Goal: Transaction & Acquisition: Purchase product/service

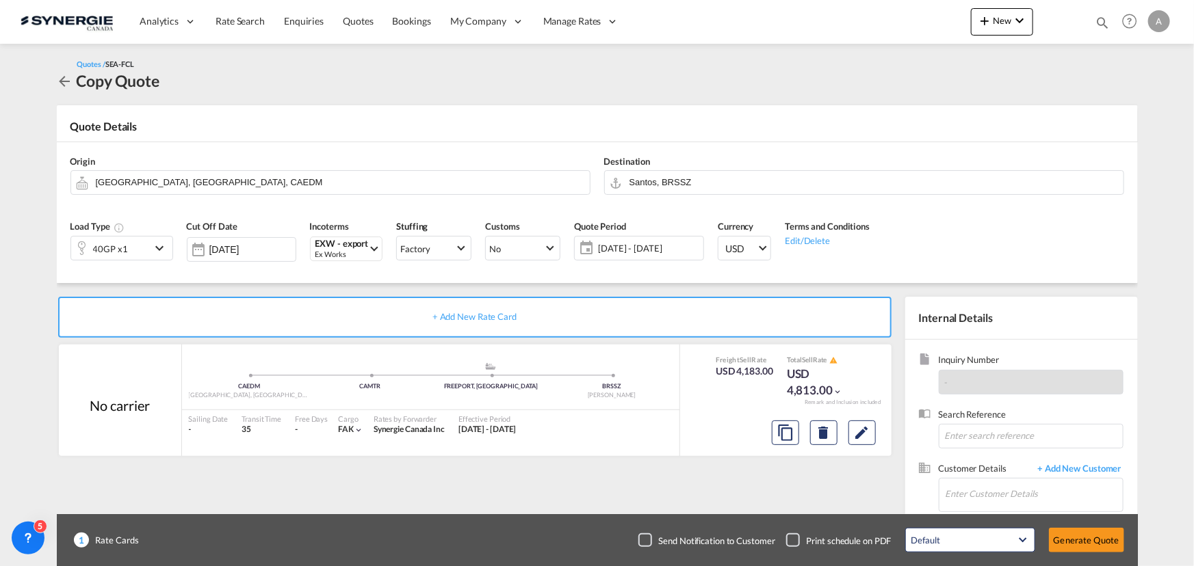
scroll to position [85, 0]
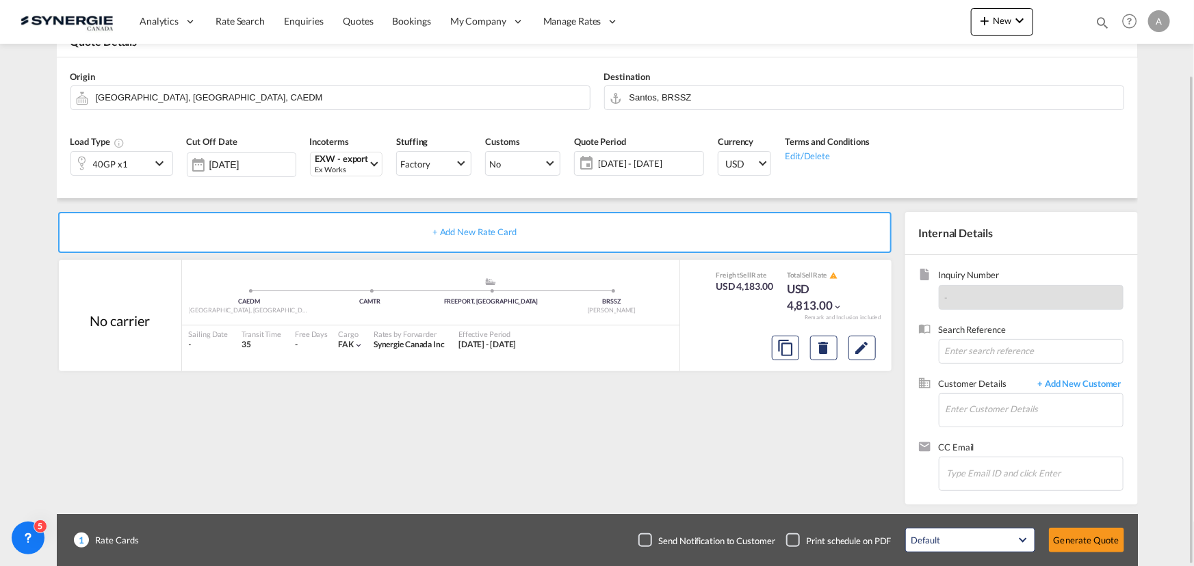
drag, startPoint x: 385, startPoint y: 62, endPoint x: 392, endPoint y: 57, distance: 8.4
click at [385, 63] on div "Origin Edmonton, AB, CAEDM" at bounding box center [331, 90] width 534 height 55
click at [996, 408] on input "Enter Customer Details" at bounding box center [1033, 409] width 177 height 31
click at [1082, 382] on span "+ Add New Customer" at bounding box center [1077, 386] width 92 height 16
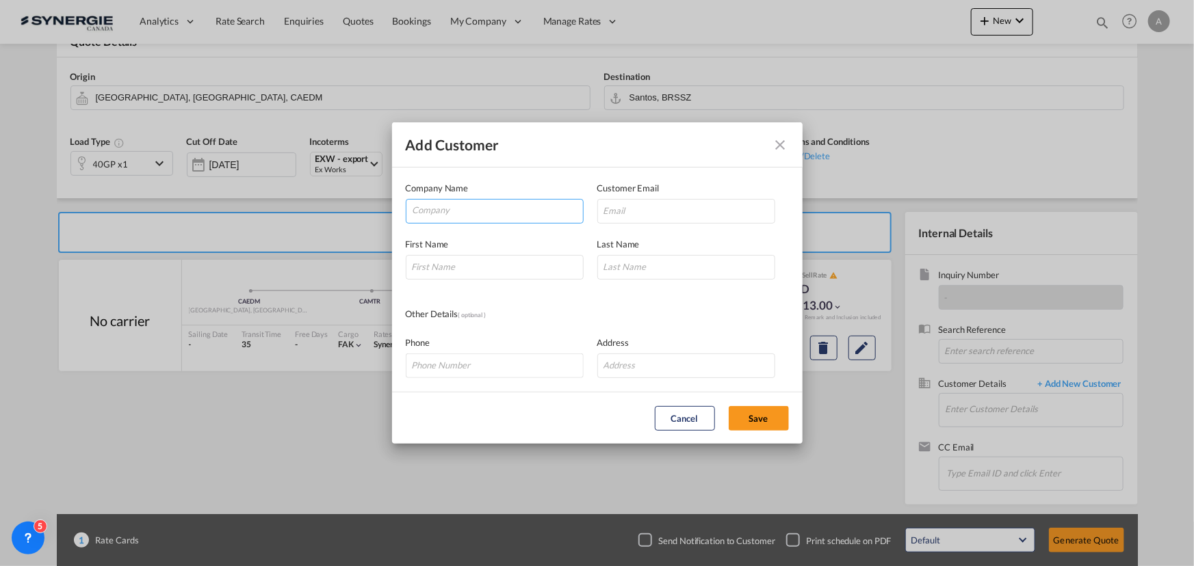
click at [449, 218] on input "Company" at bounding box center [498, 210] width 170 height 21
type input "ZENDA CARGO"
click at [682, 204] on input "Add Customer Company ..." at bounding box center [686, 211] width 178 height 25
paste input "[EMAIL_ADDRESS][PERSON_NAME][DOMAIN_NAME]"
type input "[EMAIL_ADDRESS][PERSON_NAME][DOMAIN_NAME]"
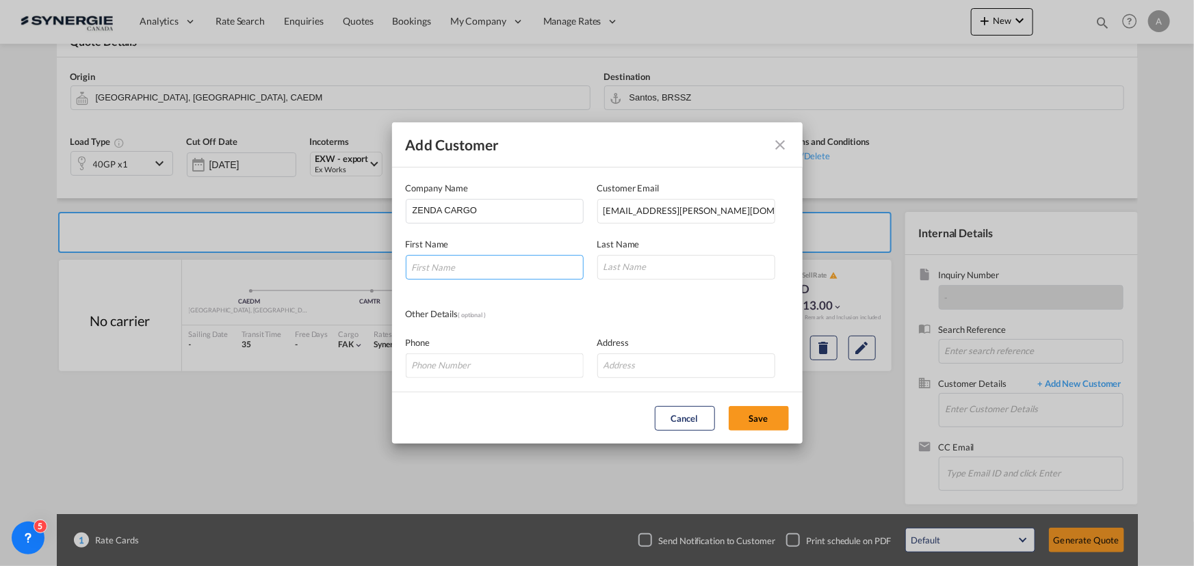
click at [475, 260] on input "Add Customer Company ..." at bounding box center [495, 267] width 178 height 25
type input "FABIANA"
type input "FIERRO"
click at [759, 410] on button "Save" at bounding box center [759, 418] width 60 height 25
type input "ZENDA CARGO, FABIANA FIERRO, fabiana.fierro@zendacargo.com"
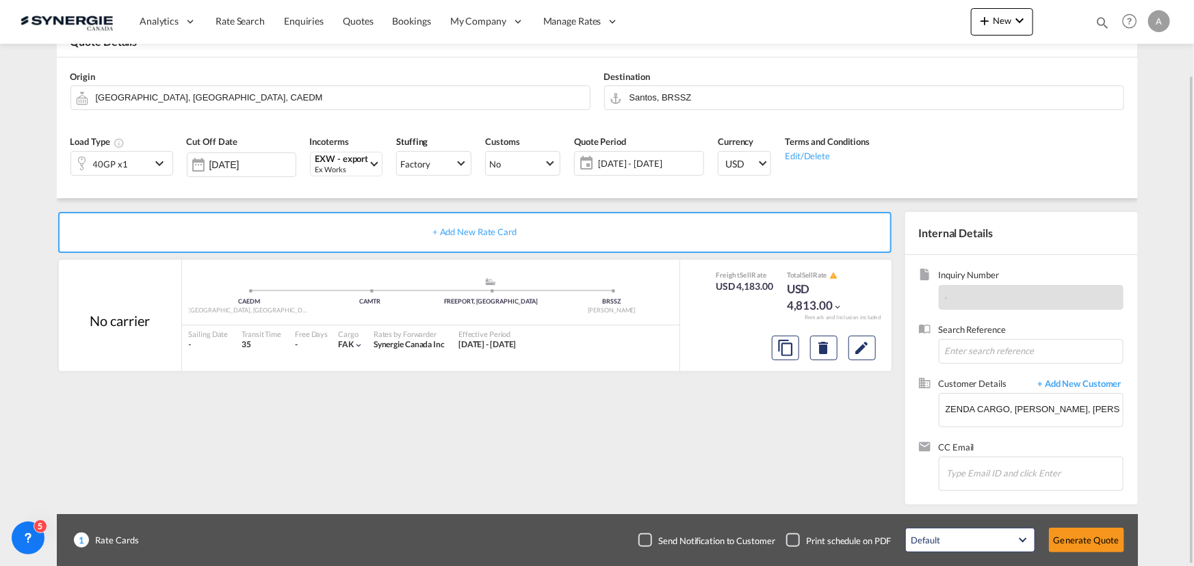
click at [648, 177] on div "Quote Period 09 - 30 Sep 2025" at bounding box center [639, 160] width 144 height 65
click at [647, 159] on span "09 - 30 Sep 2025" at bounding box center [649, 163] width 102 height 12
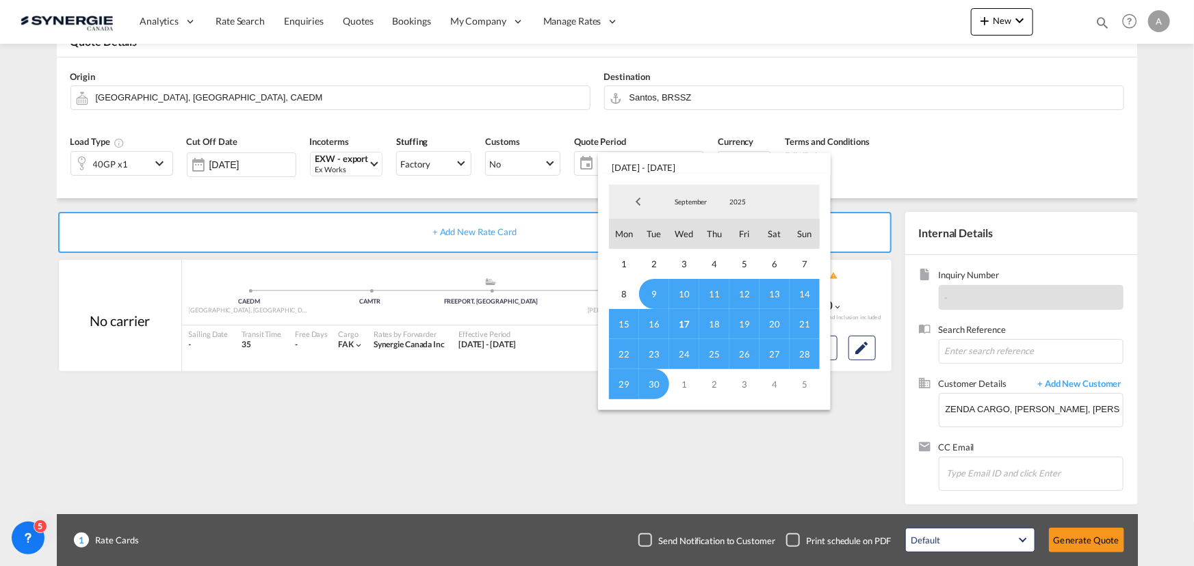
click at [681, 197] on span "September" at bounding box center [691, 202] width 44 height 10
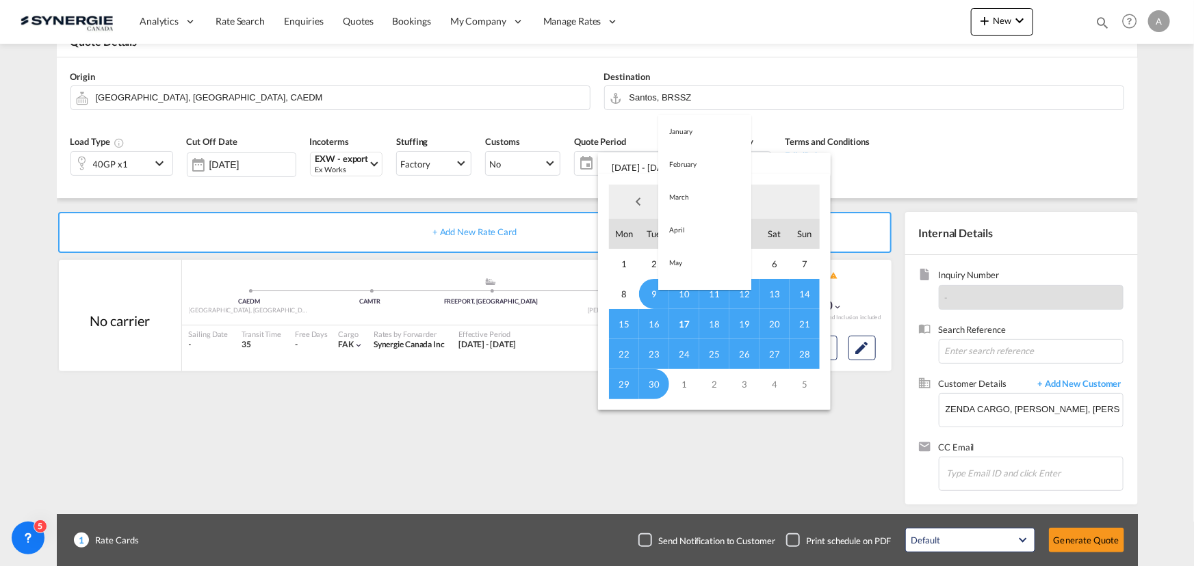
scroll to position [192, 0]
click at [685, 235] on md-option "October" at bounding box center [704, 235] width 93 height 33
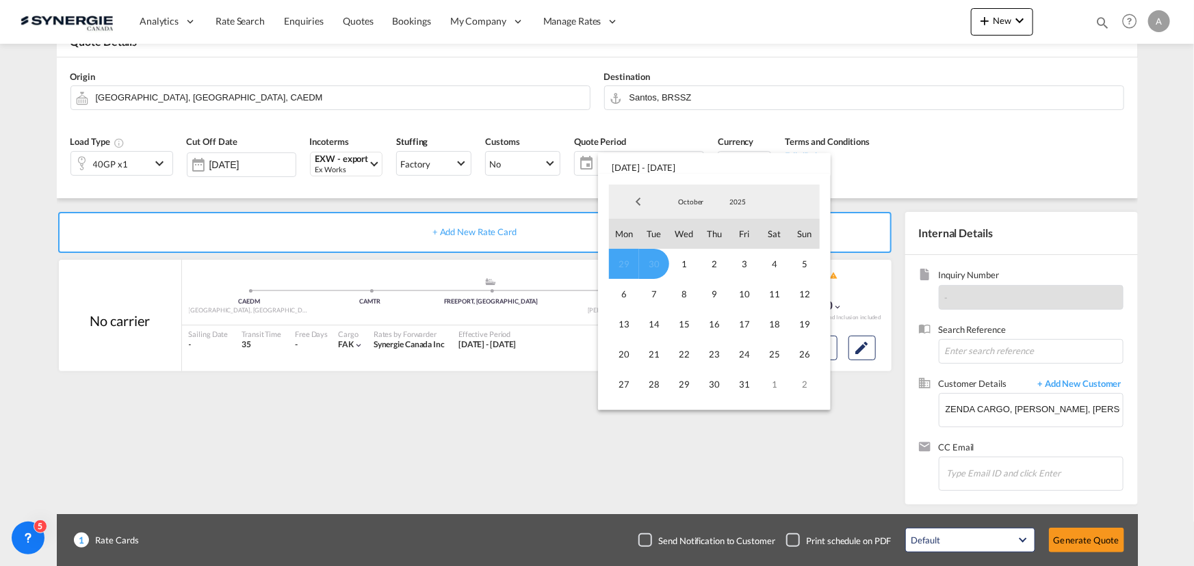
click at [642, 203] on span "Previous Month" at bounding box center [638, 201] width 27 height 27
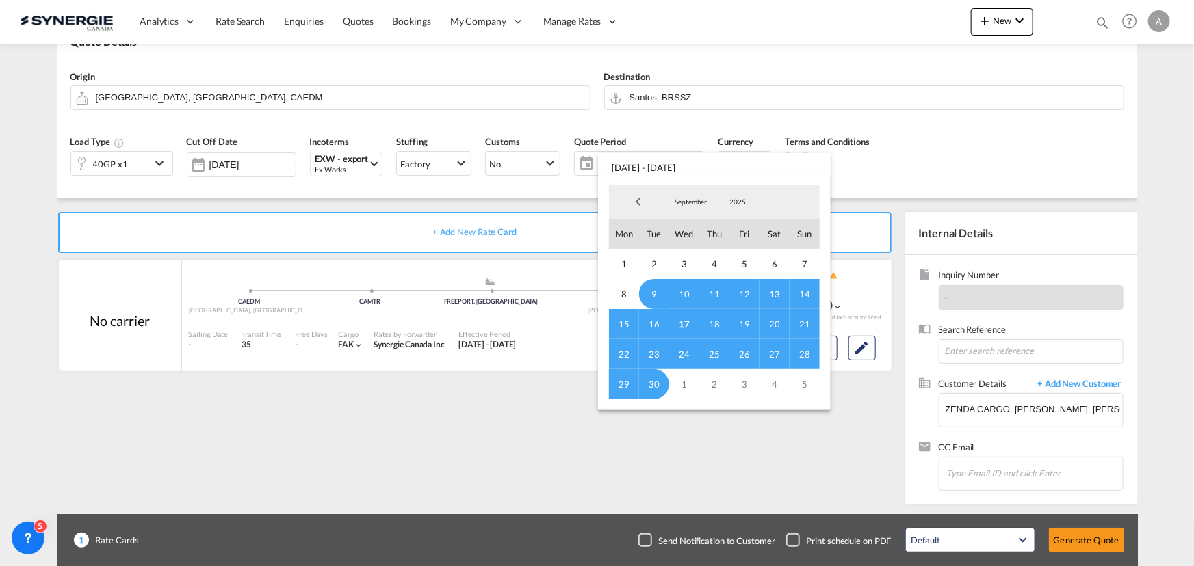
drag, startPoint x: 686, startPoint y: 324, endPoint x: 718, endPoint y: 223, distance: 105.4
click at [686, 323] on span "17" at bounding box center [684, 324] width 30 height 30
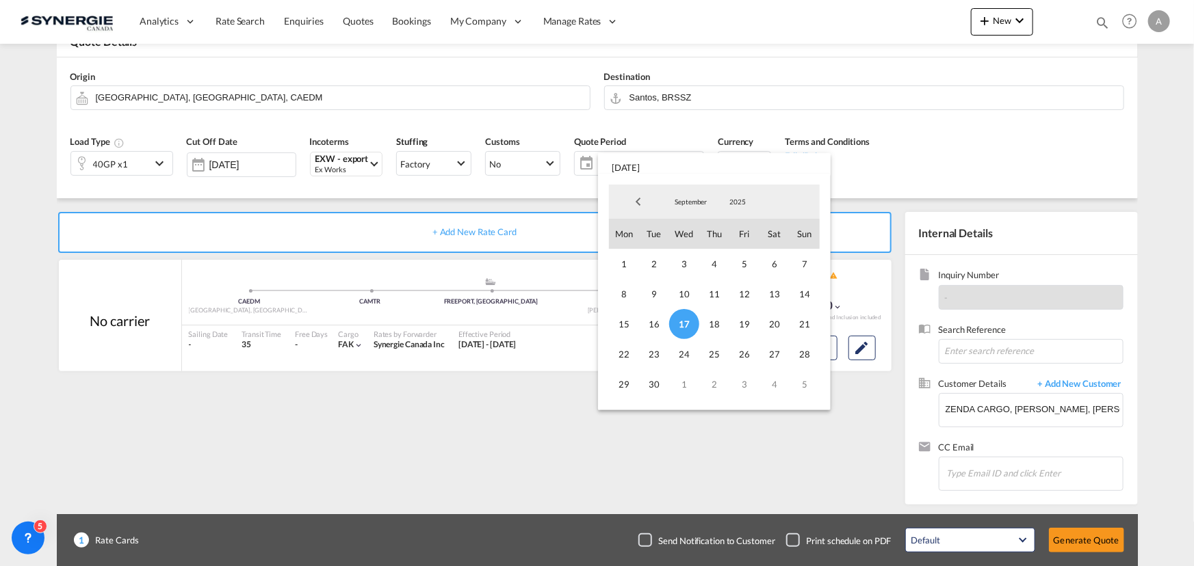
click at [692, 200] on span "September" at bounding box center [691, 202] width 44 height 10
click at [677, 238] on md-option "October" at bounding box center [704, 235] width 93 height 33
click at [736, 382] on span "31" at bounding box center [744, 384] width 30 height 30
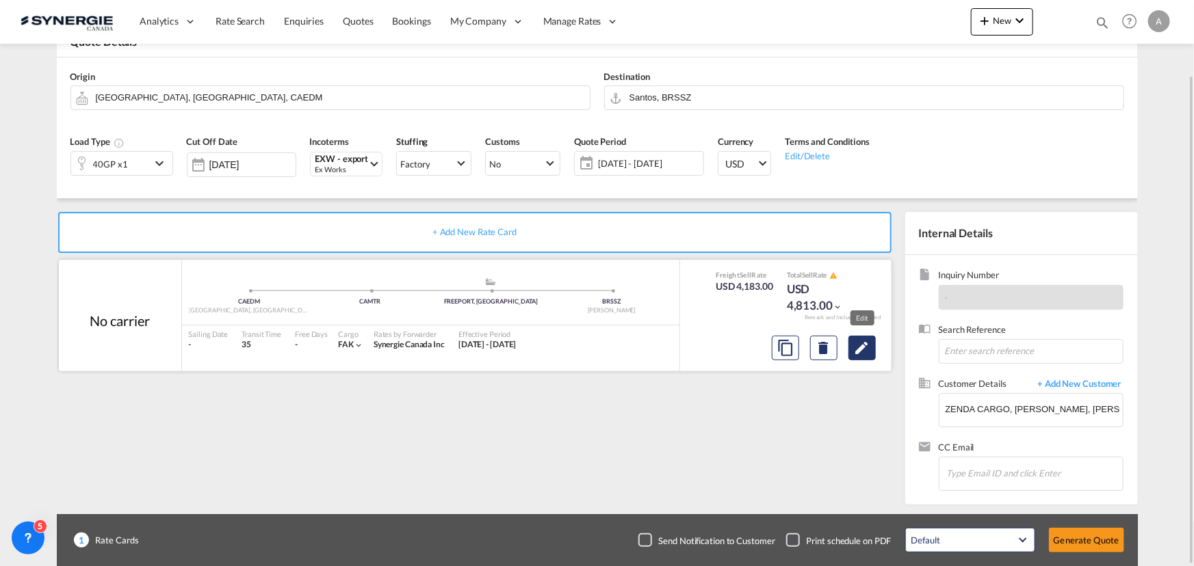
click at [856, 348] on md-icon "Edit" at bounding box center [862, 348] width 16 height 16
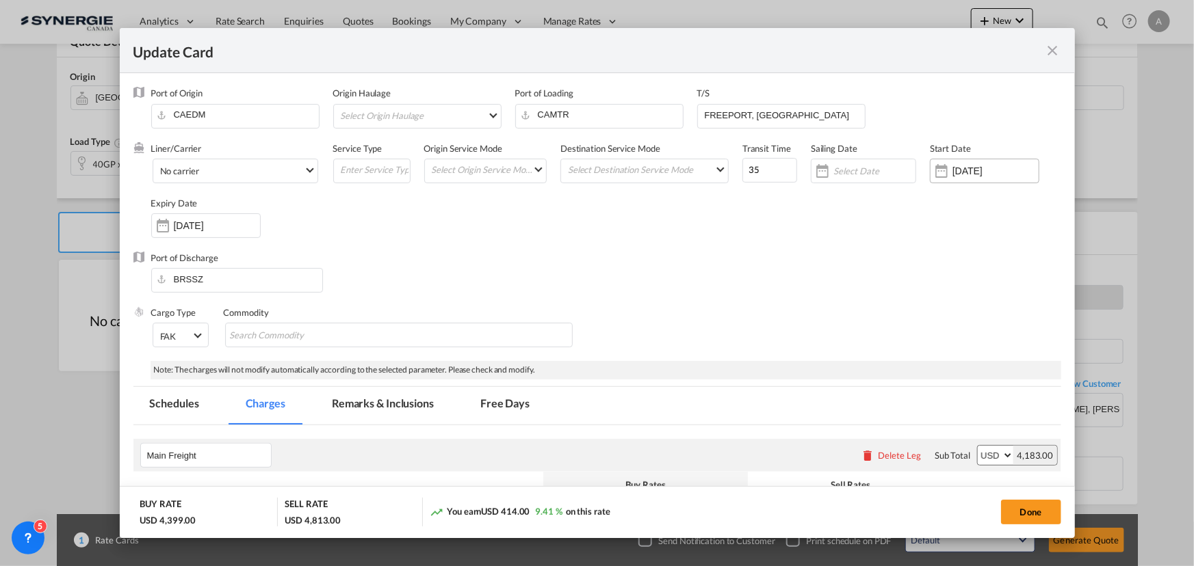
click at [952, 170] on input "09 Sep 2025" at bounding box center [995, 171] width 86 height 11
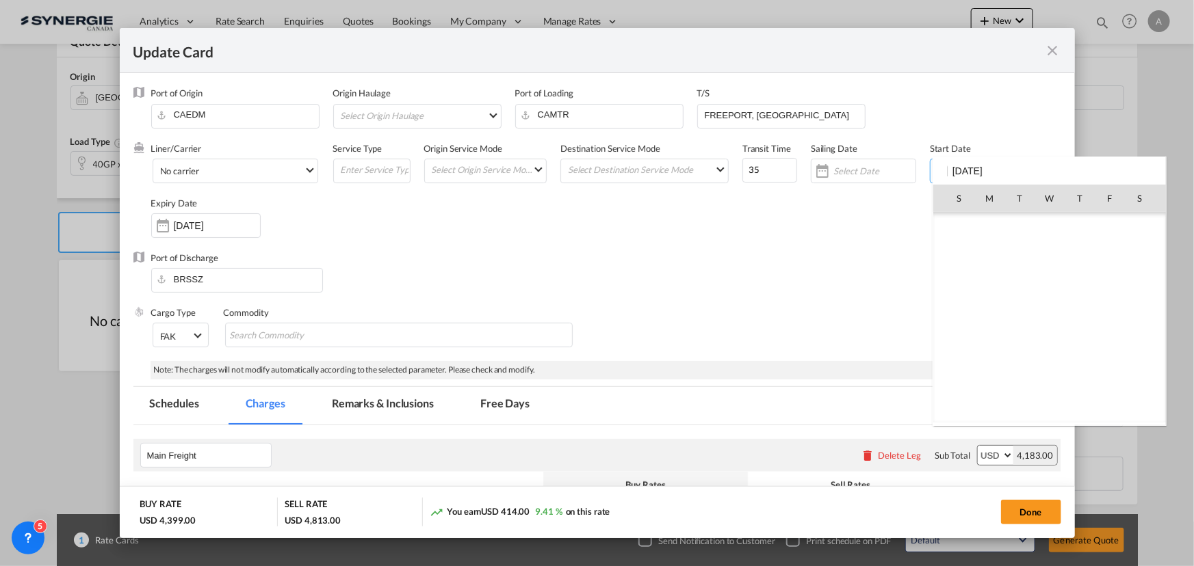
scroll to position [316911, 0]
click at [1048, 319] on span "17" at bounding box center [1049, 318] width 29 height 29
type input "17 Sep 2025"
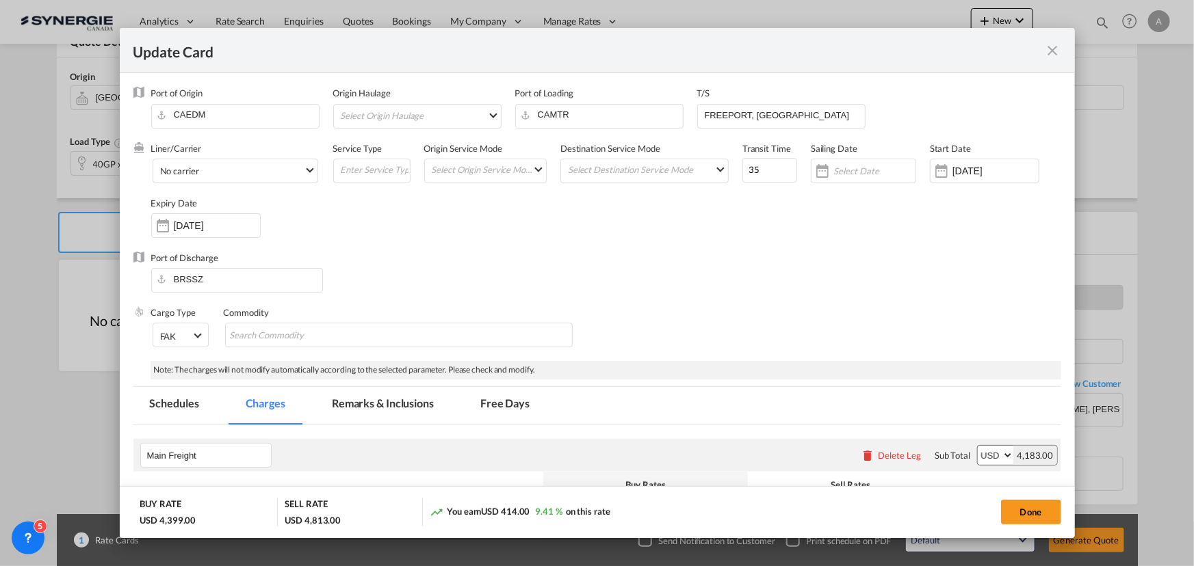
click at [226, 239] on div "Expiry Date 30 Sep 2025" at bounding box center [212, 224] width 123 height 55
click at [230, 225] on input "30 Sep 2025" at bounding box center [217, 225] width 86 height 11
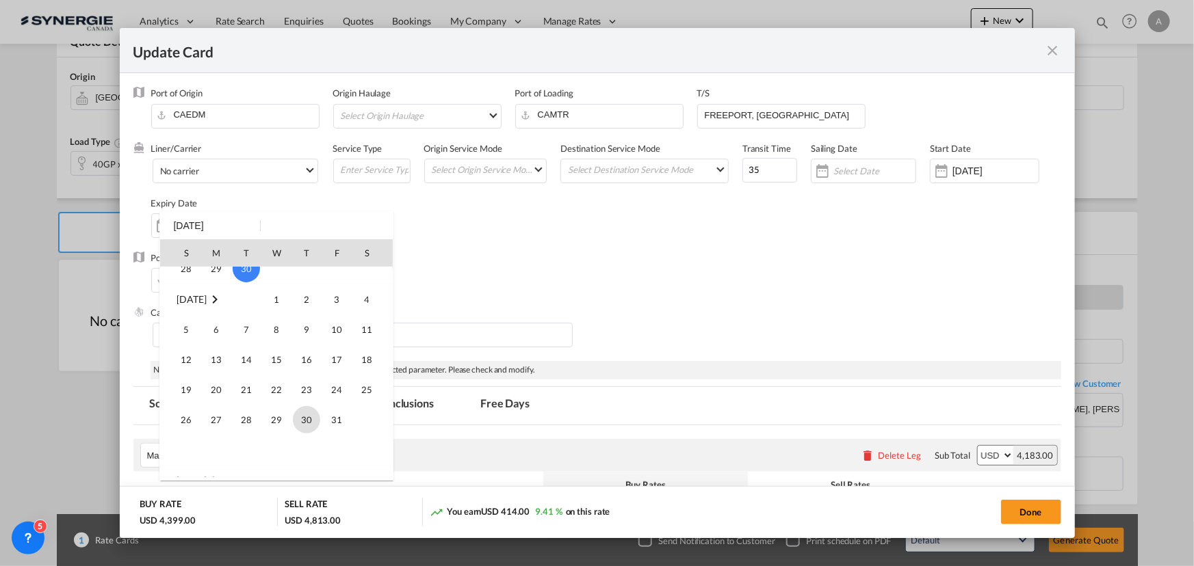
scroll to position [186, 0]
click at [343, 396] on span "31" at bounding box center [336, 397] width 27 height 27
type input "31 Oct 2025"
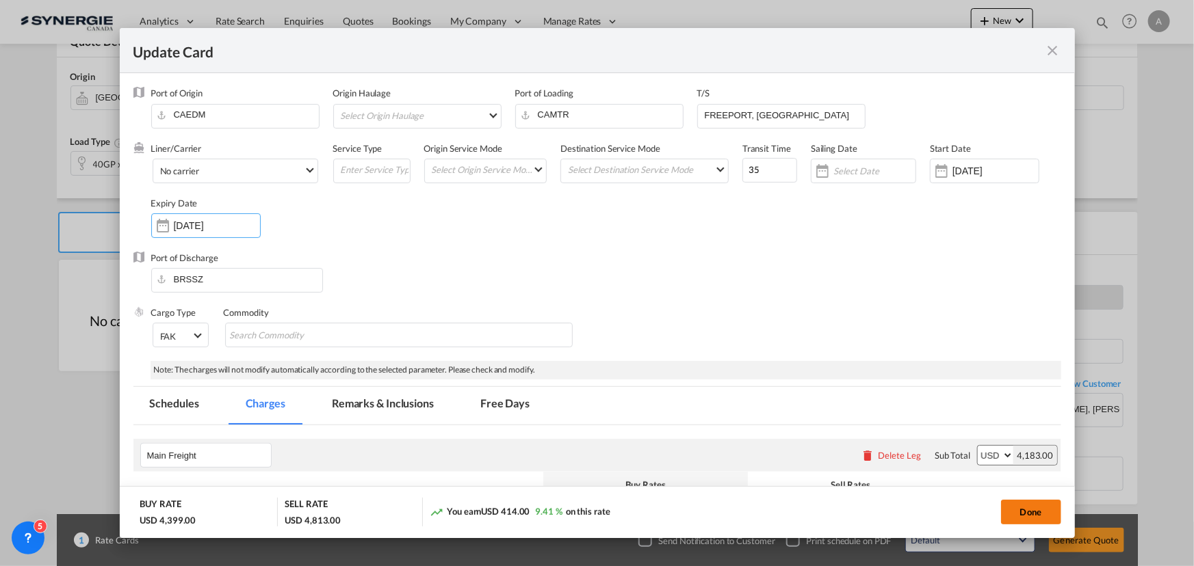
click at [1021, 510] on button "Done" at bounding box center [1031, 512] width 60 height 25
type input "16 Sep 2025"
type input "30 Oct 2025"
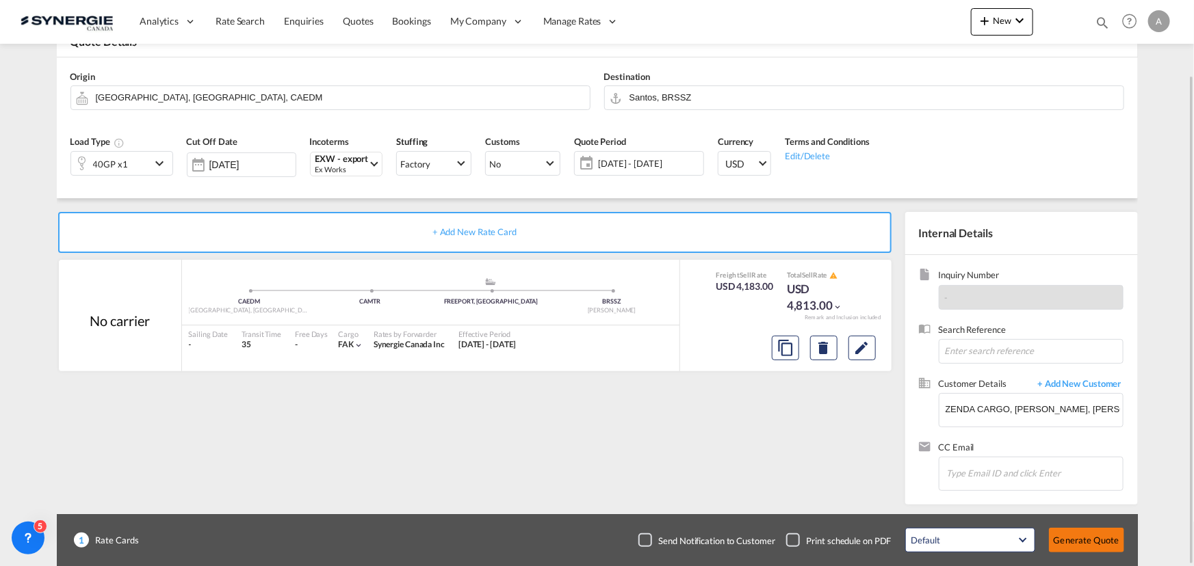
click at [1064, 539] on button "Generate Quote" at bounding box center [1086, 540] width 75 height 25
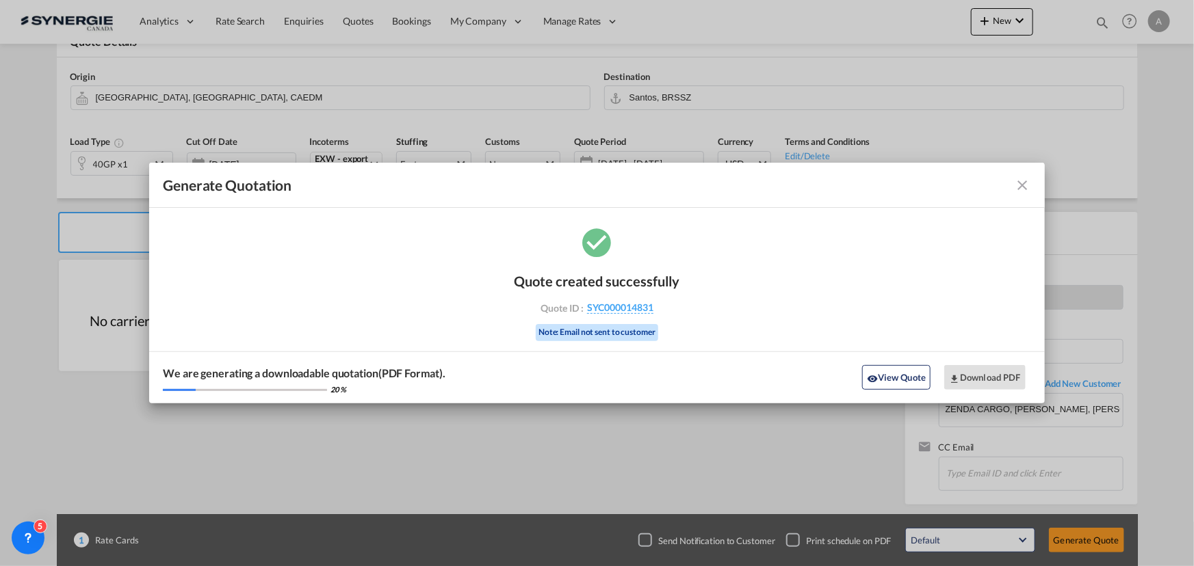
drag, startPoint x: 901, startPoint y: 375, endPoint x: 1101, endPoint y: 112, distance: 330.5
click at [901, 375] on button "View Quote" at bounding box center [896, 377] width 68 height 25
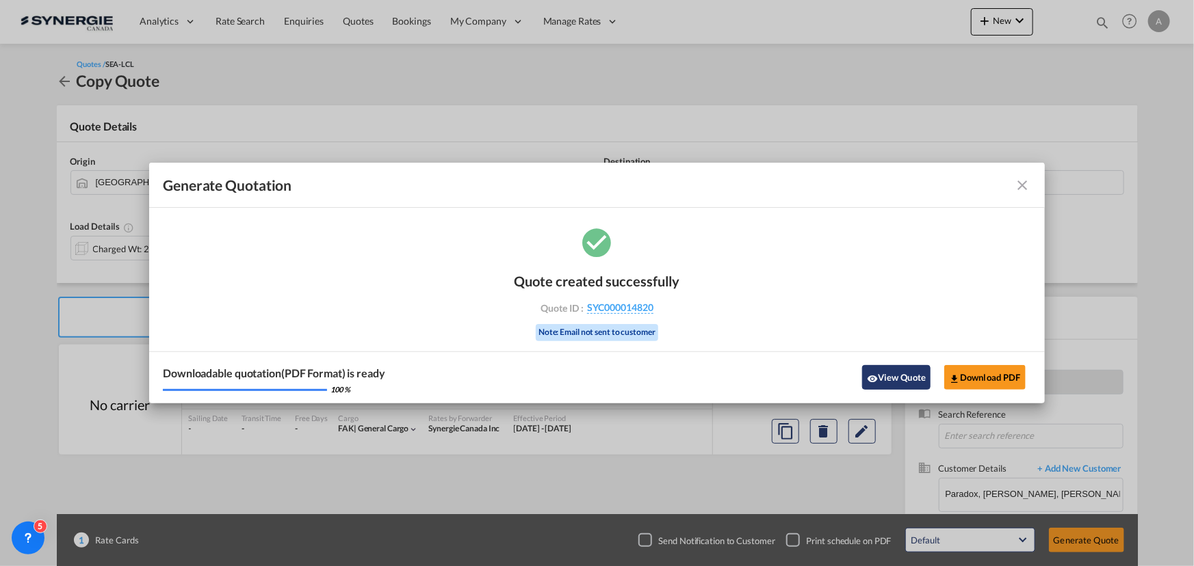
scroll to position [85, 0]
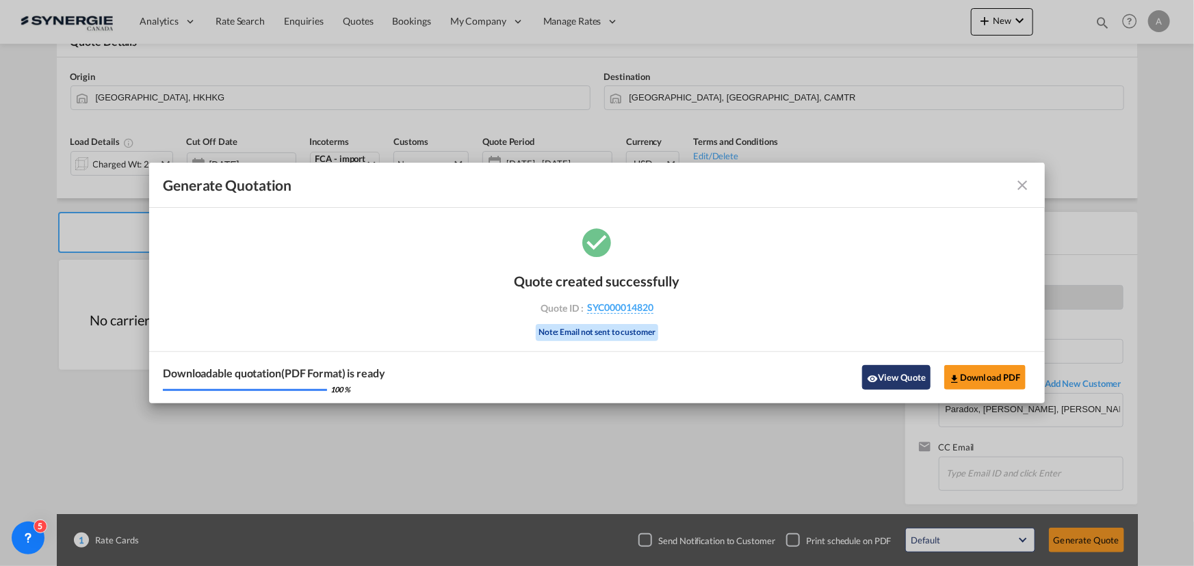
click at [891, 381] on button "View Quote" at bounding box center [896, 377] width 68 height 25
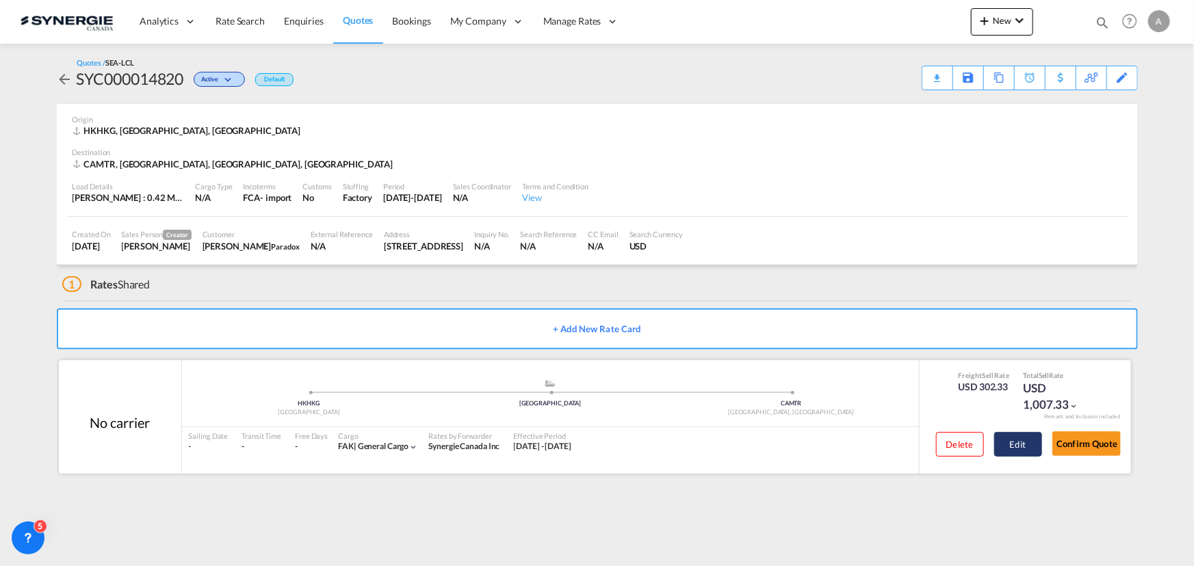
click at [1020, 442] on button "Edit" at bounding box center [1018, 444] width 48 height 25
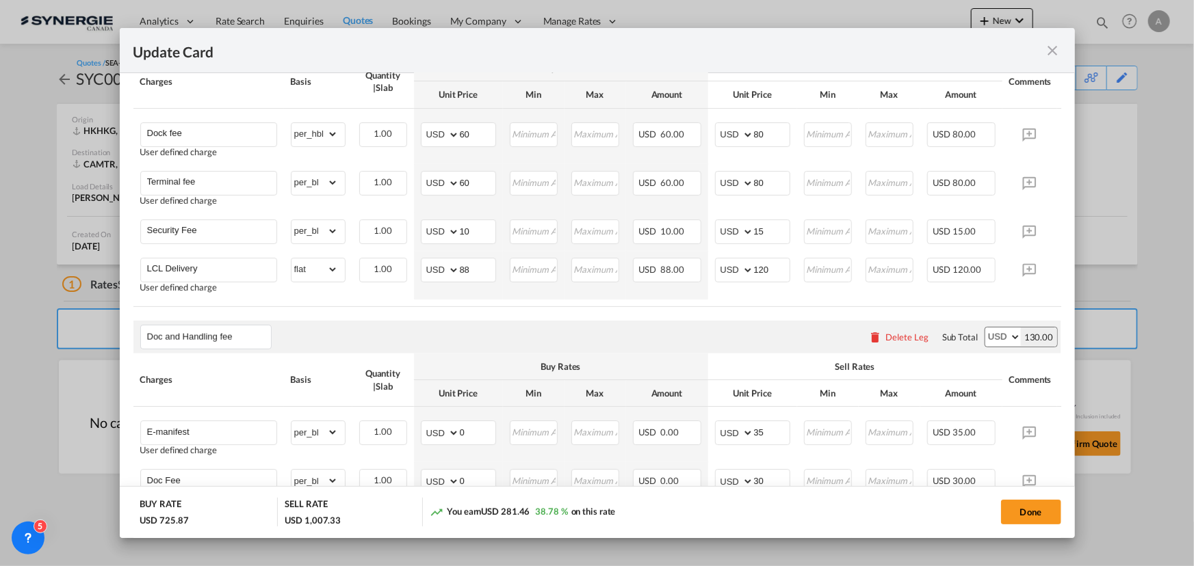
scroll to position [746, 0]
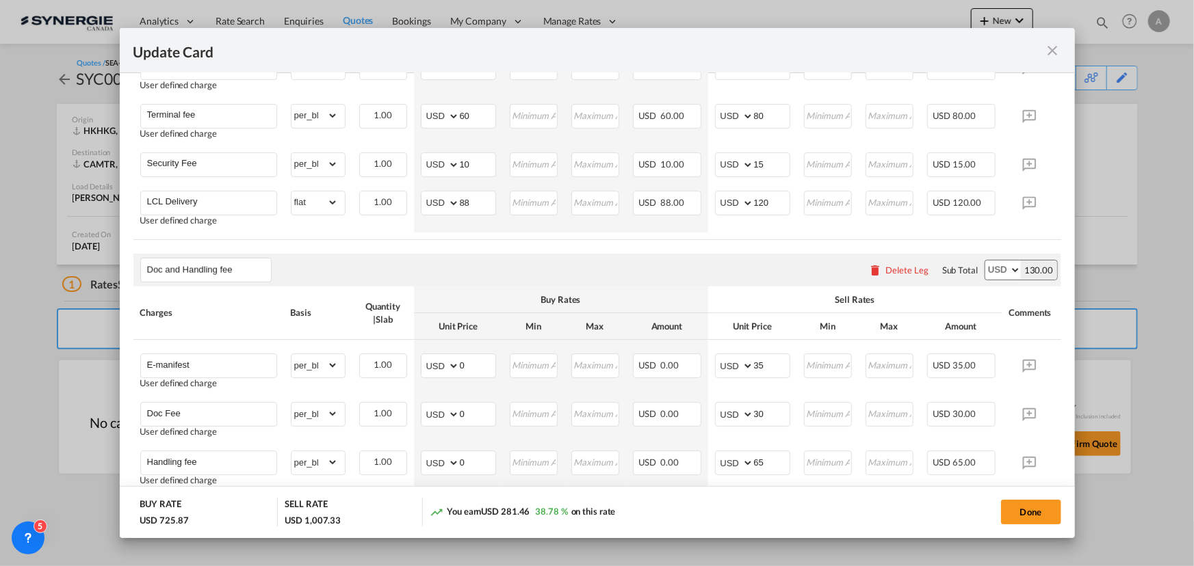
drag, startPoint x: 1037, startPoint y: 518, endPoint x: 1149, endPoint y: 440, distance: 136.6
click at [1037, 518] on button "Done" at bounding box center [1031, 512] width 60 height 25
type input "15 Sep 2025"
type input "29 Sep 2025"
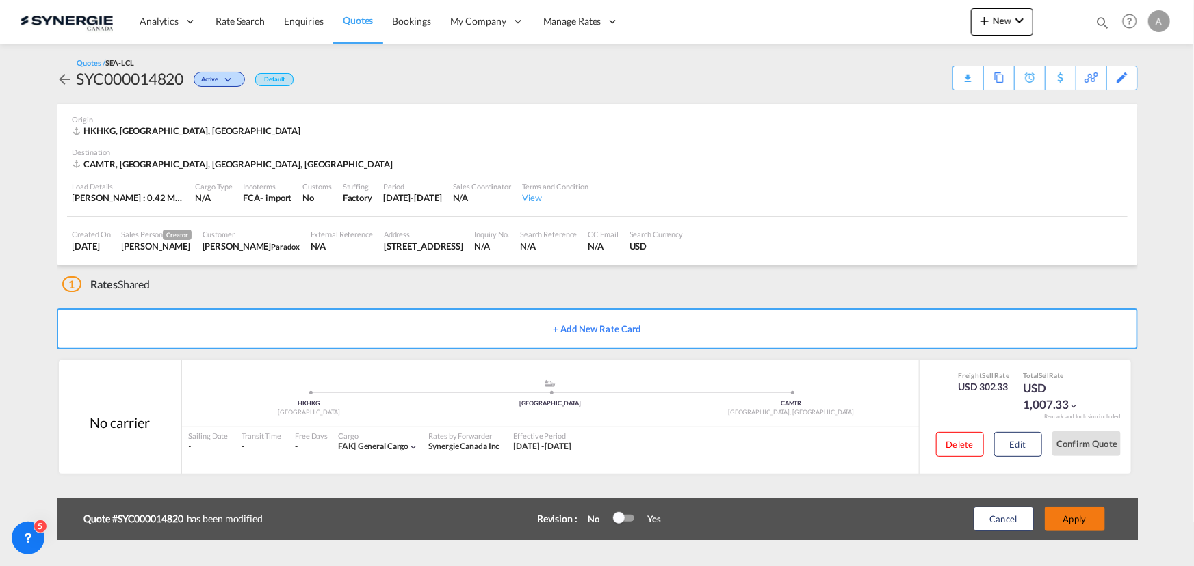
click at [1081, 513] on button "Apply" at bounding box center [1075, 519] width 60 height 25
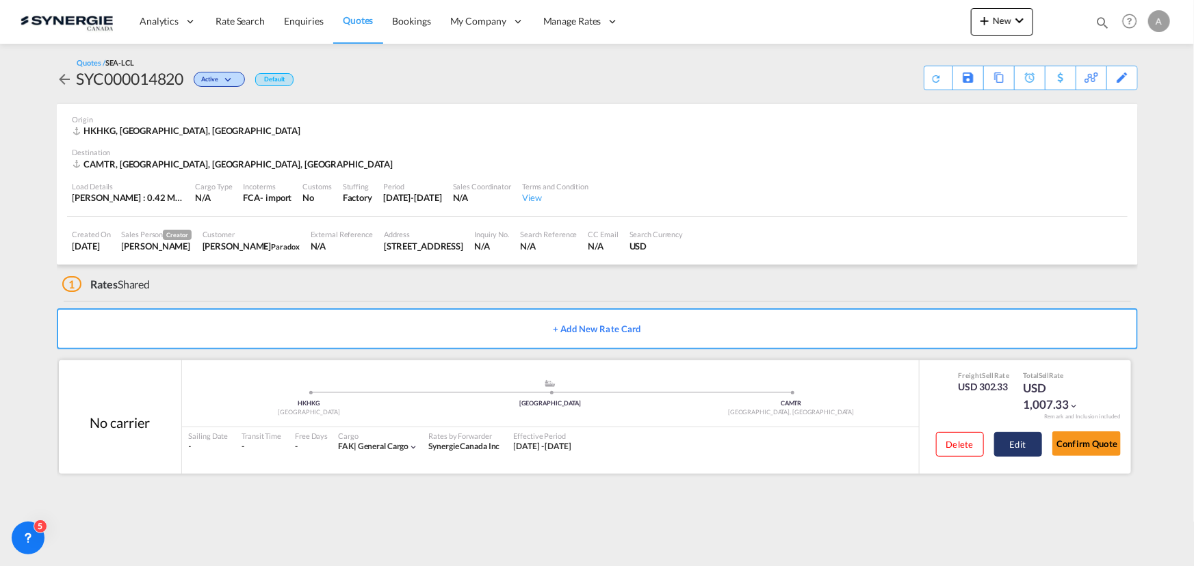
click at [1029, 445] on button "Edit" at bounding box center [1018, 444] width 48 height 25
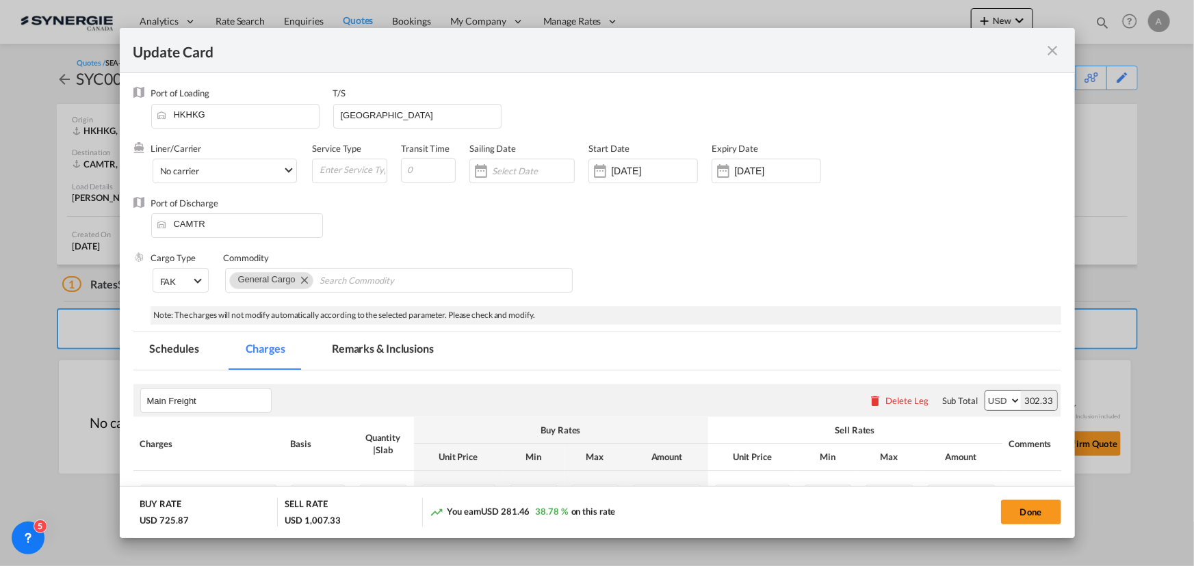
click at [1049, 51] on md-icon "icon-close fg-AAA8AD m-0 pointer" at bounding box center [1053, 50] width 16 height 16
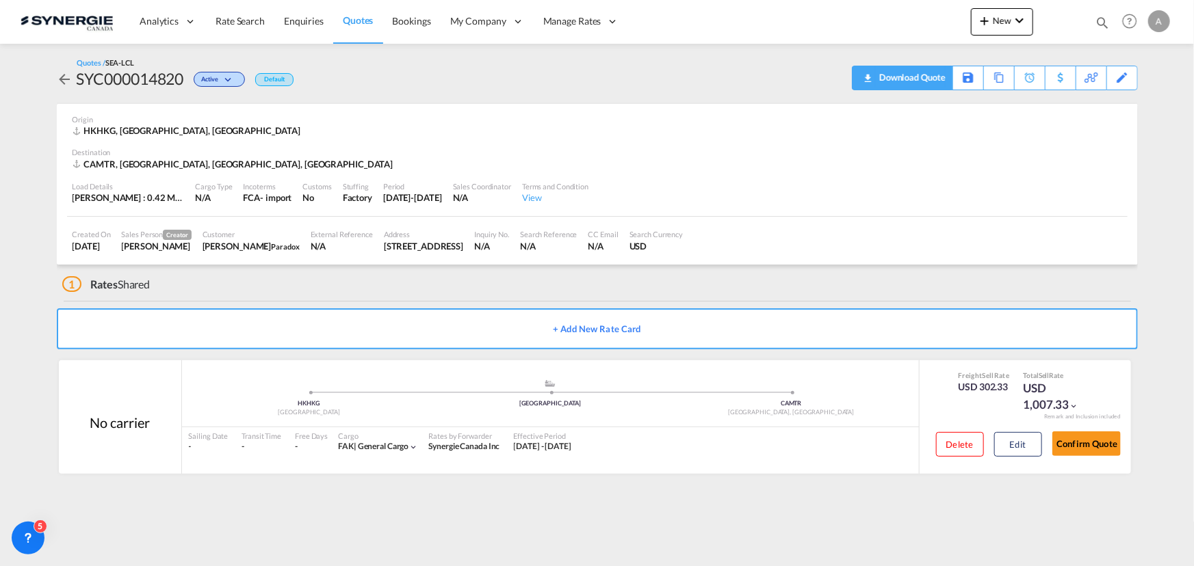
click at [911, 82] on div "Download Quote" at bounding box center [911, 77] width 70 height 22
click at [1027, 445] on button "Edit" at bounding box center [1018, 444] width 48 height 25
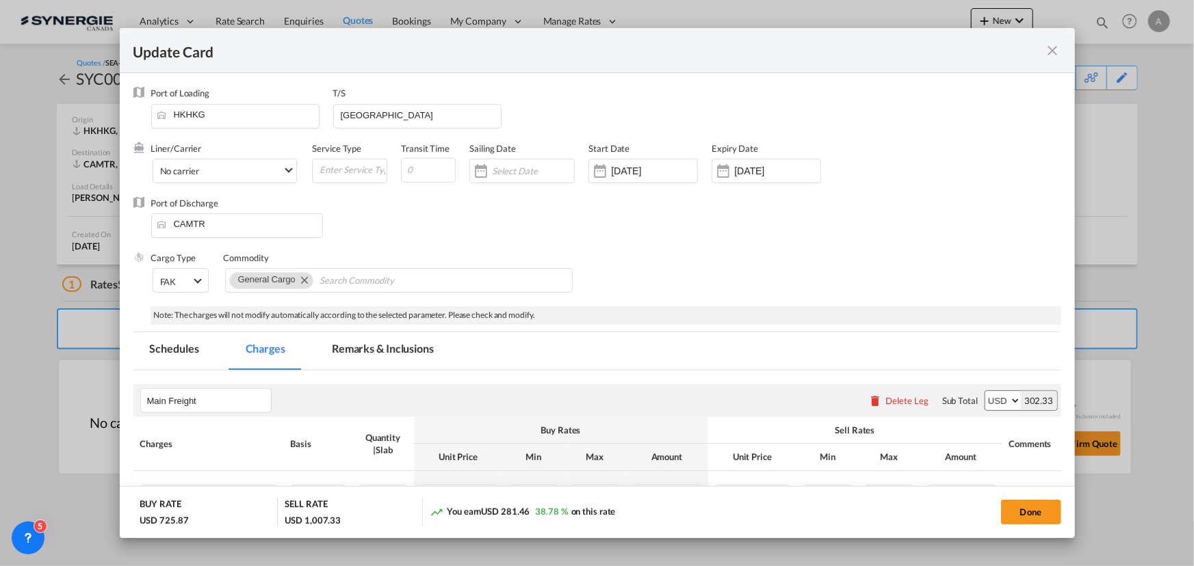
drag, startPoint x: 380, startPoint y: 350, endPoint x: 465, endPoint y: 298, distance: 100.4
click at [380, 350] on md-tab-item "Remarks & Inclusions" at bounding box center [382, 351] width 135 height 38
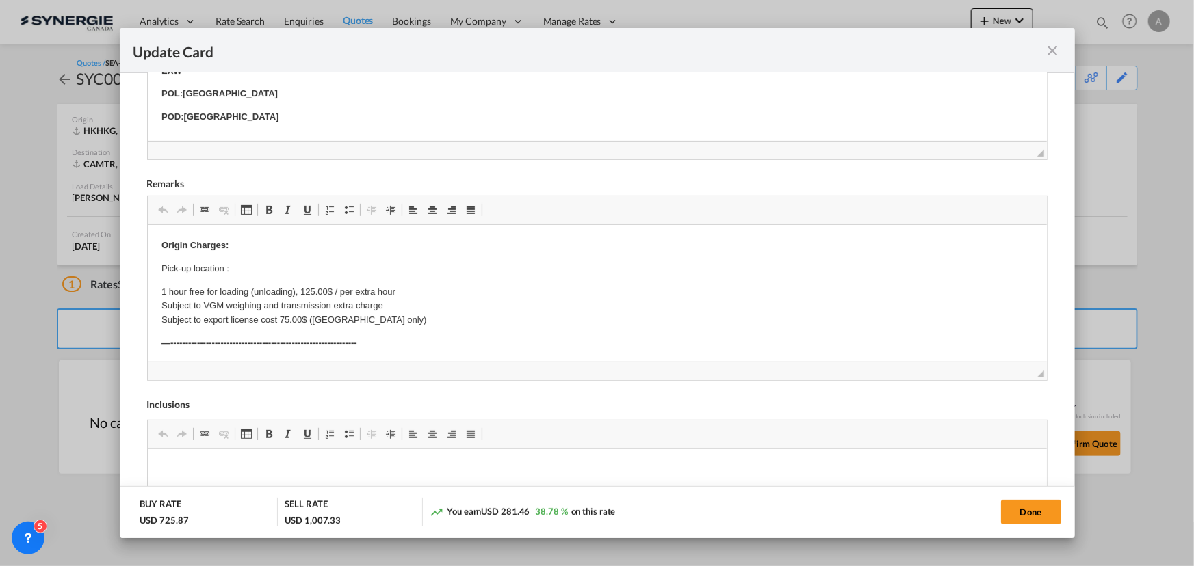
scroll to position [435, 0]
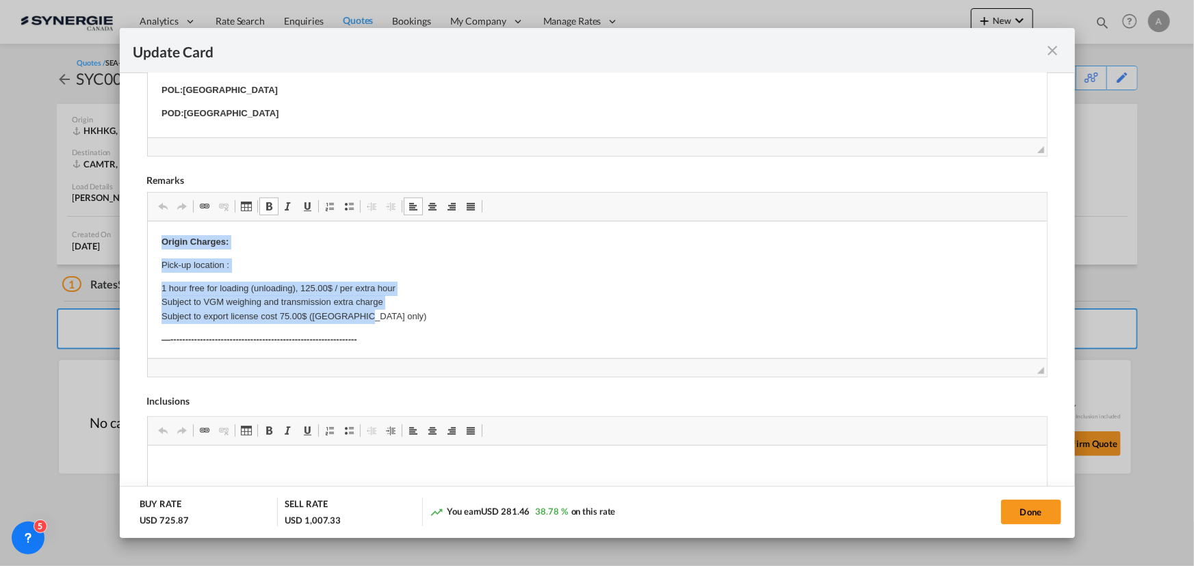
drag, startPoint x: 154, startPoint y: 240, endPoint x: 428, endPoint y: 309, distance: 282.7
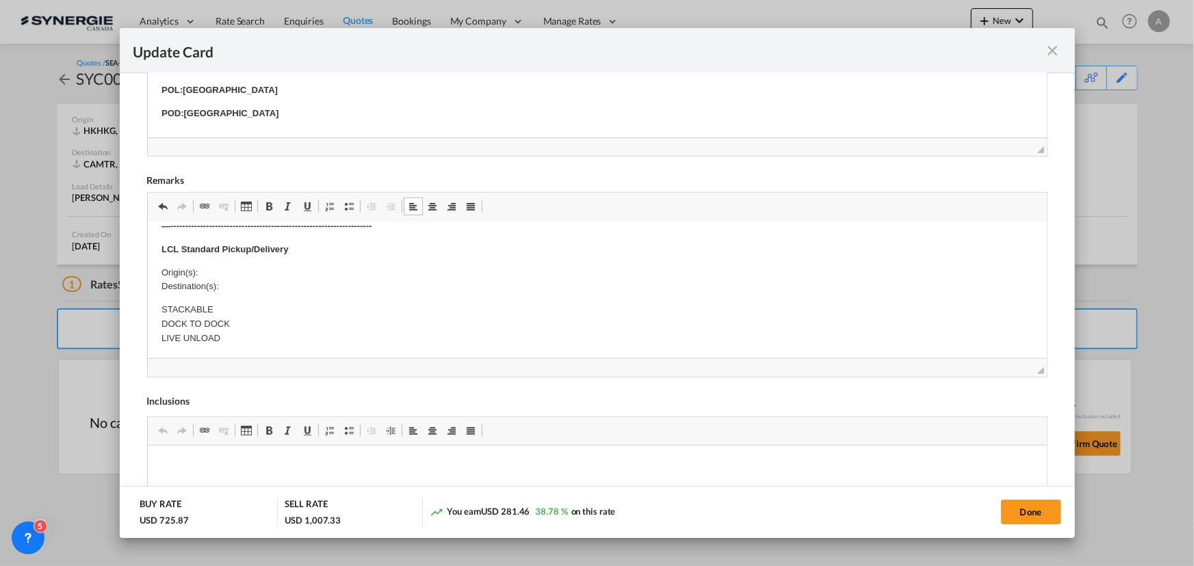
scroll to position [311, 0]
click at [213, 268] on p "Origin(s): Destination(s):" at bounding box center [597, 278] width 872 height 29
click at [257, 285] on p "Origin(s): MONTREAL CFS, QC Destination(s):" at bounding box center [597, 278] width 872 height 29
drag, startPoint x: 419, startPoint y: 291, endPoint x: 807, endPoint y: 633, distance: 517.2
click at [419, 291] on p "Origin(s): MONTREAL CFS, QC Destination(s): ST EUSTACHE, QC" at bounding box center [597, 278] width 872 height 29
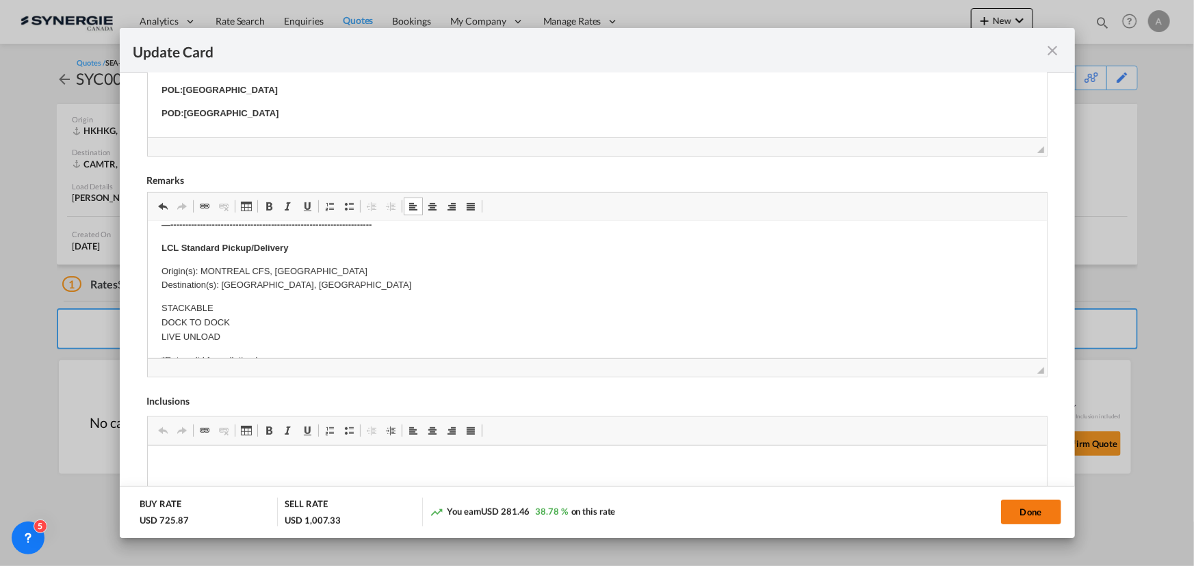
click at [1024, 508] on button "Done" at bounding box center [1031, 512] width 60 height 25
type input "15 Sep 2025"
type input "29 Sep 2025"
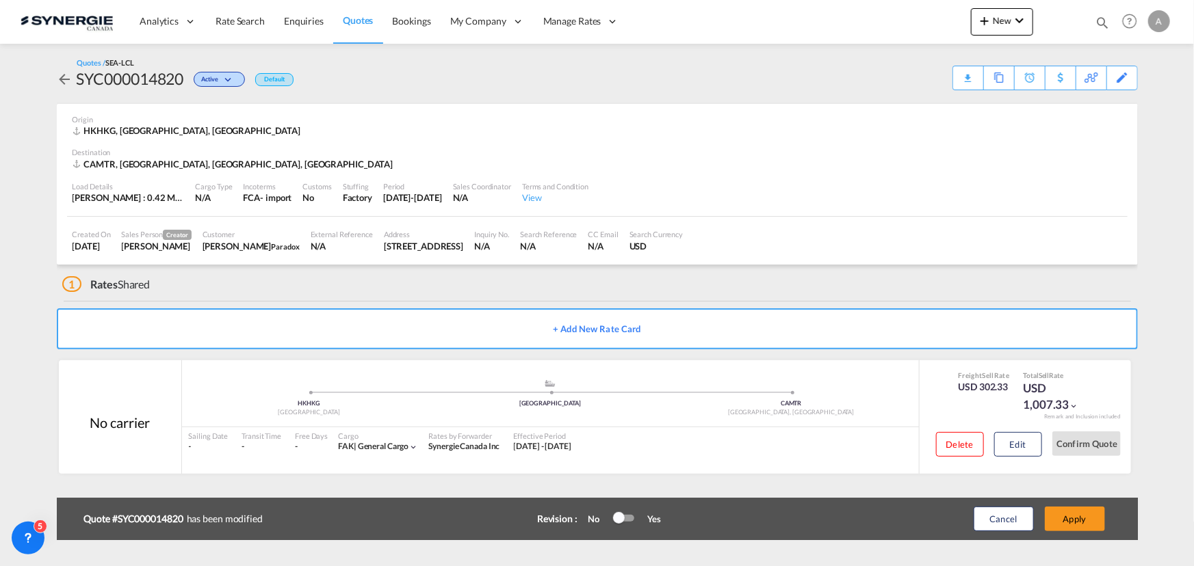
scroll to position [151, 0]
click at [1085, 517] on button "Apply" at bounding box center [1075, 519] width 60 height 25
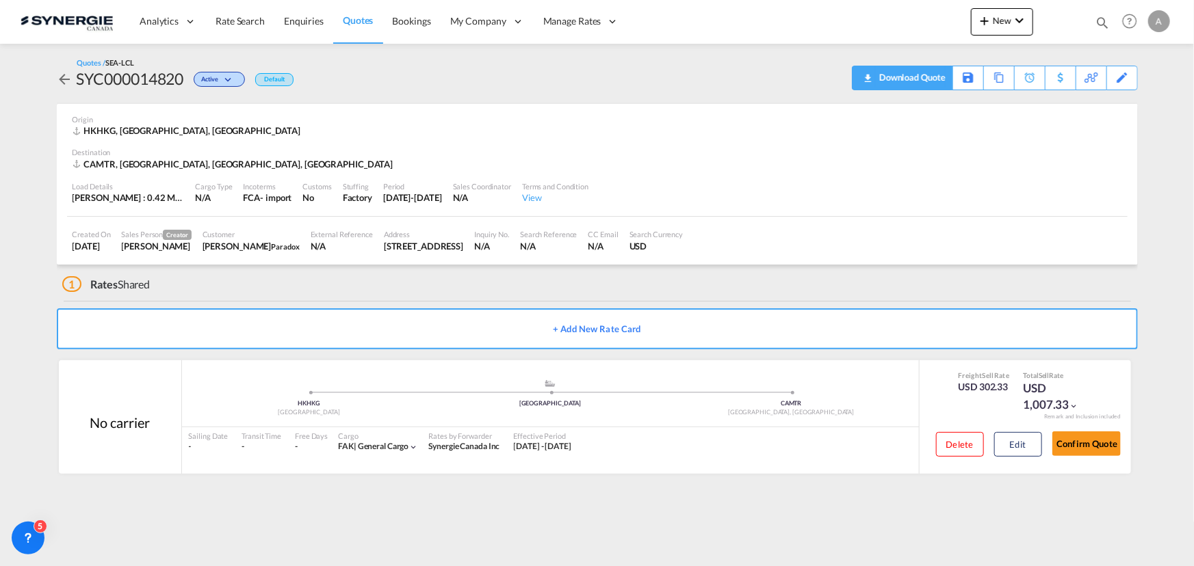
click at [936, 73] on div "Download Quote" at bounding box center [911, 77] width 70 height 22
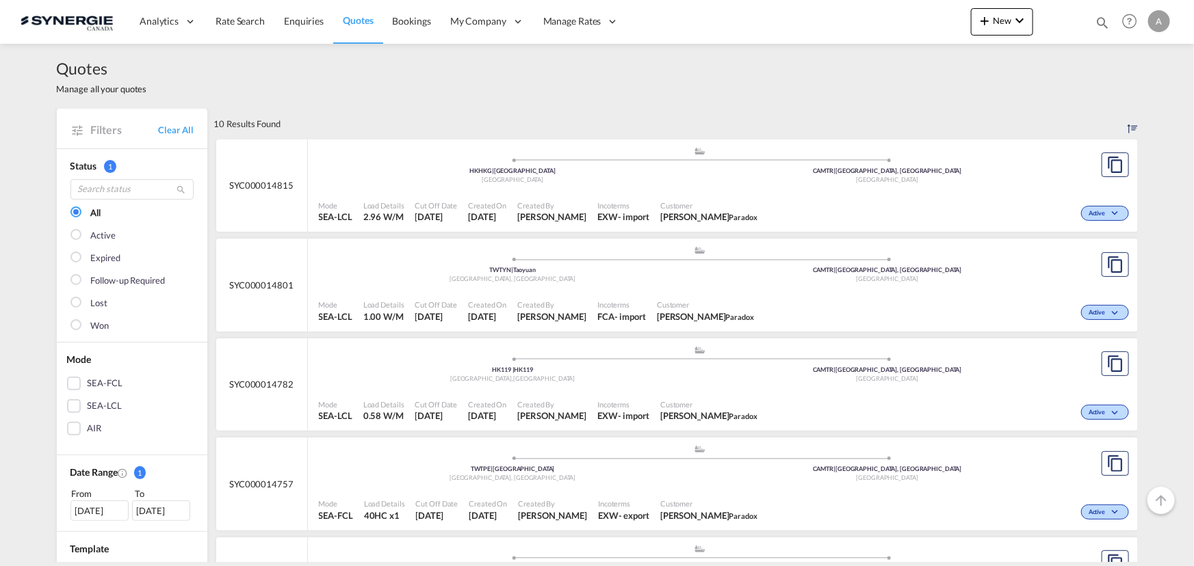
scroll to position [62, 0]
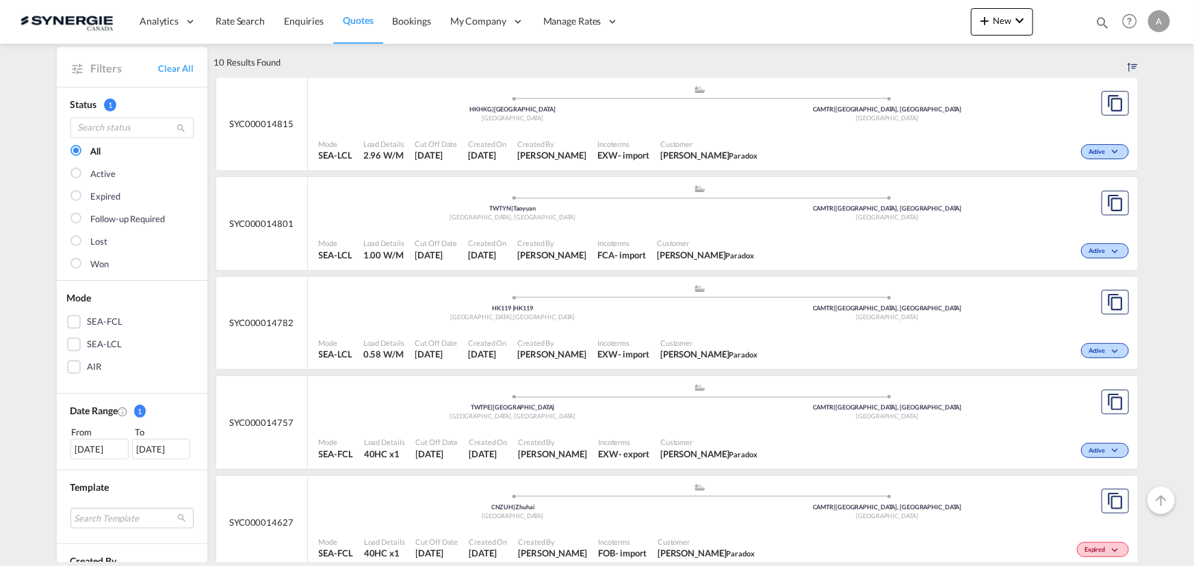
click at [638, 127] on div ".a{fill:#aaa8ad;} .a{fill:#aaa8ad;} HKHKG | Hong Kong Hong Kong CAMTR | Montrea…" at bounding box center [700, 107] width 763 height 44
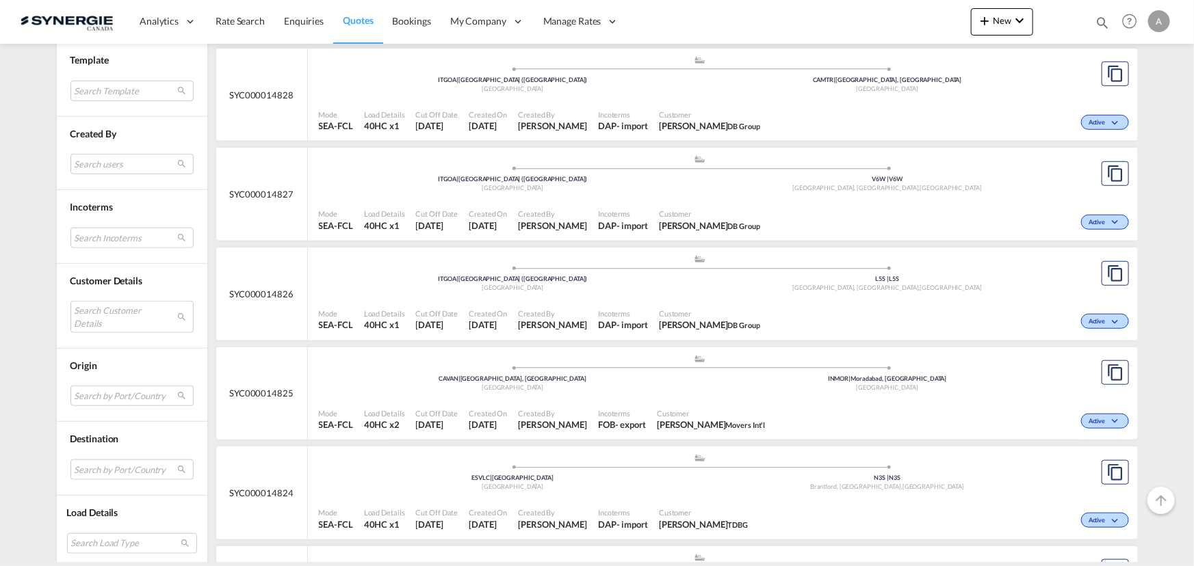
scroll to position [497, 0]
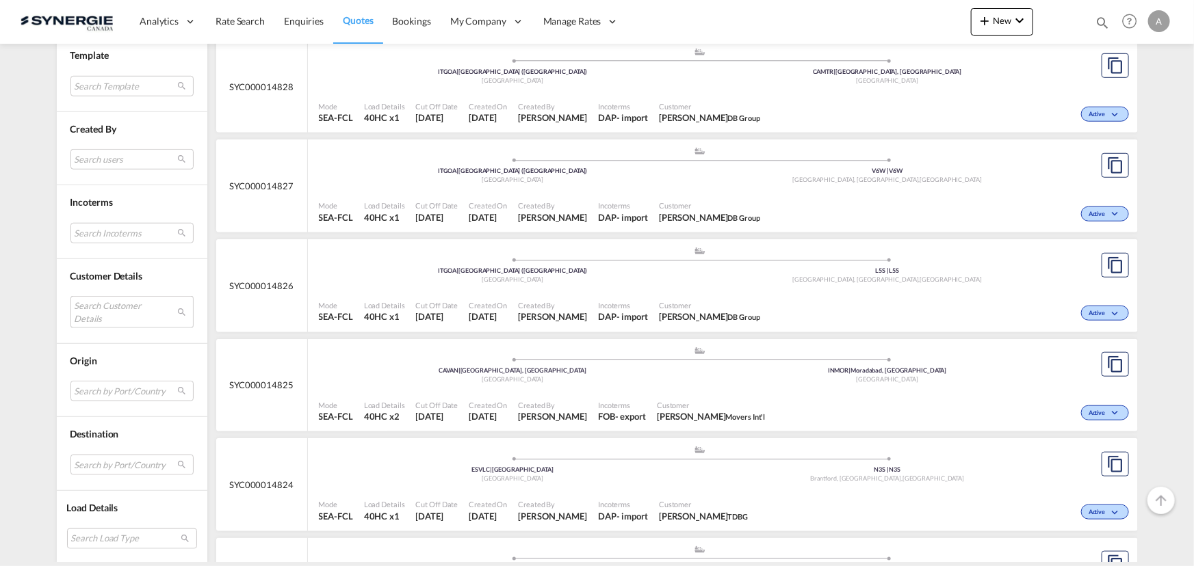
drag, startPoint x: 114, startPoint y: 298, endPoint x: 116, endPoint y: 307, distance: 10.0
click at [114, 298] on md-select "Search Customer Details user name user [PERSON_NAME] [PERSON_NAME][EMAIL_ADDRES…" at bounding box center [131, 311] width 123 height 31
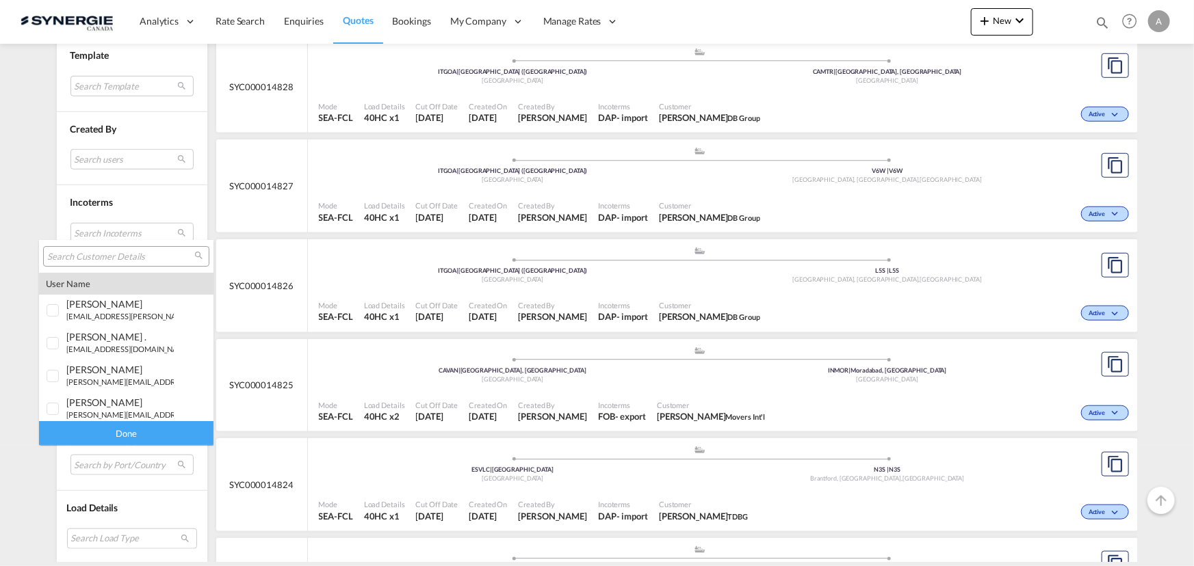
click at [123, 255] on input "search" at bounding box center [120, 257] width 147 height 12
paste input "[EMAIL_ADDRESS][PERSON_NAME][DOMAIN_NAME]"
type input "[EMAIL_ADDRESS][PERSON_NAME][DOMAIN_NAME]"
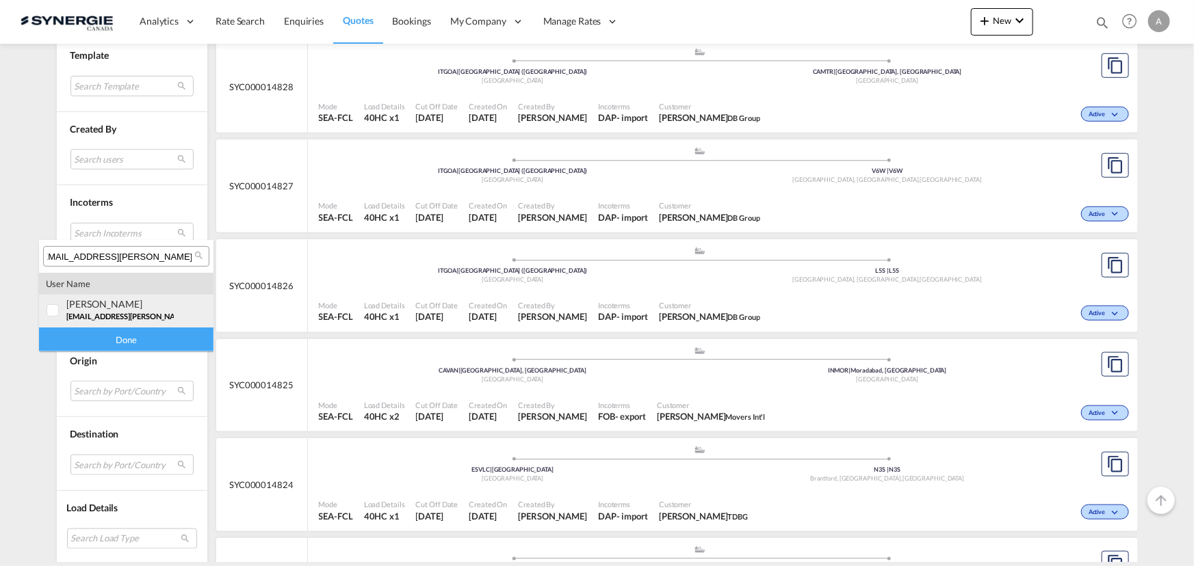
click at [129, 302] on div "stephane Brousseau" at bounding box center [119, 304] width 107 height 12
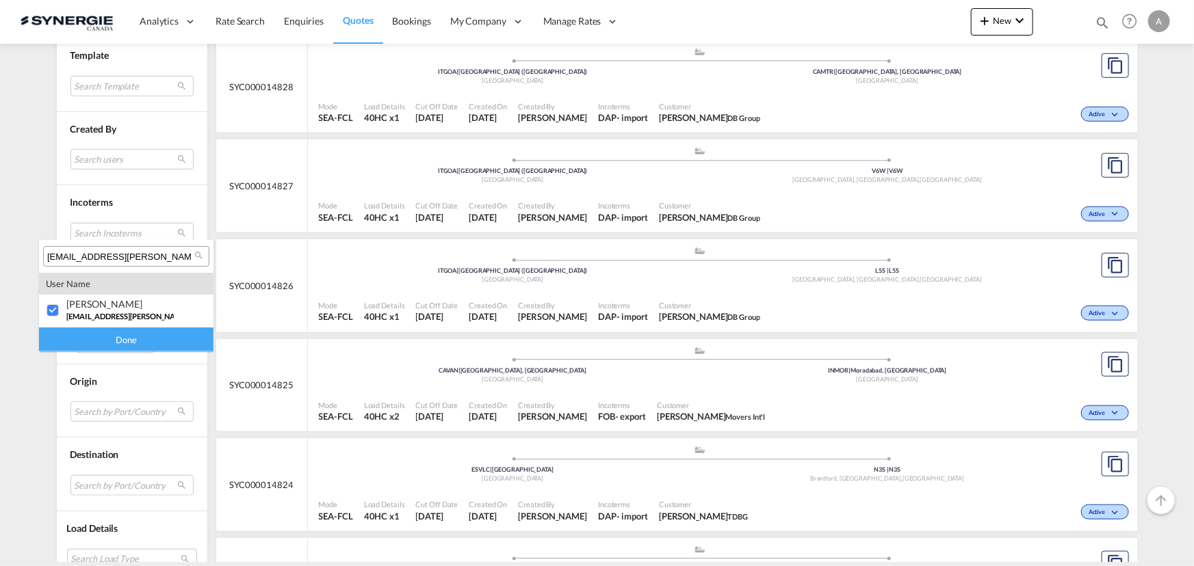
click at [124, 338] on div "Done" at bounding box center [126, 340] width 174 height 24
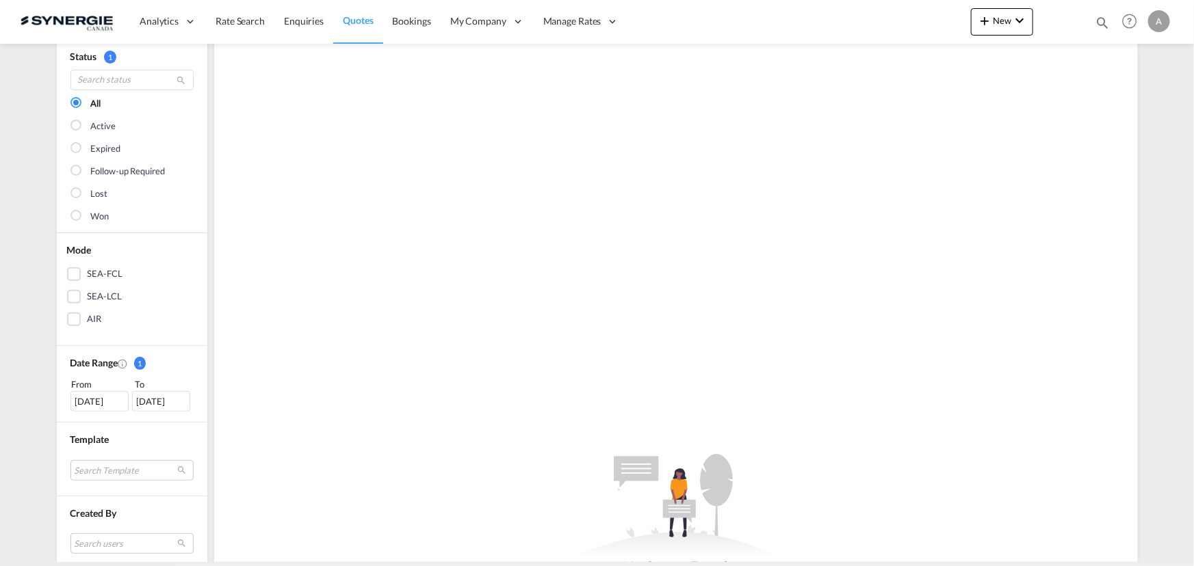
scroll to position [186, 0]
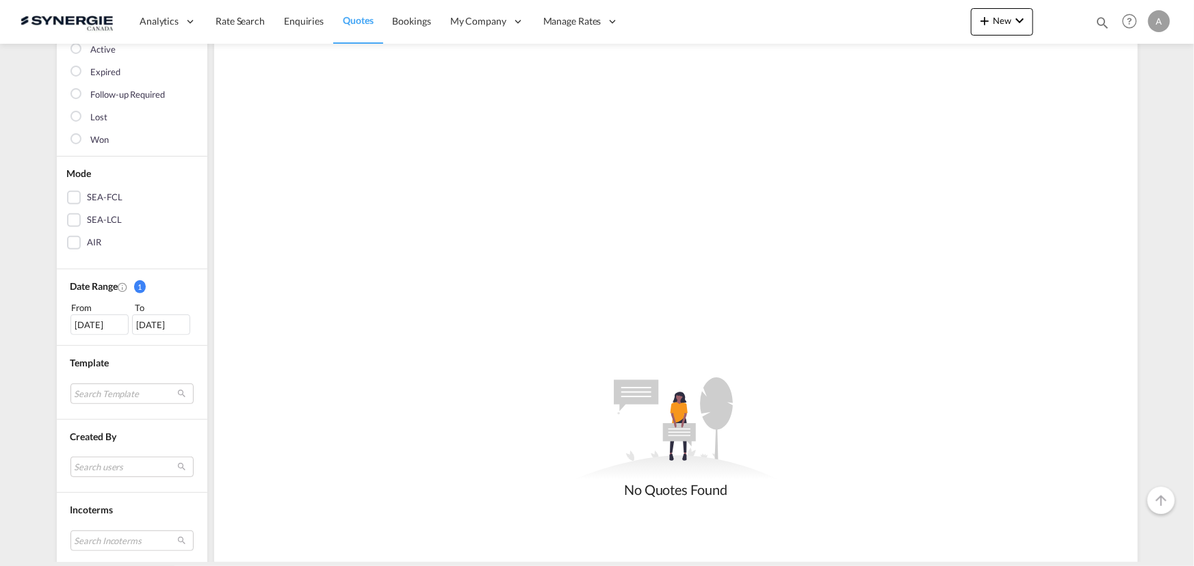
click at [96, 324] on div "18 Aug 2025" at bounding box center [99, 325] width 58 height 21
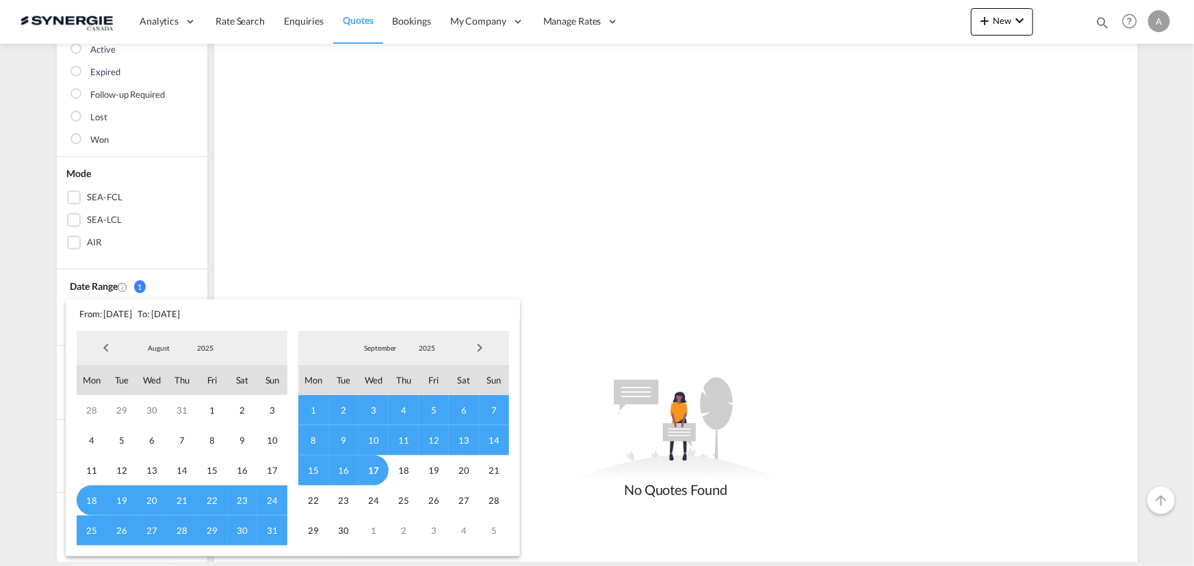
click at [201, 347] on span "2025" at bounding box center [205, 348] width 44 height 10
click at [197, 285] on md-option "2023" at bounding box center [218, 283] width 93 height 33
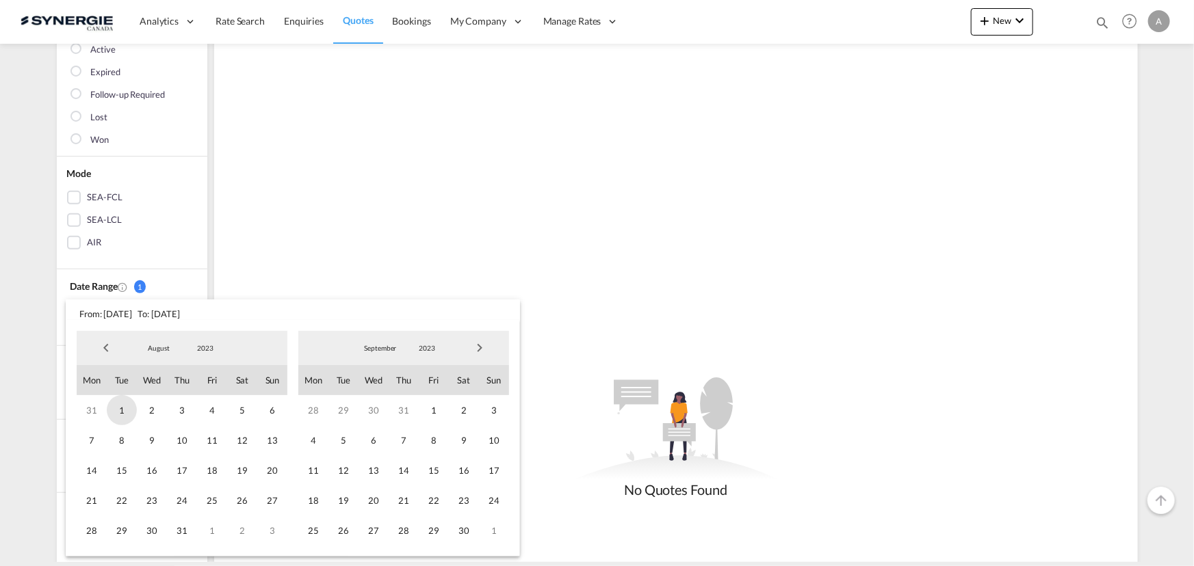
click at [128, 408] on span "1" at bounding box center [122, 410] width 30 height 30
click at [419, 348] on span "2023" at bounding box center [427, 348] width 44 height 10
click at [439, 409] on md-option "2025" at bounding box center [439, 414] width 93 height 33
click at [378, 471] on span "17" at bounding box center [373, 471] width 30 height 30
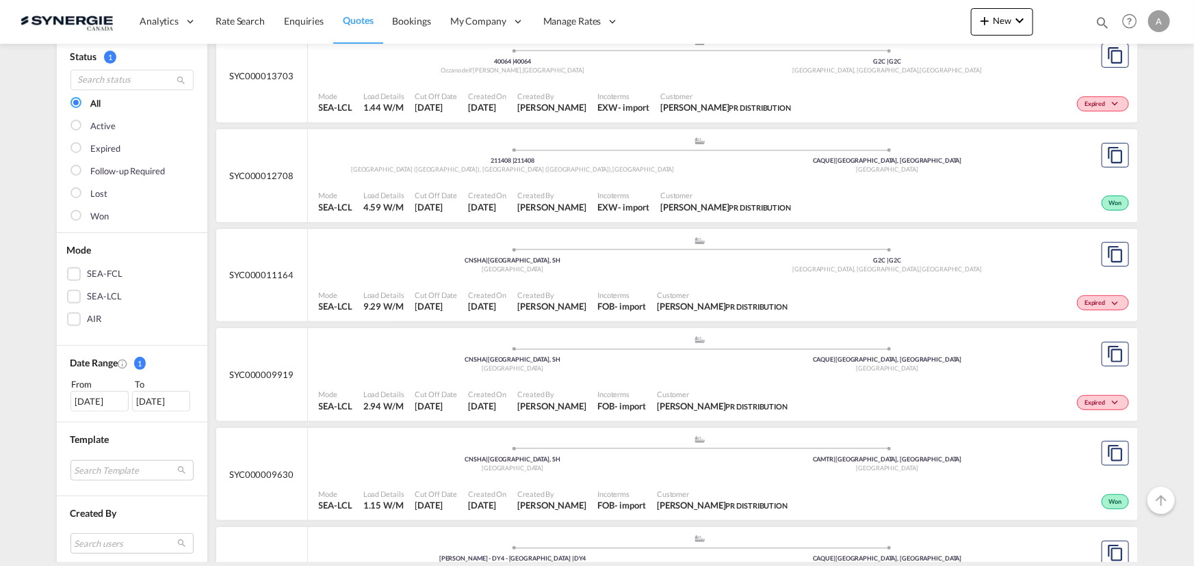
scroll to position [124, 0]
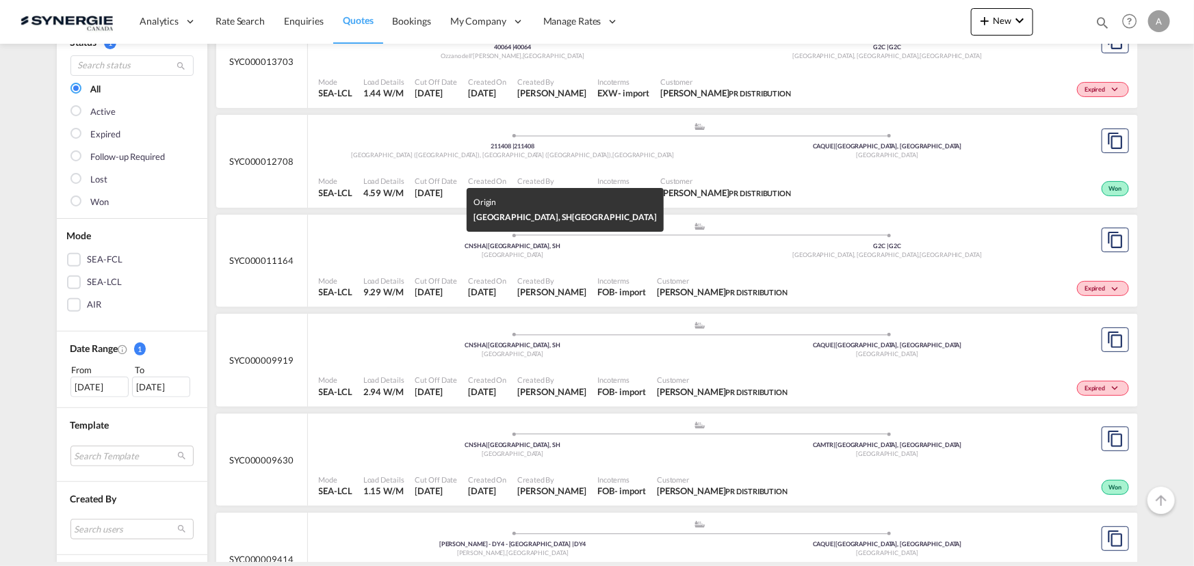
click at [582, 255] on div "China" at bounding box center [513, 255] width 375 height 9
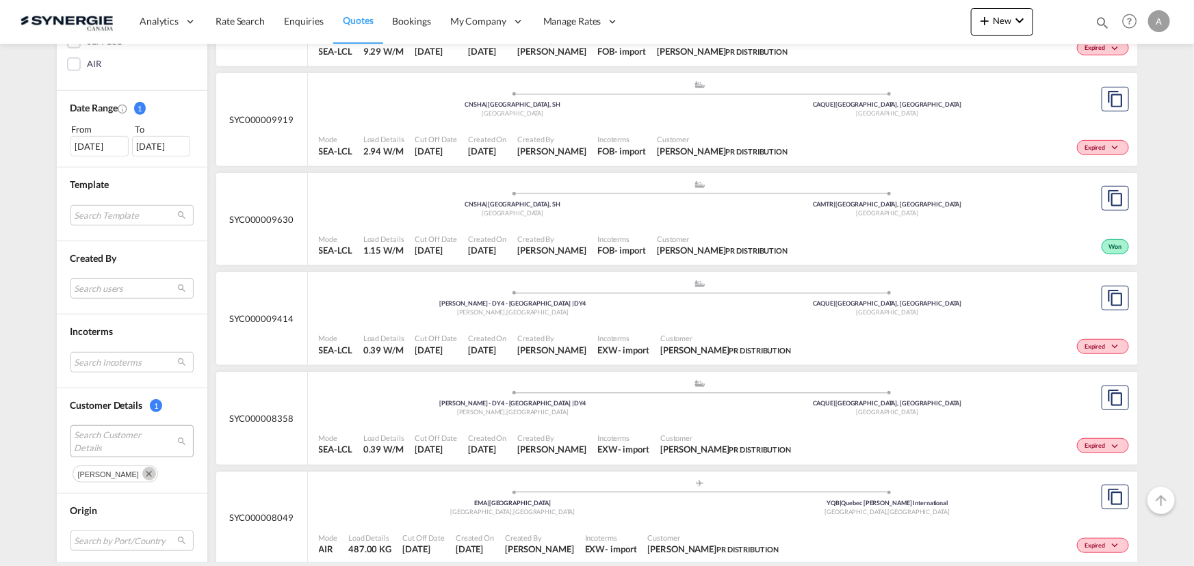
scroll to position [373, 0]
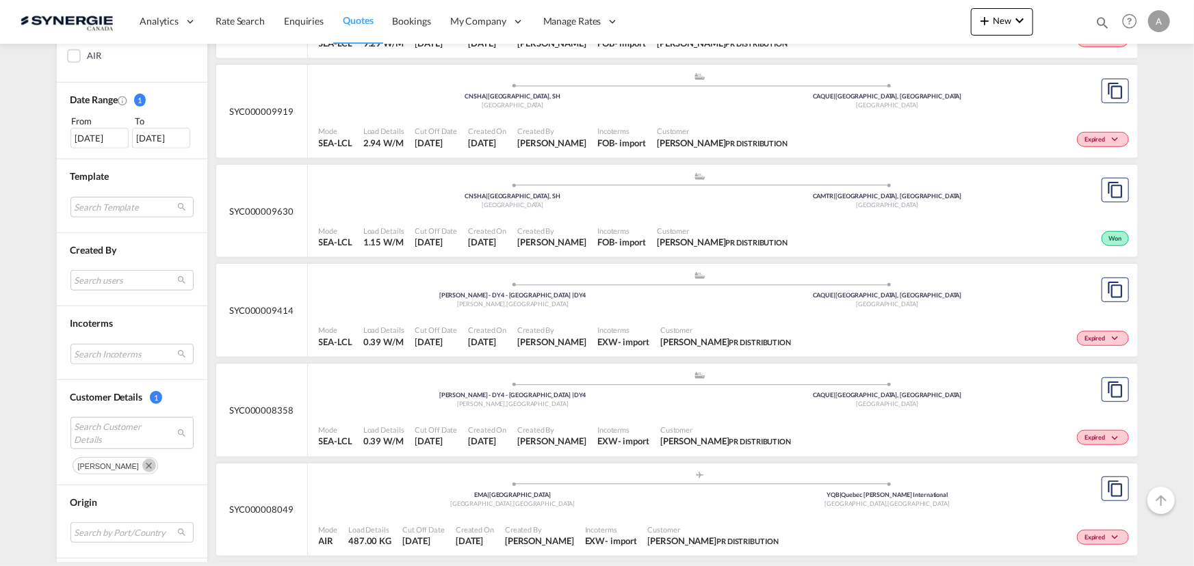
click at [156, 467] on md-icon "Remove" at bounding box center [149, 466] width 14 height 14
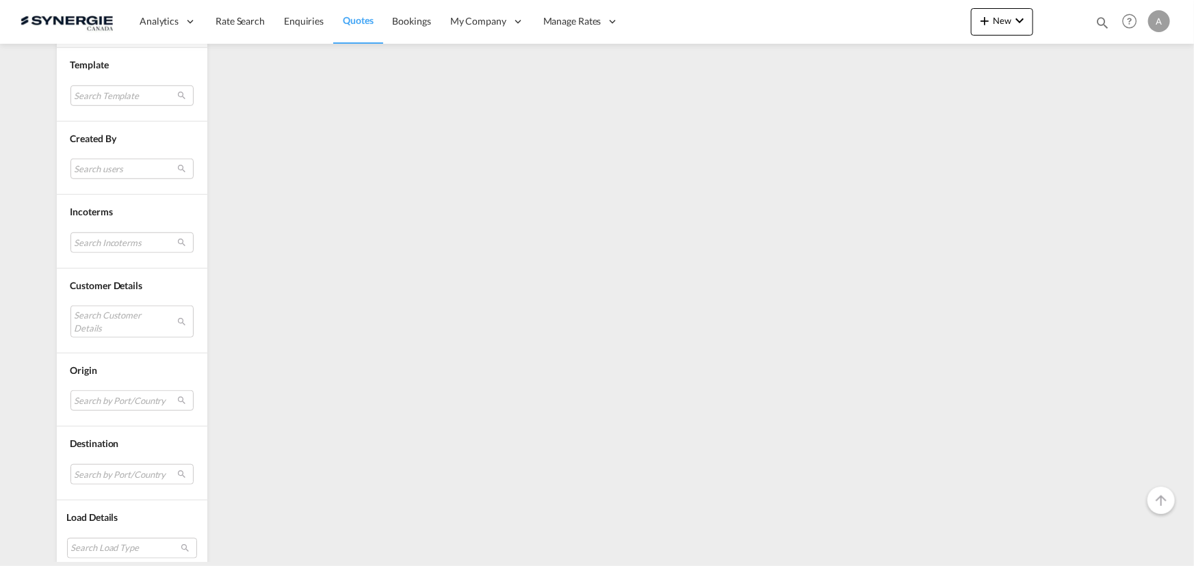
scroll to position [493, 0]
click at [109, 301] on md-select "Search Customer Details" at bounding box center [131, 312] width 123 height 31
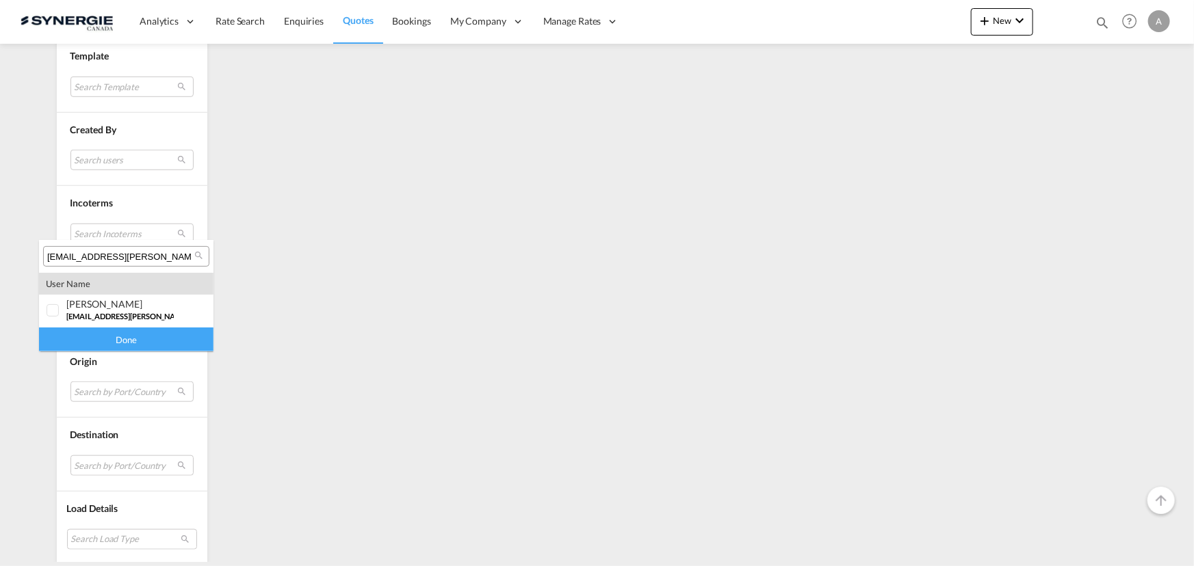
click at [135, 260] on input "stephane.brousseau@prdistribution.ca" at bounding box center [120, 257] width 147 height 12
paste input "regina@boxlineucl.com"
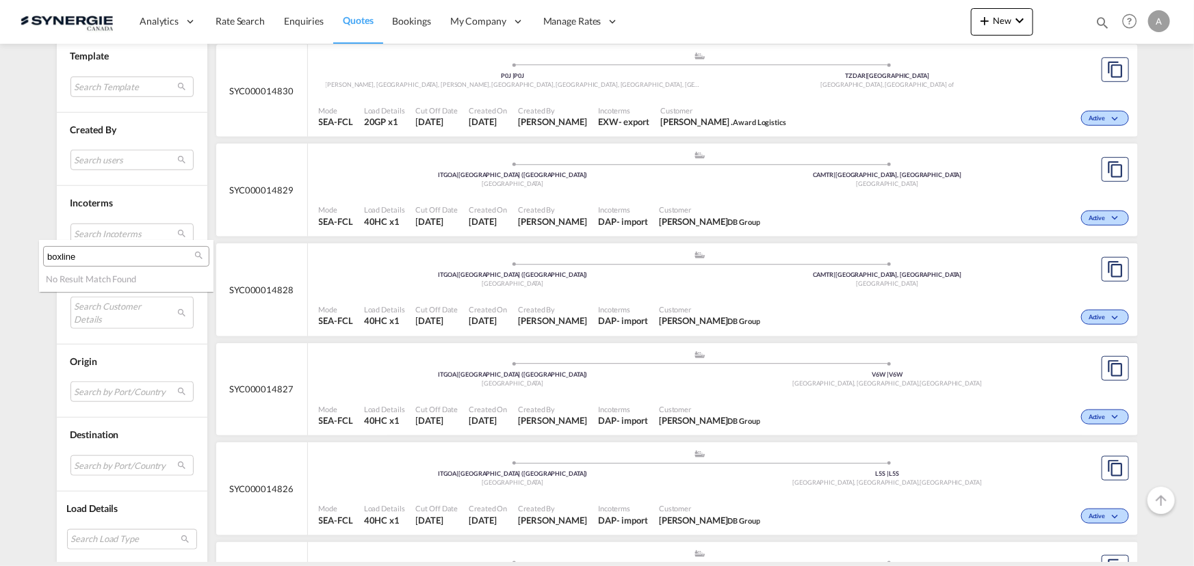
type input "boxline"
click at [7, 187] on md-backdrop at bounding box center [597, 283] width 1194 height 566
click at [118, 309] on md-select "Search Customer Details" at bounding box center [131, 312] width 123 height 31
click at [116, 291] on md-backdrop at bounding box center [597, 283] width 1194 height 566
click at [108, 306] on md-select "Search Customer Details" at bounding box center [131, 312] width 123 height 31
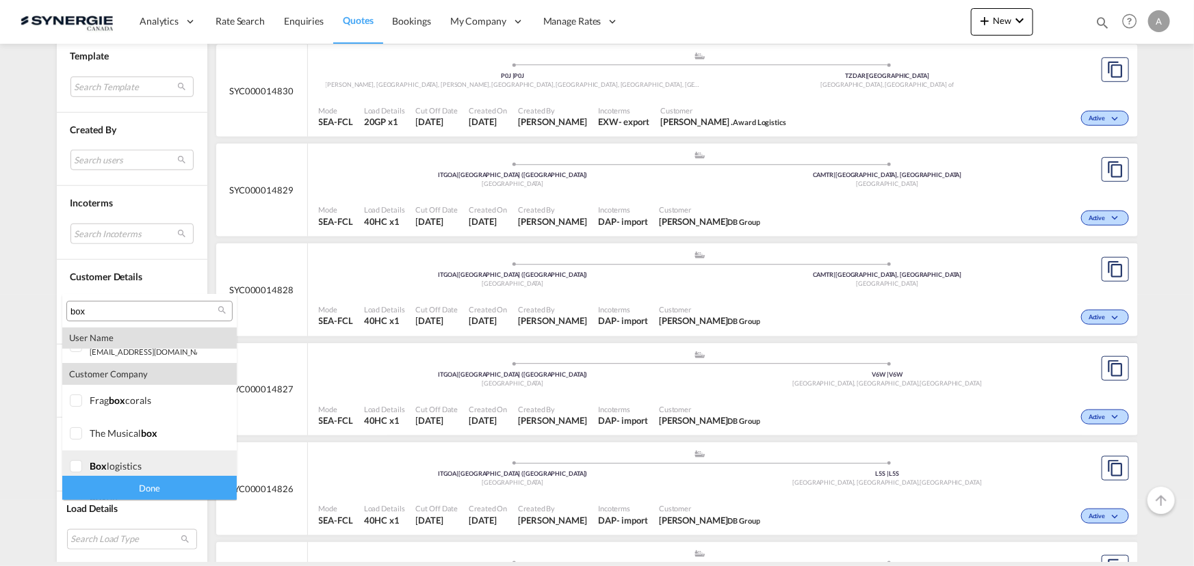
scroll to position [63, 0]
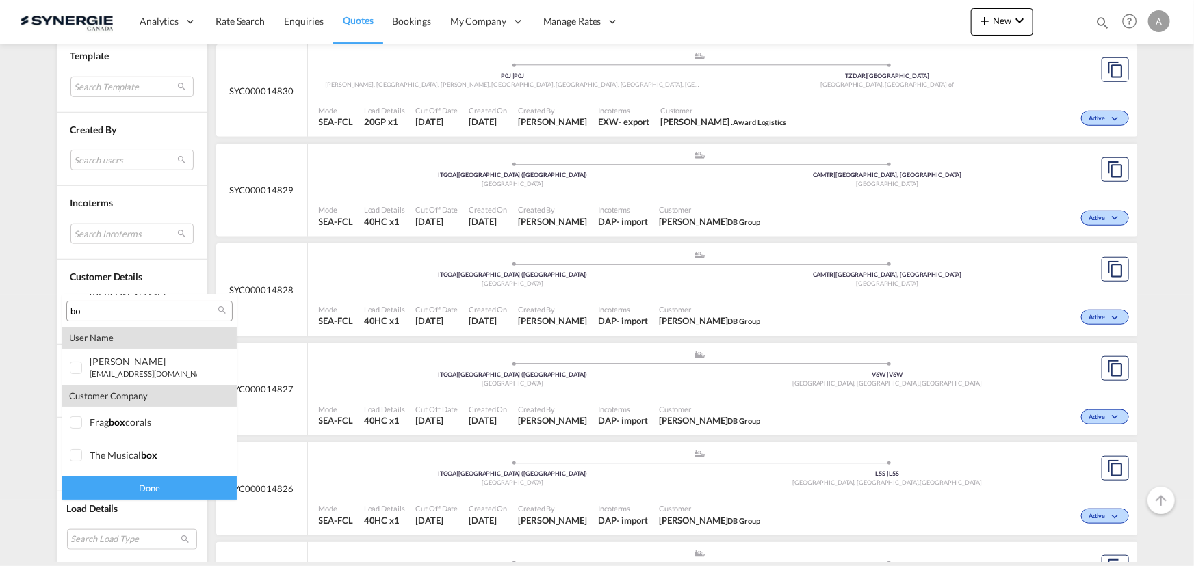
type input "b"
click at [48, 248] on md-backdrop at bounding box center [597, 283] width 1194 height 566
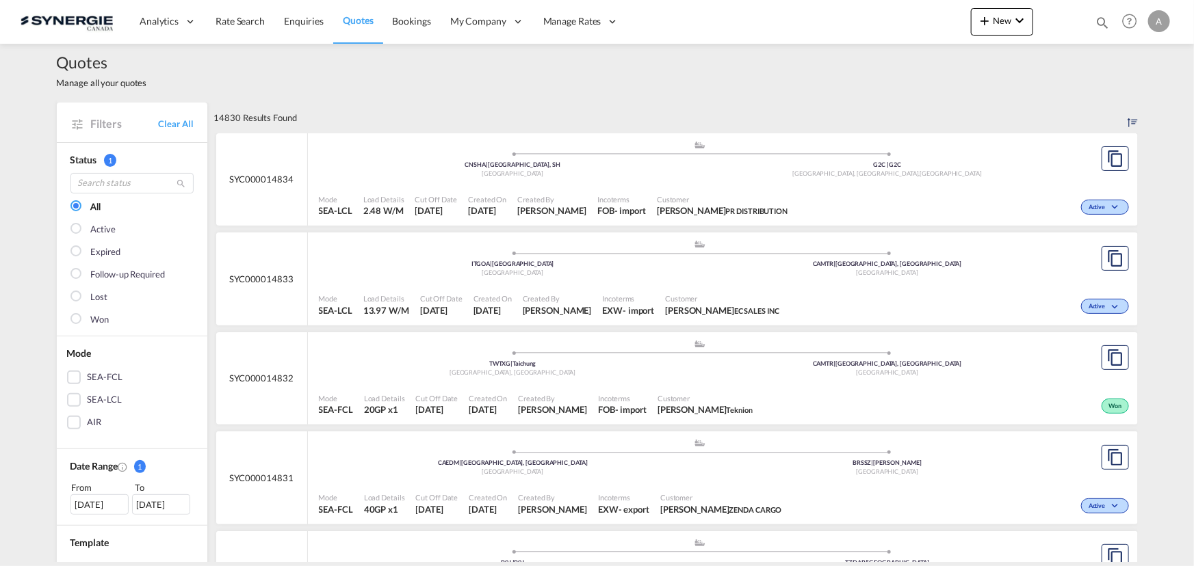
scroll to position [0, 0]
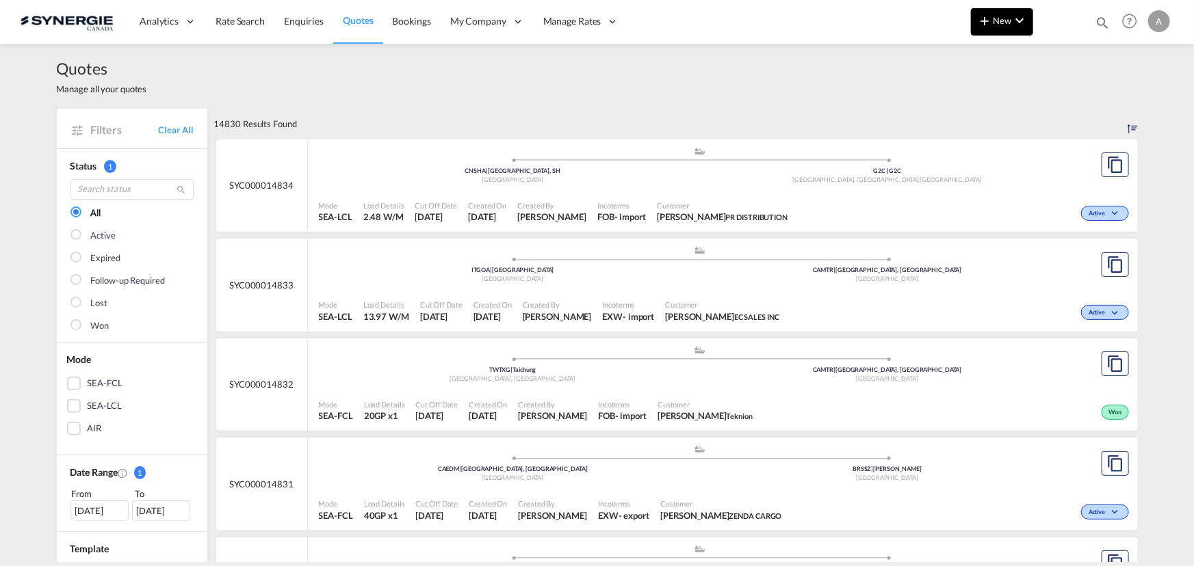
click at [1009, 25] on span "New" at bounding box center [1001, 20] width 51 height 11
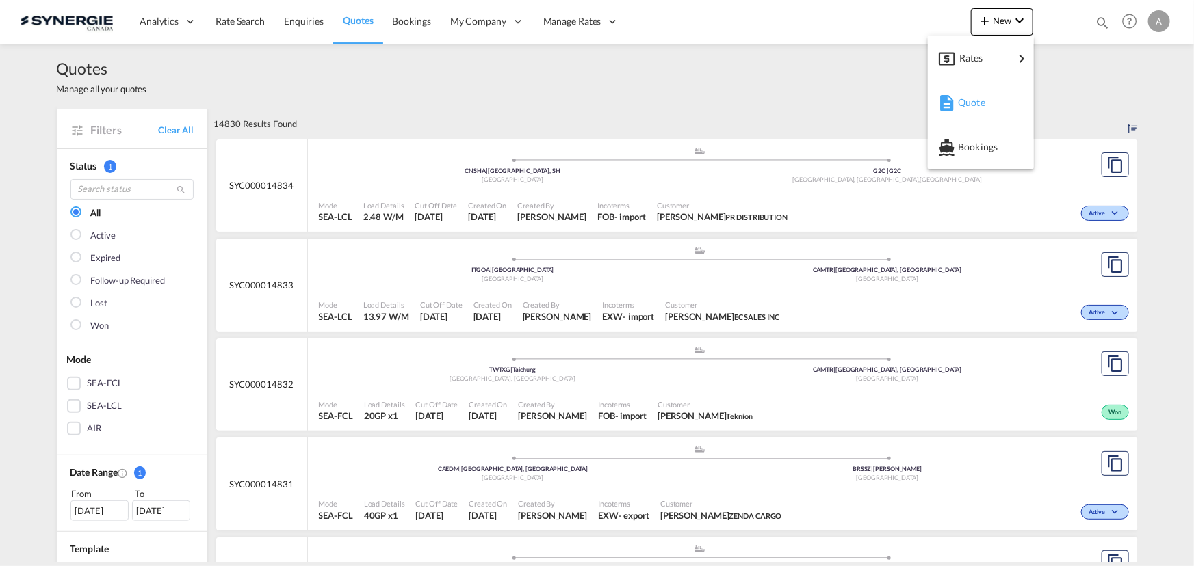
click at [963, 103] on span "Quote" at bounding box center [965, 102] width 15 height 27
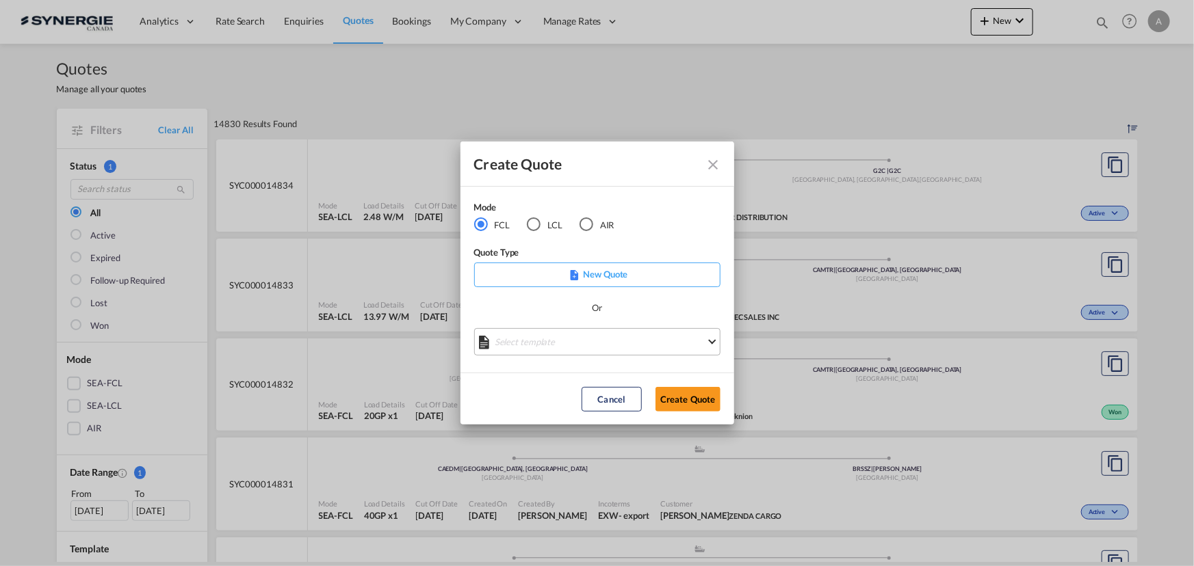
click at [548, 337] on md-select "Select template *NEW* FCL FREEHAND / DAP Pablo Gomez Saldarriaga | 10 Jul 2025 …" at bounding box center [597, 341] width 246 height 27
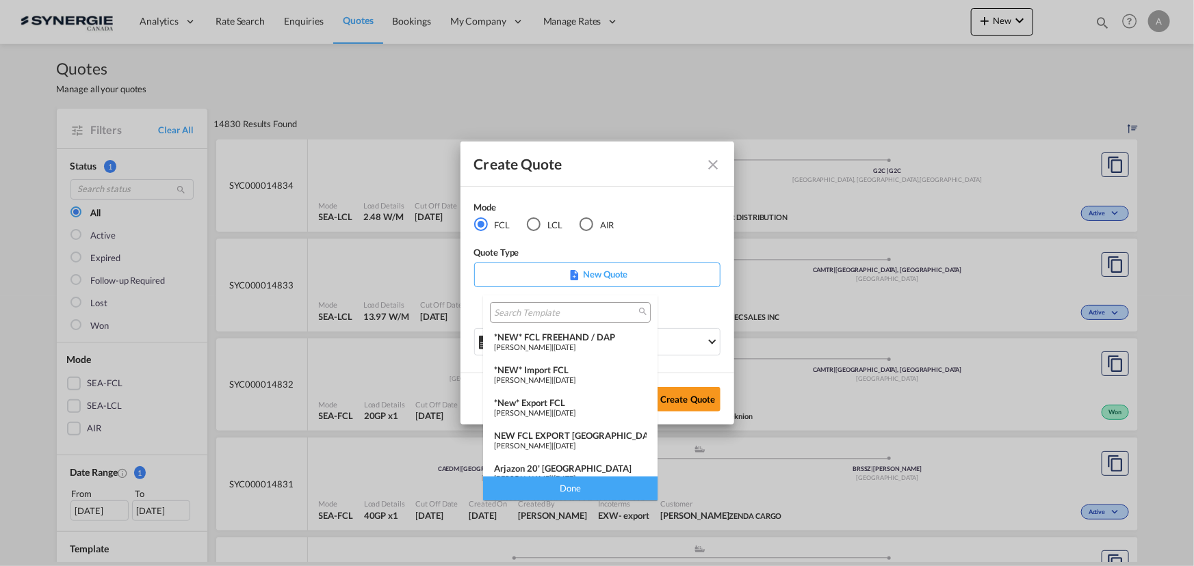
click at [539, 404] on div "*New* Export FCL" at bounding box center [570, 402] width 153 height 11
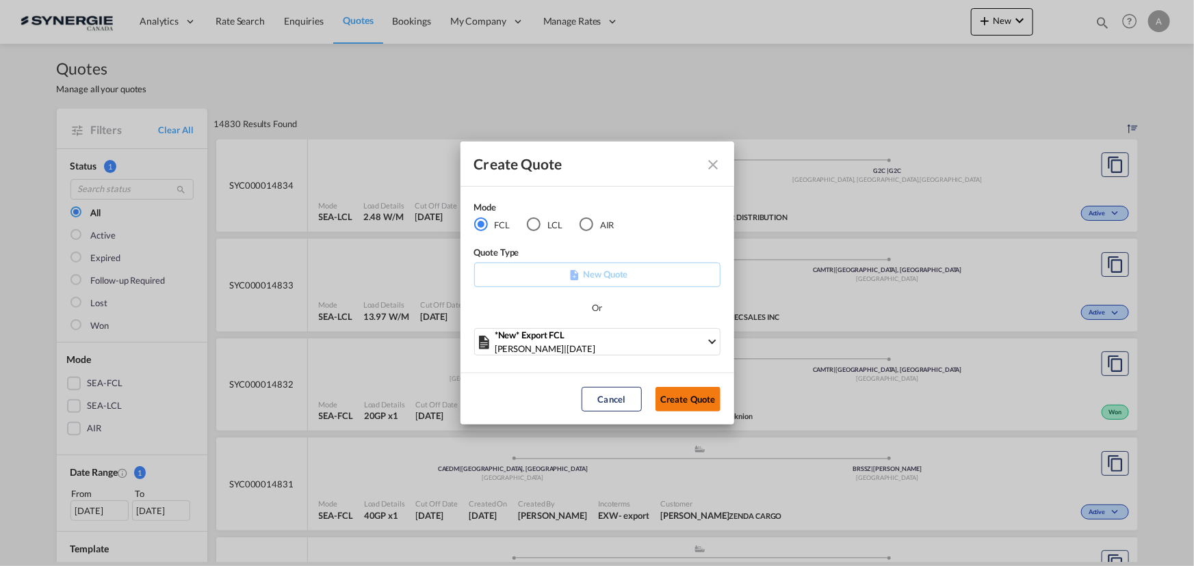
click at [679, 400] on button "Create Quote" at bounding box center [687, 399] width 65 height 25
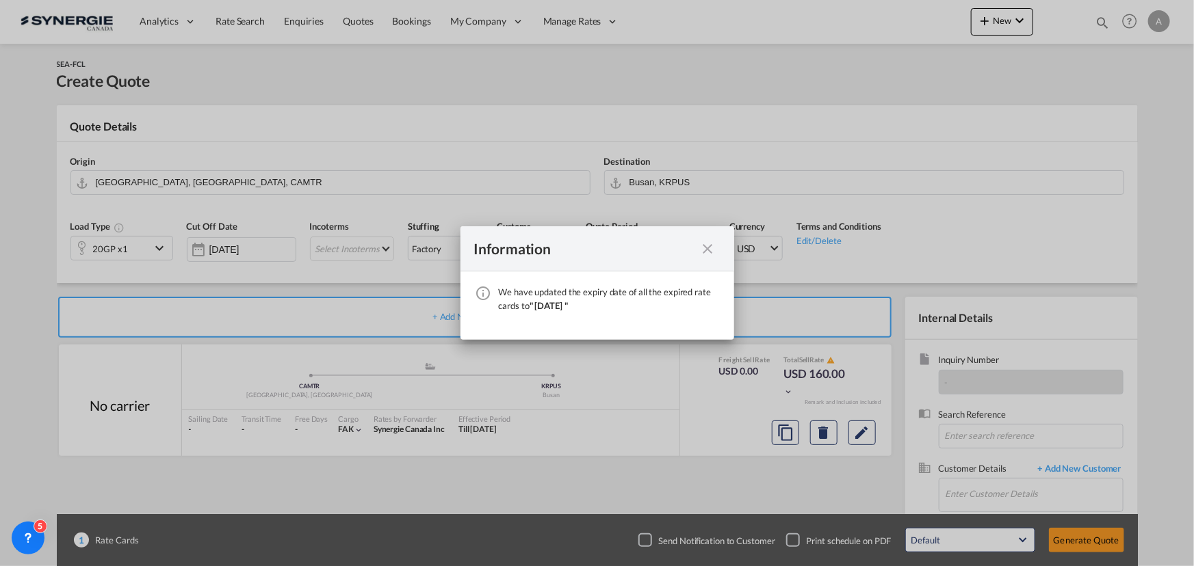
click at [700, 249] on md-icon "icon-close fg-AAA8AD cursor" at bounding box center [708, 249] width 16 height 16
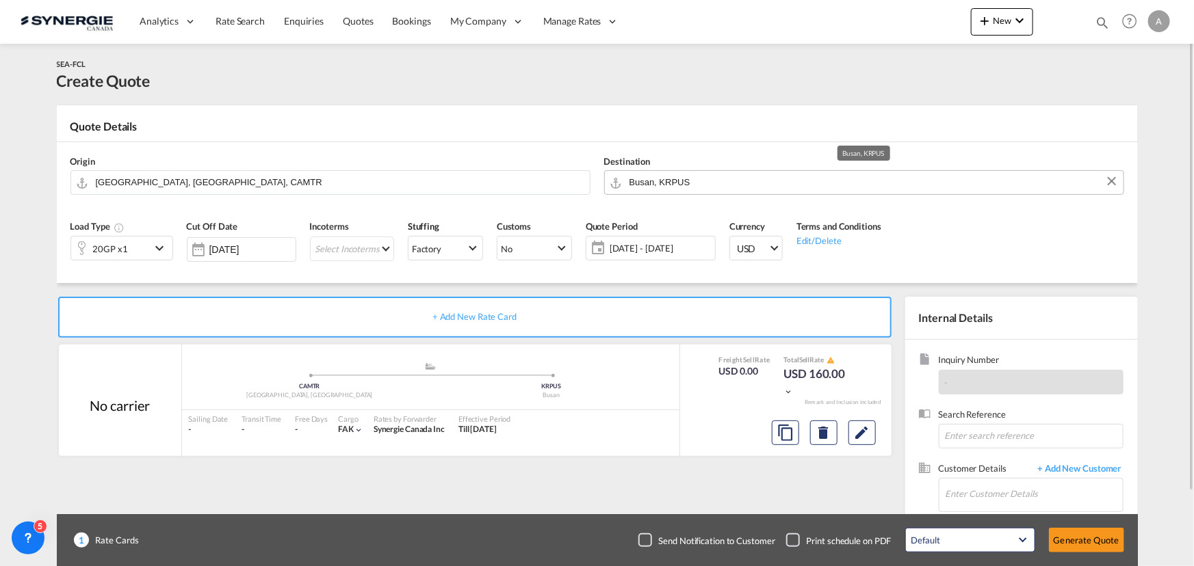
click at [700, 184] on input "Busan, KRPUS" at bounding box center [872, 182] width 487 height 24
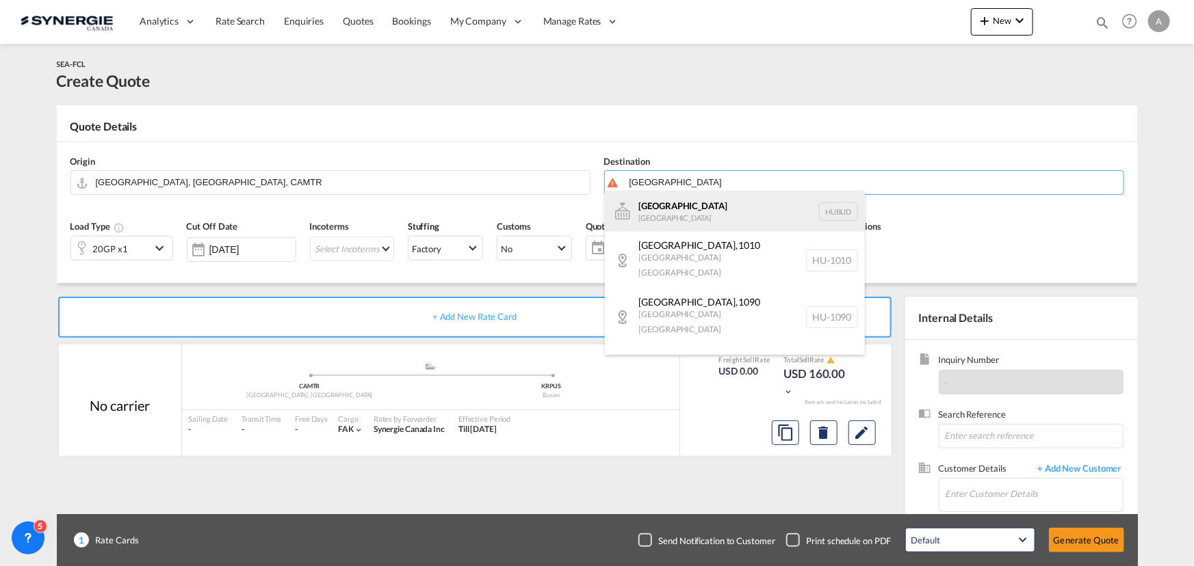
click at [659, 222] on div "Budapest Hungary HUBUD" at bounding box center [735, 211] width 260 height 41
type input "Budapest, HUBUD"
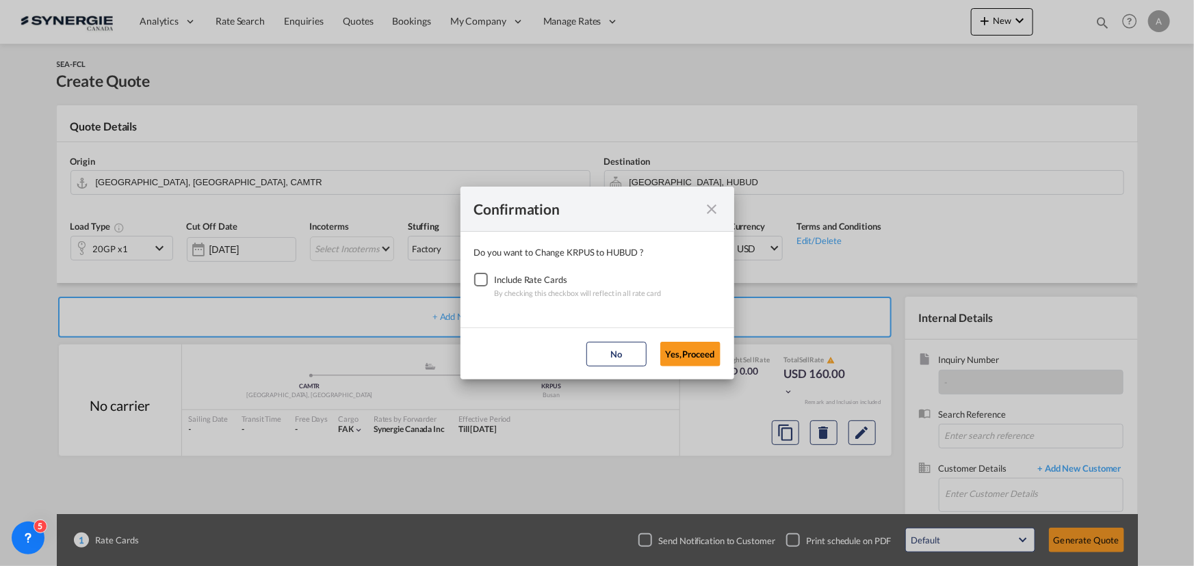
click at [488, 282] on div "Checkbox No Ink" at bounding box center [481, 280] width 14 height 14
click at [718, 350] on button "Yes,Proceed" at bounding box center [690, 354] width 60 height 25
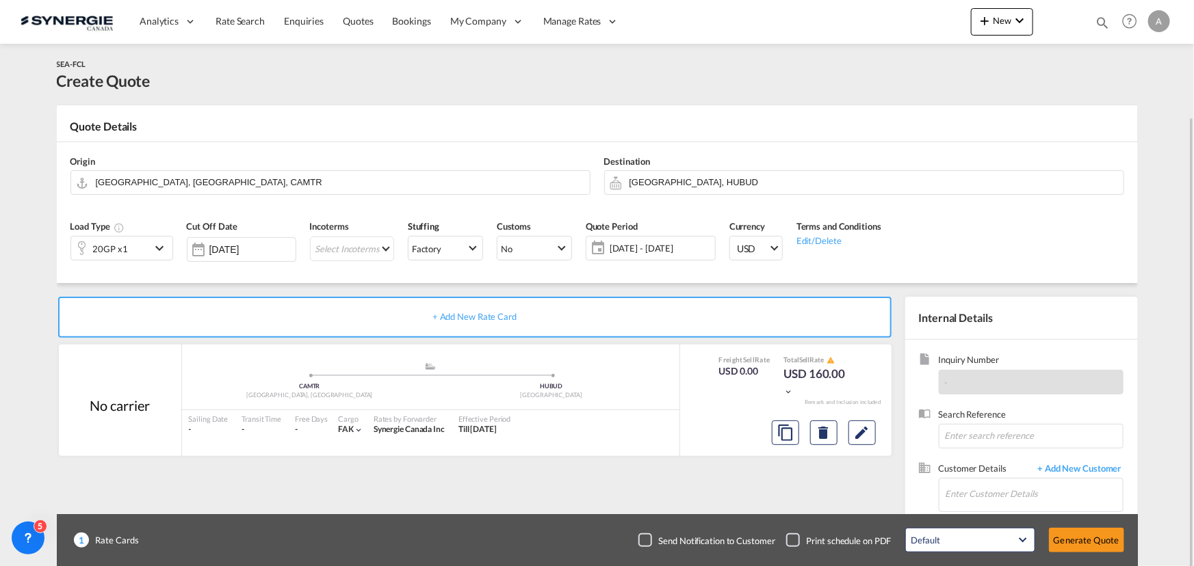
scroll to position [62, 0]
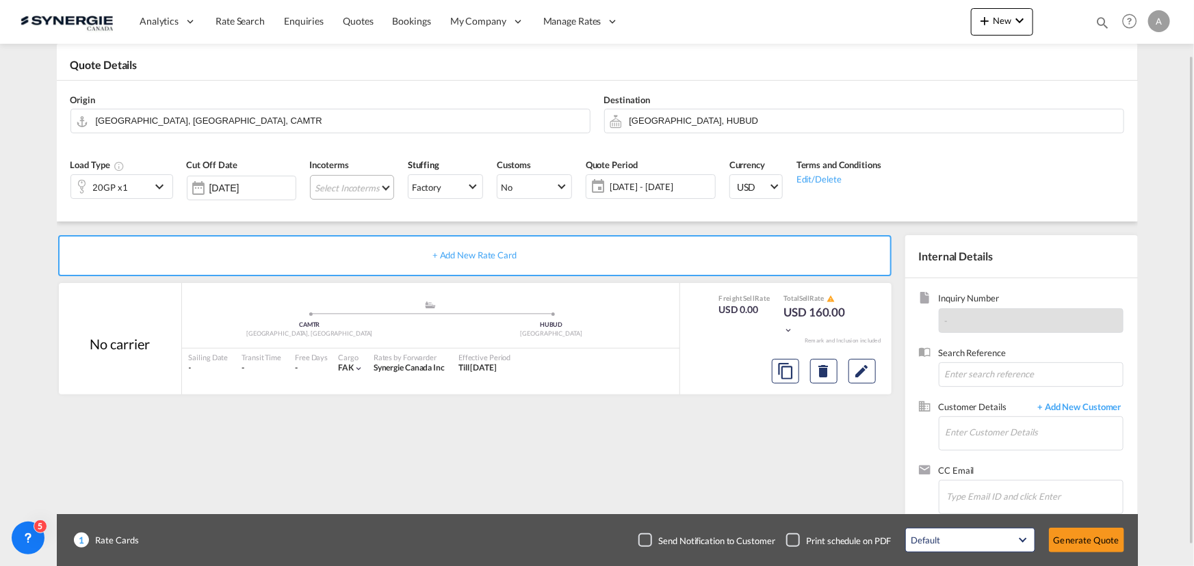
click at [360, 183] on md-select "Select Incoterms CPT - import Carrier Paid to DPU - export Delivery at Place Un…" at bounding box center [352, 187] width 84 height 25
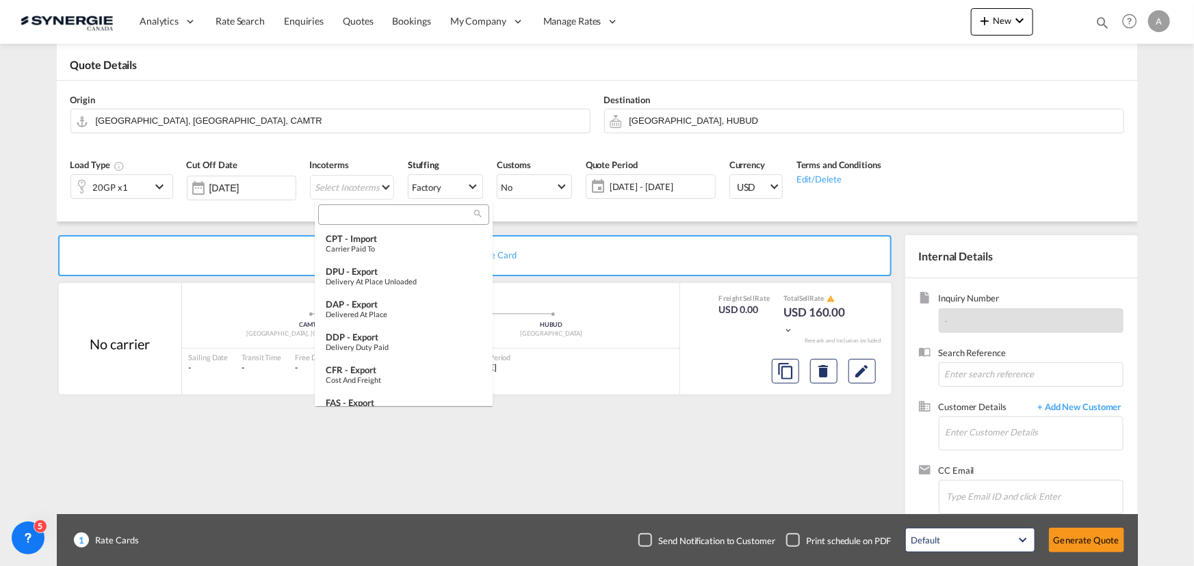
click at [360, 216] on input "search" at bounding box center [398, 215] width 152 height 12
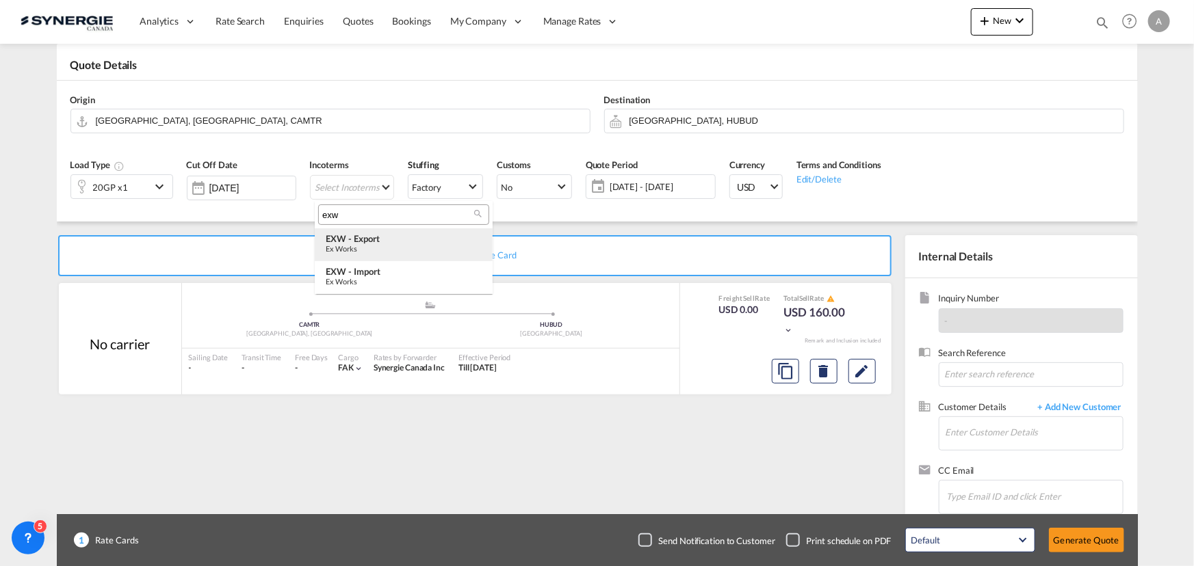
type input "exw"
click at [371, 241] on div "EXW - export" at bounding box center [404, 238] width 156 height 11
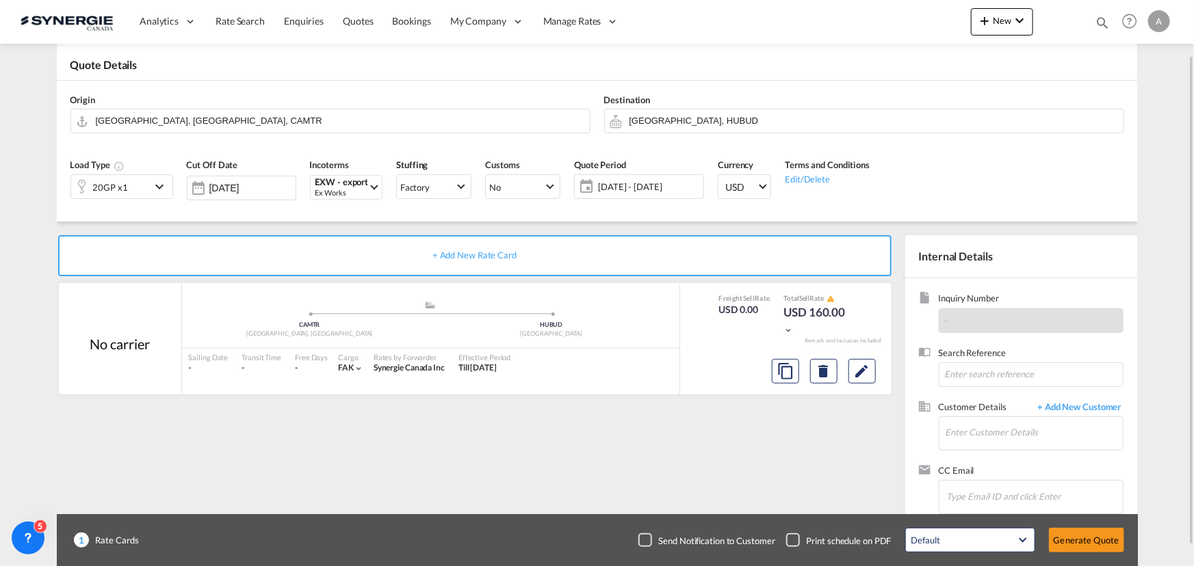
click at [638, 183] on span "17 Sep - 17 Oct 2025" at bounding box center [649, 187] width 102 height 12
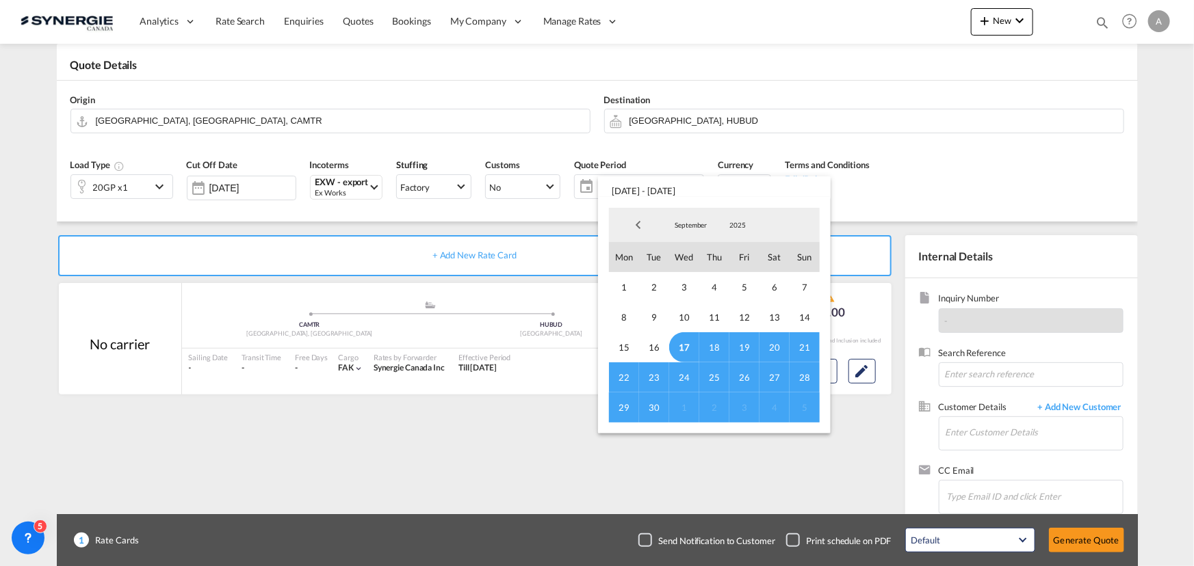
click at [686, 348] on span "17" at bounding box center [684, 347] width 30 height 30
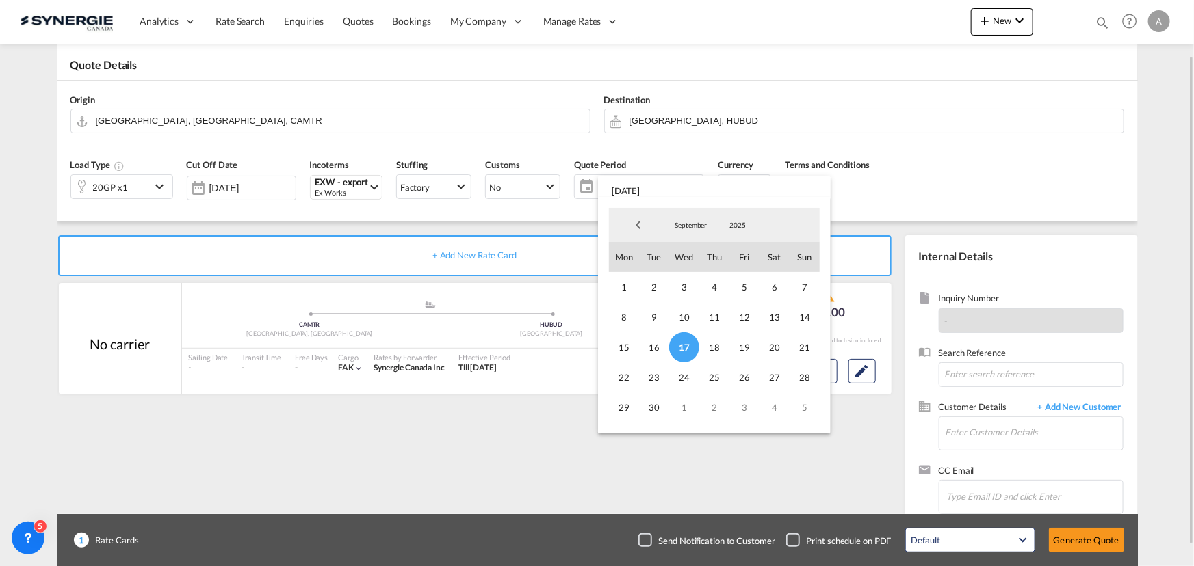
click at [656, 406] on span "30" at bounding box center [654, 408] width 30 height 30
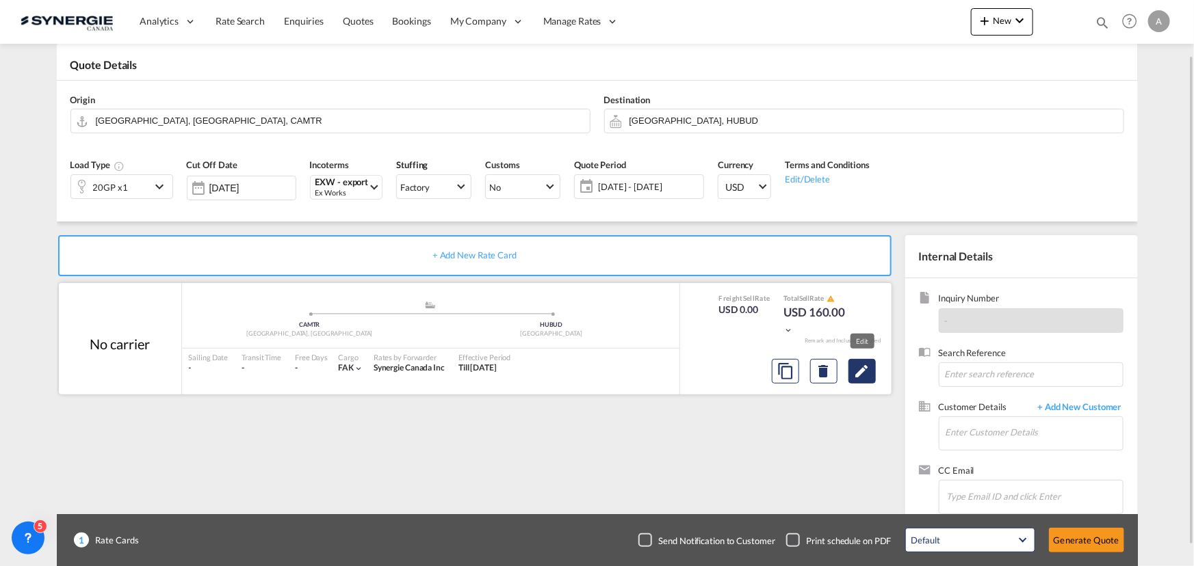
click at [855, 373] on md-icon "Edit" at bounding box center [862, 371] width 16 height 16
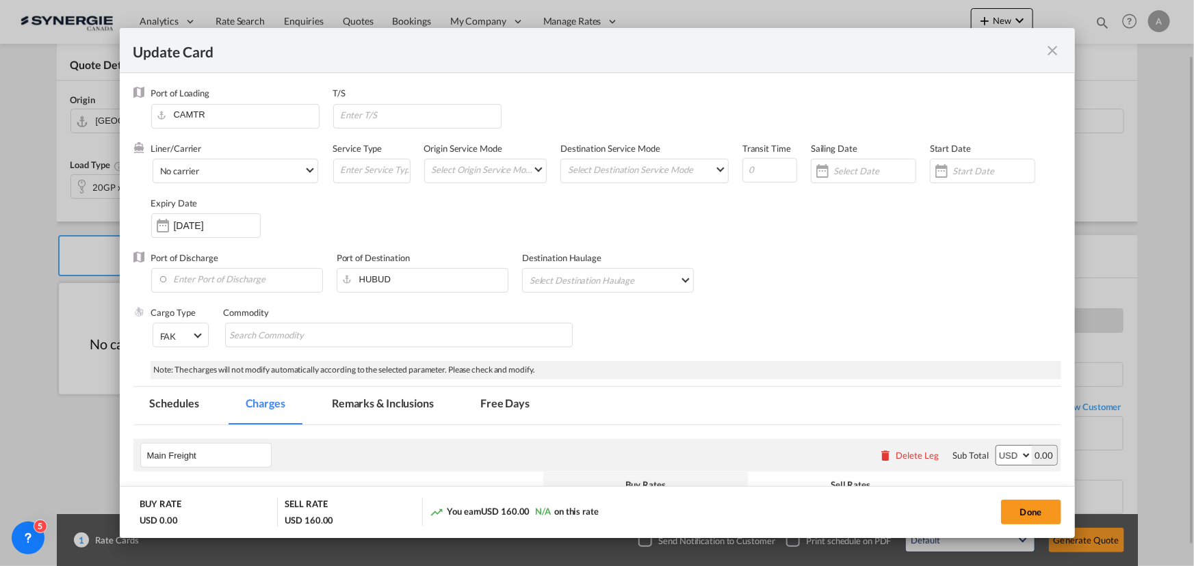
select select "per container"
select select "per B/L"
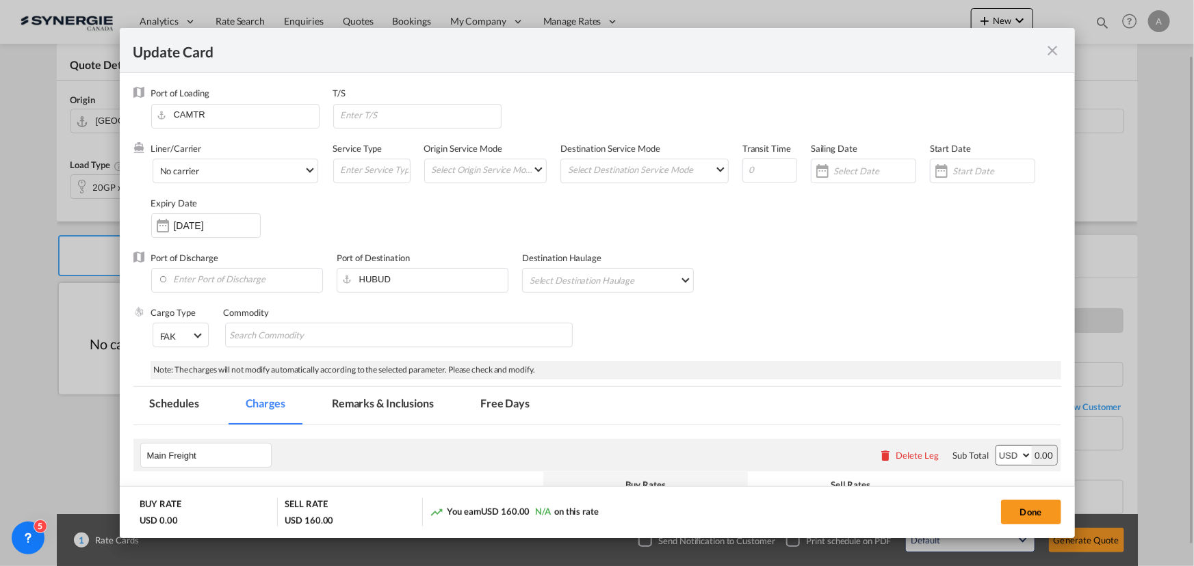
select select "per B/L"
select select "per shipment"
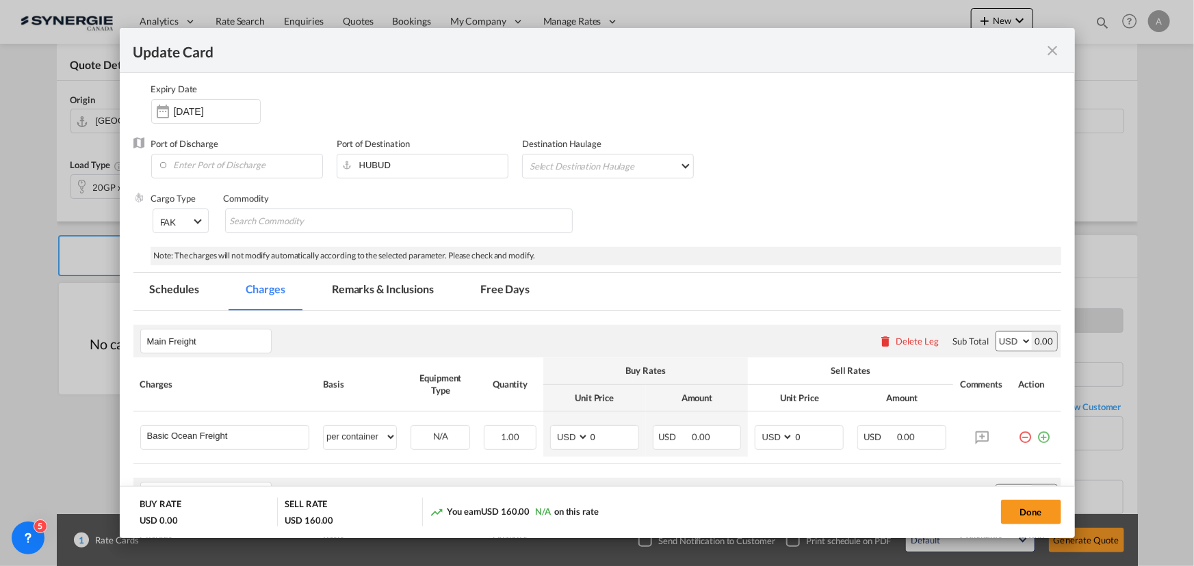
scroll to position [124, 0]
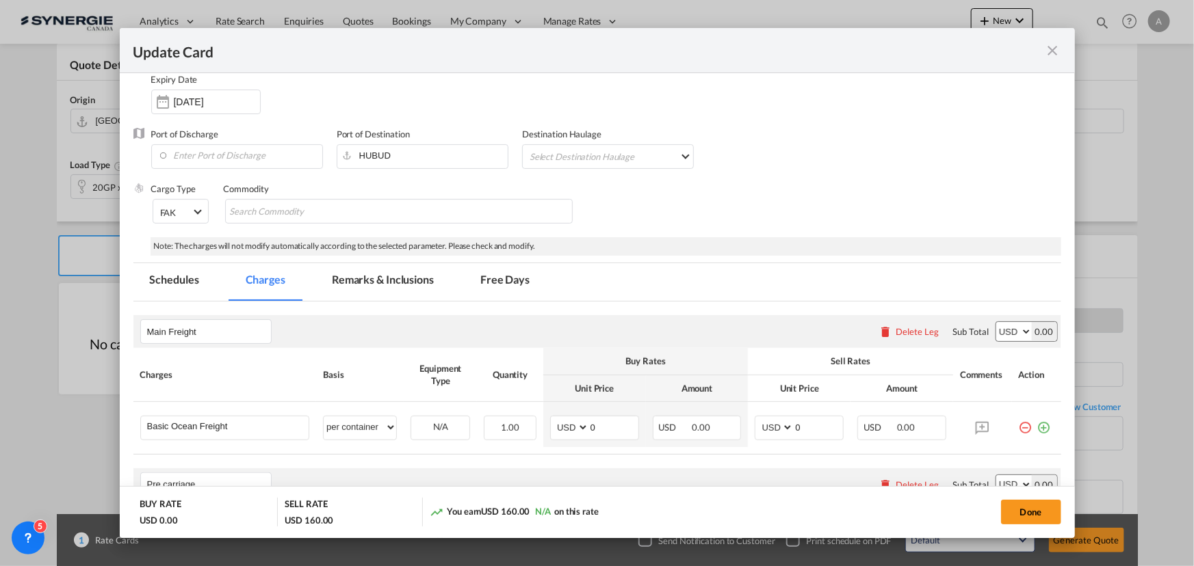
drag, startPoint x: 410, startPoint y: 286, endPoint x: 395, endPoint y: 338, distance: 54.3
click at [410, 286] on md-tab-item "Remarks & Inclusions" at bounding box center [382, 282] width 135 height 38
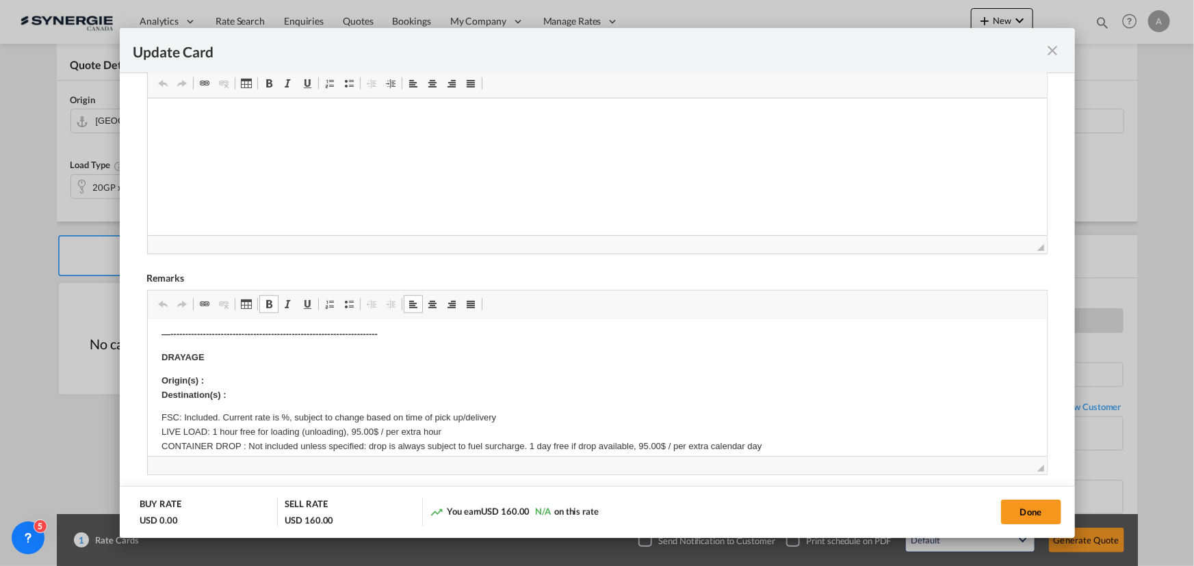
scroll to position [62, 0]
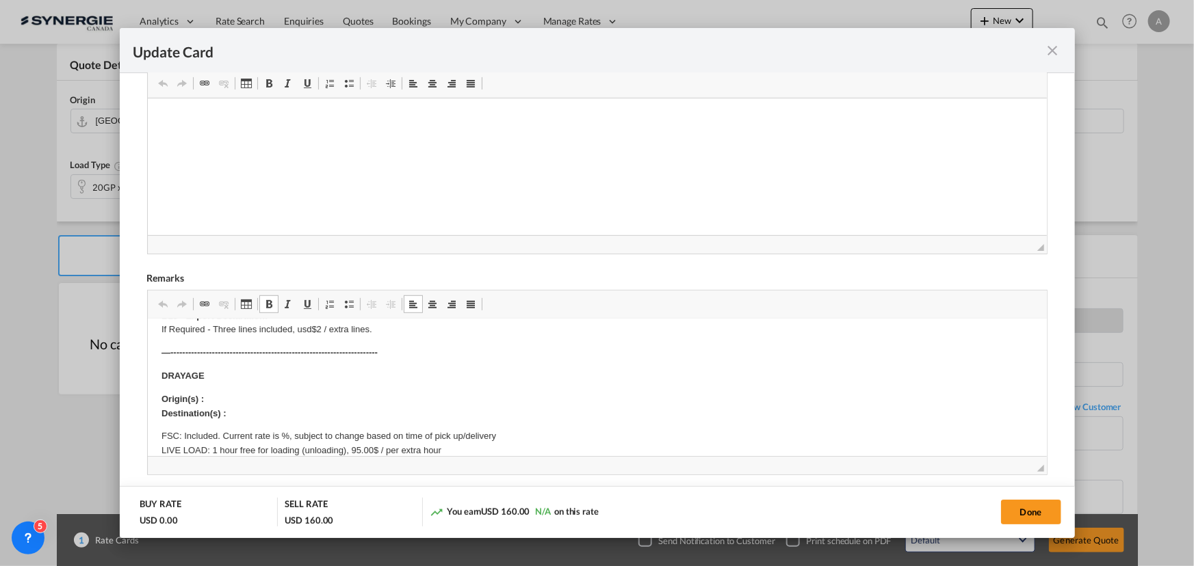
drag, startPoint x: 239, startPoint y: 384, endPoint x: 239, endPoint y: 393, distance: 8.9
click at [244, 413] on p "Origin(s) : 4093 Cavendish Rd, Lethbridge, AB T1H 6P3, Canada ​​​​​​​ Destinati…" at bounding box center [597, 407] width 872 height 29
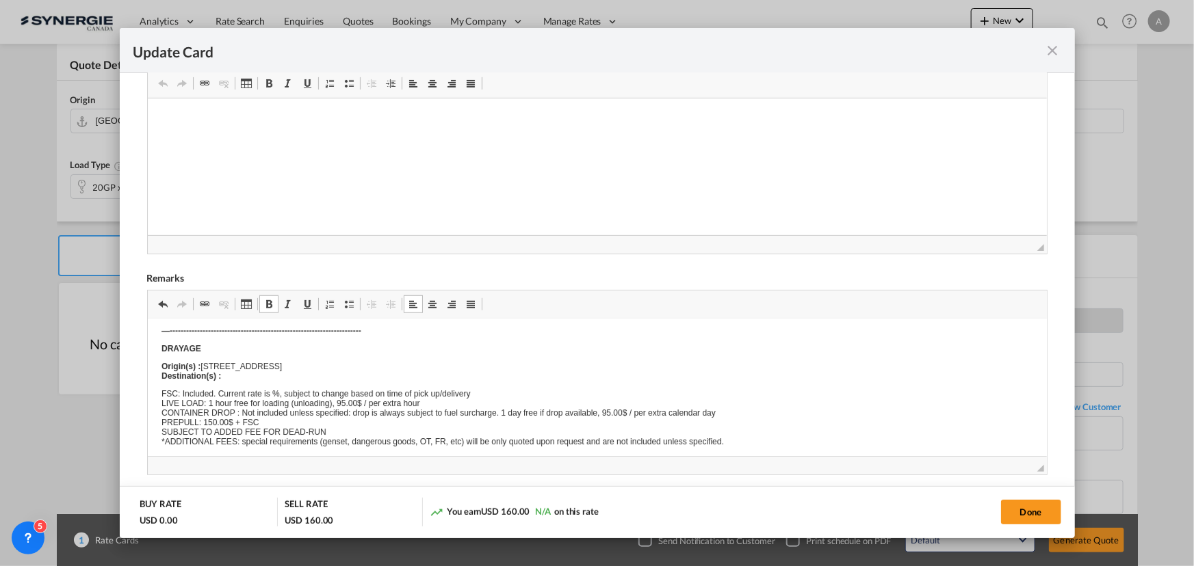
scroll to position [0, 0]
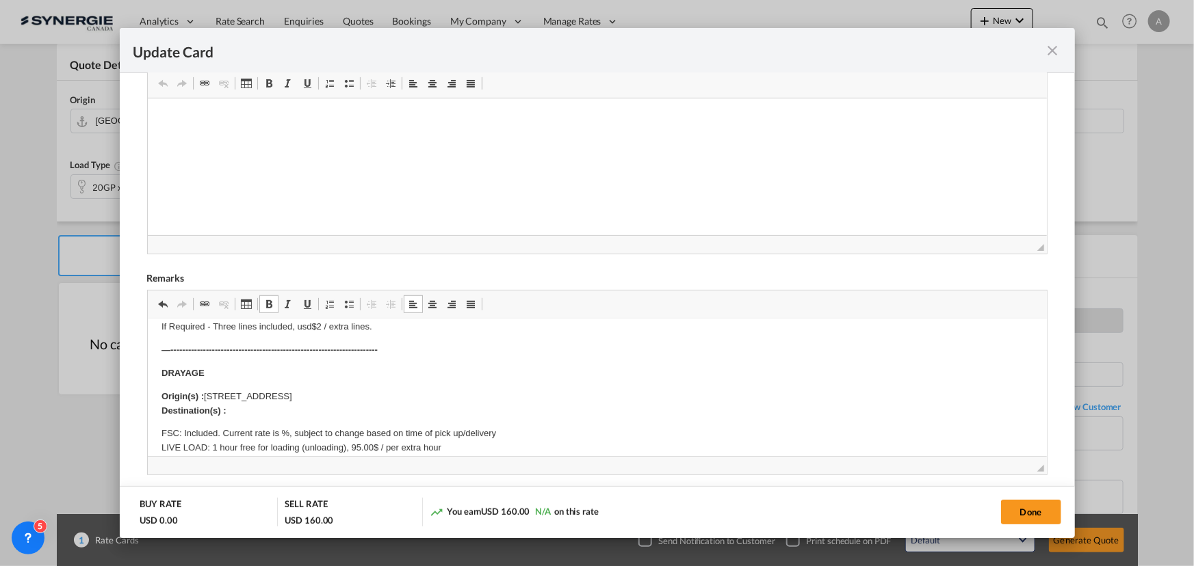
click at [261, 397] on p "Origin(s) : 4093 Cavendish Rd, Lethbridge, AB T1H 6P3, Canada Destination(s) :" at bounding box center [597, 404] width 872 height 29
click at [246, 415] on p "Origin(s) : 4093 Cavendish Rd, Lethbridge, AB T1H 6P3, Canada Destination(s) :" at bounding box center [597, 407] width 872 height 29
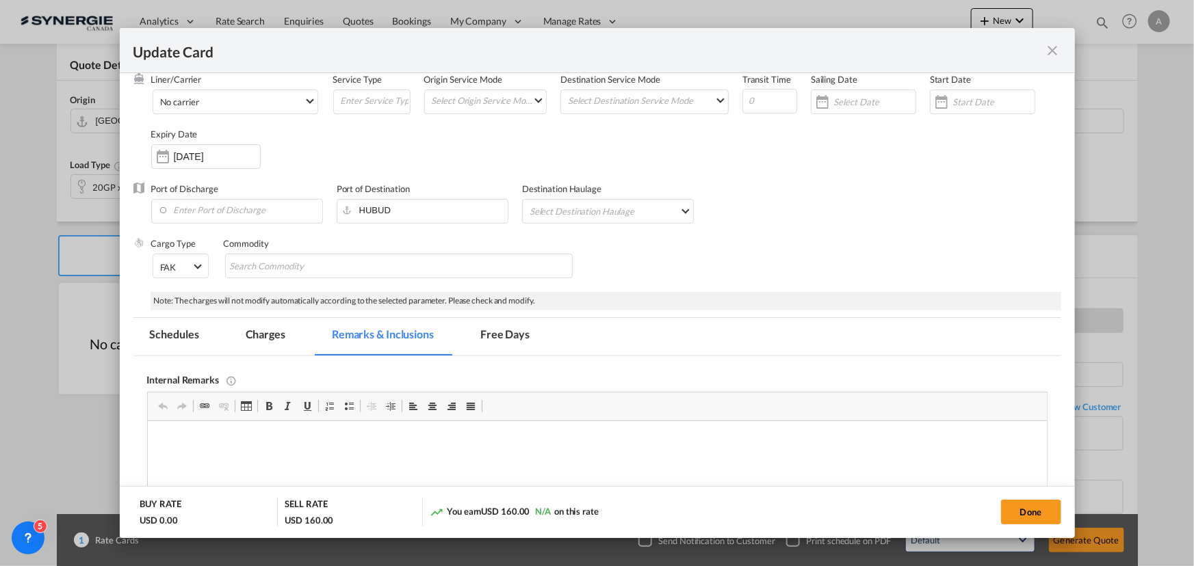
scroll to position [0, 0]
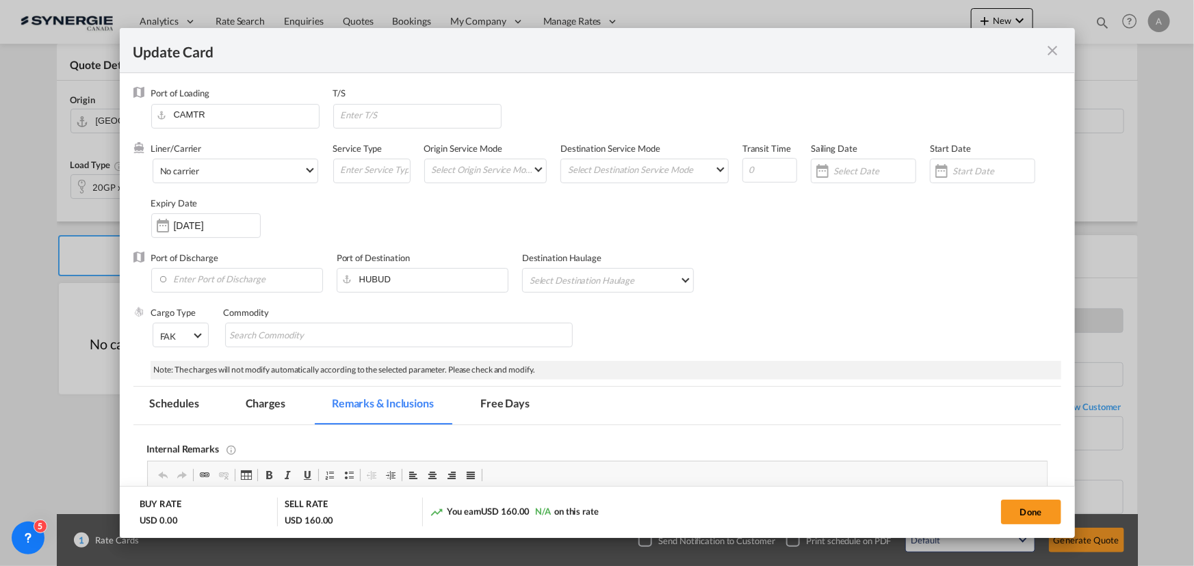
click at [1036, 510] on button "Done" at bounding box center [1031, 512] width 60 height 25
type input "16 Oct 2025"
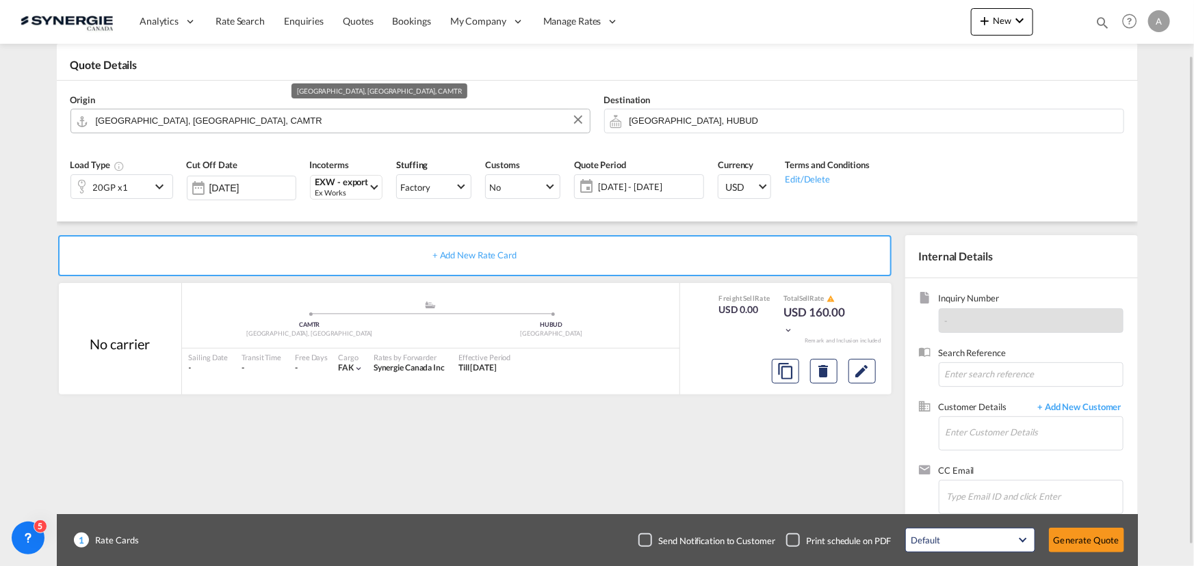
click at [220, 125] on input "[GEOGRAPHIC_DATA], [GEOGRAPHIC_DATA], CAMTR" at bounding box center [339, 121] width 487 height 24
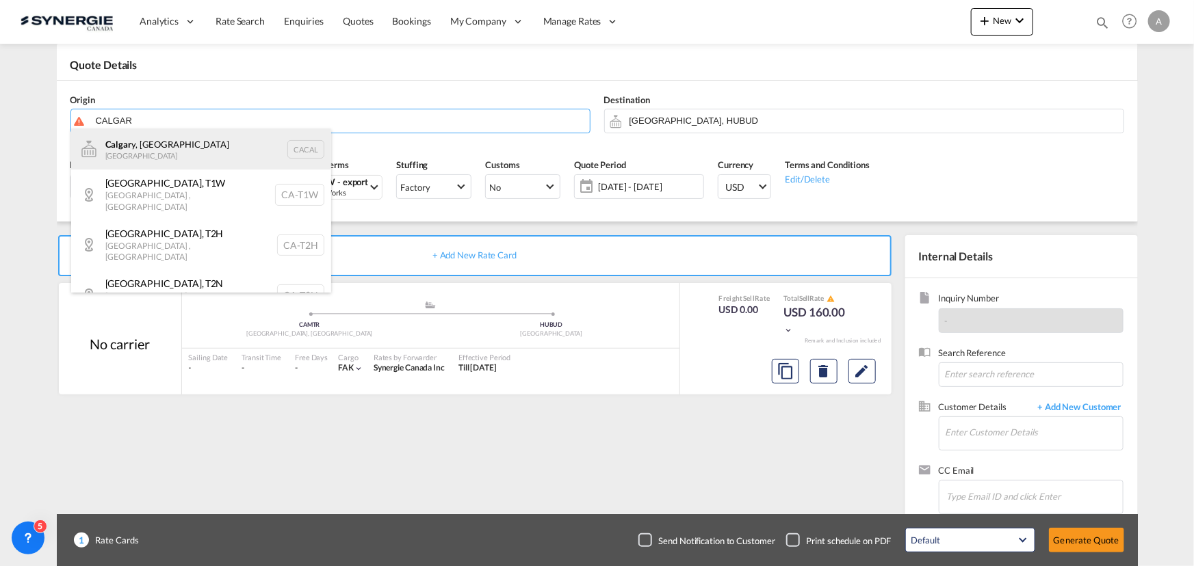
click at [143, 150] on div "Calgar y, AB Canada CACAL" at bounding box center [201, 149] width 260 height 41
type input "Calgary, AB, CACAL"
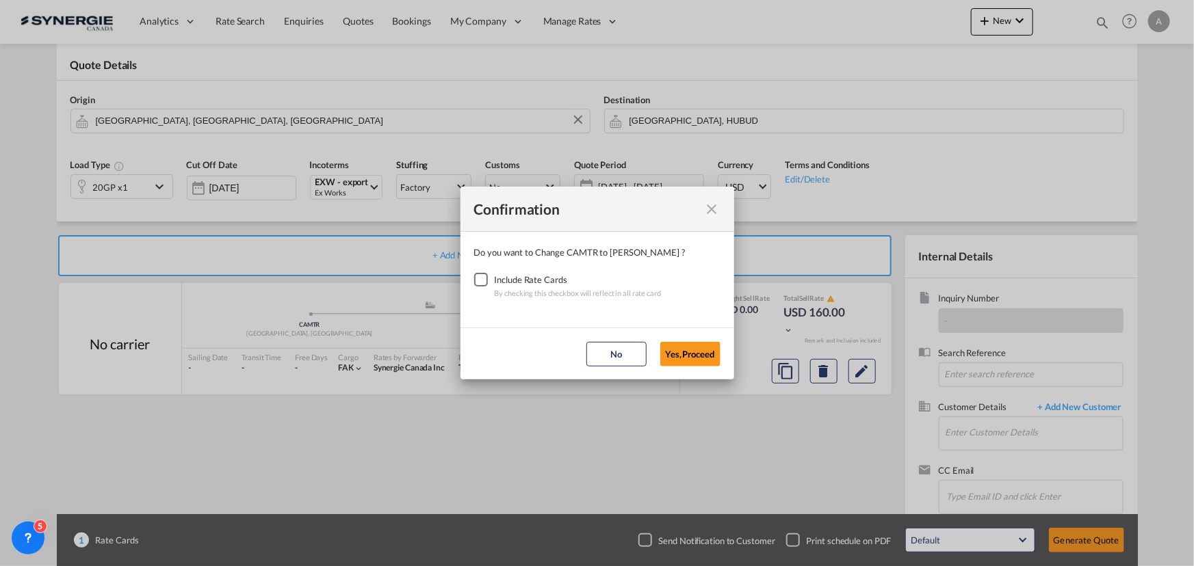
click at [474, 282] on div "Checkbox No Ink" at bounding box center [481, 280] width 14 height 14
click at [695, 354] on button "Yes,Proceed" at bounding box center [690, 354] width 60 height 25
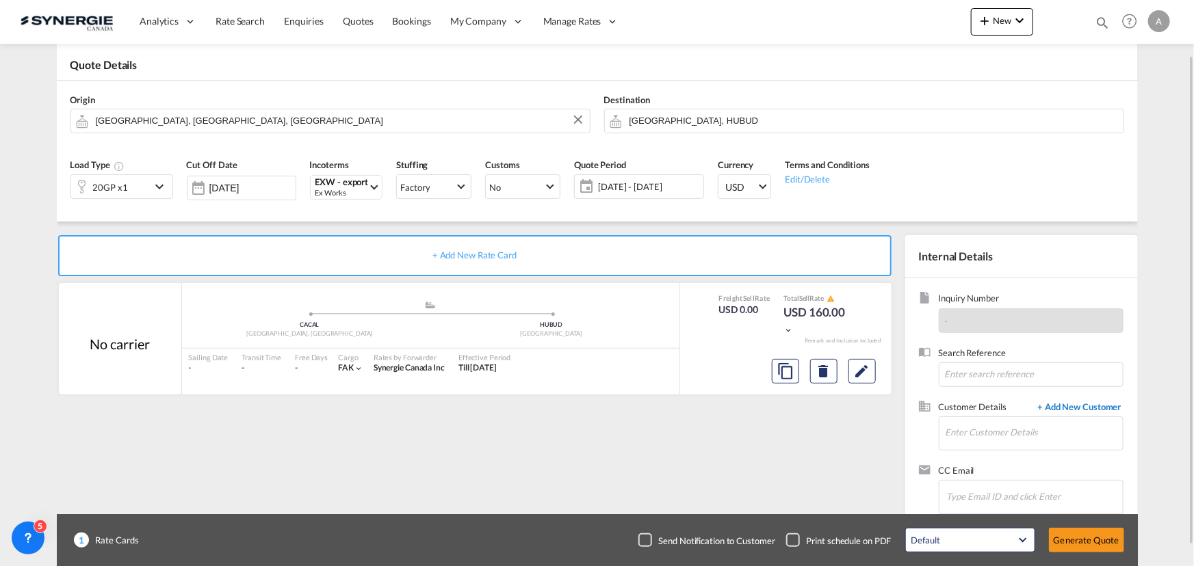
click at [1067, 406] on span "+ Add New Customer" at bounding box center [1077, 409] width 92 height 16
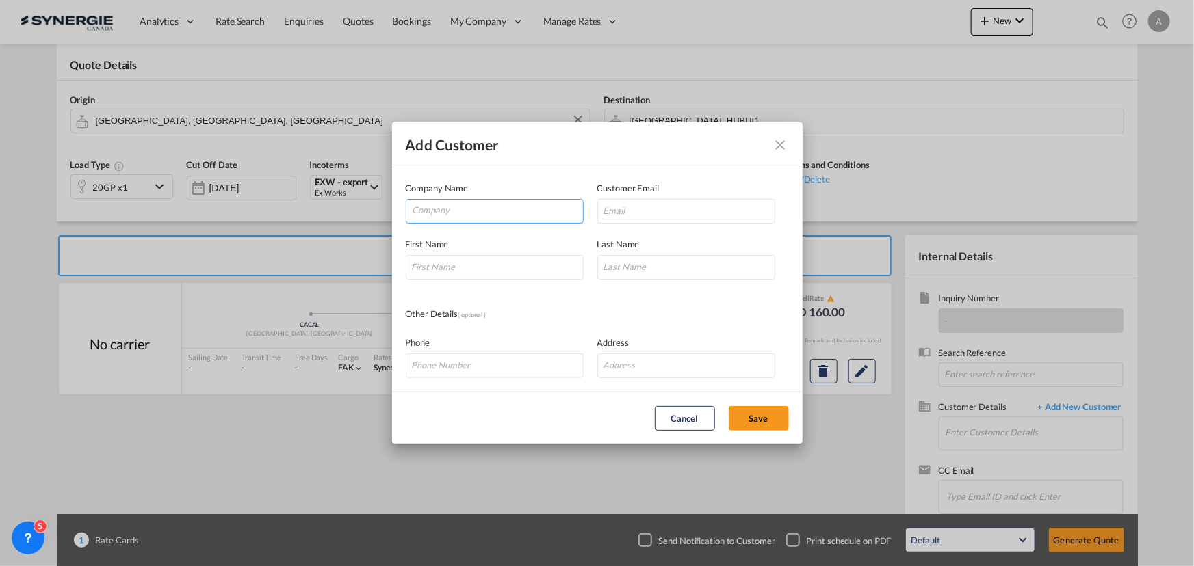
click at [449, 216] on input "Company" at bounding box center [498, 210] width 170 height 21
type input "B"
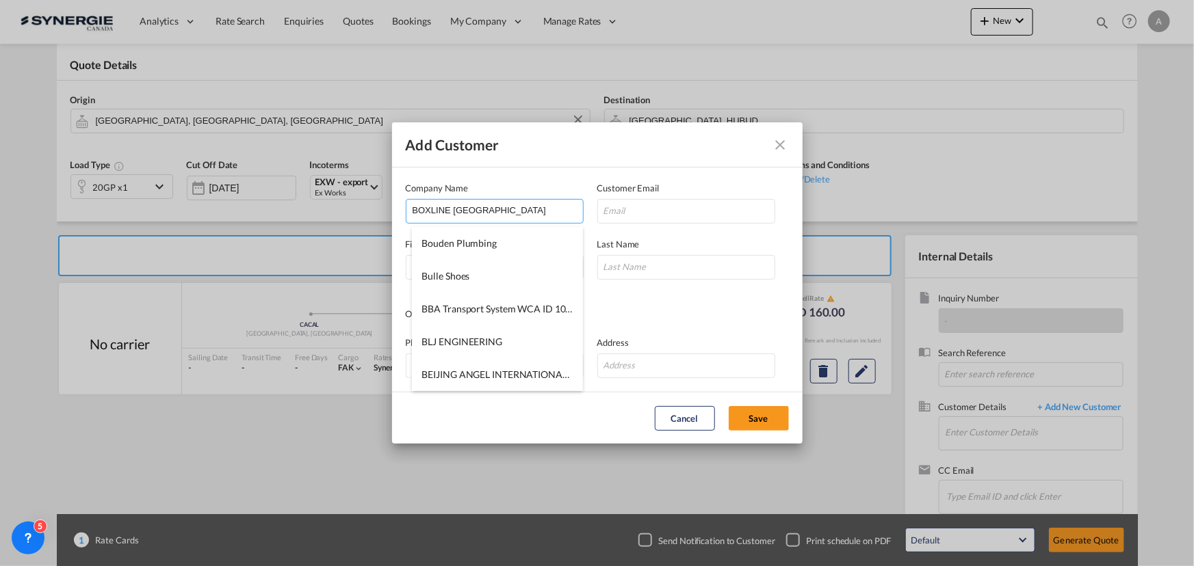
type input "BOXLINE HUNGARY"
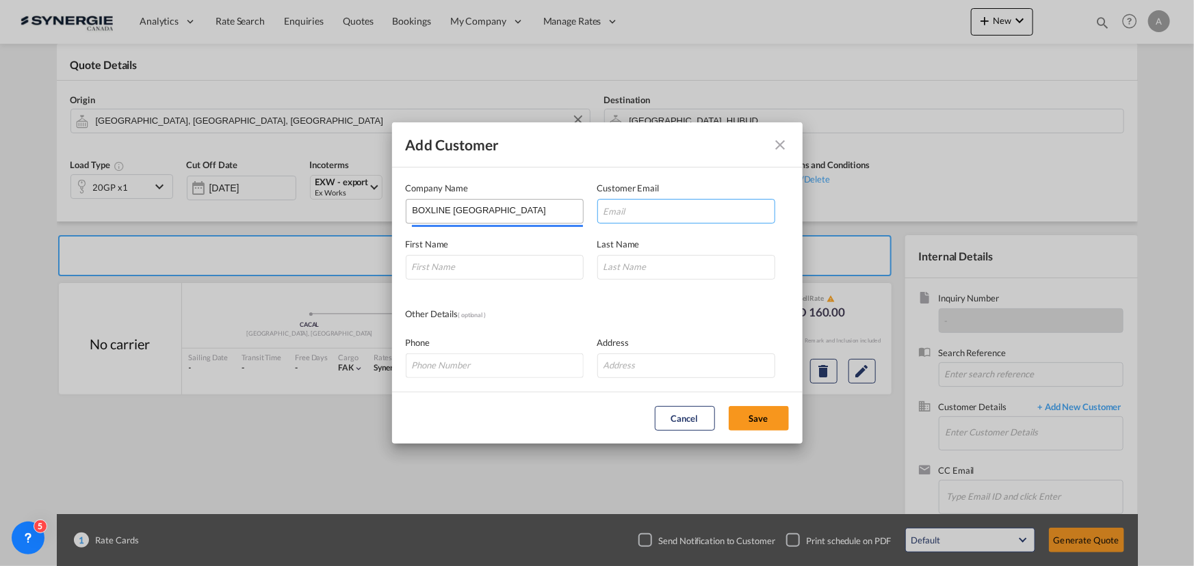
paste input "regina@boxlineucl.com"
type input "regina@boxlineucl.com"
type input "REGINA"
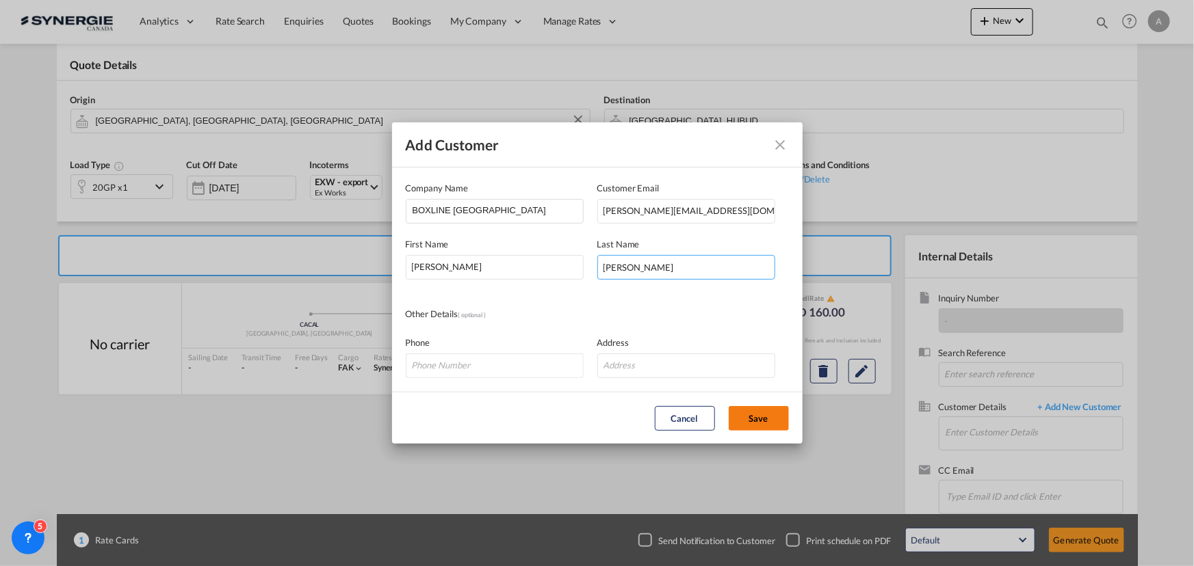
type input "LAKATOS"
click at [759, 420] on button "Save" at bounding box center [759, 418] width 60 height 25
type input "BOXLINE HUNGARY, REGINA LAKATOS, regina@boxlineucl.com"
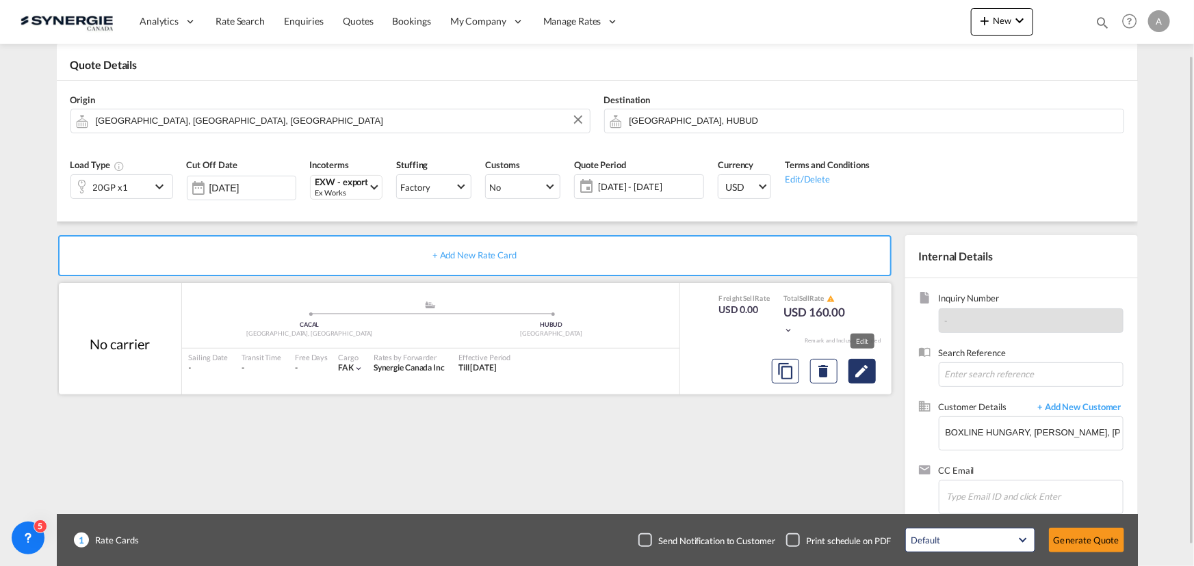
click at [859, 372] on md-icon "Edit" at bounding box center [862, 371] width 16 height 16
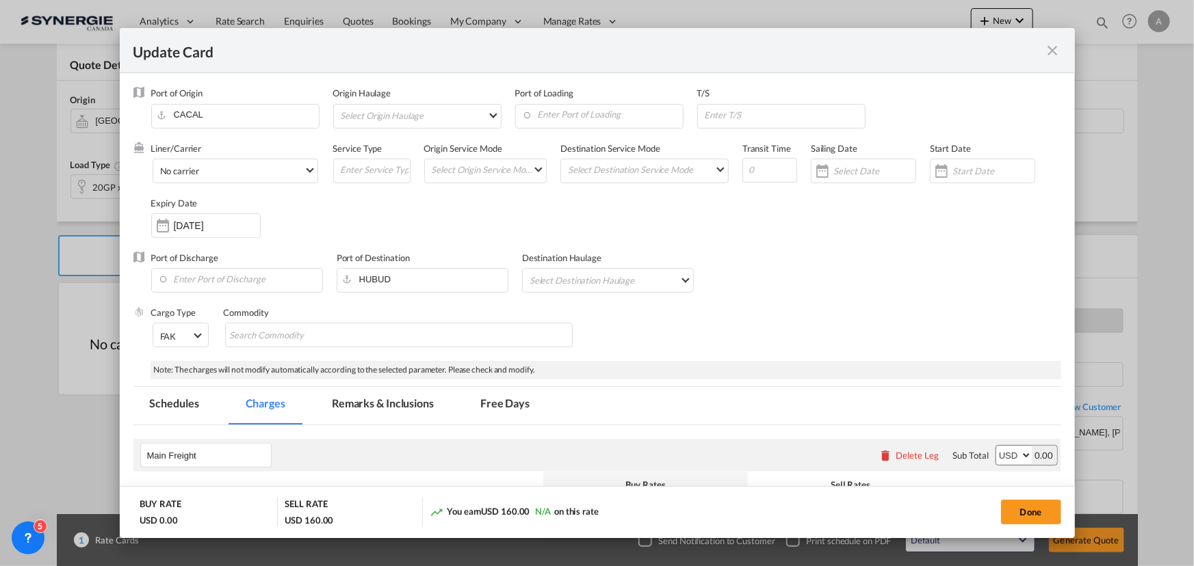
click at [956, 177] on div "Update Card Port ..." at bounding box center [982, 171] width 105 height 25
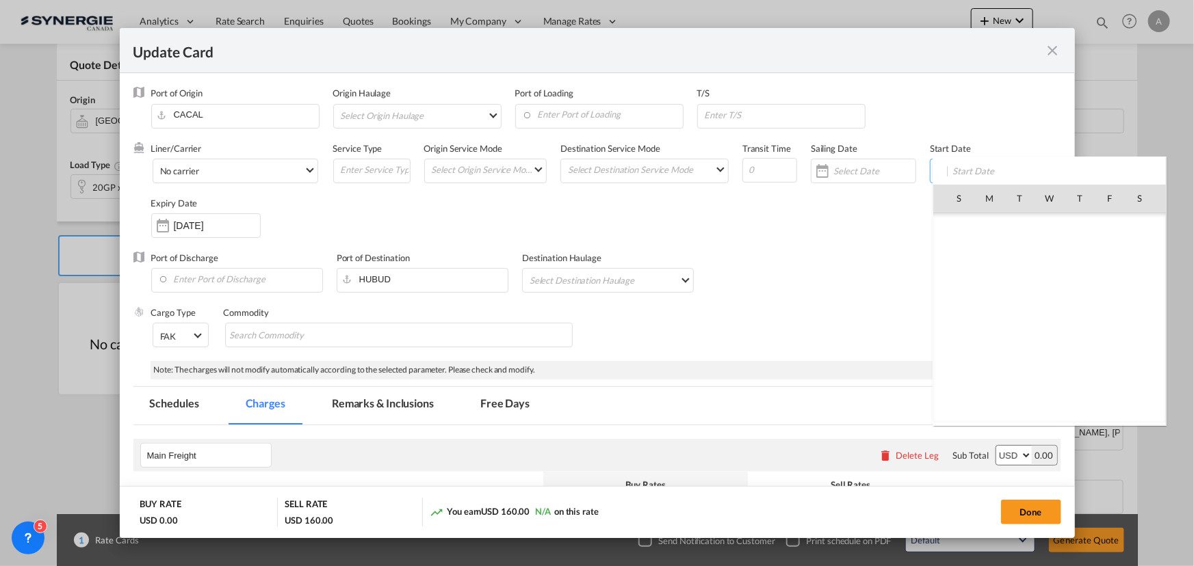
scroll to position [316911, 0]
click at [1044, 315] on span "17" at bounding box center [1049, 318] width 29 height 29
type input "[DATE]"
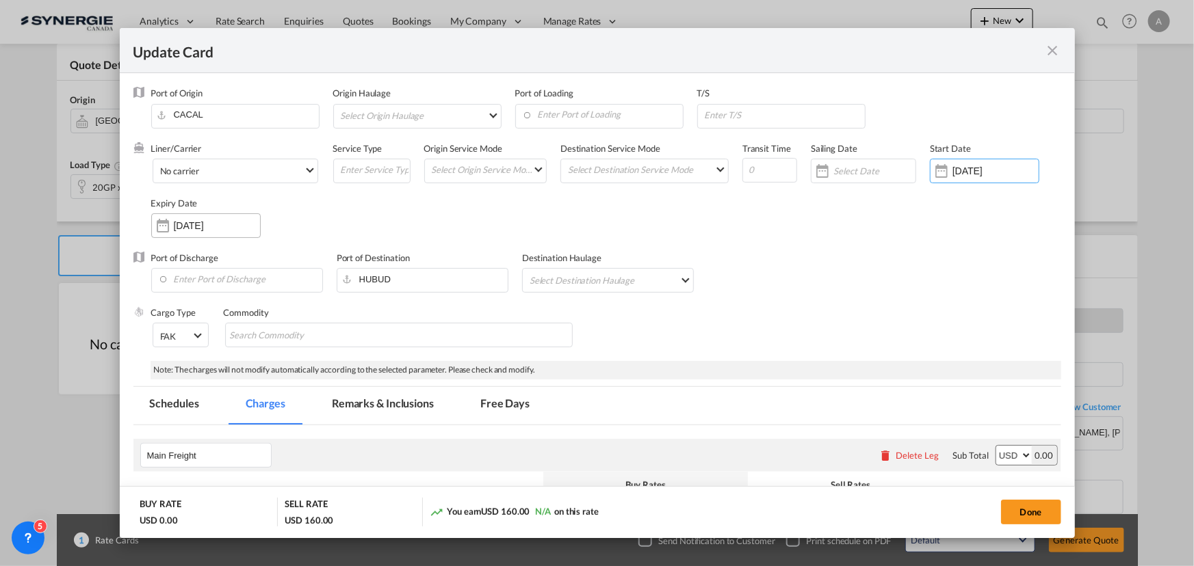
click at [196, 230] on input "17 Oct 2025" at bounding box center [217, 225] width 86 height 11
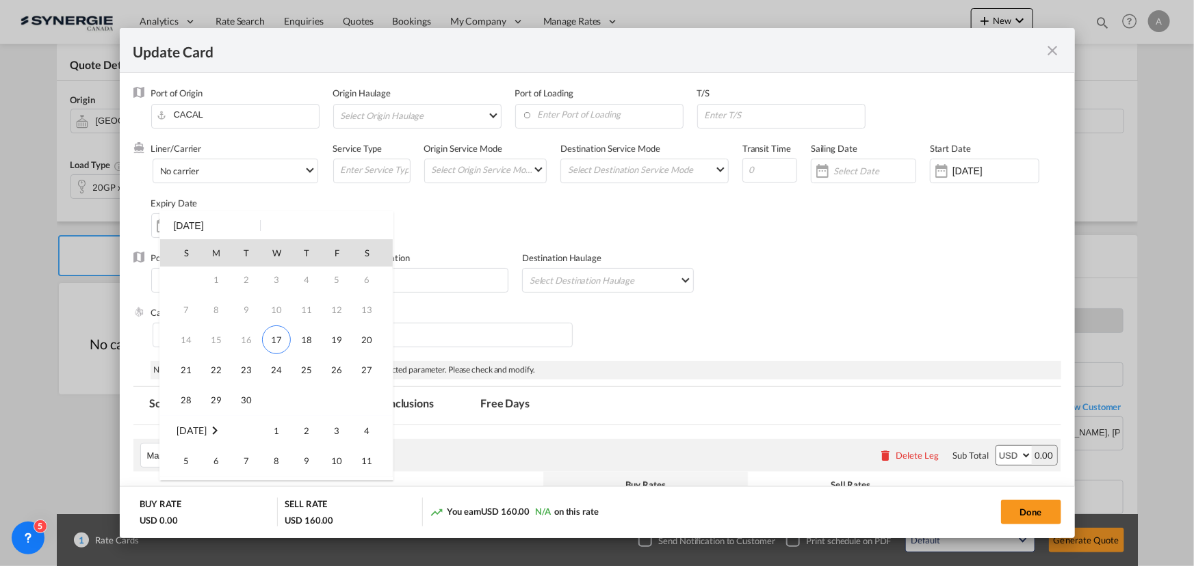
scroll to position [0, 0]
click at [250, 377] on td "16" at bounding box center [246, 373] width 30 height 30
click at [244, 438] on span "30" at bounding box center [246, 432] width 27 height 27
type input "[DATE]"
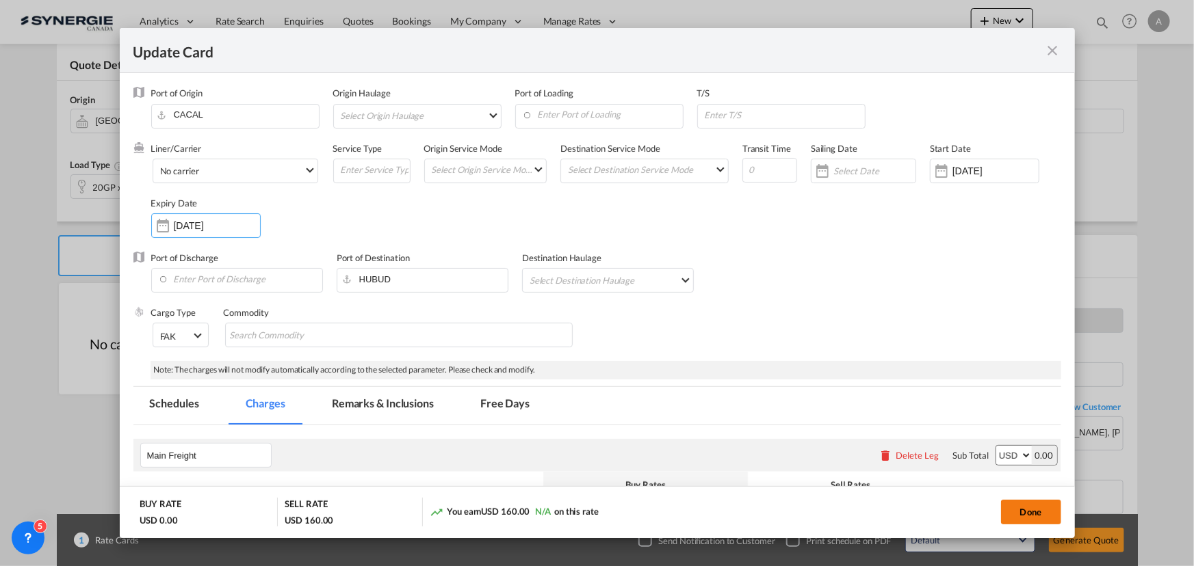
click at [1032, 508] on button "Done" at bounding box center [1031, 512] width 60 height 25
type input "16 Sep 2025"
type input "[DATE]"
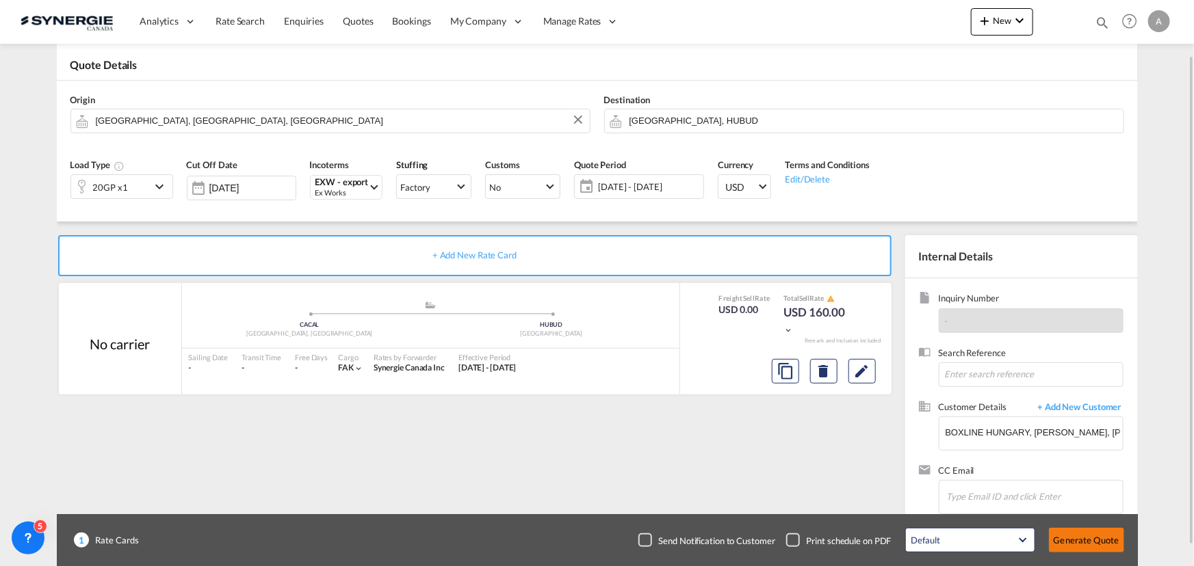
click at [1082, 547] on button "Generate Quote" at bounding box center [1086, 540] width 75 height 25
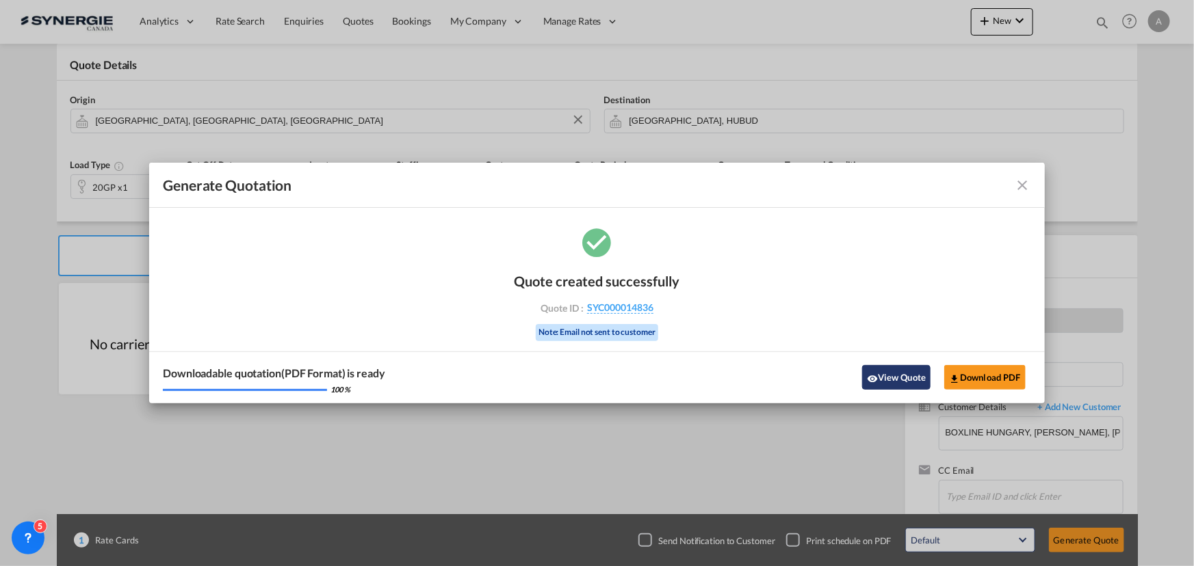
click at [904, 374] on button "View Quote" at bounding box center [896, 377] width 68 height 25
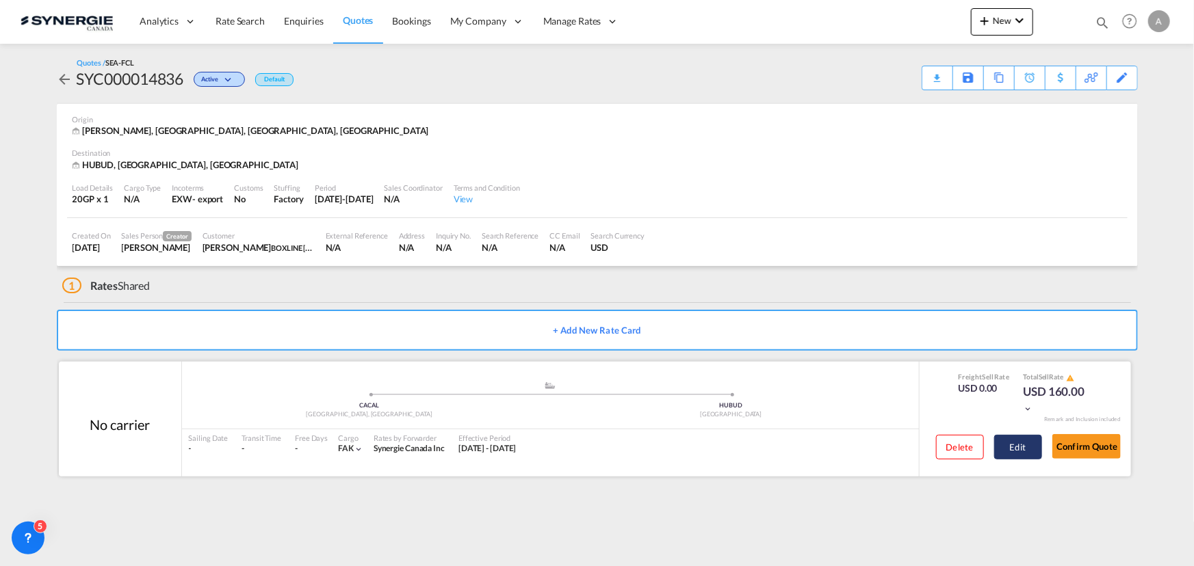
click at [1037, 452] on button "Edit" at bounding box center [1018, 447] width 48 height 25
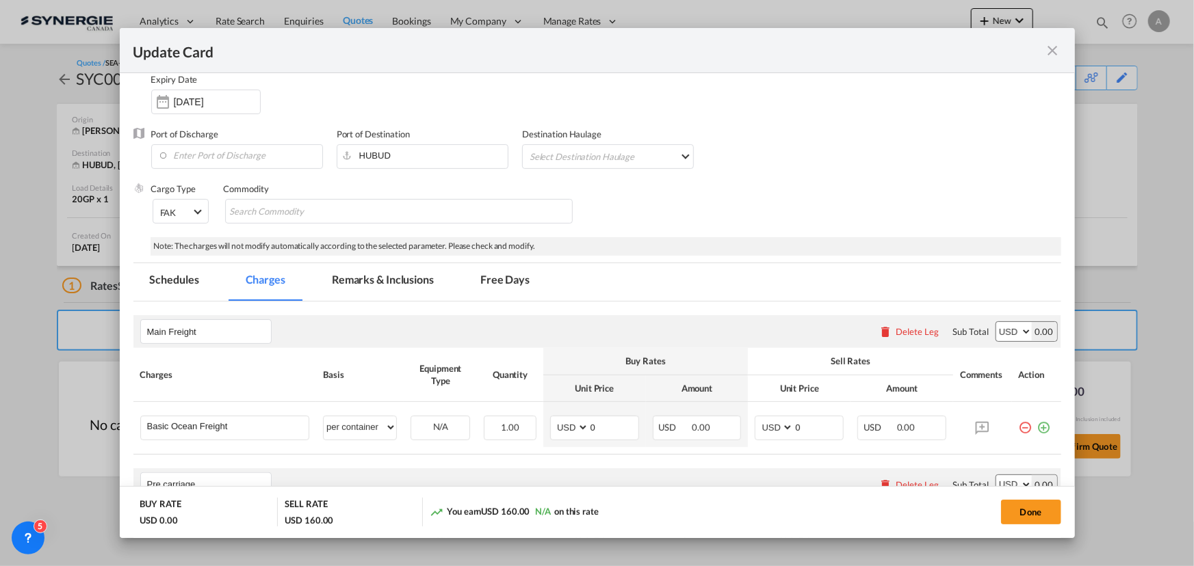
scroll to position [248, 0]
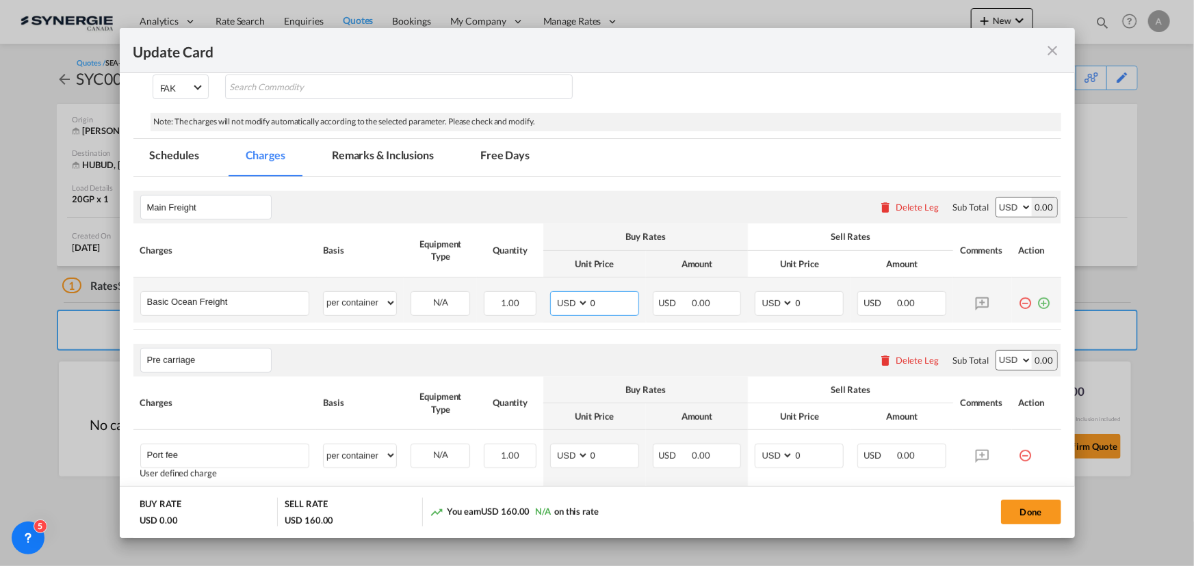
drag, startPoint x: 591, startPoint y: 300, endPoint x: 431, endPoint y: 283, distance: 161.1
click at [486, 291] on tr "Basic Ocean Freight Please Enter User Defined Charges Cannot Be Published per e…" at bounding box center [597, 300] width 928 height 45
type input "1910"
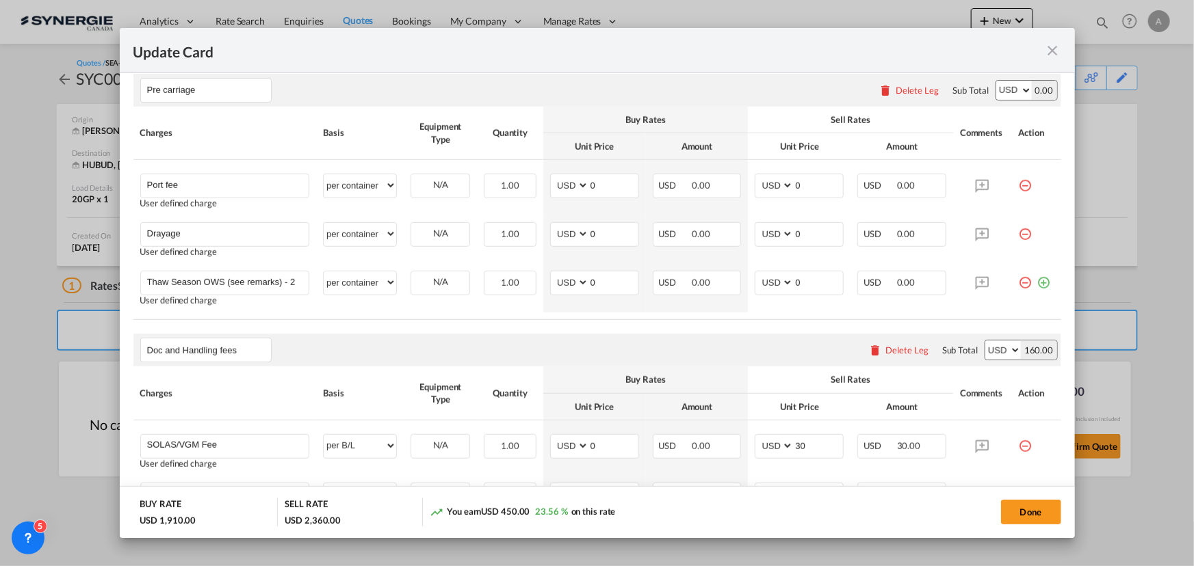
scroll to position [560, 0]
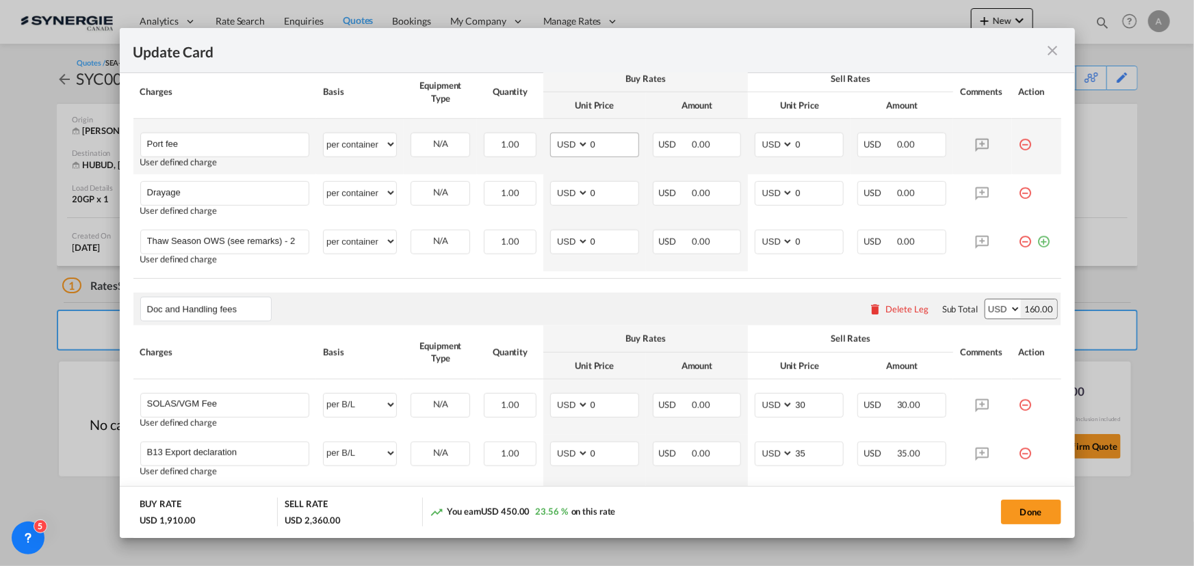
type input "2200"
drag, startPoint x: 592, startPoint y: 148, endPoint x: 519, endPoint y: 146, distance: 73.2
click at [530, 147] on tr "Port fee Please Enter User Defined Charges Cannot Be Published User defined cha…" at bounding box center [597, 146] width 928 height 55
type input "50"
type input "65"
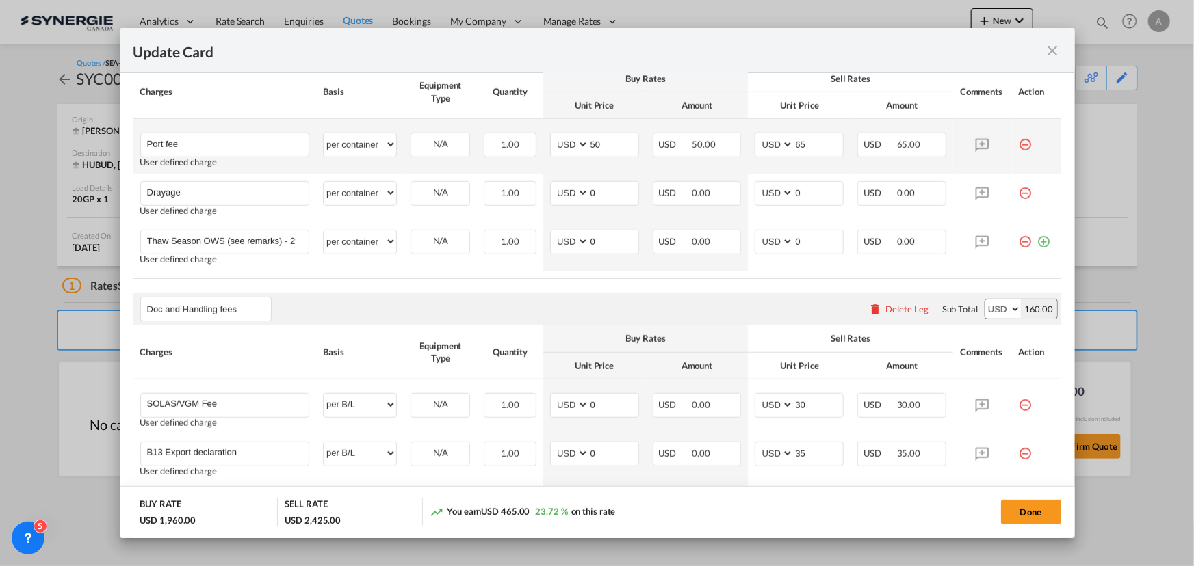
click at [1019, 144] on md-icon "icon-minus-circle-outline red-400-fg" at bounding box center [1026, 140] width 14 height 14
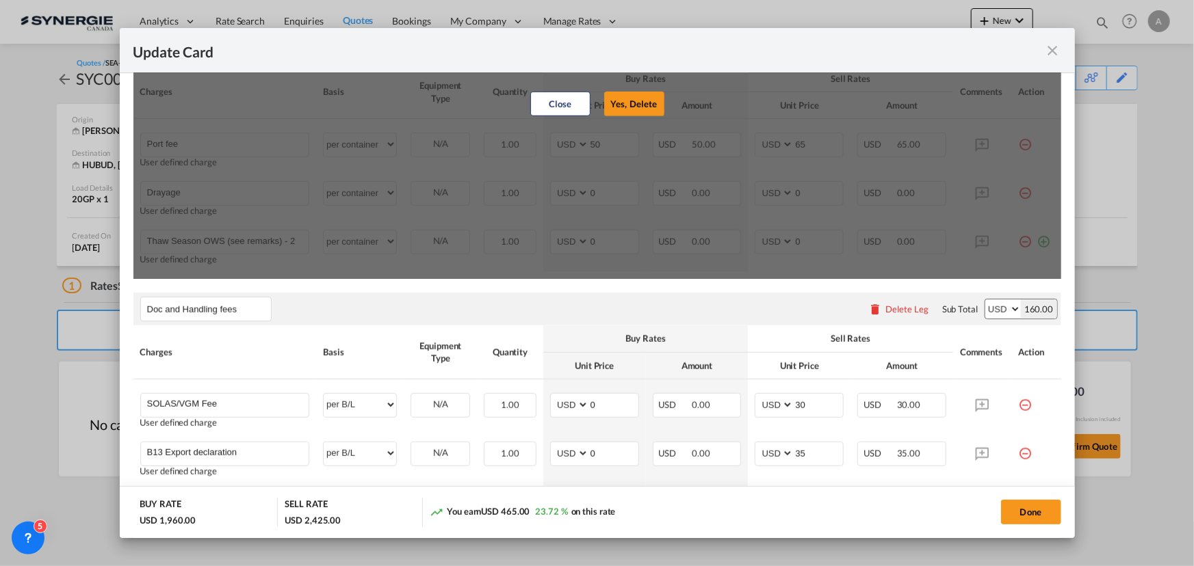
click at [636, 108] on button "Yes, Delete" at bounding box center [634, 104] width 60 height 25
type input "Drayage"
type input "0"
type input "Thaw Season OWS (see remarks) - 290 USD if applicable"
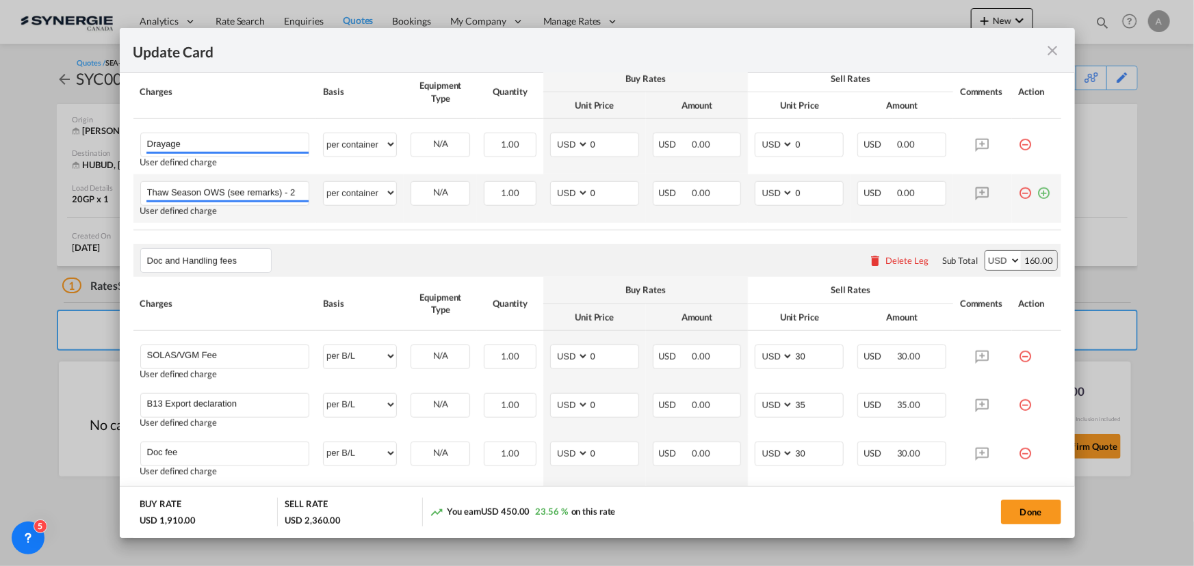
click at [1041, 194] on md-icon "icon-plus-circle-outline green-400-fg" at bounding box center [1044, 188] width 14 height 14
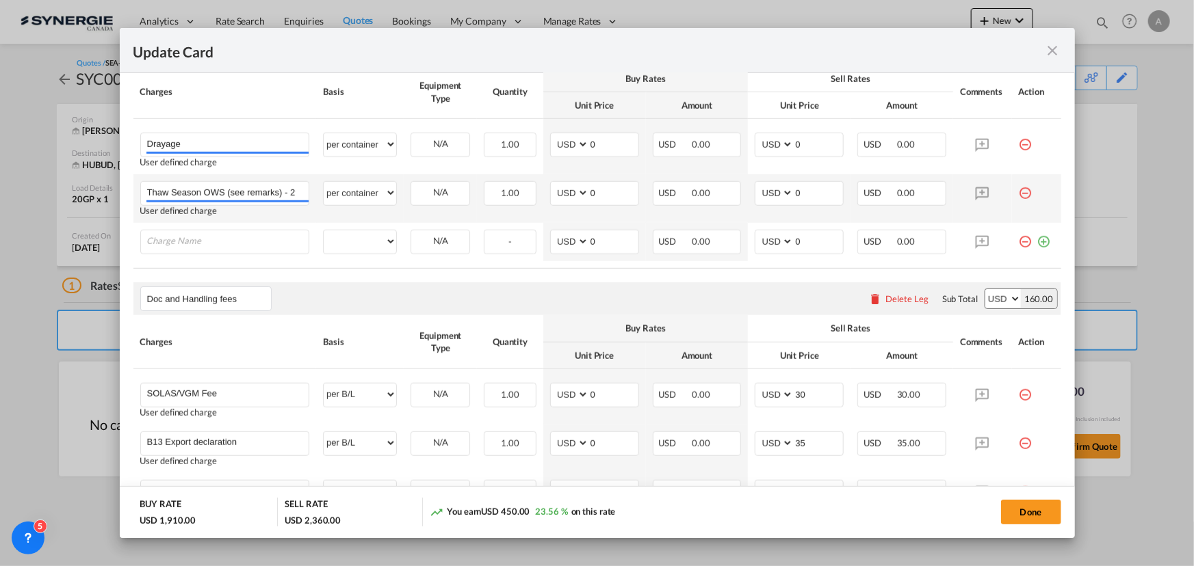
drag, startPoint x: 1022, startPoint y: 235, endPoint x: 1013, endPoint y: 233, distance: 9.7
click at [1021, 236] on md-icon "icon-minus-circle-outline red-400-fg" at bounding box center [1026, 237] width 14 height 14
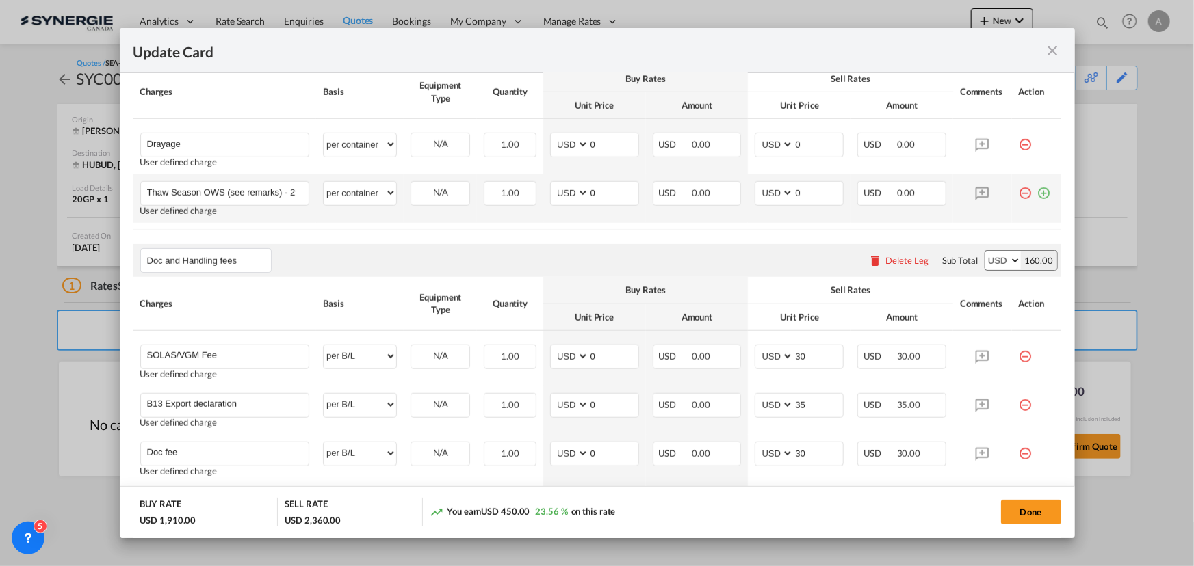
click at [1019, 192] on md-icon "icon-minus-circle-outline red-400-fg" at bounding box center [1026, 188] width 14 height 14
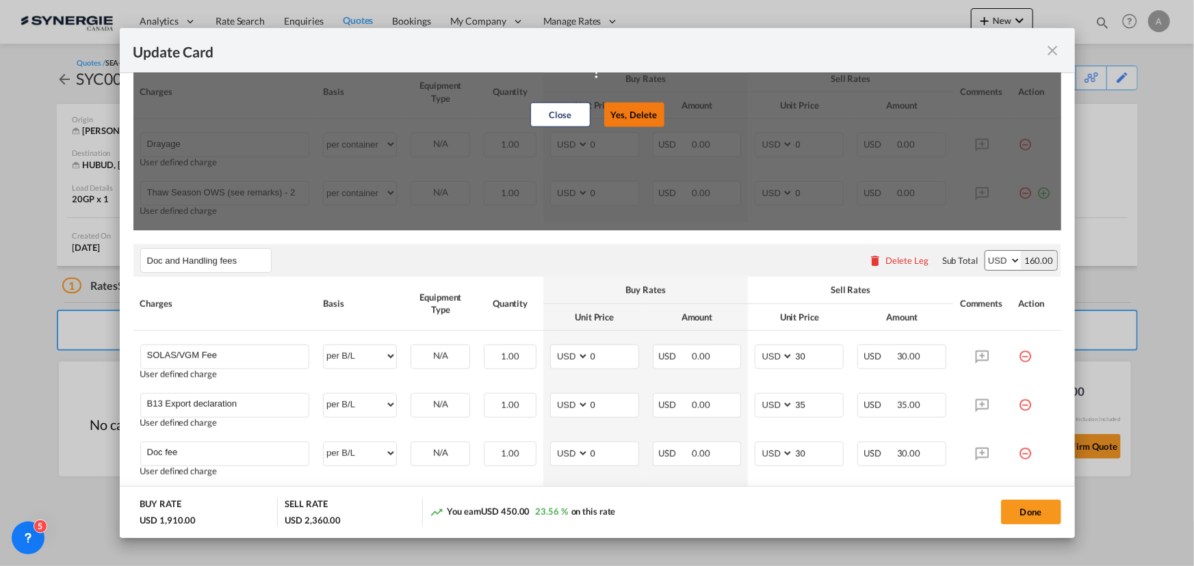
click at [646, 109] on button "Yes, Delete" at bounding box center [634, 115] width 60 height 25
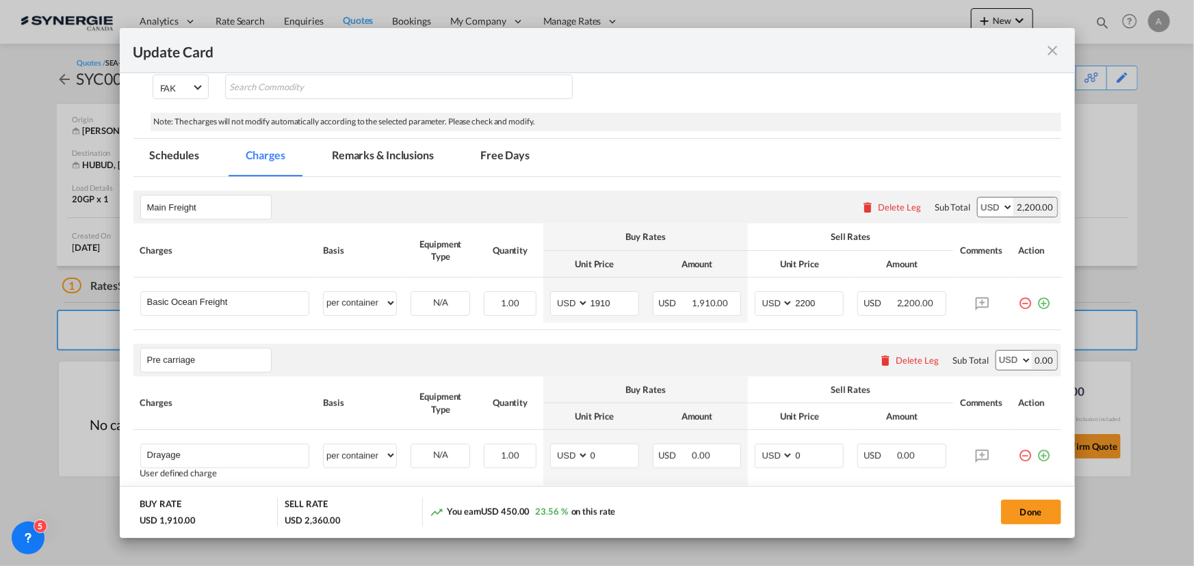
click at [334, 164] on md-tab-item "Remarks & Inclusions" at bounding box center [382, 158] width 135 height 38
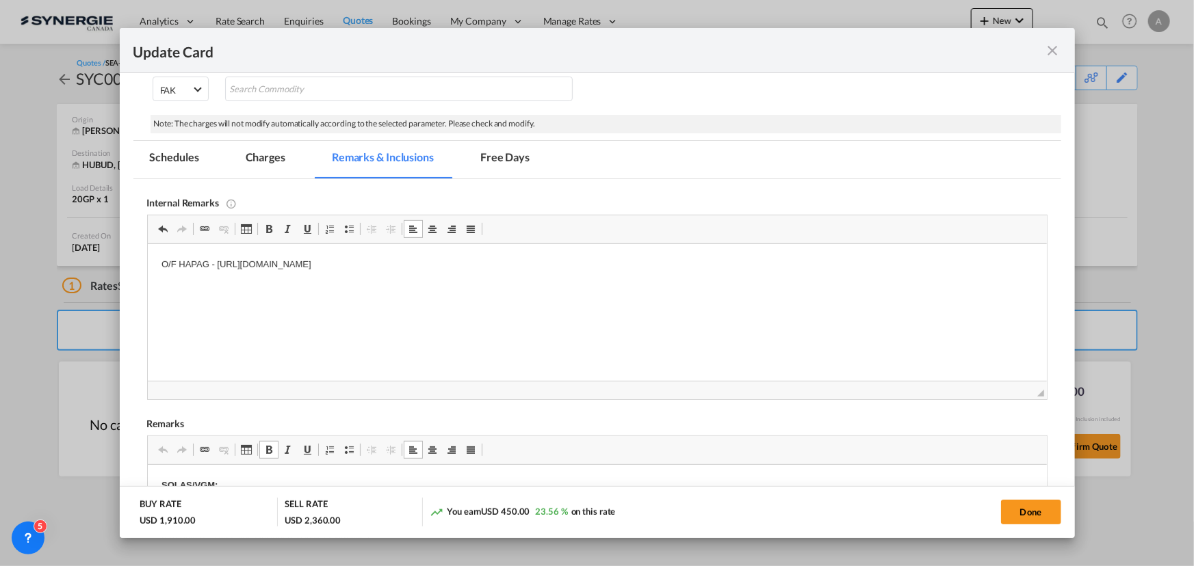
scroll to position [246, 0]
click at [244, 161] on md-tab-item "Charges" at bounding box center [265, 161] width 73 height 38
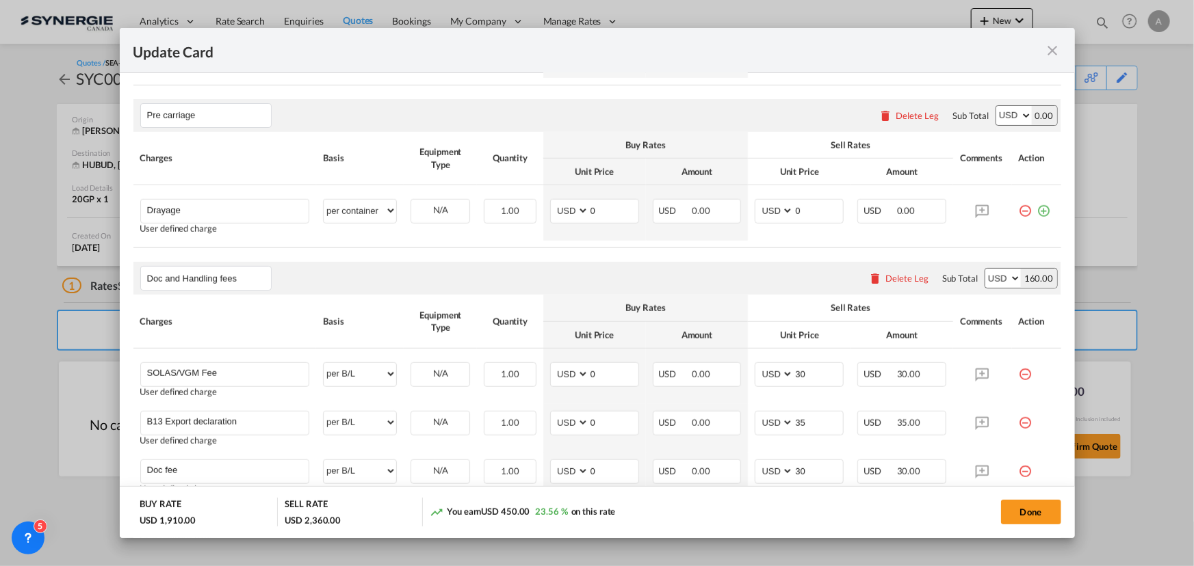
scroll to position [494, 0]
drag, startPoint x: 588, startPoint y: 212, endPoint x: 468, endPoint y: 211, distance: 120.4
click at [484, 211] on tr "Drayage Please Enter User Defined Charges Cannot Be Published User defined char…" at bounding box center [597, 212] width 928 height 55
type input "690"
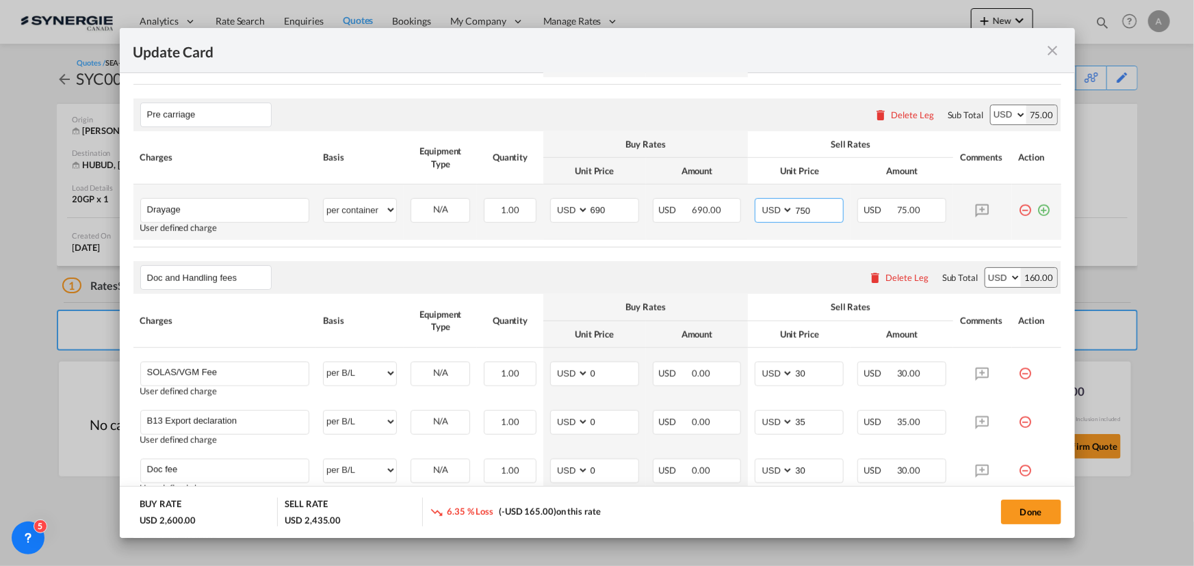
type input "750"
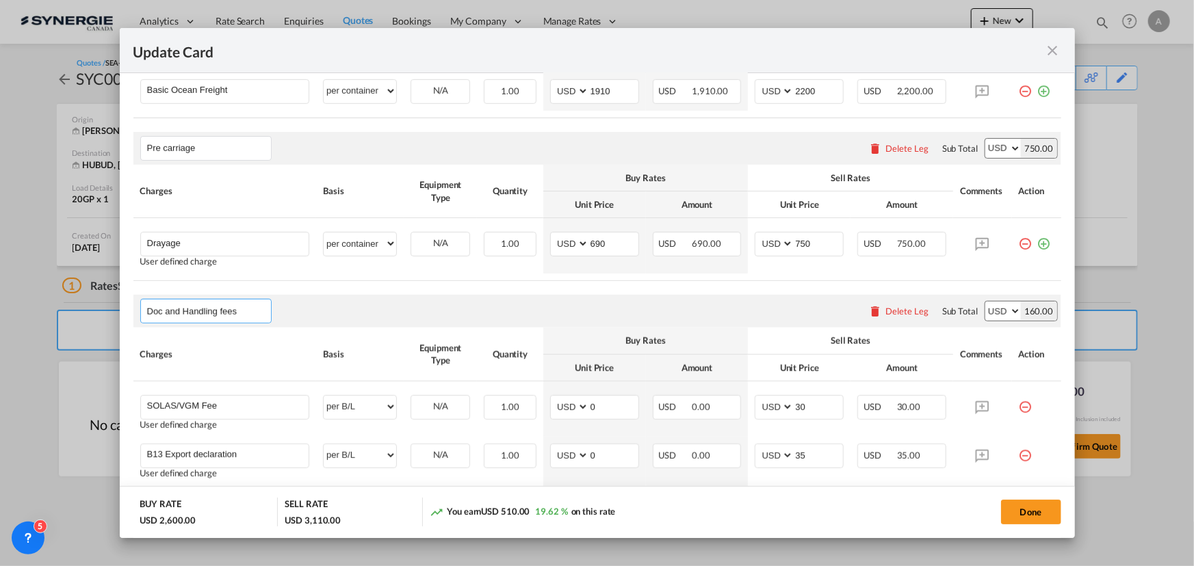
scroll to position [376, 0]
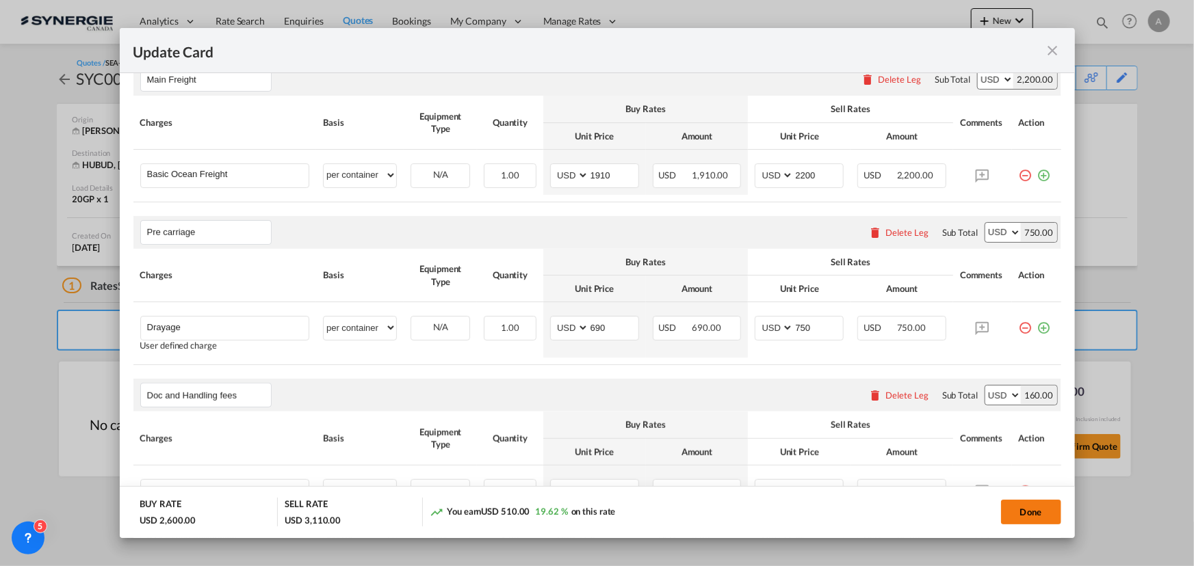
click at [1035, 517] on button "Done" at bounding box center [1031, 512] width 60 height 25
type input "[DATE]"
type input "29 Sep 2025"
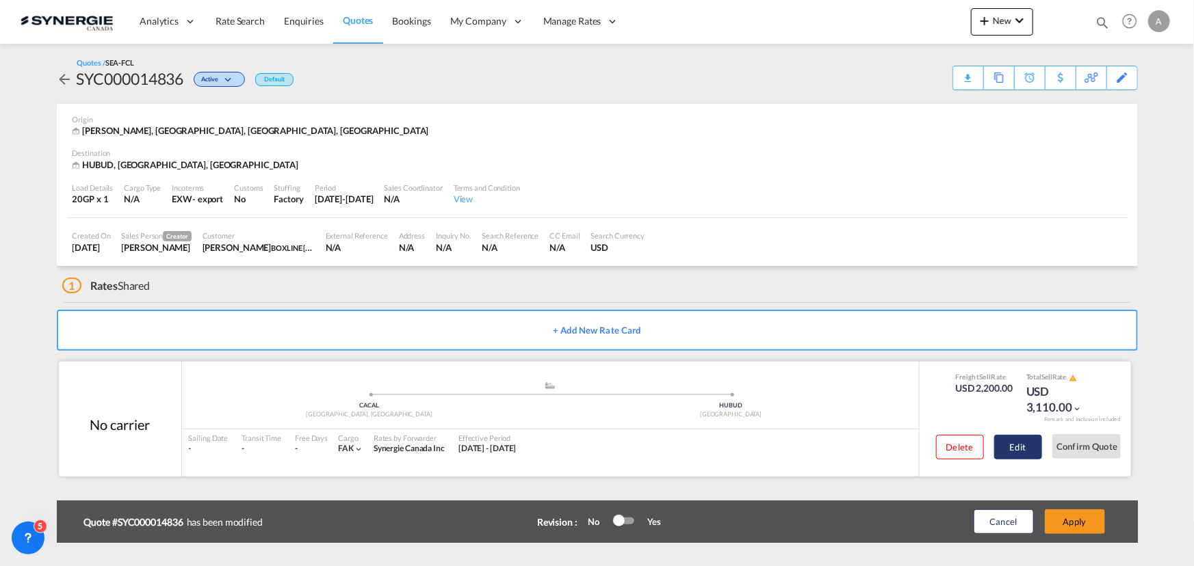
click at [1016, 445] on button "Edit" at bounding box center [1018, 447] width 48 height 25
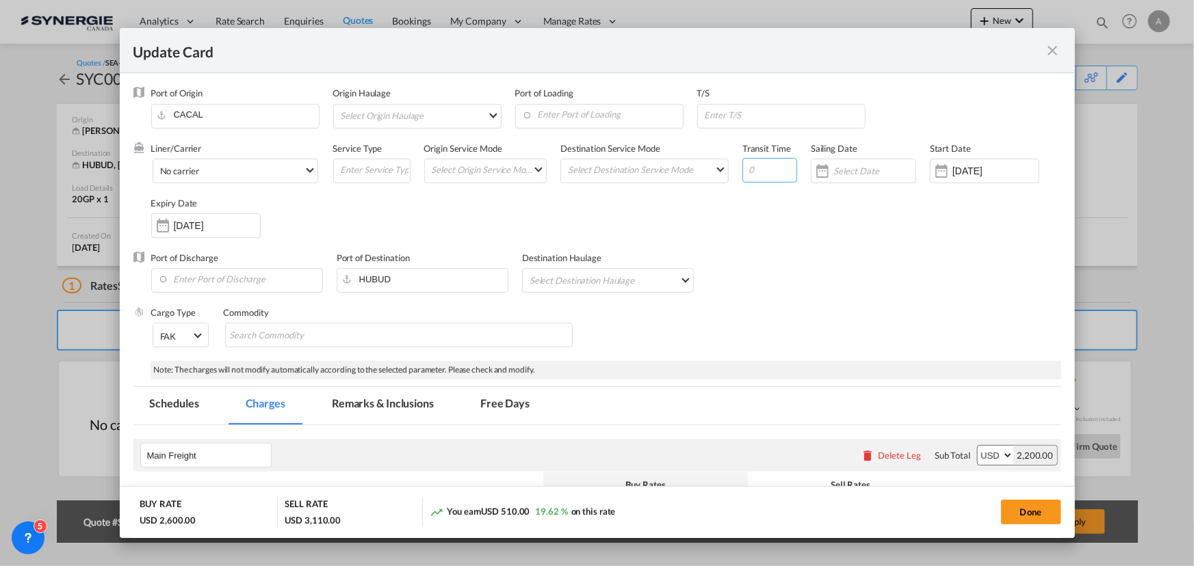
click at [775, 170] on input "Update Card Port ..." at bounding box center [769, 170] width 55 height 25
type input "29"
click at [742, 118] on input "Update Card Port ..." at bounding box center [783, 115] width 161 height 21
type input "MONTREAL, HAMBURG"
click at [1016, 510] on button "Done" at bounding box center [1031, 512] width 60 height 25
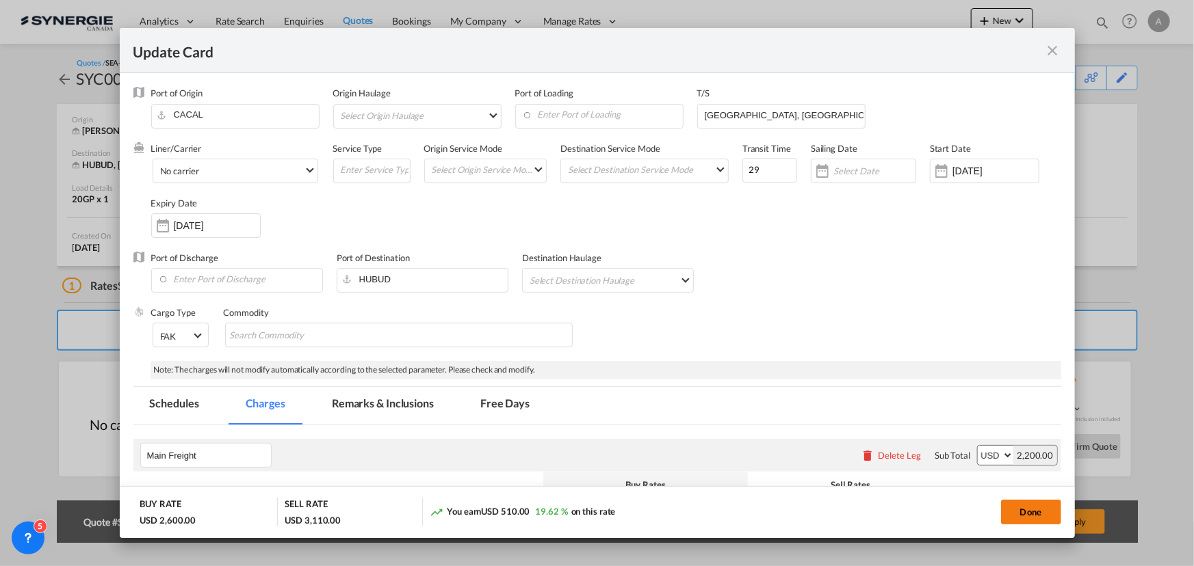
type input "[DATE]"
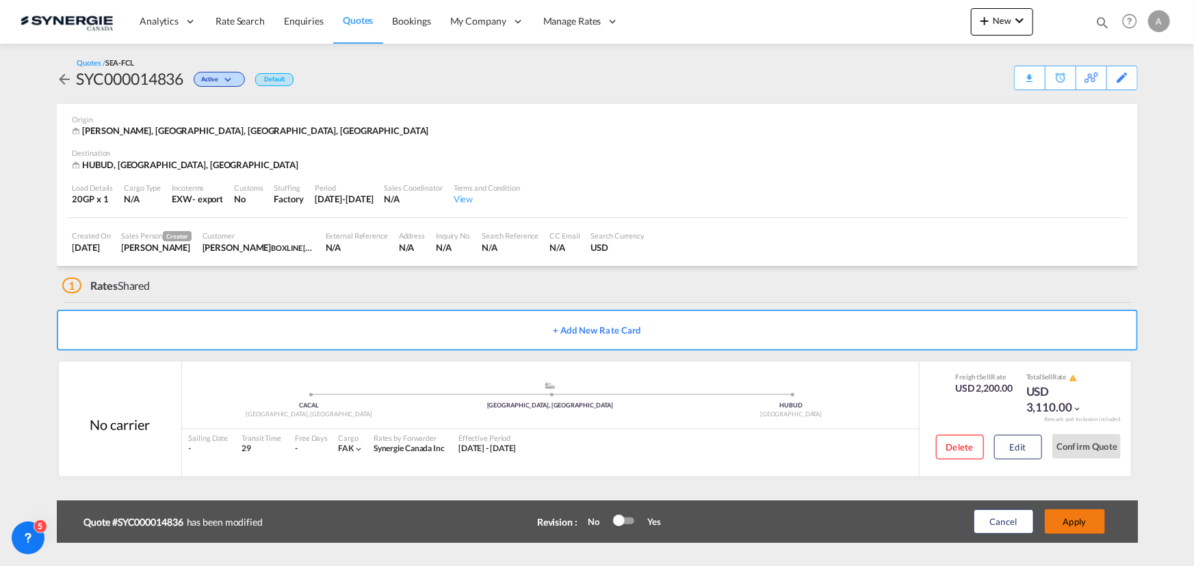
click at [1093, 525] on button "Apply" at bounding box center [1075, 522] width 60 height 25
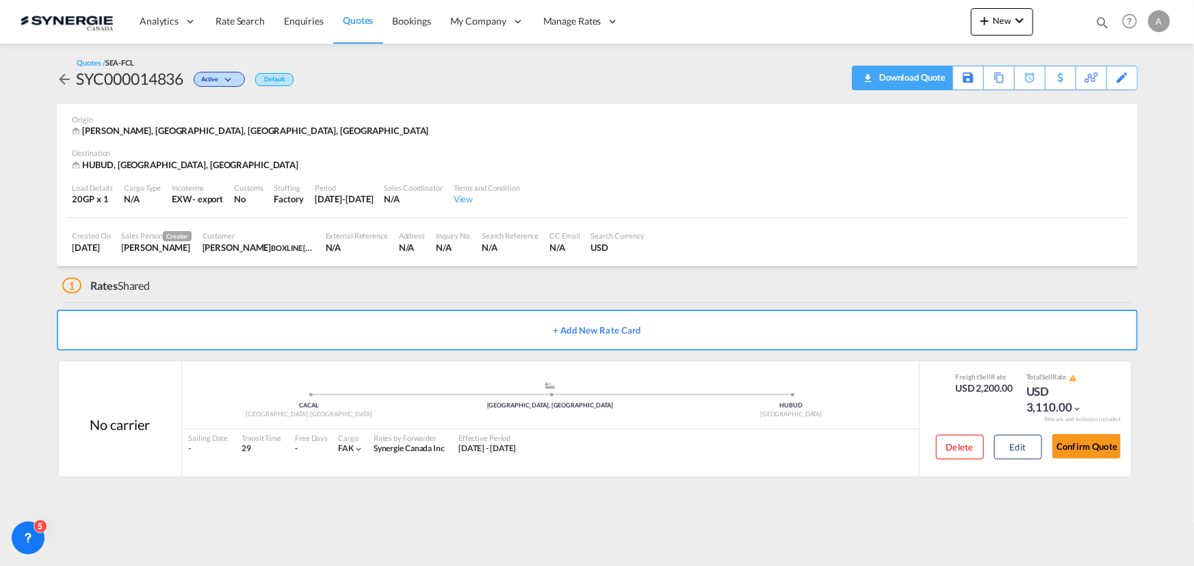
click at [870, 84] on span "Quote PDF is not available at this time" at bounding box center [867, 77] width 16 height 22
drag, startPoint x: 1096, startPoint y: 21, endPoint x: 1067, endPoint y: 30, distance: 30.3
click at [1099, 21] on md-icon "icon-magnify" at bounding box center [1102, 22] width 15 height 15
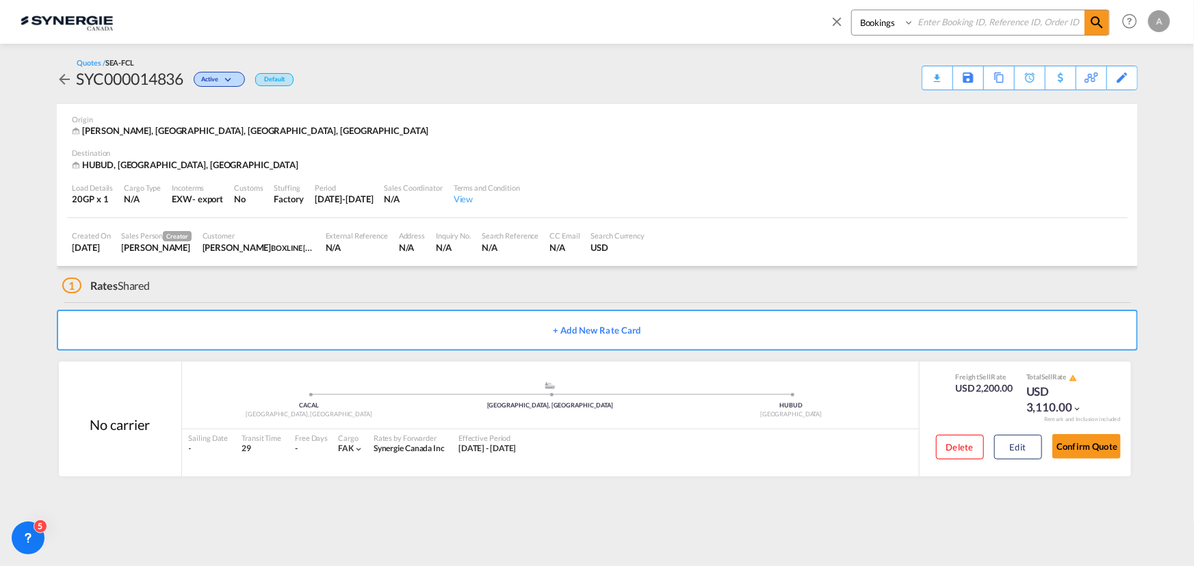
drag, startPoint x: 880, startPoint y: 22, endPoint x: 880, endPoint y: 34, distance: 12.3
click at [880, 23] on select "Bookings Quotes Enquiries" at bounding box center [884, 22] width 65 height 25
click at [852, 10] on select "Bookings Quotes Enquiries" at bounding box center [884, 22] width 65 height 25
click at [858, 34] on select "Bookings Quotes Enquiries" at bounding box center [884, 22] width 65 height 25
select select "Quotes"
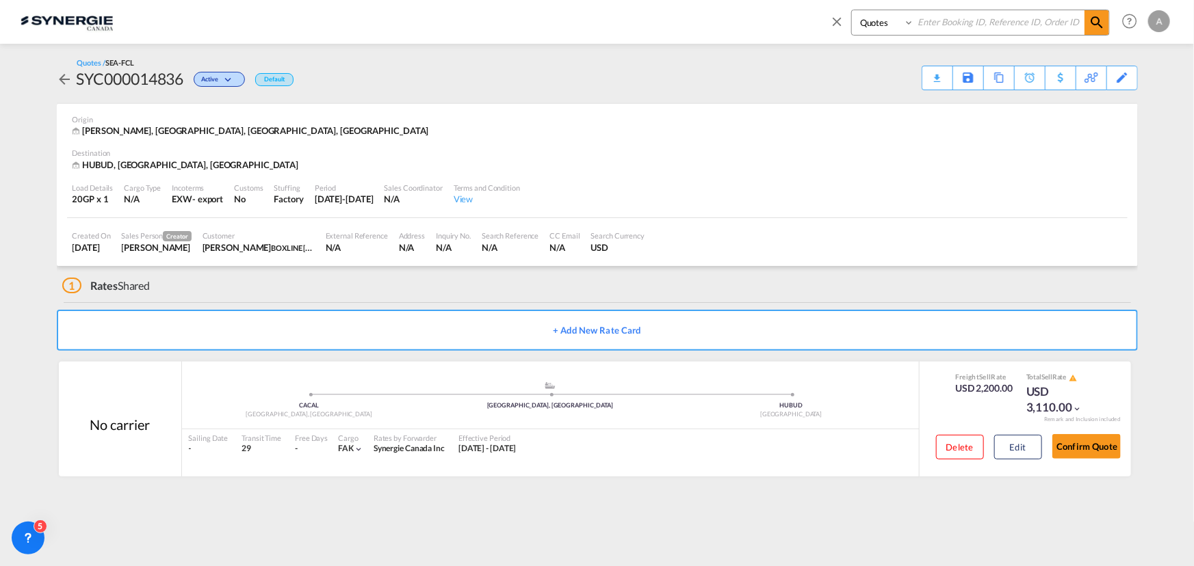
click at [852, 10] on select "Bookings Quotes Enquiries" at bounding box center [884, 22] width 65 height 25
click at [922, 25] on input at bounding box center [999, 22] width 170 height 24
type input "14724"
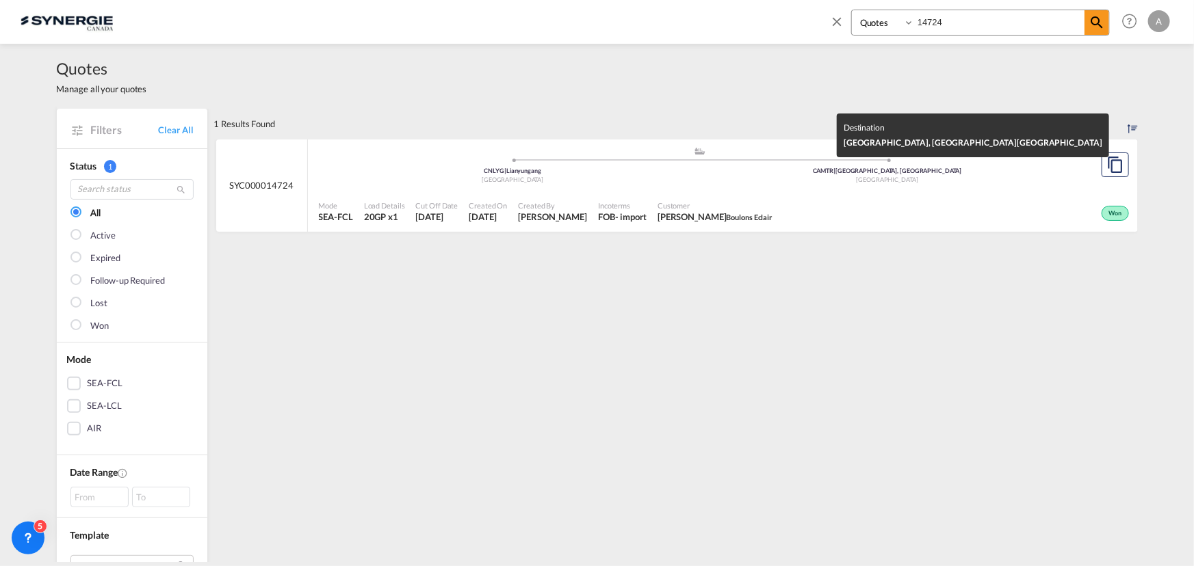
click at [707, 178] on div "[GEOGRAPHIC_DATA]" at bounding box center [887, 180] width 375 height 9
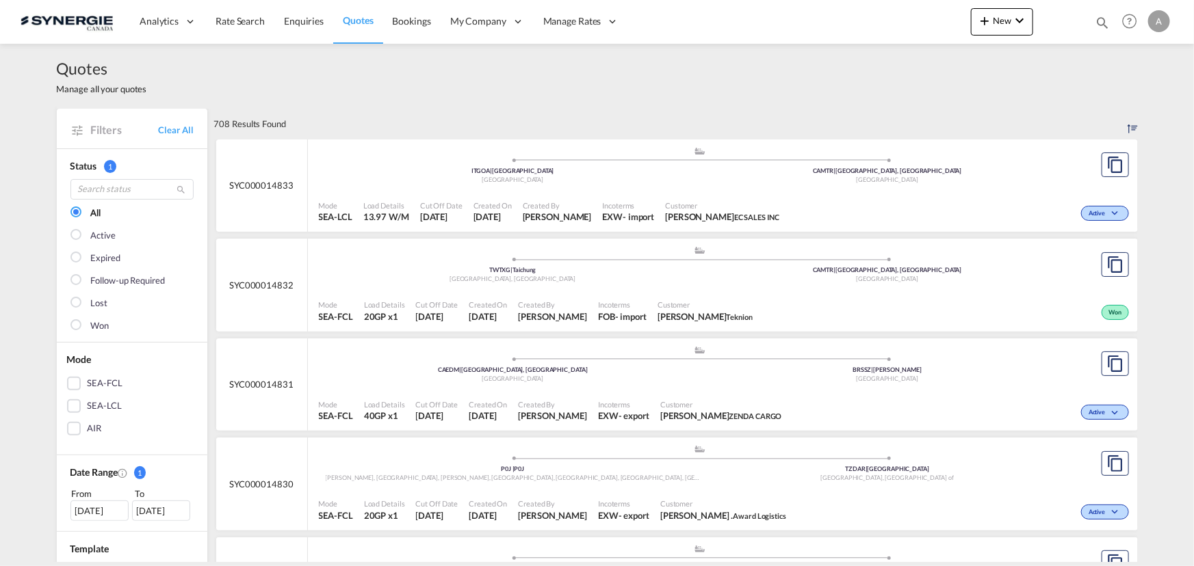
click at [1100, 25] on md-icon "icon-magnify" at bounding box center [1102, 22] width 15 height 15
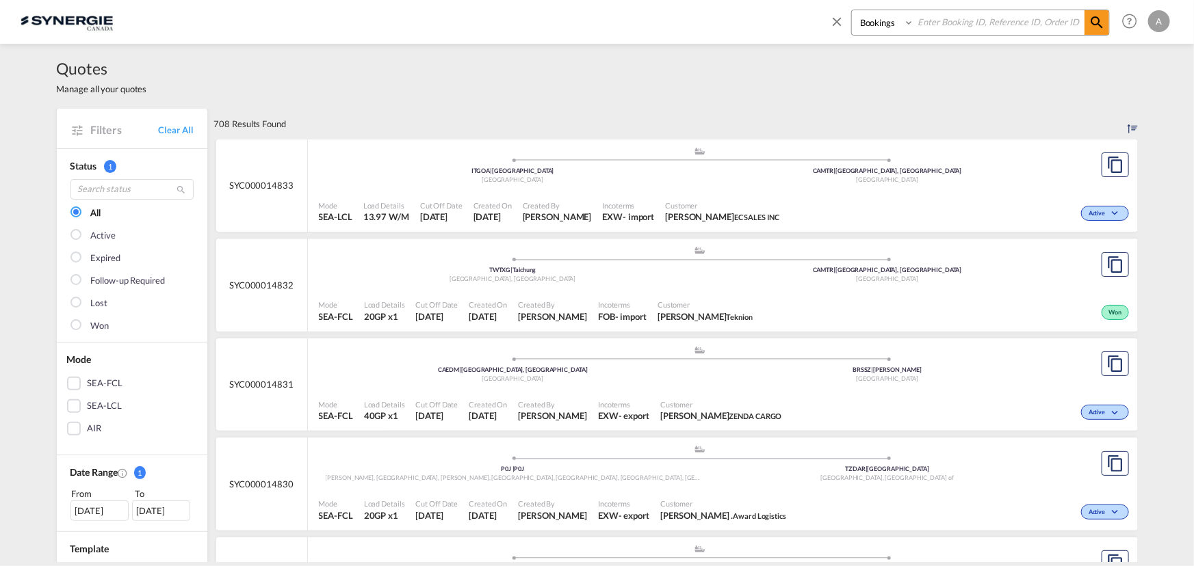
drag, startPoint x: 889, startPoint y: 24, endPoint x: 889, endPoint y: 34, distance: 9.6
click at [889, 24] on select "Bookings Quotes Enquiries" at bounding box center [884, 22] width 65 height 25
select select "Quotes"
click at [852, 10] on select "Bookings Quotes Enquiries" at bounding box center [884, 22] width 65 height 25
click at [967, 24] on input at bounding box center [999, 22] width 170 height 24
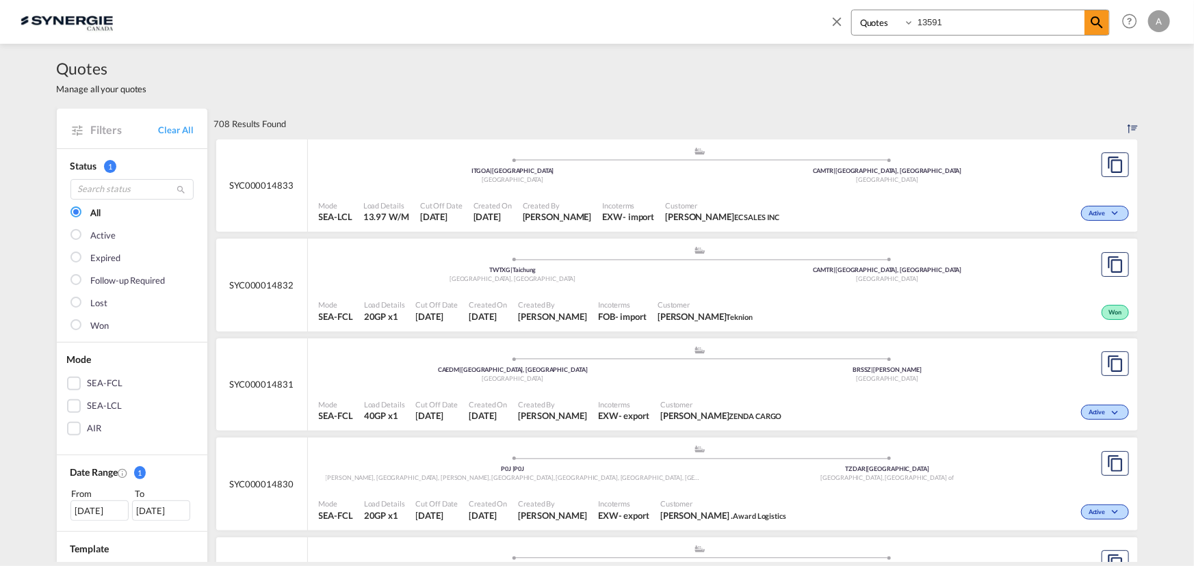
type input "13591"
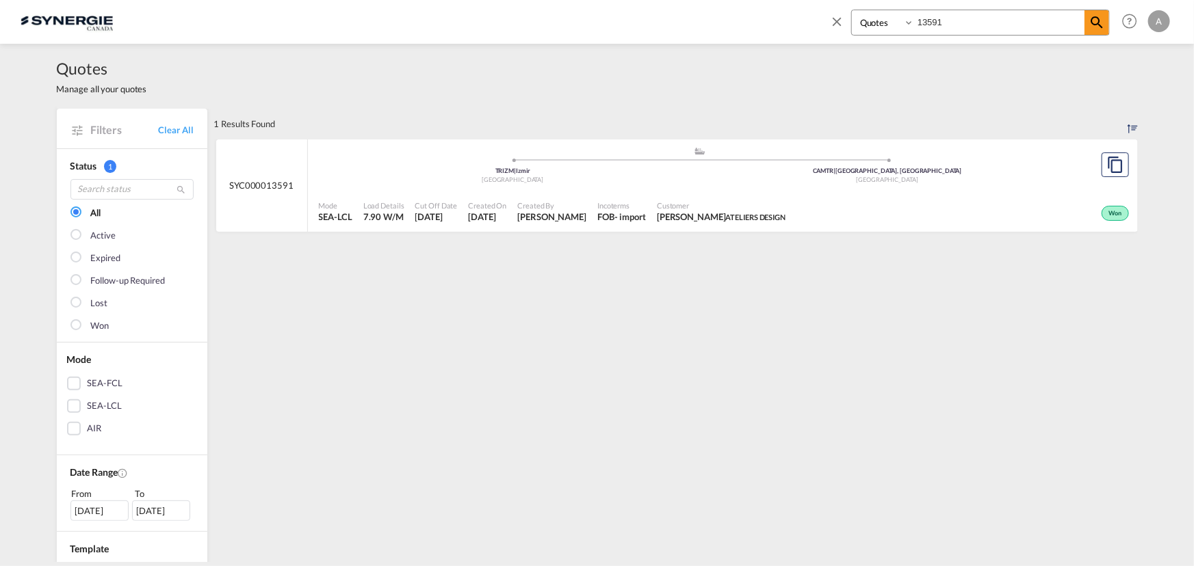
click at [738, 200] on span "Customer" at bounding box center [721, 205] width 129 height 10
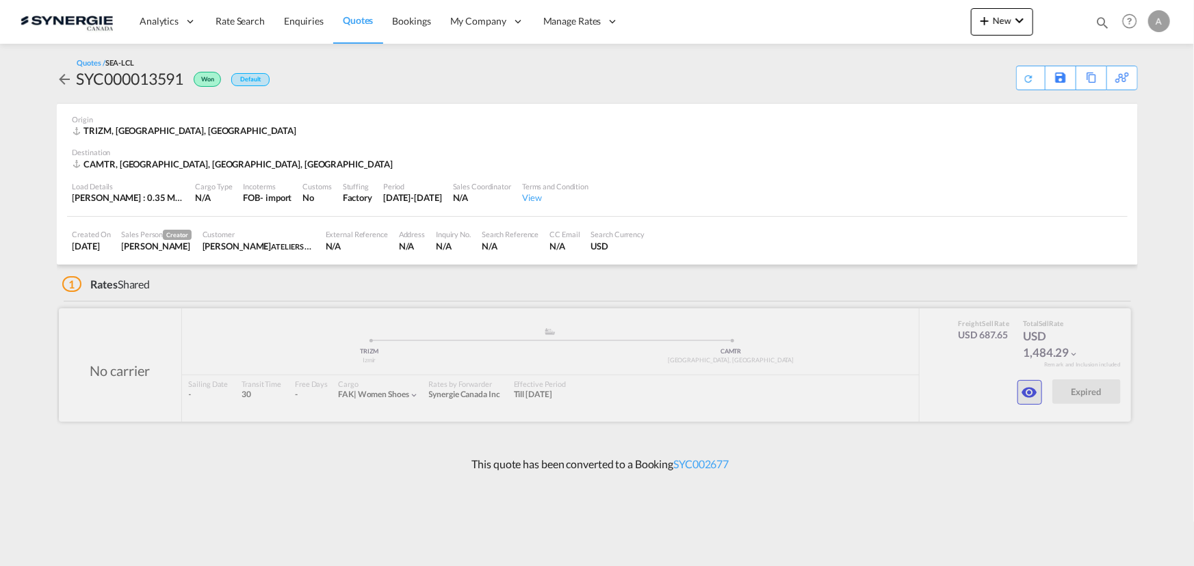
click at [1033, 394] on md-icon "icon-eye" at bounding box center [1029, 392] width 16 height 16
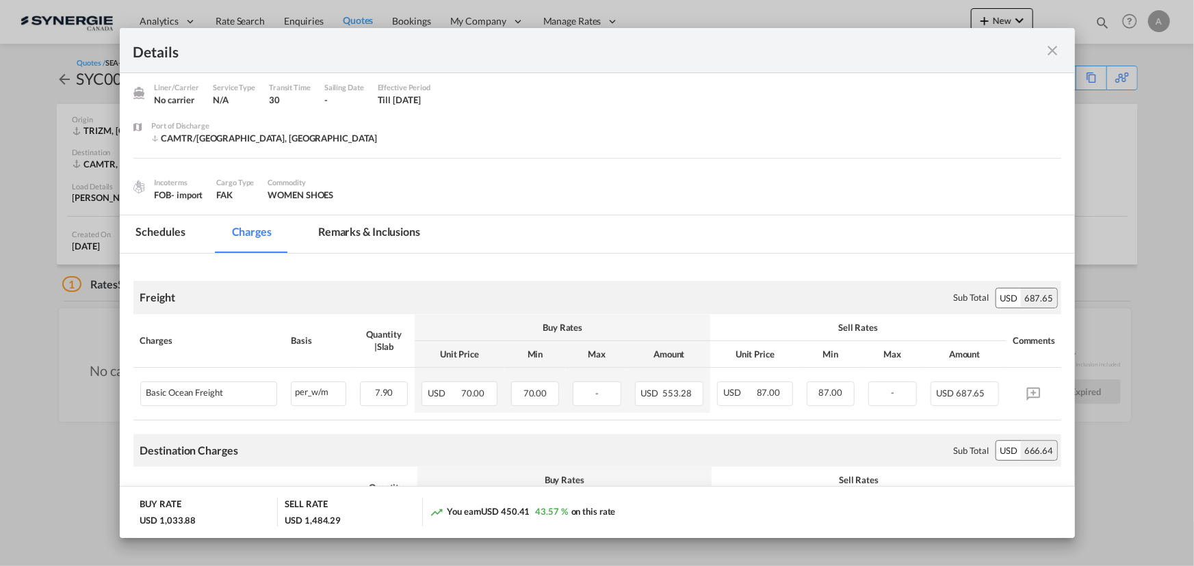
scroll to position [62, 0]
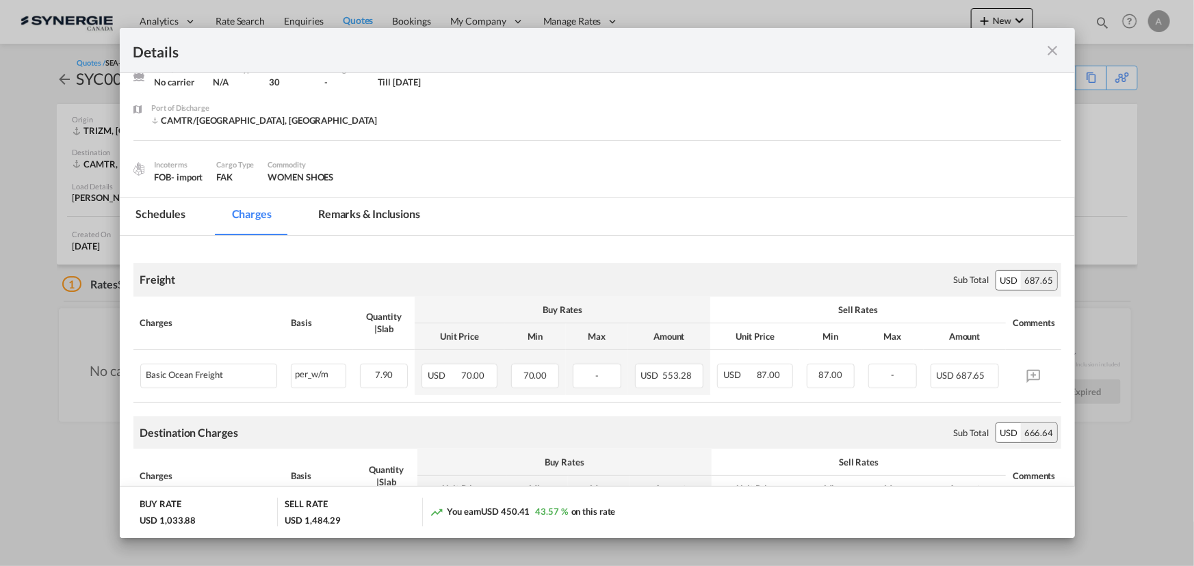
click at [362, 220] on md-tab-item "Remarks & Inclusions" at bounding box center [369, 217] width 135 height 38
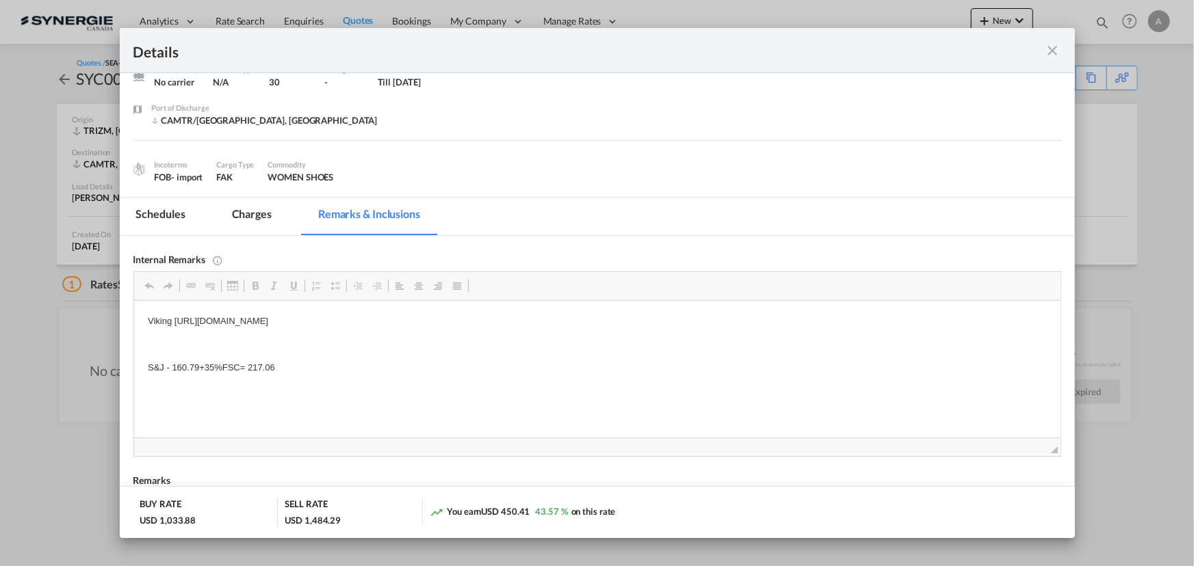
drag, startPoint x: 1054, startPoint y: 47, endPoint x: 911, endPoint y: 68, distance: 143.9
click at [1054, 47] on md-icon "icon-close fg-AAA8AD m-0 cursor" at bounding box center [1053, 50] width 16 height 16
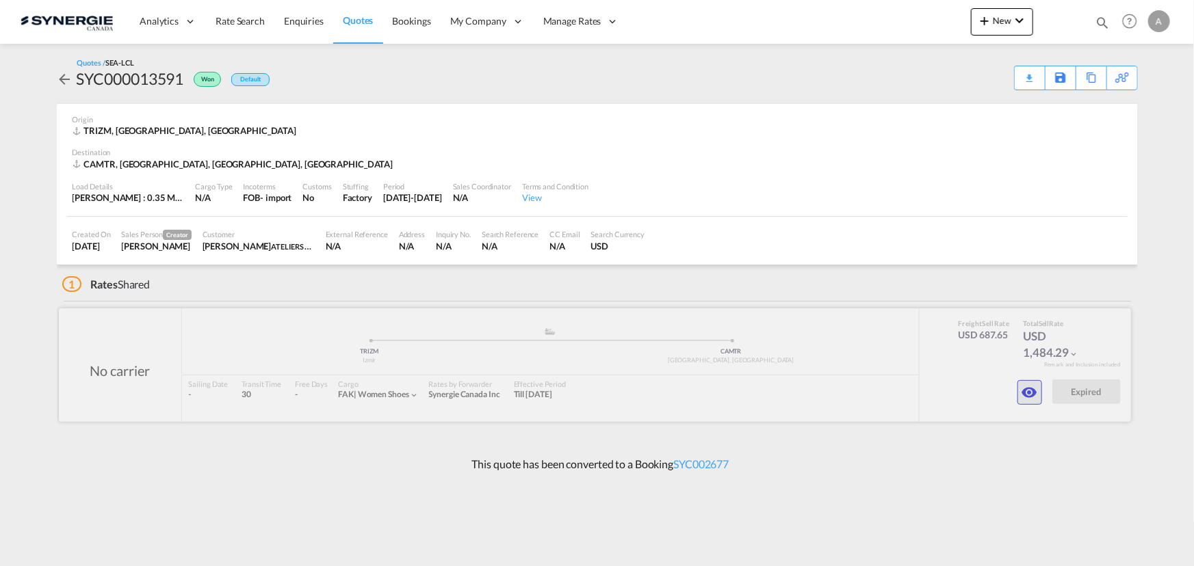
click at [1028, 398] on md-icon "icon-eye" at bounding box center [1029, 392] width 16 height 16
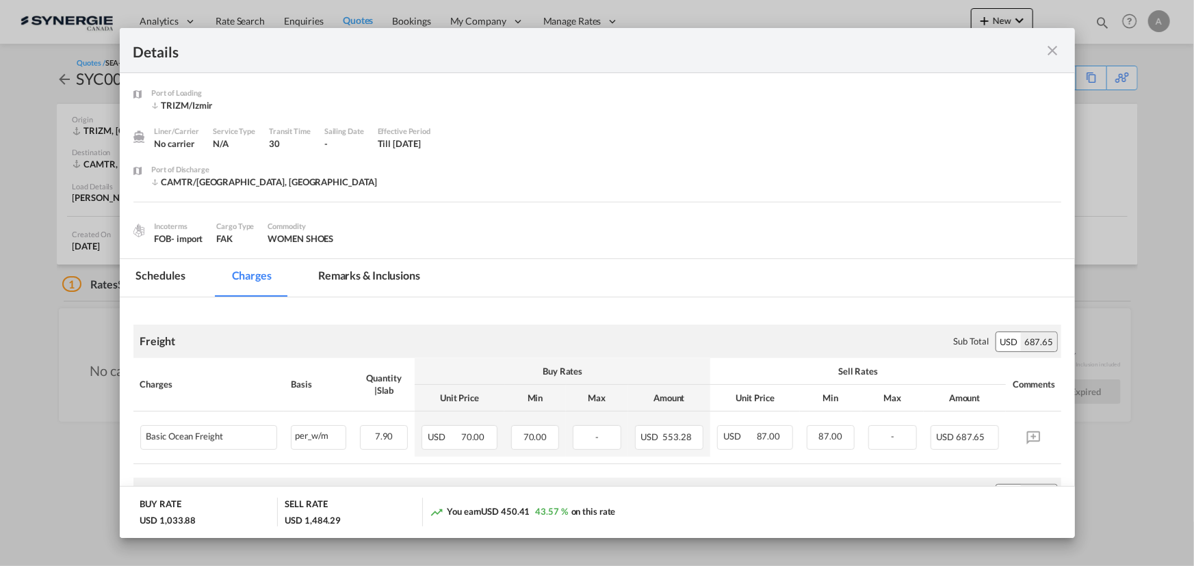
click at [342, 287] on md-tab-item "Remarks & Inclusions" at bounding box center [369, 278] width 135 height 38
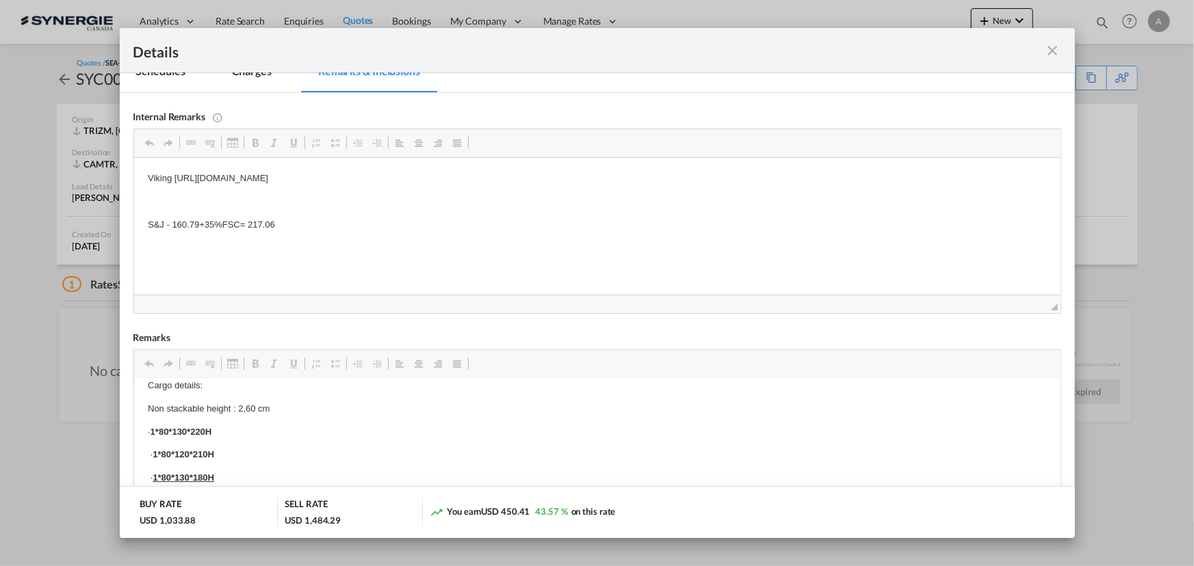
scroll to position [186, 0]
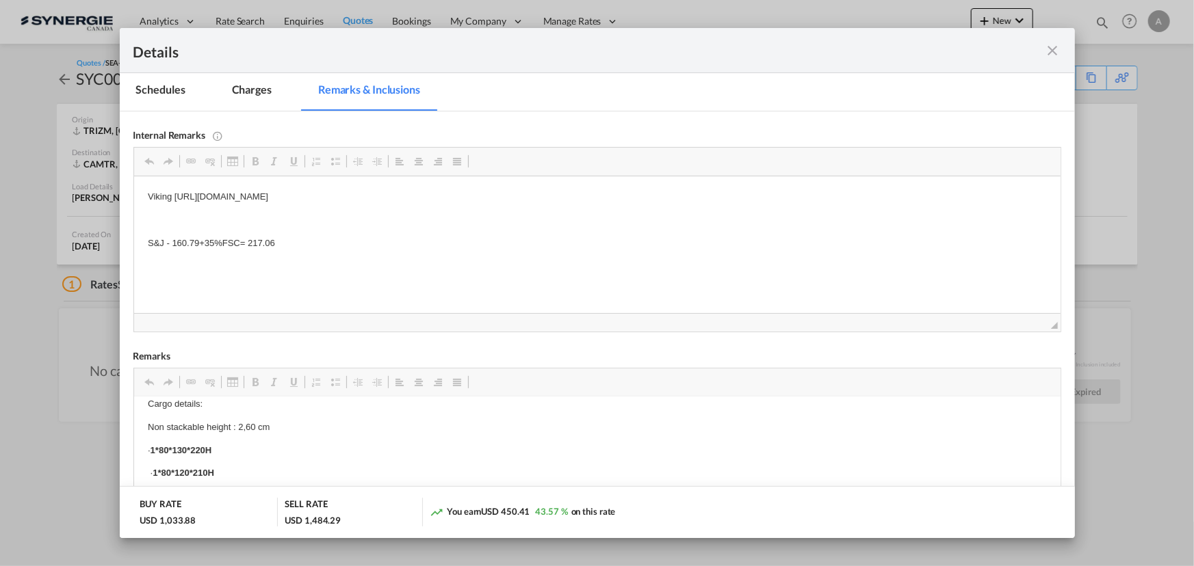
click at [249, 96] on md-tab-item "Charges" at bounding box center [252, 92] width 73 height 38
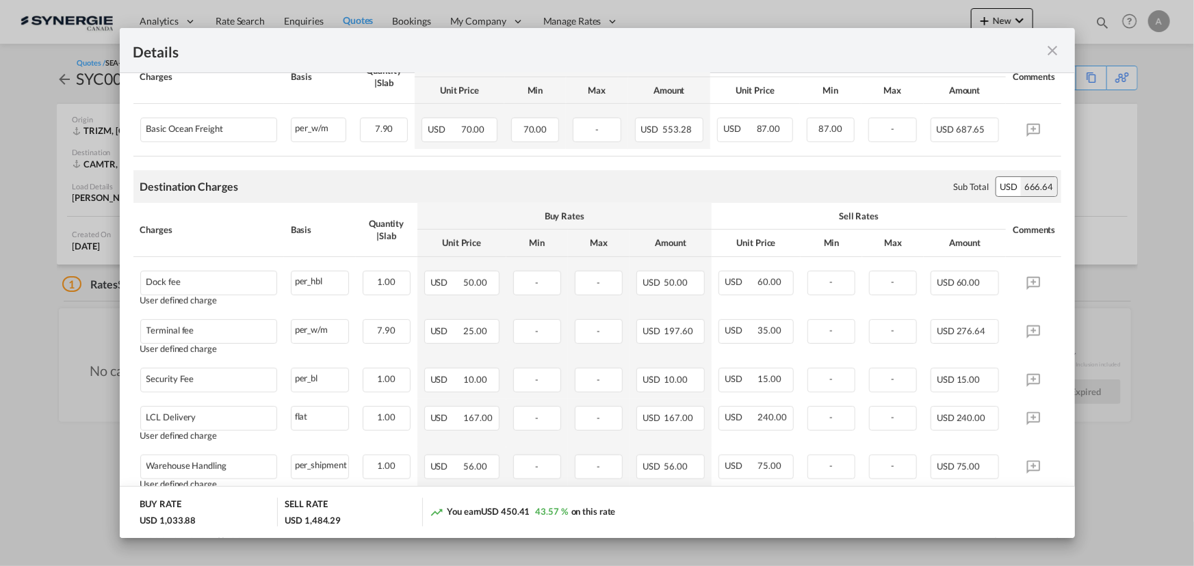
scroll to position [248, 0]
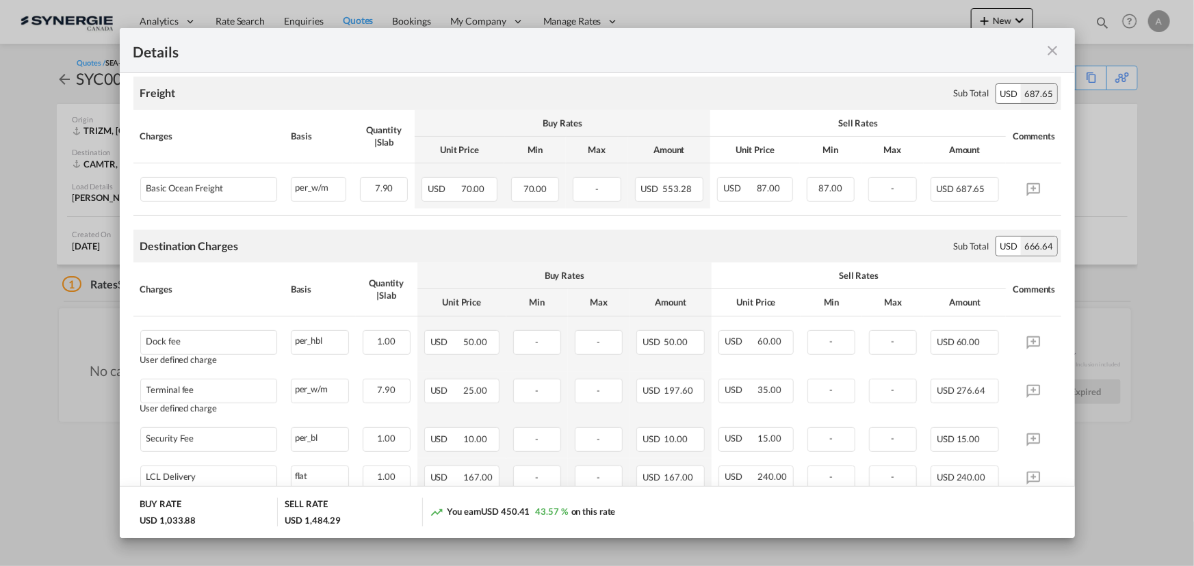
click at [1050, 53] on md-icon "icon-close fg-AAA8AD m-0 cursor" at bounding box center [1053, 50] width 16 height 16
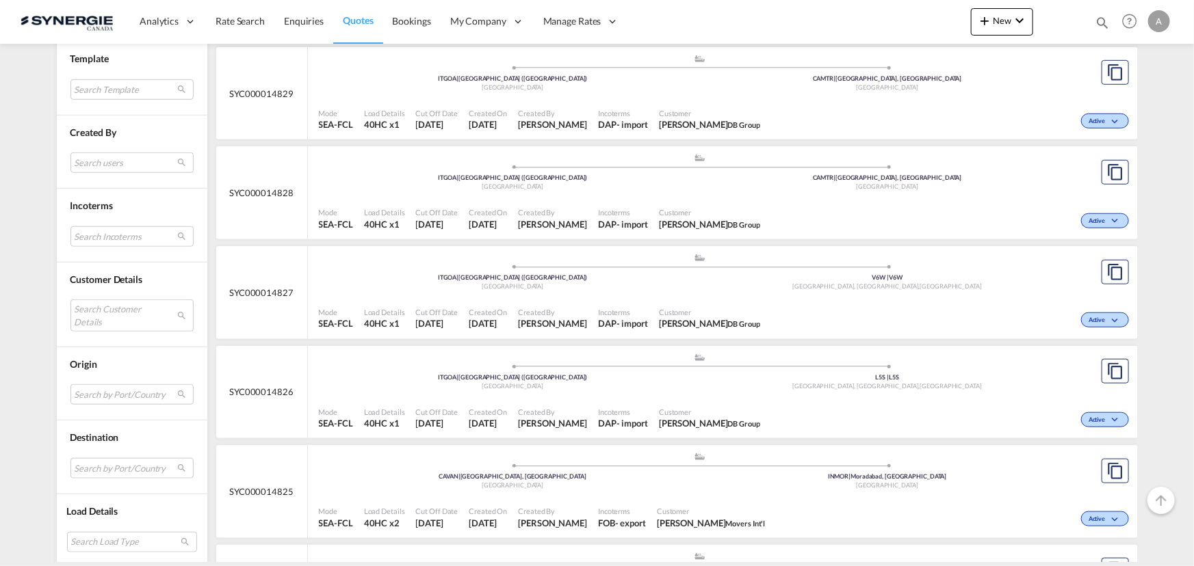
scroll to position [497, 0]
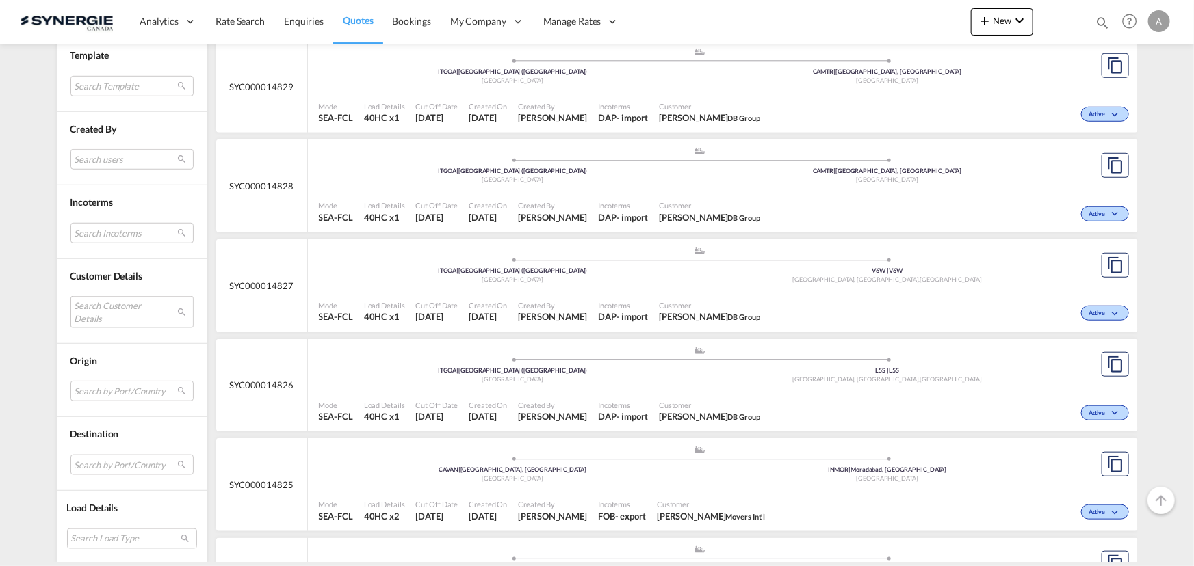
click at [103, 305] on md-select "Search Customer Details user name user [PERSON_NAME] [PERSON_NAME][EMAIL_ADDRES…" at bounding box center [131, 311] width 123 height 31
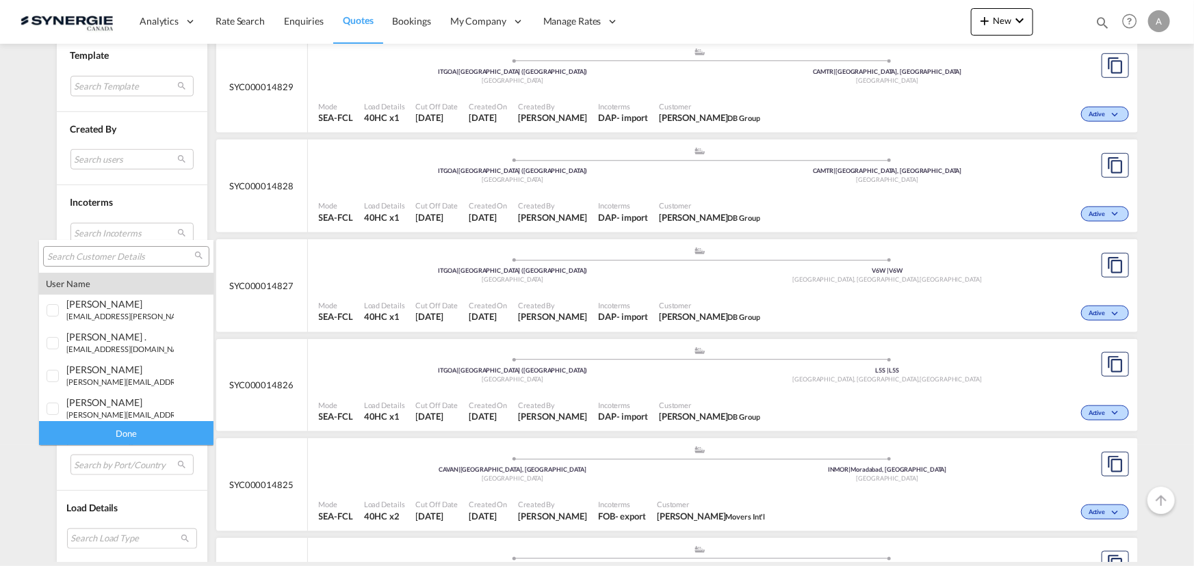
click at [133, 259] on input "search" at bounding box center [120, 257] width 147 height 12
type input "ateliers design"
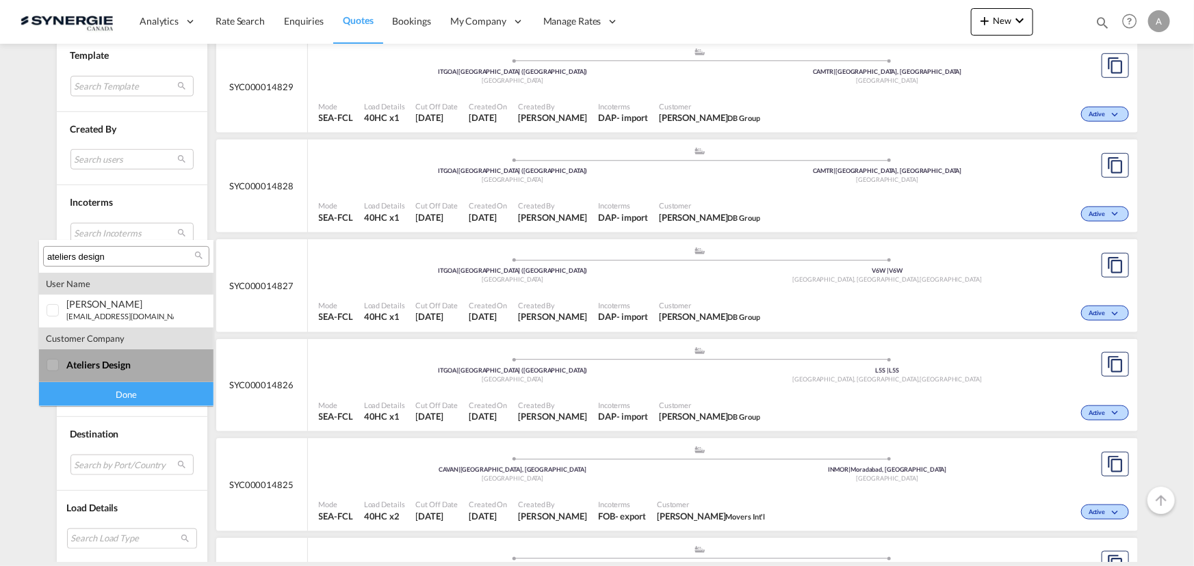
click at [126, 358] on md-option "company ateliers design" at bounding box center [126, 366] width 174 height 33
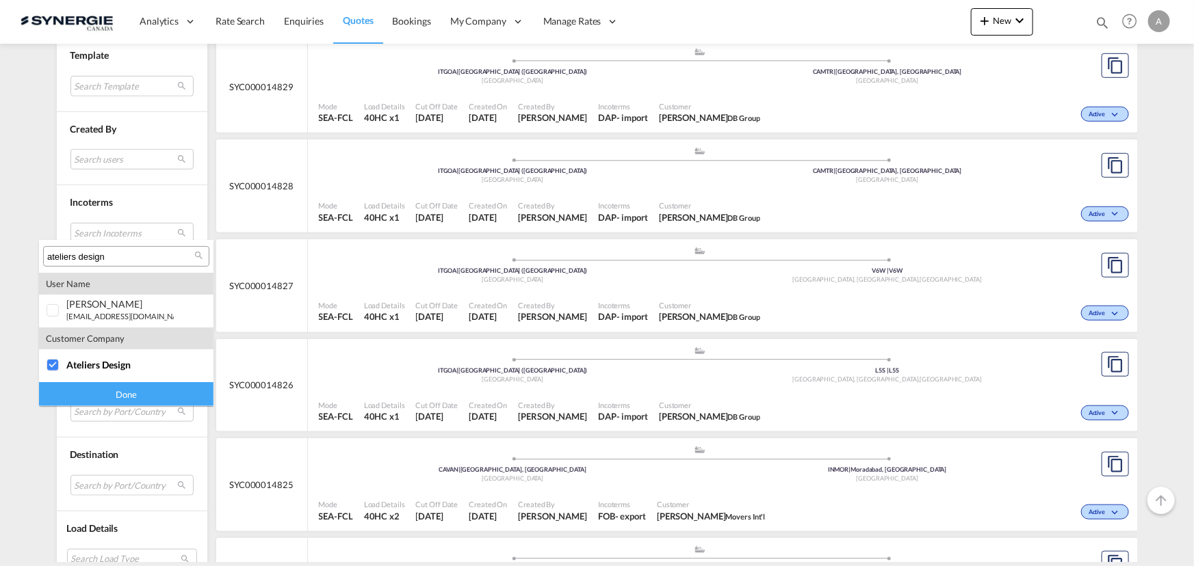
click at [120, 398] on div "Done" at bounding box center [126, 394] width 174 height 24
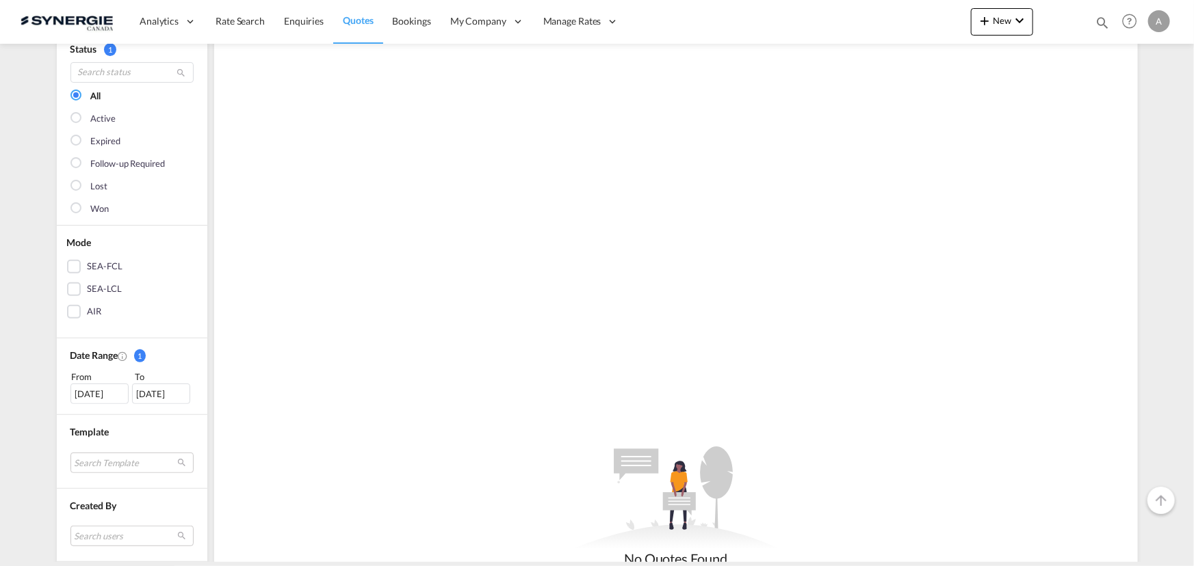
scroll to position [186, 0]
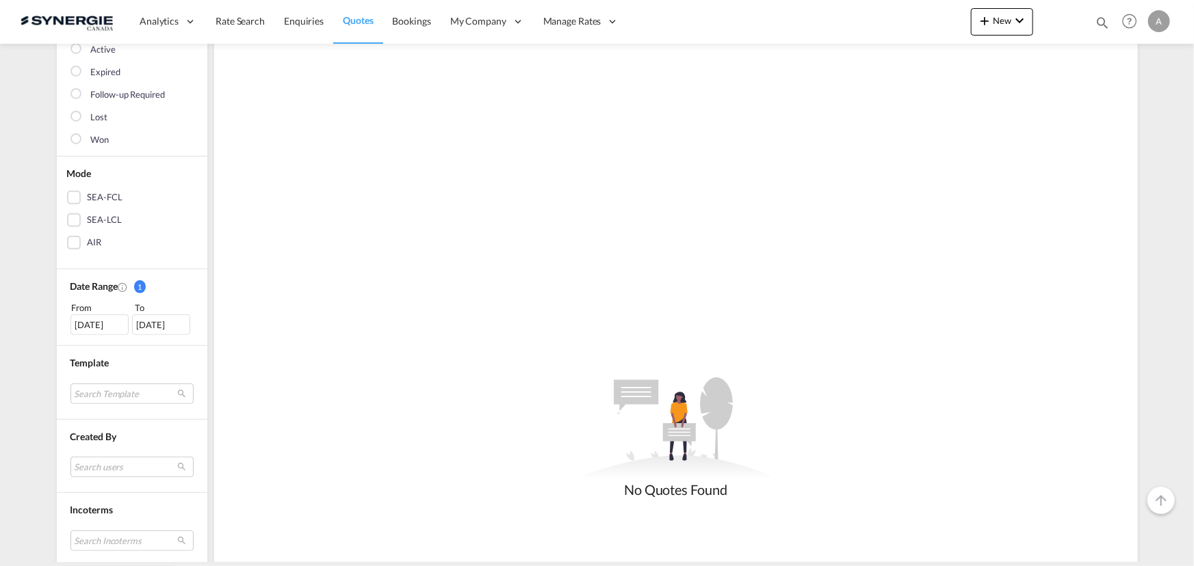
click at [103, 326] on div "18 Aug 2025" at bounding box center [99, 325] width 58 height 21
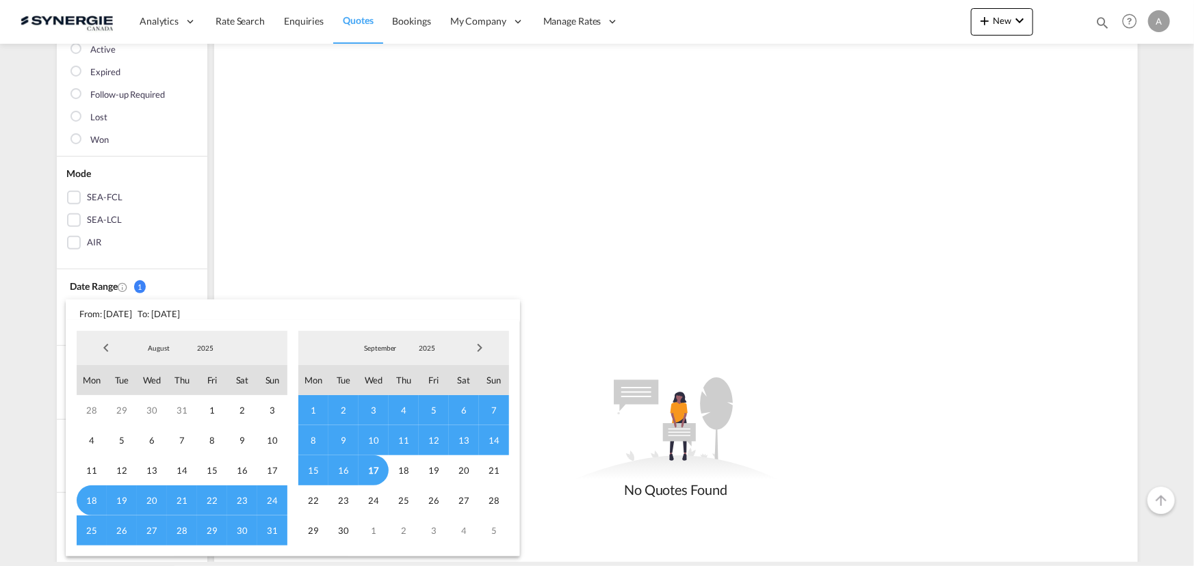
click at [186, 348] on span "2025" at bounding box center [205, 348] width 44 height 10
click at [200, 348] on md-option "2025" at bounding box center [218, 348] width 93 height 33
click at [203, 344] on span "2025" at bounding box center [205, 348] width 44 height 10
click at [210, 282] on md-option "2023" at bounding box center [218, 283] width 93 height 33
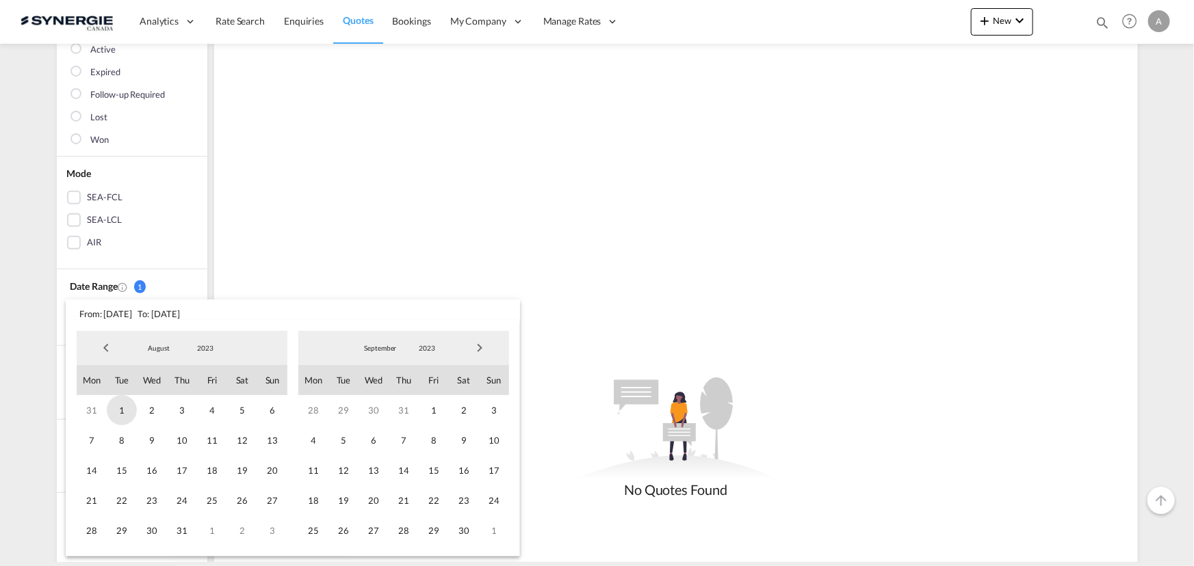
click at [122, 410] on span "1" at bounding box center [122, 410] width 30 height 30
click at [413, 348] on span "2023" at bounding box center [427, 348] width 44 height 10
click at [415, 426] on md-option "2025" at bounding box center [439, 414] width 93 height 33
click at [367, 473] on span "17" at bounding box center [373, 471] width 30 height 30
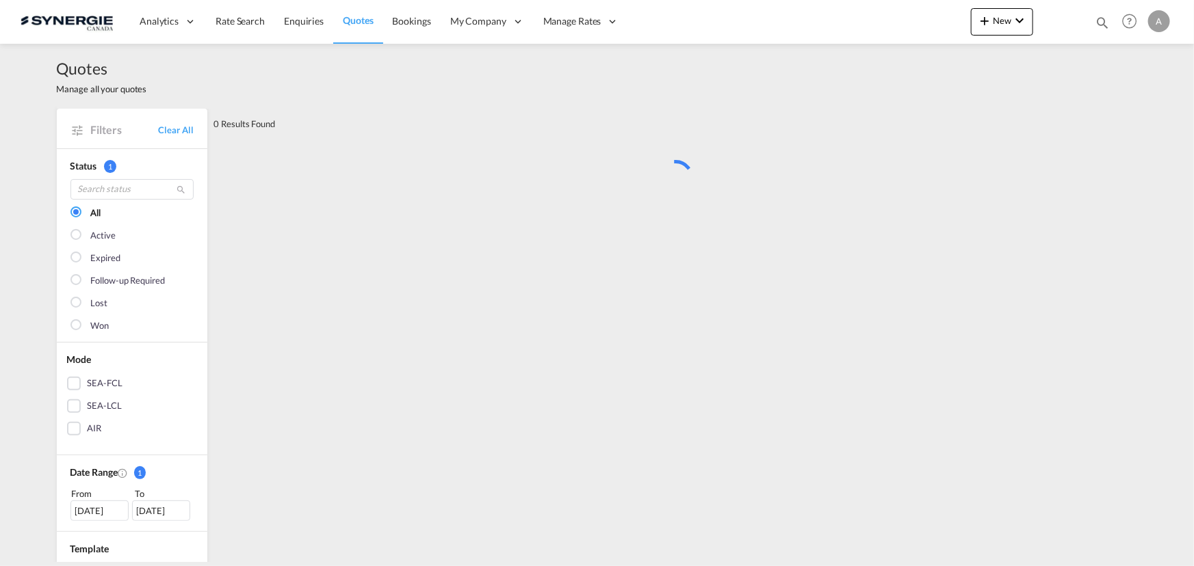
scroll to position [0, 0]
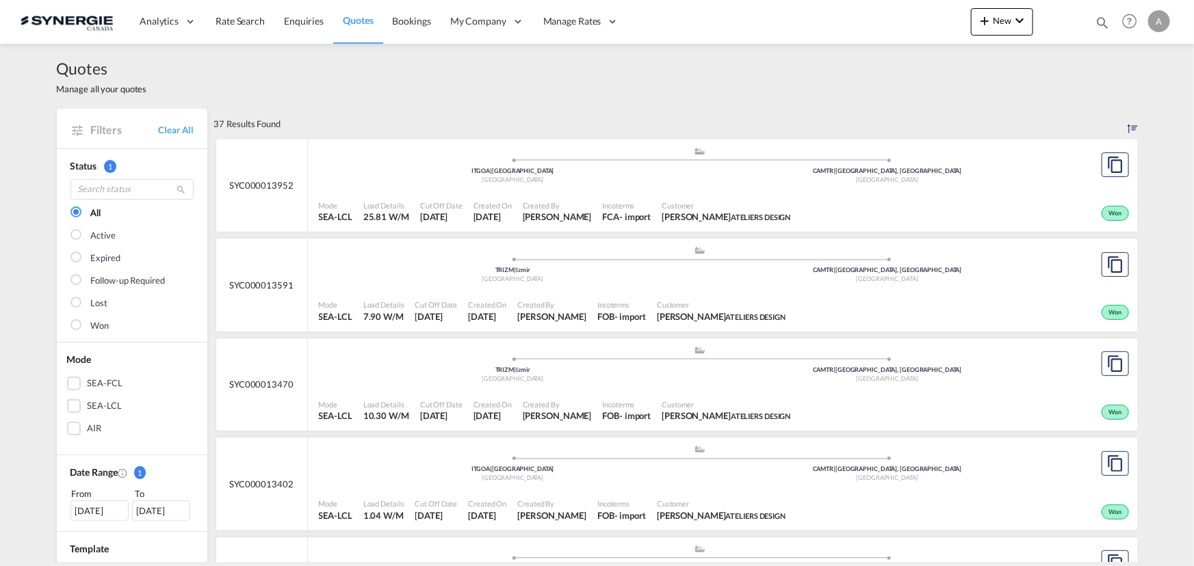
click at [707, 185] on div ".a{fill:#aaa8ad;} .a{fill:#aaa8ad;} ITGOA | Genova Italy CAMTR | Montreal, QC C…" at bounding box center [700, 166] width 763 height 41
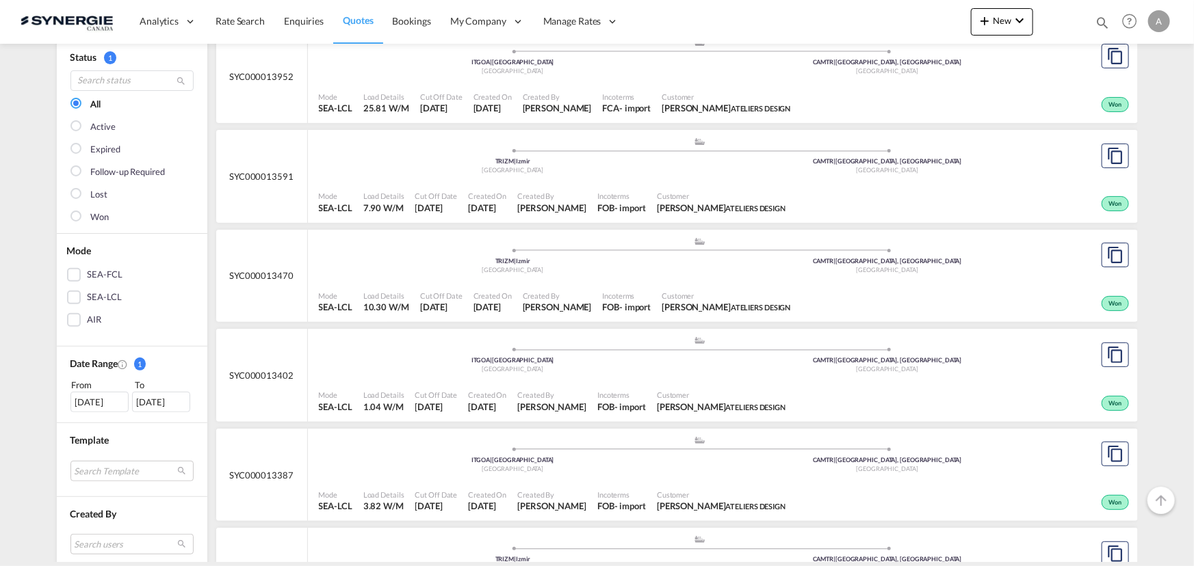
scroll to position [124, 0]
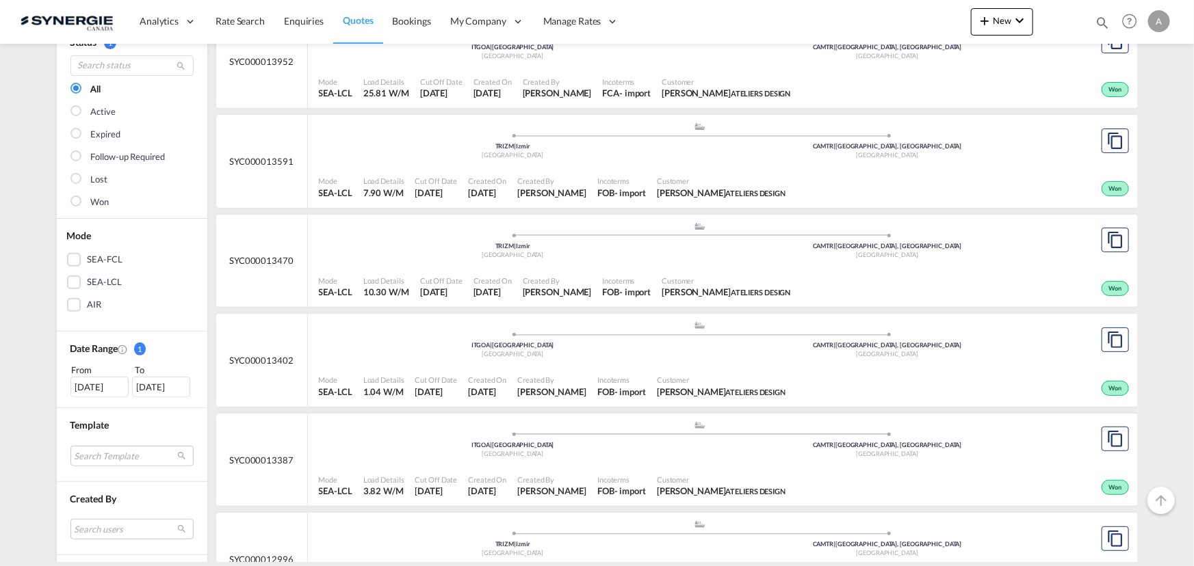
click at [661, 273] on div "Customer Mark Azoulay ATELIERS DESIGN" at bounding box center [726, 287] width 140 height 34
click at [631, 363] on div ".a{fill:#aaa8ad;} .a{fill:#aaa8ad;} ITGOA | Genova Italy CAMTR | Montreal, QC C…" at bounding box center [700, 343] width 763 height 44
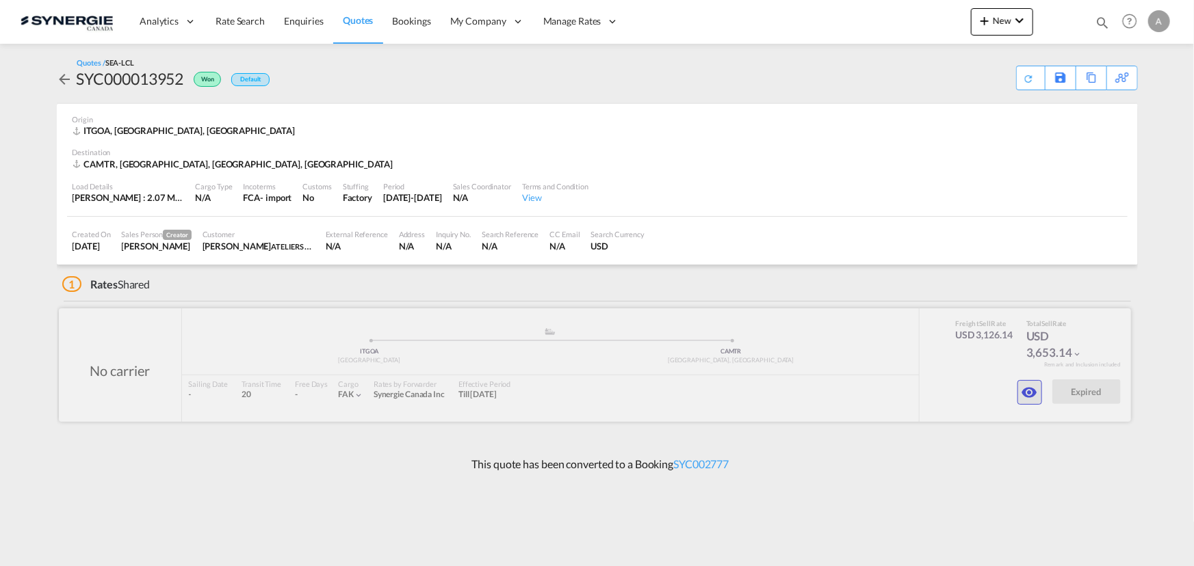
click at [1034, 384] on md-icon "icon-eye" at bounding box center [1029, 392] width 16 height 16
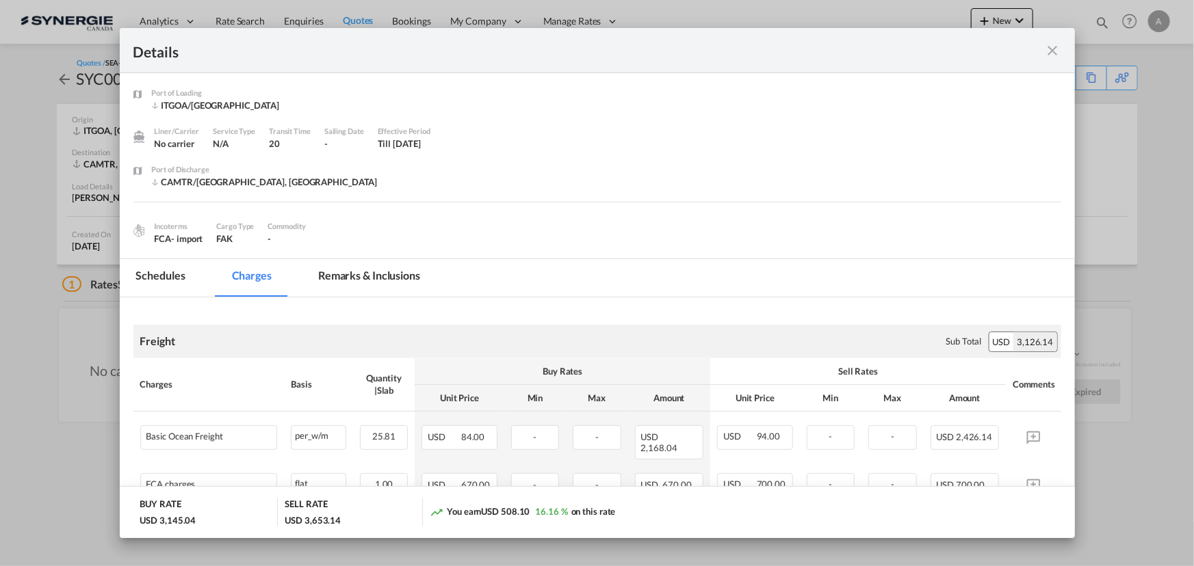
click at [356, 293] on md-tab-item "Remarks & Inclusions" at bounding box center [369, 278] width 135 height 38
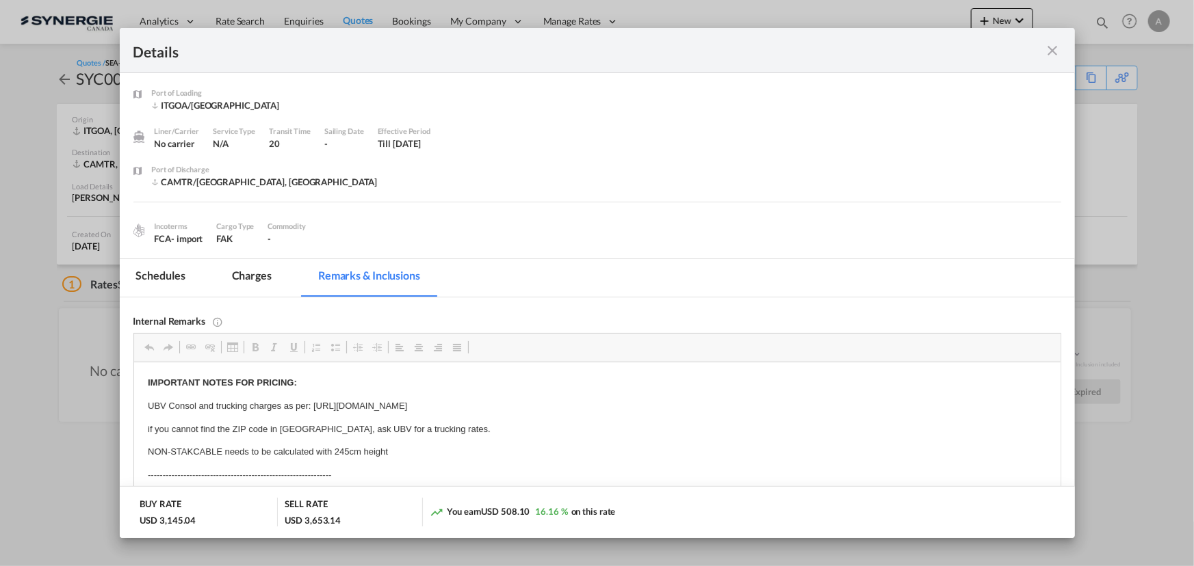
click at [253, 267] on md-tab-item "Charges" at bounding box center [252, 278] width 73 height 38
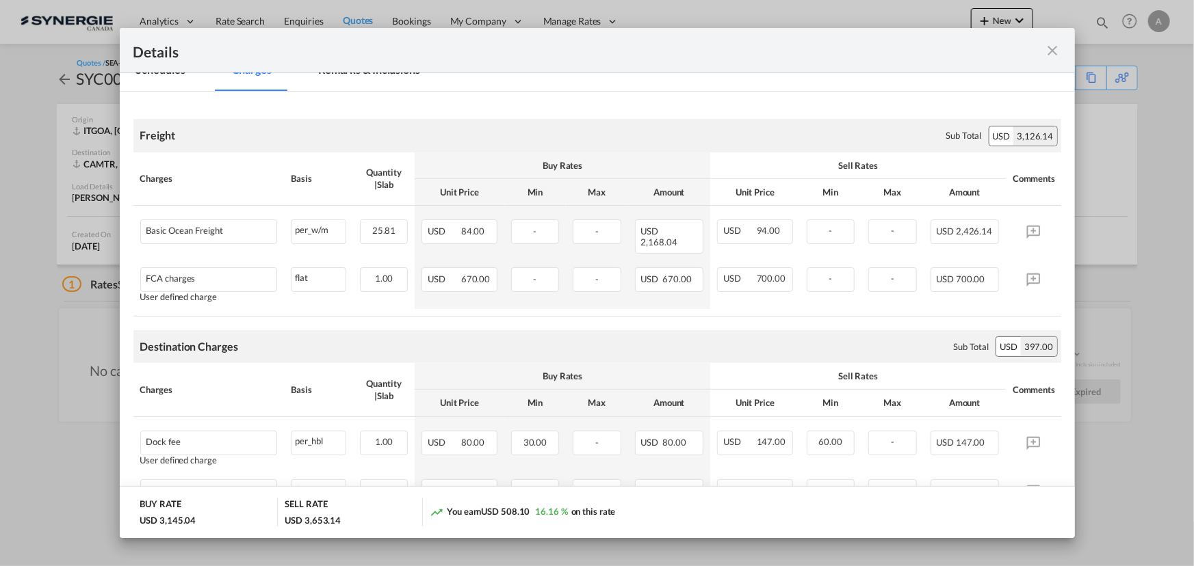
scroll to position [186, 0]
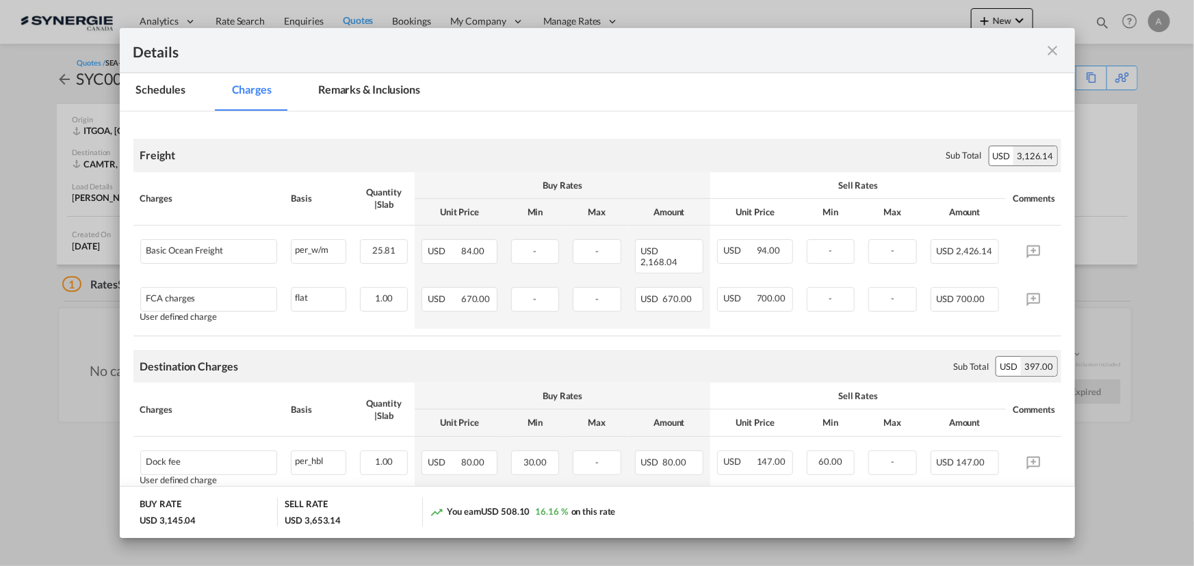
click at [367, 90] on md-tab-item "Remarks & Inclusions" at bounding box center [369, 92] width 135 height 38
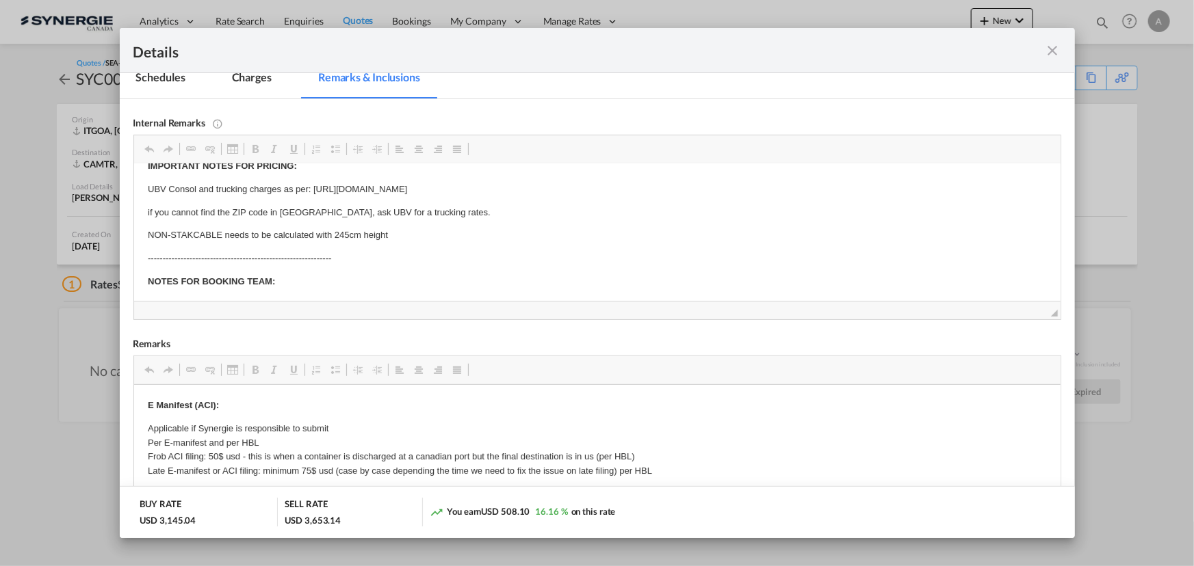
scroll to position [0, 0]
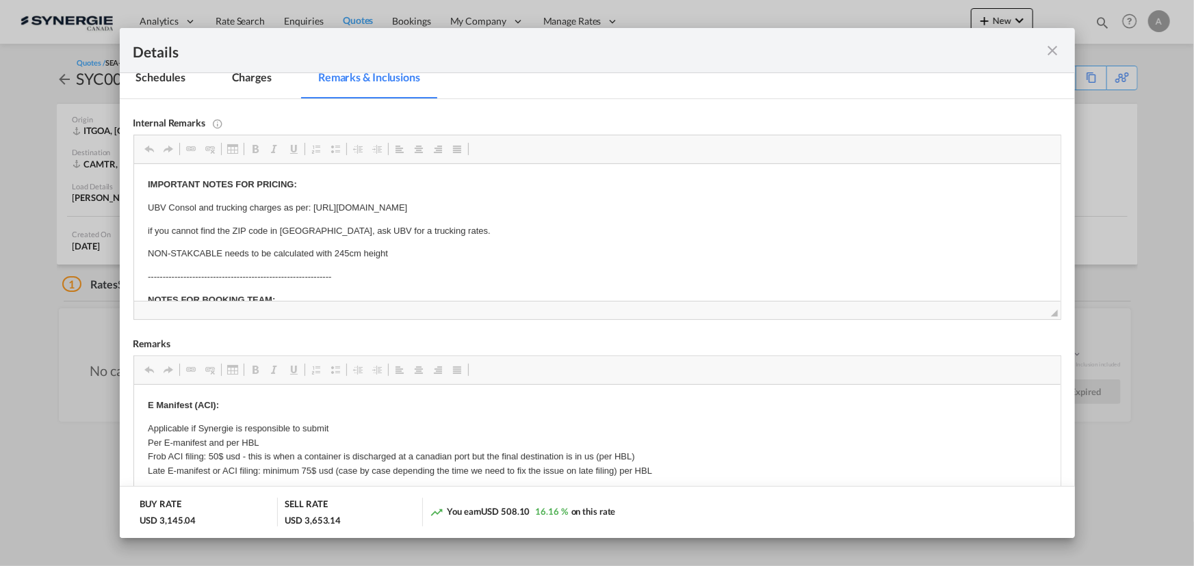
click at [265, 81] on md-tab-item "Charges" at bounding box center [252, 80] width 73 height 38
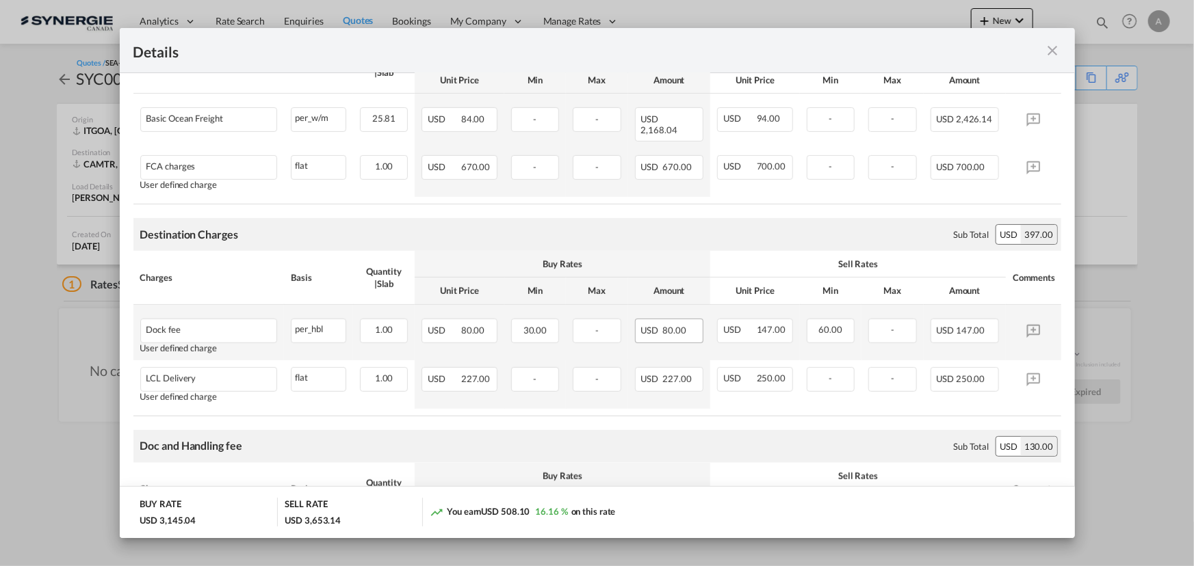
scroll to position [323, 0]
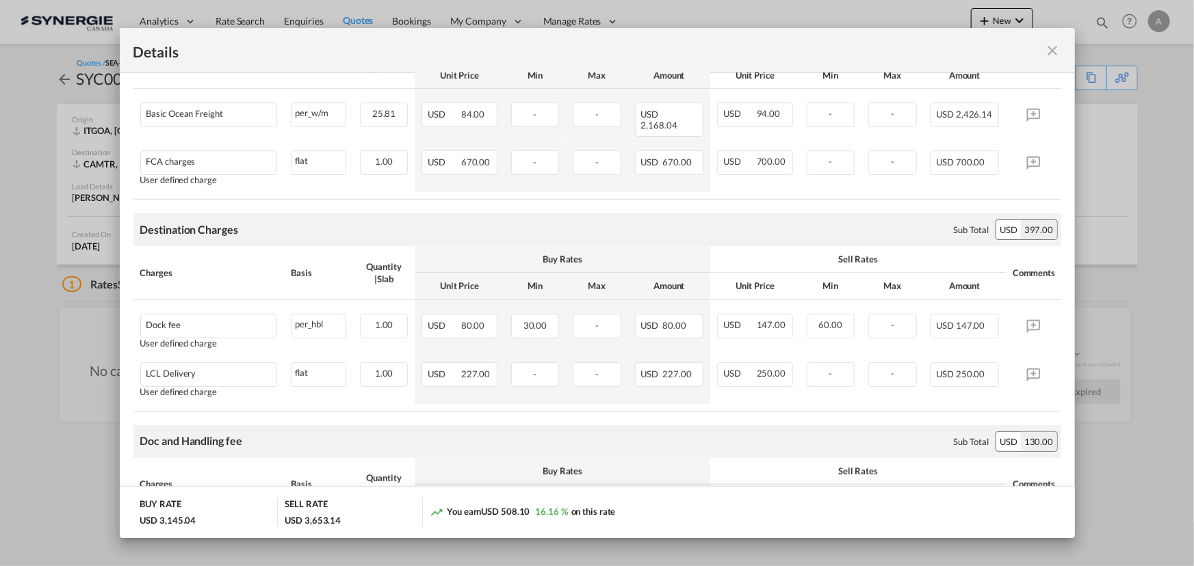
click at [1050, 49] on md-icon "icon-close fg-AAA8AD m-0 cursor" at bounding box center [1053, 50] width 16 height 16
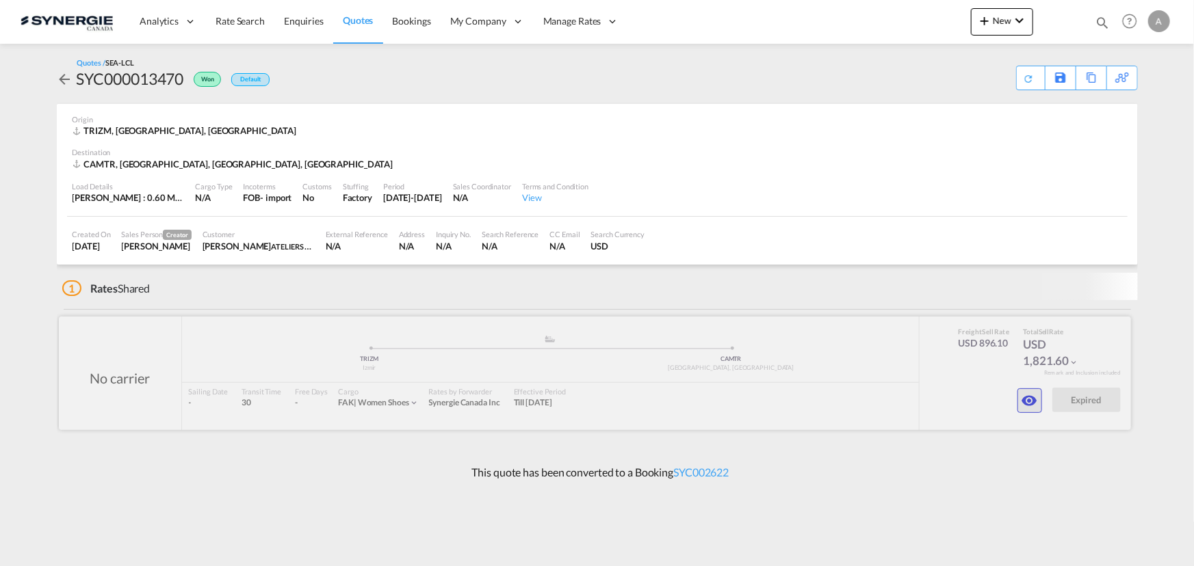
click at [1034, 402] on md-icon "icon-eye" at bounding box center [1029, 401] width 16 height 16
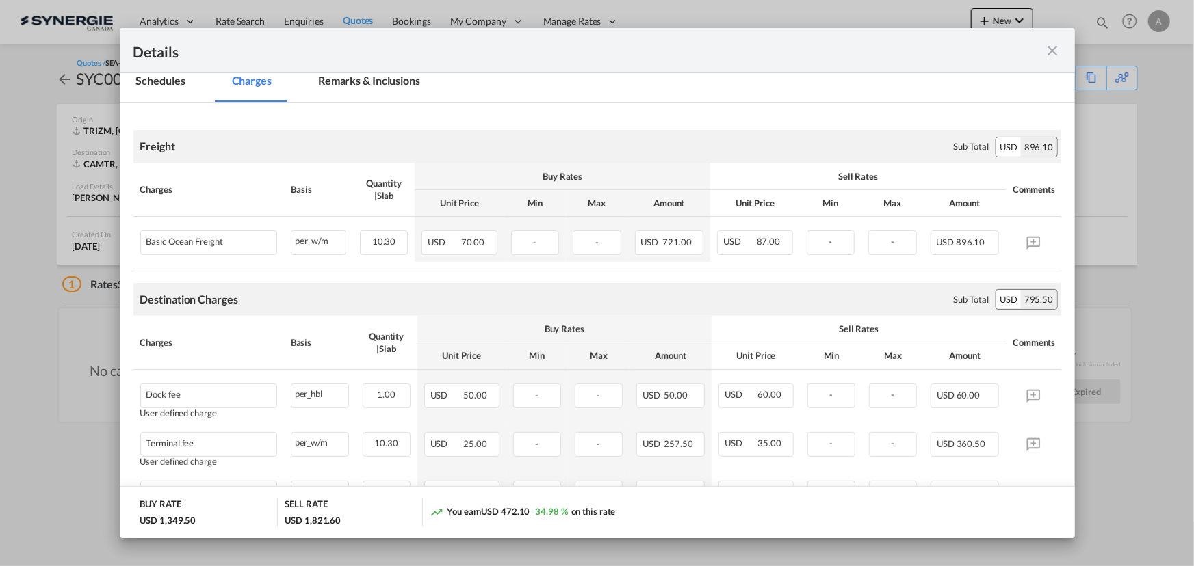
scroll to position [186, 0]
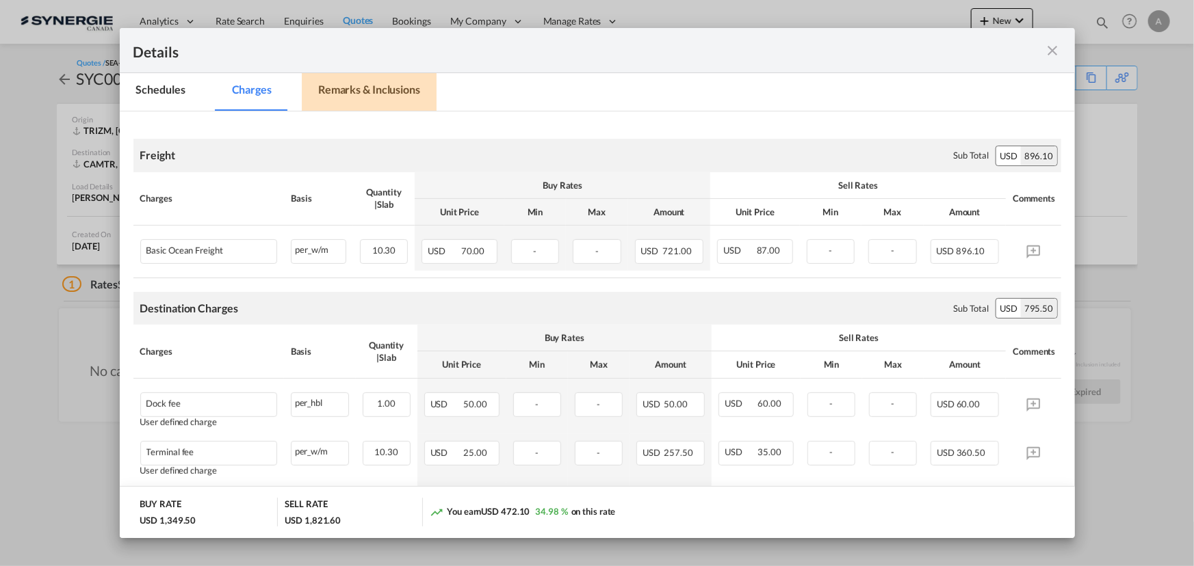
click at [352, 92] on md-tab-item "Remarks & Inclusions" at bounding box center [369, 92] width 135 height 38
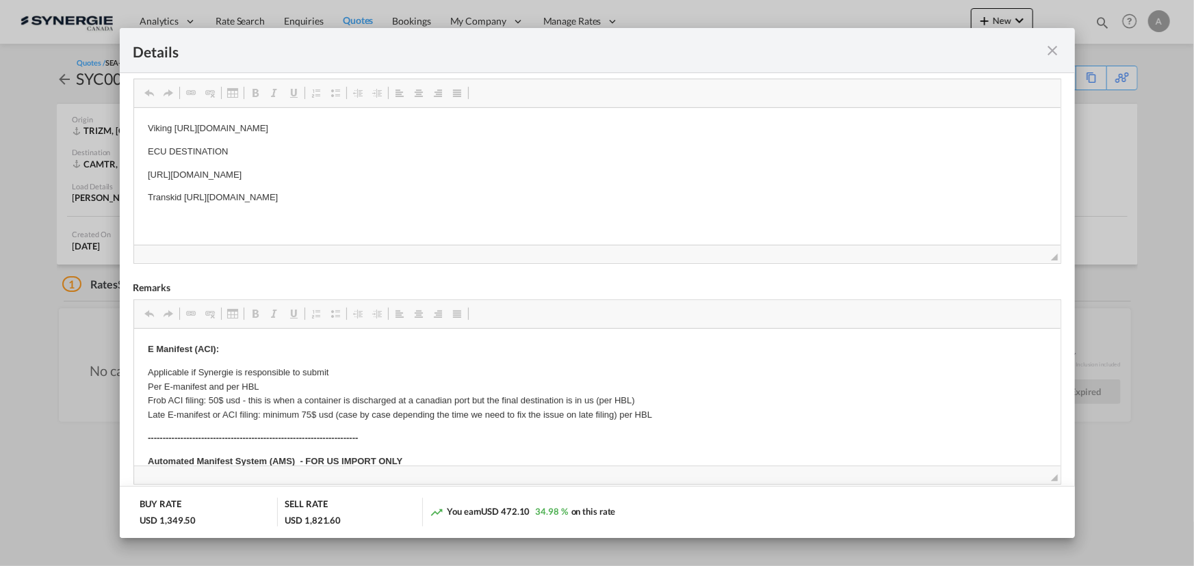
scroll to position [124, 0]
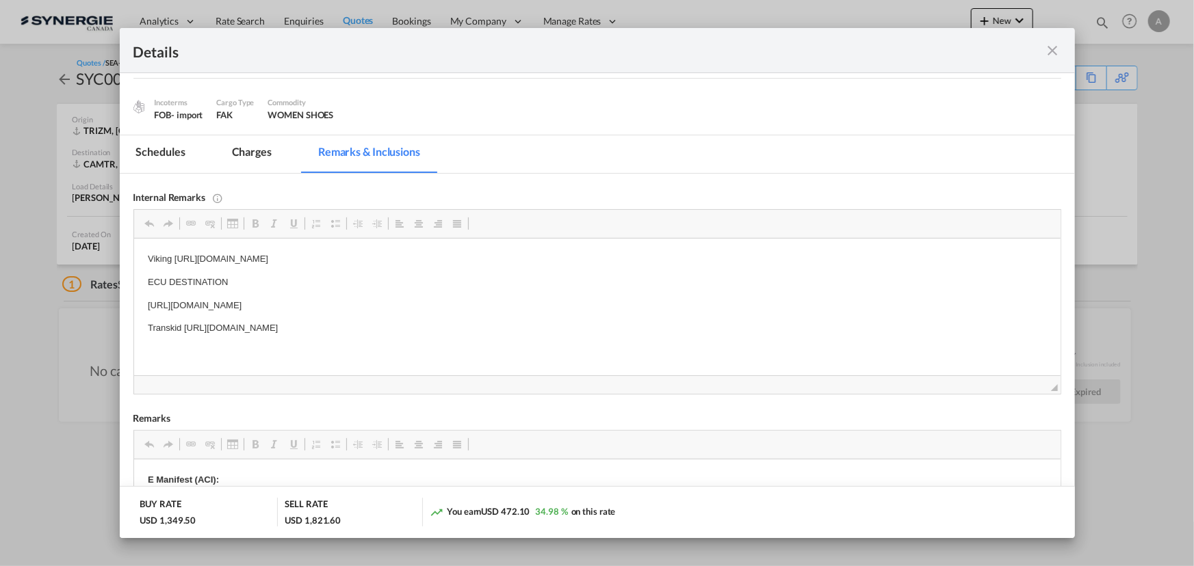
click at [1049, 50] on md-icon "icon-close fg-AAA8AD m-0 cursor" at bounding box center [1053, 50] width 16 height 16
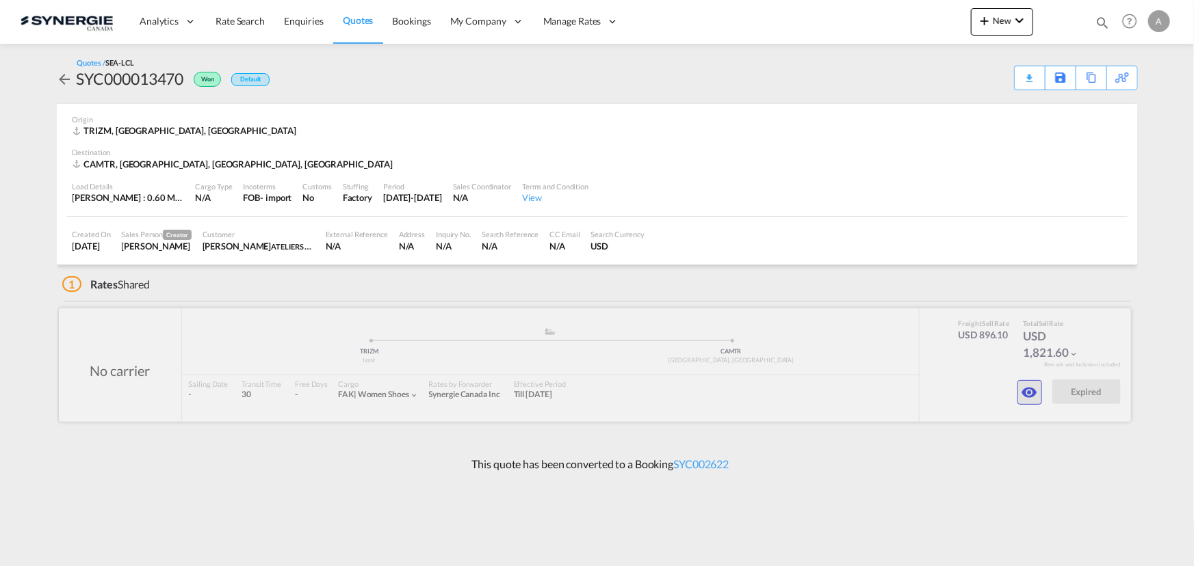
click at [1034, 384] on md-icon "icon-eye" at bounding box center [1029, 392] width 16 height 16
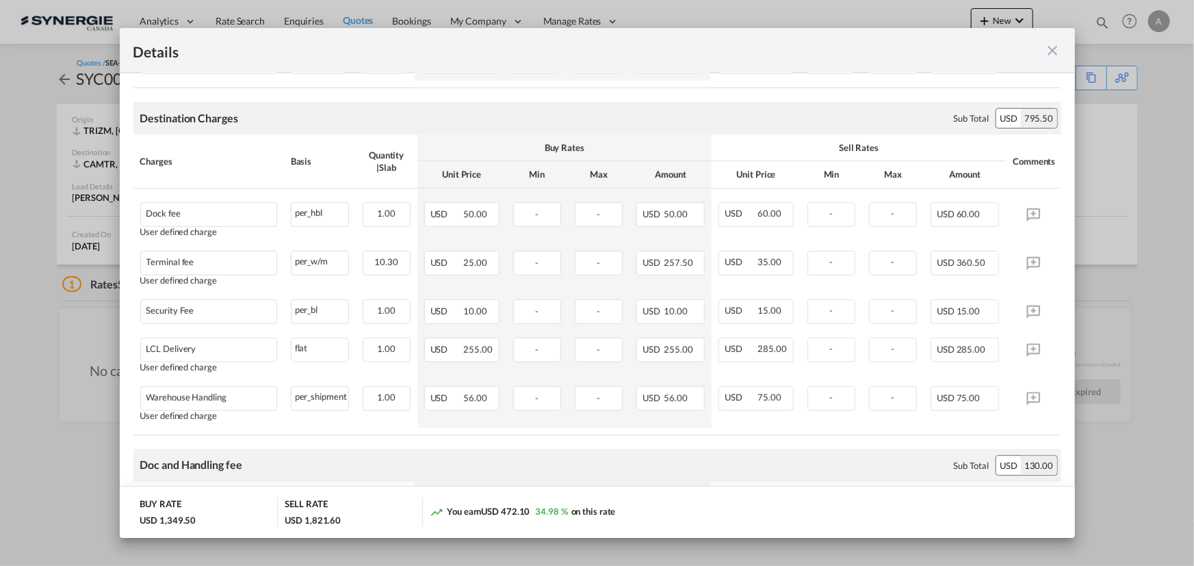
scroll to position [371, 0]
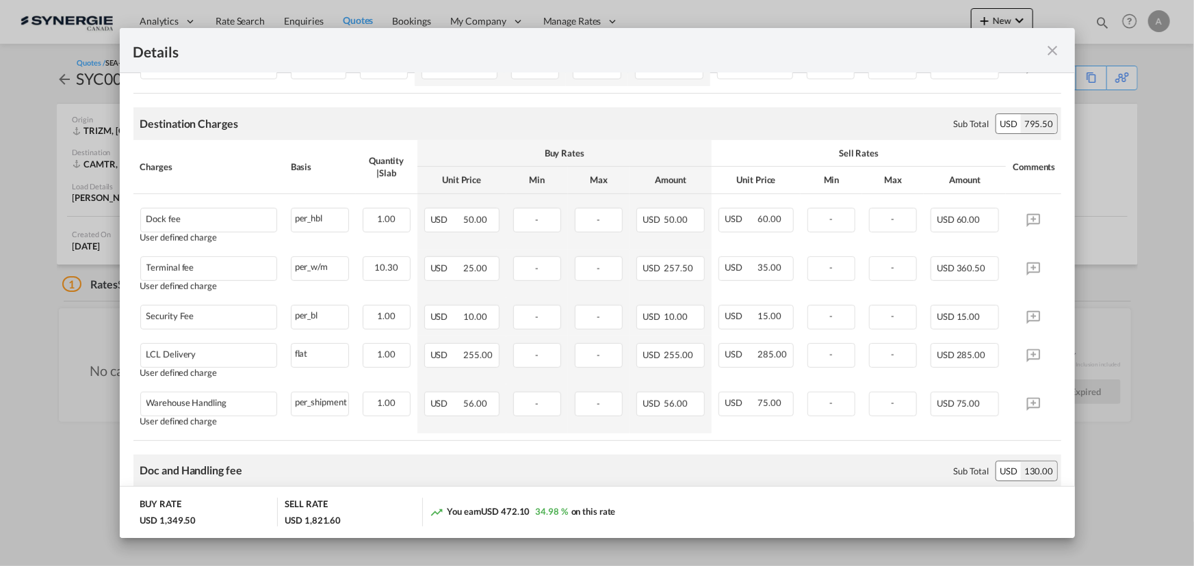
click at [1052, 49] on md-icon "icon-close fg-AAA8AD m-0 cursor" at bounding box center [1053, 50] width 16 height 16
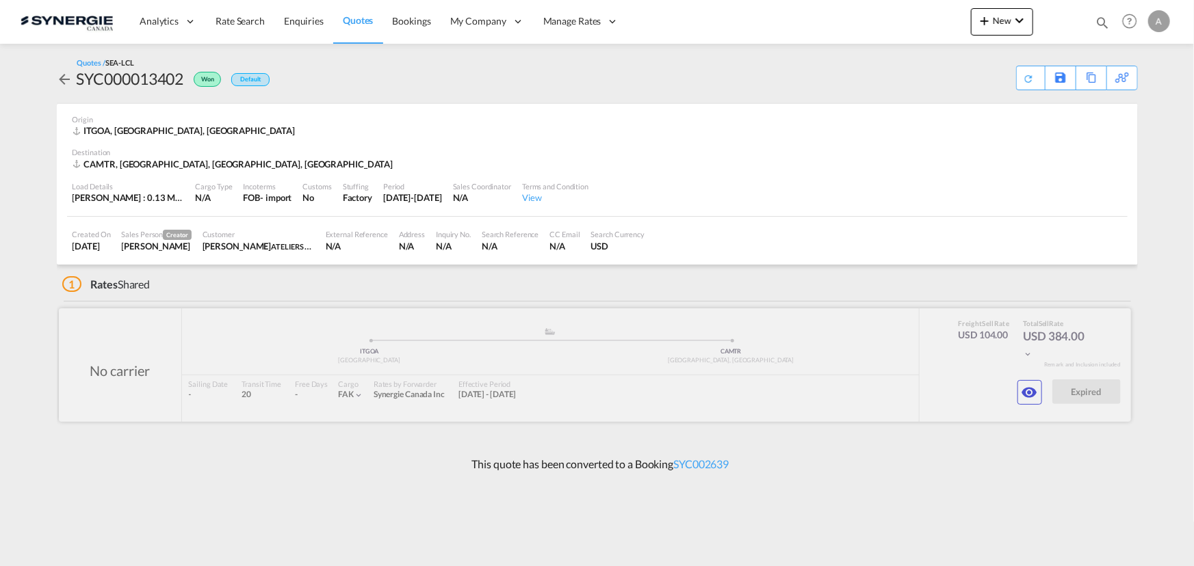
click at [1049, 397] on div at bounding box center [595, 366] width 1072 height 114
click at [1030, 395] on md-icon "icon-eye" at bounding box center [1029, 392] width 16 height 16
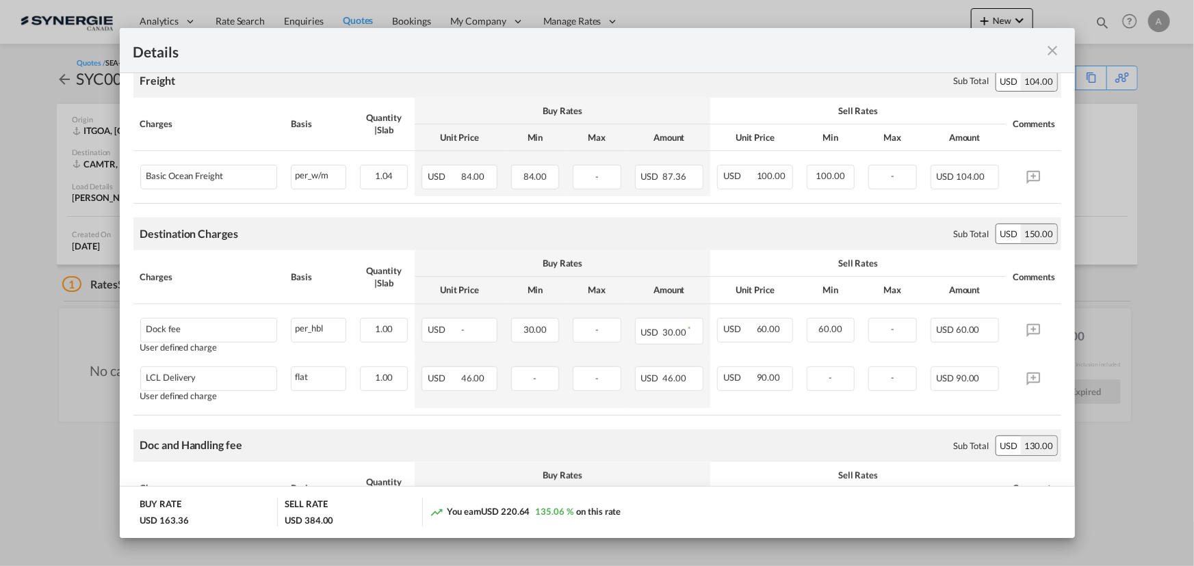
scroll to position [75, 0]
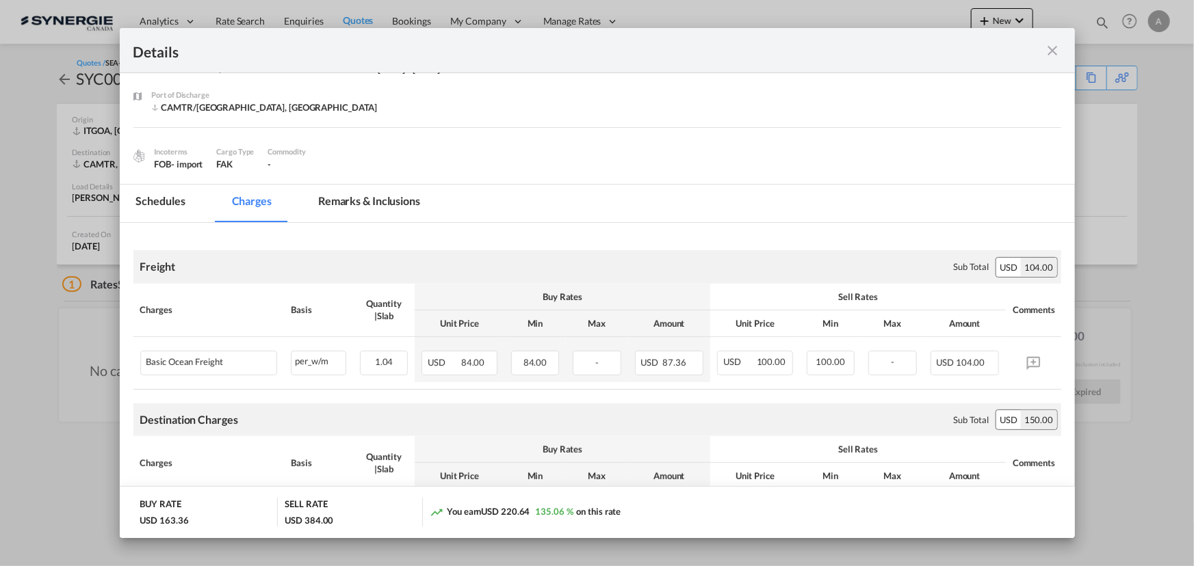
click at [365, 190] on md-tab-item "Remarks & Inclusions" at bounding box center [369, 204] width 135 height 38
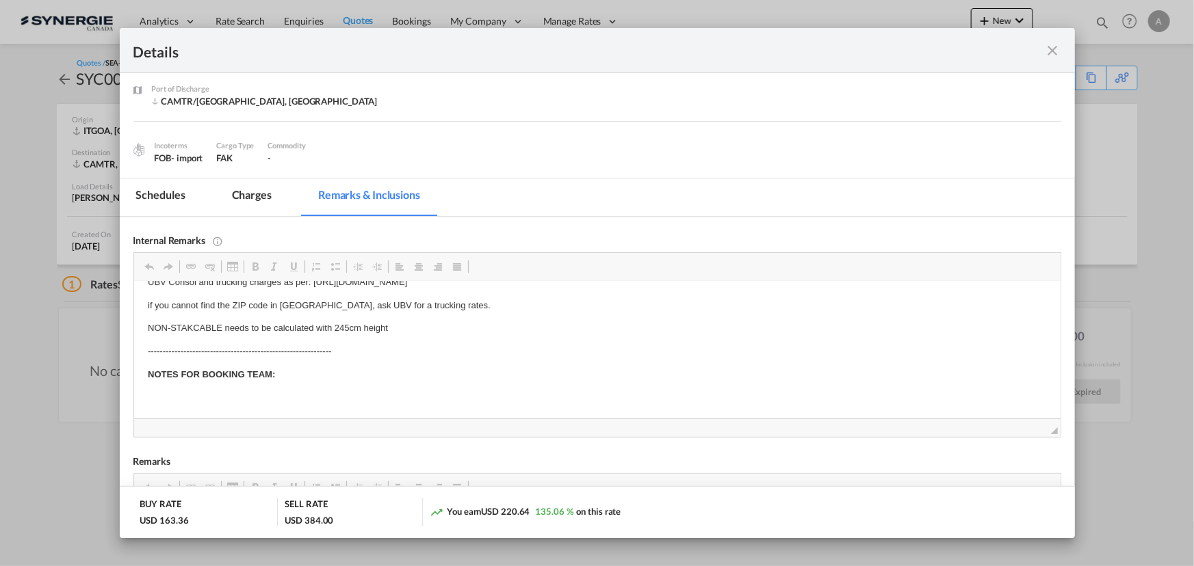
scroll to position [62, 0]
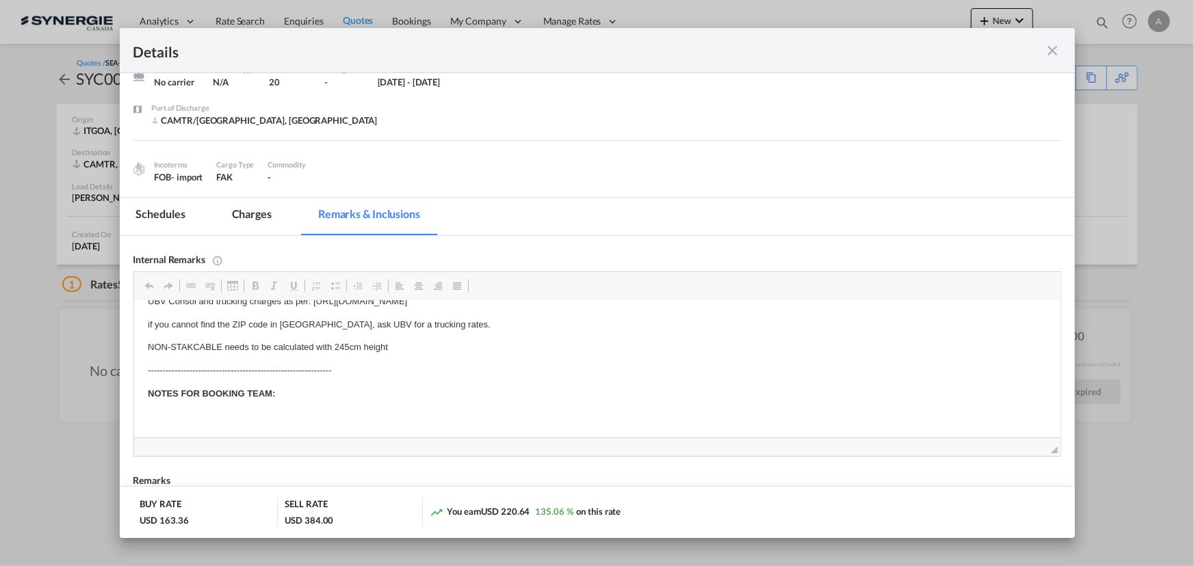
click at [1049, 53] on md-icon "icon-close fg-AAA8AD m-0 cursor" at bounding box center [1053, 50] width 16 height 16
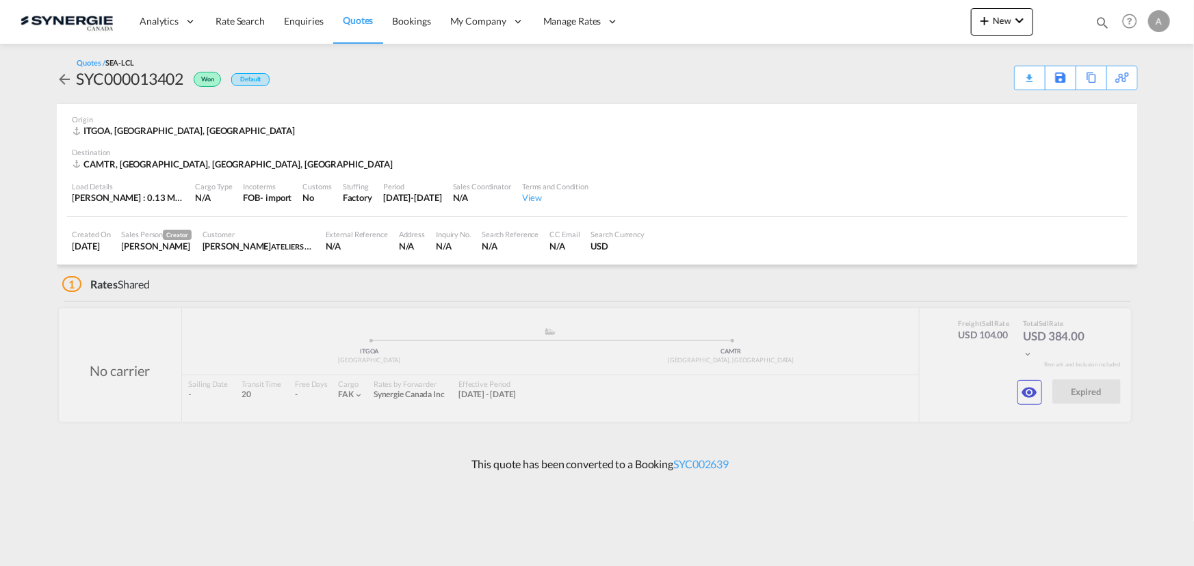
scroll to position [0, 0]
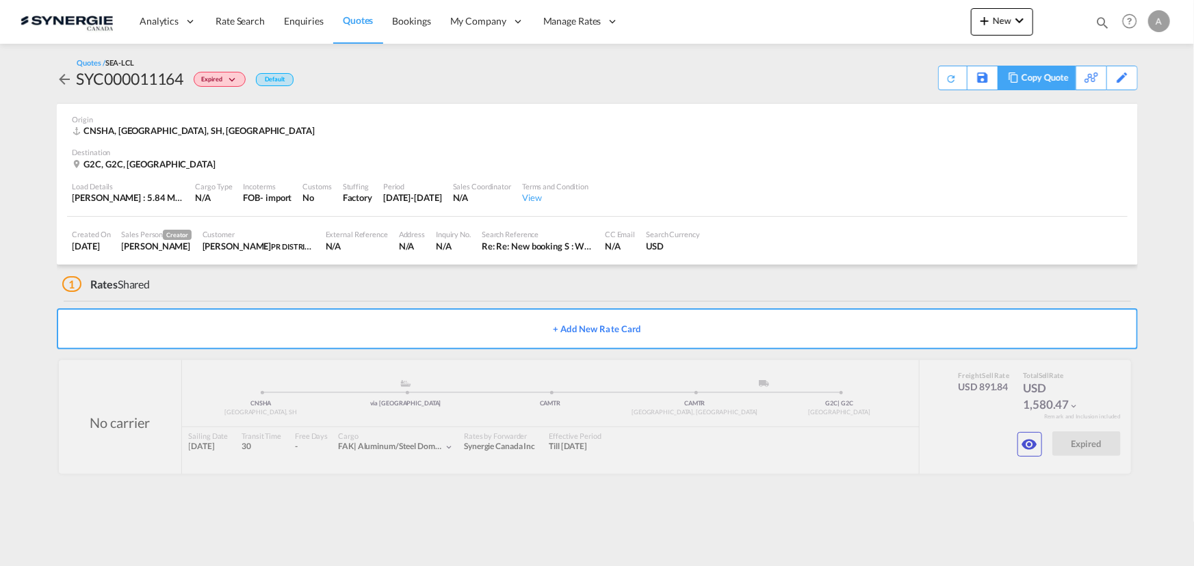
click at [1052, 77] on div "Copy Quote" at bounding box center [1044, 77] width 47 height 23
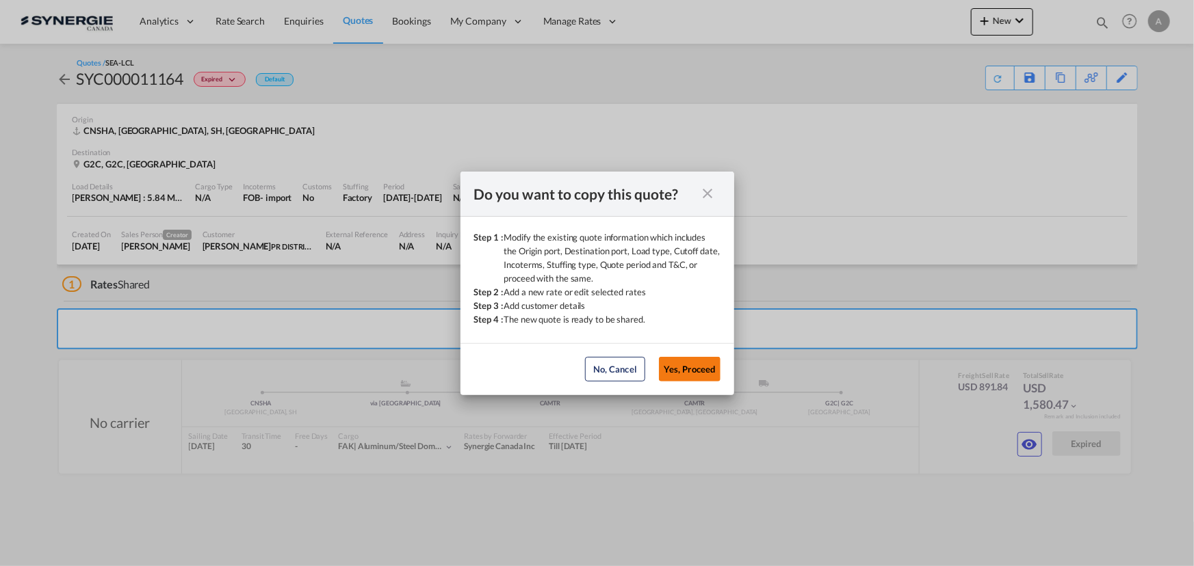
click at [707, 362] on button "Yes, Proceed" at bounding box center [690, 369] width 62 height 25
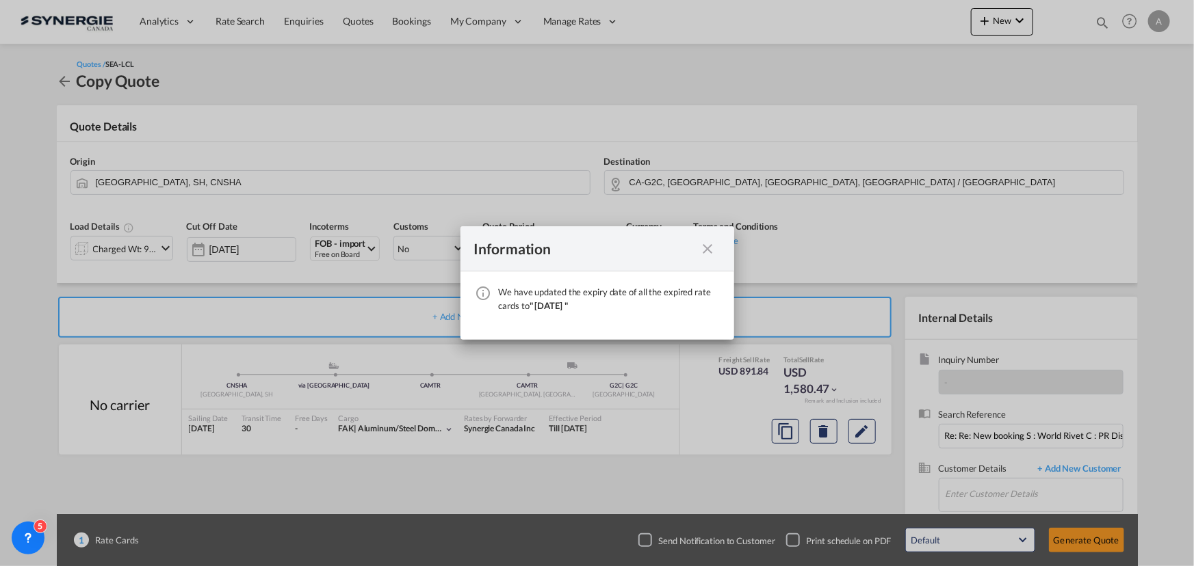
click at [704, 257] on md-icon "icon-close fg-AAA8AD cursor" at bounding box center [708, 249] width 16 height 16
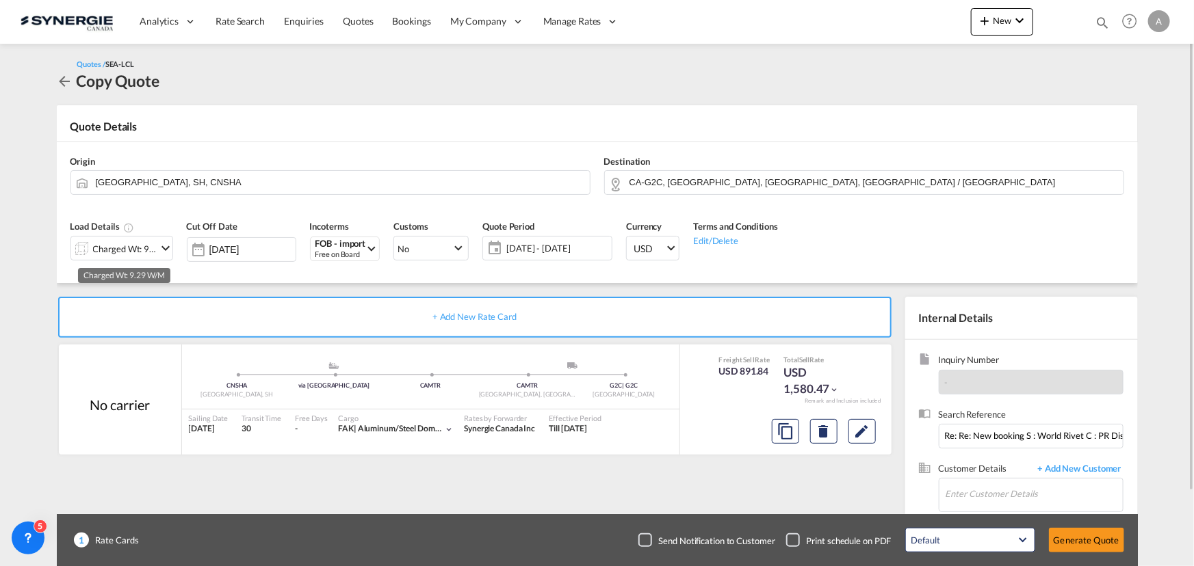
click at [139, 241] on div "Charged Wt: 9.29 W/M" at bounding box center [125, 248] width 64 height 19
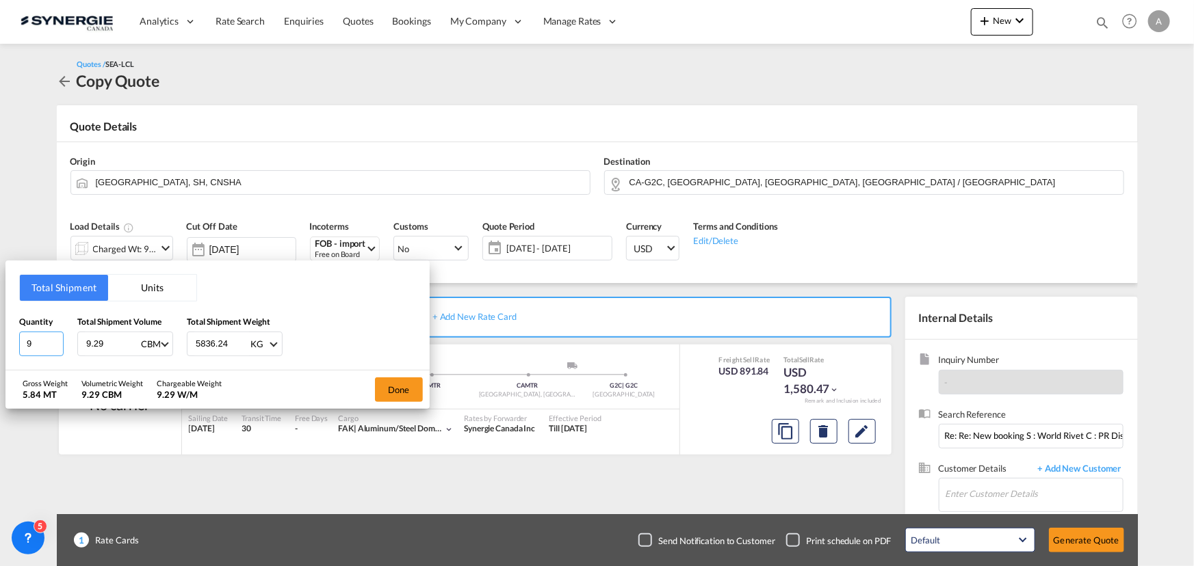
drag, startPoint x: 44, startPoint y: 337, endPoint x: 1, endPoint y: 337, distance: 42.4
click at [5, 337] on div "Total Shipment Units Quantity 9 Total Shipment Volume 9.29 CBM CBM CFT Total Sh…" at bounding box center [217, 315] width 424 height 109
click at [42, 342] on input "9" at bounding box center [41, 344] width 44 height 25
type input "3"
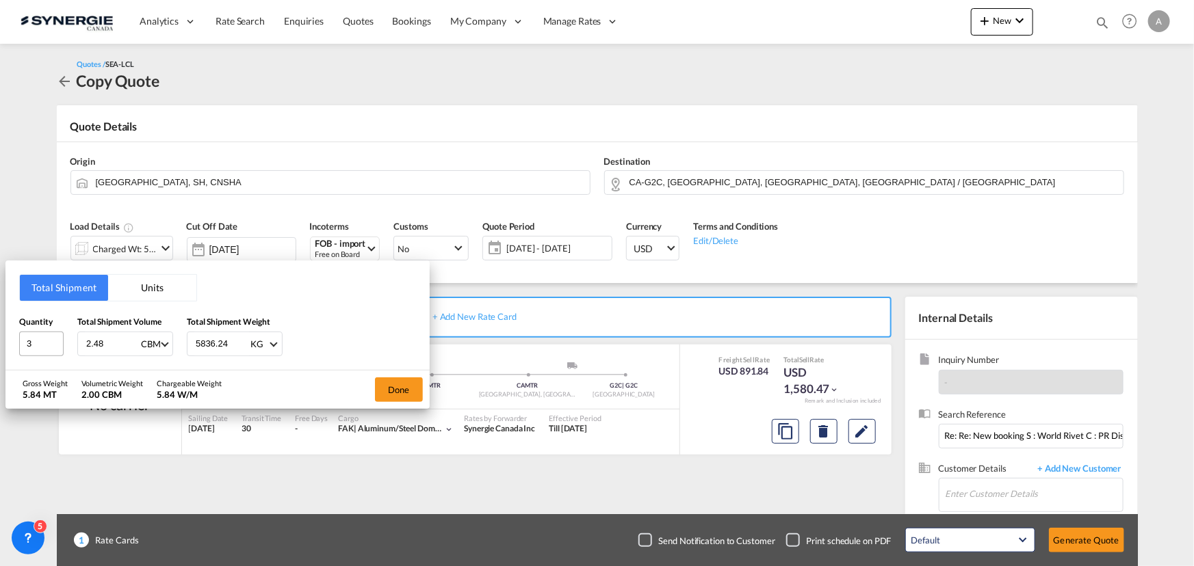
type input "2.48"
type input "1838.91"
click at [404, 385] on button "Done" at bounding box center [399, 390] width 48 height 25
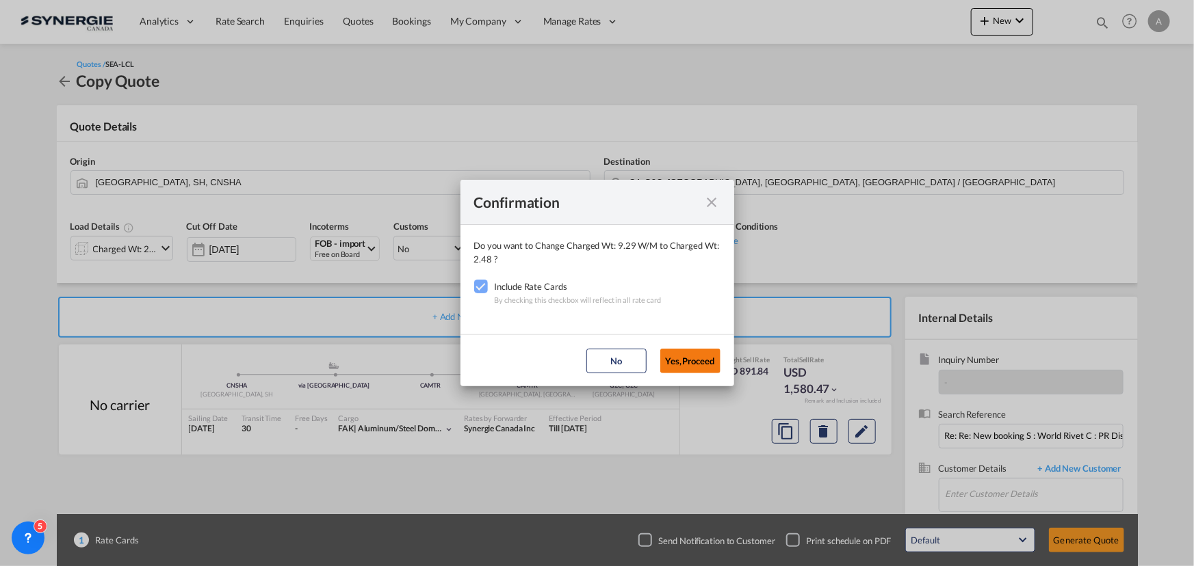
click at [702, 362] on button "Yes,Proceed" at bounding box center [690, 361] width 60 height 25
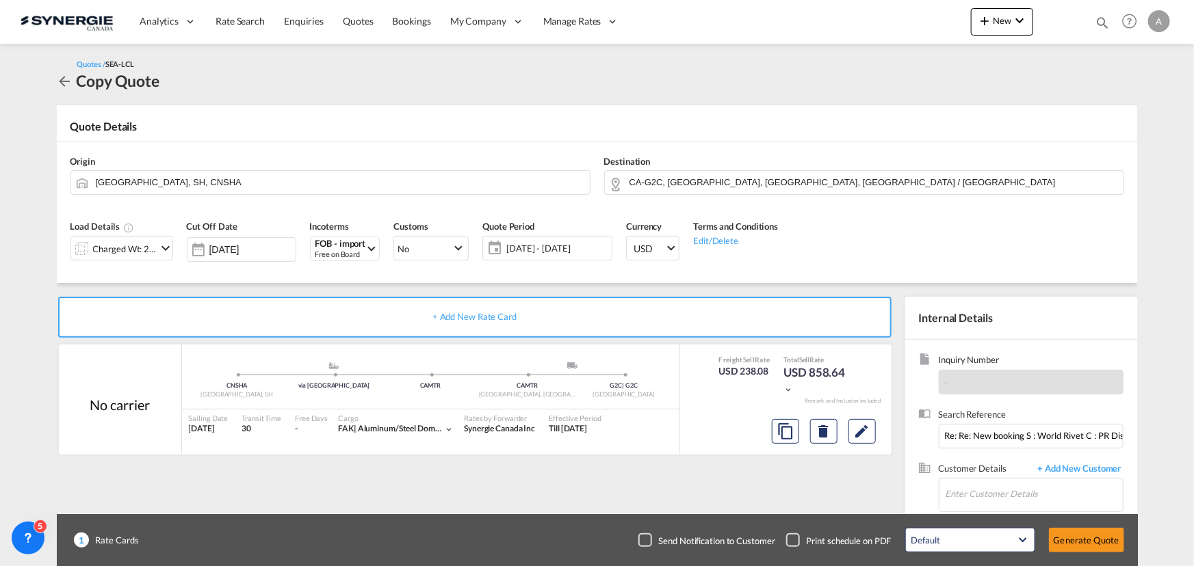
click at [561, 248] on span "17 Sep - 17 Oct 2025" at bounding box center [557, 248] width 102 height 12
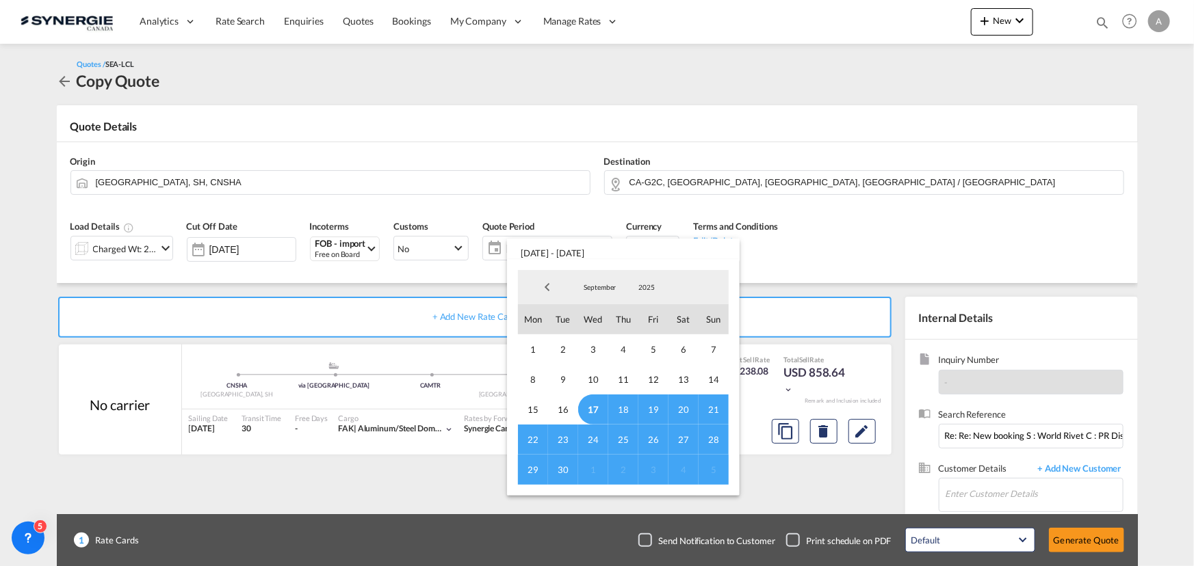
drag, startPoint x: 586, startPoint y: 406, endPoint x: 558, endPoint y: 465, distance: 64.9
click at [586, 406] on span "17" at bounding box center [593, 410] width 30 height 30
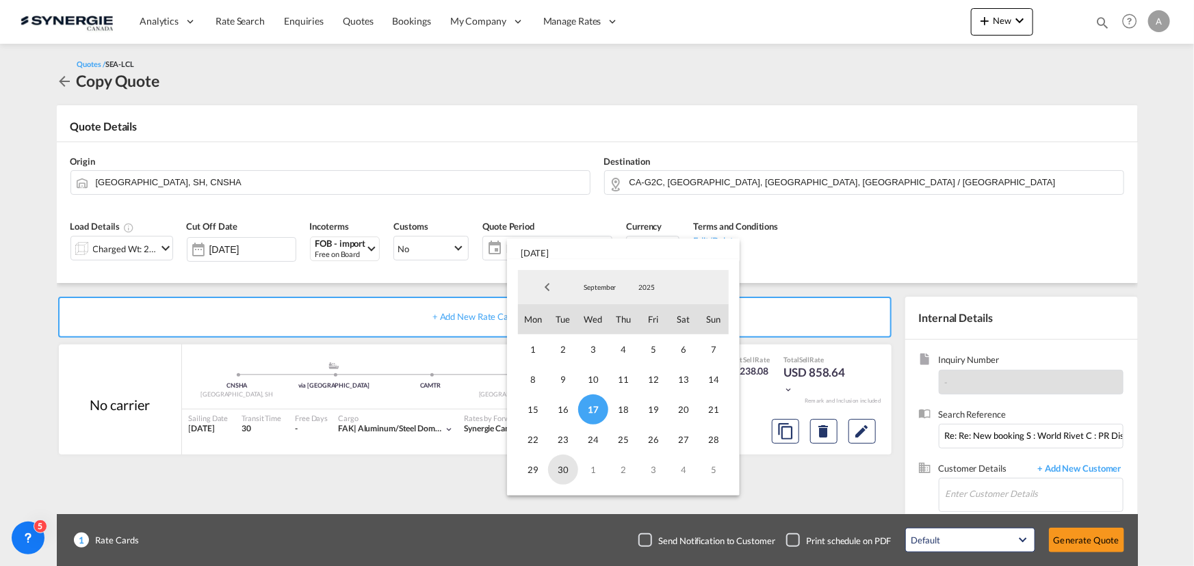
click at [563, 475] on span "30" at bounding box center [563, 470] width 30 height 30
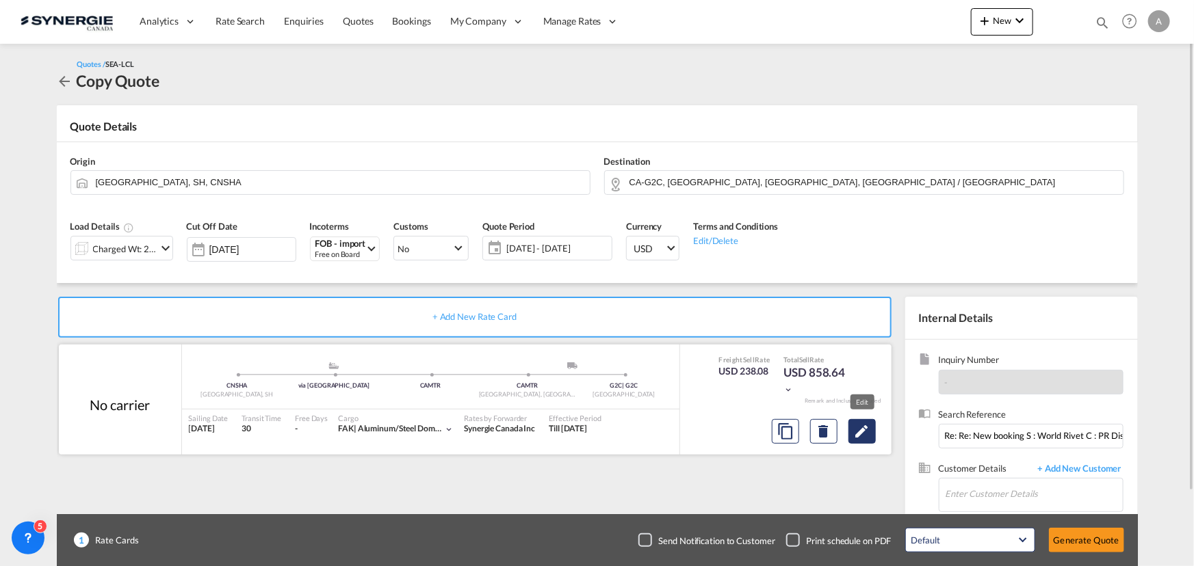
click at [855, 438] on md-icon "Edit" at bounding box center [862, 431] width 16 height 16
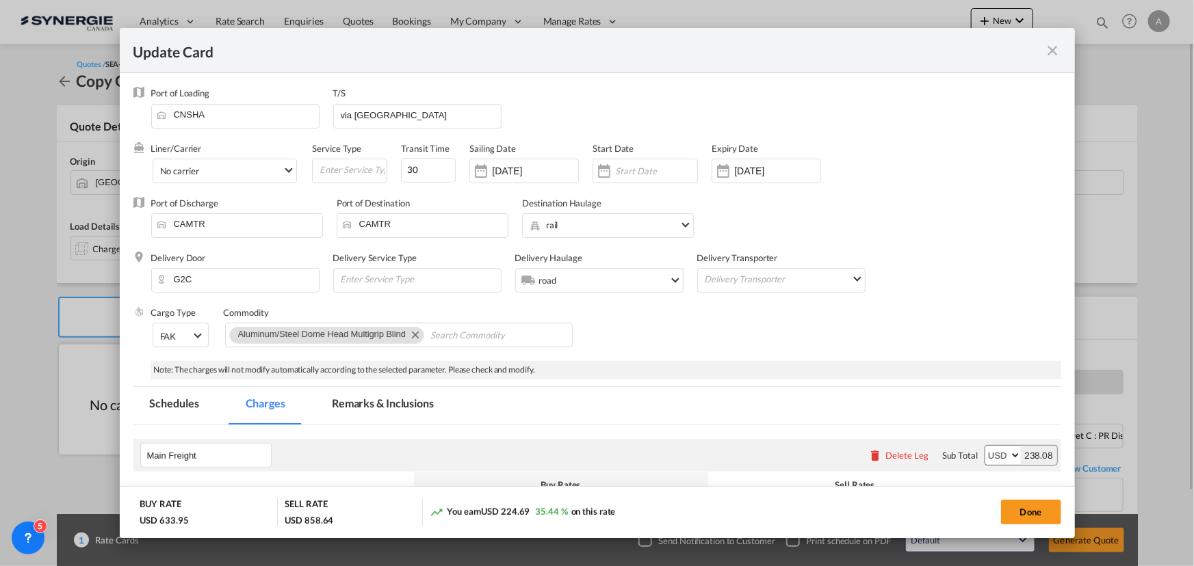
select select "per_w/m"
select select "per_kg"
select select "flat"
select select "per_bl"
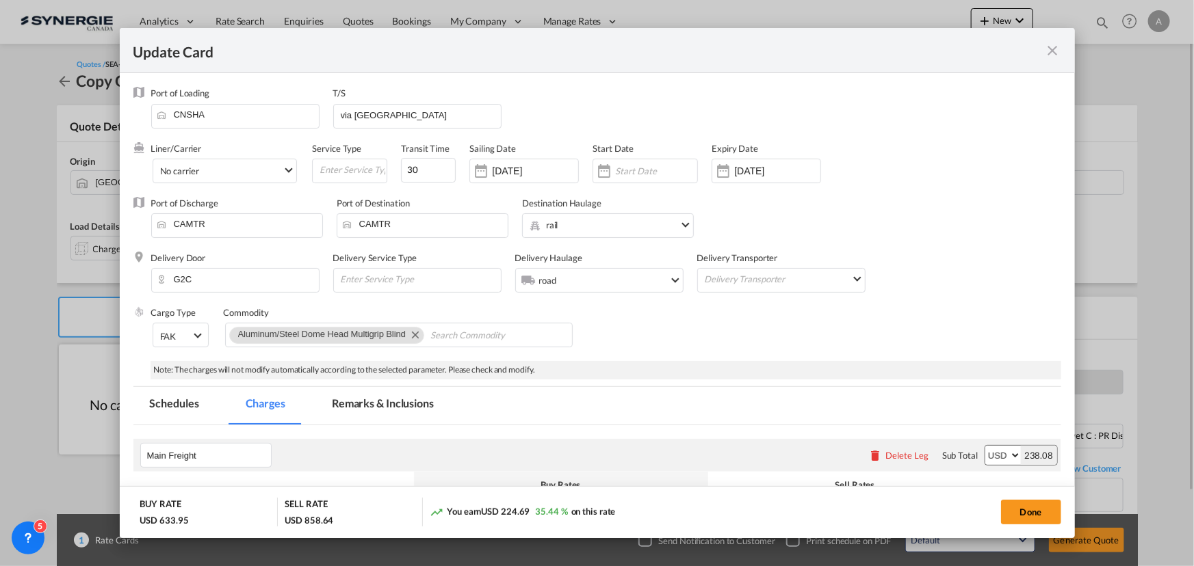
select select "per_bl"
select select "per_shipment"
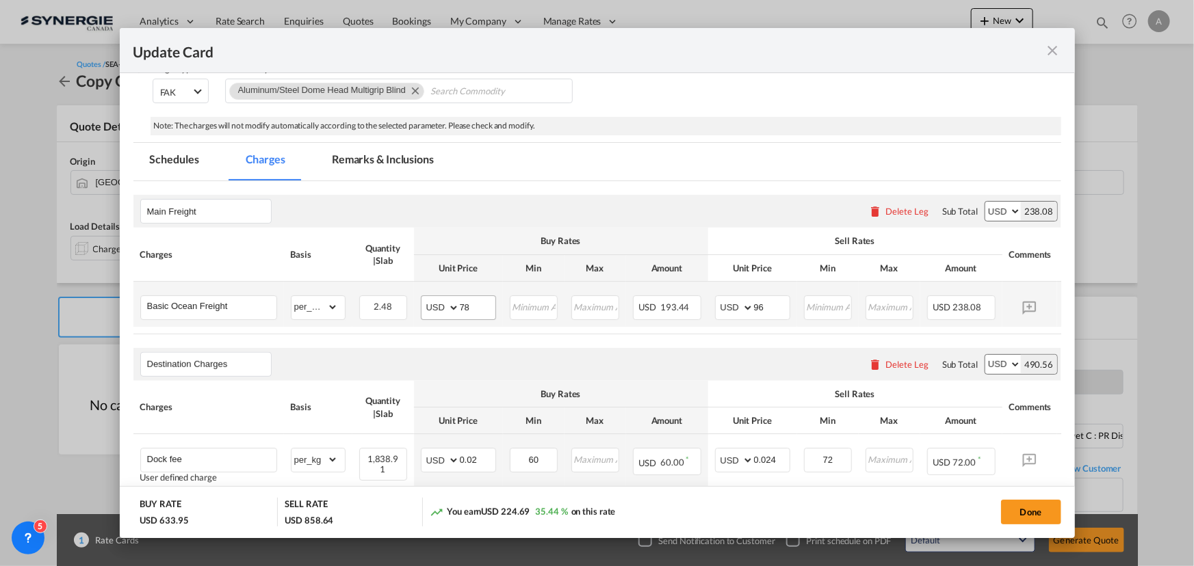
scroll to position [248, 0]
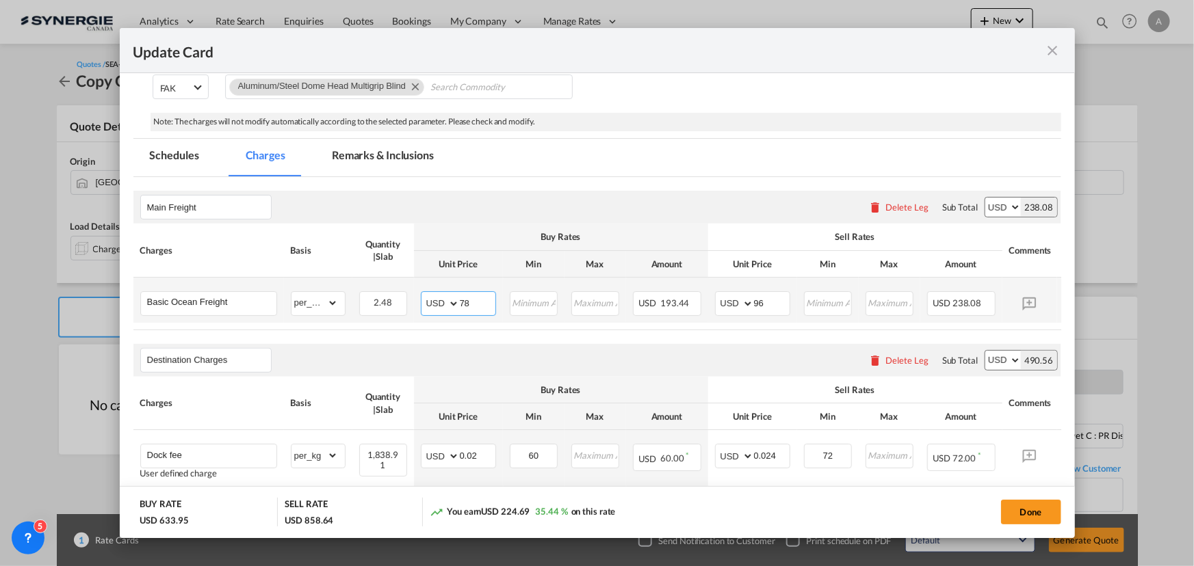
drag, startPoint x: 469, startPoint y: 300, endPoint x: 428, endPoint y: 298, distance: 41.8
click at [431, 299] on md-input-container "AED AFN ALL AMD ANG AOA ARS AUD AWG AZN BAM BBD BDT BGN BHD BIF BMD BND BOB BRL…" at bounding box center [458, 303] width 75 height 25
type input "72"
type input "90"
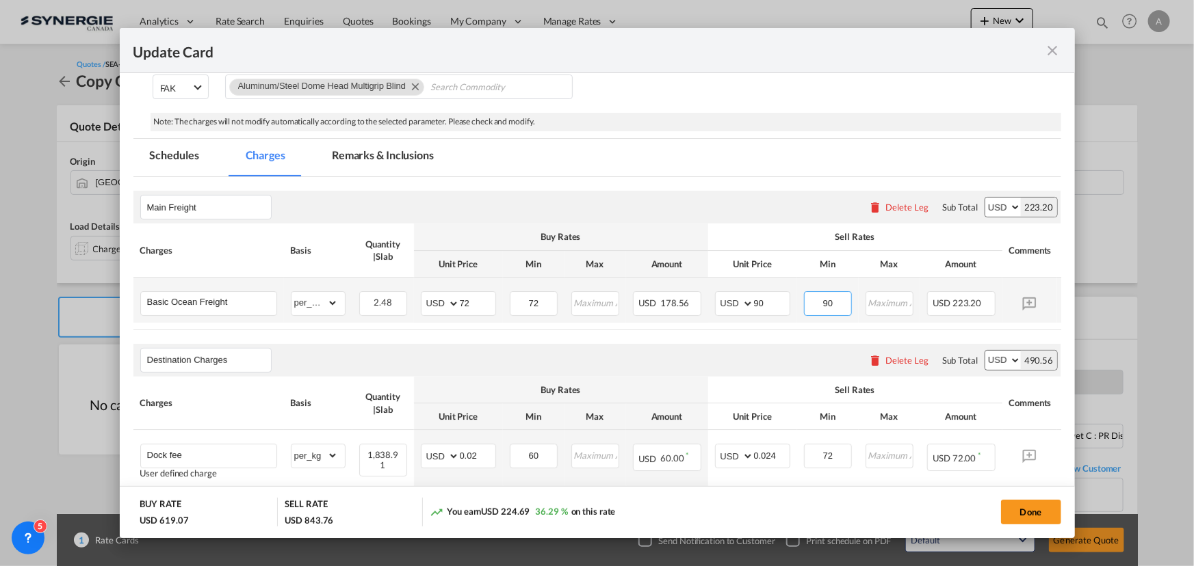
type input "90"
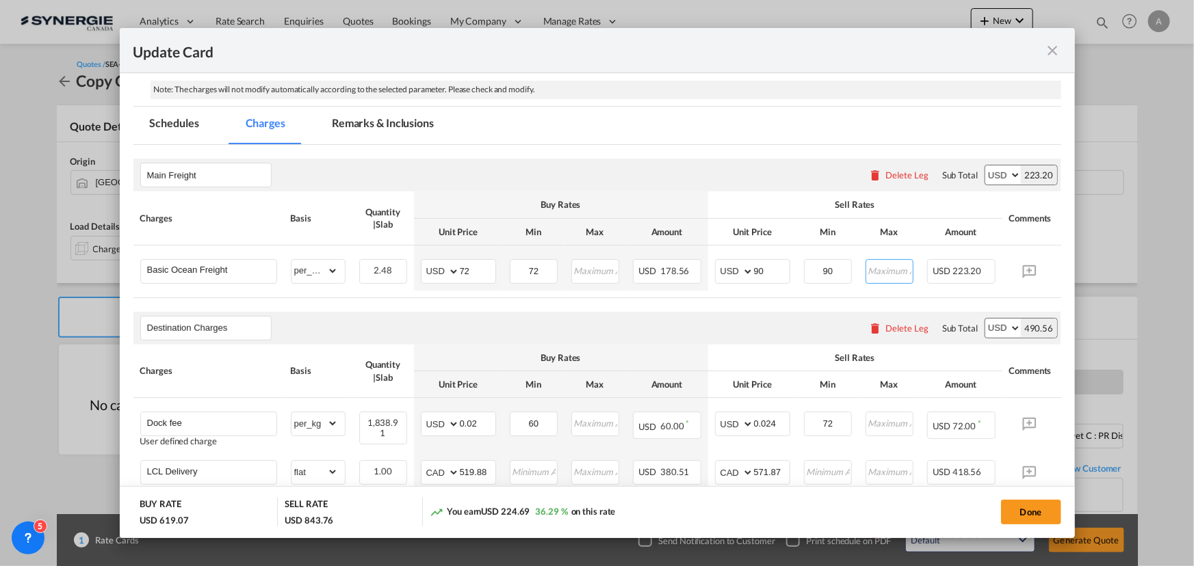
scroll to position [186, 0]
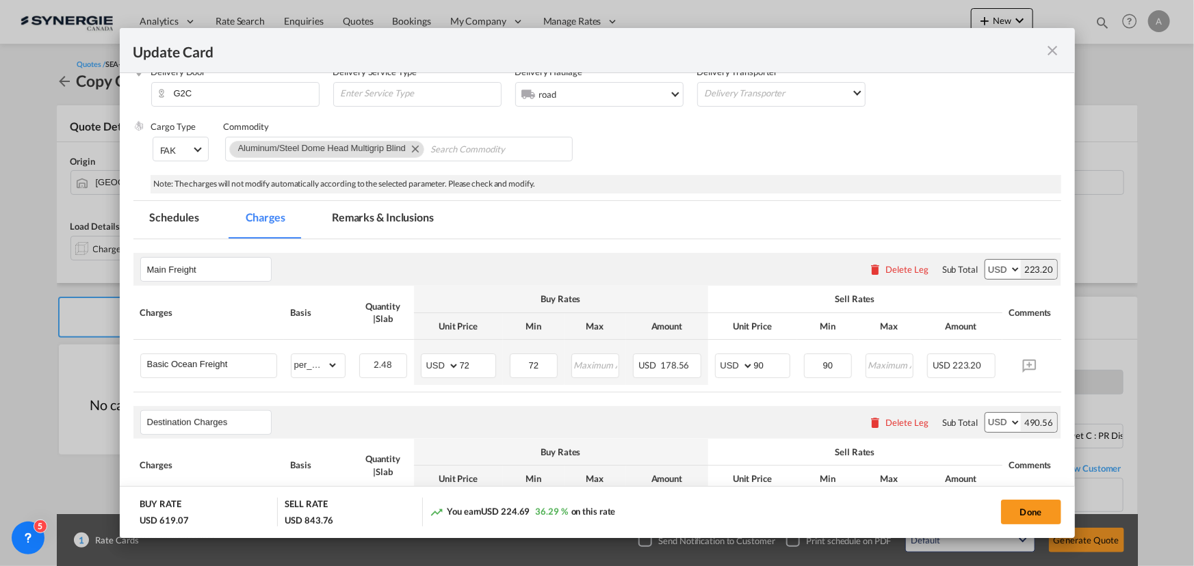
drag, startPoint x: 371, startPoint y: 220, endPoint x: 368, endPoint y: 194, distance: 26.8
click at [371, 221] on md-tab-item "Remarks & Inclusions" at bounding box center [382, 220] width 135 height 38
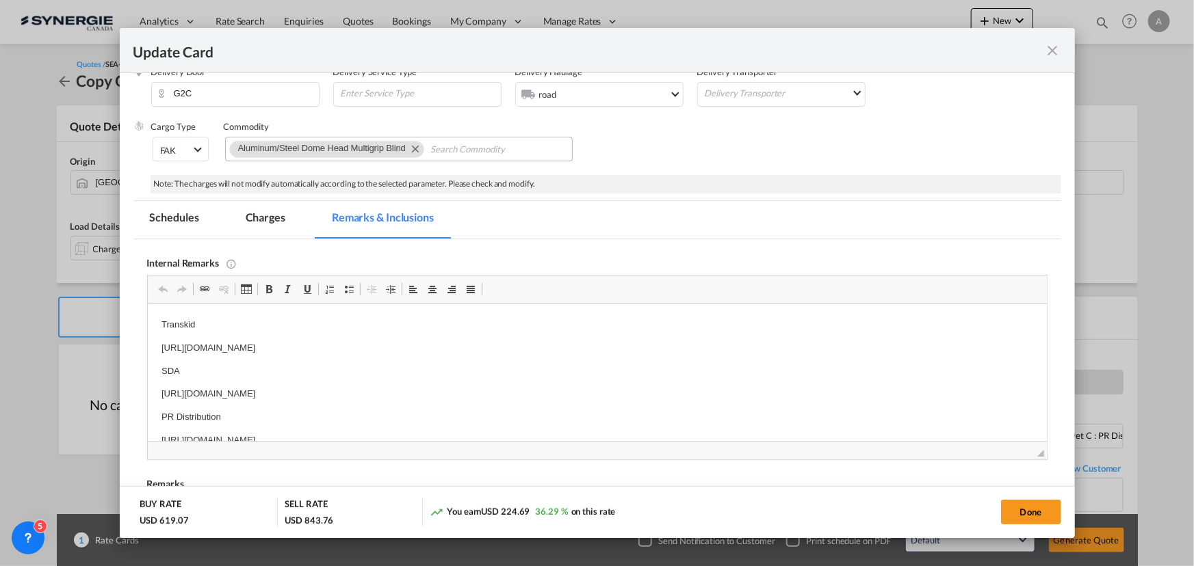
scroll to position [0, 0]
drag, startPoint x: 414, startPoint y: 148, endPoint x: 857, endPoint y: 92, distance: 446.9
click at [414, 149] on md-icon "Remove Aluminum/Steel Dome Head Multigrip Blind" at bounding box center [414, 148] width 16 height 16
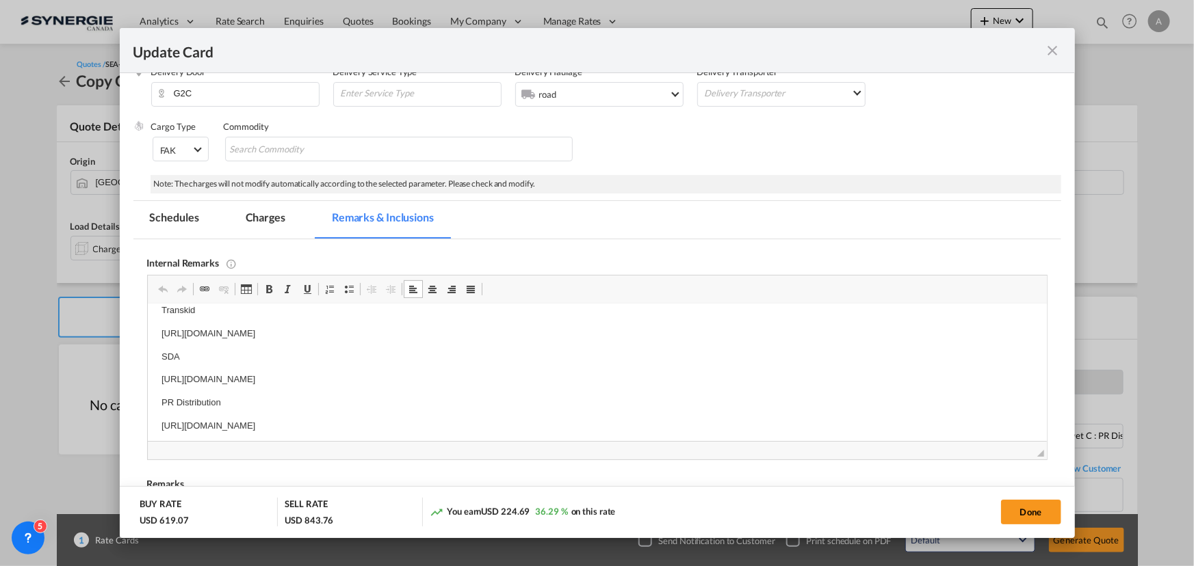
scroll to position [21, 0]
click at [161, 380] on p "https://app.frontapp.com/open/msg_1eqt1djj?key=3DlvKEVDln33Y2TVnn-oVgeXHyP2zTof" at bounding box center [597, 374] width 872 height 14
drag, startPoint x: 161, startPoint y: 376, endPoint x: 582, endPoint y: 375, distance: 420.8
click at [582, 375] on p "https://app.frontapp.com/open/msg_1eqt1djj?key=3DlvKEVDln33Y2TVnn-oVgeXHyP2zTof" at bounding box center [597, 374] width 872 height 14
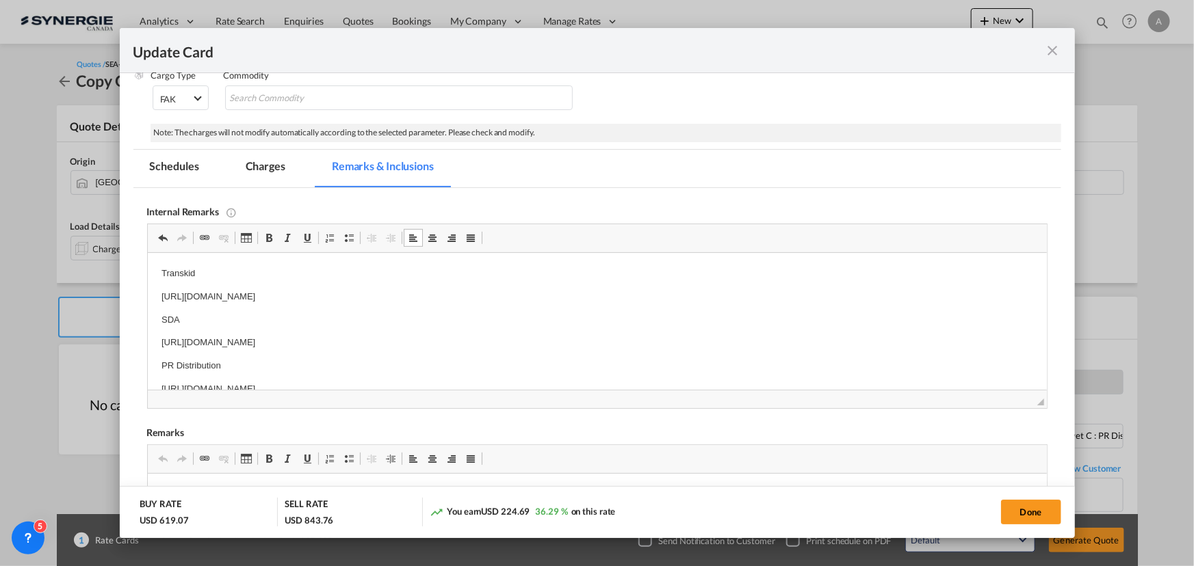
scroll to position [248, 0]
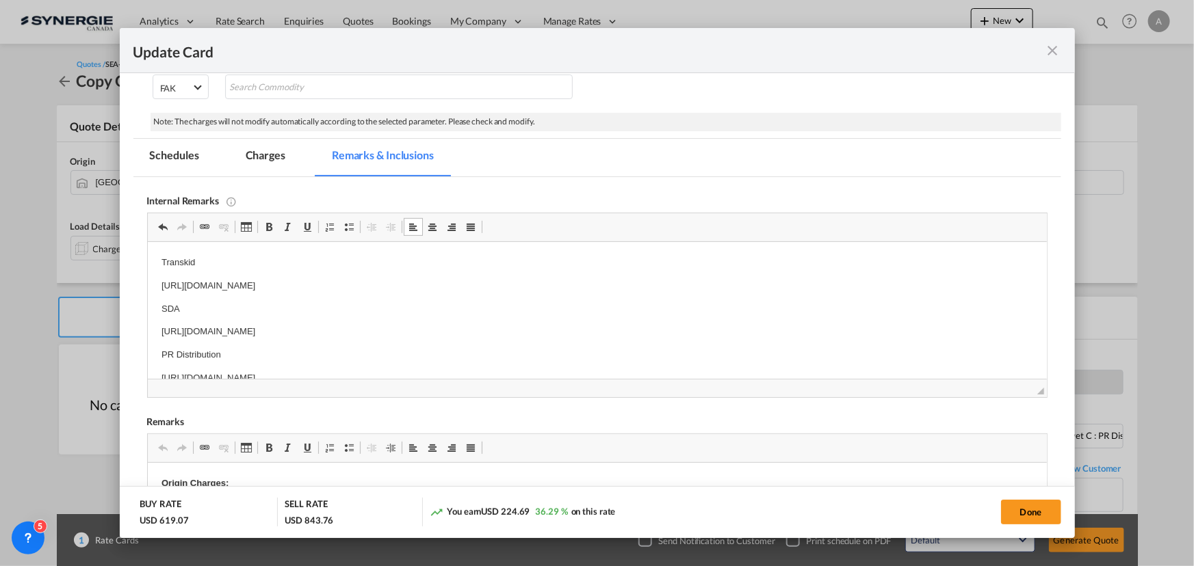
click at [159, 369] on html "Transkid https://app.frontapp.com/open/msg_1er09bf3?key=rNuBF6-40Rq_7CXUzYXbyCM…" at bounding box center [596, 320] width 899 height 157
drag, startPoint x: 155, startPoint y: 373, endPoint x: 538, endPoint y: 355, distance: 384.2
click at [538, 355] on html "Transkid https://app.frontapp.com/open/msg_1er09bf3?key=rNuBF6-40Rq_7CXUzYXbyCM…" at bounding box center [596, 300] width 899 height 157
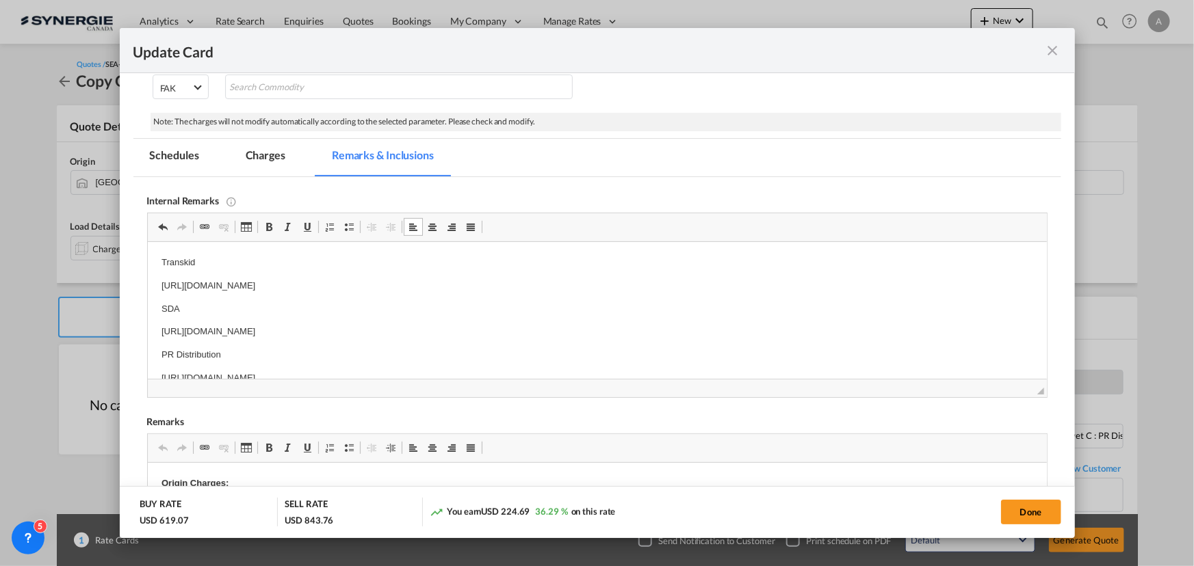
drag, startPoint x: 153, startPoint y: 282, endPoint x: 575, endPoint y: 274, distance: 422.2
click at [575, 274] on html "Transkid https://app.frontapp.com/open/msg_1er09bf3?key=rNuBF6-40Rq_7CXUzYXbyCM…" at bounding box center [596, 320] width 899 height 157
click at [267, 162] on md-tab-item "Charges" at bounding box center [265, 158] width 73 height 38
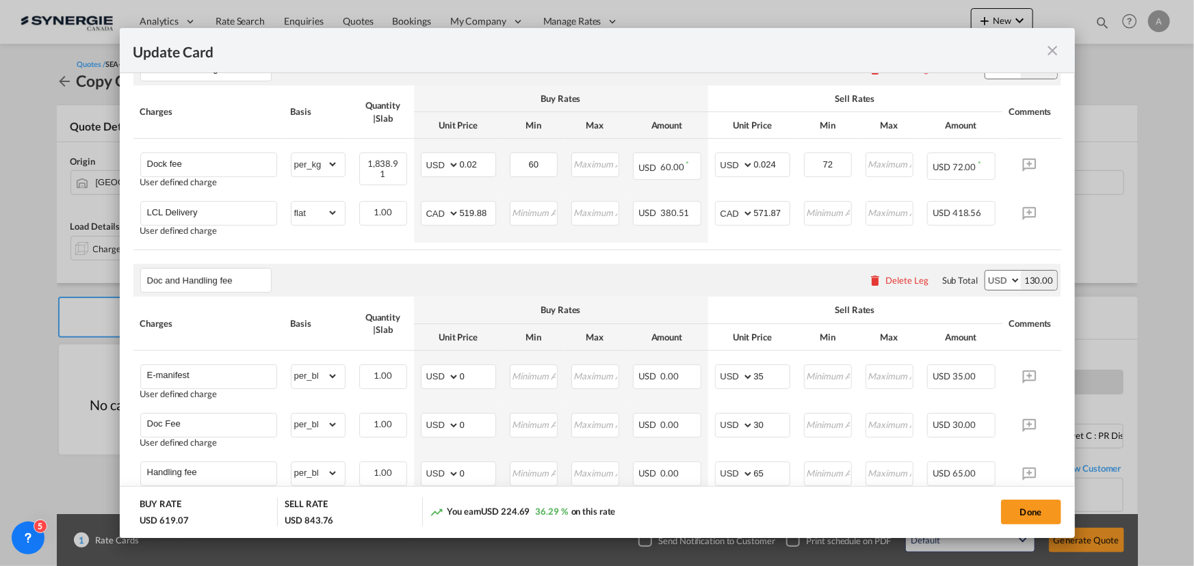
scroll to position [560, 0]
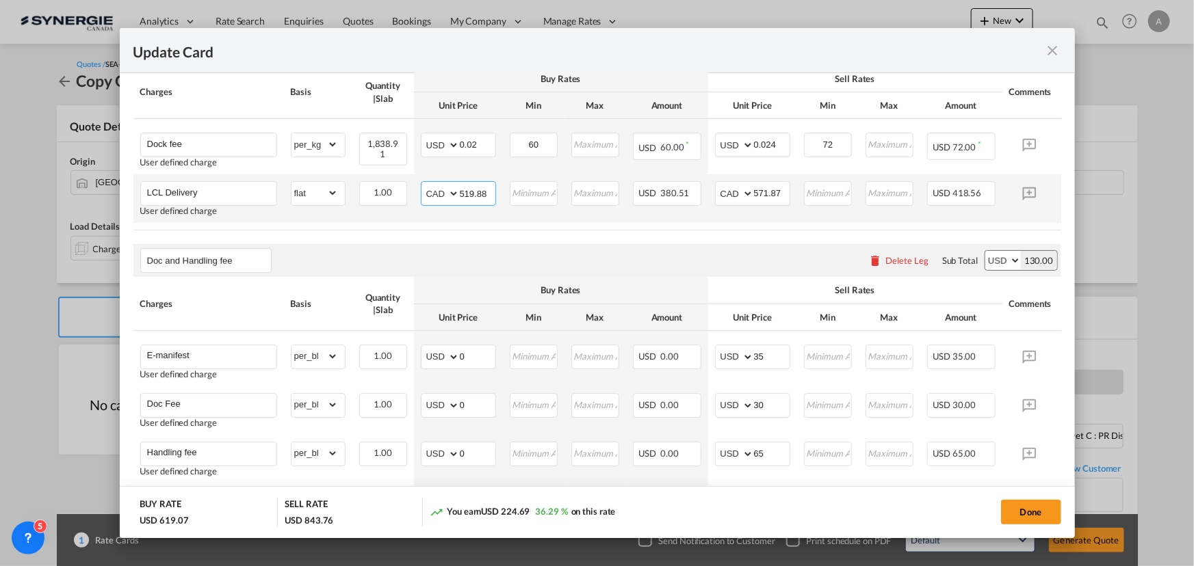
drag, startPoint x: 486, startPoint y: 199, endPoint x: 406, endPoint y: 200, distance: 79.4
click at [409, 198] on tr "LCL Delivery User defined charge Please Enter Already Exists gross_weight volum…" at bounding box center [617, 198] width 969 height 49
type input "171"
type input "225"
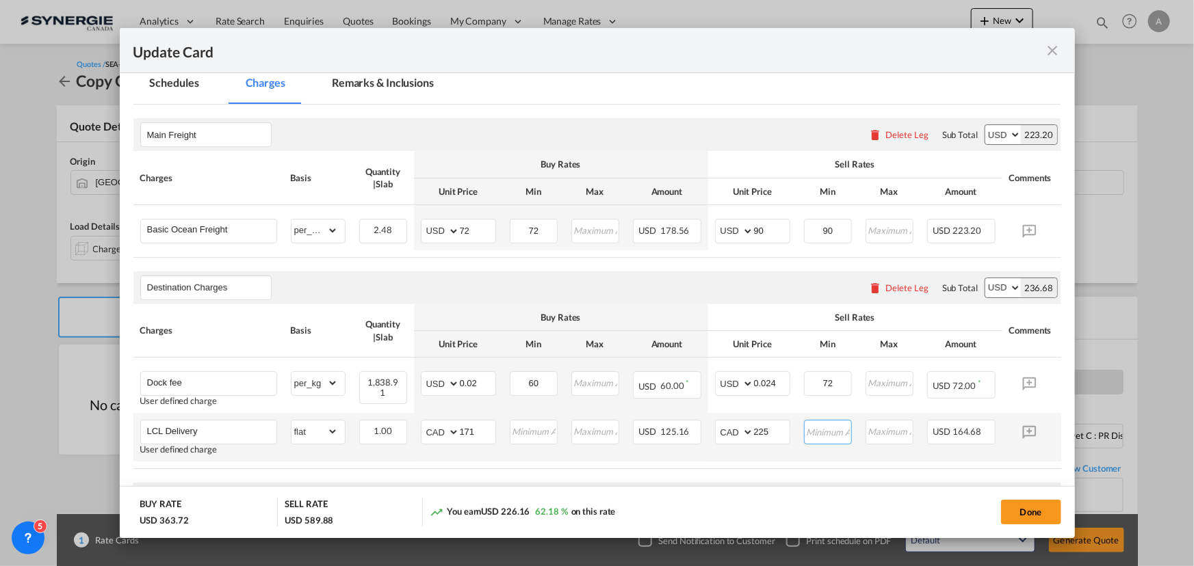
scroll to position [315, 0]
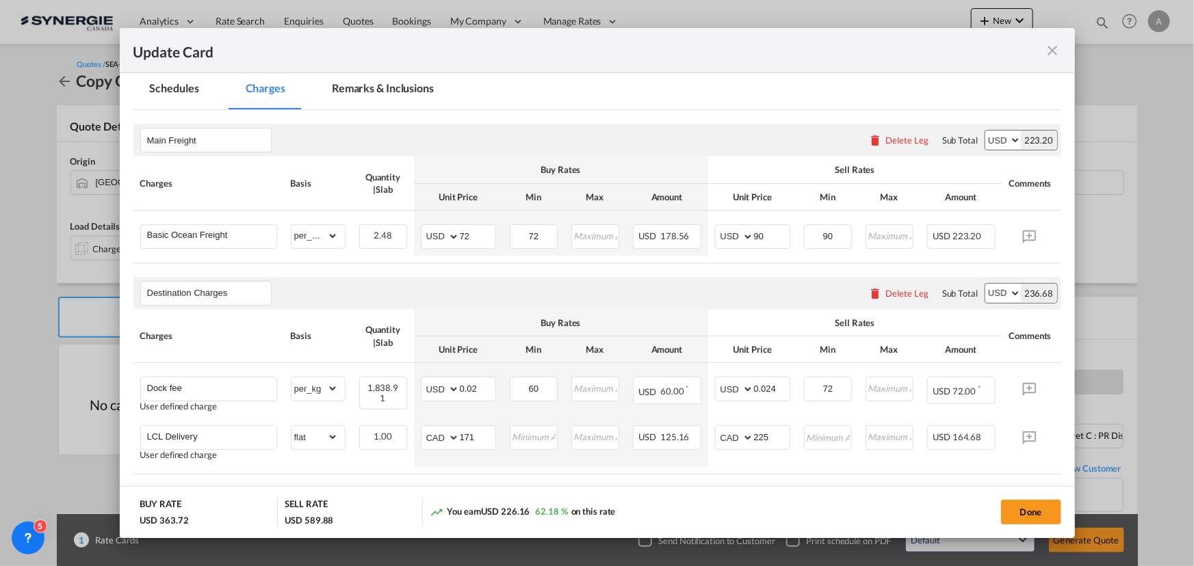
click at [405, 93] on md-tab-item "Remarks & Inclusions" at bounding box center [382, 91] width 135 height 38
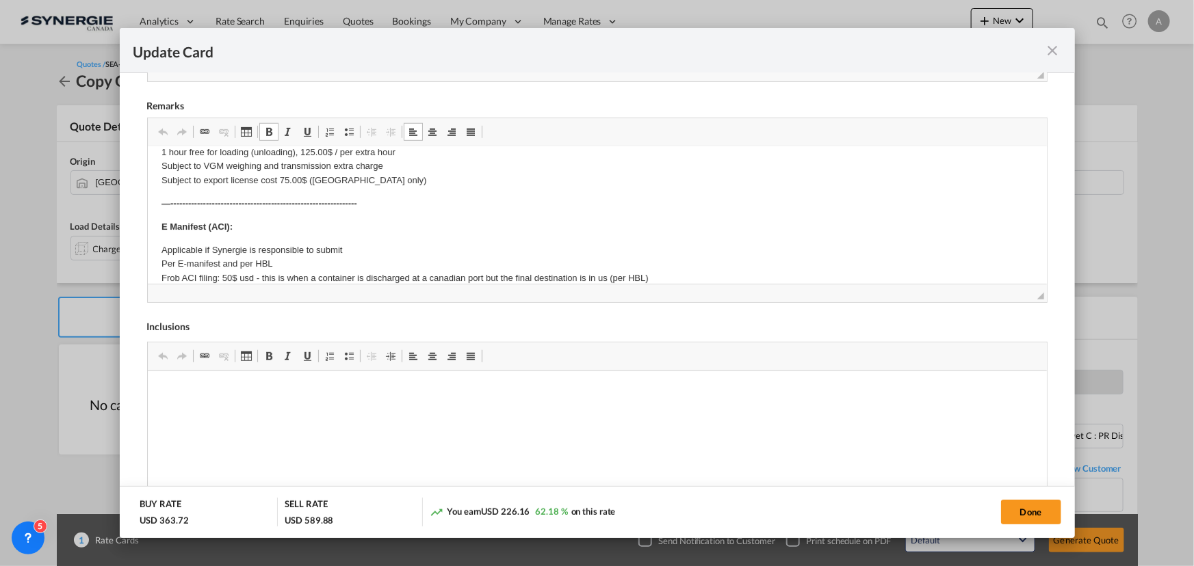
scroll to position [0, 0]
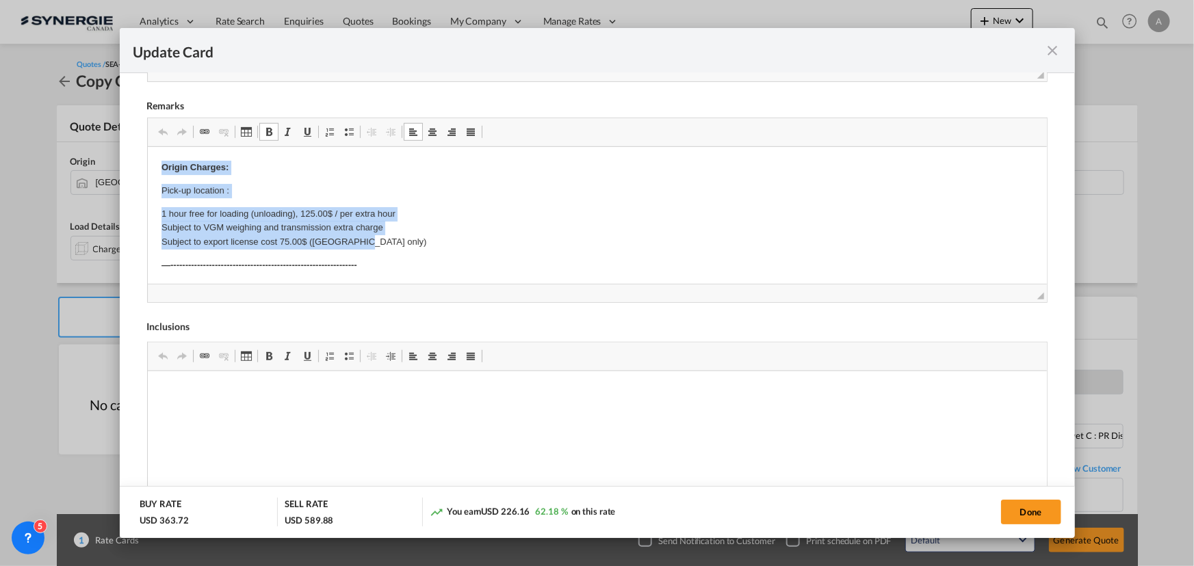
drag, startPoint x: 155, startPoint y: 166, endPoint x: 369, endPoint y: 238, distance: 225.4
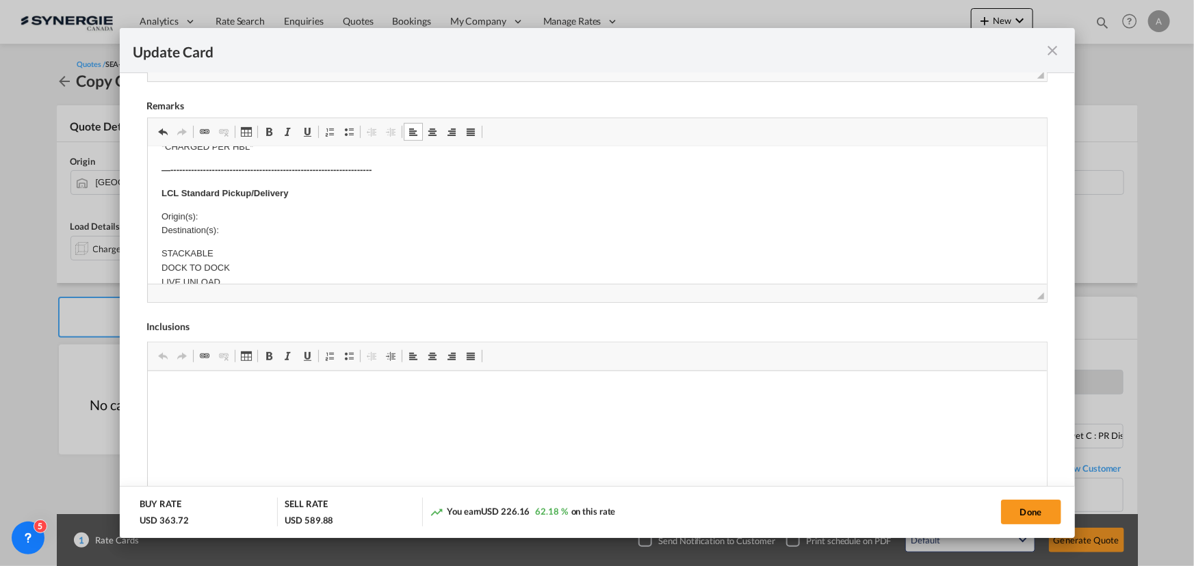
scroll to position [311, 0]
click at [209, 197] on p "Origin(s): Destination(s):" at bounding box center [597, 204] width 872 height 29
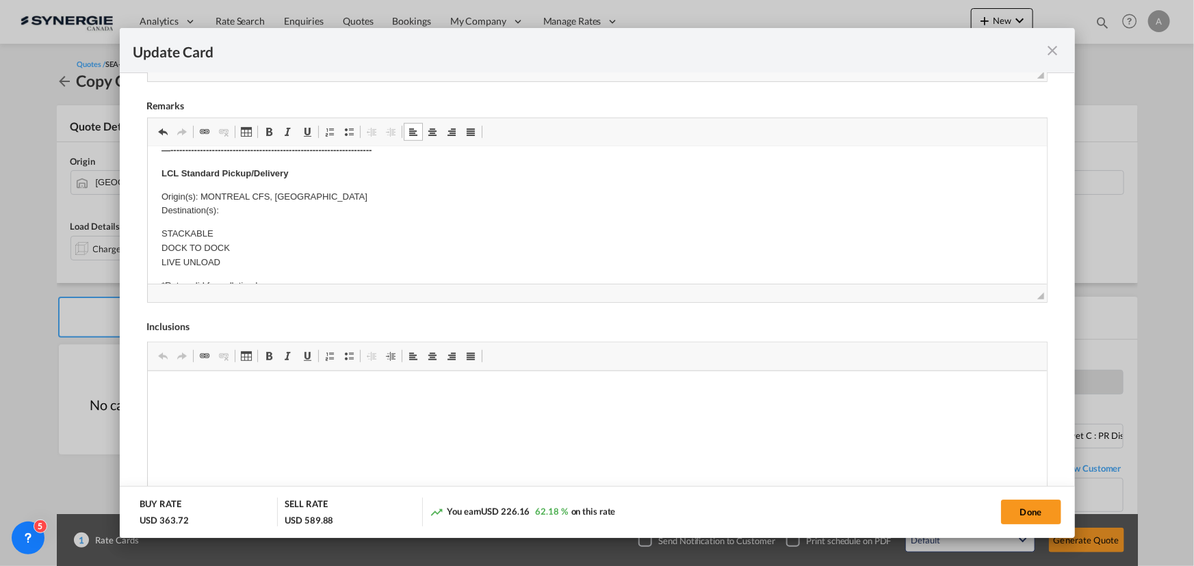
click at [244, 207] on p "Origin(s): MONTREAL CFS, QC Destination(s):" at bounding box center [597, 204] width 872 height 29
click at [1056, 47] on md-icon "icon-close fg-AAA8AD m-0 pointer" at bounding box center [1053, 50] width 16 height 16
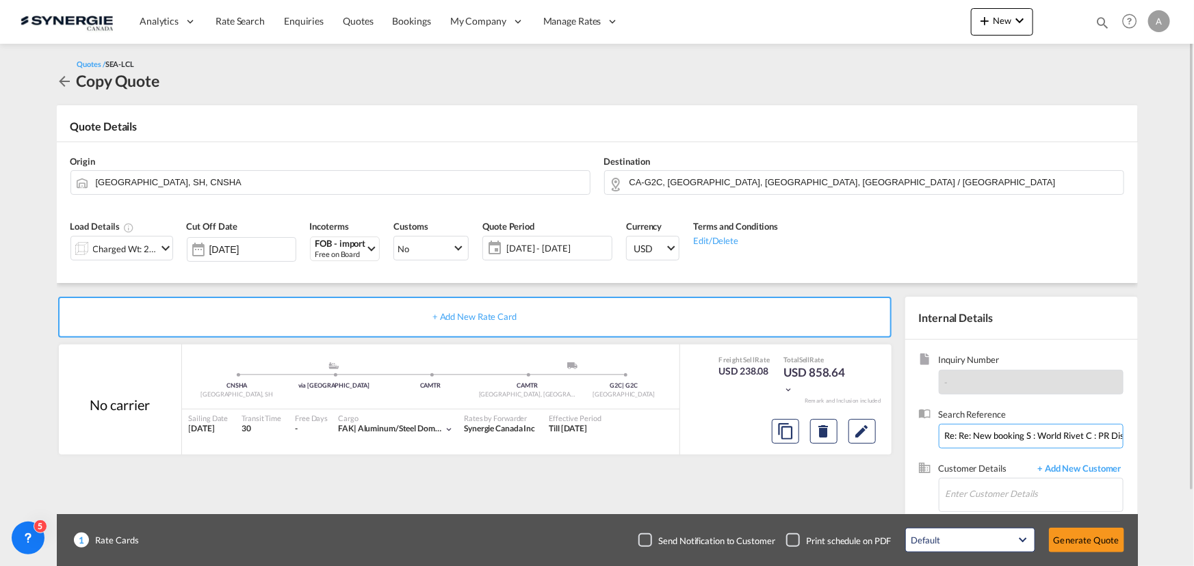
click at [984, 426] on input "Re: Re: New booking S : World Rivet C : PR Distribution invoice and packing lis…" at bounding box center [1031, 436] width 185 height 25
click at [981, 430] on input "Re: Re: New booking S : World Rivet C : PR Distribution invoice and packing lis…" at bounding box center [1031, 436] width 185 height 25
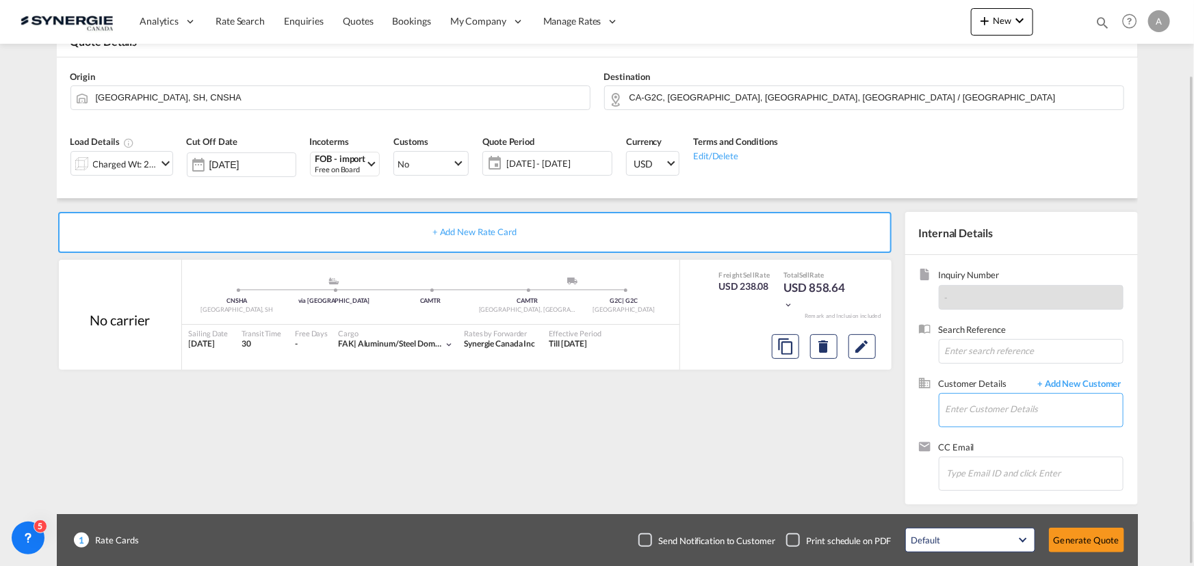
click at [1002, 414] on input "Enter Customer Details" at bounding box center [1033, 409] width 177 height 31
paste input "stephane.brousseau@prdistribution.ca"
click at [1054, 410] on body "Analytics Reports Dashboard Rate Search Enquiries Quotes Bookings" at bounding box center [597, 283] width 1194 height 566
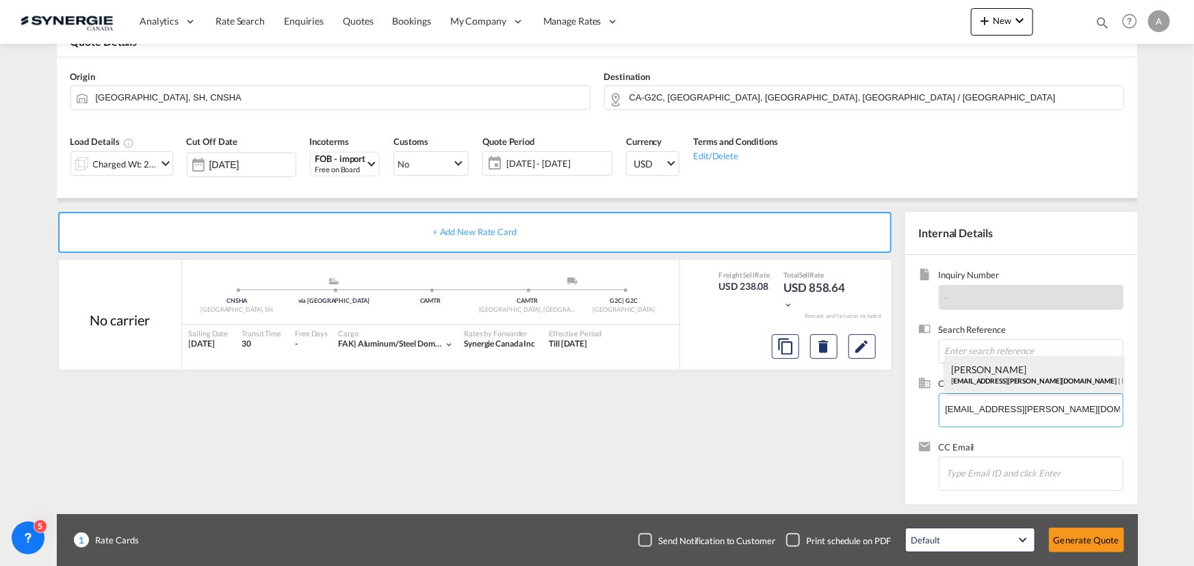
click at [991, 379] on div "Stephane Brousseau stephane.brousseau@prdistribution.ca | PR DISTRIBUTION" at bounding box center [1034, 374] width 178 height 37
type input "PR DISTRIBUTION, Stephane Brousseau, stephane.brousseau@prdistribution.ca"
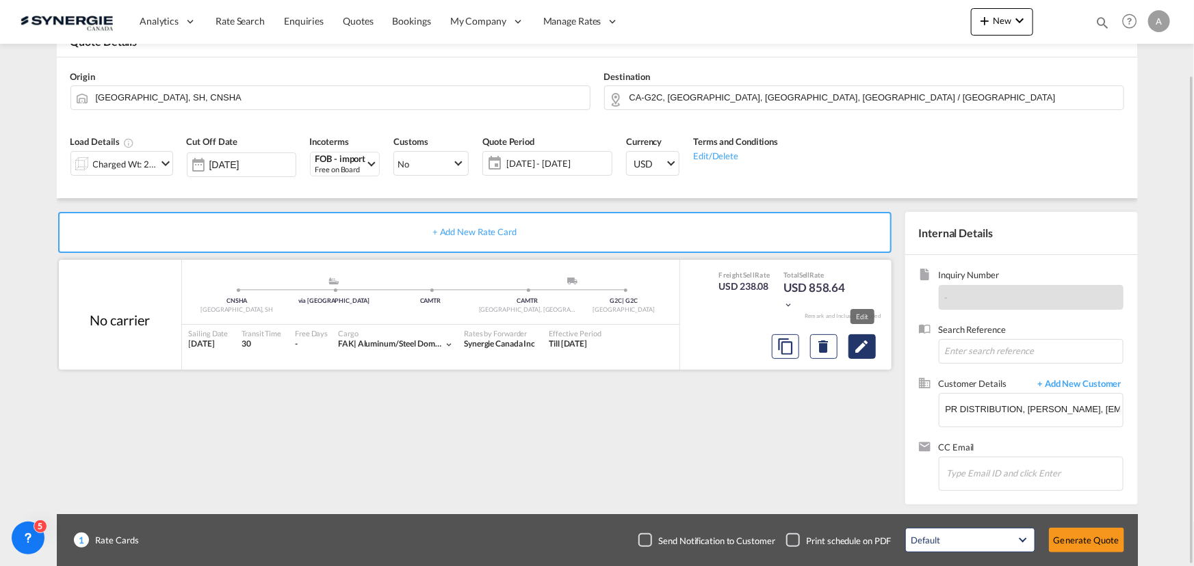
click at [857, 346] on md-icon "Edit" at bounding box center [862, 347] width 16 height 16
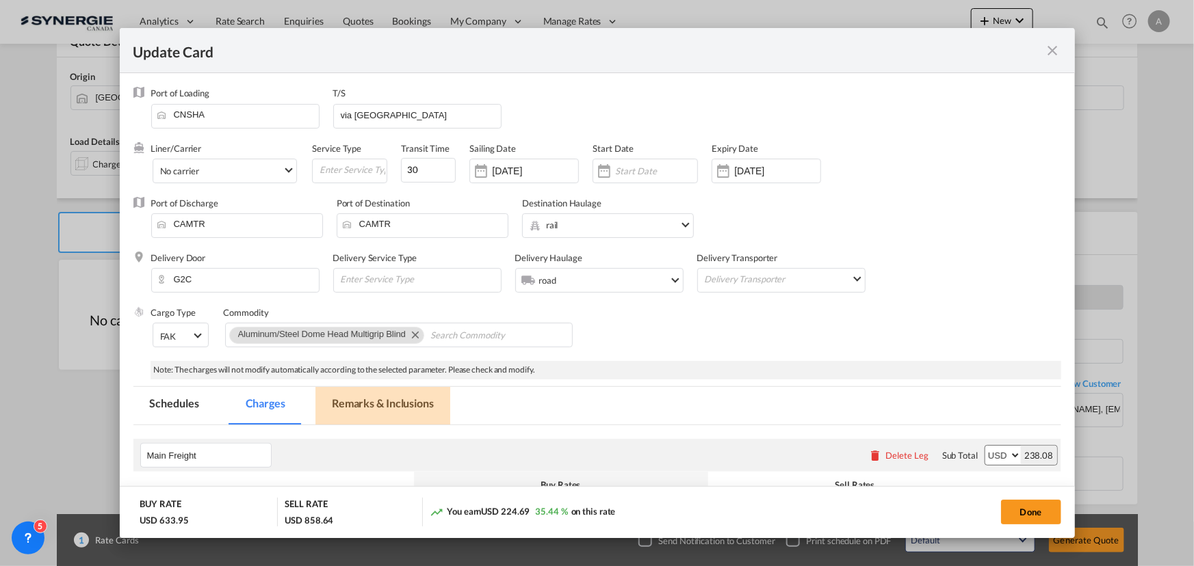
click at [374, 387] on md-tab-item "Remarks & Inclusions" at bounding box center [382, 406] width 135 height 38
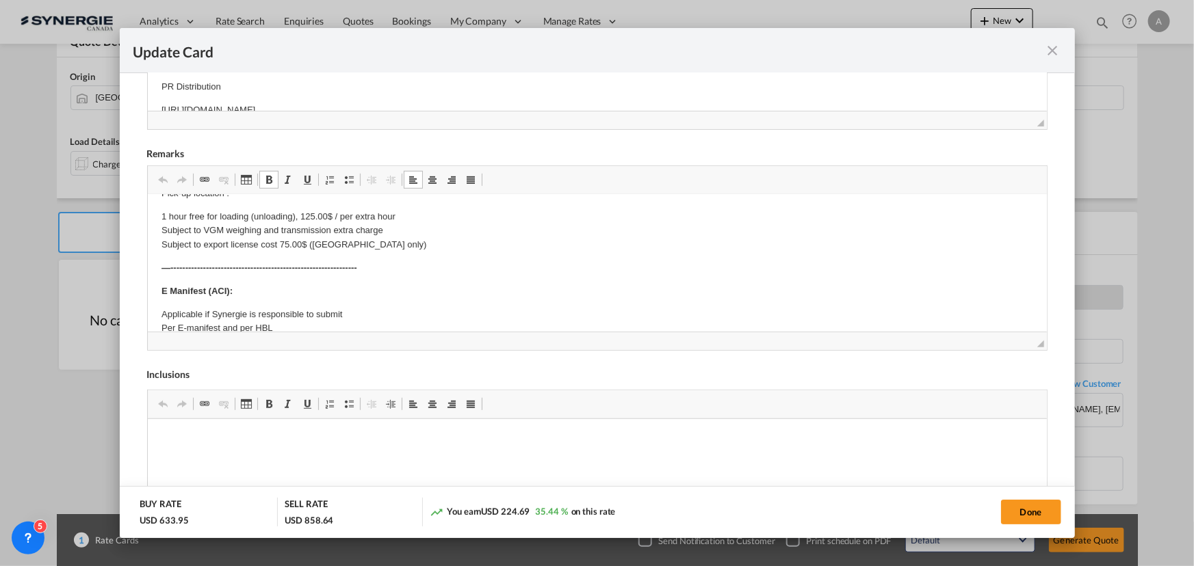
scroll to position [0, 0]
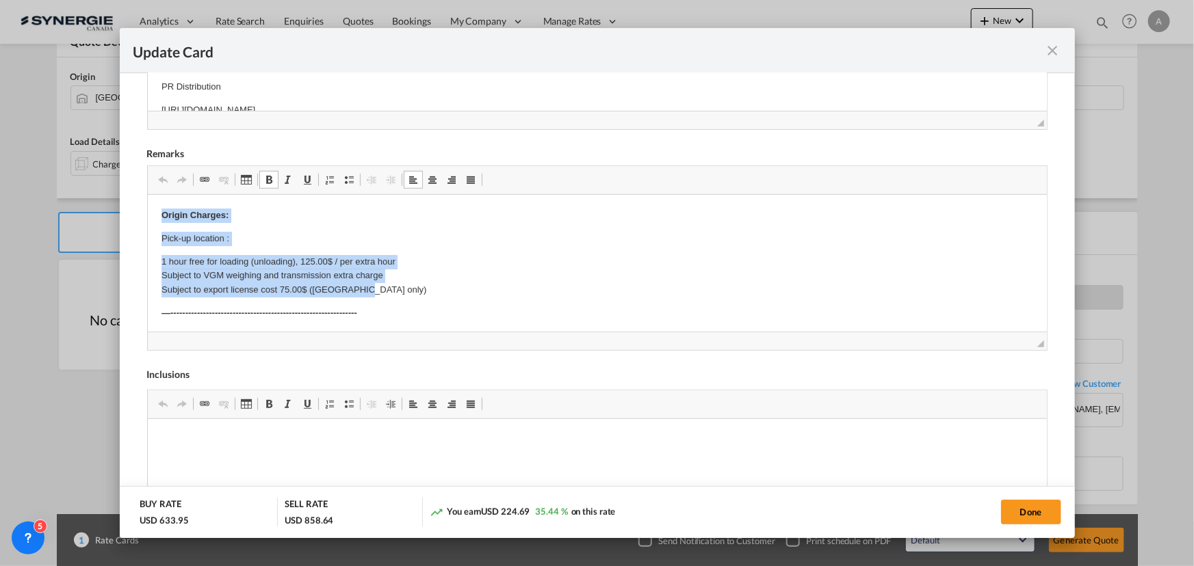
drag, startPoint x: 161, startPoint y: 213, endPoint x: 387, endPoint y: 296, distance: 240.5
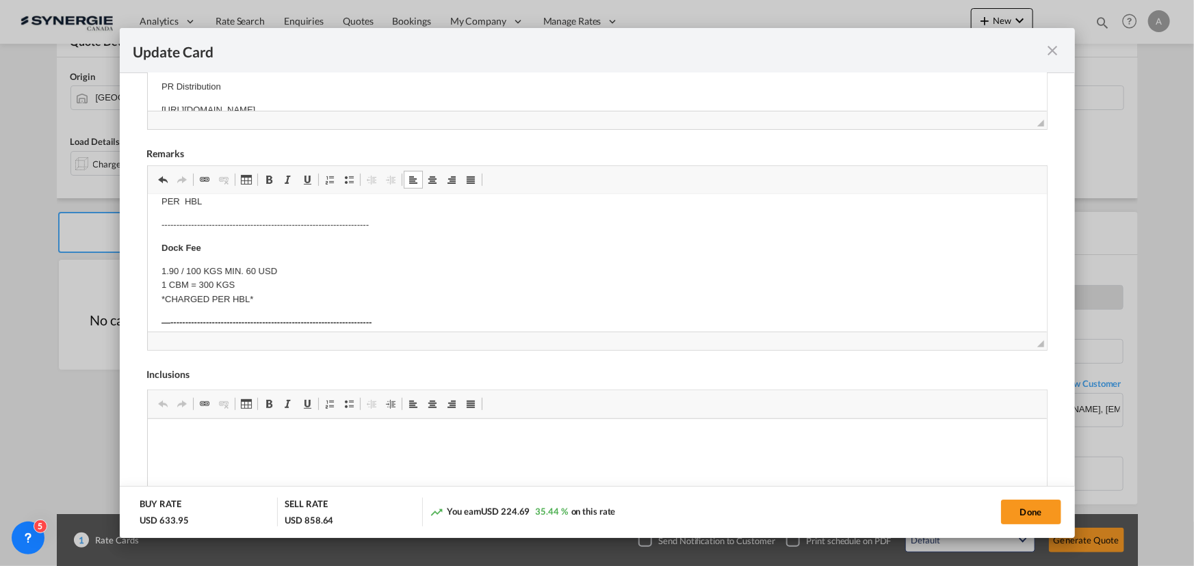
scroll to position [311, 0]
click at [236, 244] on p "Origin(s): Destination(s):" at bounding box center [597, 252] width 872 height 29
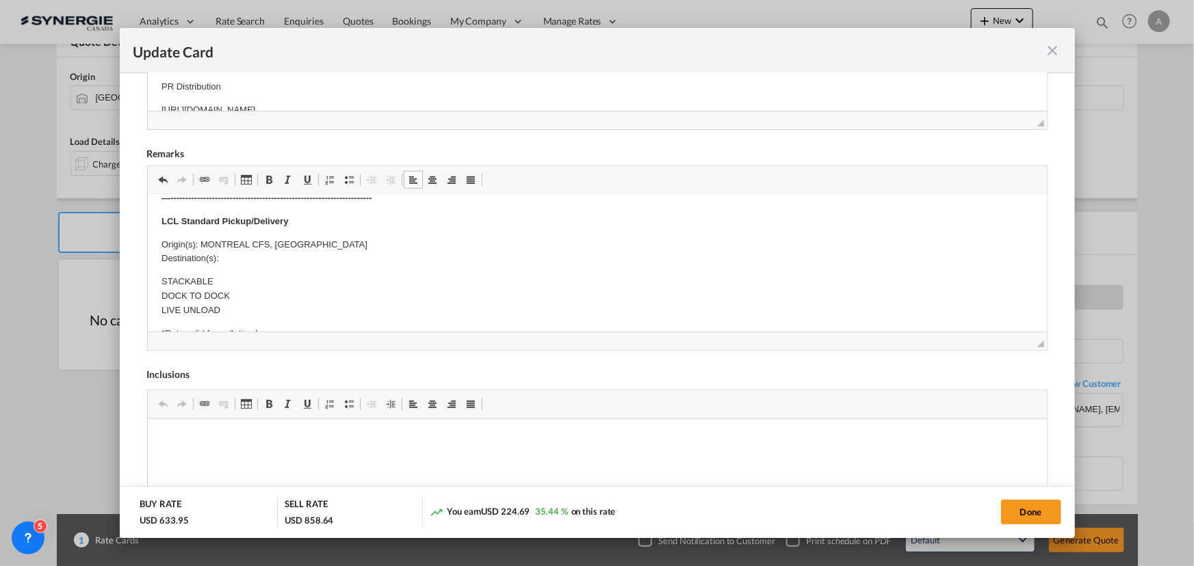
click at [238, 259] on p "Origin(s): MONTREAL CFS, QC Destination(s):" at bounding box center [597, 252] width 872 height 29
click at [1019, 514] on button "Done" at bounding box center [1031, 512] width 60 height 25
type input "15 May 2025"
type input "16 Oct 2025"
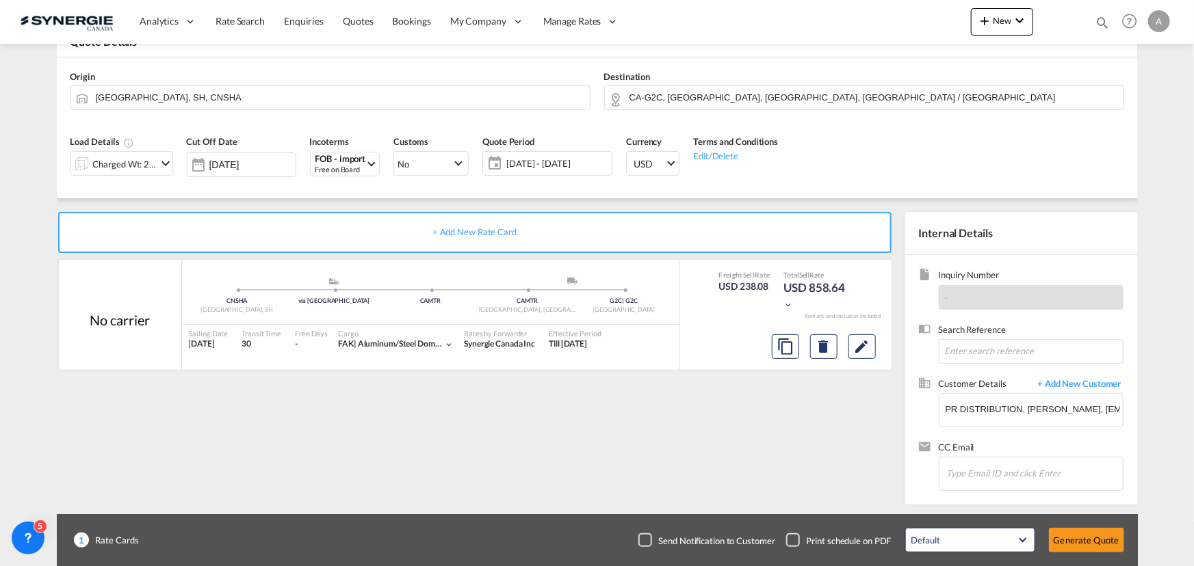
scroll to position [205, 0]
click at [859, 349] on md-icon "Edit" at bounding box center [862, 347] width 16 height 16
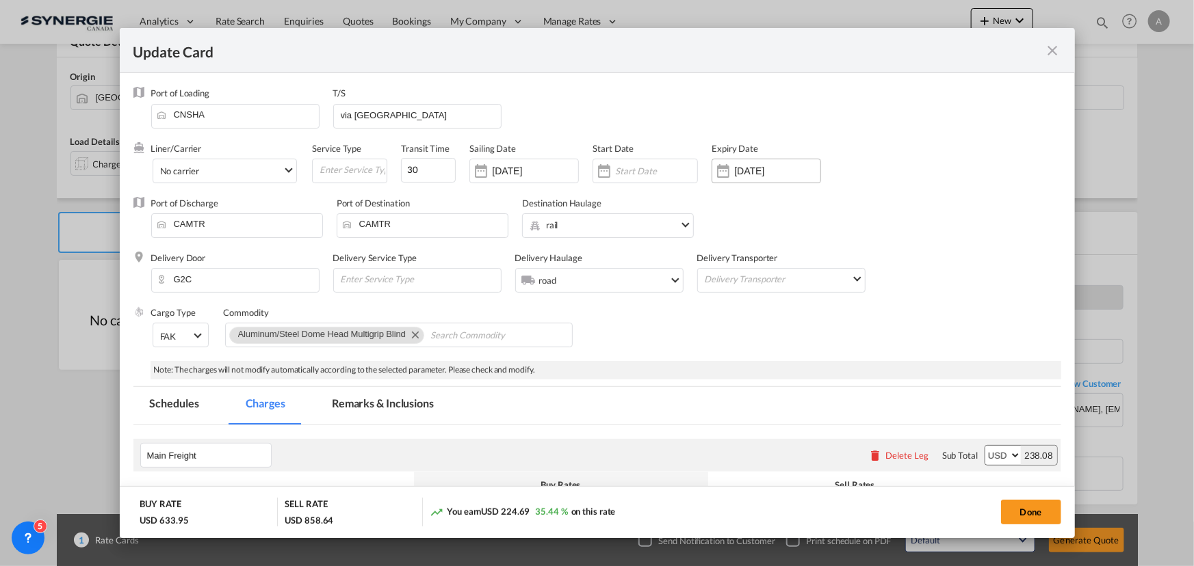
click at [749, 178] on div "17 Oct 2025" at bounding box center [766, 171] width 109 height 25
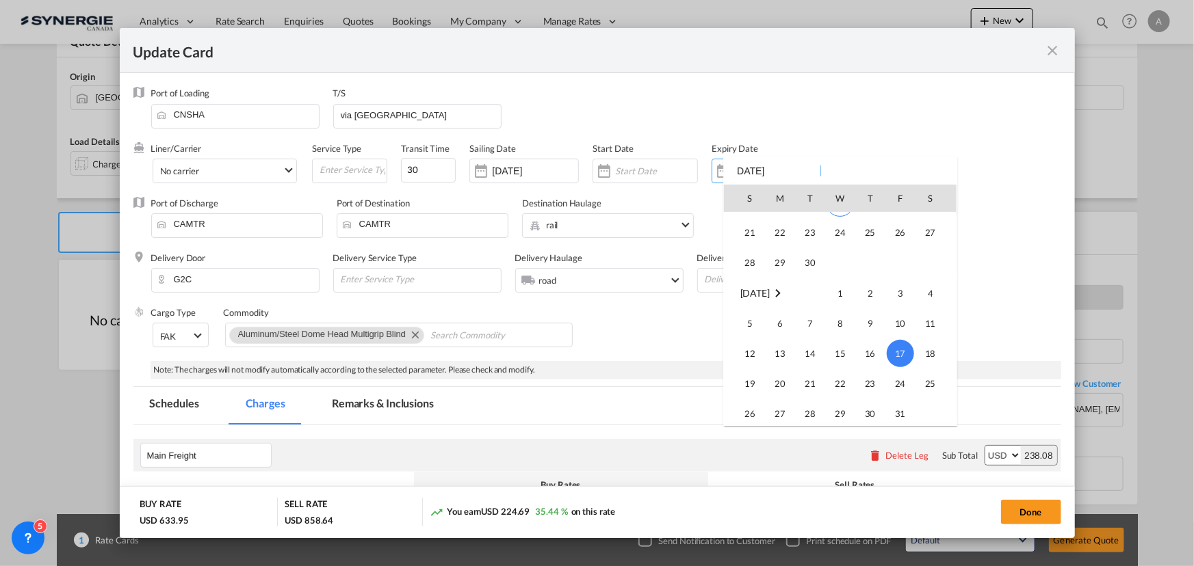
scroll to position [316968, 0]
click at [802, 307] on td "30" at bounding box center [810, 321] width 30 height 31
type input "[DATE]"
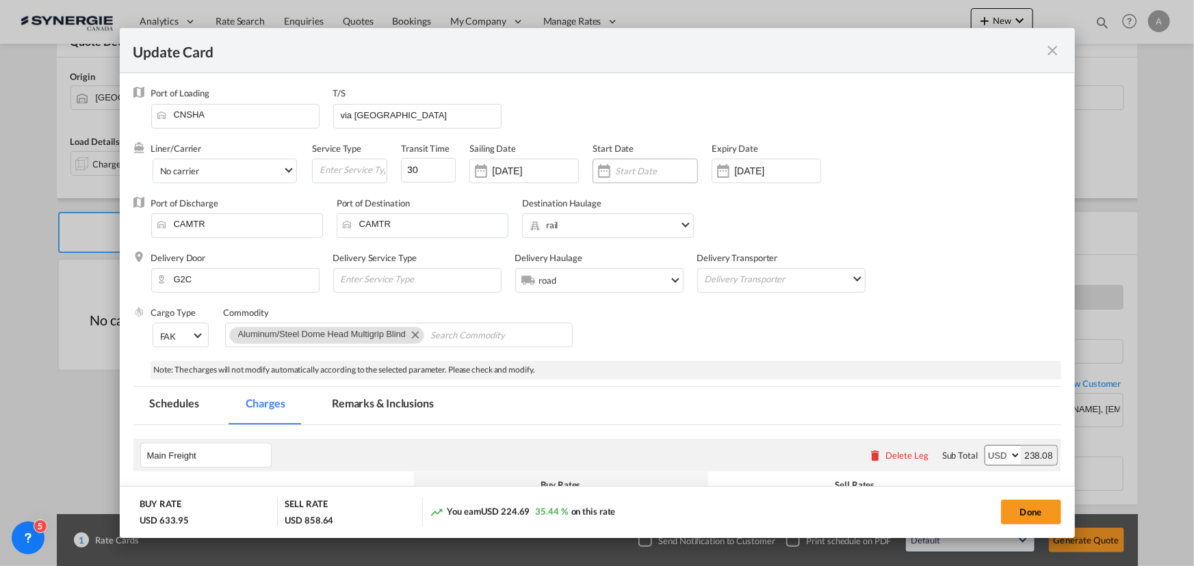
click at [663, 172] on input "Update Card Port ..." at bounding box center [656, 171] width 82 height 11
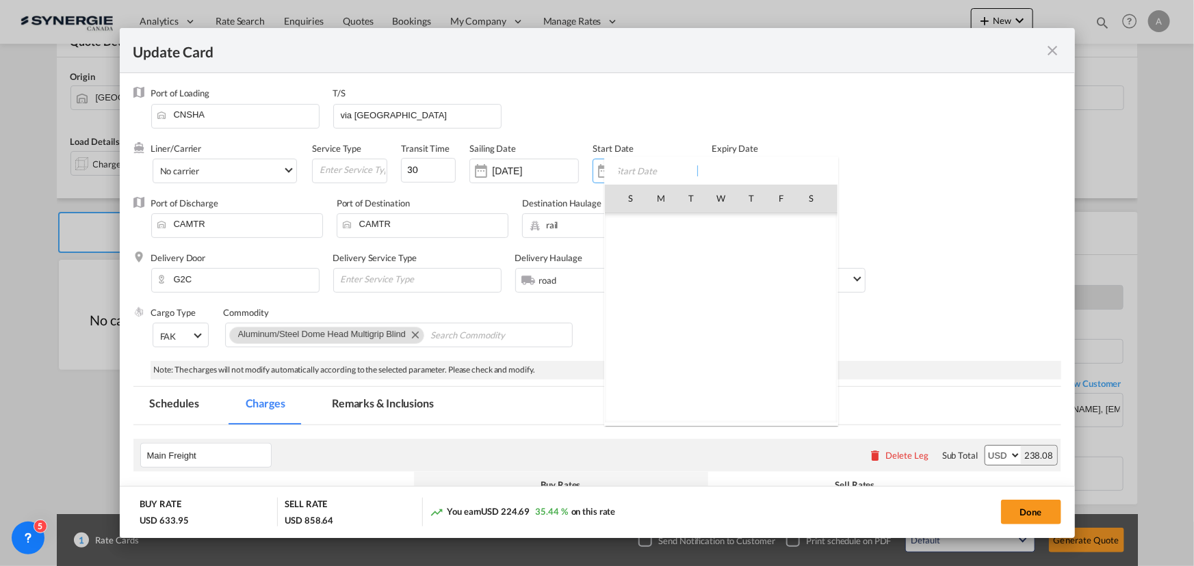
scroll to position [316911, 0]
click at [725, 307] on span "17" at bounding box center [721, 318] width 29 height 29
type input "[DATE]"
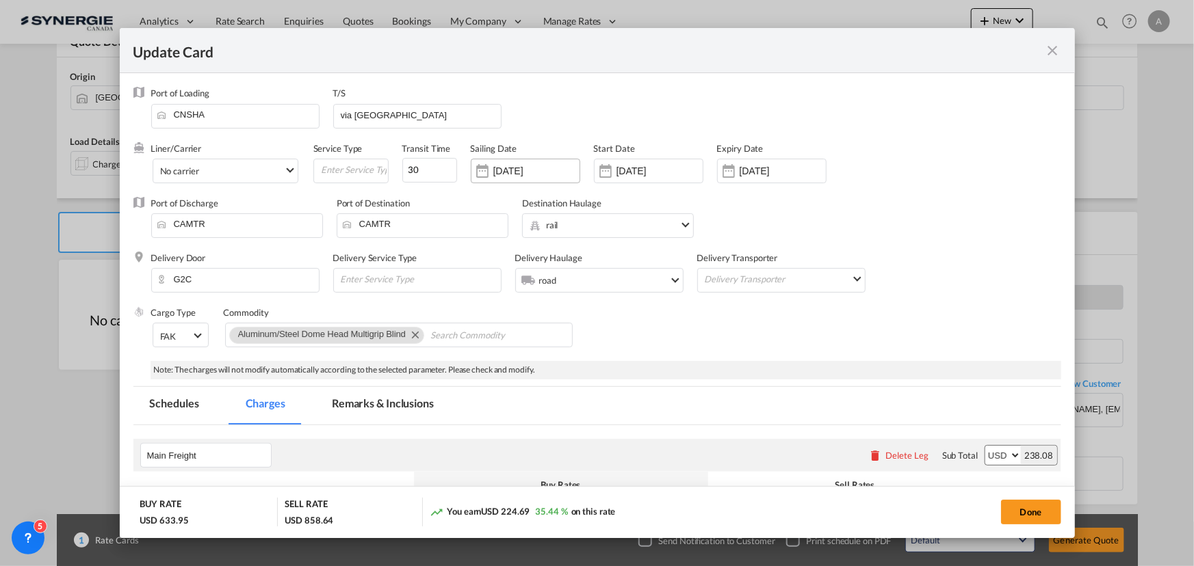
click at [561, 174] on input "16 May 2025" at bounding box center [536, 171] width 86 height 11
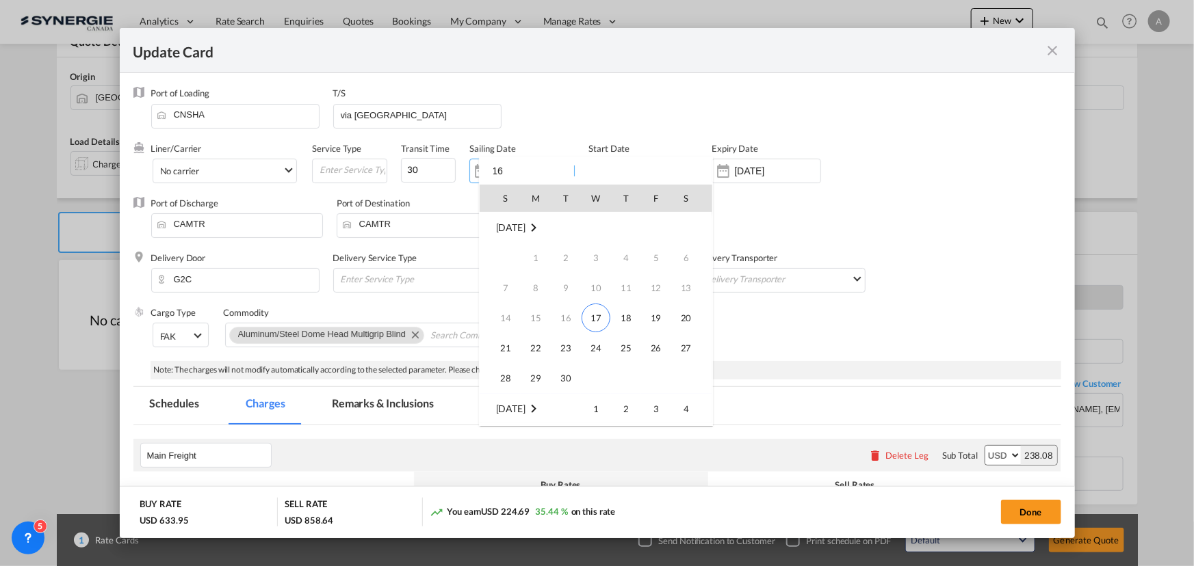
type input "1"
click at [397, 105] on div at bounding box center [597, 283] width 1194 height 566
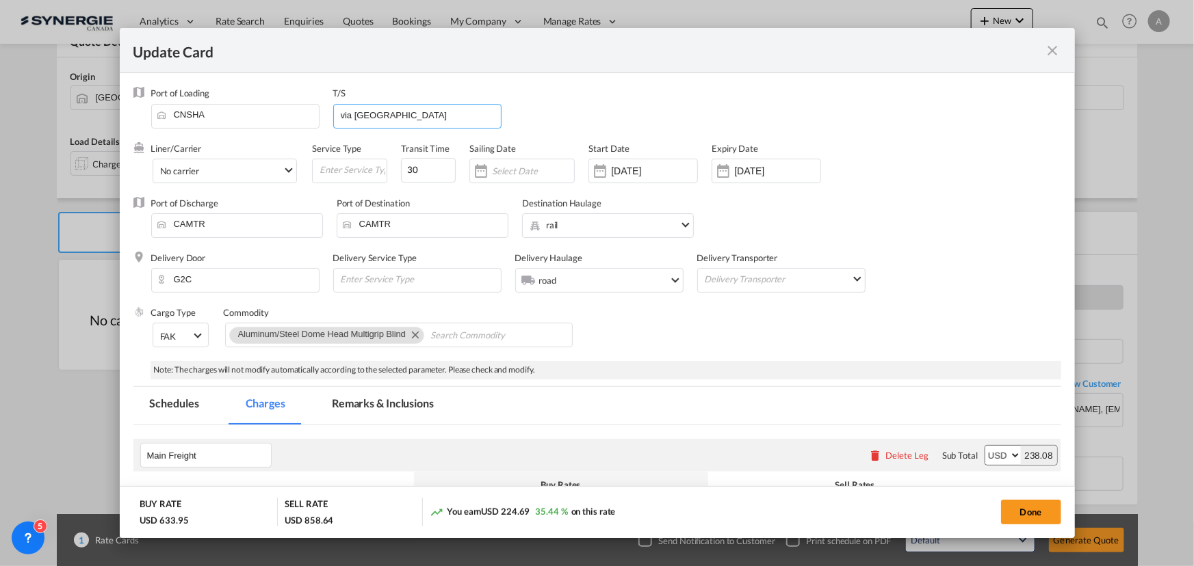
drag, startPoint x: 403, startPoint y: 114, endPoint x: 165, endPoint y: 100, distance: 238.5
click at [166, 101] on div "Port of Loading CNSHA T/S via Vancouver" at bounding box center [606, 114] width 910 height 55
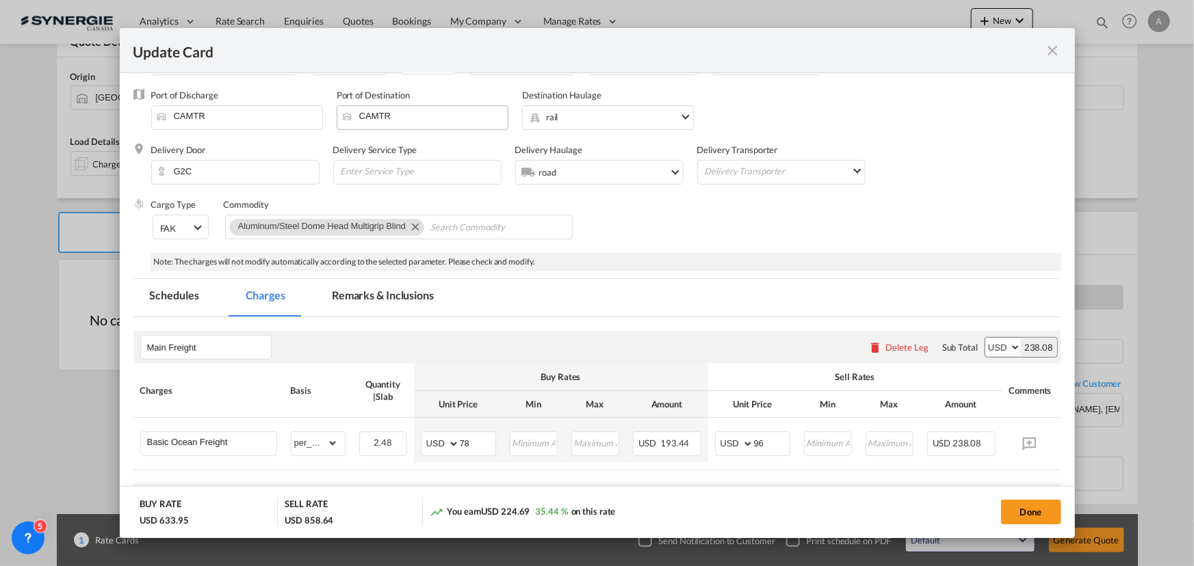
scroll to position [186, 0]
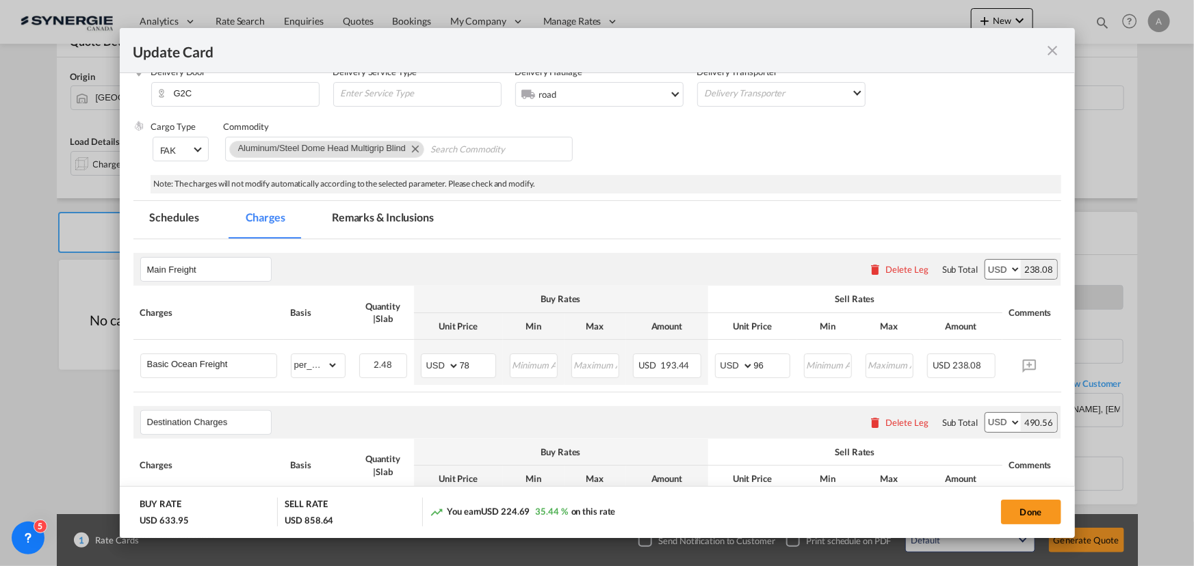
type input "VANCOUVER"
click at [384, 224] on md-tab-item "Remarks & Inclusions" at bounding box center [382, 220] width 135 height 38
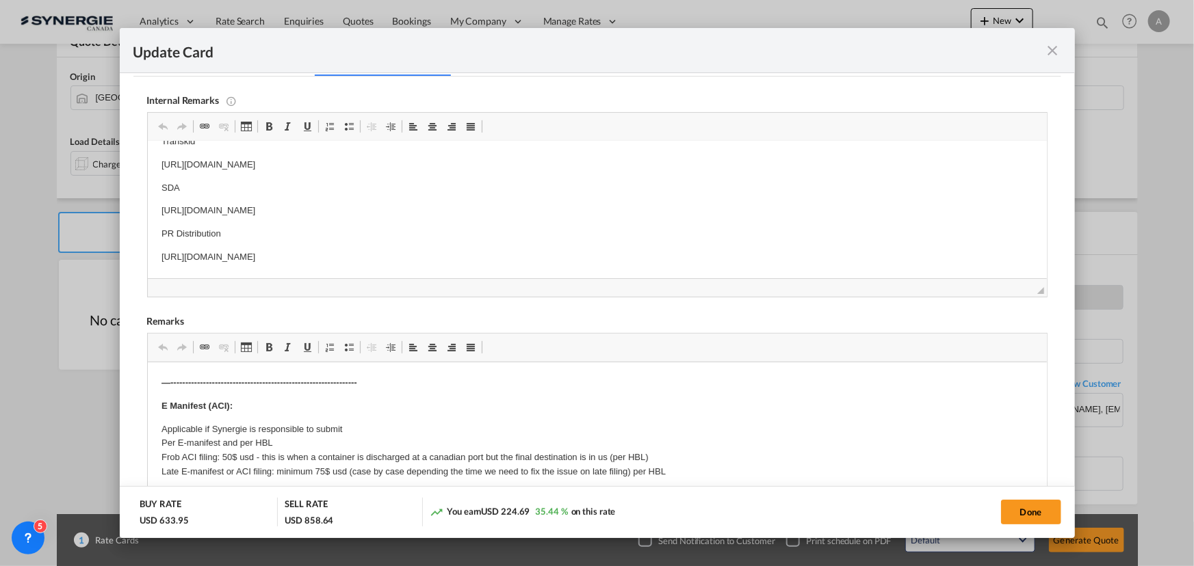
scroll to position [392, 0]
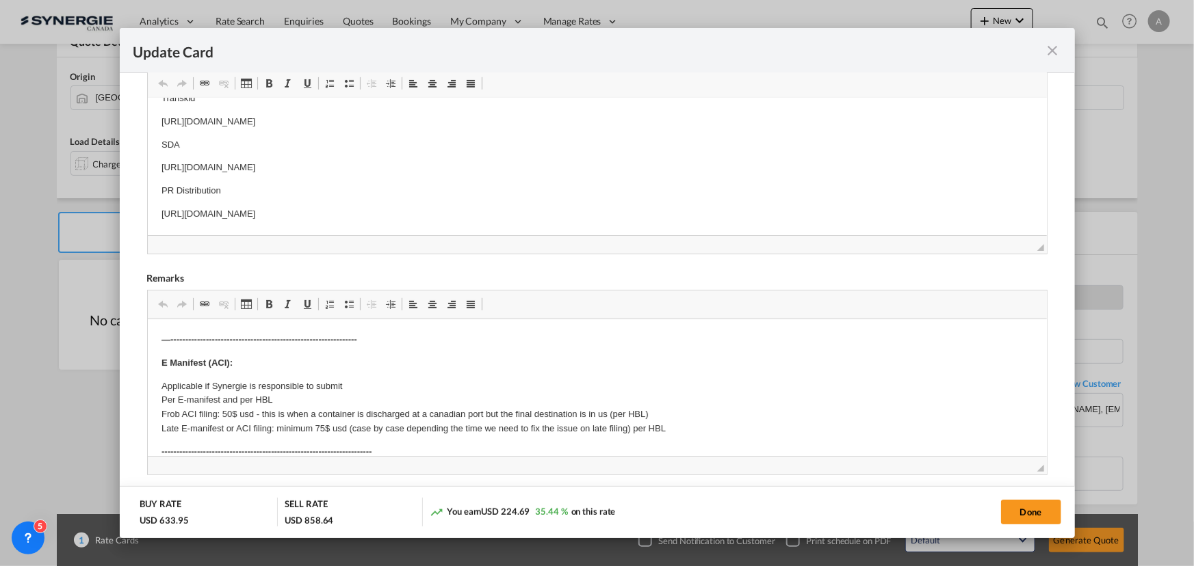
drag, startPoint x: 1019, startPoint y: 501, endPoint x: 1073, endPoint y: 525, distance: 59.1
click at [1018, 502] on button "Done" at bounding box center [1031, 512] width 60 height 25
type input "[DATE]"
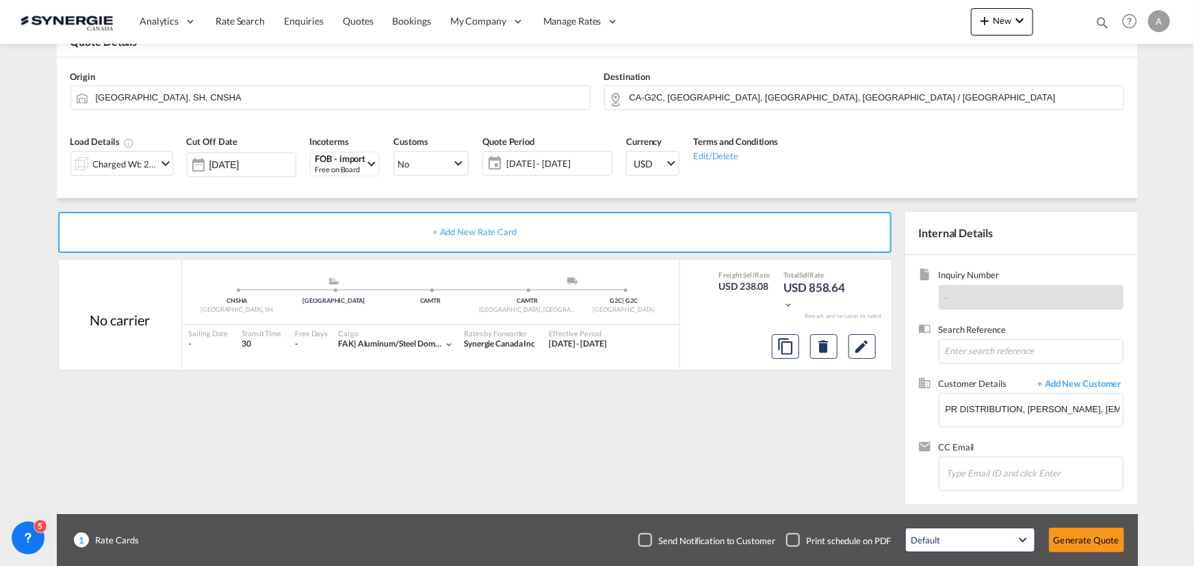
scroll to position [205, 0]
click at [1094, 540] on button "Generate Quote" at bounding box center [1086, 540] width 75 height 25
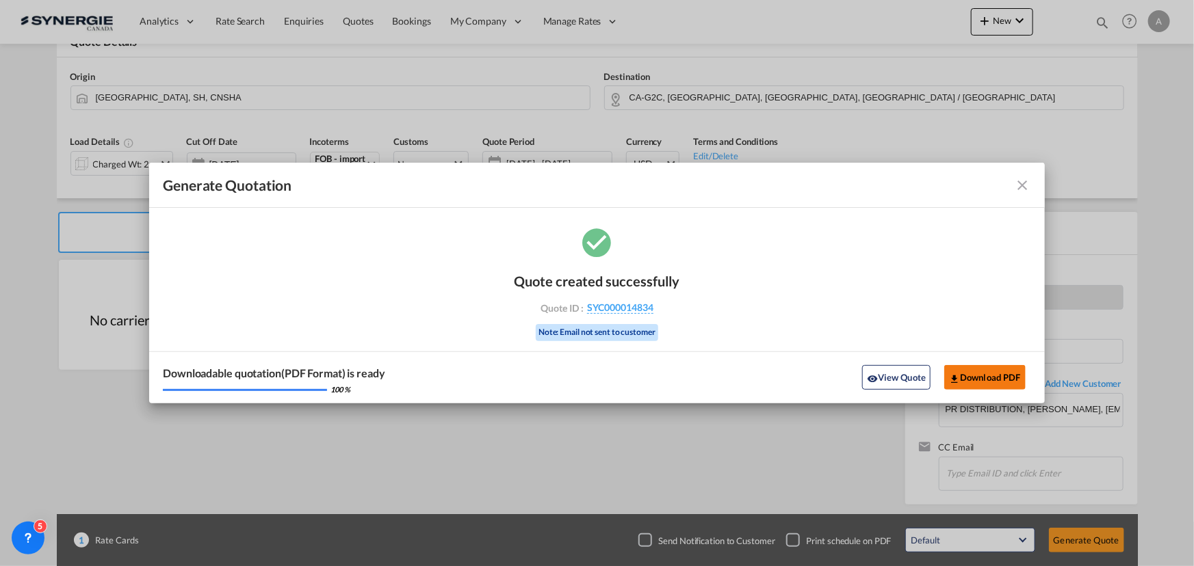
click at [986, 378] on button "Download PDF" at bounding box center [984, 377] width 81 height 25
click at [897, 379] on button "View Quote" at bounding box center [896, 377] width 68 height 25
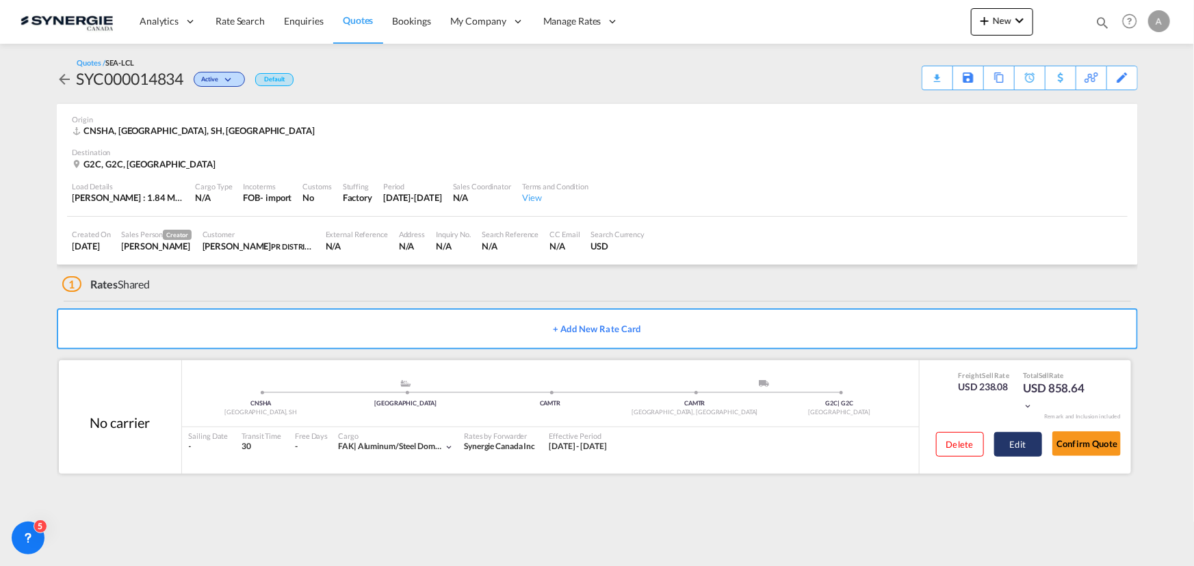
click at [1016, 437] on button "Edit" at bounding box center [1018, 444] width 48 height 25
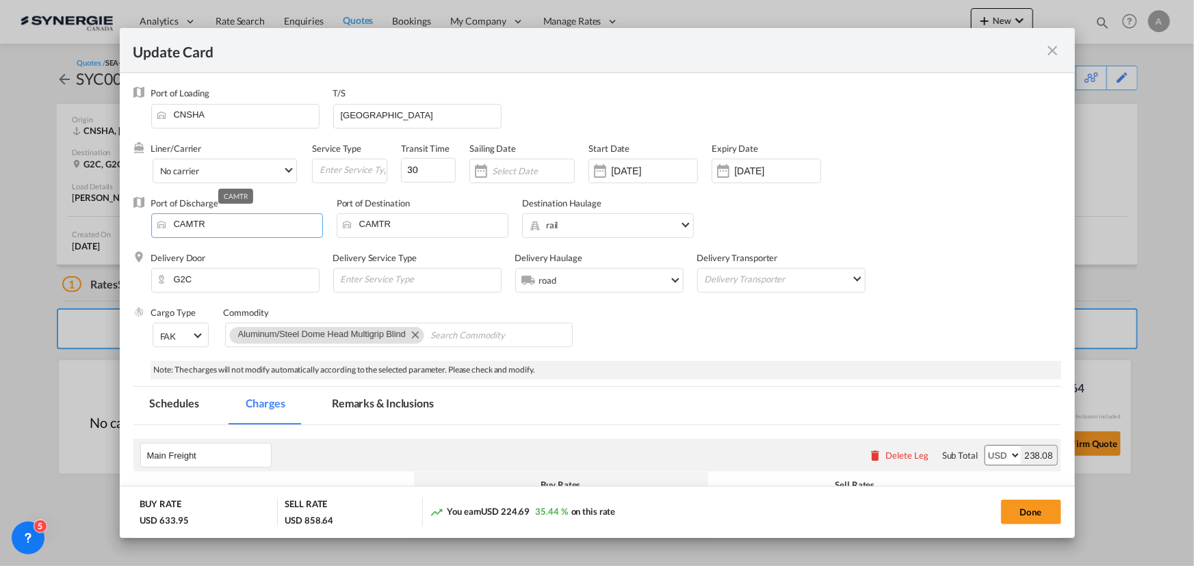
click at [216, 220] on input "CAMTR" at bounding box center [240, 224] width 164 height 21
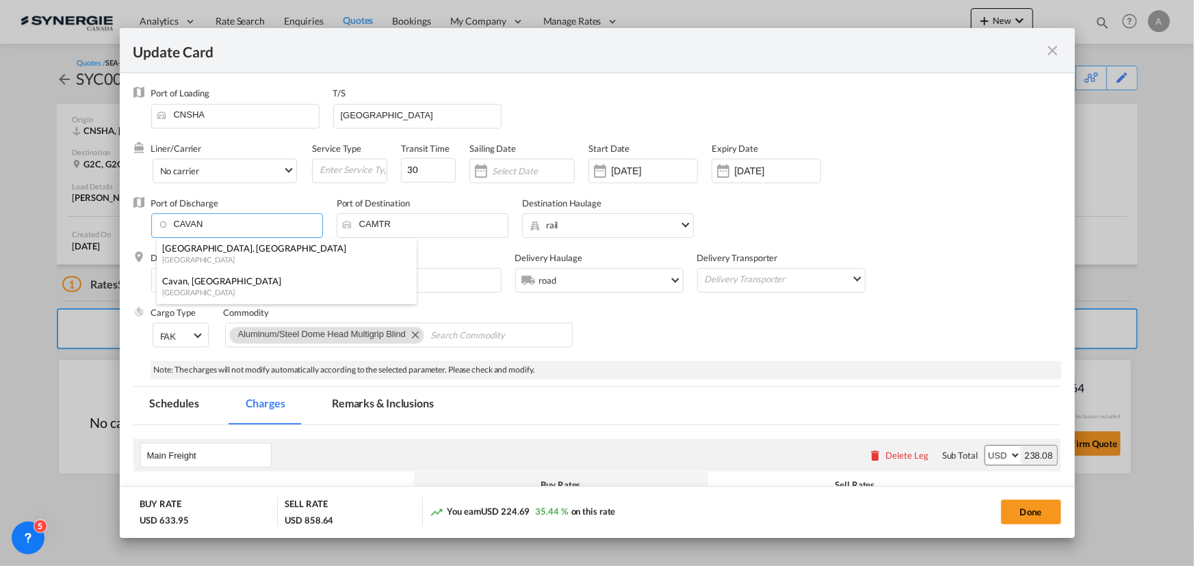
click at [239, 247] on div "Vancouver, BC" at bounding box center [282, 248] width 241 height 12
type input "Vancouver, BC, CAVAN"
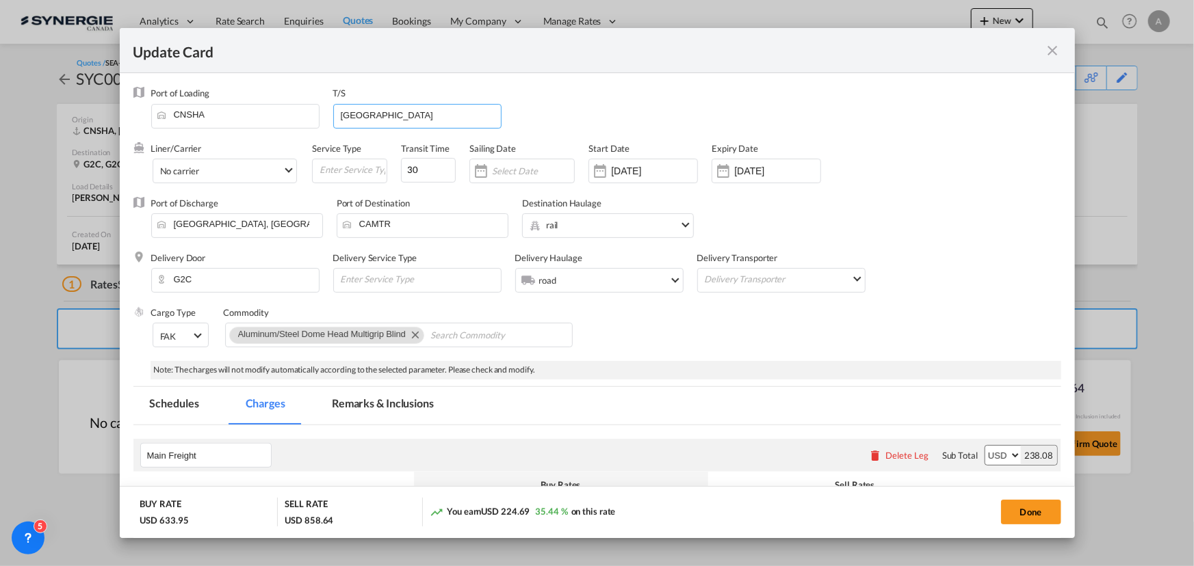
click at [419, 118] on input "VANCOUVER" at bounding box center [419, 115] width 161 height 21
drag, startPoint x: 421, startPoint y: 119, endPoint x: 312, endPoint y: 122, distance: 109.5
click at [312, 122] on div "Port of Loading CNSHA T/S VANCOUVER" at bounding box center [606, 114] width 910 height 55
drag, startPoint x: 1002, startPoint y: 511, endPoint x: 1013, endPoint y: 510, distance: 10.4
click at [1003, 511] on button "Done" at bounding box center [1031, 512] width 60 height 25
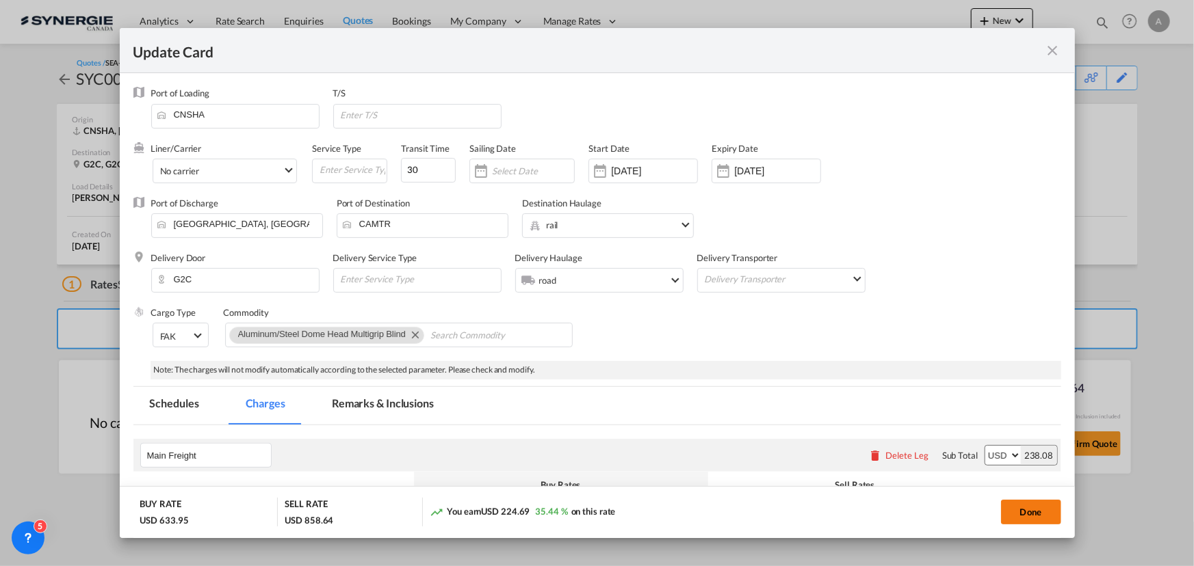
type input "[DATE]"
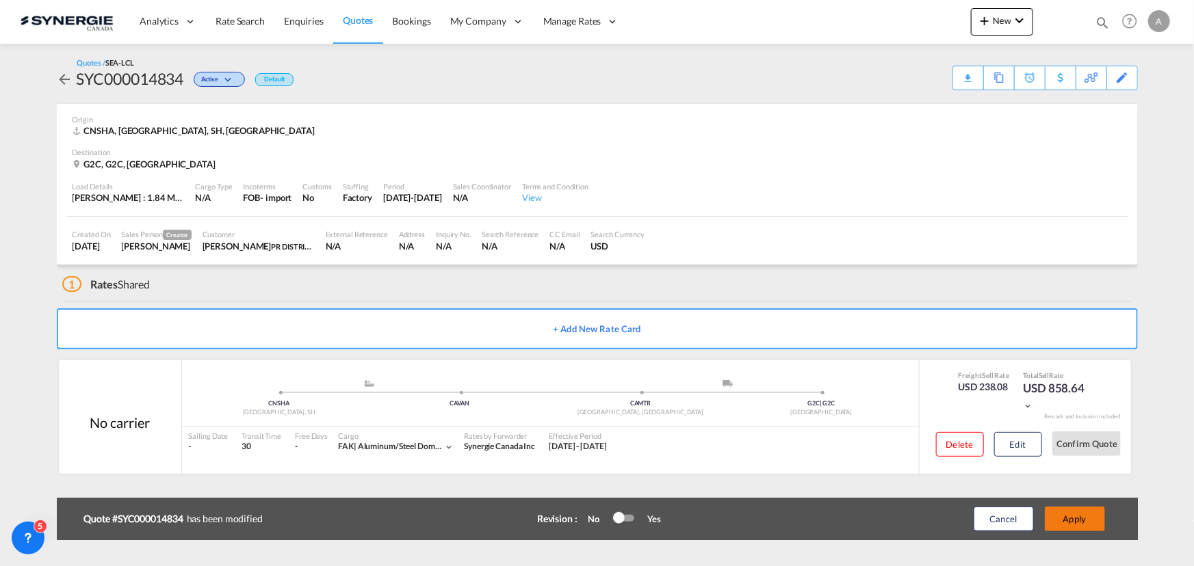
click at [1068, 516] on button "Apply" at bounding box center [1075, 519] width 60 height 25
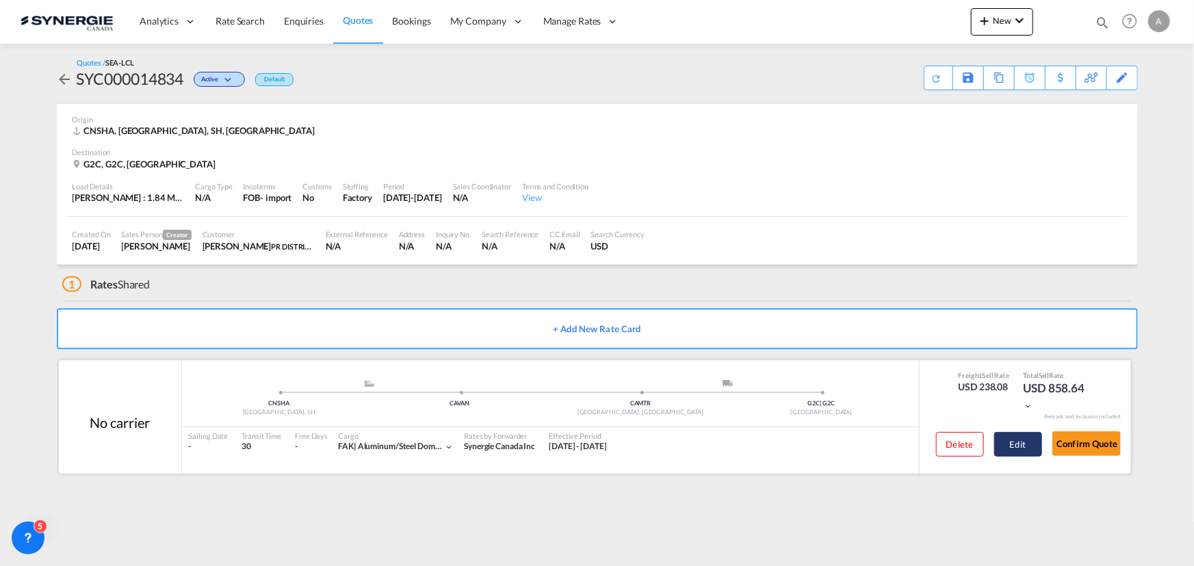
click at [1013, 443] on button "Edit" at bounding box center [1018, 444] width 48 height 25
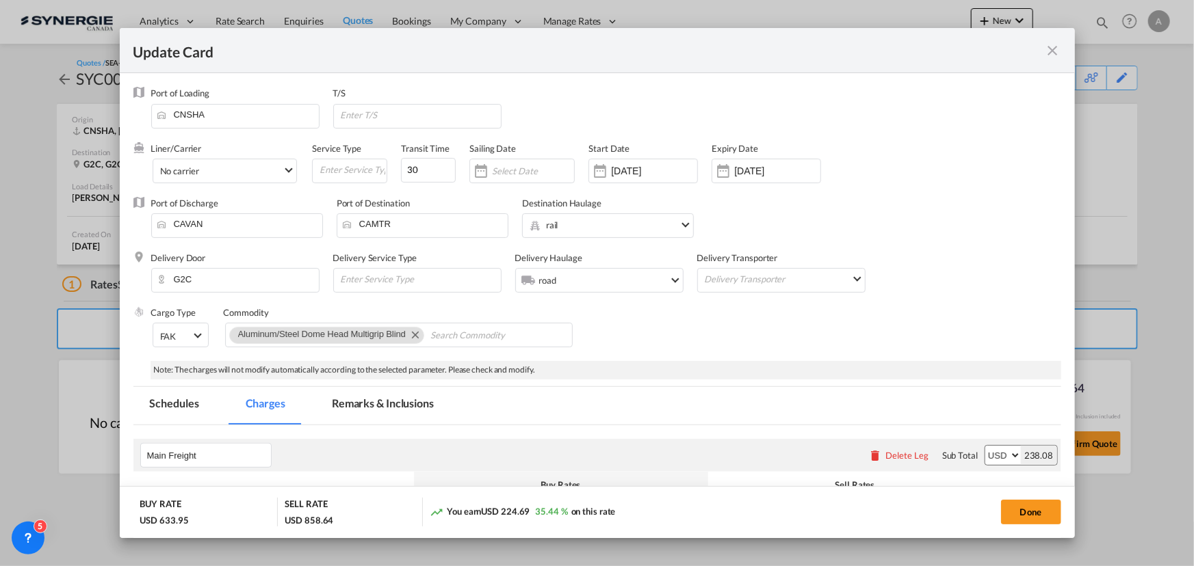
click at [1055, 55] on md-icon "icon-close fg-AAA8AD m-0 pointer" at bounding box center [1053, 50] width 16 height 16
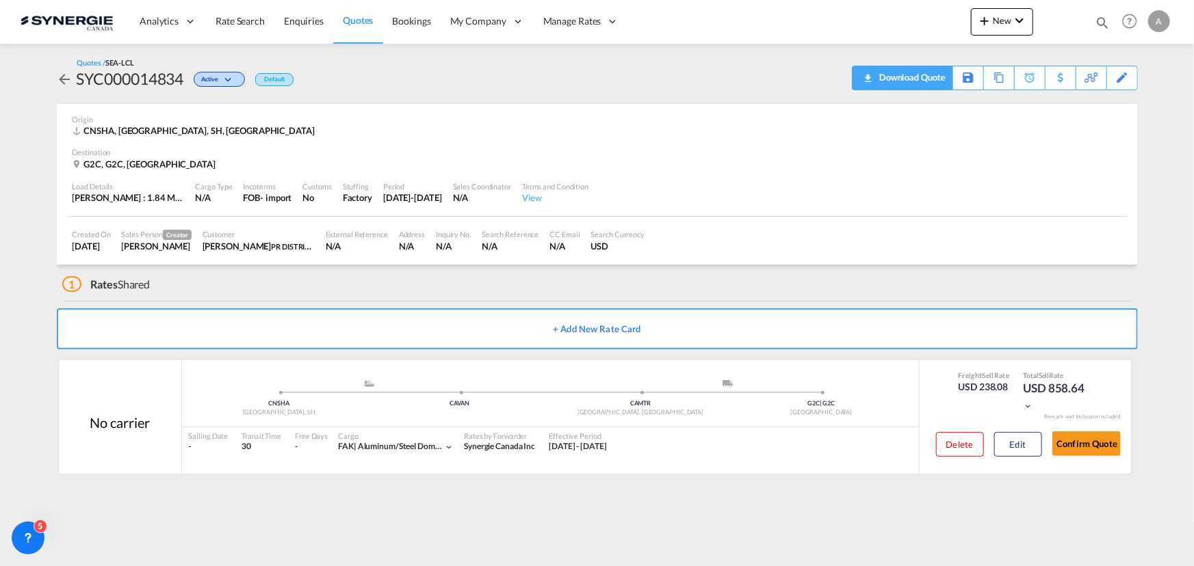
click at [935, 81] on div "Download Quote" at bounding box center [911, 77] width 70 height 22
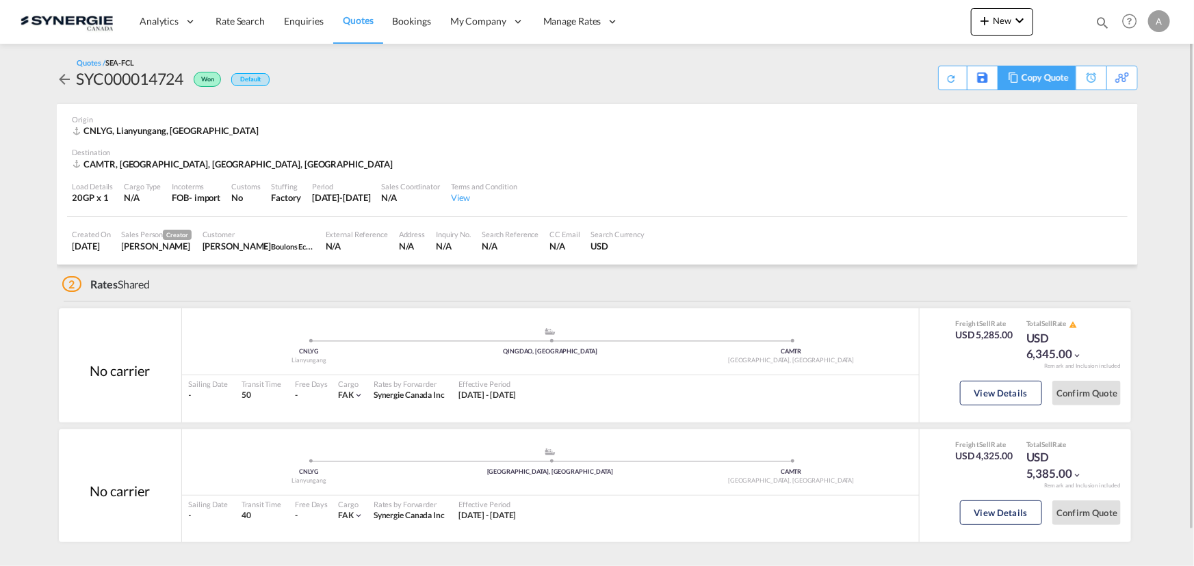
click at [1065, 76] on div "Copy Quote" at bounding box center [1044, 77] width 47 height 23
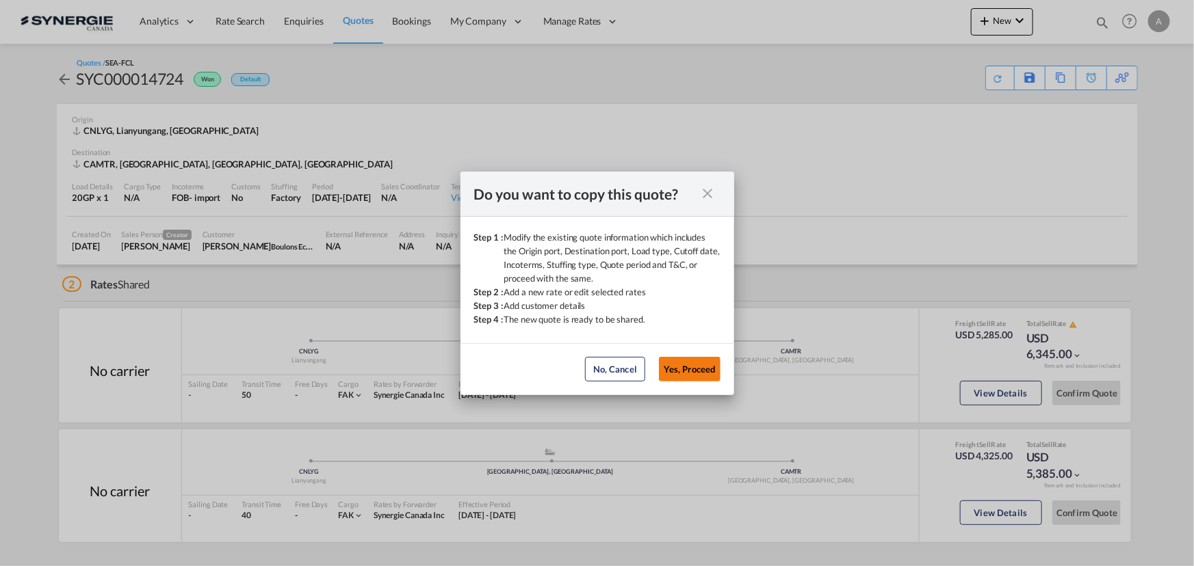
click at [697, 369] on button "Yes, Proceed" at bounding box center [690, 369] width 62 height 25
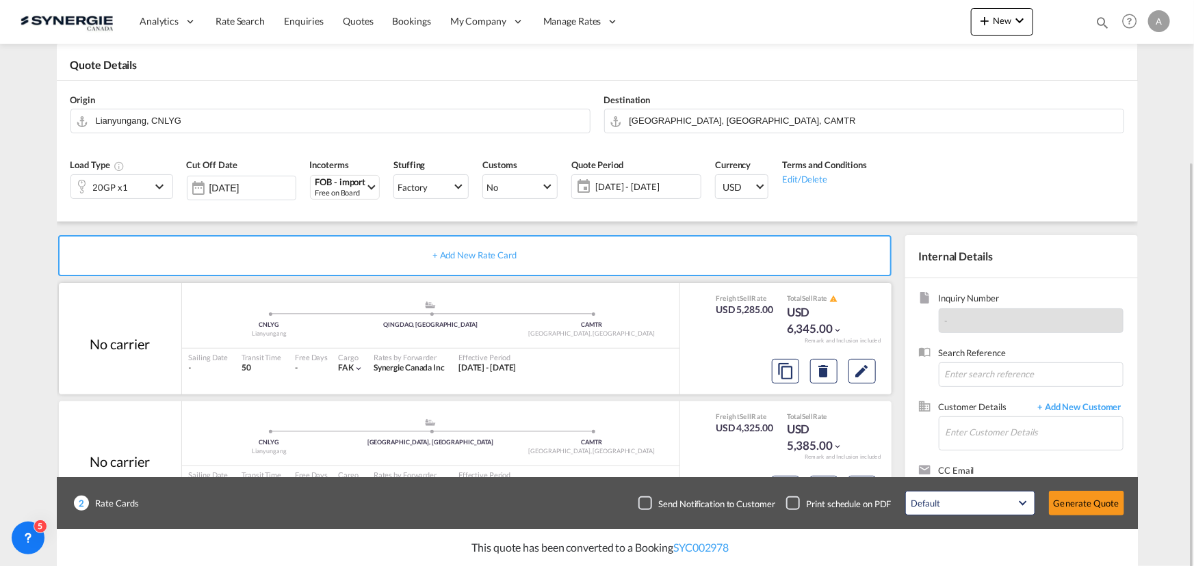
scroll to position [122, 0]
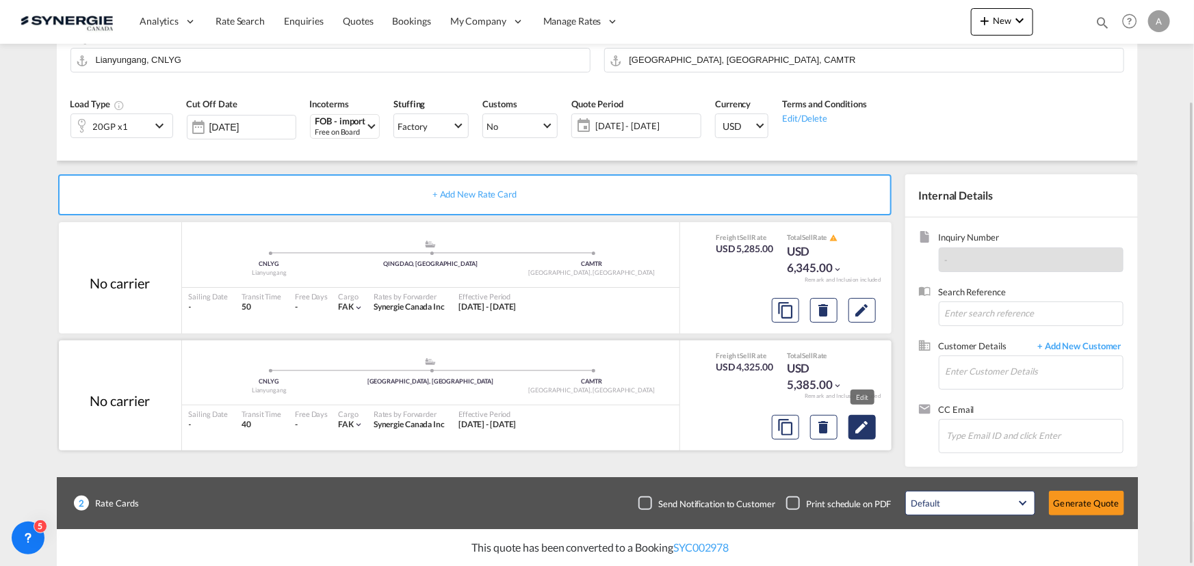
click at [861, 424] on md-icon "Edit" at bounding box center [862, 427] width 16 height 16
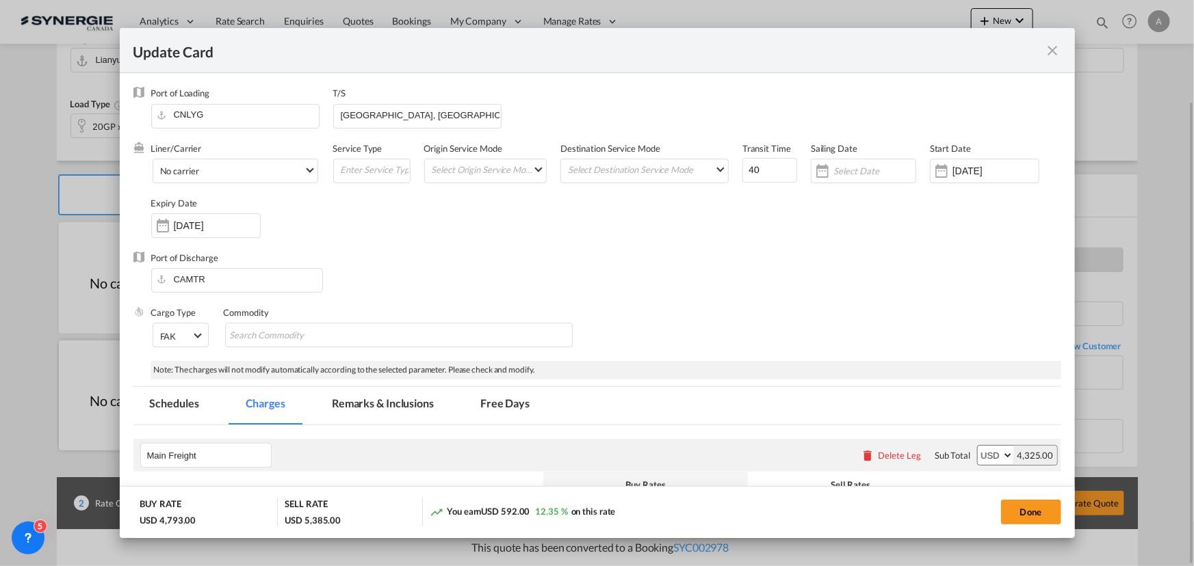
select select "per equipment"
select select "per B/L"
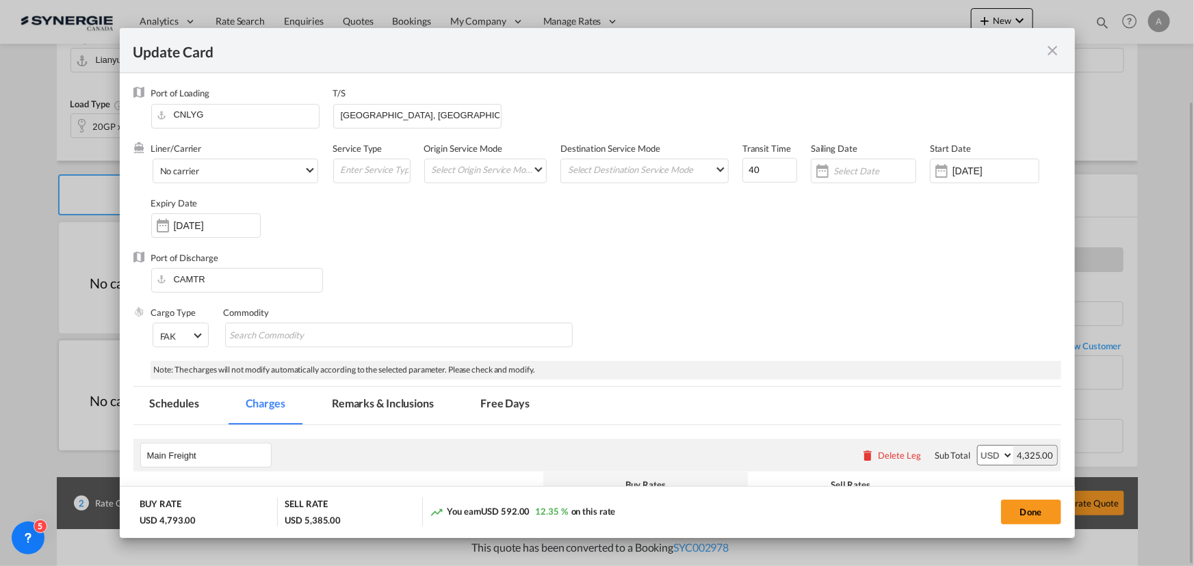
select select "per container"
select select "per shipment"
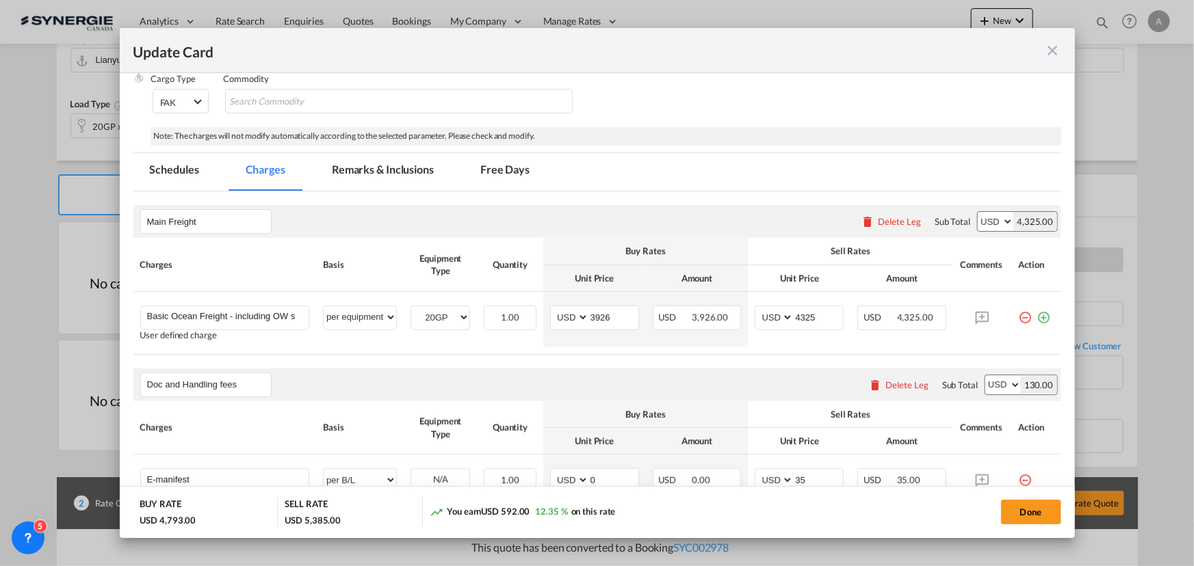
scroll to position [248, 0]
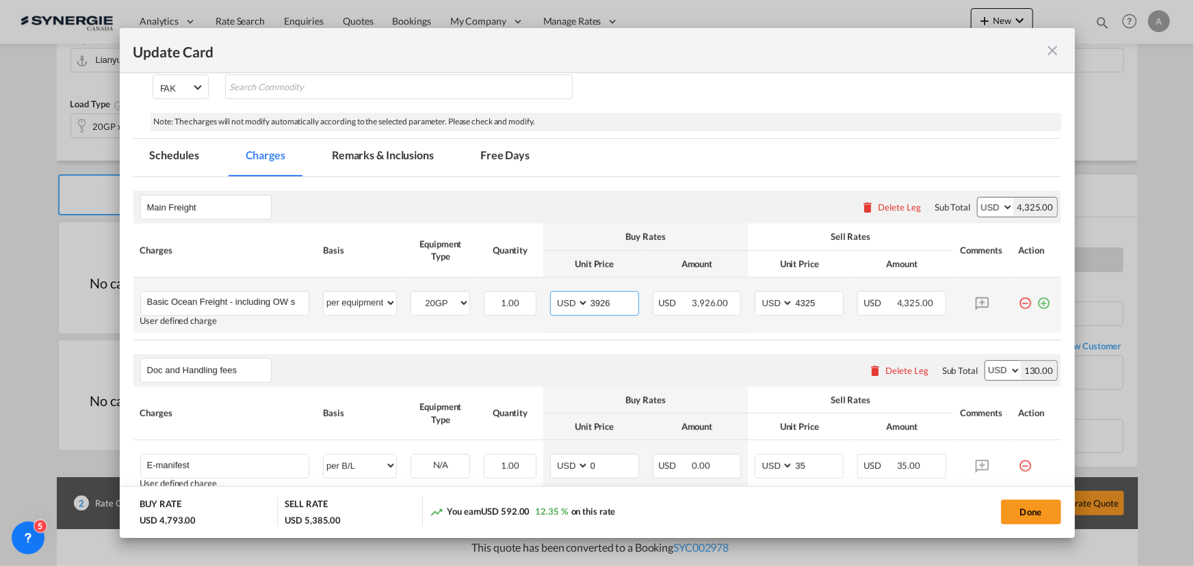
drag, startPoint x: 597, startPoint y: 297, endPoint x: 623, endPoint y: 307, distance: 27.3
click at [598, 298] on input "3926" at bounding box center [613, 302] width 49 height 21
drag, startPoint x: 623, startPoint y: 307, endPoint x: 567, endPoint y: 309, distance: 55.4
click at [568, 309] on md-input-container "AED AFN ALL AMD ANG AOA ARS AUD AWG AZN BAM BBD BDT BGN BHD BIF BMD BND [PERSON…" at bounding box center [594, 303] width 89 height 25
click at [608, 302] on input "3926" at bounding box center [613, 302] width 49 height 21
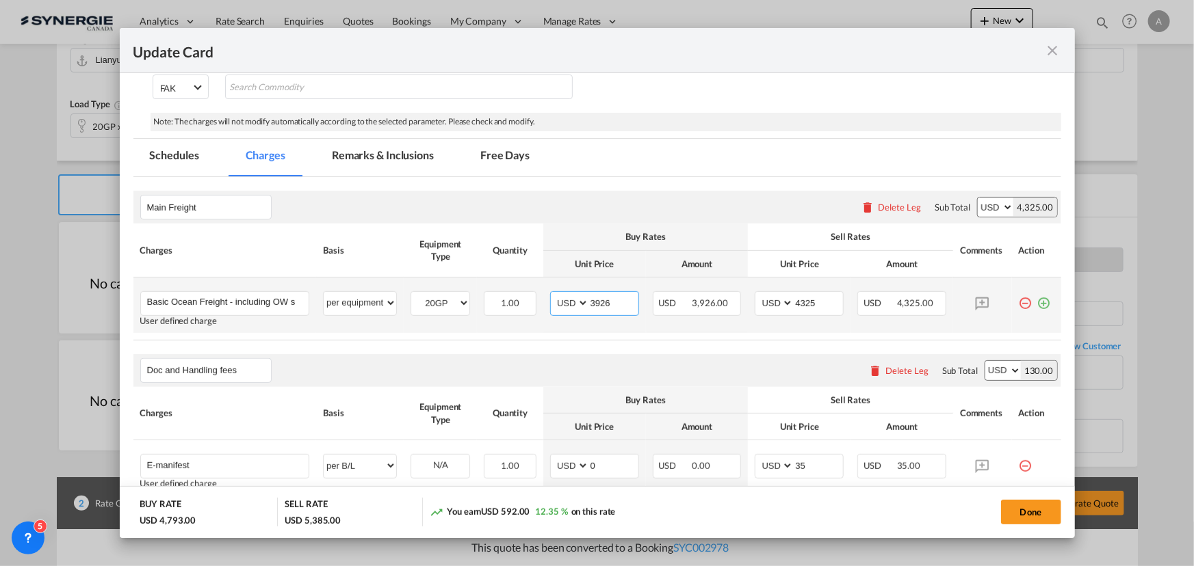
click at [608, 302] on input "3926" at bounding box center [613, 302] width 49 height 21
type input "3690"
type input "4090"
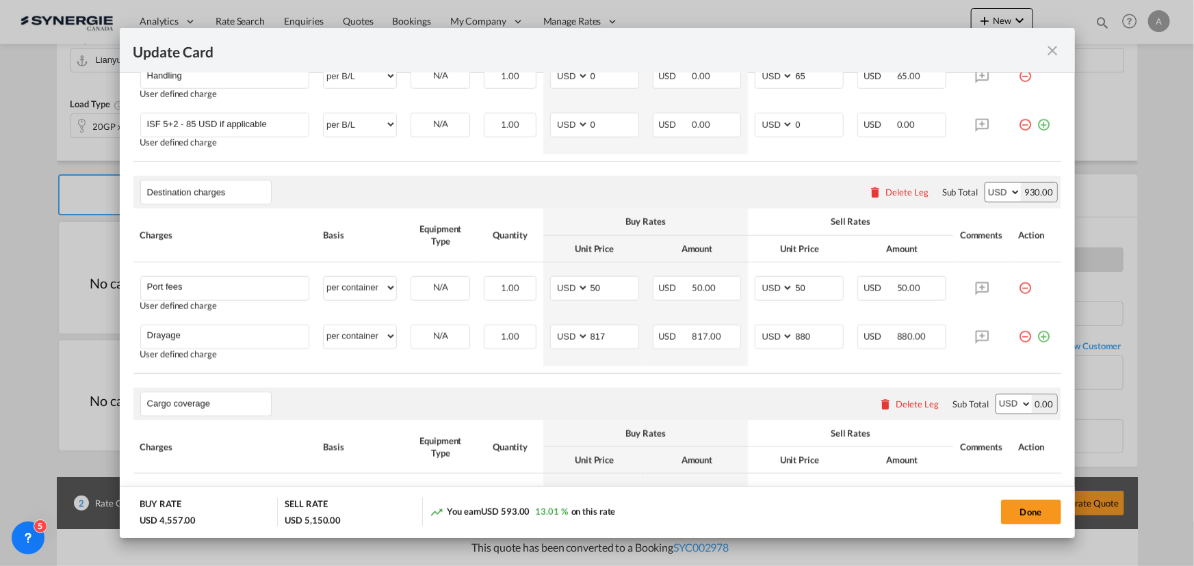
scroll to position [808, 0]
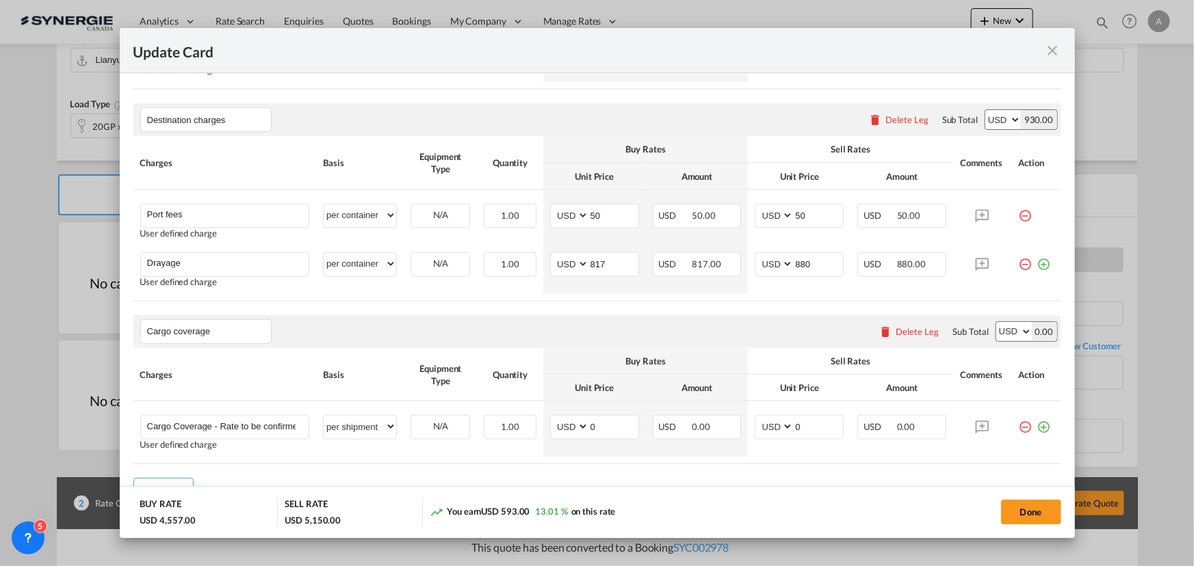
drag, startPoint x: 1013, startPoint y: 510, endPoint x: 1000, endPoint y: 479, distance: 33.4
click at [1013, 510] on button "Done" at bounding box center [1031, 512] width 60 height 25
type input "[DATE]"
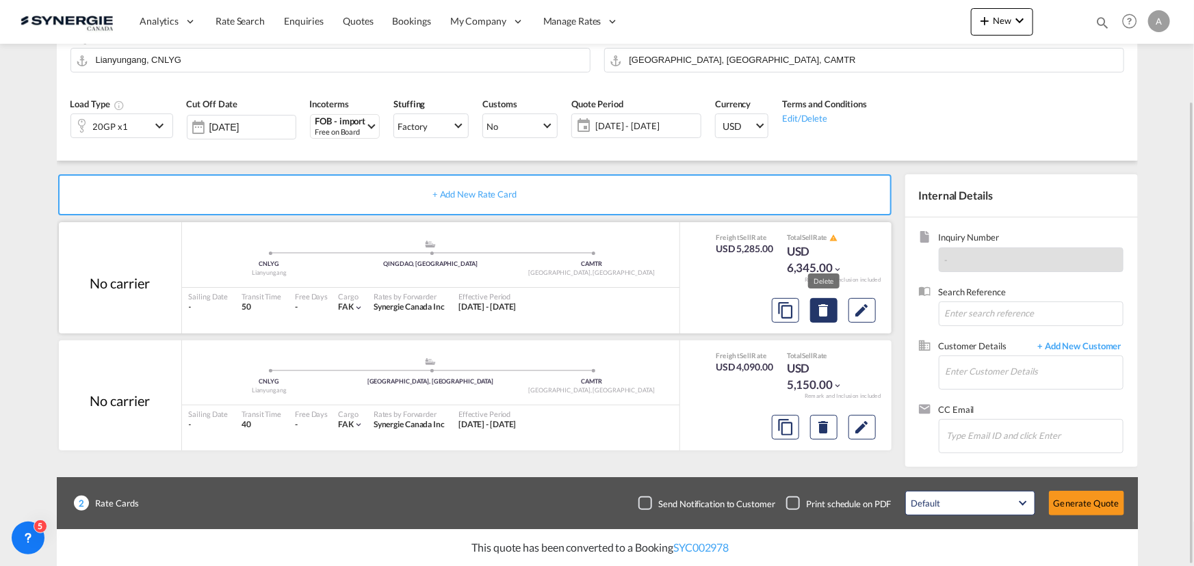
click at [818, 306] on md-icon "Delete" at bounding box center [824, 310] width 16 height 16
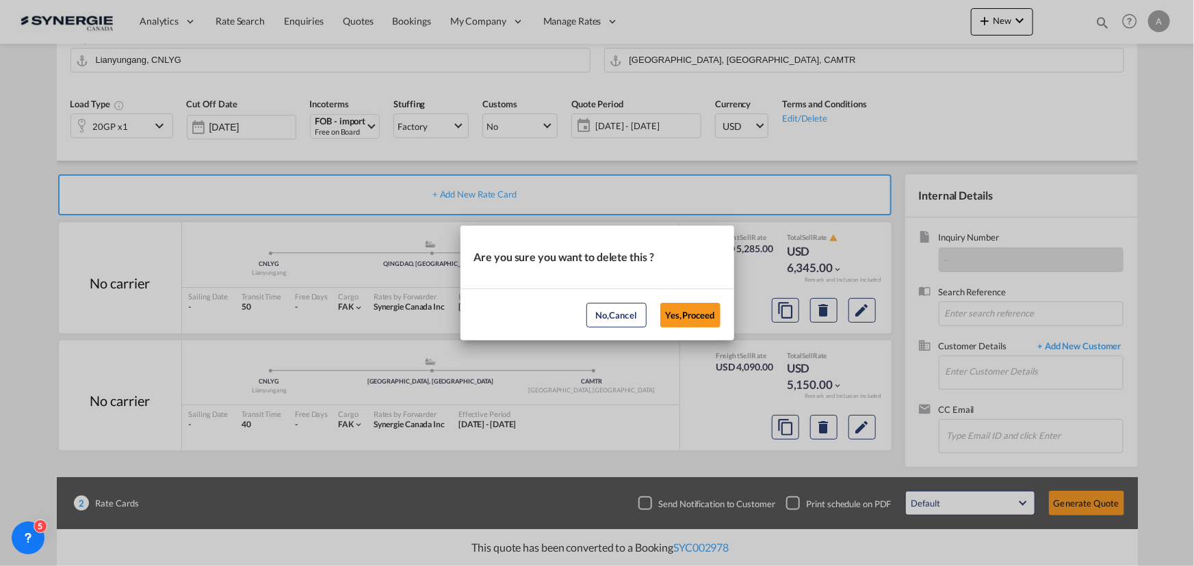
drag, startPoint x: 690, startPoint y: 311, endPoint x: 714, endPoint y: 315, distance: 23.6
click at [690, 311] on button "Yes,Proceed" at bounding box center [690, 315] width 60 height 25
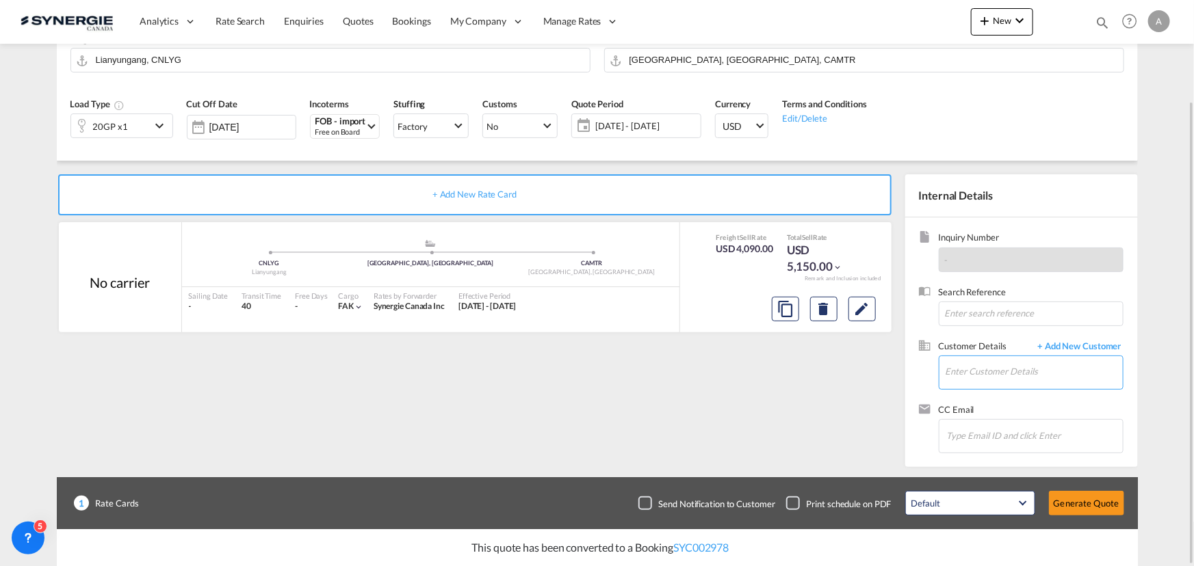
click at [987, 371] on input "Enter Customer Details" at bounding box center [1033, 371] width 177 height 31
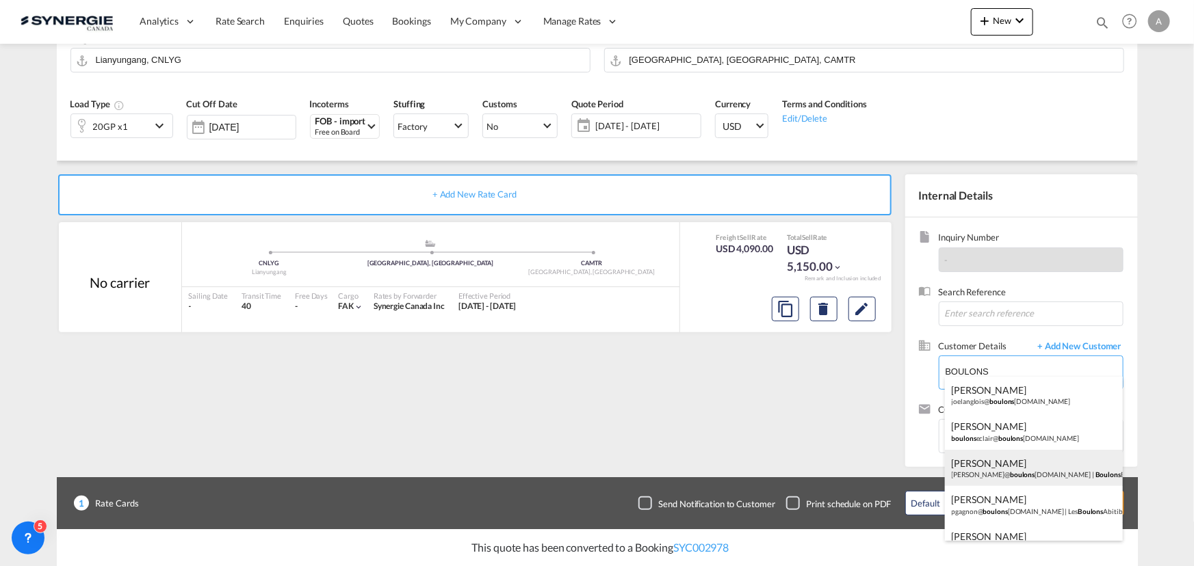
click at [1011, 473] on div "[PERSON_NAME] [PERSON_NAME]@ boulons [DOMAIN_NAME] | Boulons Eclair" at bounding box center [1034, 468] width 178 height 37
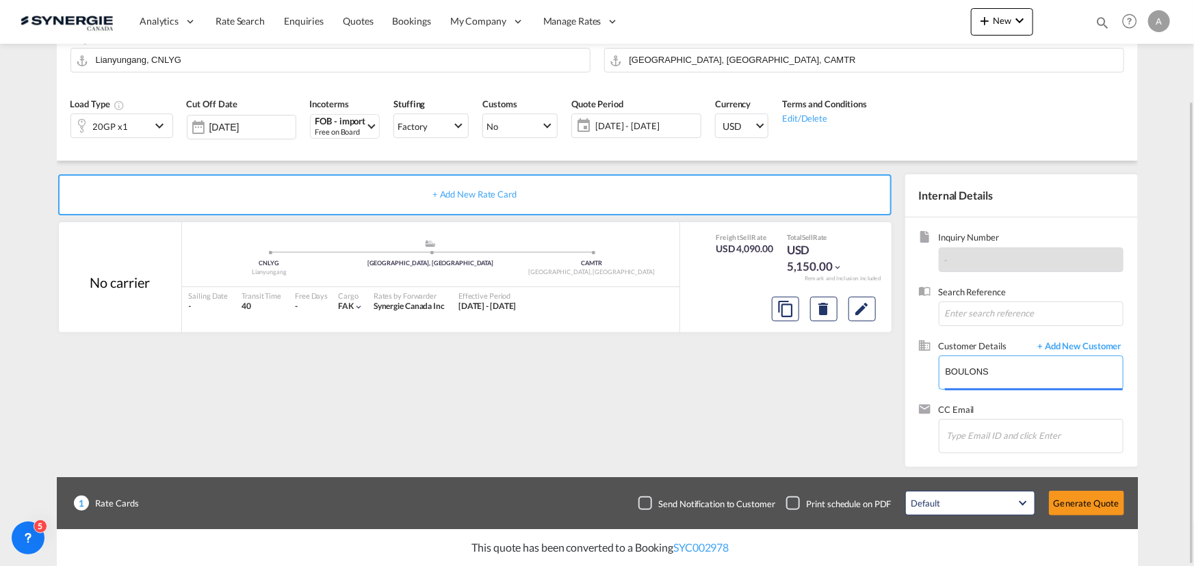
type input "Boulons Eclair, [PERSON_NAME], [PERSON_NAME][EMAIL_ADDRESS][DOMAIN_NAME]"
click at [1098, 499] on button "Generate Quote" at bounding box center [1086, 503] width 75 height 25
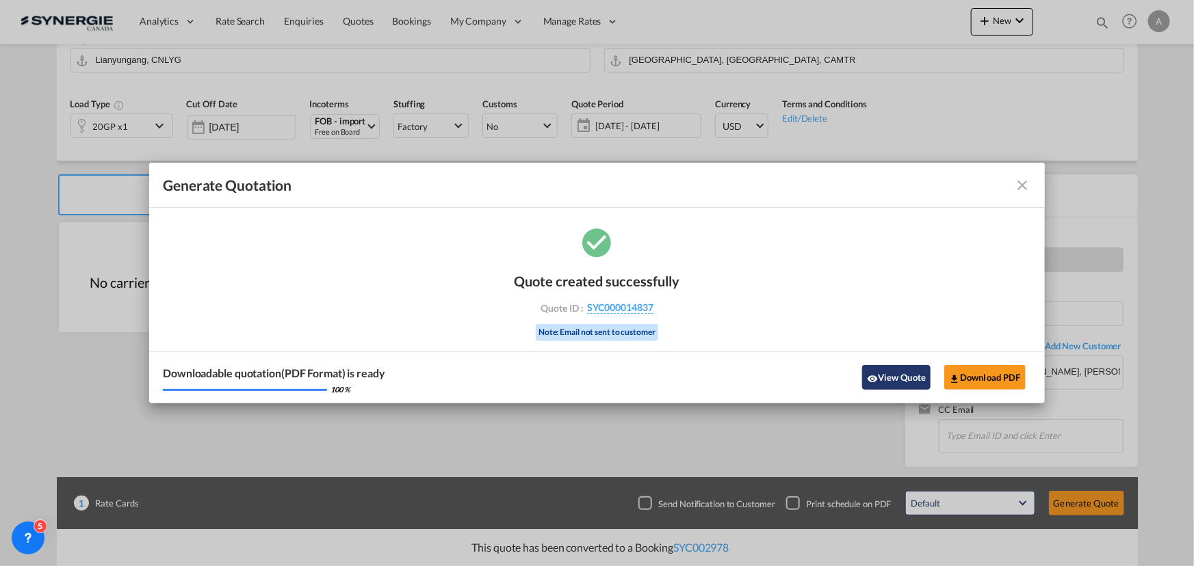
click at [862, 372] on button "View Quote" at bounding box center [896, 377] width 68 height 25
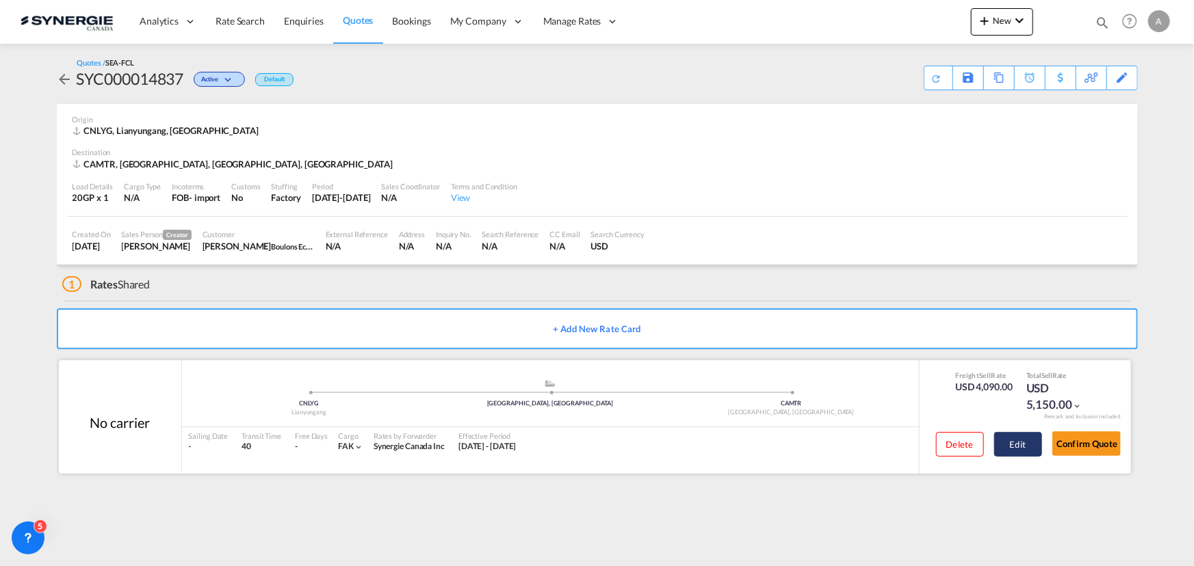
click at [997, 436] on button "Edit" at bounding box center [1018, 444] width 48 height 25
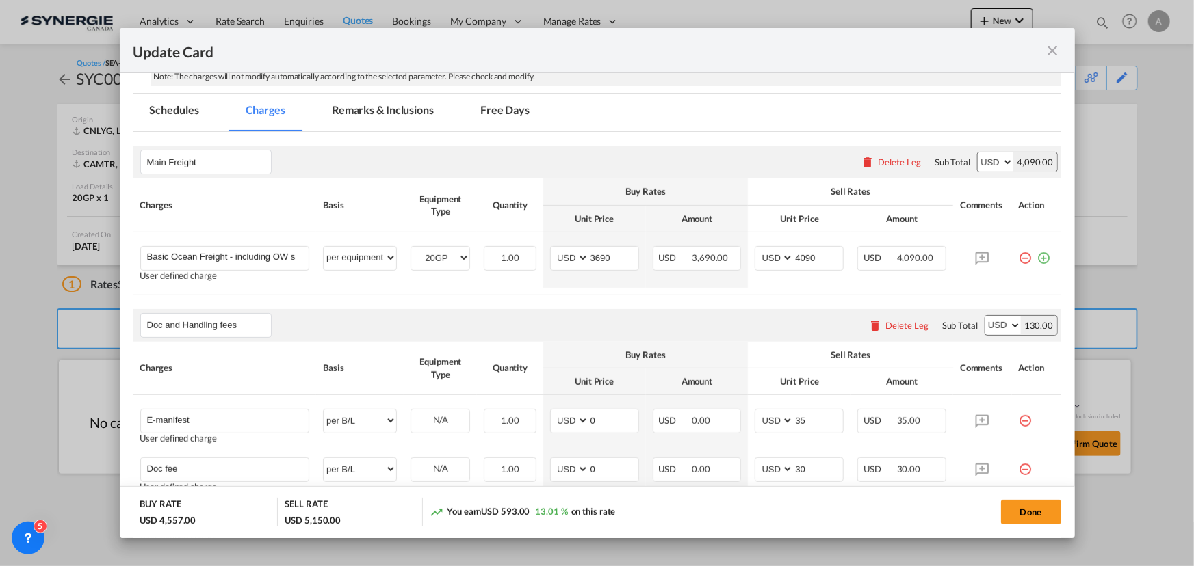
scroll to position [186, 0]
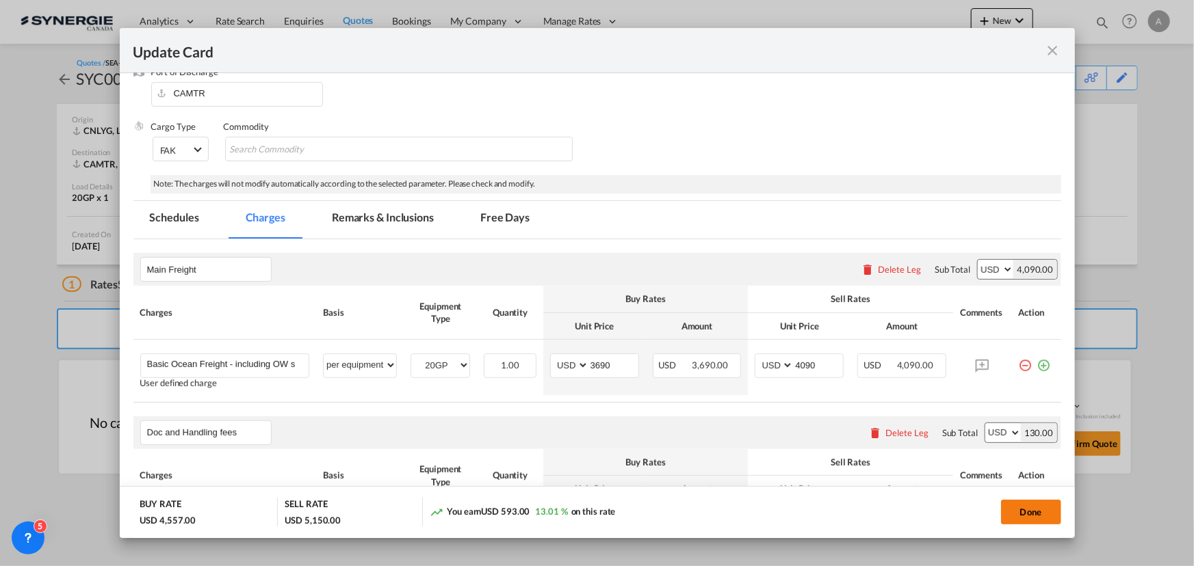
drag, startPoint x: 1048, startPoint y: 513, endPoint x: 1043, endPoint y: 504, distance: 10.1
click at [1048, 513] on button "Done" at bounding box center [1031, 512] width 60 height 25
type input "[DATE]"
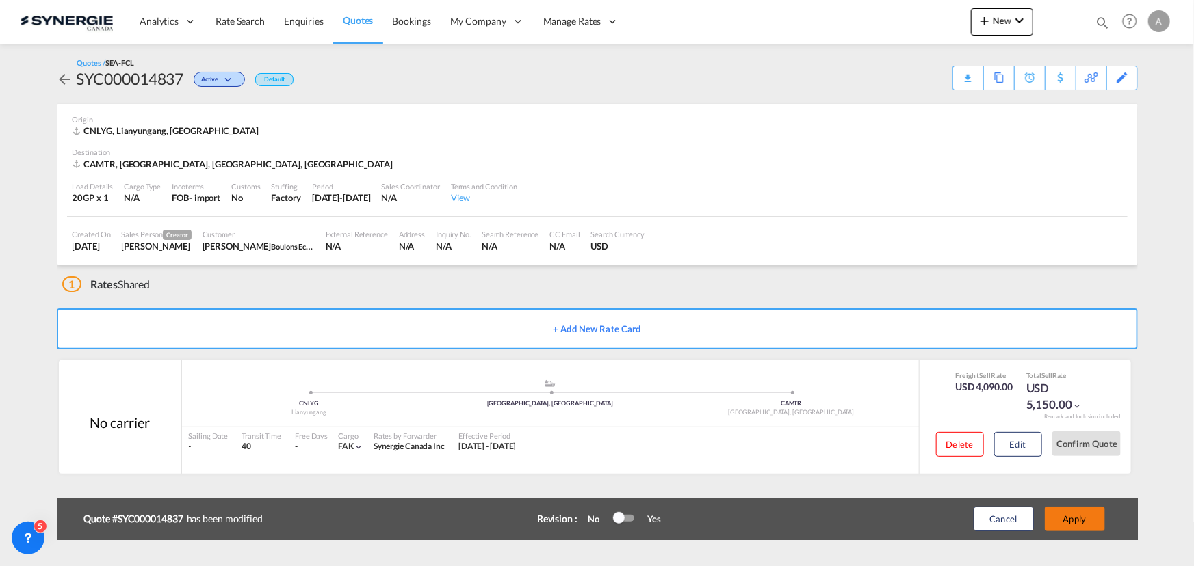
click at [1060, 513] on button "Apply" at bounding box center [1075, 519] width 60 height 25
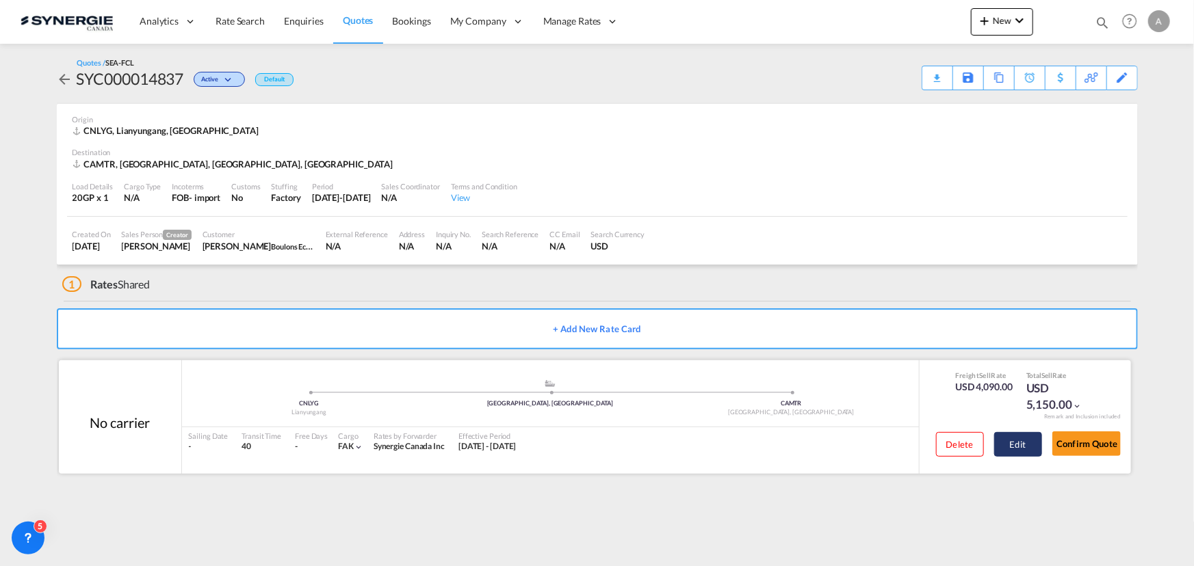
click at [1006, 449] on button "Edit" at bounding box center [1018, 444] width 48 height 25
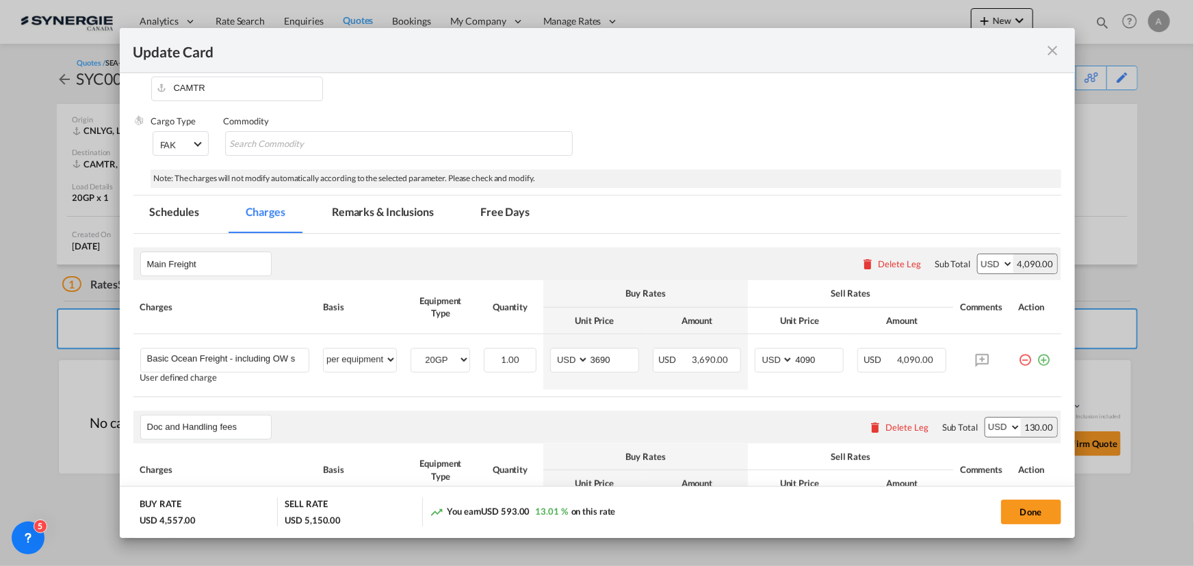
scroll to position [248, 0]
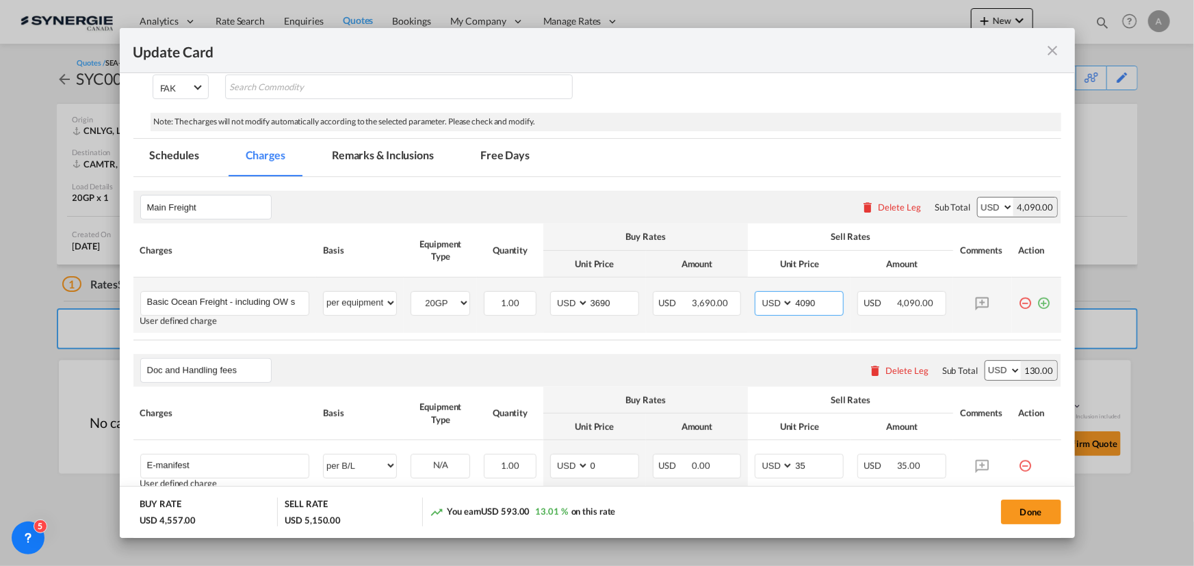
drag, startPoint x: 816, startPoint y: 300, endPoint x: 751, endPoint y: 296, distance: 65.1
click at [755, 298] on md-input-container "AED AFN ALL AMD ANG AOA ARS AUD AWG AZN BAM BBD BDT BGN BHD BIF BMD BND [PERSON…" at bounding box center [799, 303] width 89 height 25
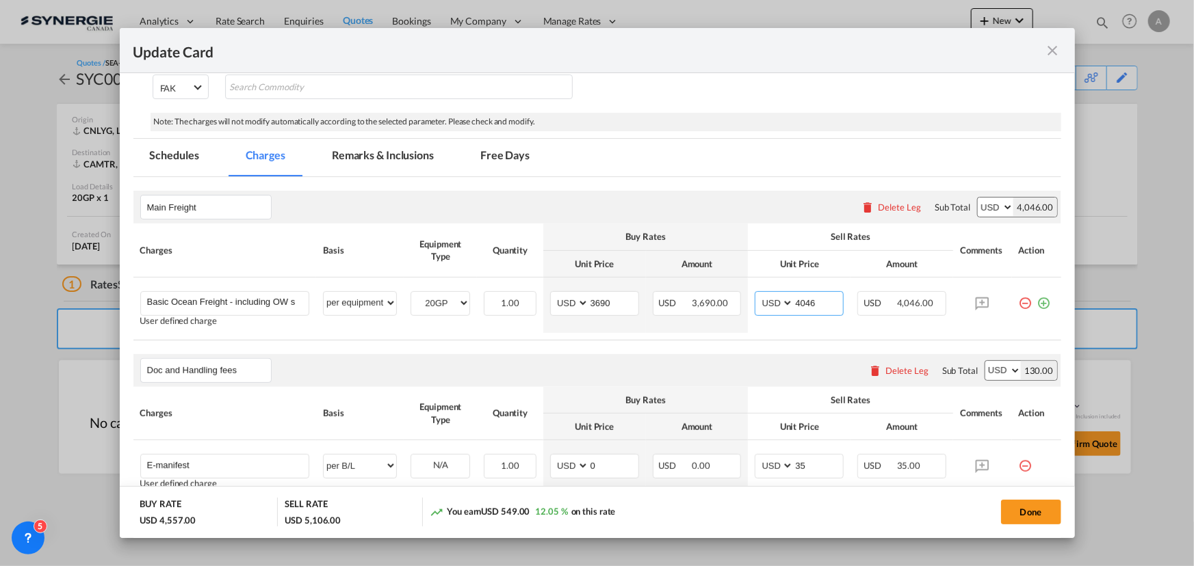
type input "4046"
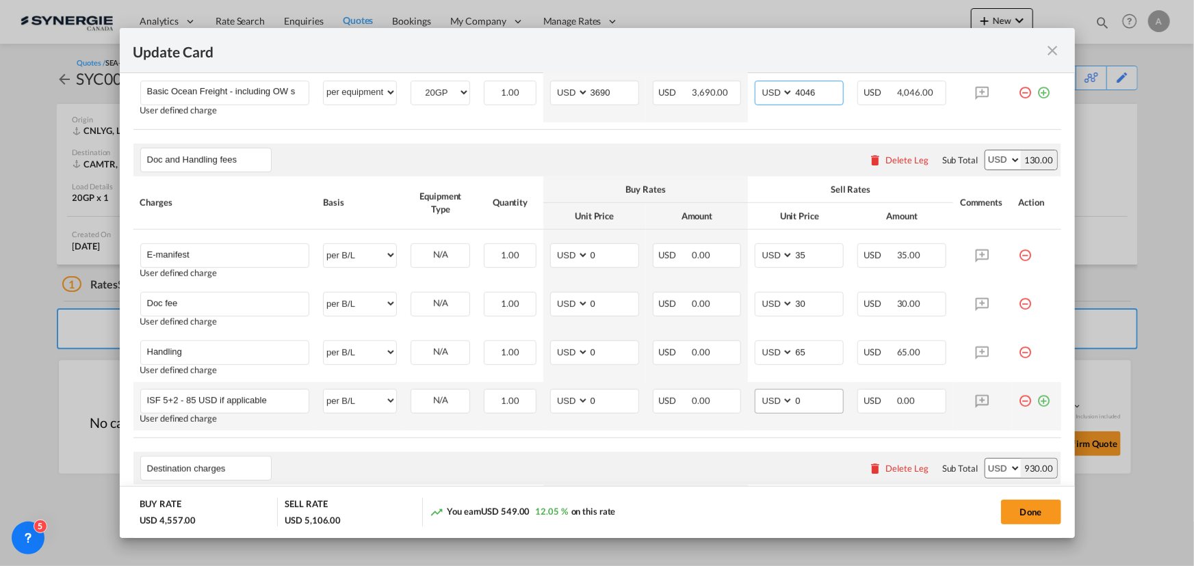
scroll to position [497, 0]
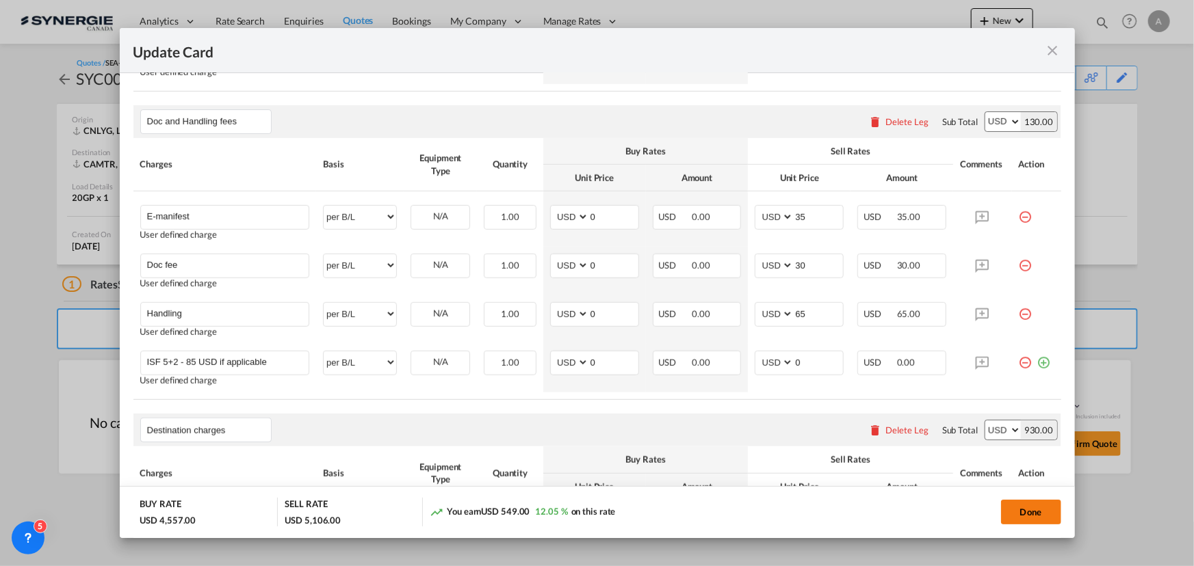
click at [1017, 508] on button "Done" at bounding box center [1031, 512] width 60 height 25
type input "[DATE]"
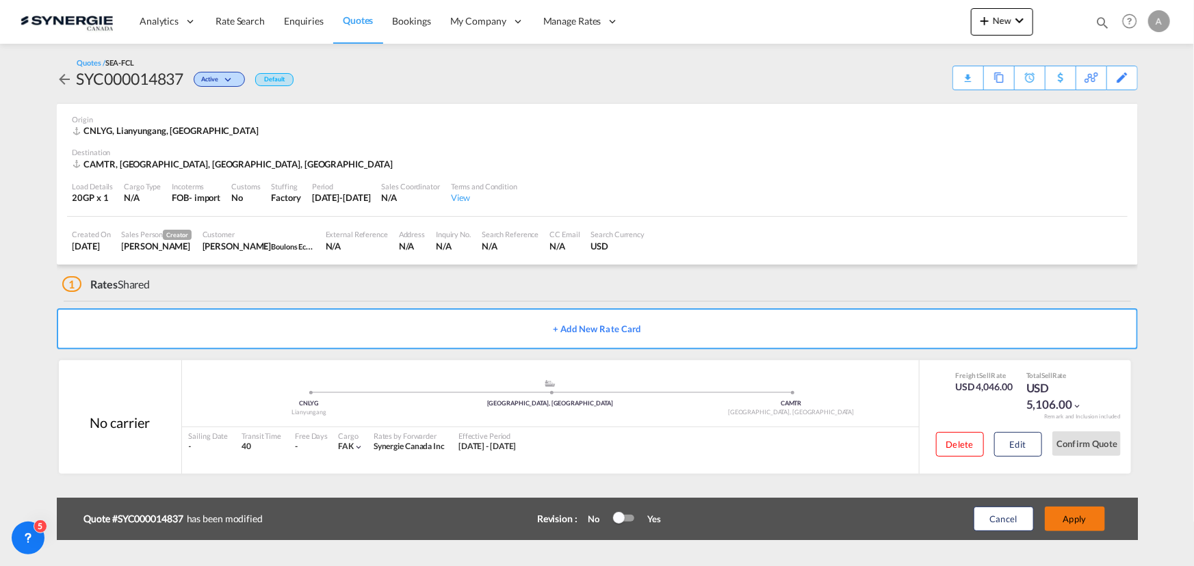
click at [1080, 518] on button "Apply" at bounding box center [1075, 519] width 60 height 25
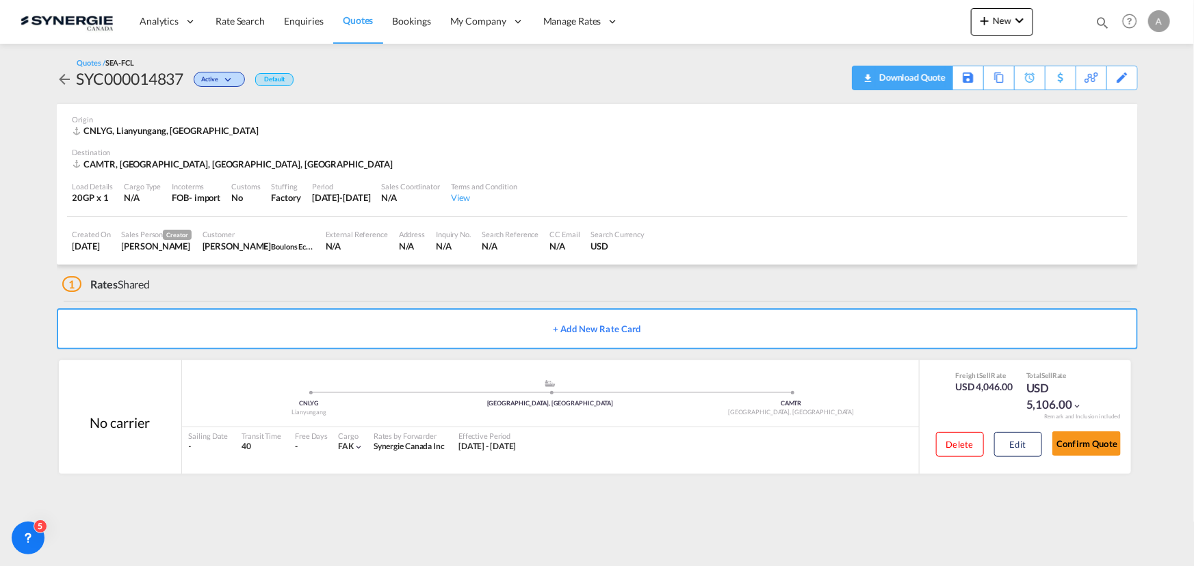
click at [925, 80] on div "Download Quote" at bounding box center [911, 77] width 70 height 22
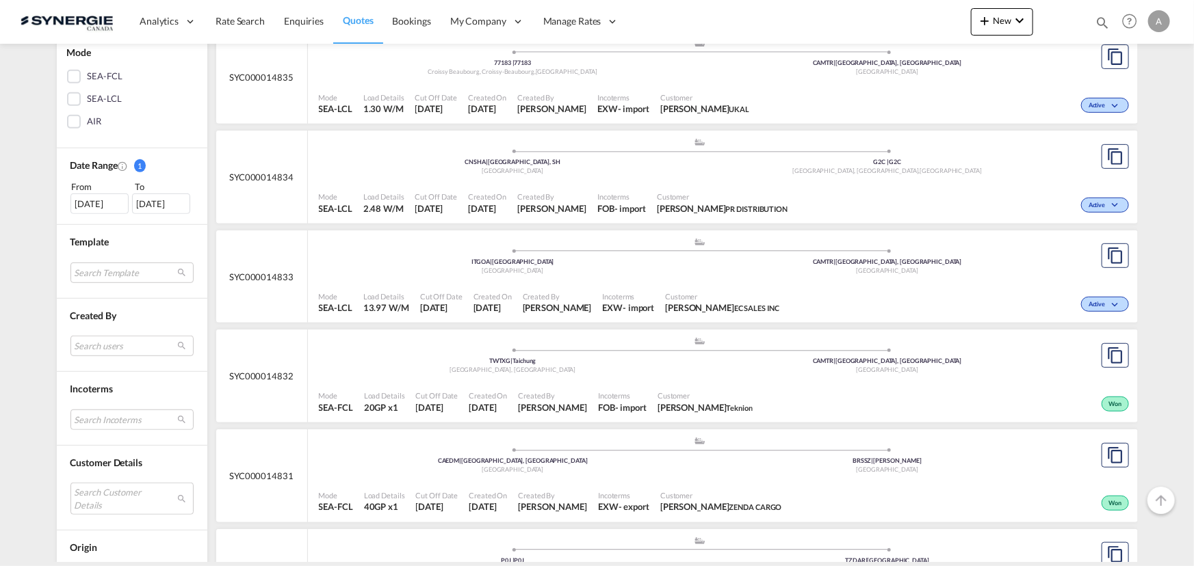
scroll to position [373, 0]
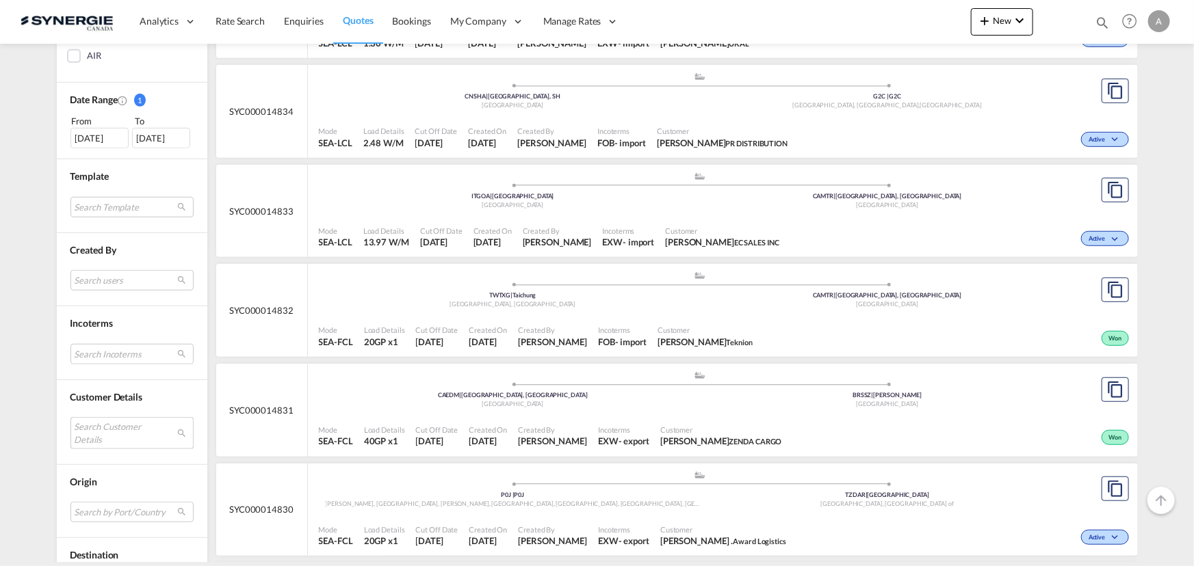
click at [99, 435] on md-select "Search Customer Details user name user [PERSON_NAME] [PERSON_NAME][EMAIL_ADDRES…" at bounding box center [131, 432] width 123 height 31
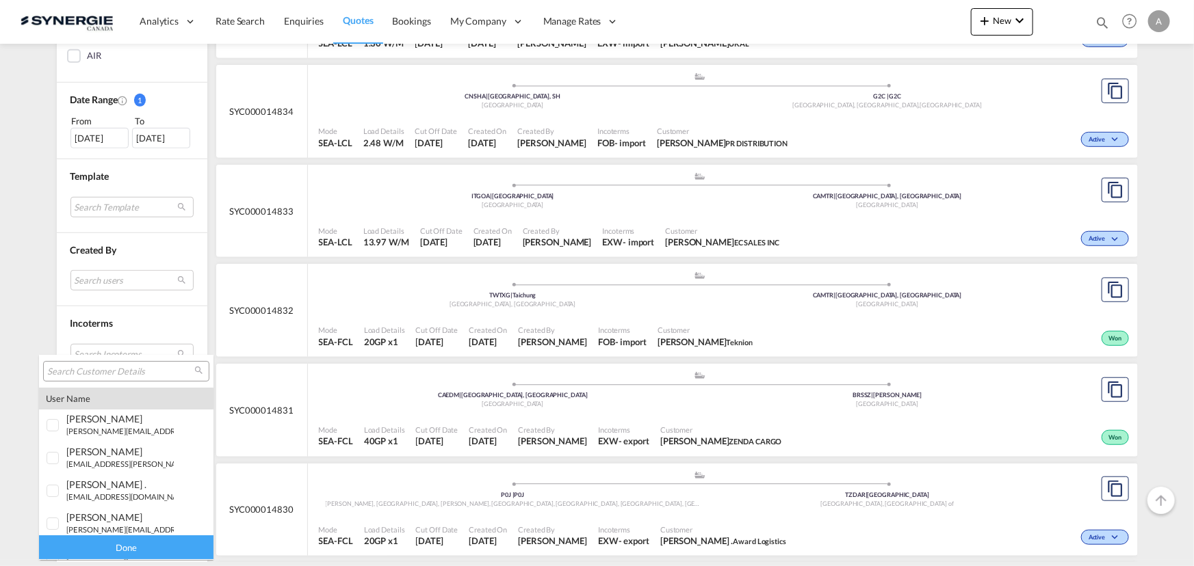
click at [116, 369] on input "search" at bounding box center [120, 372] width 147 height 12
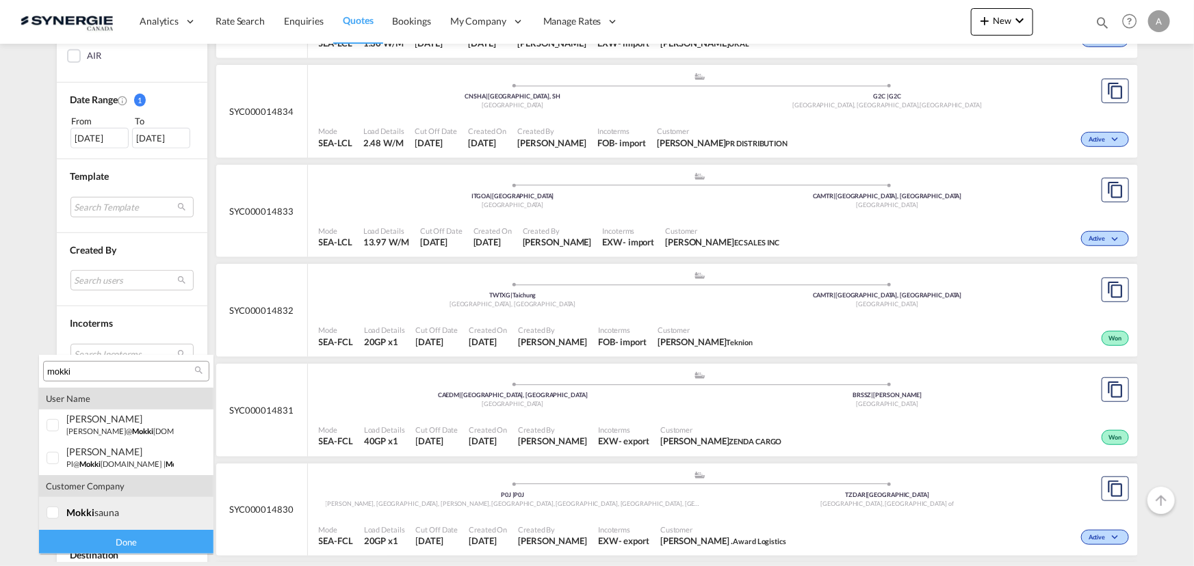
type input "mokki"
click at [123, 512] on div "mokki sauna" at bounding box center [119, 513] width 107 height 12
click at [133, 547] on div "Done" at bounding box center [126, 542] width 174 height 24
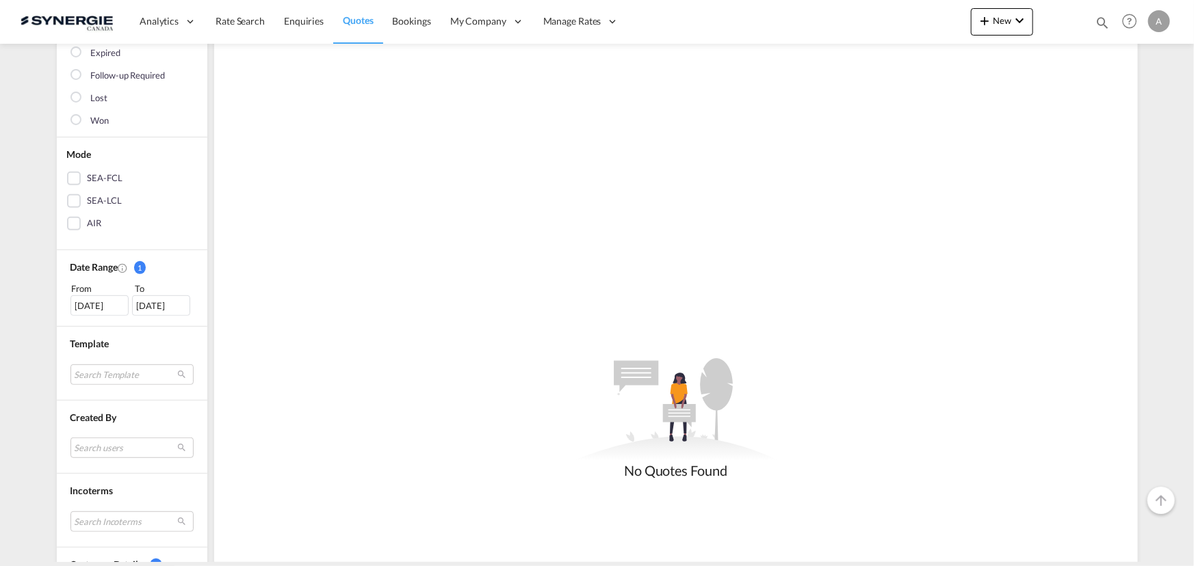
scroll to position [248, 0]
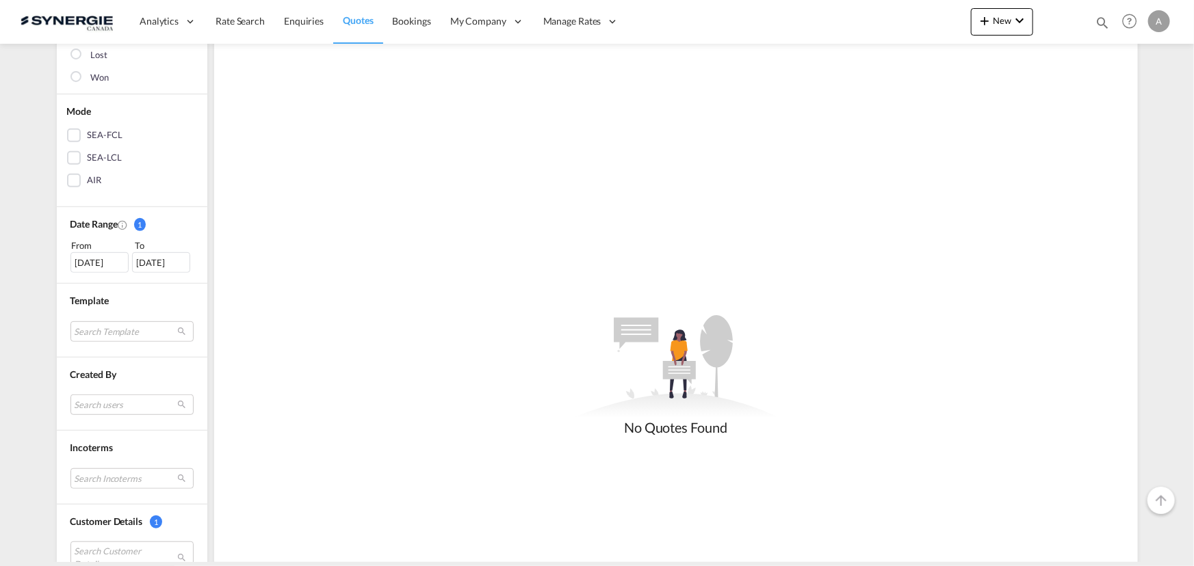
click at [100, 257] on div "[DATE]" at bounding box center [99, 262] width 58 height 21
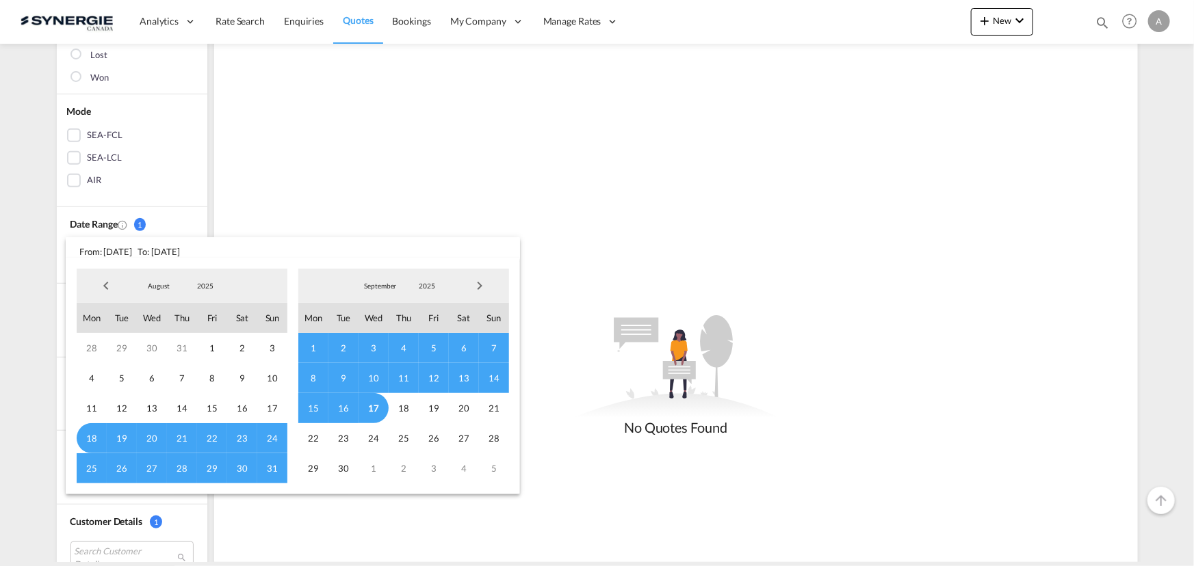
click at [198, 287] on span "2025" at bounding box center [205, 286] width 44 height 10
click at [203, 222] on md-option "2023" at bounding box center [218, 221] width 93 height 33
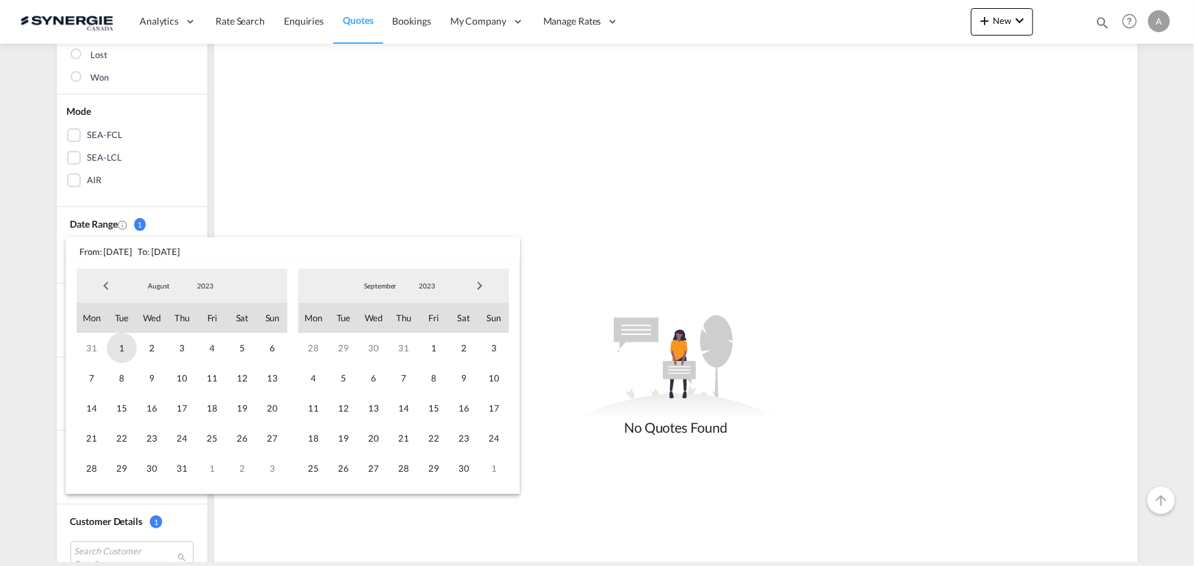
click at [121, 350] on span "1" at bounding box center [122, 348] width 30 height 30
click at [432, 289] on span "2023" at bounding box center [427, 286] width 44 height 10
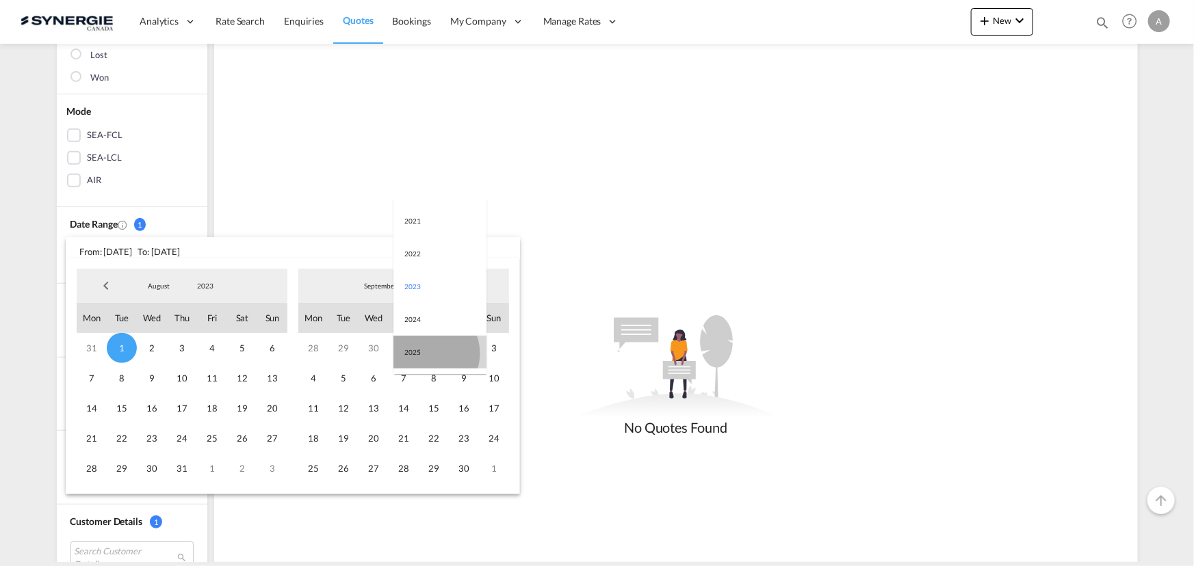
click at [428, 354] on md-option "2025" at bounding box center [439, 352] width 93 height 33
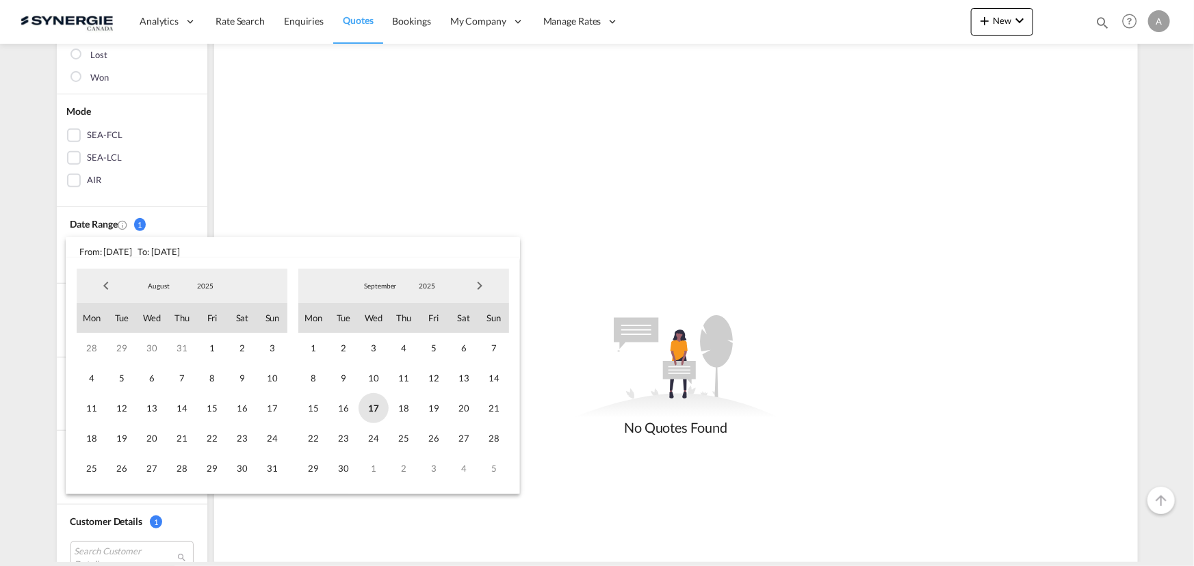
click at [374, 406] on span "17" at bounding box center [373, 408] width 30 height 30
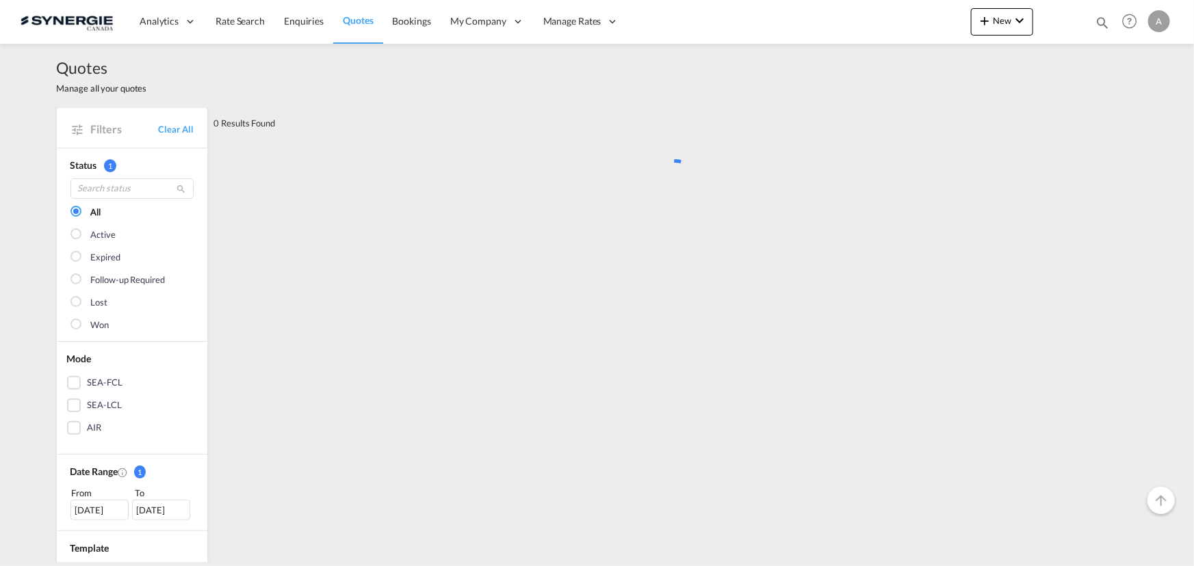
scroll to position [0, 0]
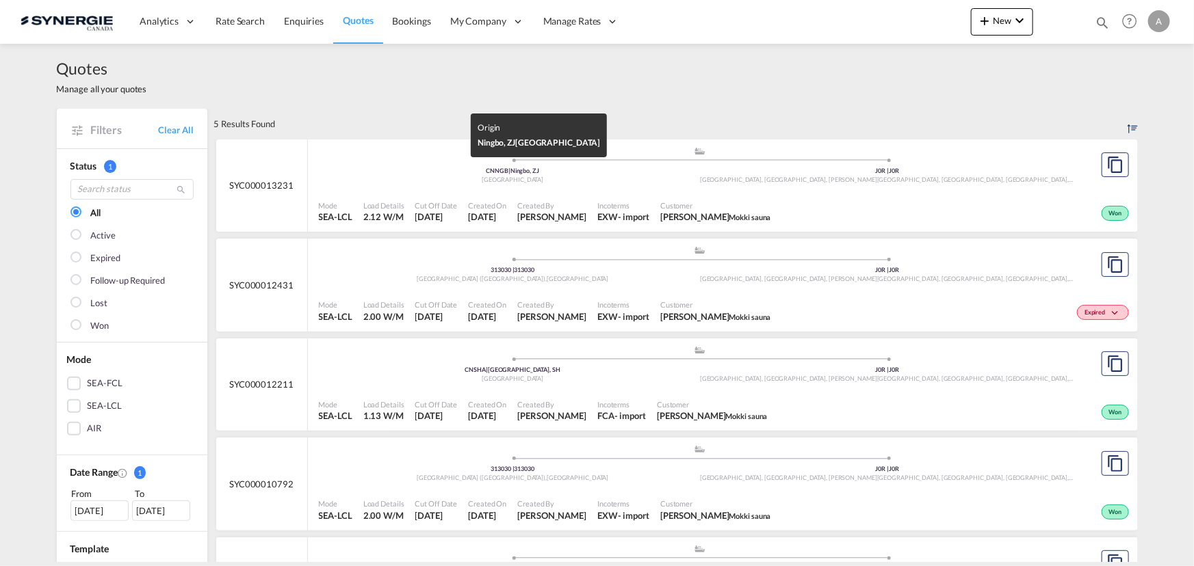
click at [592, 180] on div "[GEOGRAPHIC_DATA]" at bounding box center [513, 180] width 375 height 9
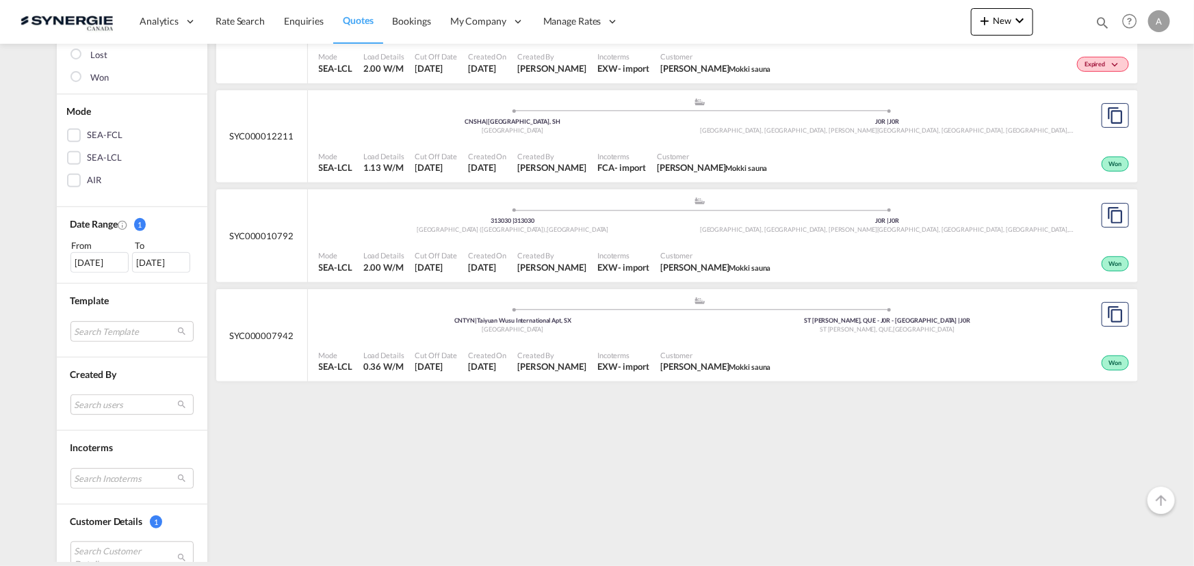
scroll to position [435, 0]
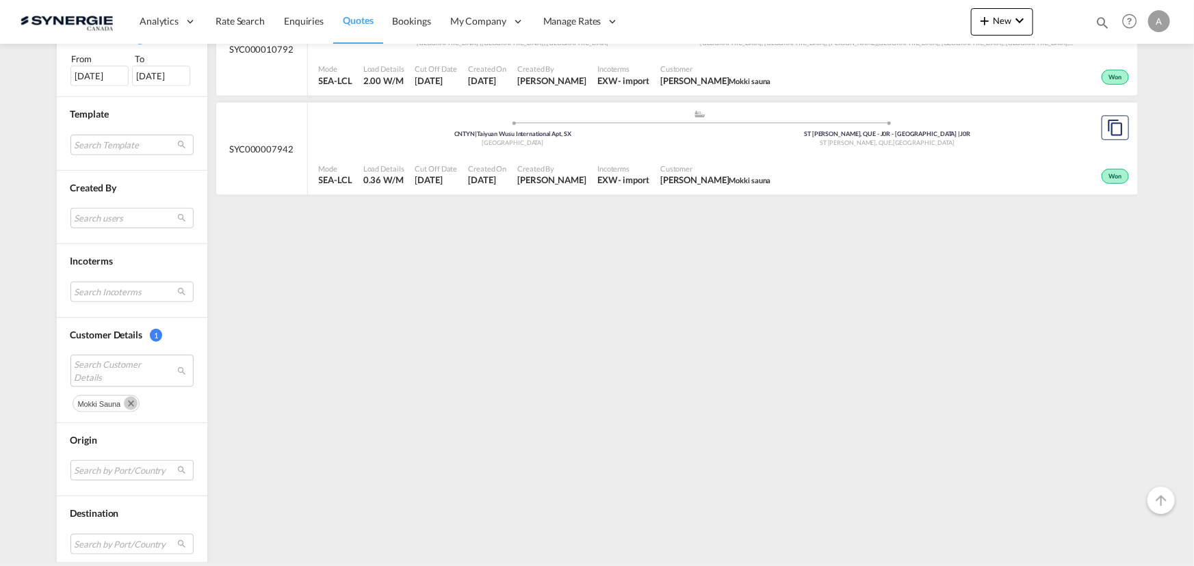
click at [124, 400] on md-icon "Remove" at bounding box center [131, 404] width 14 height 14
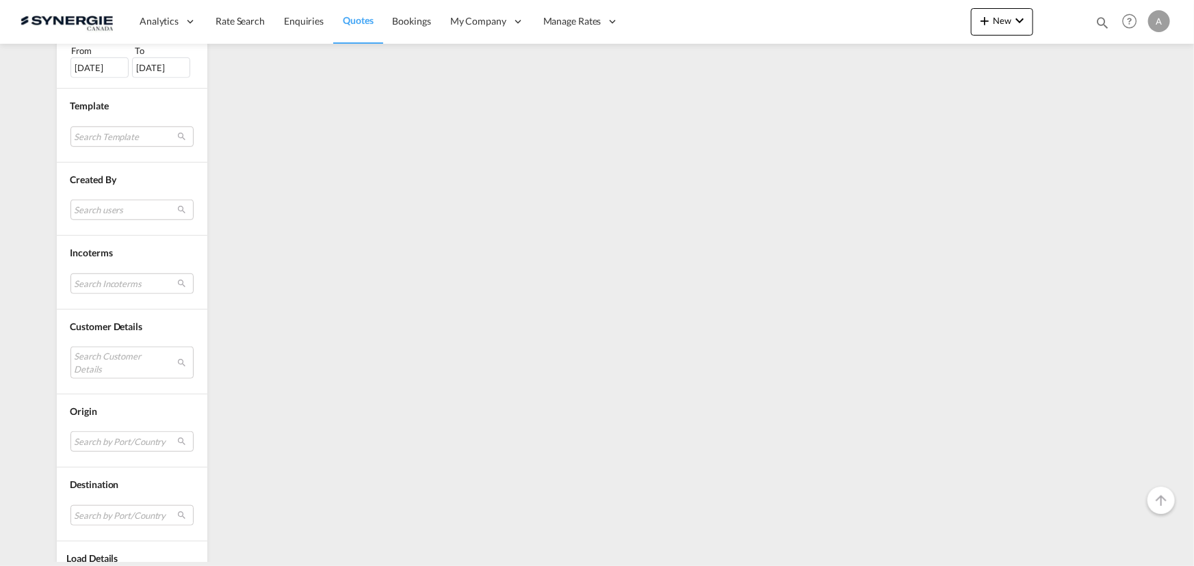
scroll to position [493, 0]
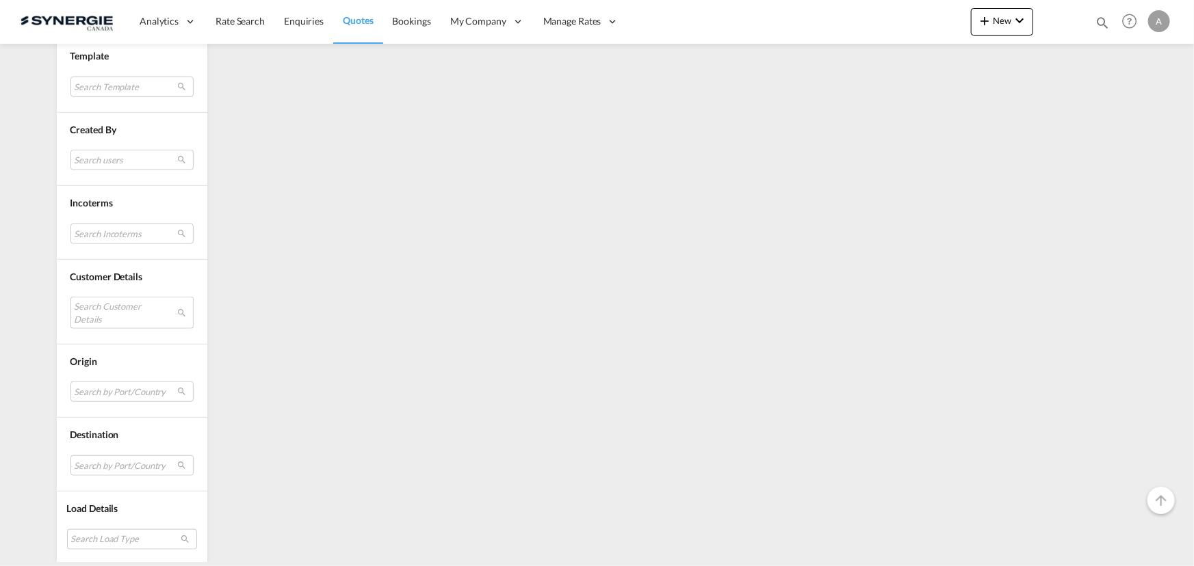
click at [118, 315] on md-select "Search Customer Details" at bounding box center [131, 312] width 123 height 31
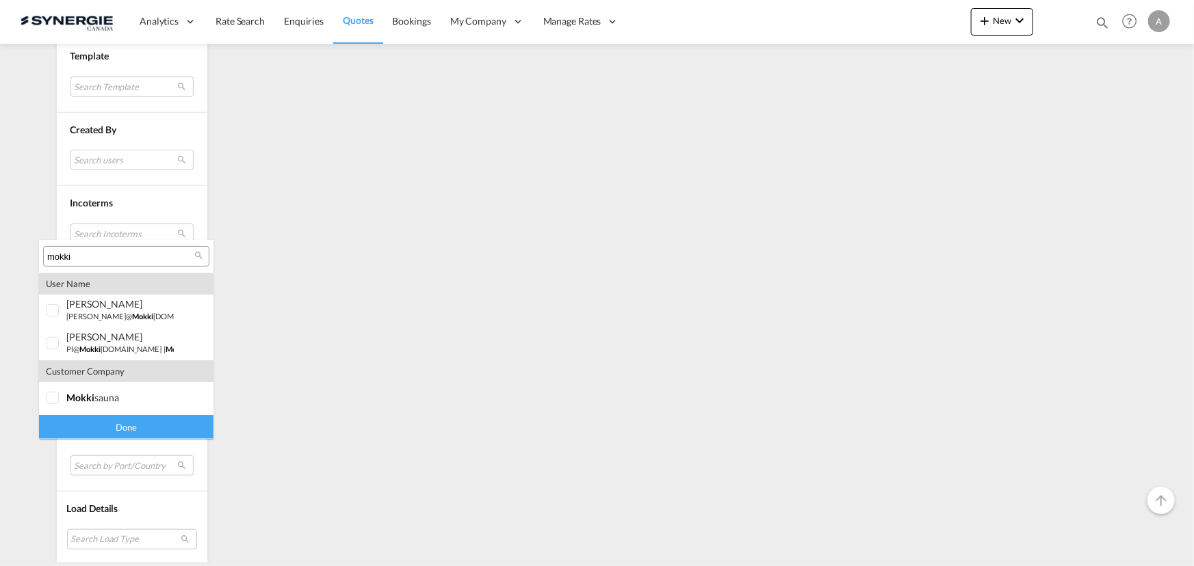
click at [117, 260] on input "mokki" at bounding box center [120, 257] width 147 height 12
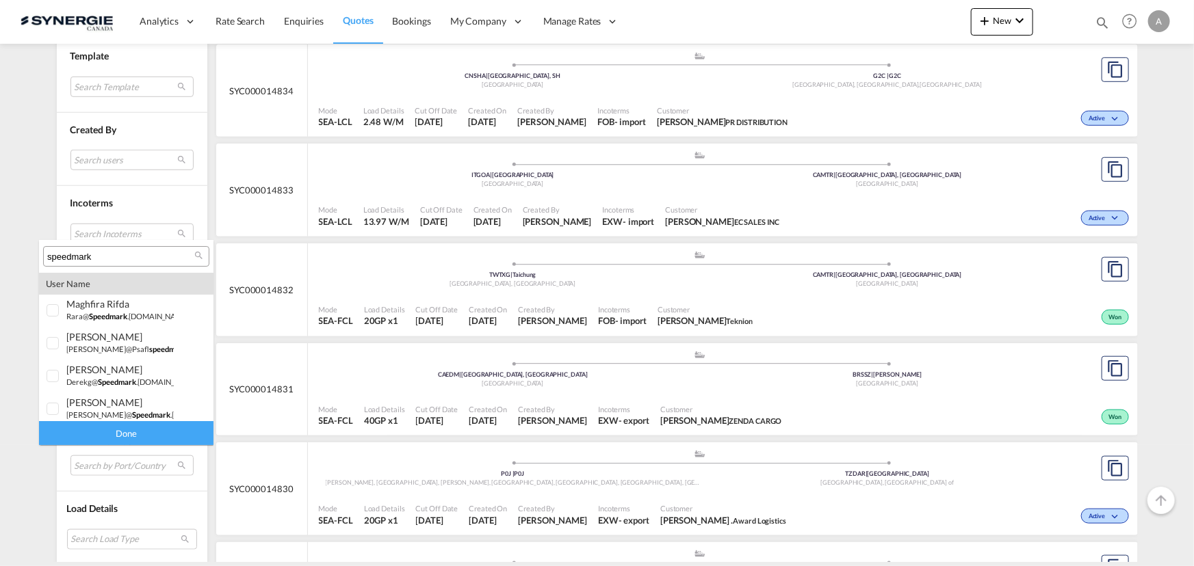
type input "speedmark"
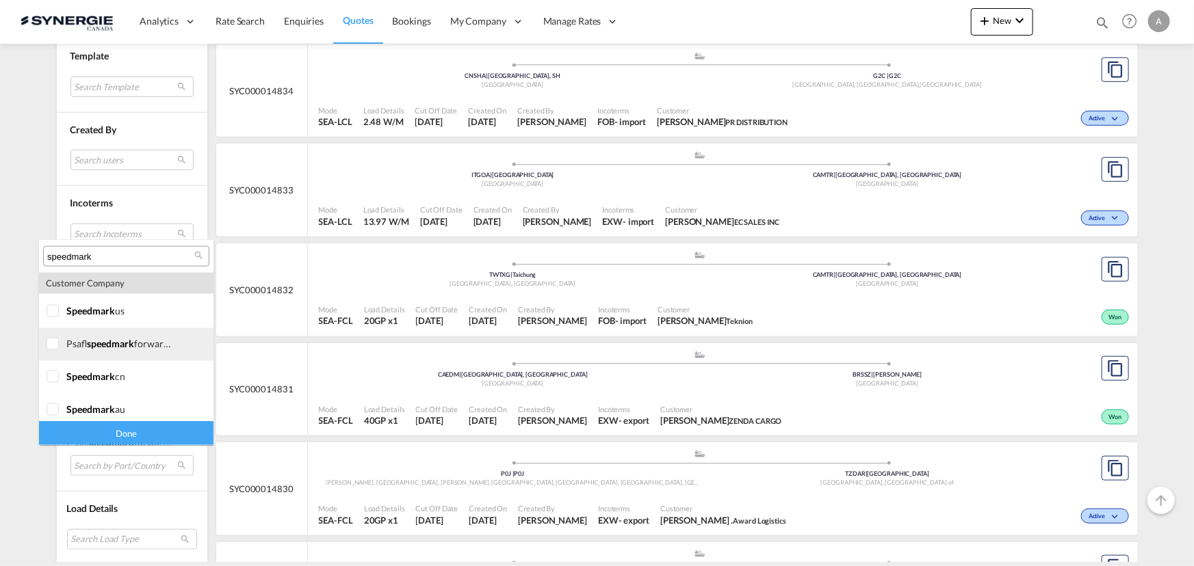
scroll to position [1057, 0]
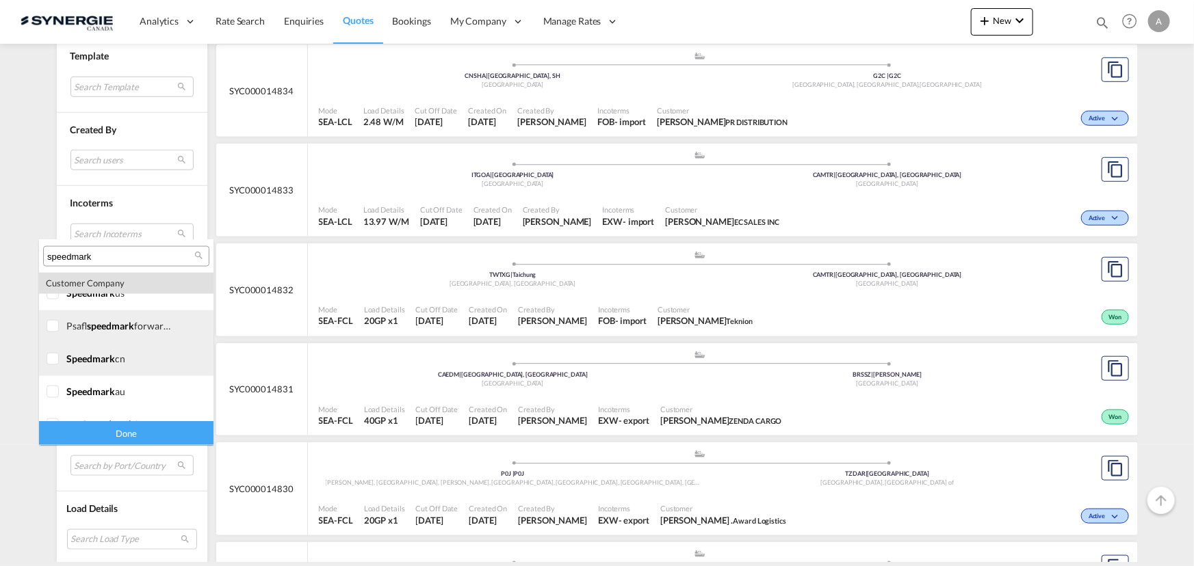
drag, startPoint x: 60, startPoint y: 331, endPoint x: 60, endPoint y: 345, distance: 14.4
click at [60, 332] on div at bounding box center [54, 327] width 14 height 14
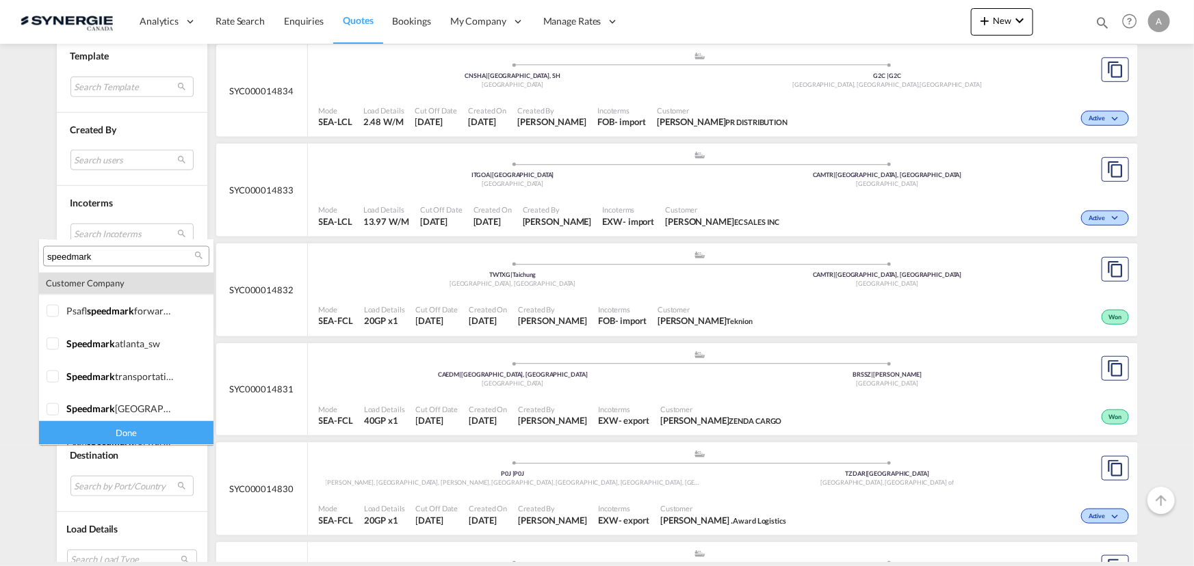
scroll to position [1182, 0]
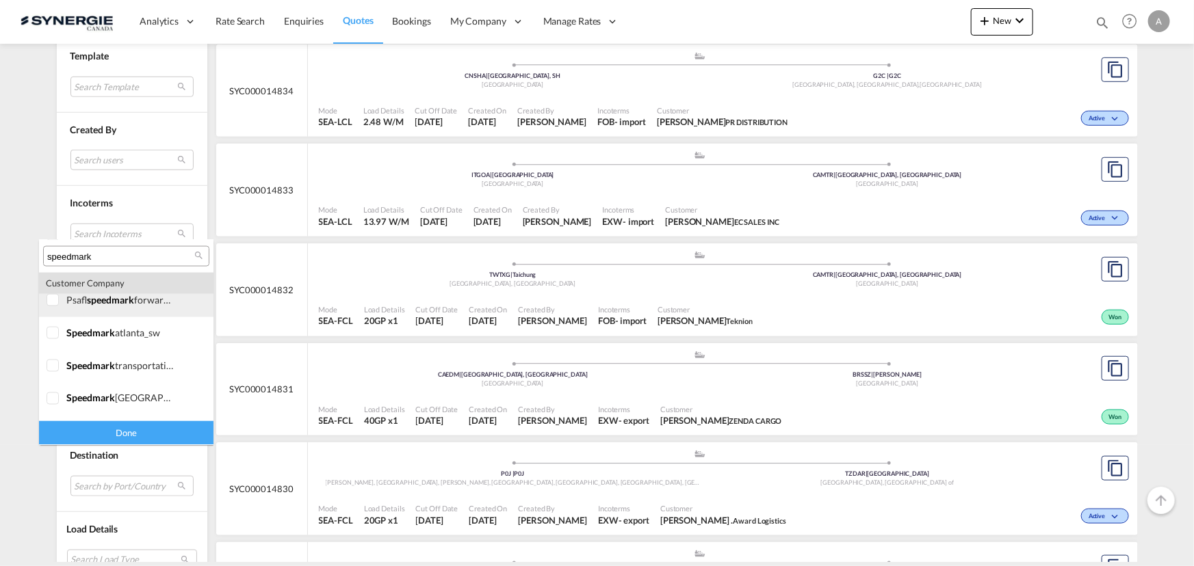
click at [60, 306] on div at bounding box center [54, 301] width 14 height 14
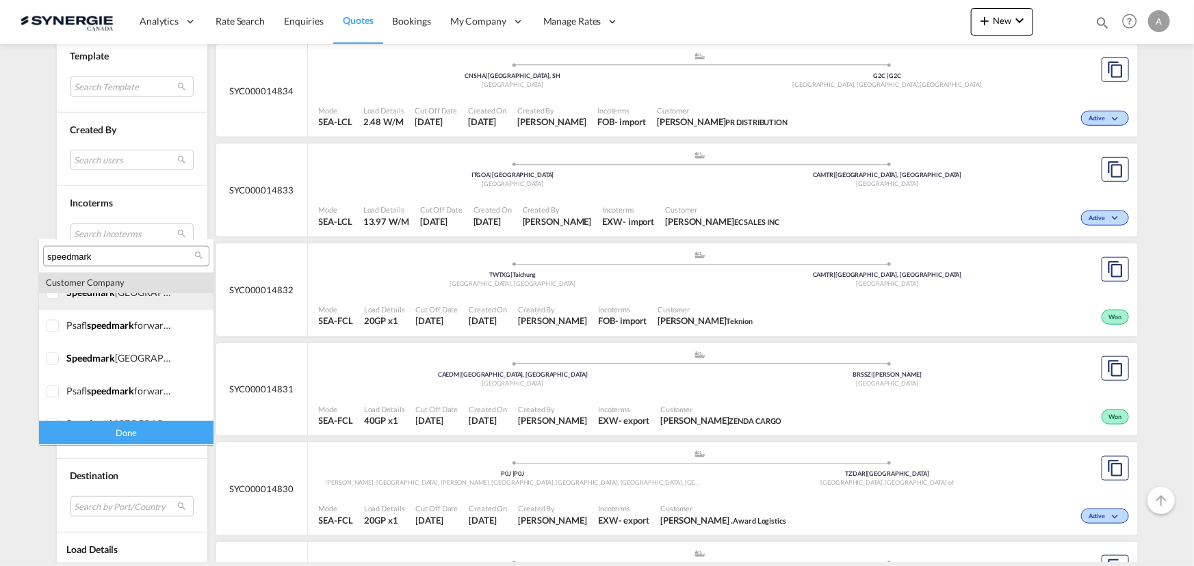
scroll to position [1306, 0]
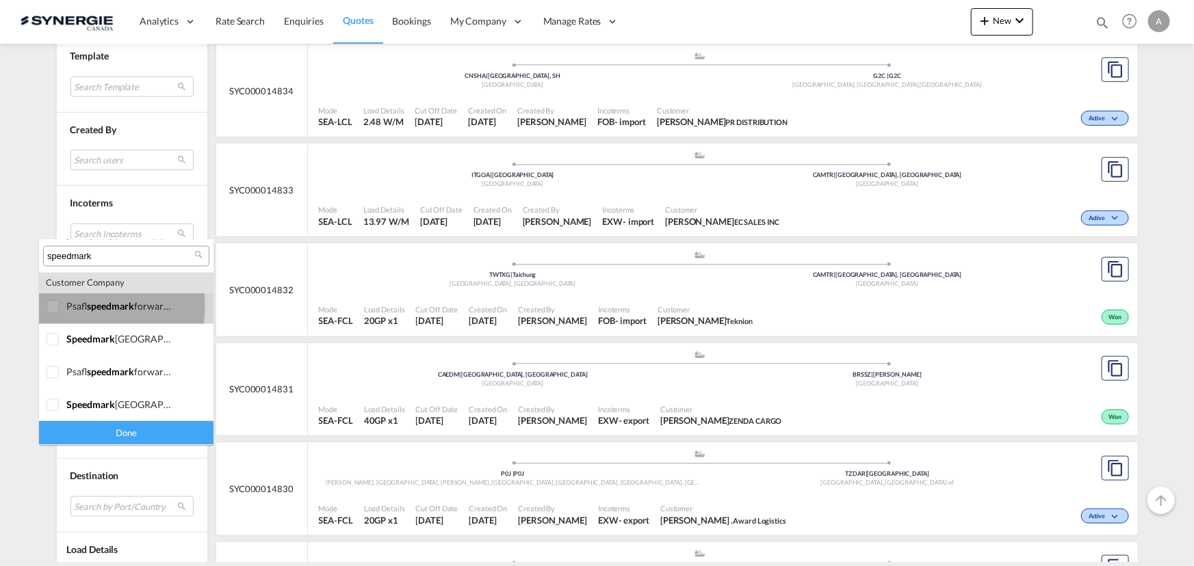
click at [55, 307] on div at bounding box center [54, 308] width 14 height 14
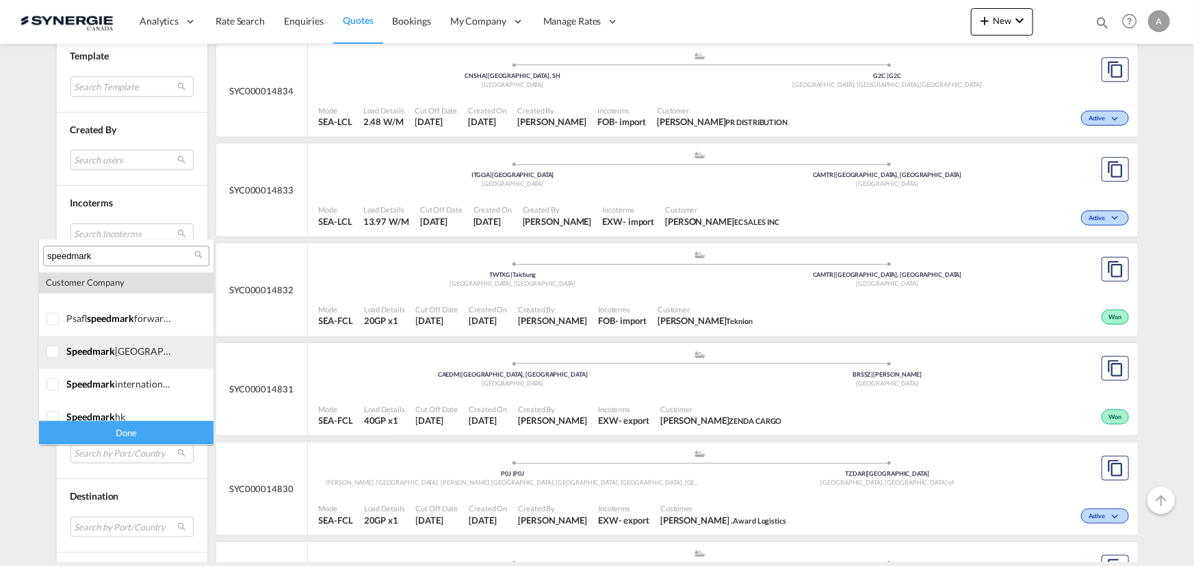
scroll to position [1368, 0]
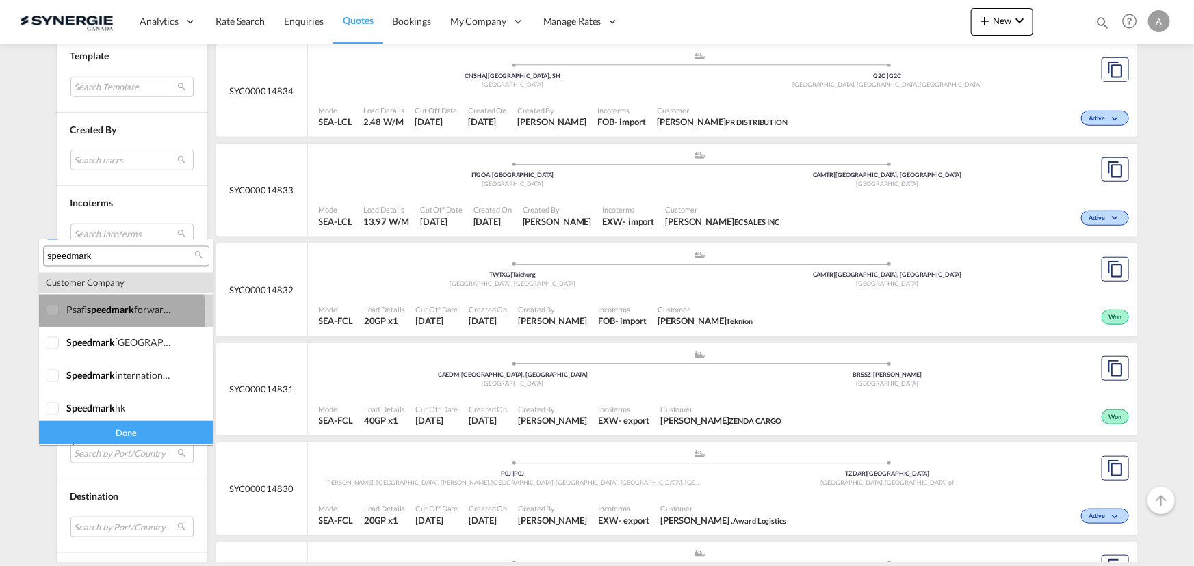
click at [59, 314] on div at bounding box center [54, 311] width 14 height 14
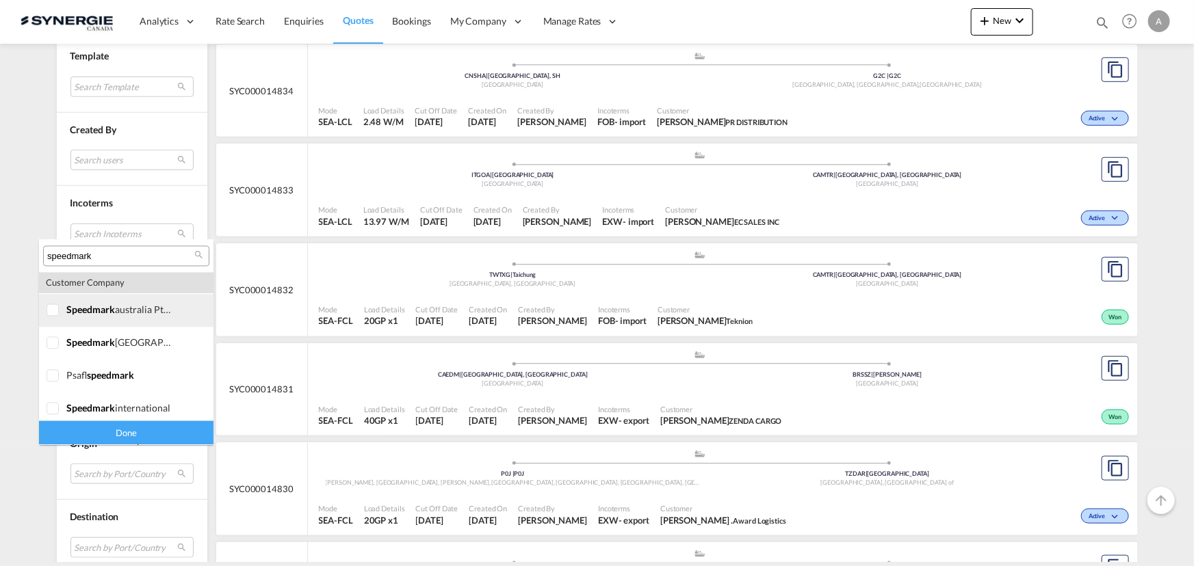
scroll to position [1554, 0]
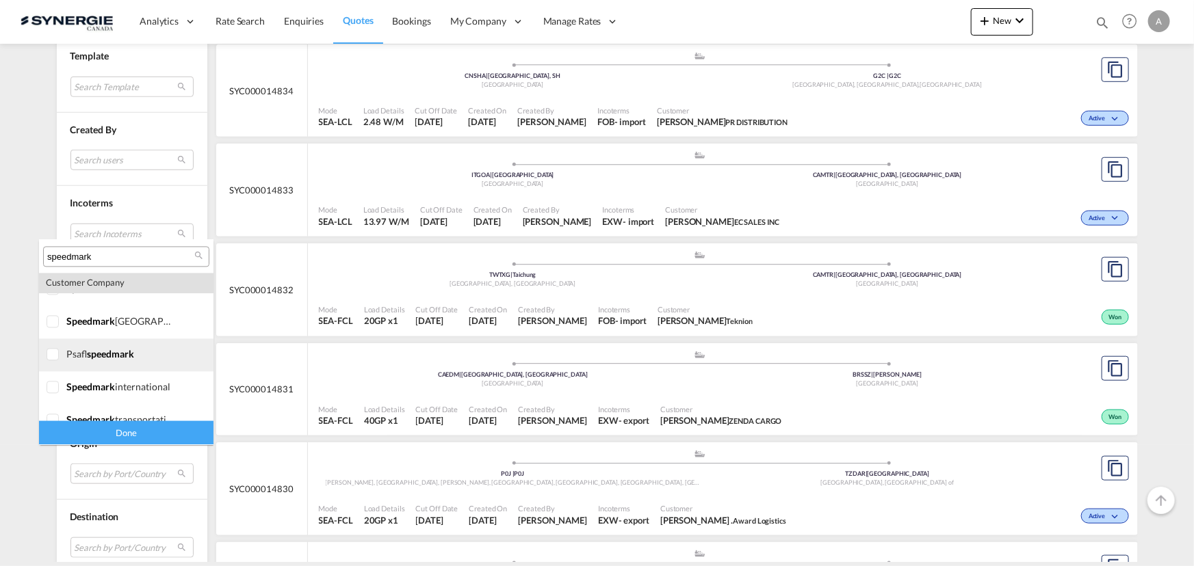
click at [58, 354] on div at bounding box center [54, 355] width 14 height 14
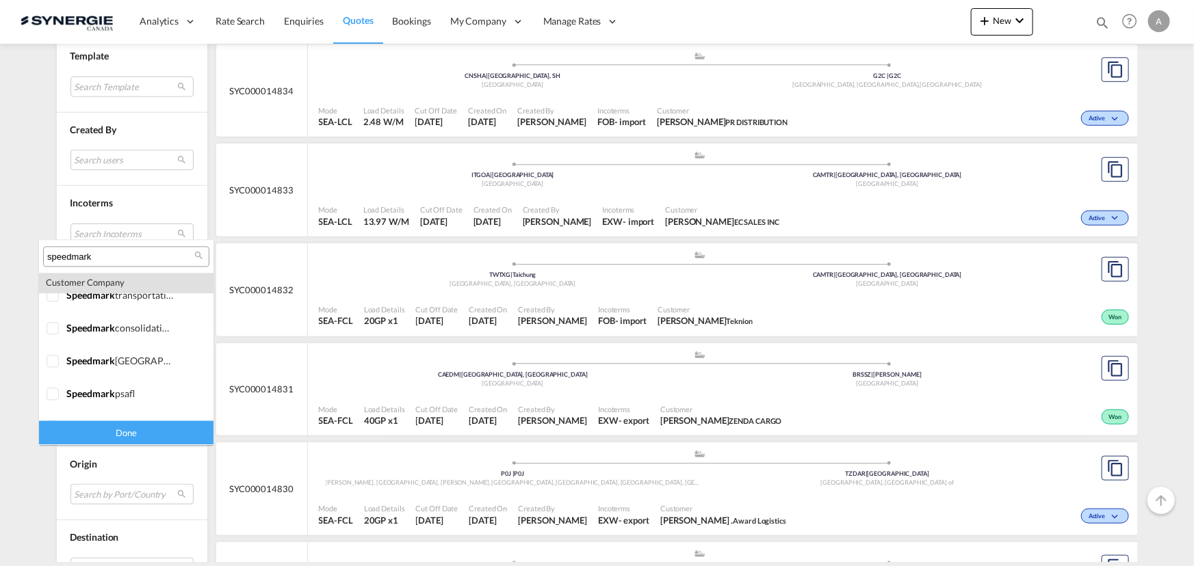
scroll to position [1741, 0]
click at [53, 367] on div at bounding box center [54, 365] width 14 height 14
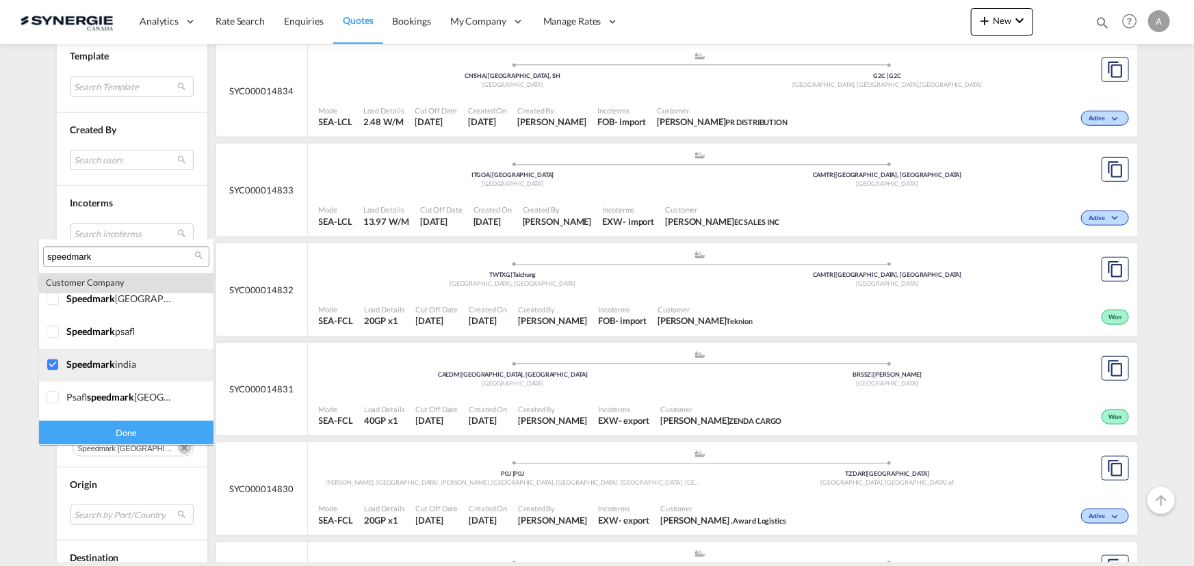
scroll to position [1767, 0]
click at [68, 371] on div "psafl speedmark [GEOGRAPHIC_DATA]" at bounding box center [119, 371] width 107 height 12
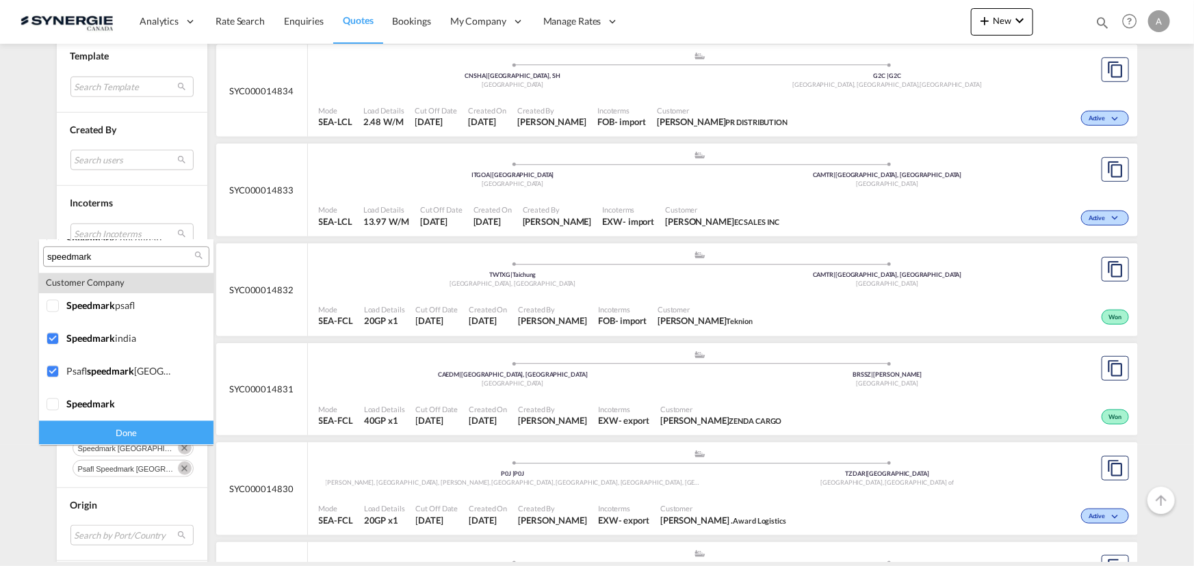
click at [96, 433] on div "Done" at bounding box center [126, 433] width 174 height 24
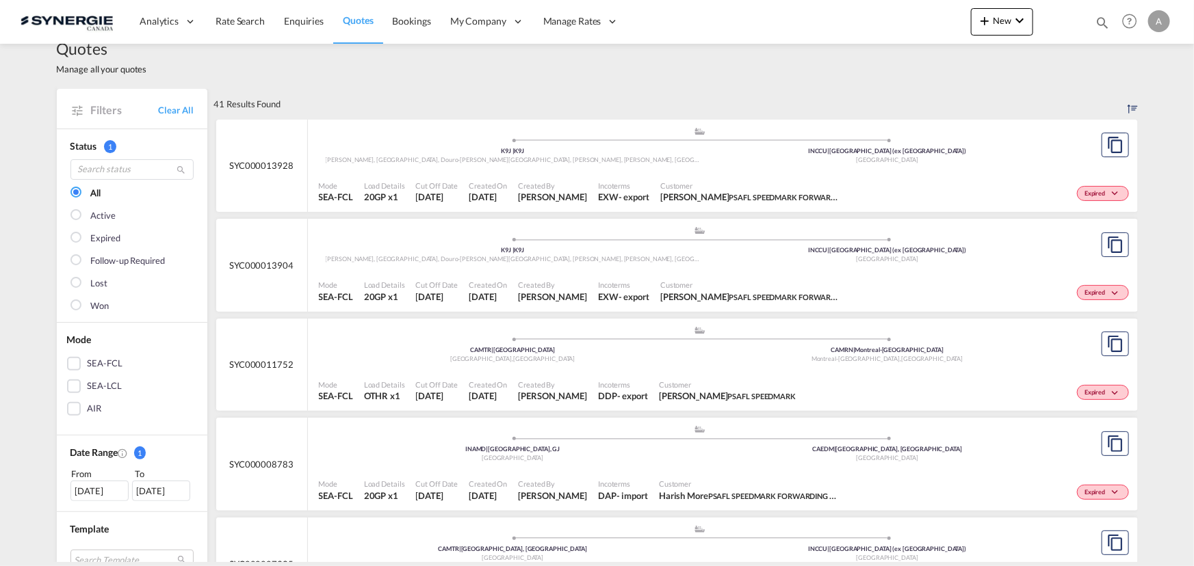
scroll to position [0, 0]
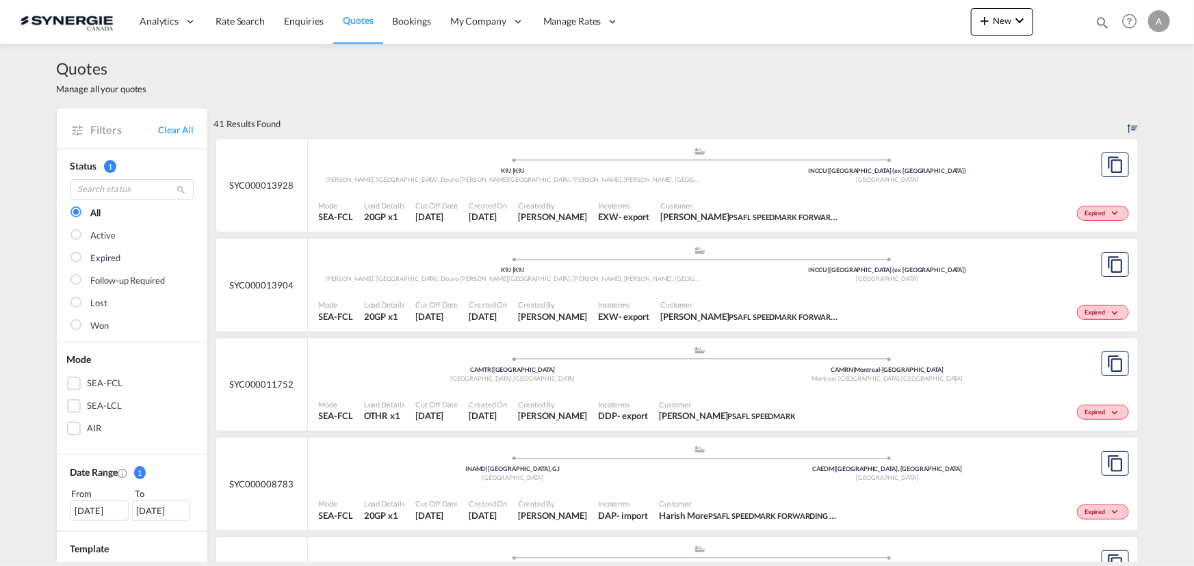
click at [649, 189] on div ".a{fill:#aaa8ad;} .a{fill:#aaa8ad;} K9J | K9J Cavan Monaghan, [GEOGRAPHIC_DATA]…" at bounding box center [700, 168] width 763 height 44
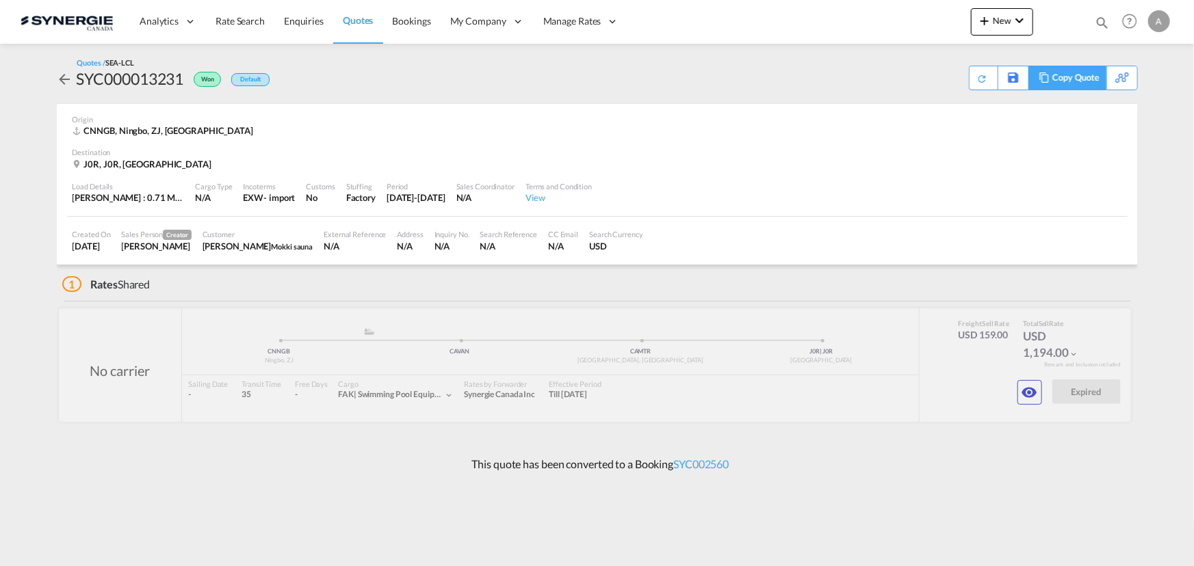
click at [1038, 83] on div "Copy Quote" at bounding box center [1066, 78] width 77 height 25
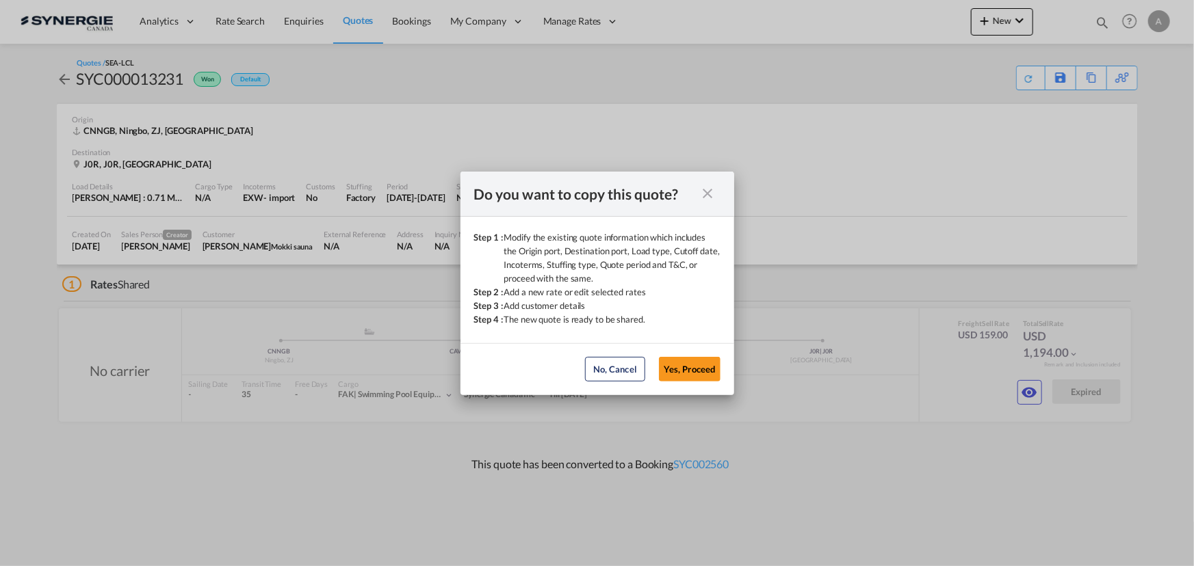
click at [691, 358] on button "Yes, Proceed" at bounding box center [690, 369] width 62 height 25
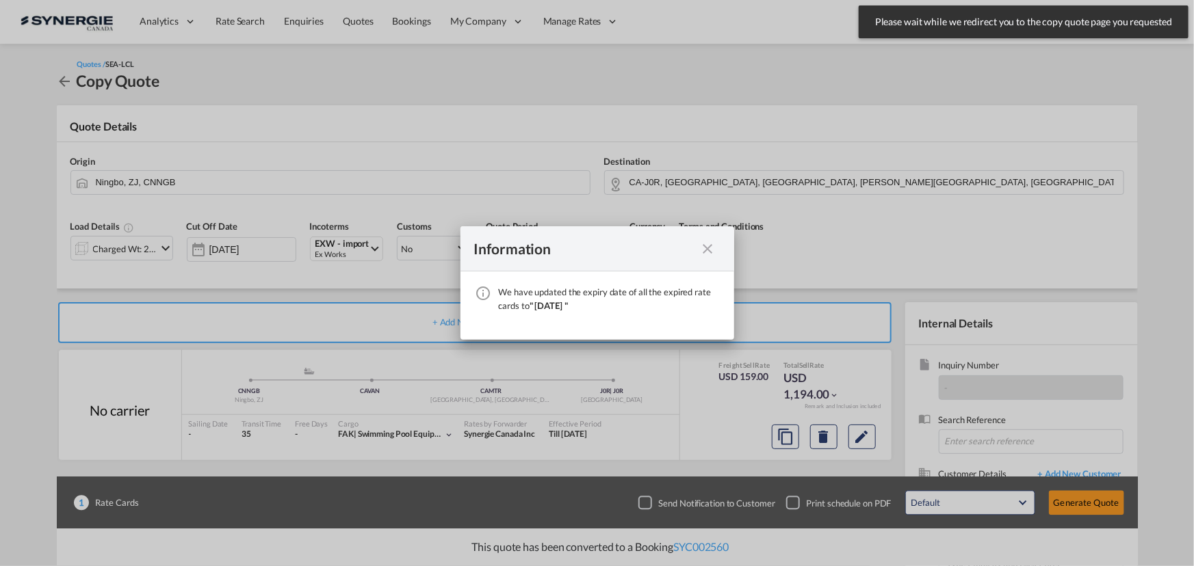
click at [711, 250] on md-icon "icon-close fg-AAA8AD cursor" at bounding box center [708, 249] width 16 height 16
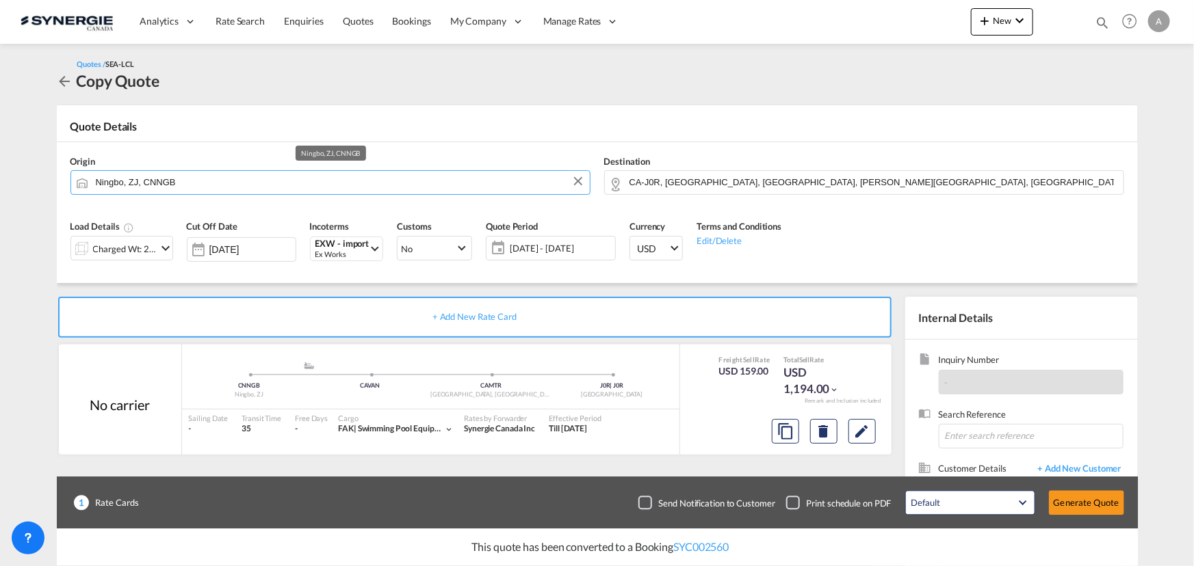
click at [248, 181] on input "Ningbo, ZJ, CNNGB" at bounding box center [339, 182] width 487 height 24
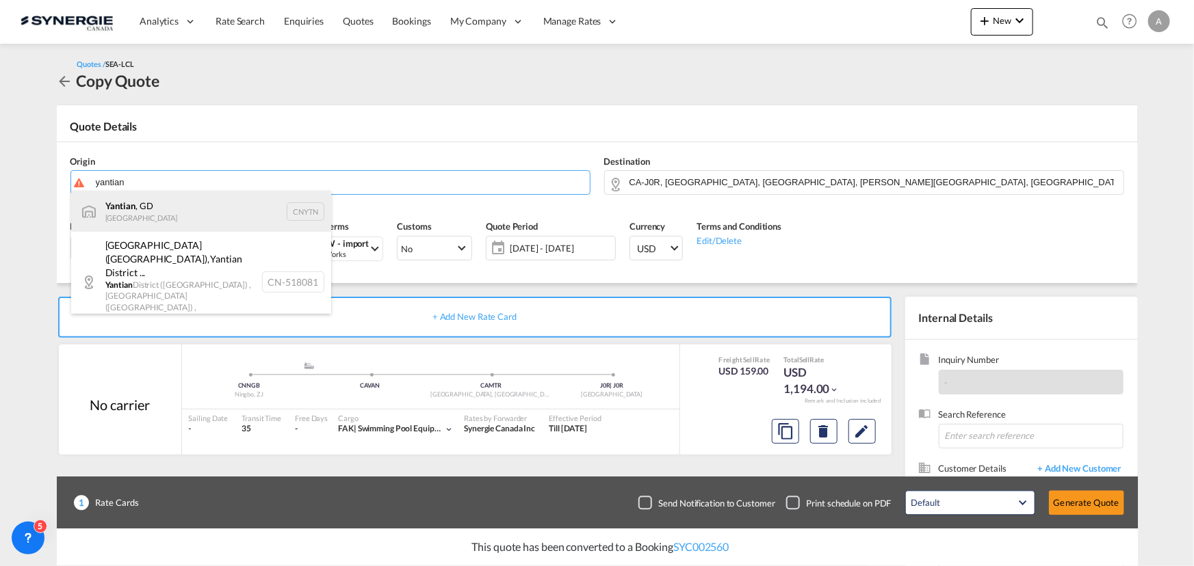
click at [129, 219] on div "Yantian , GD China CNYTN" at bounding box center [201, 211] width 260 height 41
type input "Yantian, GD, CNYTN"
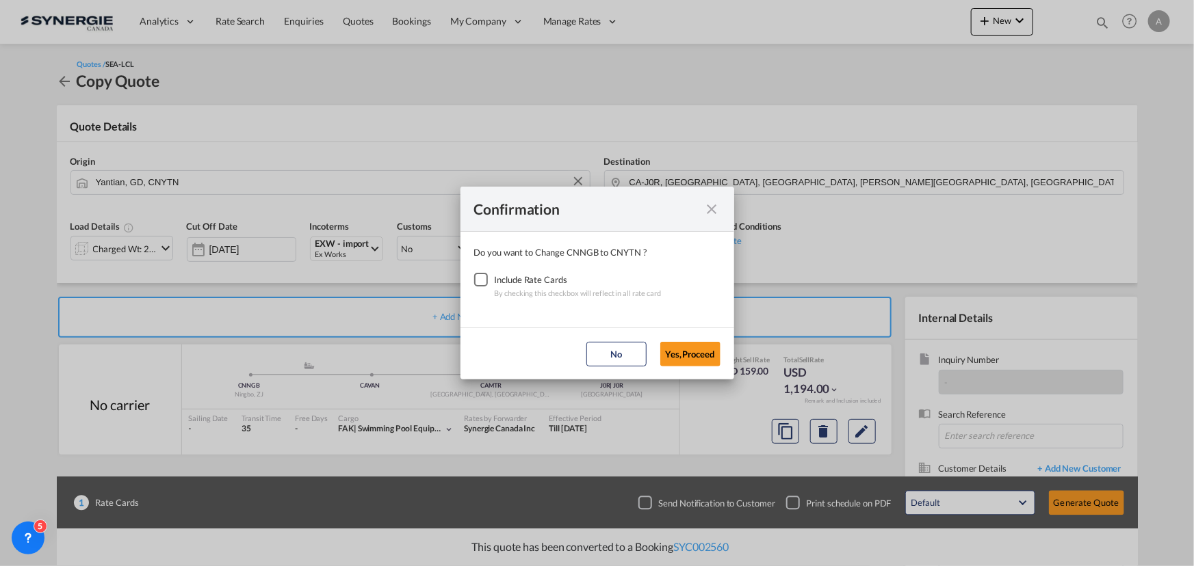
drag, startPoint x: 480, startPoint y: 281, endPoint x: 581, endPoint y: 341, distance: 117.8
click at [480, 281] on div "Checkbox No Ink" at bounding box center [481, 280] width 14 height 14
click at [682, 355] on button "Yes,Proceed" at bounding box center [690, 354] width 60 height 25
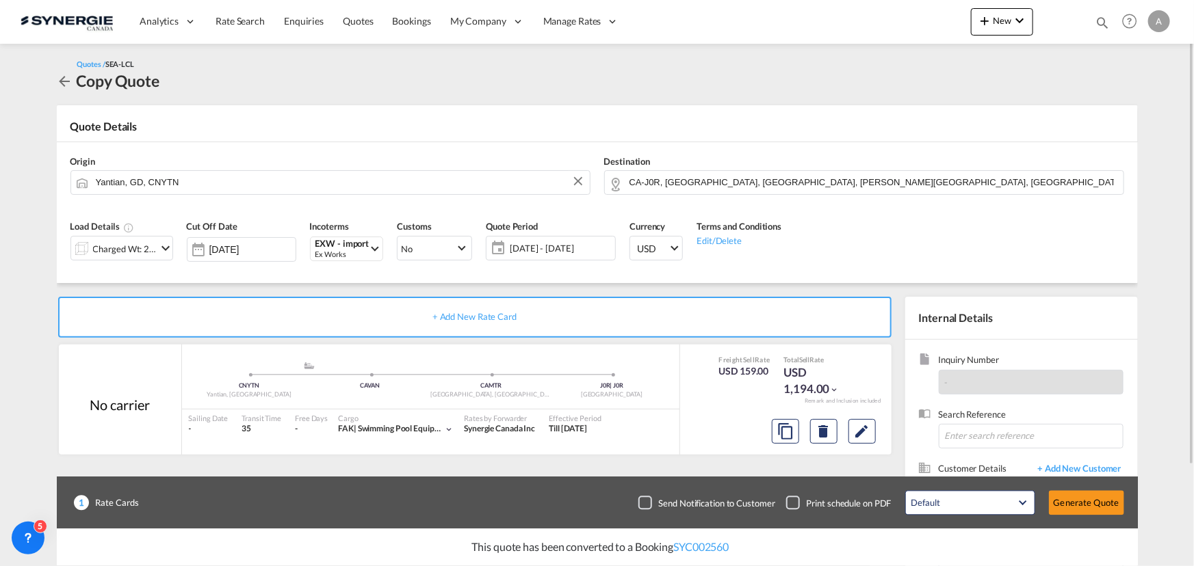
click at [106, 261] on div "Load Details Charged Wt: 2.12 W/M" at bounding box center [122, 245] width 116 height 65
click at [111, 253] on div "Charged Wt: 2.12 W/M" at bounding box center [125, 248] width 64 height 19
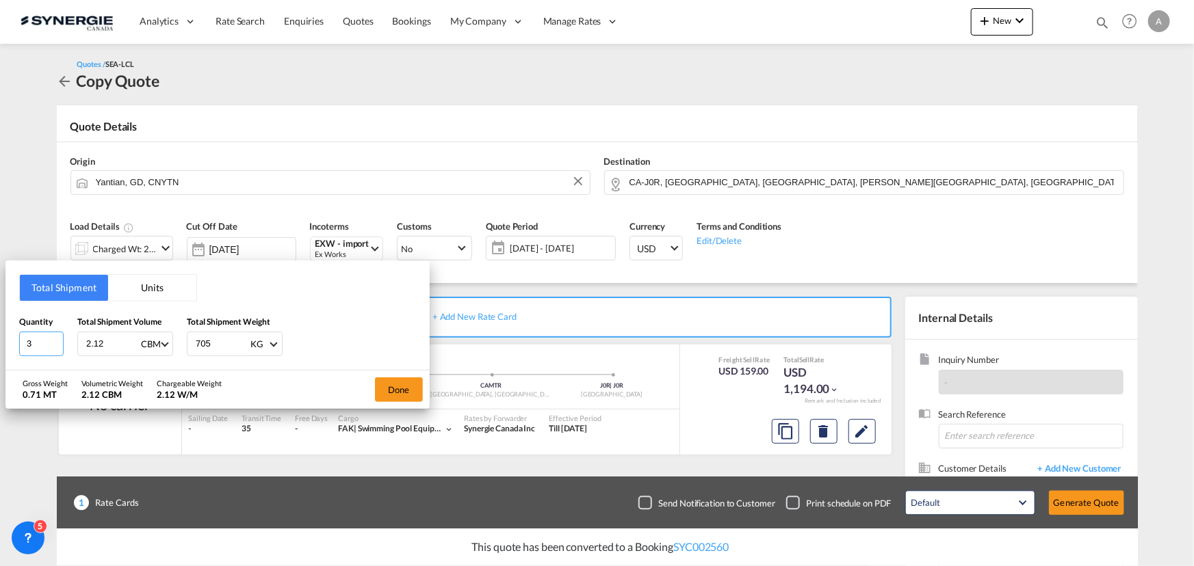
drag, startPoint x: 44, startPoint y: 342, endPoint x: -8, endPoint y: 341, distance: 52.0
click at [0, 341] on html "Analytics Reports Dashboard Rate Search Enquiries Quotes" at bounding box center [597, 283] width 1194 height 566
type input "2"
type input "2.48"
type input "679.50"
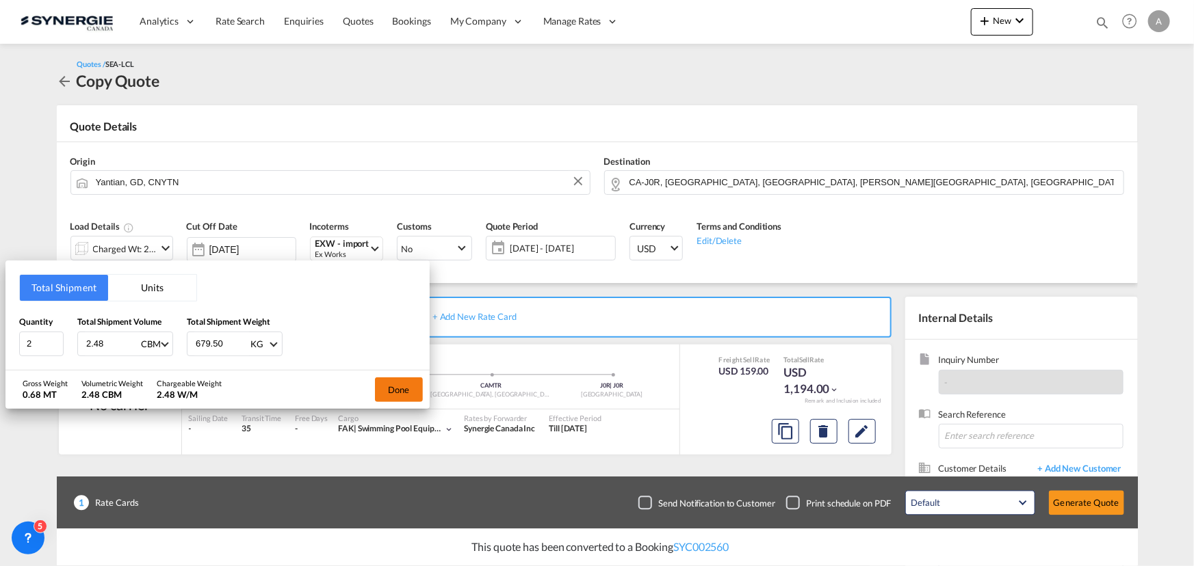
click at [399, 397] on button "Done" at bounding box center [399, 390] width 48 height 25
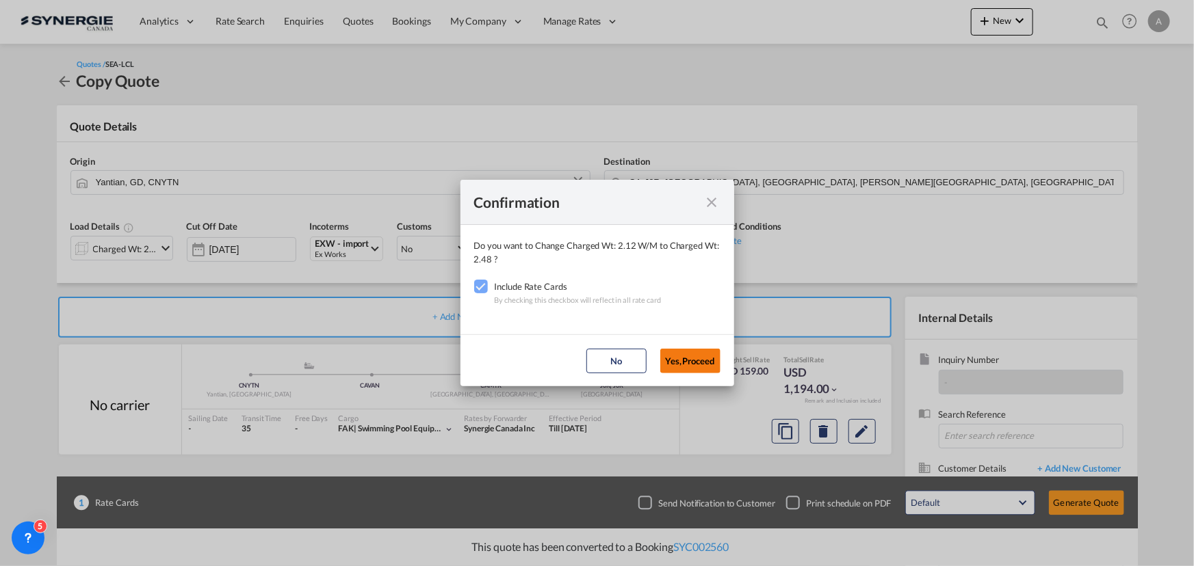
click at [710, 356] on button "Yes,Proceed" at bounding box center [690, 361] width 60 height 25
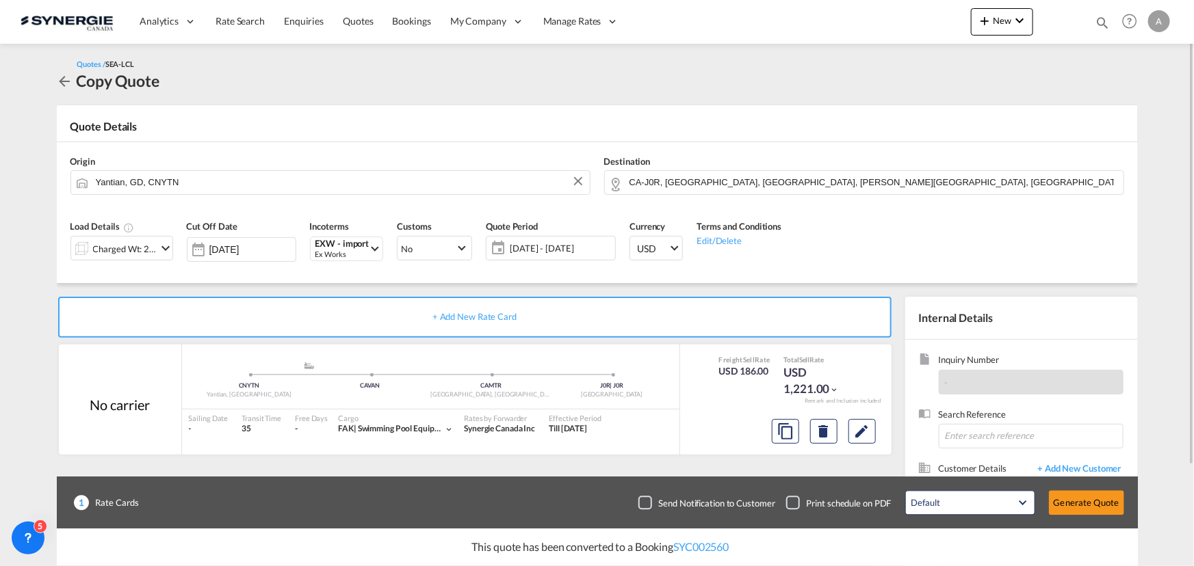
click at [550, 255] on span "17 Sep - 17 Oct 2025" at bounding box center [560, 248] width 109 height 19
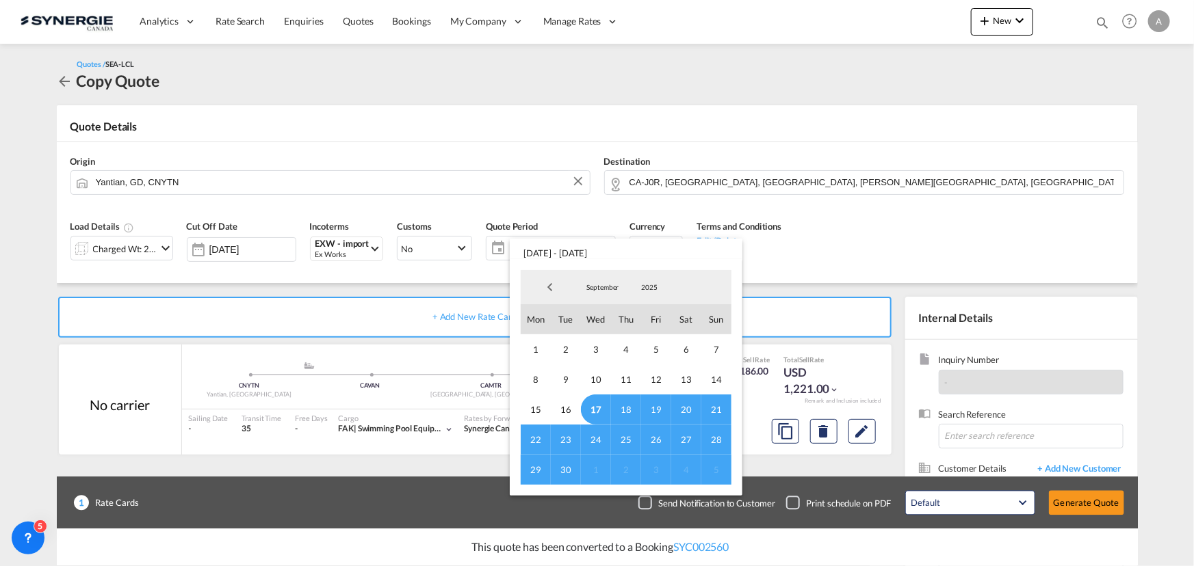
click at [598, 408] on span "17" at bounding box center [596, 410] width 30 height 30
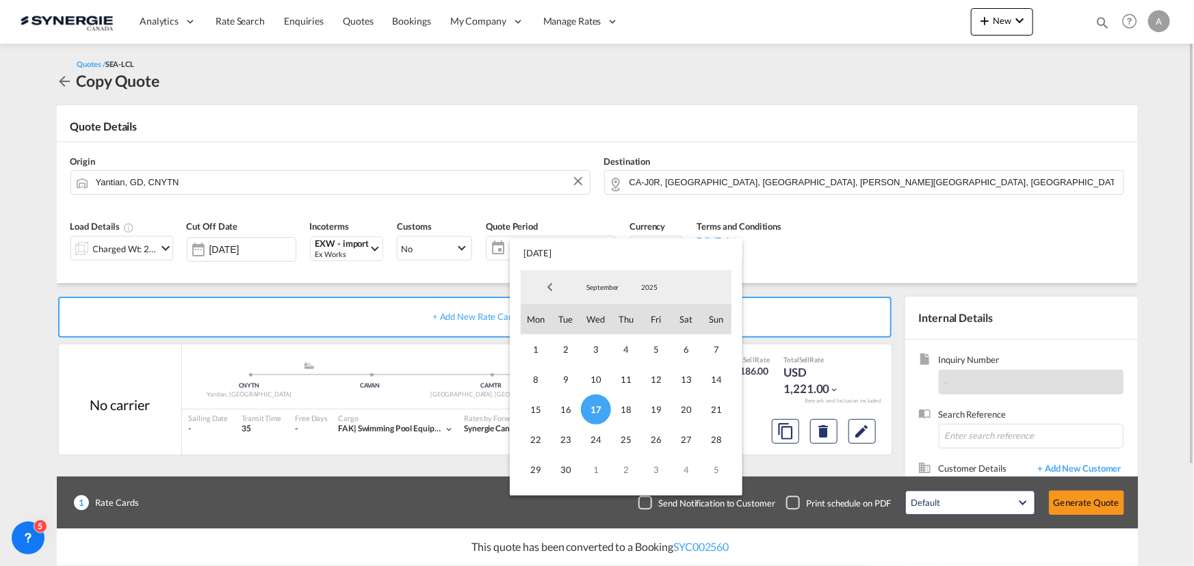
drag, startPoint x: 569, startPoint y: 465, endPoint x: 672, endPoint y: 460, distance: 103.5
click at [570, 466] on span "30" at bounding box center [566, 470] width 30 height 30
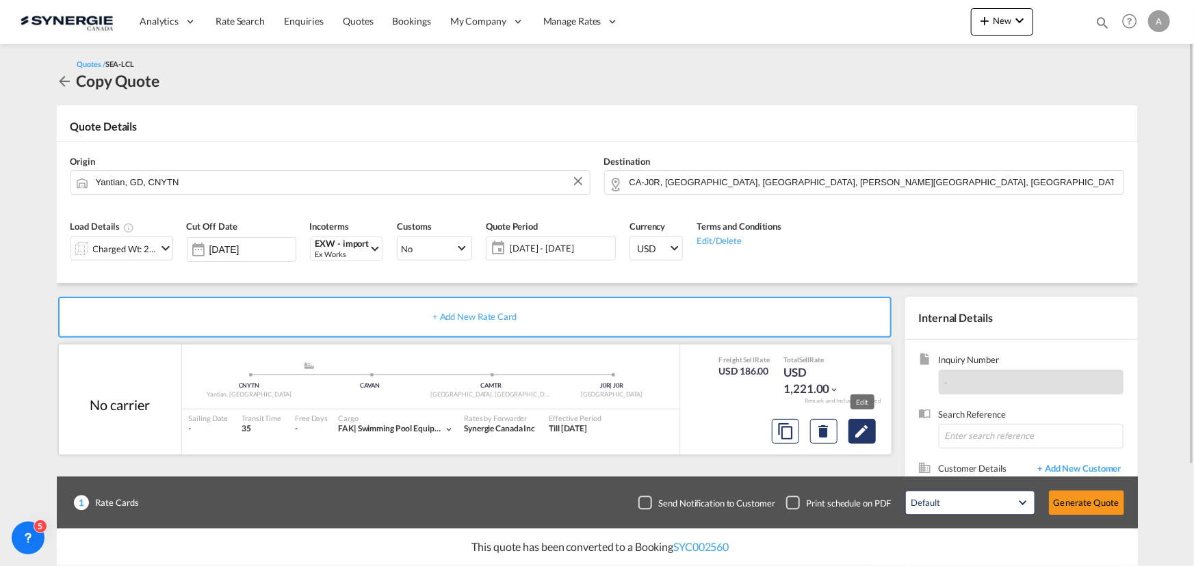
click at [862, 431] on md-icon "Edit" at bounding box center [862, 431] width 16 height 16
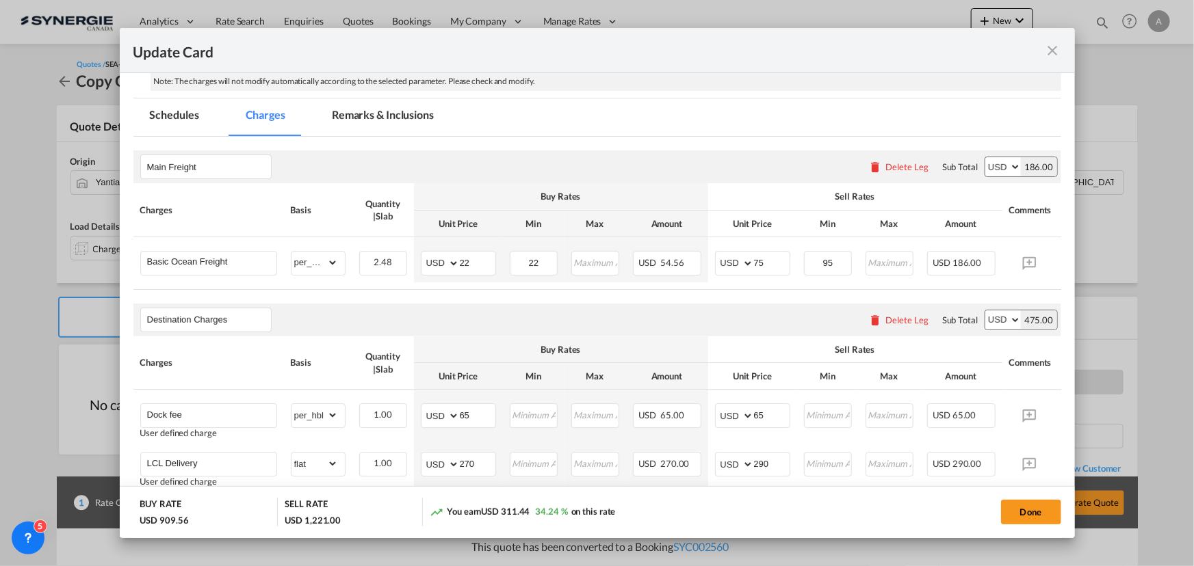
select select "per_w/m"
select select "per_hbl"
select select "flat"
select select "per_shipment"
select select "per_bl"
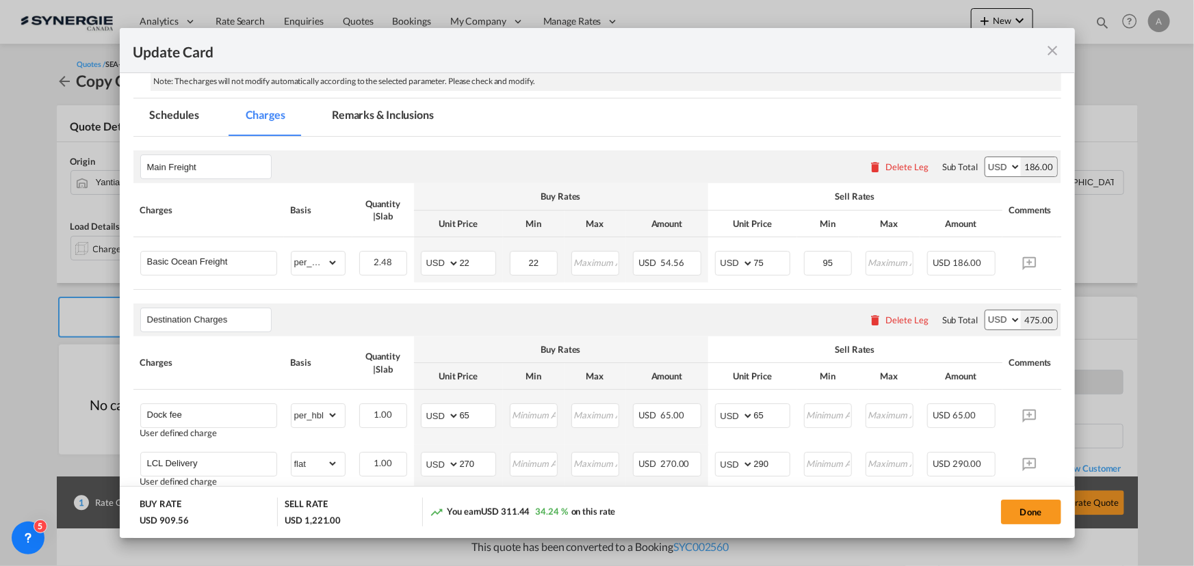
select select "per_bl"
select select "per_shipment"
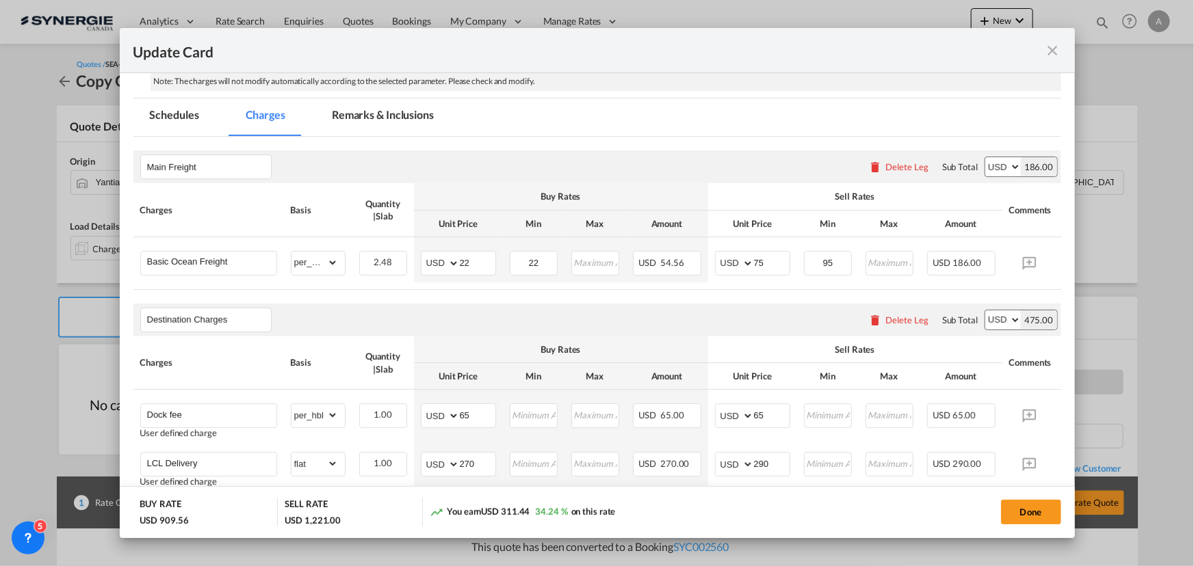
scroll to position [311, 0]
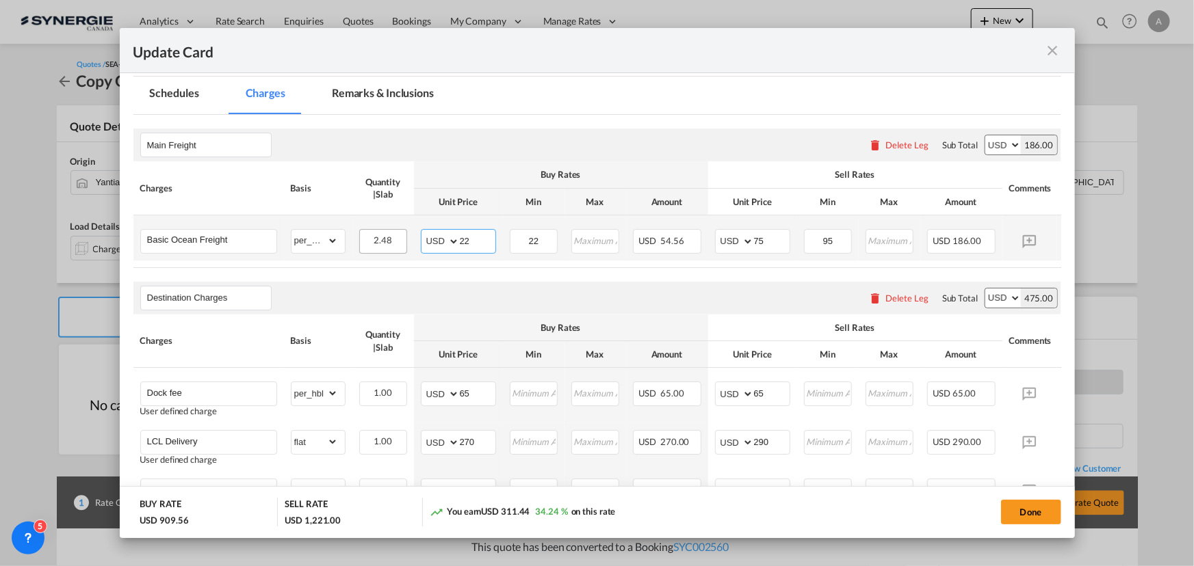
drag, startPoint x: 472, startPoint y: 239, endPoint x: 378, endPoint y: 235, distance: 93.9
click at [379, 235] on tr "Basic Ocean Freight Please Enter Already Exists gross_weight volumetric_weight …" at bounding box center [617, 238] width 969 height 45
type input "64"
type input "80"
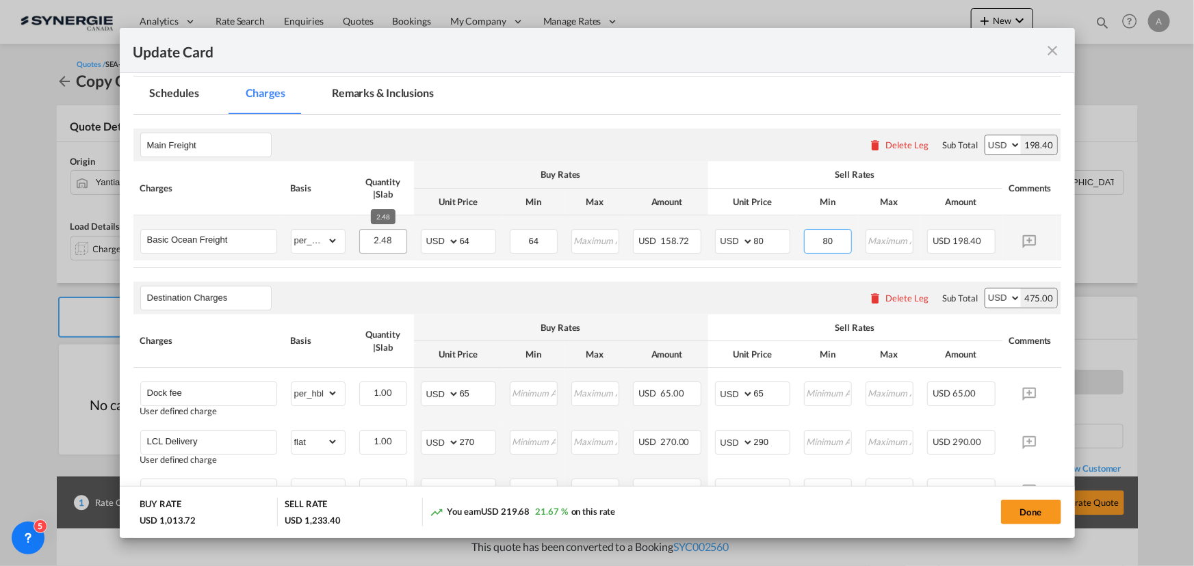
type input "80"
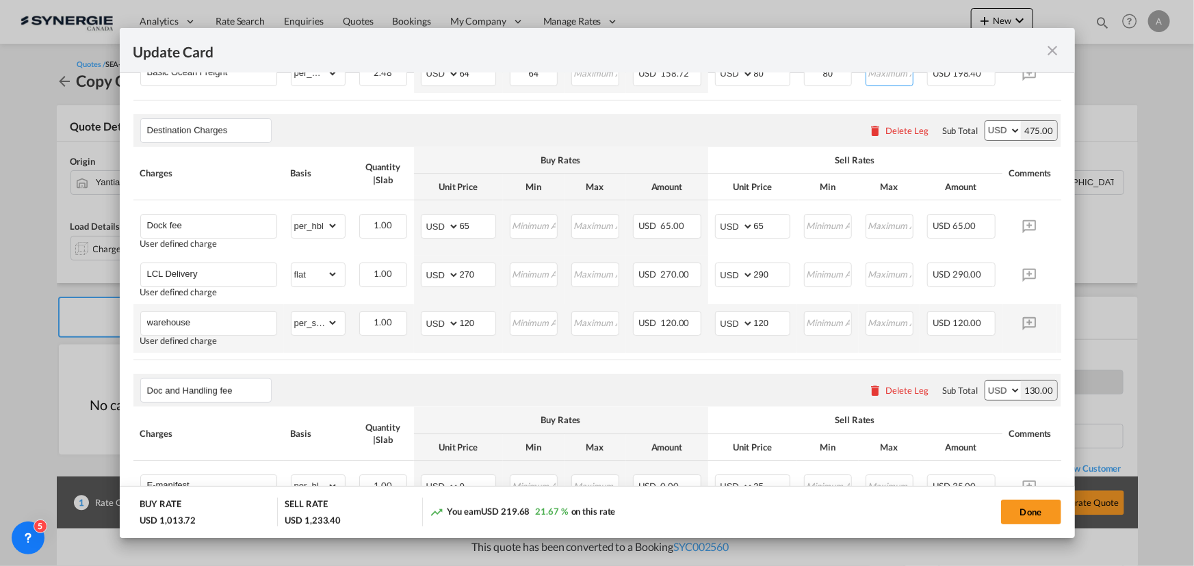
scroll to position [497, 0]
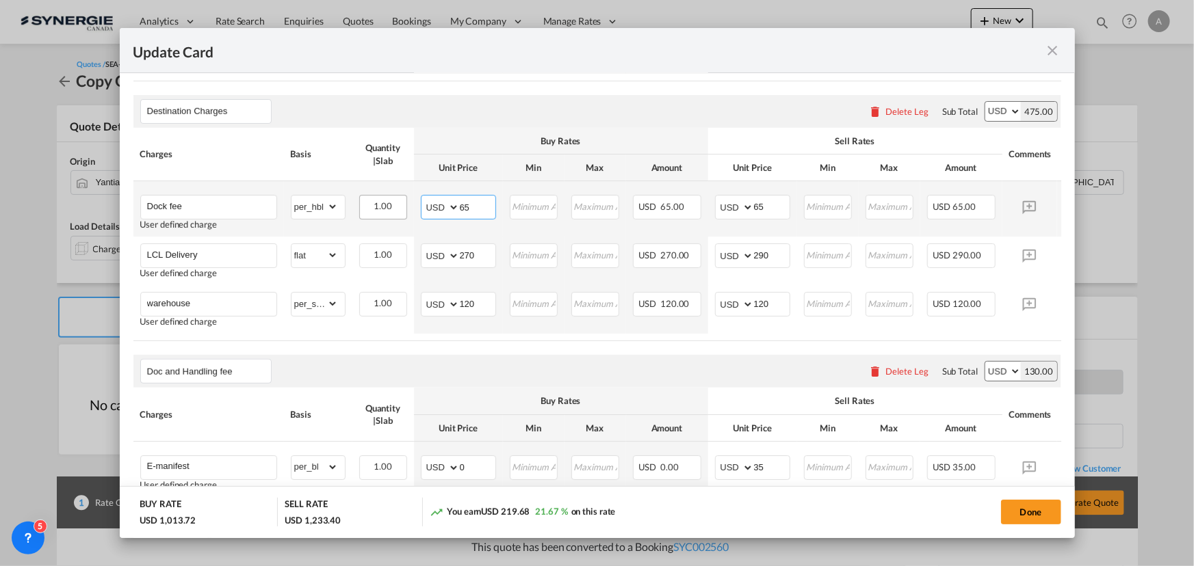
drag, startPoint x: 475, startPoint y: 211, endPoint x: 359, endPoint y: 203, distance: 116.5
click at [369, 208] on tr "Dock fee User defined charge Please Enter Already Exists gross_weight volumetri…" at bounding box center [617, 208] width 969 height 55
type input "54"
type input "70"
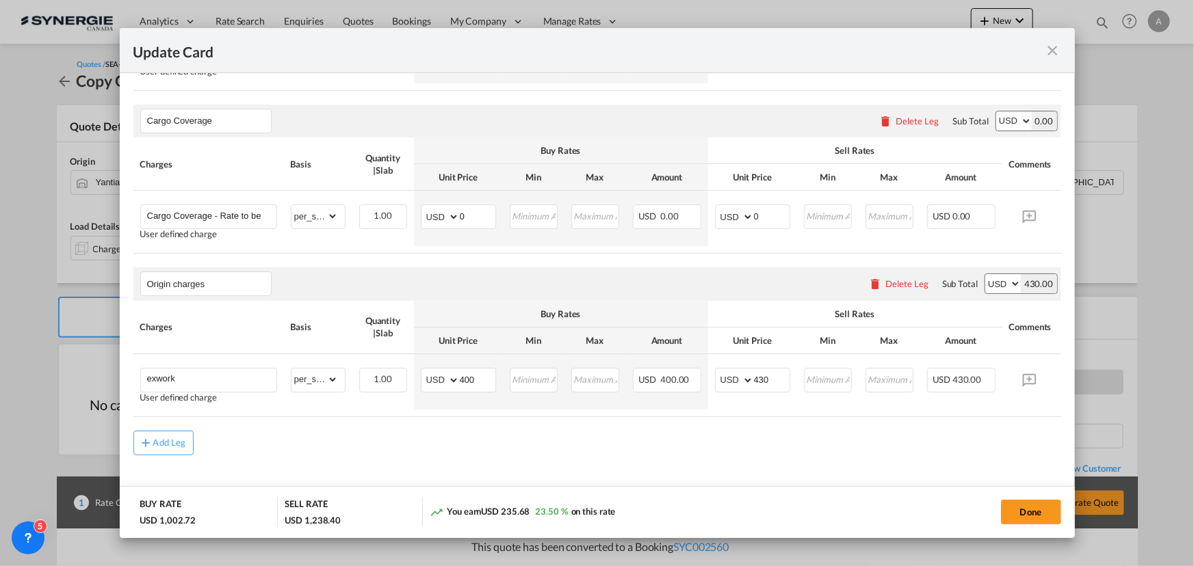
scroll to position [1091, 0]
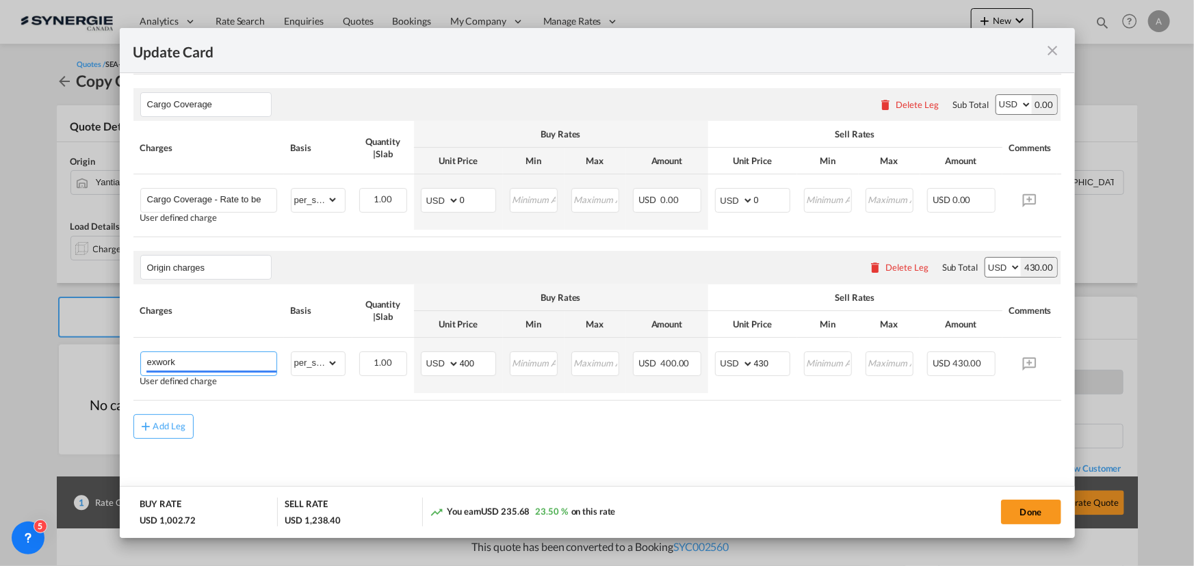
drag, startPoint x: 199, startPoint y: 350, endPoint x: 96, endPoint y: 351, distance: 103.3
click at [101, 352] on div "Update Card Port of Loading CNYTN T/S Liner/Carrier No carrier 2HM LOGISTICS D.…" at bounding box center [597, 283] width 1194 height 566
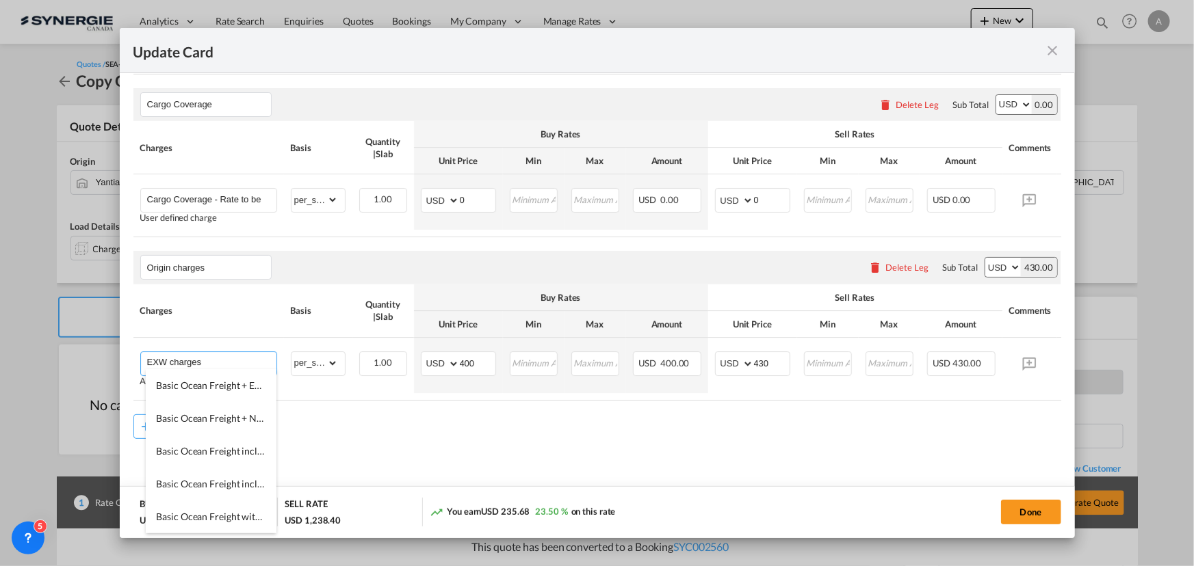
type input "EXW charges"
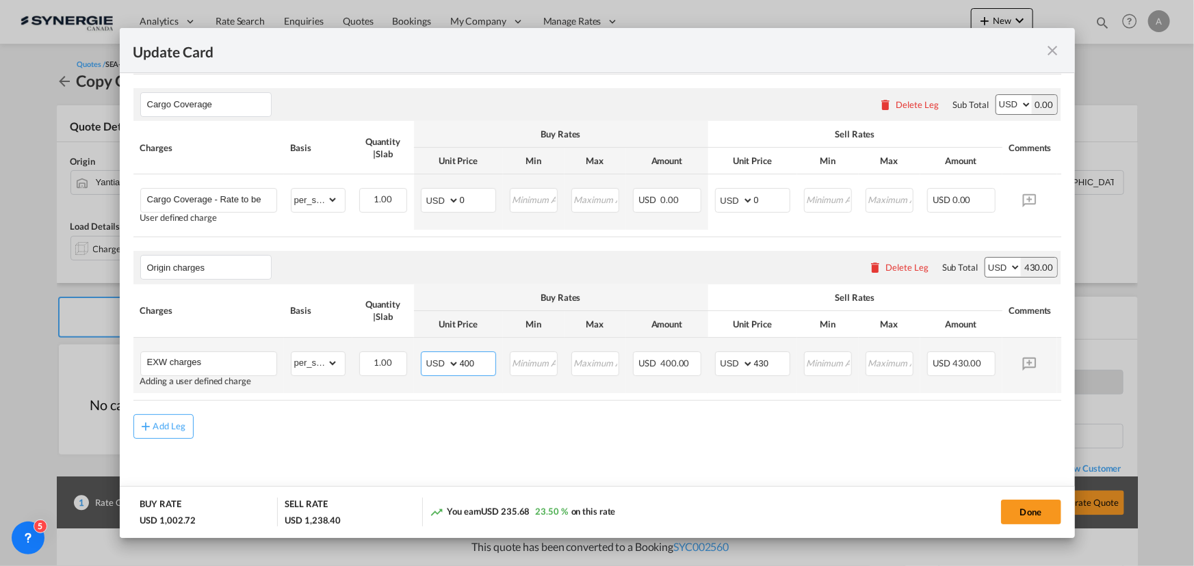
click at [394, 348] on tr "EXW charges Adding a user defined charge Please Enter Already Exists gross_weig…" at bounding box center [617, 365] width 969 height 55
type input "320"
type input "370"
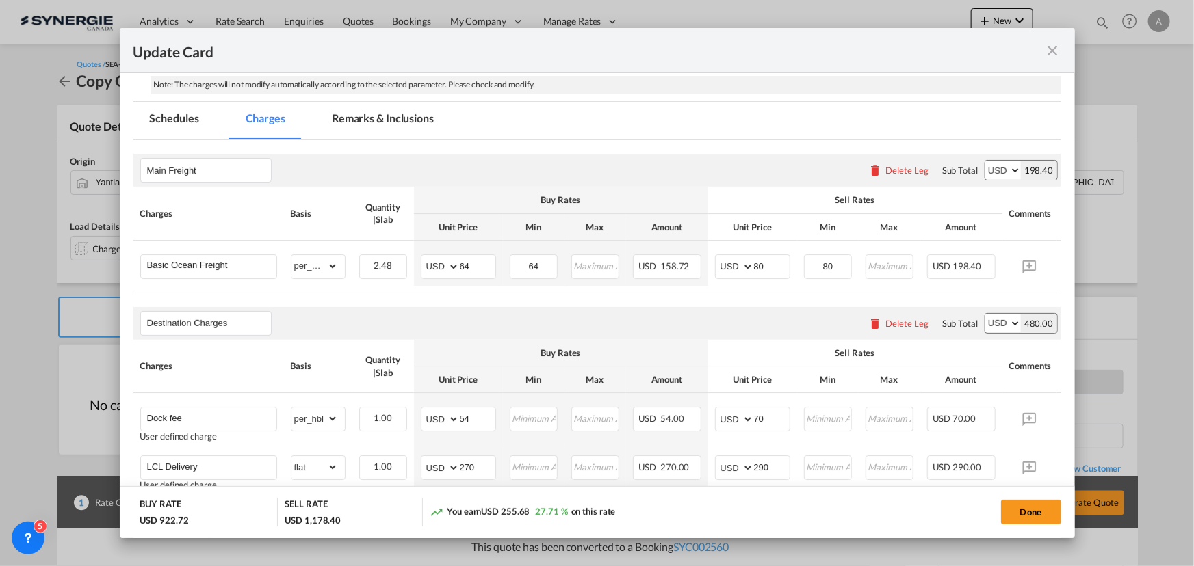
scroll to position [282, 0]
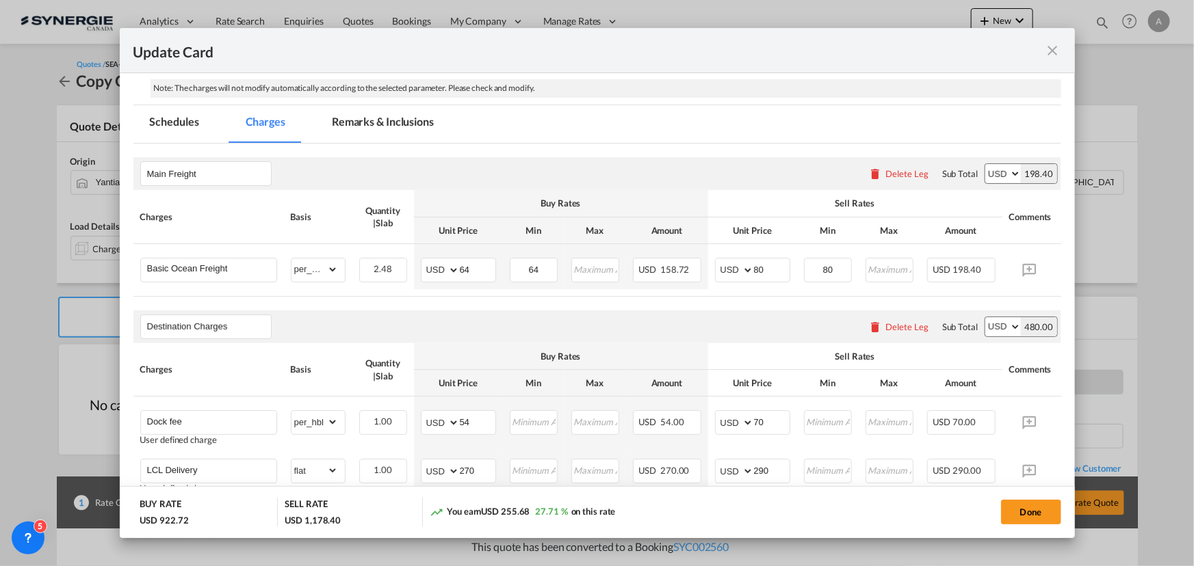
click at [368, 125] on md-tab-item "Remarks & Inclusions" at bounding box center [382, 124] width 135 height 38
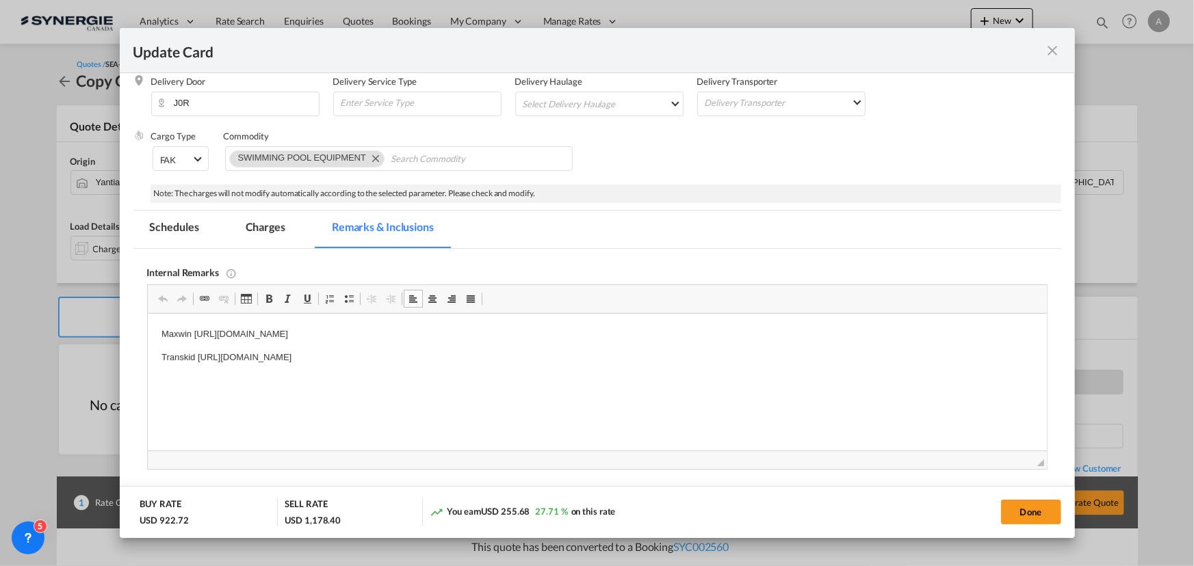
scroll to position [157, 0]
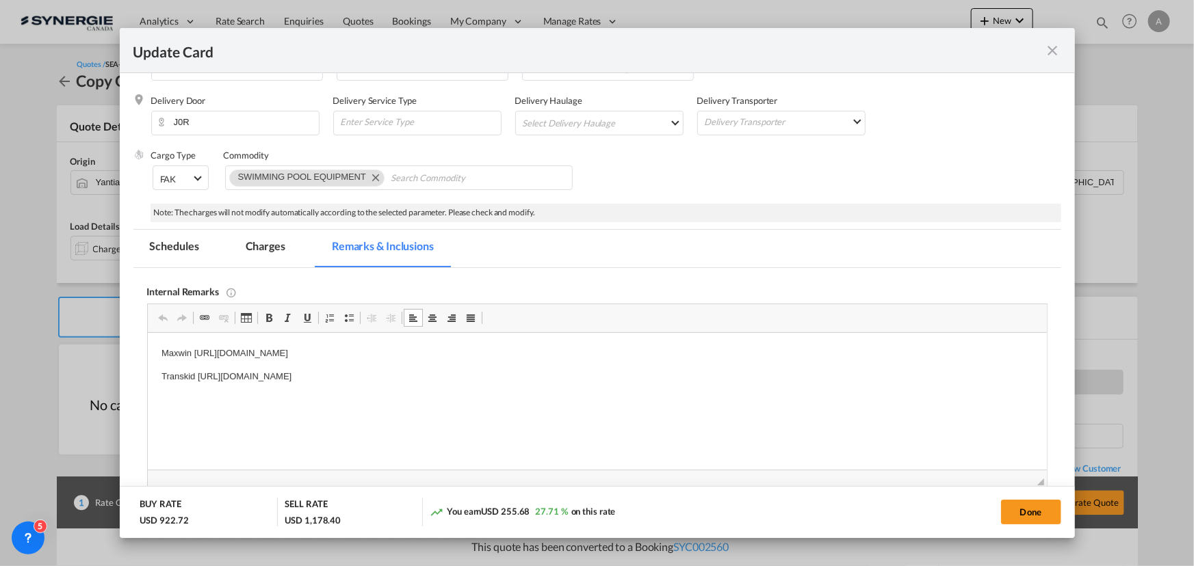
drag, startPoint x: 578, startPoint y: 393, endPoint x: 579, endPoint y: 386, distance: 7.6
click at [578, 393] on p "Editor, editor4" at bounding box center [597, 400] width 872 height 14
click at [161, 352] on html "Maxwin https://app.frontapp.com/open/msg_1gb28a8f?key=302hkgNlC-_nMQJKnEHiF2F9f…" at bounding box center [596, 377] width 899 height 88
drag, startPoint x: 161, startPoint y: 352, endPoint x: 579, endPoint y: 344, distance: 418.8
click at [579, 344] on html "Maxwin https://app.frontapp.com/open/msg_1gb28a8f?key=302hkgNlC-_nMQJKnEHiF2F9f…" at bounding box center [596, 377] width 899 height 88
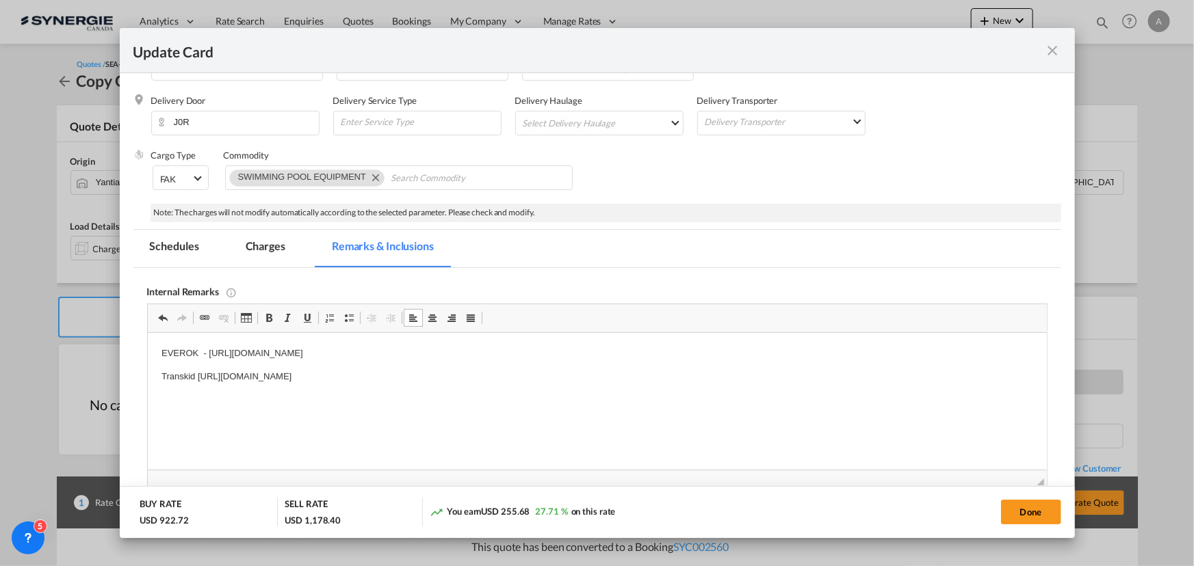
click at [541, 347] on p "EVEROK - https://app.frontapp.com/open/cnv_qevq8i7?key=nccPU-Tl2LrdtKfP1XQJQ6gQ…" at bounding box center [597, 354] width 872 height 14
drag, startPoint x: 580, startPoint y: 374, endPoint x: 198, endPoint y: 371, distance: 381.8
click at [198, 371] on p "Transkid https://app.frontapp.com/open/msg_1gd0phu7?key=1ghVZwcqYxdL8sihvyJxXgv…" at bounding box center [597, 377] width 872 height 14
click at [261, 377] on p "Transkid" at bounding box center [597, 377] width 872 height 14
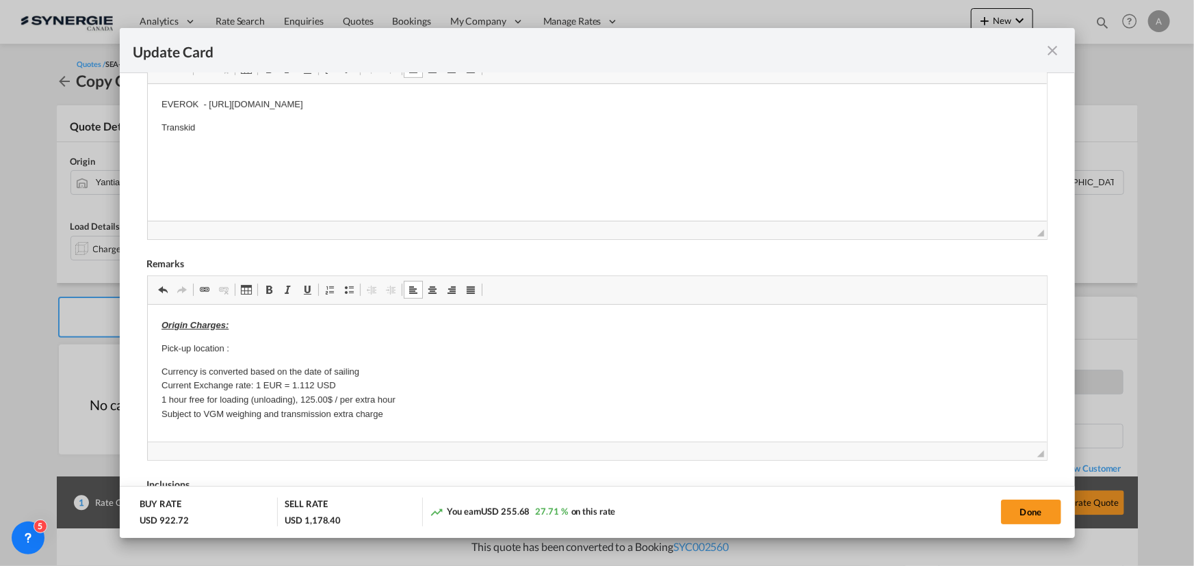
scroll to position [15, 0]
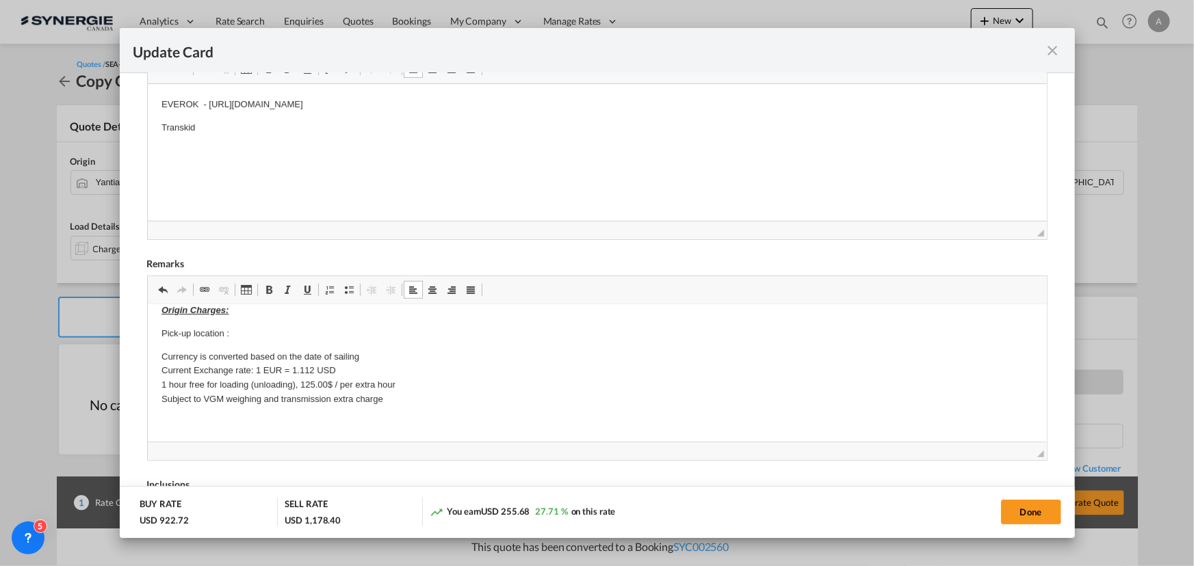
click at [252, 334] on p "Pick-up location :" at bounding box center [597, 334] width 872 height 14
click at [269, 309] on p "Origin Charges:" at bounding box center [597, 311] width 872 height 14
click at [258, 332] on p "Pick-up location :" at bounding box center [597, 334] width 872 height 14
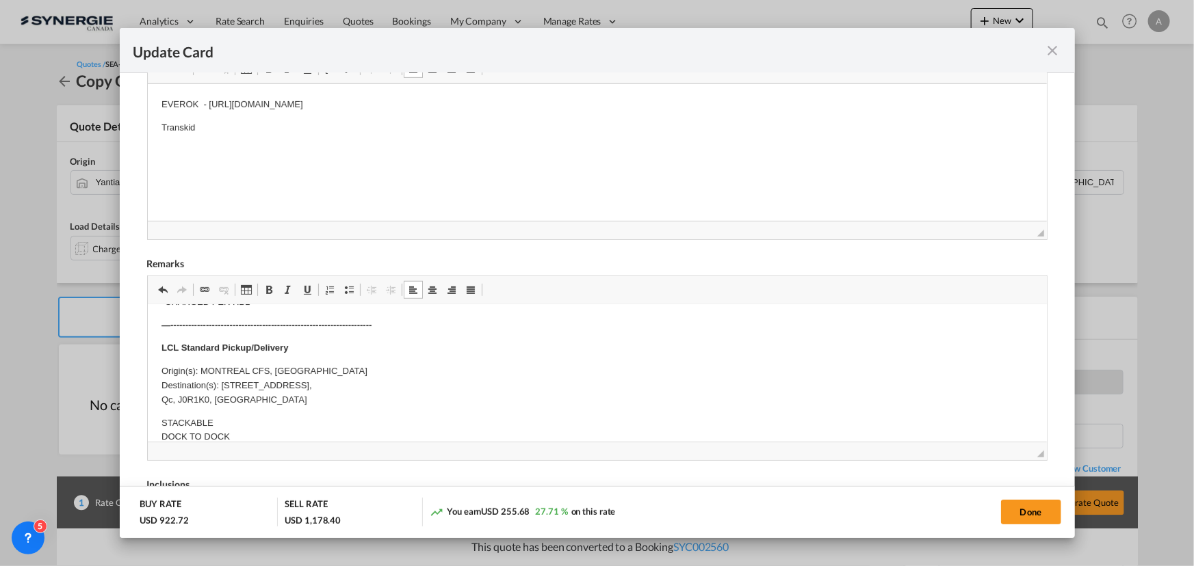
scroll to position [451, 0]
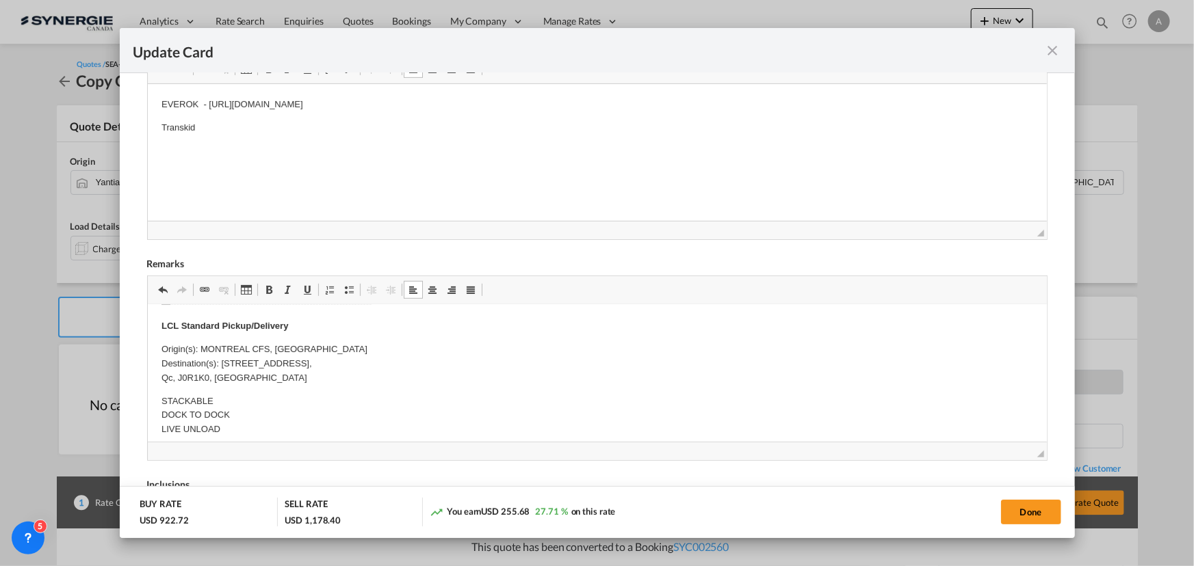
click at [348, 375] on p "Origin(s): MONTREAL CFS, QC Destination(s): 456 Bd des Laurentides, Piedmont Su…" at bounding box center [597, 364] width 872 height 42
drag, startPoint x: 258, startPoint y: 380, endPoint x: 196, endPoint y: 380, distance: 61.6
click at [196, 380] on p "Origin(s): MONTREAL CFS, QC Destination(s): 456 Bd des Laurentides, Piedmont Su…" at bounding box center [597, 364] width 872 height 42
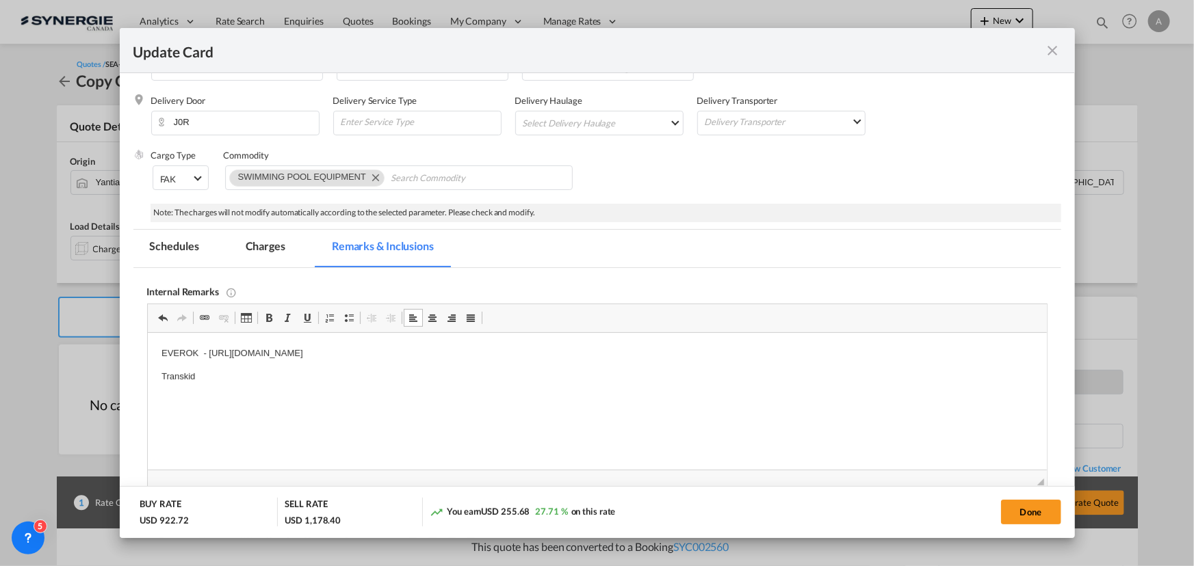
scroll to position [425, 0]
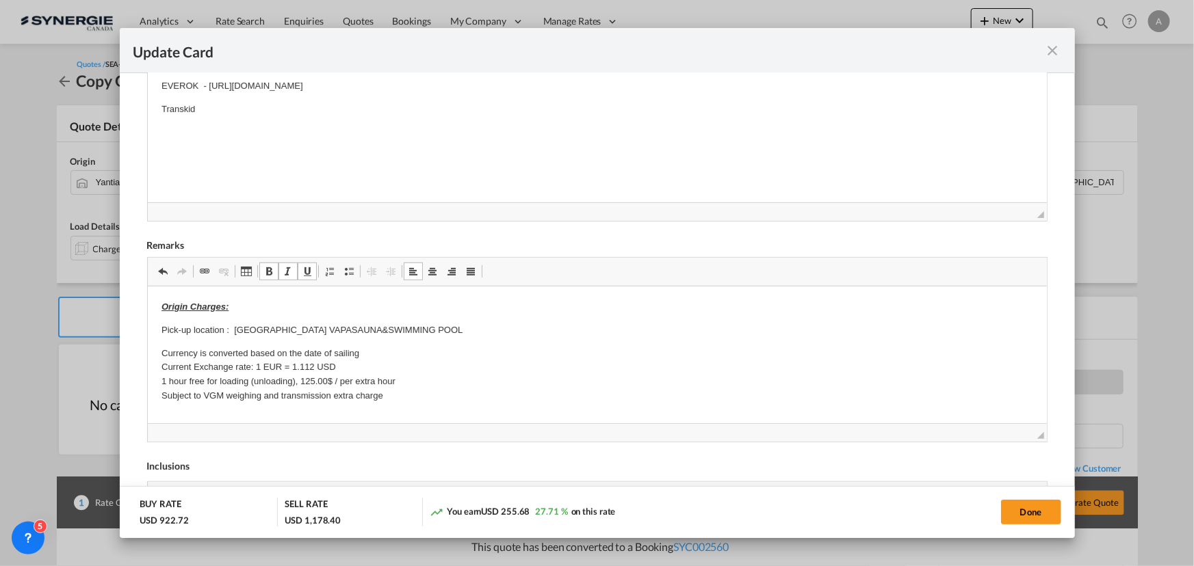
drag, startPoint x: 1021, startPoint y: 512, endPoint x: 1073, endPoint y: 462, distance: 71.6
click at [1021, 512] on button "Done" at bounding box center [1031, 512] width 60 height 25
type input "16 Oct 2025"
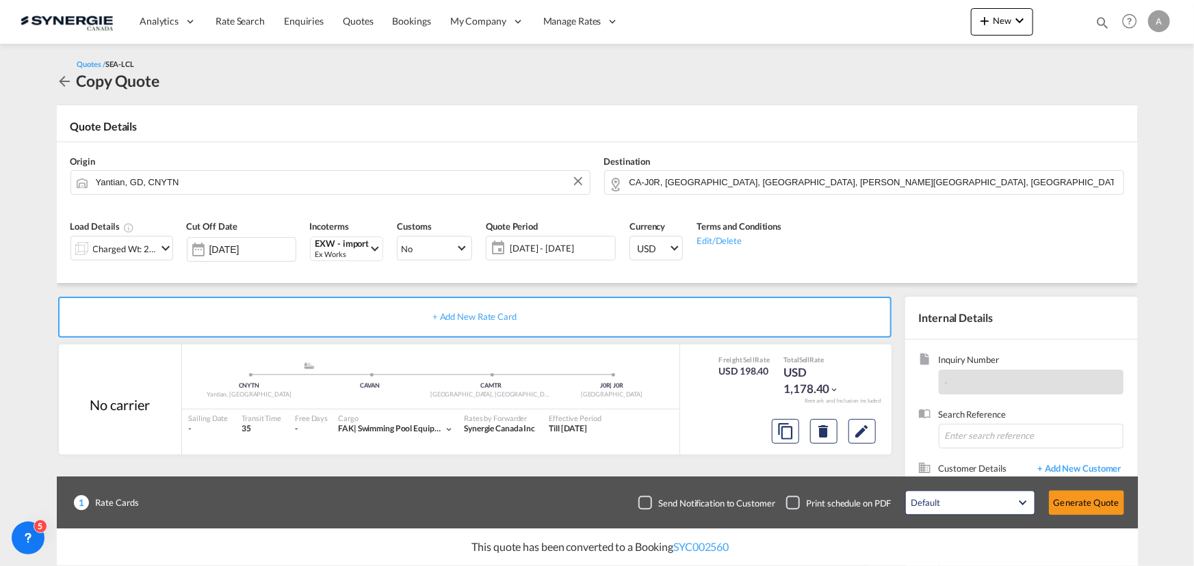
scroll to position [205, 0]
click at [1029, 437] on input at bounding box center [1031, 436] width 185 height 25
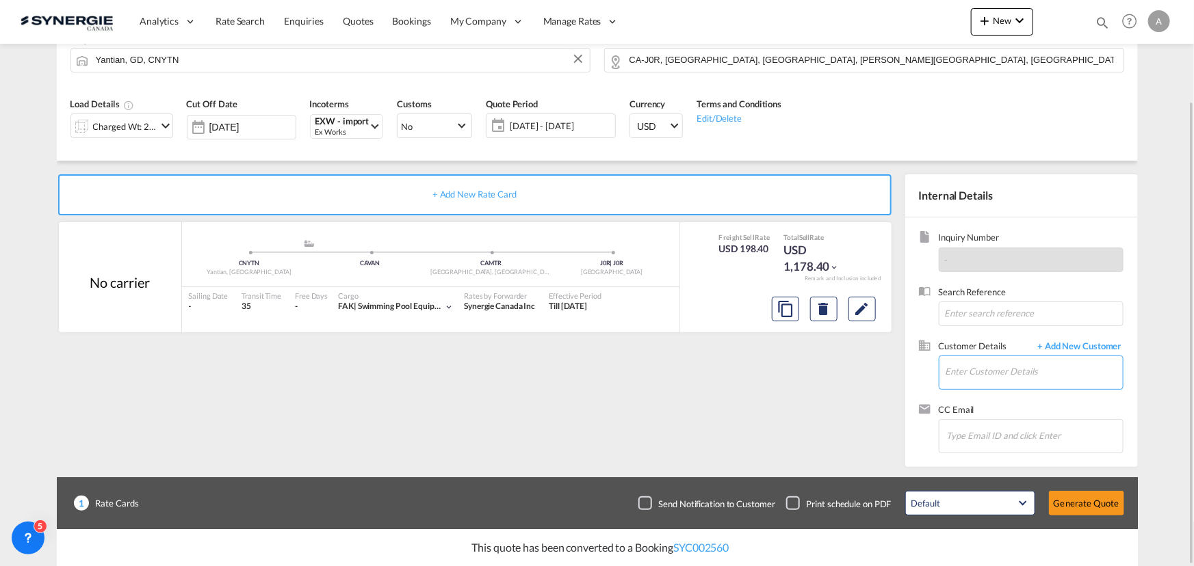
click at [989, 360] on input "Enter Customer Details" at bounding box center [1033, 371] width 177 height 31
paste input "meghan@mokkisauna.ca"
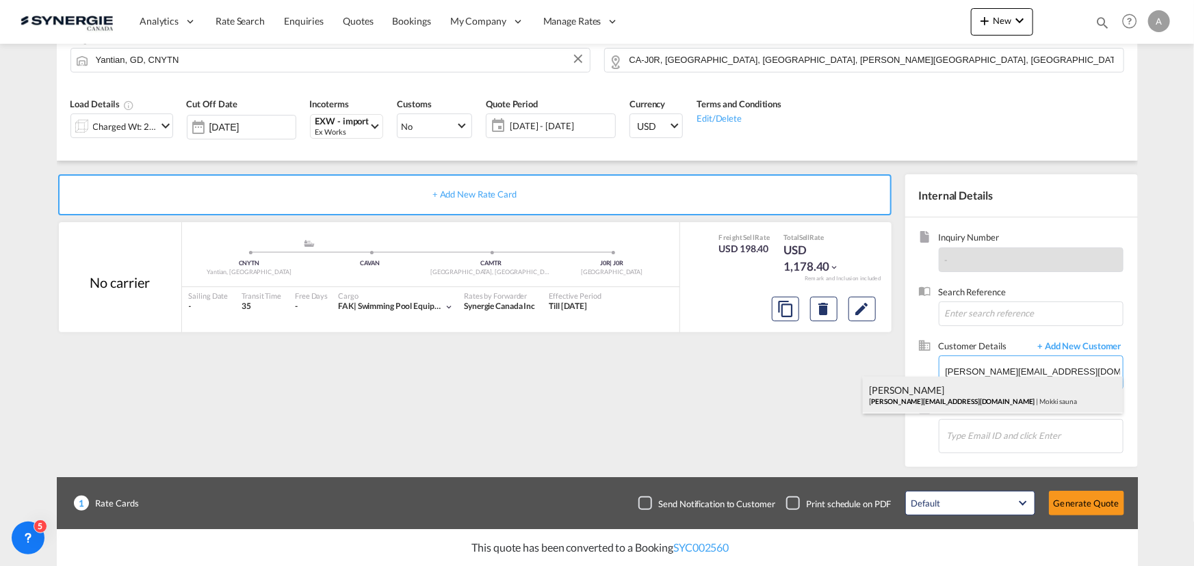
click at [937, 392] on div "Meghan Tremblay meghan@mokkisauna.ca | Mokki sauna" at bounding box center [993, 395] width 260 height 37
type input "Mokki sauna, Meghan Tremblay, meghan@mokkisauna.ca"
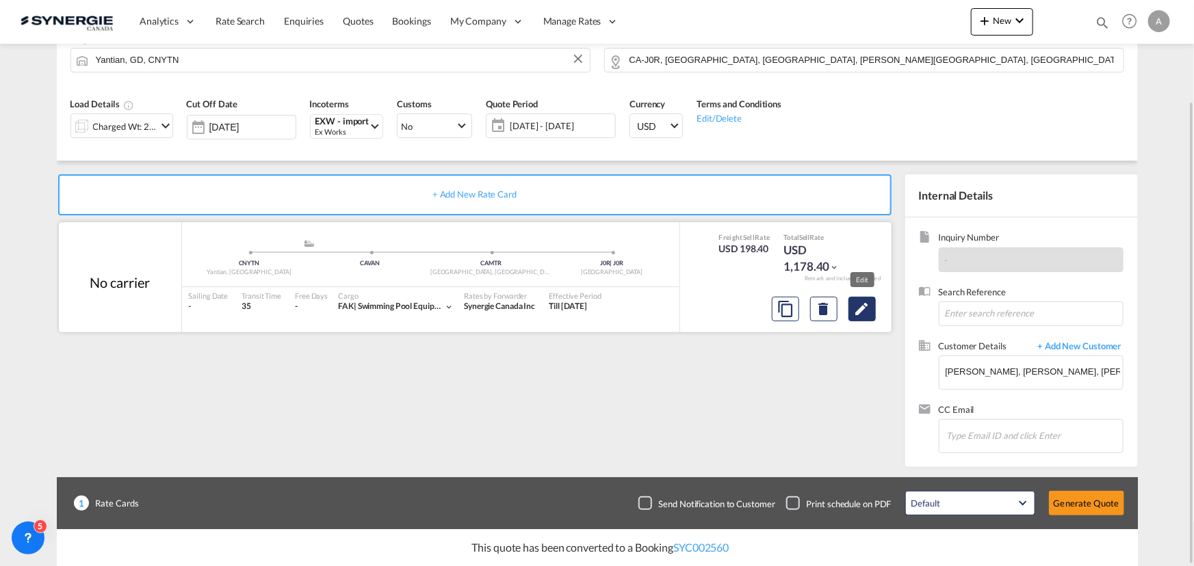
click at [857, 315] on md-icon "Edit" at bounding box center [862, 309] width 16 height 16
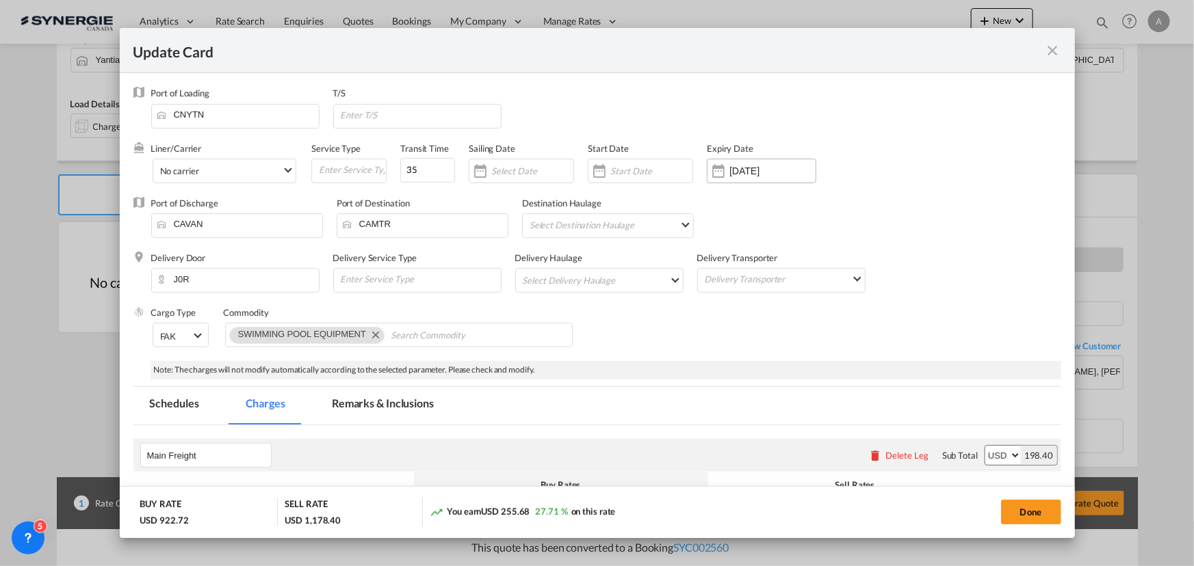
click at [729, 170] on input "17 Oct 2025" at bounding box center [772, 171] width 86 height 11
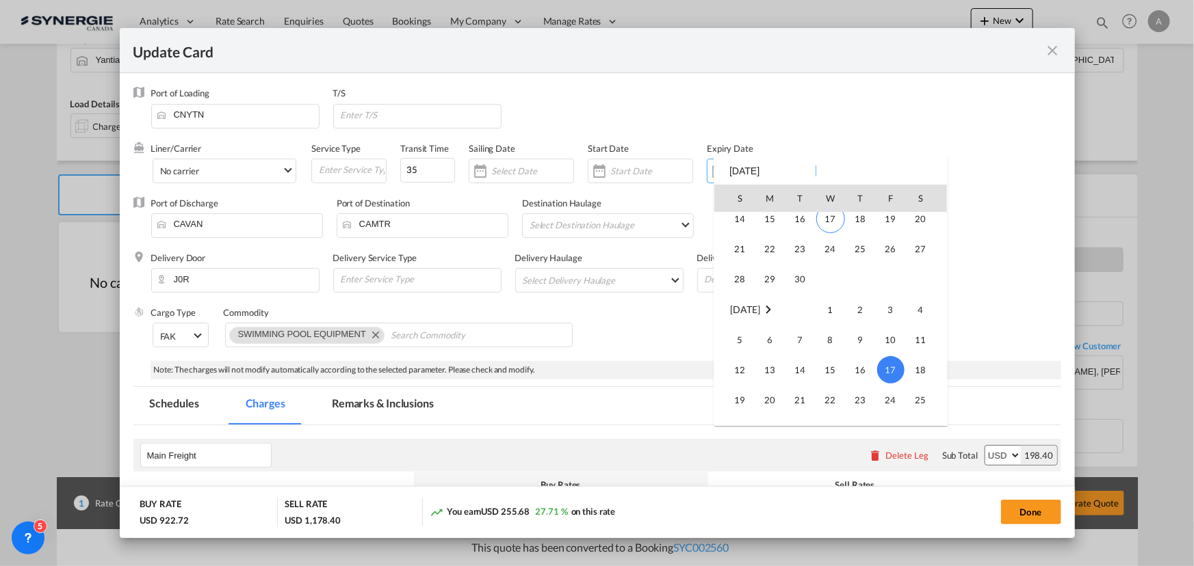
scroll to position [316968, 0]
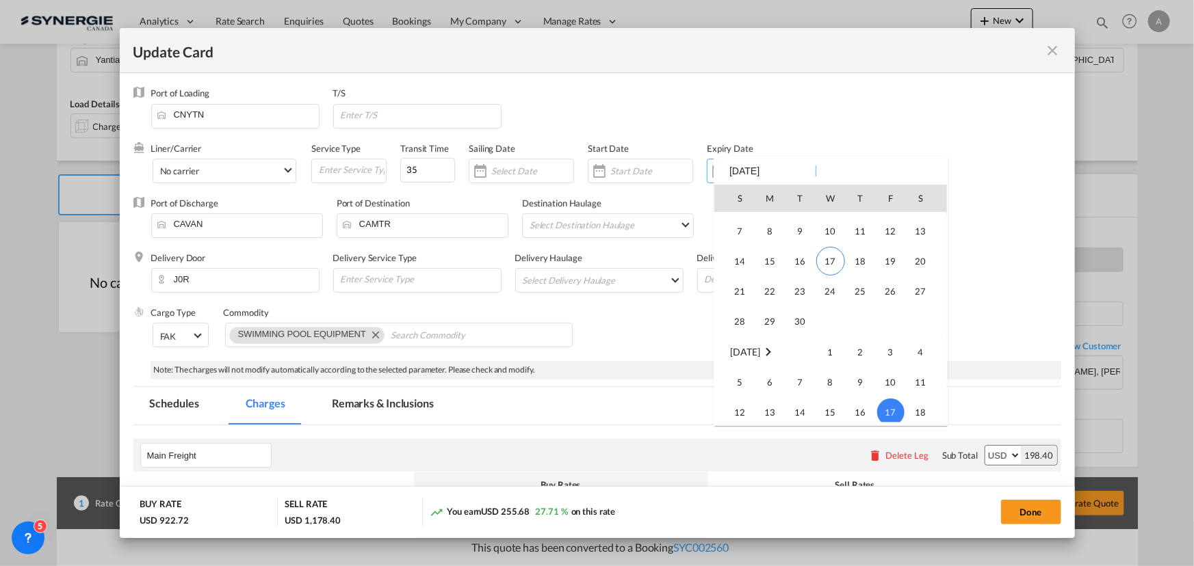
drag, startPoint x: 798, startPoint y: 319, endPoint x: 785, endPoint y: 293, distance: 29.1
click at [798, 319] on span "30" at bounding box center [800, 321] width 27 height 27
type input "[DATE]"
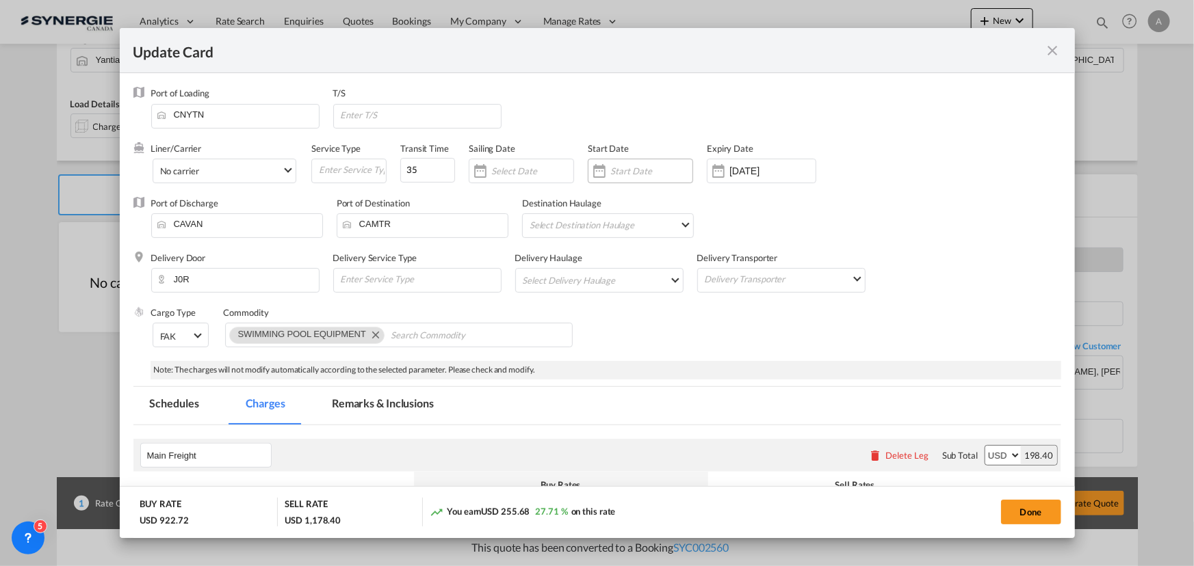
click at [638, 180] on div "Update Card Port ..." at bounding box center [640, 171] width 105 height 25
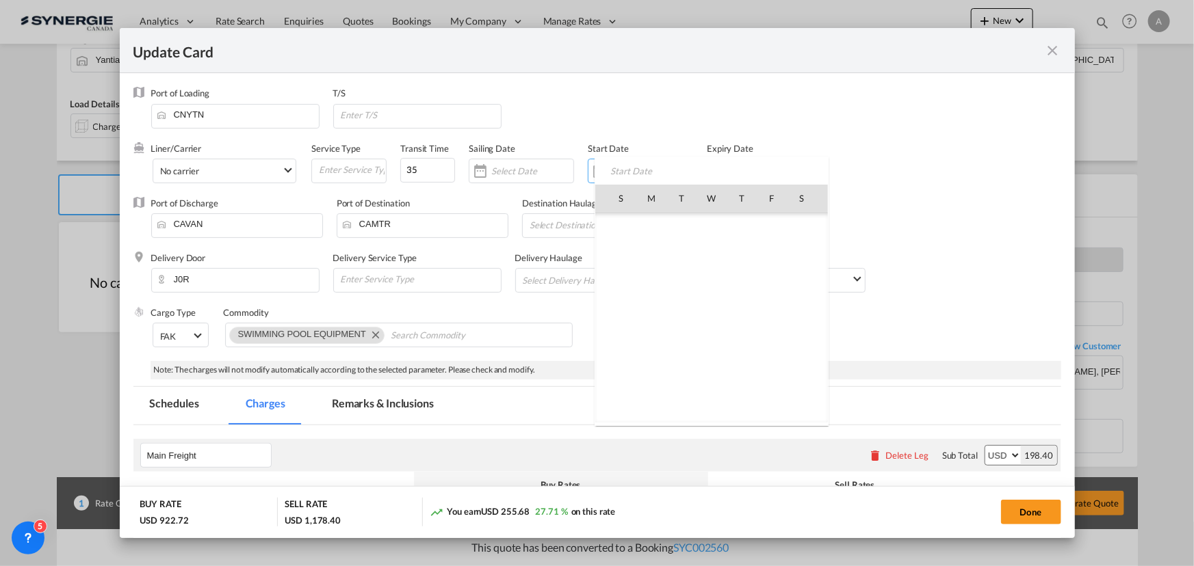
scroll to position [316911, 0]
click at [710, 313] on span "17" at bounding box center [711, 318] width 29 height 29
type input "[DATE]"
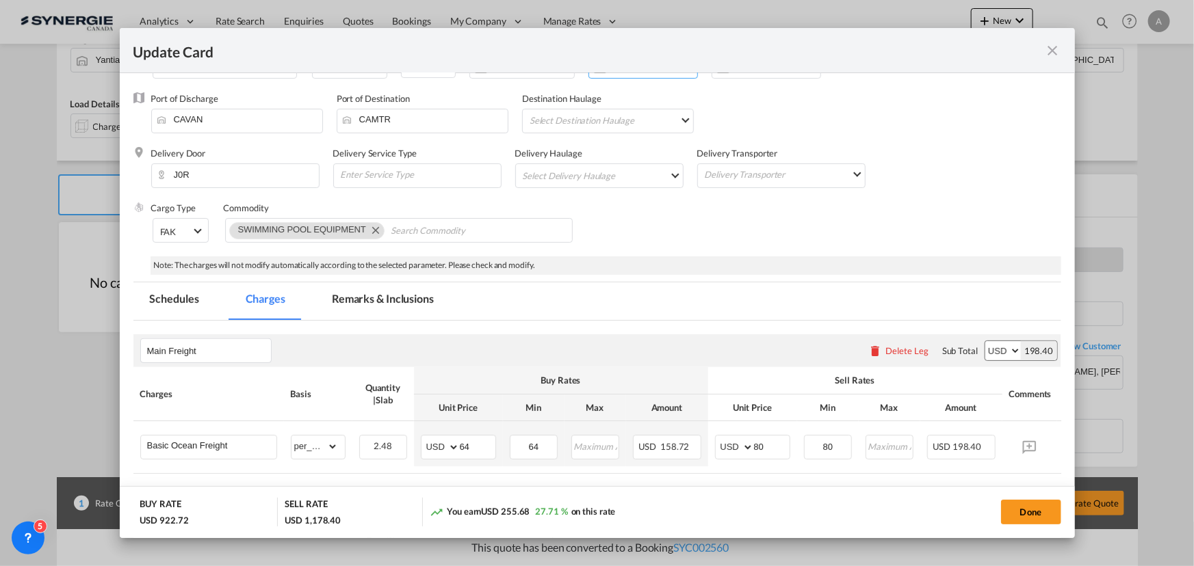
scroll to position [124, 0]
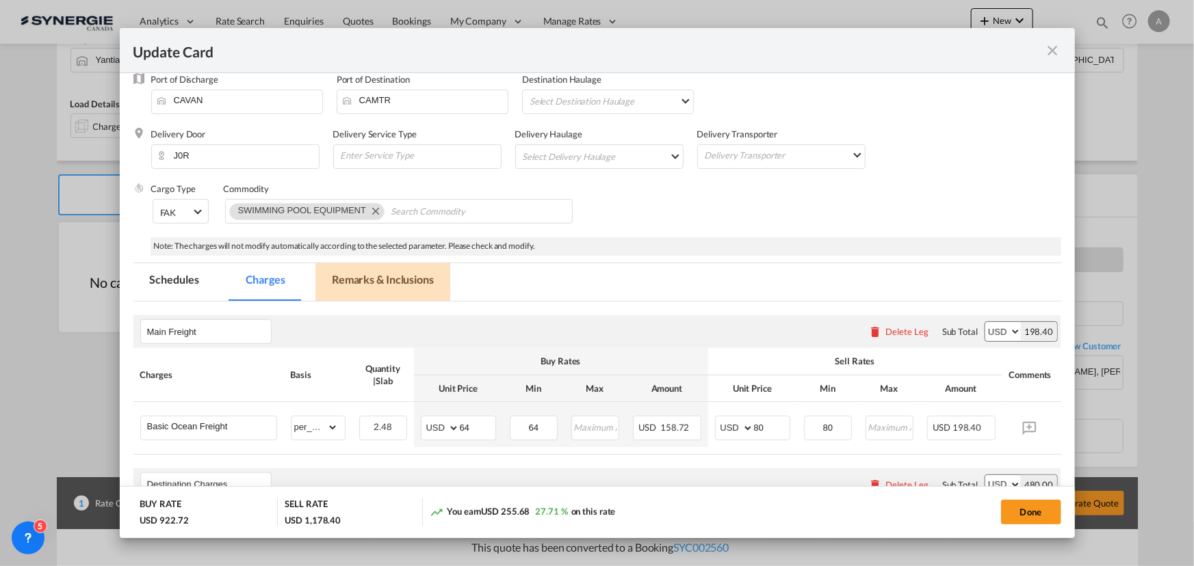
click at [402, 277] on md-tab-item "Remarks & Inclusions" at bounding box center [382, 282] width 135 height 38
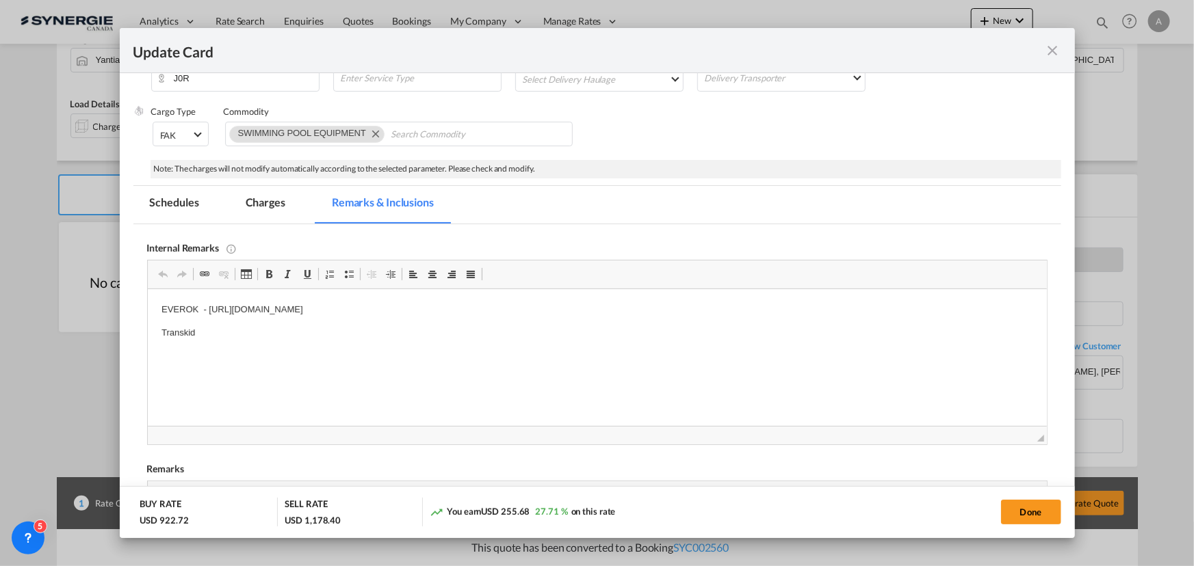
scroll to position [205, 0]
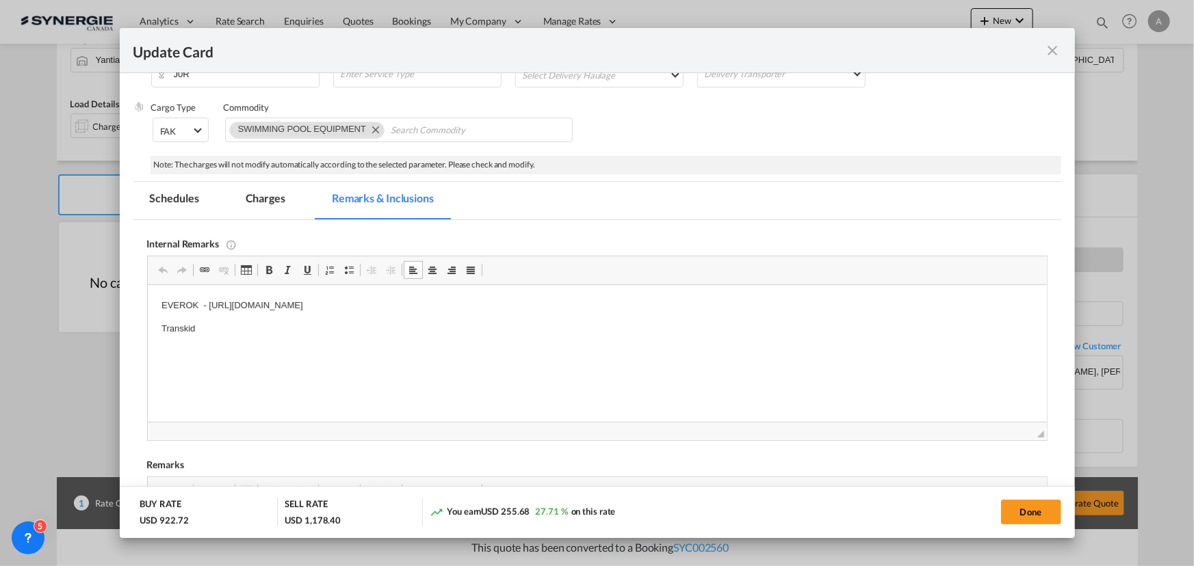
drag, startPoint x: 267, startPoint y: 332, endPoint x: 3, endPoint y: 332, distance: 263.4
click at [147, 332] on html "EVEROK - https://app.frontapp.com/open/cnv_qevq8i7?key=nccPU-Tl2LrdtKfP1XQJQ6gQ…" at bounding box center [596, 329] width 899 height 88
click at [276, 333] on p "Bourret -" at bounding box center [597, 329] width 872 height 14
click at [319, 342] on body "EVEROK - https://app.frontapp.com/open/cnv_qevq8i7?key=nccPU-Tl2LrdtKfP1XQJQ6gQ…" at bounding box center [597, 329] width 872 height 60
click at [415, 321] on body "EVEROK - https://app.frontapp.com/open/cnv_qevq8i7?key=nccPU-Tl2LrdtKfP1XQJQ6gQ…" at bounding box center [597, 329] width 872 height 60
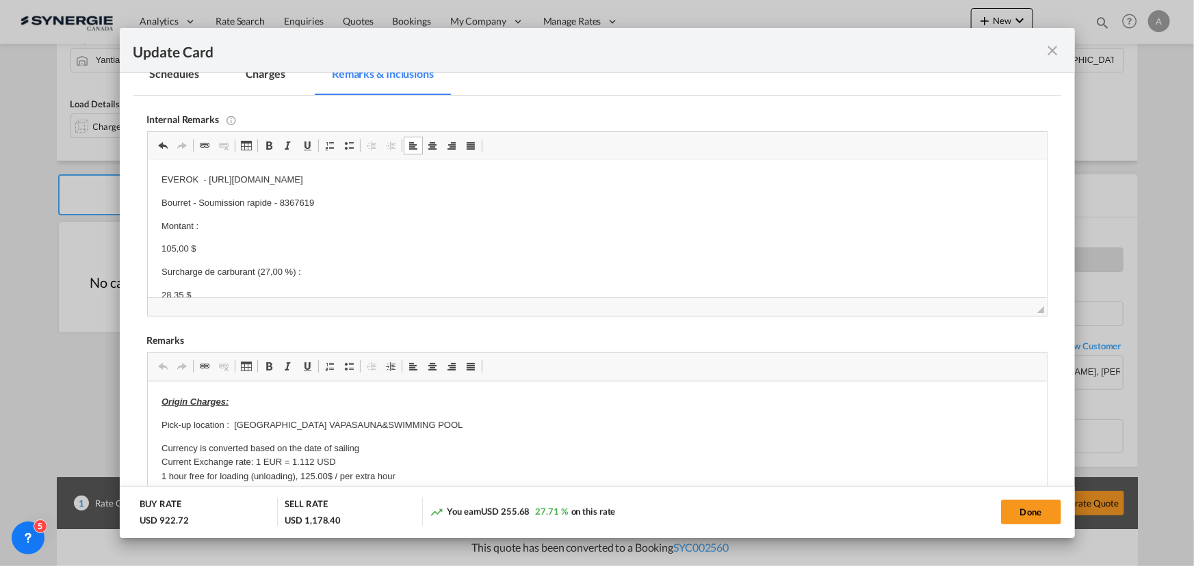
scroll to position [0, 0]
click at [357, 253] on p "105,00 $" at bounding box center [597, 251] width 872 height 14
click at [255, 252] on p "133,35 $" at bounding box center [597, 253] width 872 height 14
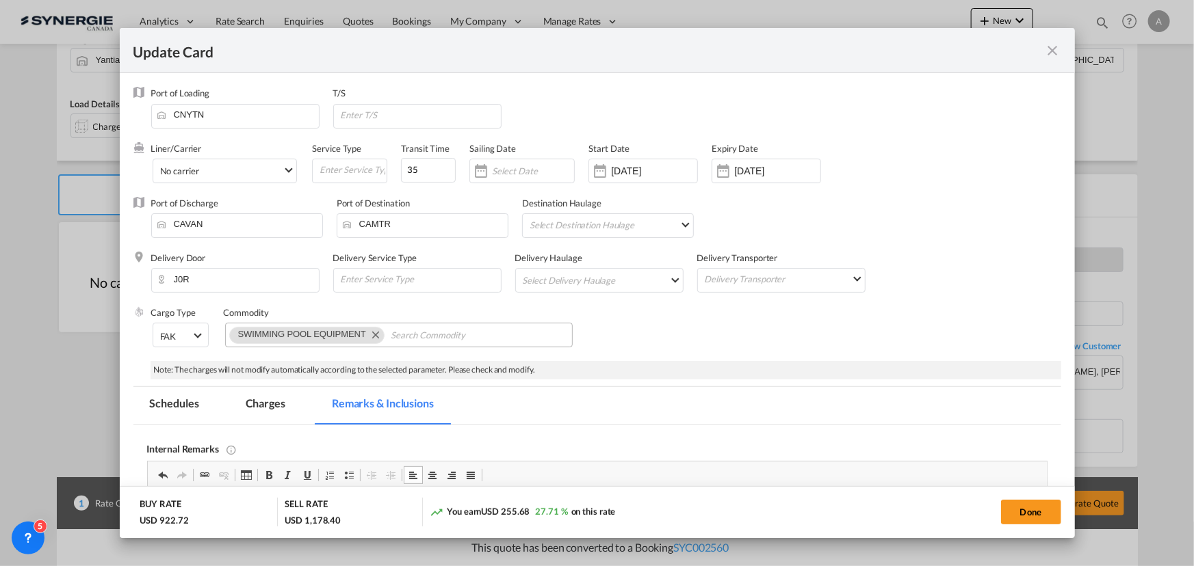
scroll to position [186, 0]
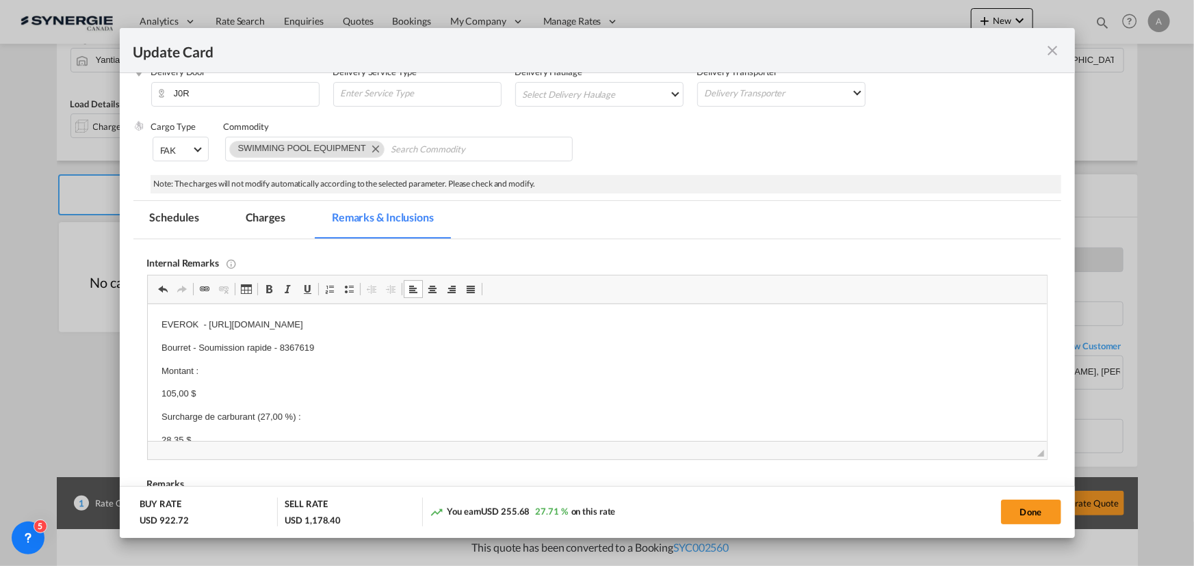
click at [244, 220] on md-tab-item "Charges" at bounding box center [265, 220] width 73 height 38
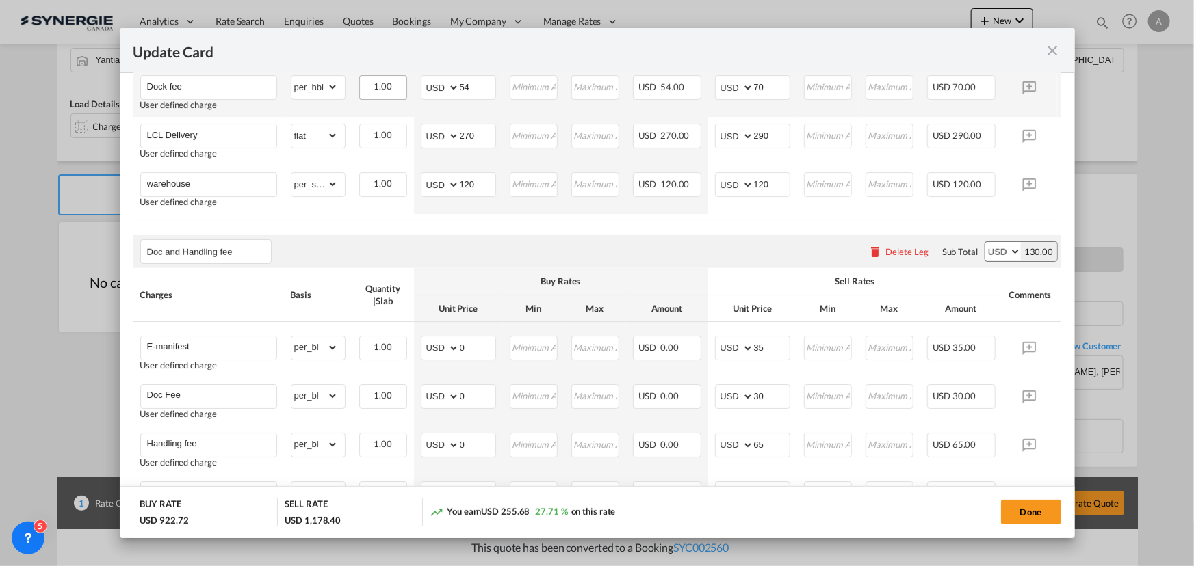
scroll to position [622, 0]
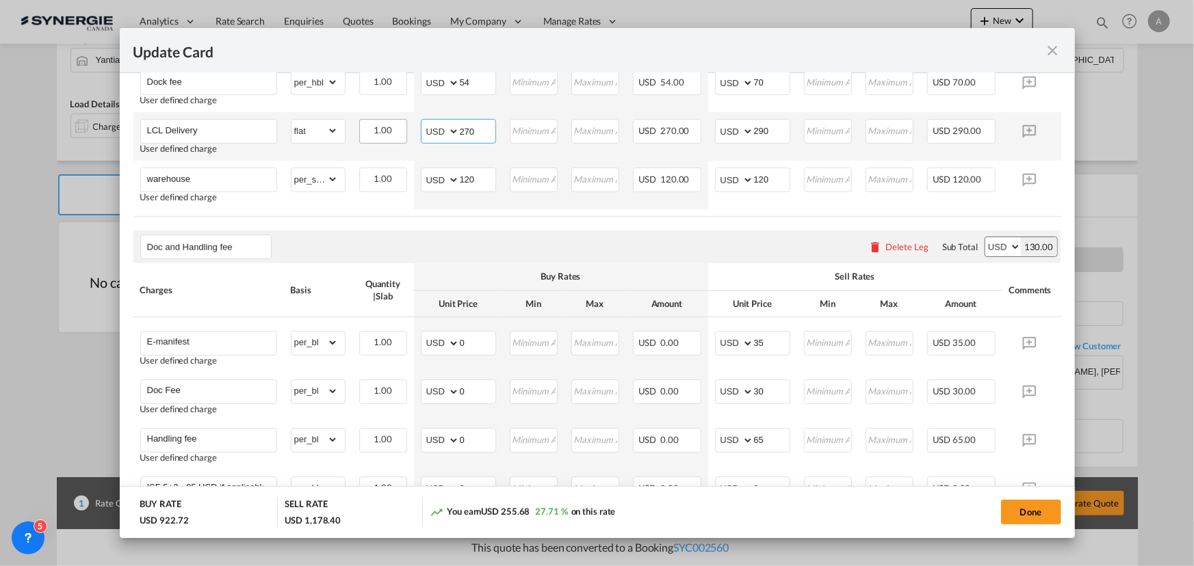
drag, startPoint x: 483, startPoint y: 132, endPoint x: 405, endPoint y: 135, distance: 78.1
click at [407, 135] on tr "LCL Delivery User defined charge Please Enter Already Exists gross_weight volum…" at bounding box center [617, 136] width 969 height 49
type input "102"
type input "150"
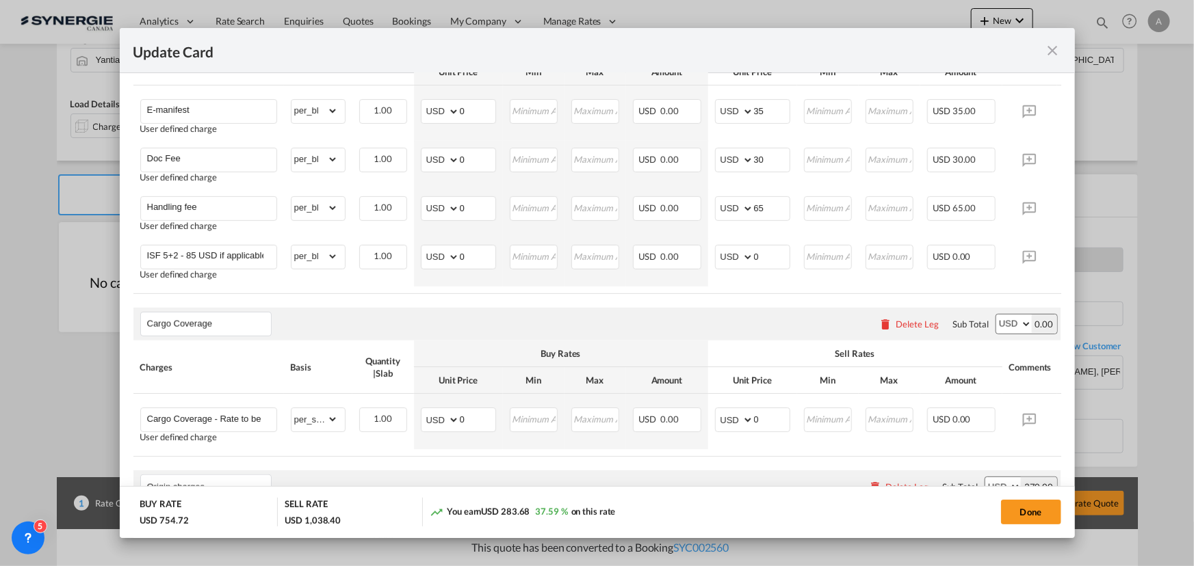
scroll to position [870, 0]
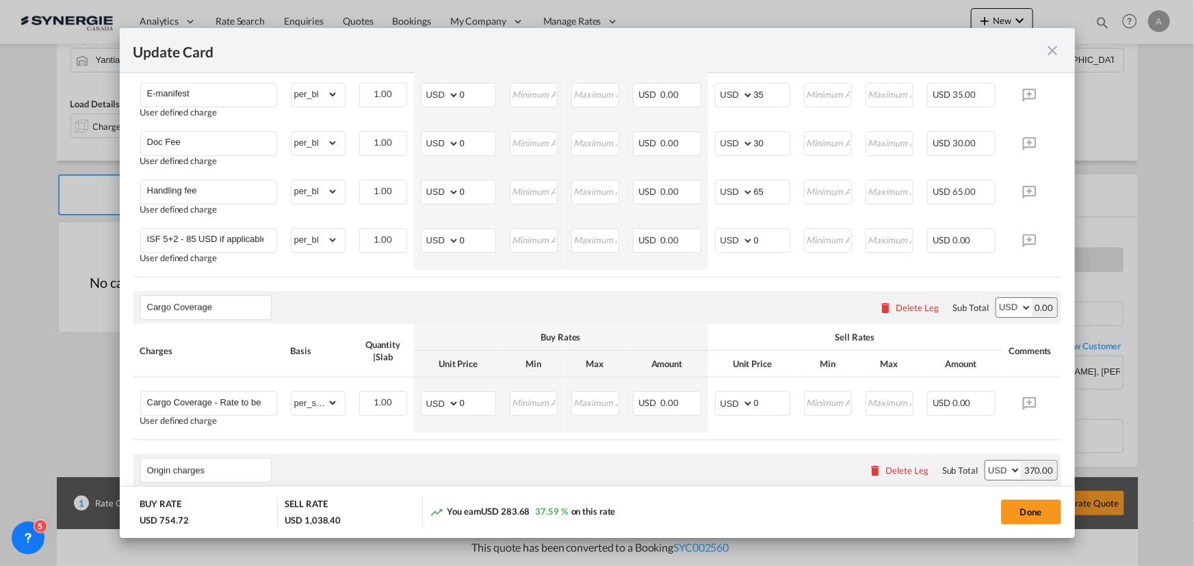
click at [1041, 513] on button "Done" at bounding box center [1031, 512] width 60 height 25
type input "16 Sep 2025"
type input "29 Sep 2025"
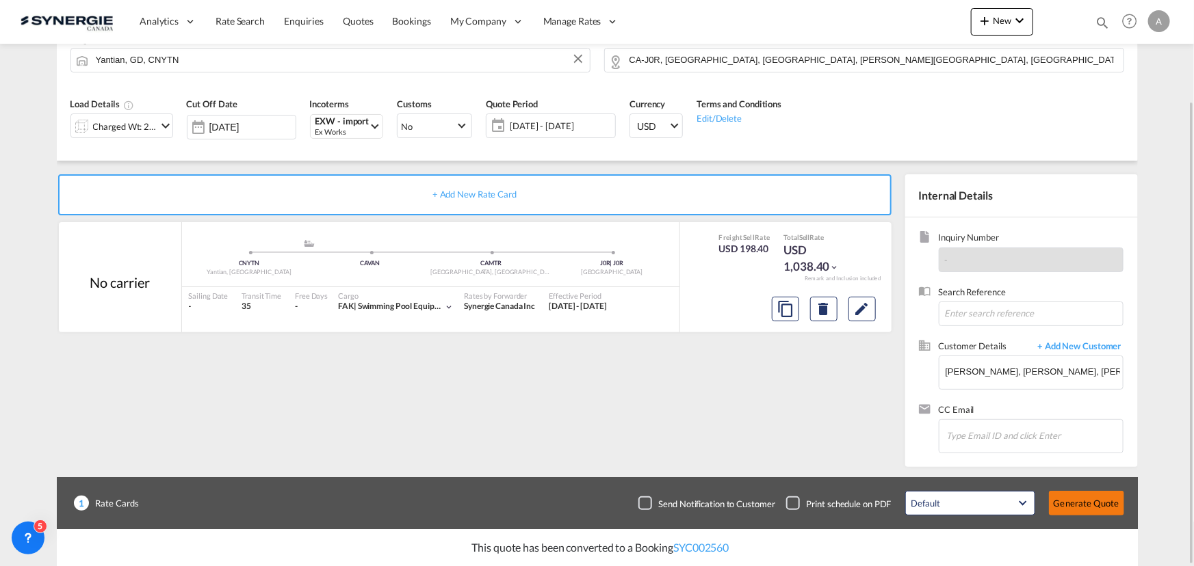
click at [1078, 499] on button "Generate Quote" at bounding box center [1086, 503] width 75 height 25
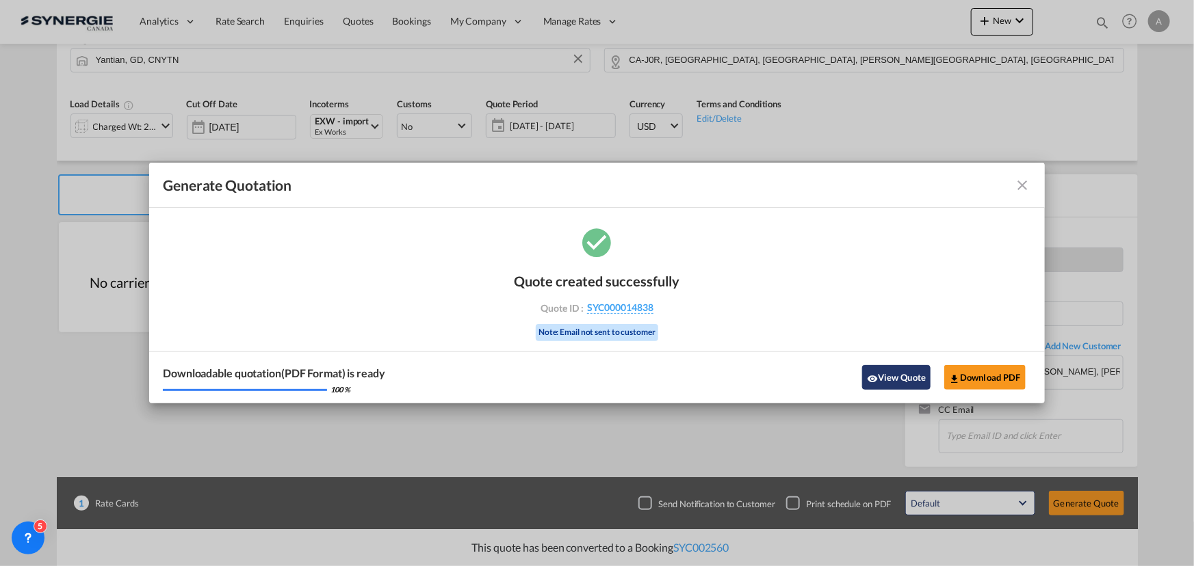
click at [876, 381] on md-icon "icon-eye" at bounding box center [872, 379] width 11 height 11
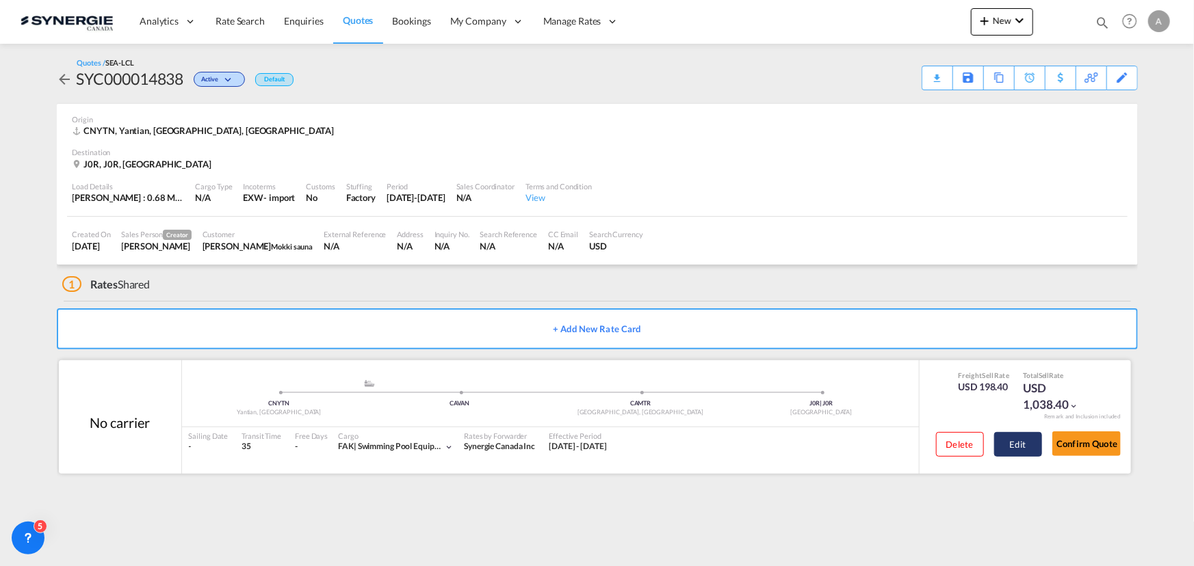
click at [1026, 434] on button "Edit" at bounding box center [1018, 444] width 48 height 25
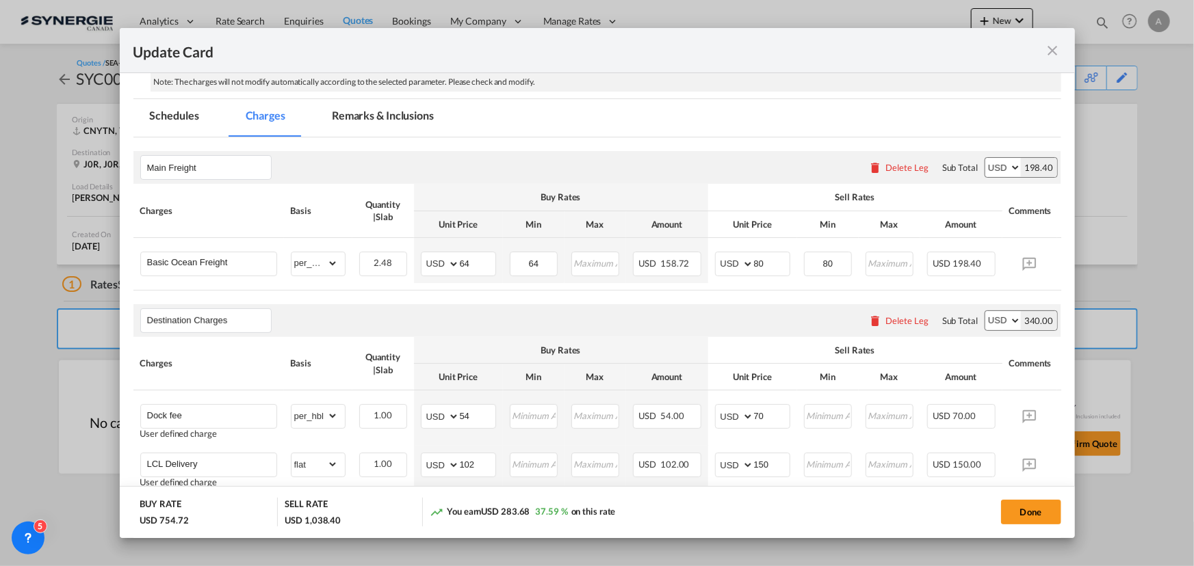
scroll to position [248, 0]
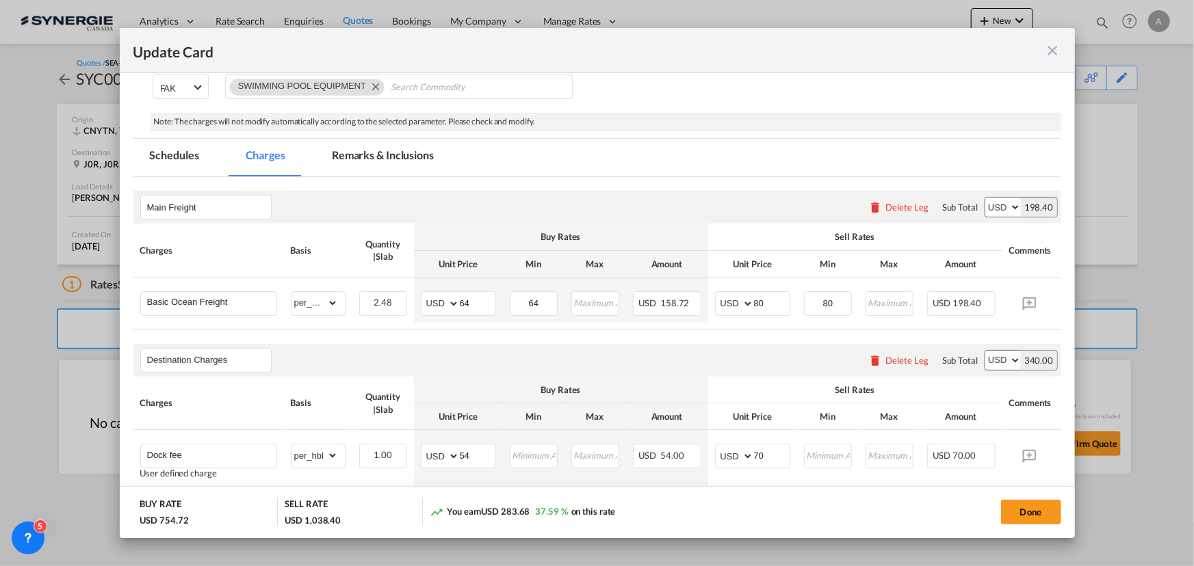
click at [1043, 52] on div "Update Card" at bounding box center [588, 50] width 911 height 17
click at [1057, 51] on md-icon "icon-close fg-AAA8AD m-0 pointer" at bounding box center [1053, 50] width 16 height 16
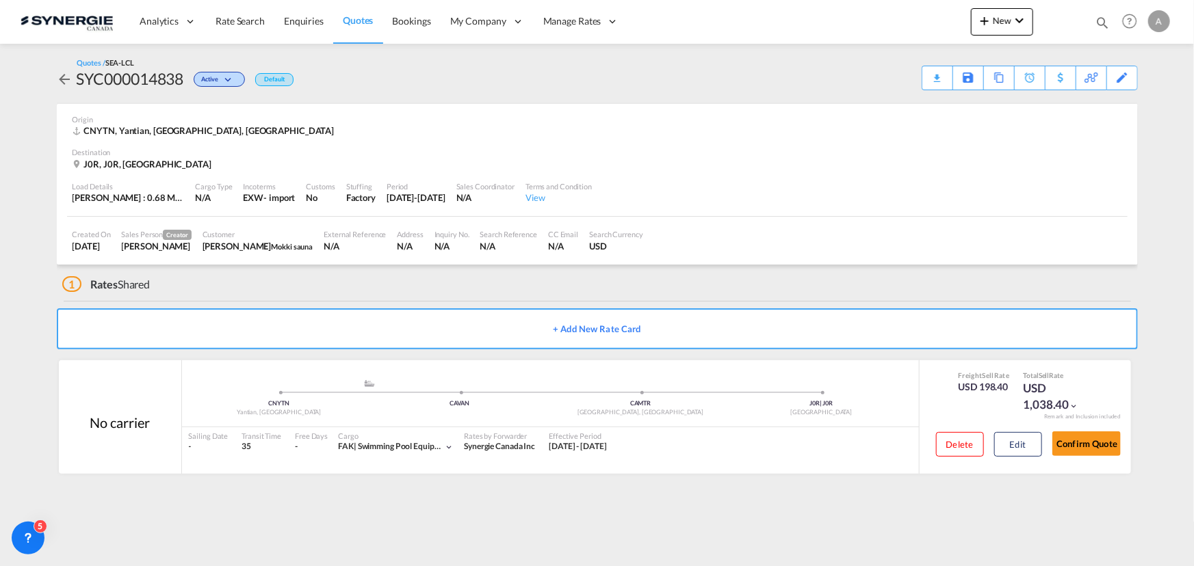
click at [0, 0] on div "Download Quote" at bounding box center [0, 0] width 0 height 0
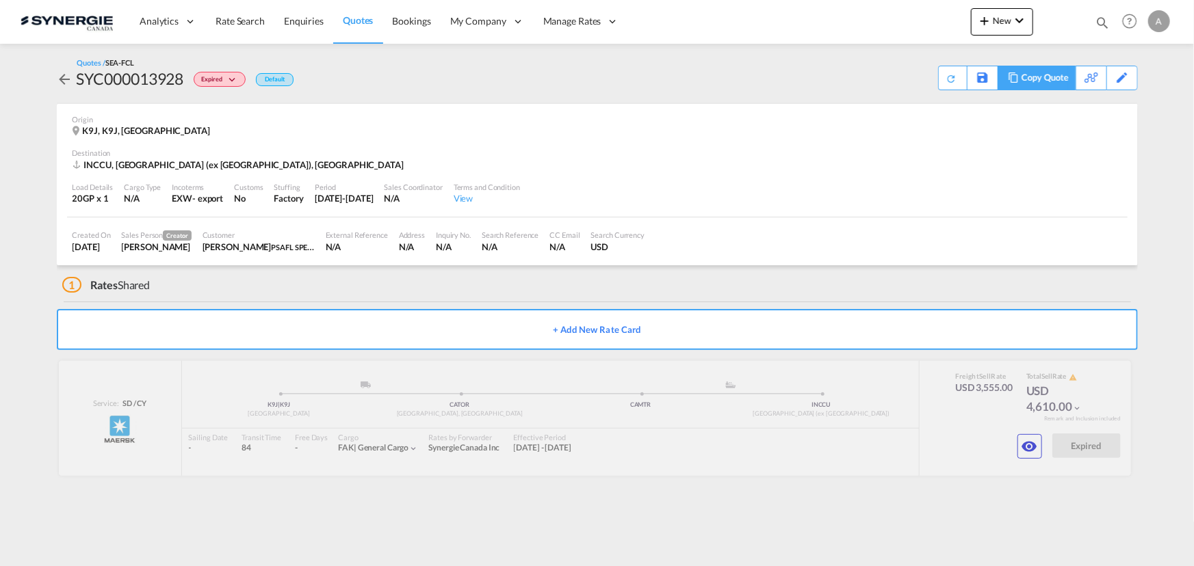
click at [1054, 82] on div "Copy Quote" at bounding box center [1044, 77] width 47 height 23
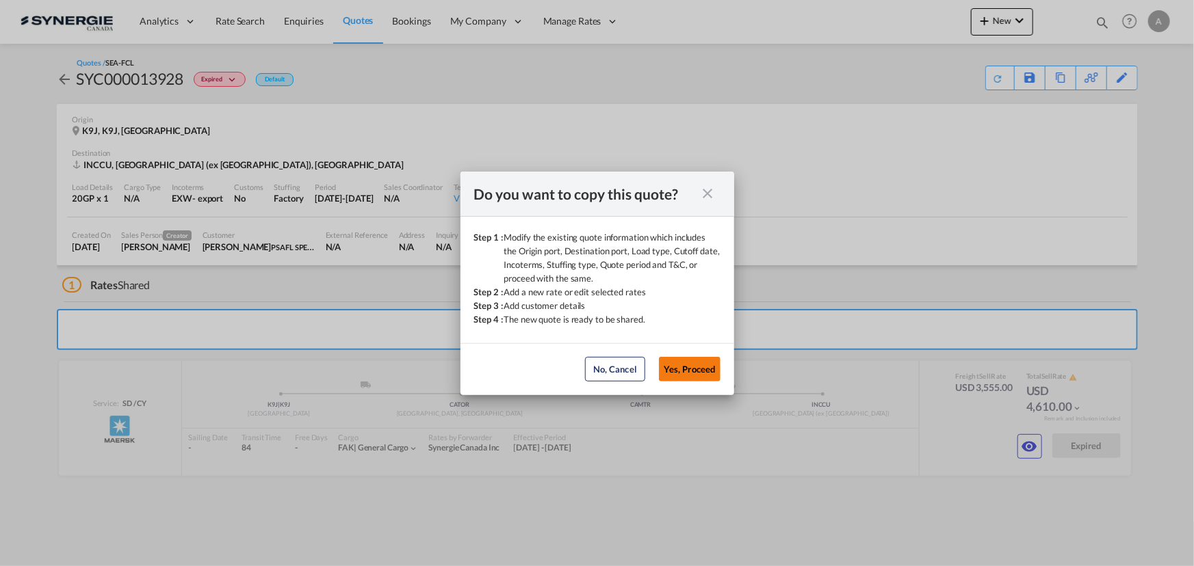
click at [688, 371] on button "Yes, Proceed" at bounding box center [690, 369] width 62 height 25
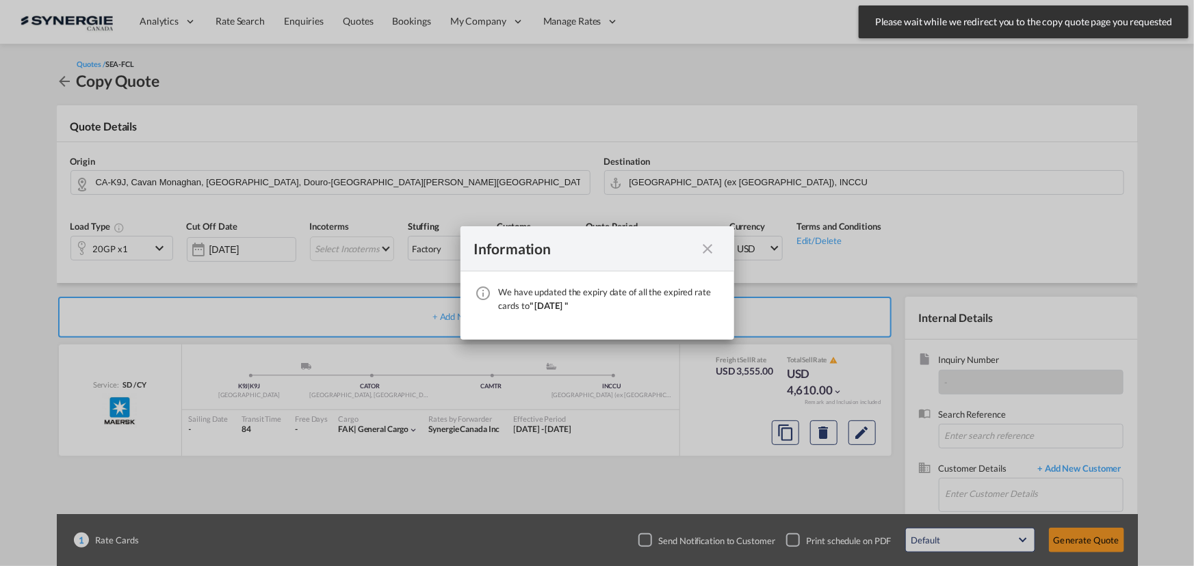
click at [705, 250] on md-icon "icon-close fg-AAA8AD cursor" at bounding box center [708, 249] width 16 height 16
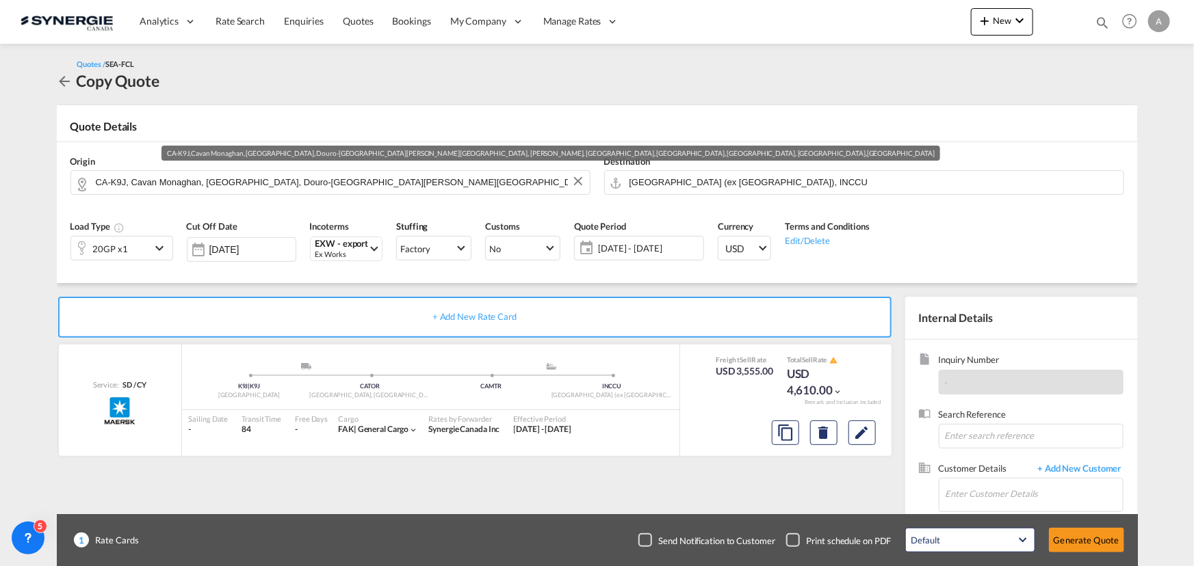
click at [157, 181] on input "CA-K9J, Cavan Monaghan, [GEOGRAPHIC_DATA], Douro-[GEOGRAPHIC_DATA][PERSON_NAME]…" at bounding box center [339, 182] width 487 height 24
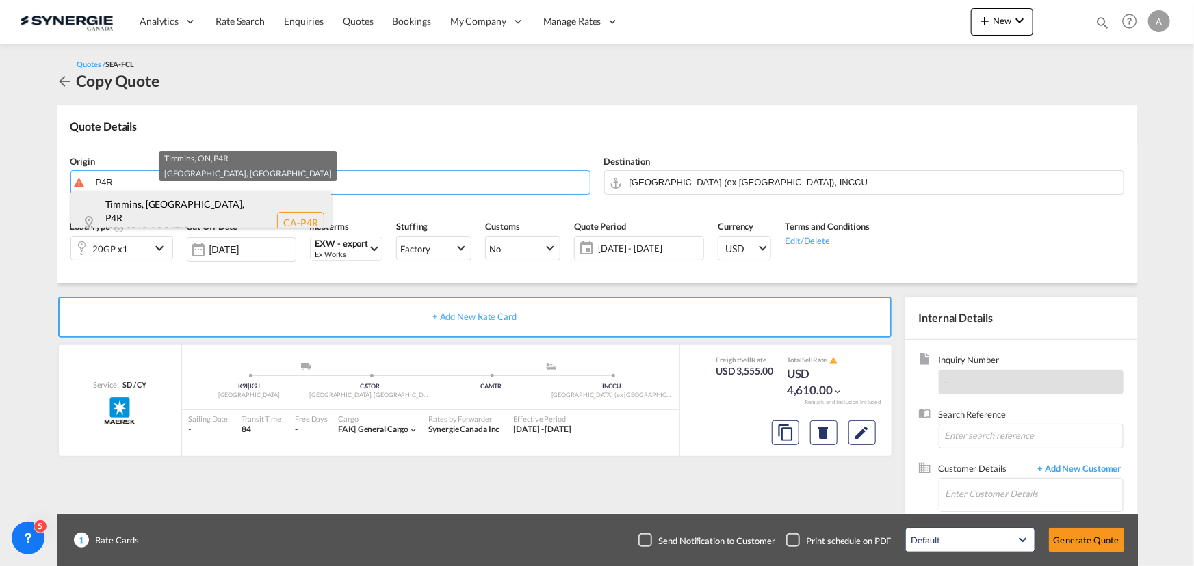
click at [212, 203] on div "Timmins, [GEOGRAPHIC_DATA] , P4R [GEOGRAPHIC_DATA] , [GEOGRAPHIC_DATA] [GEOGRAP…" at bounding box center [201, 223] width 260 height 64
type input "CA-P4R, [GEOGRAPHIC_DATA], [GEOGRAPHIC_DATA], [GEOGRAPHIC_DATA]"
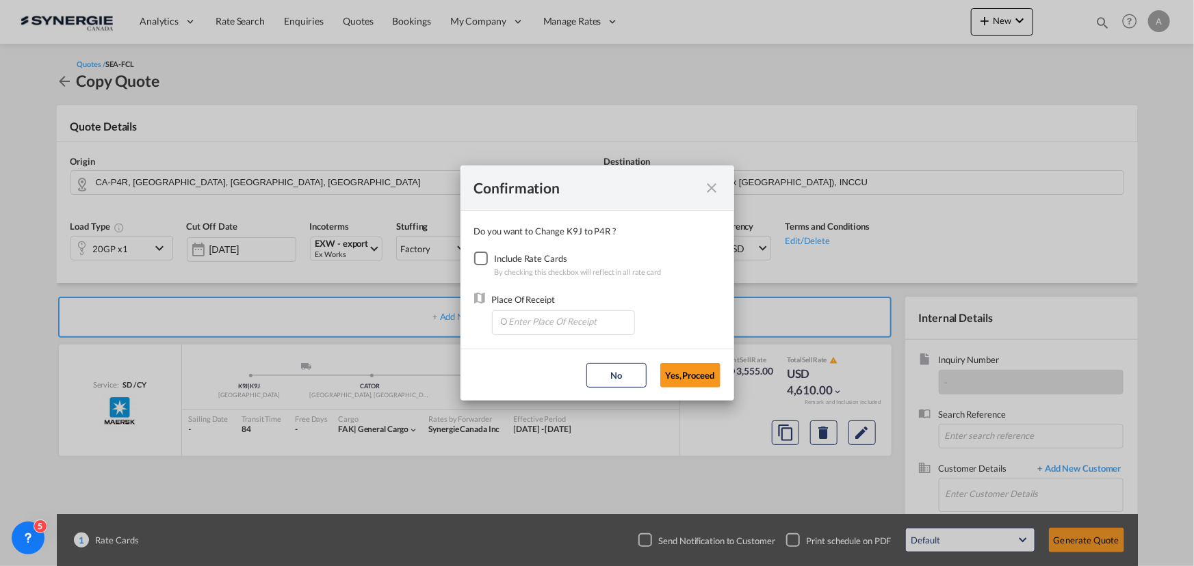
click at [486, 260] on div "Checkbox No Ink" at bounding box center [481, 259] width 14 height 14
click at [521, 325] on input "Enter Place Of Receipt" at bounding box center [566, 321] width 135 height 21
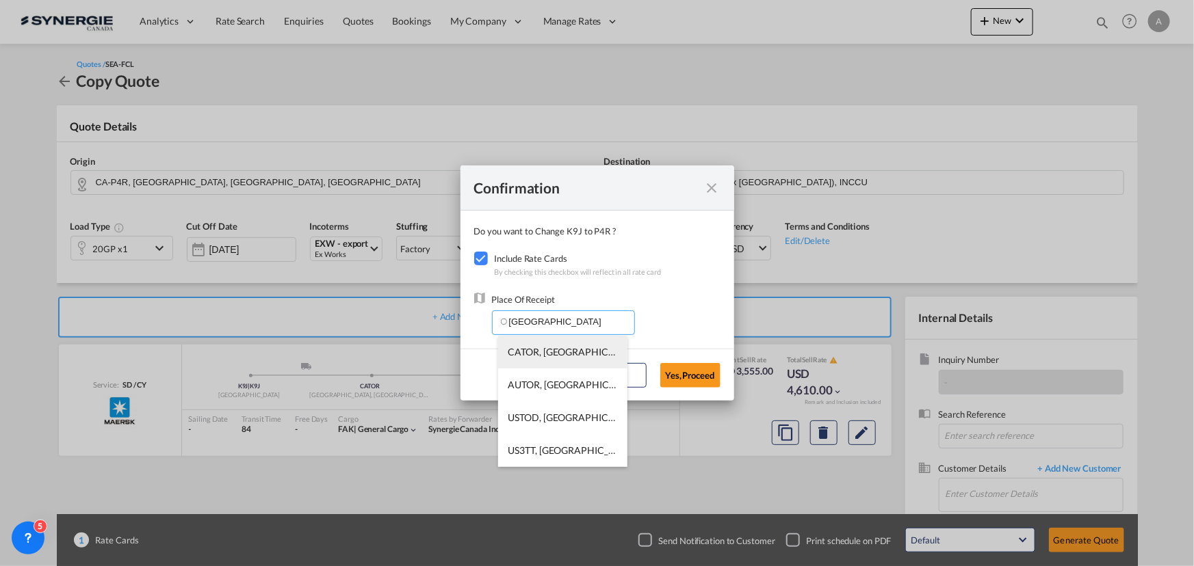
click at [567, 357] on li "CATOR, [GEOGRAPHIC_DATA], [GEOGRAPHIC_DATA], [GEOGRAPHIC_DATA], [GEOGRAPHIC_DAT…" at bounding box center [562, 352] width 129 height 33
type input "CATOR, [GEOGRAPHIC_DATA], [GEOGRAPHIC_DATA], [GEOGRAPHIC_DATA], [GEOGRAPHIC_DAT…"
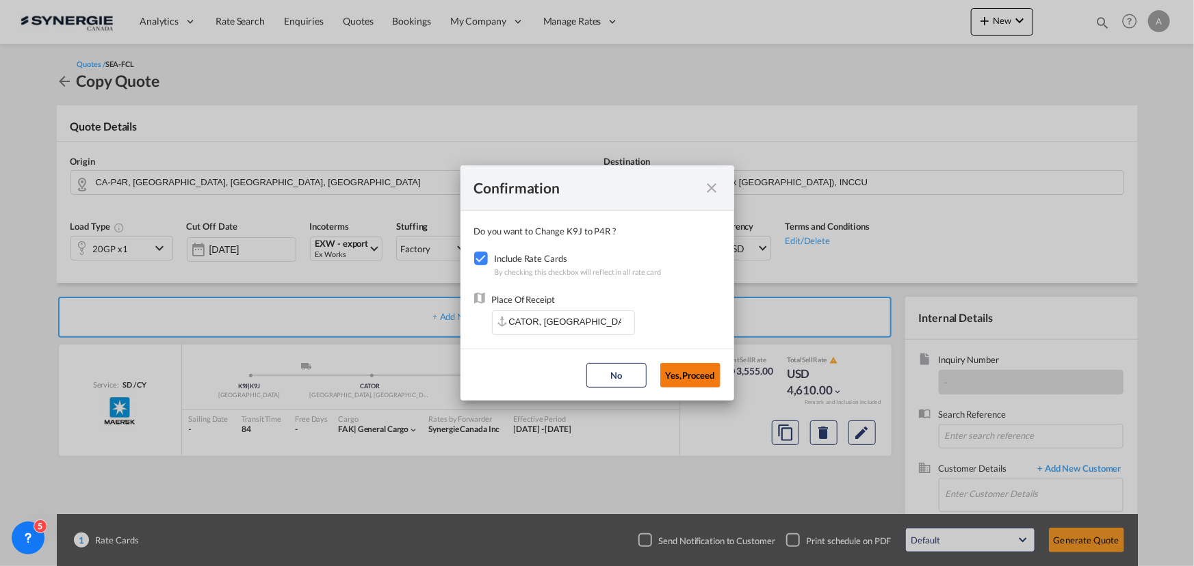
click at [684, 378] on button "Yes,Proceed" at bounding box center [690, 375] width 60 height 25
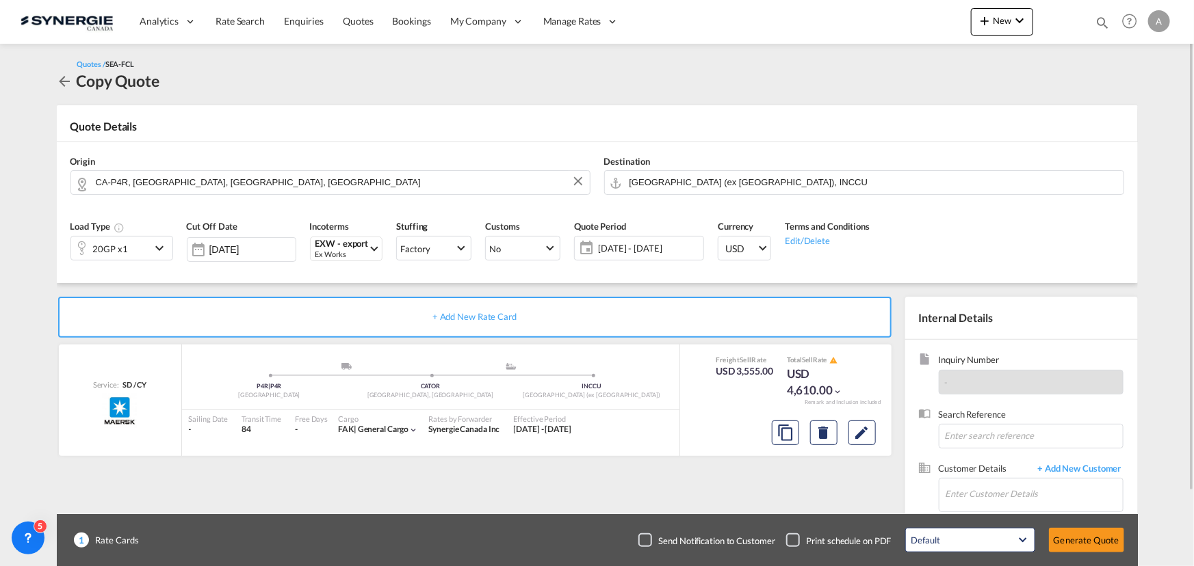
click at [138, 248] on div "20GP x1" at bounding box center [110, 248] width 79 height 23
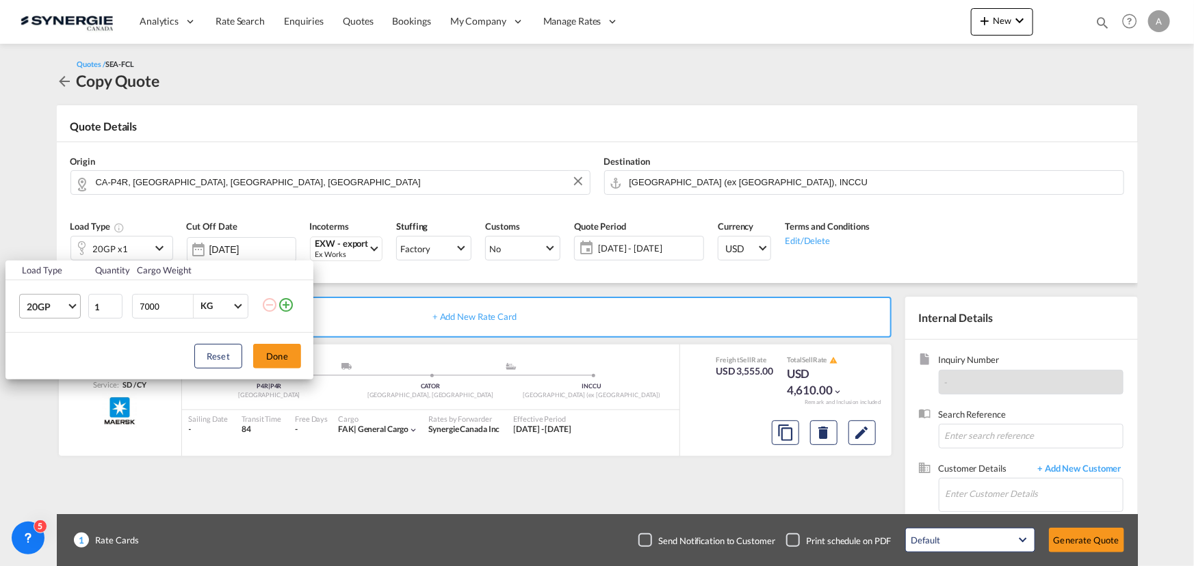
click at [69, 309] on md-select-value "20GP" at bounding box center [52, 306] width 55 height 23
click at [51, 376] on md-option "40HC" at bounding box center [61, 372] width 93 height 33
type input "2"
click at [111, 302] on input "2" at bounding box center [105, 306] width 34 height 25
drag, startPoint x: 168, startPoint y: 304, endPoint x: 105, endPoint y: 302, distance: 63.0
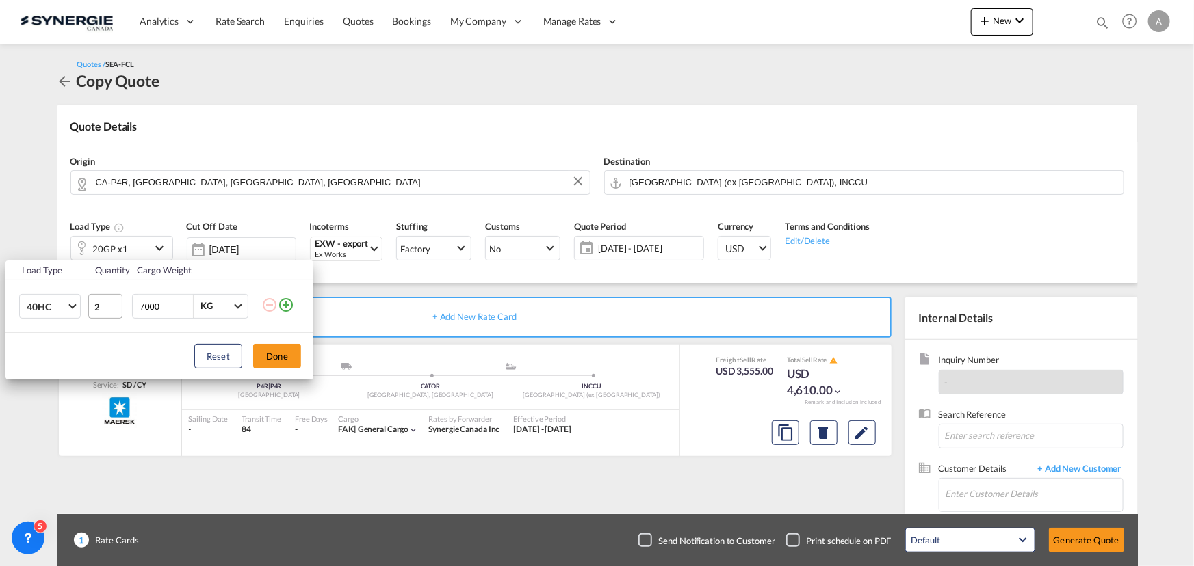
click at [105, 302] on tr "40HC 2 7000 KG KG" at bounding box center [159, 307] width 308 height 53
drag, startPoint x: 172, startPoint y: 306, endPoint x: 17, endPoint y: 308, distance: 155.3
click at [18, 308] on tr "40HC 2 15000 KG KG" at bounding box center [159, 307] width 308 height 53
type input "20000"
click at [274, 361] on button "Done" at bounding box center [277, 356] width 48 height 25
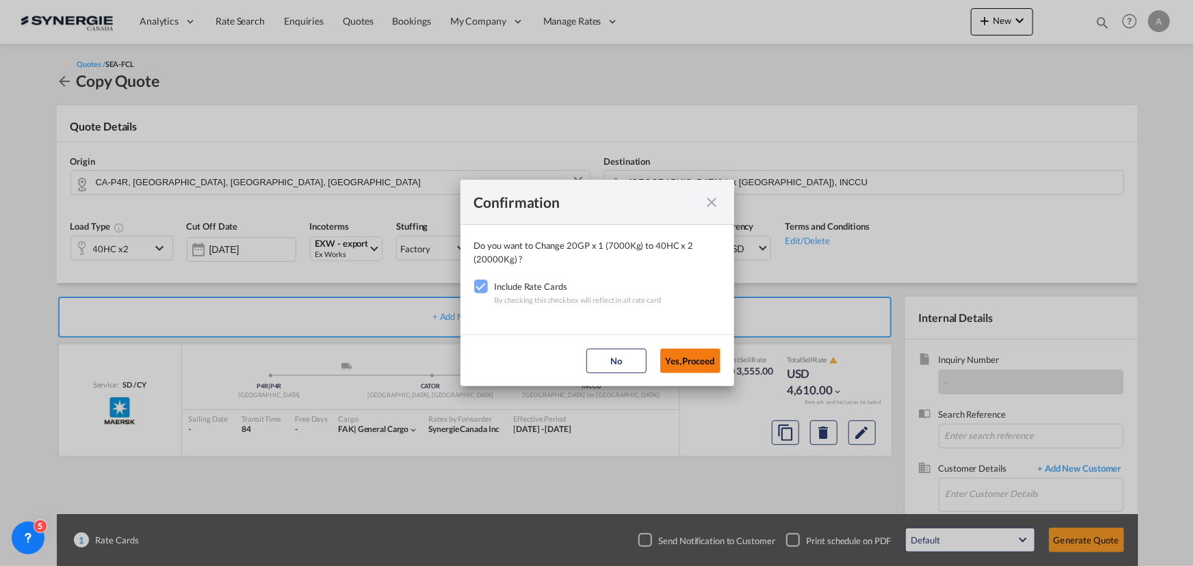
click at [704, 356] on button "Yes,Proceed" at bounding box center [690, 361] width 60 height 25
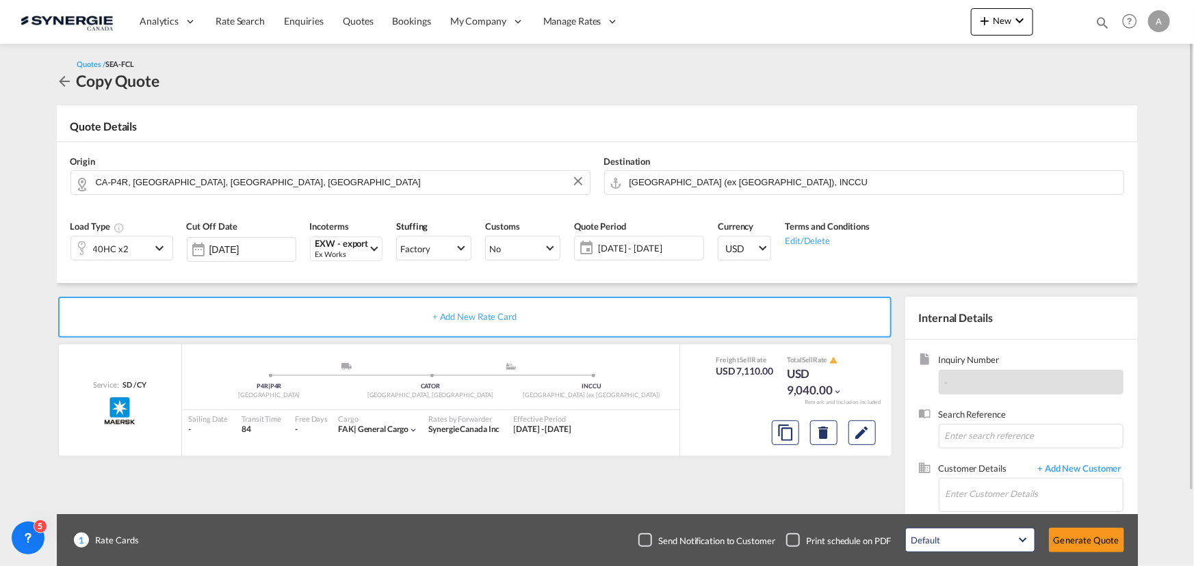
click at [657, 248] on span "[DATE] - [DATE]" at bounding box center [649, 248] width 102 height 12
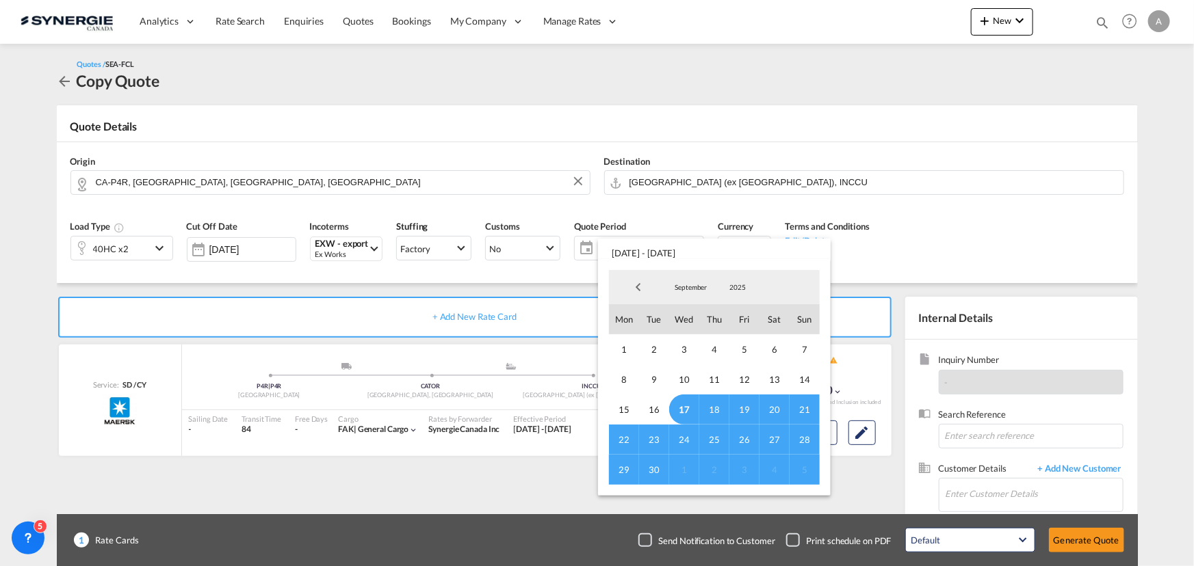
click at [684, 412] on span "17" at bounding box center [684, 410] width 30 height 30
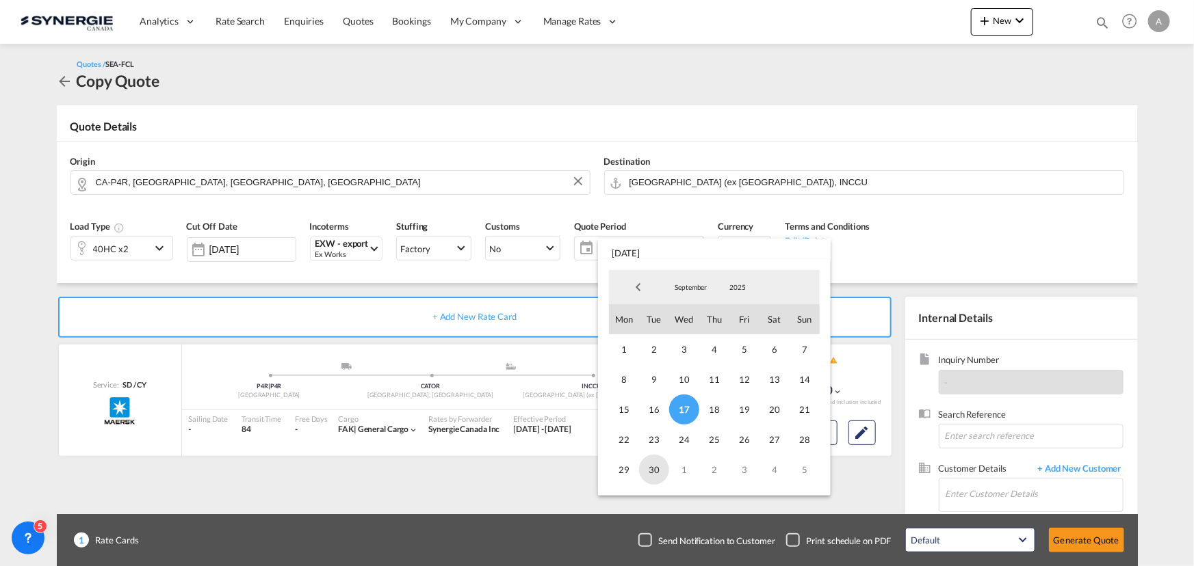
click at [656, 475] on span "30" at bounding box center [654, 470] width 30 height 30
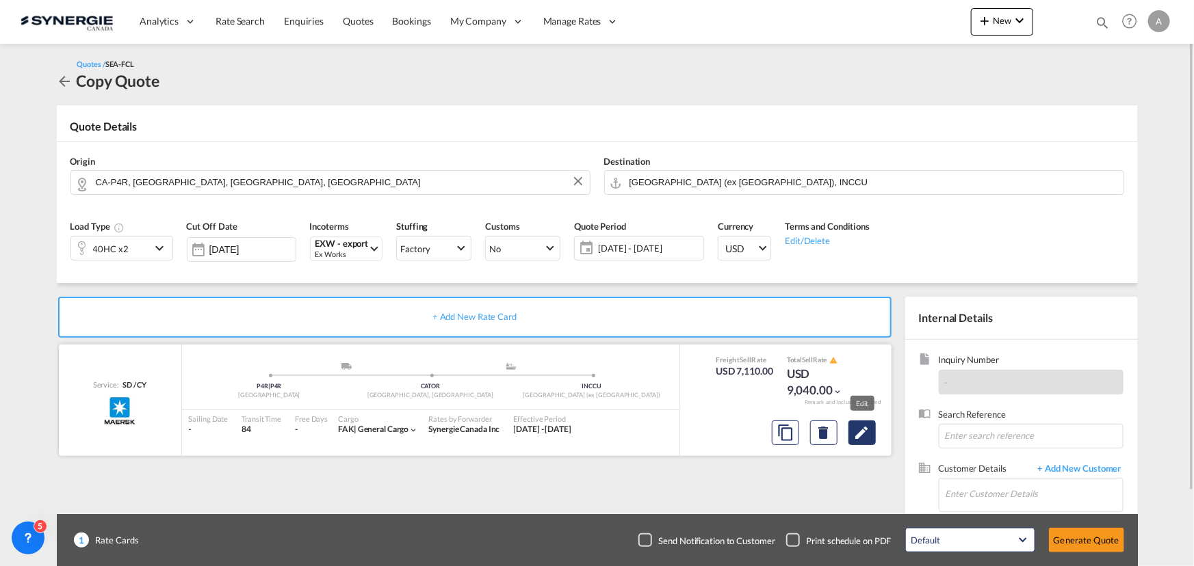
click at [869, 430] on md-icon "Edit" at bounding box center [862, 433] width 16 height 16
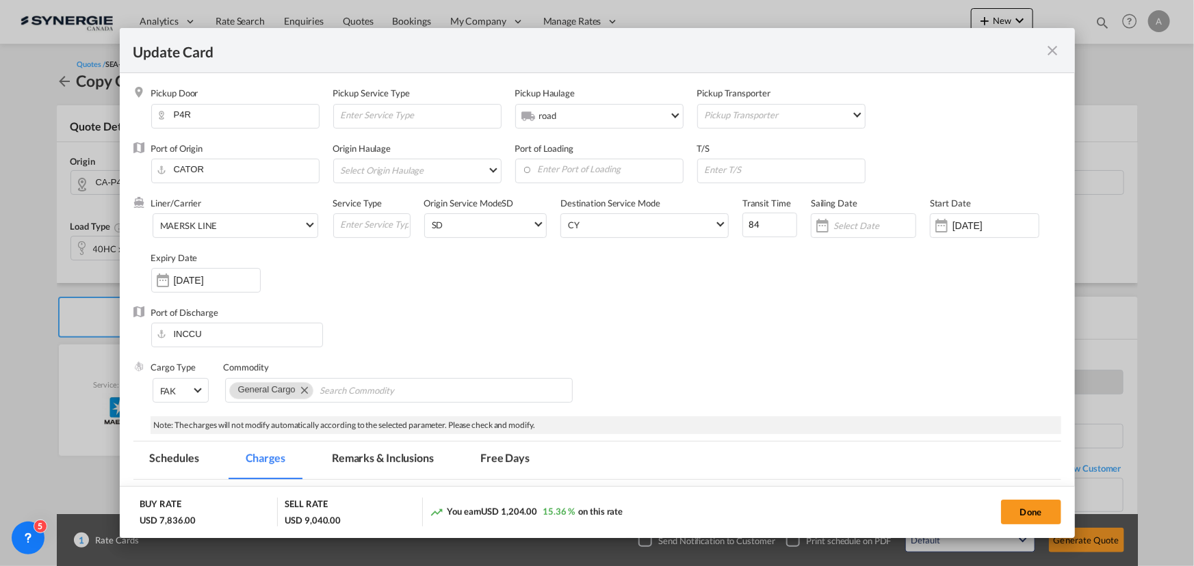
select select "per container"
select select "per B/L"
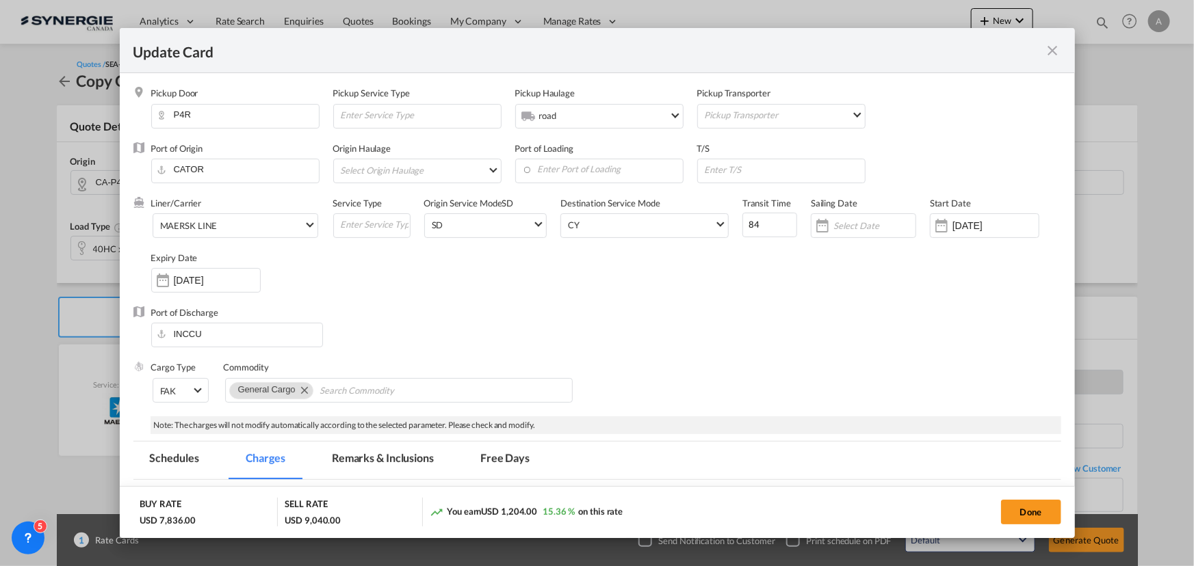
select select "per B/L"
select select "per shipment"
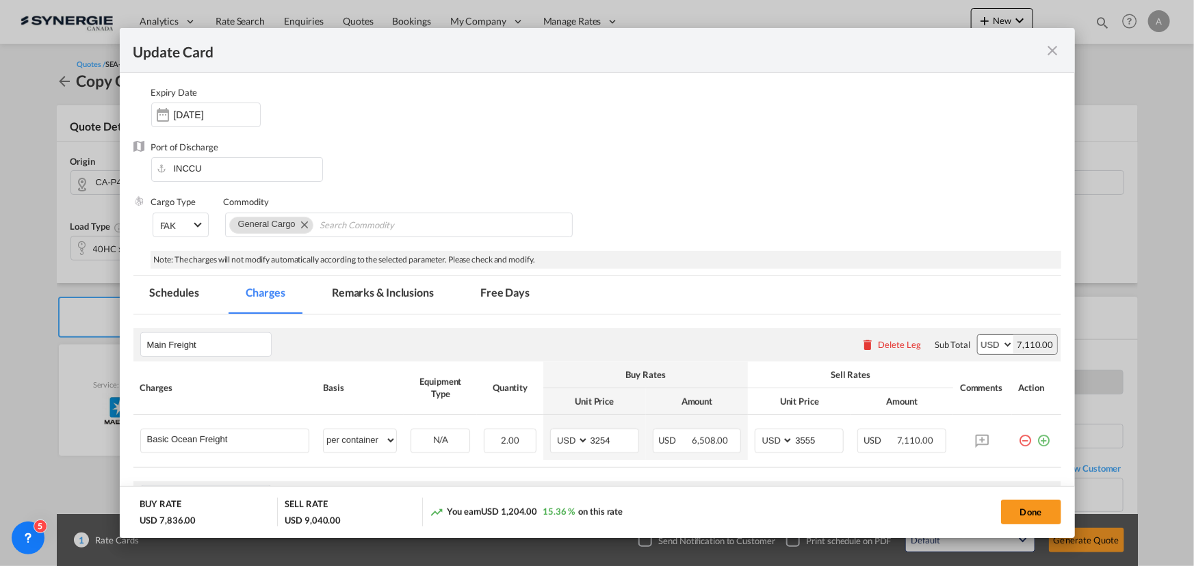
scroll to position [186, 0]
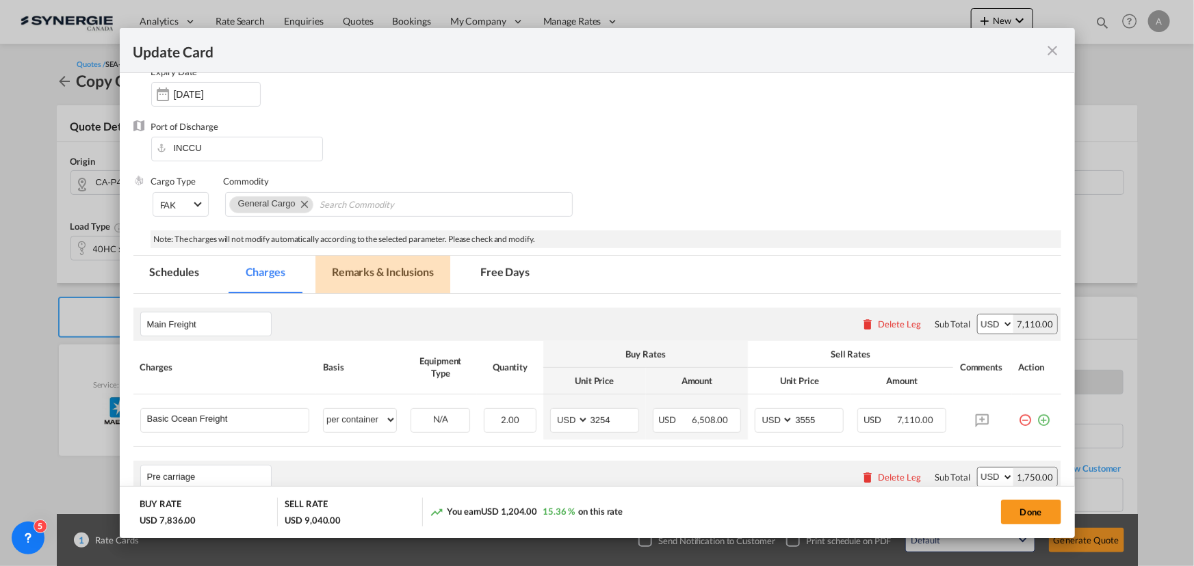
drag, startPoint x: 327, startPoint y: 267, endPoint x: 355, endPoint y: 282, distance: 31.8
click at [328, 267] on md-tab-item "Remarks & Inclusions" at bounding box center [382, 275] width 135 height 38
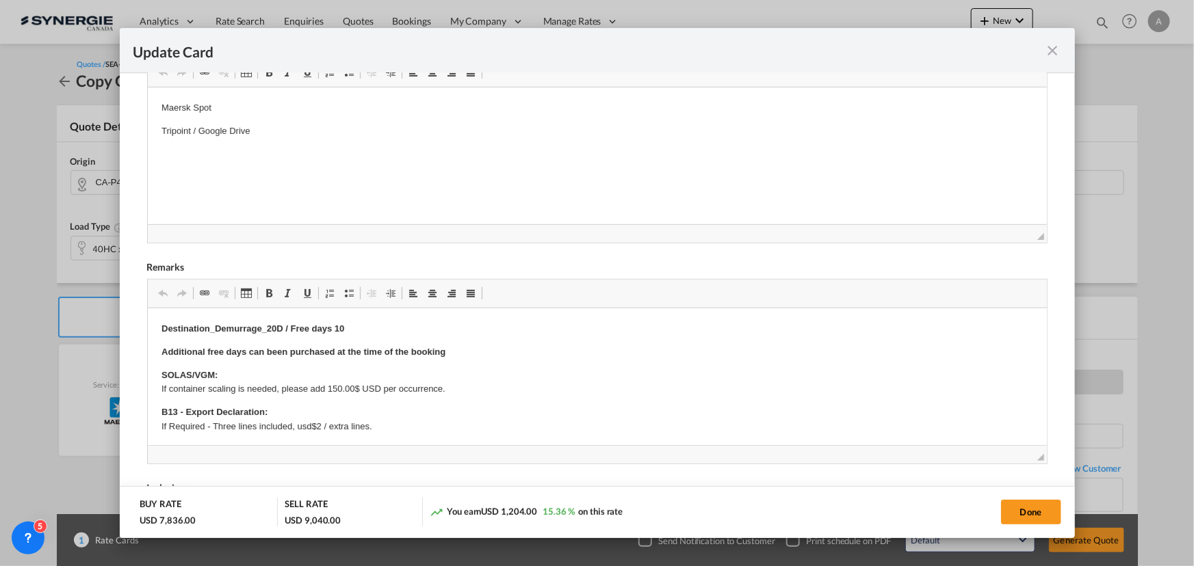
scroll to position [509, 0]
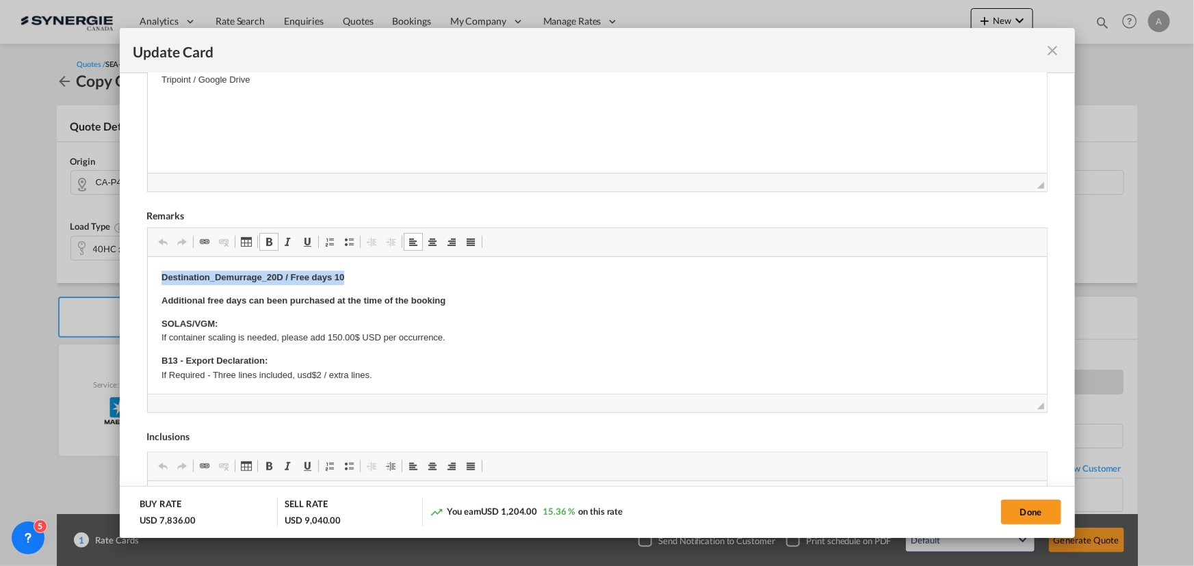
drag, startPoint x: 149, startPoint y: 278, endPoint x: 449, endPoint y: 281, distance: 300.4
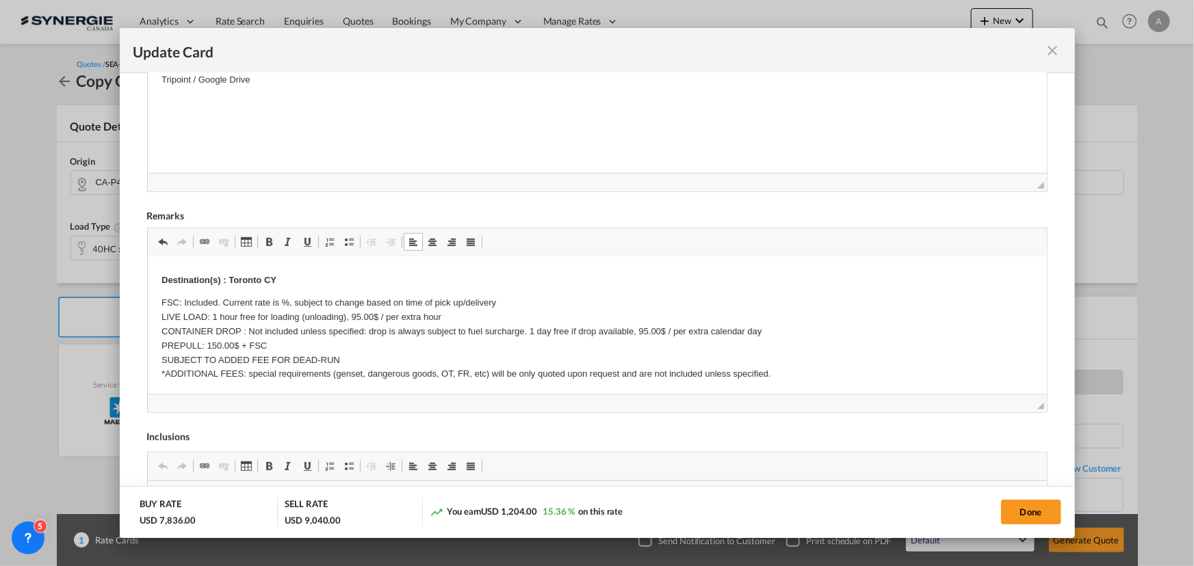
scroll to position [186, 0]
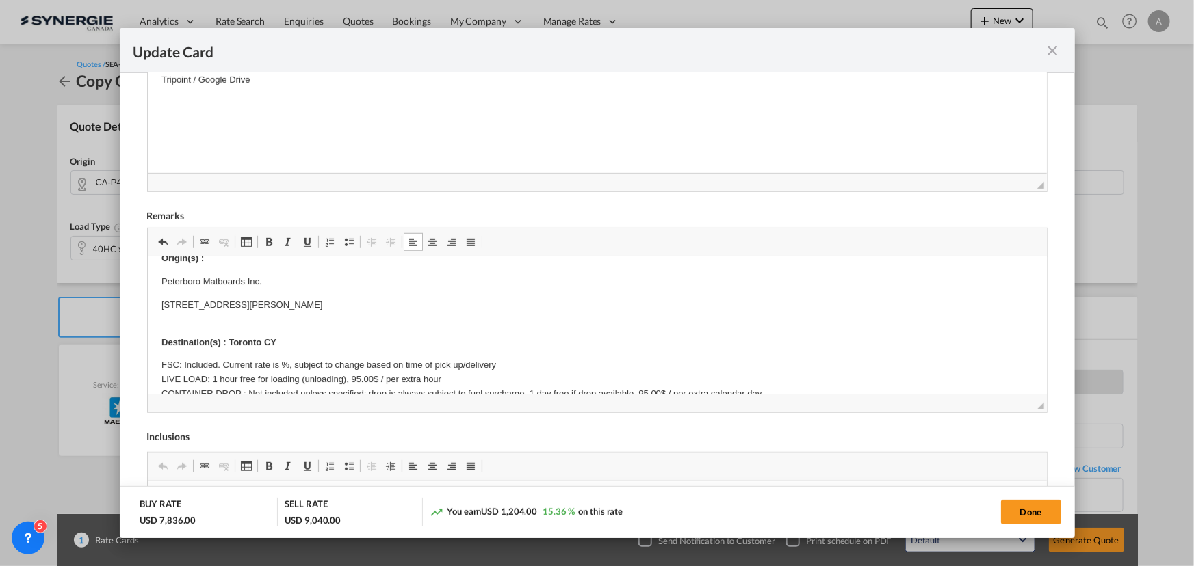
click at [316, 293] on body "Additional free days can been purchased at the time of the booking SOLAS/VGM: I…" at bounding box center [597, 539] width 872 height 909
drag, startPoint x: 154, startPoint y: 278, endPoint x: 400, endPoint y: 309, distance: 248.2
click at [400, 309] on html "Additional free days can been purchased at the time of the booking SOLAS/VGM: I…" at bounding box center [596, 539] width 899 height 936
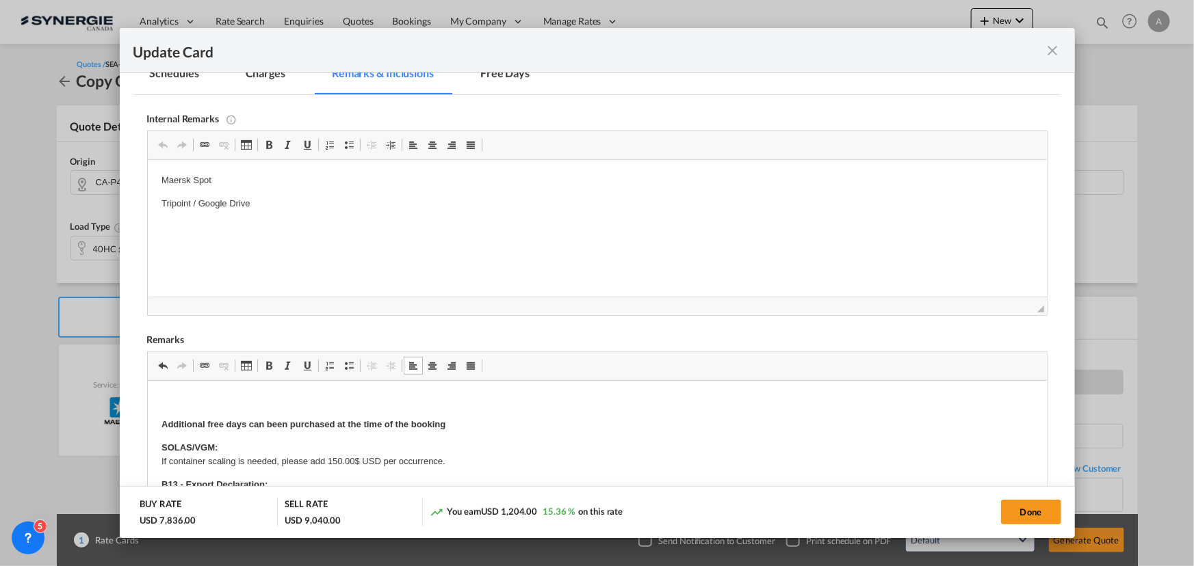
scroll to position [384, 0]
drag, startPoint x: 267, startPoint y: 205, endPoint x: 181, endPoint y: 202, distance: 85.6
click at [181, 202] on p "Tripoint / Google Drive" at bounding box center [597, 205] width 872 height 14
drag, startPoint x: 222, startPoint y: 187, endPoint x: 242, endPoint y: 345, distance: 160.0
click at [147, 185] on html "Maersk Spot Drayage TRIPOINT -" at bounding box center [596, 193] width 899 height 65
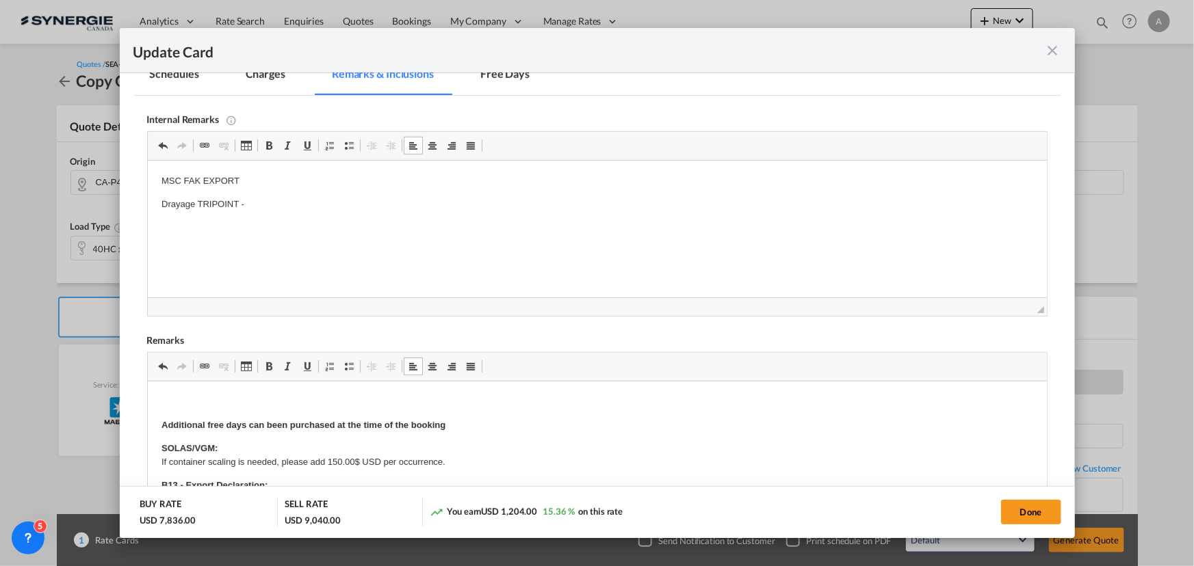
click at [226, 173] on html "MSC FAK EXPORT Drayage TRIPOINT -" at bounding box center [596, 193] width 899 height 65
click at [167, 179] on p "MSC FAK EXPORT" at bounding box center [597, 181] width 872 height 14
click at [266, 179] on p "MSC FAK EXPORT" at bounding box center [597, 181] width 872 height 14
drag, startPoint x: 266, startPoint y: 179, endPoint x: 164, endPoint y: 321, distance: 174.9
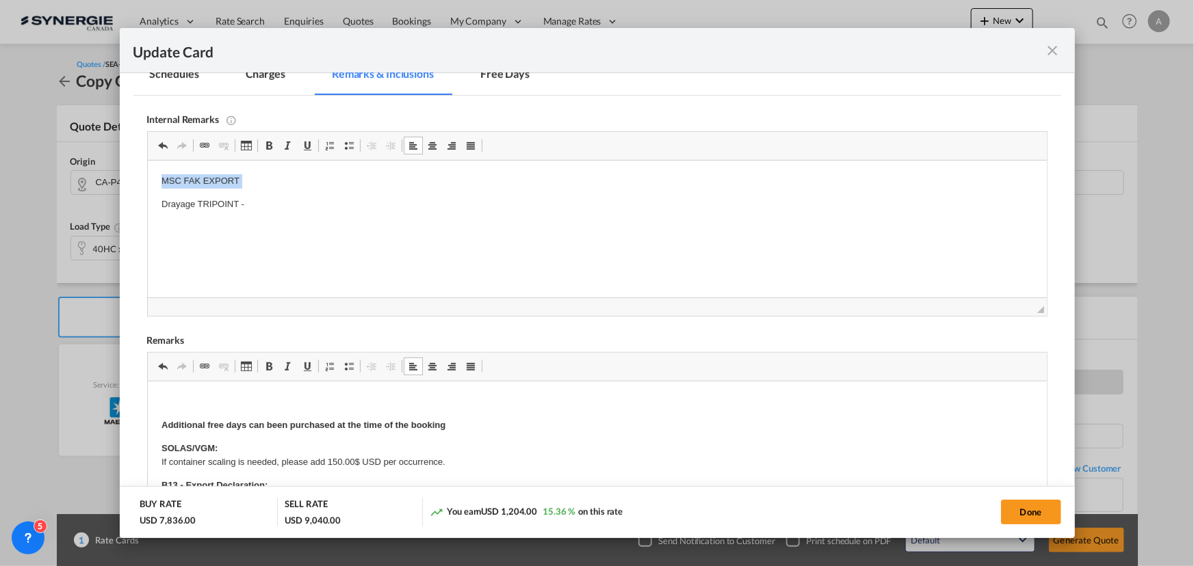
click at [147, 164] on html "MSC FAK EXPORT Drayage TRIPOINT -" at bounding box center [596, 193] width 899 height 65
click at [1030, 514] on button "Done" at bounding box center [1031, 512] width 60 height 25
type input "07 Aug 2025"
type input "16 Oct 2025"
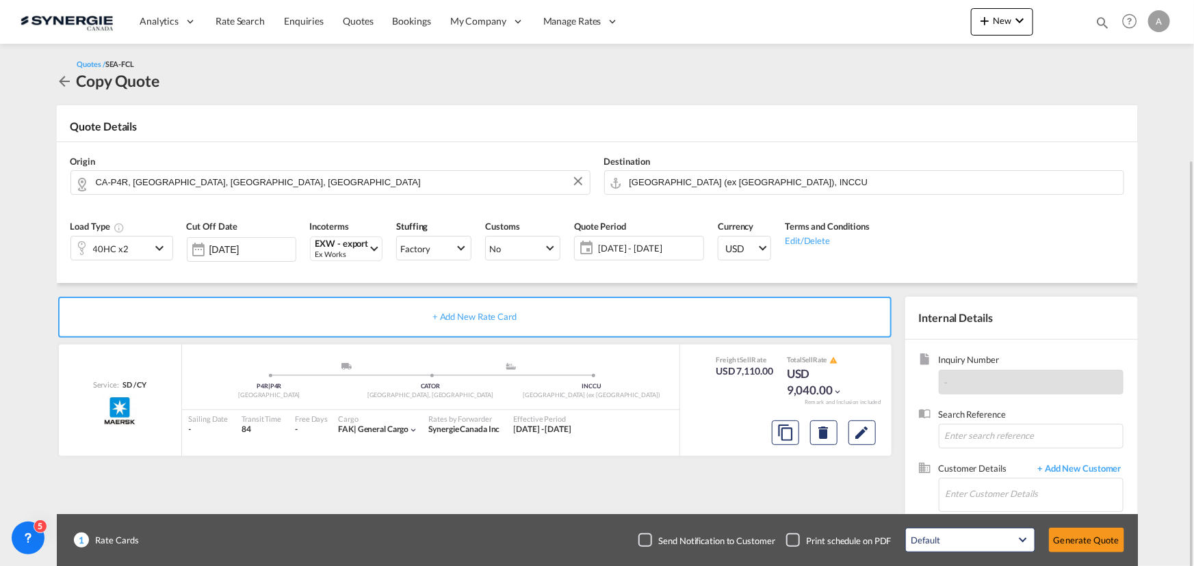
scroll to position [85, 0]
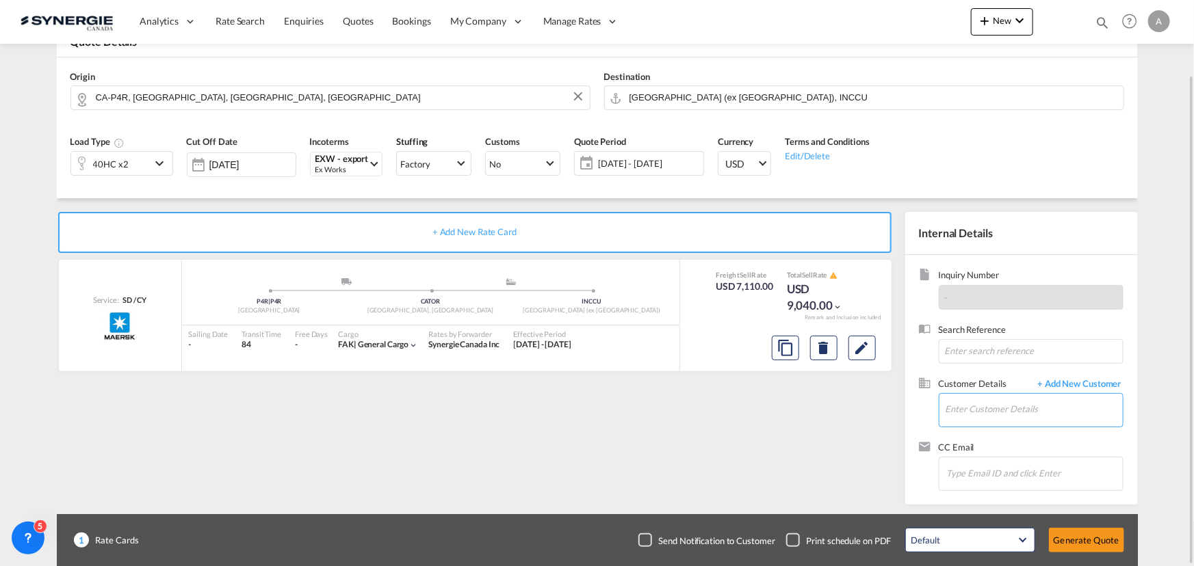
click at [971, 410] on input "Enter Customer Details" at bounding box center [1033, 409] width 177 height 31
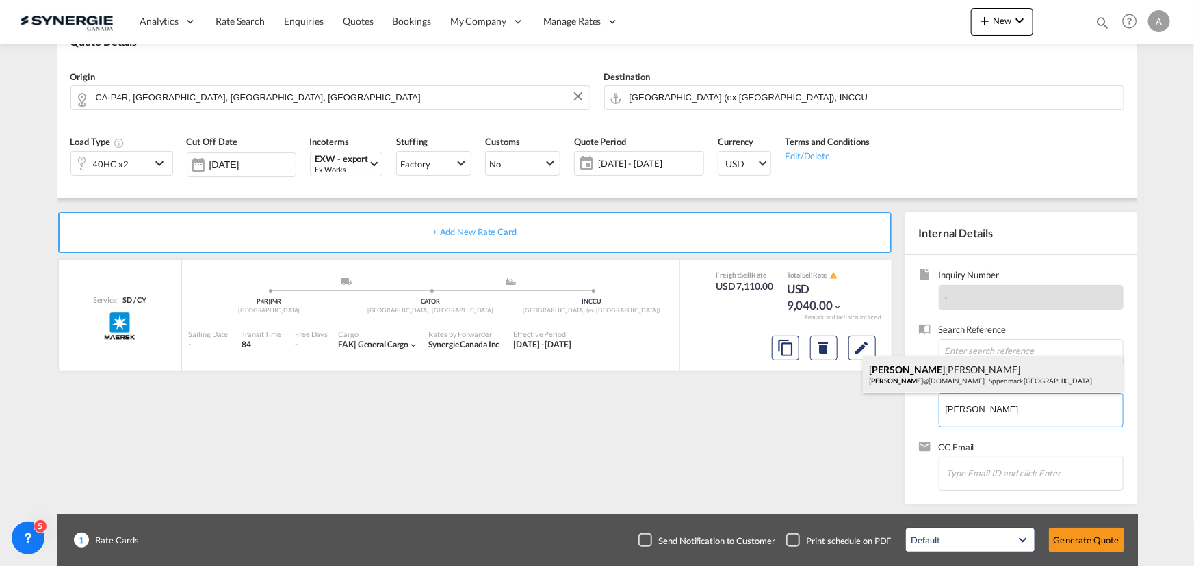
click at [948, 376] on div "Abinash Biswal abinash @psaflspeedmark.com | Sppedmark Kolkata" at bounding box center [993, 374] width 260 height 37
type input "Sppedmark Kolkata, Abinash Biswal, abinash@psaflspeedmark.com"
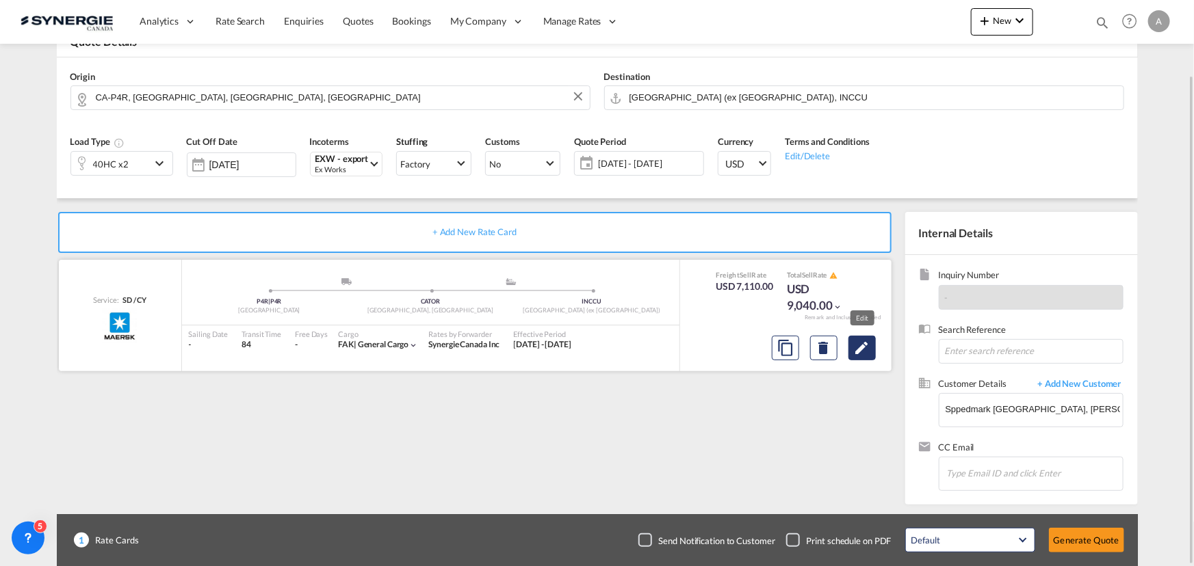
click at [865, 350] on md-icon "Edit" at bounding box center [862, 348] width 16 height 16
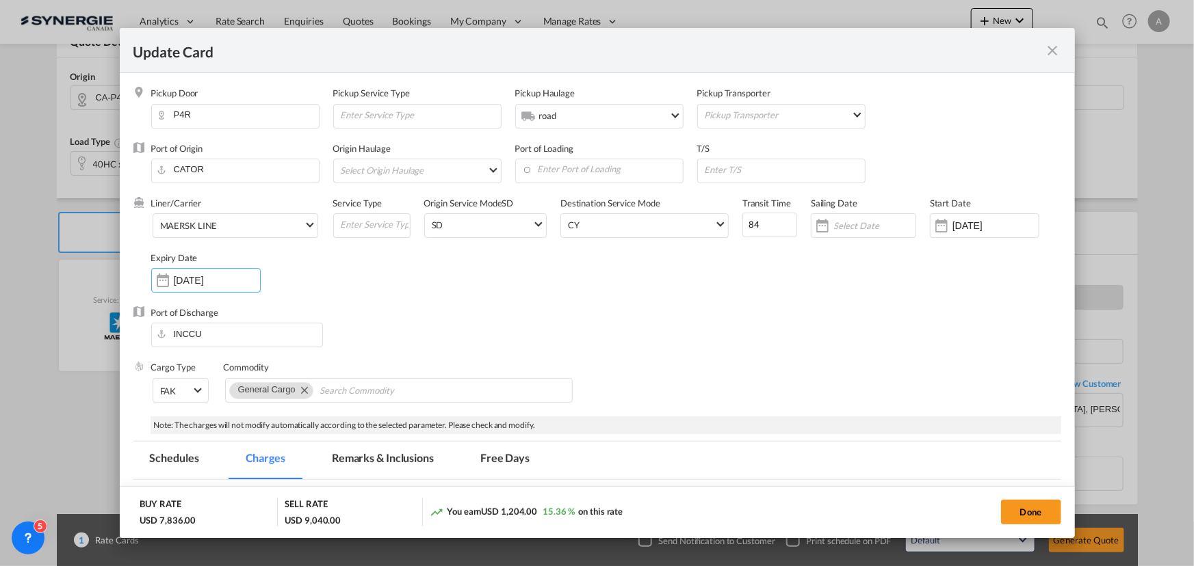
drag, startPoint x: 209, startPoint y: 281, endPoint x: 289, endPoint y: 323, distance: 91.2
click at [209, 281] on input "17 Oct 2025" at bounding box center [217, 280] width 86 height 11
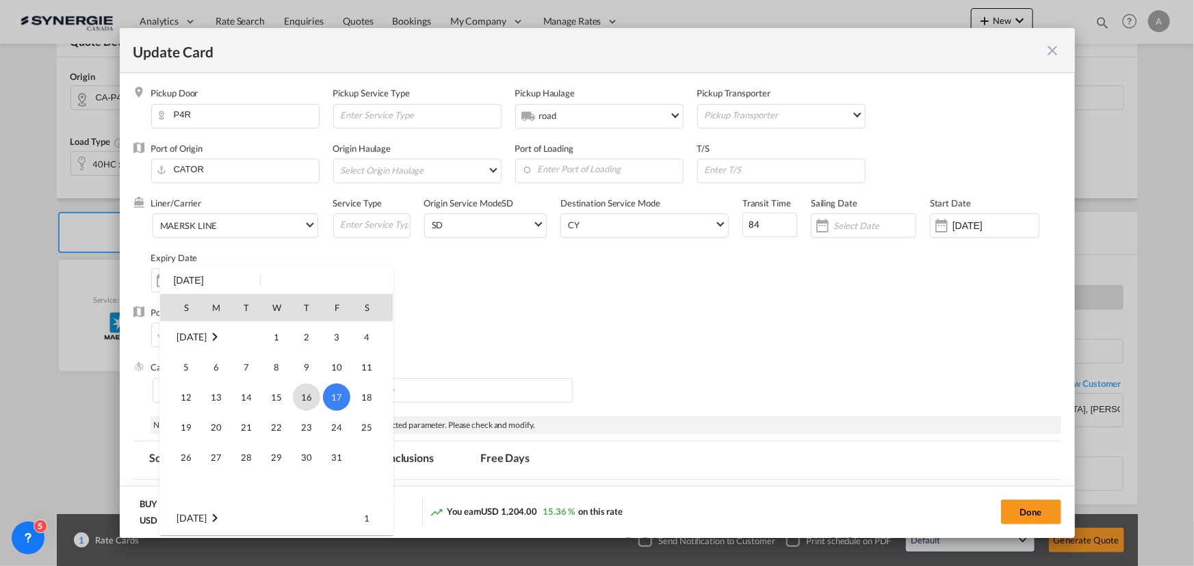
scroll to position [300, 0]
click at [253, 372] on span "30" at bounding box center [246, 368] width 27 height 27
type input "30 Sep 2025"
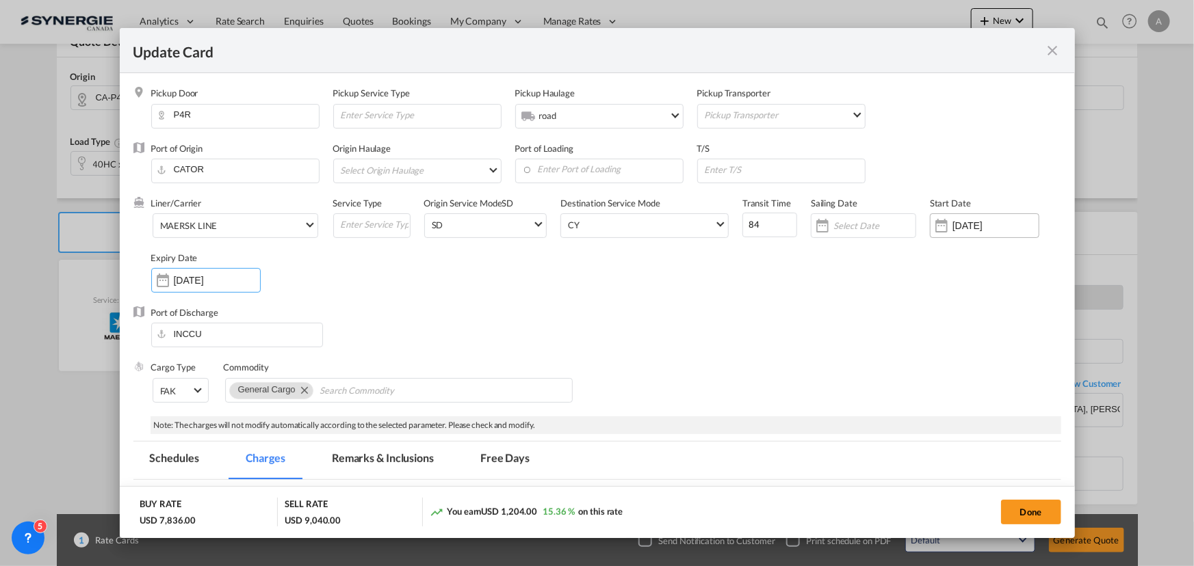
click at [941, 231] on div "Update Card Pickup ..." at bounding box center [941, 225] width 22 height 27
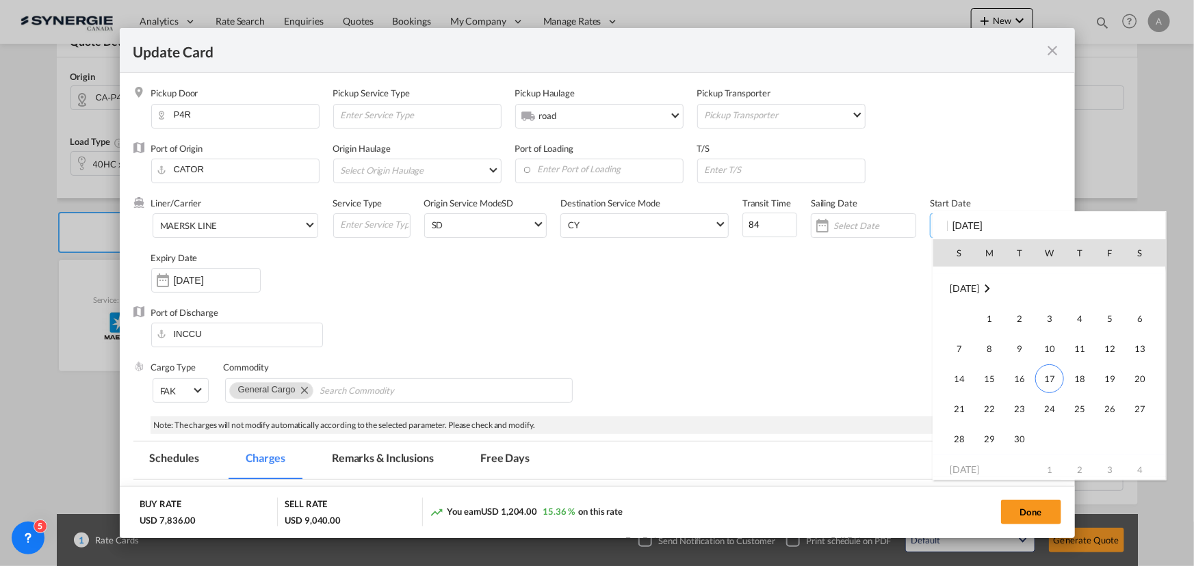
scroll to position [316912, 0]
click at [1044, 376] on span "17" at bounding box center [1049, 372] width 29 height 29
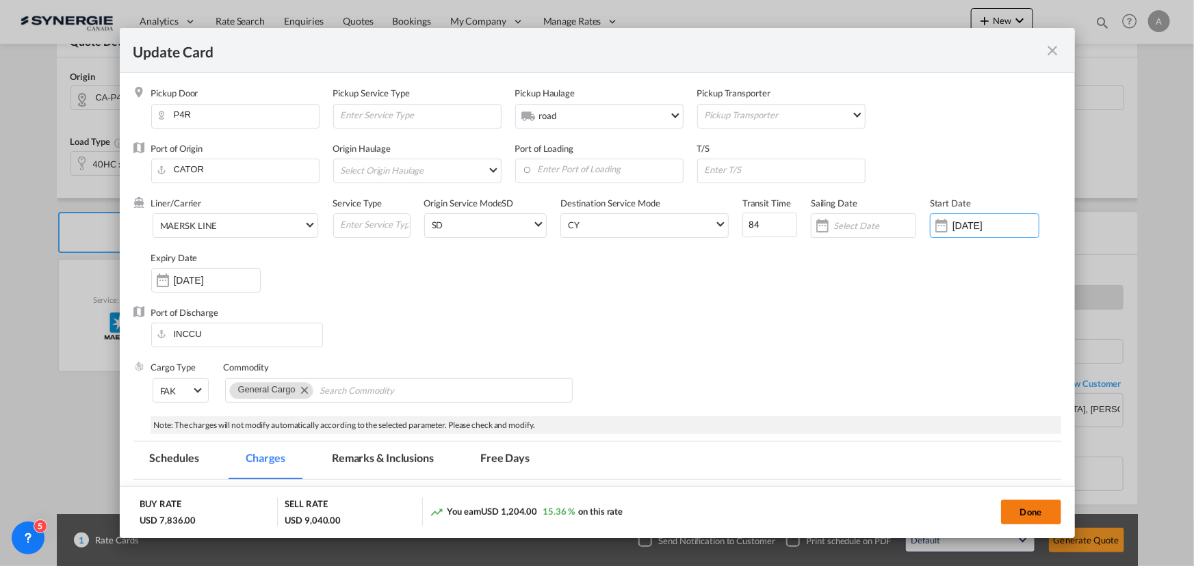
click at [1033, 510] on button "Done" at bounding box center [1031, 512] width 60 height 25
type input "16 Sep 2025"
type input "29 Sep 2025"
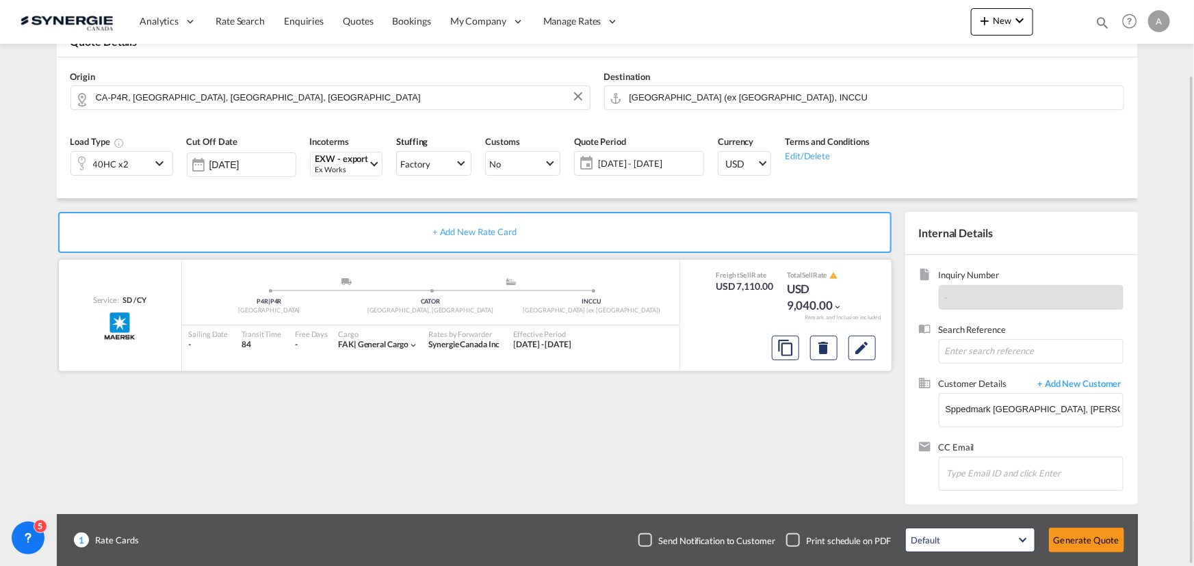
click at [881, 345] on div at bounding box center [785, 346] width 211 height 36
click at [870, 344] on md-icon "Edit" at bounding box center [862, 348] width 16 height 16
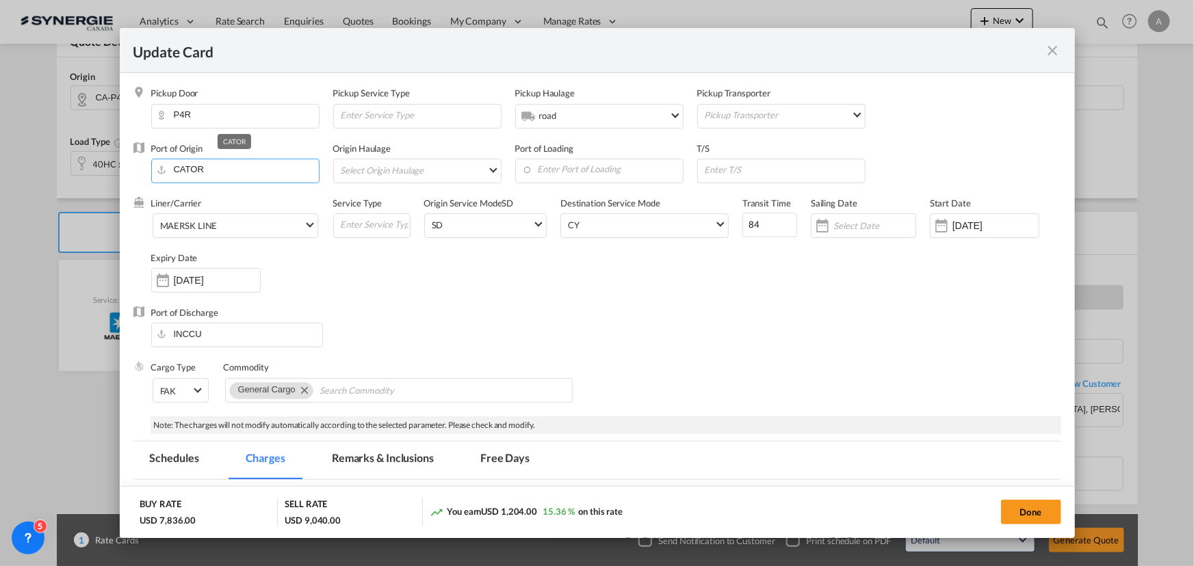
click at [193, 170] on input "CATOR" at bounding box center [238, 169] width 161 height 21
click at [228, 222] on span "MAERSK LINE" at bounding box center [232, 226] width 144 height 12
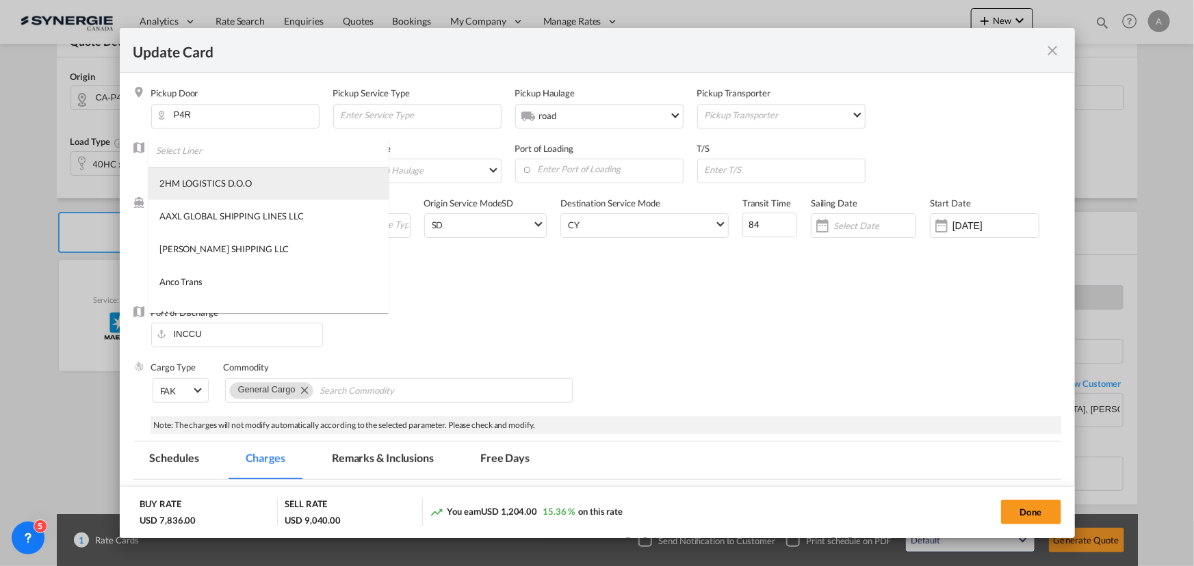
scroll to position [0, 0]
click at [221, 153] on input "search" at bounding box center [272, 154] width 233 height 33
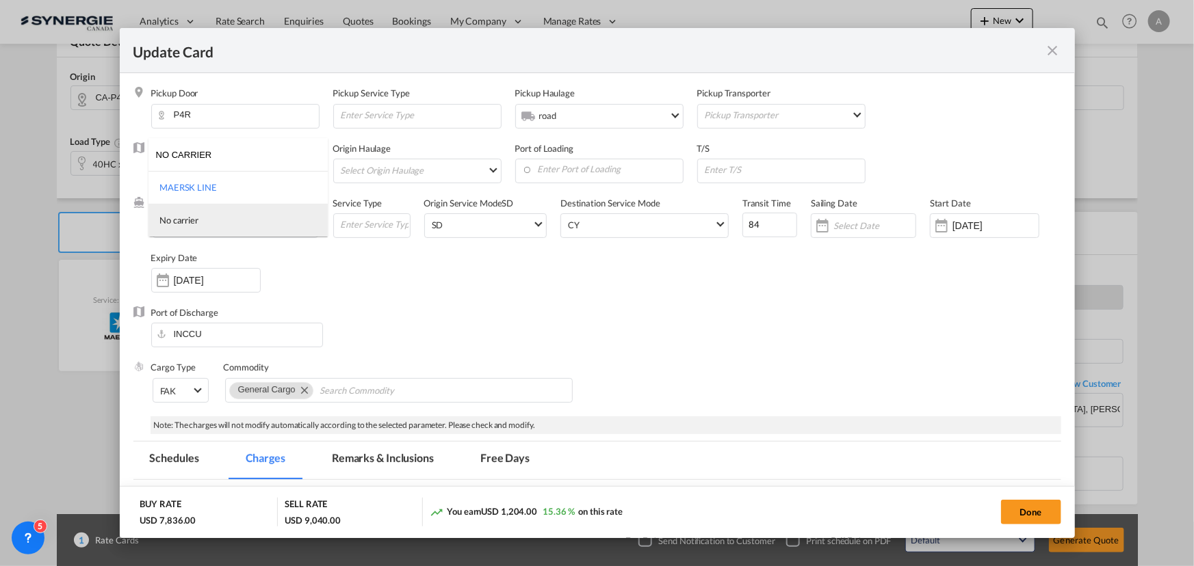
type input "NO CARRIER"
click at [200, 216] on md-option "No carrier" at bounding box center [237, 220] width 179 height 33
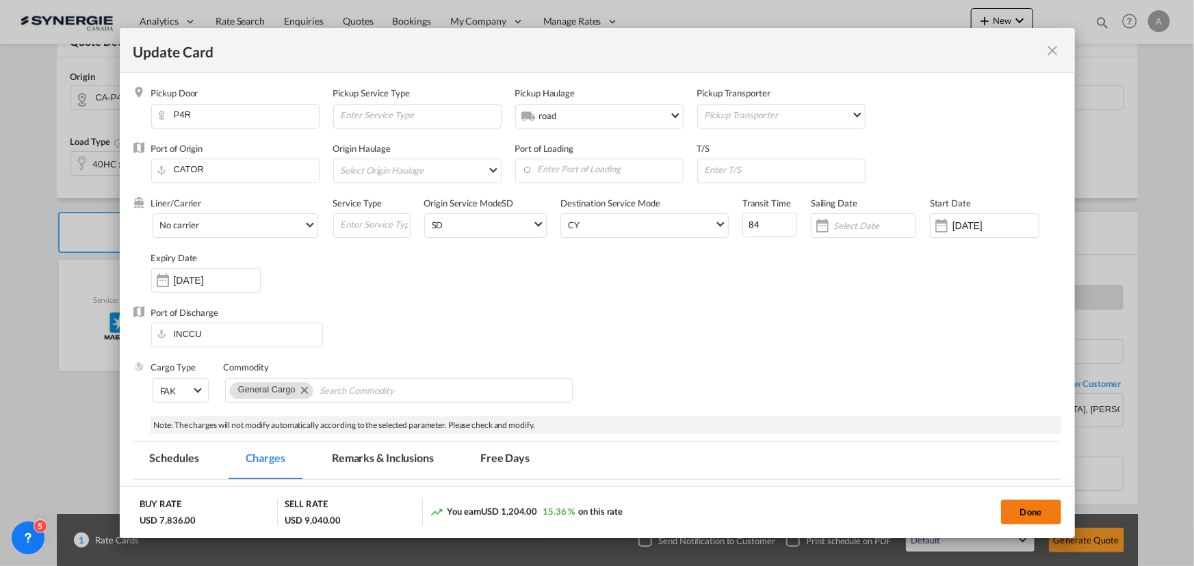
click at [1043, 516] on button "Done" at bounding box center [1031, 512] width 60 height 25
type input "16 Sep 2025"
type input "29 Sep 2025"
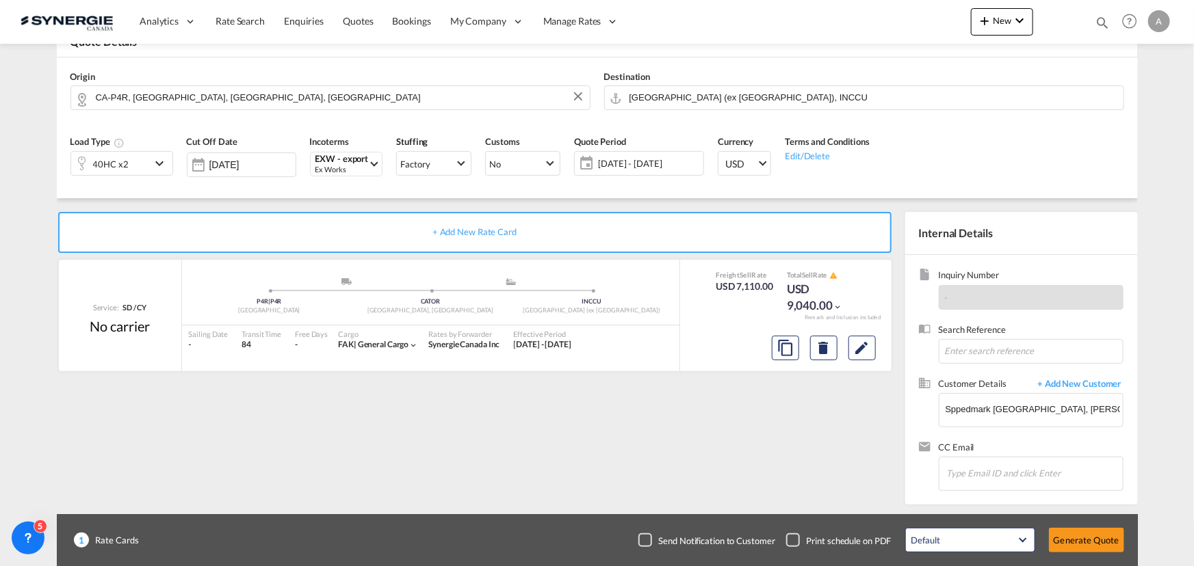
click at [1099, 541] on button "Generate Quote" at bounding box center [1086, 540] width 75 height 25
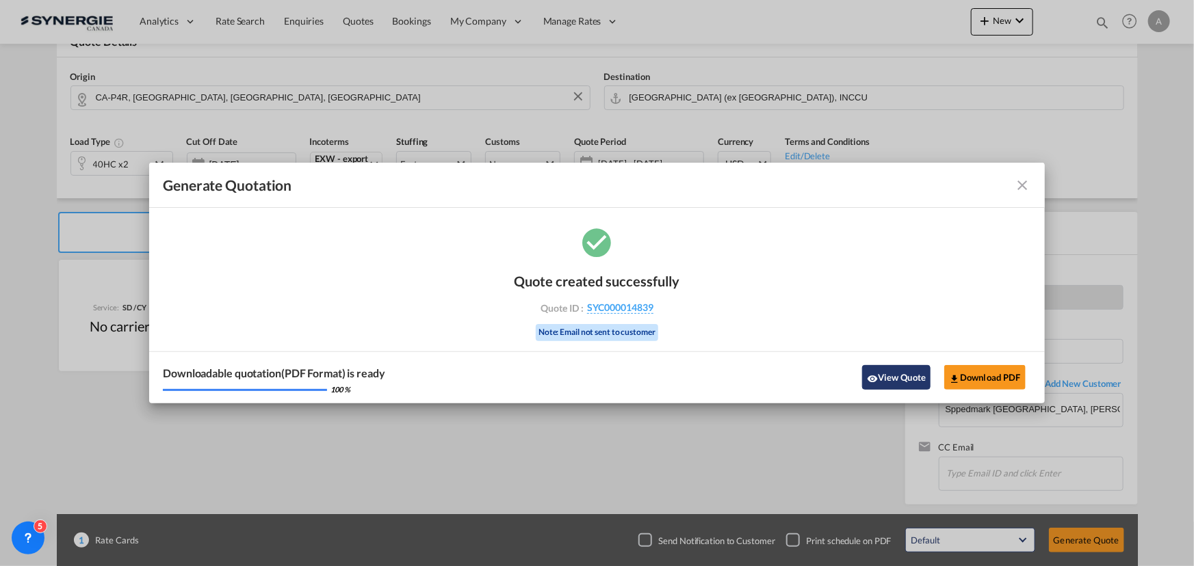
drag, startPoint x: 884, startPoint y: 377, endPoint x: 891, endPoint y: 363, distance: 16.2
click at [884, 377] on button "View Quote" at bounding box center [896, 377] width 68 height 25
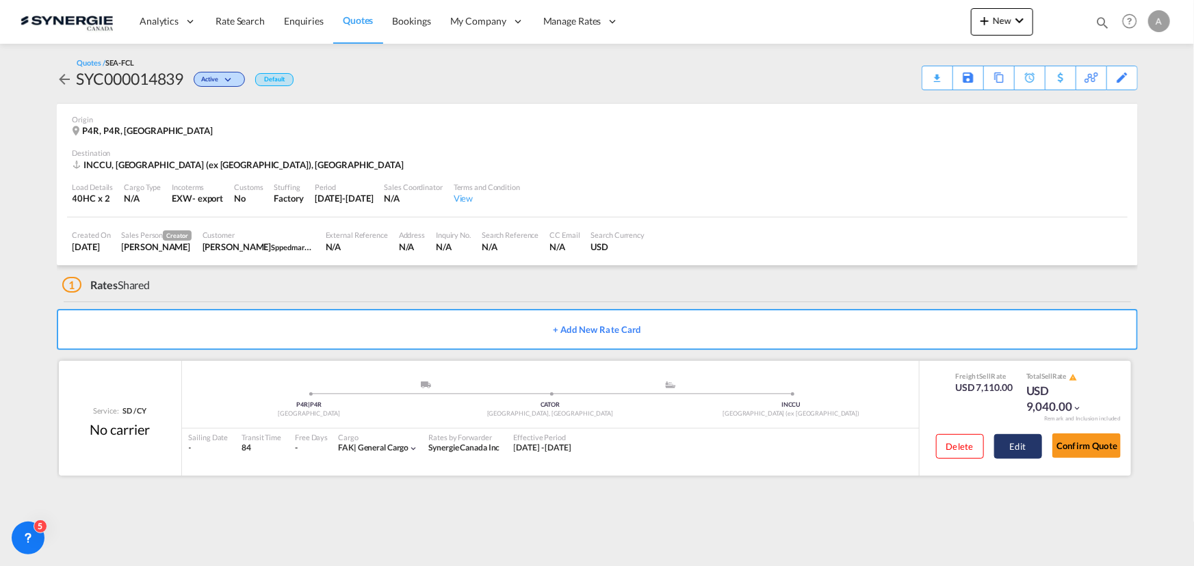
click at [1006, 449] on button "Edit" at bounding box center [1018, 446] width 48 height 25
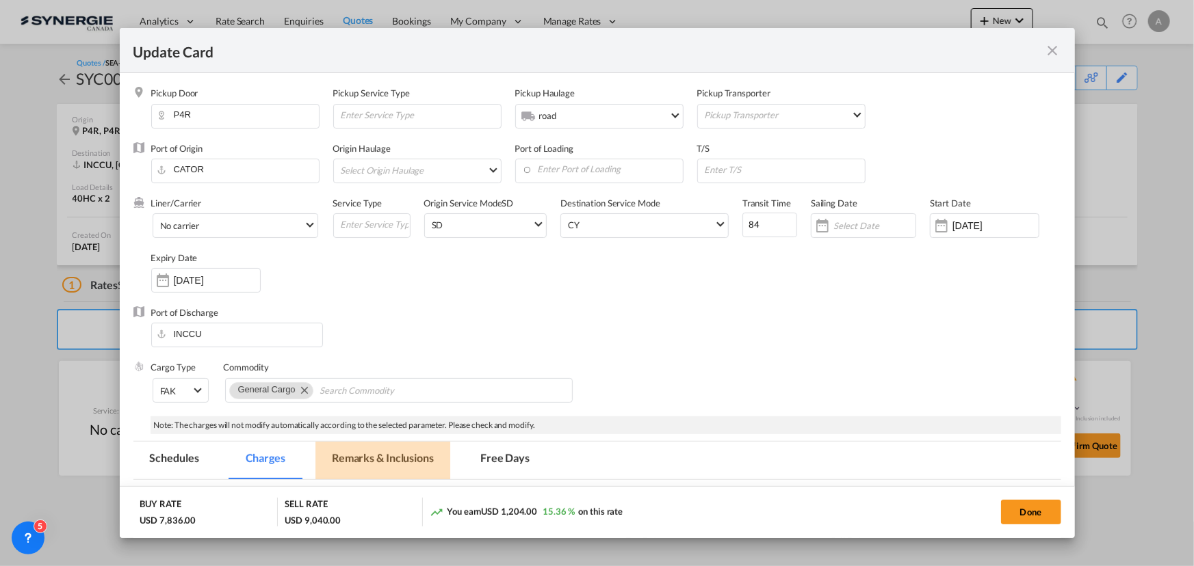
click at [374, 461] on md-tab-item "Remarks & Inclusions" at bounding box center [382, 461] width 135 height 38
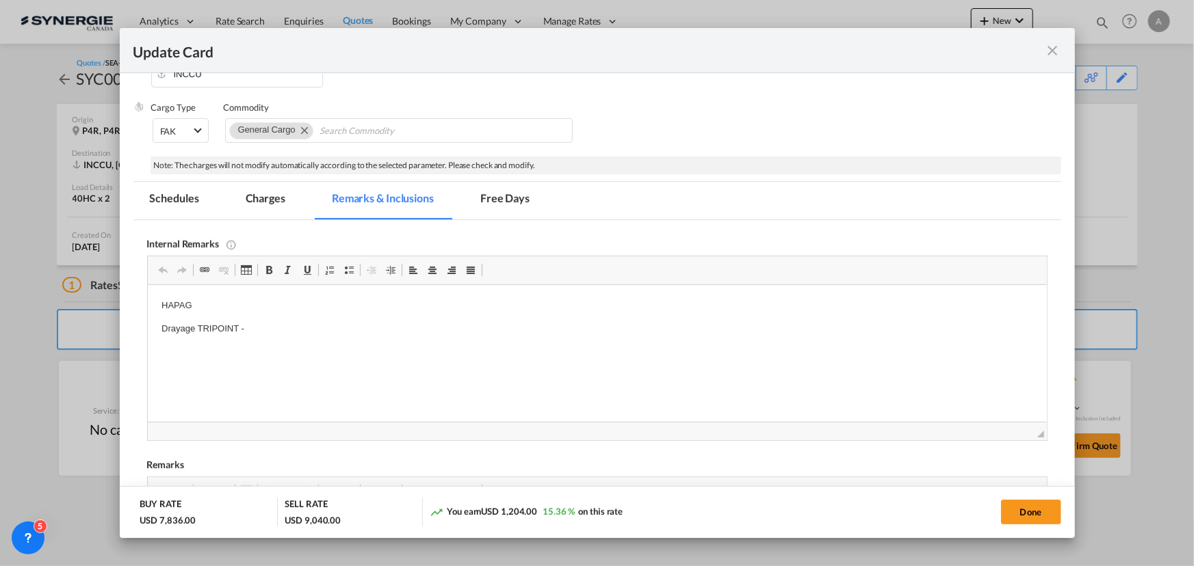
scroll to position [267, 0]
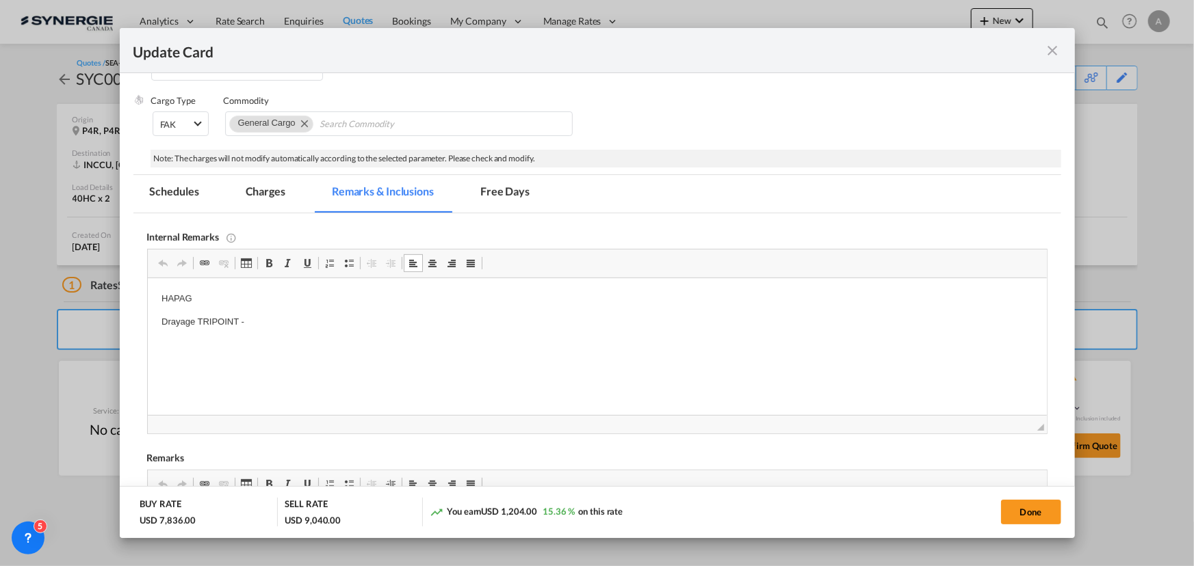
click at [222, 302] on p "HAPAG" at bounding box center [597, 299] width 872 height 14
click at [272, 183] on md-tab-item "Charges" at bounding box center [265, 194] width 73 height 38
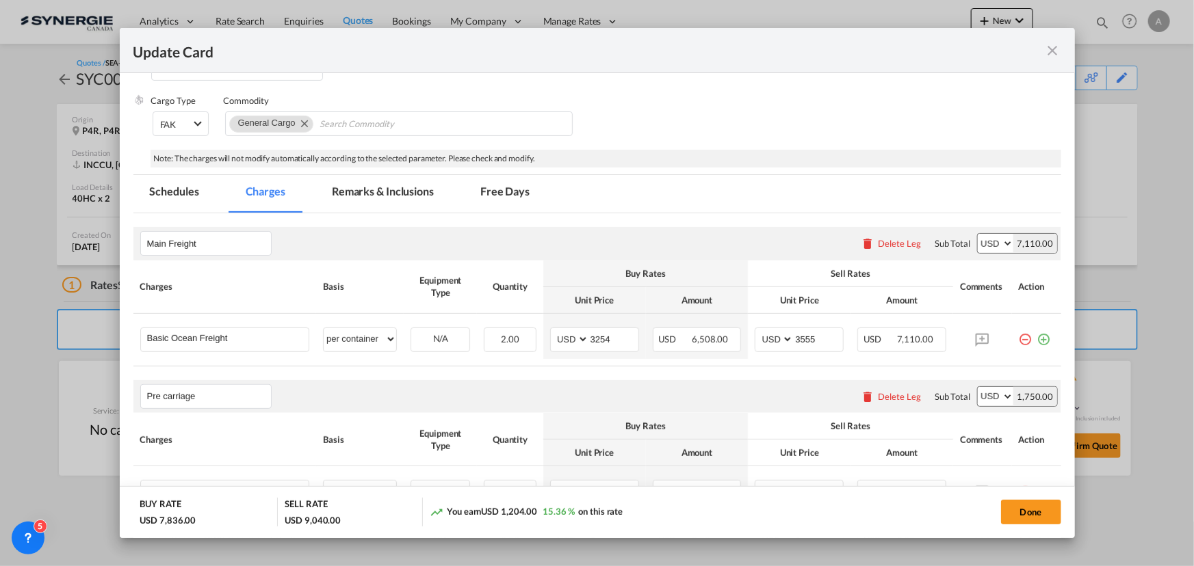
scroll to position [328, 0]
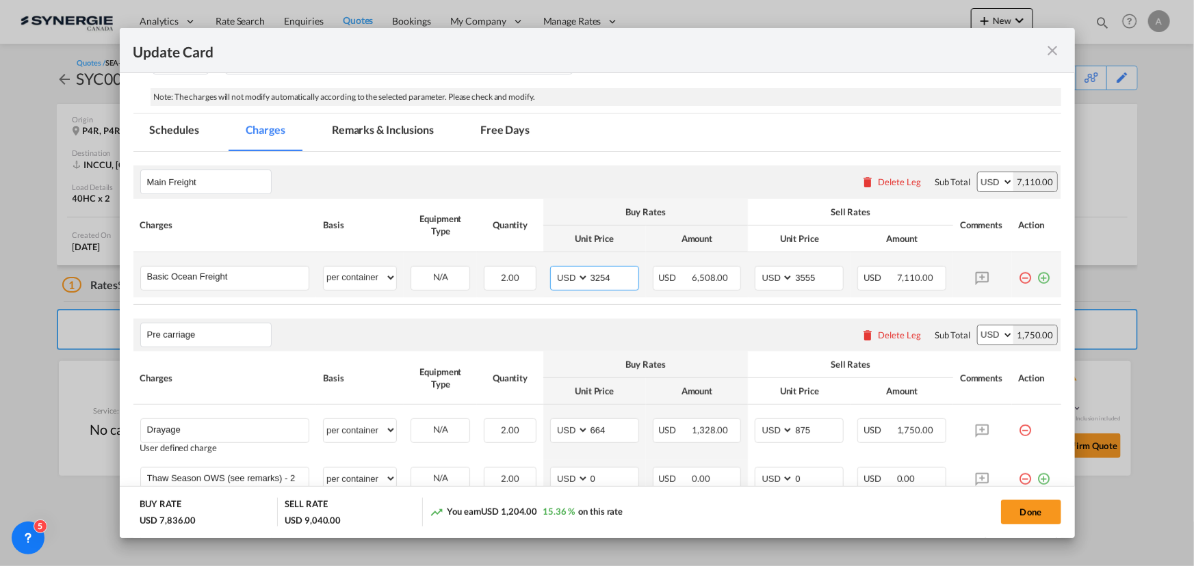
click at [595, 274] on input "3254" at bounding box center [613, 277] width 49 height 21
type input "2625"
type input "2950"
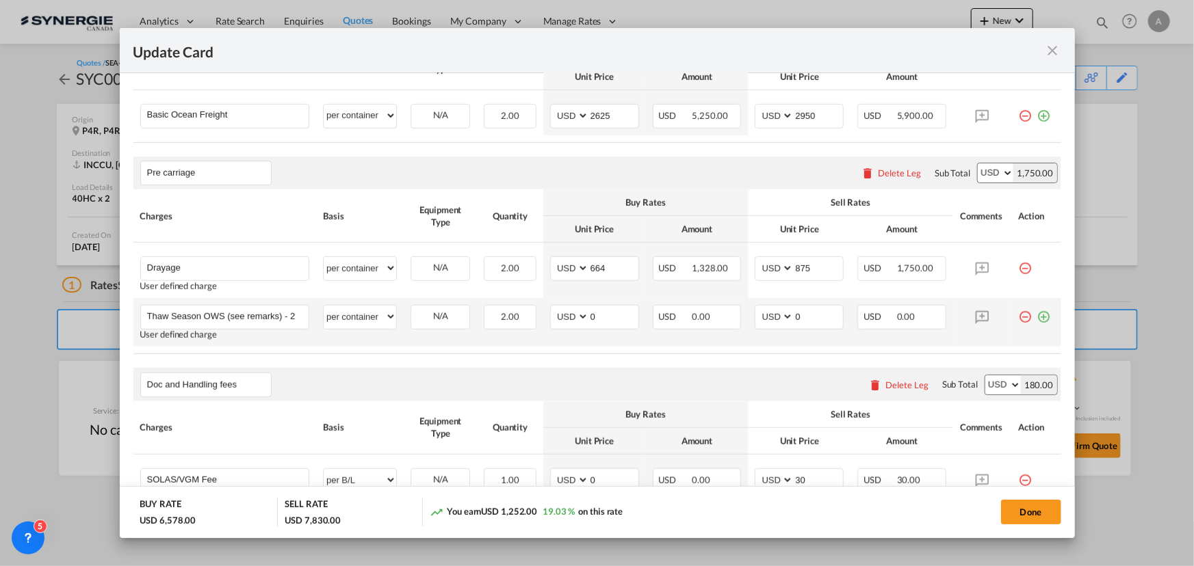
scroll to position [515, 0]
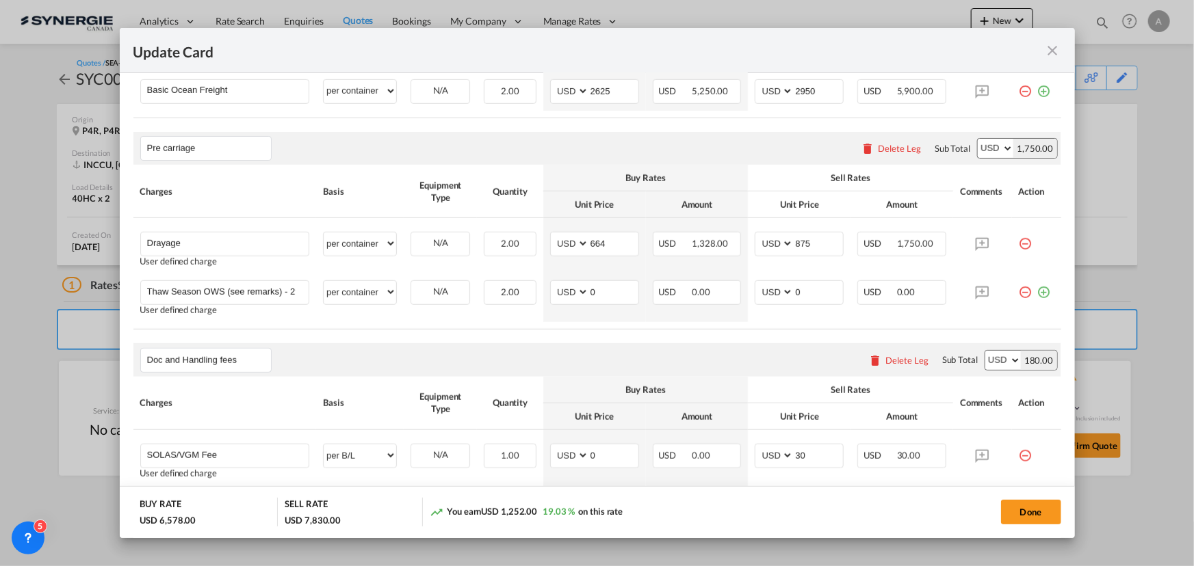
click at [1019, 292] on md-icon "icon-minus-circle-outline red-400-fg" at bounding box center [1026, 288] width 14 height 14
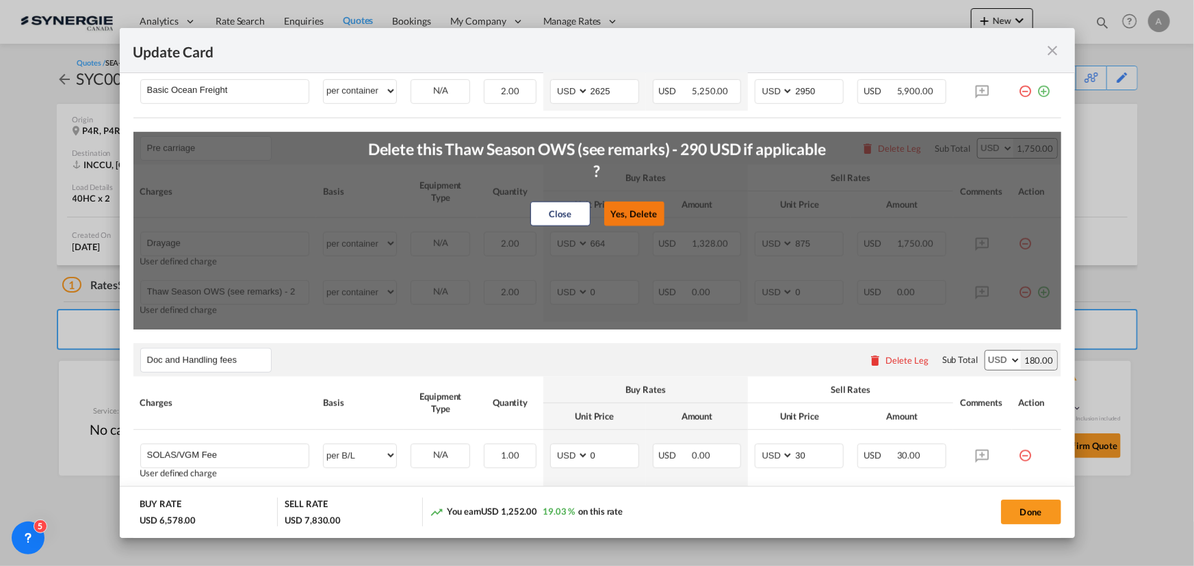
click at [608, 216] on button "Yes, Delete" at bounding box center [634, 214] width 60 height 25
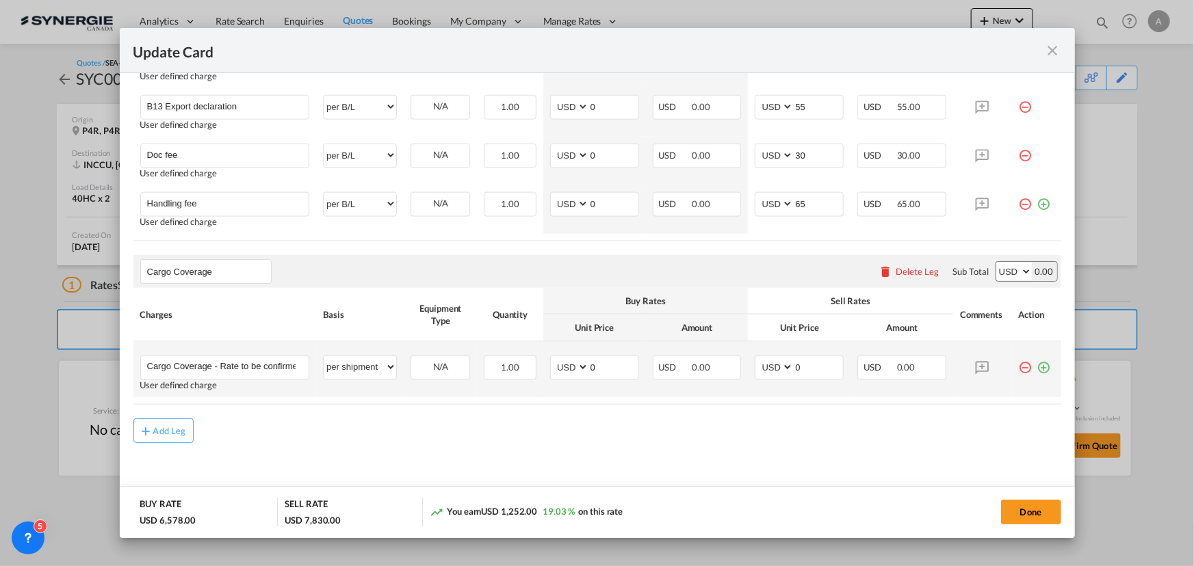
scroll to position [867, 0]
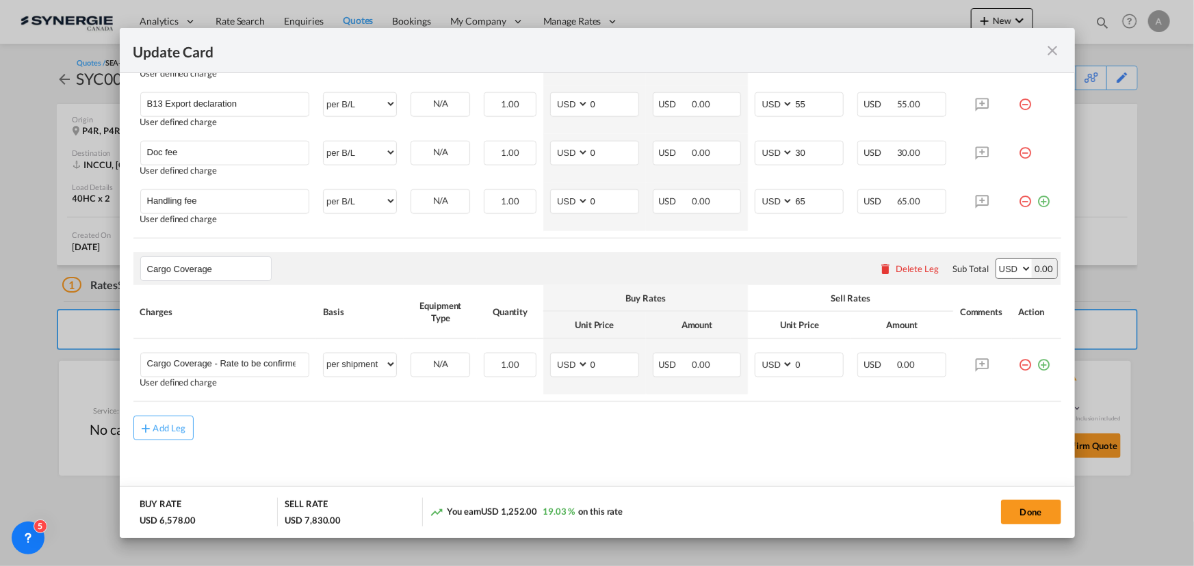
drag, startPoint x: 1026, startPoint y: 507, endPoint x: 1165, endPoint y: 469, distance: 143.9
click at [1026, 508] on button "Done" at bounding box center [1031, 512] width 60 height 25
type input "[DATE]"
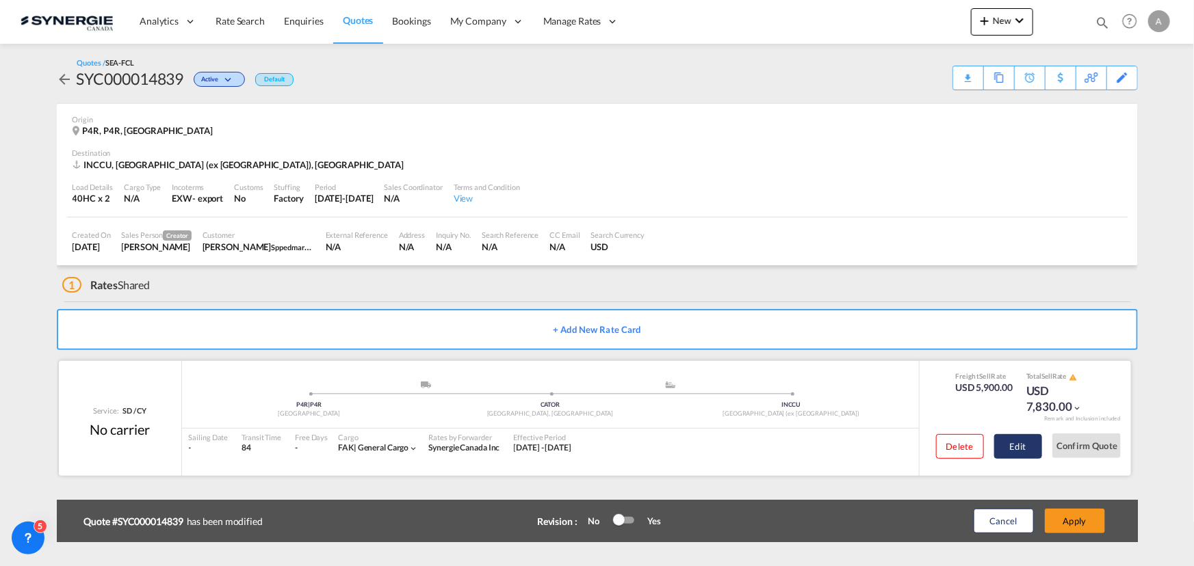
click at [1020, 445] on button "Edit" at bounding box center [1018, 446] width 48 height 25
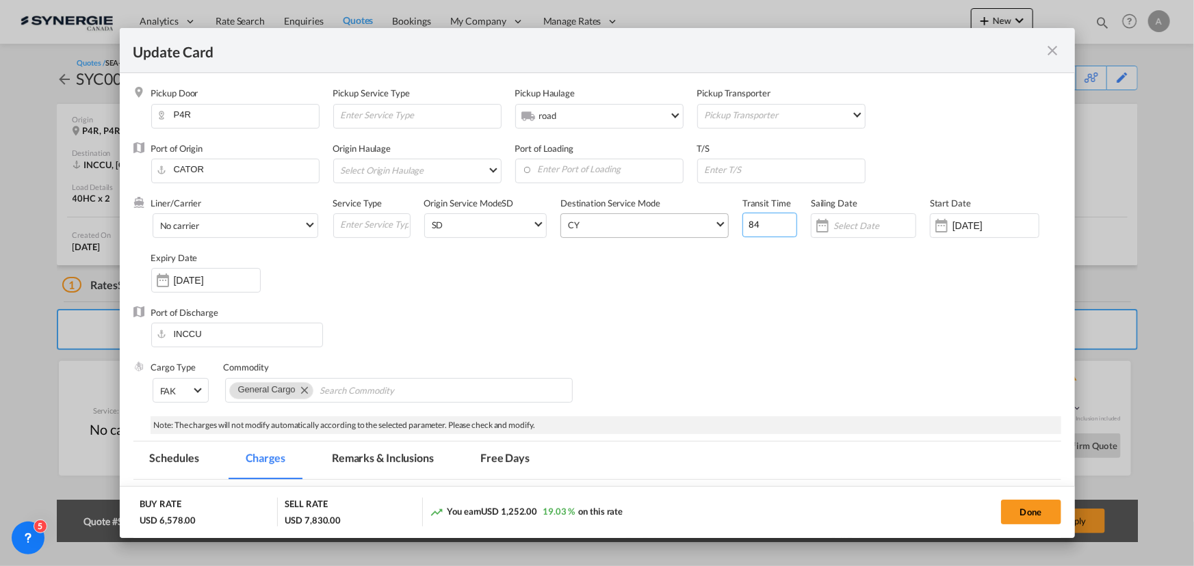
drag, startPoint x: 756, startPoint y: 228, endPoint x: 693, endPoint y: 218, distance: 63.8
click at [702, 221] on div "Liner/Carrier No carrier 2HM LOGISTICS D.O.O AAXL GLOBAL SHIPPING LINES LLC ABD…" at bounding box center [606, 251] width 910 height 109
type input "70"
click at [748, 173] on input "Update Card Pickup ..." at bounding box center [783, 169] width 161 height 21
type input "E"
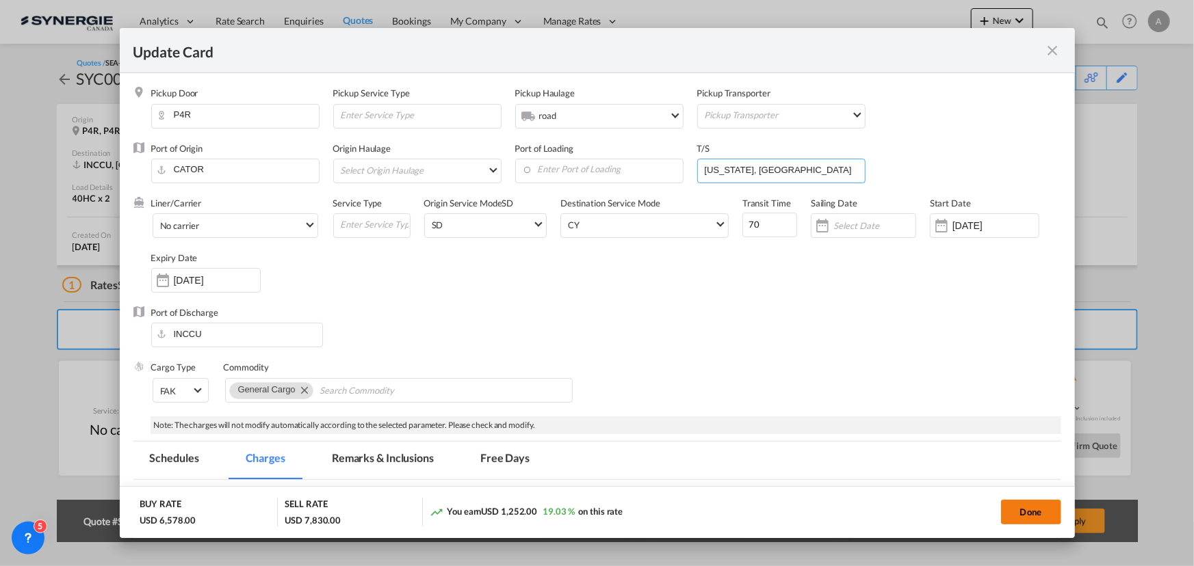
type input "NEW YORK, COLOMBO"
click at [1020, 512] on button "Done" at bounding box center [1031, 512] width 60 height 25
type input "[DATE]"
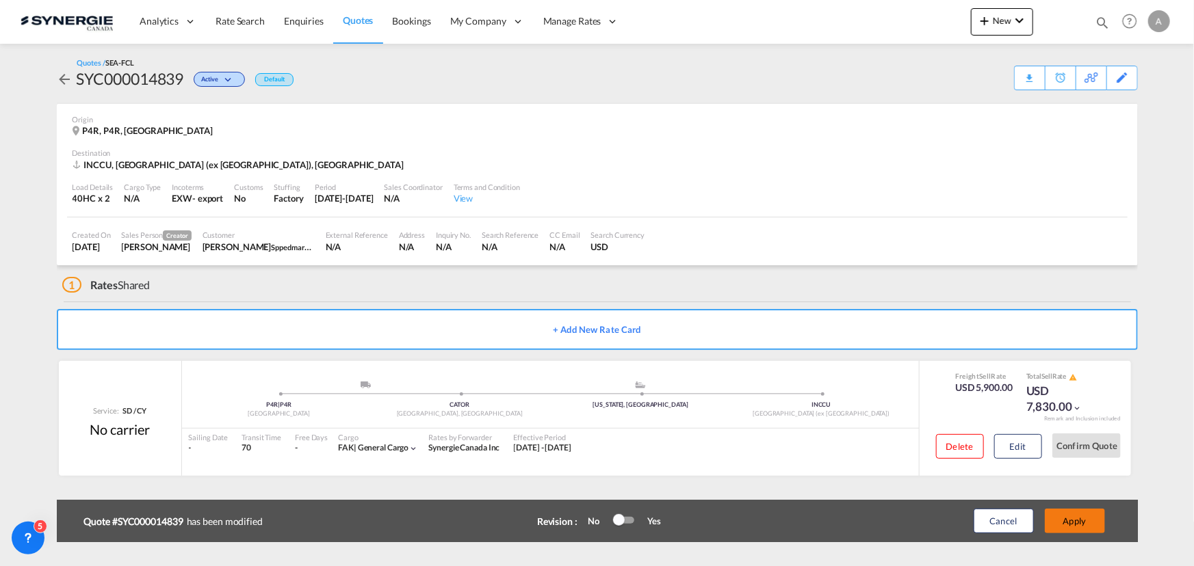
click at [1084, 522] on button "Apply" at bounding box center [1075, 521] width 60 height 25
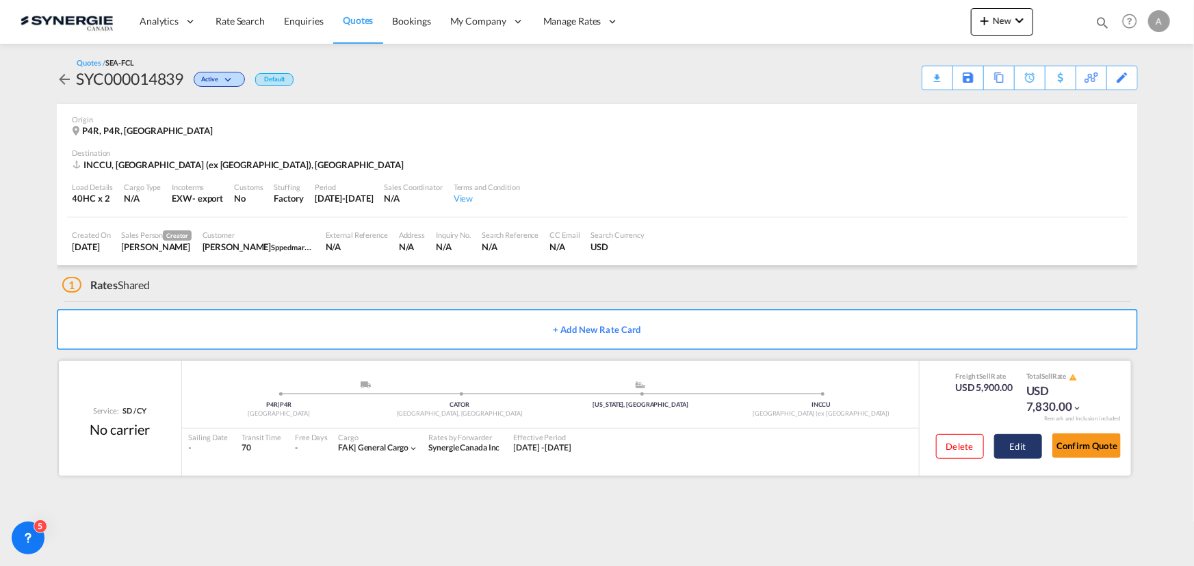
click at [1021, 446] on button "Edit" at bounding box center [1018, 446] width 48 height 25
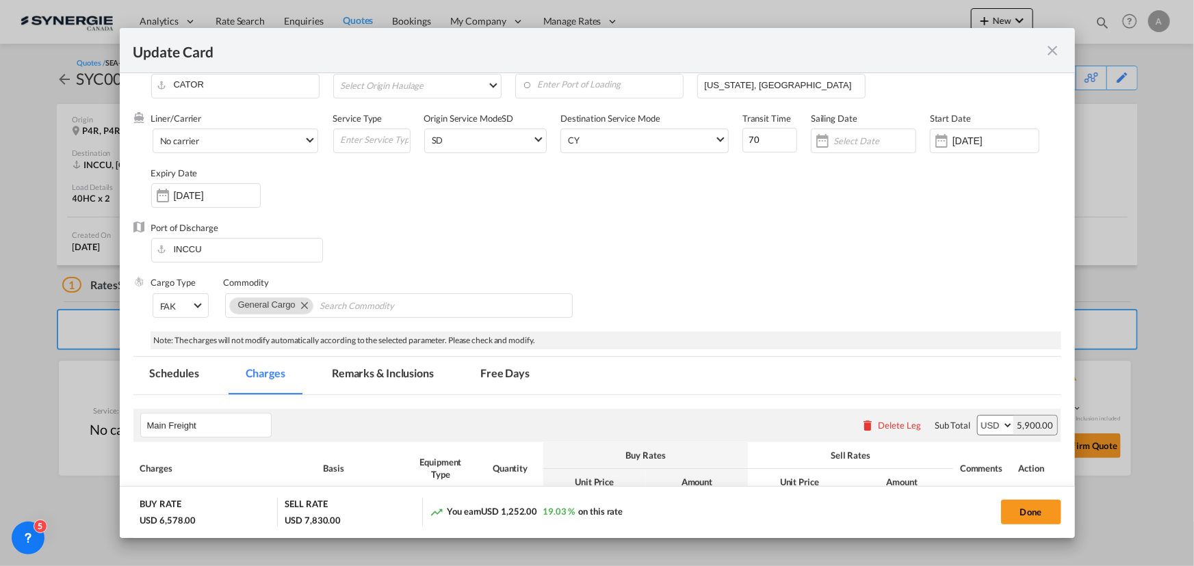
scroll to position [186, 0]
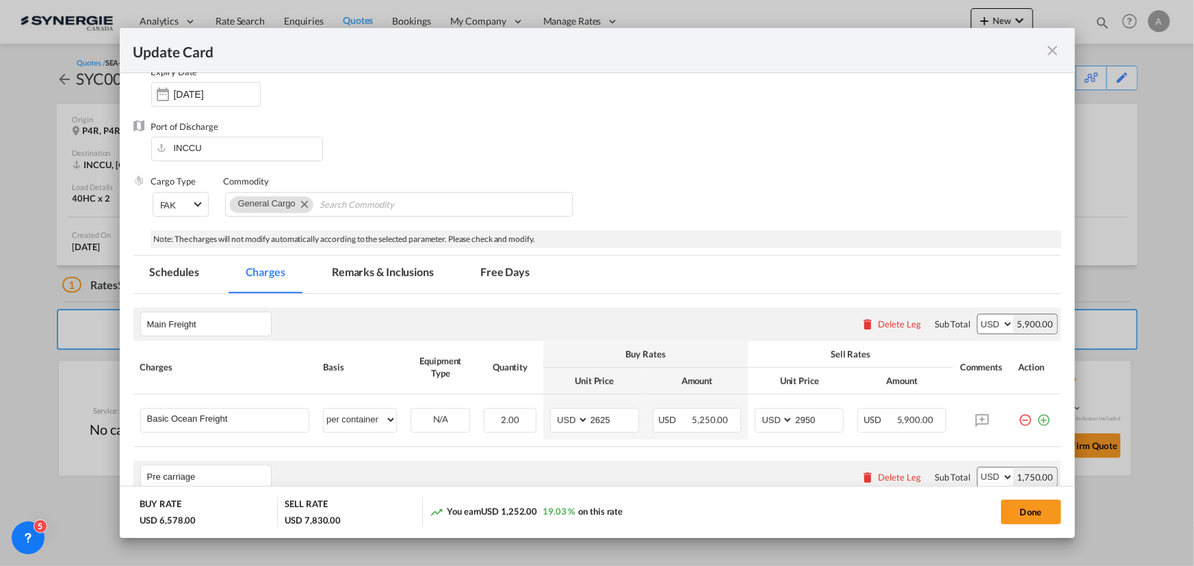
drag, startPoint x: 1045, startPoint y: 504, endPoint x: 1006, endPoint y: 482, distance: 44.4
click at [1045, 504] on button "Done" at bounding box center [1031, 512] width 60 height 25
type input "[DATE]"
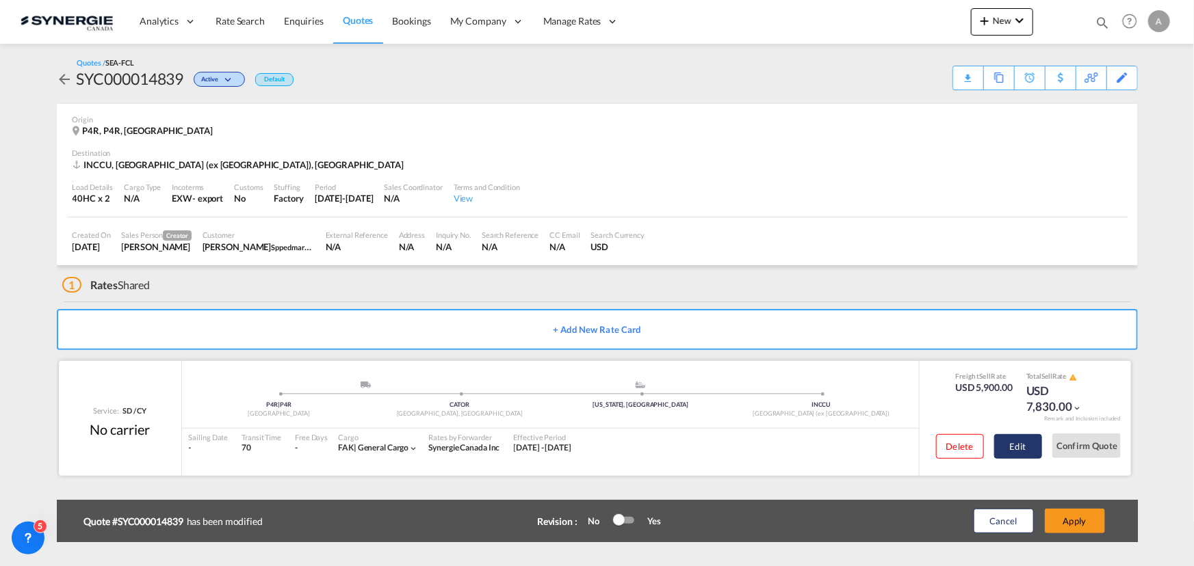
click at [1002, 449] on button "Edit" at bounding box center [1018, 446] width 48 height 25
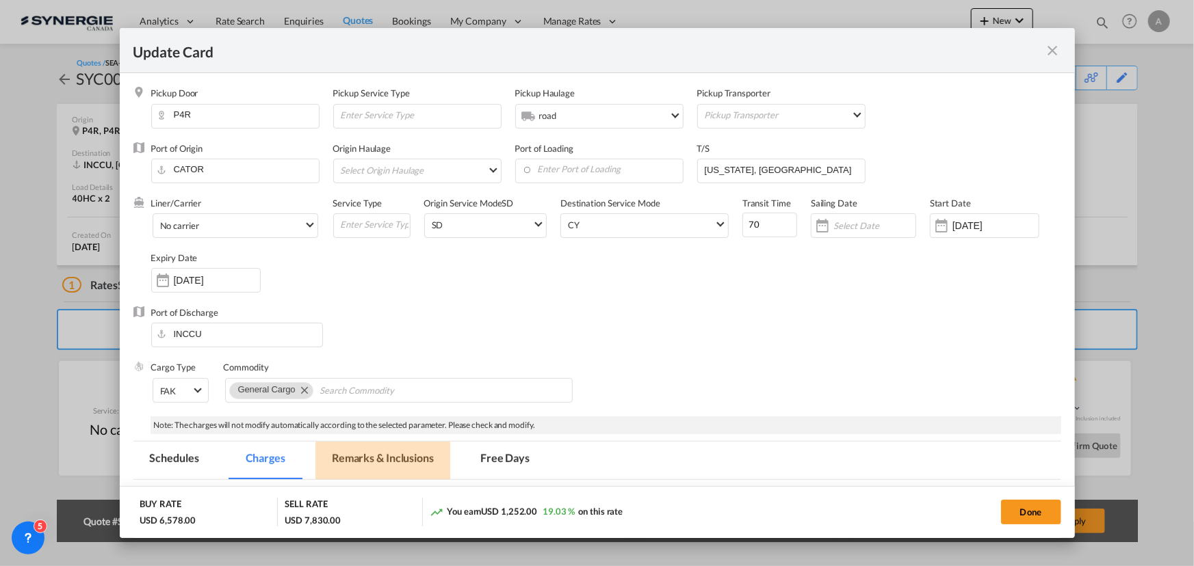
click at [389, 448] on md-tab-item "Remarks & Inclusions" at bounding box center [382, 461] width 135 height 38
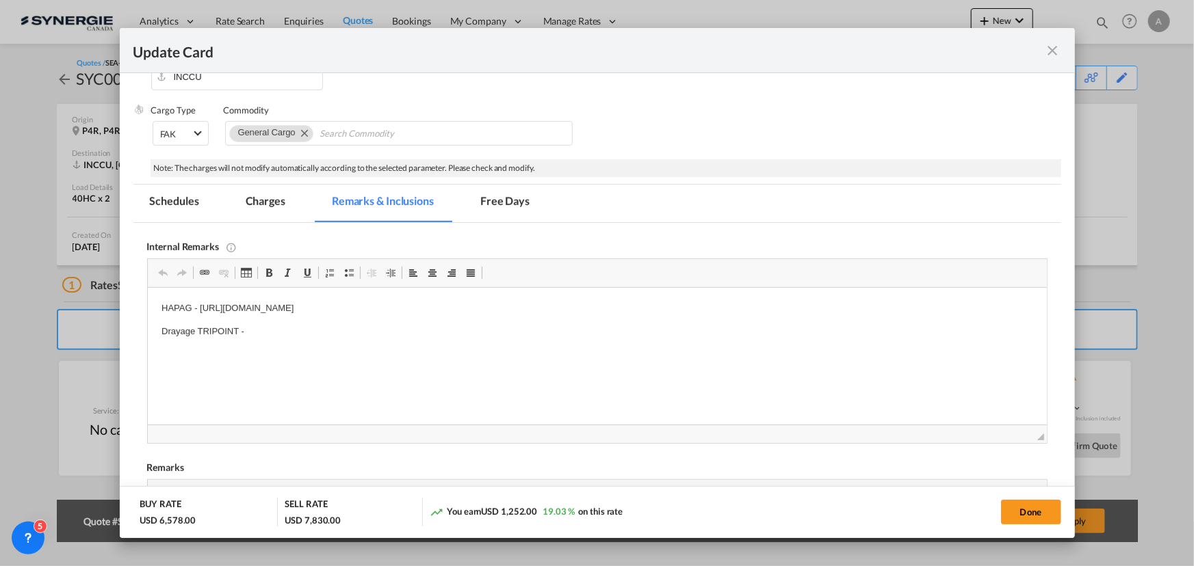
scroll to position [0, 0]
click at [579, 309] on p "HAPAG - https://app.frontapp.com/open/cnv_qfk2wjz?key=D02esT8xdNKWZreabIaFWTuX7…" at bounding box center [597, 309] width 872 height 14
drag, startPoint x: 482, startPoint y: 312, endPoint x: 203, endPoint y: 297, distance: 280.2
click at [203, 297] on html "HAPAG - https://app.frontapp.com/open/cnv_qfk2wjz?key=D02esT8xdNKWZreabIaFWTuX7…" at bounding box center [596, 320] width 899 height 65
click at [267, 196] on md-tab-item "Charges" at bounding box center [265, 204] width 73 height 38
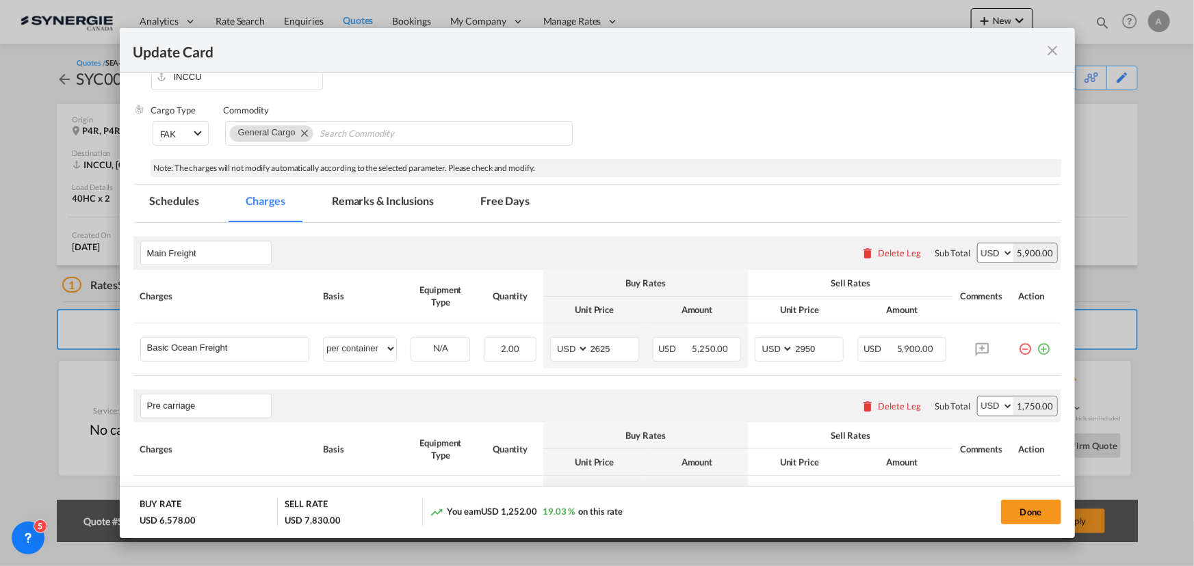
scroll to position [382, 0]
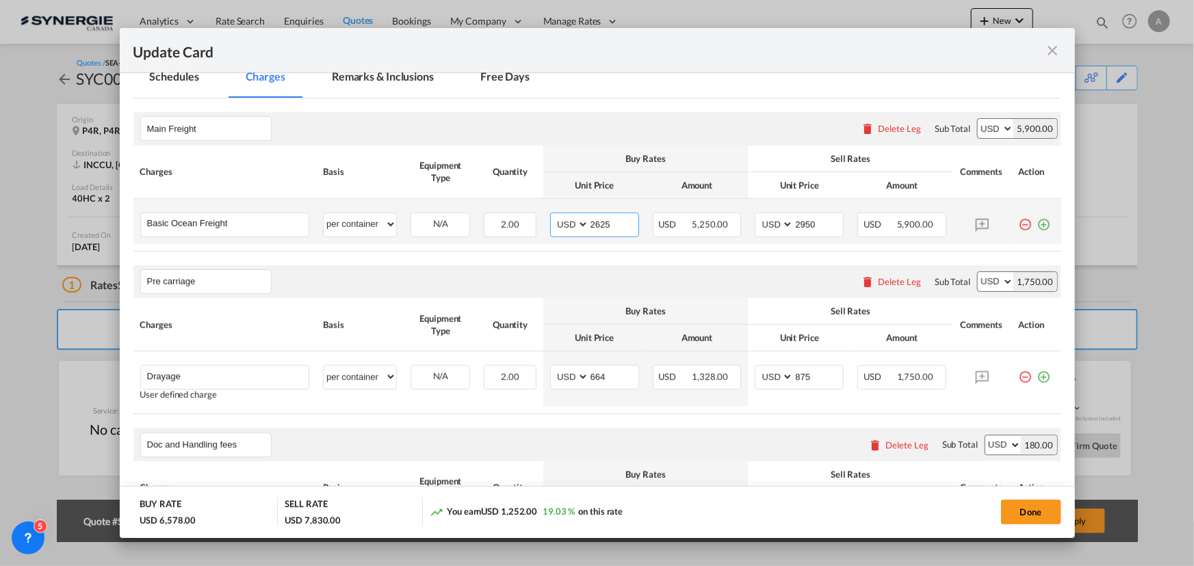
drag, startPoint x: 607, startPoint y: 222, endPoint x: 499, endPoint y: 205, distance: 108.7
click at [522, 216] on tr "Basic Ocean Freight Please Enter User Defined Charges Cannot Be Published per e…" at bounding box center [597, 221] width 928 height 45
type input "3355"
type input "3655"
drag, startPoint x: 220, startPoint y: 227, endPoint x: 243, endPoint y: 224, distance: 22.8
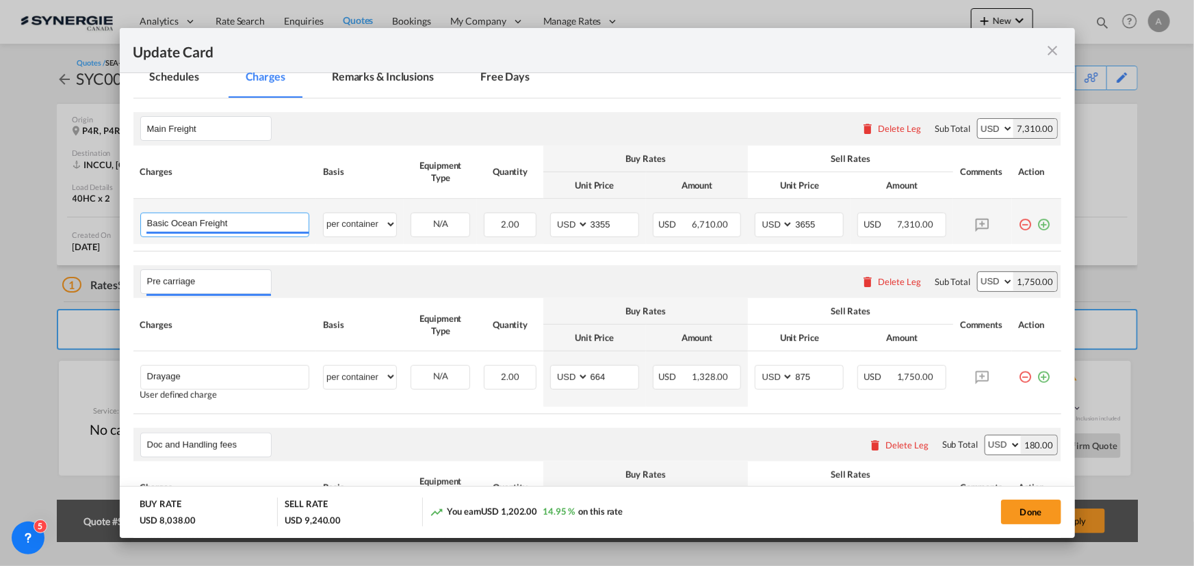
click at [224, 226] on input "Basic Ocean Freight" at bounding box center [228, 223] width 162 height 21
click at [243, 224] on input "Basic Ocean Freight" at bounding box center [228, 223] width 162 height 21
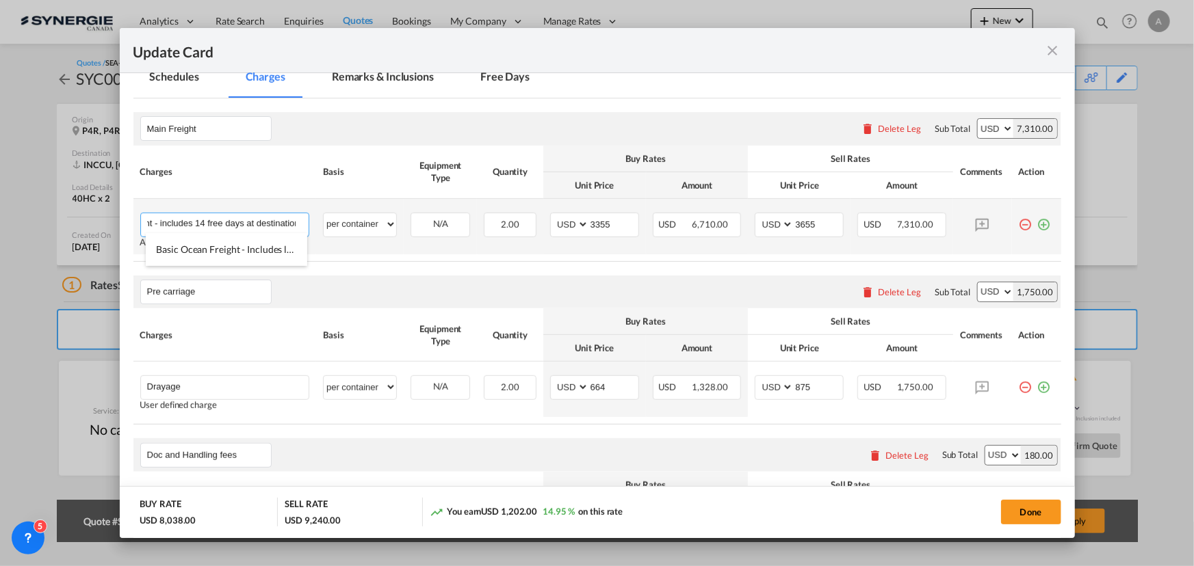
scroll to position [0, 80]
type input "Basic Ocean Freight - includes 14 free days at destination"
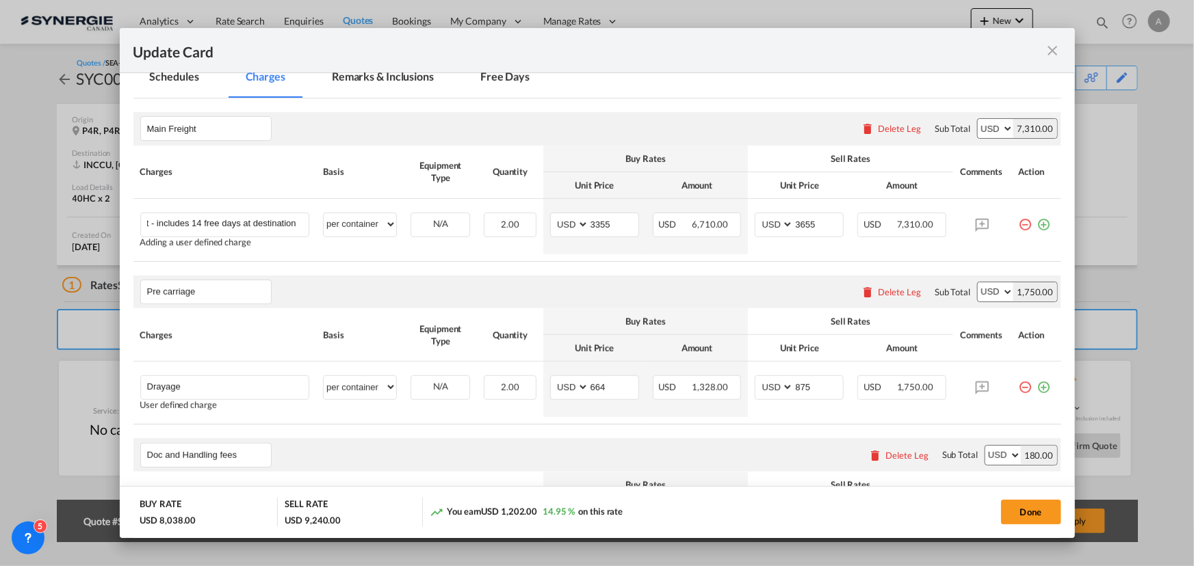
click at [425, 257] on table "Charges Basis Equipment Type Quantity Buy Rates Sell Rates Comments Action Unit…" at bounding box center [597, 204] width 928 height 116
click at [1038, 506] on button "Done" at bounding box center [1031, 512] width 60 height 25
type input "[DATE]"
type input "29 Sep 2025"
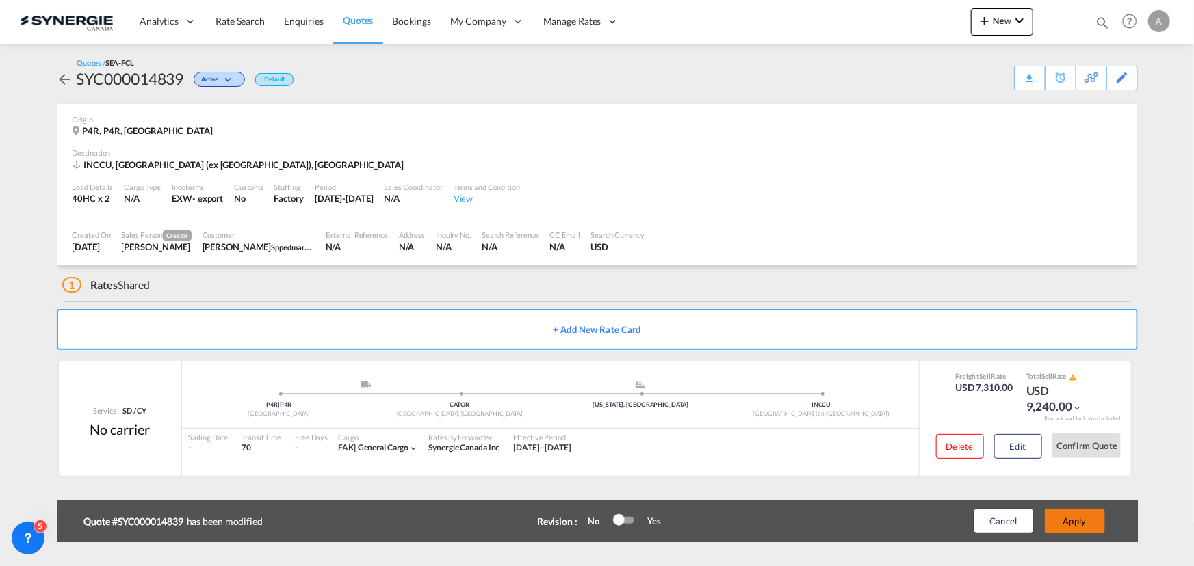
click at [1082, 519] on button "Apply" at bounding box center [1075, 521] width 60 height 25
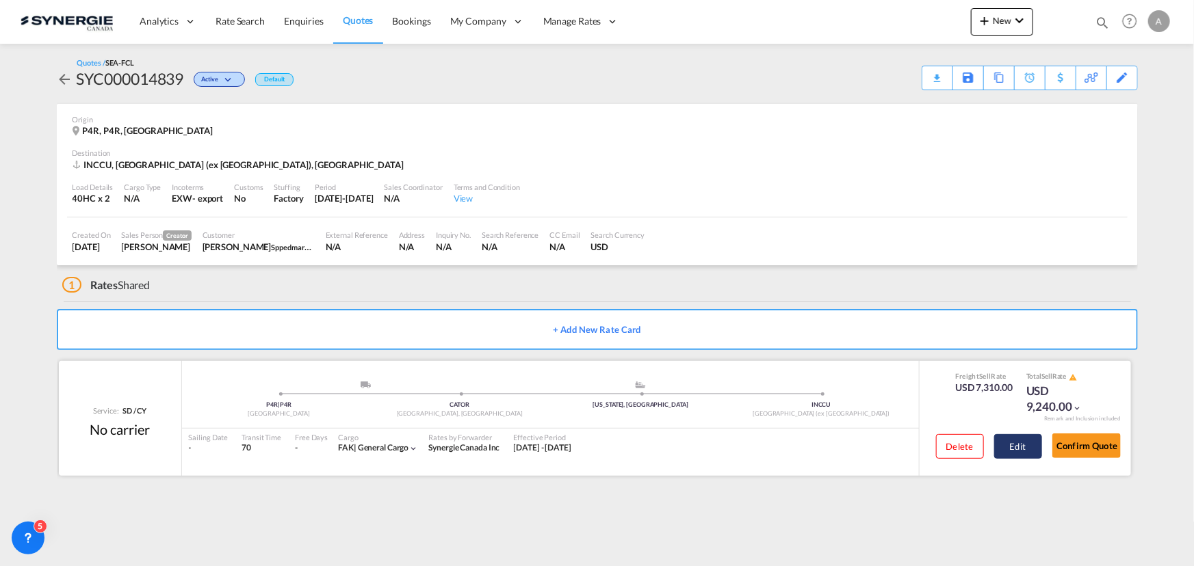
click at [1019, 442] on button "Edit" at bounding box center [1018, 446] width 48 height 25
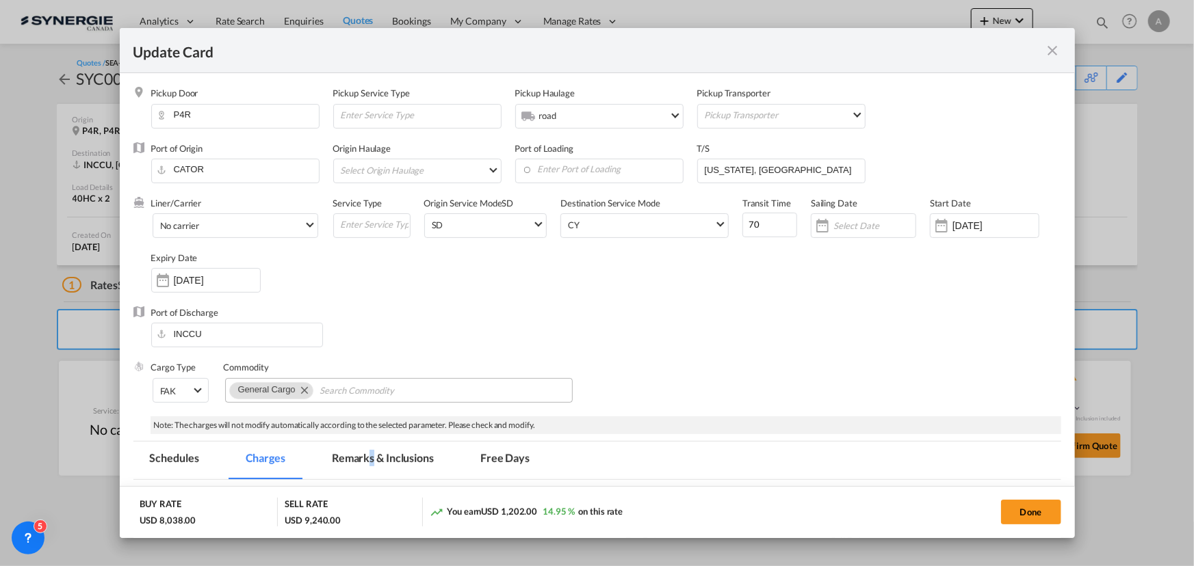
click at [371, 449] on md-tab-item "Remarks & Inclusions" at bounding box center [382, 461] width 135 height 38
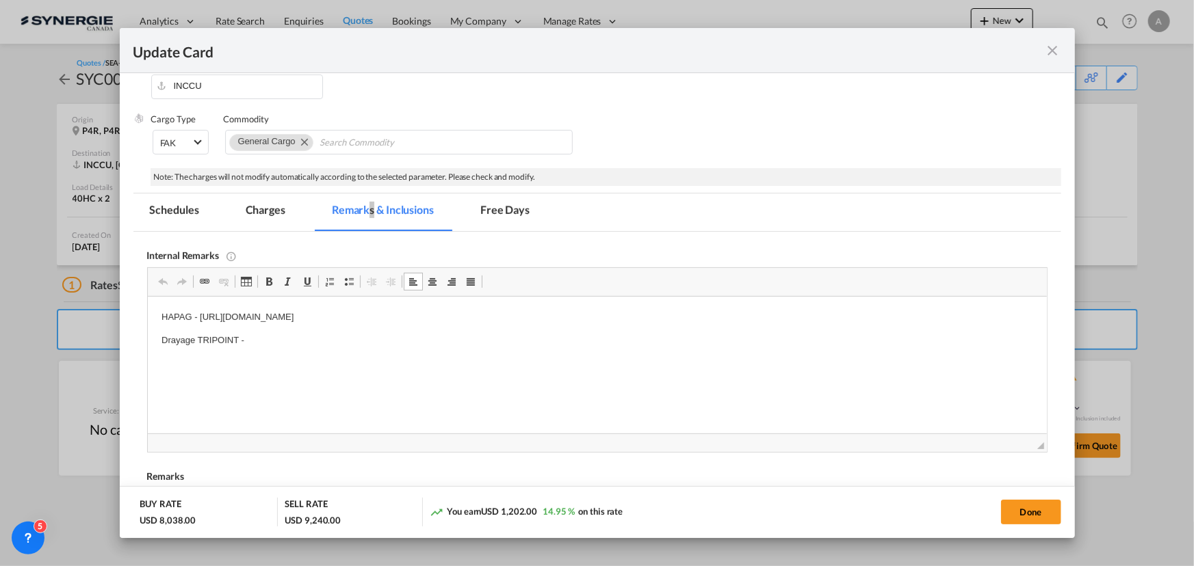
click at [276, 340] on p "Drayage TRIPOINT -" at bounding box center [597, 341] width 872 height 14
drag, startPoint x: 266, startPoint y: 204, endPoint x: 327, endPoint y: 233, distance: 67.3
click at [266, 204] on md-tab-item "Charges" at bounding box center [265, 213] width 73 height 38
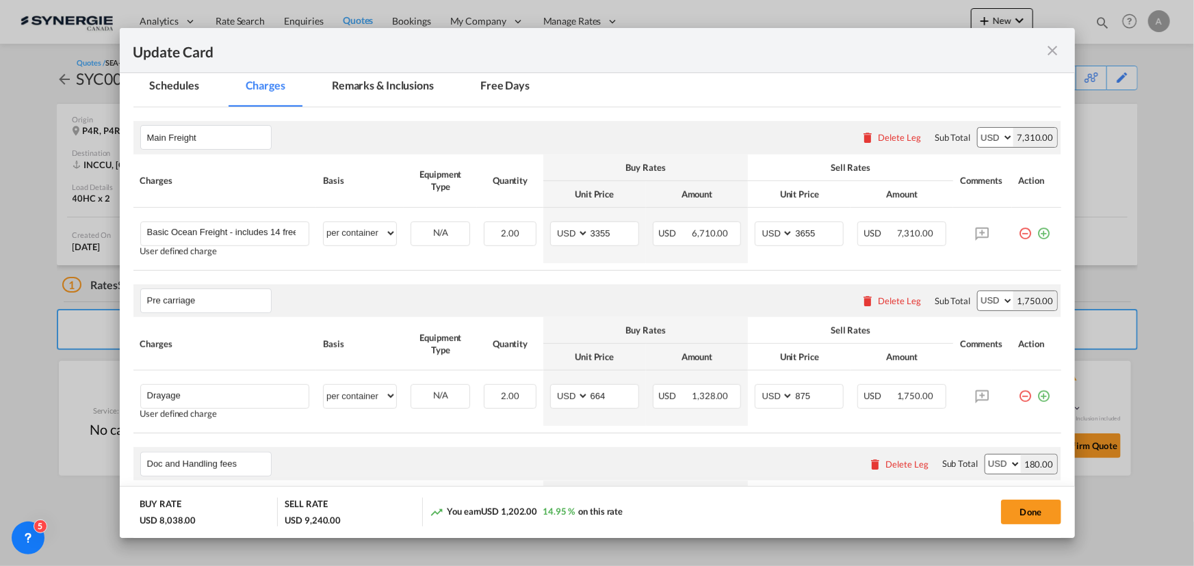
scroll to position [497, 0]
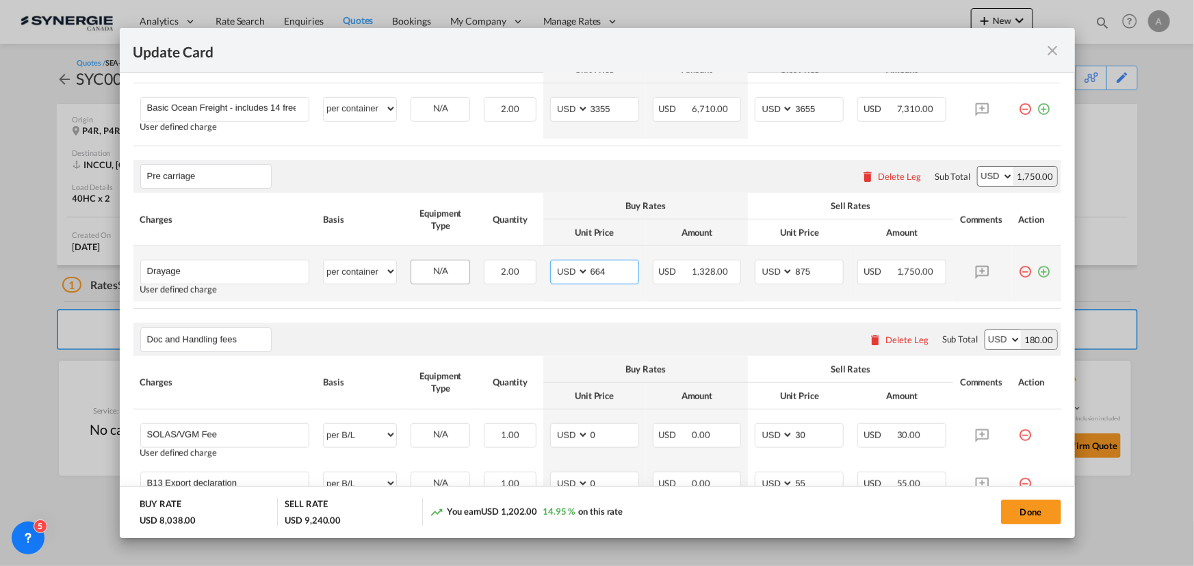
drag, startPoint x: 609, startPoint y: 270, endPoint x: 447, endPoint y: 261, distance: 161.7
click at [467, 263] on tr "Drayage Please Enter User Defined Charges Cannot Be Published User defined char…" at bounding box center [597, 273] width 928 height 55
type input "1980"
drag, startPoint x: 816, startPoint y: 268, endPoint x: 690, endPoint y: 274, distance: 125.4
click at [690, 274] on tr "Drayage Please Enter User Defined Charges Cannot Be Published User defined char…" at bounding box center [597, 273] width 928 height 55
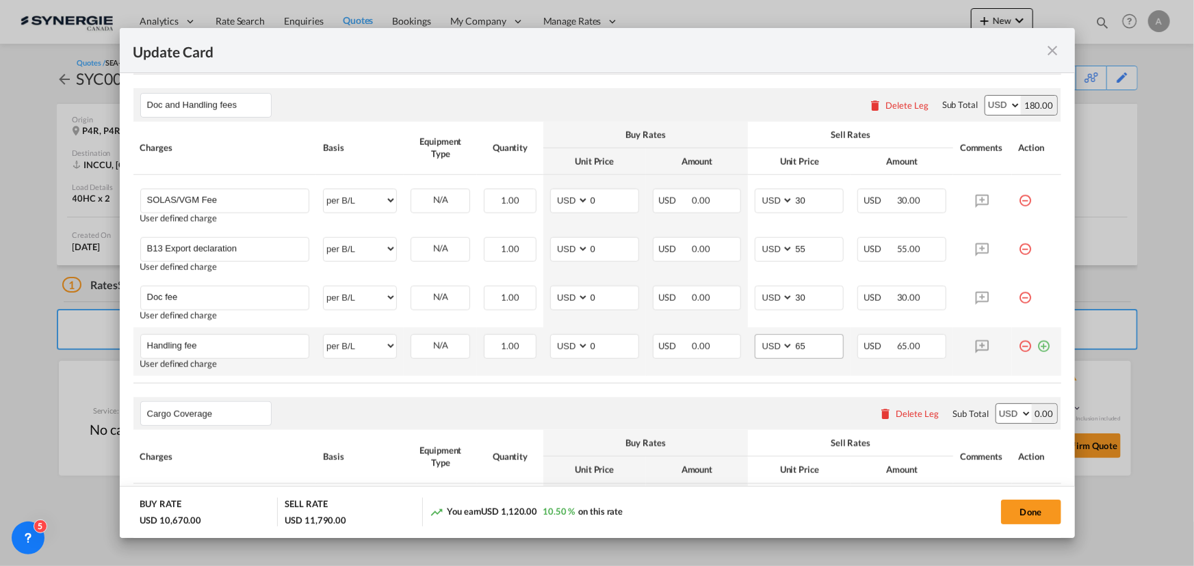
scroll to position [746, 0]
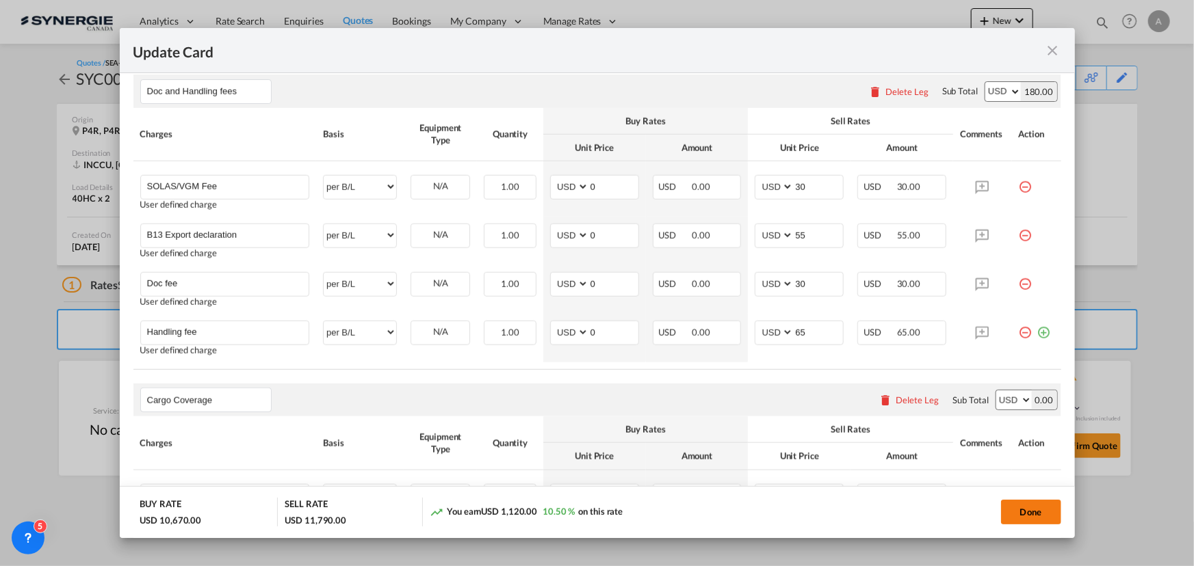
type input "2150"
click at [1035, 514] on button "Done" at bounding box center [1031, 512] width 60 height 25
type input "[DATE]"
type input "29 Sep 2025"
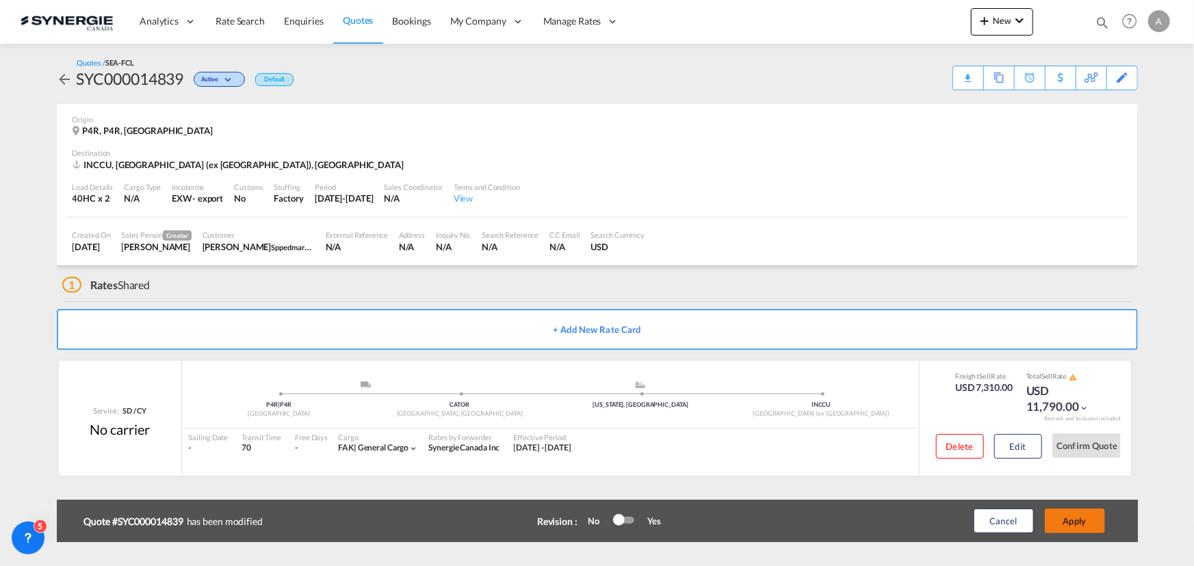
click at [1069, 520] on button "Apply" at bounding box center [1075, 521] width 60 height 25
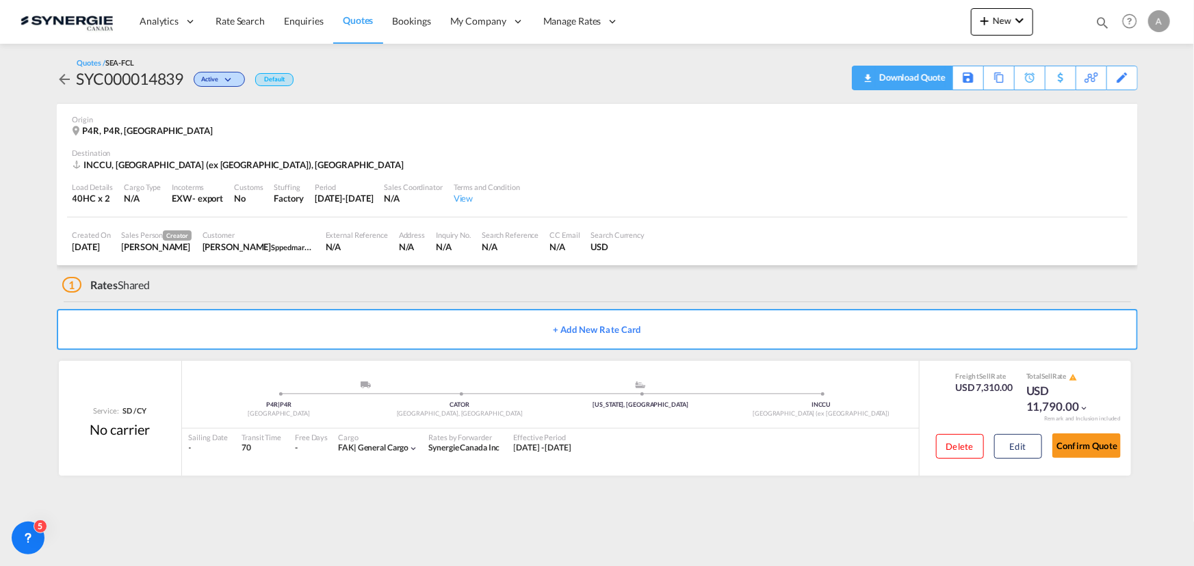
click at [928, 78] on div "Download Quote" at bounding box center [911, 77] width 70 height 22
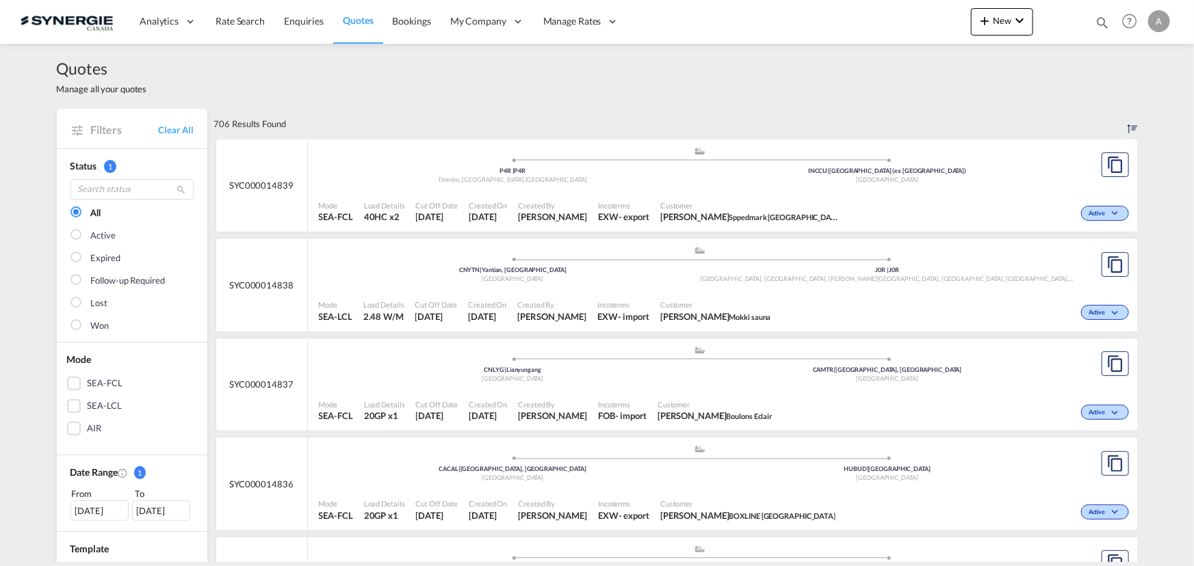
click at [1099, 18] on md-icon "icon-magnify" at bounding box center [1102, 22] width 15 height 15
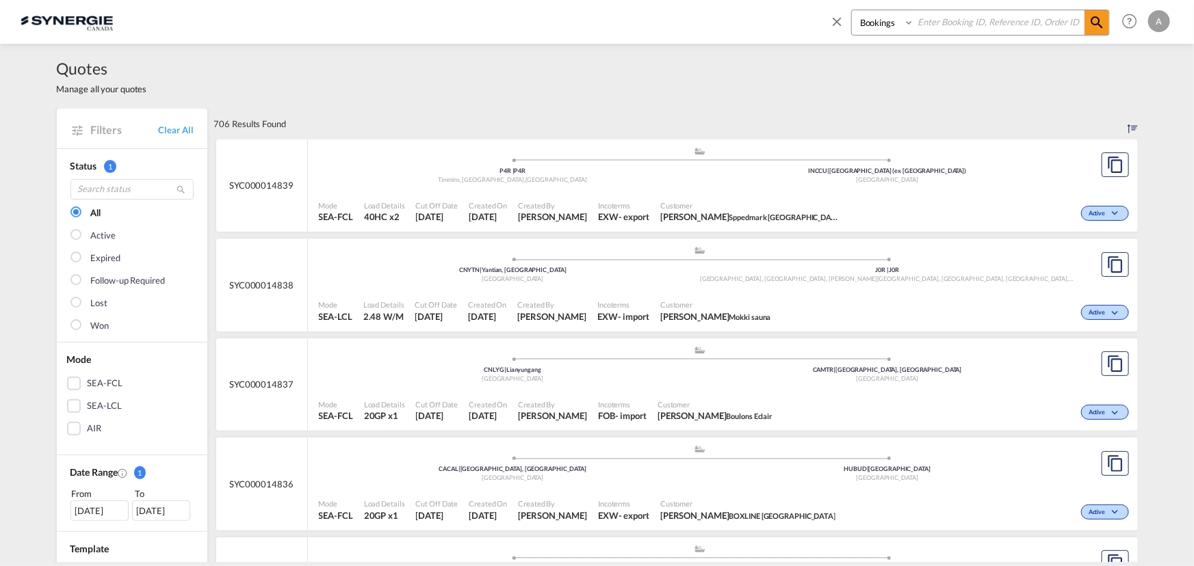
drag, startPoint x: 883, startPoint y: 22, endPoint x: 883, endPoint y: 34, distance: 12.3
click at [883, 23] on select "Bookings Quotes Enquiries" at bounding box center [884, 22] width 65 height 25
select select "Quotes"
click at [852, 10] on select "Bookings Quotes Enquiries" at bounding box center [884, 22] width 65 height 25
click at [967, 25] on input at bounding box center [999, 22] width 170 height 24
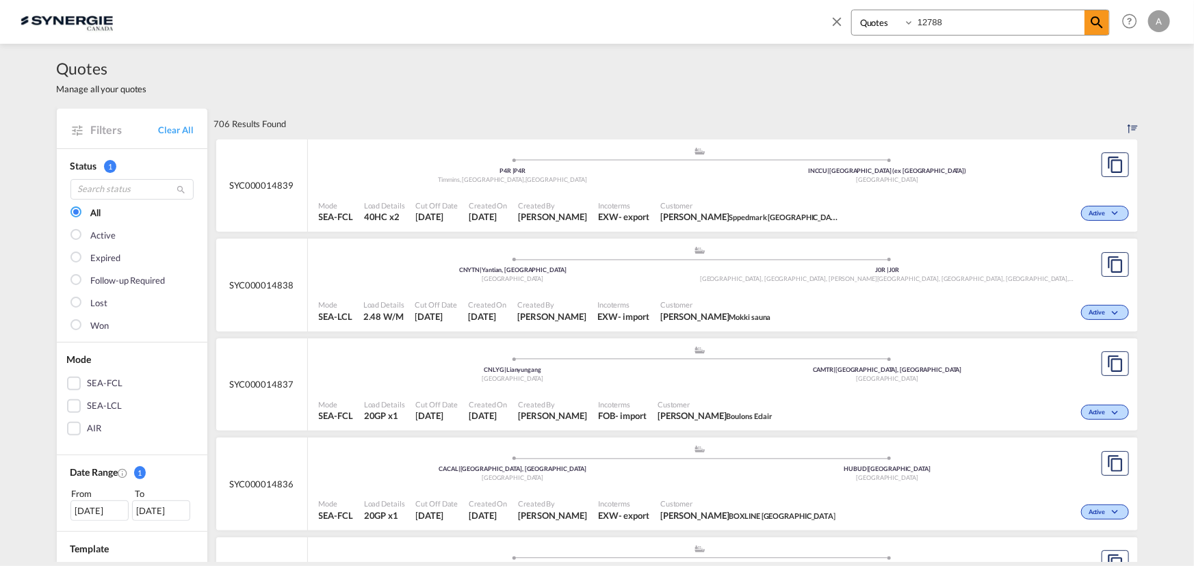
type input "12788"
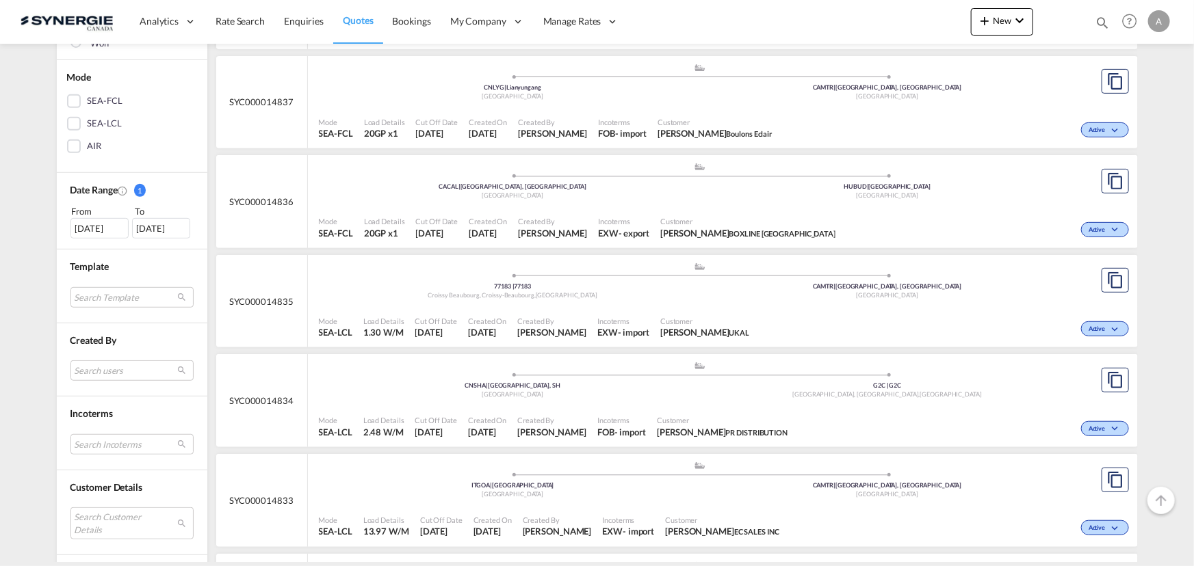
scroll to position [373, 0]
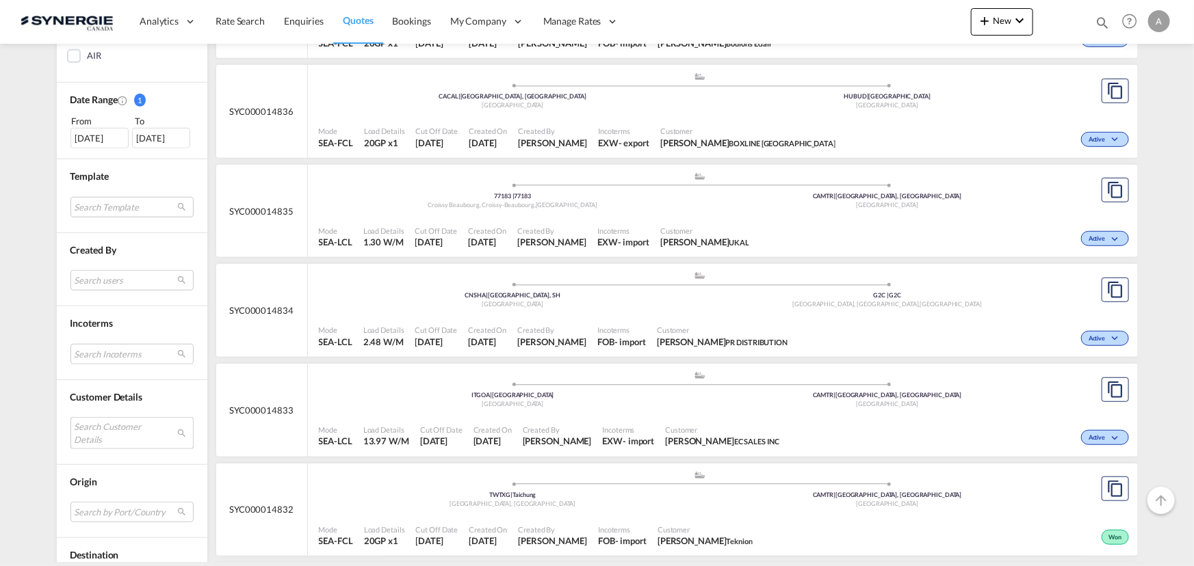
click at [115, 421] on md-select "Search Customer Details user name user regina LAKATOS regina@boxlineucl.com | b…" at bounding box center [131, 432] width 123 height 31
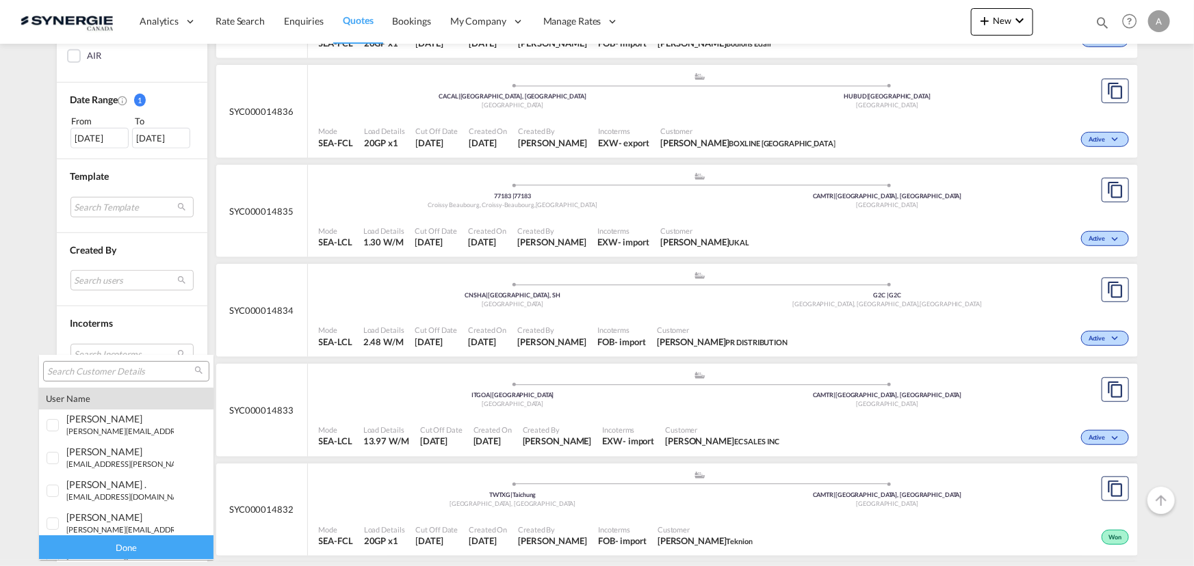
click at [116, 367] on input "search" at bounding box center [120, 372] width 147 height 12
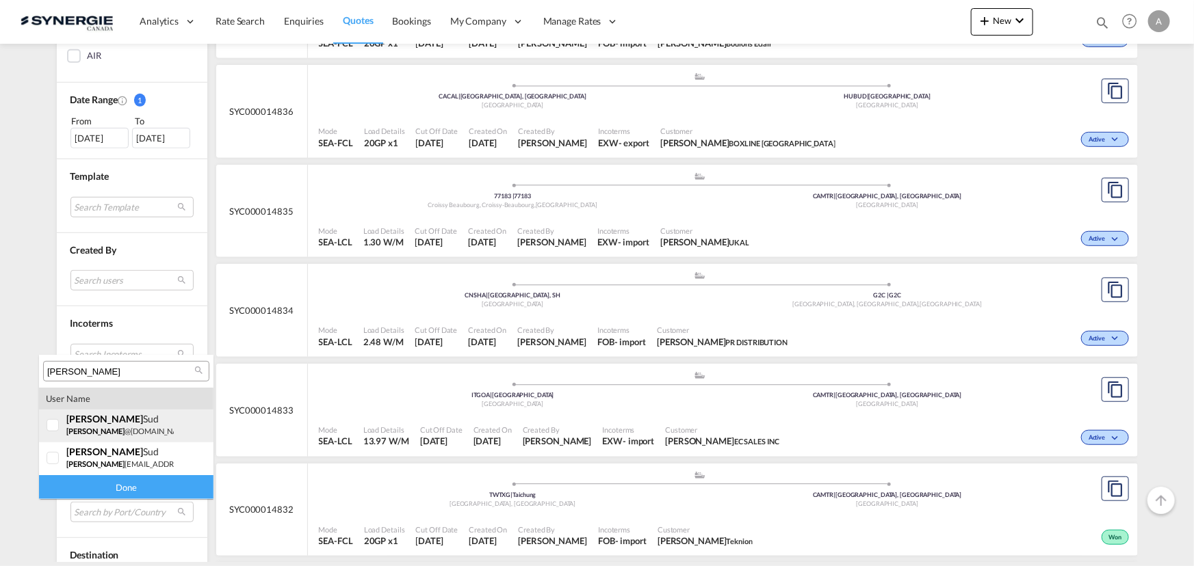
type input "MONTY"
click at [77, 421] on span "monty" at bounding box center [104, 419] width 77 height 12
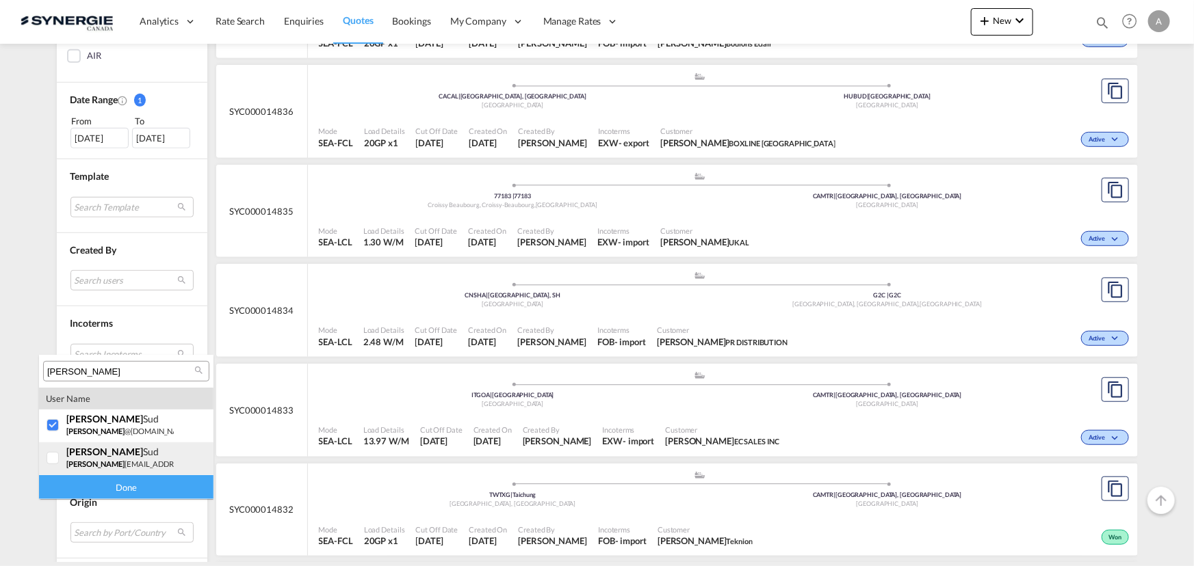
click at [77, 453] on span "monty" at bounding box center [104, 452] width 77 height 12
click at [114, 493] on div "Done" at bounding box center [126, 487] width 174 height 24
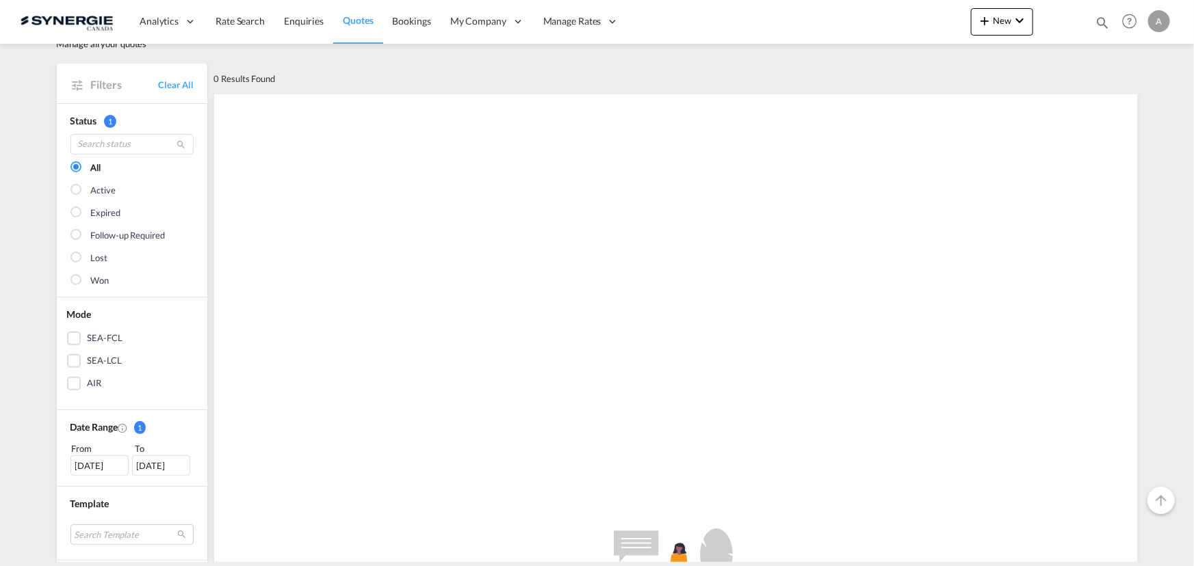
scroll to position [62, 0]
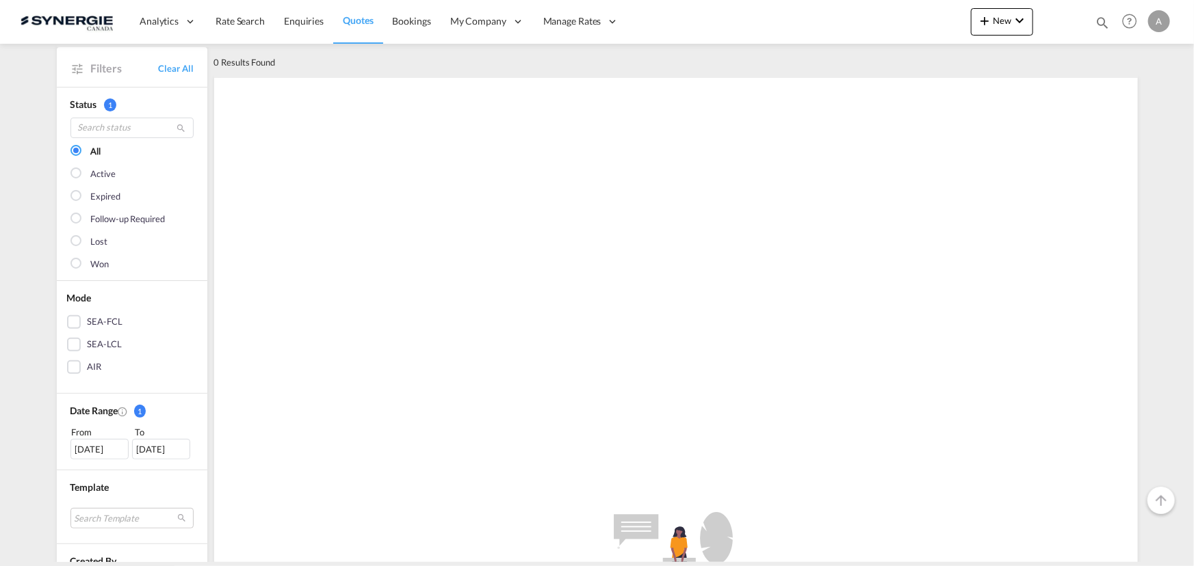
click at [88, 452] on div "18 Aug 2025" at bounding box center [99, 449] width 58 height 21
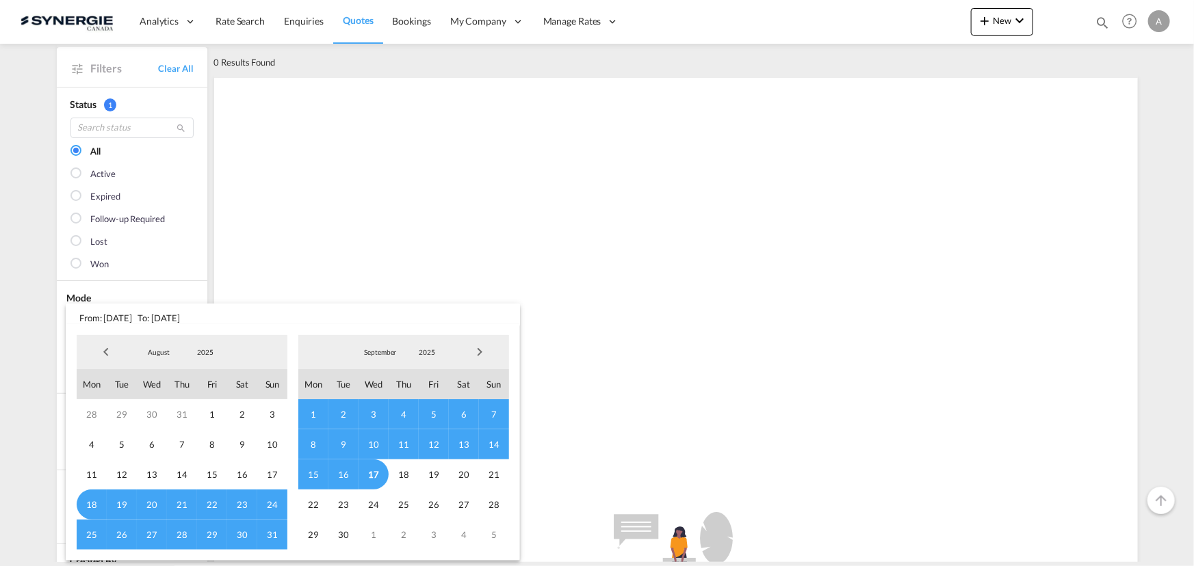
click at [200, 355] on span "2025" at bounding box center [205, 353] width 44 height 10
click at [196, 284] on md-option "2023" at bounding box center [218, 287] width 93 height 33
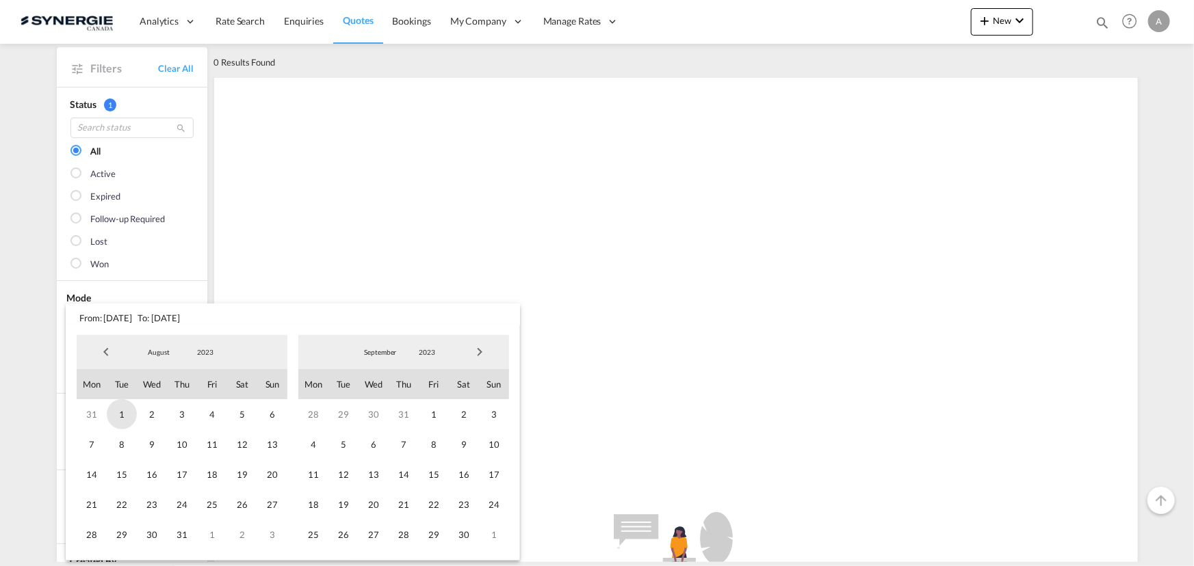
click at [123, 417] on span "1" at bounding box center [122, 415] width 30 height 30
click at [425, 351] on span "2023" at bounding box center [427, 353] width 44 height 10
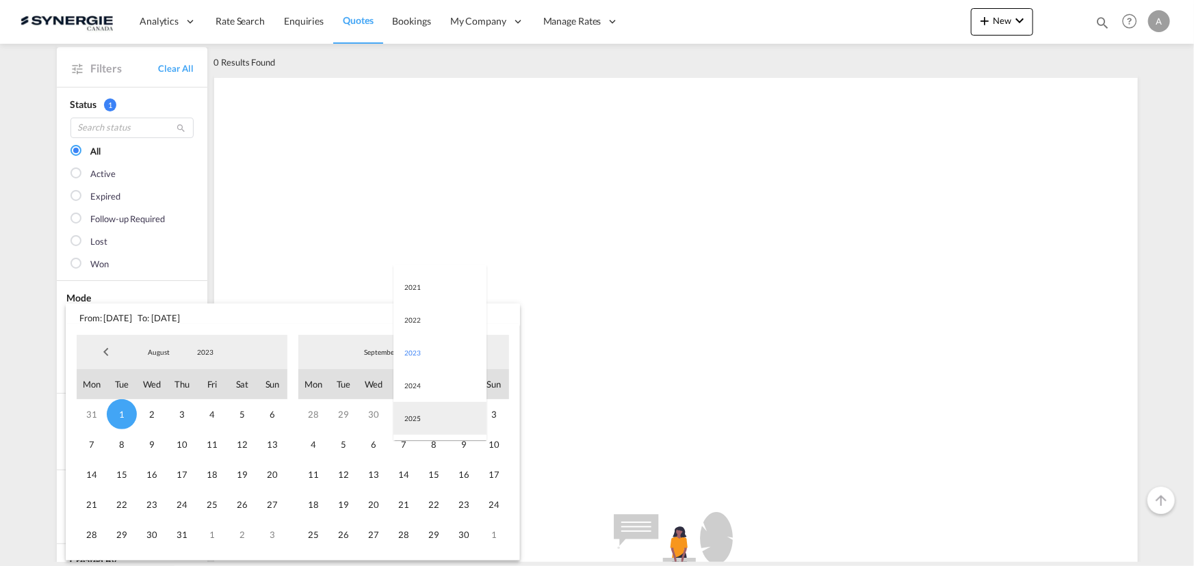
click at [418, 411] on md-option "2025" at bounding box center [439, 418] width 93 height 33
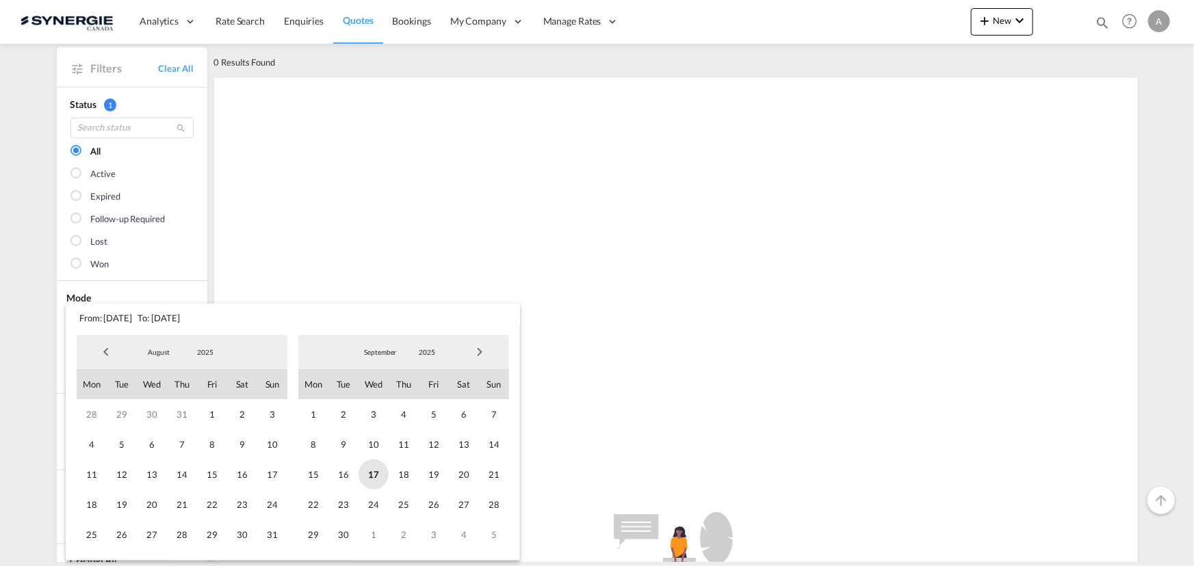
click at [364, 476] on span "17" at bounding box center [373, 475] width 30 height 30
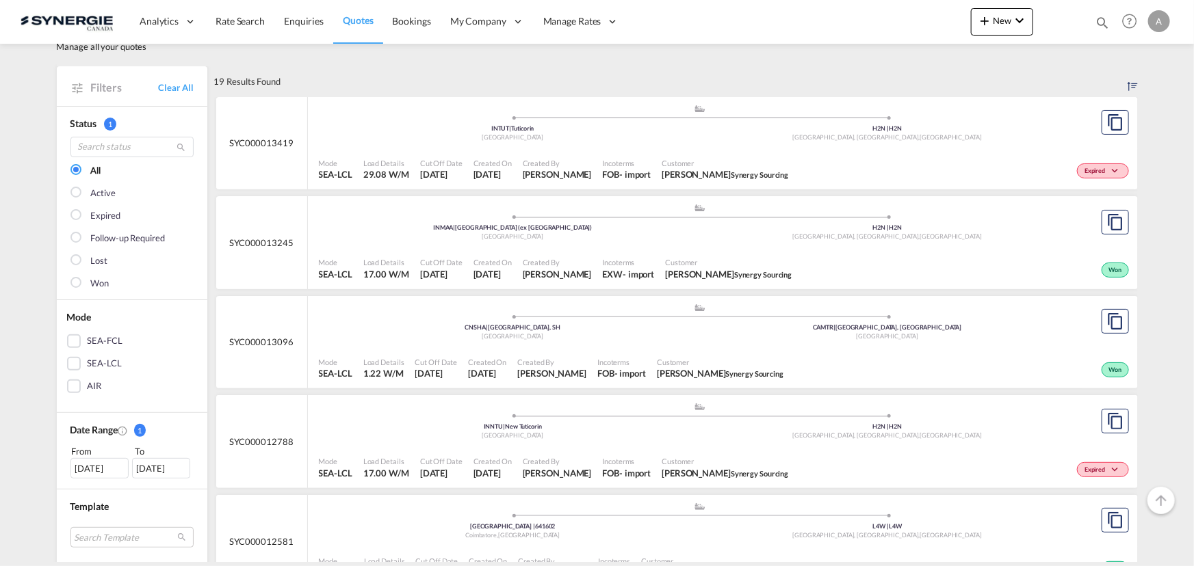
scroll to position [62, 0]
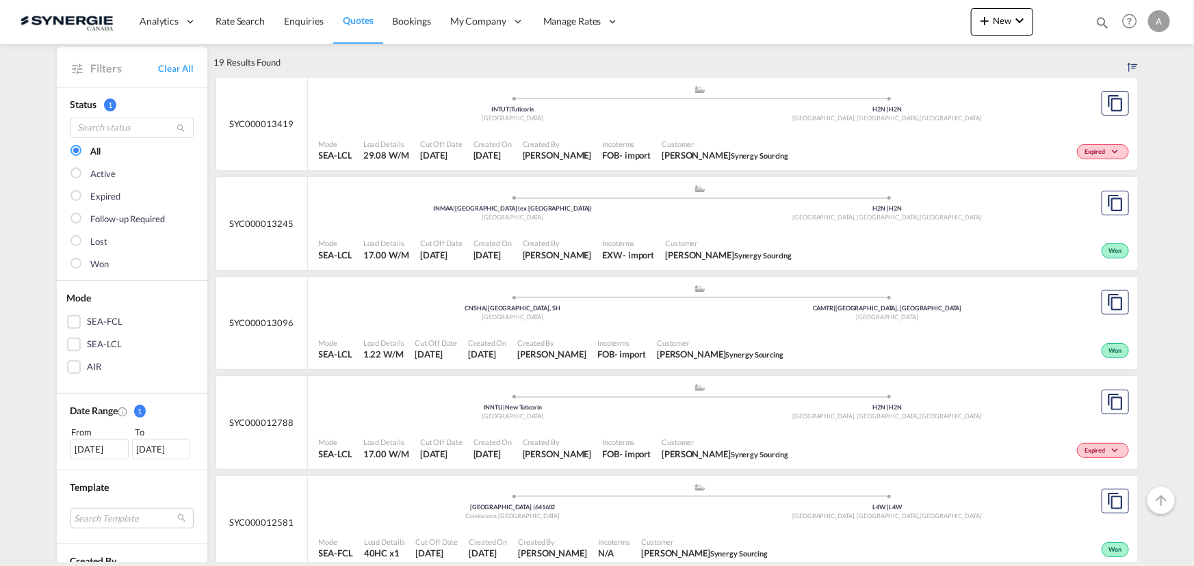
click at [605, 435] on div "Incoterms FOB - import" at bounding box center [627, 449] width 60 height 34
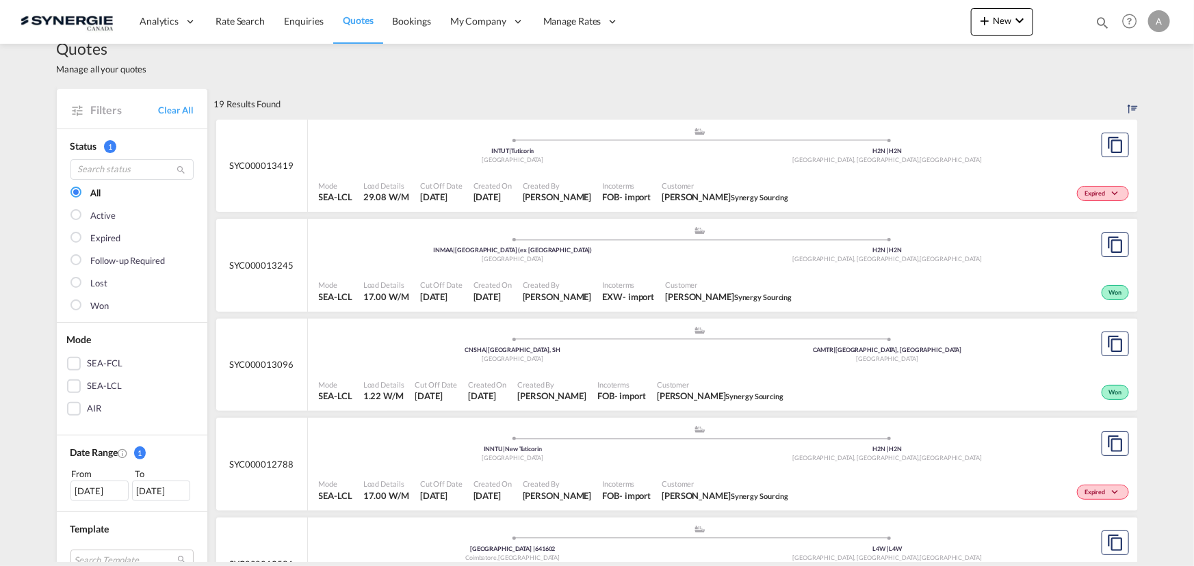
scroll to position [0, 0]
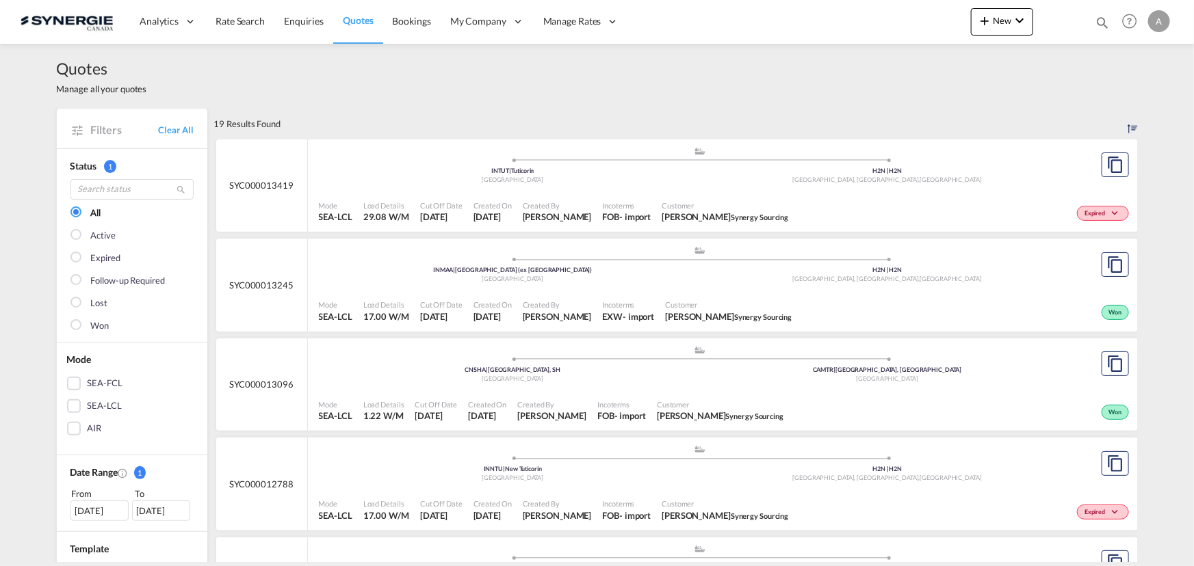
click at [639, 197] on div "Incoterms FOB - import" at bounding box center [627, 212] width 60 height 34
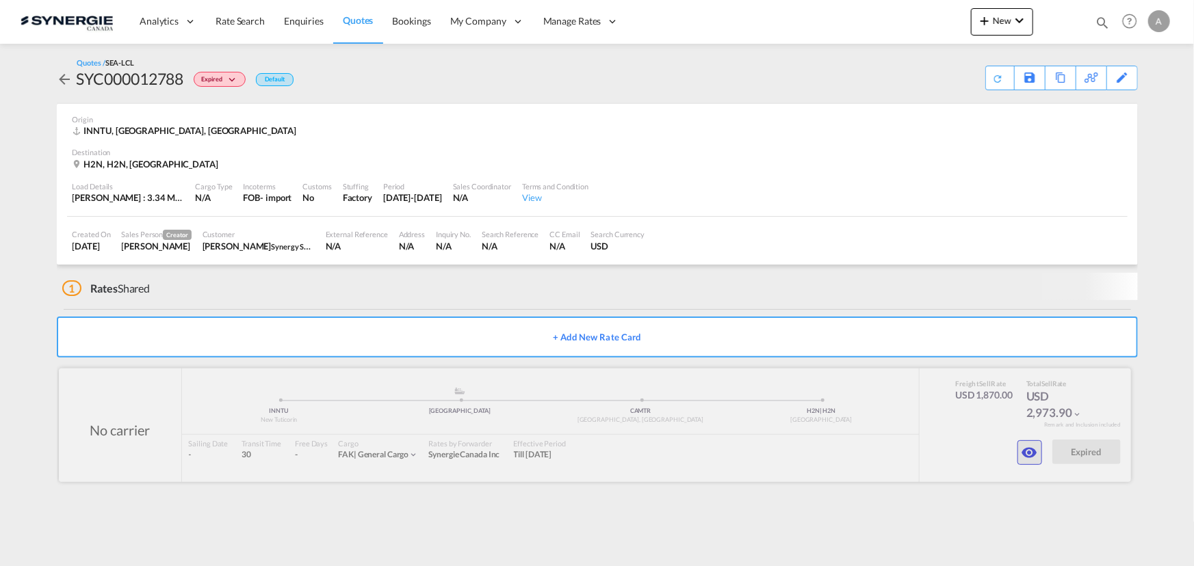
click at [1030, 454] on button "button" at bounding box center [1029, 453] width 25 height 25
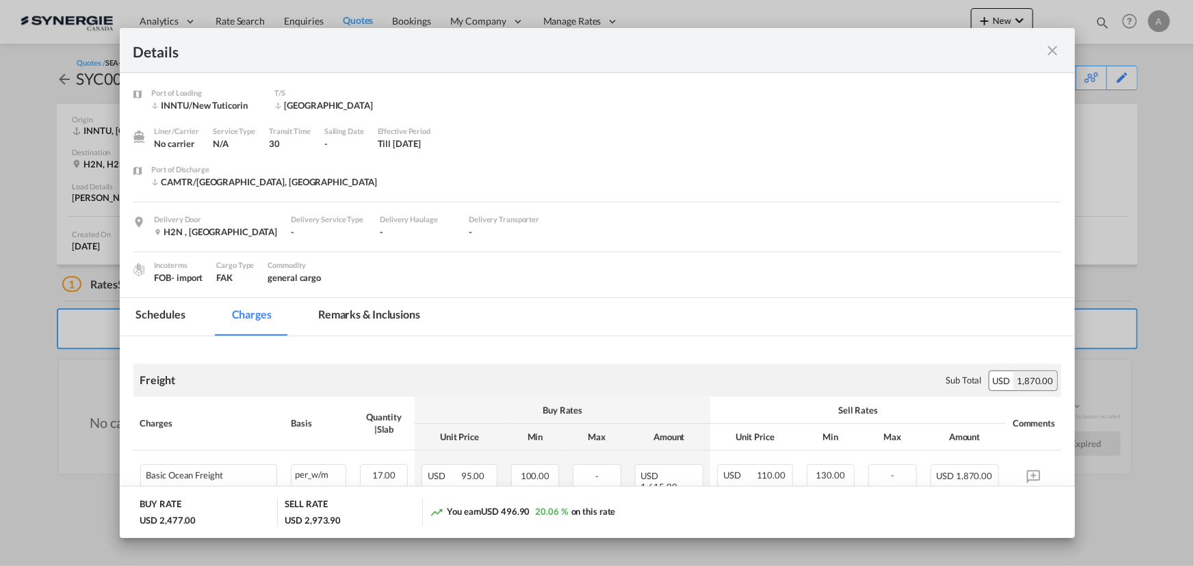
click at [1047, 51] on md-icon "icon-close fg-AAA8AD m-0 cursor" at bounding box center [1053, 50] width 16 height 16
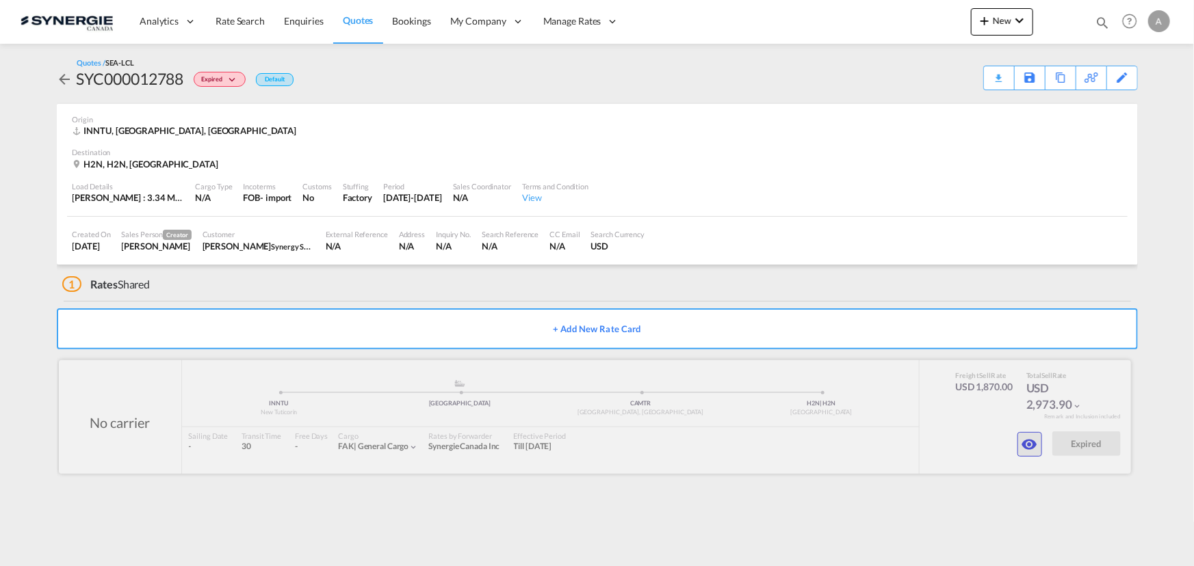
click at [1032, 445] on md-icon "icon-eye" at bounding box center [1029, 444] width 16 height 16
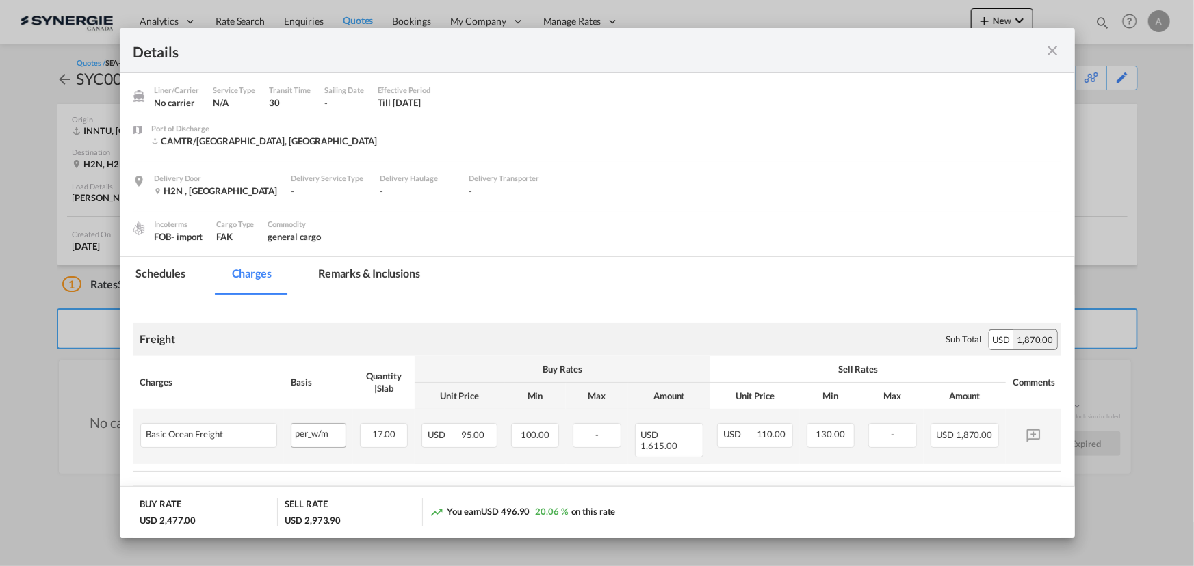
scroll to position [62, 0]
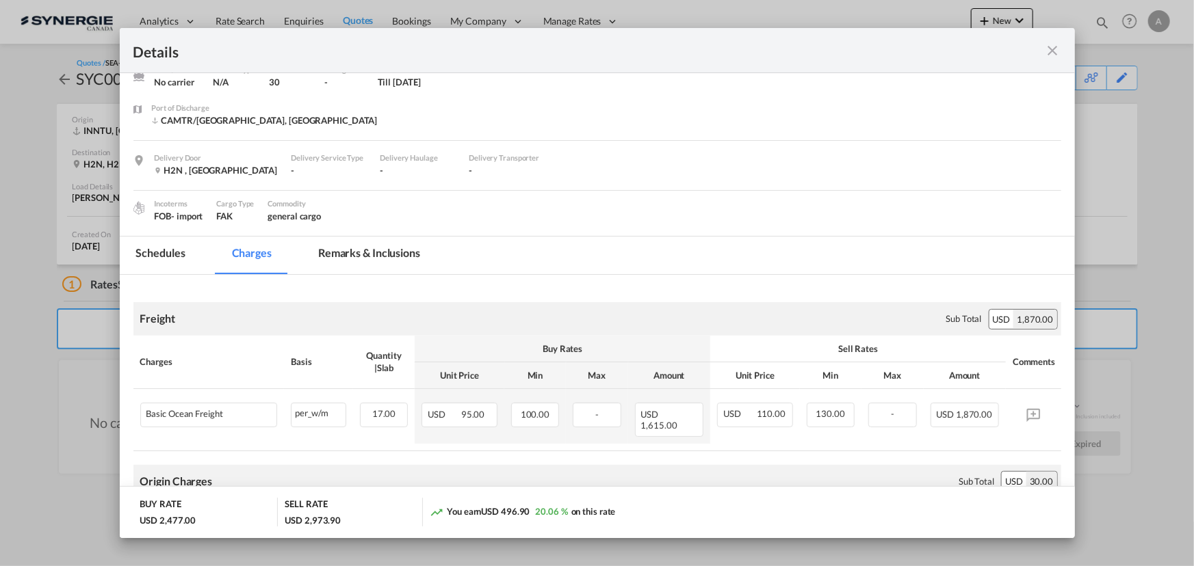
drag, startPoint x: 379, startPoint y: 236, endPoint x: 404, endPoint y: 287, distance: 56.6
click at [380, 237] on md-tab-item "Remarks & Inclusions" at bounding box center [369, 256] width 135 height 38
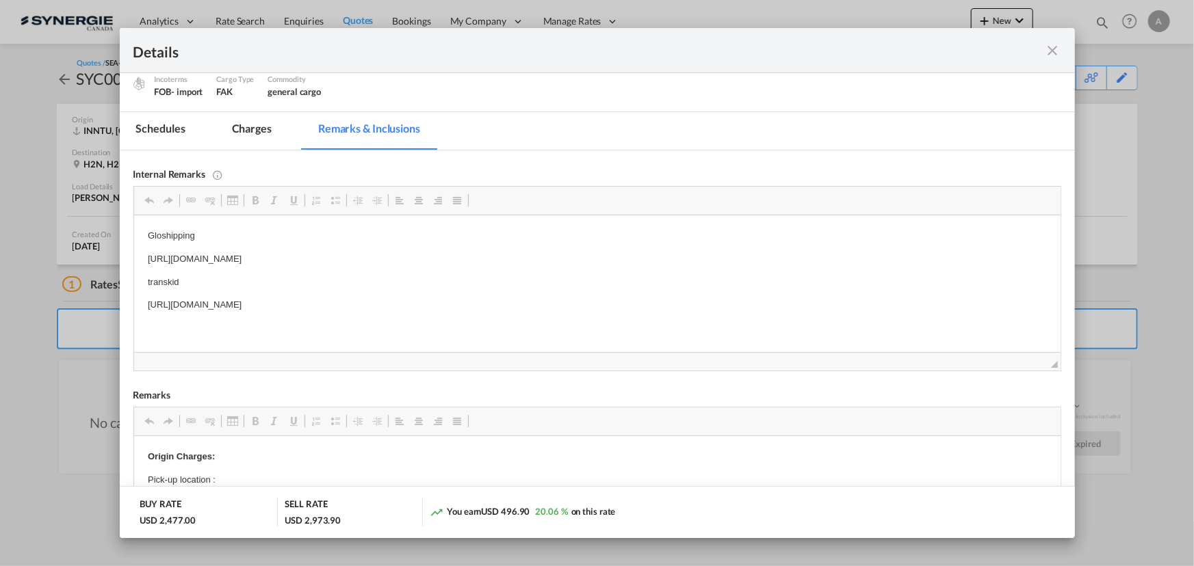
scroll to position [124, 0]
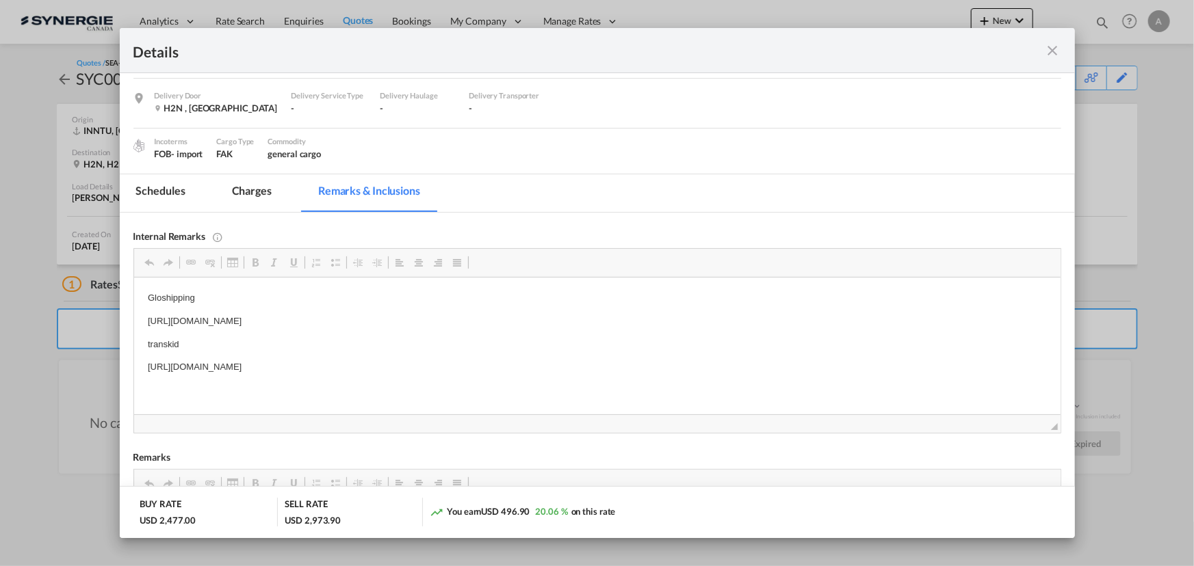
drag, startPoint x: 527, startPoint y: 317, endPoint x: 136, endPoint y: 315, distance: 391.3
click at [136, 315] on html "Gloshipping [URL][DOMAIN_NAME] transkid [URL][DOMAIN_NAME]" at bounding box center [596, 333] width 926 height 111
copy p "[URL][DOMAIN_NAME]"
click at [1053, 47] on md-icon "icon-close fg-AAA8AD m-0 cursor" at bounding box center [1053, 50] width 16 height 16
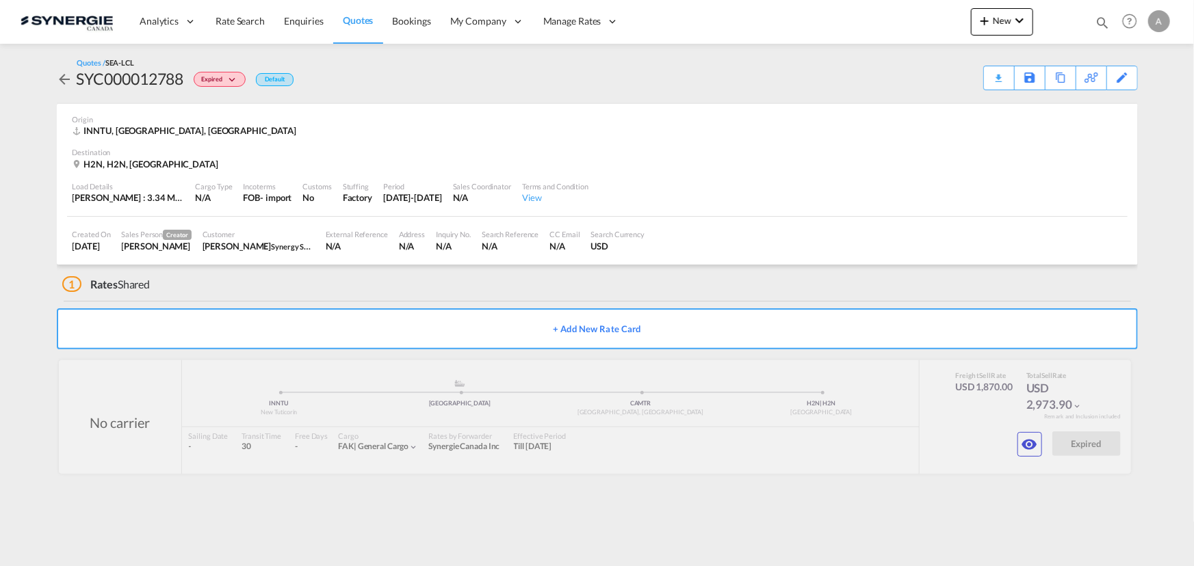
scroll to position [18, 0]
click at [1021, 449] on md-icon "icon-eye" at bounding box center [1029, 444] width 16 height 16
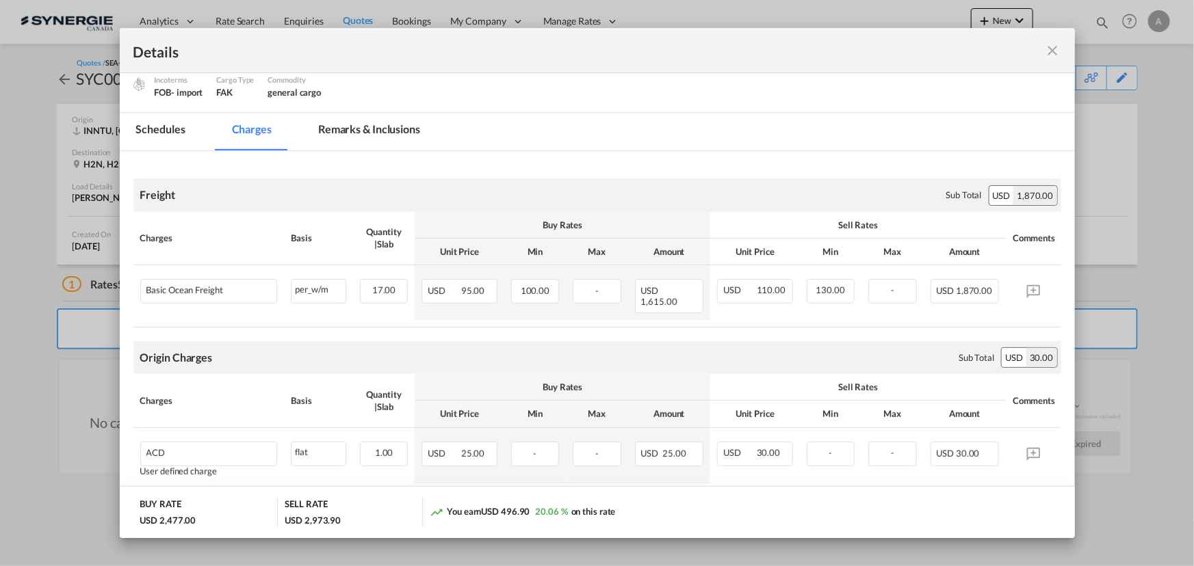
scroll to position [186, 0]
click at [1049, 47] on md-icon "icon-close fg-AAA8AD m-0 cursor" at bounding box center [1053, 50] width 16 height 16
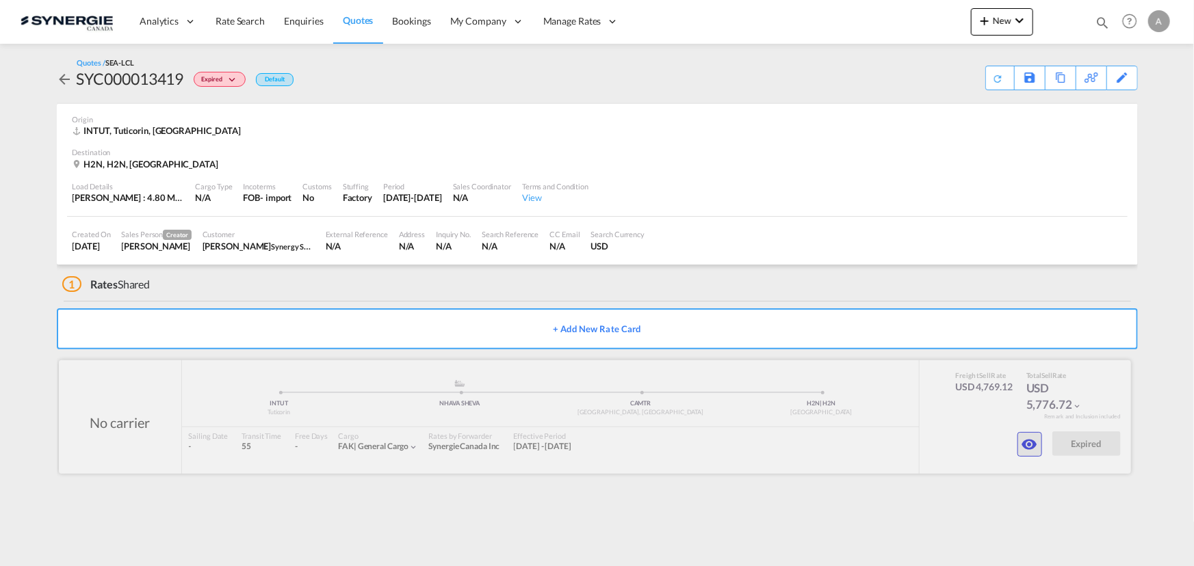
click at [1023, 440] on md-icon "icon-eye" at bounding box center [1029, 444] width 16 height 16
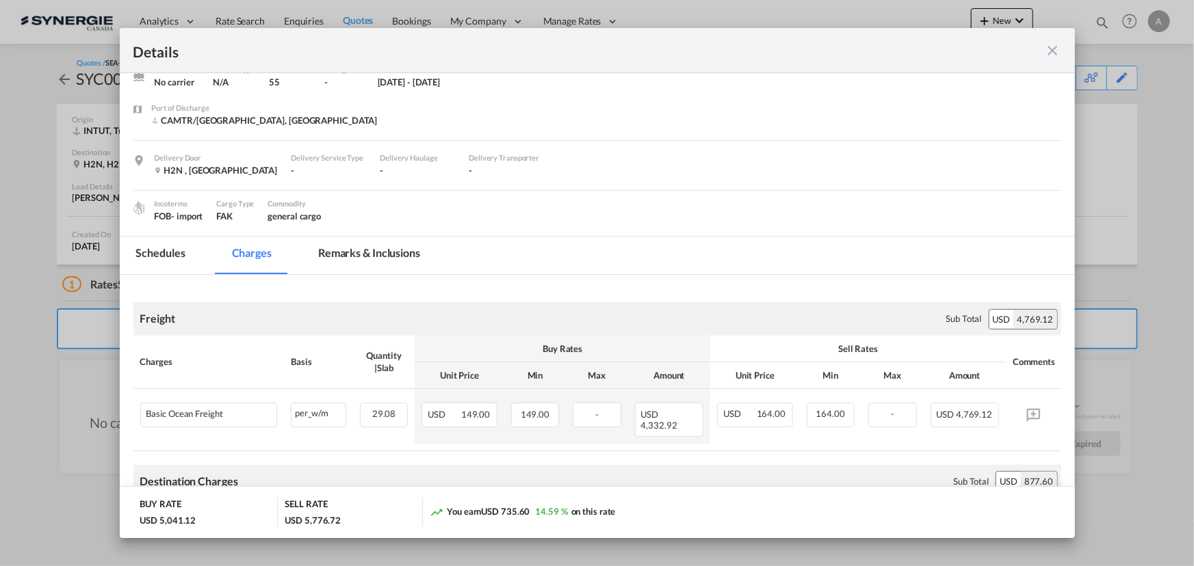
scroll to position [124, 0]
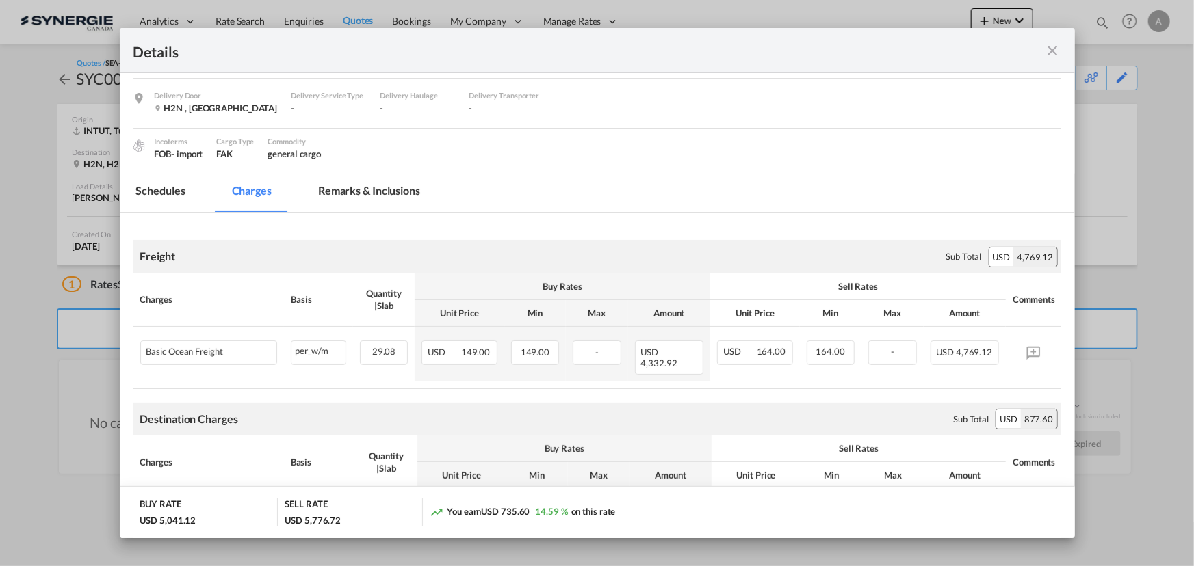
drag, startPoint x: 1055, startPoint y: 59, endPoint x: 1170, endPoint y: 77, distance: 116.4
click at [1055, 59] on md-icon "icon-close fg-AAA8AD m-0 cursor" at bounding box center [1053, 50] width 16 height 16
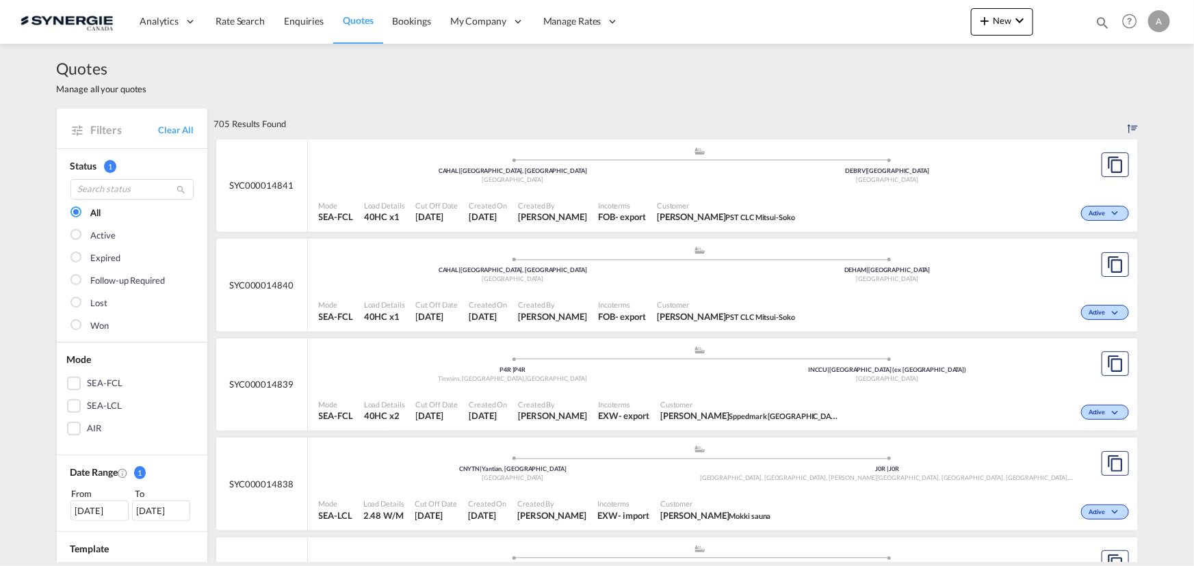
click at [1106, 23] on md-icon "icon-magnify" at bounding box center [1102, 22] width 15 height 15
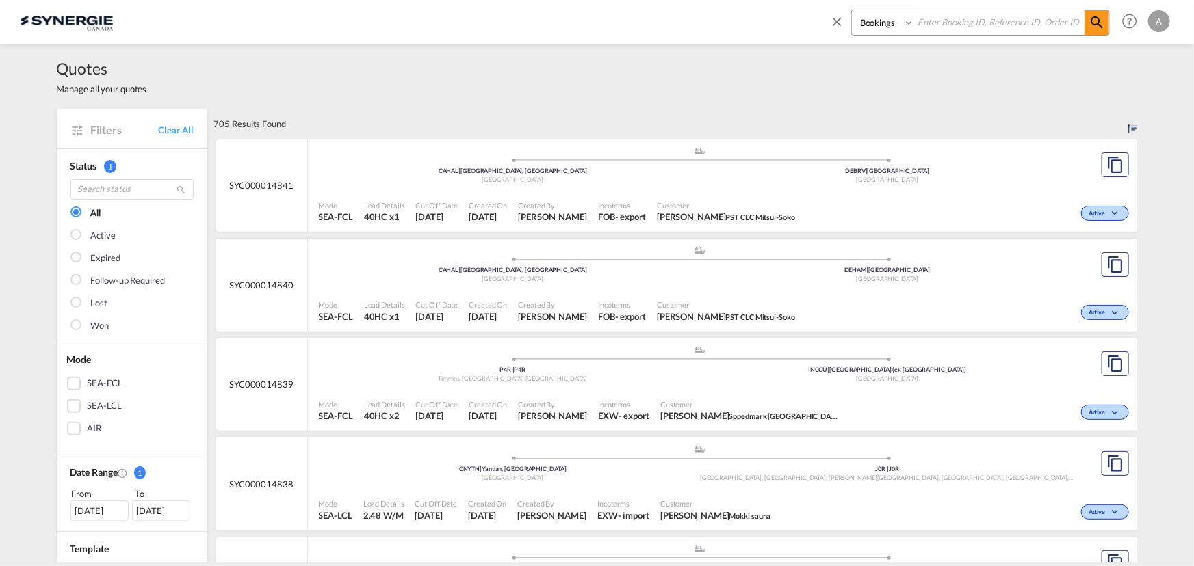
click at [874, 25] on select "Bookings Quotes Enquiries" at bounding box center [884, 22] width 65 height 25
click at [955, 23] on input at bounding box center [999, 22] width 170 height 24
type input "s"
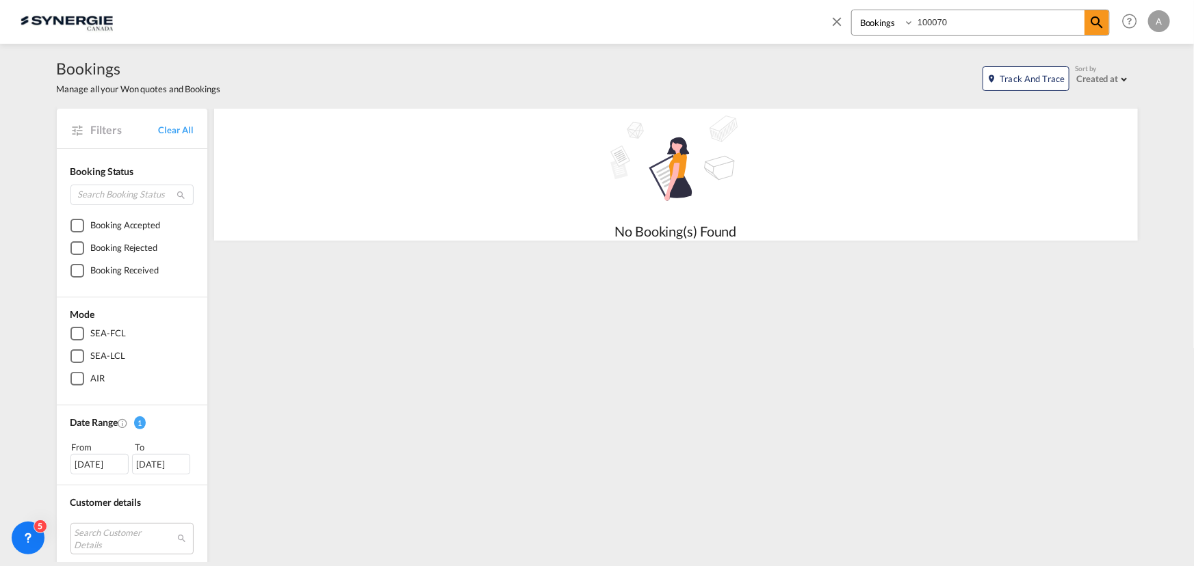
click at [923, 23] on input "100070" at bounding box center [999, 22] width 170 height 24
click at [969, 29] on input "100070" at bounding box center [999, 22] width 170 height 24
drag, startPoint x: 967, startPoint y: 26, endPoint x: 855, endPoint y: 25, distance: 111.5
click at [855, 25] on div "Bookings Quotes Enquiries 100070" at bounding box center [980, 23] width 259 height 26
paste input "syn"
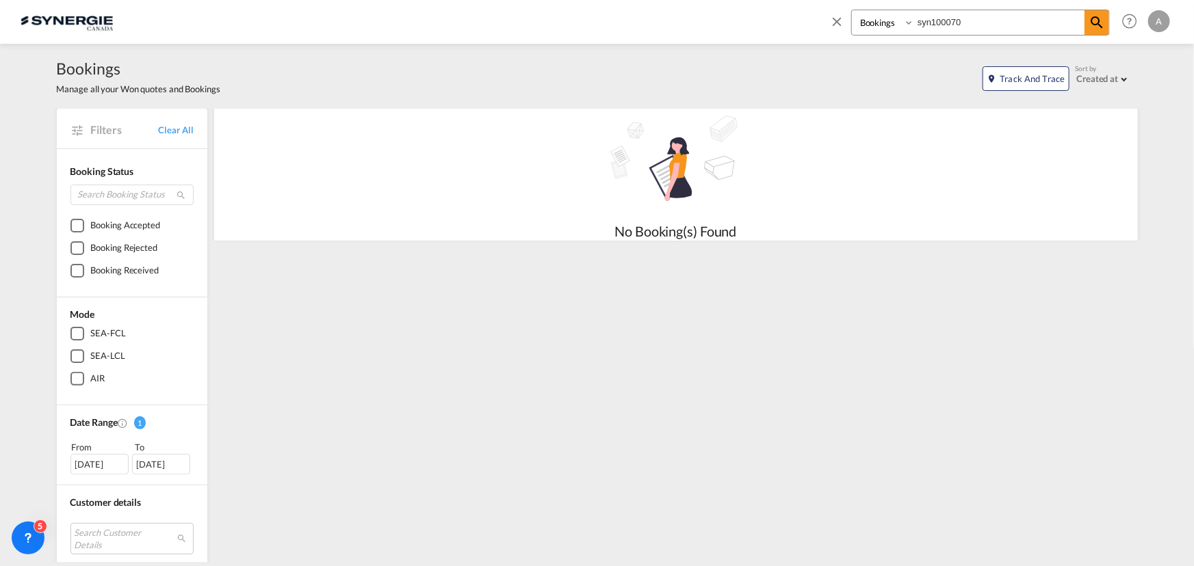
type input "syn100070"
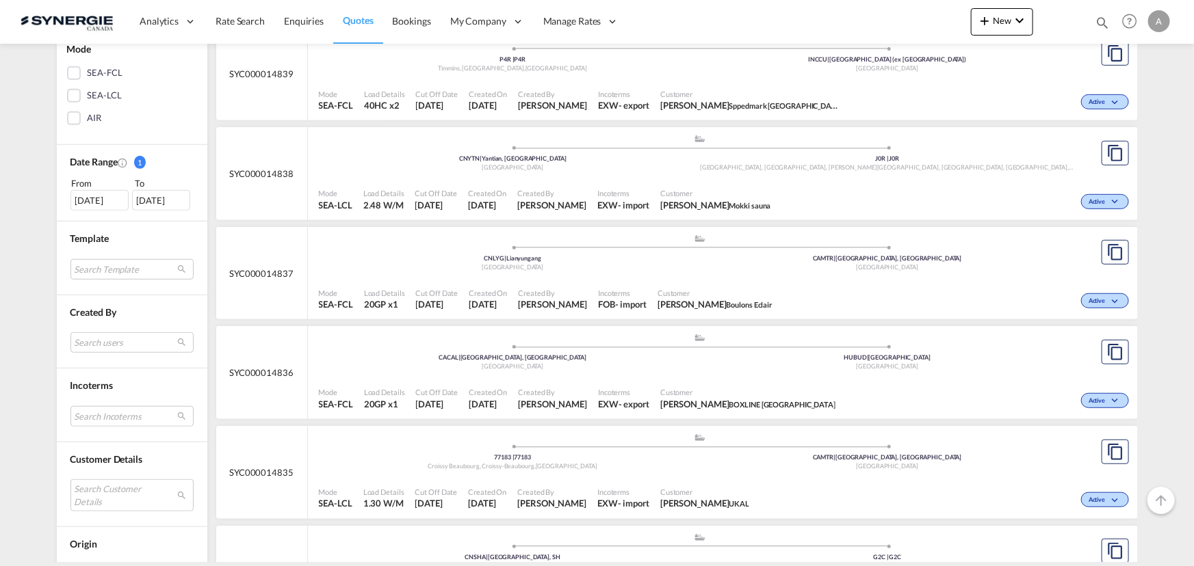
scroll to position [497, 0]
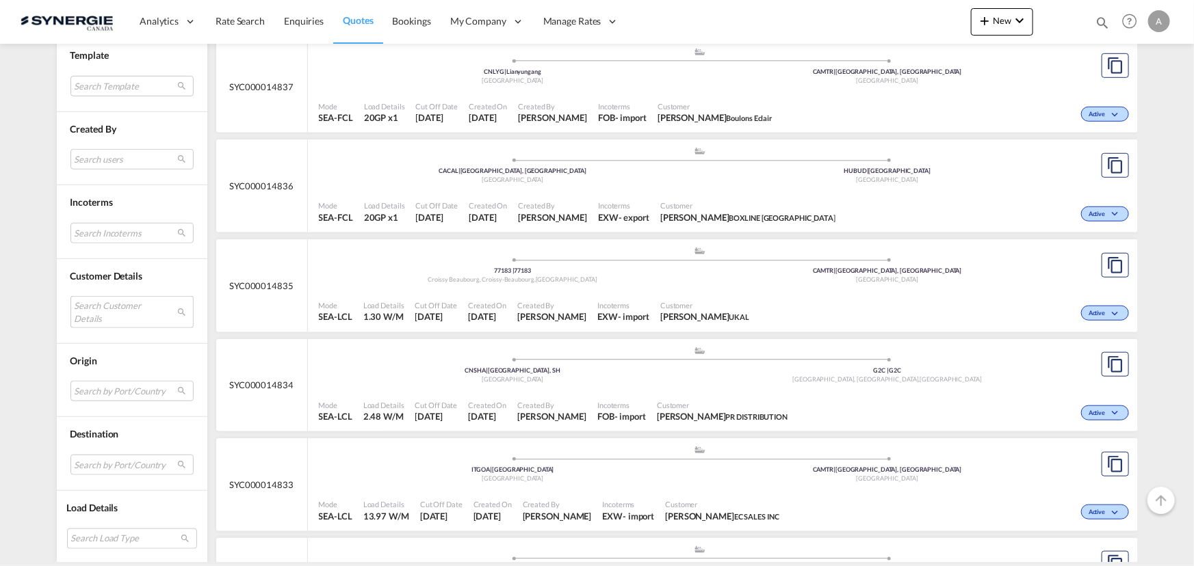
drag, startPoint x: 105, startPoint y: 316, endPoint x: 109, endPoint y: 309, distance: 8.4
click at [105, 316] on md-select "Search Customer Details user name user [PERSON_NAME] [PERSON_NAME][EMAIL_ADDRES…" at bounding box center [131, 311] width 123 height 31
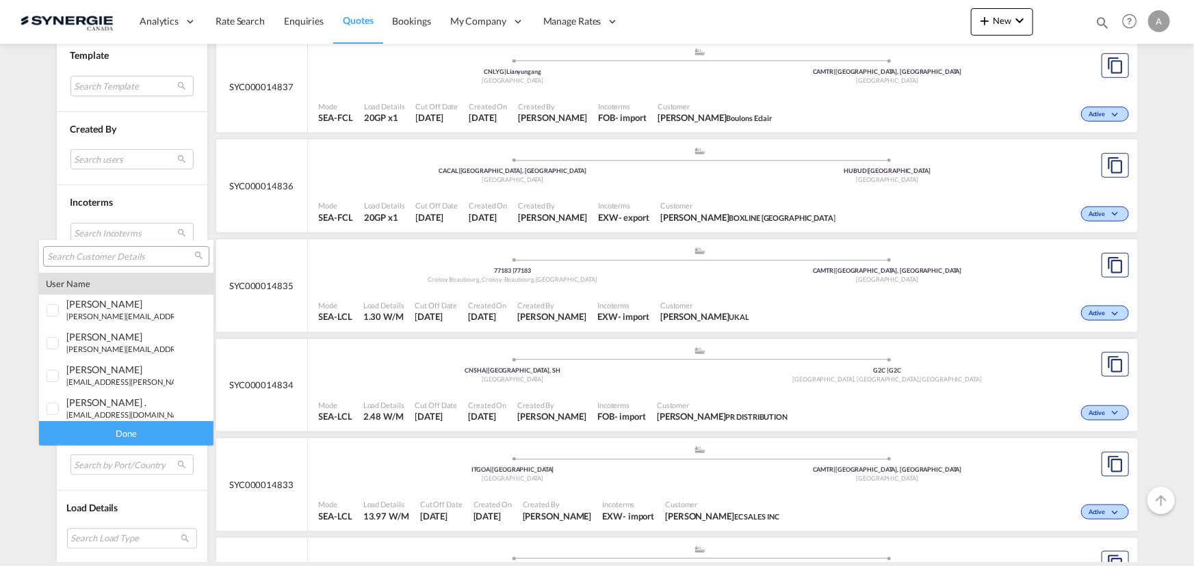
click at [116, 263] on div at bounding box center [126, 256] width 166 height 21
click at [128, 245] on md-select-header at bounding box center [126, 256] width 174 height 33
click at [121, 252] on input "search" at bounding box center [120, 257] width 147 height 12
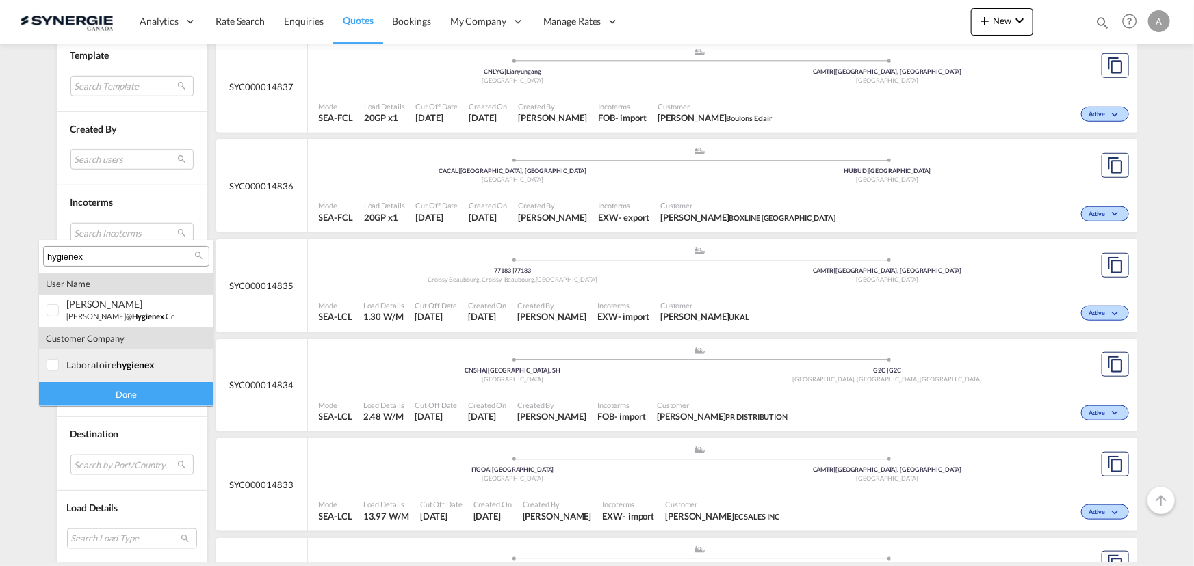
type input "hygienex"
click at [103, 364] on div "laboratoire hygienex" at bounding box center [119, 365] width 107 height 12
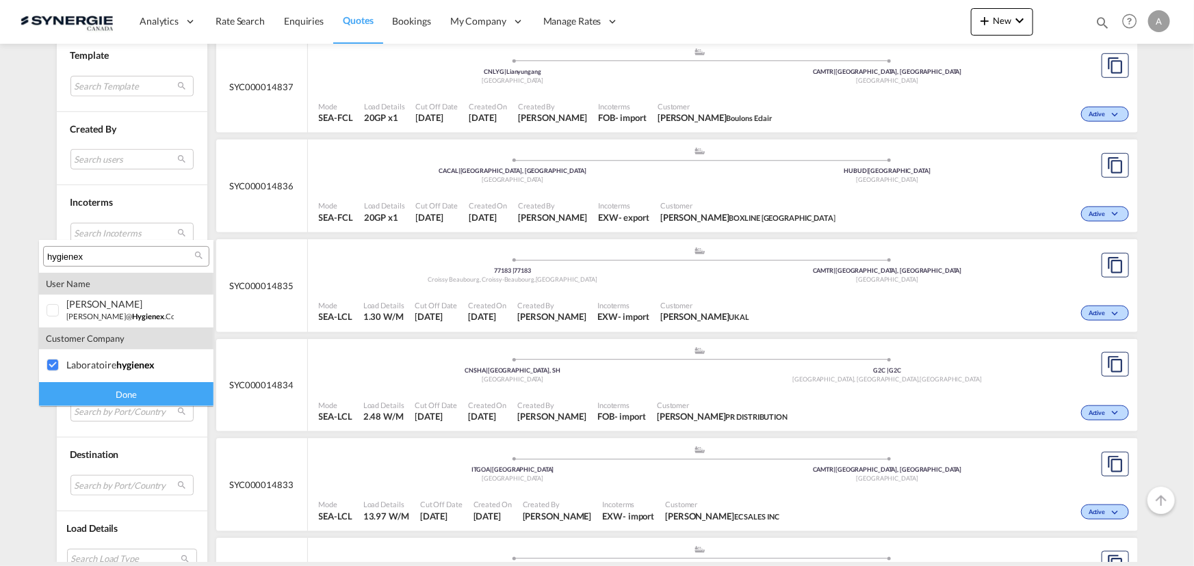
click at [106, 391] on div "Done" at bounding box center [126, 394] width 174 height 24
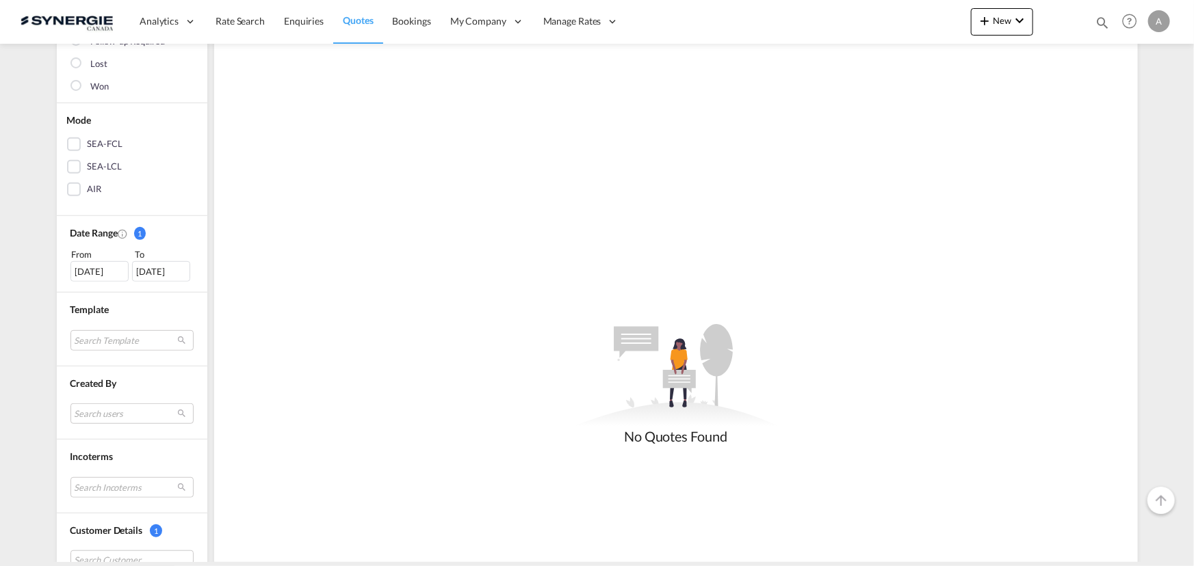
scroll to position [237, 0]
click at [79, 267] on div "[DATE]" at bounding box center [99, 274] width 58 height 21
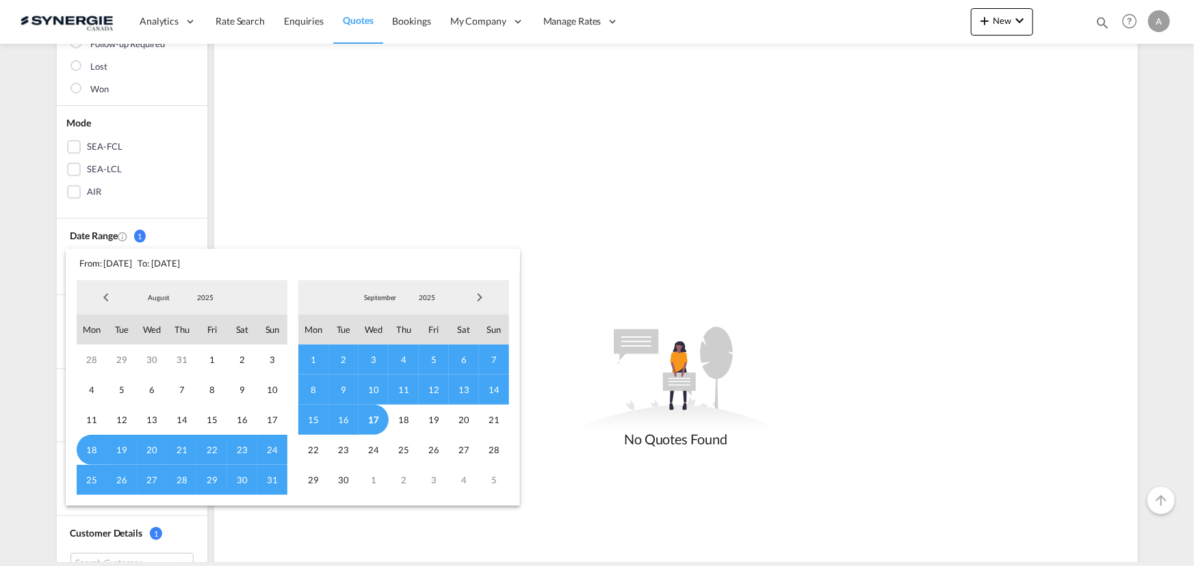
click at [187, 299] on span "2025" at bounding box center [205, 298] width 44 height 10
click at [194, 244] on md-option "2023" at bounding box center [218, 232] width 93 height 33
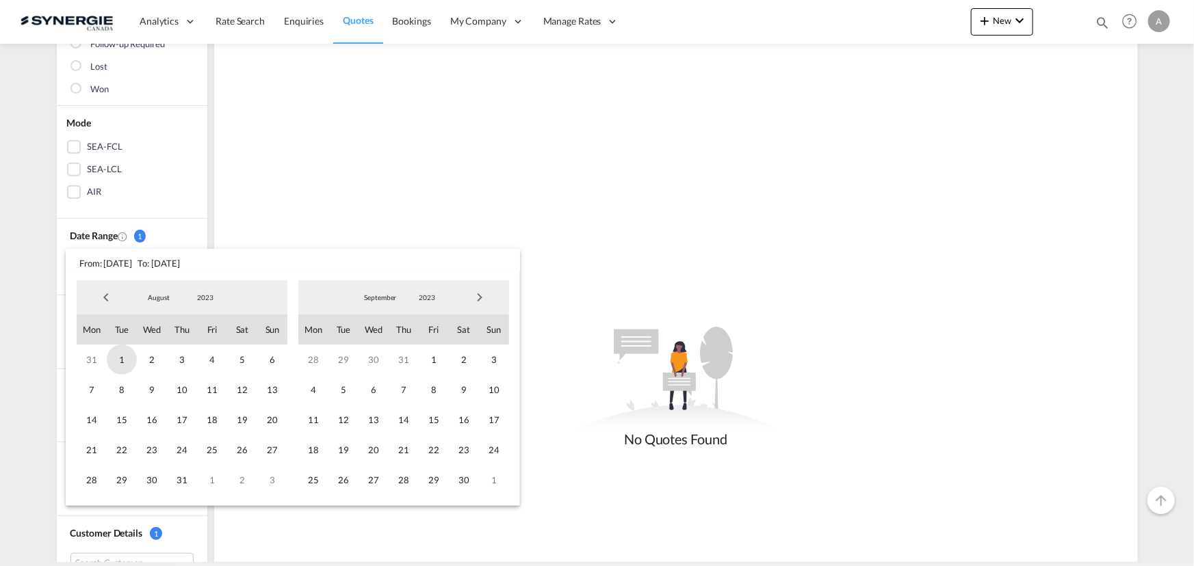
drag, startPoint x: 118, startPoint y: 363, endPoint x: 127, endPoint y: 361, distance: 8.5
click at [118, 364] on span "1" at bounding box center [122, 360] width 30 height 30
click at [424, 296] on span "2023" at bounding box center [427, 298] width 44 height 10
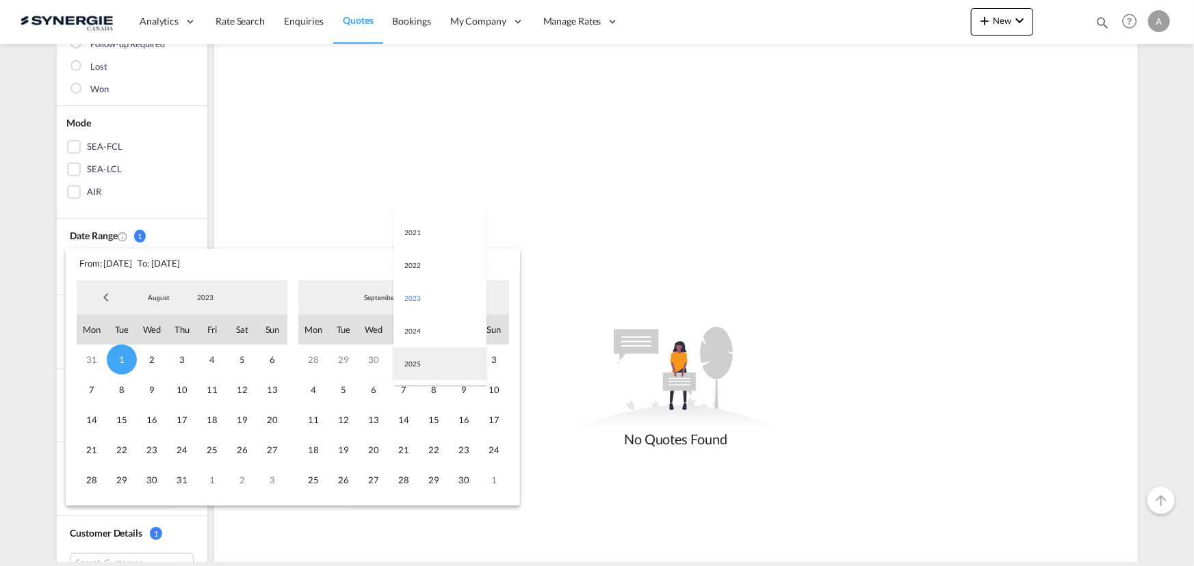
click at [427, 356] on md-option "2025" at bounding box center [439, 364] width 93 height 33
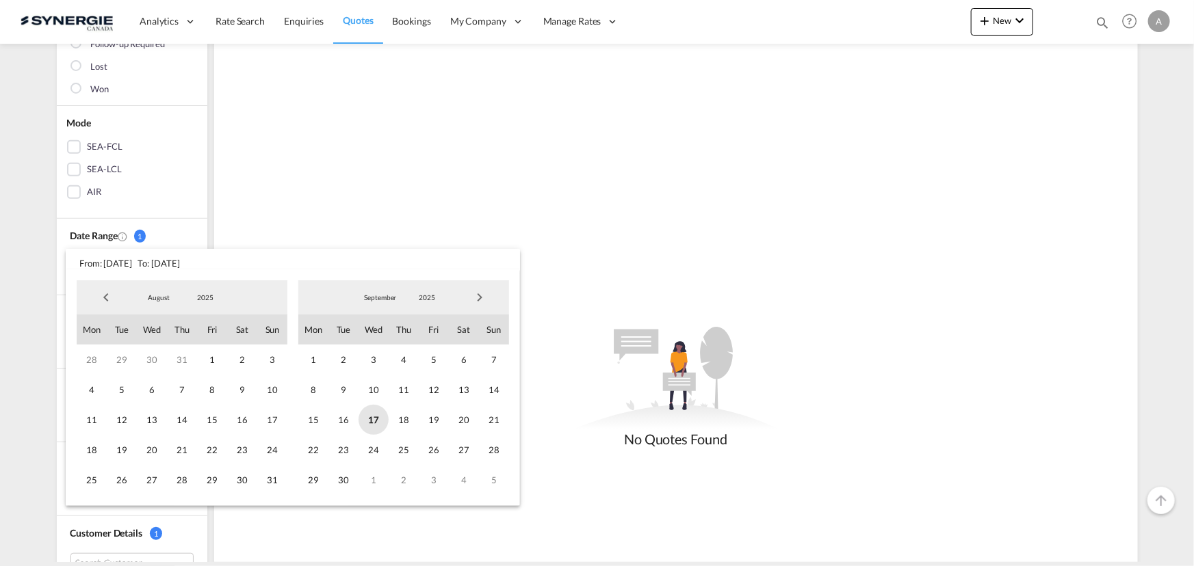
click at [387, 417] on span "17" at bounding box center [373, 420] width 30 height 30
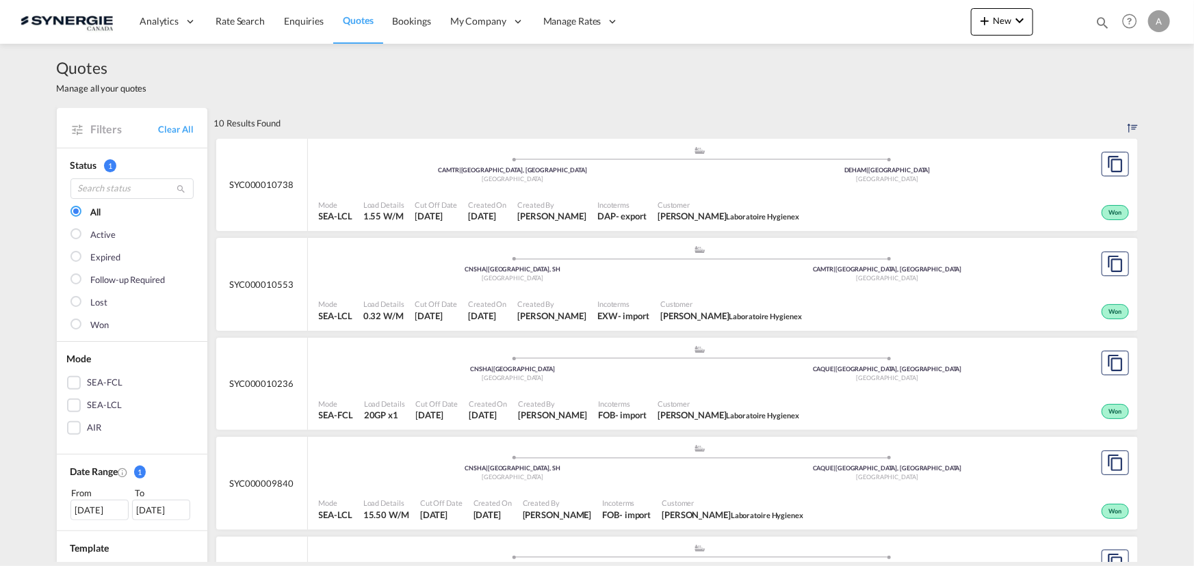
scroll to position [0, 0]
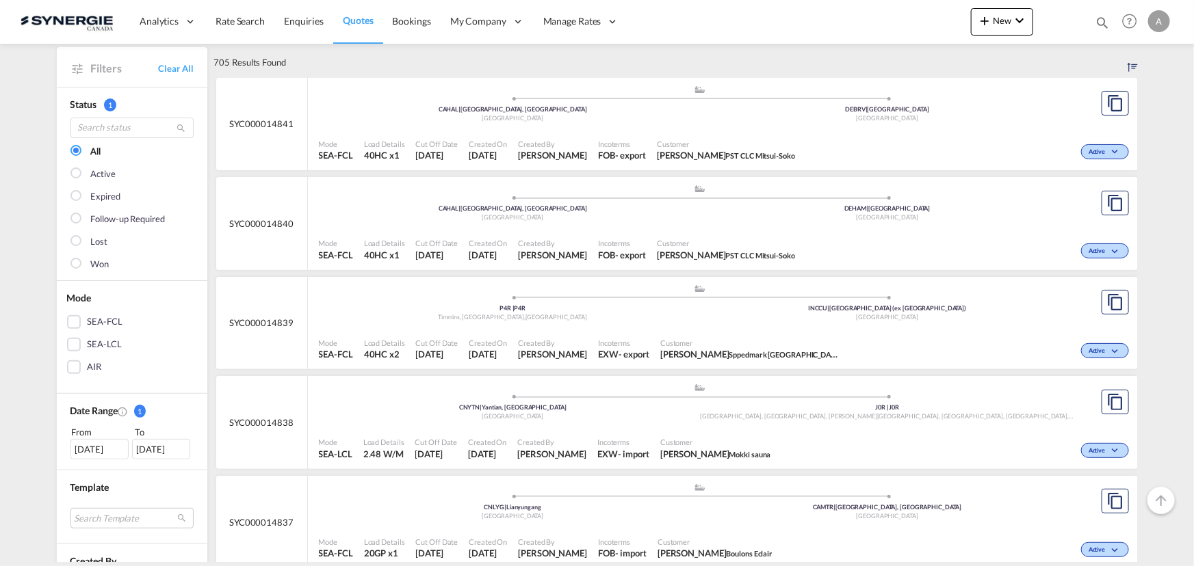
scroll to position [124, 0]
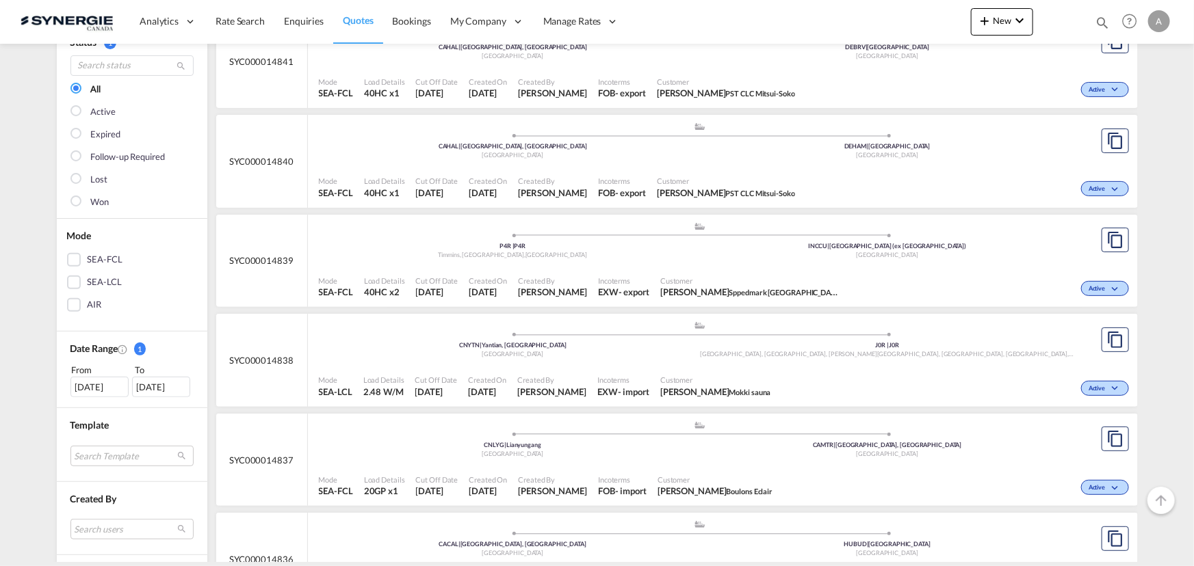
click at [701, 386] on span "Meghan Tremblay Mokki sauna" at bounding box center [715, 392] width 111 height 12
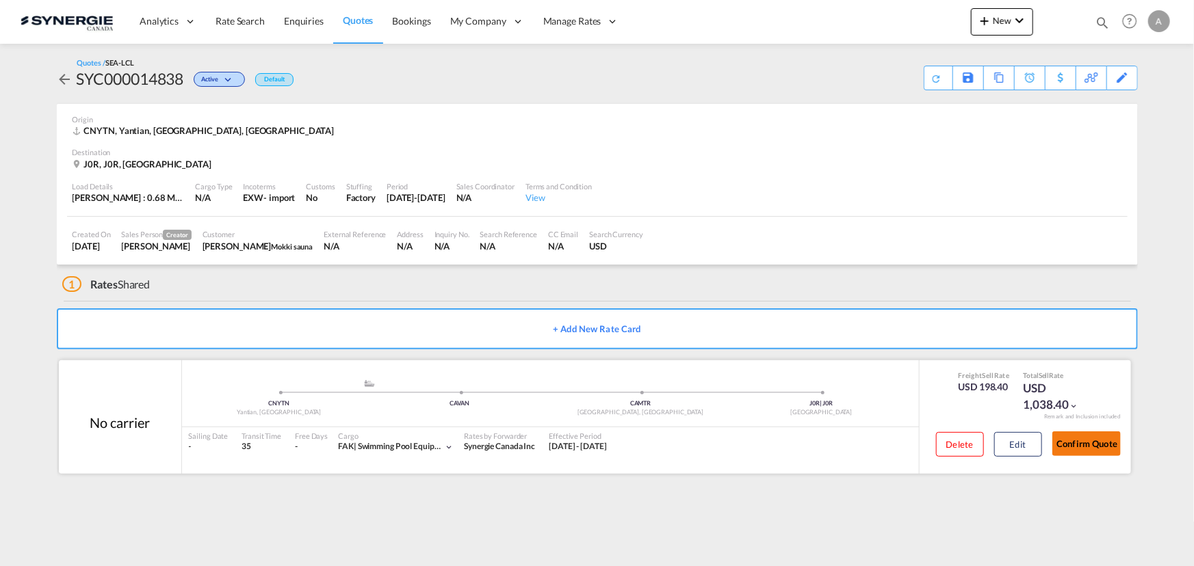
click at [1095, 456] on button "Confirm Quote" at bounding box center [1086, 444] width 68 height 25
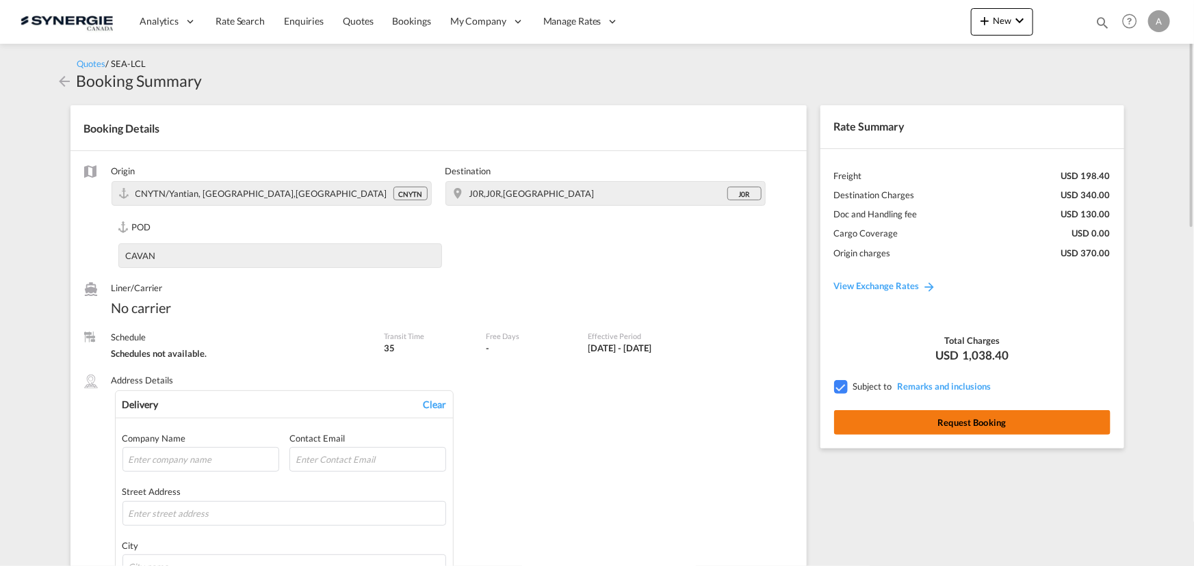
click at [871, 421] on button "Request Booking" at bounding box center [972, 422] width 276 height 25
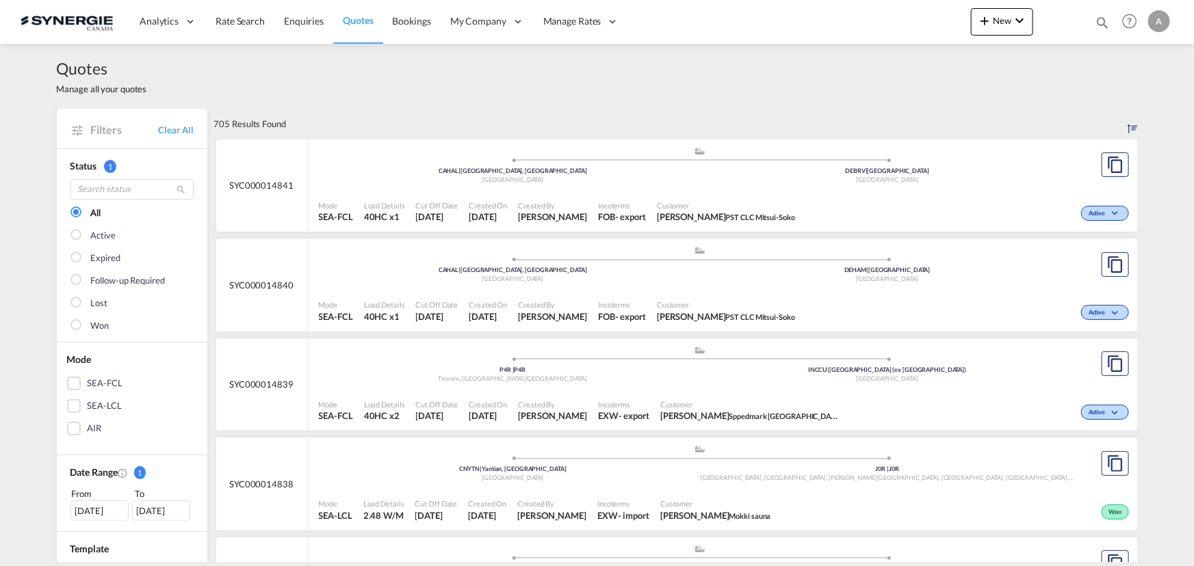
drag, startPoint x: 1101, startPoint y: 18, endPoint x: 1066, endPoint y: 29, distance: 36.6
click at [1101, 18] on md-icon "icon-magnify" at bounding box center [1102, 22] width 15 height 15
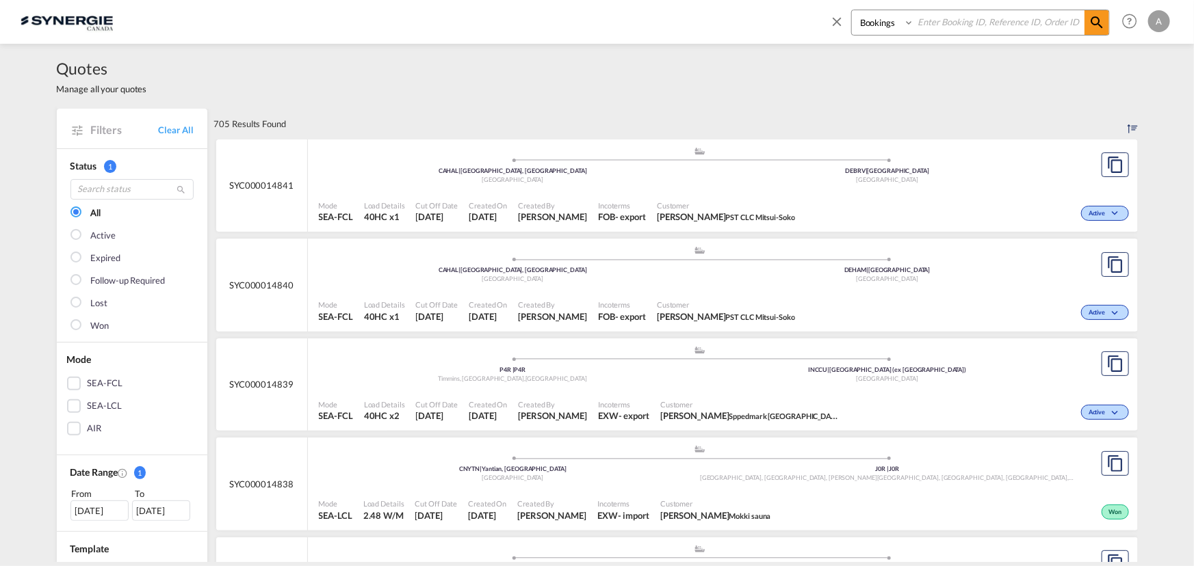
click at [870, 28] on select "Bookings Quotes Enquiries" at bounding box center [884, 22] width 65 height 25
drag, startPoint x: 769, startPoint y: 48, endPoint x: 798, endPoint y: 34, distance: 32.4
click at [769, 48] on div "Quotes Manage all your quotes" at bounding box center [597, 76] width 1081 height 65
click at [878, 27] on select "Bookings Quotes Enquiries" at bounding box center [884, 22] width 65 height 25
select select "Quotes"
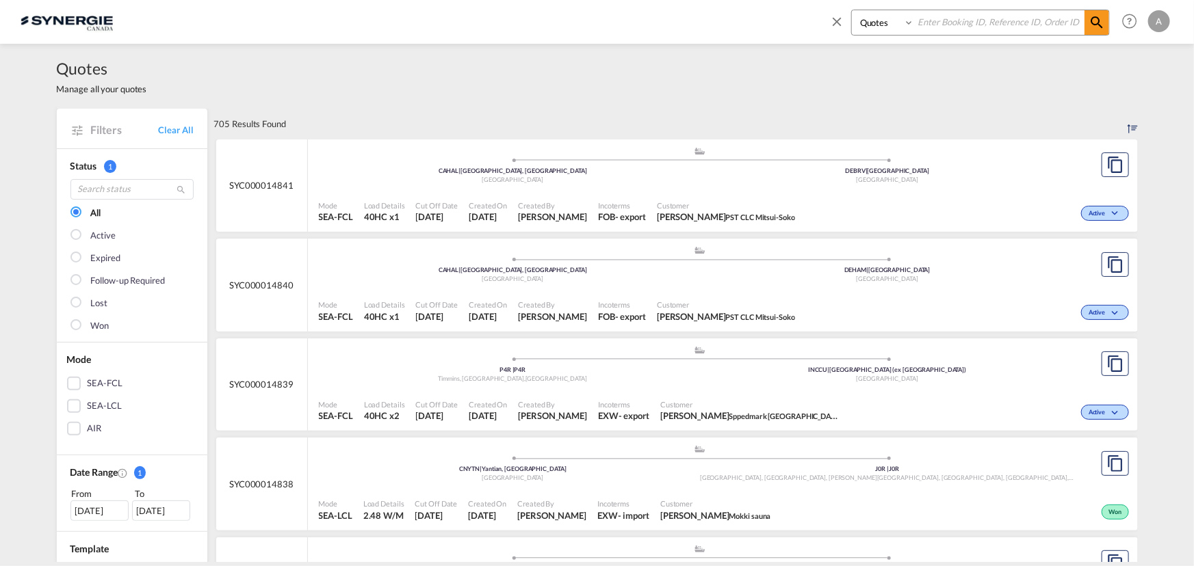
click at [852, 10] on select "Bookings Quotes Enquiries" at bounding box center [884, 22] width 65 height 25
click at [945, 18] on input at bounding box center [999, 22] width 170 height 24
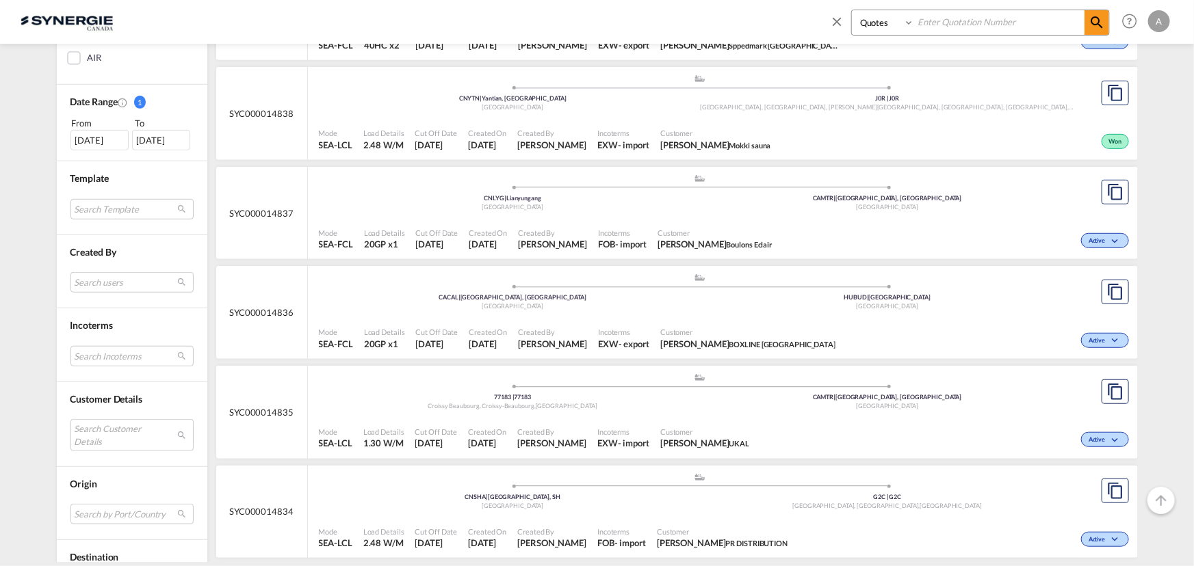
scroll to position [373, 0]
click at [101, 417] on md-select "Search Customer Details user name user natálie Minajevová natalie.minajevova@ps…" at bounding box center [131, 432] width 123 height 31
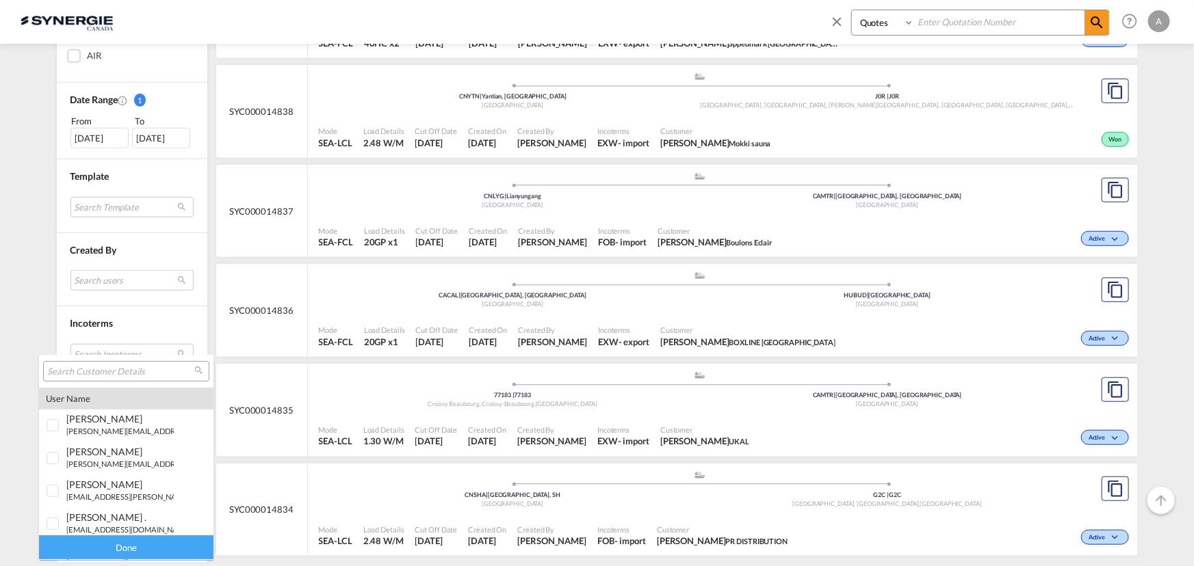
click at [116, 372] on input "search" at bounding box center [120, 372] width 147 height 12
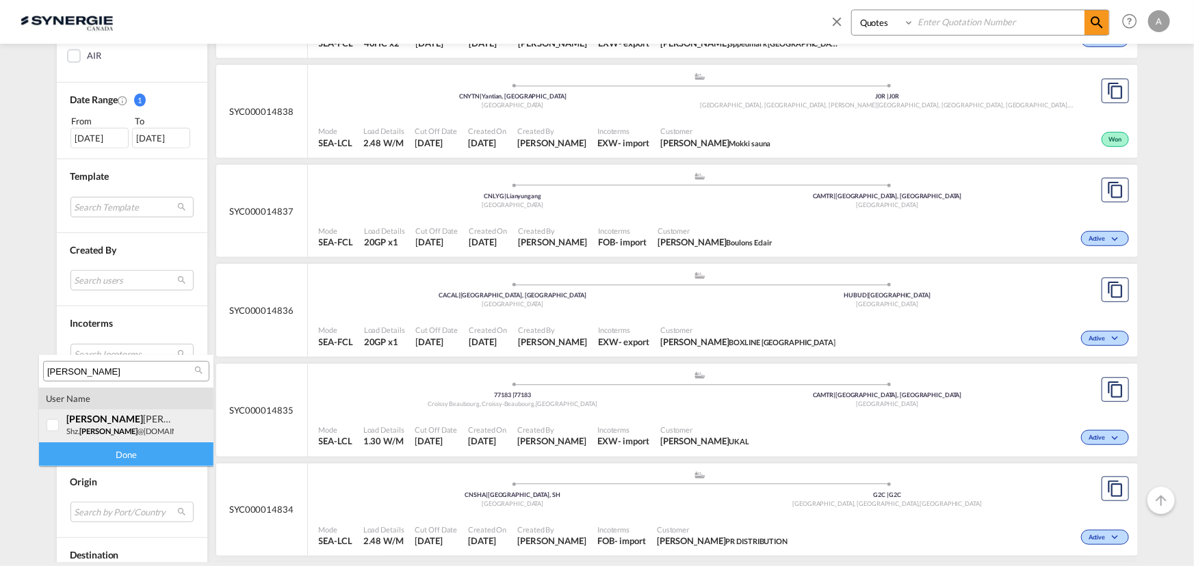
drag, startPoint x: 79, startPoint y: 420, endPoint x: 93, endPoint y: 440, distance: 24.5
click at [79, 420] on span "jackie" at bounding box center [104, 419] width 77 height 12
click at [79, 369] on input "jackie" at bounding box center [120, 372] width 147 height 12
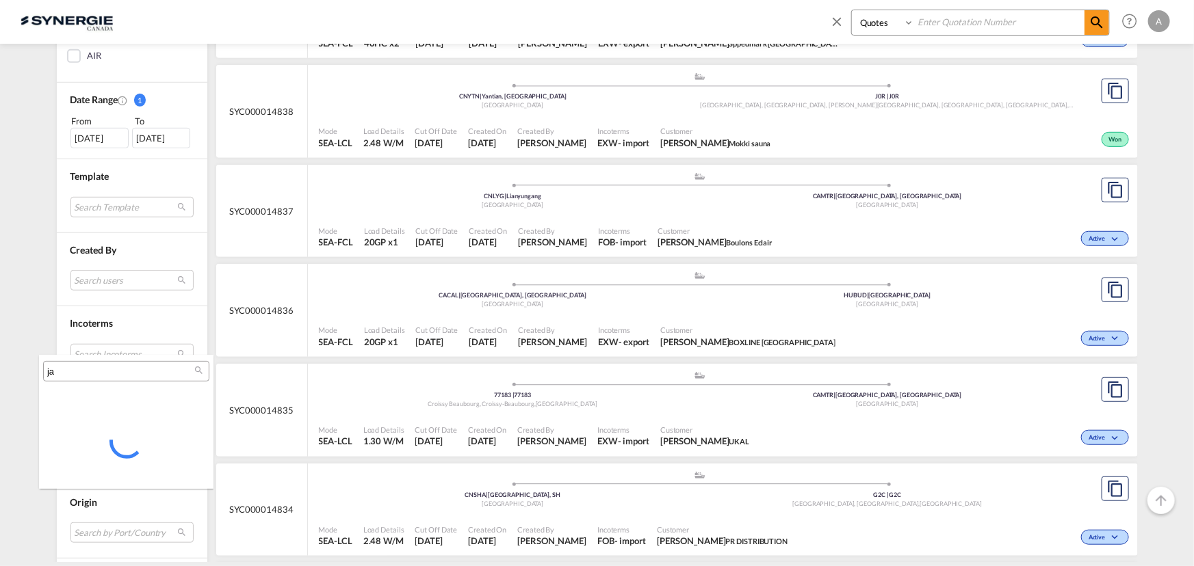
type input "ja"
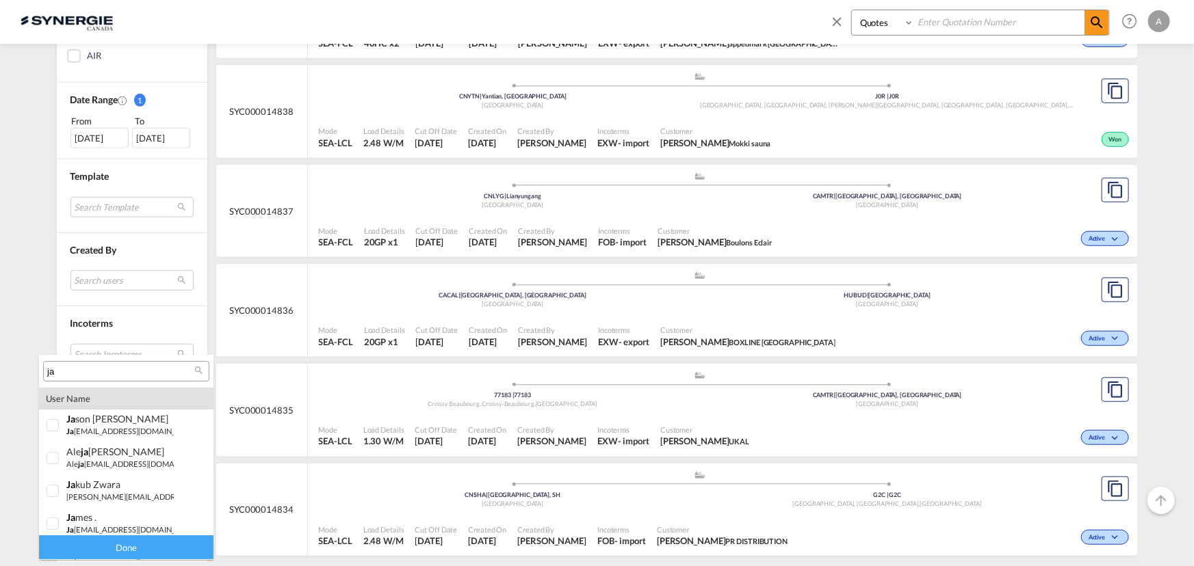
drag, startPoint x: 46, startPoint y: 348, endPoint x: 54, endPoint y: 361, distance: 14.8
click at [46, 348] on md-backdrop at bounding box center [597, 283] width 1194 height 566
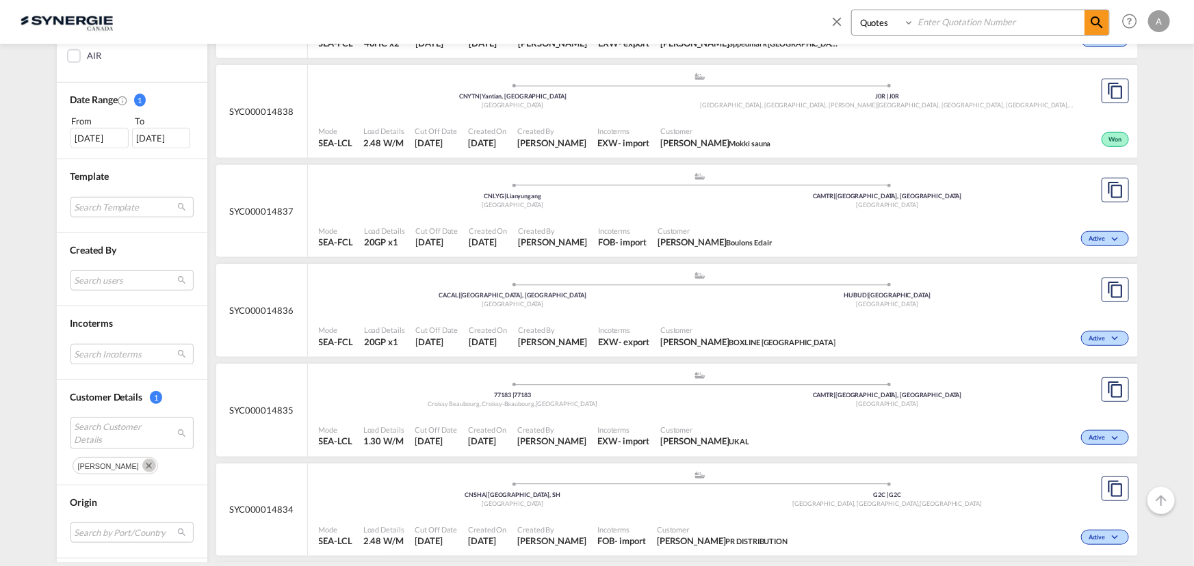
click at [60, 369] on div "Incoterms Search Incoterms FCA-EXPORT free carrier FCA-IMPORT free carrier CPT-…" at bounding box center [132, 343] width 151 height 74
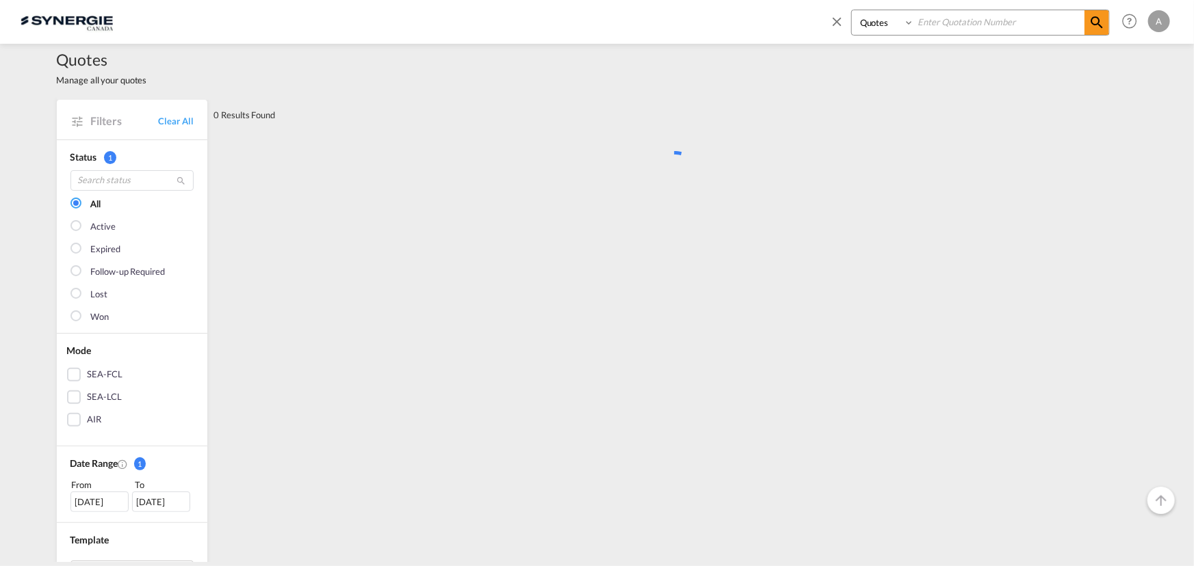
scroll to position [0, 0]
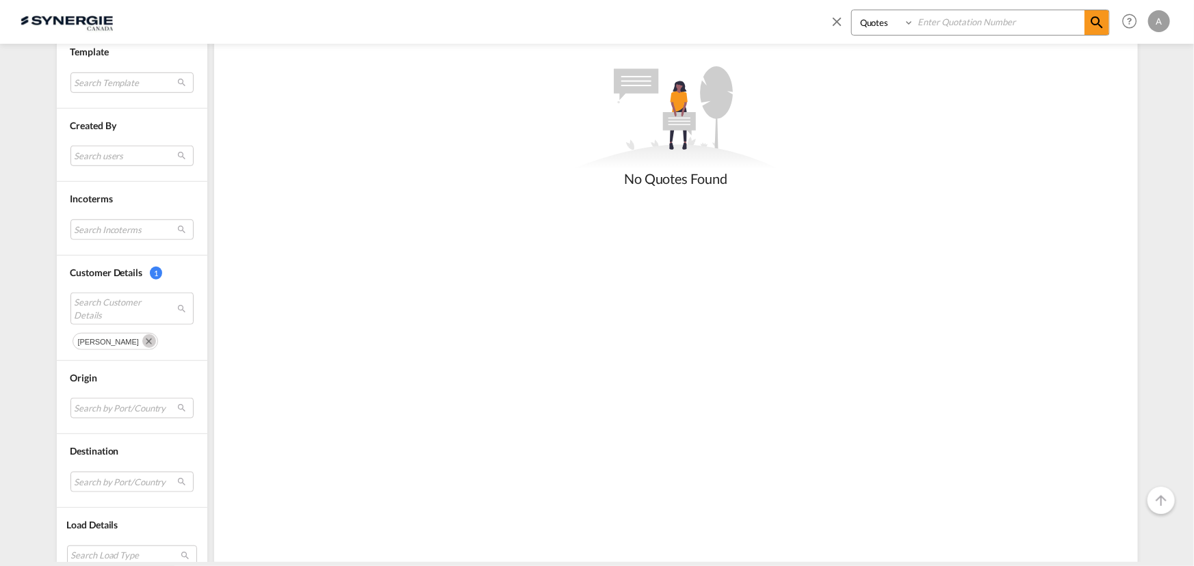
click at [142, 341] on md-icon "Remove" at bounding box center [149, 342] width 14 height 14
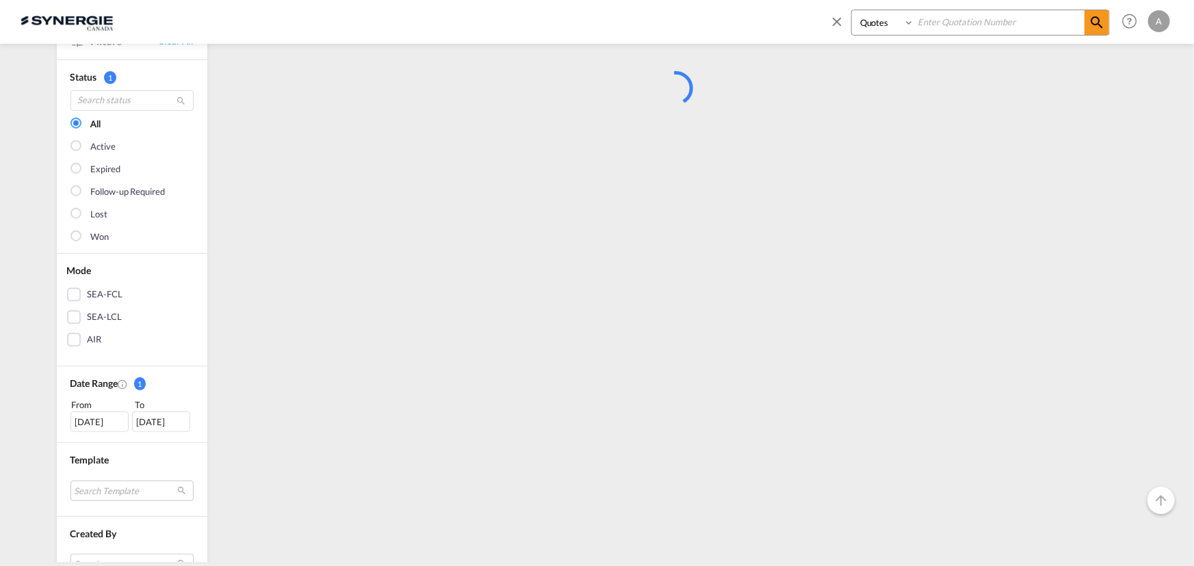
scroll to position [372, 0]
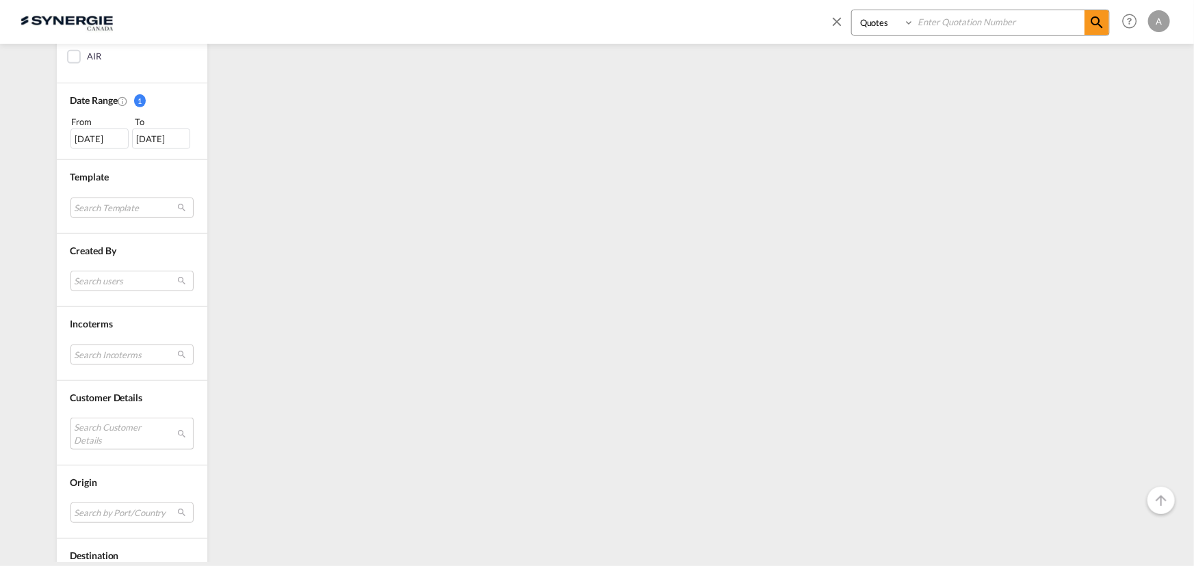
click at [98, 442] on md-select "Search Customer Details" at bounding box center [131, 433] width 123 height 31
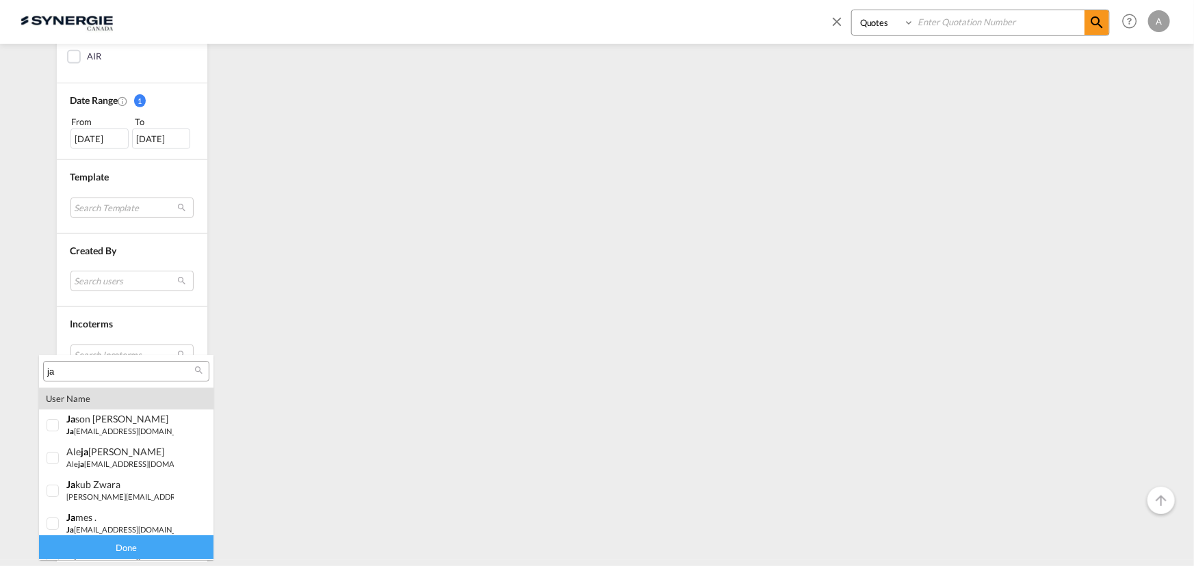
click at [95, 369] on input "ja" at bounding box center [120, 372] width 147 height 12
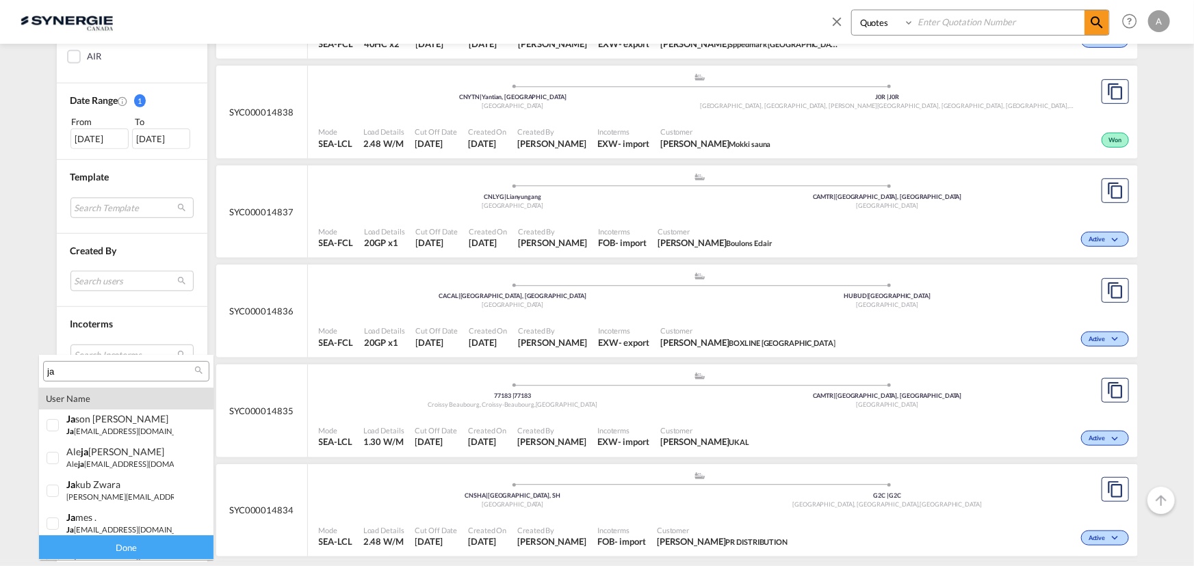
paste input "hmorin30@gmail.com"
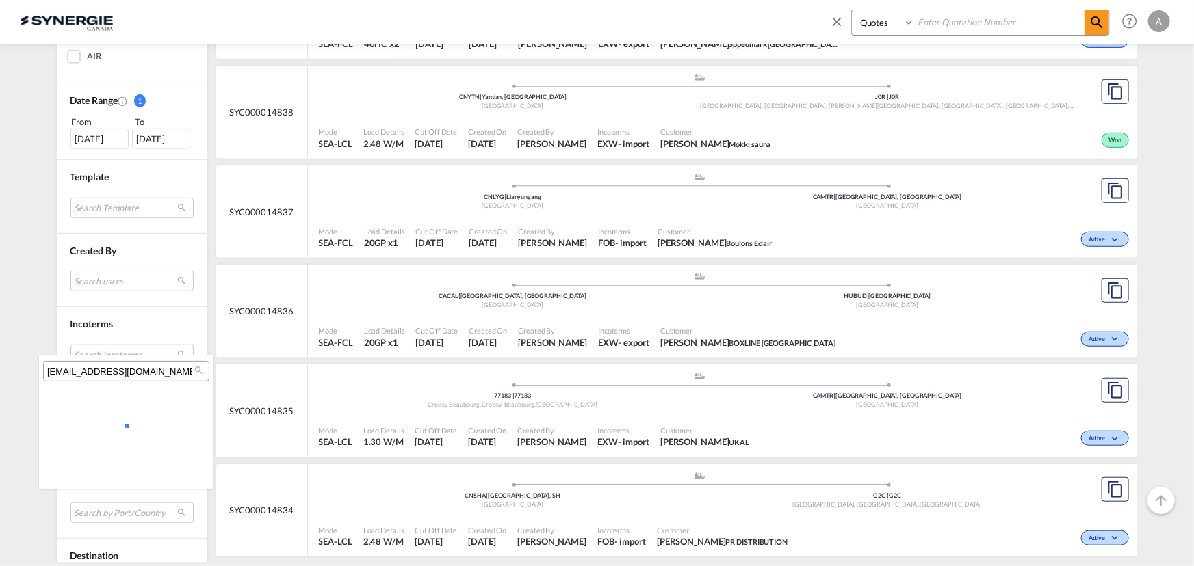
scroll to position [0, 0]
type input "jhmorin30@gmail.com"
click at [31, 264] on md-backdrop at bounding box center [597, 283] width 1194 height 566
click at [97, 441] on md-select "Search Customer Details" at bounding box center [131, 433] width 123 height 31
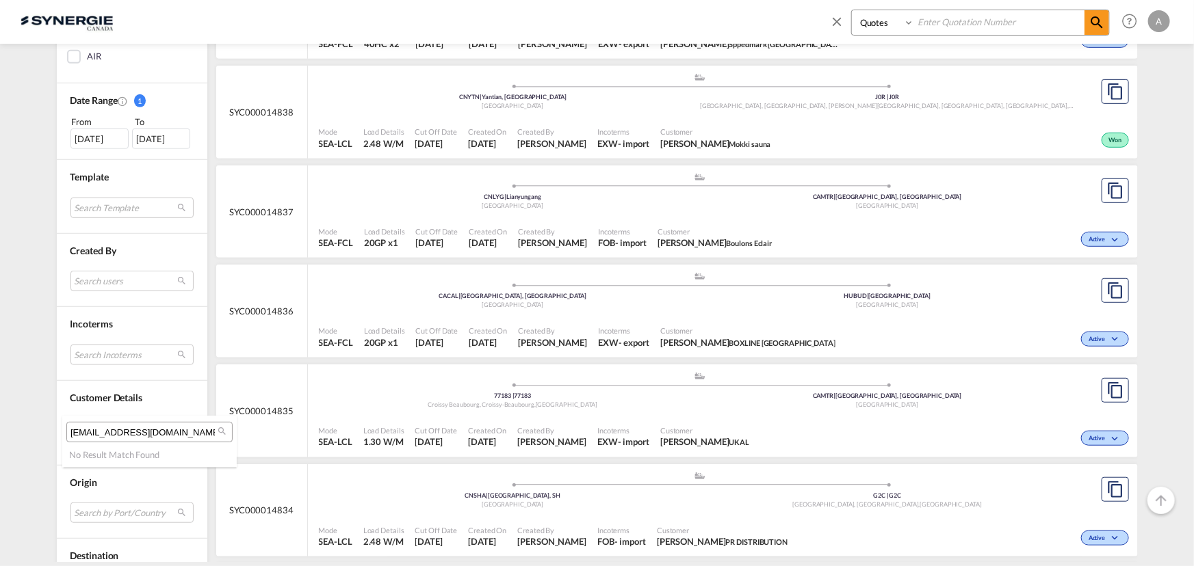
click at [161, 430] on input "jhmorin30@gmail.com" at bounding box center [143, 433] width 147 height 12
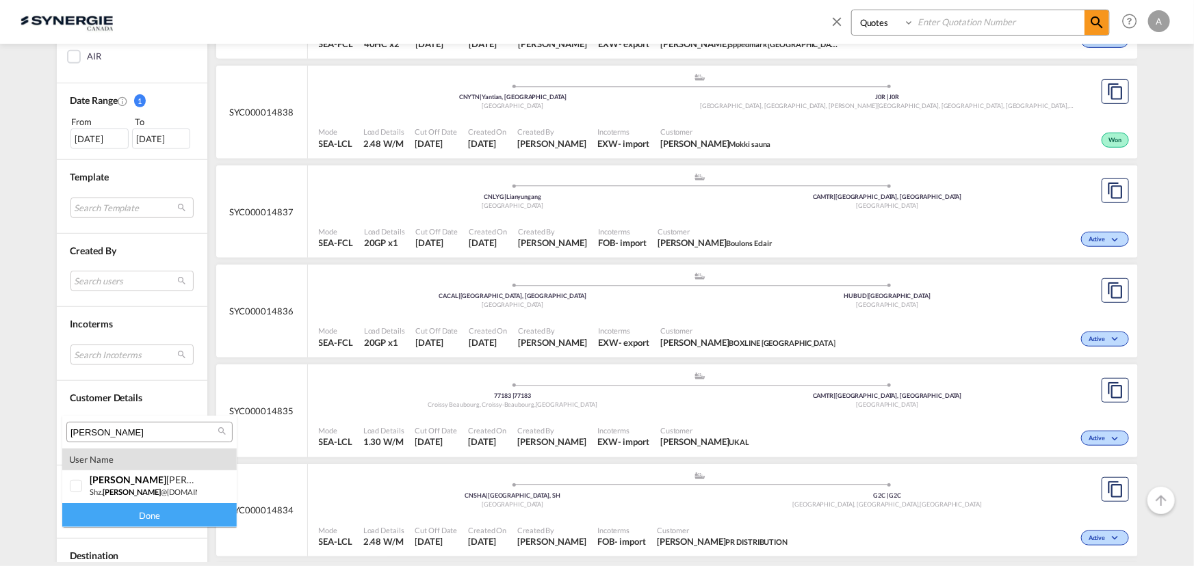
type input "jackie"
click at [48, 285] on md-backdrop at bounding box center [597, 283] width 1194 height 566
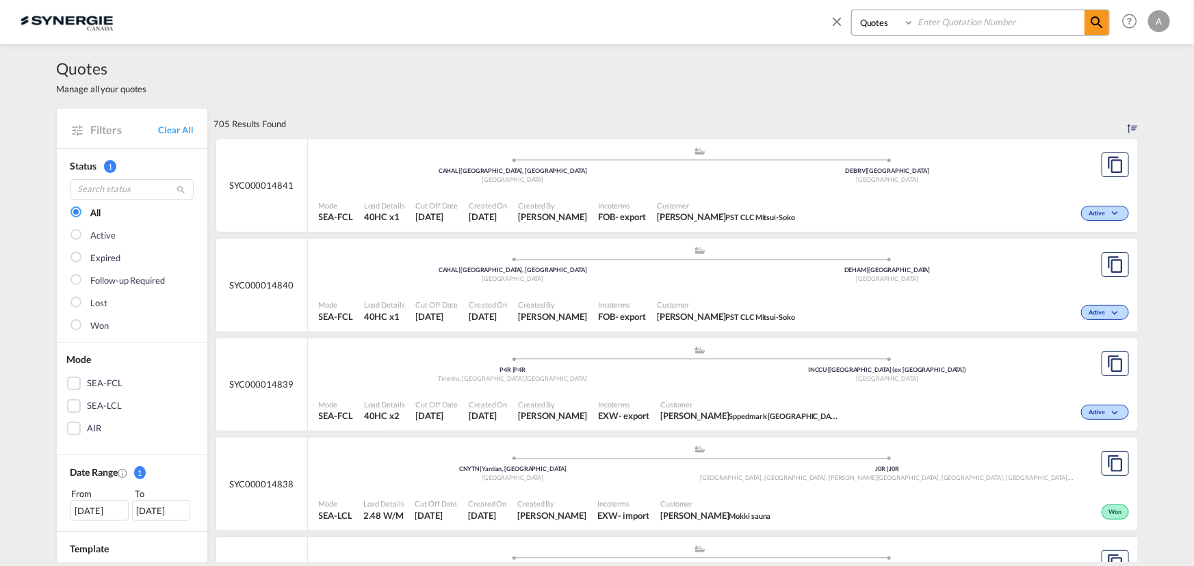
click at [842, 21] on md-icon "icon-close" at bounding box center [836, 21] width 15 height 15
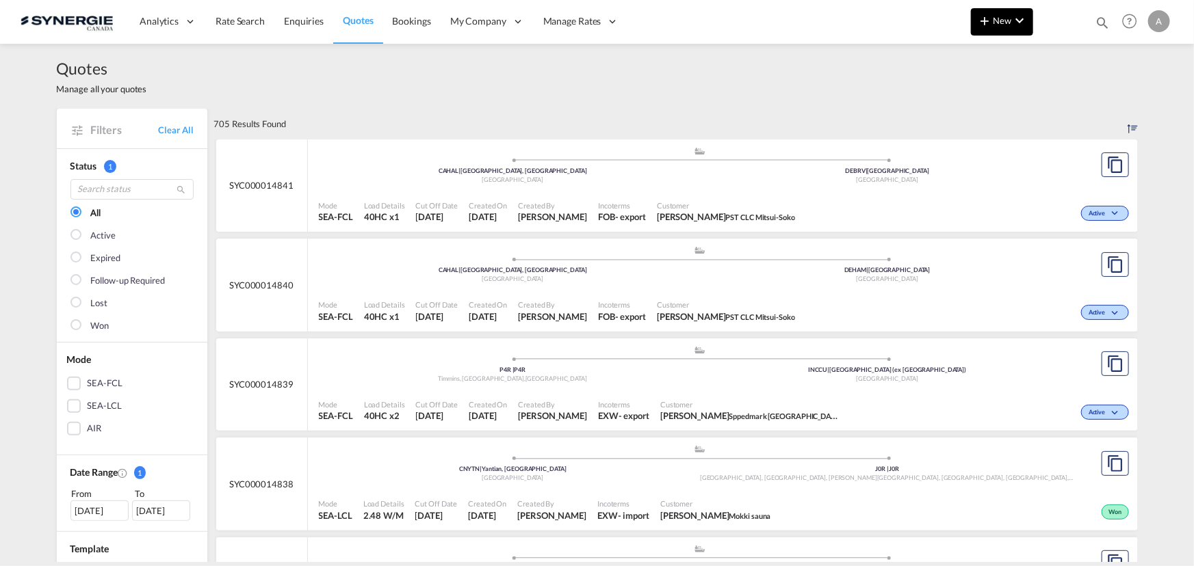
click at [990, 23] on md-icon "icon-plus 400-fg" at bounding box center [984, 20] width 16 height 16
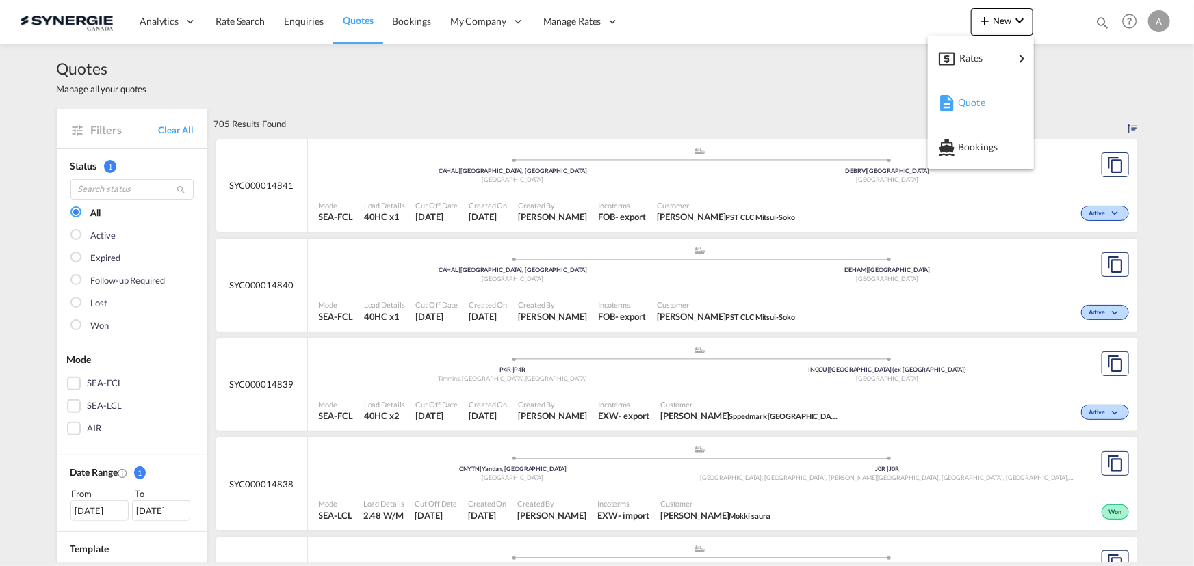
click at [971, 106] on span "Quote" at bounding box center [965, 102] width 15 height 27
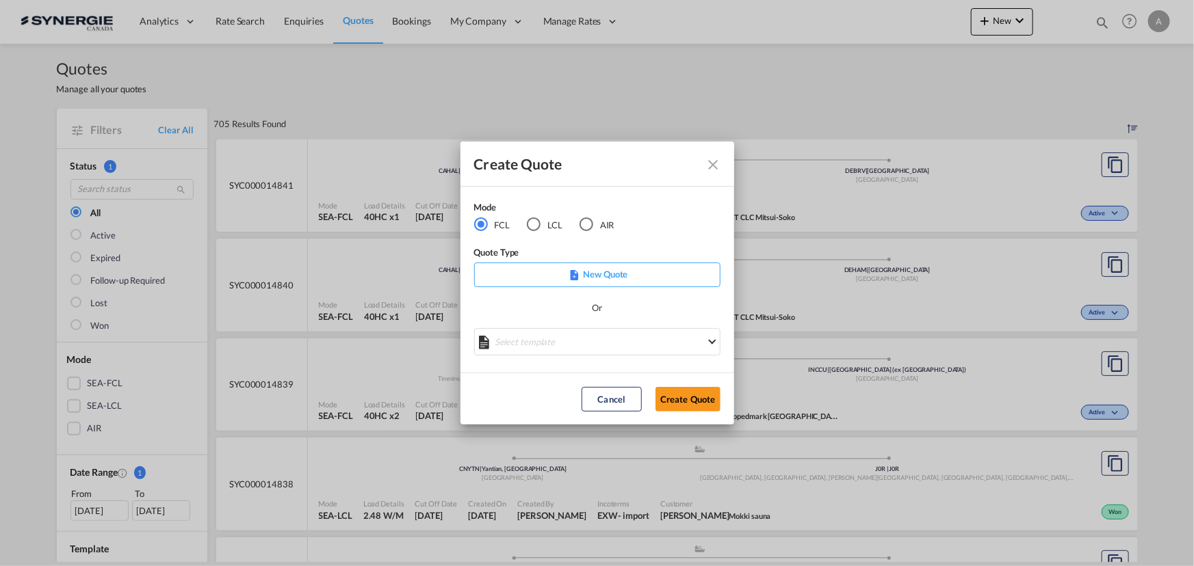
click at [538, 229] on div "LCL" at bounding box center [534, 225] width 14 height 14
click at [548, 345] on md-select "Select template New DAP Import LCL Karen Mercier | 09 Jul 2025 BRAZIL LCL EXPOR…" at bounding box center [597, 341] width 246 height 27
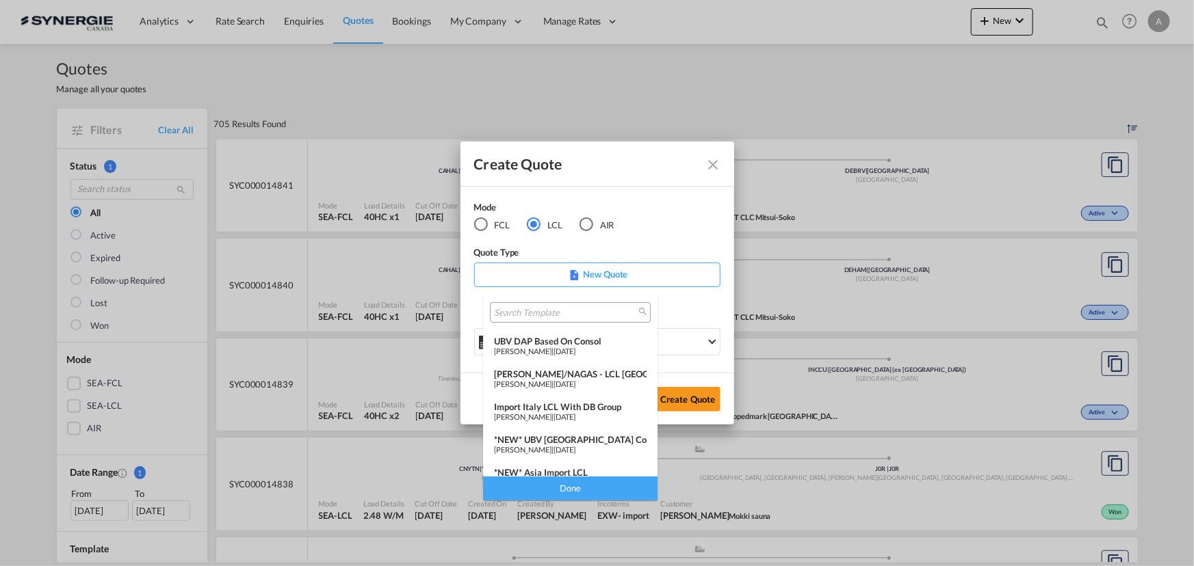
scroll to position [124, 0]
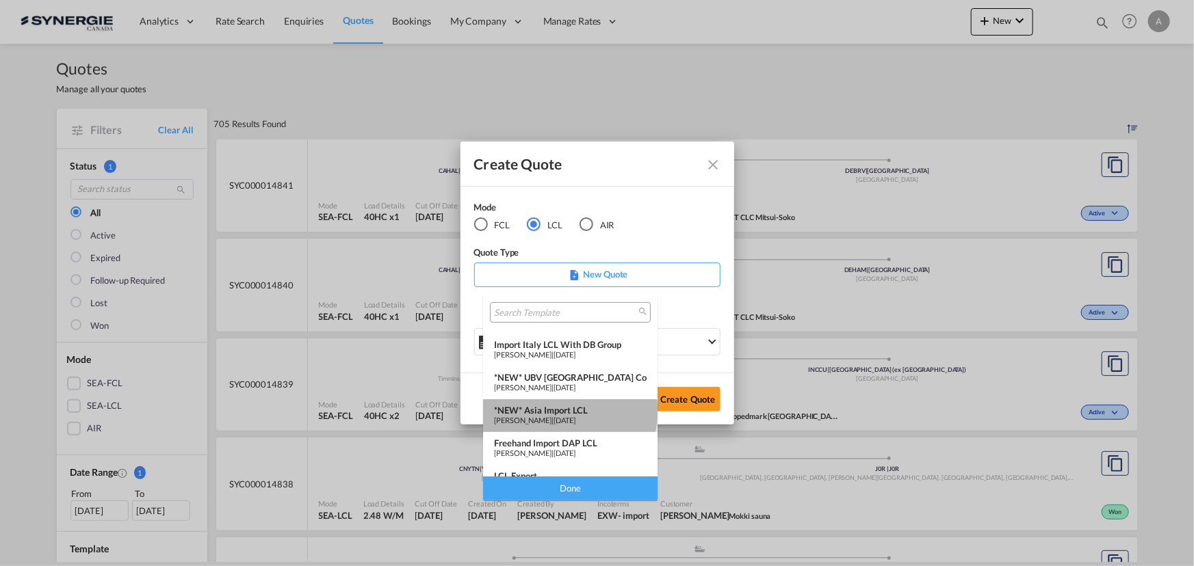
click at [569, 411] on div "*NEW* Asia Import LCL" at bounding box center [570, 410] width 153 height 11
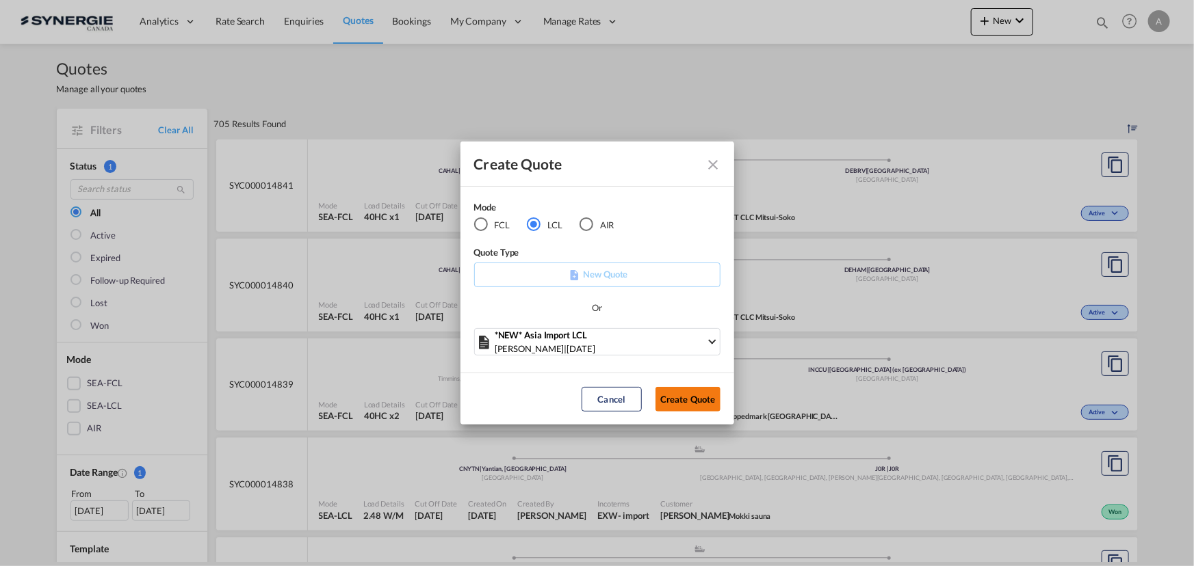
click at [705, 403] on button "Create Quote" at bounding box center [687, 399] width 65 height 25
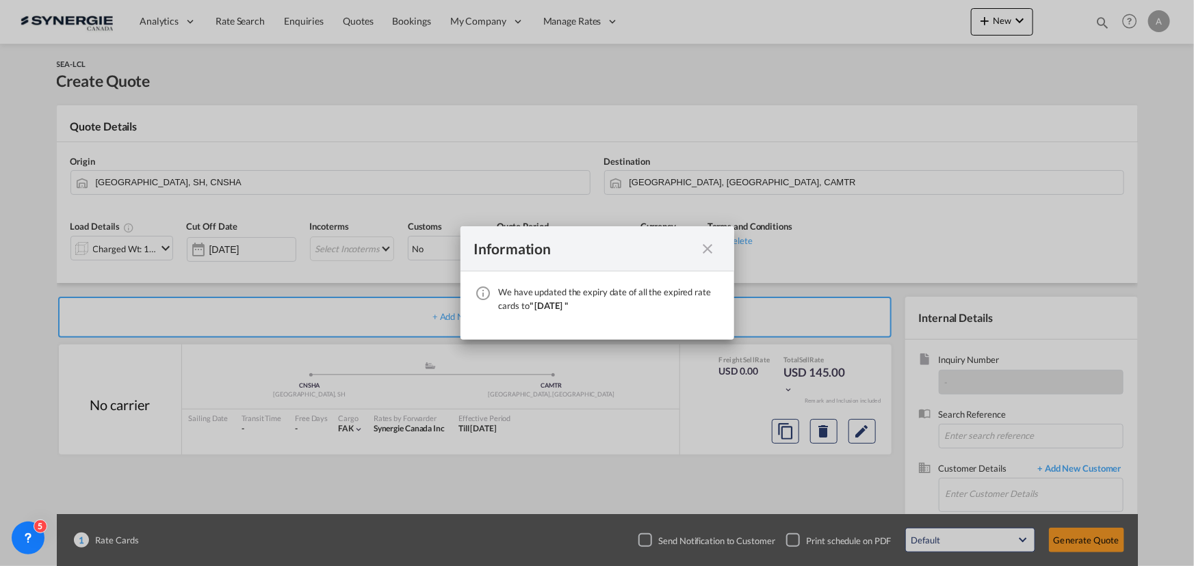
click at [705, 250] on md-icon "icon-close fg-AAA8AD cursor" at bounding box center [708, 249] width 16 height 16
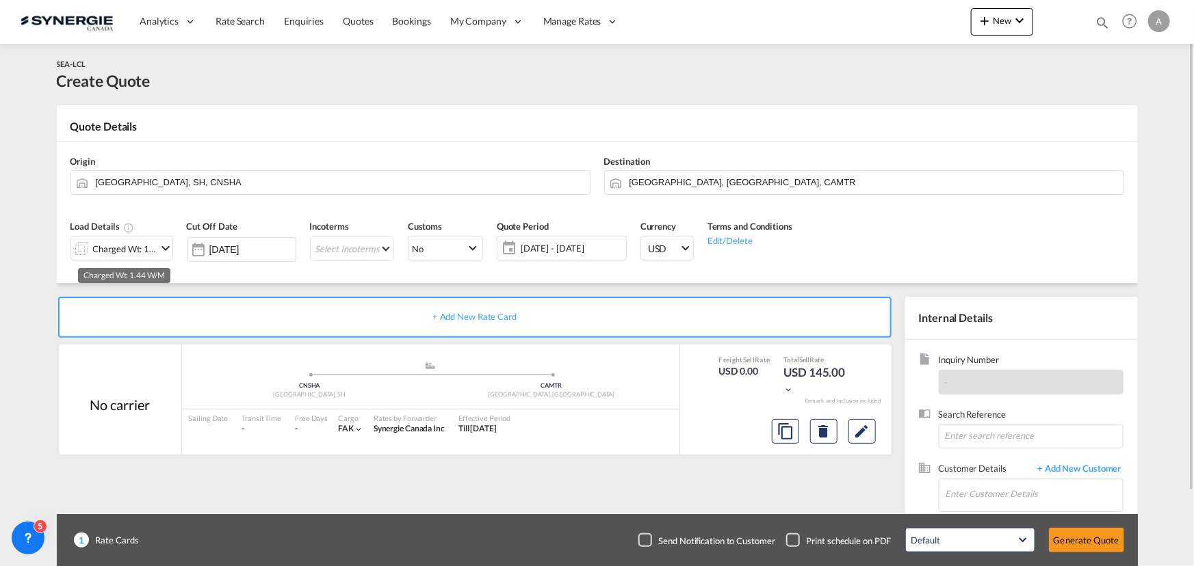
click at [128, 248] on div "Charged Wt: 1.44 W/M" at bounding box center [125, 248] width 64 height 19
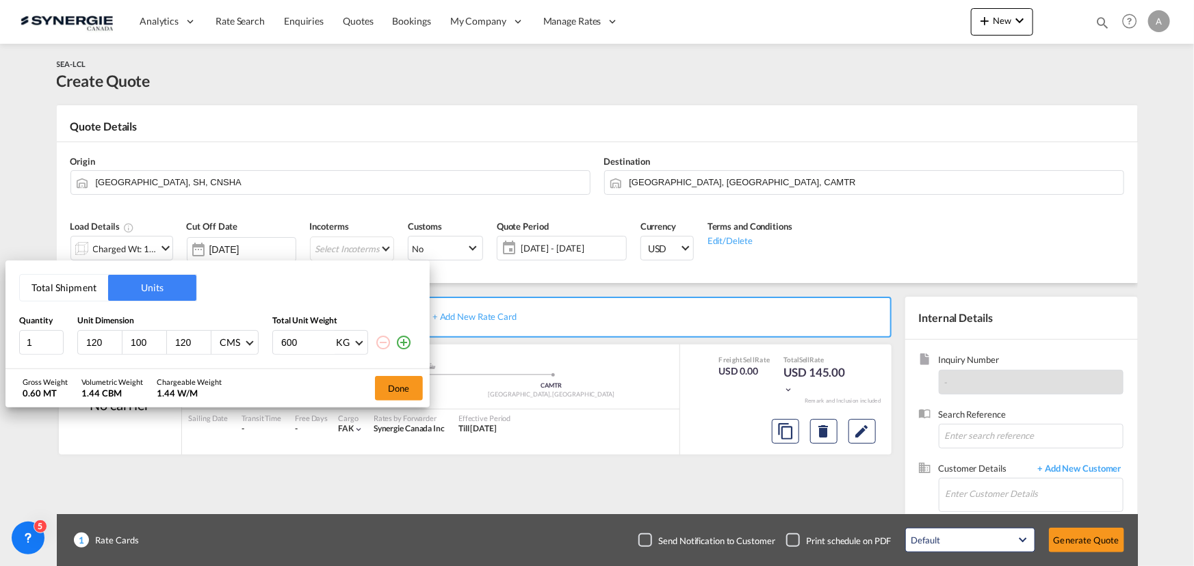
click at [67, 290] on button "Total Shipment" at bounding box center [64, 288] width 88 height 26
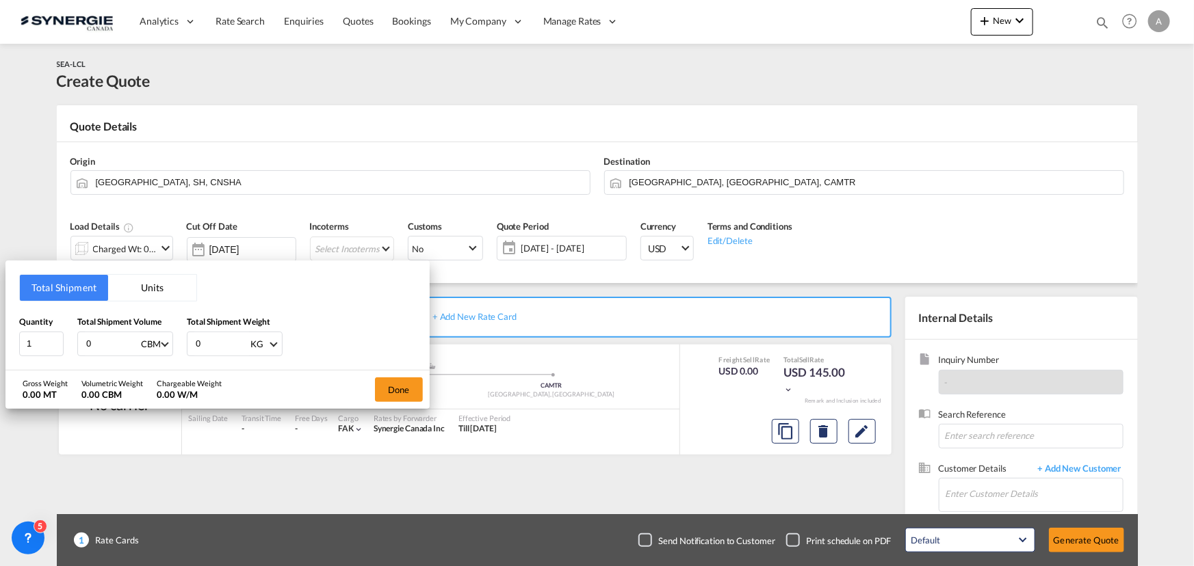
drag, startPoint x: 115, startPoint y: 341, endPoint x: -88, endPoint y: 324, distance: 203.9
click at [0, 324] on html "Analytics Reports Dashboard Rate Search Enquiries Quotes" at bounding box center [597, 283] width 1194 height 566
type input "5"
type input "1500"
click at [384, 391] on button "Done" at bounding box center [399, 390] width 48 height 25
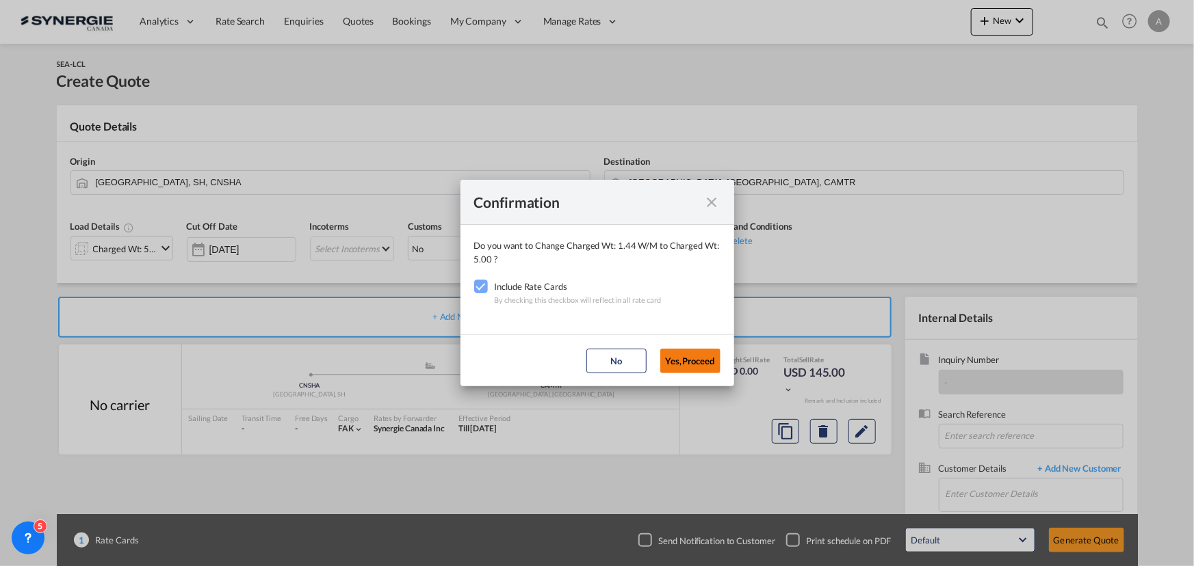
click at [675, 358] on button "Yes,Proceed" at bounding box center [690, 361] width 60 height 25
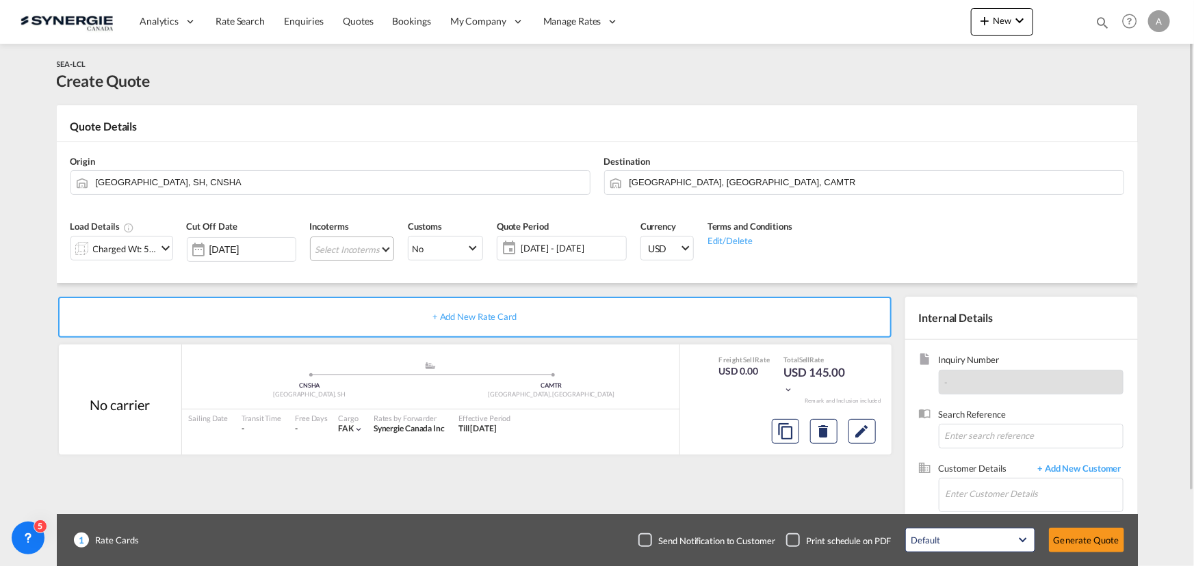
click at [347, 248] on md-select "Select Incoterms CIF - import Cost,Insurance and Freight CIP - import Carriage …" at bounding box center [352, 249] width 84 height 25
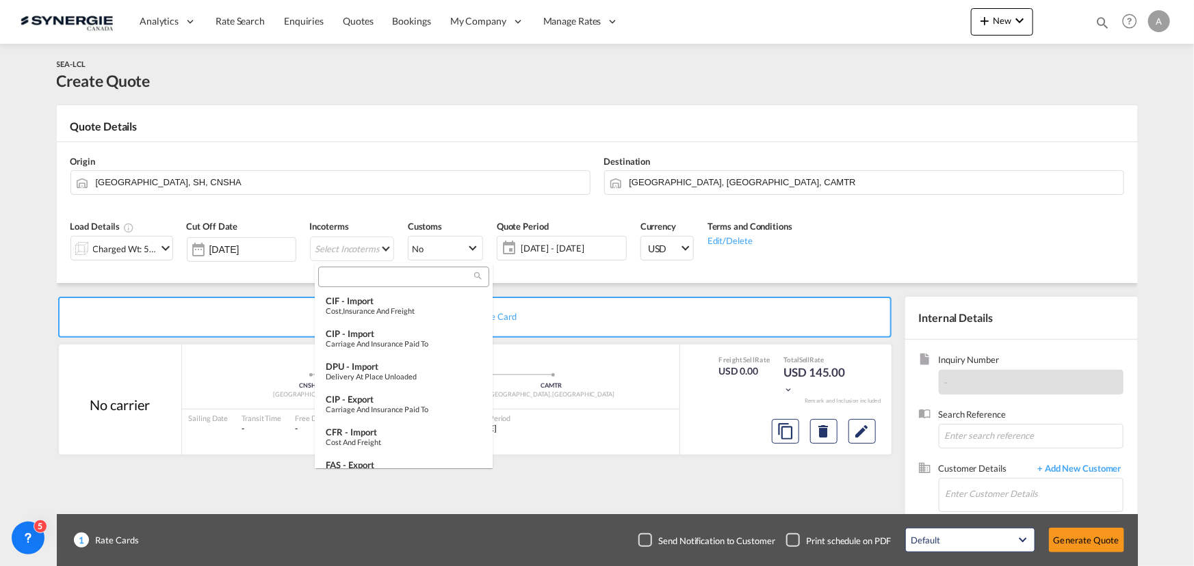
click at [350, 278] on input "search" at bounding box center [398, 277] width 152 height 12
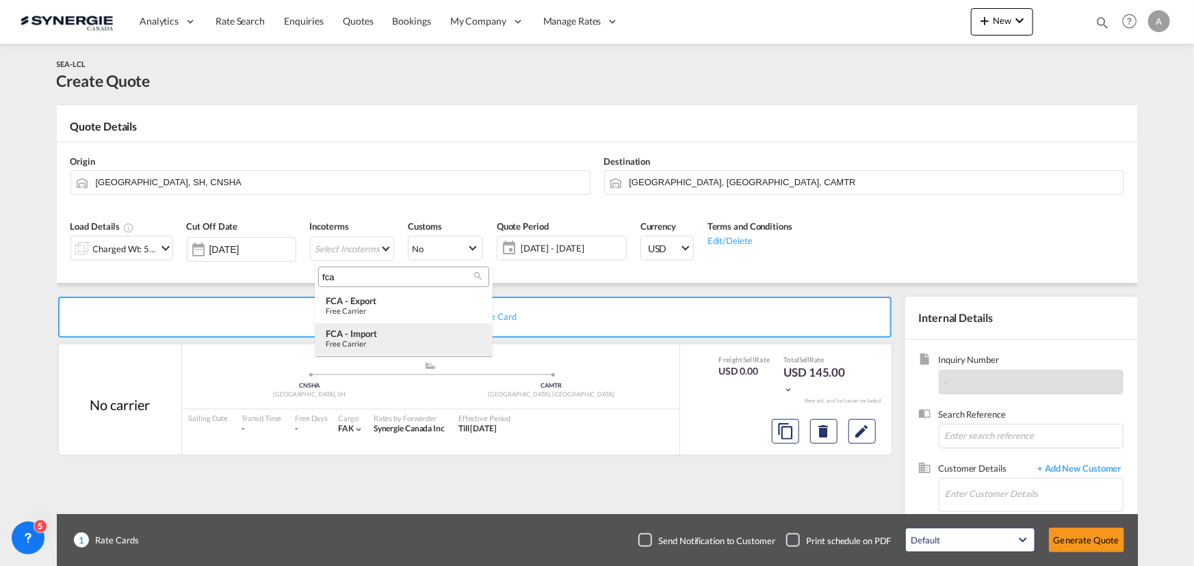
type input "fca"
click at [385, 332] on div "FCA - import" at bounding box center [404, 333] width 156 height 11
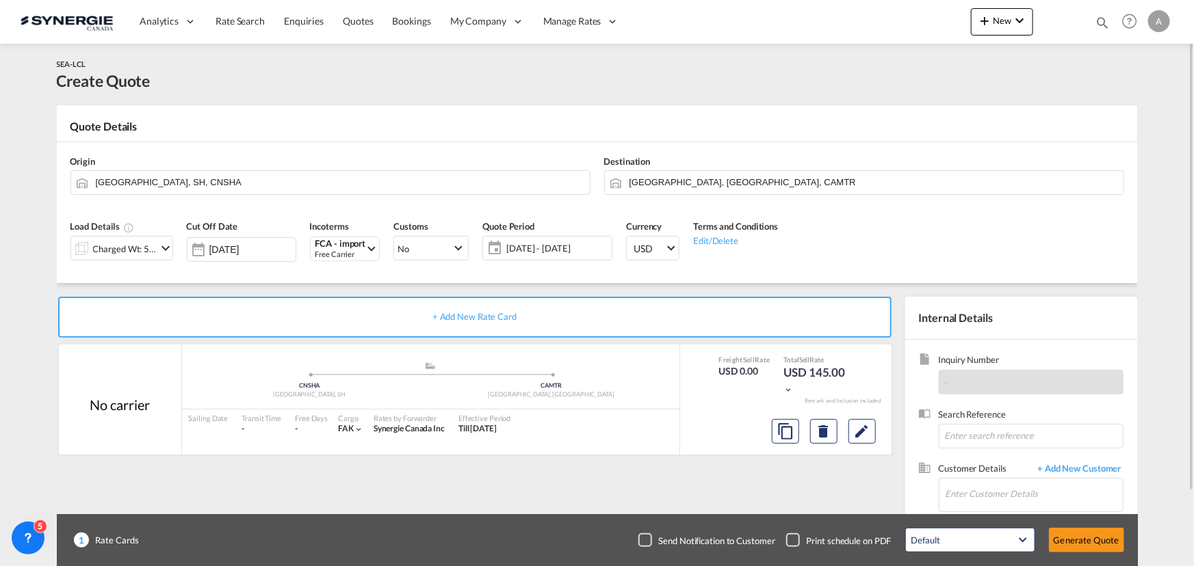
click at [558, 253] on span "[DATE] - [DATE]" at bounding box center [557, 248] width 102 height 12
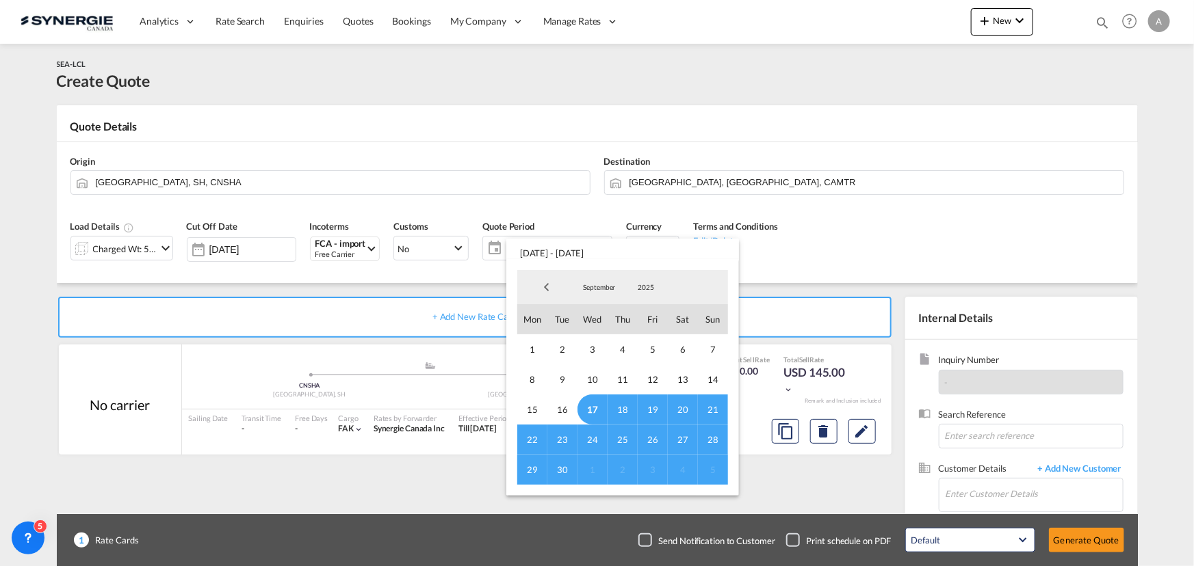
click at [586, 409] on span "17" at bounding box center [592, 410] width 30 height 30
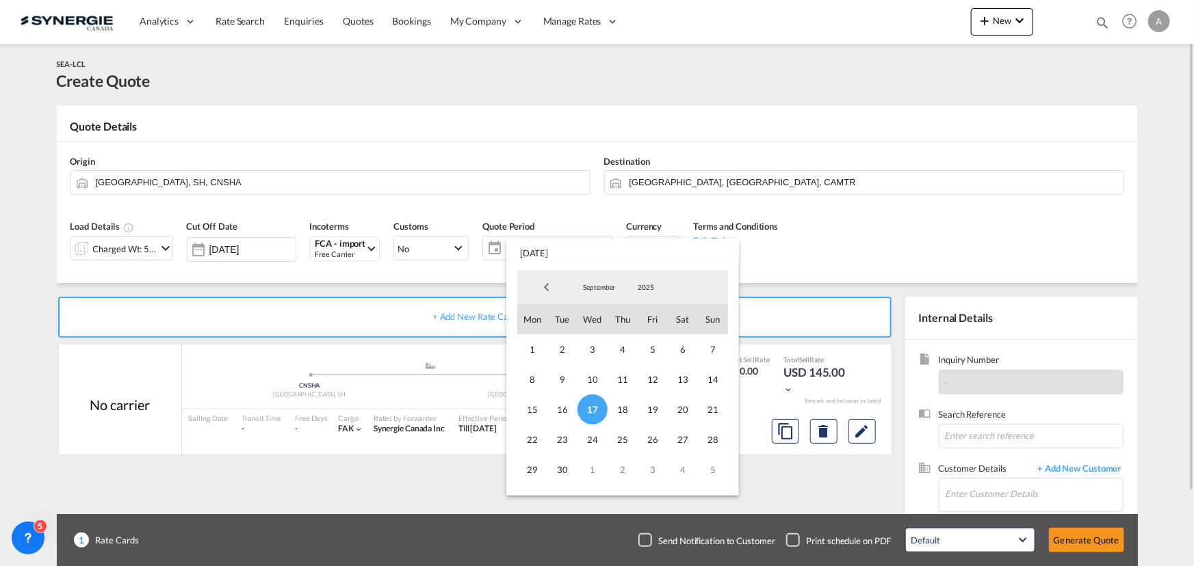
drag, startPoint x: 558, startPoint y: 469, endPoint x: 742, endPoint y: 455, distance: 184.5
click at [558, 469] on span "30" at bounding box center [562, 470] width 30 height 30
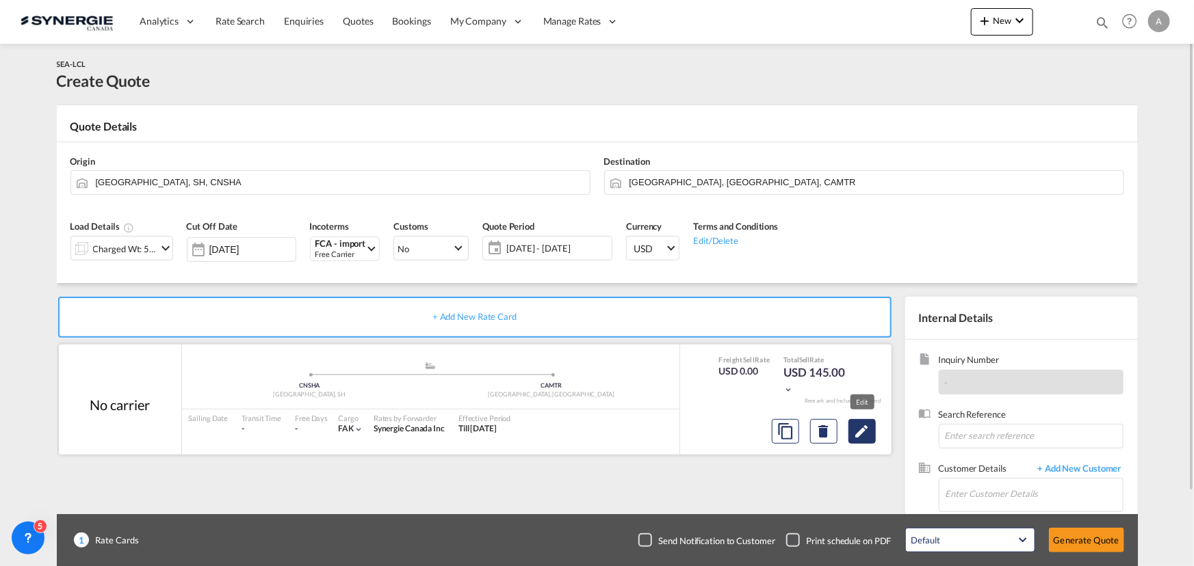
click at [855, 429] on md-icon "Edit" at bounding box center [862, 431] width 16 height 16
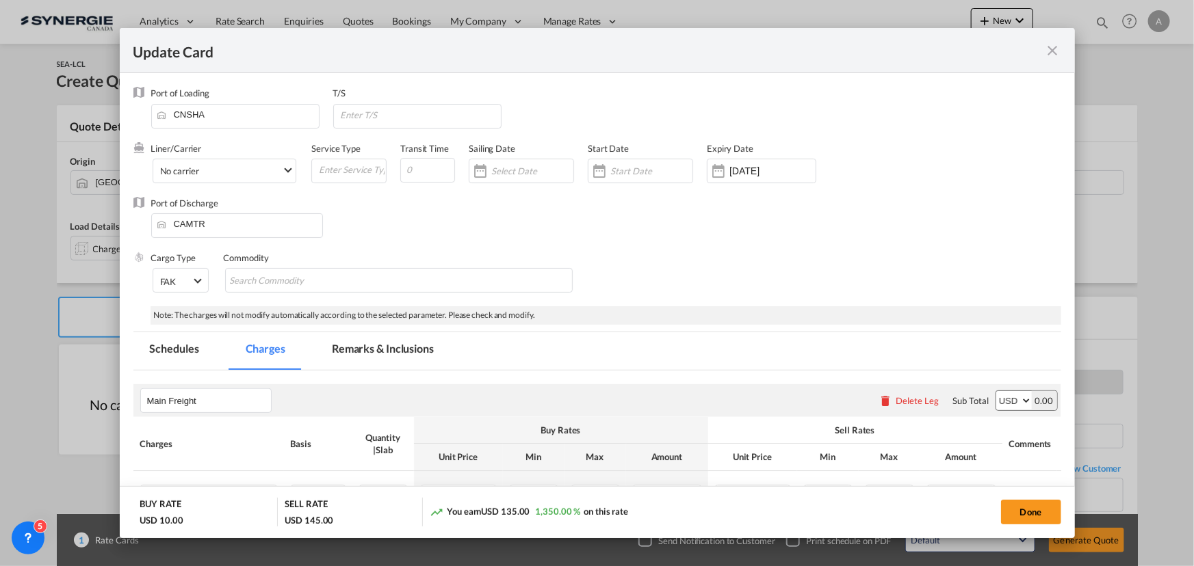
scroll to position [248, 0]
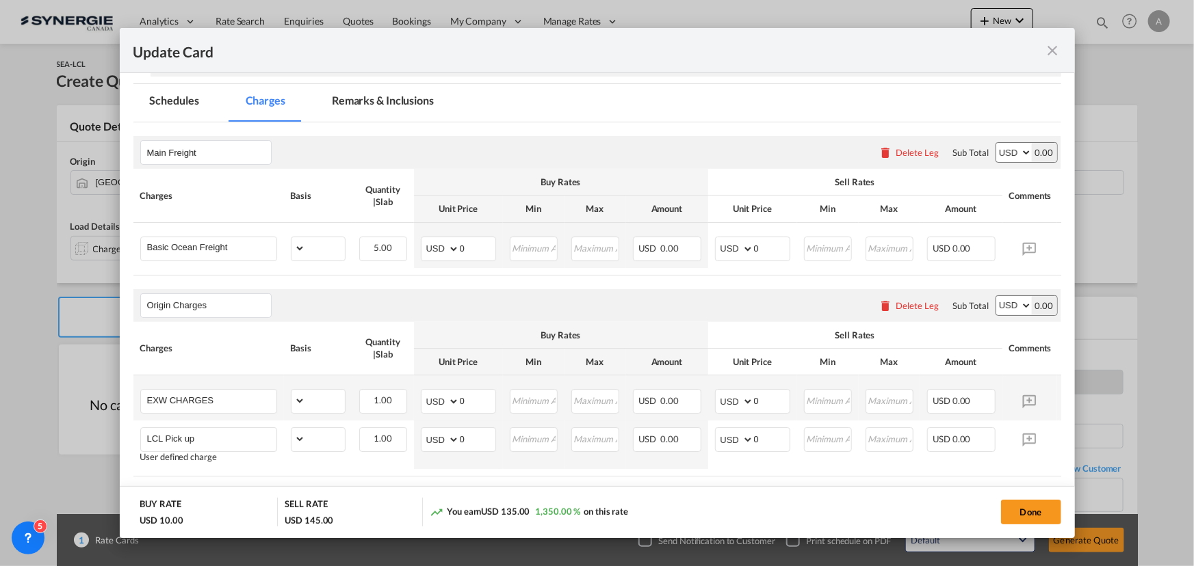
select select "per_w/m"
select select "flat"
select select "per_hbl"
select select "per_w/m"
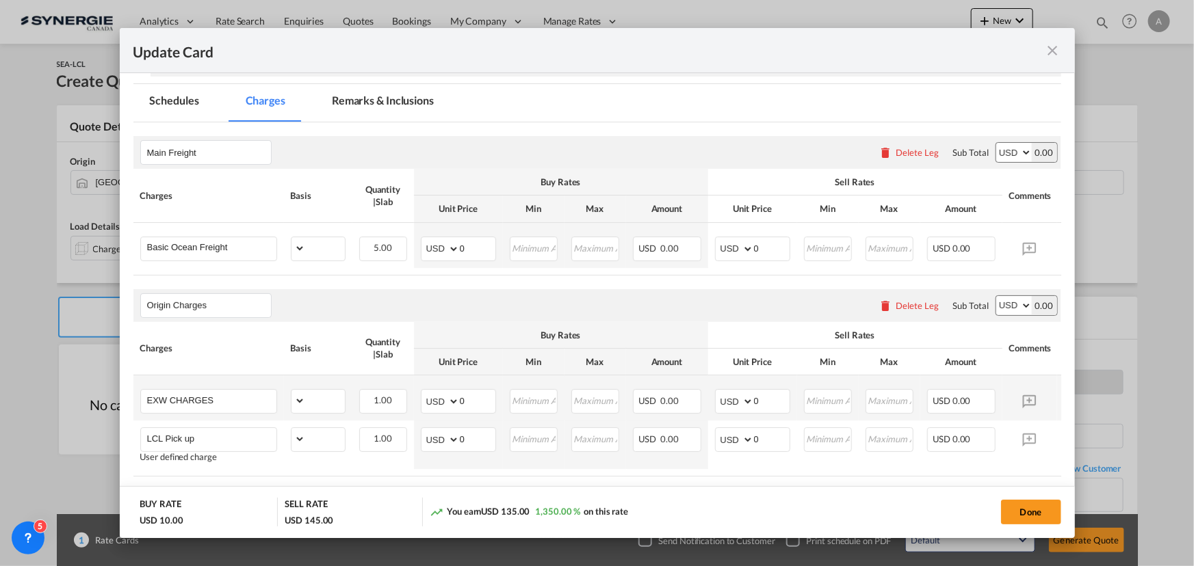
select select "per_bl"
select select "flat"
select select "per_bl"
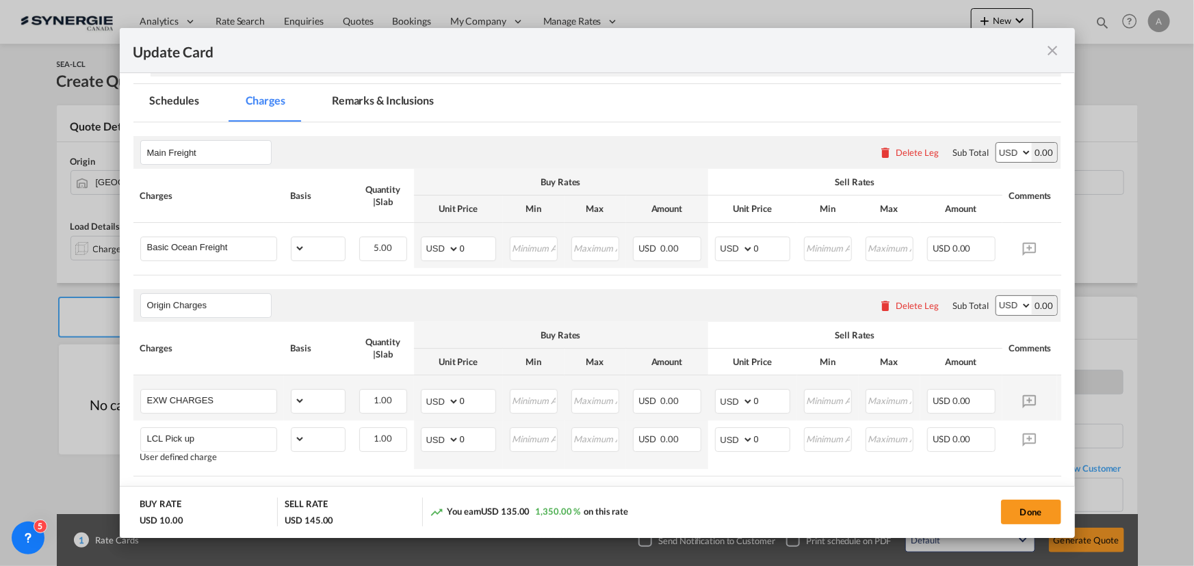
select select "per_bl"
select select "per_shipment"
drag, startPoint x: 472, startPoint y: 248, endPoint x: 341, endPoint y: 239, distance: 130.9
click at [350, 242] on tr "Basic Ocean Freight Please Enter Already Exists gross_weight volumetric_weight …" at bounding box center [617, 245] width 969 height 45
type input "64"
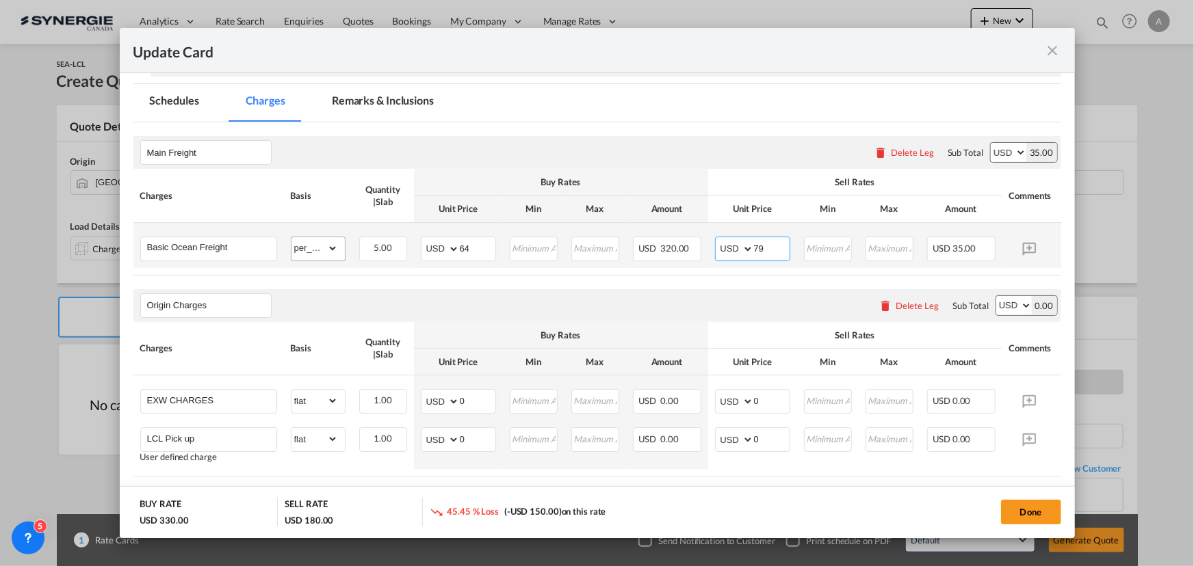
type input "79"
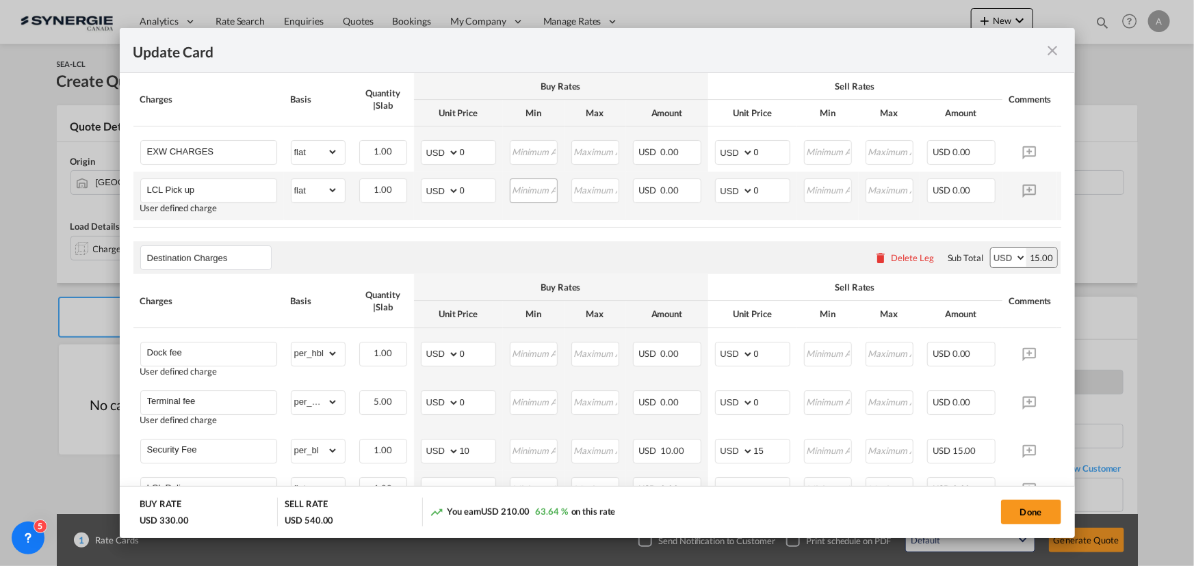
scroll to position [373, 0]
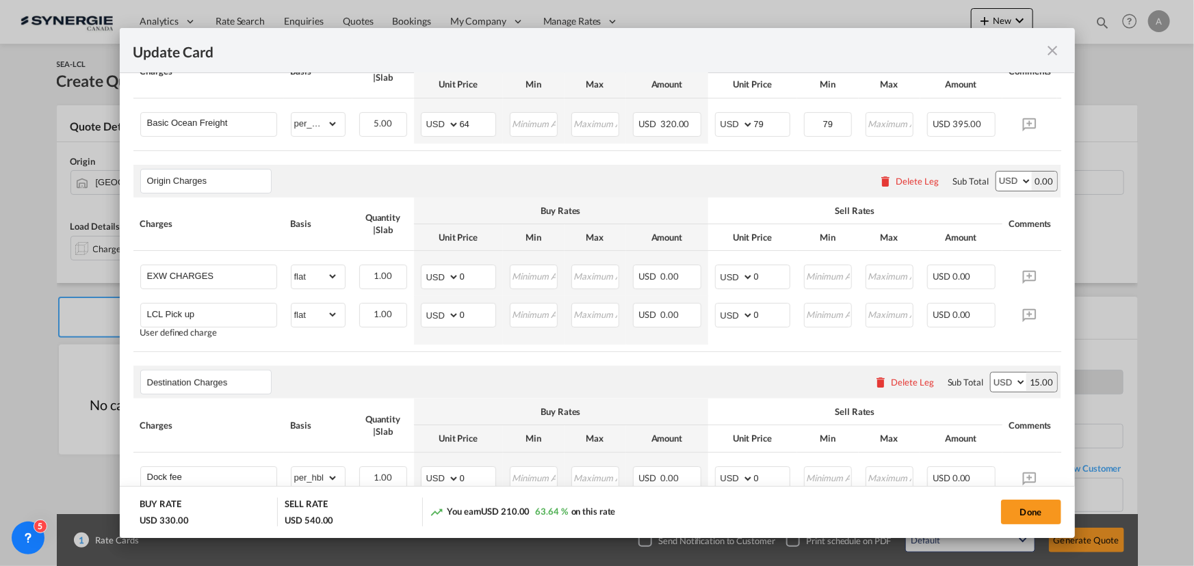
click at [978, 352] on table "Charges Basis Quantity | Slab Buy Rates Sell Rates Comments Action Unit Price M…" at bounding box center [617, 275] width 969 height 155
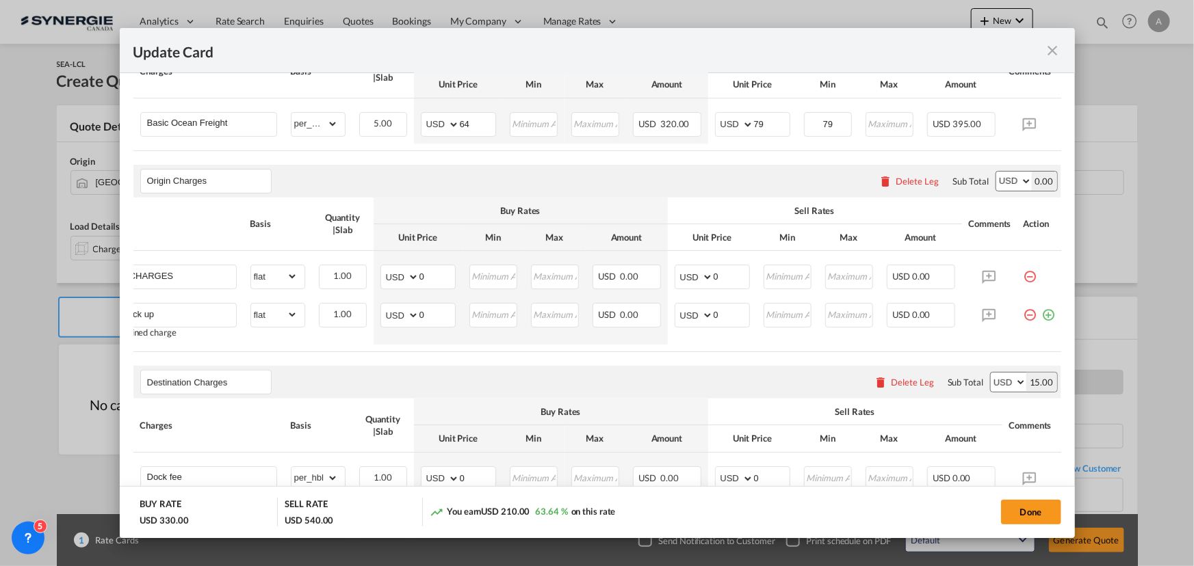
scroll to position [0, 48]
click at [1024, 316] on md-icon "icon-minus-circle-outline red-400-fg pt-7" at bounding box center [1029, 310] width 14 height 14
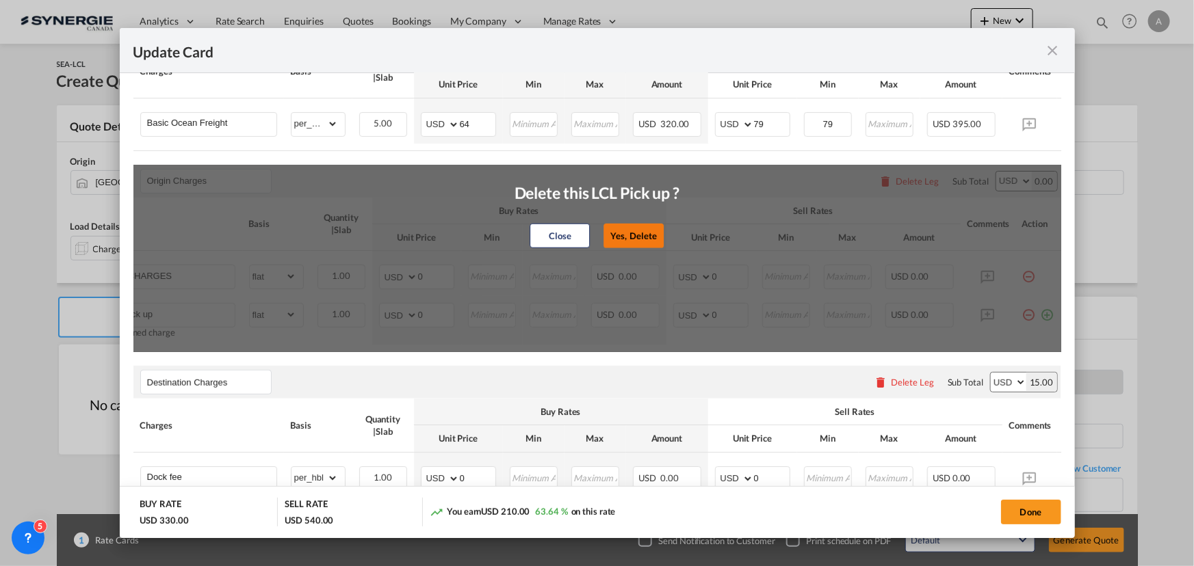
click at [649, 242] on button "Yes, Delete" at bounding box center [633, 236] width 60 height 25
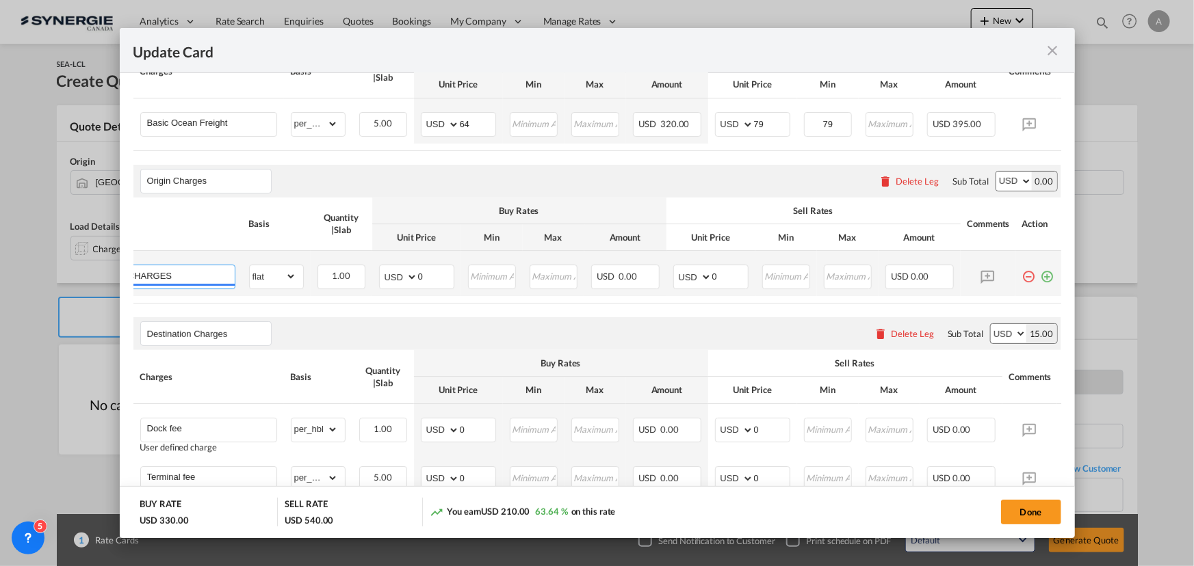
click at [173, 281] on input "EXW CHARGES" at bounding box center [169, 275] width 129 height 21
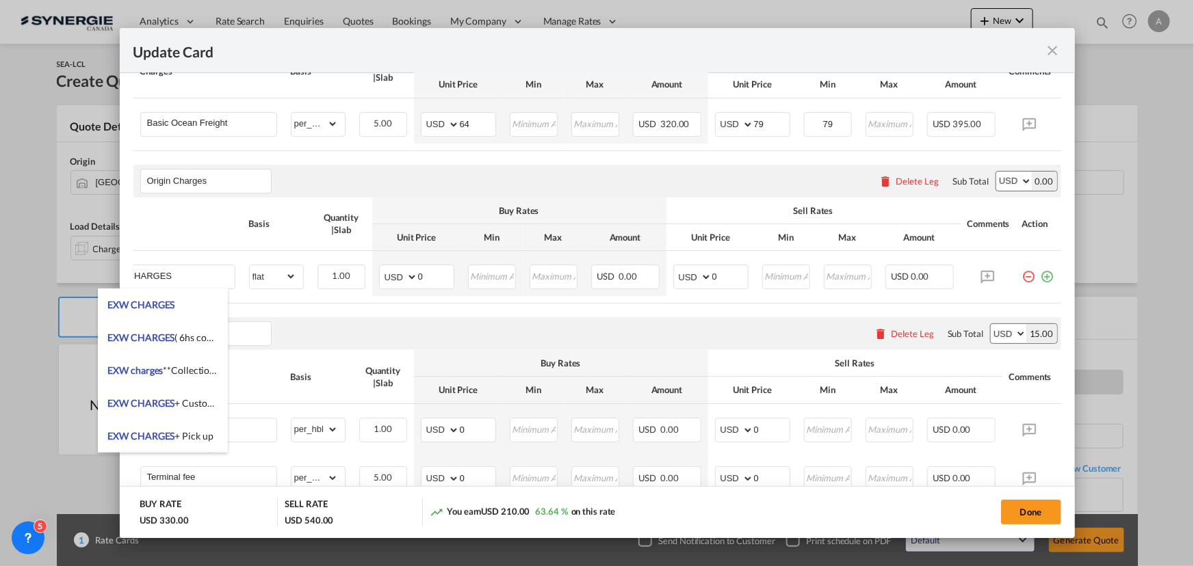
scroll to position [0, 0]
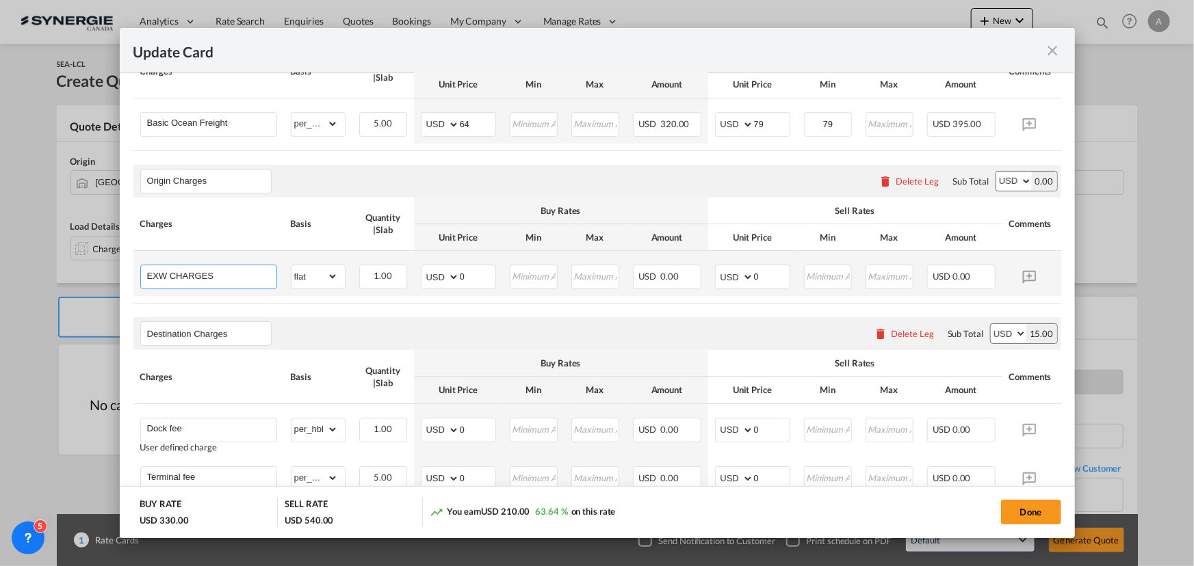
click at [153, 276] on input "EXW CHARGES" at bounding box center [211, 275] width 129 height 21
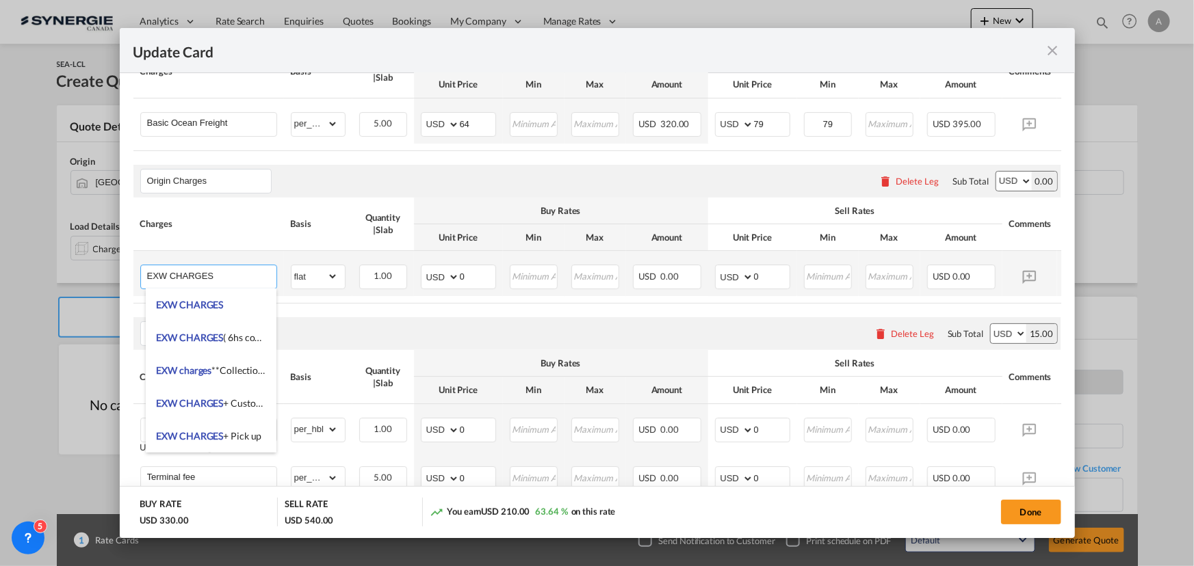
click at [153, 276] on input "EXW CHARGES" at bounding box center [211, 275] width 129 height 21
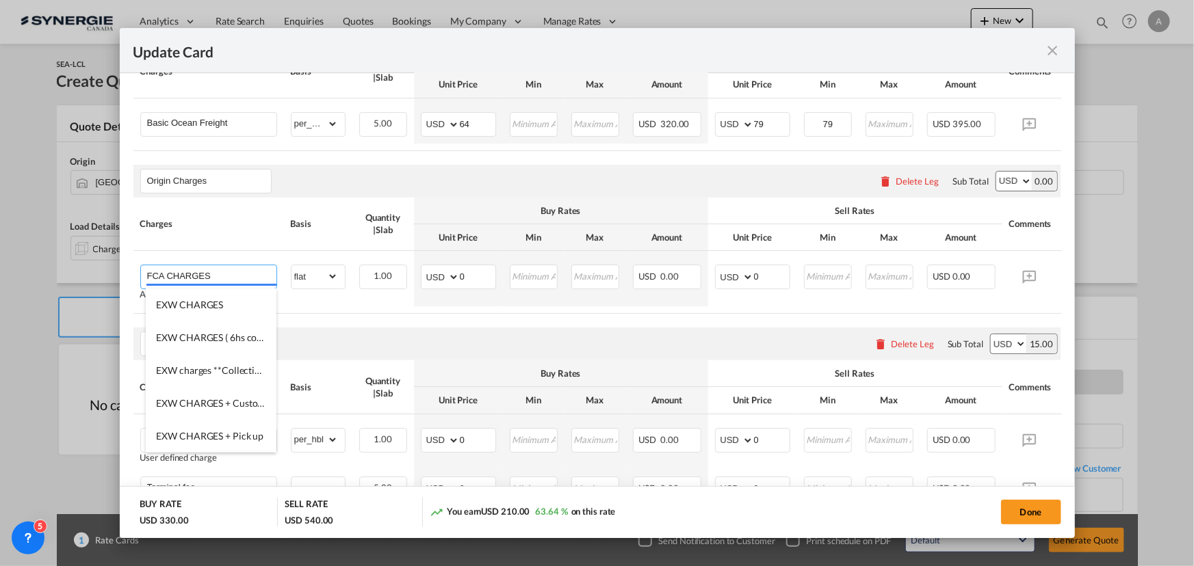
type input "FCA CHARGES"
click at [495, 313] on table "Charges Basis Quantity | Slab Buy Rates Sell Rates Comments Action Unit Price M…" at bounding box center [617, 256] width 969 height 116
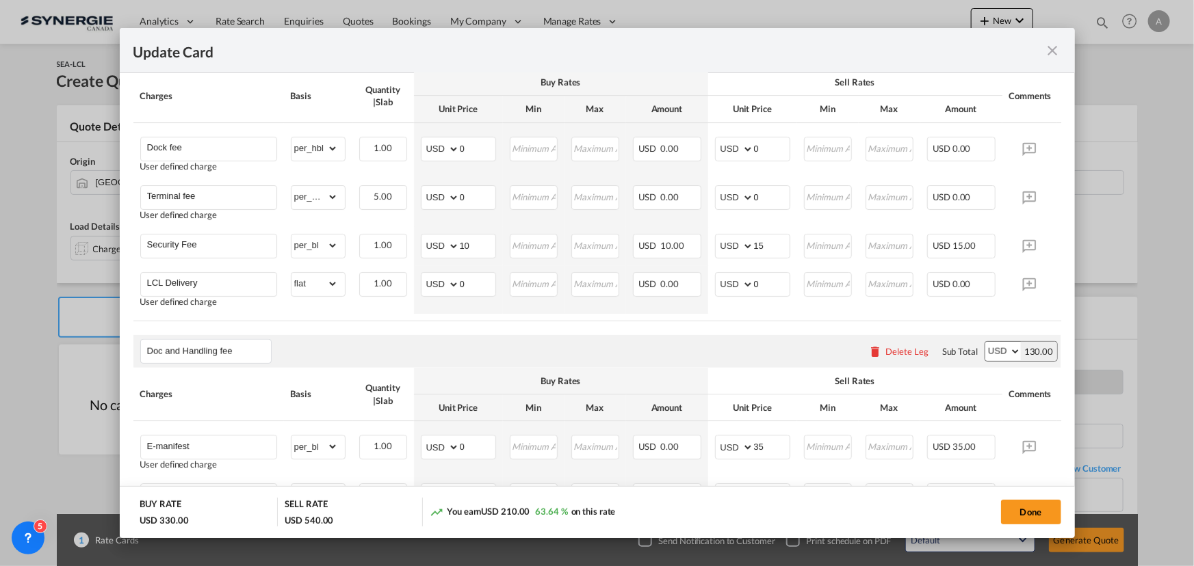
scroll to position [684, 0]
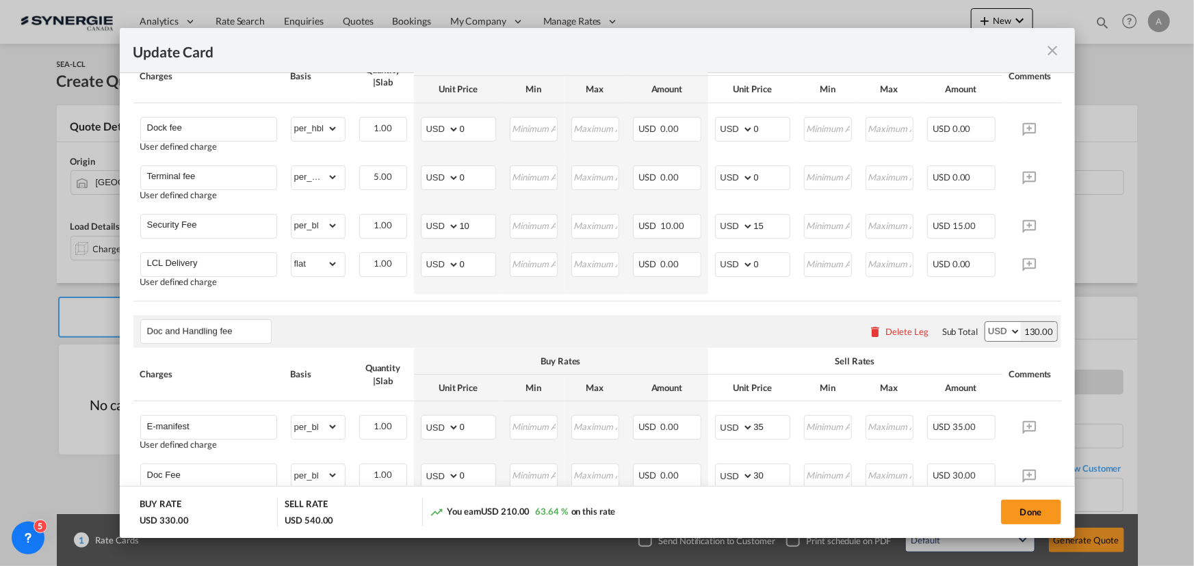
click at [1018, 512] on button "Done" at bounding box center [1031, 512] width 60 height 25
type input "16 Oct 2025"
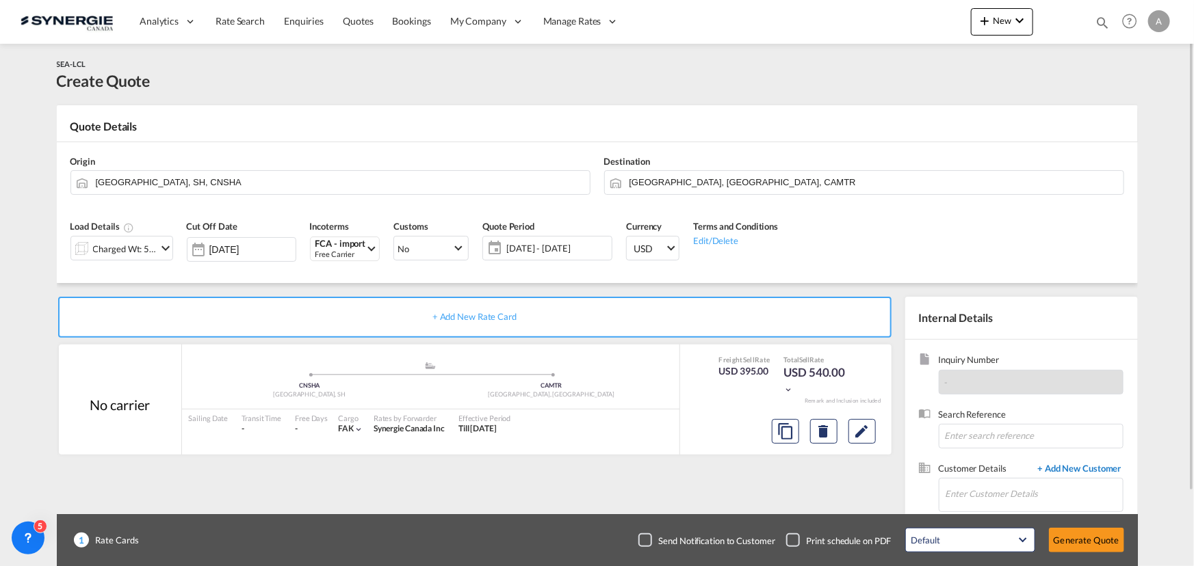
click at [1080, 467] on span "+ Add New Customer" at bounding box center [1077, 470] width 92 height 16
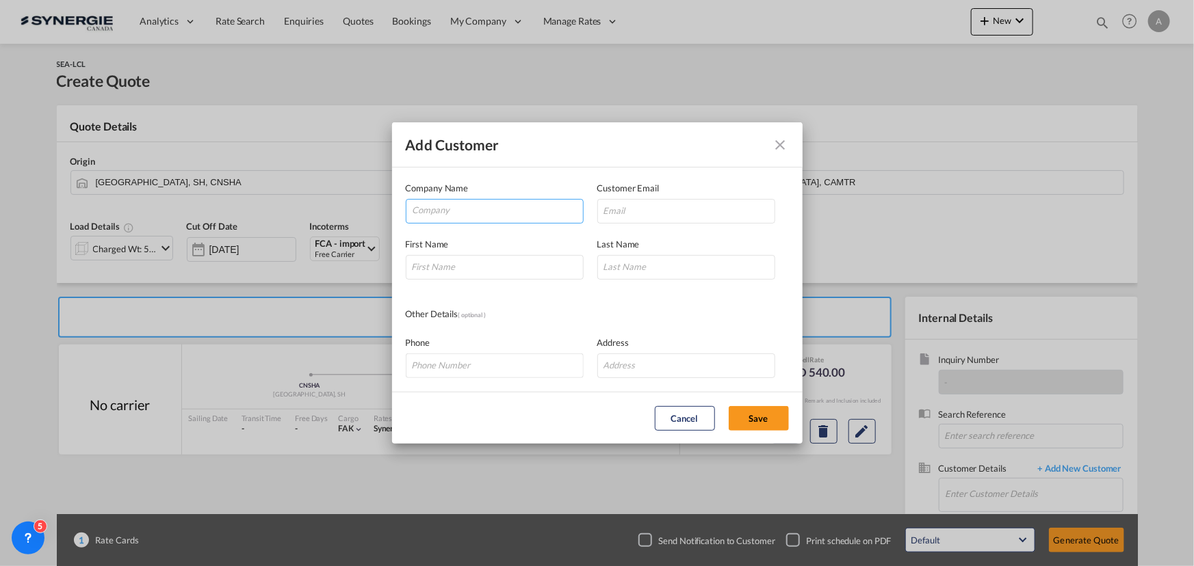
click at [482, 214] on input "Company" at bounding box center [498, 210] width 170 height 21
type input "JACKIE & CO"
paste input "jhmorin30@gmail.com"
type input "jhmorin30@gmail.com"
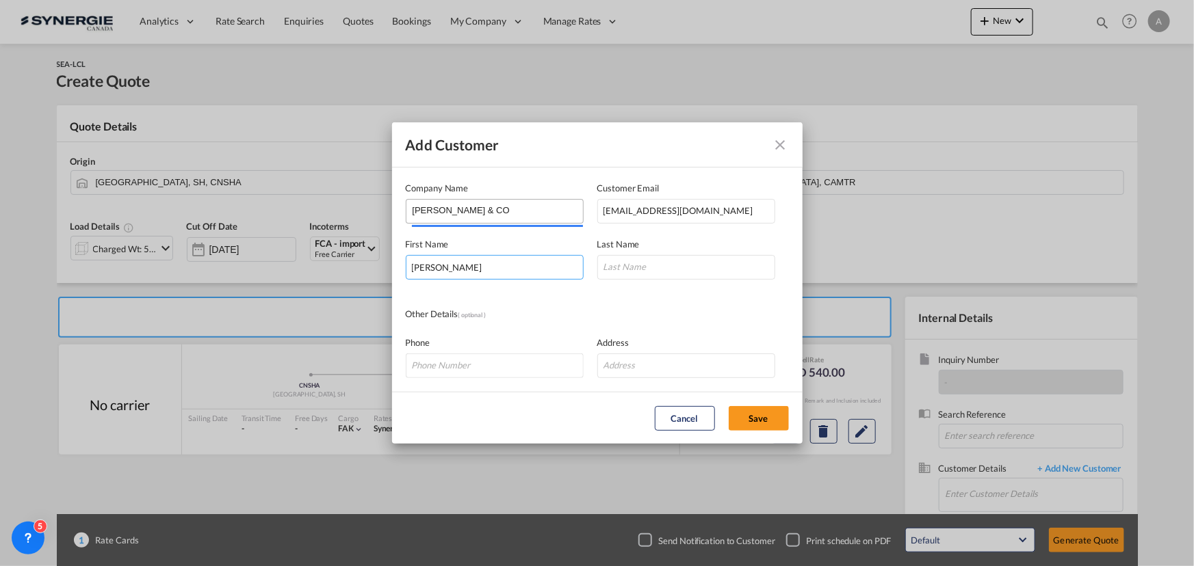
type input "JACKIE"
type input "MORIN"
click at [752, 410] on button "Save" at bounding box center [759, 418] width 60 height 25
type input "JACKIE & CO, JACKIE MORIN, jhmorin30@gmail.com"
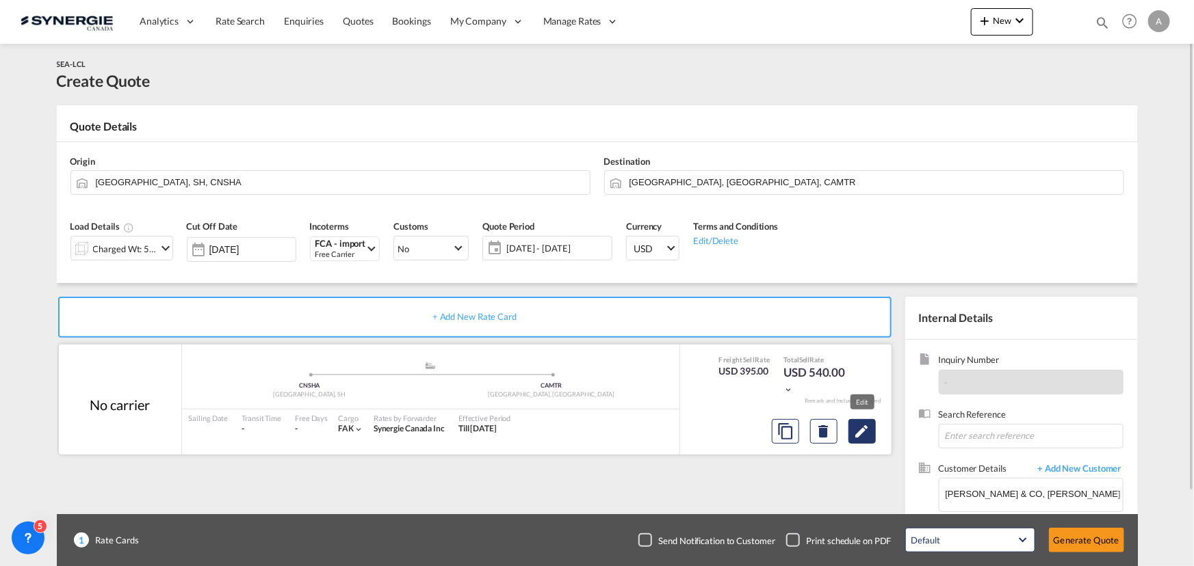
click at [868, 433] on md-icon "Edit" at bounding box center [862, 431] width 16 height 16
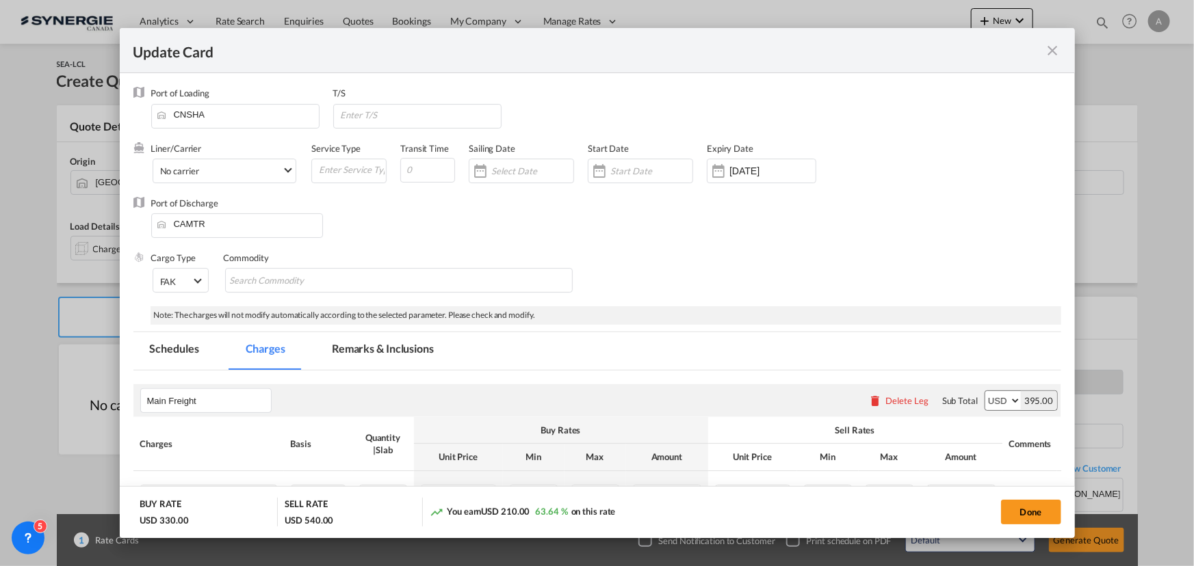
click at [632, 161] on div "Update Card Port ..." at bounding box center [640, 171] width 105 height 25
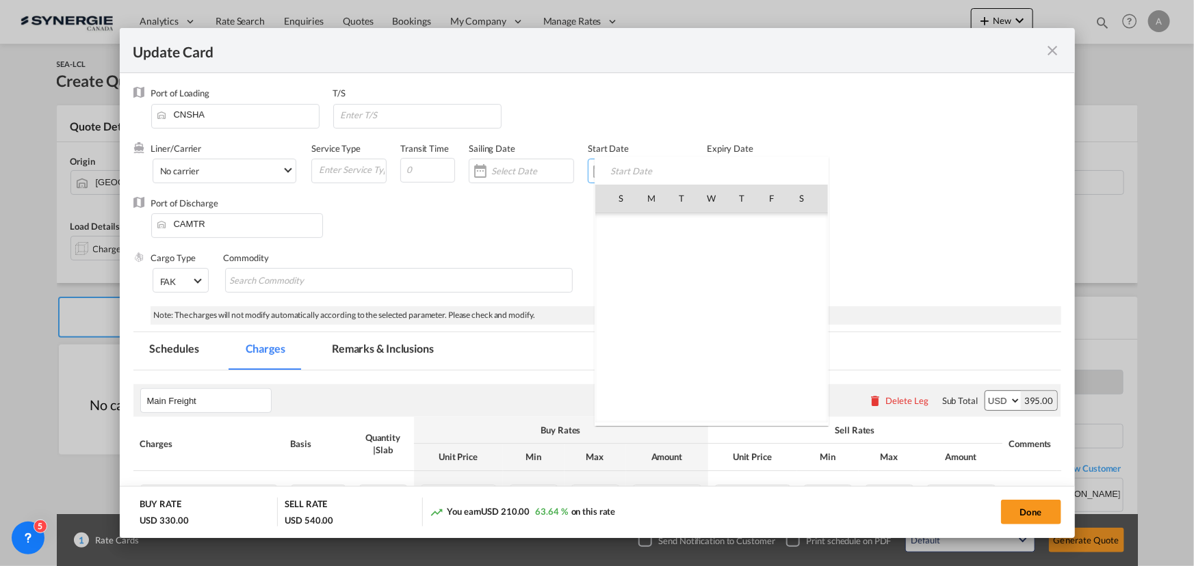
scroll to position [316911, 0]
click at [707, 314] on span "17" at bounding box center [711, 318] width 29 height 29
type input "[DATE]"
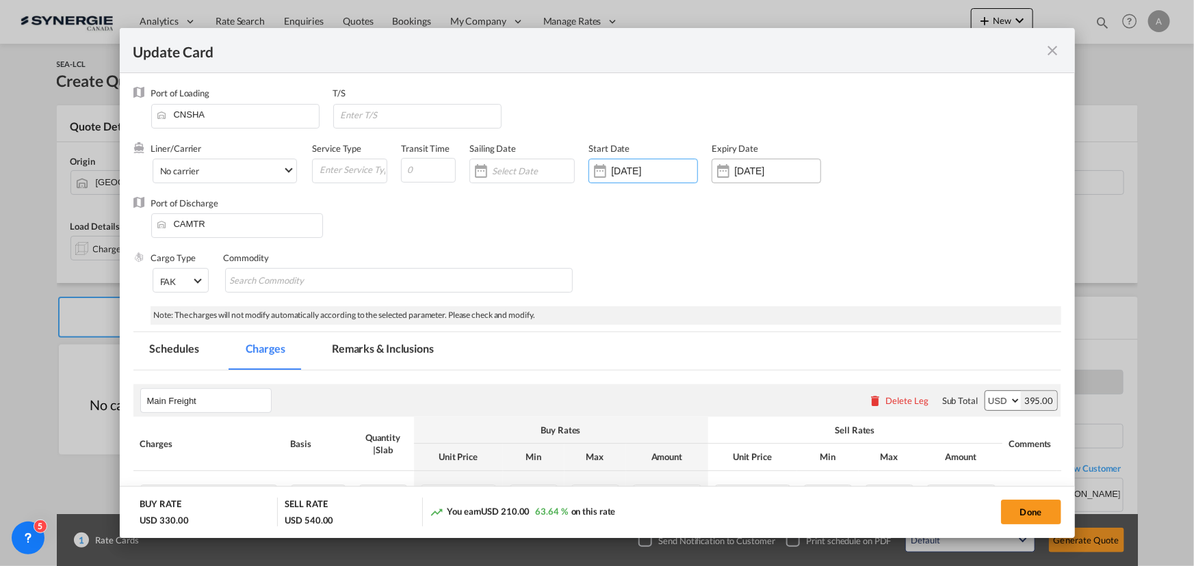
click at [740, 174] on input "17 Oct 2025" at bounding box center [777, 171] width 86 height 11
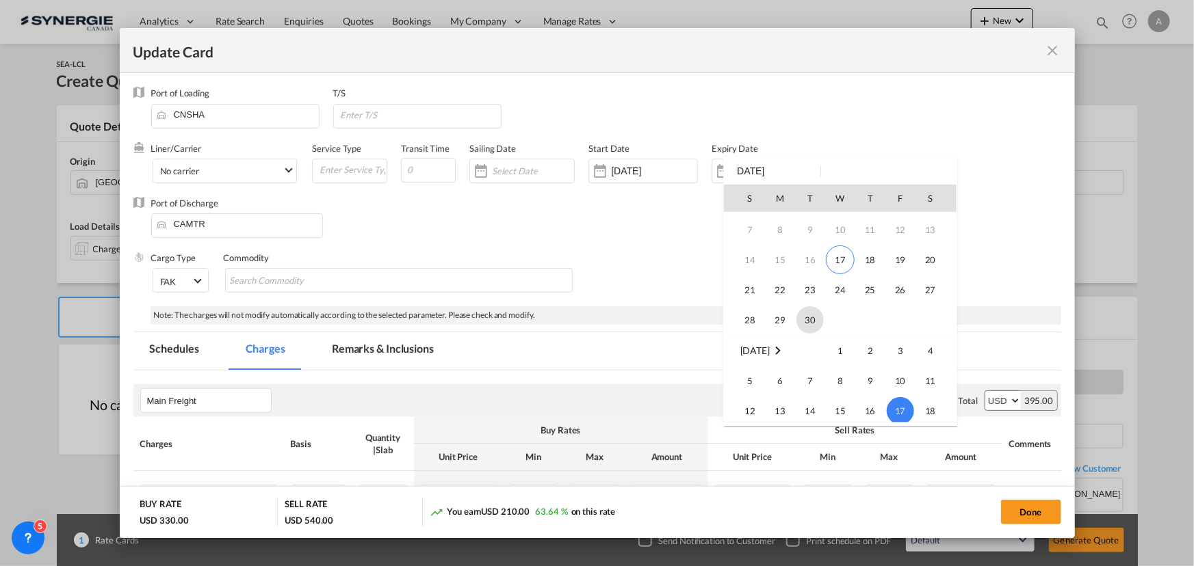
scroll to position [57, 0]
click at [811, 320] on span "30" at bounding box center [809, 321] width 27 height 27
type input "30 Sep 2025"
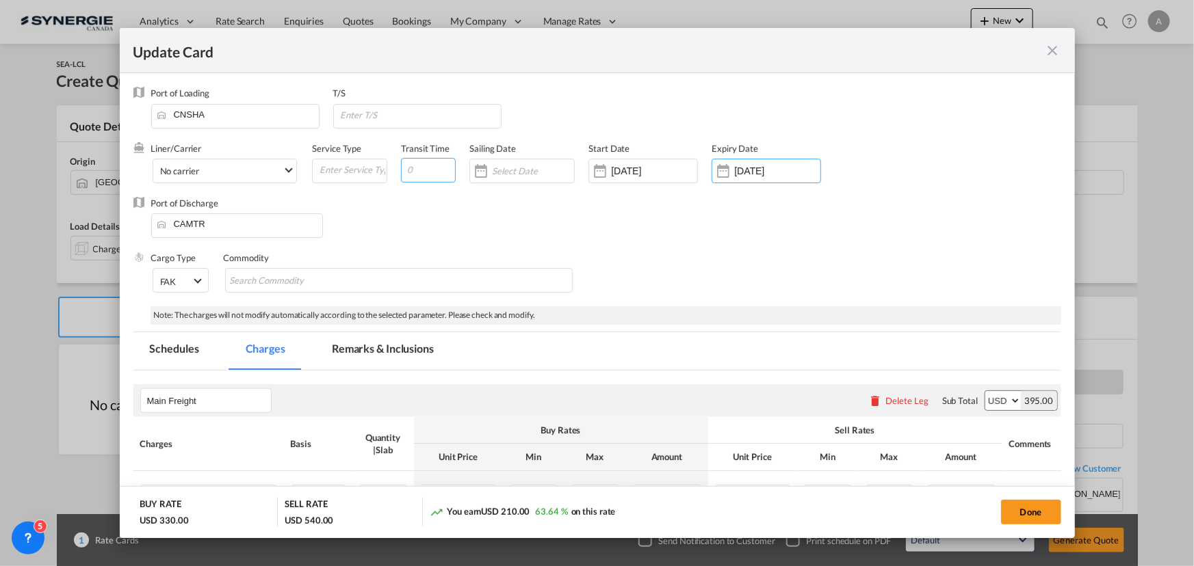
click at [428, 168] on input "Update Card Port ..." at bounding box center [428, 170] width 55 height 25
type input "35"
click at [406, 122] on input "Update Card Port ..." at bounding box center [419, 115] width 161 height 21
type input "VANCOUVER"
click at [506, 211] on div "Port of Discharge CAMTR" at bounding box center [597, 224] width 928 height 55
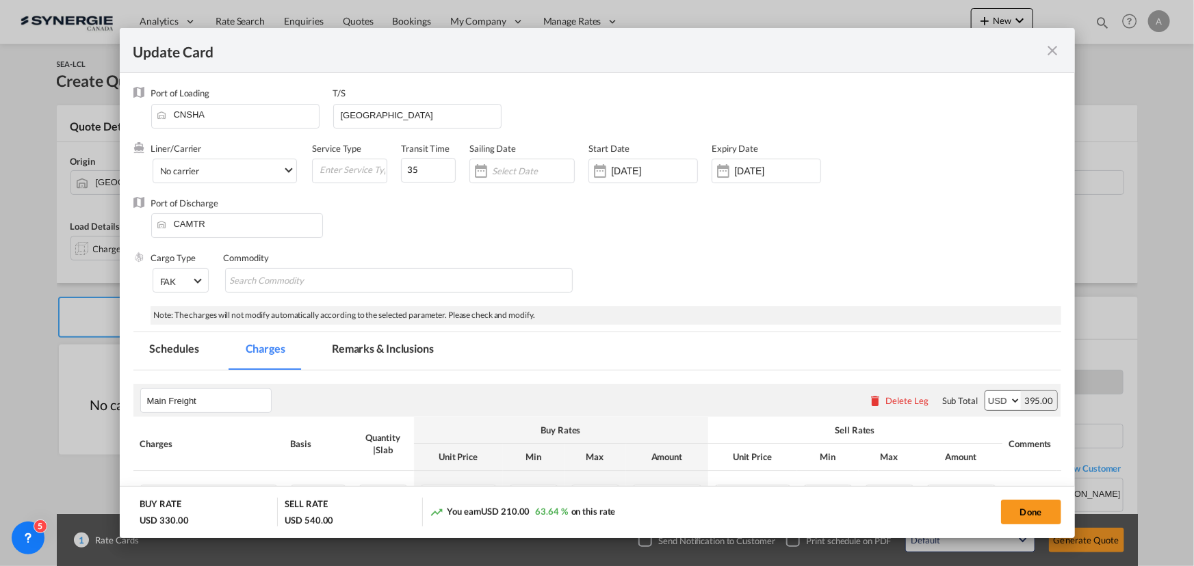
click at [1041, 504] on button "Done" at bounding box center [1031, 512] width 60 height 25
type input "16 Sep 2025"
type input "29 Sep 2025"
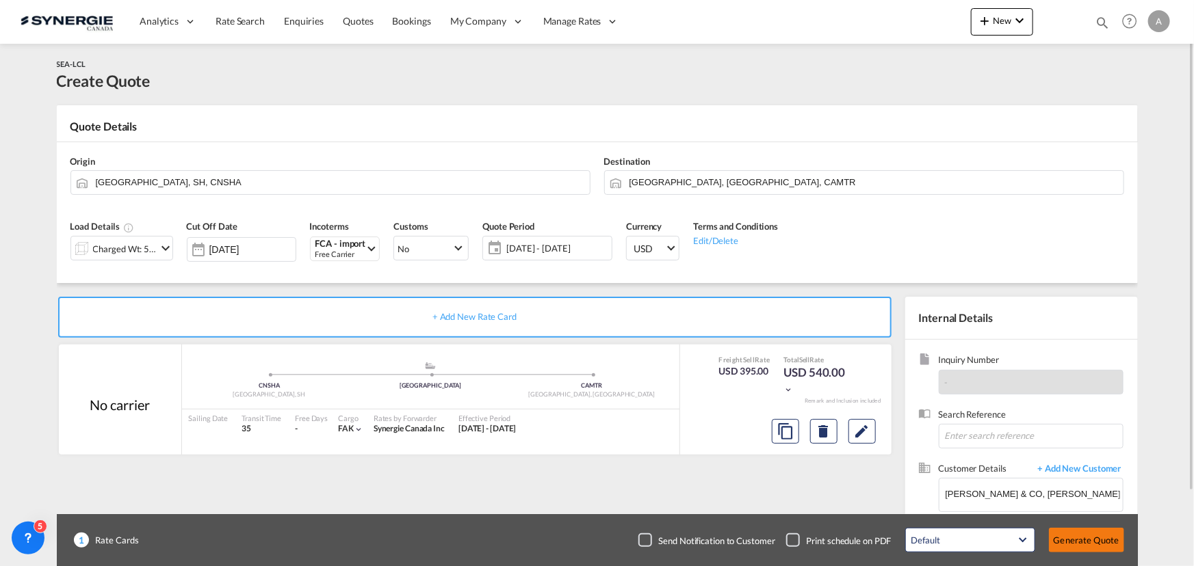
click at [1086, 540] on button "Generate Quote" at bounding box center [1086, 540] width 75 height 25
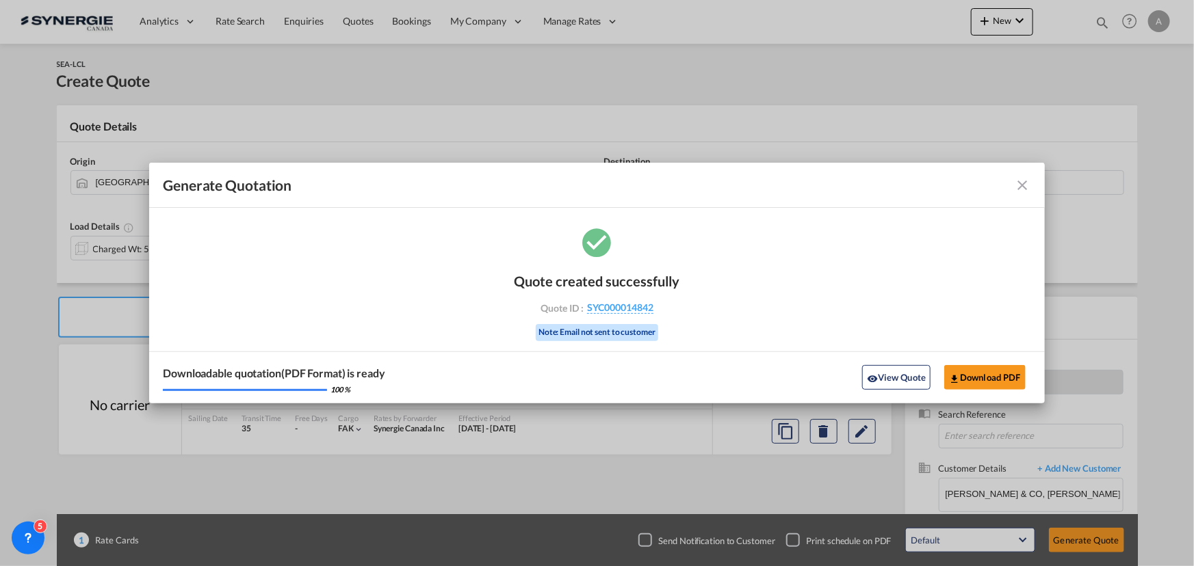
drag, startPoint x: 920, startPoint y: 374, endPoint x: 909, endPoint y: 367, distance: 13.2
click at [920, 374] on button "View Quote" at bounding box center [896, 377] width 68 height 25
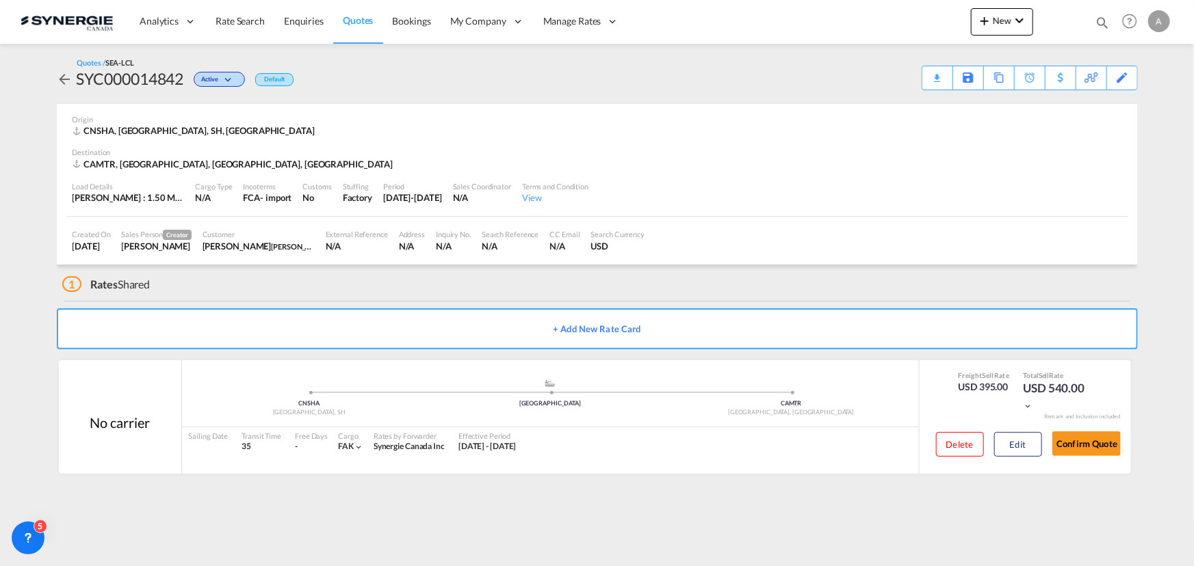
click at [1098, 19] on md-icon "icon-magnify" at bounding box center [1102, 22] width 15 height 15
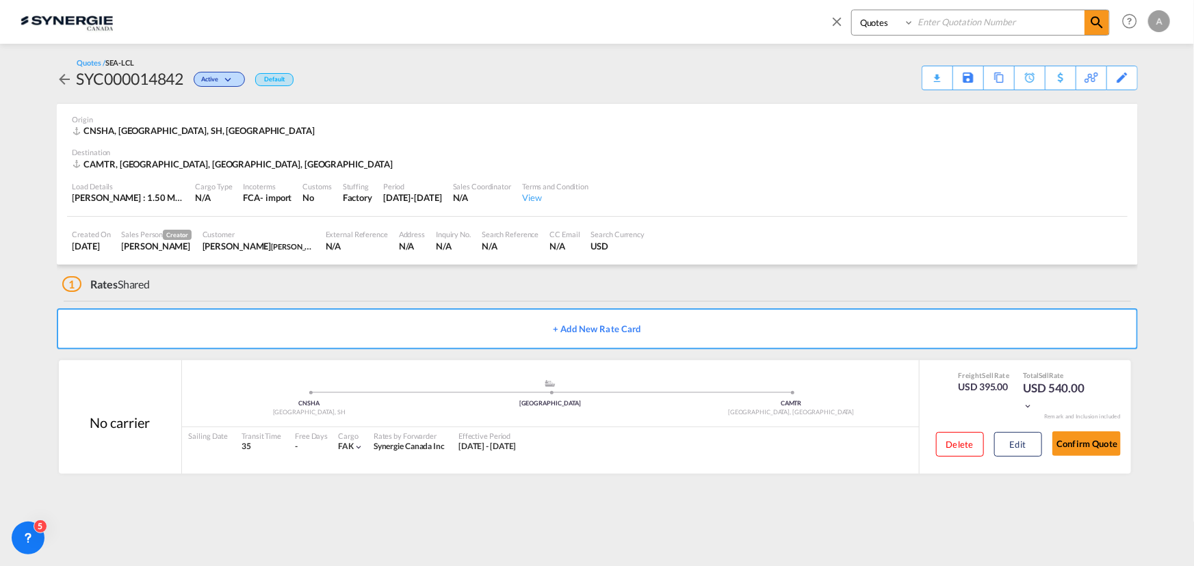
click at [889, 19] on select "Bookings Quotes Enquiries" at bounding box center [884, 22] width 65 height 25
click at [852, 10] on select "Bookings Quotes Enquiries" at bounding box center [884, 22] width 65 height 25
click at [937, 27] on input at bounding box center [999, 22] width 170 height 24
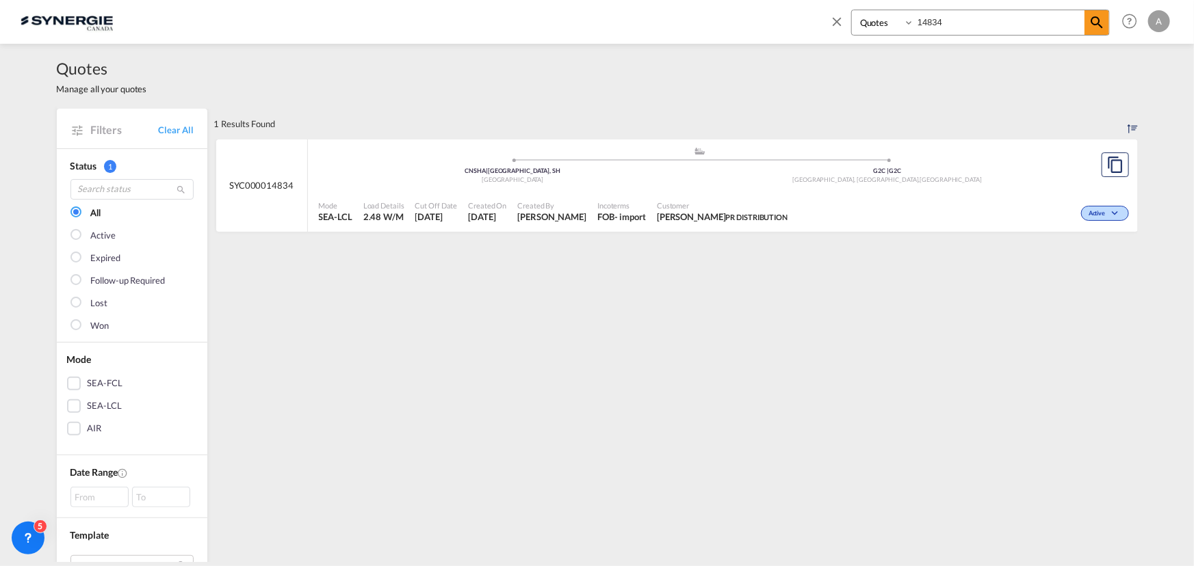
click at [906, 205] on div "Active" at bounding box center [962, 212] width 339 height 34
click at [965, 12] on input "14834" at bounding box center [999, 22] width 170 height 24
drag, startPoint x: 965, startPoint y: 18, endPoint x: 848, endPoint y: 25, distance: 117.2
click at [848, 25] on div "Bookings Quotes Enquiries 14834" at bounding box center [969, 26] width 281 height 33
type input "14662"
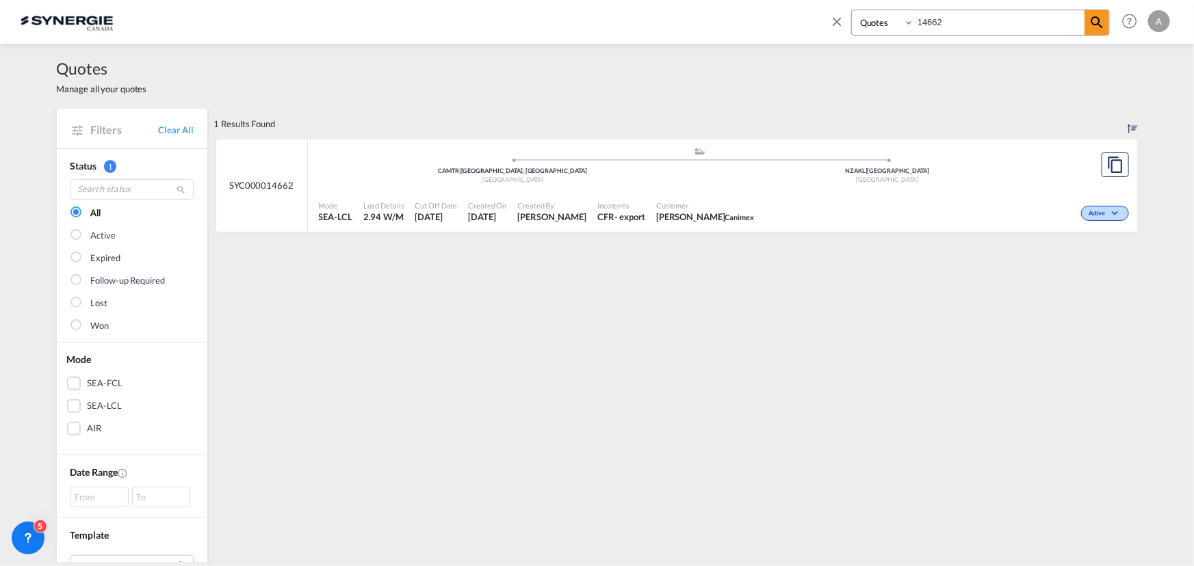
click at [608, 216] on div "Incoterms CFR - export" at bounding box center [621, 212] width 59 height 34
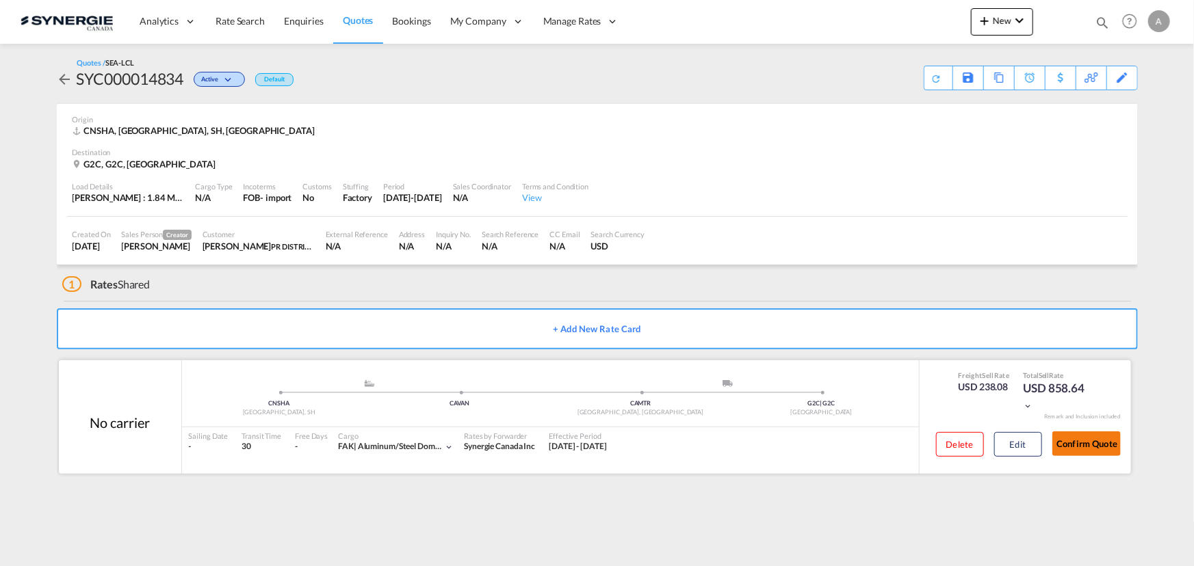
click at [1086, 452] on button "Confirm Quote" at bounding box center [1086, 444] width 68 height 25
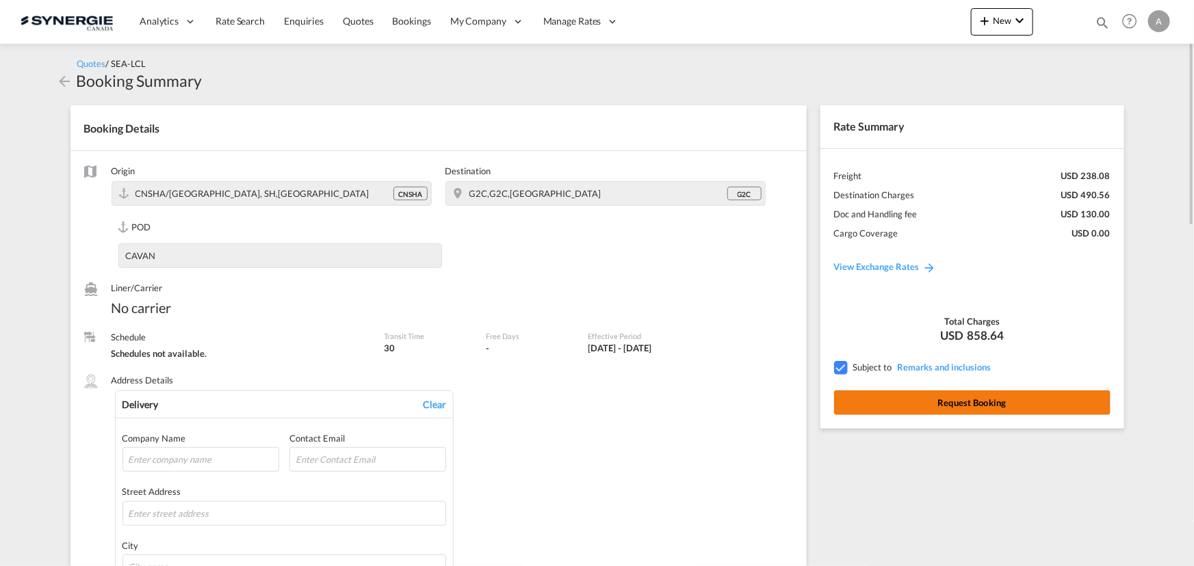
click at [1003, 410] on button "Request Booking" at bounding box center [972, 403] width 276 height 25
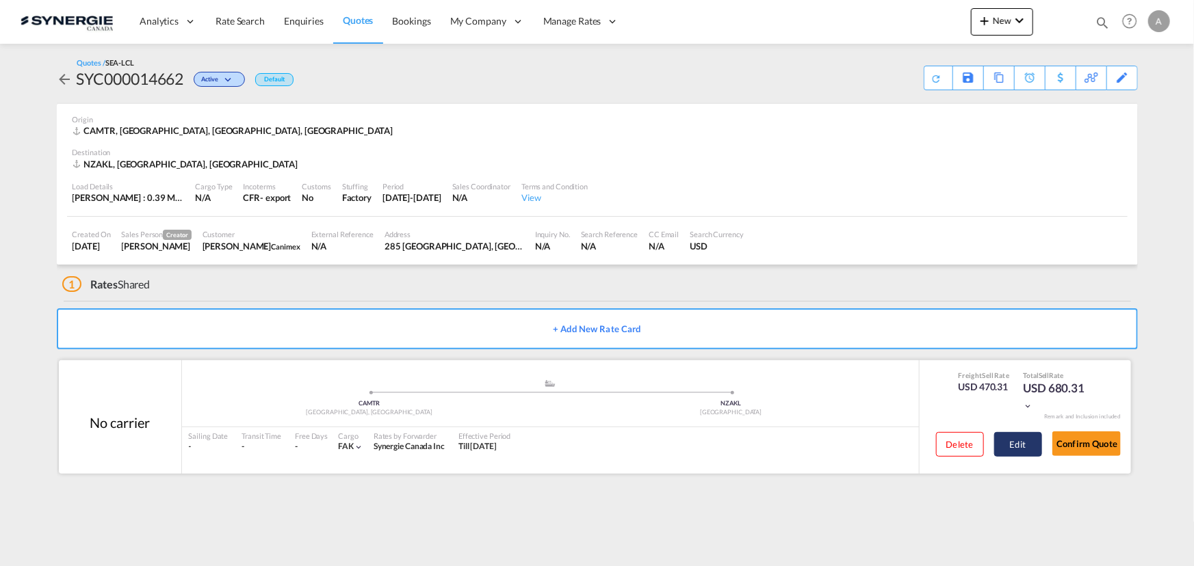
click at [997, 449] on button "Edit" at bounding box center [1018, 444] width 48 height 25
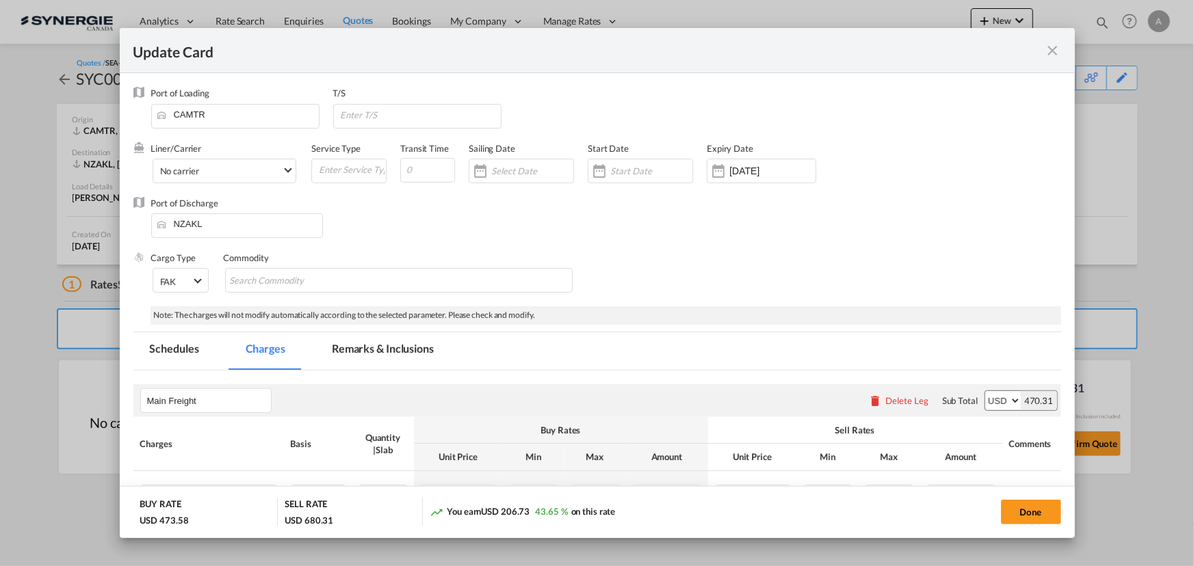
click at [419, 348] on md-tab-item "Remarks & Inclusions" at bounding box center [382, 351] width 135 height 38
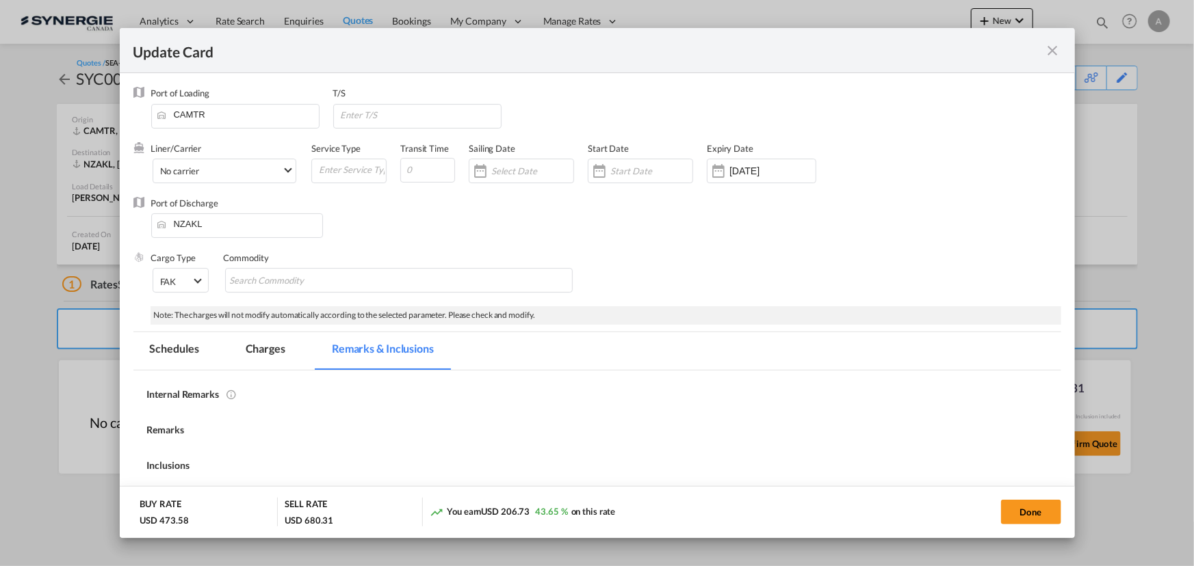
select select "per_w/m"
select select "per_bl"
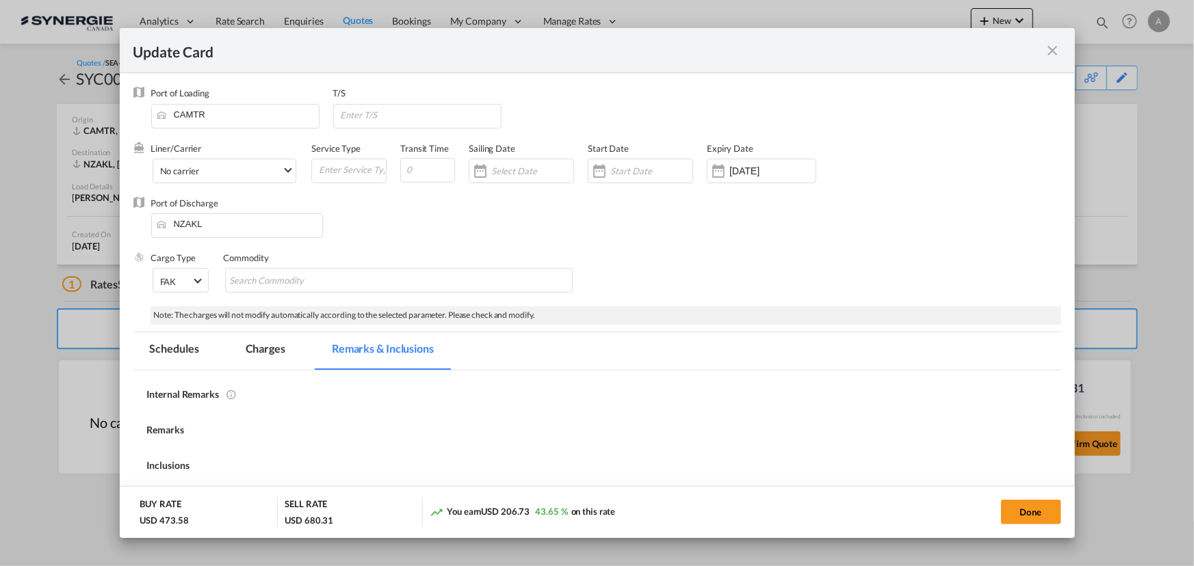
select select "per_bl"
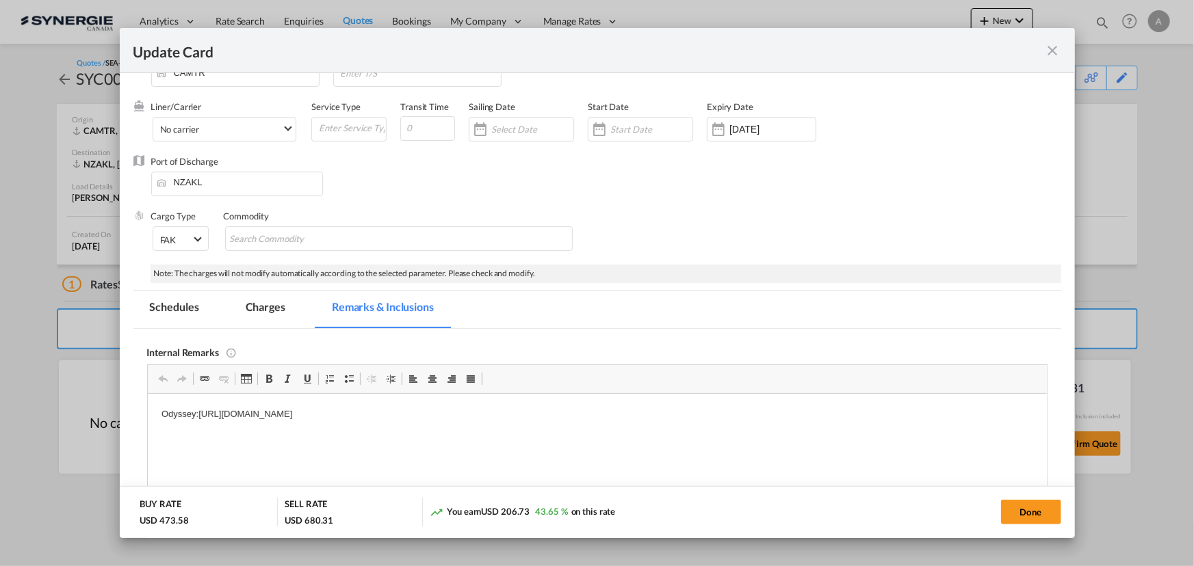
scroll to position [62, 0]
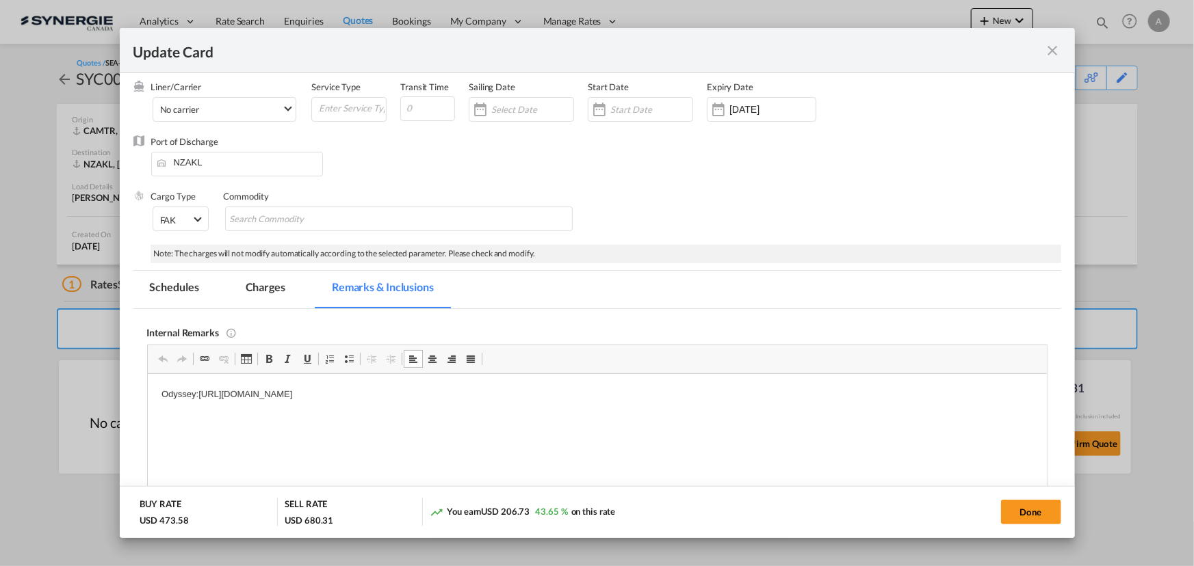
drag, startPoint x: 567, startPoint y: 395, endPoint x: 196, endPoint y: 397, distance: 371.5
click at [196, 397] on p "Odyssey:https://app.frontapp.com/open/cnv_qdk6o3z?key=cPzNduzttiIyS0szWZG_R8JQ6…" at bounding box center [597, 394] width 872 height 14
copy p ":https://app.frontapp.com/open/cnv_qdk6o3z?key=cPzNduzttiIyS0szWZG_R8JQ62Qxs0XM"
click at [1052, 57] on md-icon "icon-close fg-AAA8AD m-0 pointer" at bounding box center [1053, 50] width 16 height 16
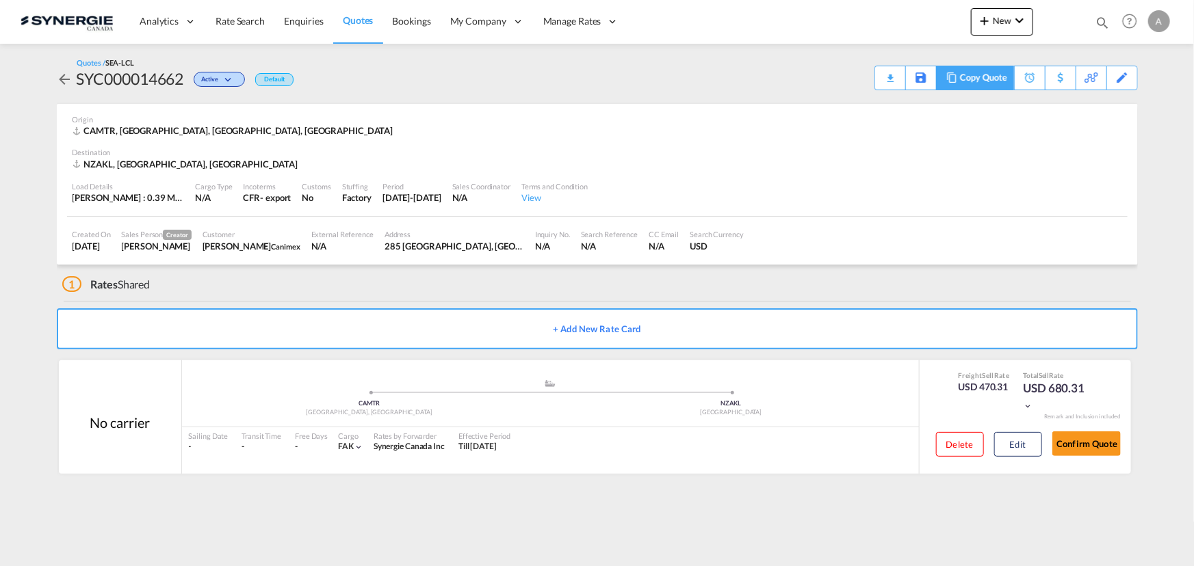
click at [1001, 81] on div "Copy Quote" at bounding box center [983, 77] width 47 height 23
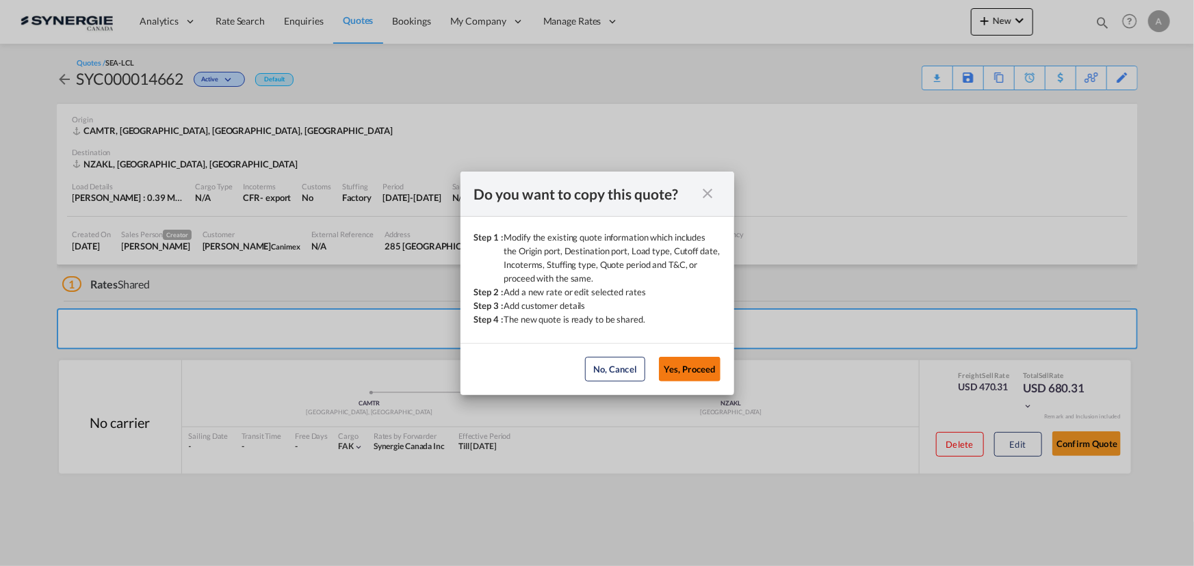
click at [665, 365] on button "Yes, Proceed" at bounding box center [690, 369] width 62 height 25
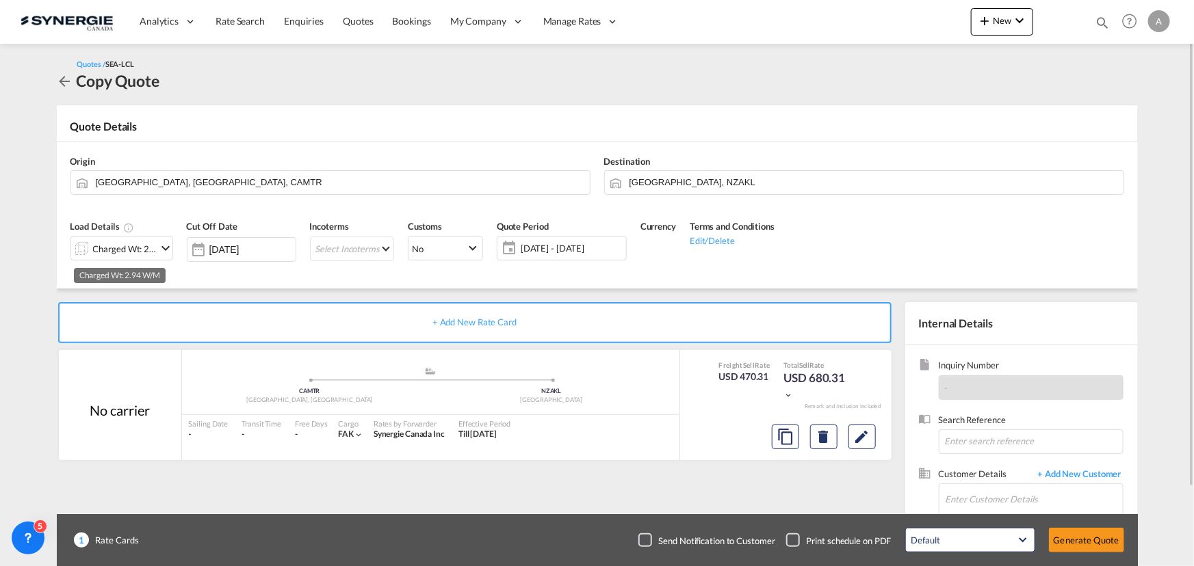
click at [121, 251] on div "Charged Wt: 2.94 W/M" at bounding box center [125, 248] width 64 height 19
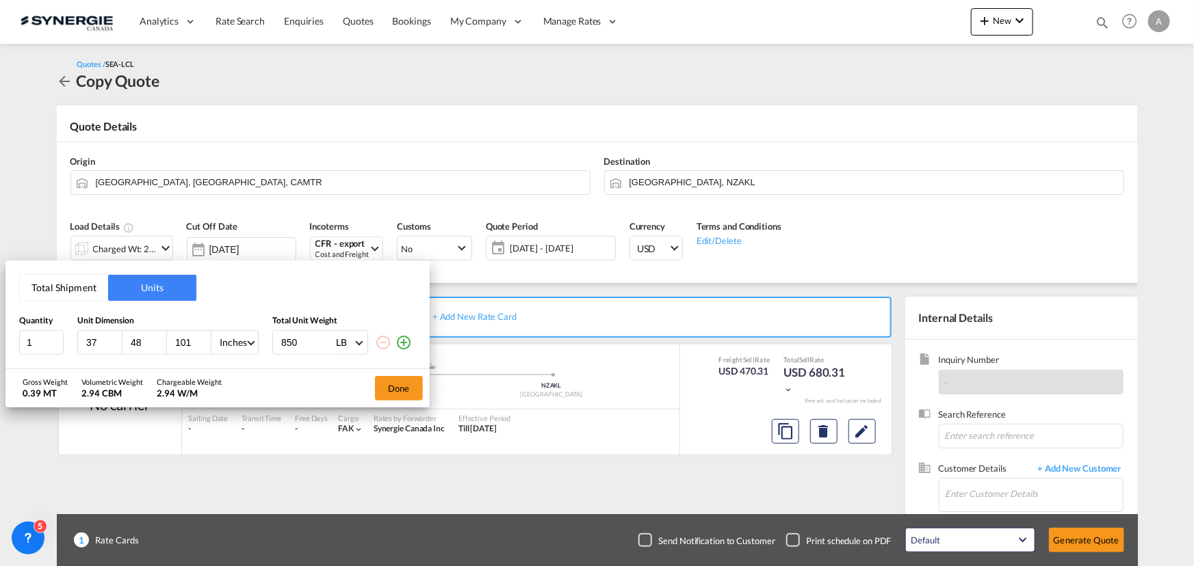
drag, startPoint x: 99, startPoint y: 343, endPoint x: -7, endPoint y: 332, distance: 106.6
click at [0, 332] on html "Analytics Reports Dashboard Rate Search Enquiries Quotes" at bounding box center [597, 283] width 1194 height 566
type input "24"
type input "48"
type input "101"
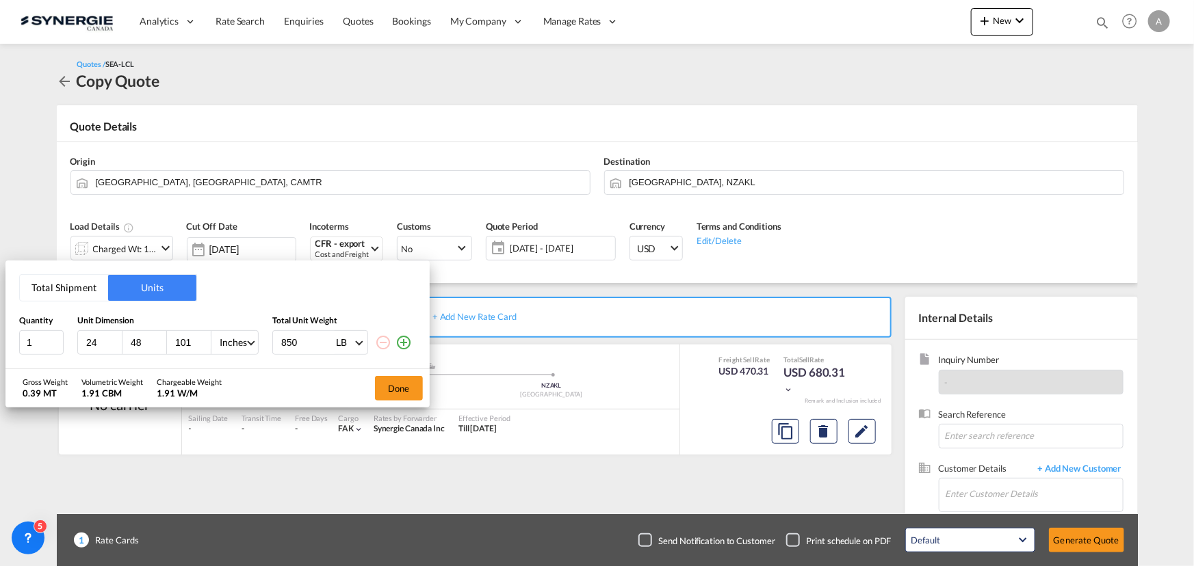
drag, startPoint x: 293, startPoint y: 341, endPoint x: 210, endPoint y: 341, distance: 82.8
click at [210, 341] on div "1 24 48 101 Inches CMS Inches 850 LB KG LB" at bounding box center [217, 342] width 397 height 25
type input "0"
type input "280"
click at [401, 390] on button "Done" at bounding box center [399, 388] width 48 height 25
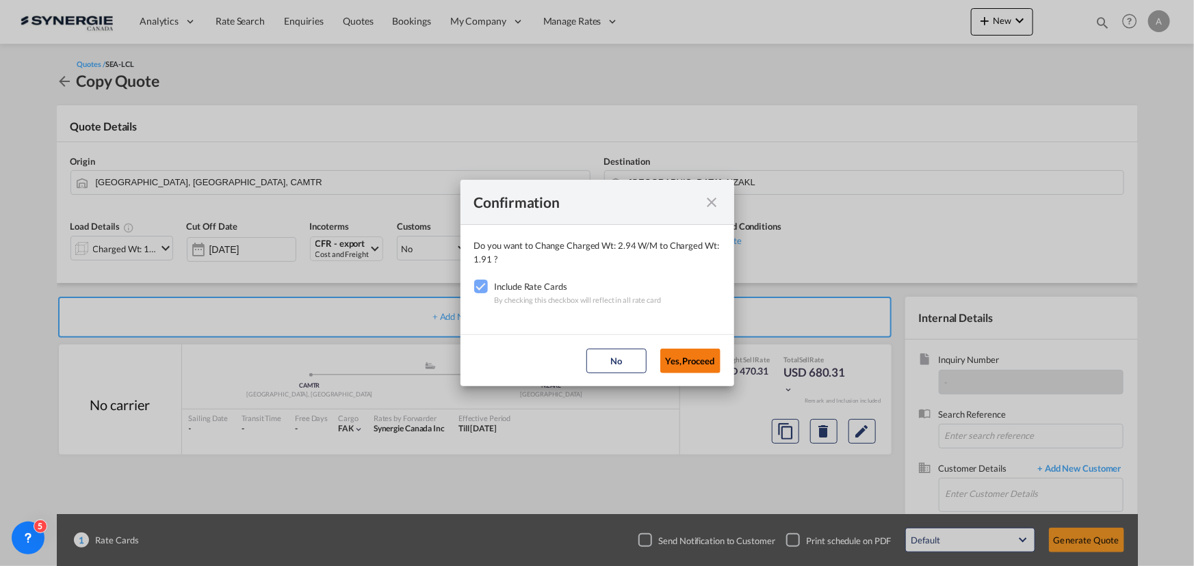
click at [695, 365] on button "Yes,Proceed" at bounding box center [690, 361] width 60 height 25
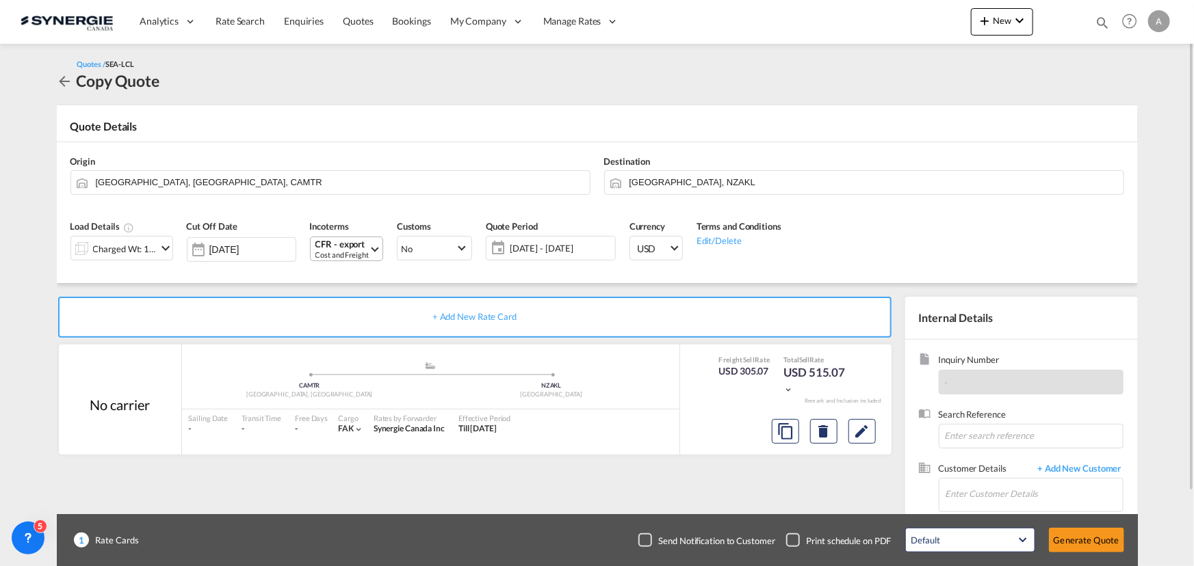
click at [346, 246] on div "CFR - export" at bounding box center [341, 244] width 53 height 10
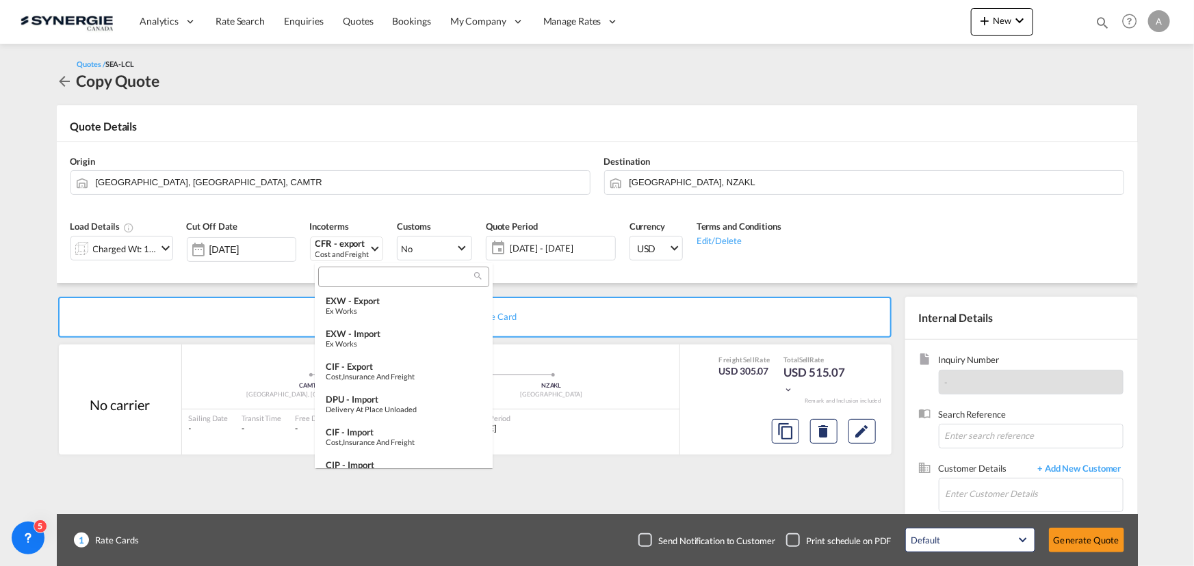
scroll to position [335, 0]
click at [359, 276] on input "search" at bounding box center [398, 278] width 152 height 12
type input "S"
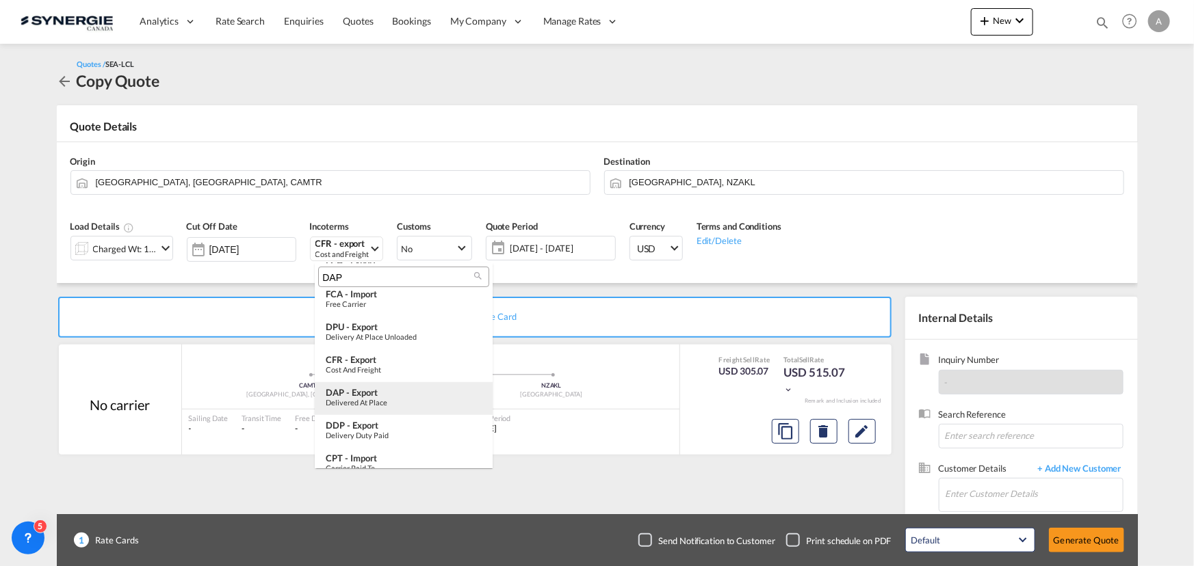
scroll to position [0, 0]
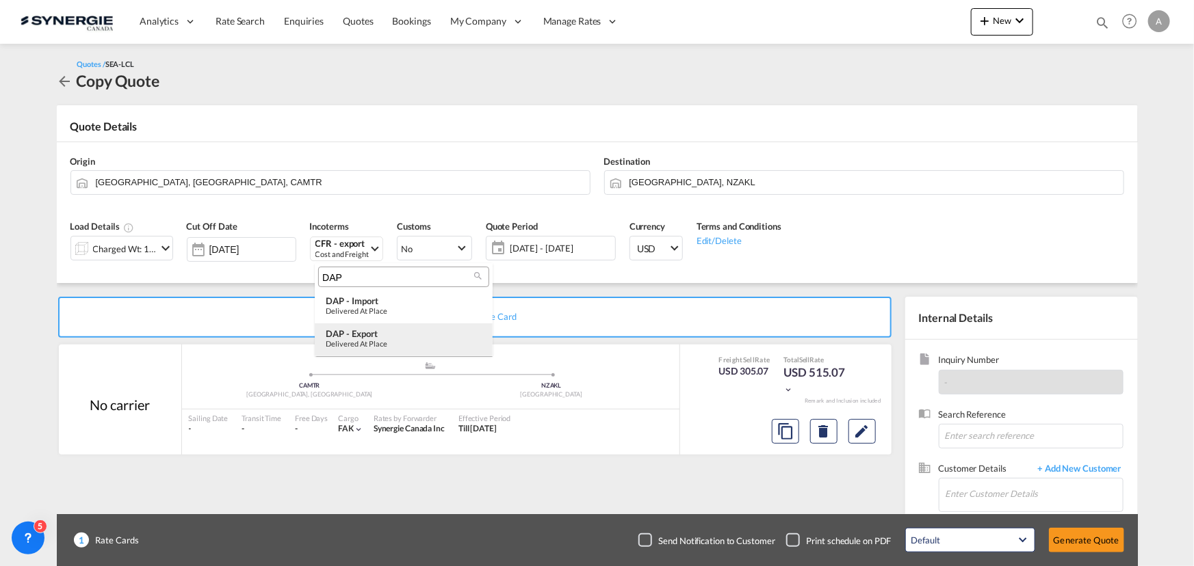
type input "DAP"
click at [391, 335] on div "DAP - export" at bounding box center [404, 333] width 156 height 11
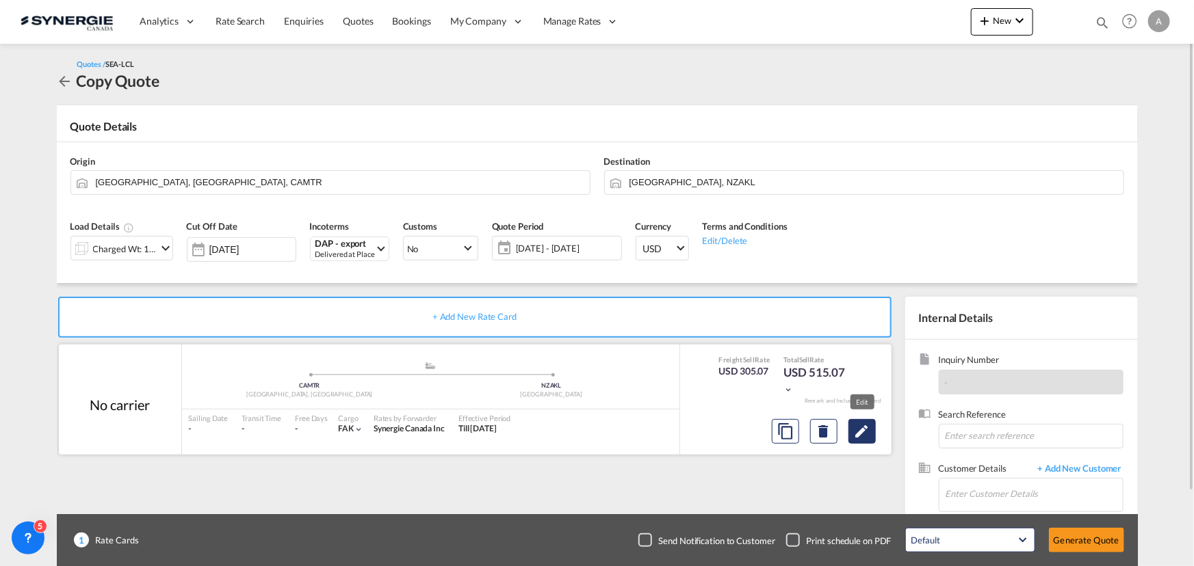
click at [861, 433] on md-icon "Edit" at bounding box center [862, 431] width 16 height 16
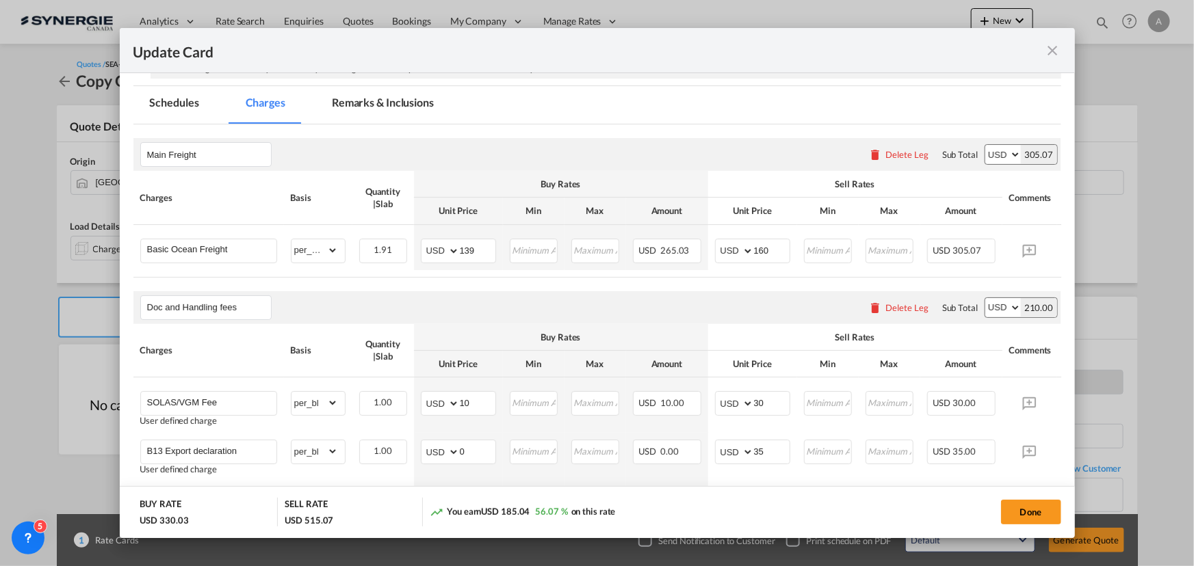
scroll to position [248, 0]
click at [356, 98] on md-tab-item "Remarks & Inclusions" at bounding box center [382, 103] width 135 height 38
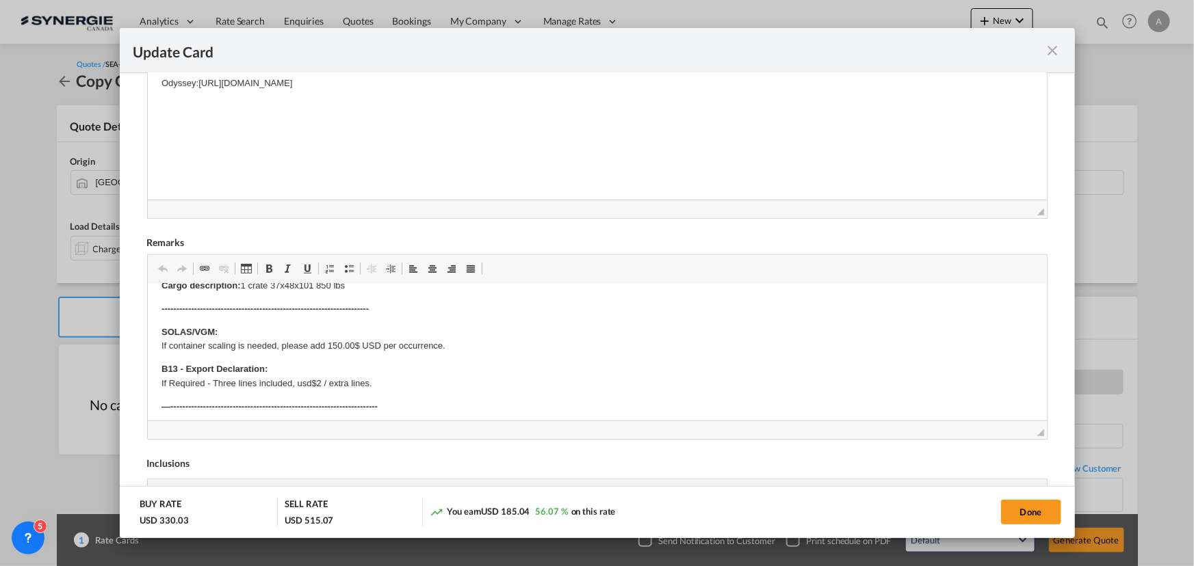
scroll to position [0, 0]
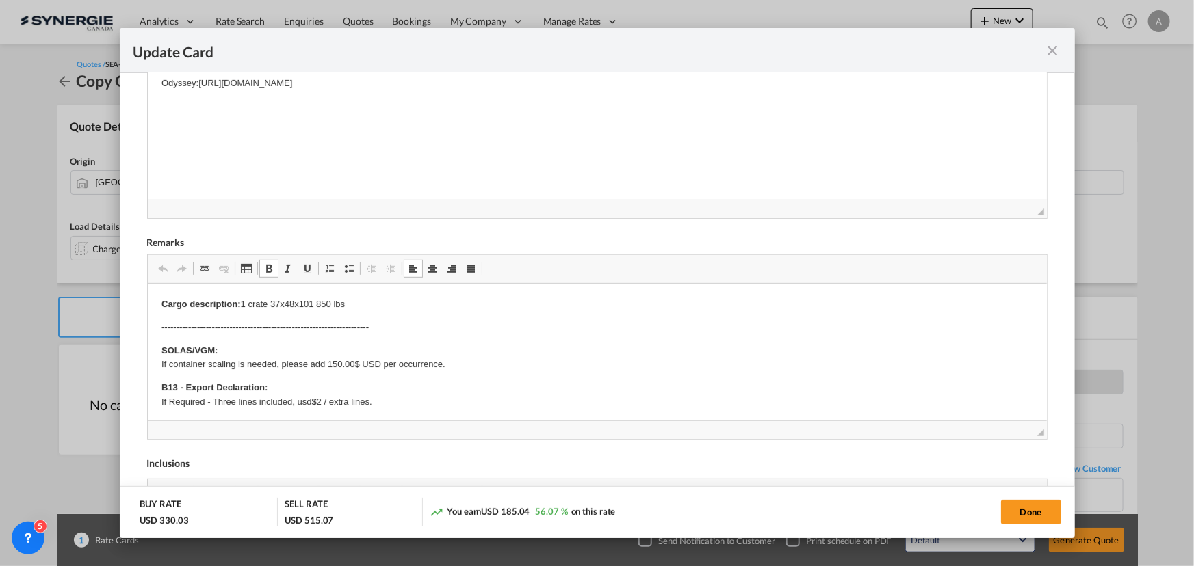
click at [272, 301] on p "Cargo description: 1 crate 37x48x101 850 lbs" at bounding box center [597, 304] width 872 height 14
click at [285, 301] on p "Cargo description: 1 crate 24s48x101 280 lbs" at bounding box center [597, 304] width 872 height 14
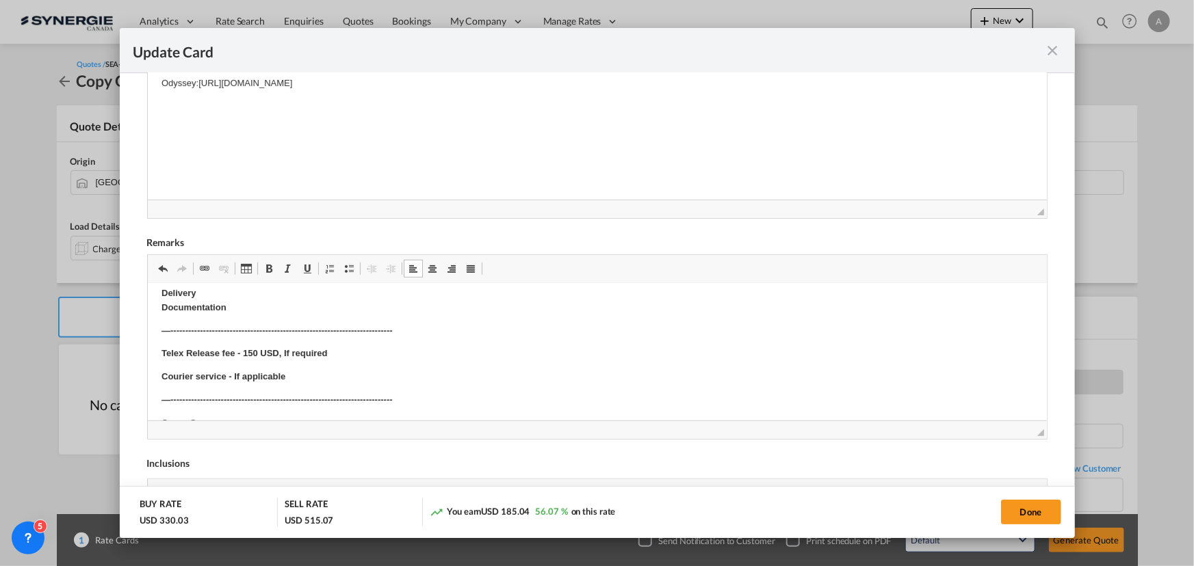
scroll to position [186, 0]
click at [229, 304] on p "DTHC Delivery Documentation" at bounding box center [597, 313] width 872 height 42
click at [223, 311] on p "DTHC Delivery Documentation" at bounding box center [597, 313] width 872 height 42
click at [251, 310] on p "DTHC Delivery to: Documentation" at bounding box center [597, 313] width 872 height 42
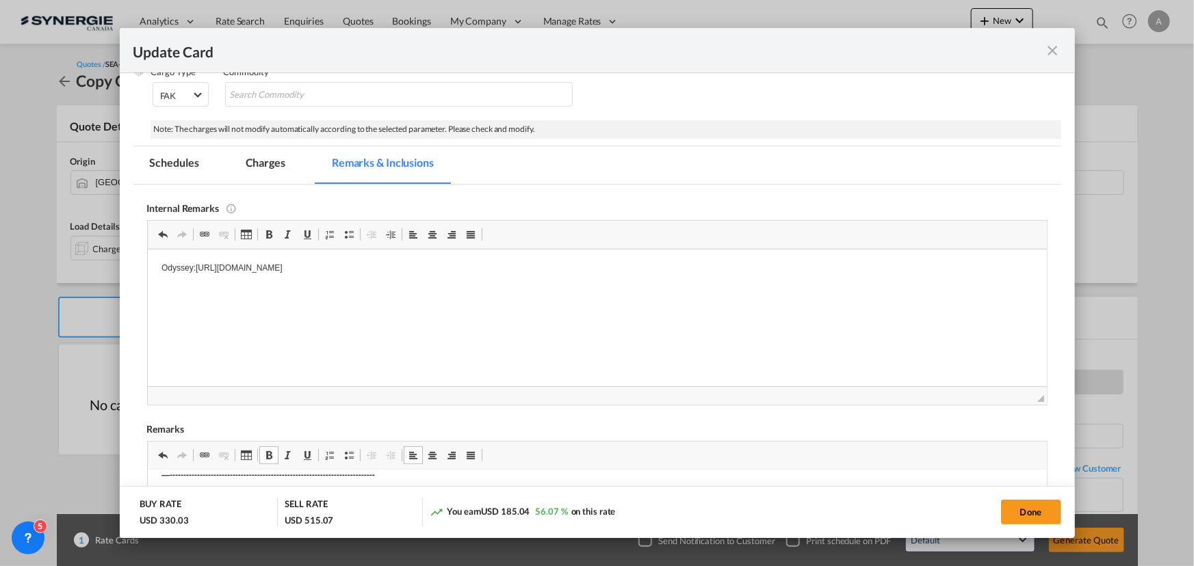
scroll to position [0, 0]
drag, startPoint x: 602, startPoint y: 287, endPoint x: 491, endPoint y: 277, distance: 111.9
click at [491, 277] on html "Odyssey:https://app.frontapp.com/open/cnv_qdk6o3z?key=cPzNduzttiIyS0szWZG_R8JQ6…" at bounding box center [596, 270] width 899 height 42
drag, startPoint x: 580, startPoint y: 274, endPoint x: 569, endPoint y: 273, distance: 11.7
click at [566, 271] on p "Odyssey:https://app.frontapp.com/open/cnv_qdk6o3z?key=cPzNduzttiIyS0szWZG_R8JQ6…" at bounding box center [597, 270] width 872 height 14
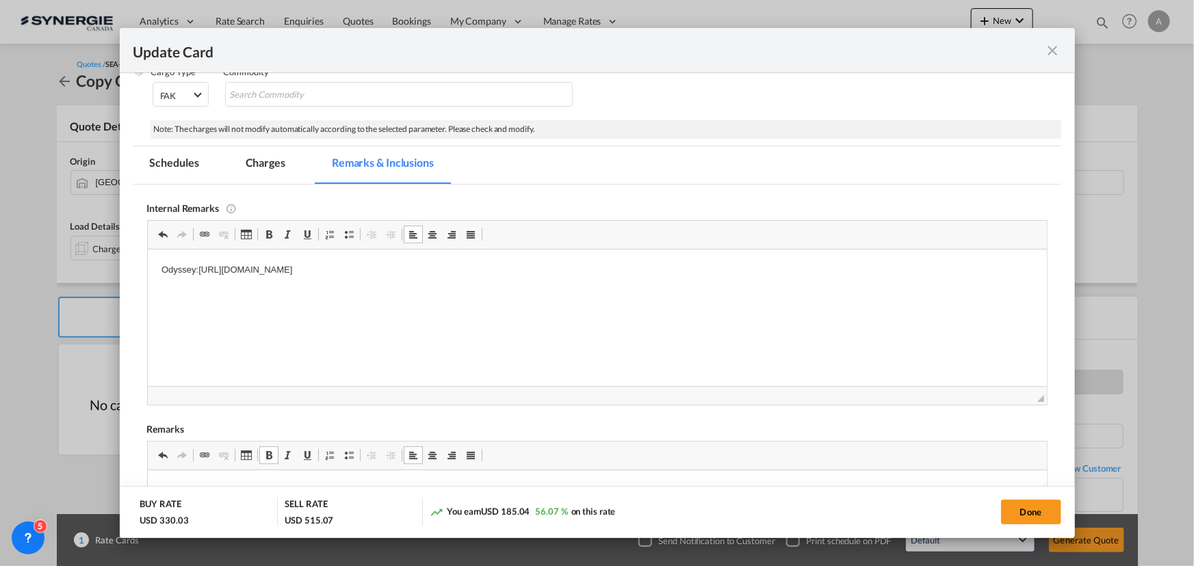
drag, startPoint x: 562, startPoint y: 269, endPoint x: 196, endPoint y: 274, distance: 366.1
click at [196, 274] on p "Odyssey:https://app.frontapp.com/open/cnv_qdk6o3z?key=cPzNduzttiIyS0szWZG_R8JQ6…" at bounding box center [597, 270] width 872 height 14
click at [578, 273] on html "Odyssey:- https://app.frontapp.com/open/cnv_qfl8tu7?key=64cGP9_MdrqVLx7lihbLSco…" at bounding box center [596, 270] width 899 height 42
click at [235, 167] on md-tab-item "Charges" at bounding box center [265, 165] width 73 height 38
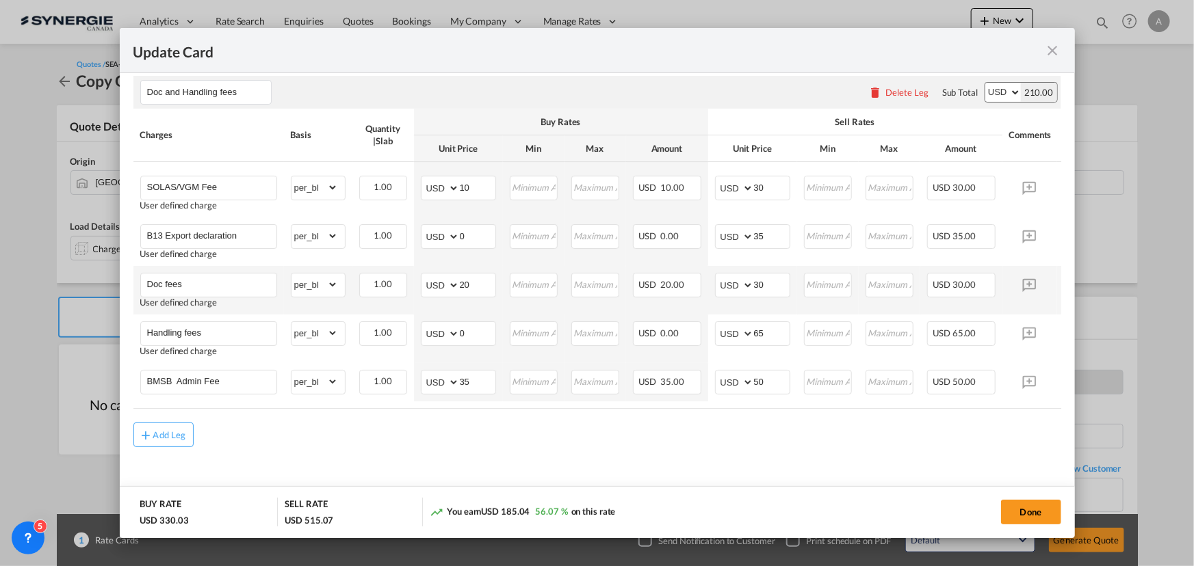
scroll to position [476, 0]
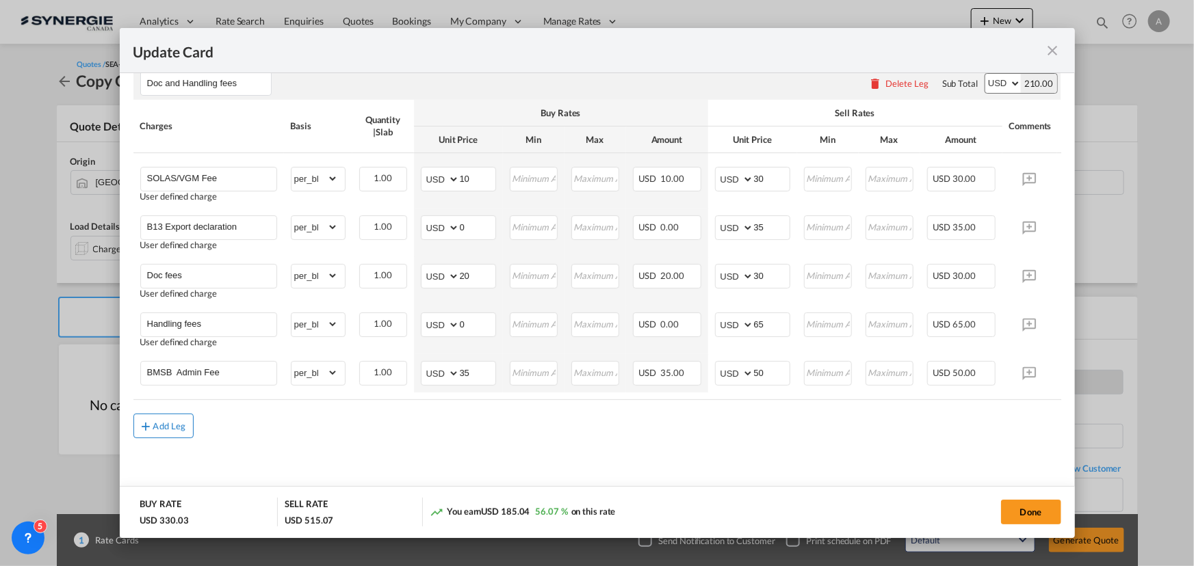
click at [141, 429] on md-icon "icon-plus md-link-fg s20" at bounding box center [147, 426] width 14 height 14
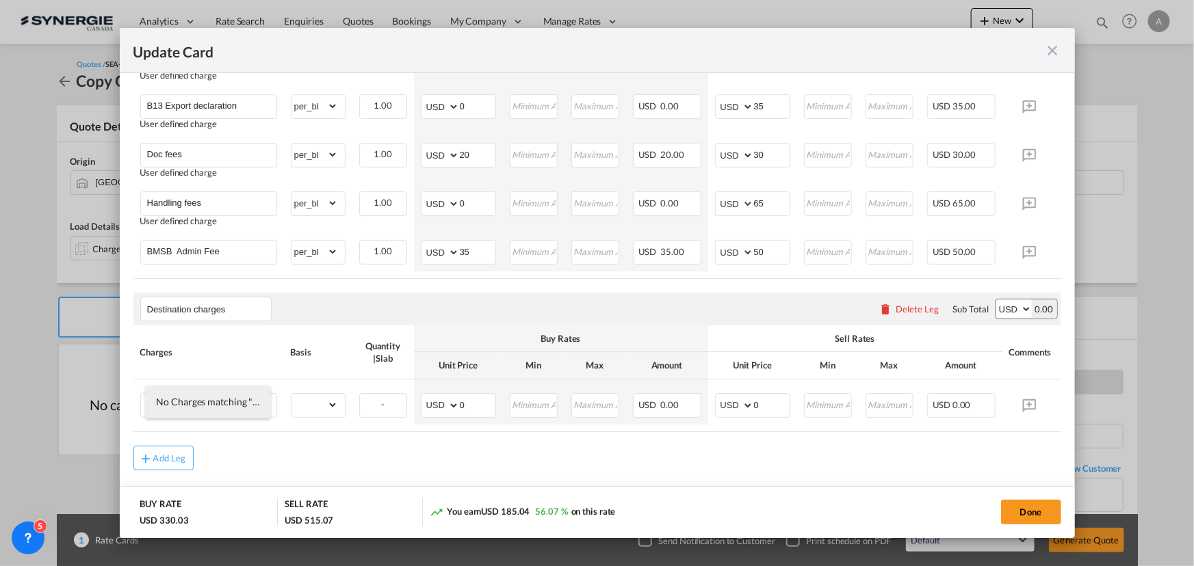
scroll to position [633, 0]
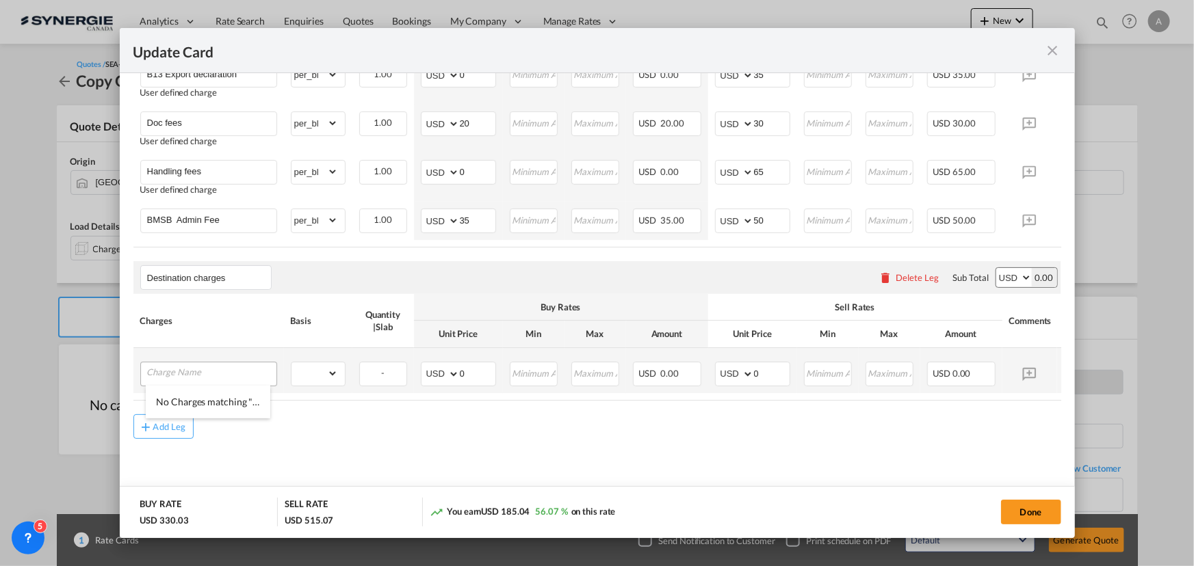
type input "Destination charges"
click at [196, 367] on input "Charge Name" at bounding box center [211, 373] width 129 height 21
type input "D"
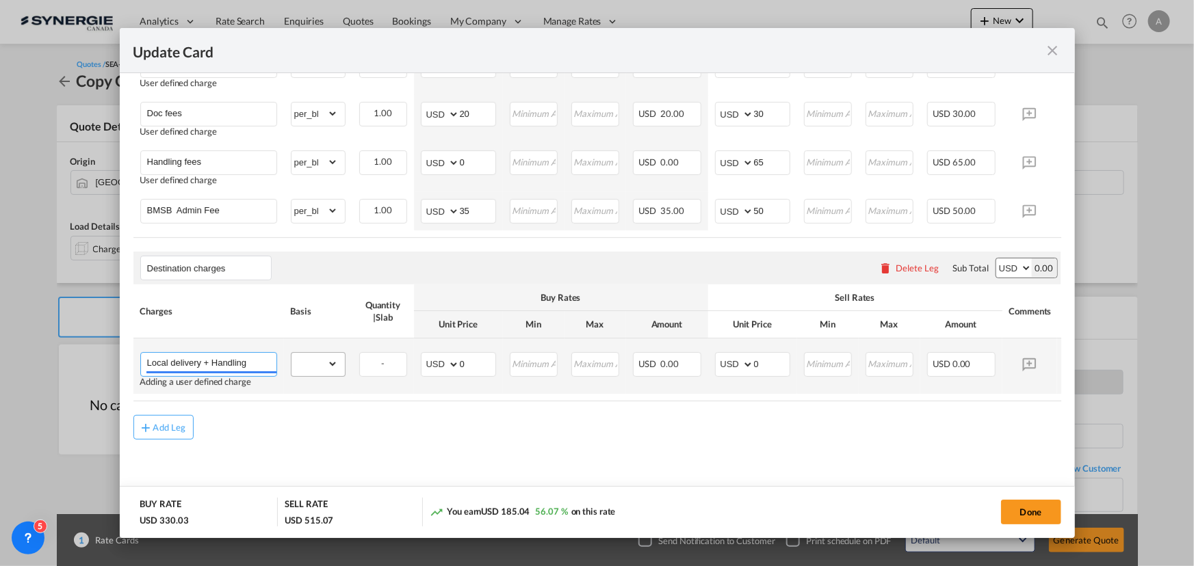
type input "Local delivery + Handling"
drag, startPoint x: 293, startPoint y: 372, endPoint x: 304, endPoint y: 367, distance: 12.2
click at [293, 372] on select "gross_weight volumetric_weight per_shipment per_bl per_km per_hawb per_kg flat …" at bounding box center [314, 364] width 47 height 22
select select "per_shipment"
click at [291, 359] on select "gross_weight volumetric_weight per_shipment per_bl per_km per_hawb per_kg flat …" at bounding box center [314, 364] width 47 height 22
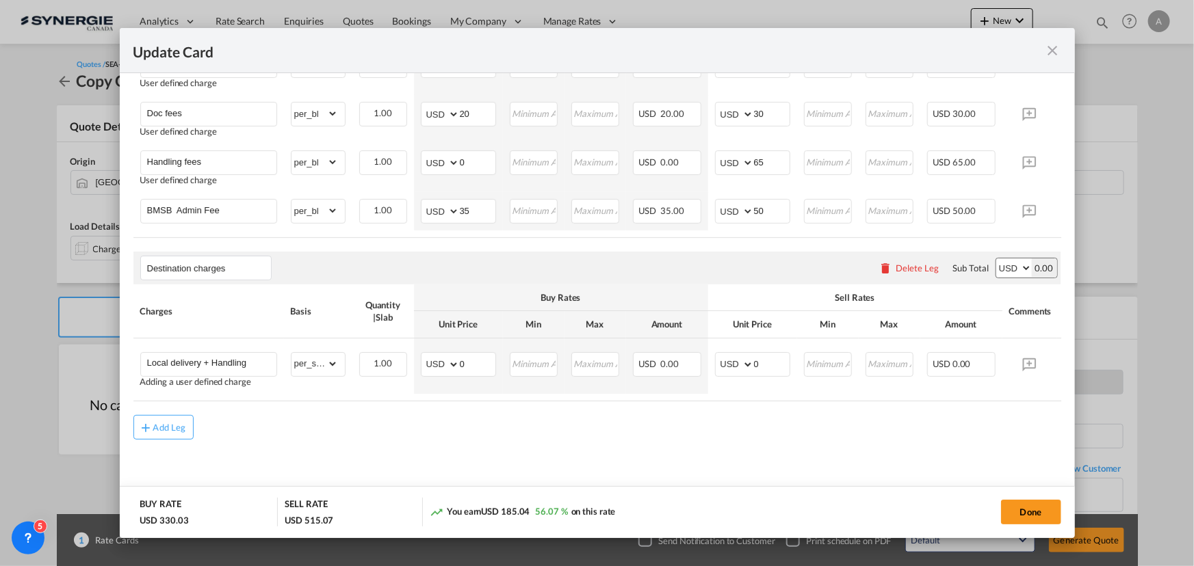
click at [1031, 510] on button "Done" at bounding box center [1031, 512] width 60 height 25
type input "09 Oct 2025"
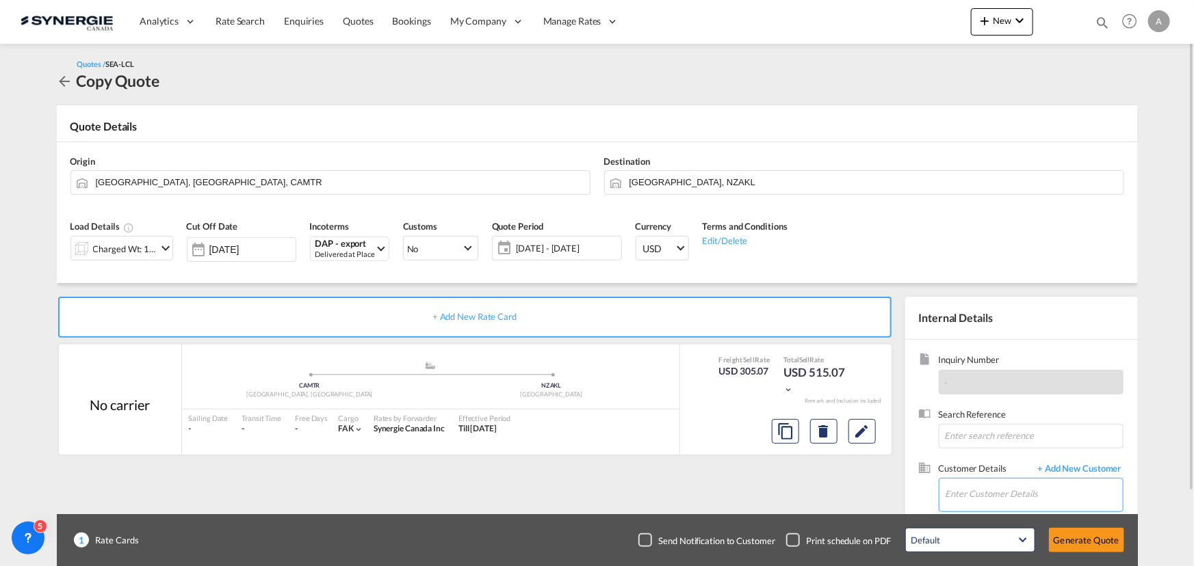
click at [1022, 497] on input "Enter Customer Details" at bounding box center [1033, 494] width 177 height 31
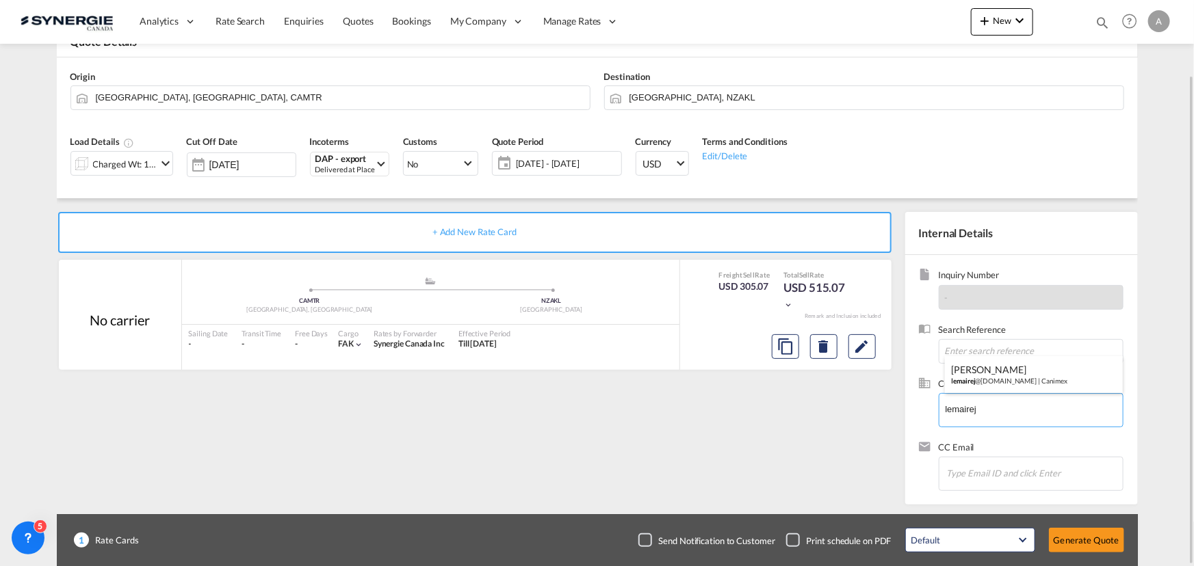
click at [978, 376] on div "JOSEE LEMAIRE lemairej @canimex.com | Canimex" at bounding box center [1034, 374] width 178 height 37
type input "Canimex, JOSEE LEMAIRE, lemairej@canimex.com"
click at [1090, 534] on button "Generate Quote" at bounding box center [1086, 540] width 75 height 25
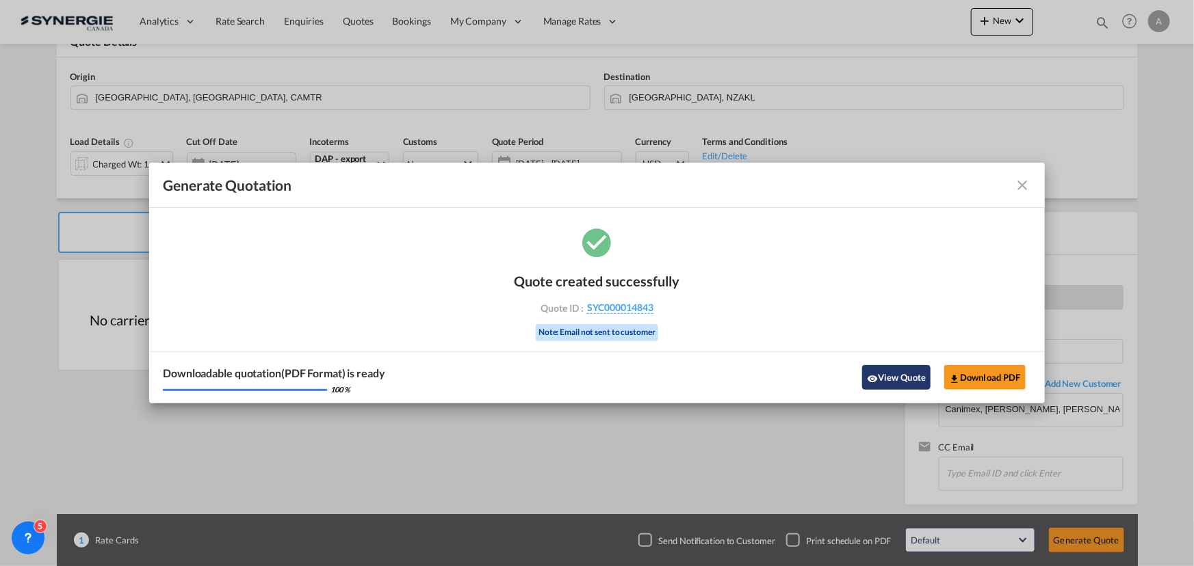
click at [896, 376] on button "View Quote" at bounding box center [896, 377] width 68 height 25
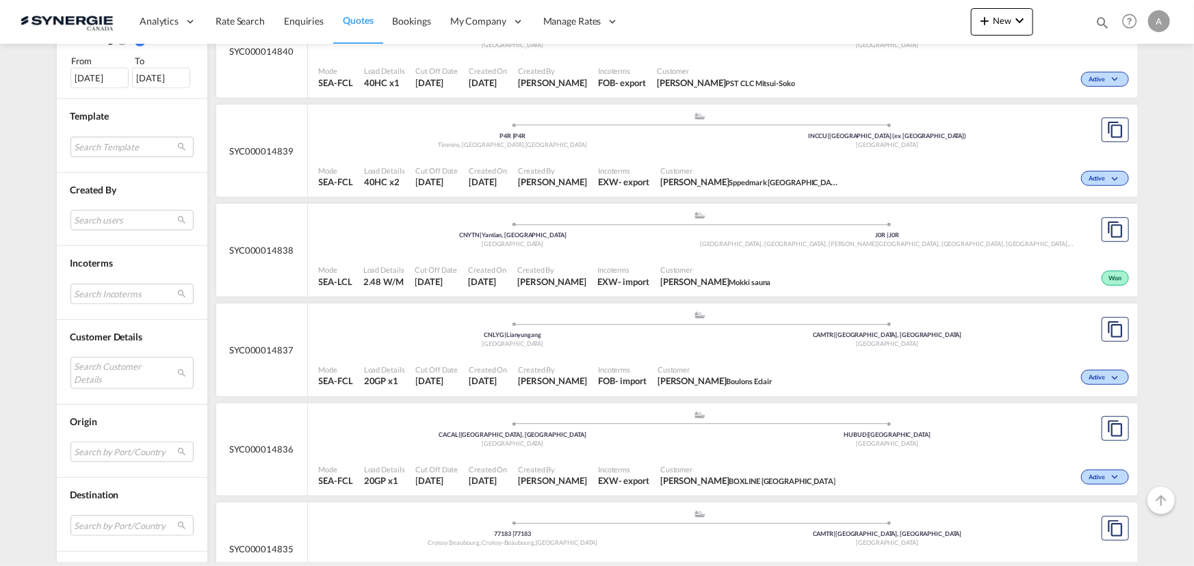
scroll to position [435, 0]
click at [116, 374] on md-select "Search Customer Details user name user [PERSON_NAME] [EMAIL_ADDRESS][DOMAIN_NAM…" at bounding box center [131, 370] width 123 height 31
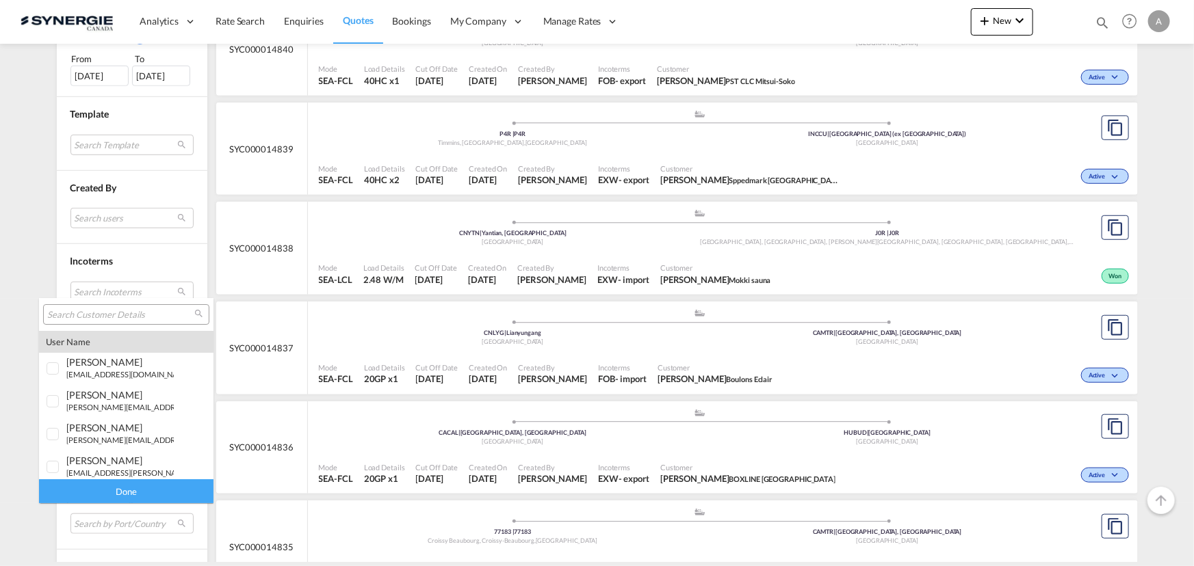
click at [123, 306] on div at bounding box center [126, 314] width 166 height 21
click at [122, 310] on input "search" at bounding box center [120, 315] width 147 height 12
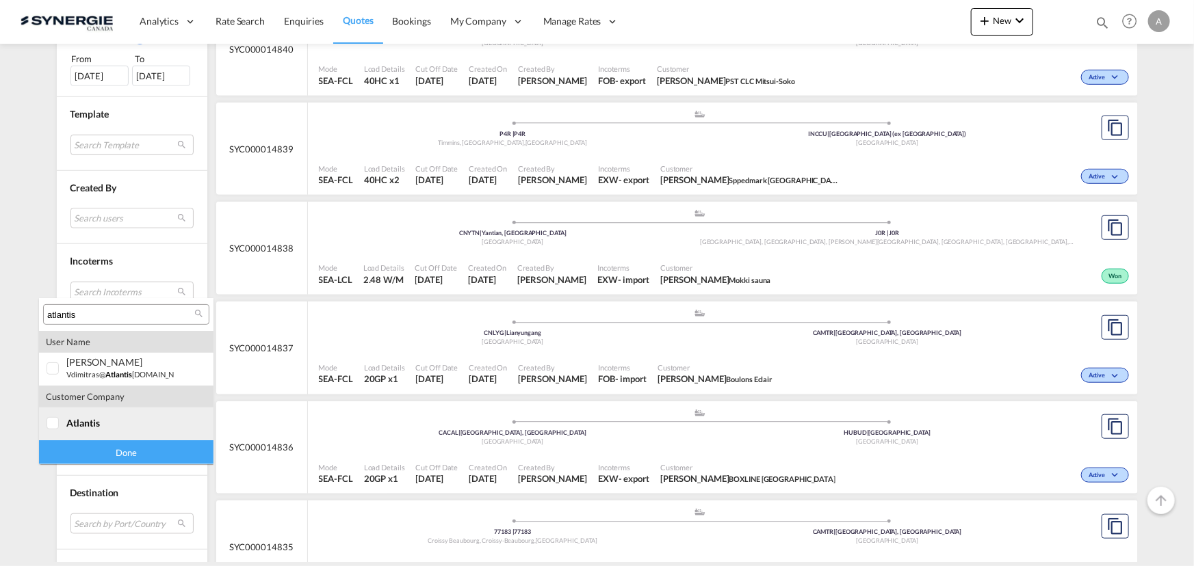
type input "atlantis"
click at [73, 430] on md-option "company atlantis" at bounding box center [126, 424] width 174 height 33
click at [83, 454] on div "Done" at bounding box center [126, 453] width 174 height 24
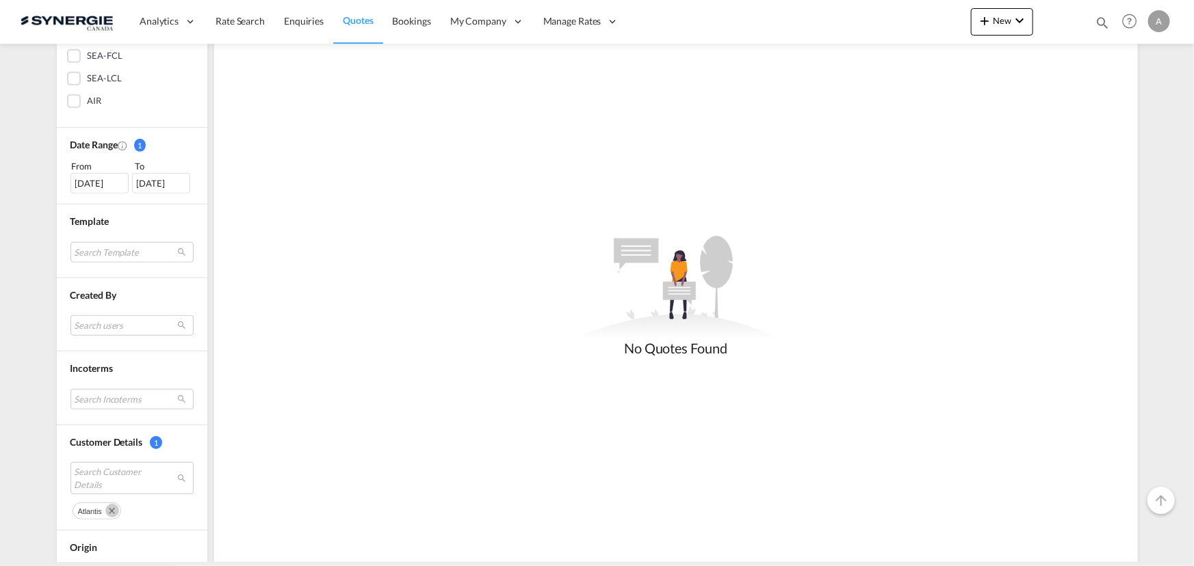
scroll to position [373, 0]
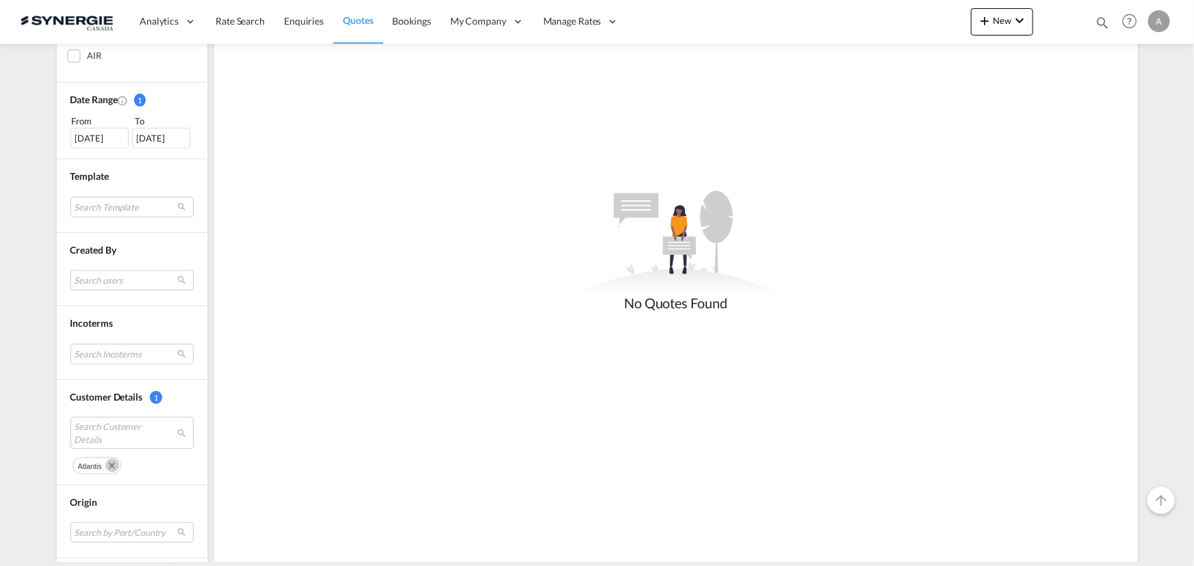
click at [105, 465] on md-icon "Remove" at bounding box center [112, 466] width 14 height 14
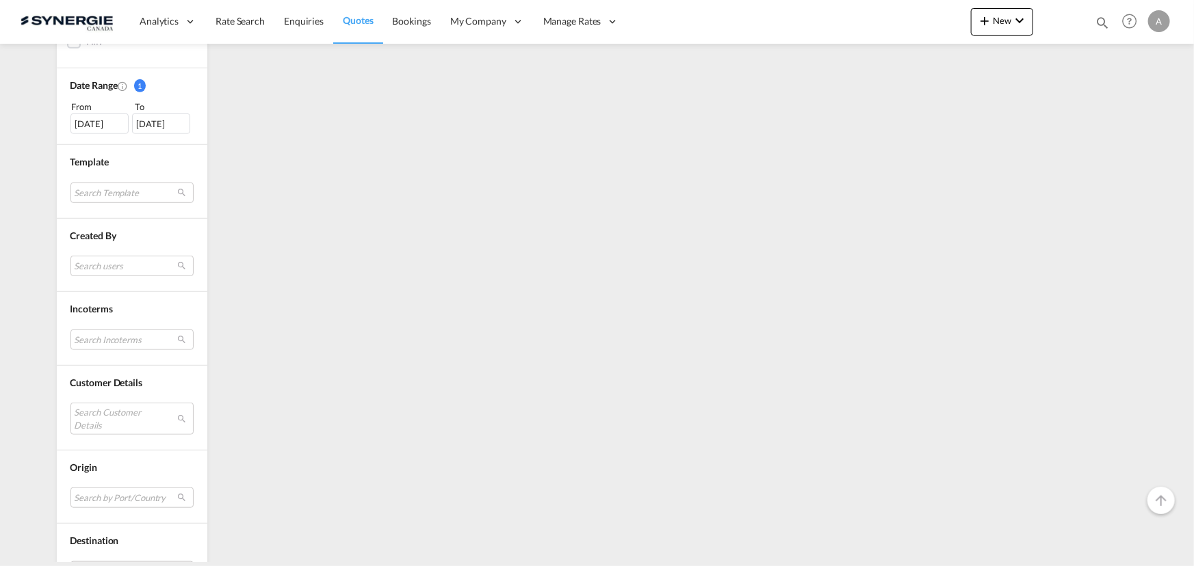
scroll to position [493, 0]
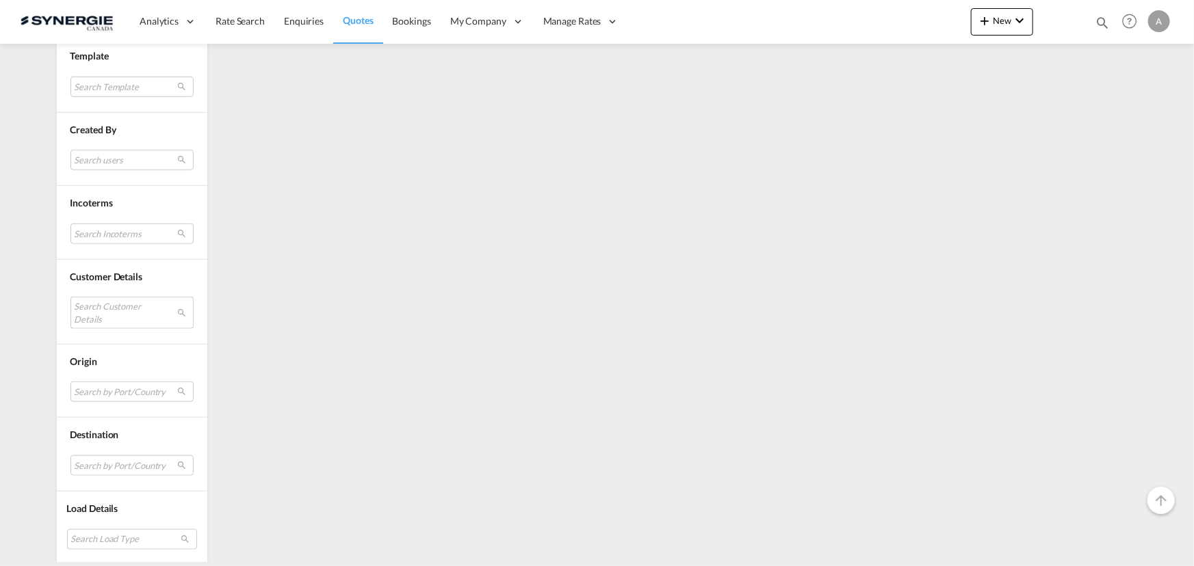
click at [97, 299] on md-select "Search Customer Details" at bounding box center [131, 312] width 123 height 31
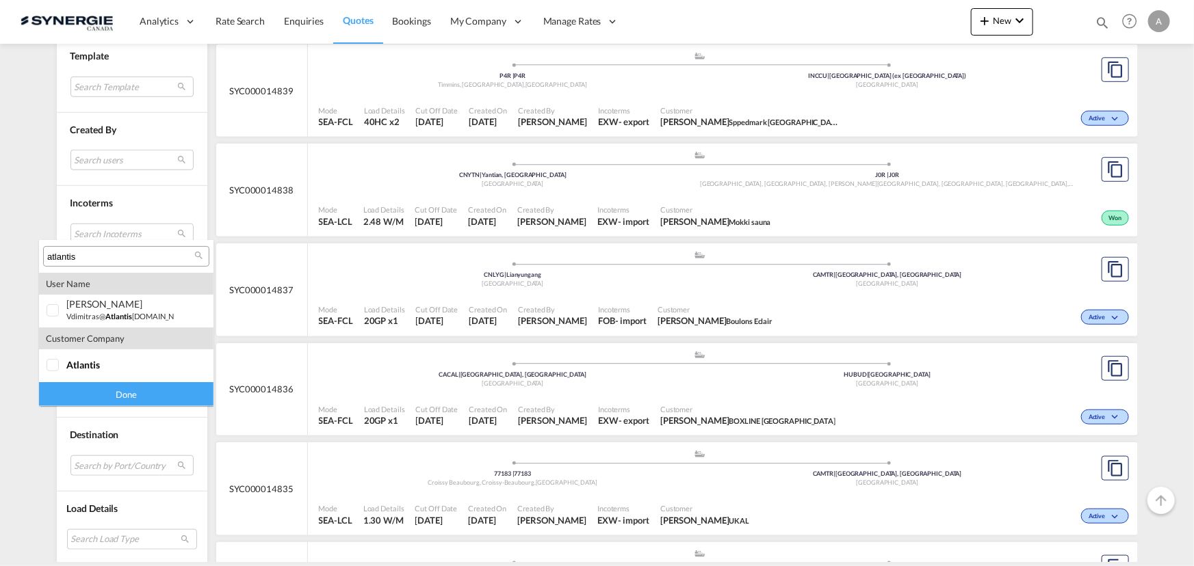
click at [122, 261] on input "atlantis" at bounding box center [120, 257] width 147 height 12
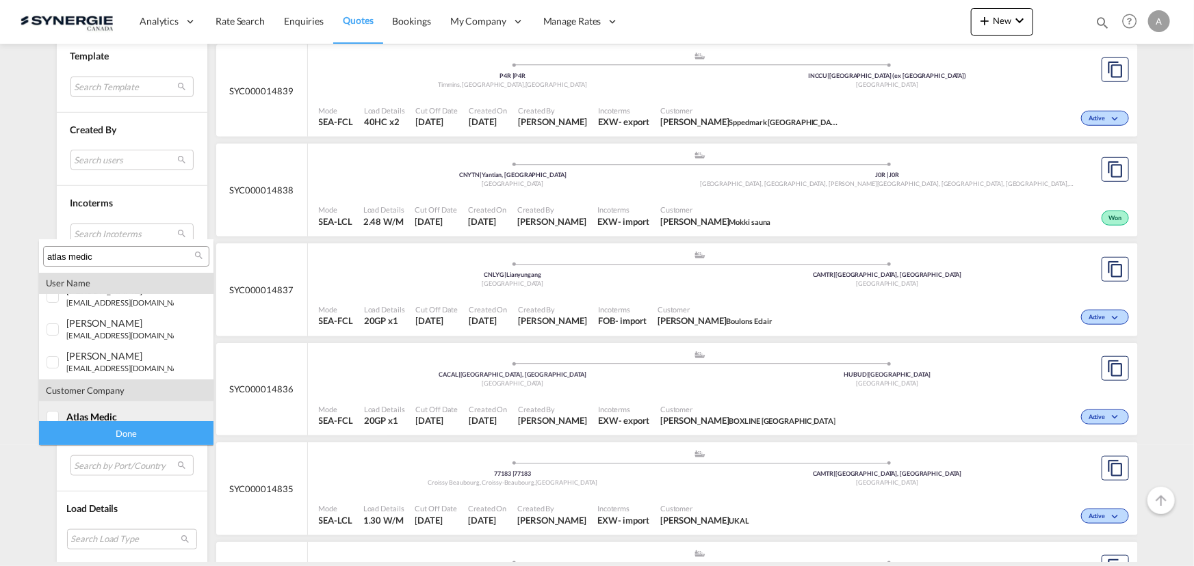
scroll to position [27, 0]
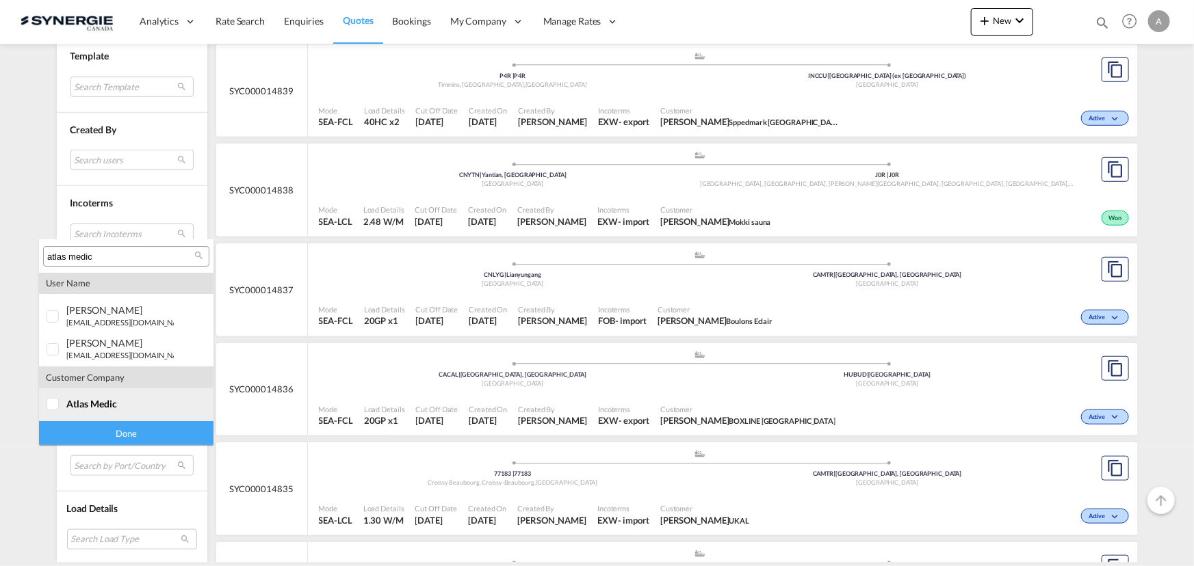
type input "atlas medic"
click at [97, 406] on span "atlas medic" at bounding box center [91, 404] width 51 height 12
click at [109, 428] on div "Done" at bounding box center [126, 433] width 174 height 24
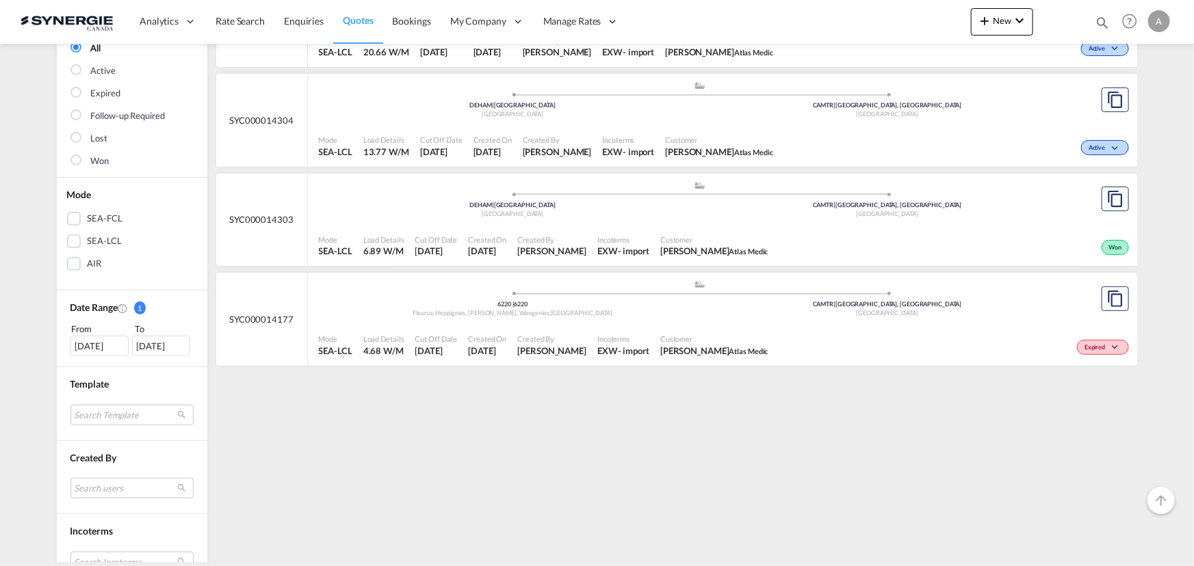
scroll to position [186, 0]
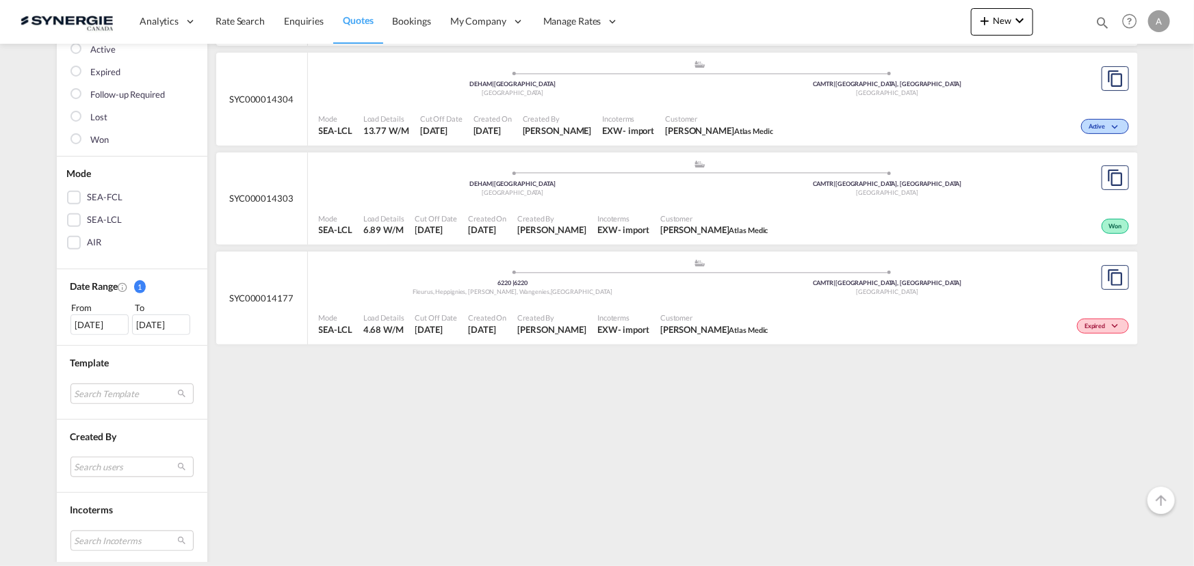
click at [103, 326] on div "[DATE]" at bounding box center [99, 325] width 58 height 21
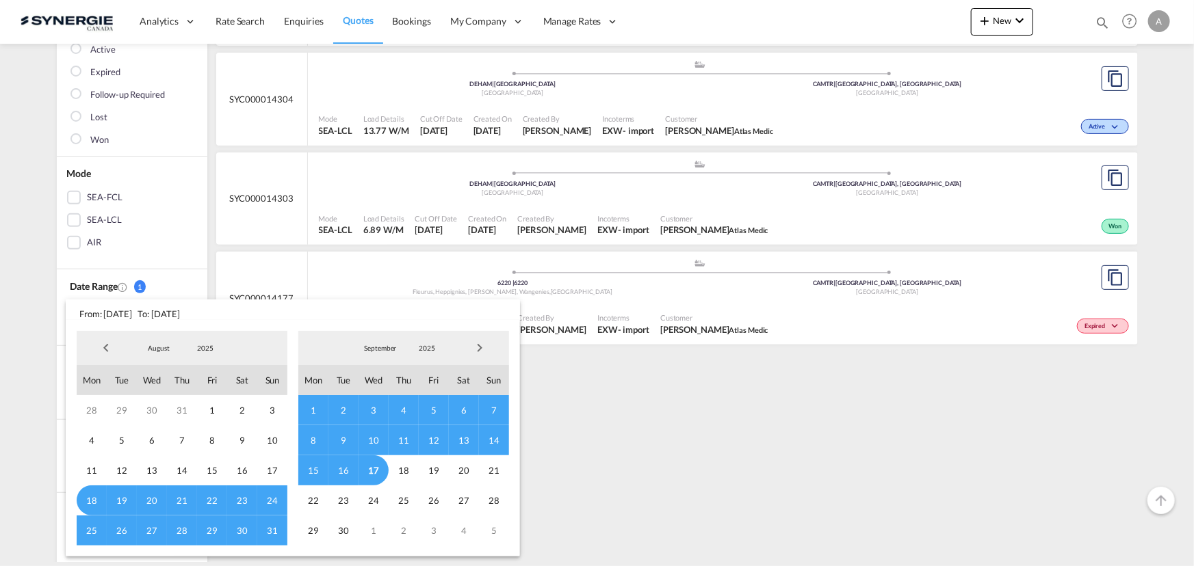
click at [210, 356] on md-select-value "2025" at bounding box center [205, 348] width 47 height 21
click at [192, 291] on md-option "2023" at bounding box center [218, 283] width 93 height 33
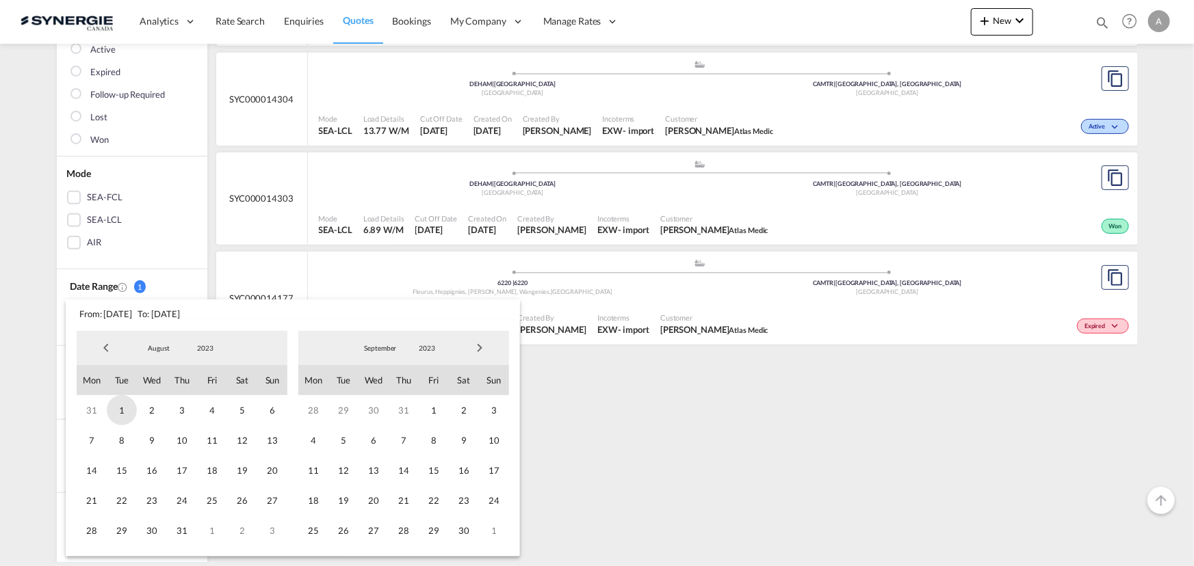
click at [120, 409] on span "1" at bounding box center [122, 410] width 30 height 30
click at [400, 345] on span "September" at bounding box center [380, 348] width 44 height 10
click at [464, 345] on div at bounding box center [479, 348] width 59 height 27
click at [480, 344] on span "Next Month" at bounding box center [479, 348] width 27 height 27
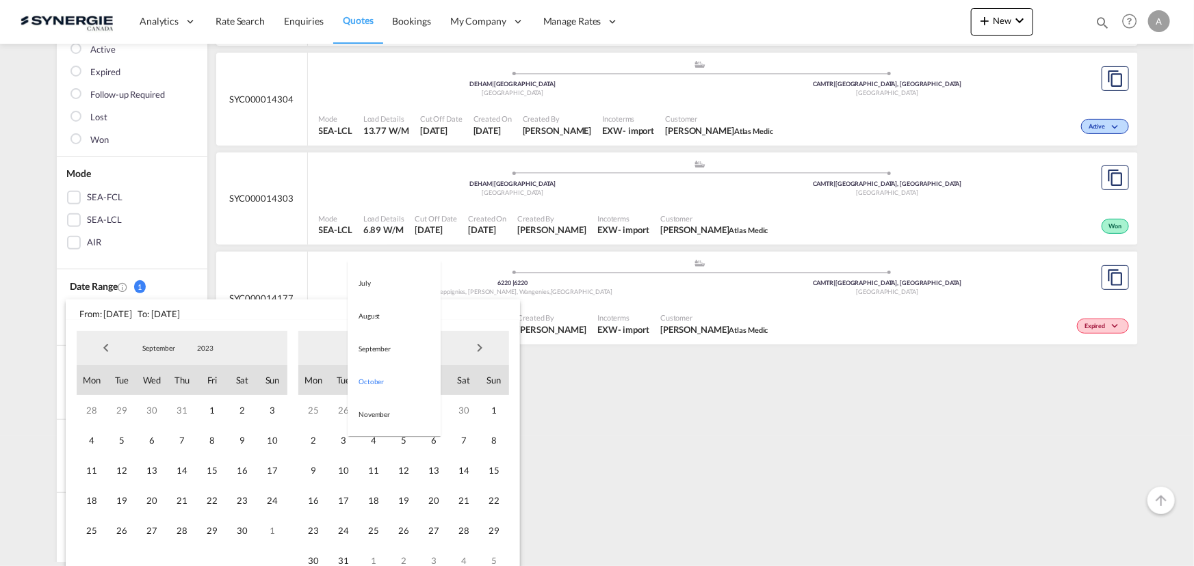
click at [449, 339] on md-select-value "2023" at bounding box center [427, 348] width 47 height 21
click at [357, 354] on md-select-value "October" at bounding box center [380, 348] width 47 height 21
click at [452, 353] on div at bounding box center [479, 348] width 59 height 27
click at [456, 346] on div at bounding box center [479, 348] width 59 height 27
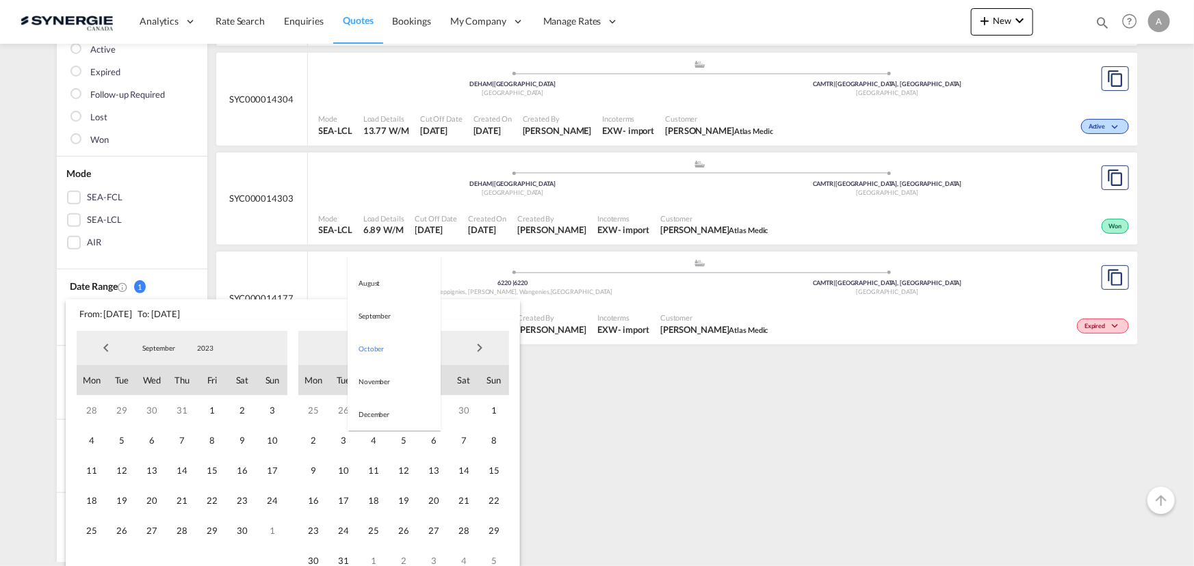
click at [478, 347] on span "Next Month" at bounding box center [479, 348] width 27 height 27
click at [461, 472] on span "18" at bounding box center [464, 471] width 30 height 30
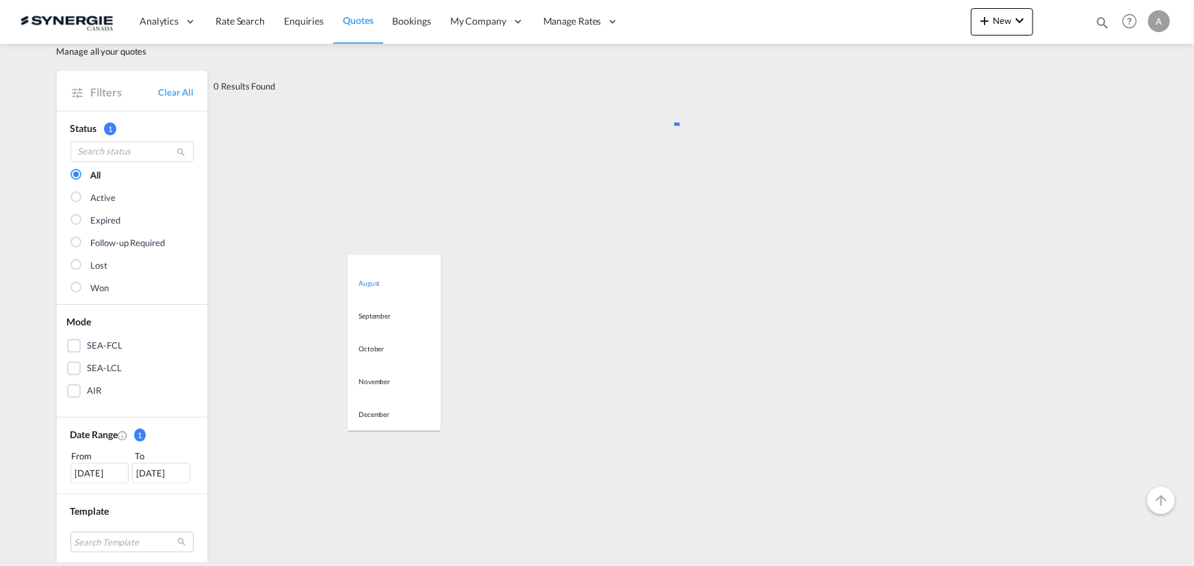
scroll to position [0, 0]
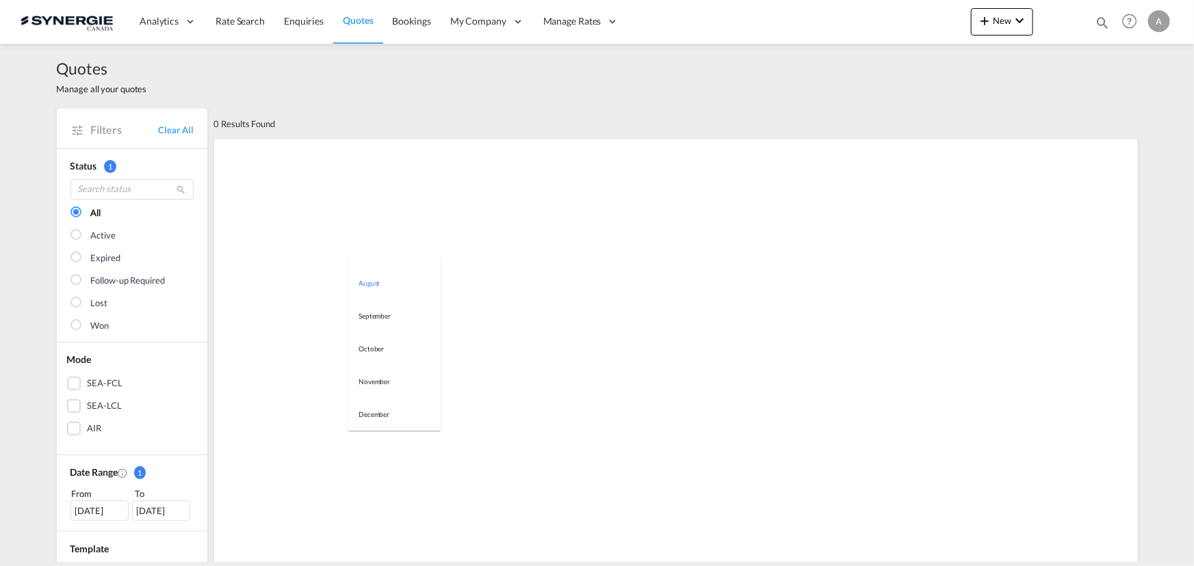
click at [156, 501] on md-backdrop at bounding box center [597, 283] width 1194 height 566
click at [157, 507] on div "[DATE]" at bounding box center [161, 511] width 58 height 21
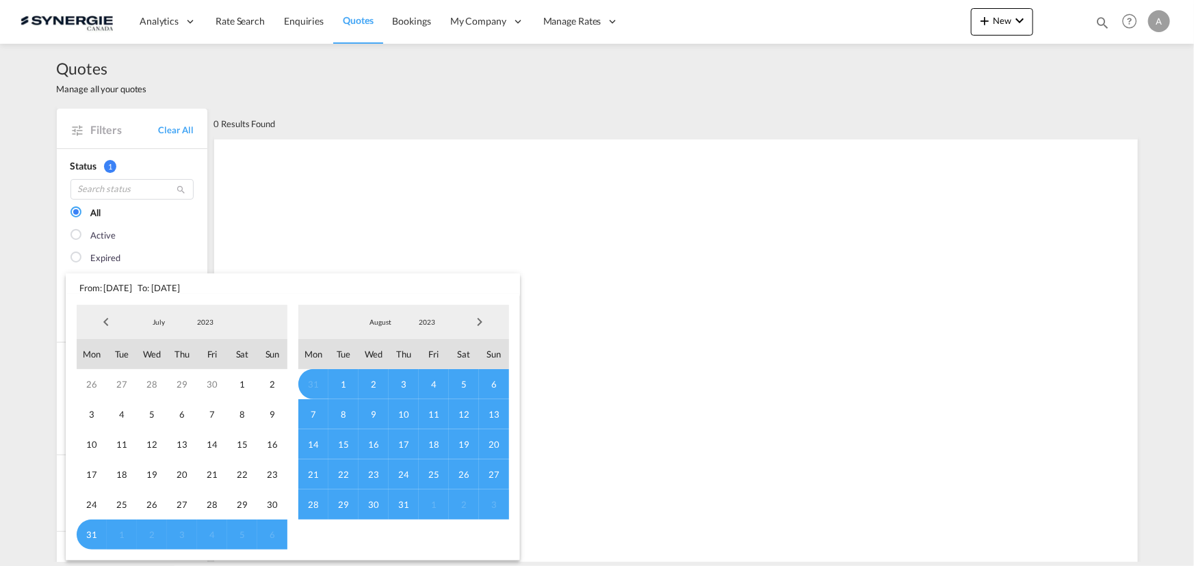
click at [426, 320] on span "2023" at bounding box center [427, 322] width 44 height 10
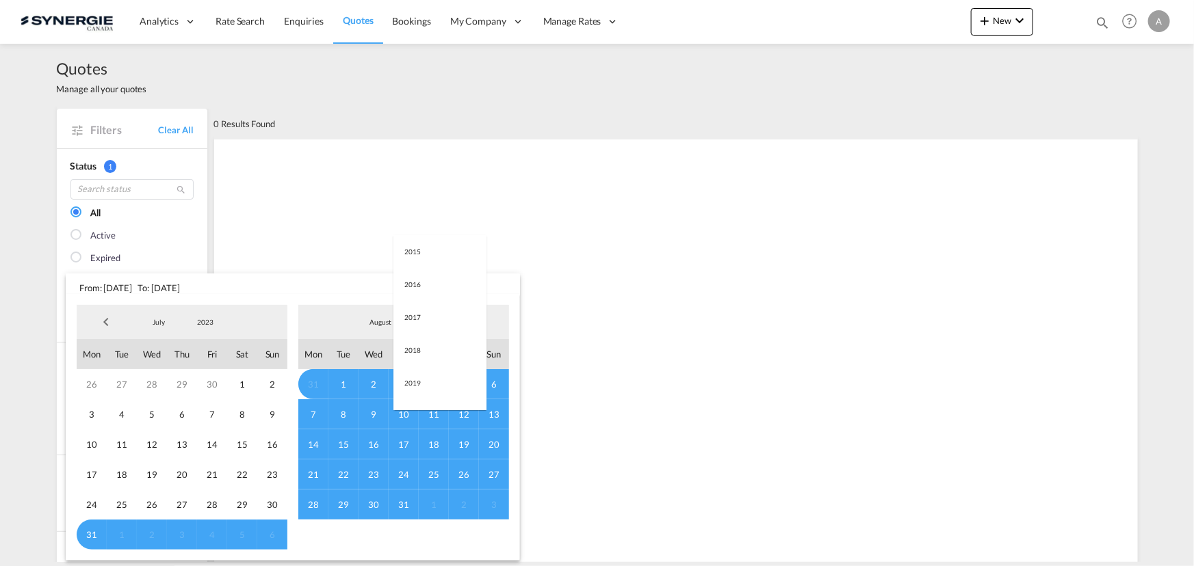
scroll to position [192, 0]
click at [428, 393] on md-option "2025" at bounding box center [439, 388] width 93 height 33
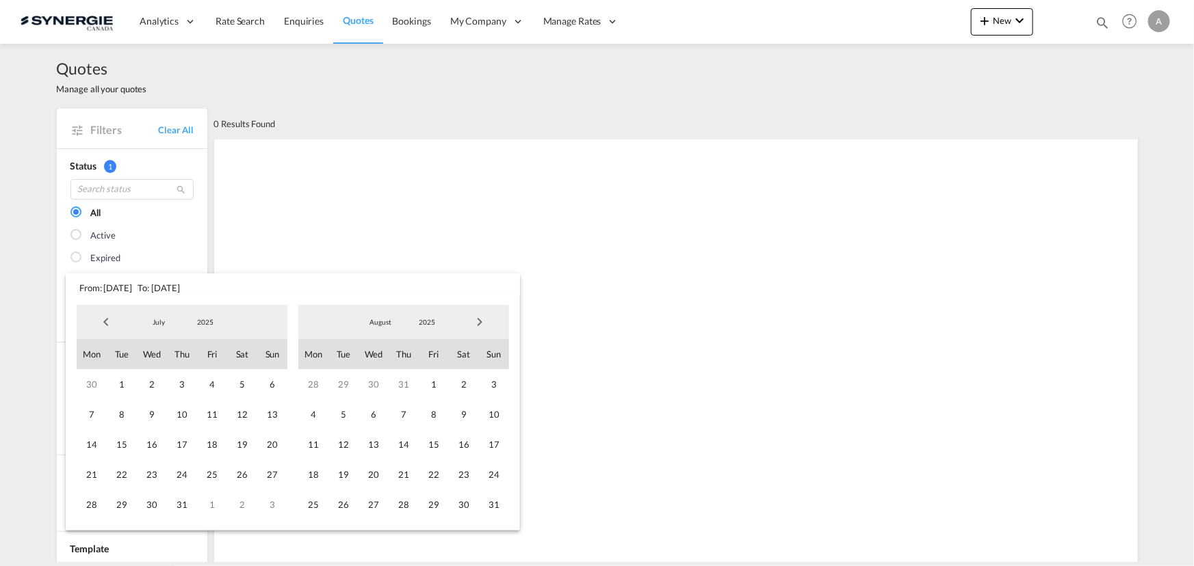
click at [486, 325] on span "Next Month" at bounding box center [479, 322] width 27 height 27
click at [378, 445] on span "17" at bounding box center [373, 445] width 30 height 30
click at [196, 322] on span "2025" at bounding box center [205, 322] width 44 height 10
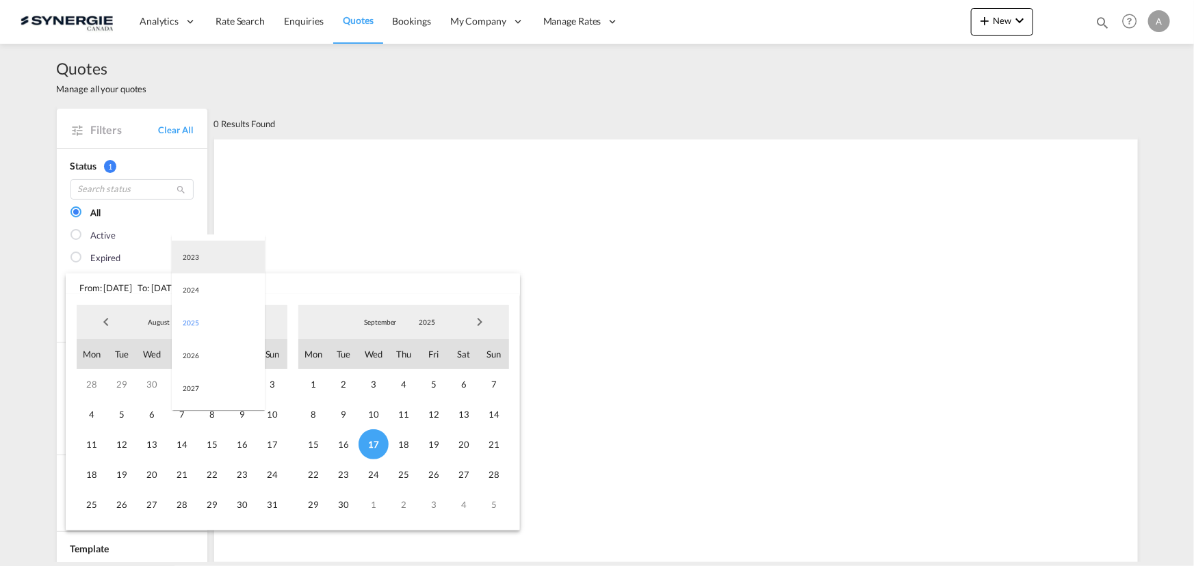
click at [209, 261] on md-option "2023" at bounding box center [218, 257] width 93 height 33
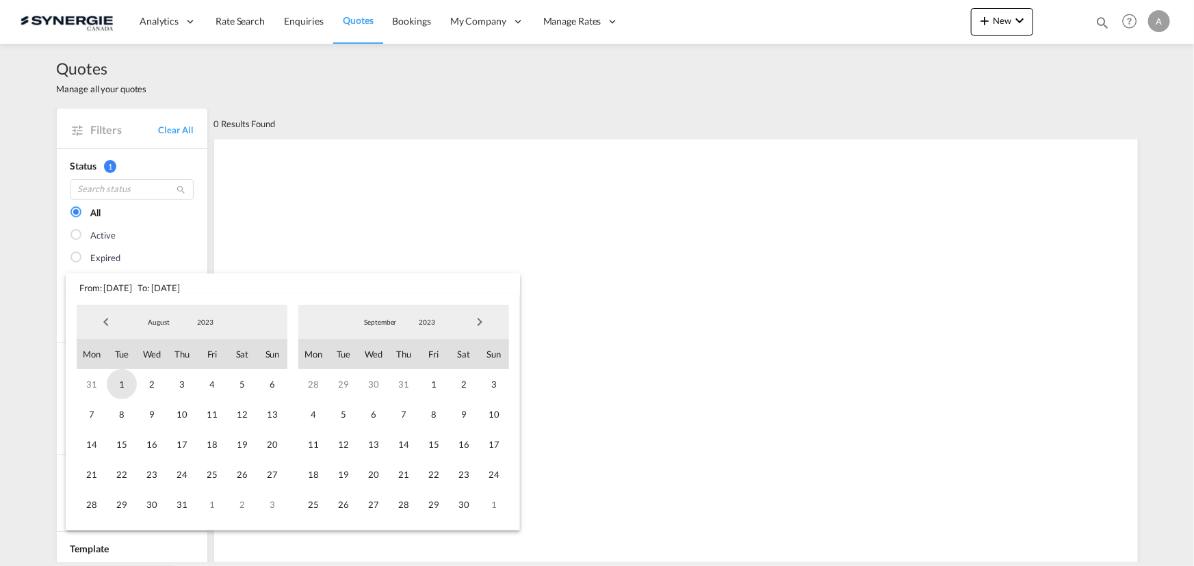
click at [122, 387] on span "1" at bounding box center [122, 384] width 30 height 30
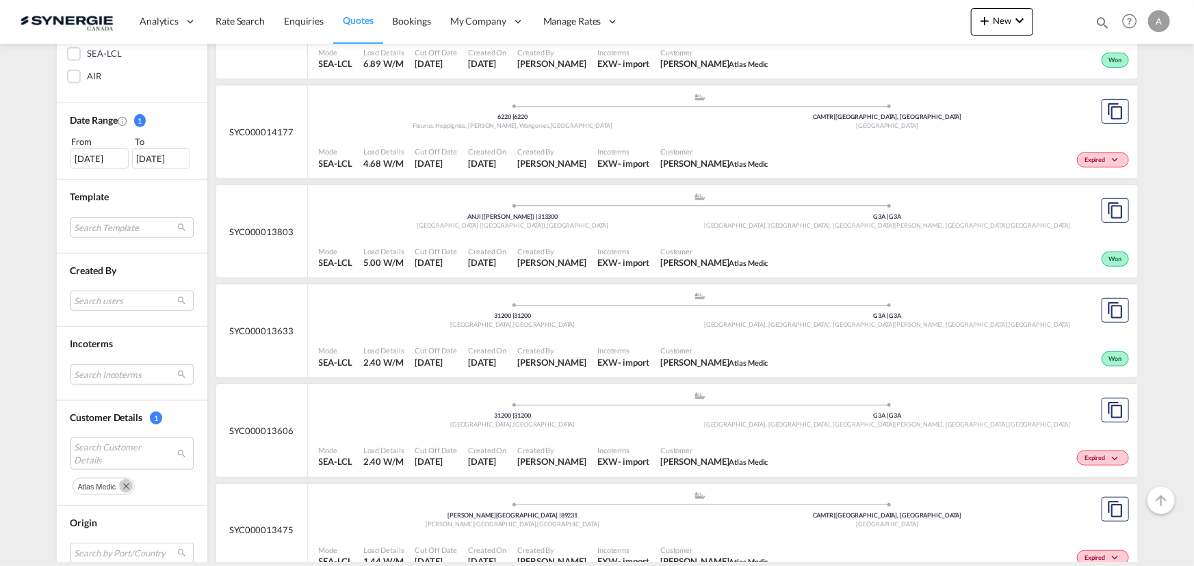
scroll to position [373, 0]
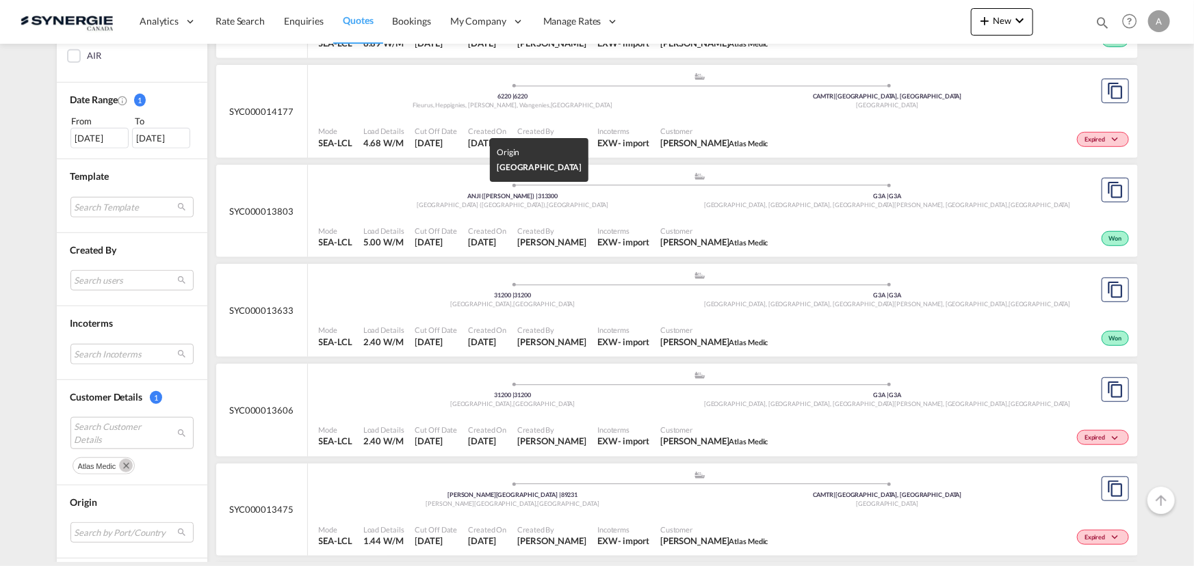
click at [514, 205] on span "[GEOGRAPHIC_DATA] ([GEOGRAPHIC_DATA]) ," at bounding box center [482, 205] width 130 height 8
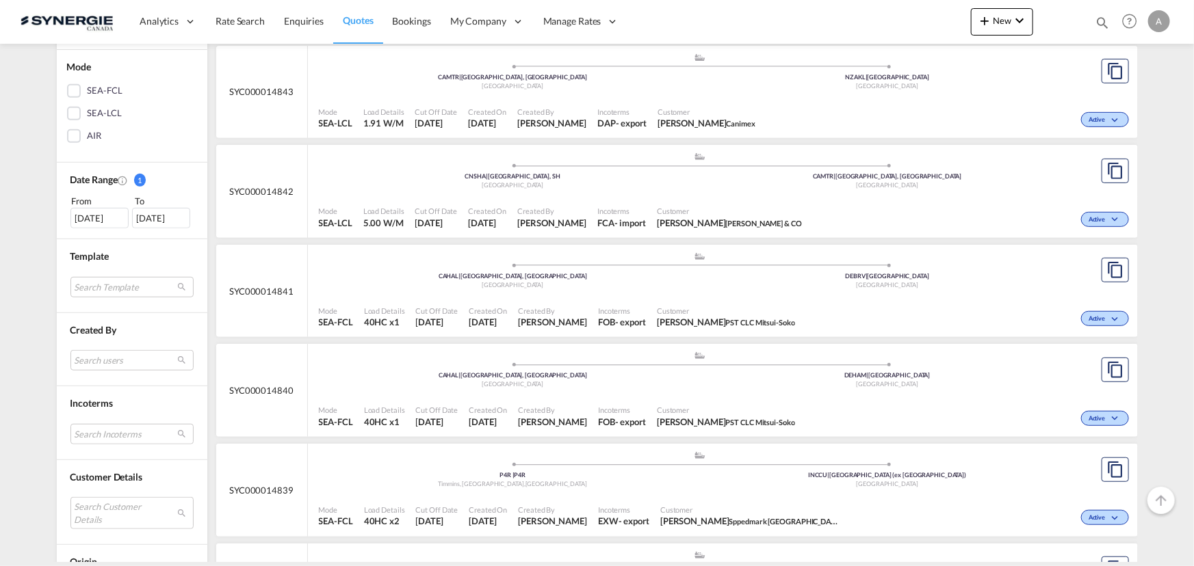
scroll to position [311, 0]
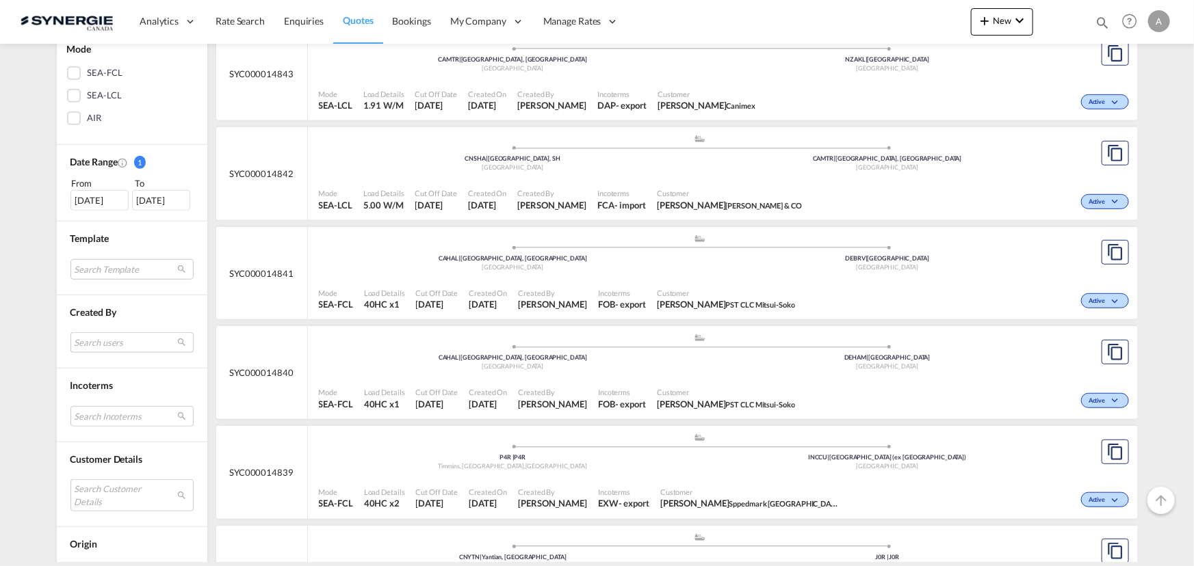
drag, startPoint x: 114, startPoint y: 348, endPoint x: 113, endPoint y: 356, distance: 9.0
click at [115, 348] on md-select "Search users [PERSON_NAME] [PERSON_NAME][EMAIL_ADDRESS][DOMAIN_NAME] [PERSON_NA…" at bounding box center [131, 342] width 123 height 21
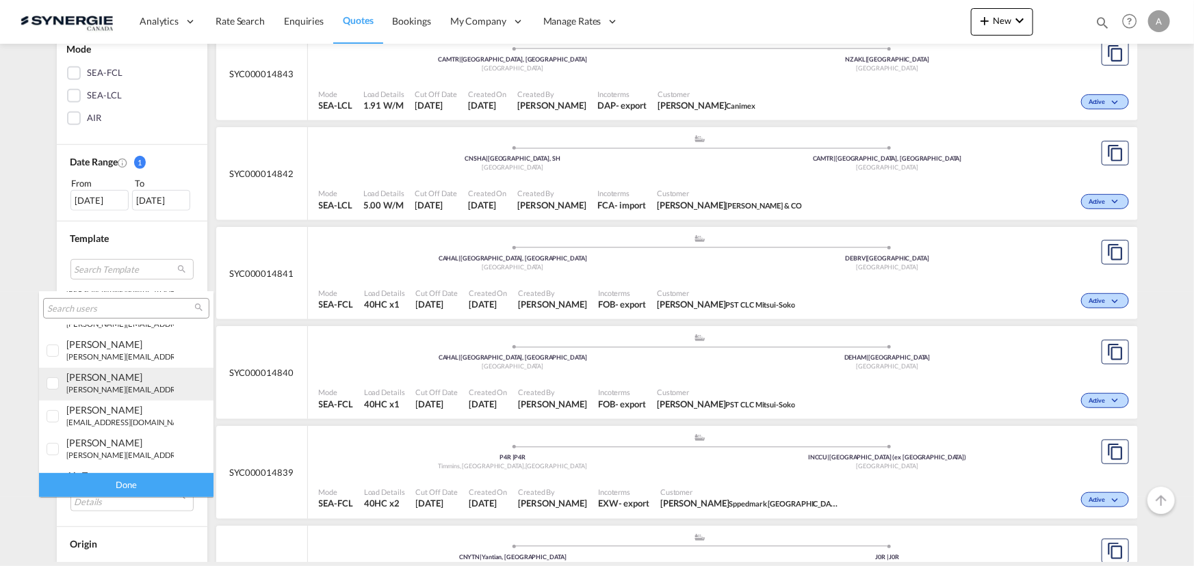
scroll to position [190, 0]
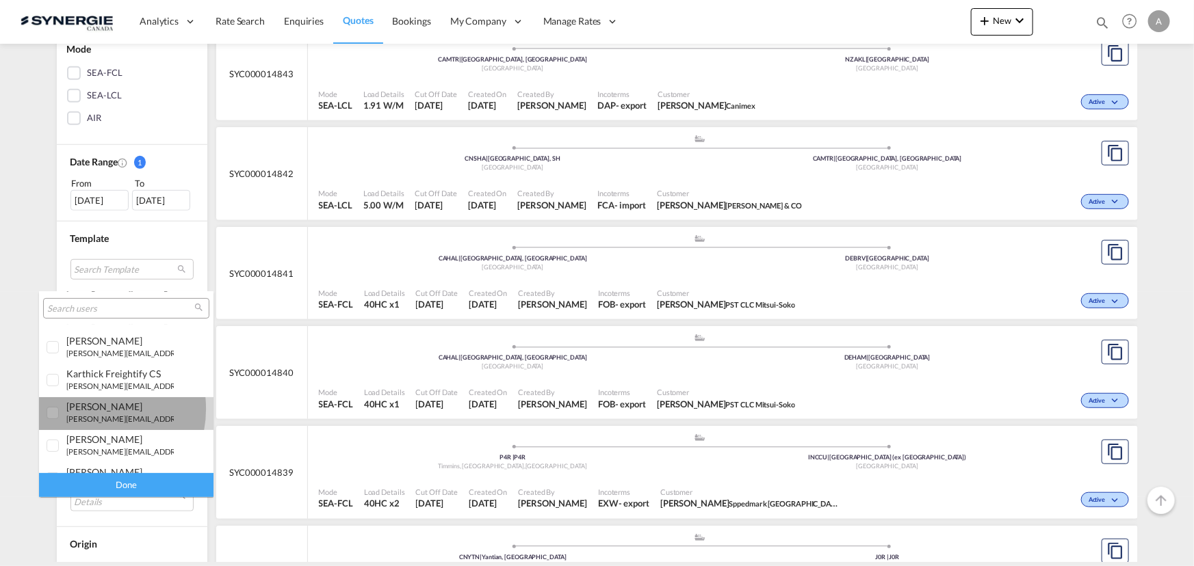
click at [91, 409] on div "[PERSON_NAME]" at bounding box center [119, 407] width 107 height 12
click at [135, 486] on div "Done" at bounding box center [126, 485] width 174 height 24
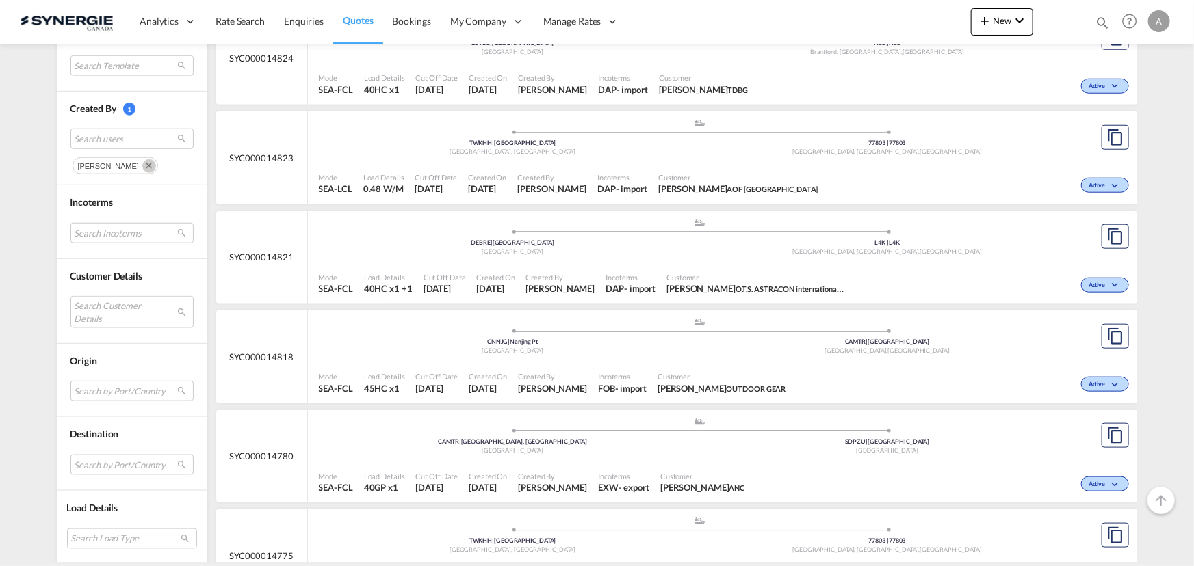
scroll to position [684, 0]
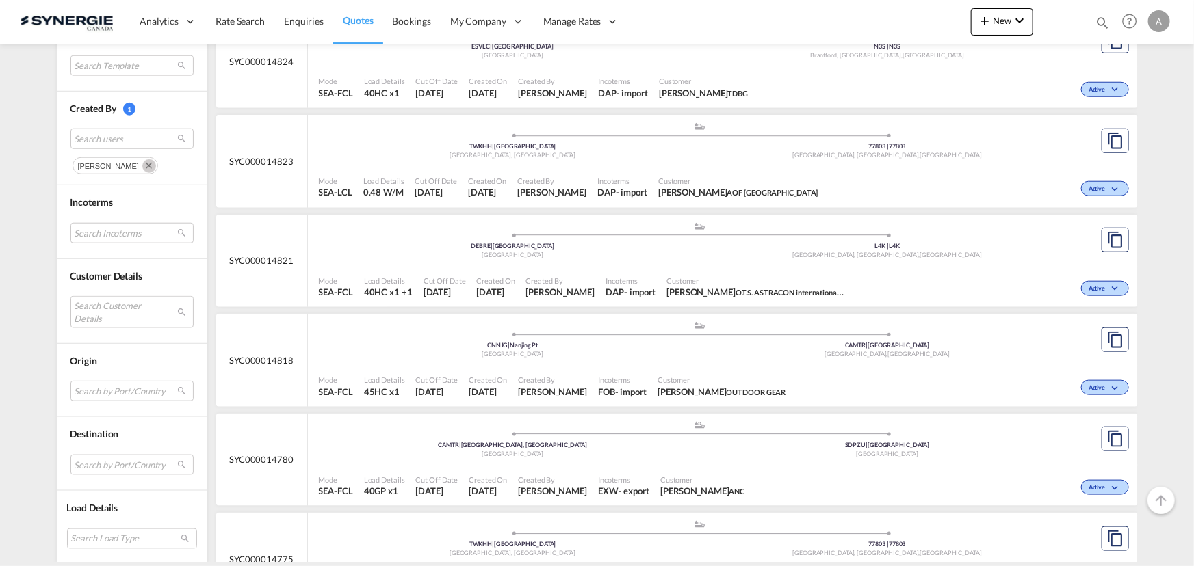
click at [142, 168] on md-icon "Remove" at bounding box center [149, 166] width 14 height 14
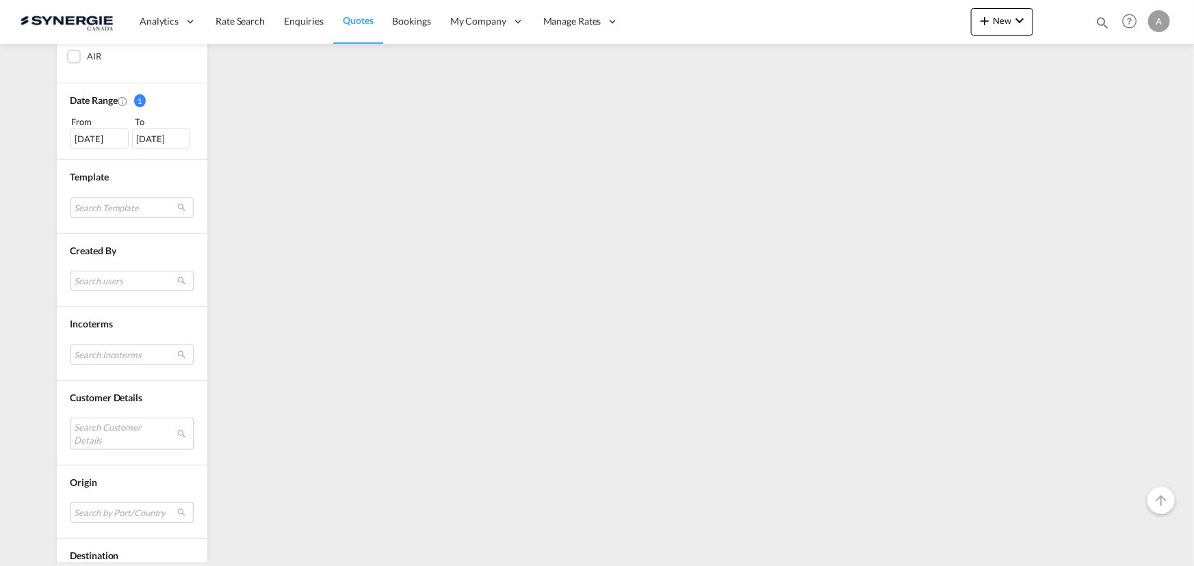
scroll to position [373, 0]
click at [116, 281] on md-select "Search users" at bounding box center [131, 280] width 123 height 21
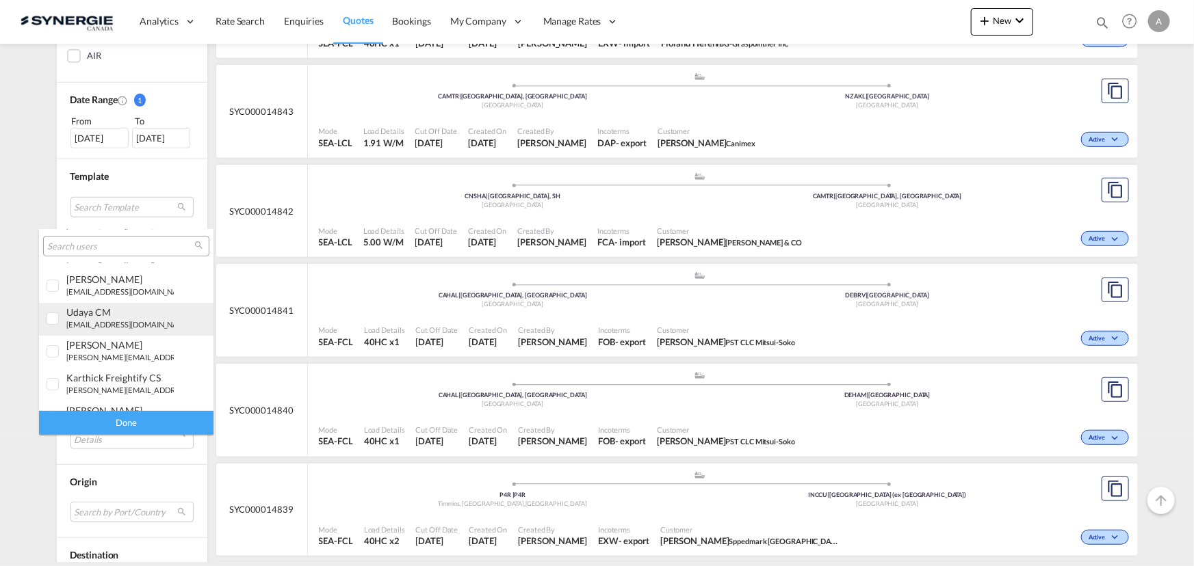
scroll to position [62, 0]
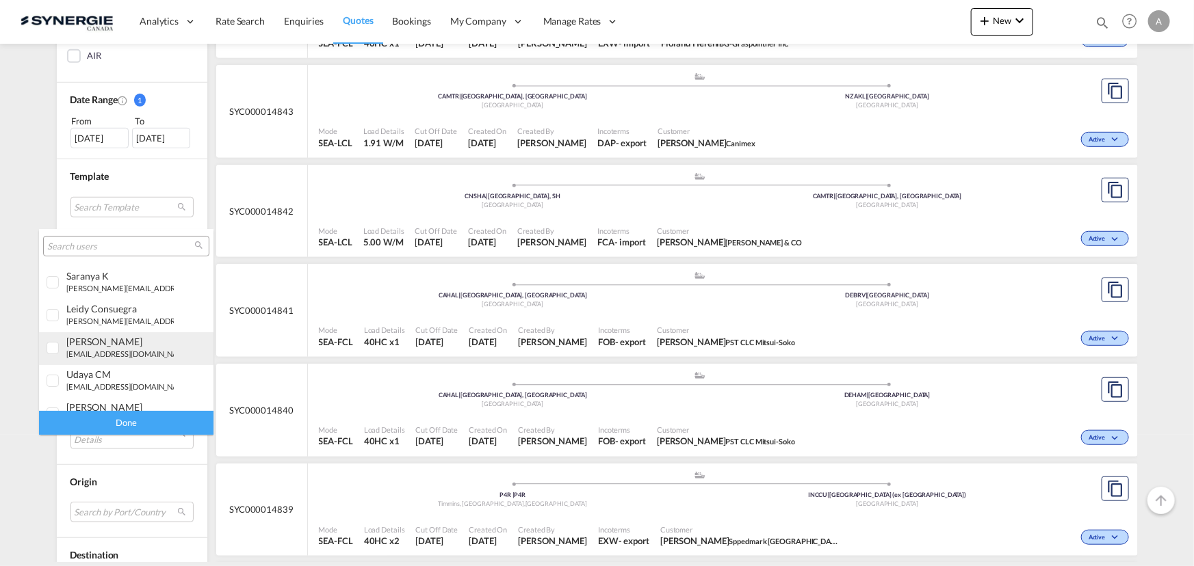
click at [126, 352] on small "a.groposila@synergiecanada.com" at bounding box center [128, 354] width 125 height 9
click at [127, 422] on div "Done" at bounding box center [126, 423] width 174 height 24
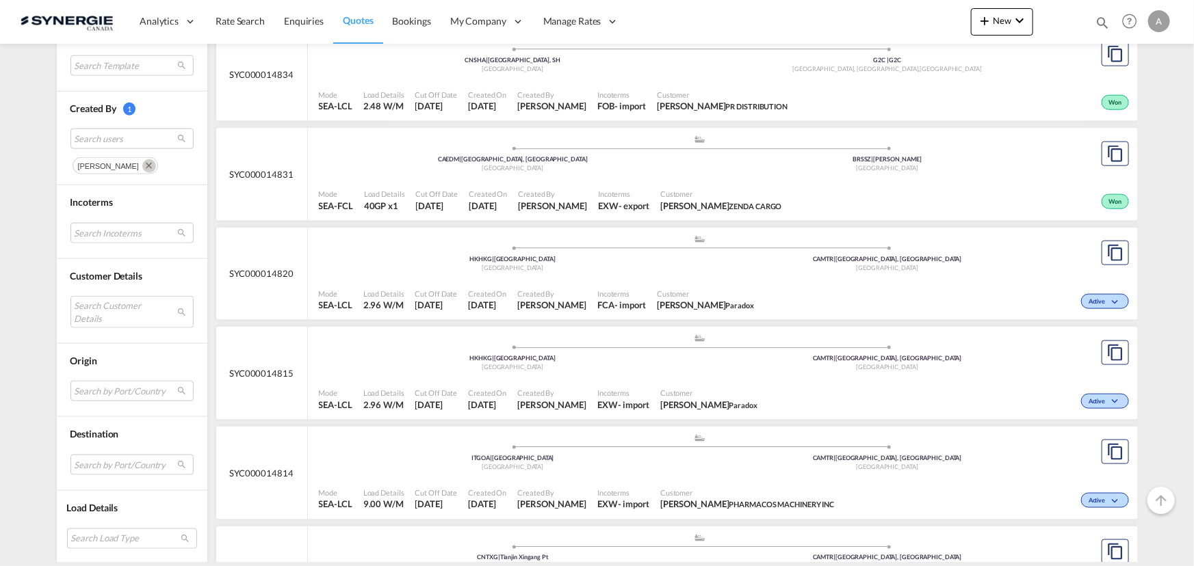
scroll to position [870, 0]
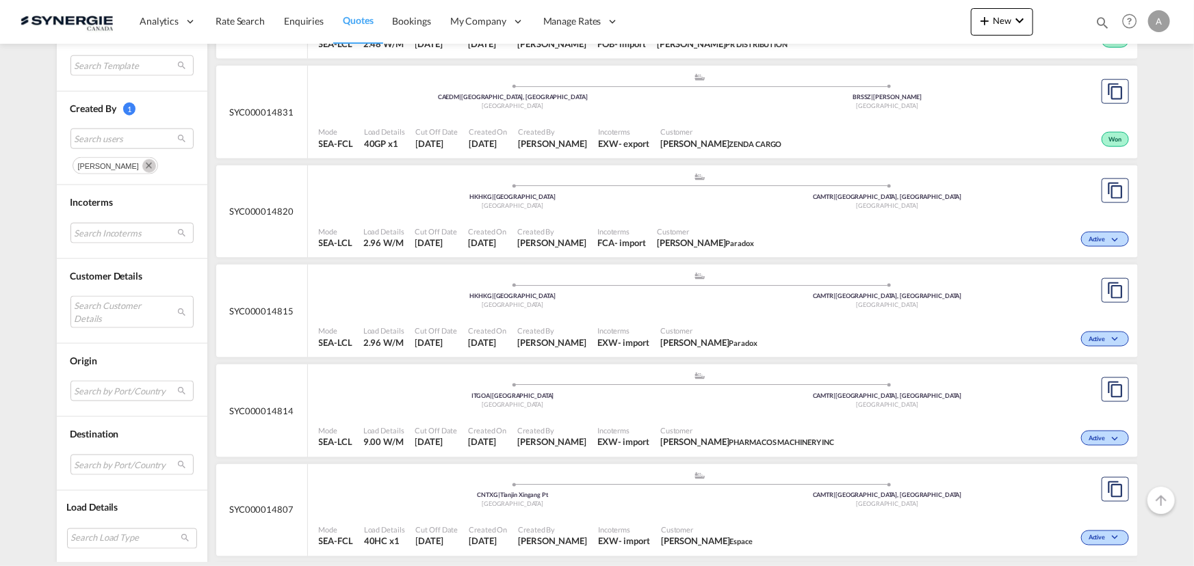
click at [142, 167] on md-icon "Remove" at bounding box center [149, 166] width 14 height 14
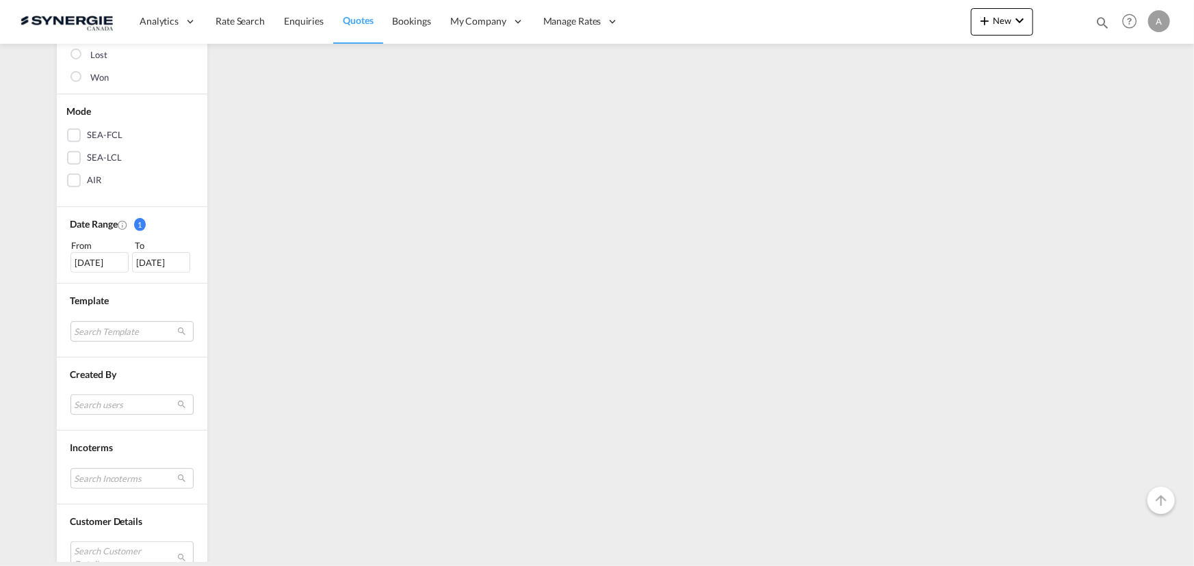
scroll to position [311, 0]
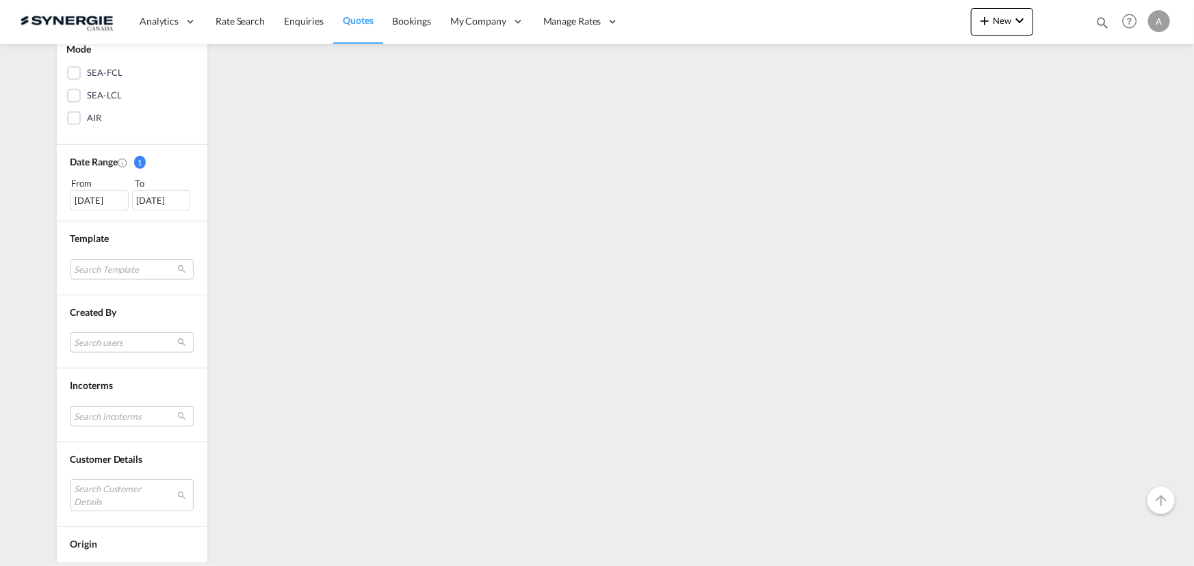
click at [109, 335] on md-select "Search users" at bounding box center [131, 342] width 123 height 21
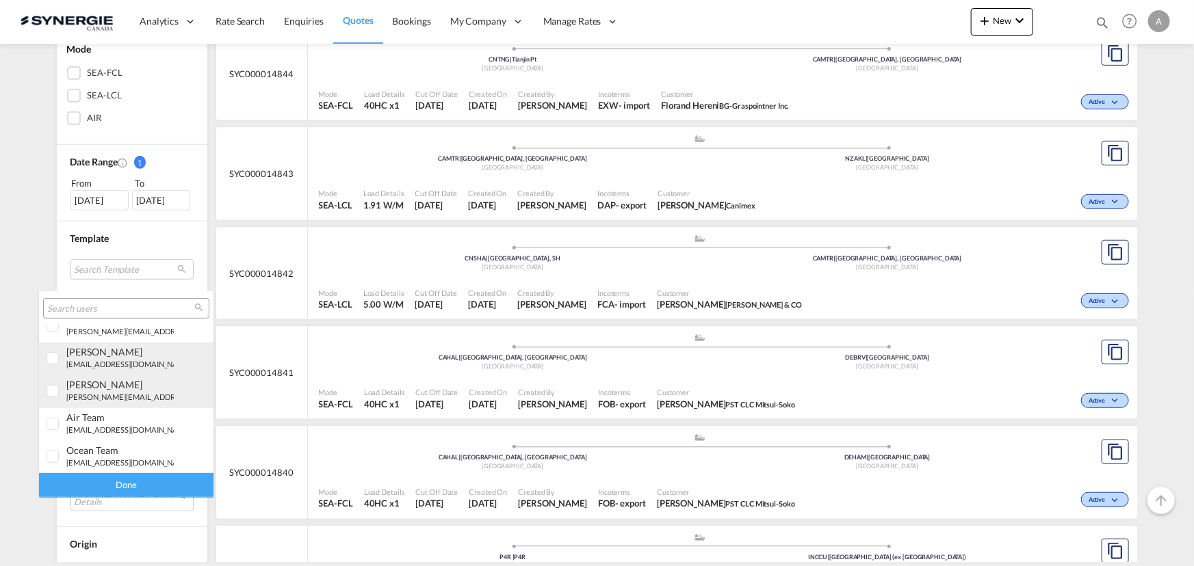
click at [129, 369] on md-option "daniel Dico d.dico@synergiecanada.com" at bounding box center [126, 359] width 174 height 33
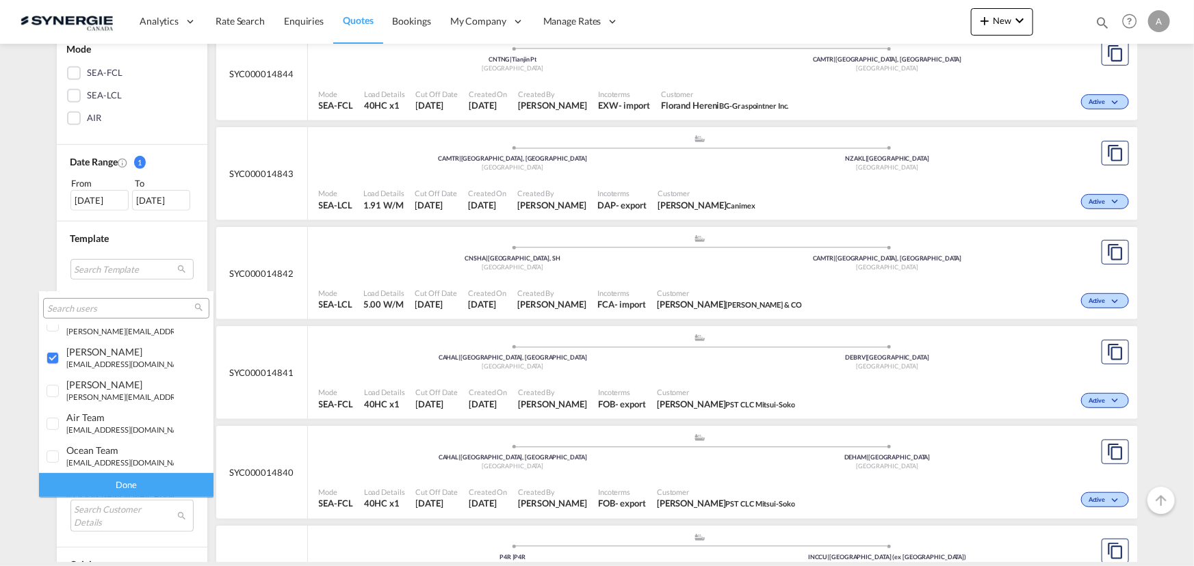
click at [149, 475] on div "Done" at bounding box center [126, 485] width 174 height 24
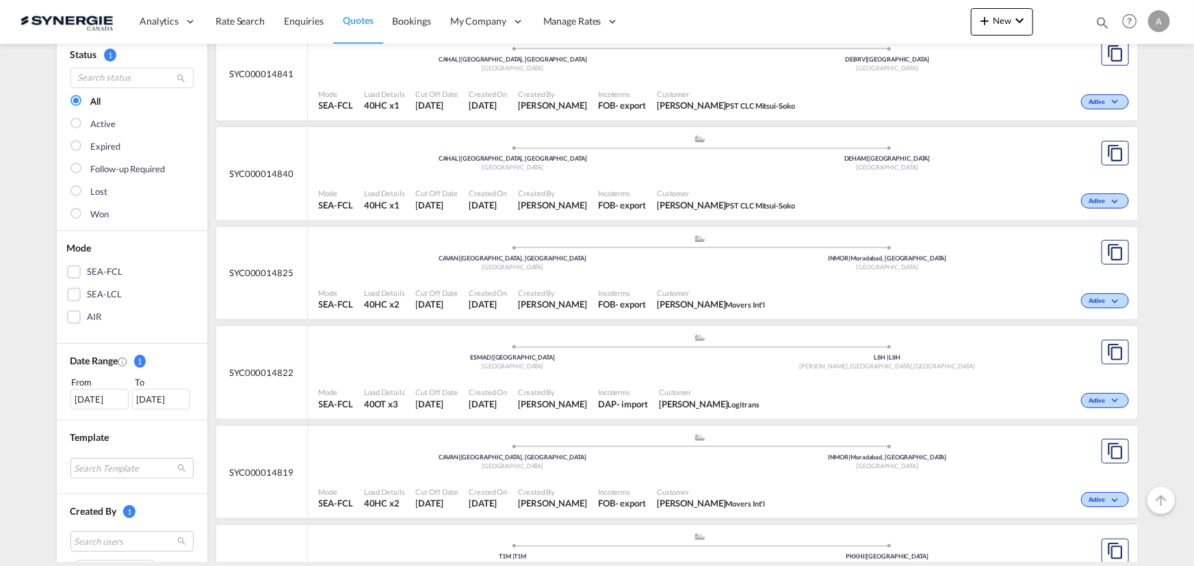
scroll to position [0, 0]
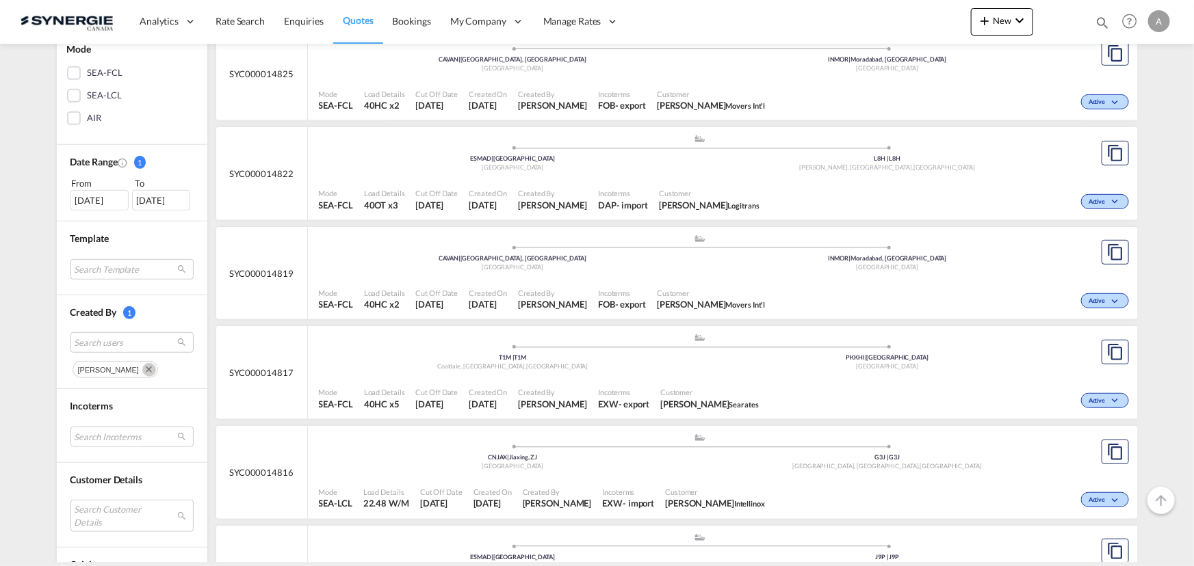
drag, startPoint x: 122, startPoint y: 361, endPoint x: 109, endPoint y: 387, distance: 29.1
click at [137, 362] on button "Remove" at bounding box center [147, 369] width 21 height 14
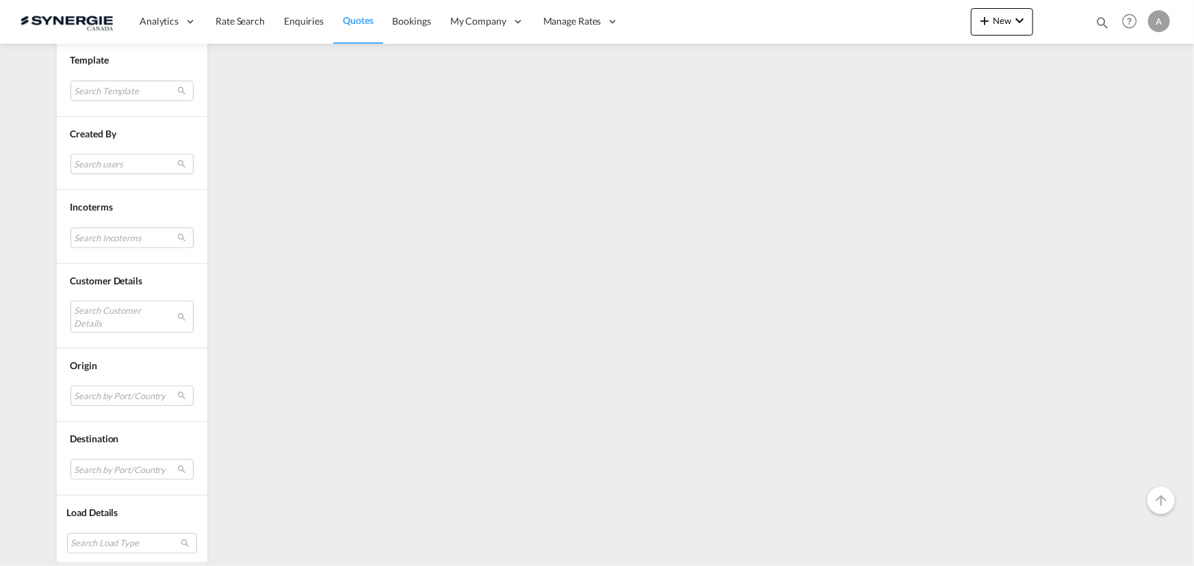
scroll to position [493, 0]
click at [103, 308] on md-select "Search Customer Details user name user eliana Santos e.santos@logisber.com | lo…" at bounding box center [131, 312] width 123 height 31
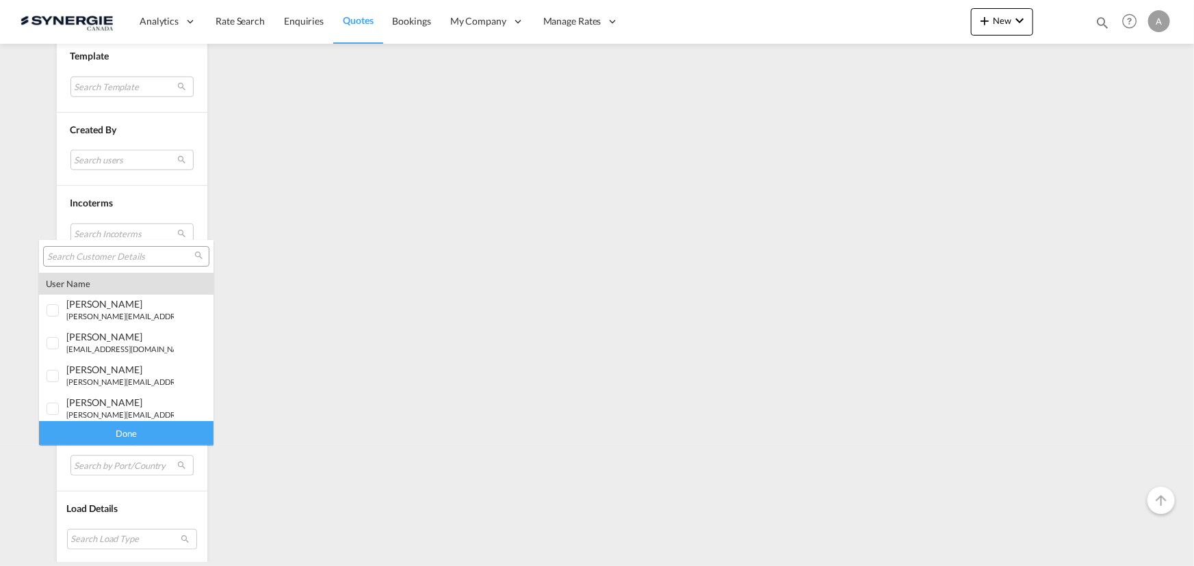
click at [121, 257] on input "search" at bounding box center [120, 257] width 147 height 12
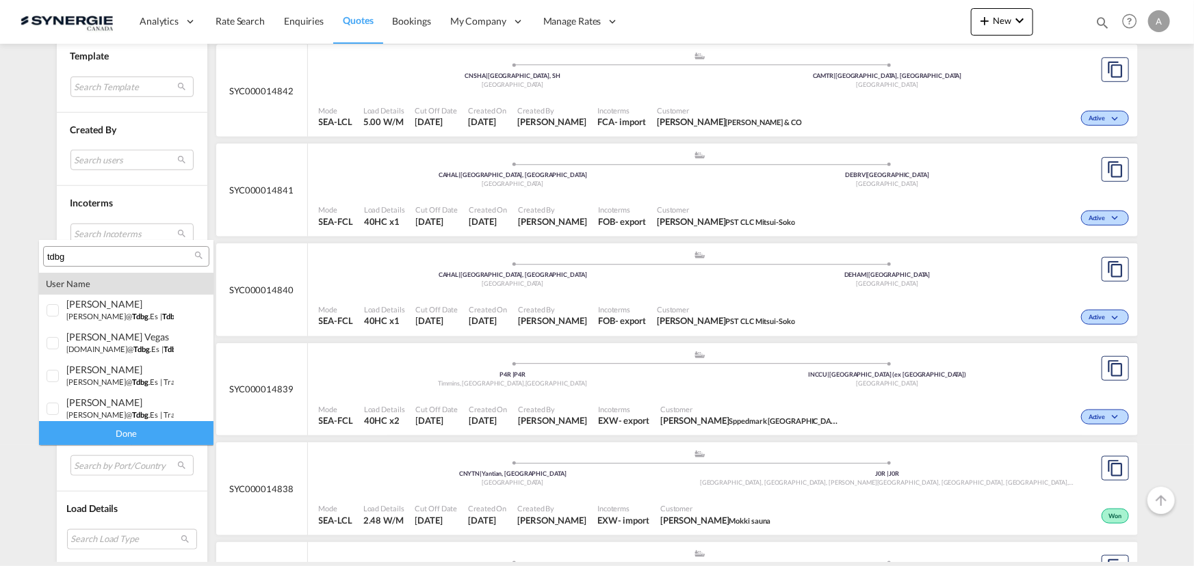
scroll to position [224, 0]
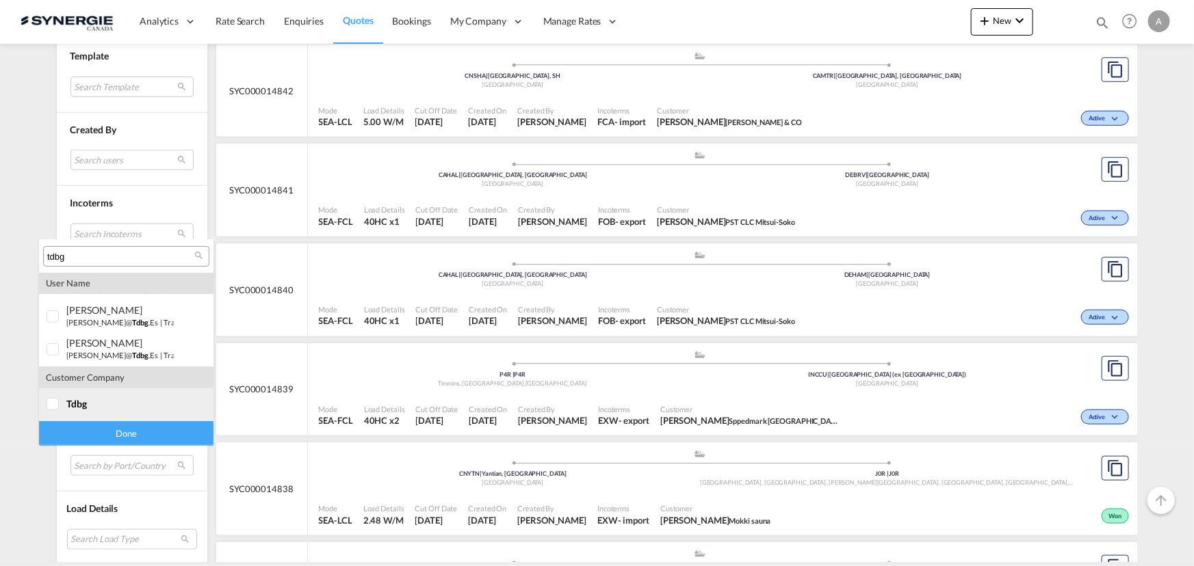
type input "tdbg"
click at [90, 404] on div "tdbg" at bounding box center [119, 404] width 107 height 12
click at [127, 433] on div "Done" at bounding box center [126, 433] width 174 height 24
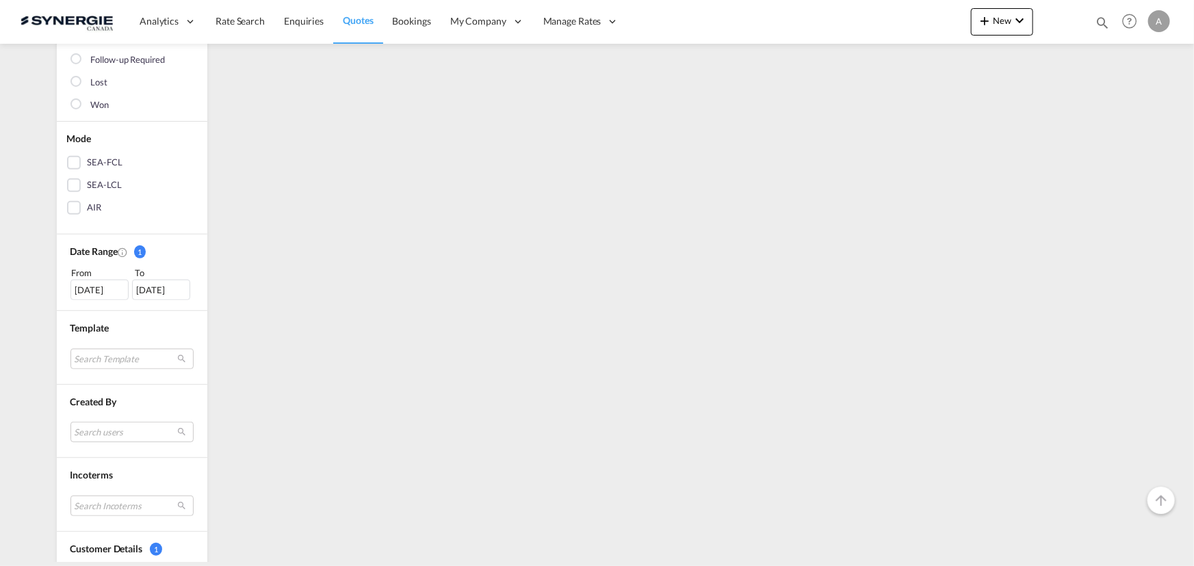
scroll to position [248, 0]
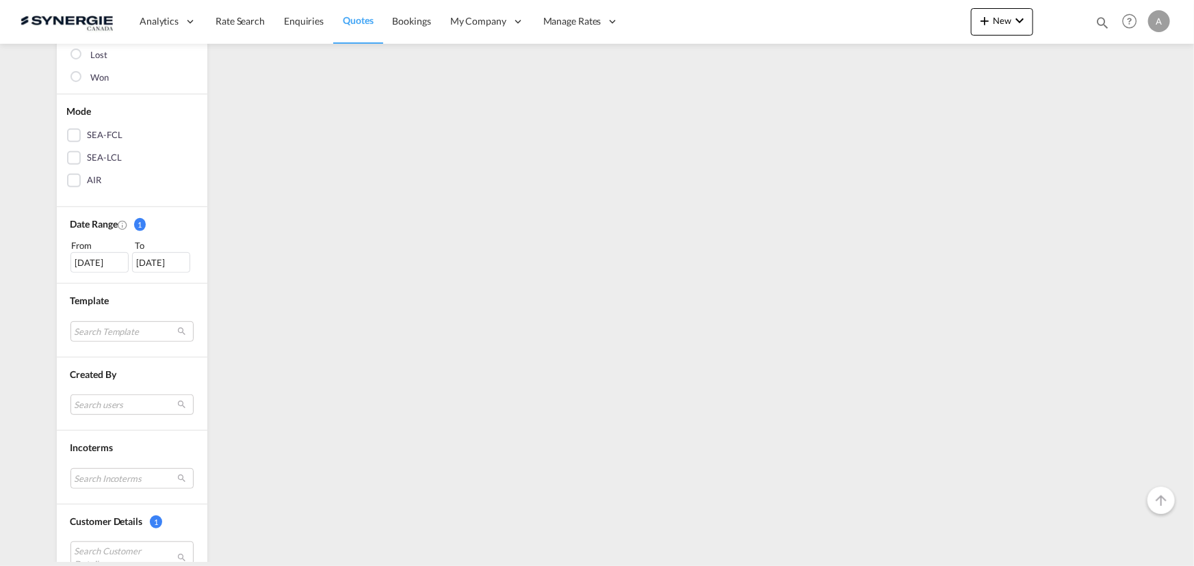
click at [86, 256] on div "18 Aug 2025" at bounding box center [99, 262] width 58 height 21
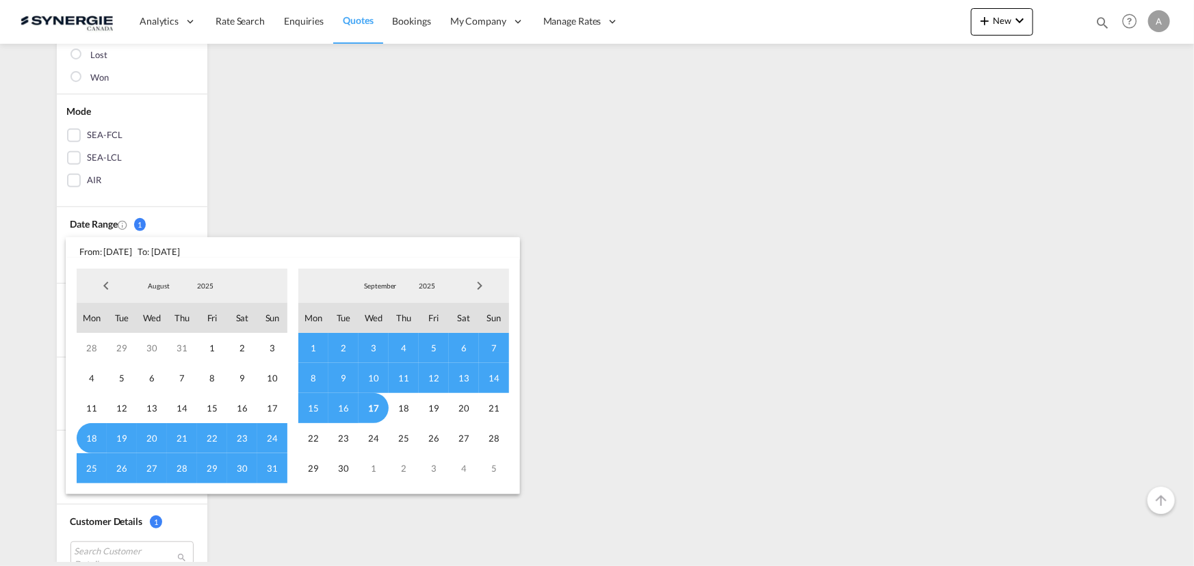
click at [204, 287] on span "2025" at bounding box center [205, 286] width 44 height 10
click at [210, 224] on md-option "2023" at bounding box center [218, 221] width 93 height 33
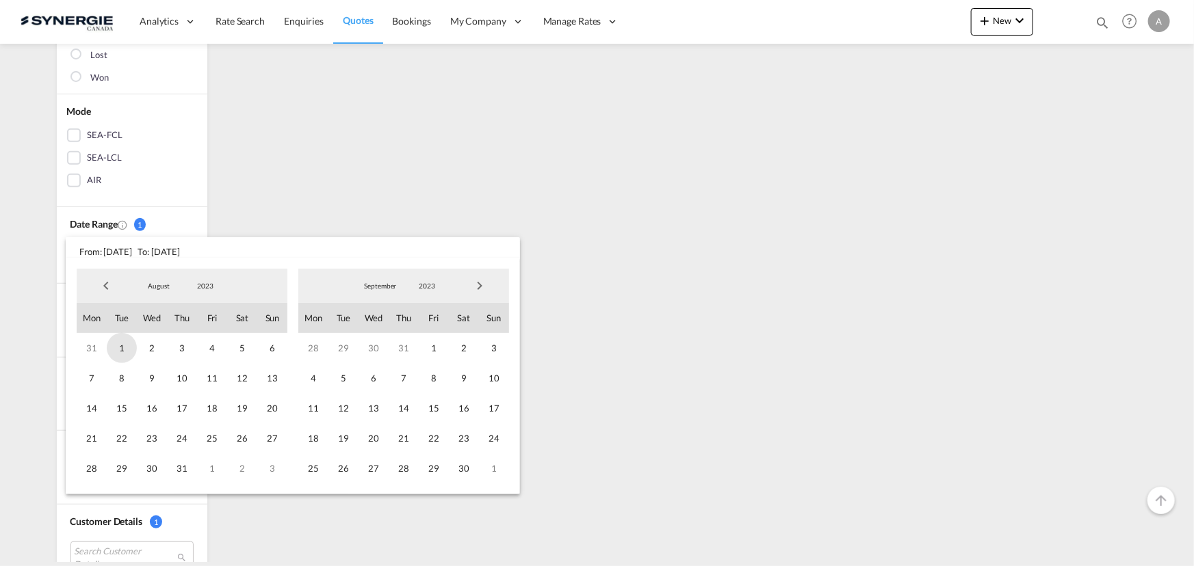
click at [118, 345] on span "1" at bounding box center [122, 348] width 30 height 30
click at [437, 281] on span "2023" at bounding box center [427, 286] width 44 height 10
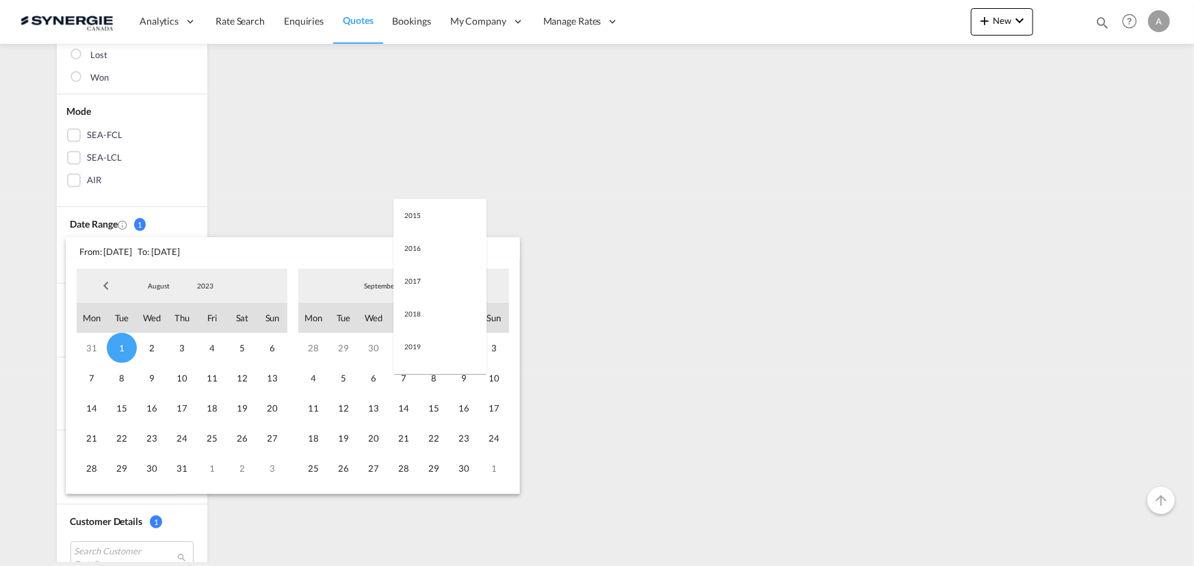
scroll to position [192, 0]
click at [419, 349] on md-option "2025" at bounding box center [439, 352] width 93 height 33
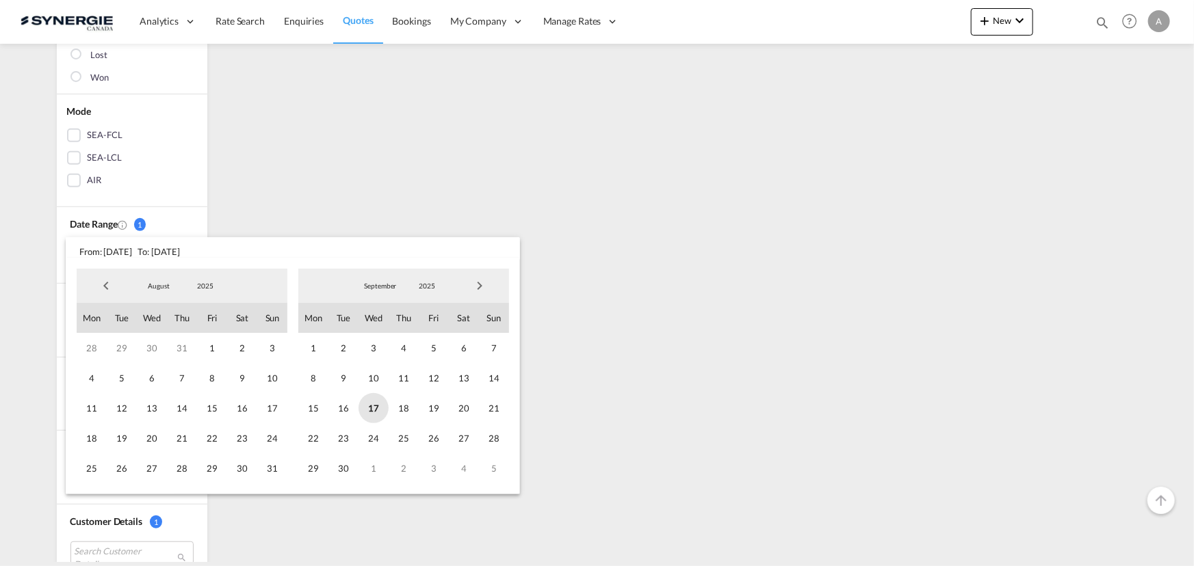
click at [380, 411] on span "17" at bounding box center [373, 408] width 30 height 30
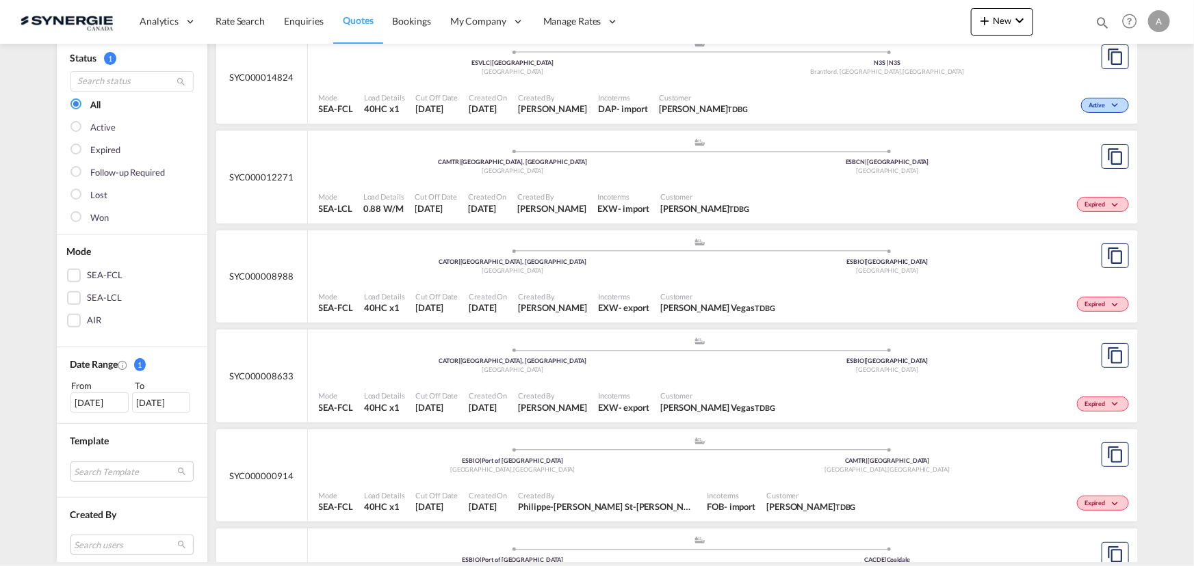
scroll to position [0, 0]
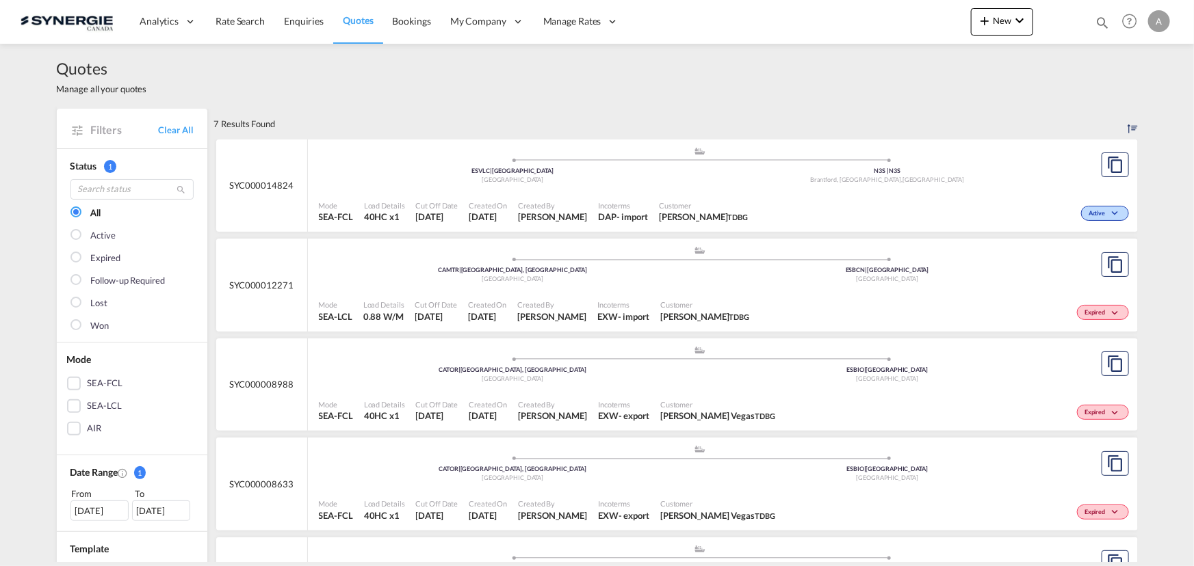
click at [592, 198] on div "Incoterms DAP - import" at bounding box center [622, 212] width 61 height 34
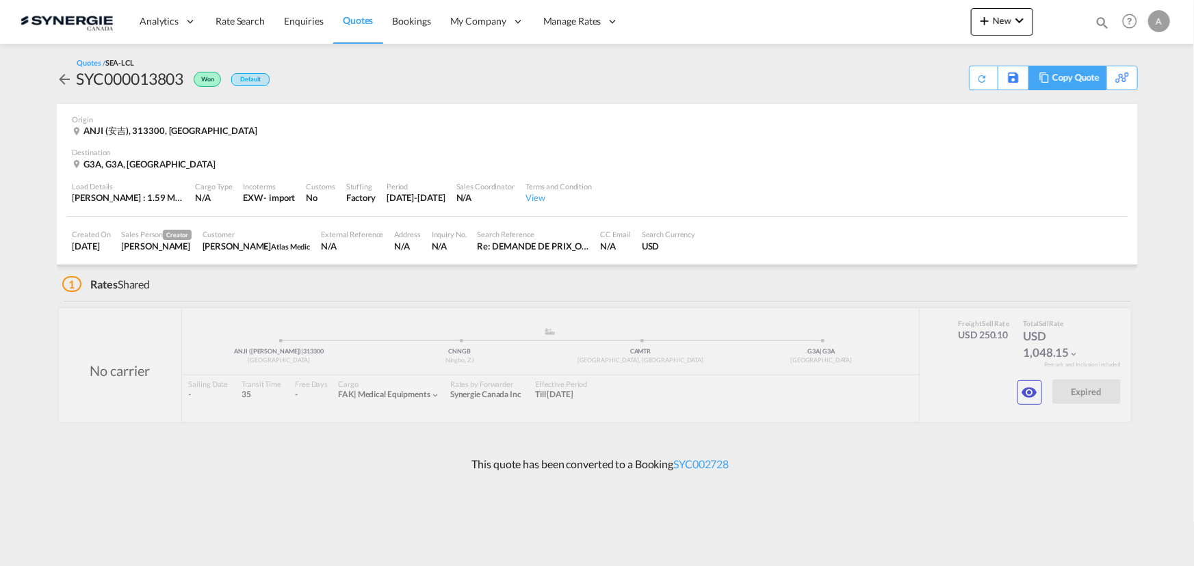
click at [1082, 82] on div "Copy Quote" at bounding box center [1075, 77] width 47 height 23
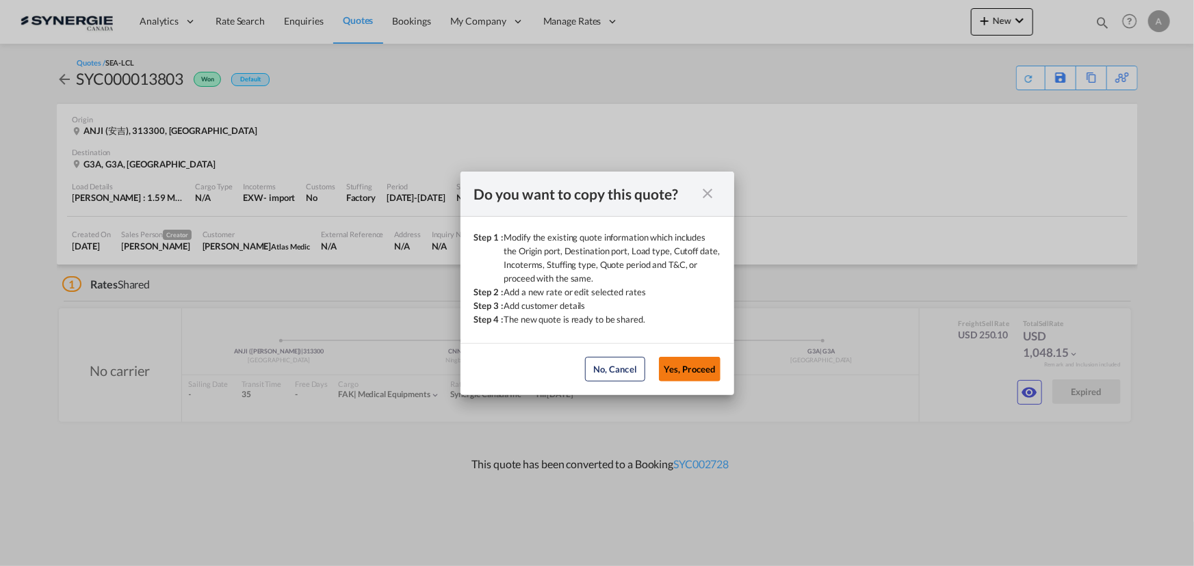
click at [712, 364] on button "Yes, Proceed" at bounding box center [690, 369] width 62 height 25
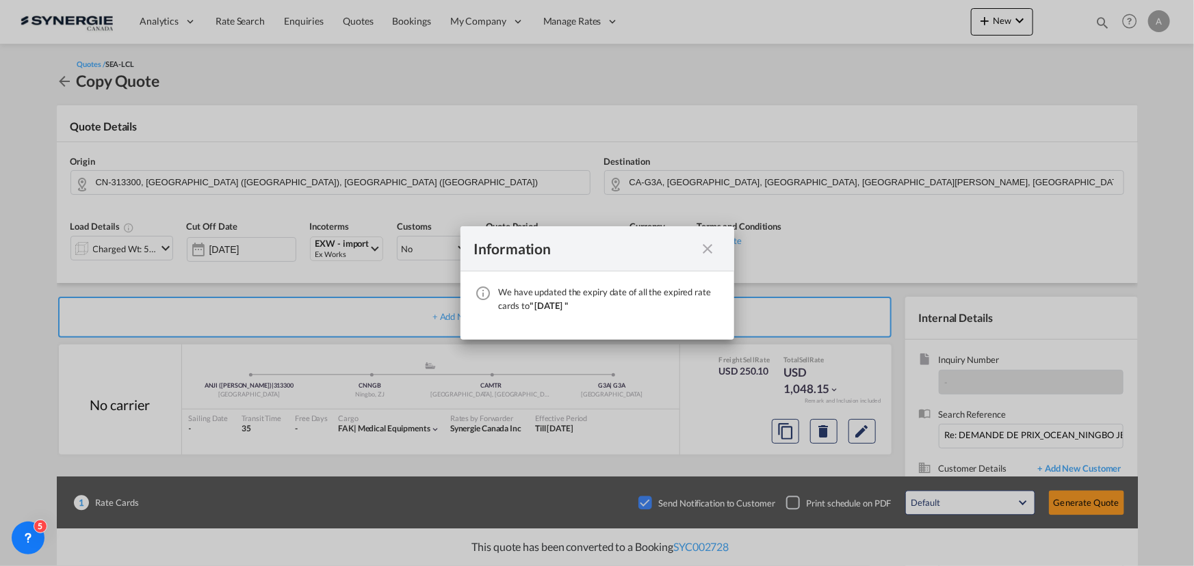
click at [705, 258] on div "Information" at bounding box center [597, 248] width 274 height 45
click at [705, 250] on md-icon "icon-close fg-AAA8AD cursor" at bounding box center [708, 249] width 16 height 16
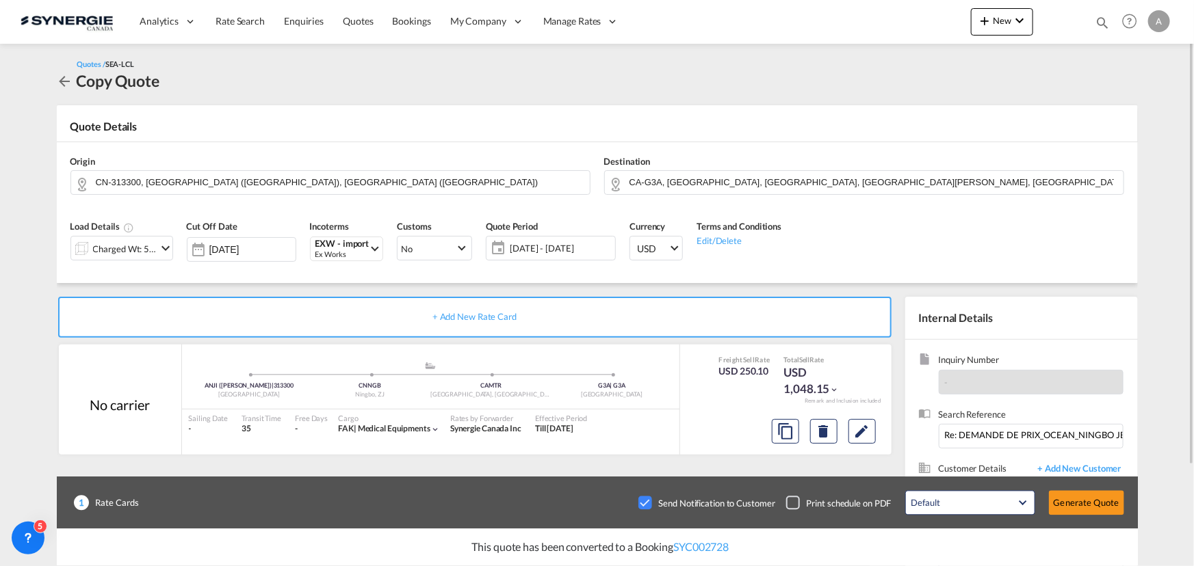
click at [638, 504] on div "Checkbox No Ink" at bounding box center [645, 504] width 14 height 14
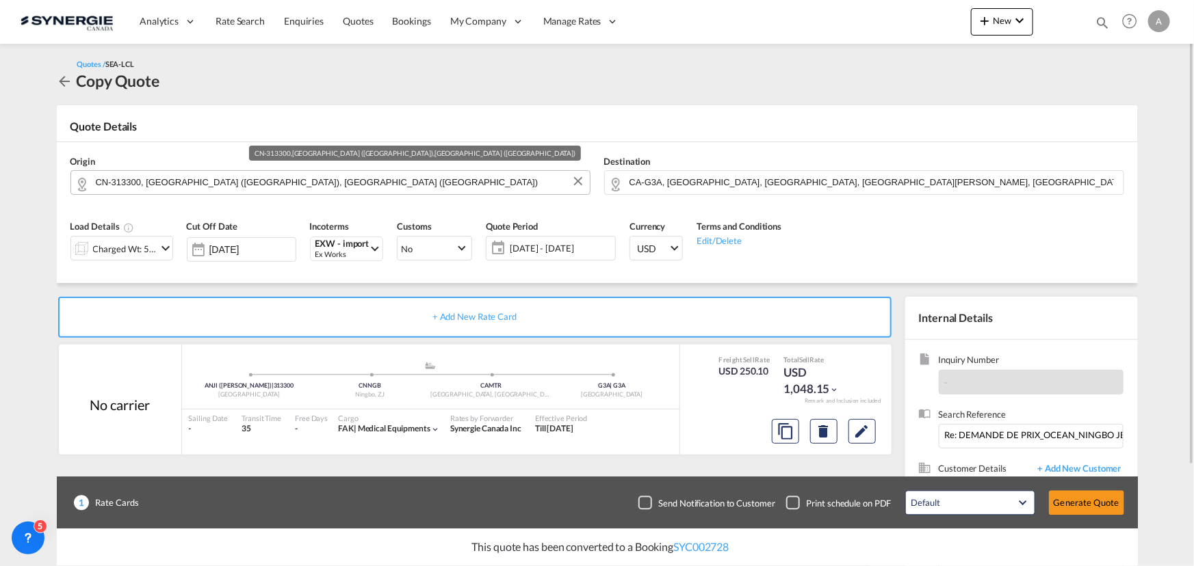
click at [323, 183] on input "CN-313300, [GEOGRAPHIC_DATA] ([GEOGRAPHIC_DATA]), [GEOGRAPHIC_DATA] ([GEOGRAPHI…" at bounding box center [339, 182] width 487 height 24
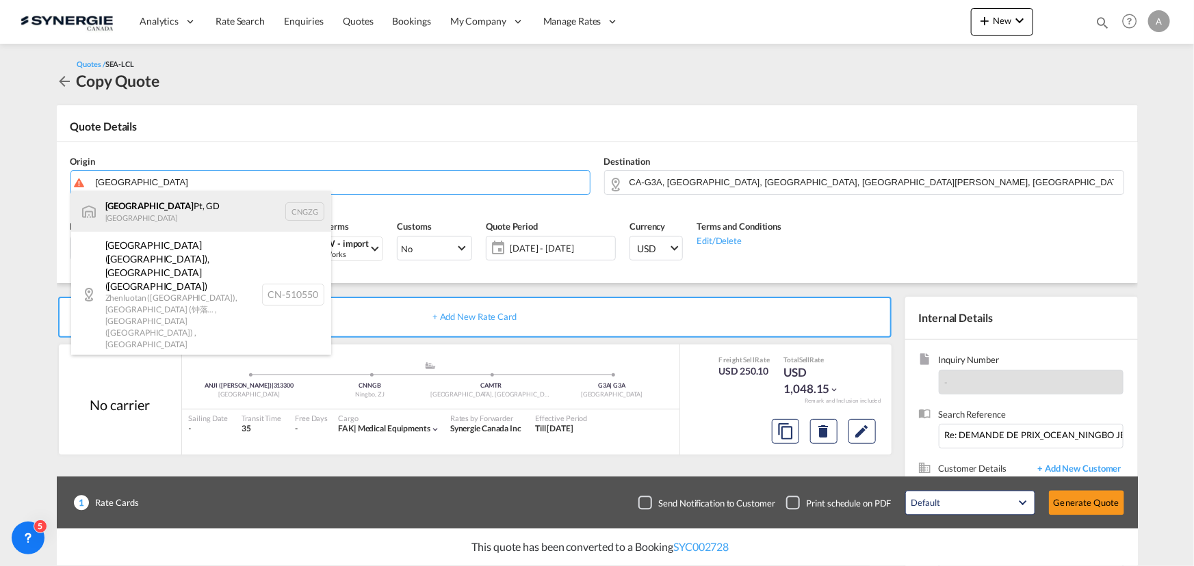
click at [209, 211] on div "Guangzhou Pt, GD China CNGZG" at bounding box center [201, 211] width 260 height 41
type input "Guangzhou Pt, GD, CNGZG"
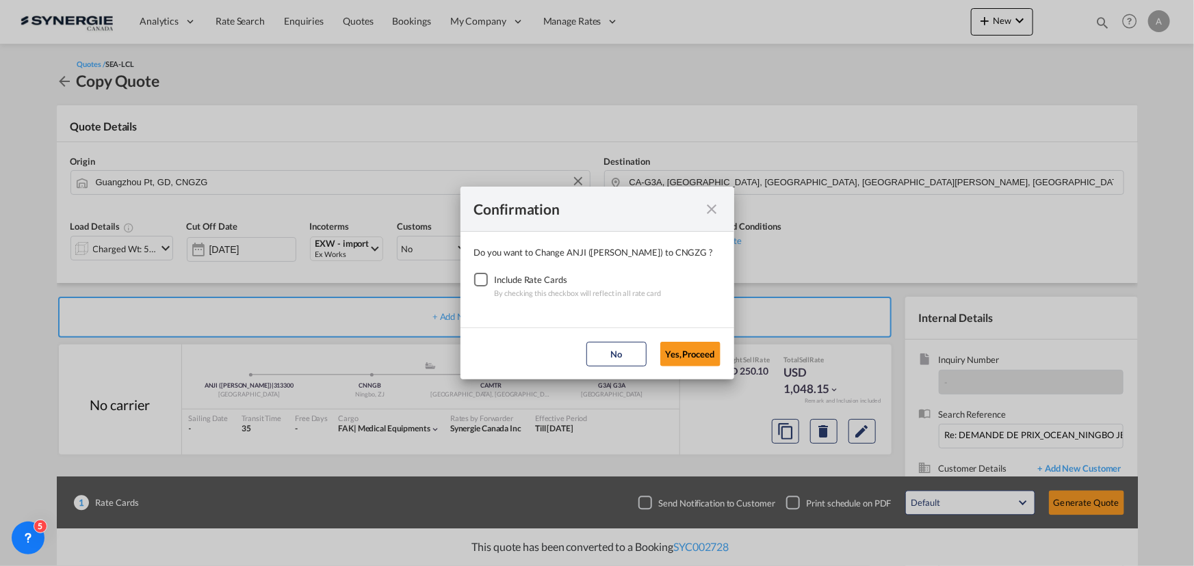
click at [474, 278] on div "Checkbox No Ink" at bounding box center [481, 280] width 14 height 14
click at [662, 357] on button "Yes,Proceed" at bounding box center [690, 354] width 60 height 25
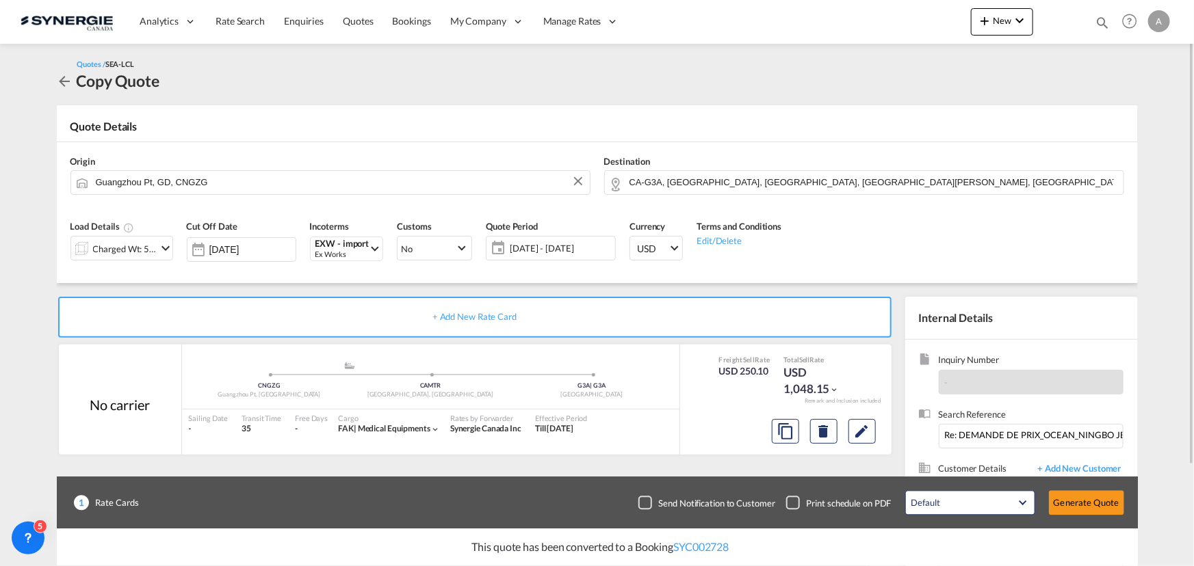
click at [89, 252] on div at bounding box center [82, 248] width 22 height 27
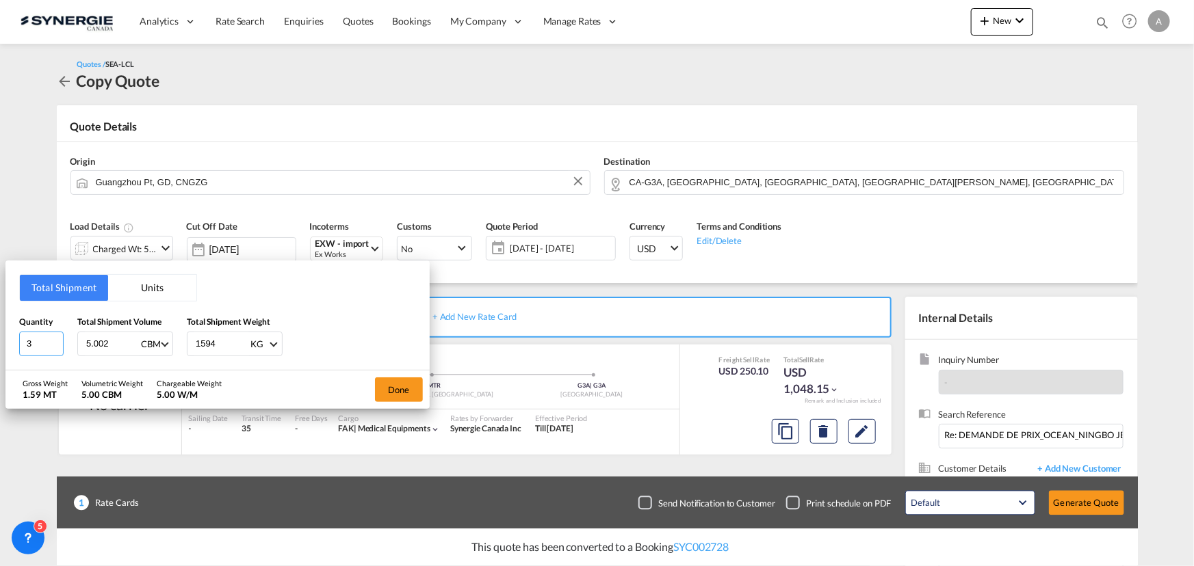
drag, startPoint x: 42, startPoint y: 338, endPoint x: -25, endPoint y: 338, distance: 66.4
click at [0, 338] on html "Analytics Reports Dashboard Rate Search Enquiries Quotes" at bounding box center [597, 283] width 1194 height 566
type input "47"
type input "29.78"
type input "2820"
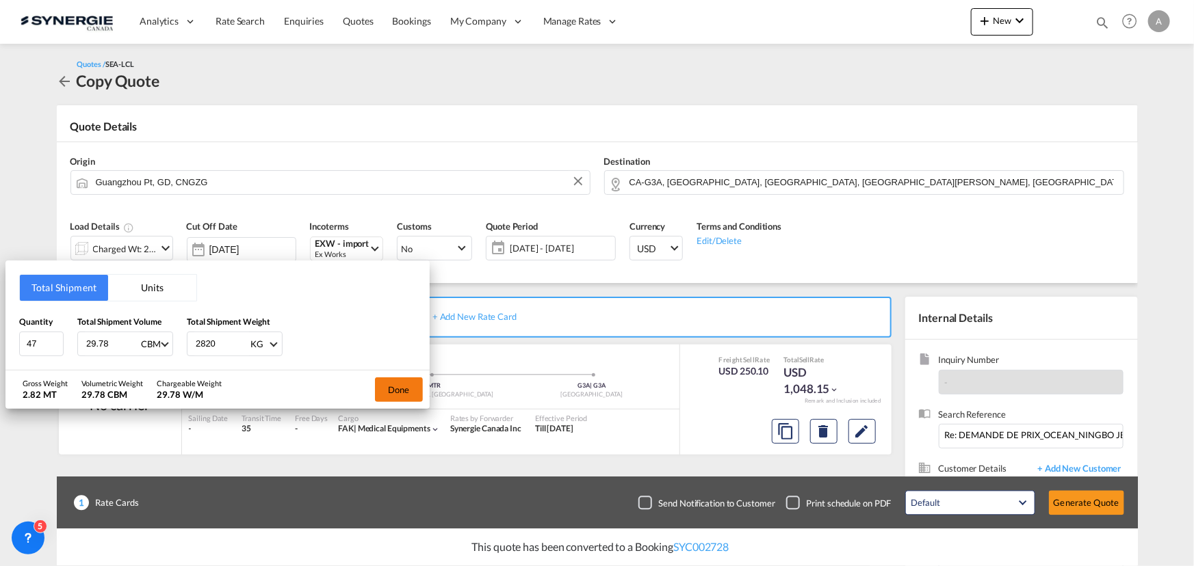
click at [413, 387] on button "Done" at bounding box center [399, 390] width 48 height 25
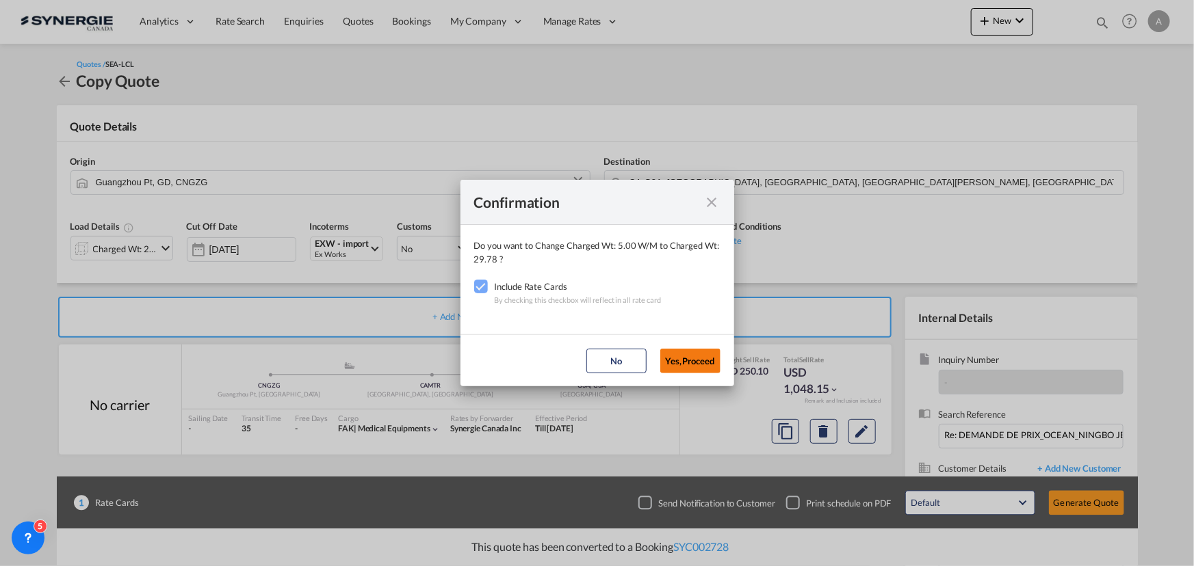
click at [705, 363] on button "Yes,Proceed" at bounding box center [690, 361] width 60 height 25
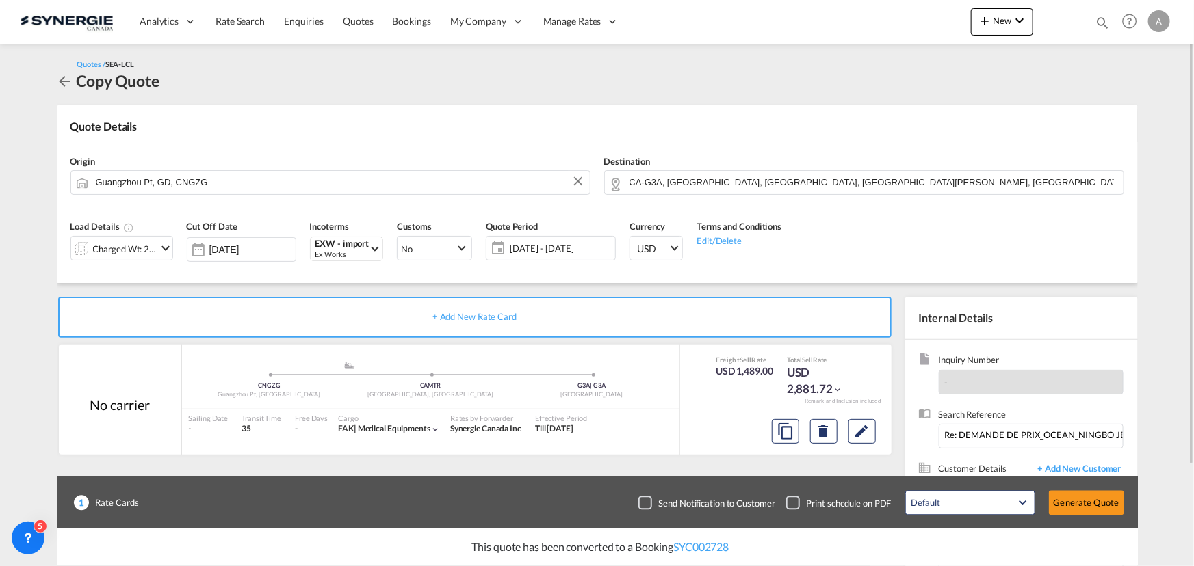
click at [554, 246] on span "[DATE] - [DATE]" at bounding box center [561, 248] width 102 height 12
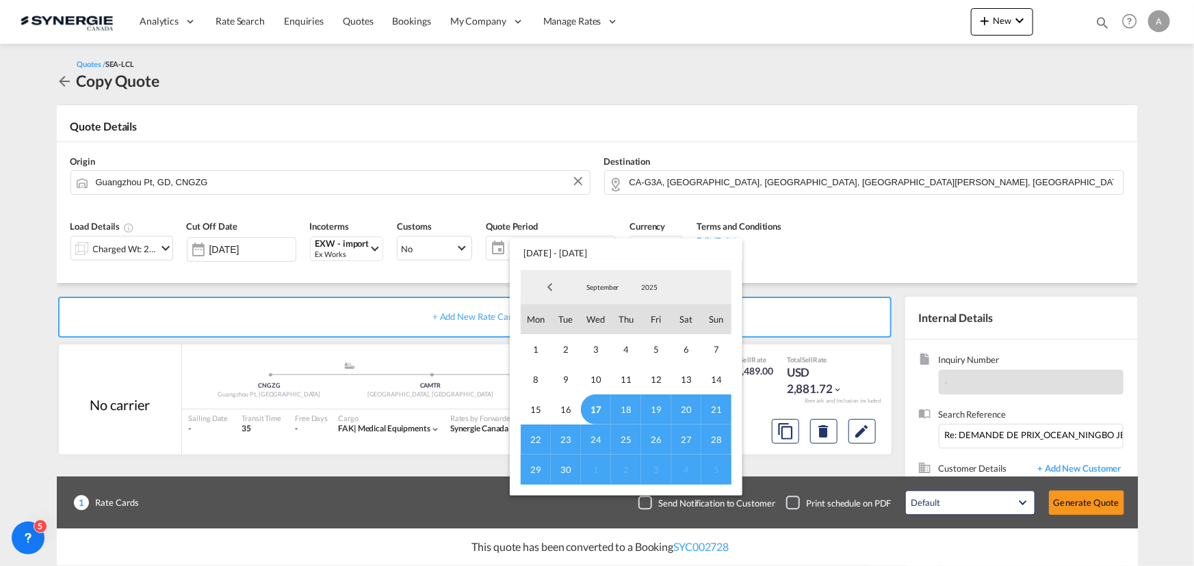
click at [591, 410] on span "17" at bounding box center [596, 410] width 30 height 30
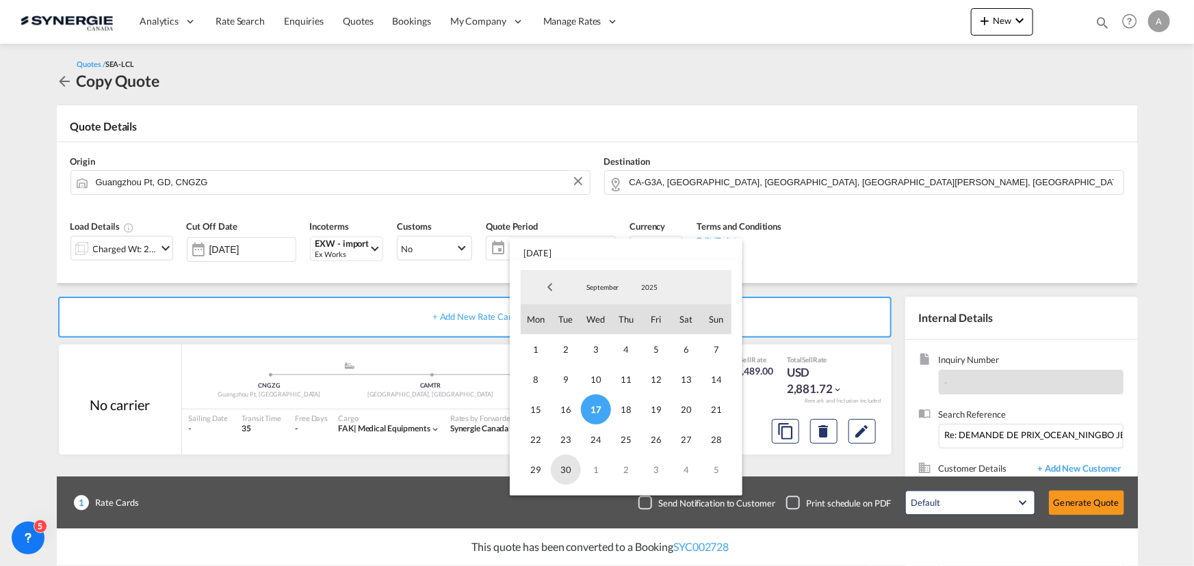
click at [567, 473] on span "30" at bounding box center [566, 470] width 30 height 30
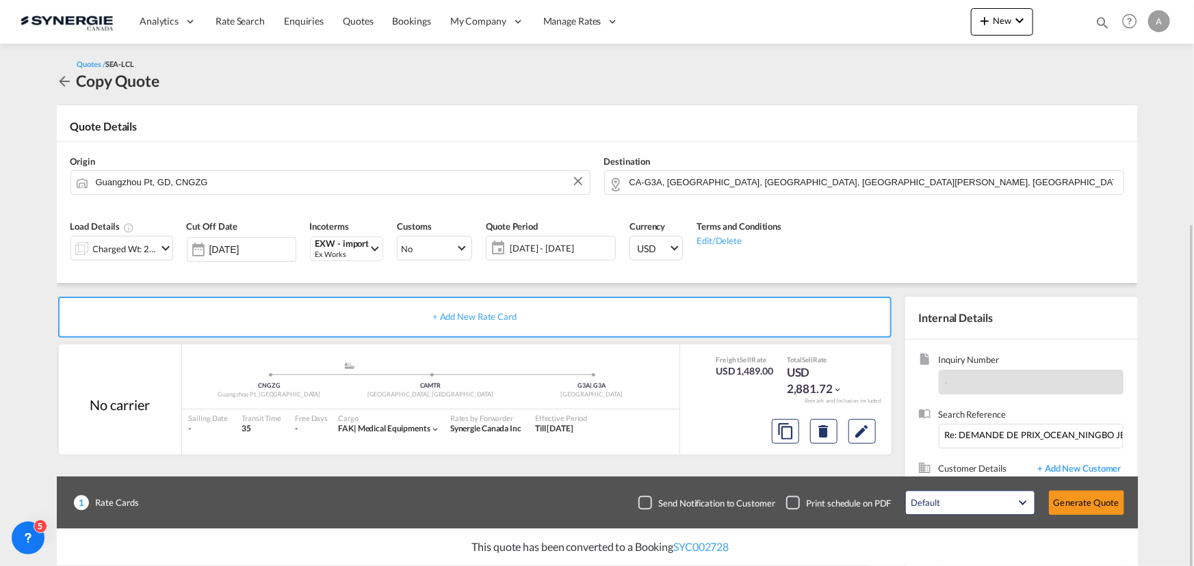
scroll to position [122, 0]
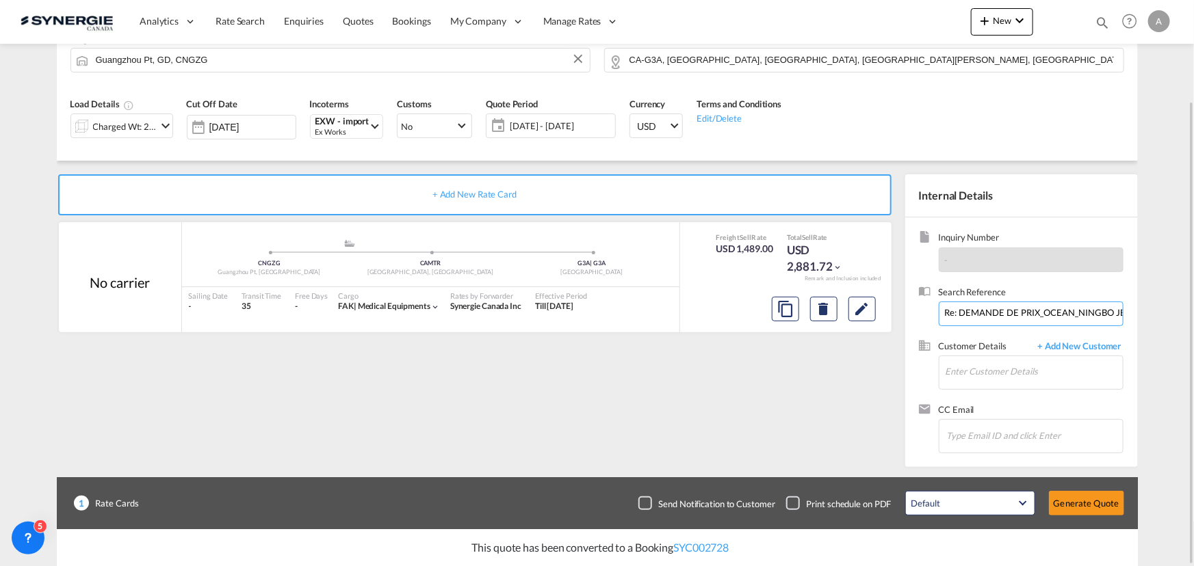
click at [977, 315] on input "Re: DEMANDE DE PRIX_OCEAN_NINGBO JENIUS POLYMER_FPO-16775_CHINA (#20665) fr：[PE…" at bounding box center [1031, 314] width 185 height 25
click at [987, 376] on input "Enter Customer Details" at bounding box center [1033, 371] width 177 height 31
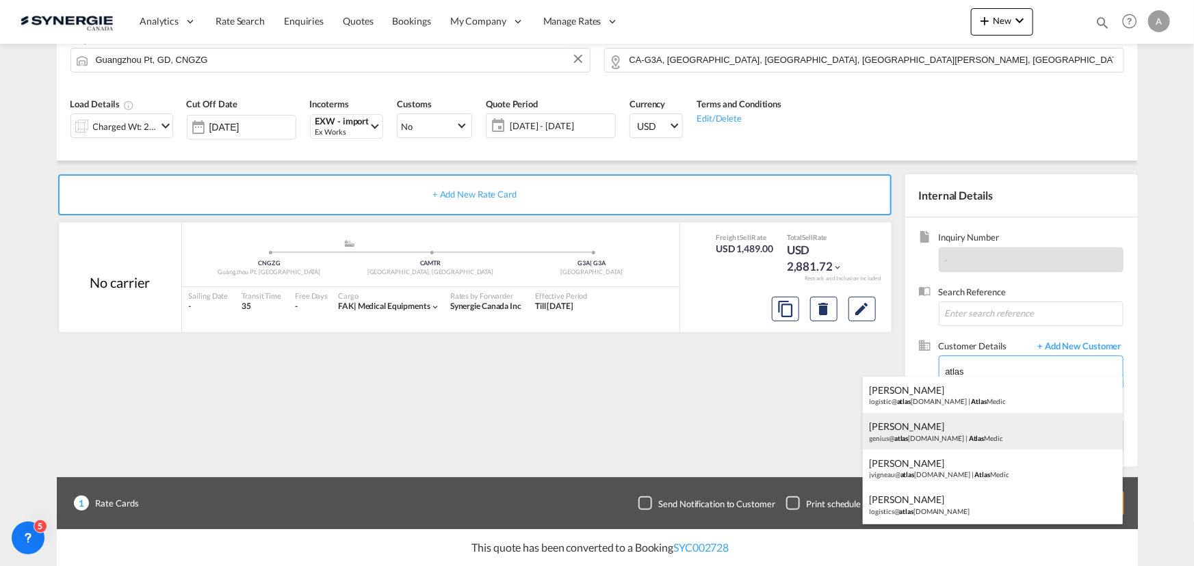
click at [905, 429] on div "[PERSON_NAME] genius@ atlas [DOMAIN_NAME] | Atlas Medic" at bounding box center [993, 431] width 260 height 37
type input "Atlas Medic, [PERSON_NAME], [EMAIL_ADDRESS][DOMAIN_NAME]"
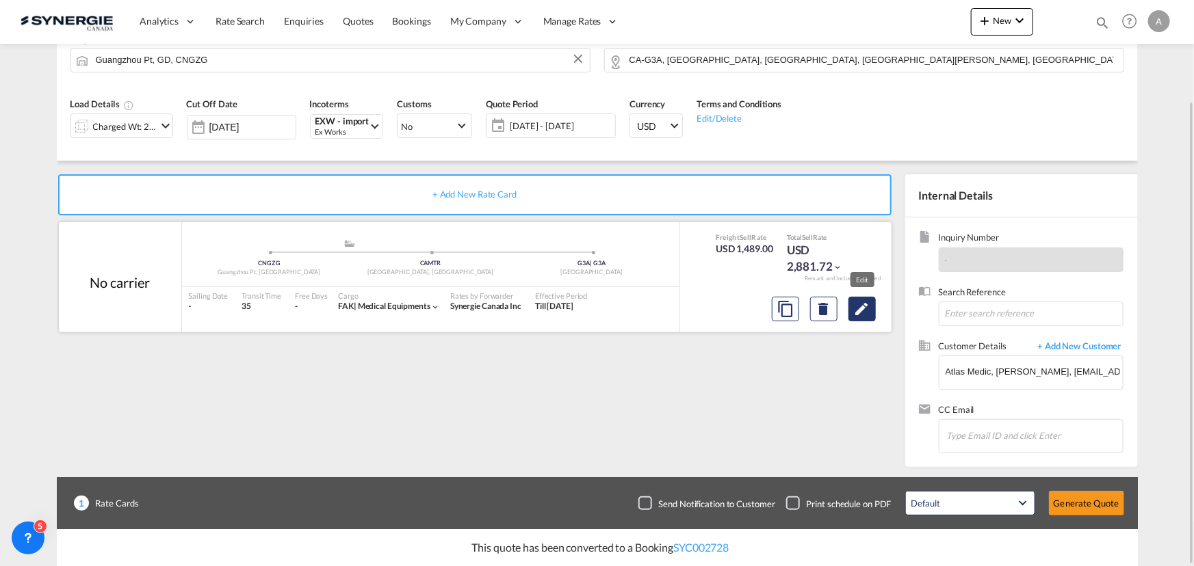
click at [870, 311] on button "Edit" at bounding box center [861, 309] width 27 height 25
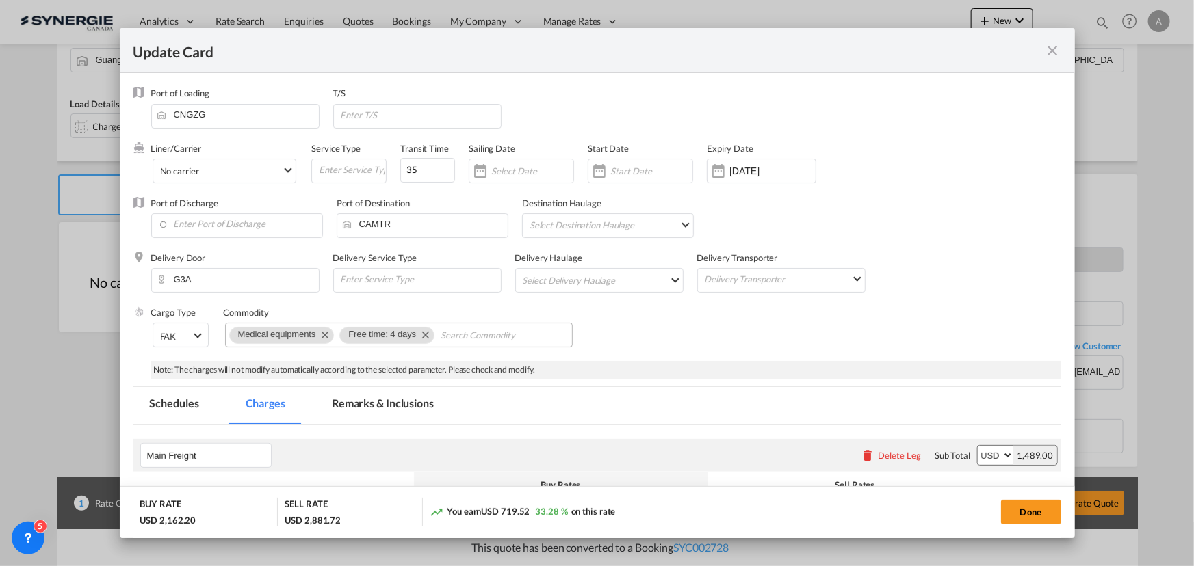
select select "per_w/m"
select select "flat"
select select "per_bl"
select select "per_shipment"
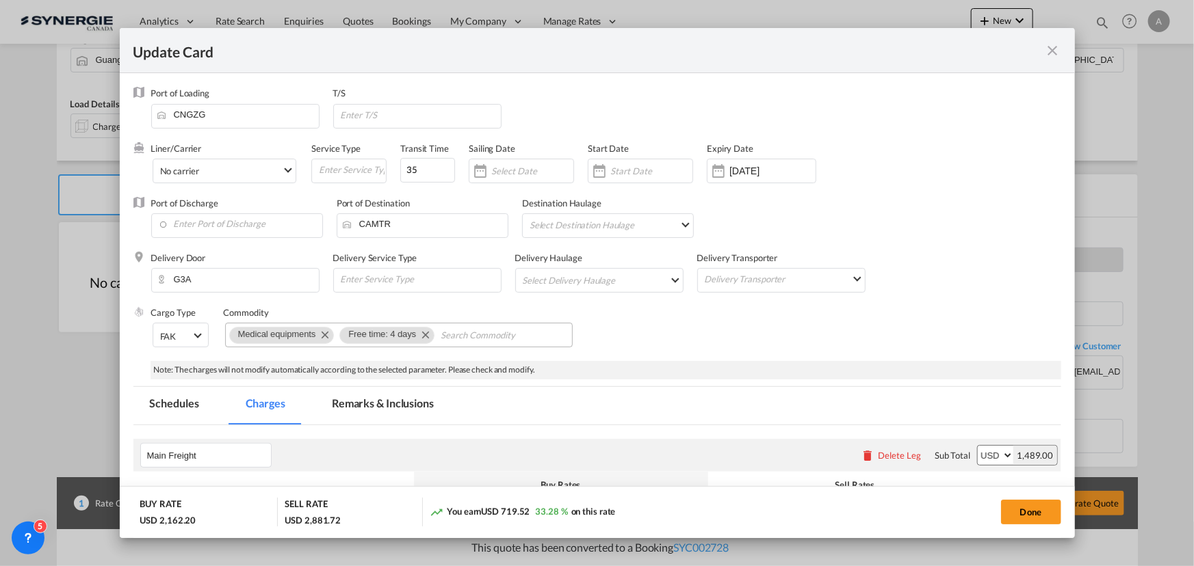
select select "per_shipment"
select select "per_hbl"
select select "per_bl"
select select "per_cbm"
select select "flat"
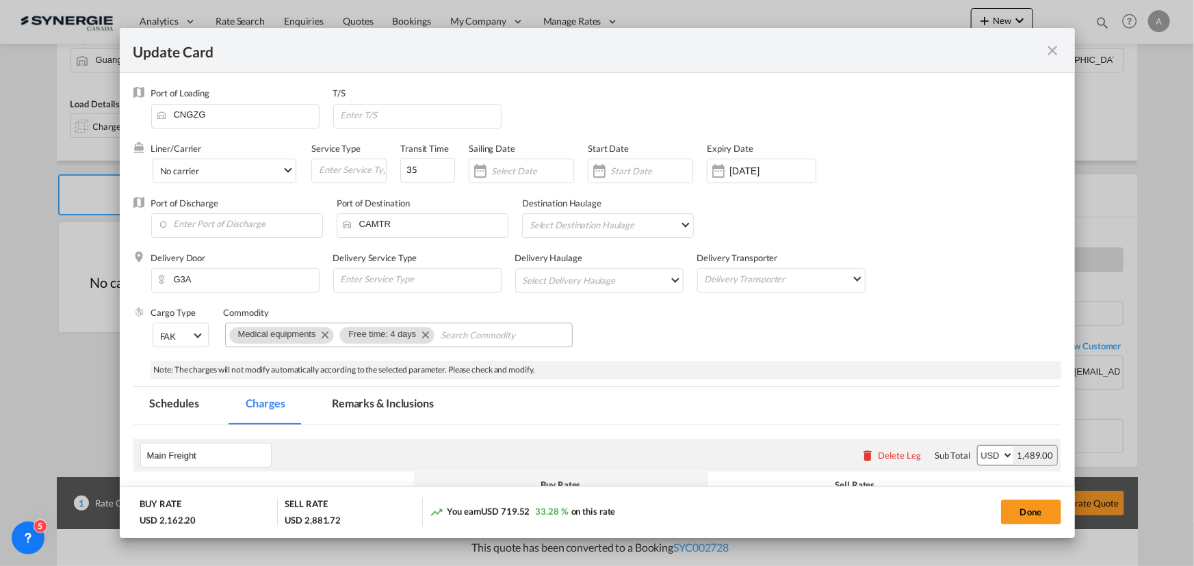
select select "per_bl"
select select "per_cbm"
select select "per_bl"
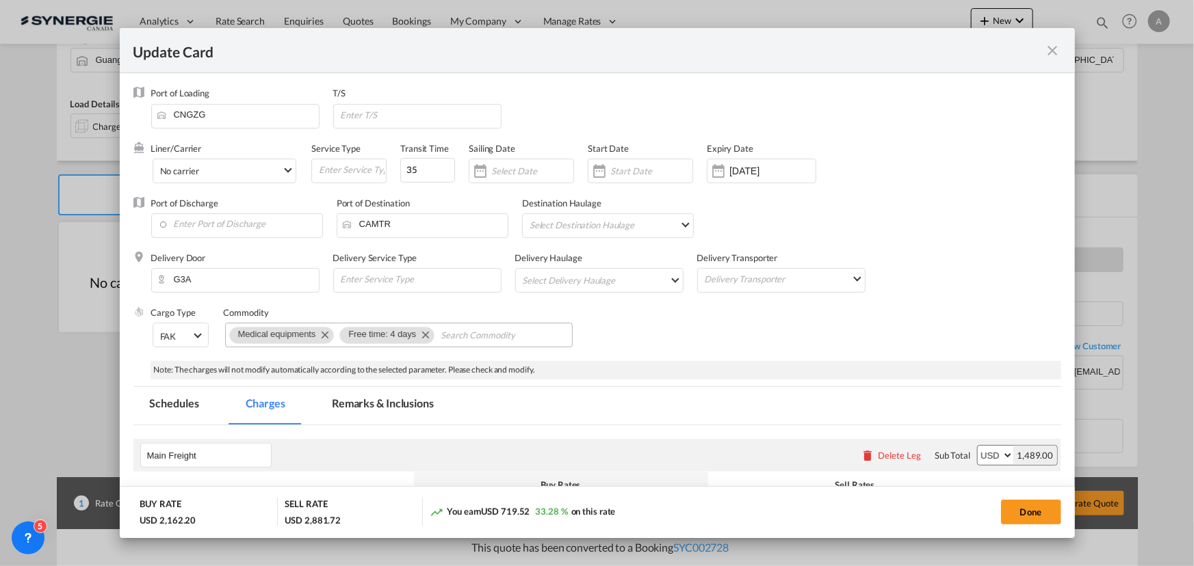
select select "per_bl"
select select "per_shipment"
click at [418, 335] on md-icon "Remove Free time: 4 days" at bounding box center [425, 334] width 16 height 16
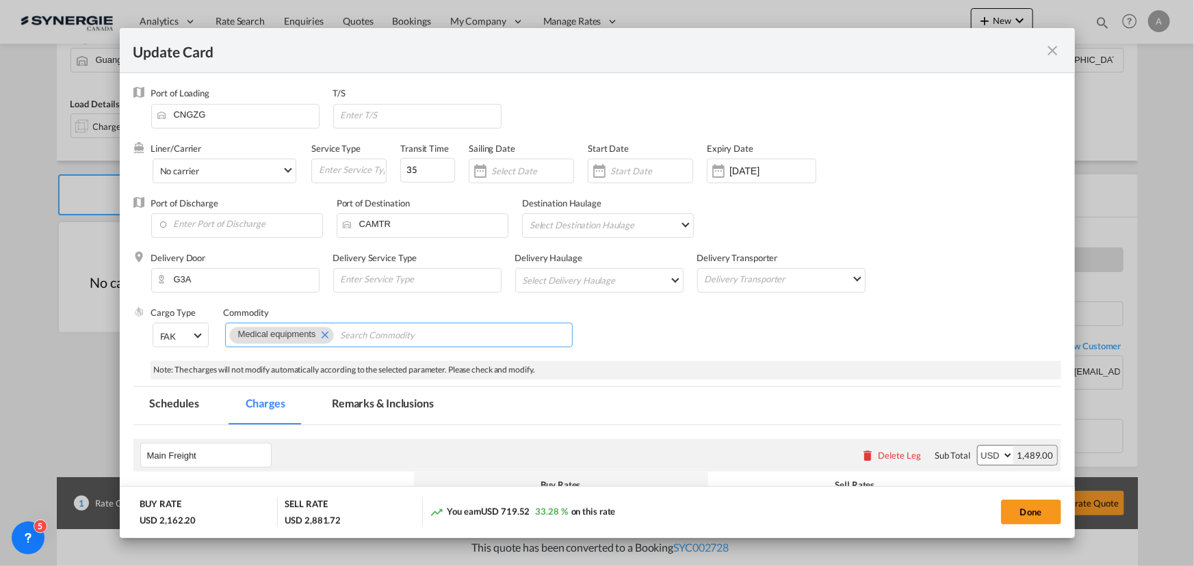
click at [651, 171] on input "Update CardPort of ..." at bounding box center [651, 171] width 82 height 11
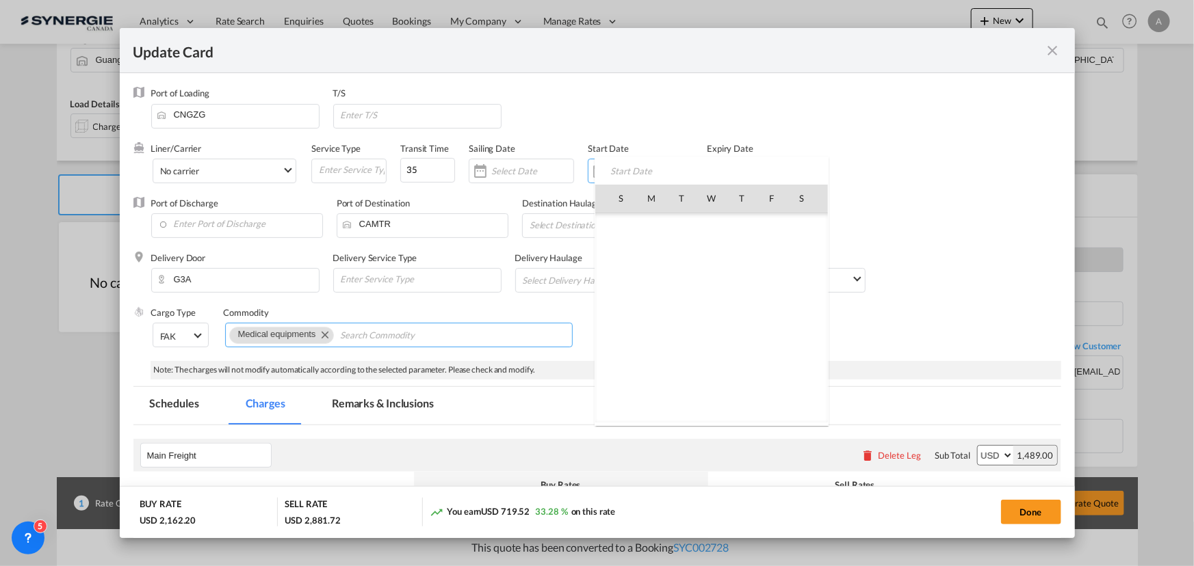
scroll to position [316911, 0]
click at [712, 300] on span "10" at bounding box center [711, 287] width 27 height 27
type input "[DATE]"
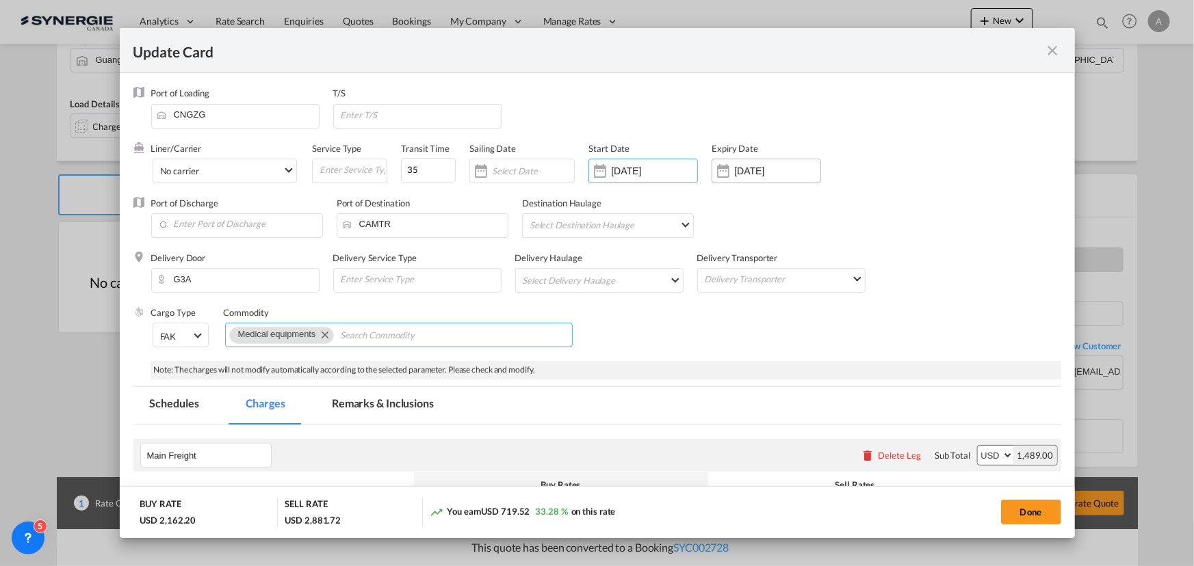
click at [768, 174] on input "[DATE]" at bounding box center [777, 171] width 86 height 11
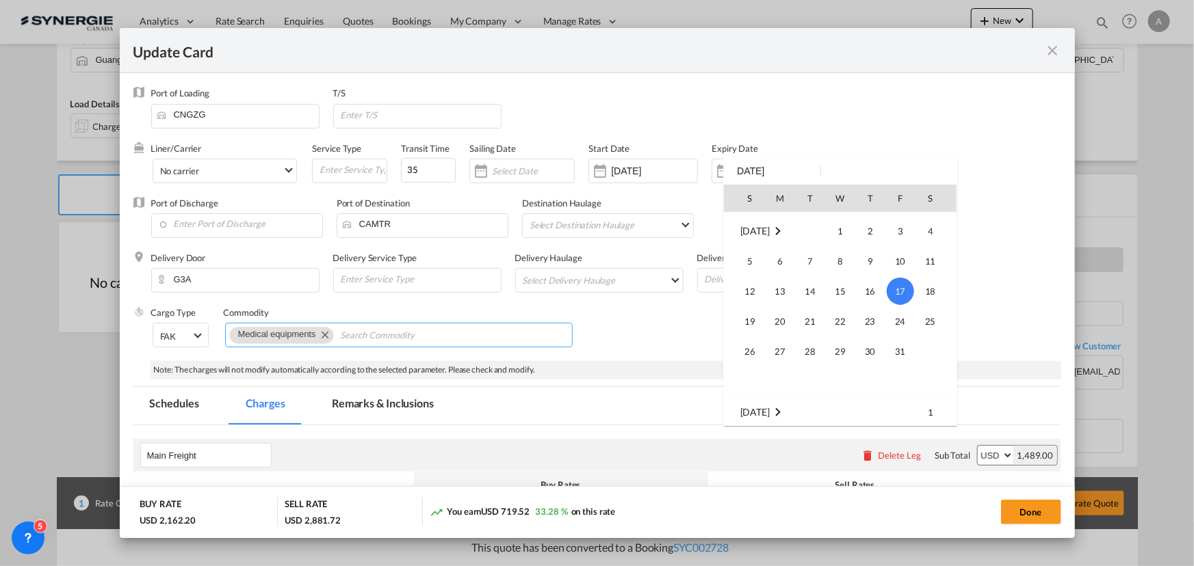
scroll to position [57, 0]
click at [800, 322] on span "30" at bounding box center [809, 321] width 27 height 27
type input "[DATE]"
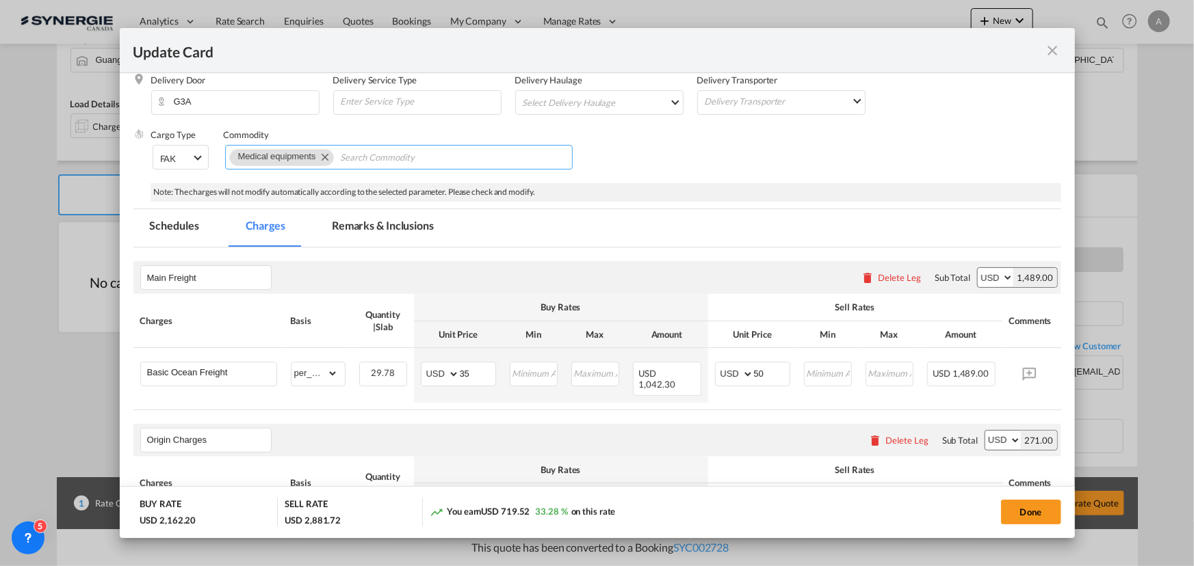
scroll to position [186, 0]
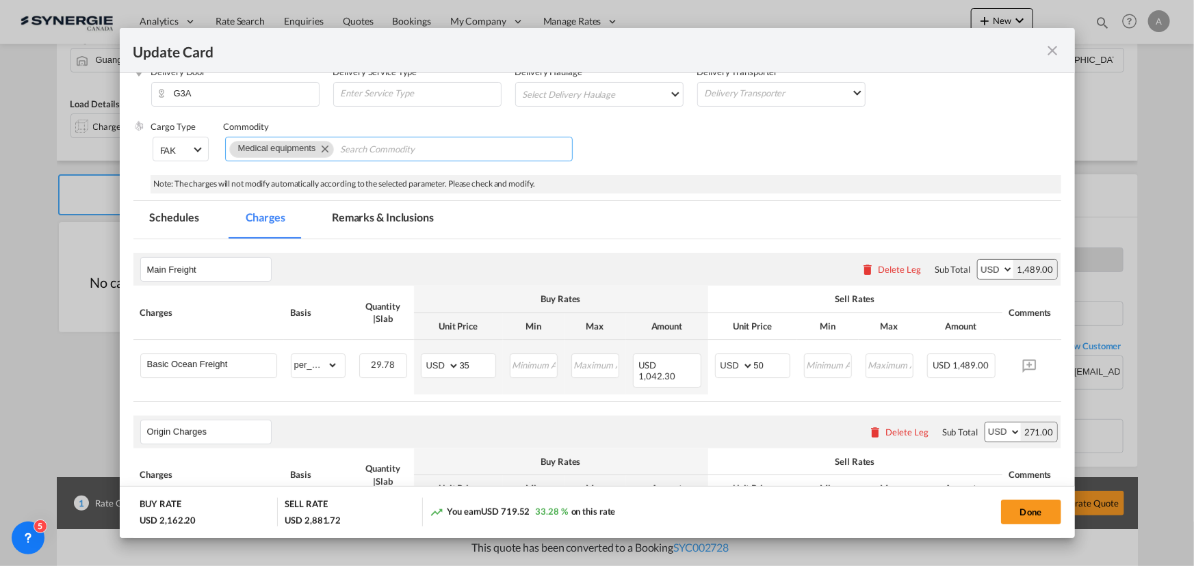
click at [440, 222] on md-tab-item "Remarks & Inclusions" at bounding box center [382, 220] width 135 height 38
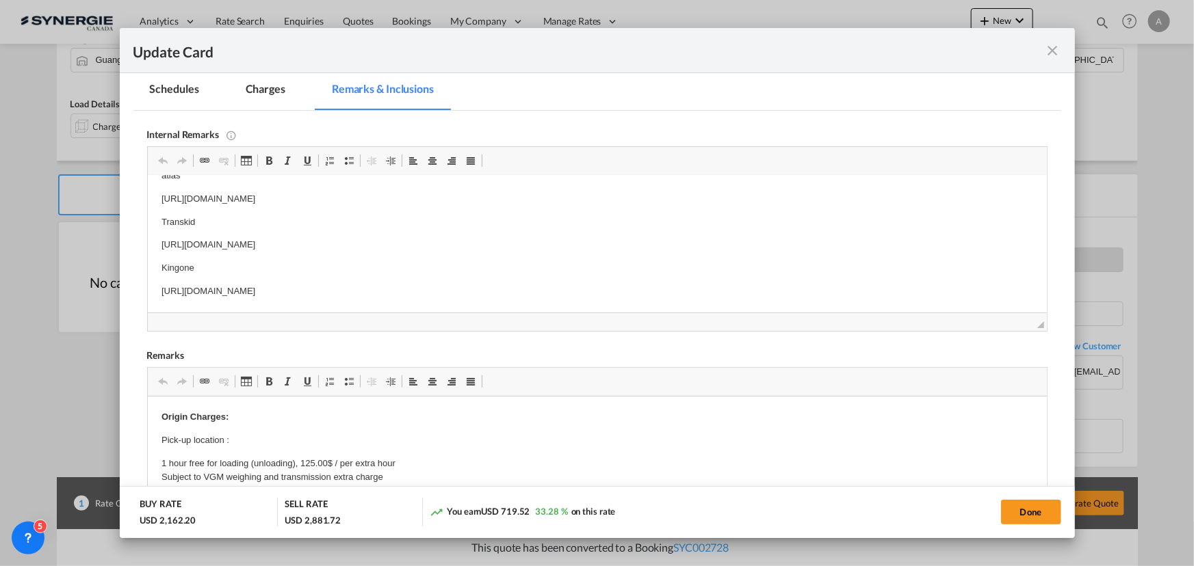
scroll to position [392, 0]
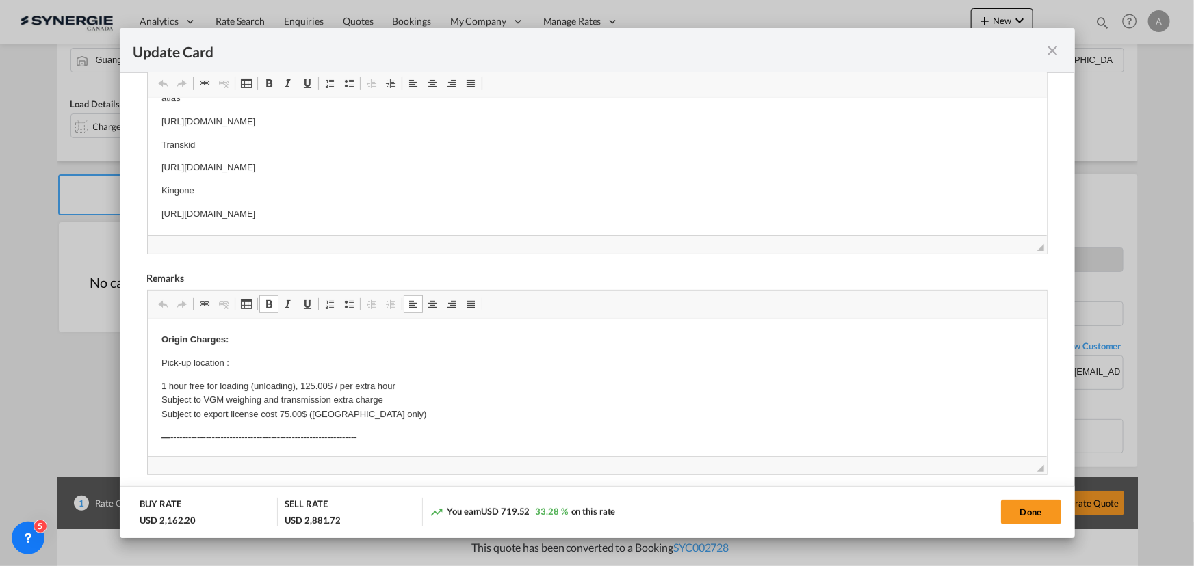
click at [252, 363] on p "Pick-up location :" at bounding box center [597, 363] width 872 height 14
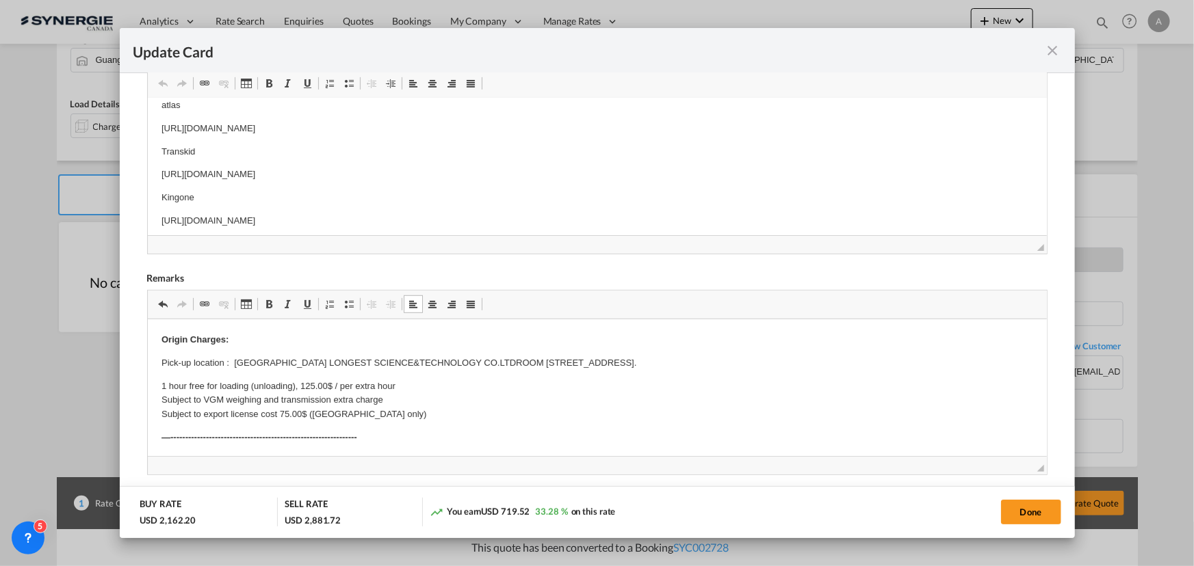
scroll to position [0, 0]
drag, startPoint x: 157, startPoint y: 143, endPoint x: 584, endPoint y: 137, distance: 426.3
click at [584, 137] on html "atlas [URL][DOMAIN_NAME] Transkid [URL][DOMAIN_NAME] Kingone [URL][DOMAIN_NAME]" at bounding box center [596, 177] width 899 height 157
click at [240, 164] on p "Transkid" at bounding box center [597, 166] width 872 height 14
drag, startPoint x: 157, startPoint y: 187, endPoint x: 551, endPoint y: 186, distance: 393.4
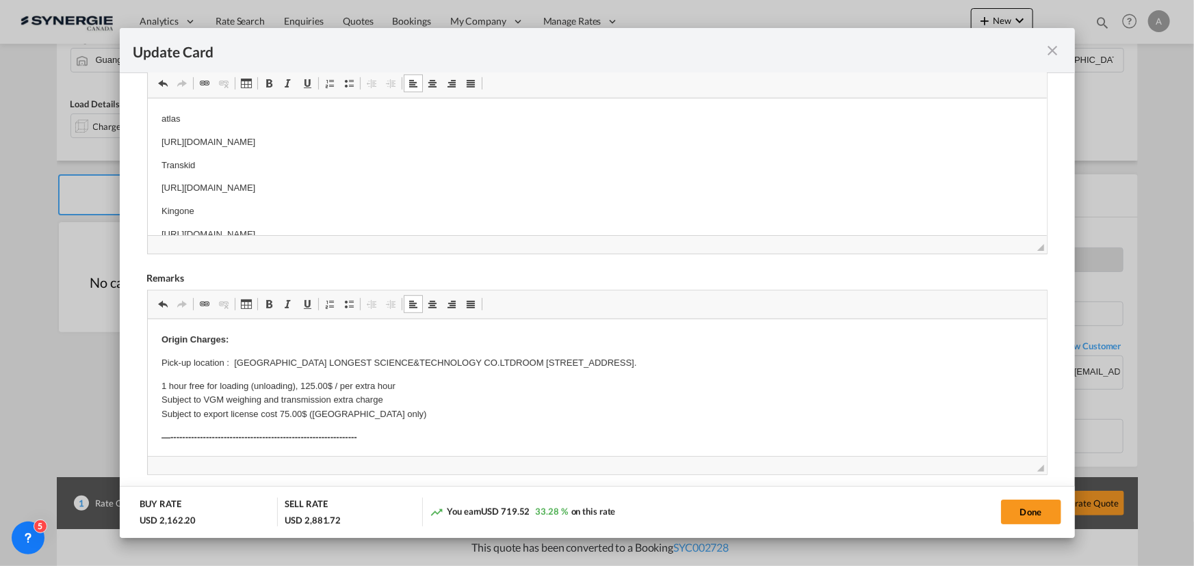
click at [551, 186] on html "atlas https://app.frontapp.com/open/cnv_qf3ht5b?key=pY0uy2LKFQR5XLv62WWzgCDHnRA…" at bounding box center [596, 177] width 899 height 157
click at [157, 211] on html "atlas https://app.frontapp.com/open/cnv_qf3ht5b?key=pY0uy2LKFQR5XLv62WWzgCDHnRA…" at bounding box center [596, 156] width 899 height 157
drag, startPoint x: 155, startPoint y: 214, endPoint x: 601, endPoint y: 214, distance: 446.7
click at [601, 214] on html "atlas https://app.frontapp.com/open/cnv_qf3ht5b?key=pY0uy2LKFQR5XLv62WWzgCDHnRA…" at bounding box center [596, 156] width 899 height 157
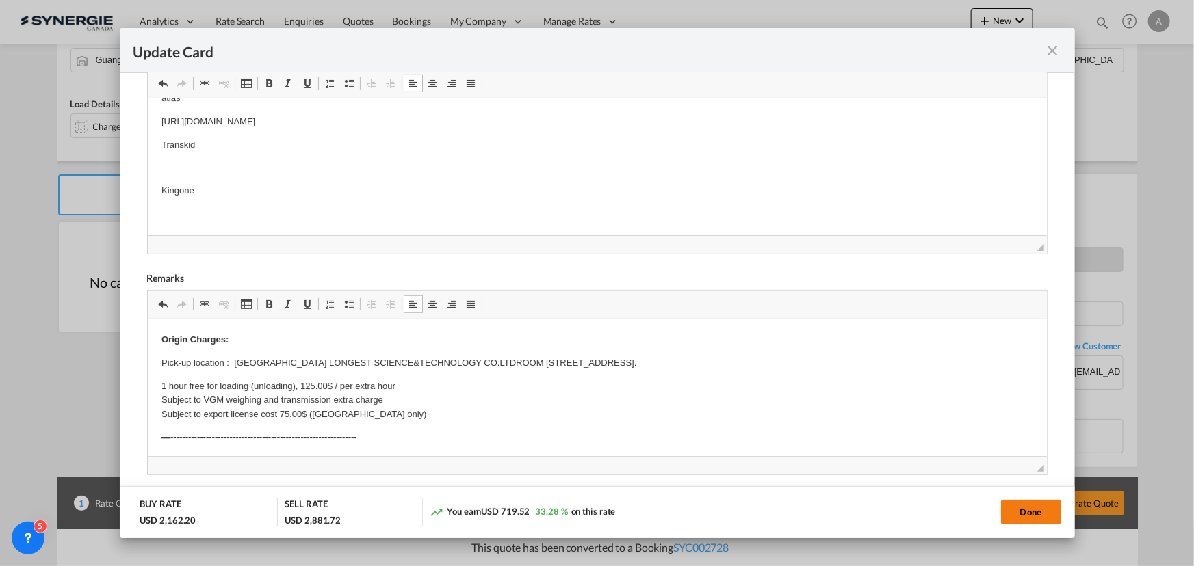
click at [1004, 501] on button "Done" at bounding box center [1031, 512] width 60 height 25
type input "09 Sep 2025"
type input "29 Sep 2025"
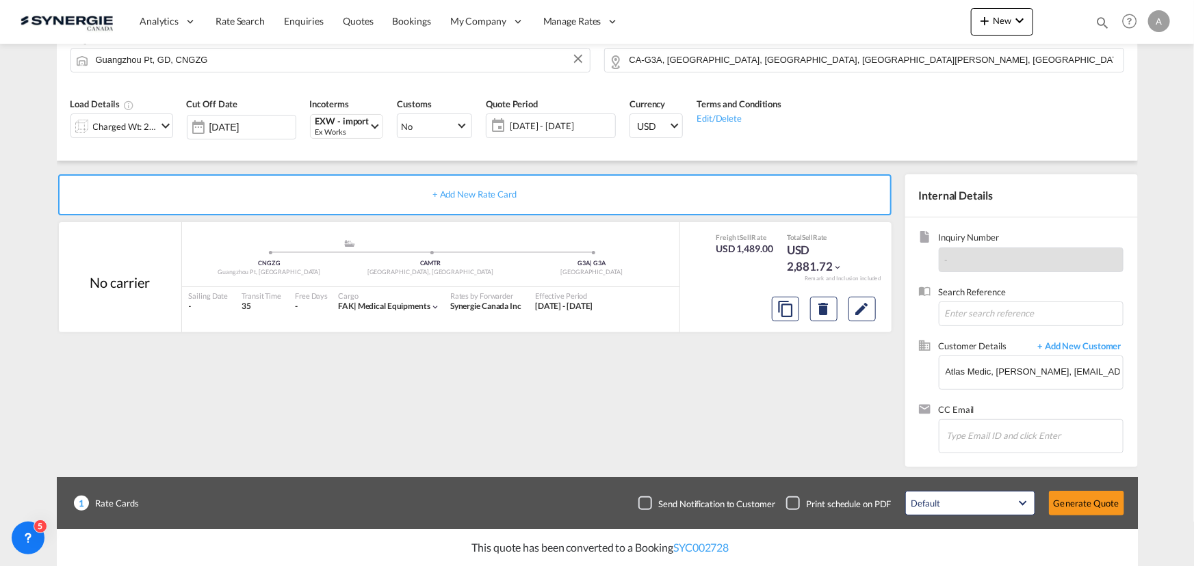
scroll to position [205, 0]
click at [1088, 501] on button "Generate Quote" at bounding box center [1086, 503] width 75 height 25
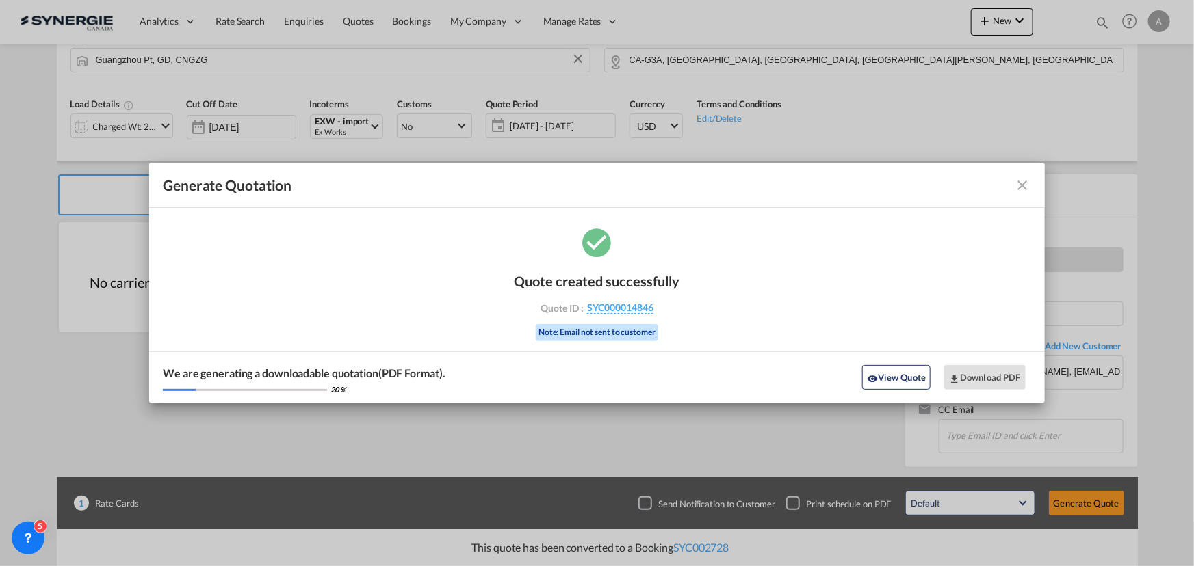
drag, startPoint x: 893, startPoint y: 376, endPoint x: 1173, endPoint y: 314, distance: 286.7
click at [893, 376] on button "View Quote" at bounding box center [896, 377] width 68 height 25
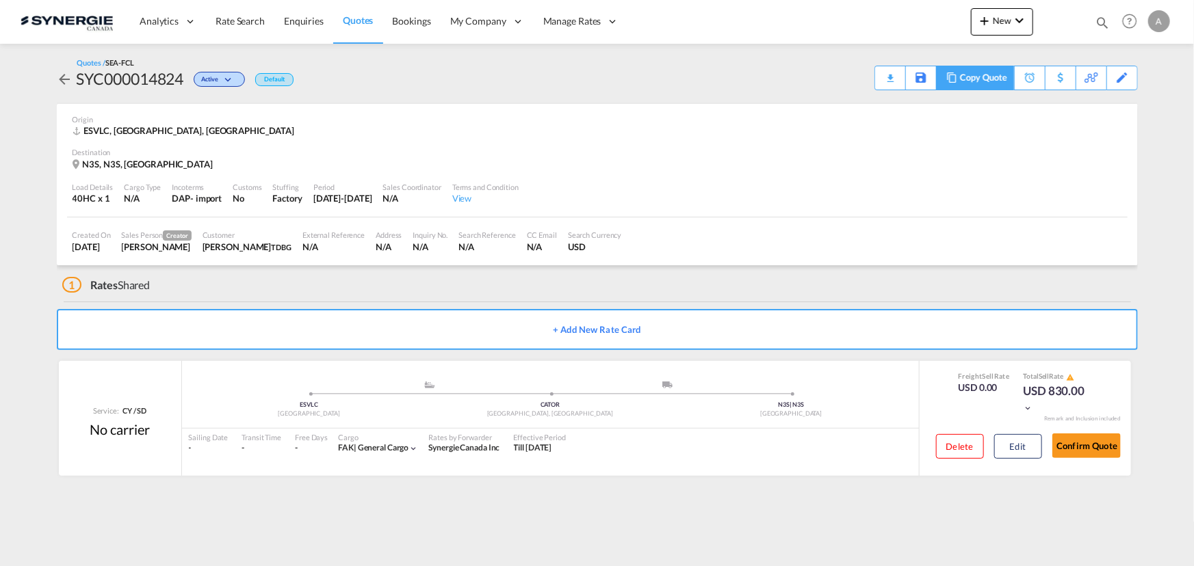
click at [997, 83] on div "Copy Quote" at bounding box center [983, 77] width 47 height 23
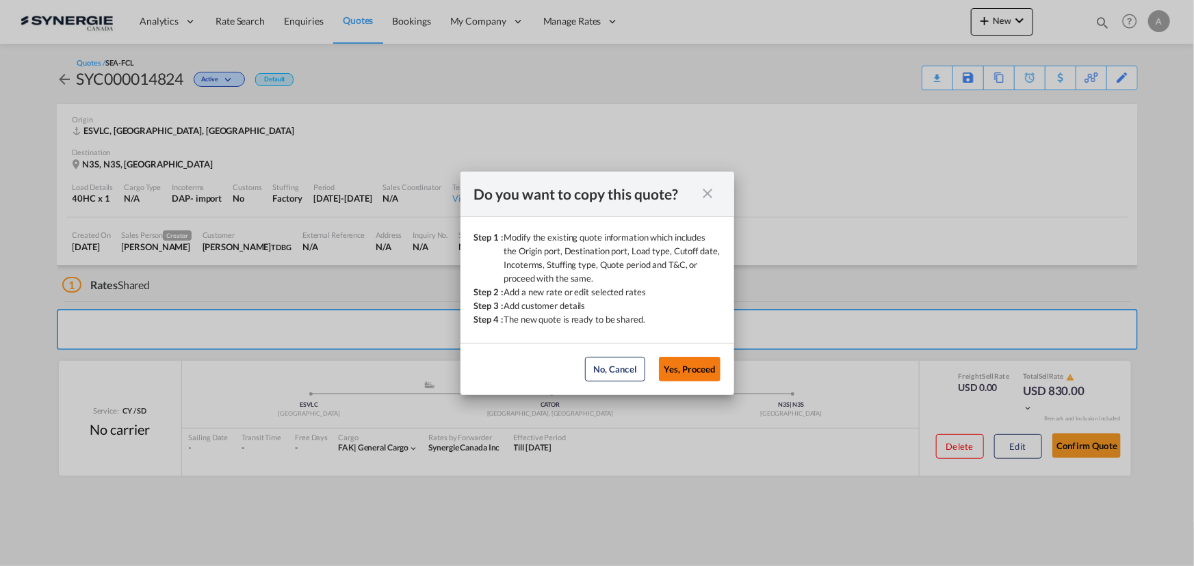
click at [682, 365] on button "Yes, Proceed" at bounding box center [690, 369] width 62 height 25
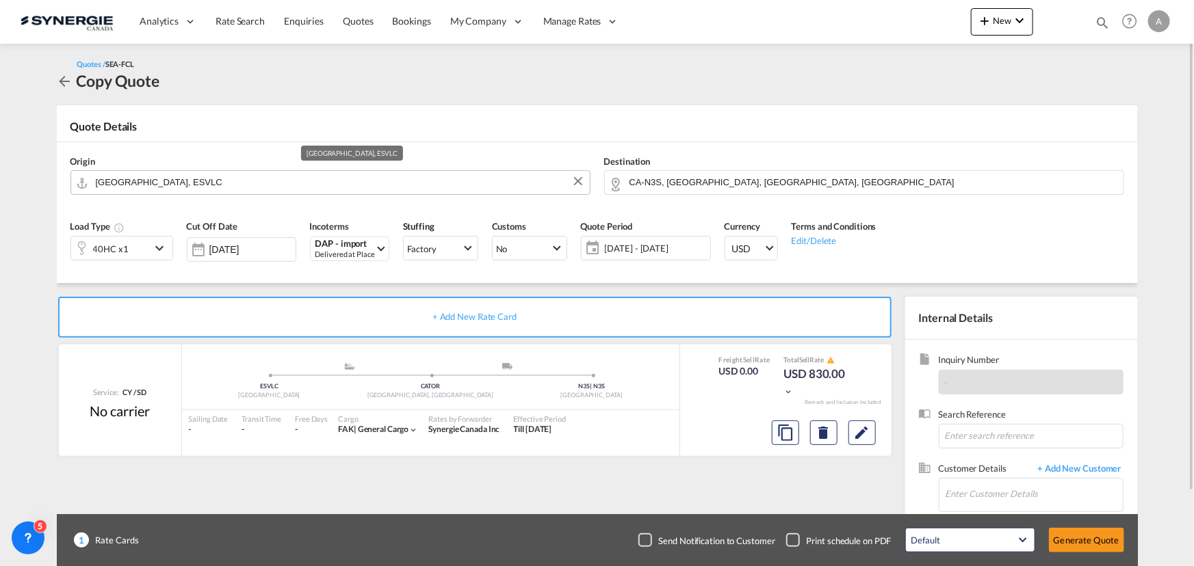
click at [224, 185] on input "[GEOGRAPHIC_DATA], ESVLC" at bounding box center [339, 182] width 487 height 24
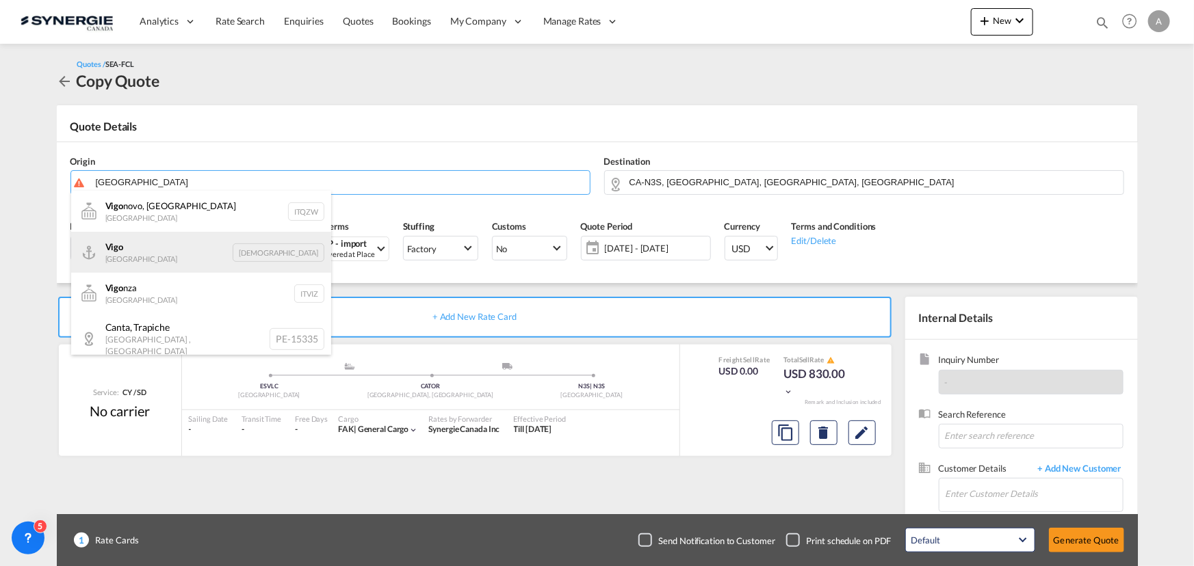
click at [142, 249] on div "Vigo Spain [DEMOGRAPHIC_DATA]" at bounding box center [201, 252] width 260 height 41
type input "Vigo, ESVGO"
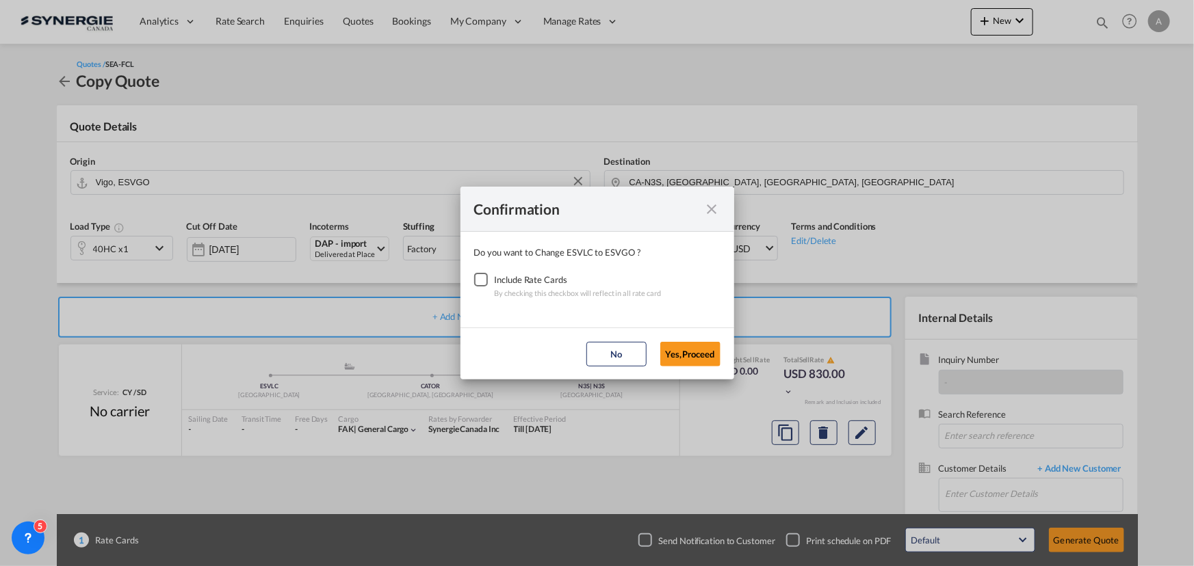
click at [480, 283] on div "Checkbox No Ink" at bounding box center [481, 280] width 14 height 14
drag, startPoint x: 676, startPoint y: 346, endPoint x: 682, endPoint y: 328, distance: 19.5
click at [676, 347] on button "Yes,Proceed" at bounding box center [690, 354] width 60 height 25
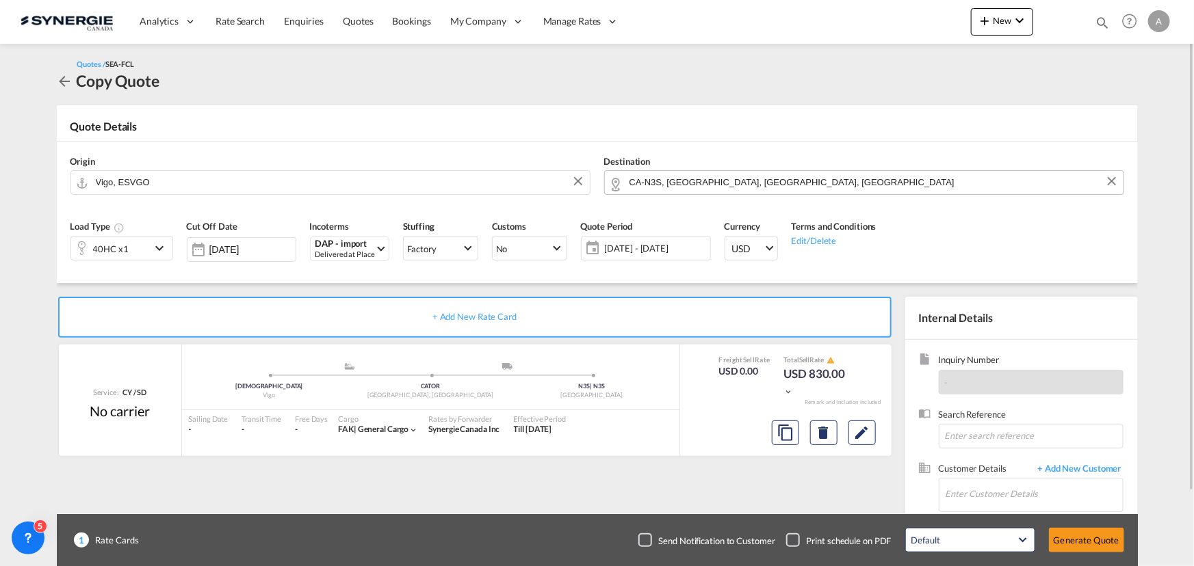
click at [766, 185] on input "CA-N3S, [GEOGRAPHIC_DATA], [GEOGRAPHIC_DATA], [GEOGRAPHIC_DATA]" at bounding box center [872, 182] width 487 height 24
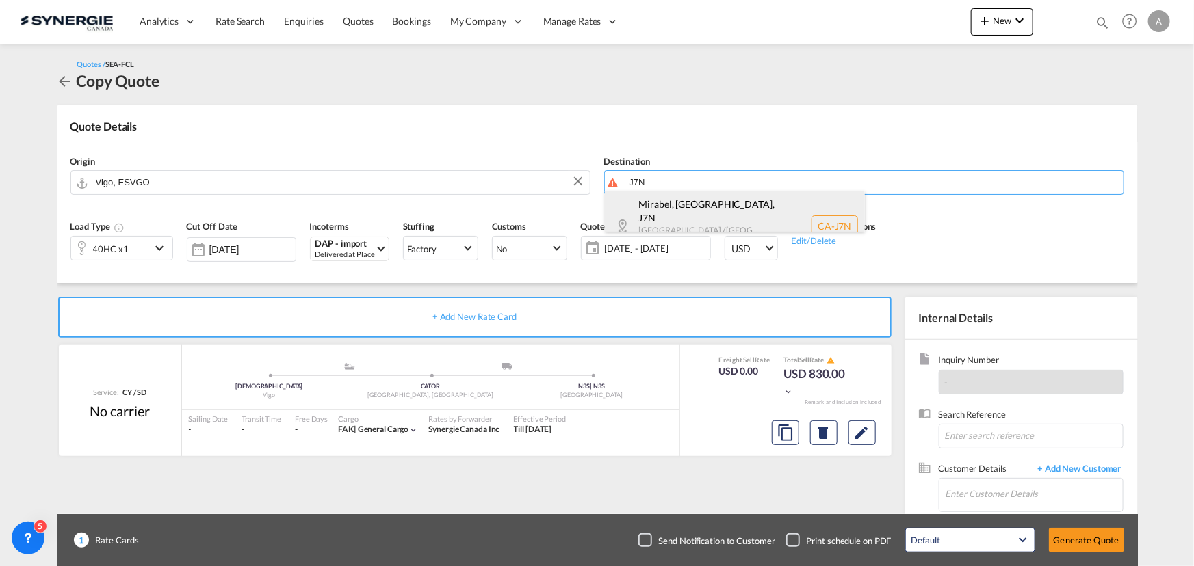
click at [699, 217] on div "Mirabel, [GEOGRAPHIC_DATA] , J7N [GEOGRAPHIC_DATA] / [GEOGRAPHIC_DATA] [GEOGRAP…" at bounding box center [735, 226] width 260 height 70
type input "CA-J7N, Mirabel, QC, Quebec / Québec"
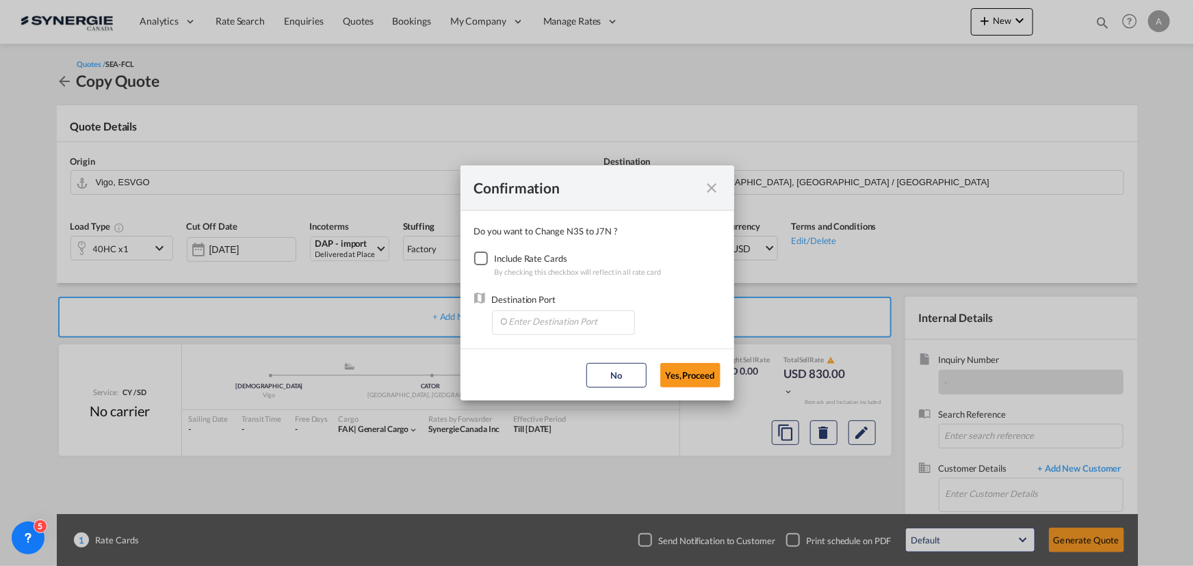
click at [488, 263] on div "Checkbox No Ink" at bounding box center [481, 259] width 14 height 14
click at [535, 317] on input "Enter Destination Port" at bounding box center [566, 321] width 135 height 21
click at [548, 371] on li "CAMTR, Montreal, QC, Canada, North America, Americas" at bounding box center [562, 385] width 129 height 33
type input "CAMTR, Montreal, QC, Canada, North America, Americas"
click at [692, 367] on button "Yes,Proceed" at bounding box center [690, 375] width 60 height 25
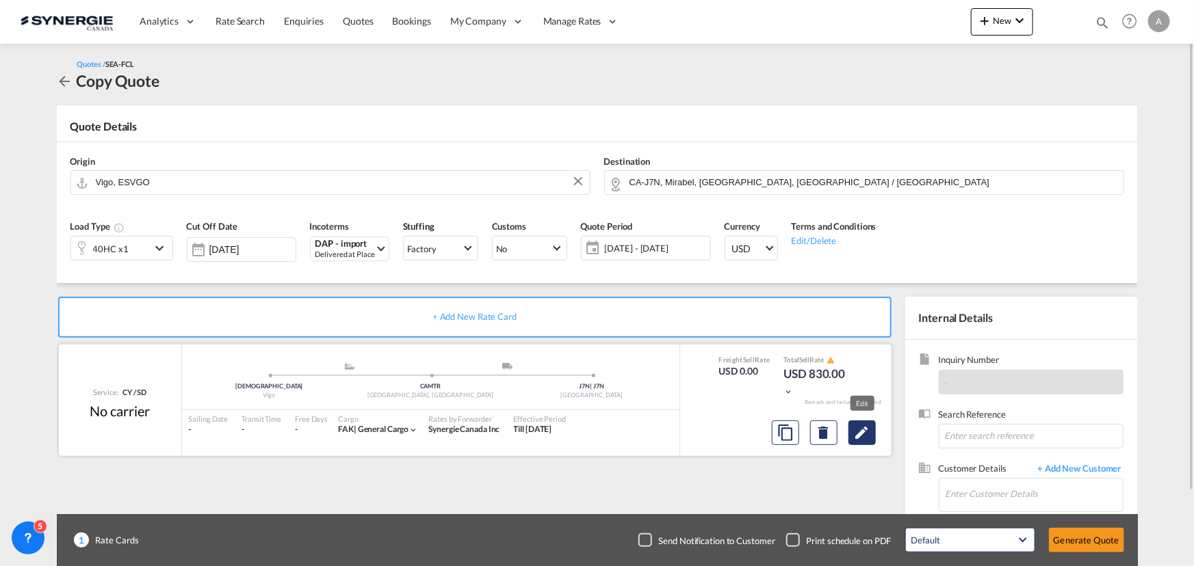
click at [868, 434] on md-icon "Edit" at bounding box center [862, 433] width 16 height 16
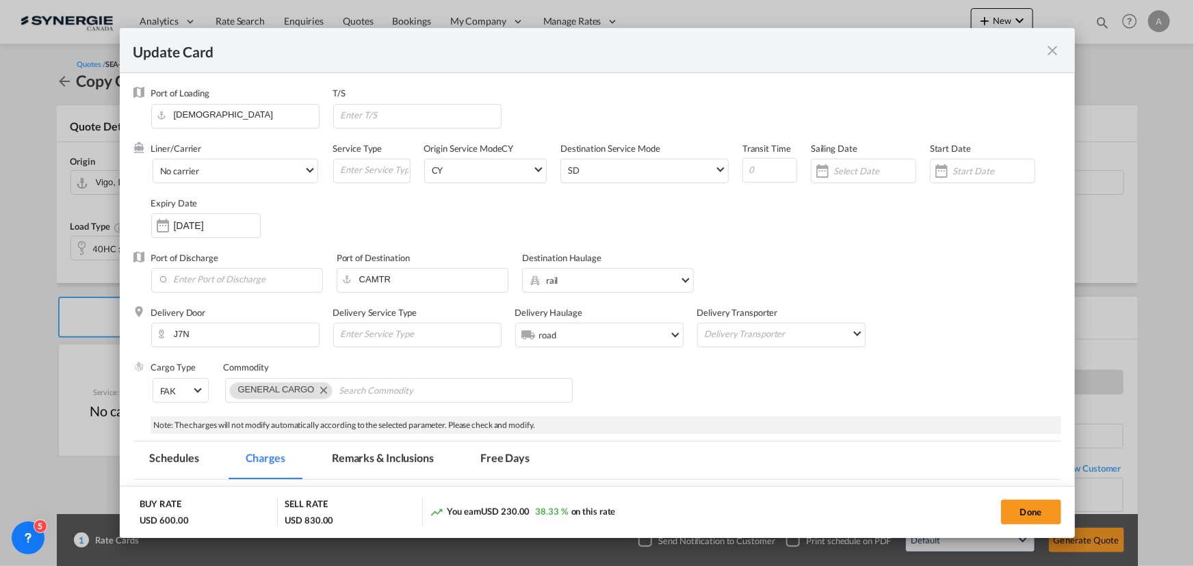
select select "per container"
select select "per B/L"
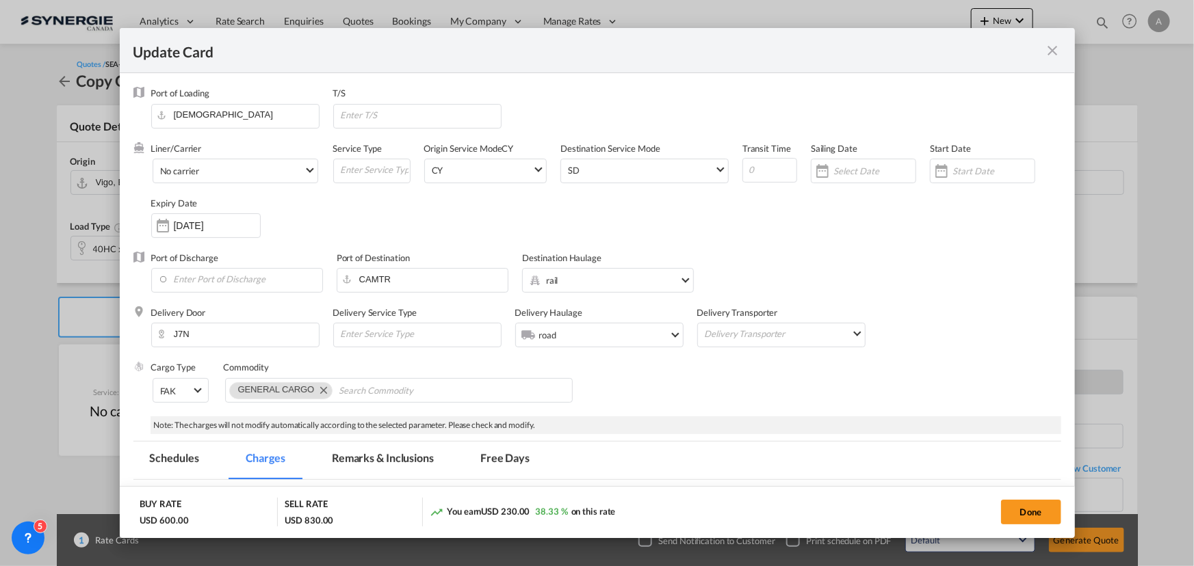
select select "per container"
select select "per shipment"
click at [374, 454] on md-tab-item "Remarks & Inclusions" at bounding box center [382, 461] width 135 height 38
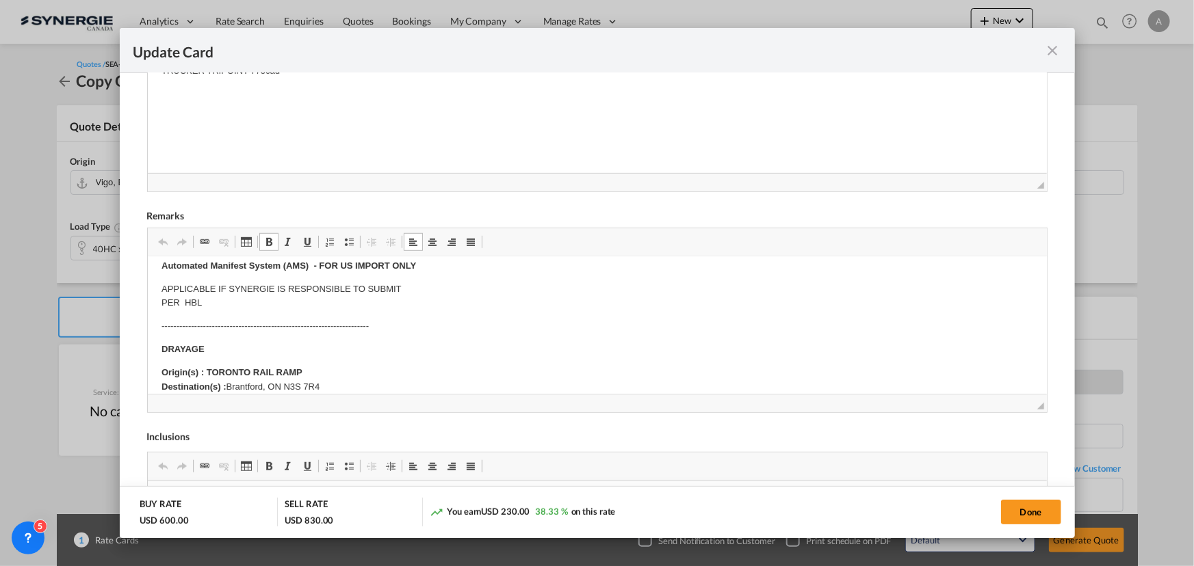
scroll to position [186, 0]
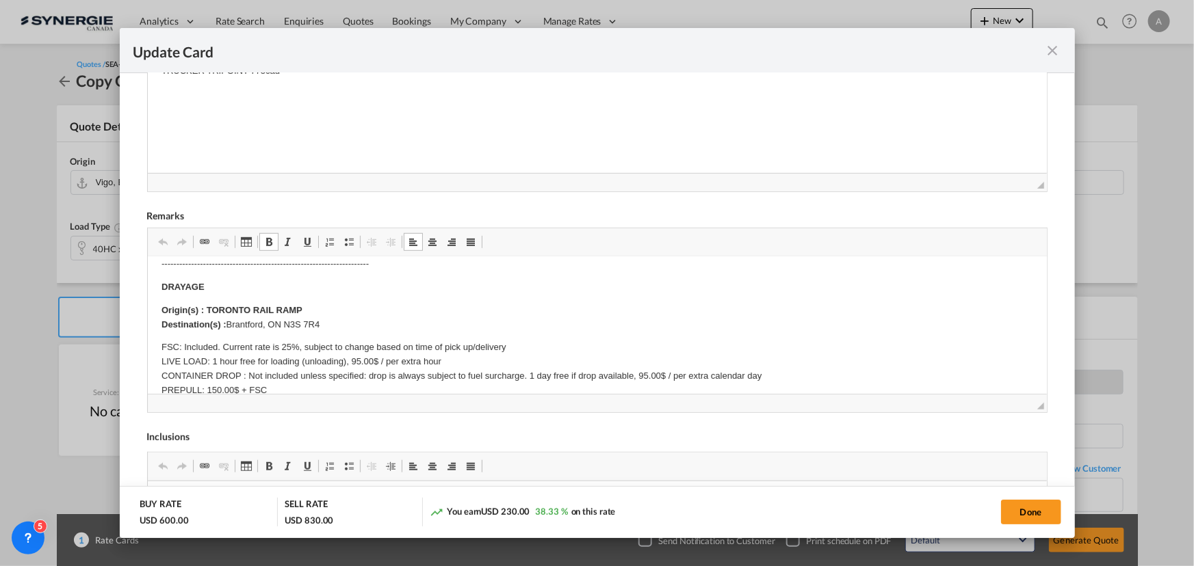
click at [338, 321] on p "Origin(s) : TORONTO RAIL RAMP Destination(s) : Brantford, ON N3S 7R4" at bounding box center [597, 318] width 872 height 29
drag, startPoint x: 335, startPoint y: 324, endPoint x: 229, endPoint y: 319, distance: 106.9
click at [229, 319] on p "Origin(s) : TORONTO RAIL RAMP Destination(s) : Brantford, ON N3S 7R4" at bounding box center [597, 318] width 872 height 29
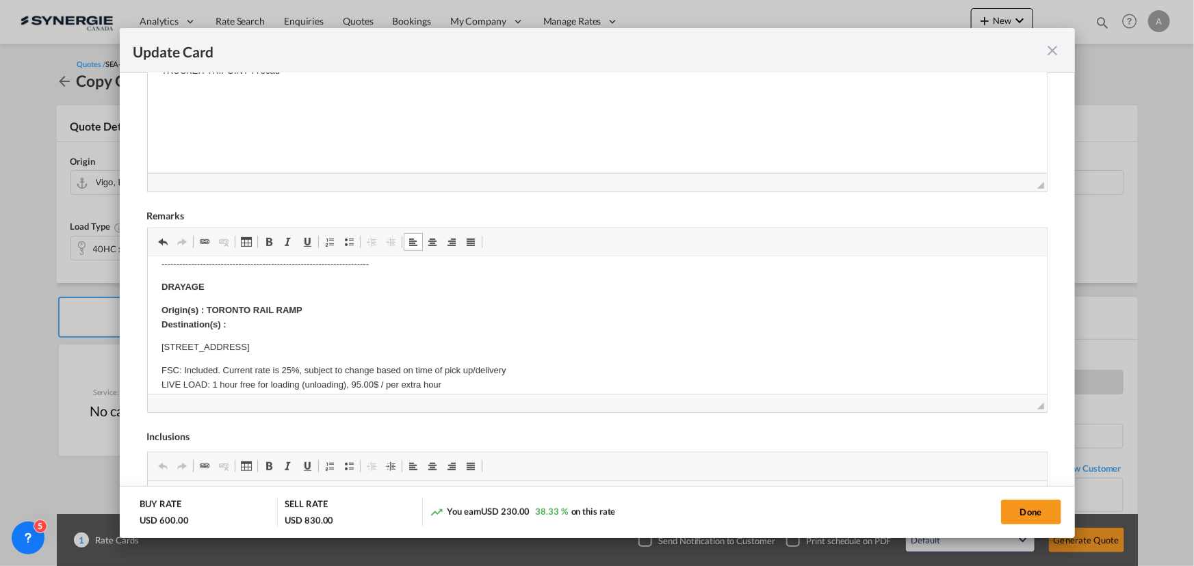
click at [314, 306] on p "Origin(s) : TORONTO RAIL RAMP Destination(s) :" at bounding box center [597, 318] width 872 height 29
drag, startPoint x: 315, startPoint y: 313, endPoint x: 207, endPoint y: 309, distance: 108.1
click at [207, 309] on p "Origin(s) : TORONTO RAIL RAMP Destination(s) :" at bounding box center [597, 318] width 872 height 29
click at [257, 311] on strong "Origin(s) : MONTREAL PORT, QC Destination(s) :" at bounding box center [281, 317] width 240 height 25
click at [256, 319] on p "Origin(s) : MONTREAL PORT, QC Destination(s) :" at bounding box center [597, 318] width 872 height 29
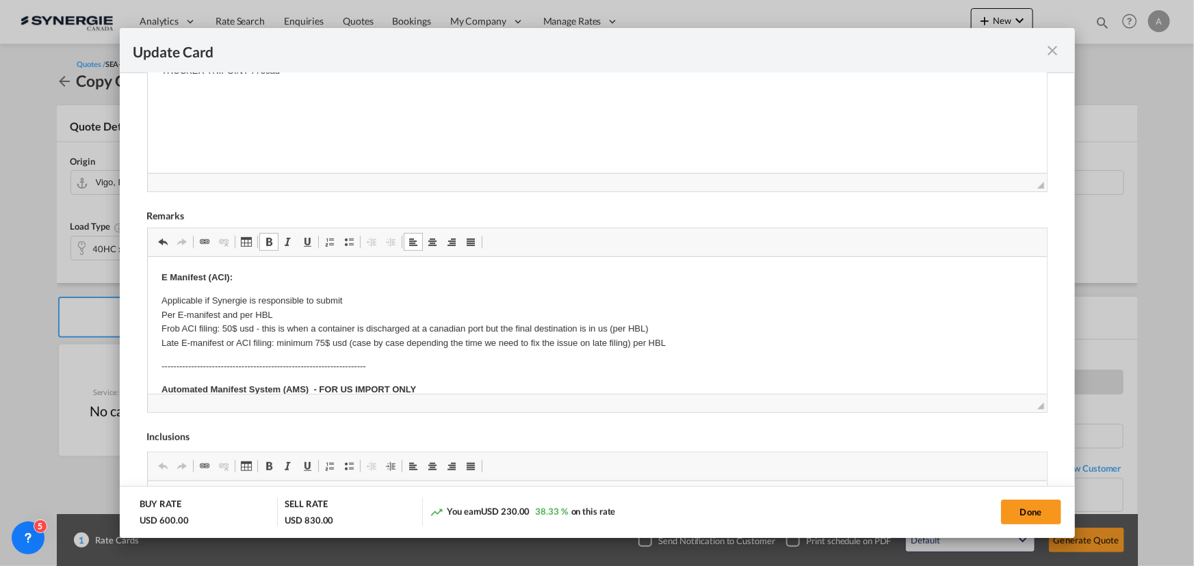
scroll to position [384, 0]
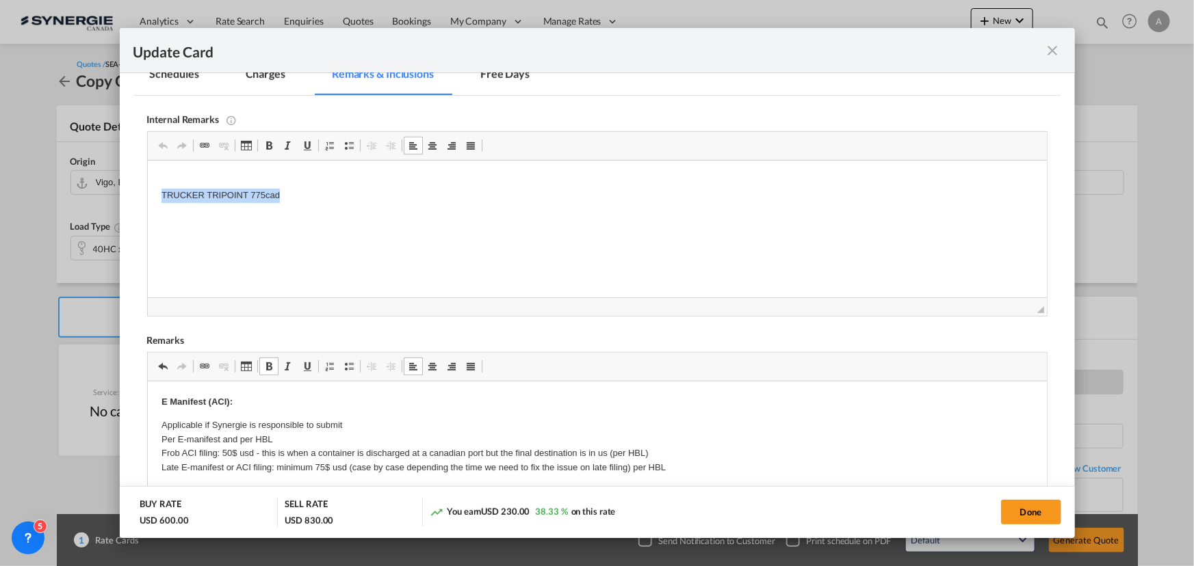
drag, startPoint x: 305, startPoint y: 191, endPoint x: 250, endPoint y: 354, distance: 171.8
click at [147, 196] on html "TRUCKER TRIPOINT 775cad" at bounding box center [596, 189] width 899 height 56
click at [267, 75] on md-tab-item "Charges" at bounding box center [265, 76] width 73 height 38
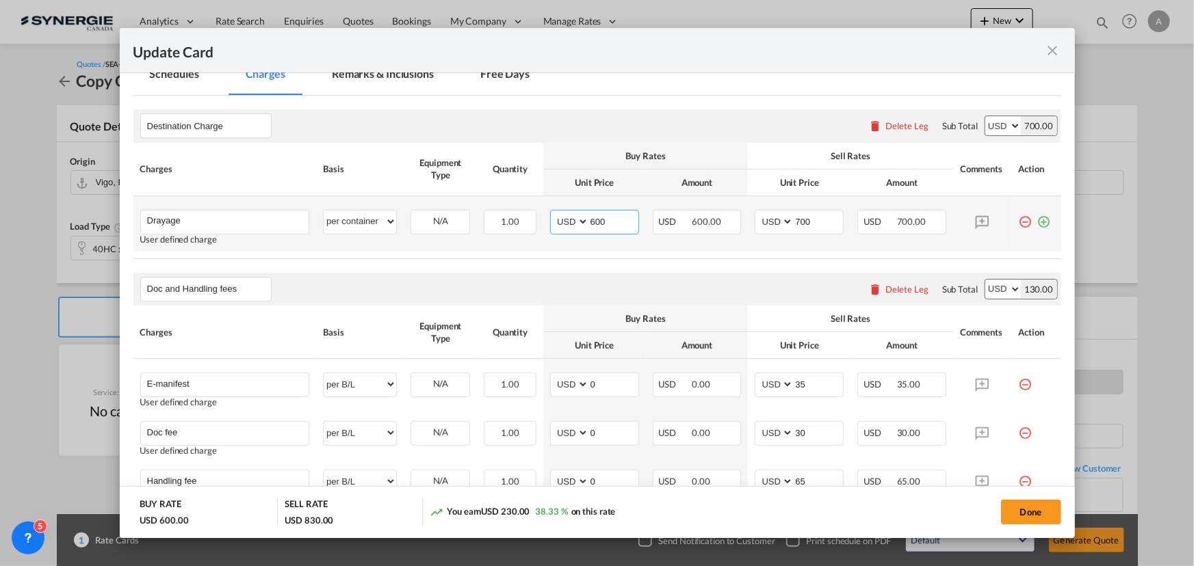
drag, startPoint x: 603, startPoint y: 226, endPoint x: 478, endPoint y: 208, distance: 126.5
click at [493, 219] on tr "Drayage Please Enter User Defined Charges Cannot Be Published User defined char…" at bounding box center [597, 223] width 928 height 55
type input "410"
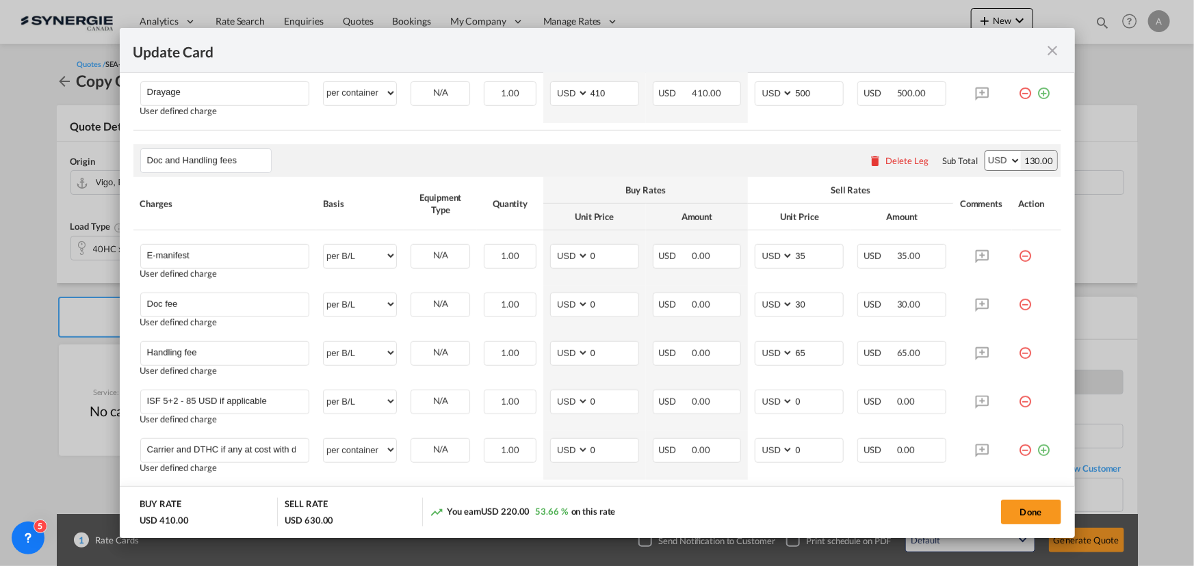
scroll to position [447, 0]
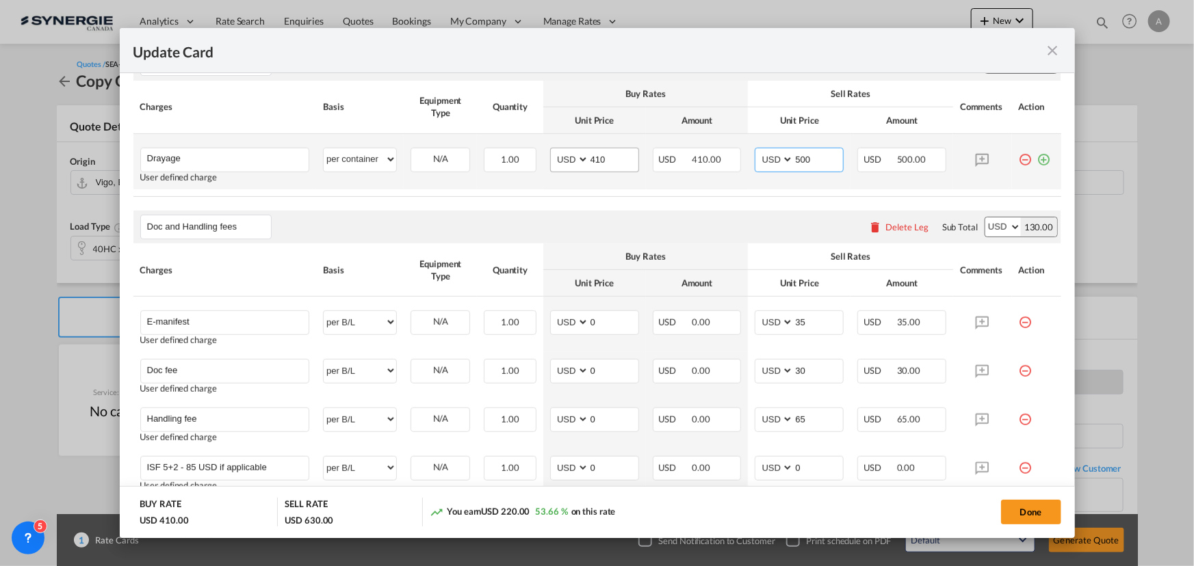
drag, startPoint x: 801, startPoint y: 155, endPoint x: 600, endPoint y: 151, distance: 201.2
click at [603, 157] on tr "Drayage Please Enter User Defined Charges Cannot Be Published User defined char…" at bounding box center [597, 161] width 928 height 55
type input "510"
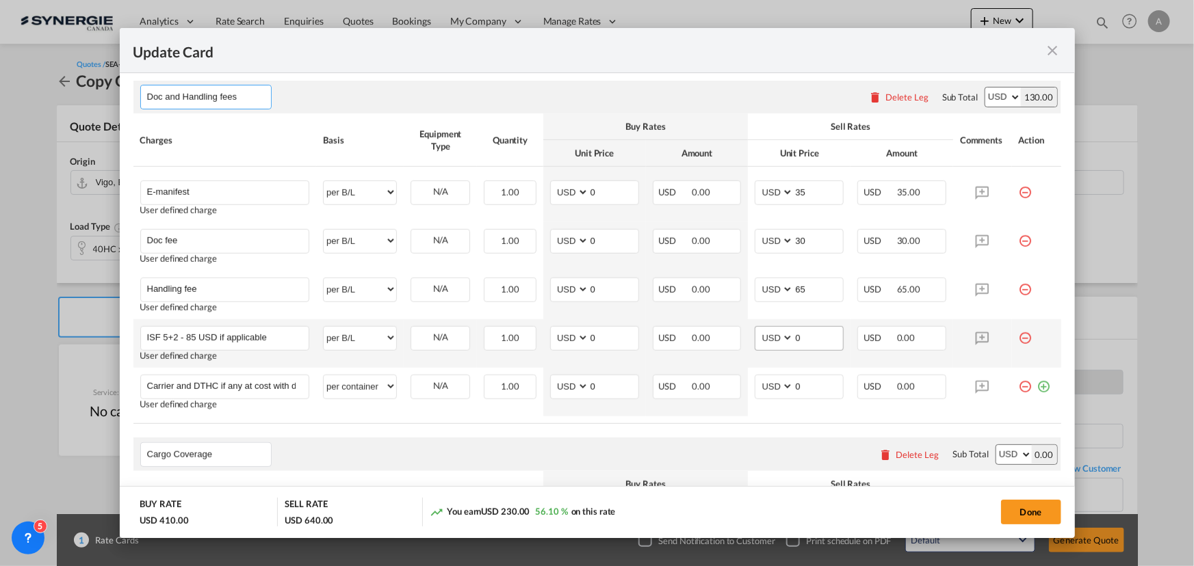
scroll to position [575, 0]
click at [1039, 510] on button "Done" at bounding box center [1031, 512] width 60 height 25
type input "16 Oct 2025"
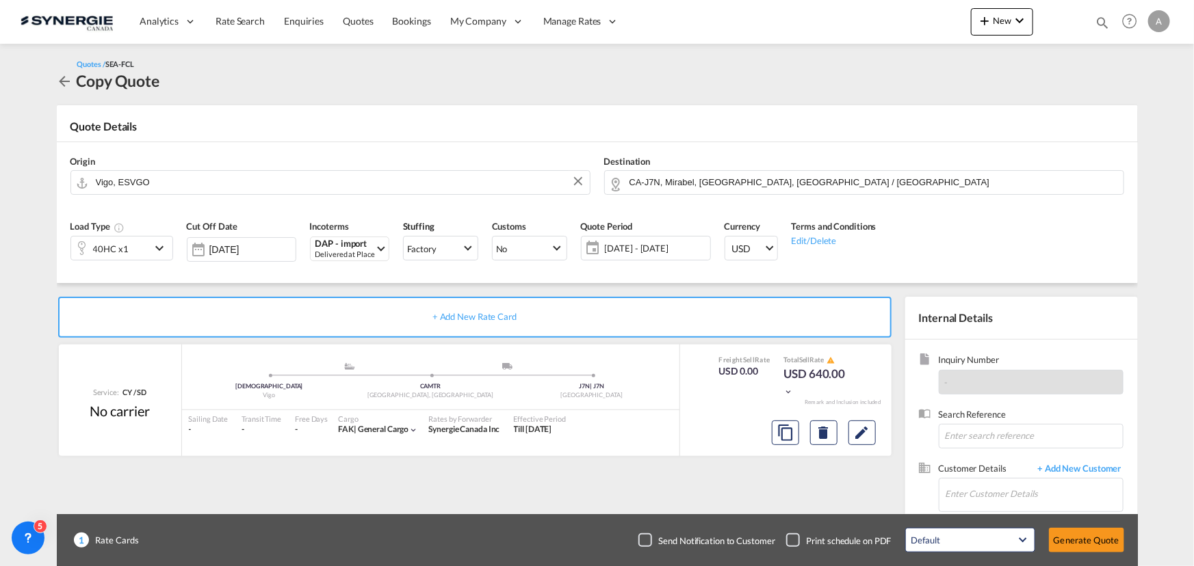
scroll to position [85, 0]
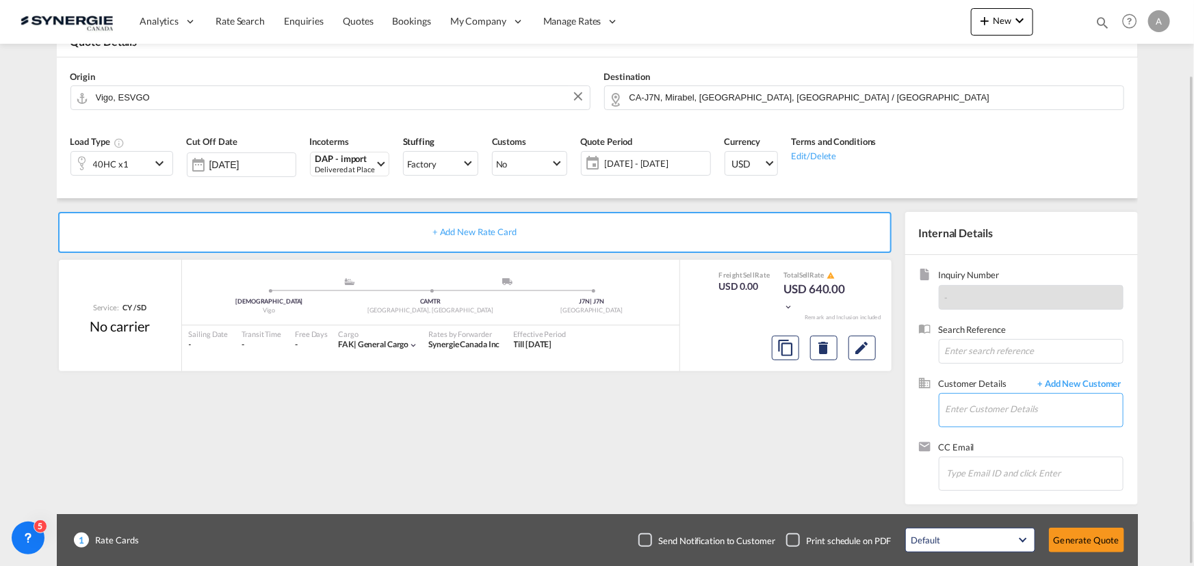
click at [1037, 410] on input "Enter Customer Details" at bounding box center [1033, 409] width 177 height 31
type input "d.gonzalez"
drag, startPoint x: 785, startPoint y: 417, endPoint x: 819, endPoint y: 413, distance: 33.9
click at [1094, 384] on span "+ Add New Customer" at bounding box center [1077, 386] width 92 height 16
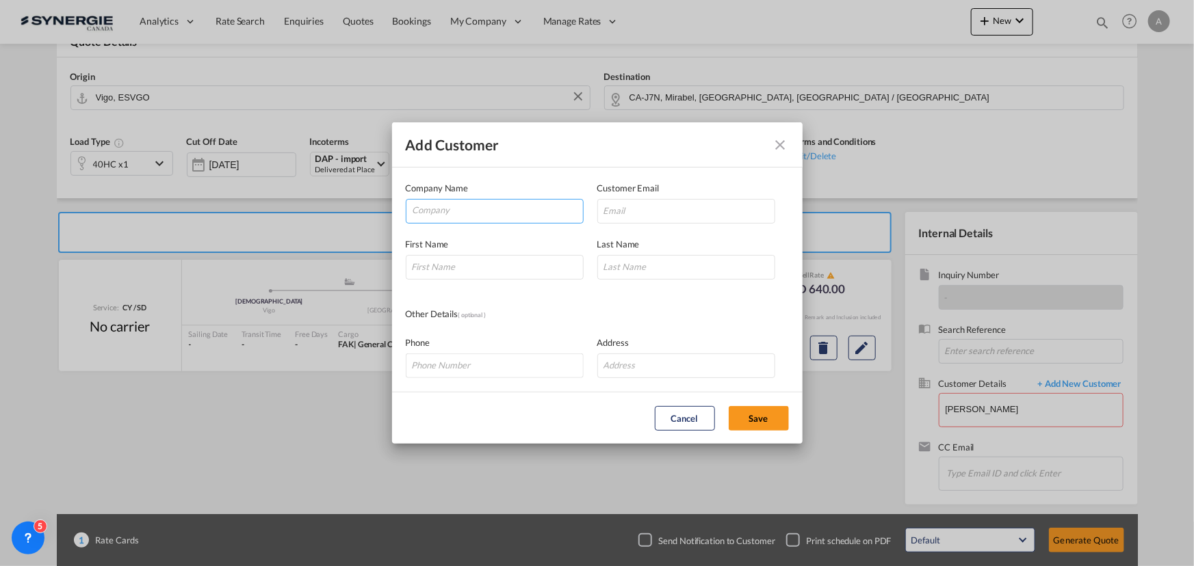
click at [530, 211] on input "Company" at bounding box center [498, 210] width 170 height 21
type input "TDBG"
drag, startPoint x: 471, startPoint y: 255, endPoint x: 707, endPoint y: 225, distance: 237.2
click at [472, 255] on li "TDBG" at bounding box center [497, 243] width 171 height 33
click at [675, 214] on input "Add Customer Company ..." at bounding box center [686, 211] width 178 height 25
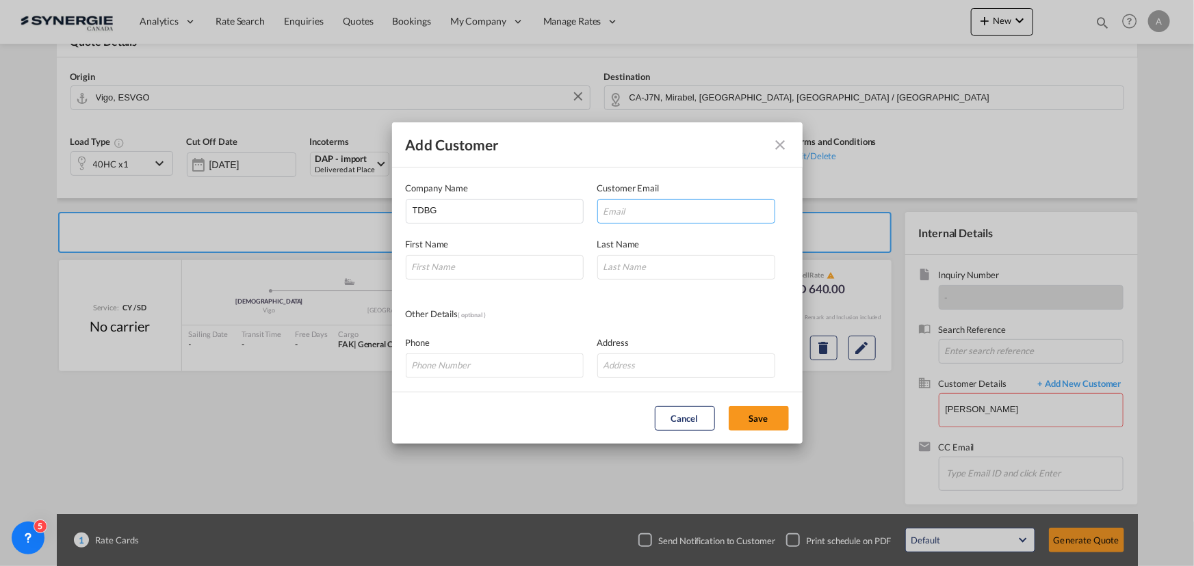
paste input "d.gonzalez@tdbg.es"
type input "d.gonzalez@tdbg.es"
type input "DANIEL"
type input "GONZALEZ SFERDJELI"
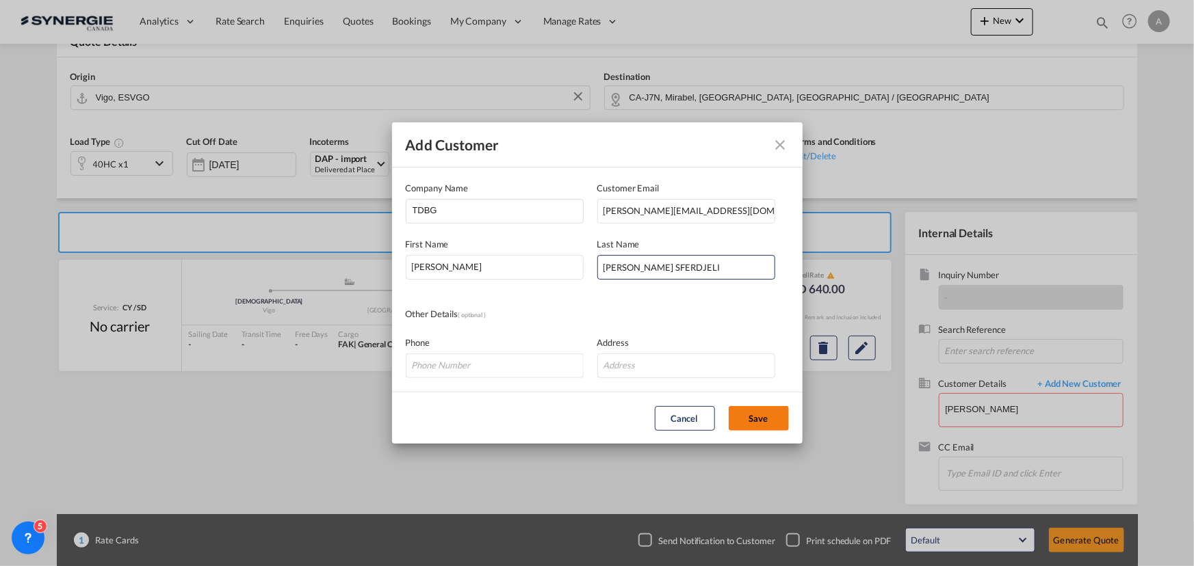
click at [773, 408] on button "Save" at bounding box center [759, 418] width 60 height 25
type input "TDBG, DANIEL GONZALEZ SFERDJELI, d.gonzalez@tdbg.es"
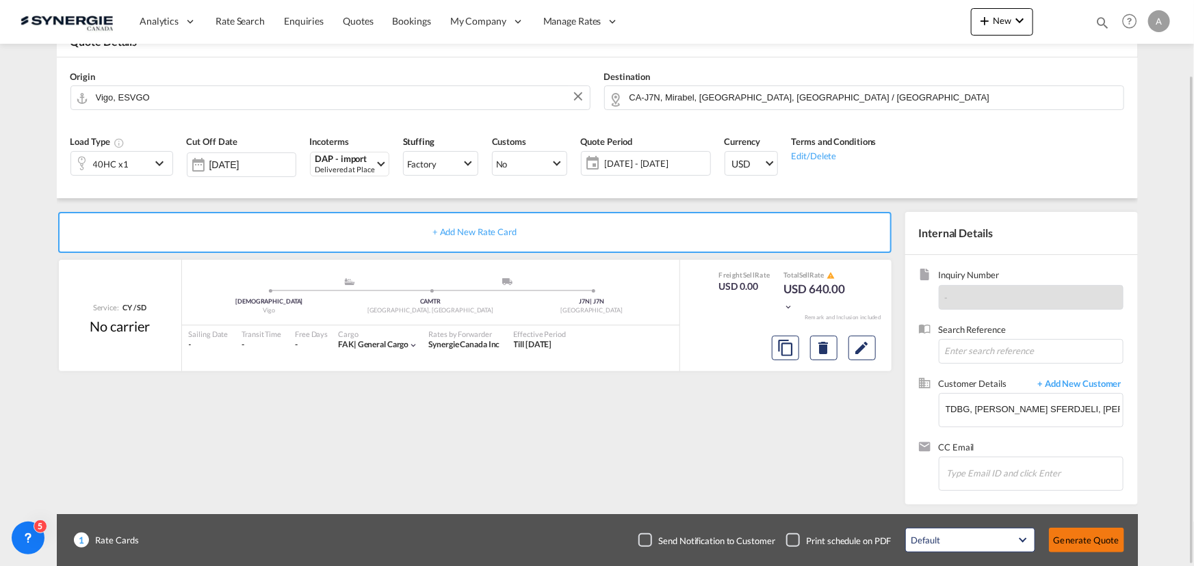
click at [1075, 539] on button "Generate Quote" at bounding box center [1086, 540] width 75 height 25
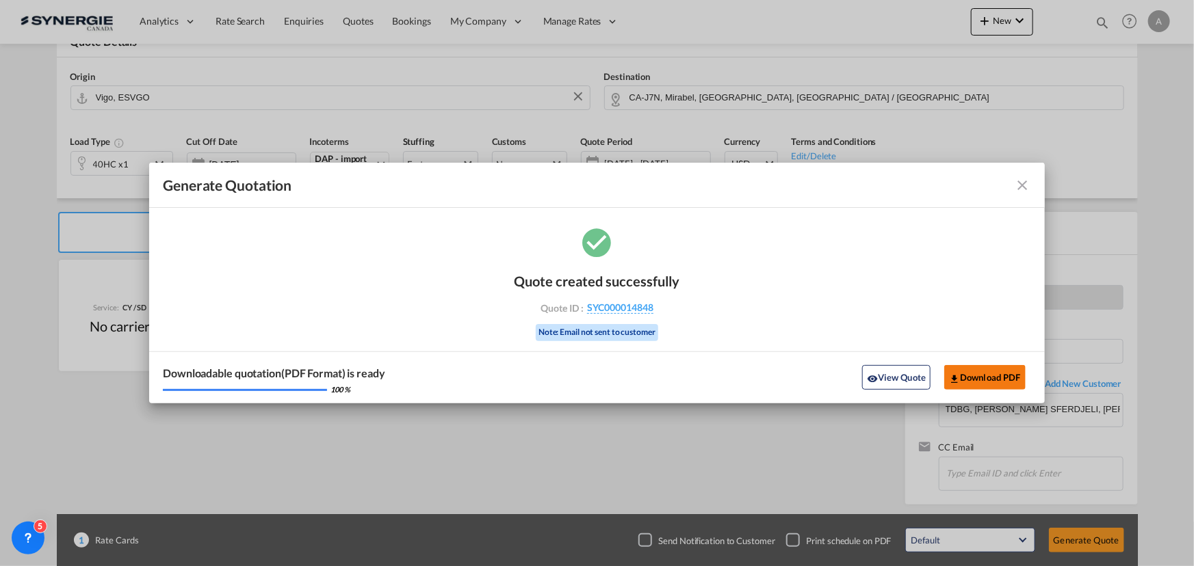
click at [976, 378] on button "Download PDF" at bounding box center [984, 377] width 81 height 25
click at [900, 377] on button "View Quote" at bounding box center [896, 377] width 68 height 25
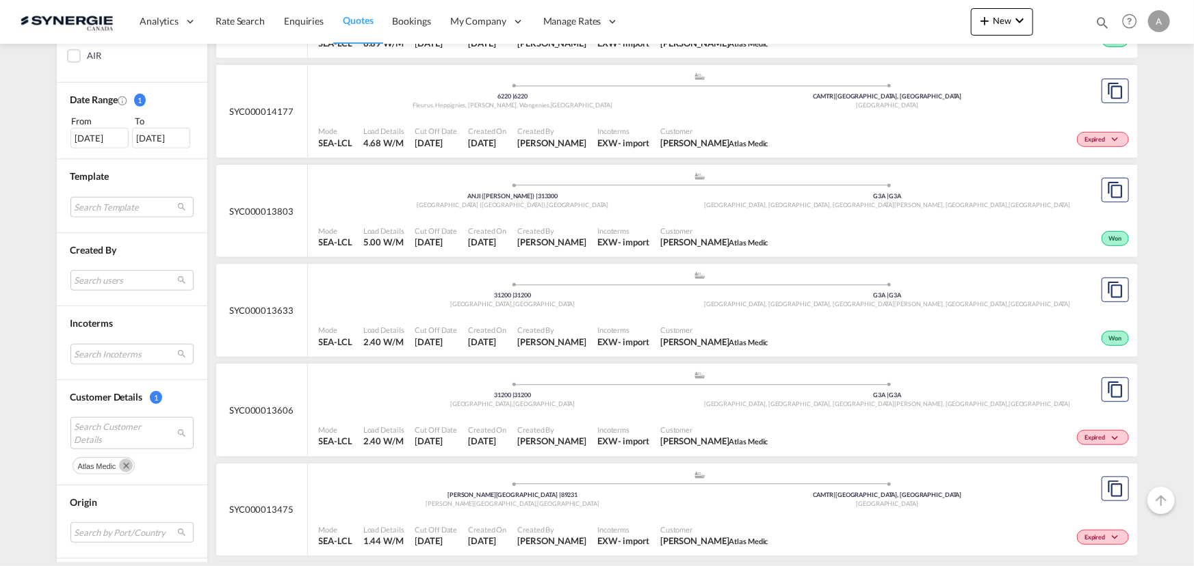
click at [116, 469] on button "Remove" at bounding box center [124, 465] width 21 height 14
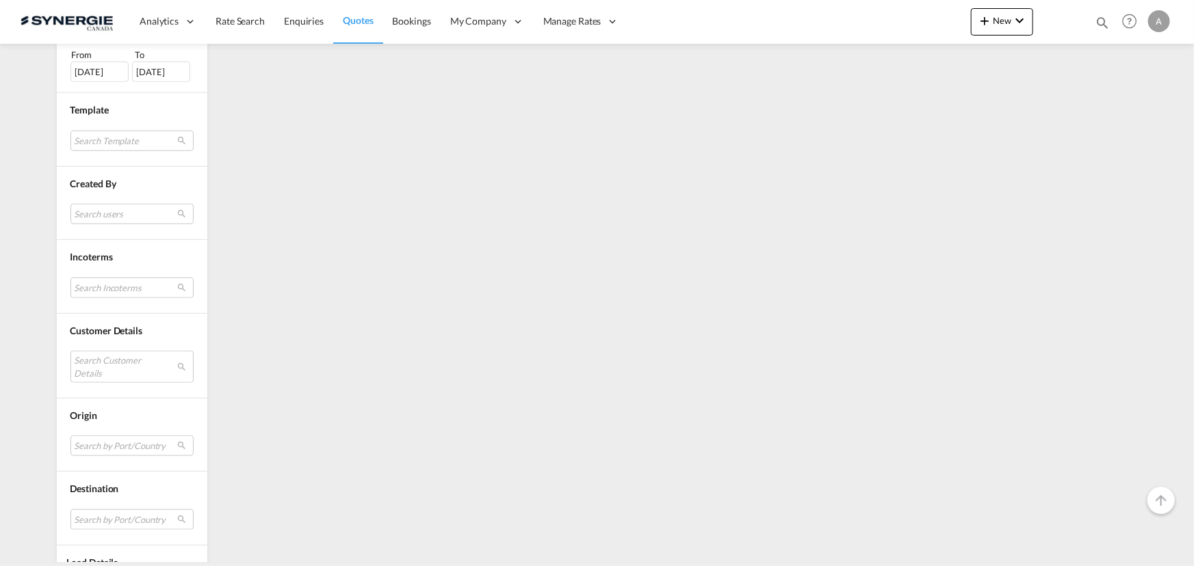
scroll to position [493, 0]
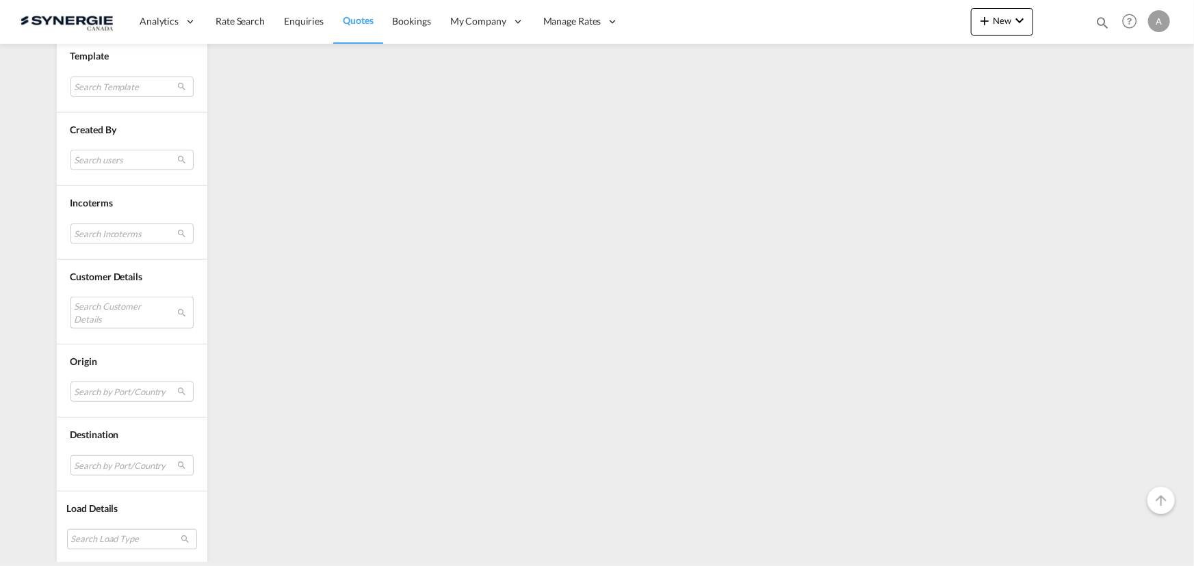
click at [127, 306] on md-select "Search Customer Details" at bounding box center [131, 312] width 123 height 31
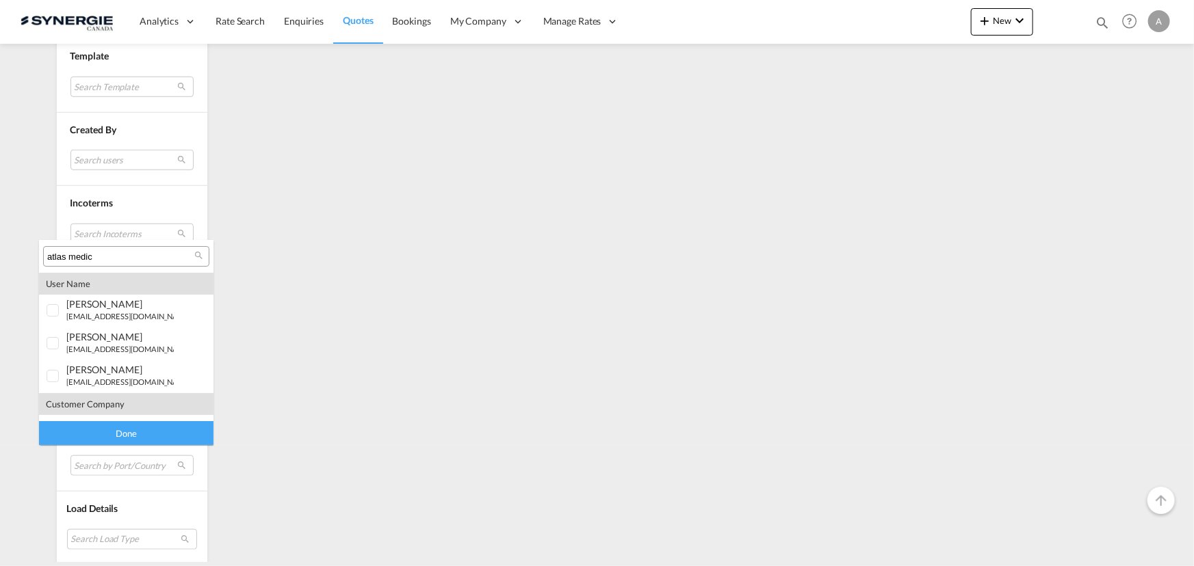
type md-option "[object Object]"
type input "j"
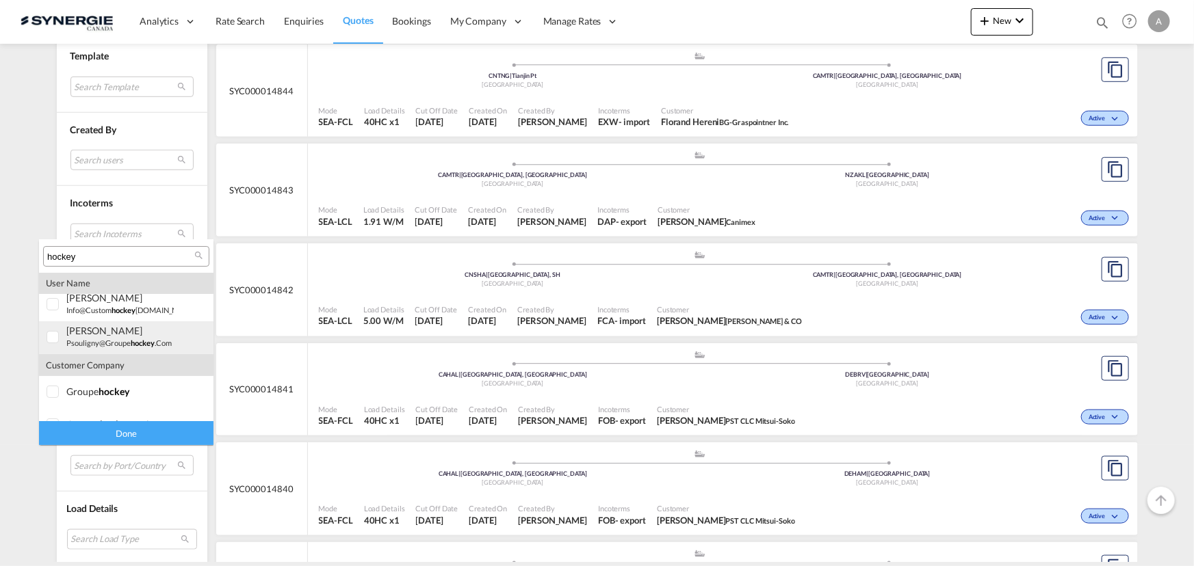
scroll to position [60, 0]
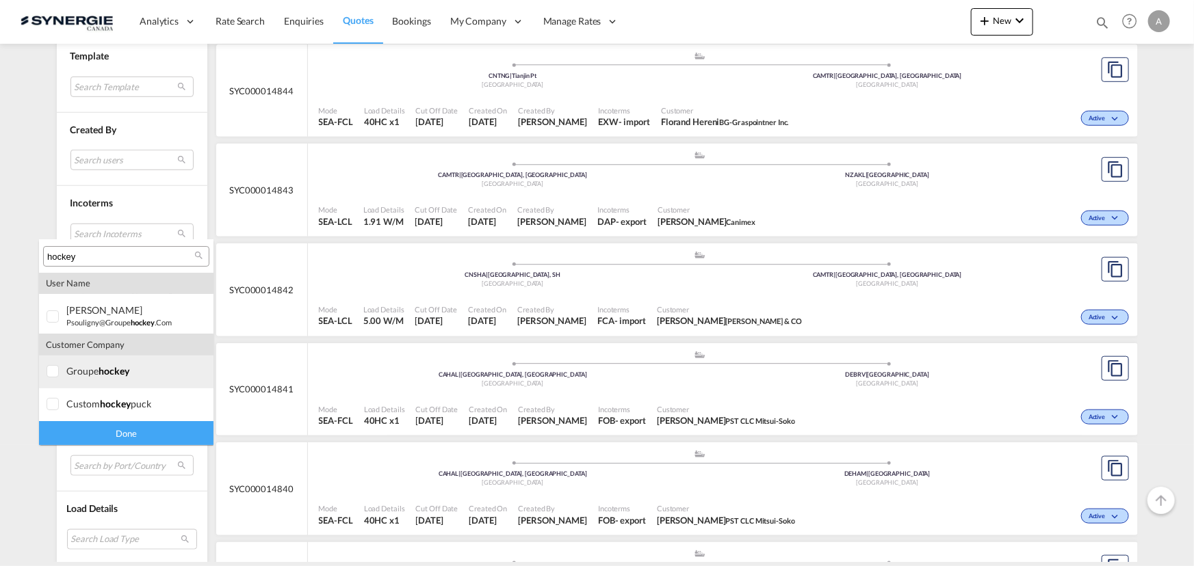
type input "hockey"
click at [59, 373] on div at bounding box center [54, 372] width 14 height 14
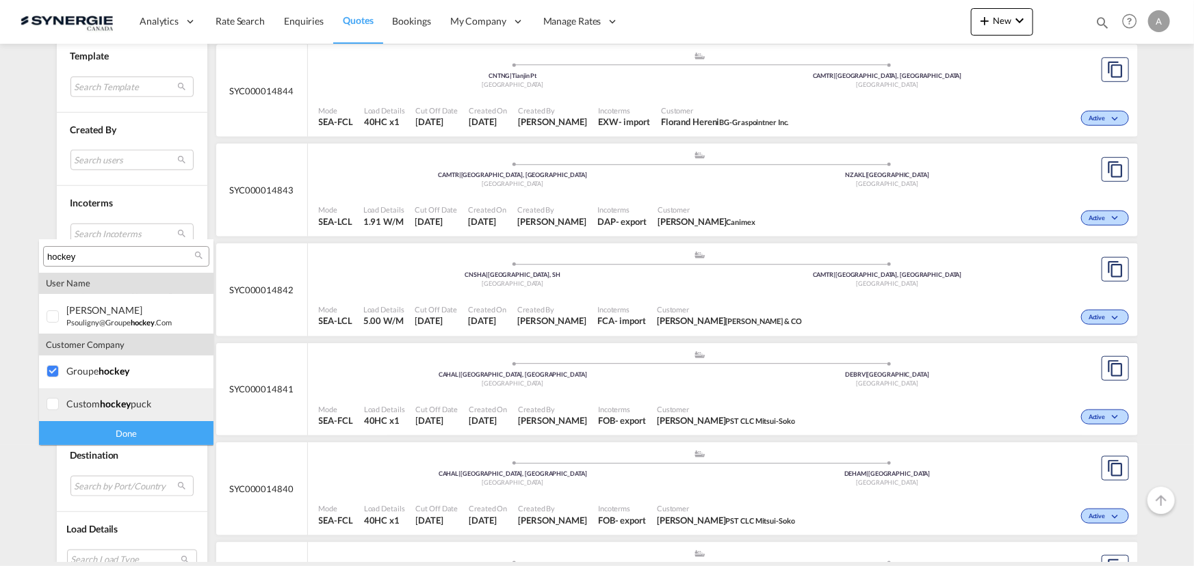
click at [54, 402] on div at bounding box center [54, 405] width 14 height 14
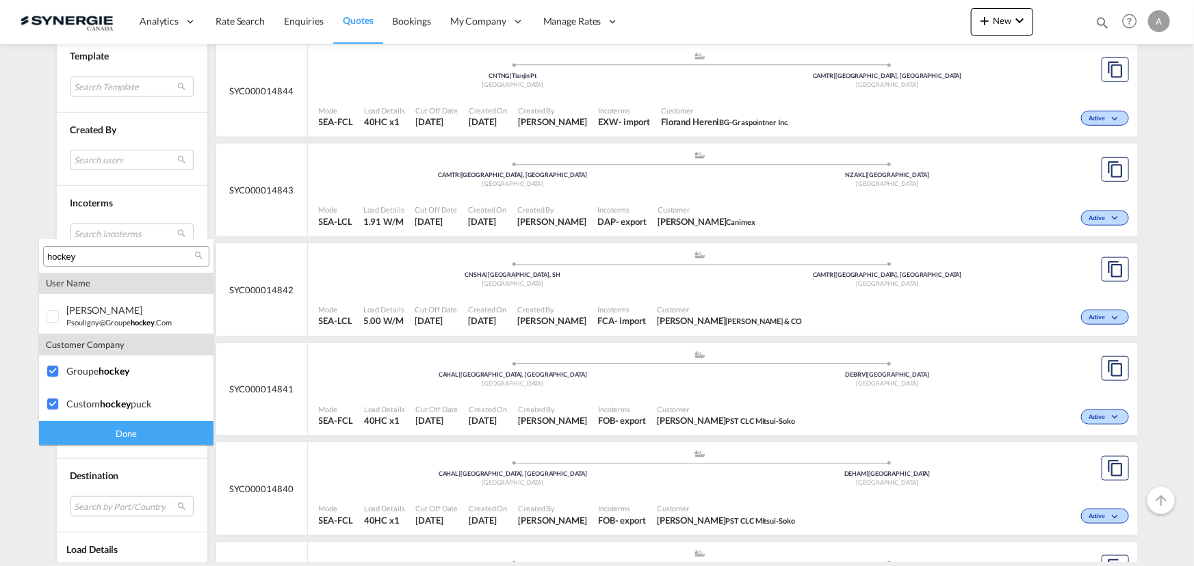
click at [90, 437] on div "Done" at bounding box center [126, 433] width 174 height 24
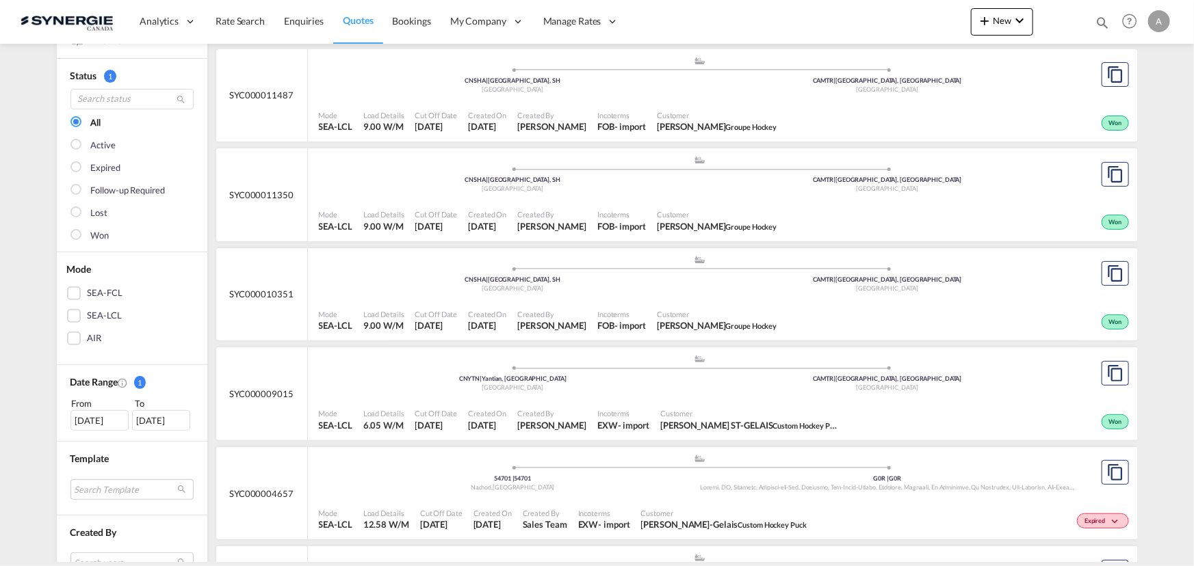
scroll to position [0, 0]
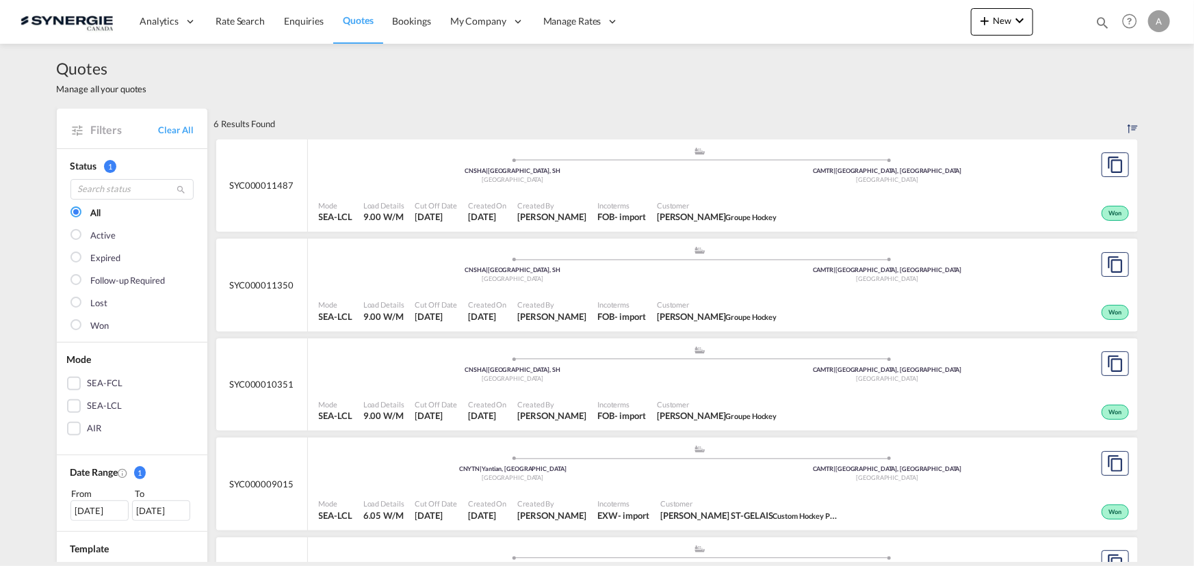
click at [675, 185] on div ".a{fill:#aaa8ad;} .a{fill:#aaa8ad;} CNSHA | [GEOGRAPHIC_DATA], SH China CAMTR |…" at bounding box center [700, 166] width 763 height 41
click at [1102, 20] on md-icon "icon-magnify" at bounding box center [1102, 22] width 15 height 15
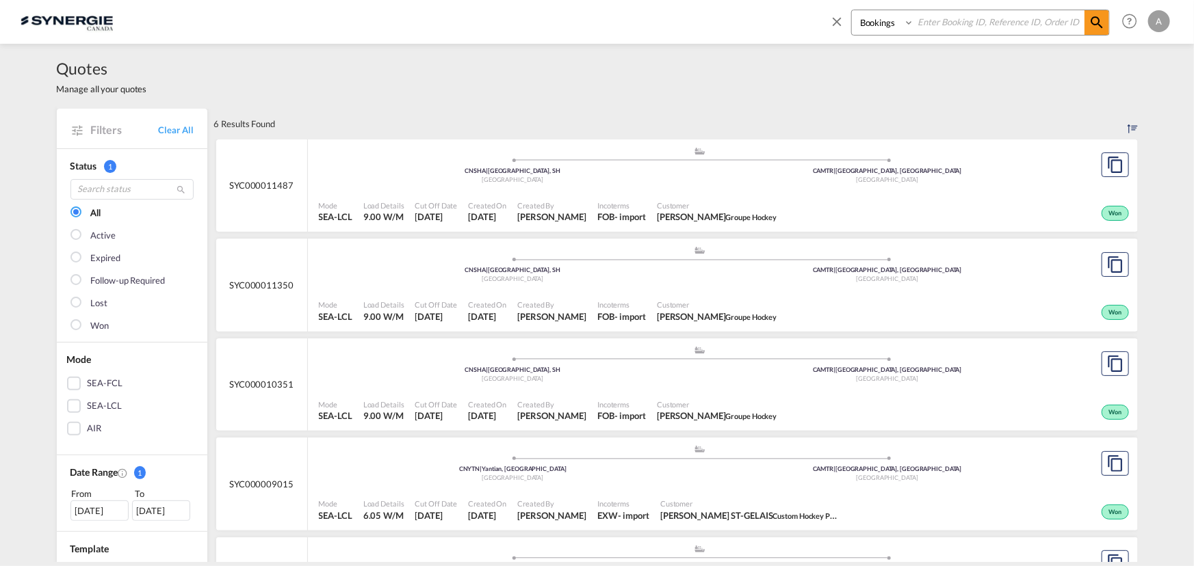
drag, startPoint x: 885, startPoint y: 19, endPoint x: 886, endPoint y: 34, distance: 14.4
click at [885, 19] on select "Bookings Quotes Enquiries" at bounding box center [884, 22] width 65 height 25
select select "Quotes"
click at [852, 10] on select "Bookings Quotes Enquiries" at bounding box center [884, 22] width 65 height 25
click at [958, 27] on input at bounding box center [999, 22] width 170 height 24
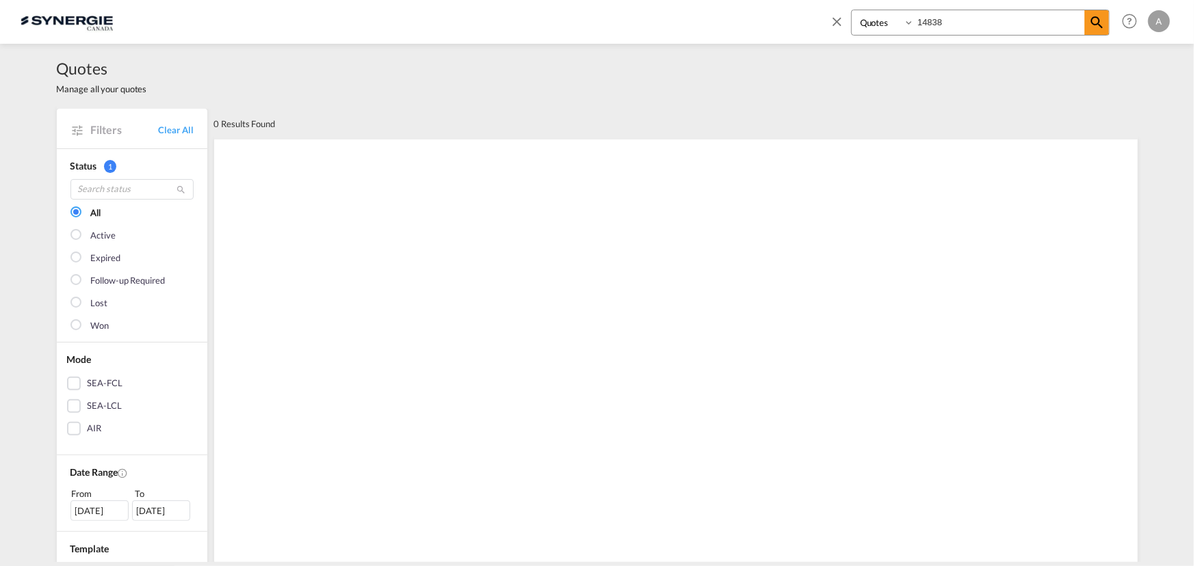
click at [966, 27] on input "14838" at bounding box center [999, 22] width 170 height 24
type input "14837"
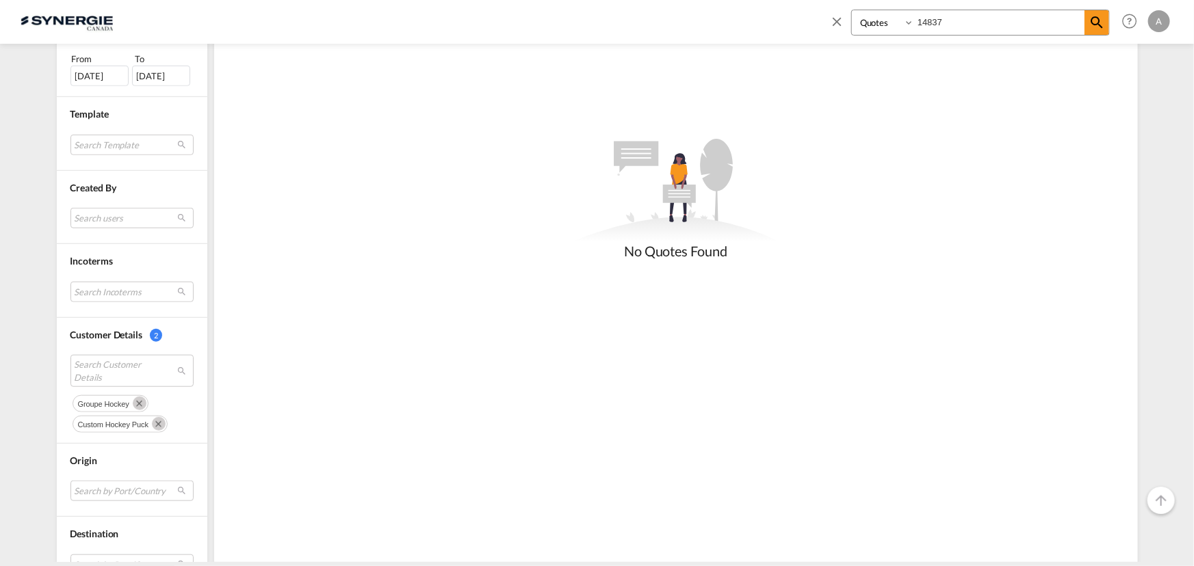
click at [136, 397] on md-icon "Remove" at bounding box center [140, 404] width 14 height 14
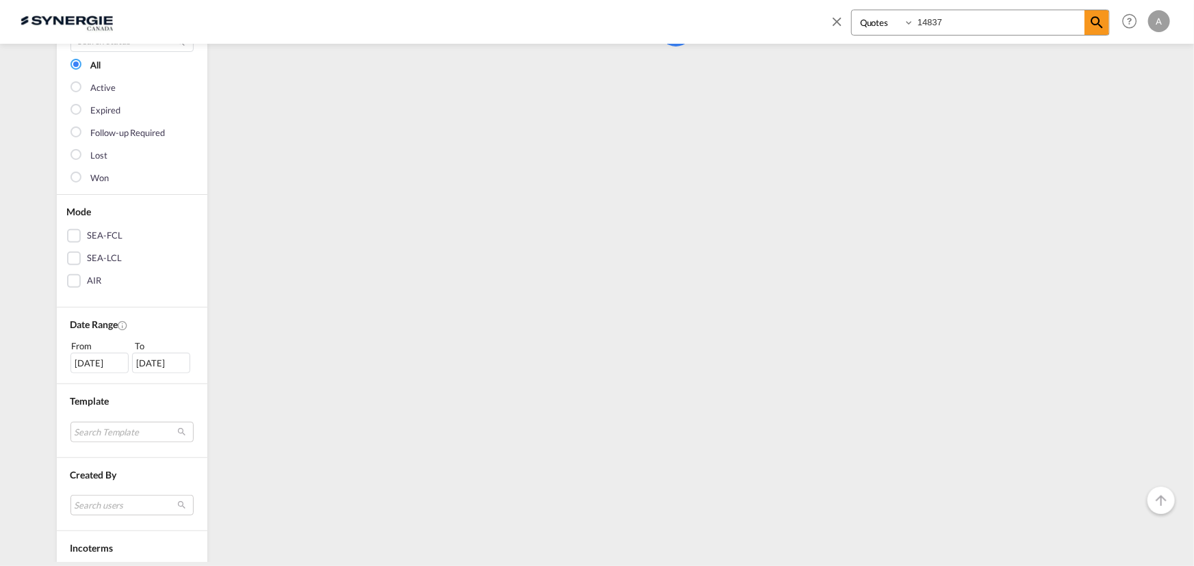
scroll to position [397, 0]
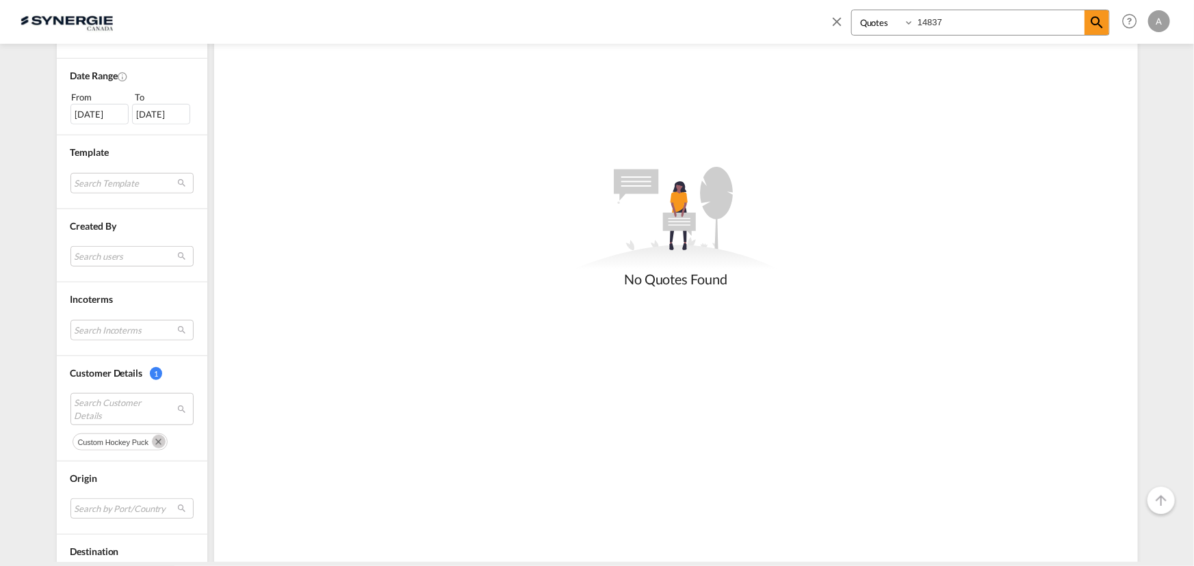
click at [152, 442] on md-icon "Remove" at bounding box center [159, 442] width 14 height 14
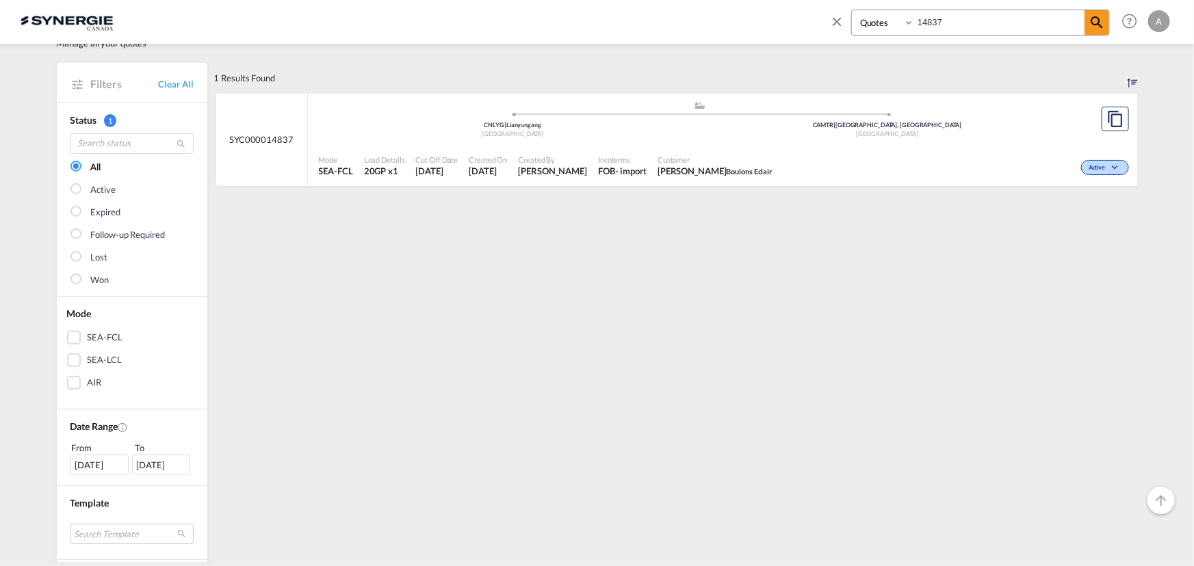
scroll to position [0, 0]
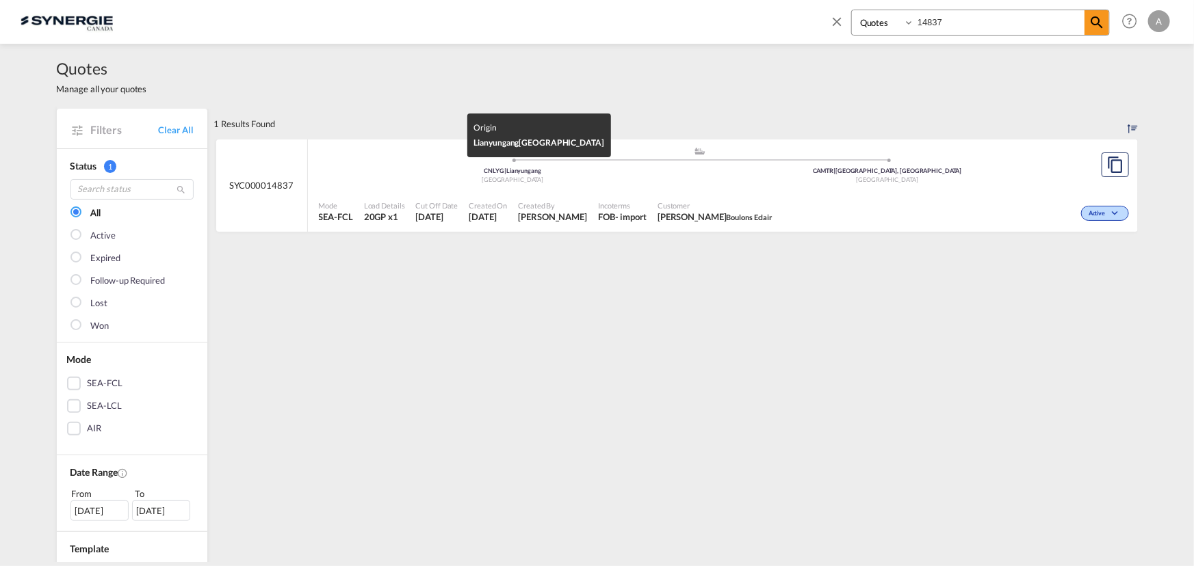
click at [610, 204] on span "Incoterms" at bounding box center [622, 205] width 49 height 10
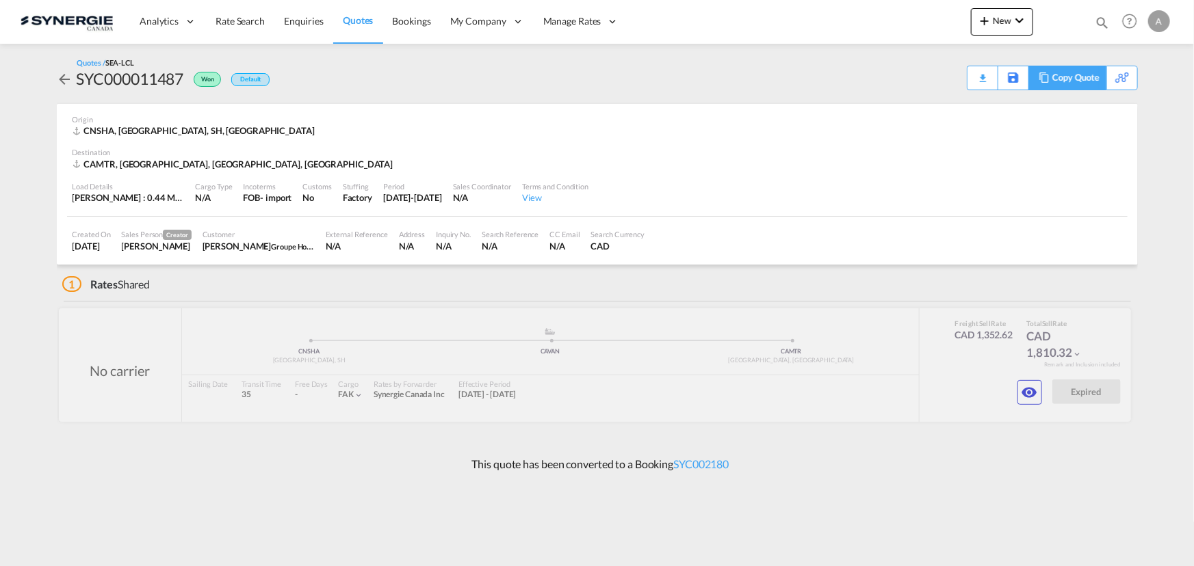
click at [1084, 81] on div "Copy Quote" at bounding box center [1075, 77] width 47 height 23
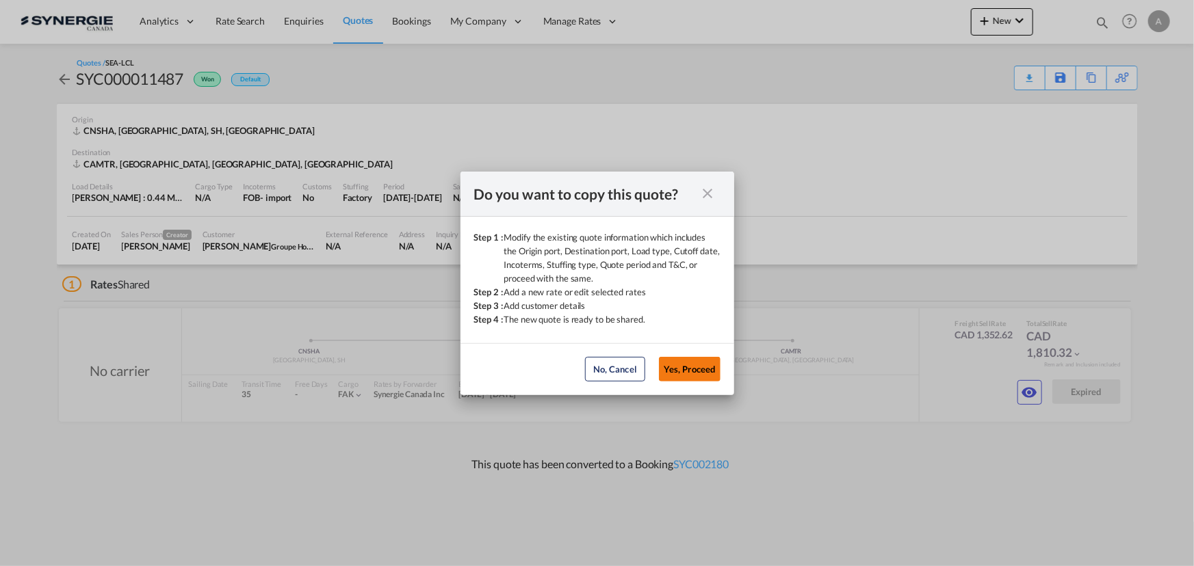
click at [688, 366] on button "Yes, Proceed" at bounding box center [690, 369] width 62 height 25
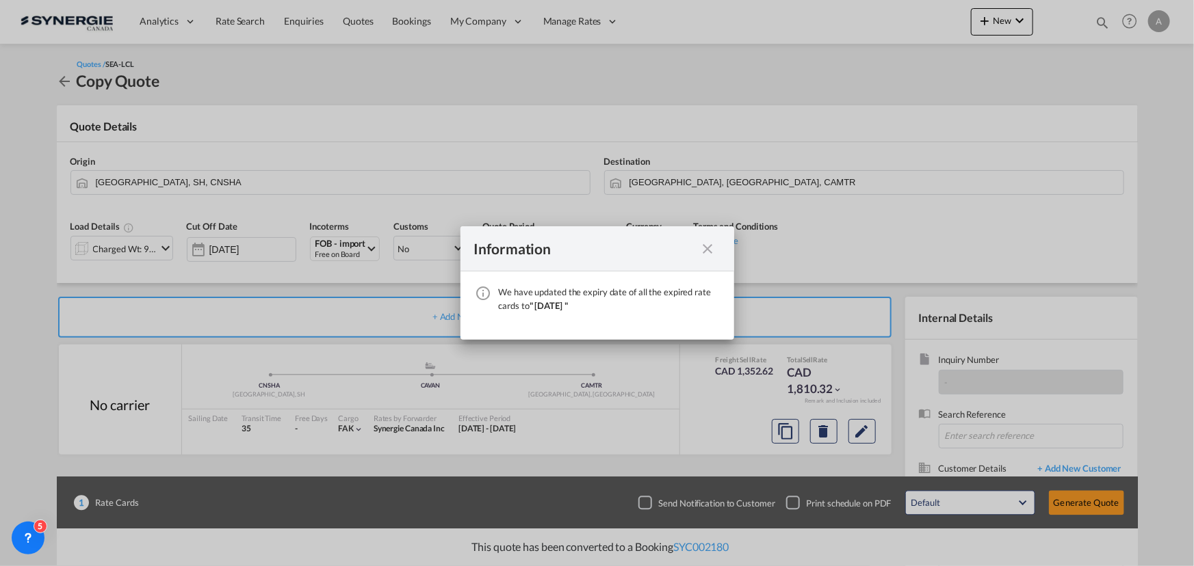
drag, startPoint x: 705, startPoint y: 251, endPoint x: 508, endPoint y: 206, distance: 202.8
click at [705, 251] on md-icon "icon-close fg-AAA8AD cursor" at bounding box center [708, 249] width 16 height 16
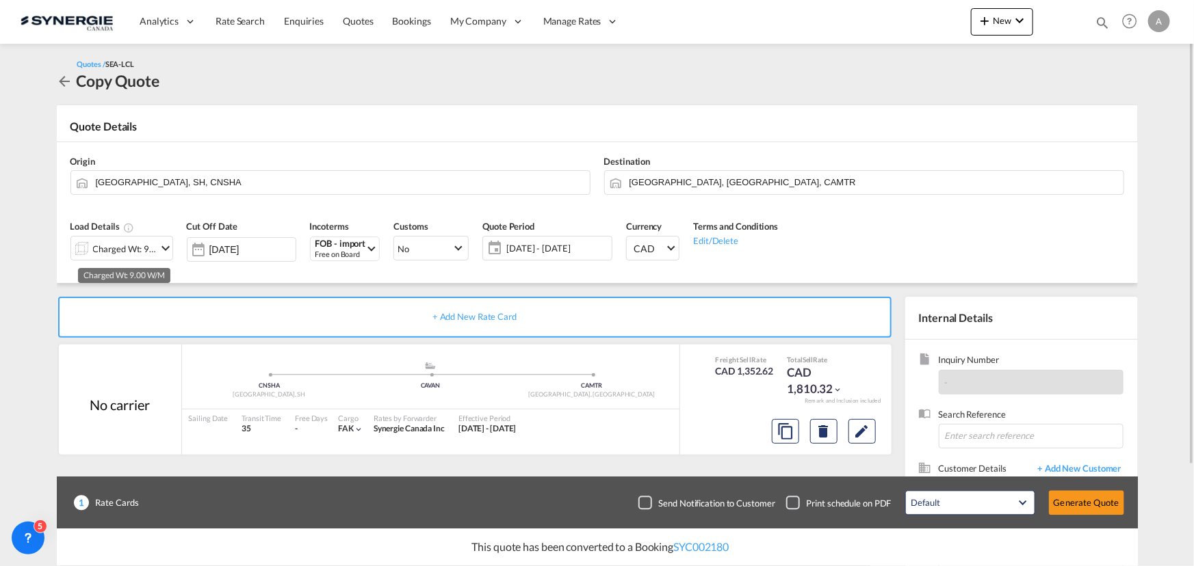
click at [148, 247] on div "Charged Wt: 9.00 W/M" at bounding box center [125, 248] width 64 height 19
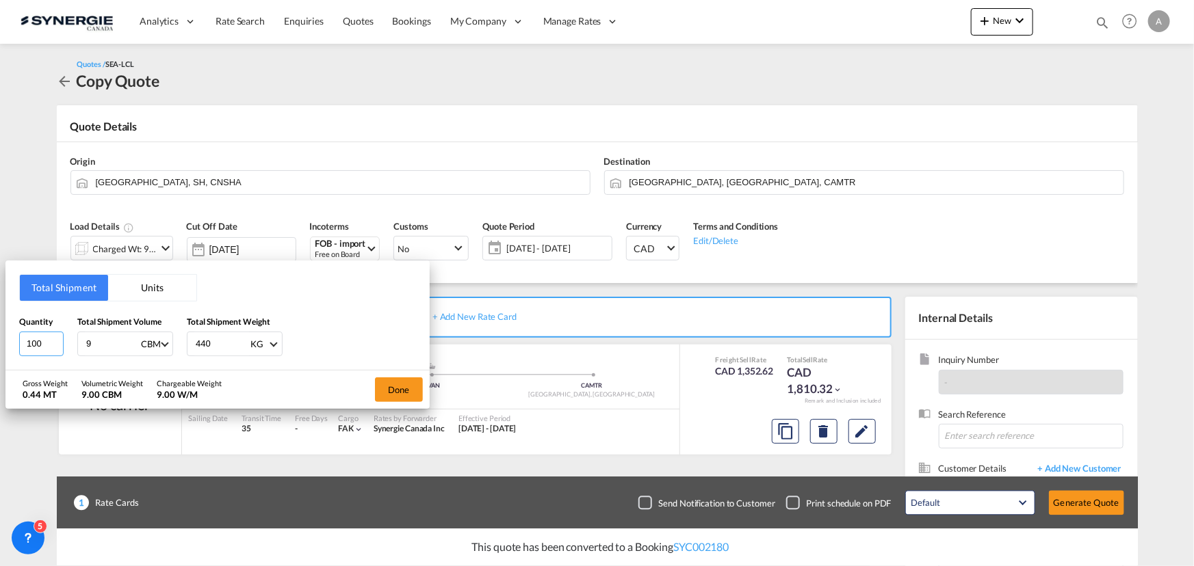
drag, startPoint x: 47, startPoint y: 345, endPoint x: -129, endPoint y: 343, distance: 175.2
click at [0, 343] on html "Analytics Reports Dashboard Rate Search Enquiries Quotes" at bounding box center [597, 283] width 1194 height 566
drag, startPoint x: 38, startPoint y: 348, endPoint x: -55, endPoint y: 339, distance: 92.9
click at [0, 339] on html "Analytics Reports Dashboard Rate Search Enquiries Quotes" at bounding box center [597, 283] width 1194 height 566
type input "100"
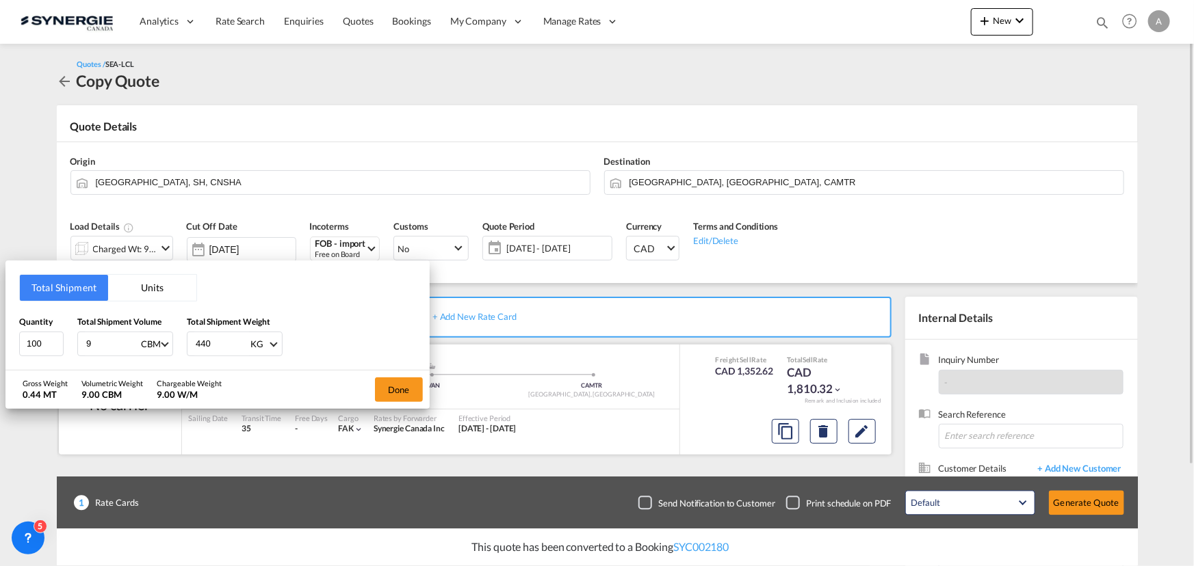
click at [380, 383] on button "Done" at bounding box center [399, 390] width 48 height 25
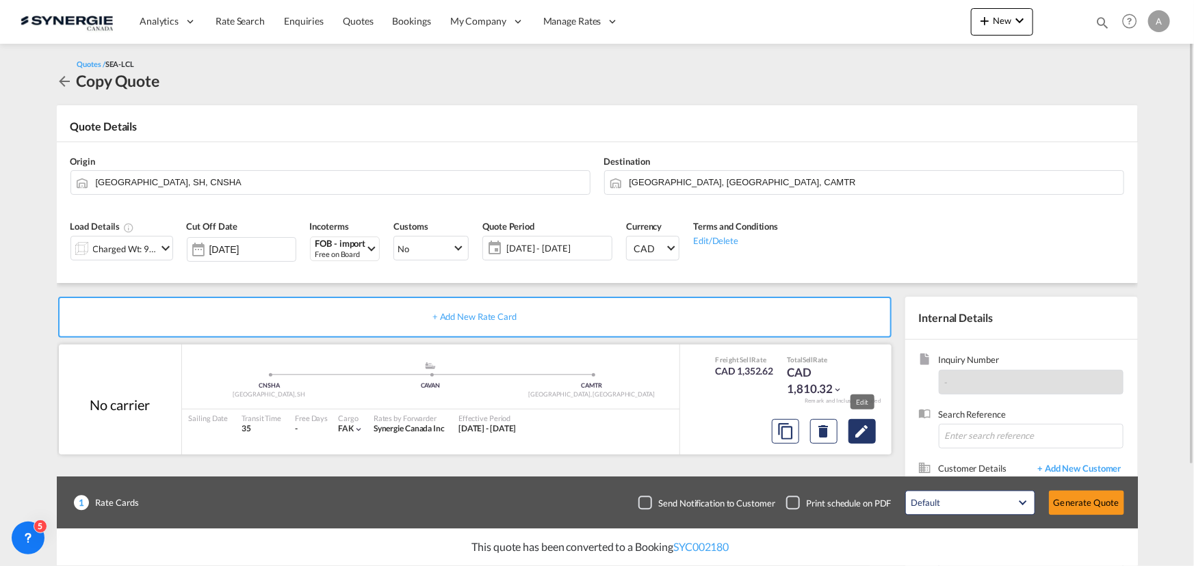
click at [857, 430] on md-icon "Edit" at bounding box center [862, 431] width 16 height 16
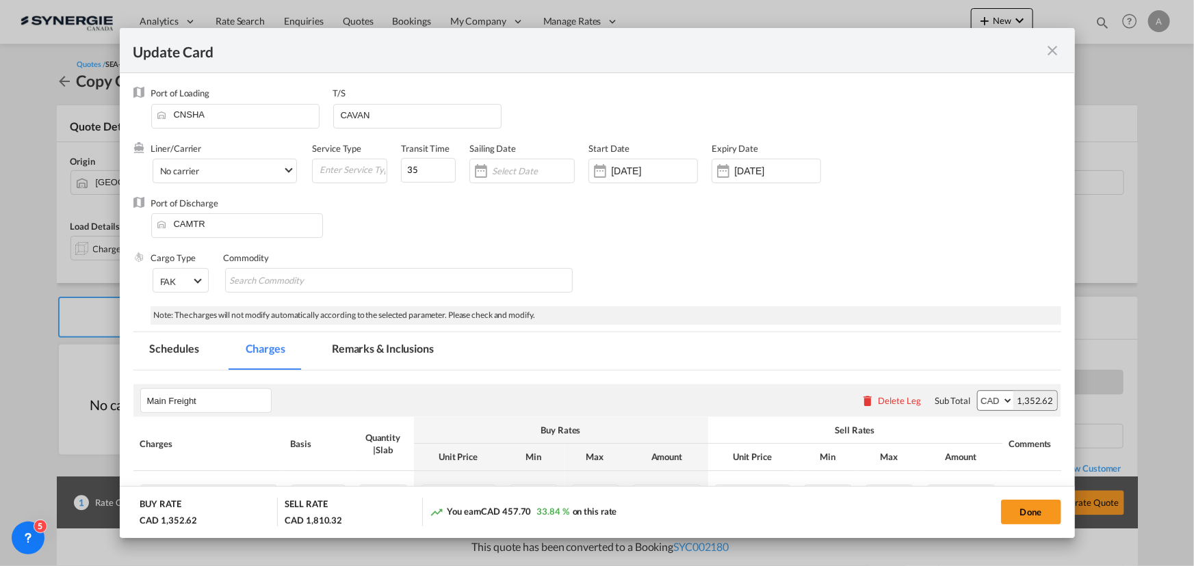
select select "per_w/m"
select select "per_hbl"
select select "flat"
select select "per_bl"
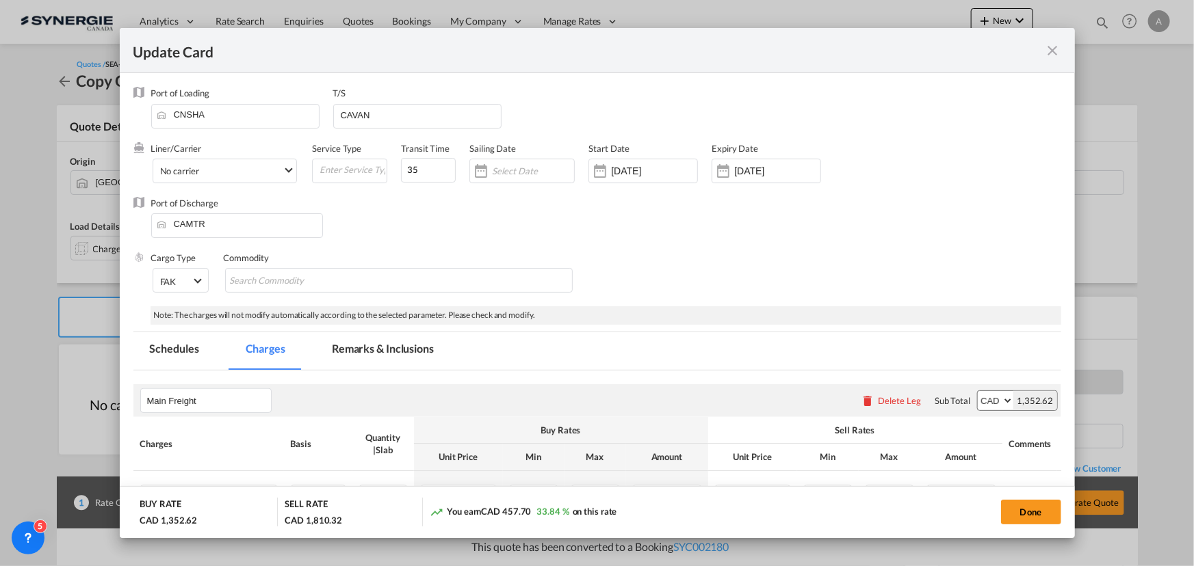
select select "per_bl"
select select "per_shipment"
click at [652, 170] on input "[DATE]" at bounding box center [654, 171] width 86 height 11
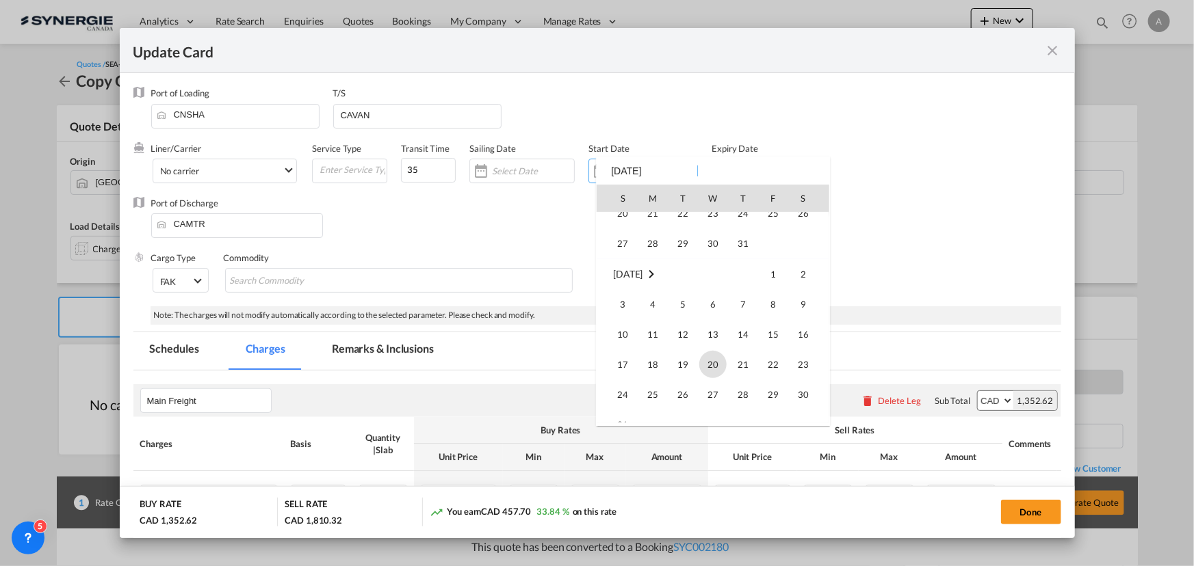
scroll to position [316932, 0]
click at [709, 304] on span "17" at bounding box center [713, 297] width 29 height 29
type input "[DATE]"
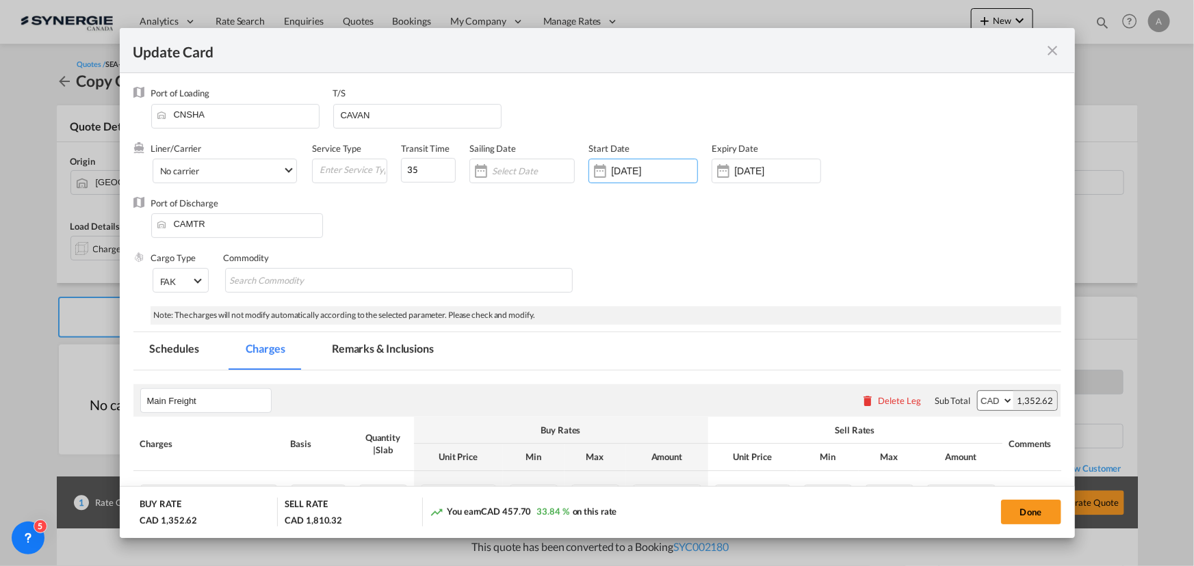
drag, startPoint x: 767, startPoint y: 178, endPoint x: 770, endPoint y: 185, distance: 7.4
click at [767, 178] on div "[DATE]" at bounding box center [766, 171] width 109 height 25
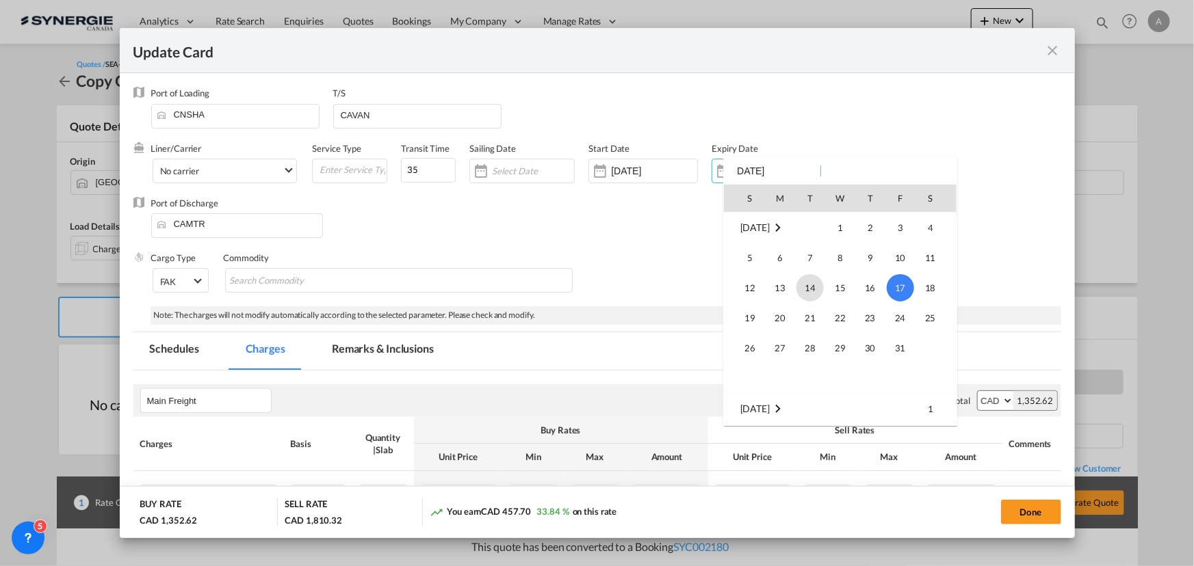
scroll to position [57, 0]
click at [811, 326] on span "30" at bounding box center [809, 321] width 27 height 27
type input "[DATE]"
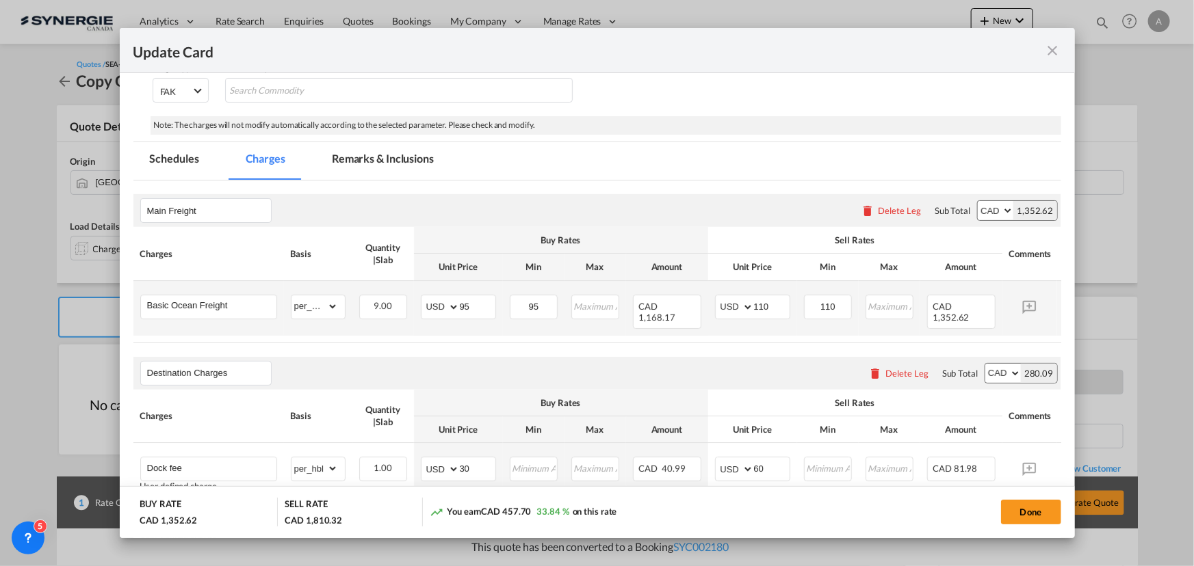
scroll to position [186, 0]
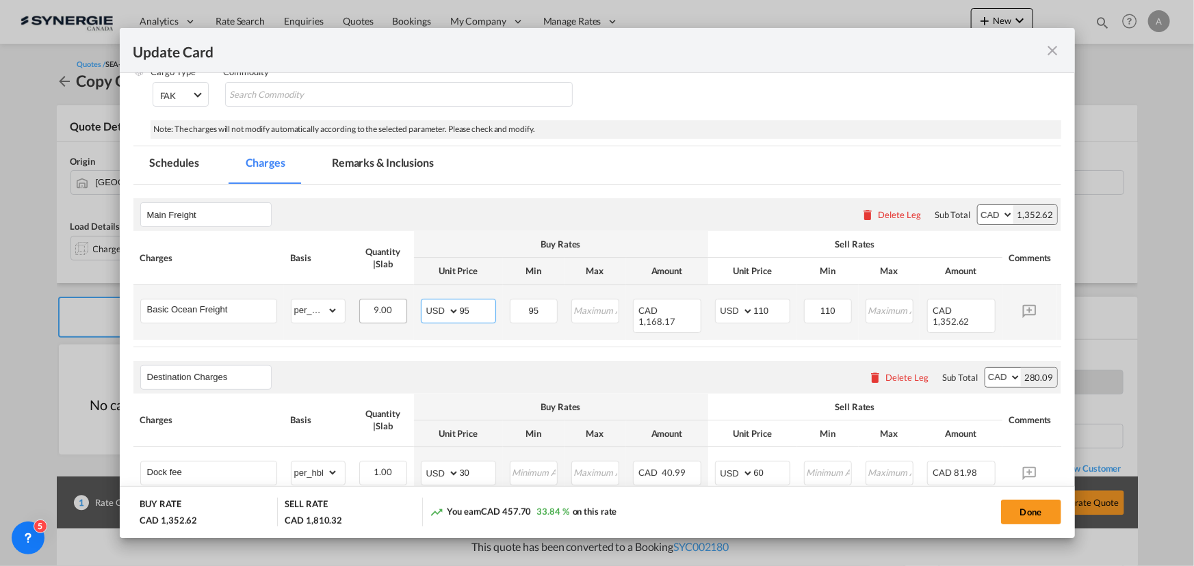
drag, startPoint x: 475, startPoint y: 311, endPoint x: 376, endPoint y: 310, distance: 99.9
click at [379, 311] on tr "Basic Ocean Freight Please Enter Already Exists gross_weight volumetric_weight …" at bounding box center [617, 312] width 969 height 55
type input "64"
type input "79"
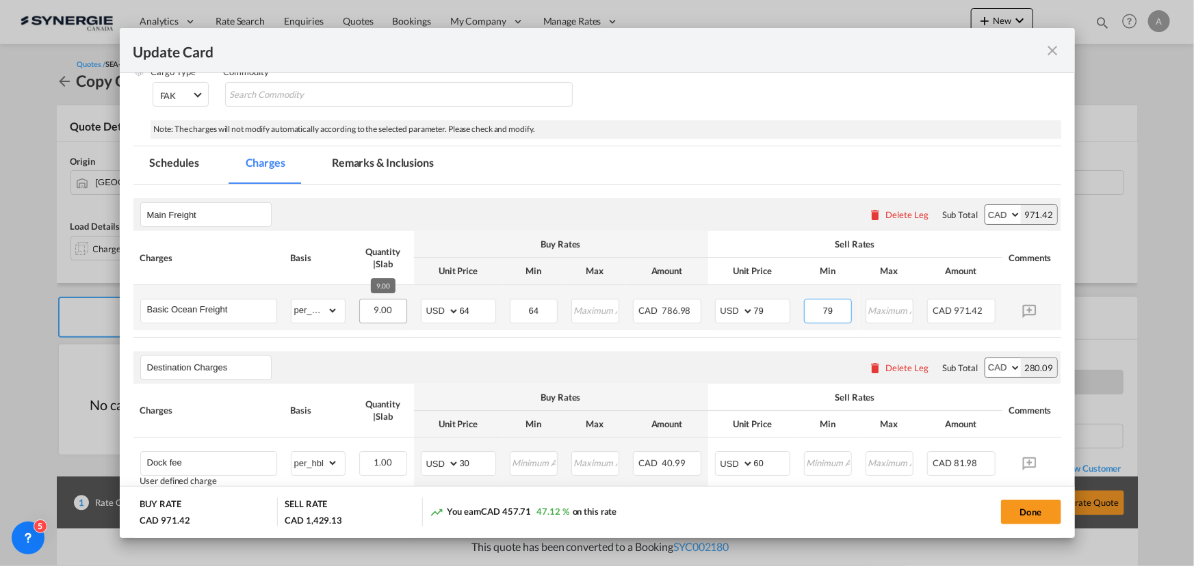
type input "79"
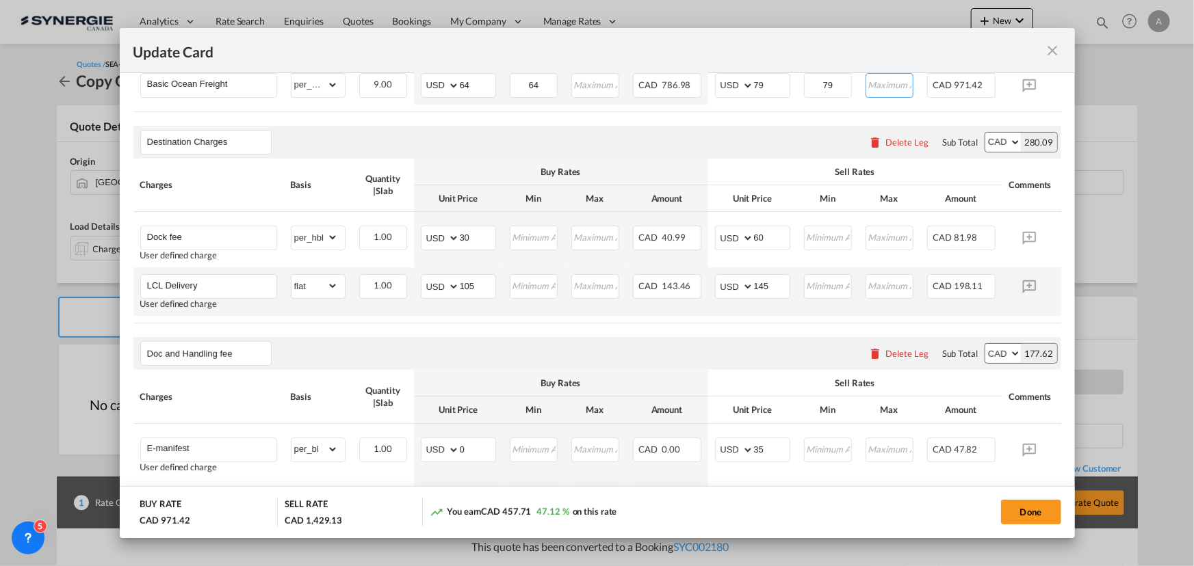
scroll to position [373, 0]
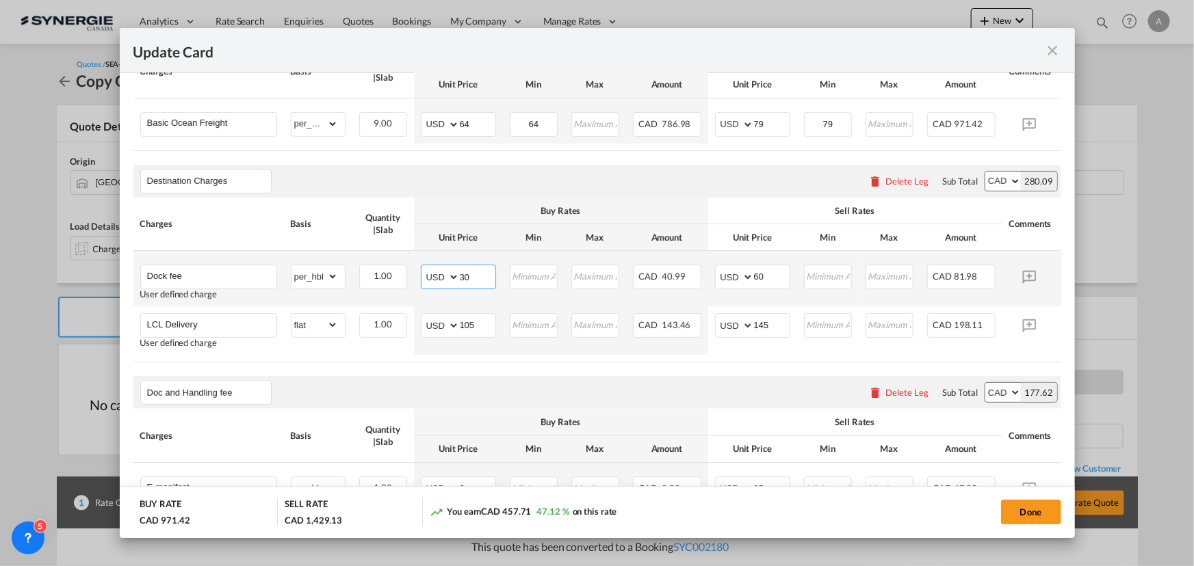
drag, startPoint x: 472, startPoint y: 278, endPoint x: 281, endPoint y: 272, distance: 191.0
click at [307, 288] on tr "Dock fee User defined charge Please Enter Already Exists gross_weight volumetri…" at bounding box center [617, 278] width 969 height 55
type input "54"
type input "70"
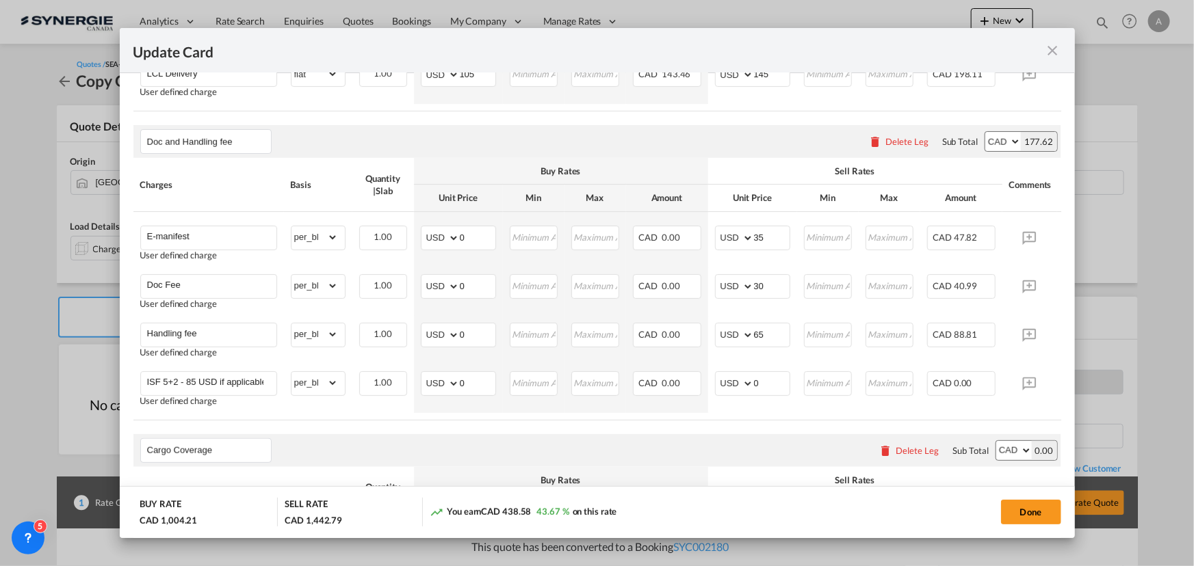
scroll to position [746, 0]
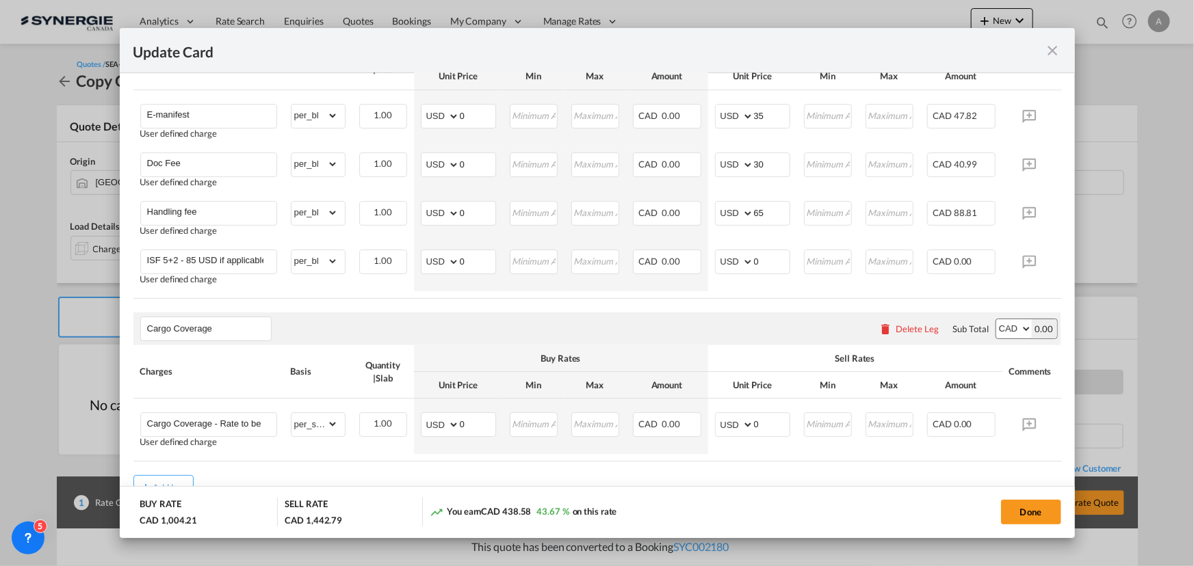
click at [1016, 514] on button "Done" at bounding box center [1031, 512] width 60 height 25
type input "[DATE]"
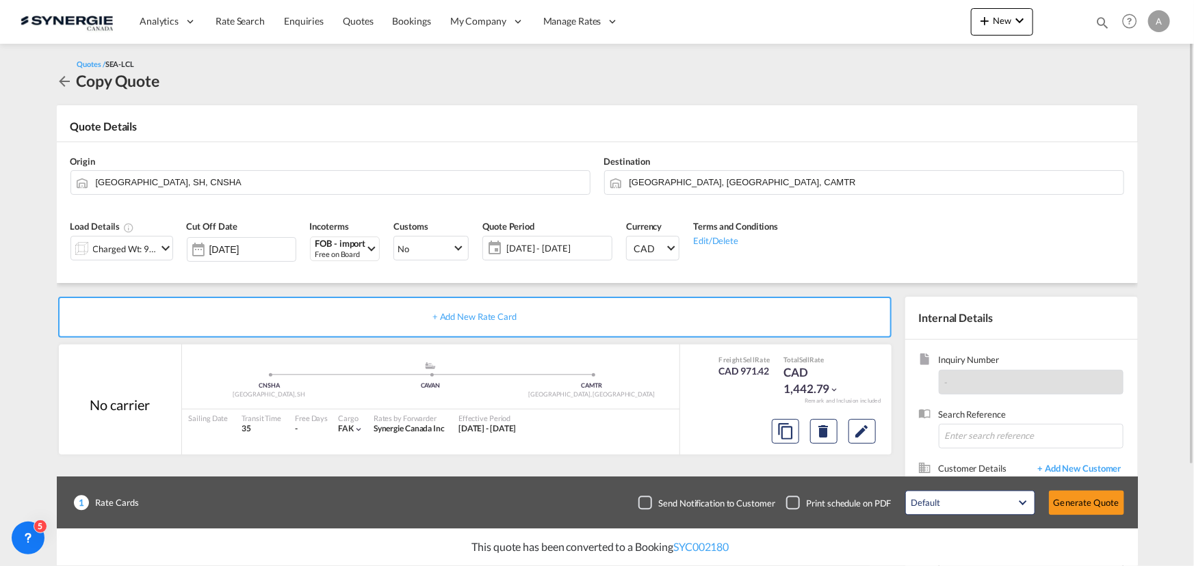
scroll to position [122, 0]
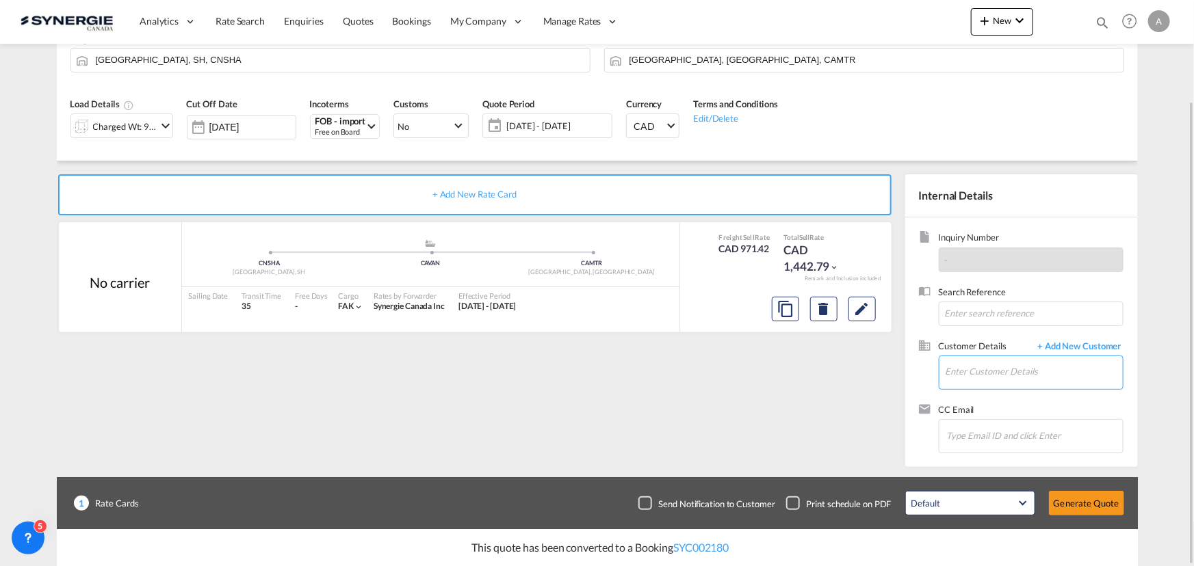
click at [975, 372] on input "Enter Customer Details" at bounding box center [1033, 371] width 177 height 31
type input "j"
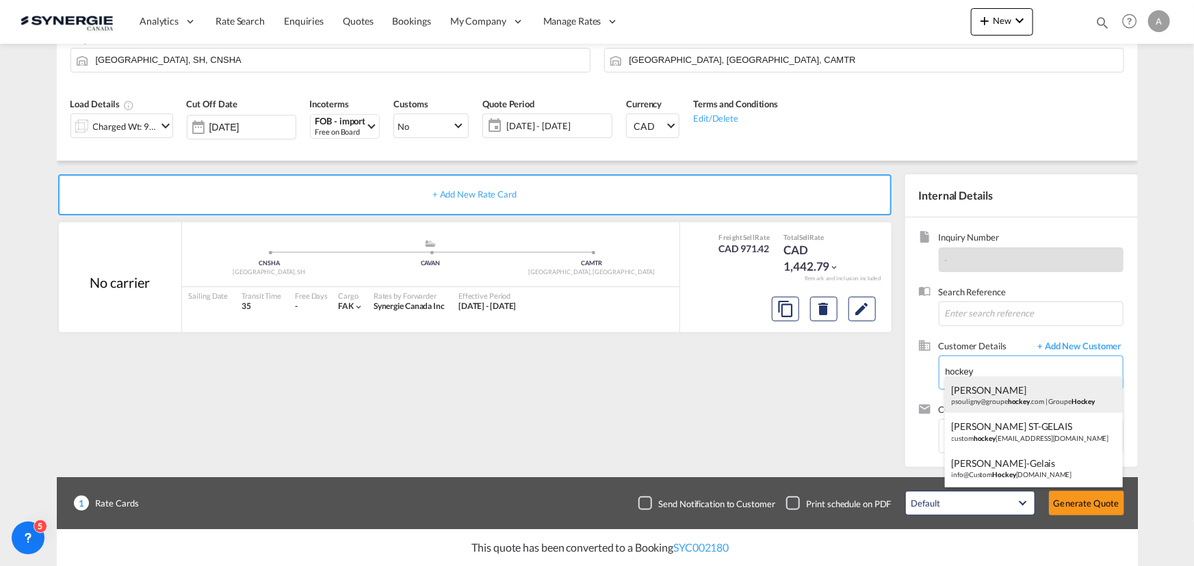
click at [1010, 396] on div "[PERSON_NAME] psouligny@groupe hockey .com | Groupe Hockey" at bounding box center [1034, 395] width 178 height 37
type input "Groupe Hockey, [PERSON_NAME], [EMAIL_ADDRESS][DOMAIN_NAME]"
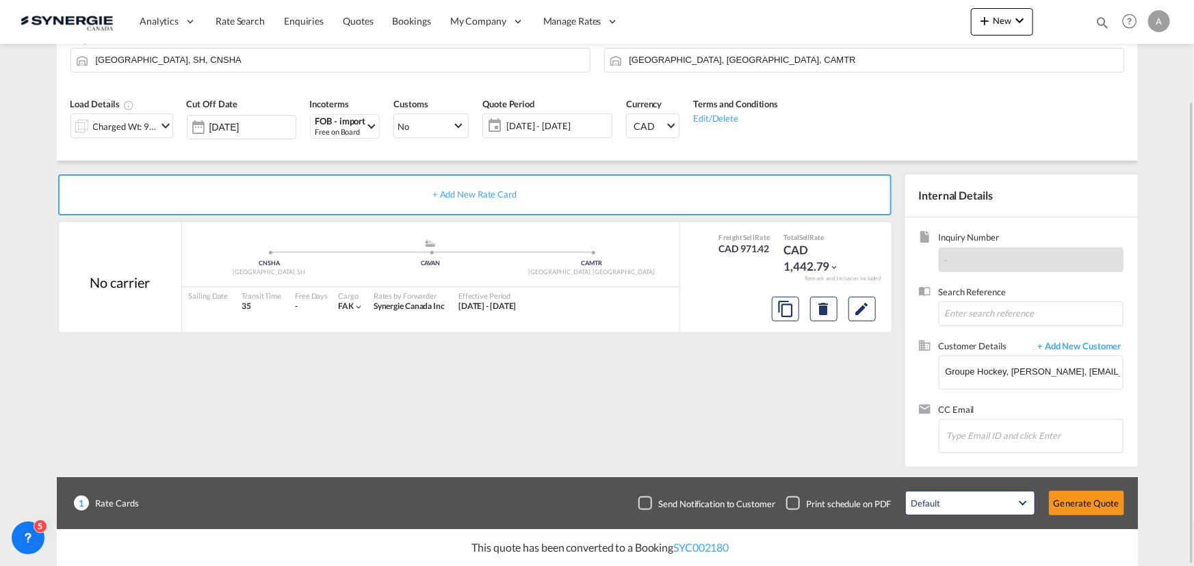
click at [568, 130] on span "[DATE] - [DATE]" at bounding box center [557, 126] width 102 height 12
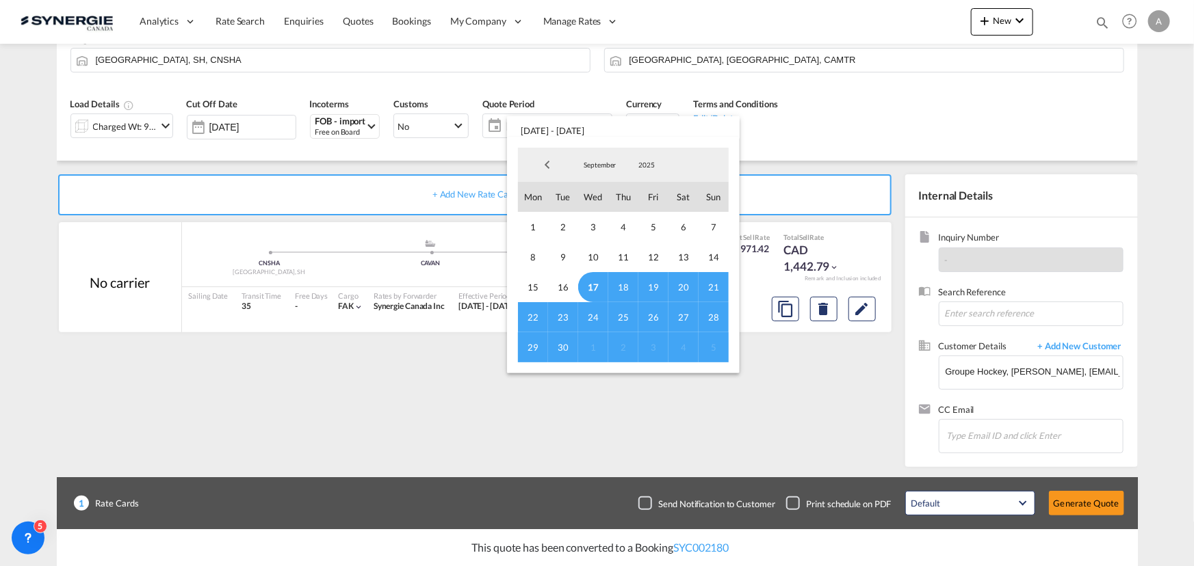
click at [592, 284] on span "17" at bounding box center [593, 287] width 30 height 30
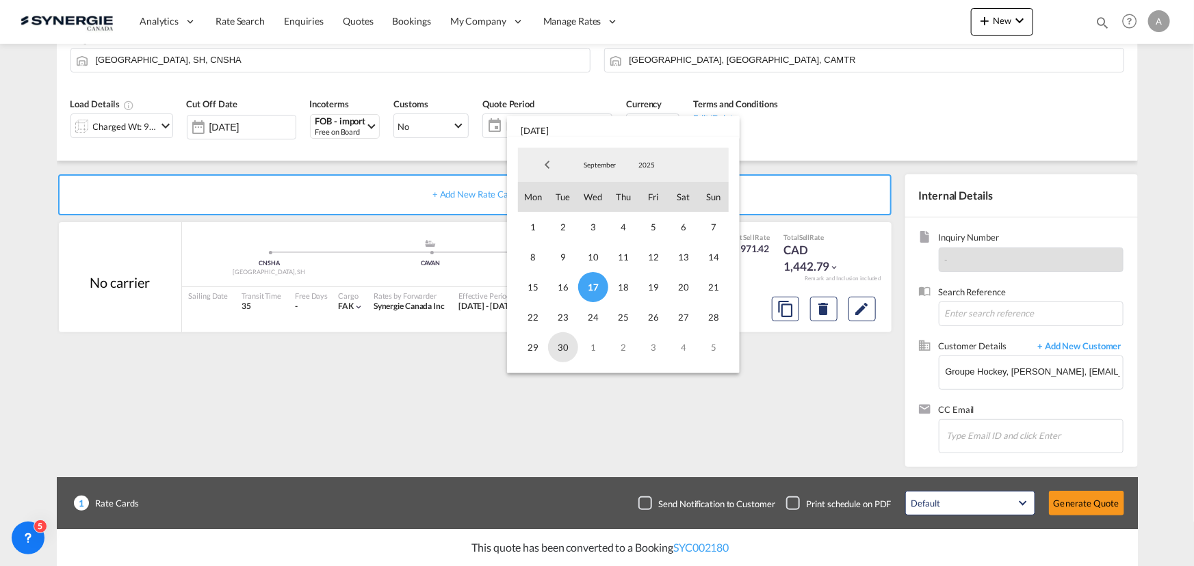
click at [568, 347] on span "30" at bounding box center [563, 347] width 30 height 30
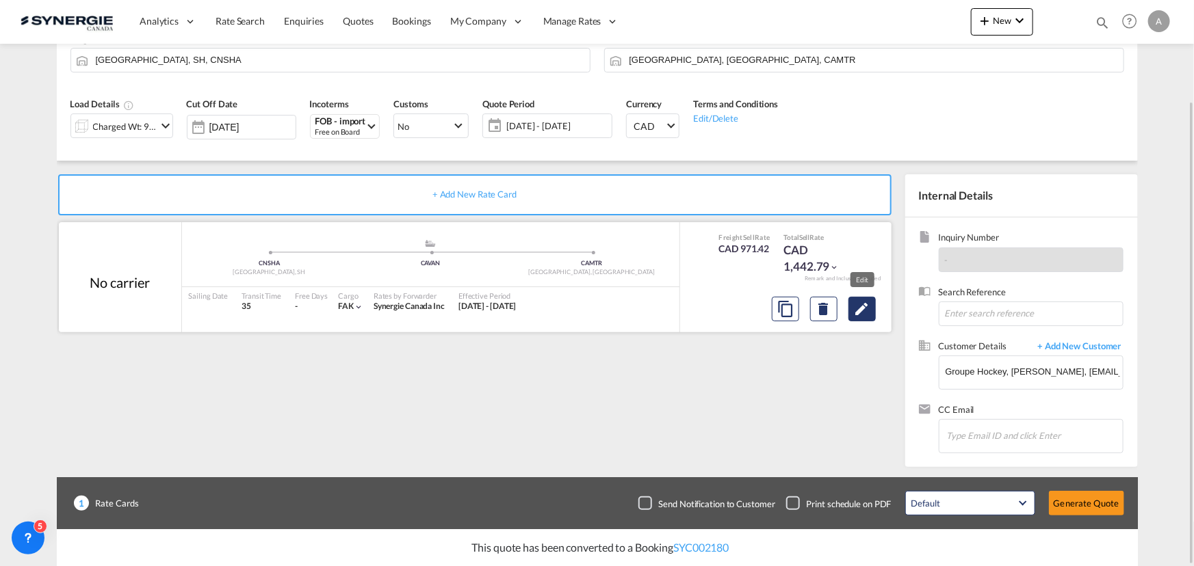
click at [865, 312] on md-icon "Edit" at bounding box center [862, 309] width 16 height 16
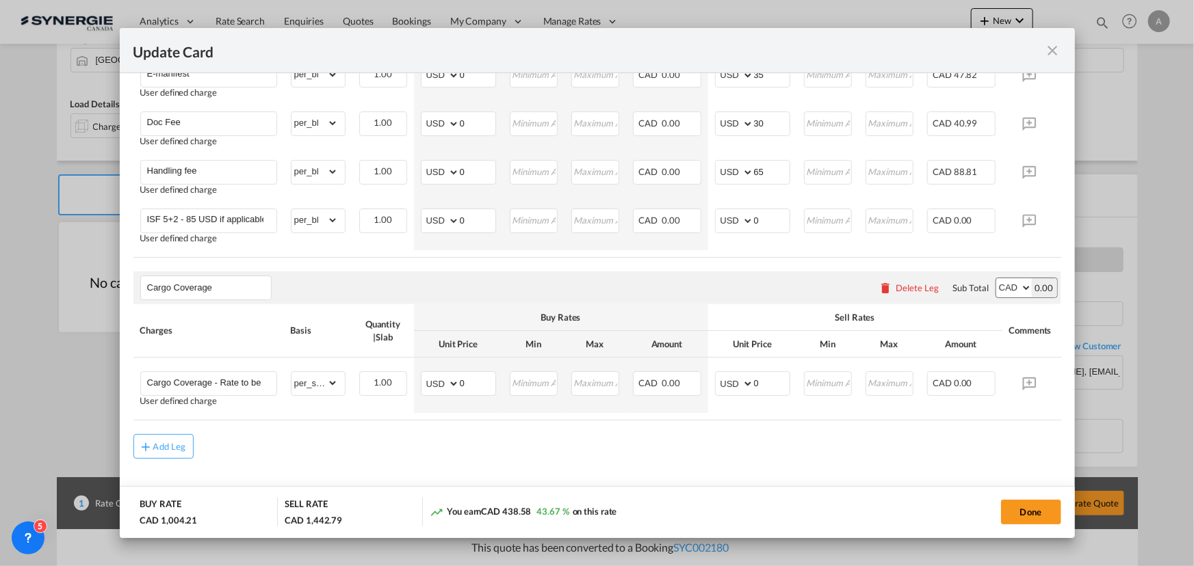
scroll to position [820, 0]
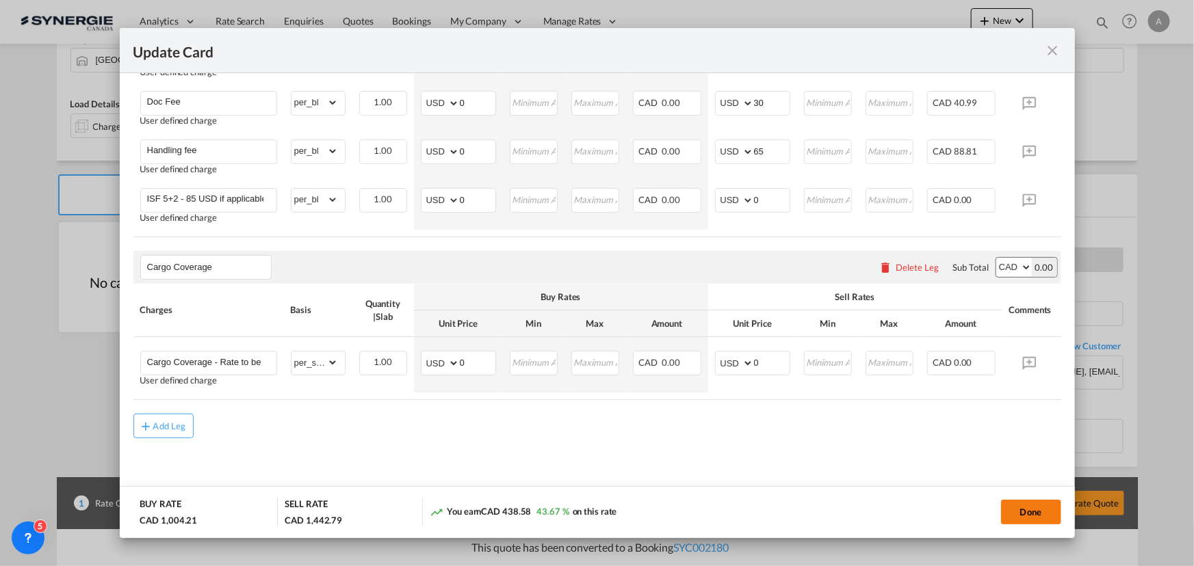
click at [1045, 513] on button "Done" at bounding box center [1031, 512] width 60 height 25
type input "[DATE]"
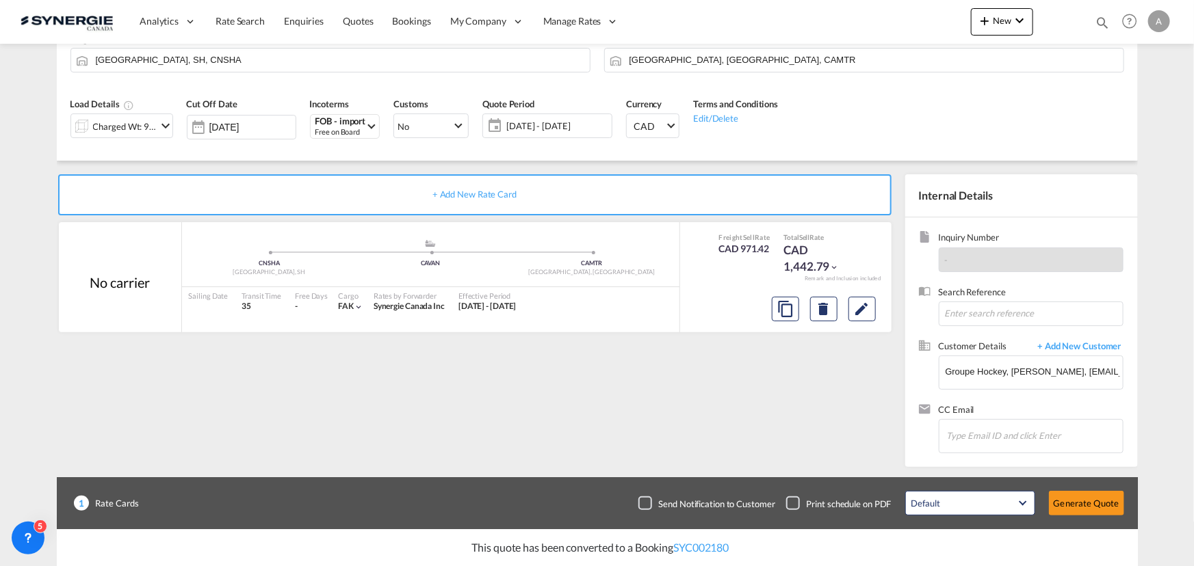
click at [1088, 503] on button "Generate Quote" at bounding box center [1086, 503] width 75 height 25
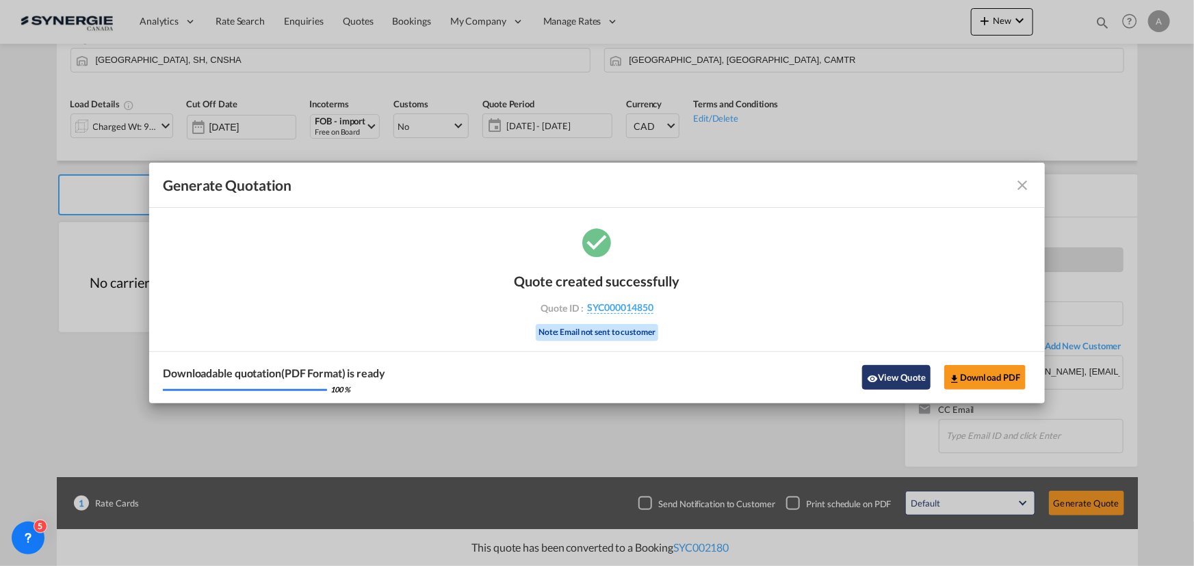
click at [921, 387] on button "View Quote" at bounding box center [896, 377] width 68 height 25
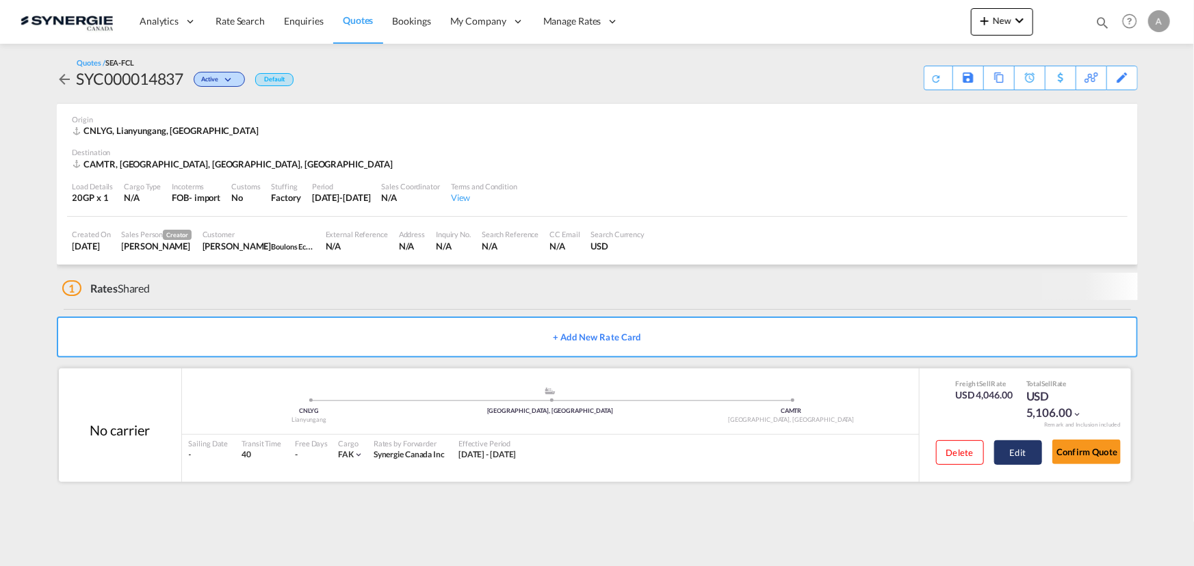
click at [1026, 462] on div "Delete Edit" at bounding box center [984, 457] width 116 height 36
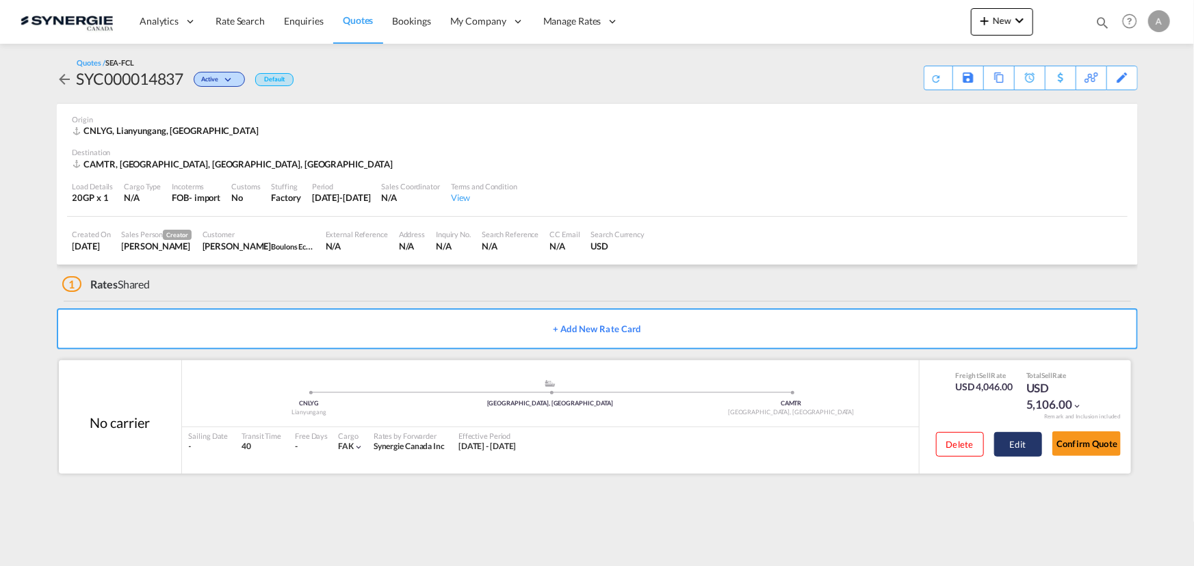
click at [1019, 449] on button "Edit" at bounding box center [1018, 444] width 48 height 25
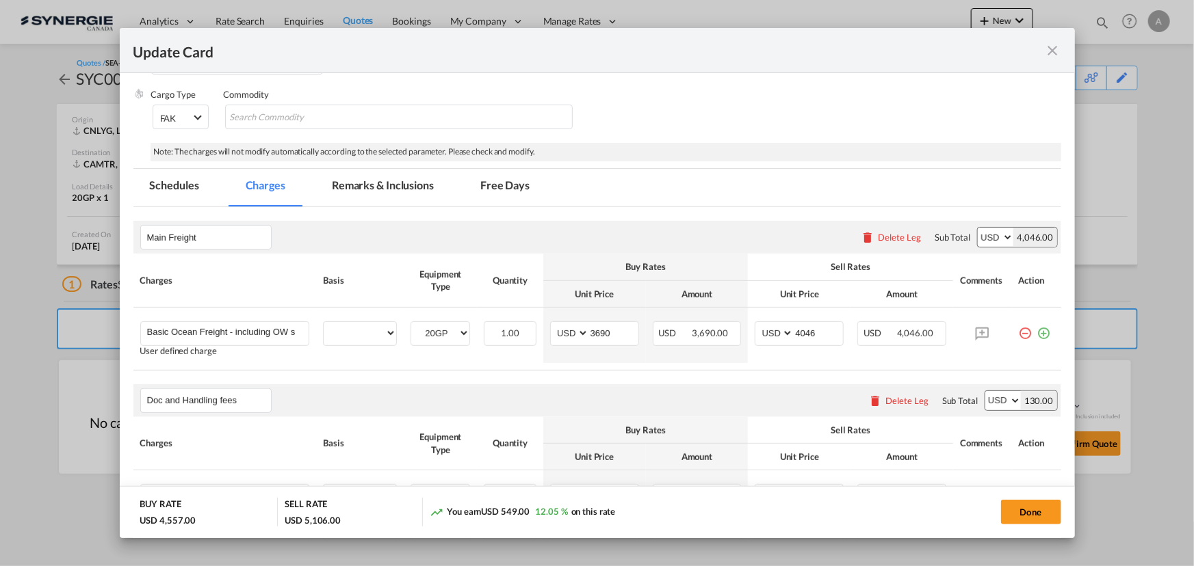
scroll to position [248, 0]
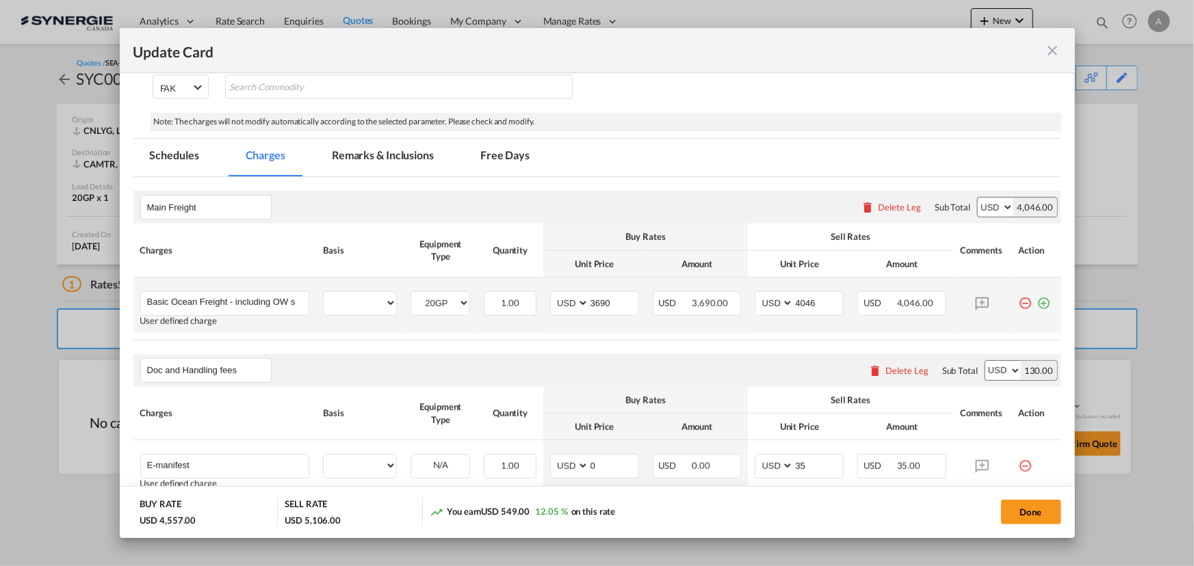
select select "per equipment"
select select "per B/L"
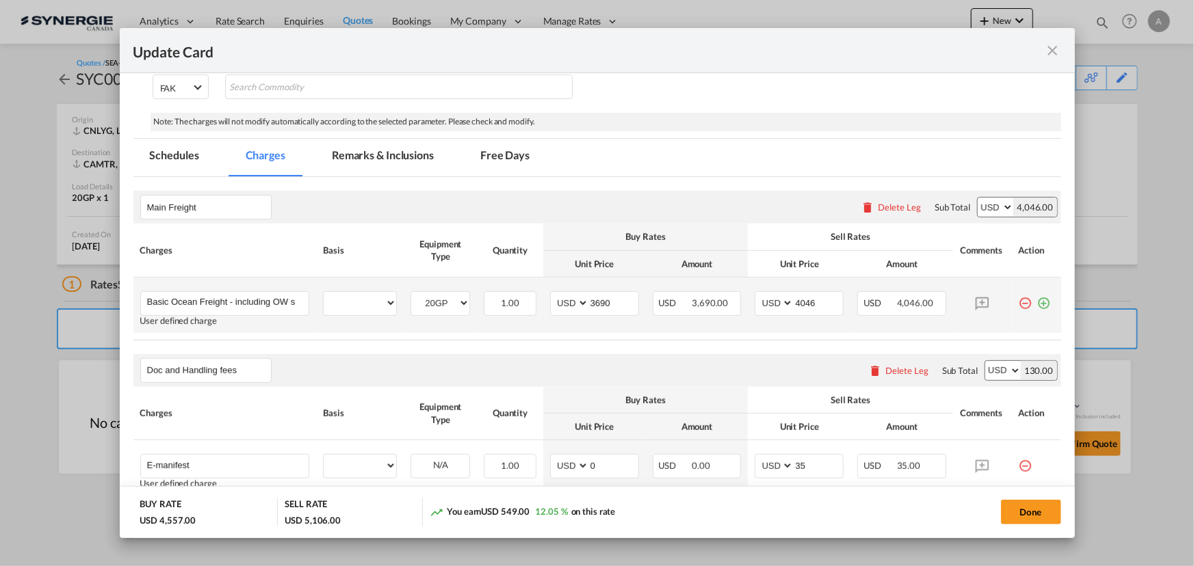
select select "per container"
select select "per shipment"
drag, startPoint x: 614, startPoint y: 304, endPoint x: 493, endPoint y: 304, distance: 121.1
click at [495, 304] on tr "Basic Ocean Freight - including OW surcharge Please Enter User Defined Charges …" at bounding box center [597, 305] width 928 height 55
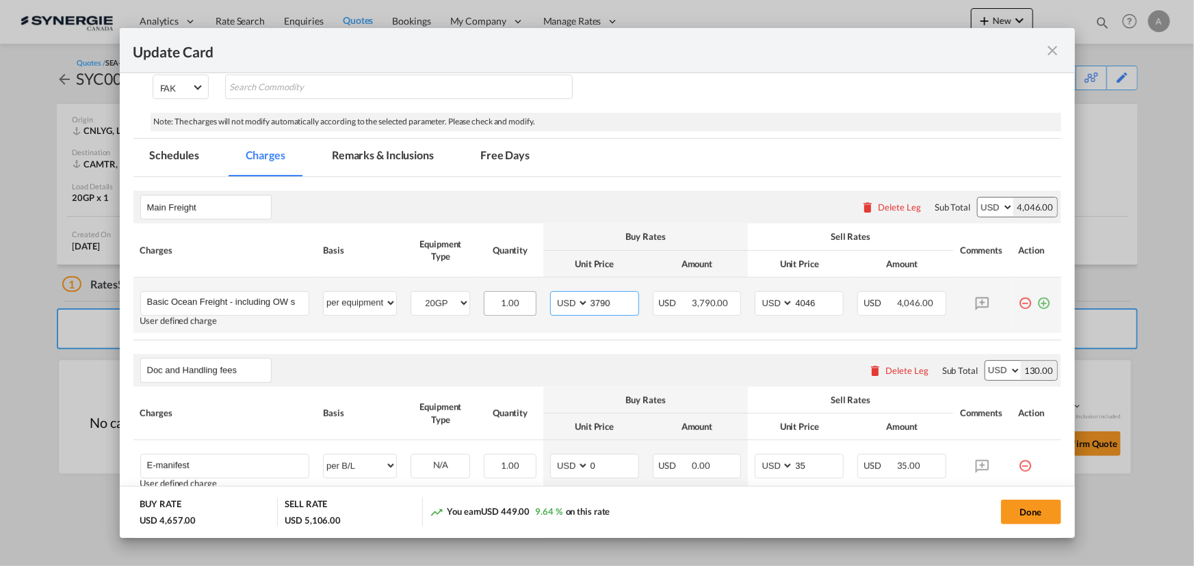
type input "3790"
type input "4145"
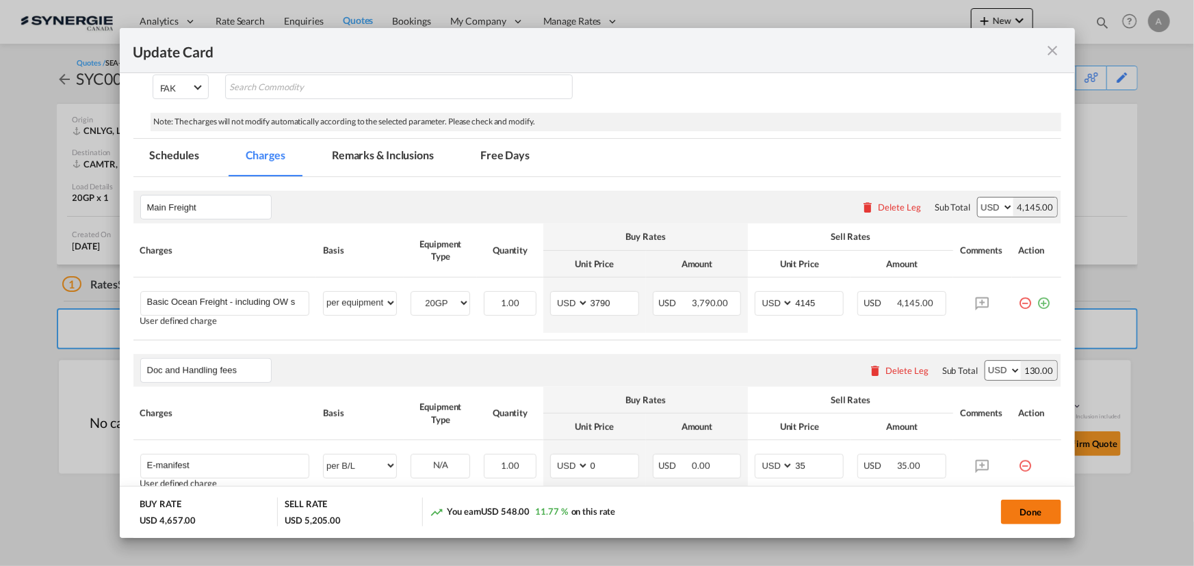
click at [1023, 516] on button "Done" at bounding box center [1031, 512] width 60 height 25
type input "[DATE]"
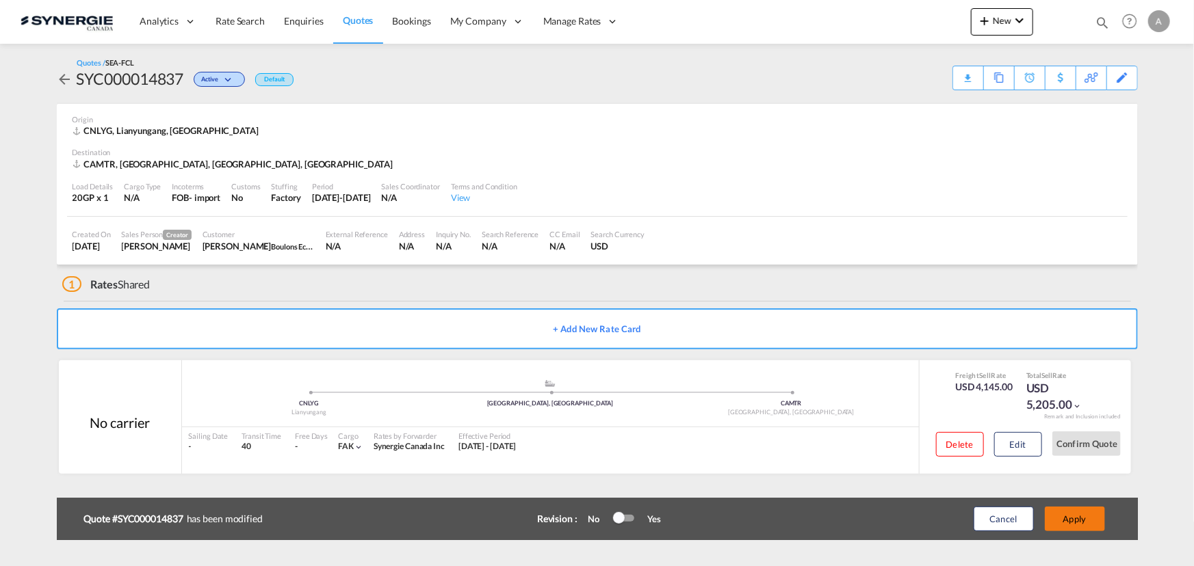
click at [1078, 521] on button "Apply" at bounding box center [1075, 519] width 60 height 25
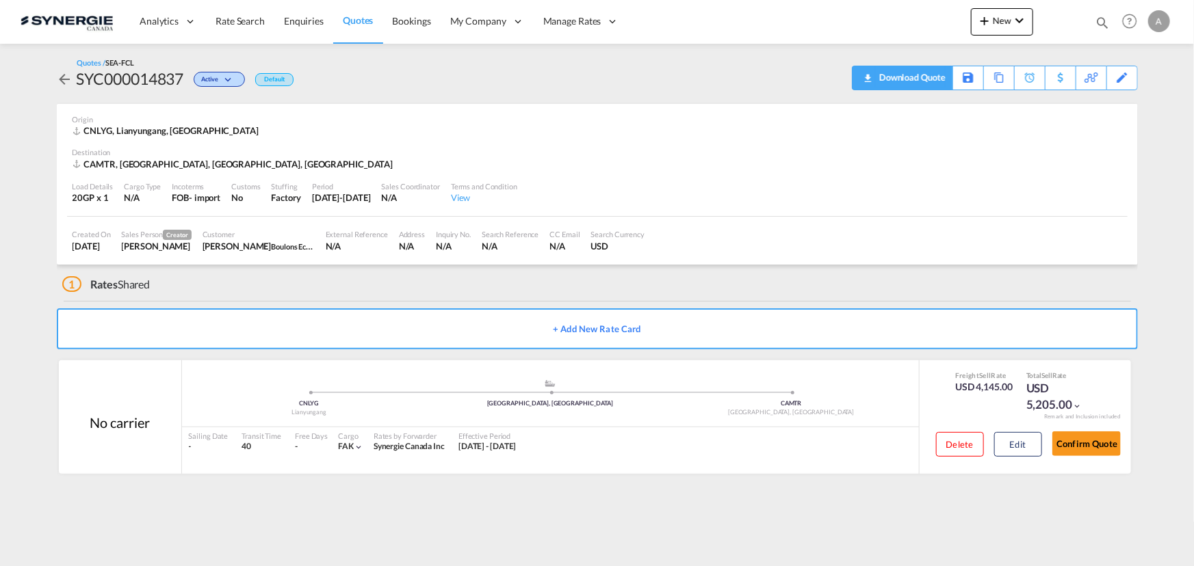
click at [930, 81] on div "Download Quote" at bounding box center [911, 77] width 70 height 22
click at [1023, 443] on button "Edit" at bounding box center [1018, 444] width 48 height 25
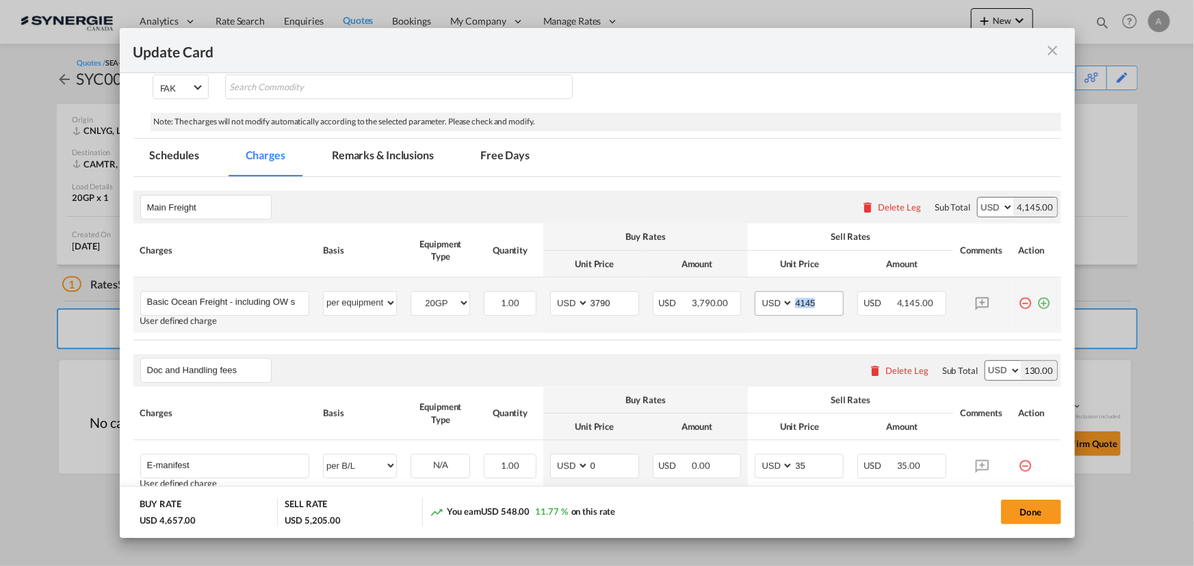
drag, startPoint x: 824, startPoint y: 304, endPoint x: 807, endPoint y: 302, distance: 18.0
click at [807, 302] on md-input-container "4145" at bounding box center [818, 303] width 50 height 23
drag, startPoint x: 787, startPoint y: 302, endPoint x: 749, endPoint y: 299, distance: 37.8
click at [755, 300] on md-input-container "AED AFN ALL AMD ANG AOA ARS AUD AWG AZN BAM BBD BDT BGN BHD BIF BMD BND [PERSON…" at bounding box center [799, 303] width 89 height 25
type input "4150"
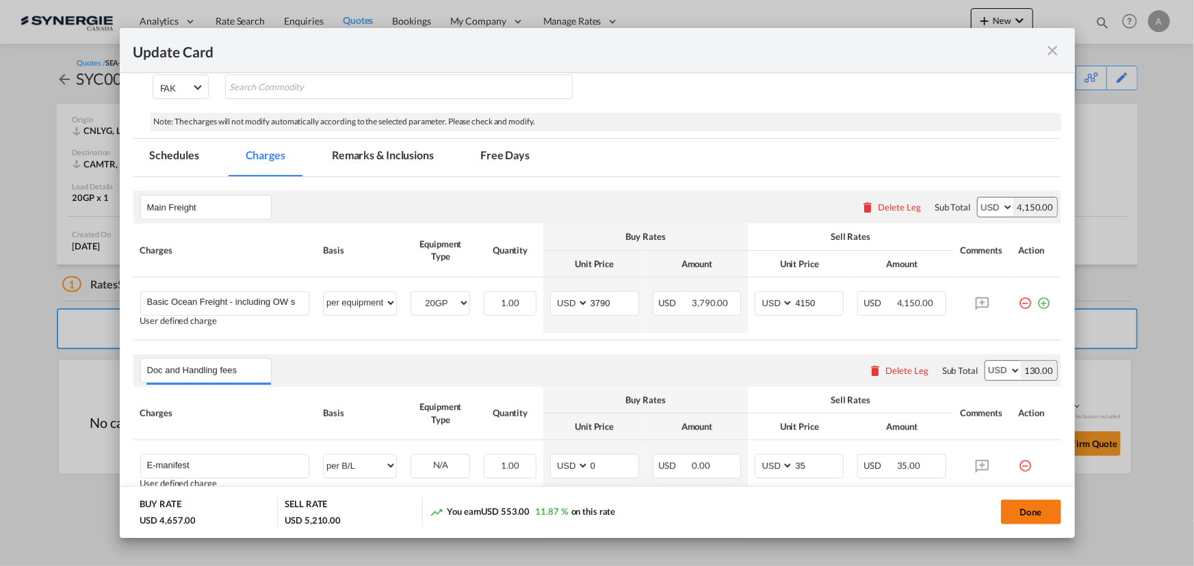
drag, startPoint x: 1033, startPoint y: 494, endPoint x: 1038, endPoint y: 502, distance: 9.5
click at [1034, 497] on md-dialog-actions "BUY RATE USD 4,657.00 SELL RATE USD 5,210.00 You earn USD 553.00 11.87 % on thi…" at bounding box center [597, 512] width 955 height 52
click at [1038, 507] on button "Done" at bounding box center [1031, 512] width 60 height 25
type input "[DATE]"
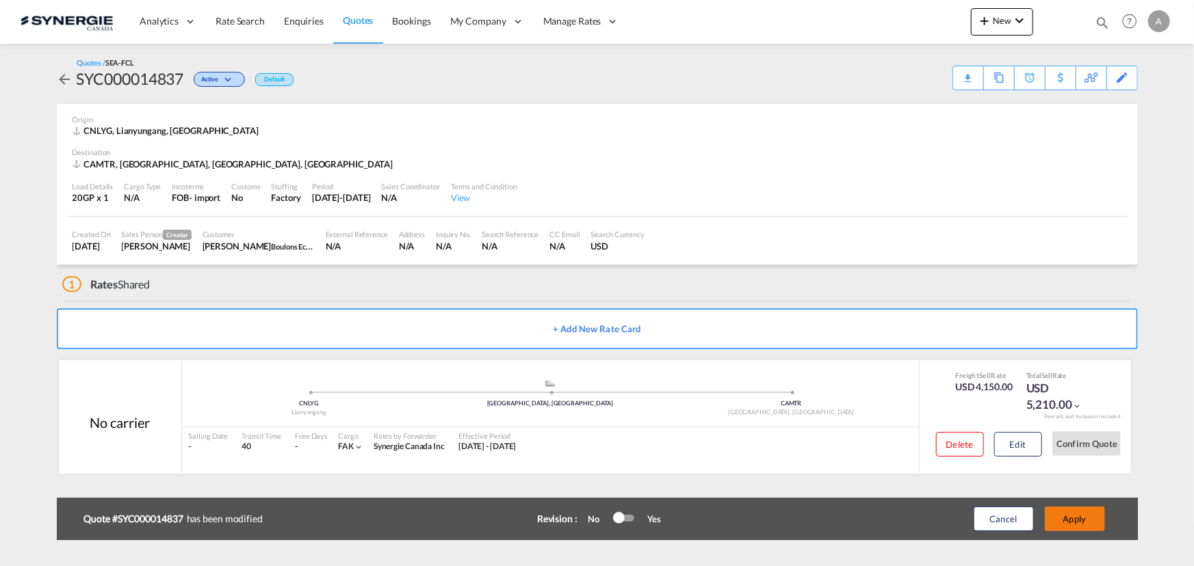
click at [1080, 524] on button "Apply" at bounding box center [1075, 519] width 60 height 25
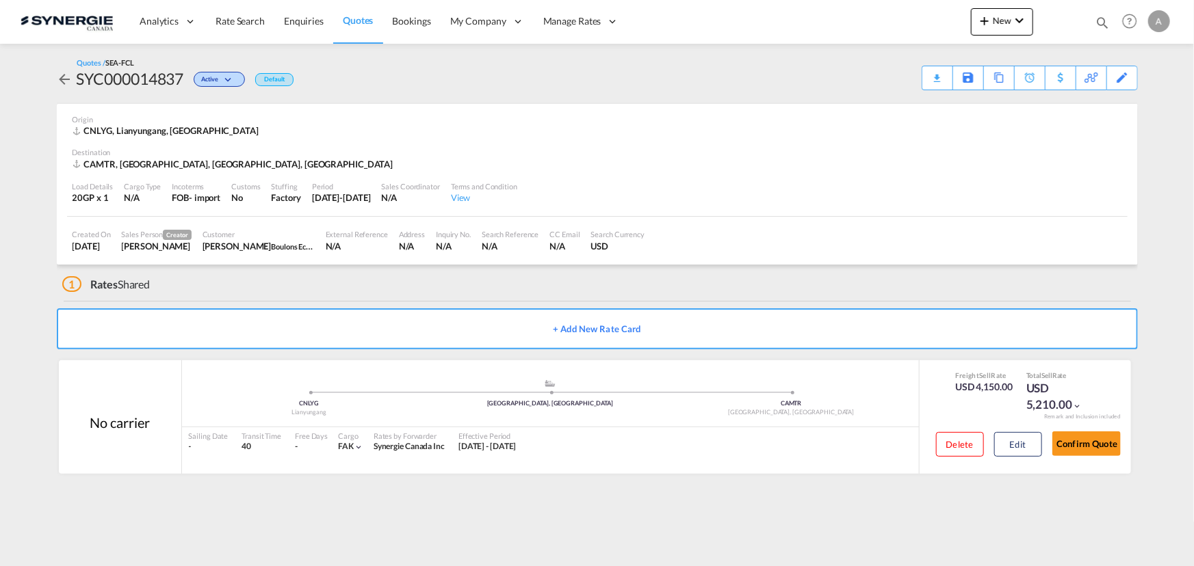
click at [1136, 276] on div "1 Rates Shared" at bounding box center [599, 281] width 1075 height 33
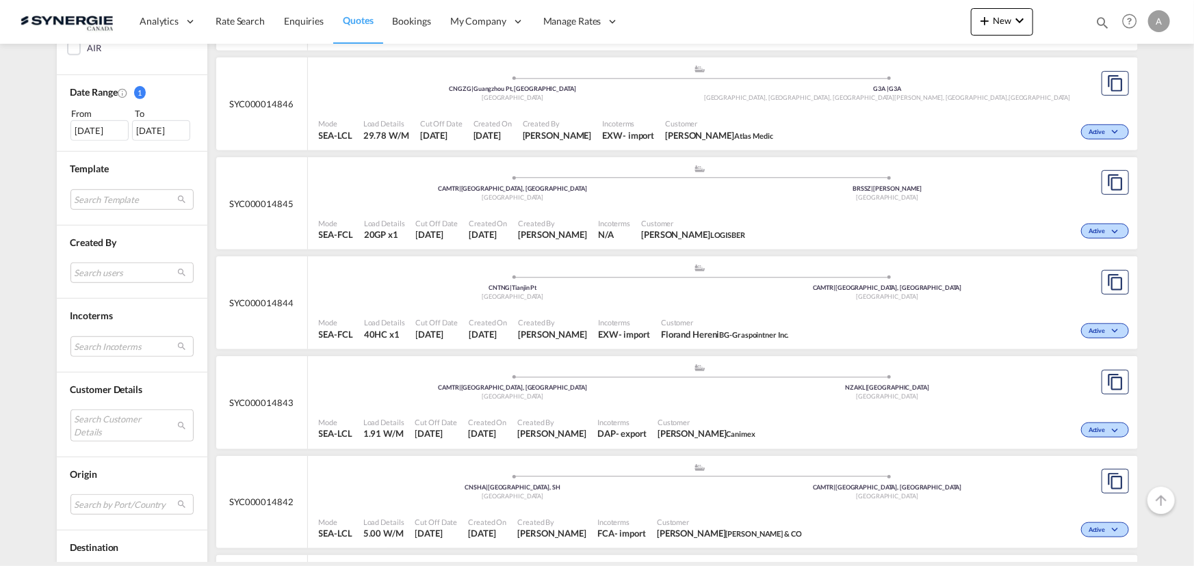
scroll to position [373, 0]
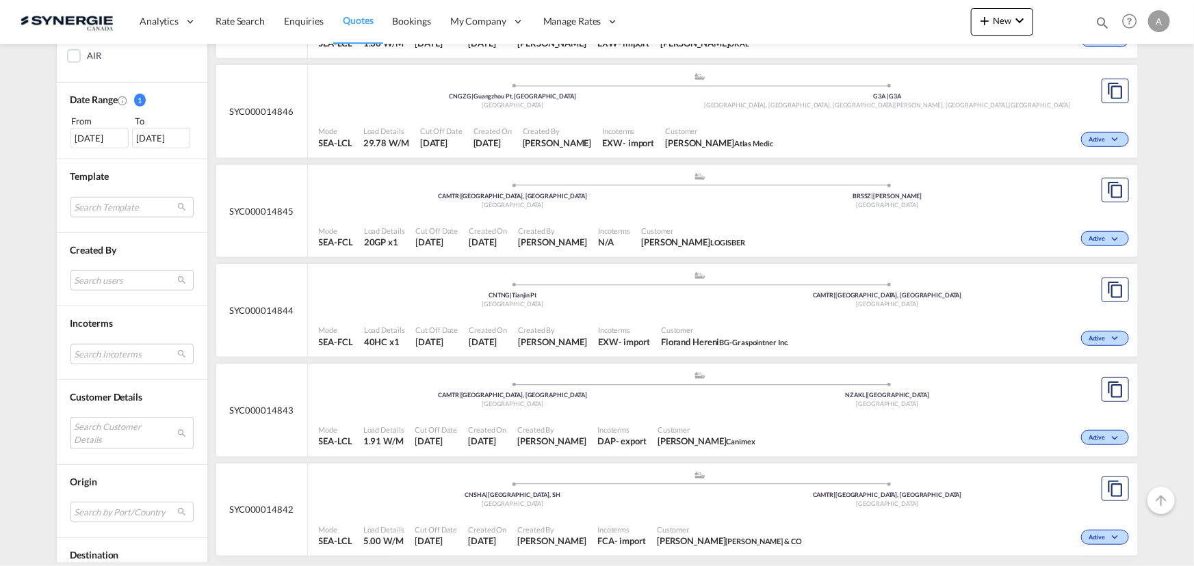
click at [105, 428] on md-select "Search Customer Details user name user daniel GONZALEZ SFERDJELI d.gonzalez@tdb…" at bounding box center [131, 432] width 123 height 31
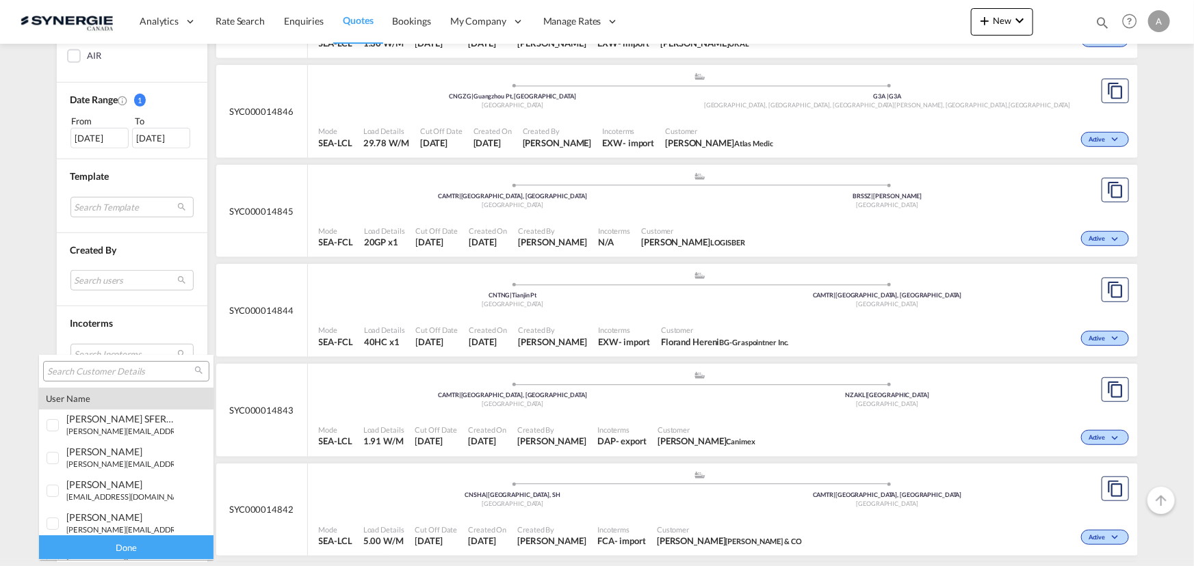
click at [151, 369] on input "search" at bounding box center [120, 372] width 147 height 12
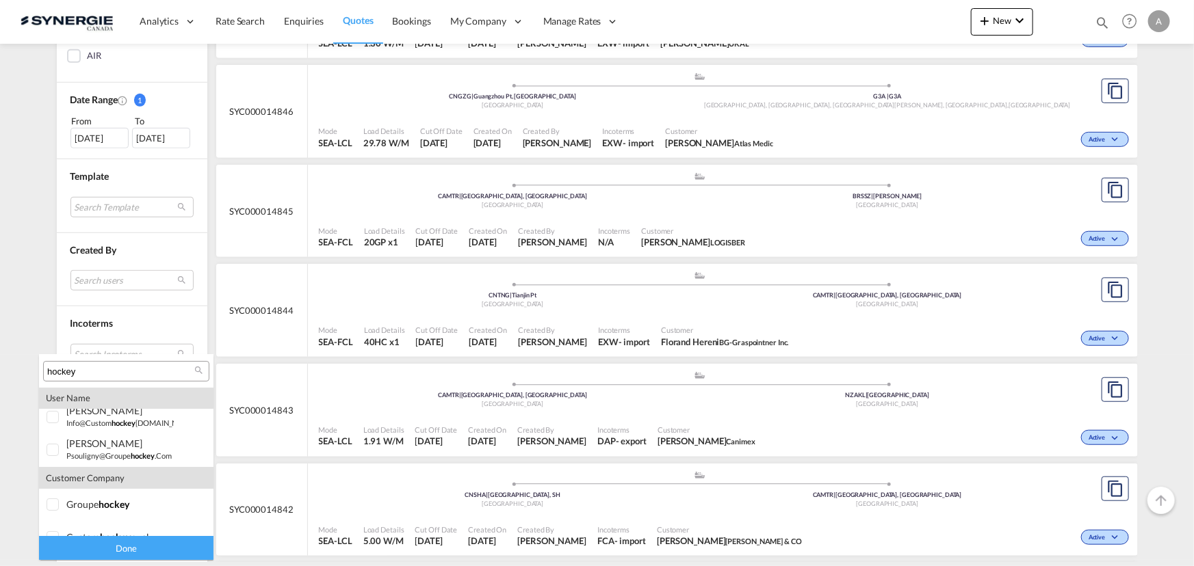
scroll to position [60, 0]
type input "hockey"
click at [60, 494] on div at bounding box center [54, 487] width 14 height 14
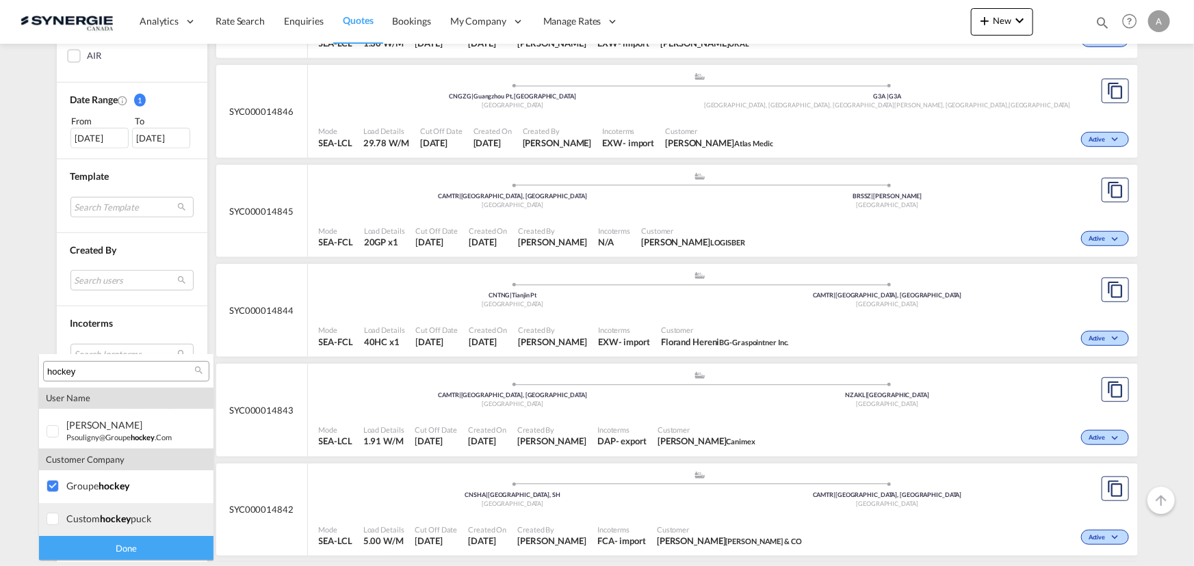
click at [56, 527] on div at bounding box center [54, 520] width 14 height 14
click at [87, 549] on div "Done" at bounding box center [126, 548] width 174 height 24
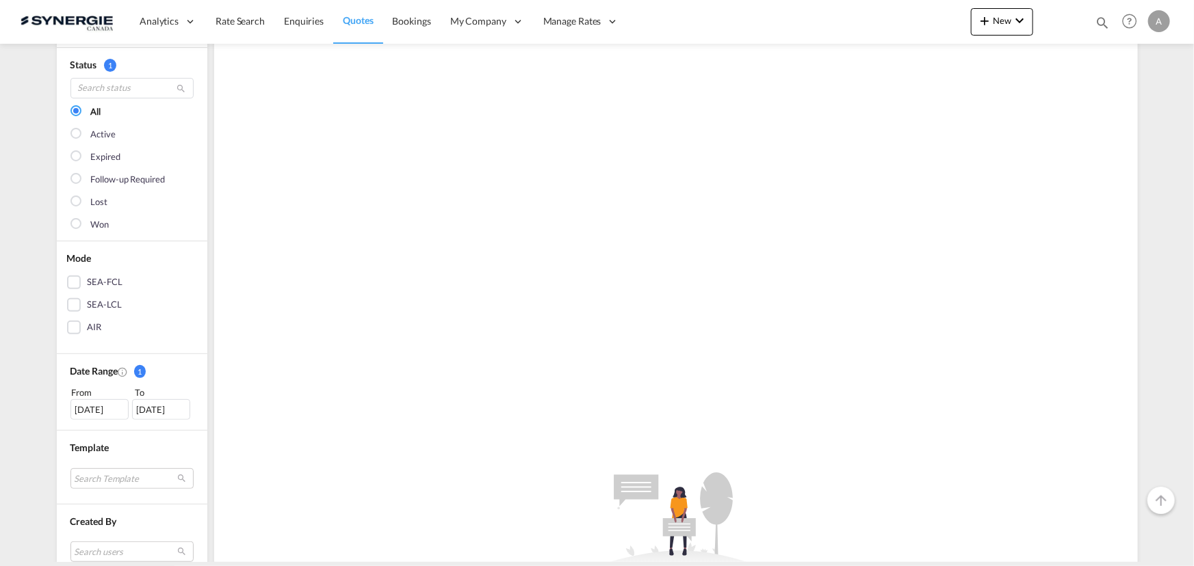
scroll to position [248, 0]
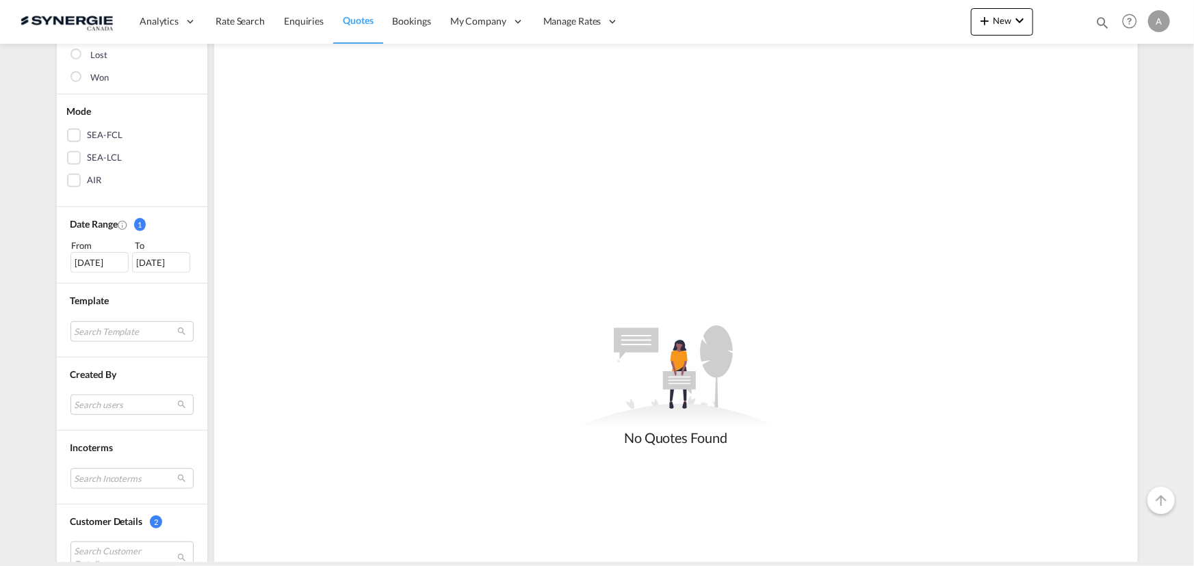
click at [109, 259] on div "18 Aug 2025" at bounding box center [99, 262] width 58 height 21
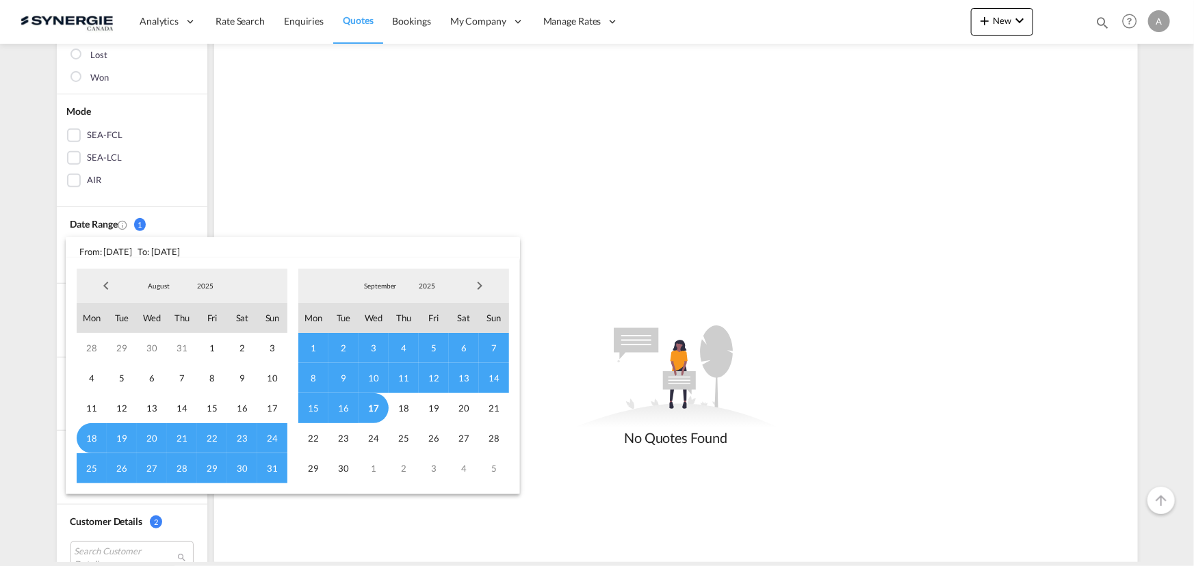
click at [209, 284] on span "2025" at bounding box center [205, 286] width 44 height 10
click at [207, 215] on md-option "2023" at bounding box center [218, 221] width 93 height 33
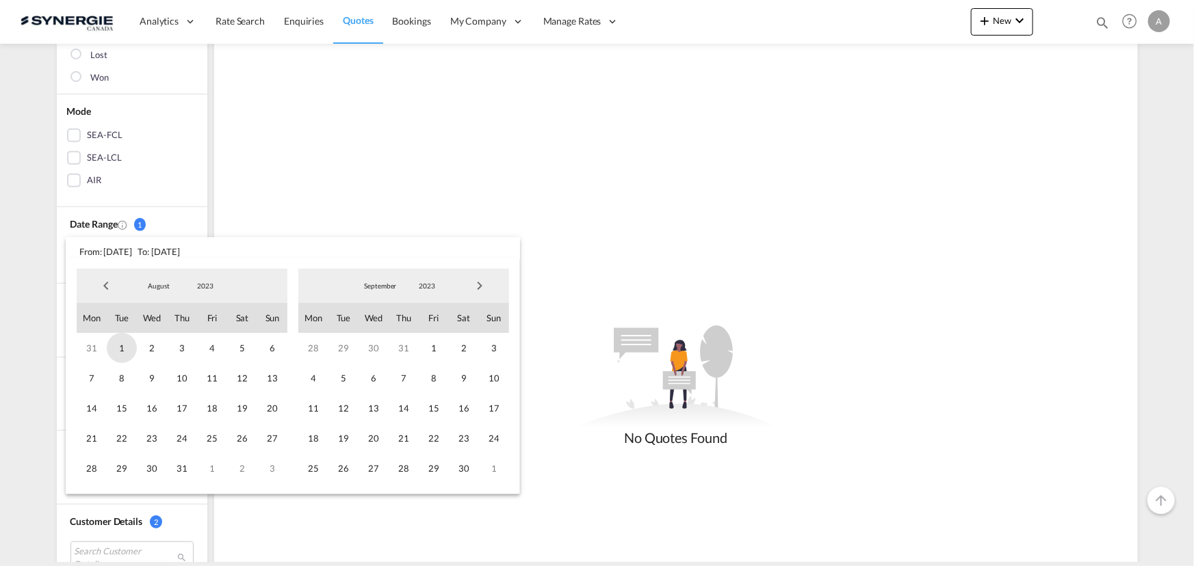
click at [115, 348] on span "1" at bounding box center [122, 348] width 30 height 30
click at [422, 284] on span "2023" at bounding box center [427, 286] width 44 height 10
click at [403, 350] on md-option "2025" at bounding box center [439, 352] width 93 height 33
click at [376, 410] on span "17" at bounding box center [373, 408] width 30 height 30
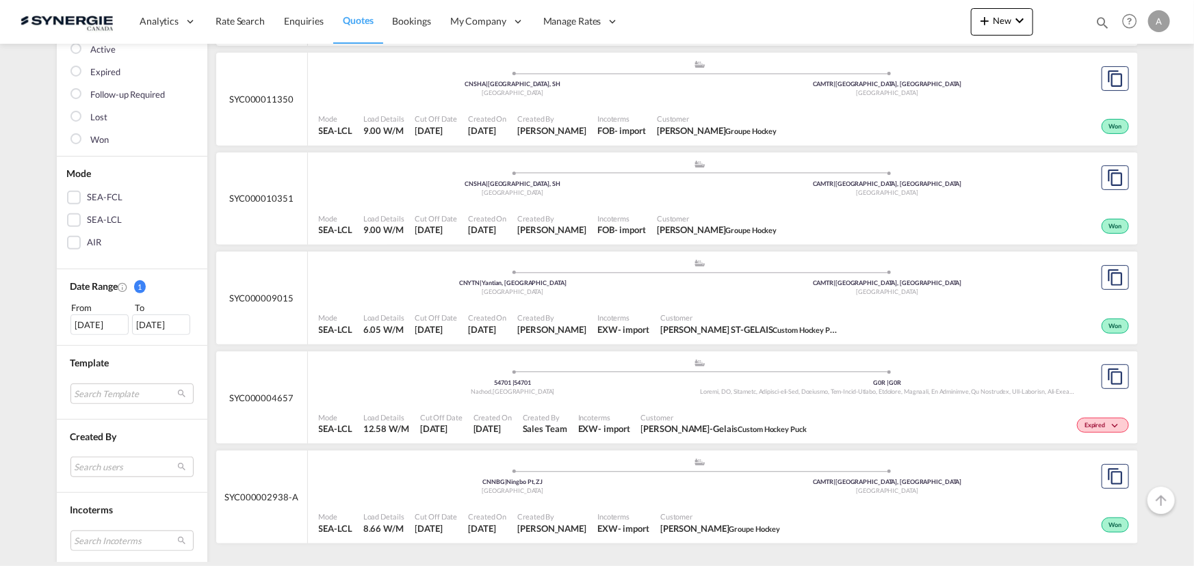
scroll to position [0, 0]
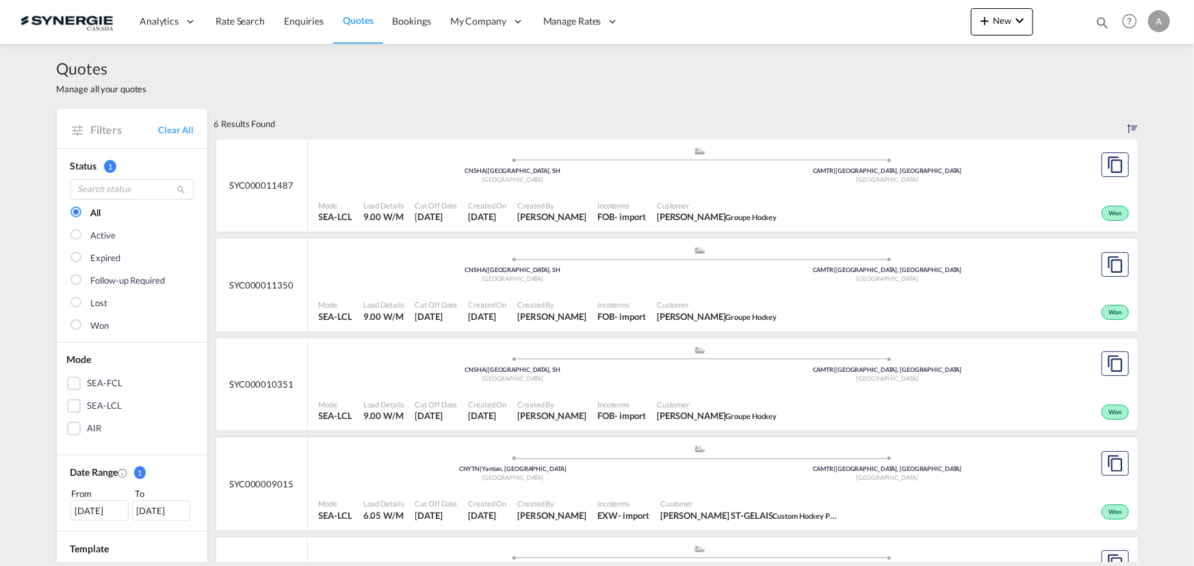
click at [557, 190] on div ".a{fill:#aaa8ad;} .a{fill:#aaa8ad;} CNSHA | Shanghai, SH China CAMTR | Montreal…" at bounding box center [700, 168] width 763 height 44
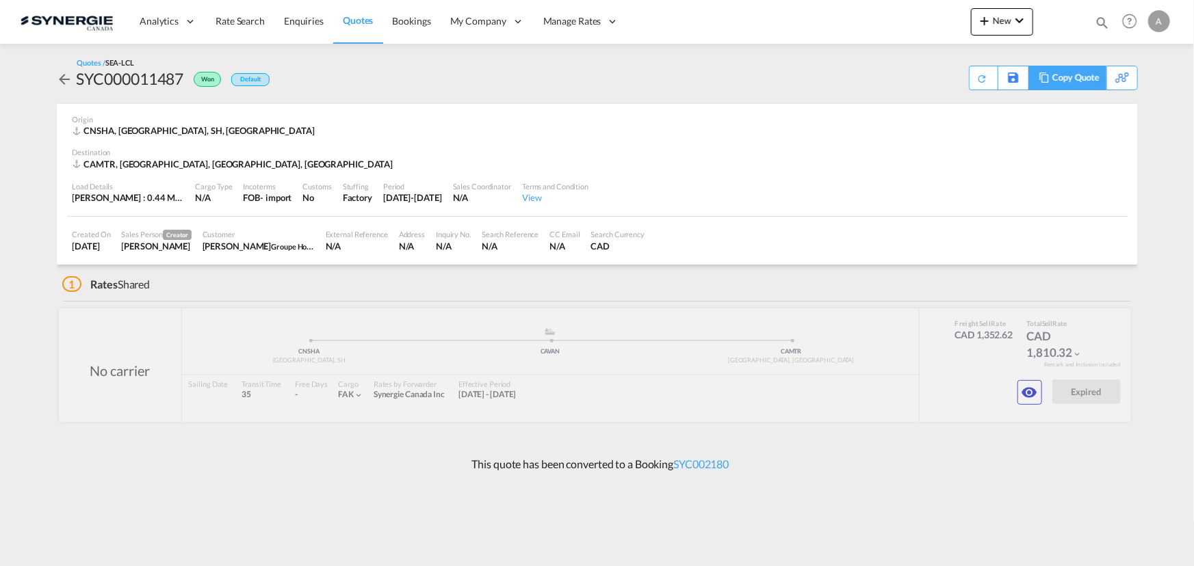
click at [1078, 75] on div "Copy Quote" at bounding box center [1075, 77] width 47 height 23
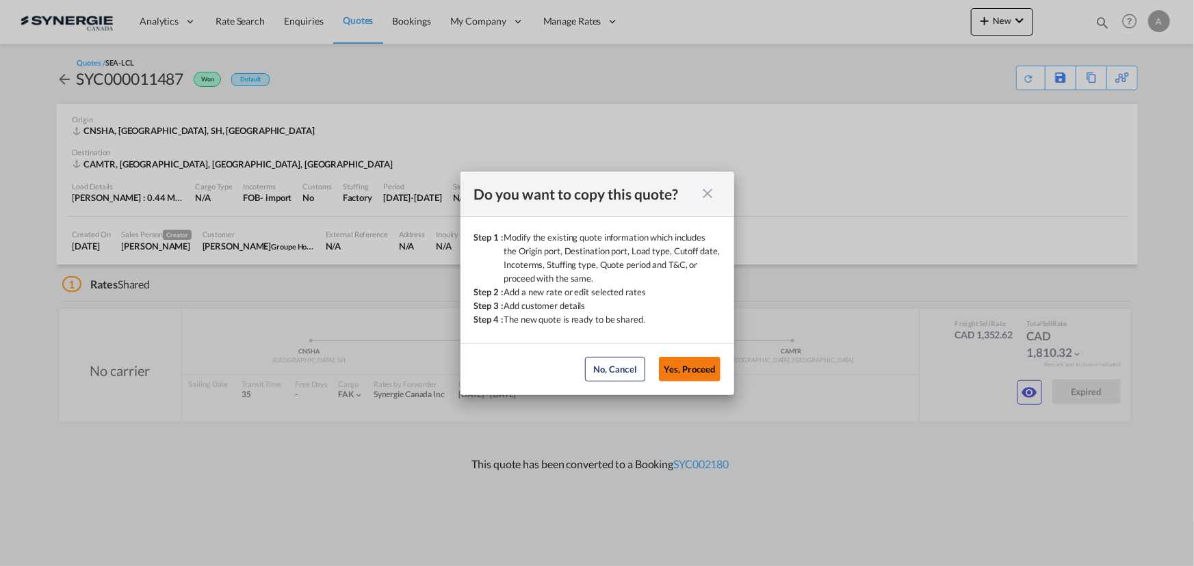
click at [690, 367] on button "Yes, Proceed" at bounding box center [690, 369] width 62 height 25
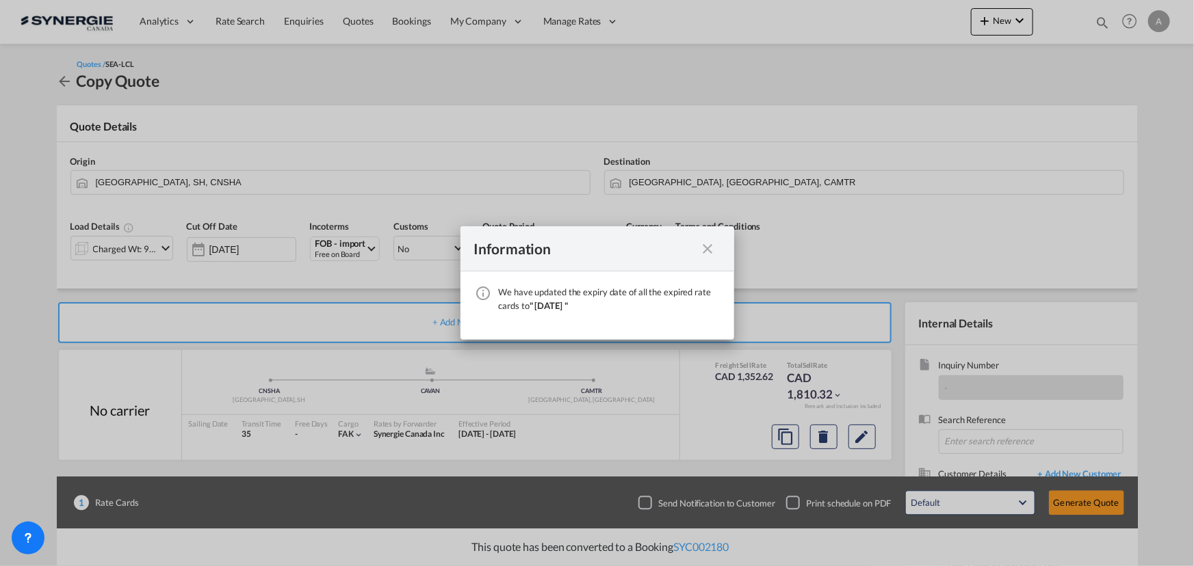
click at [705, 250] on md-icon "icon-close fg-AAA8AD cursor" at bounding box center [708, 249] width 16 height 16
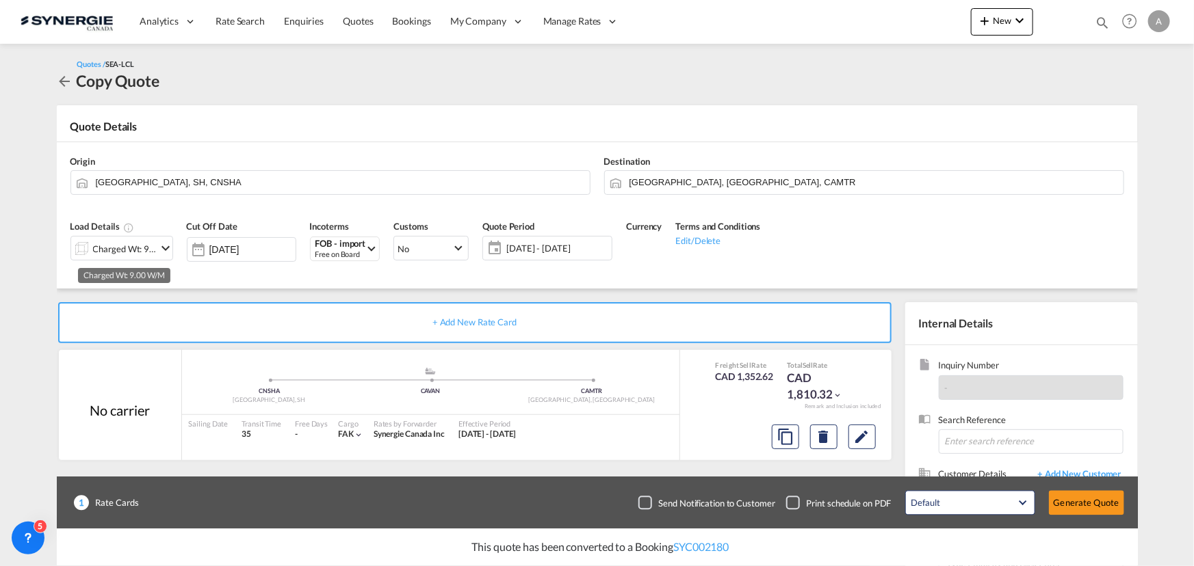
click at [94, 246] on div "Charged Wt: 9.00 W/M" at bounding box center [125, 248] width 64 height 19
